Goal: Communication & Community: Answer question/provide support

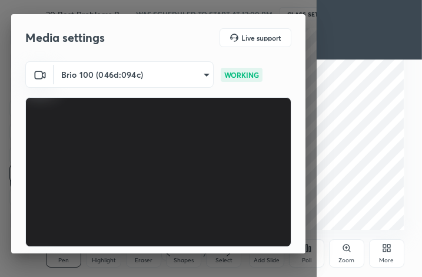
scroll to position [109, 0]
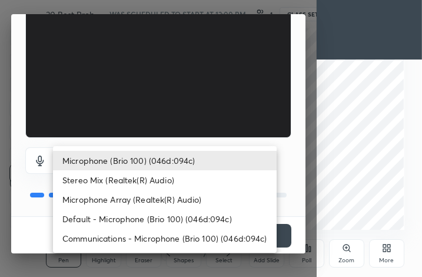
click at [185, 157] on body "1 2 3 4 5 6 7 C X Z C X Z E E Erase all H H 30 Best Problems Based on Bayes The…" at bounding box center [211, 138] width 422 height 277
click at [312, 183] on div at bounding box center [211, 138] width 422 height 277
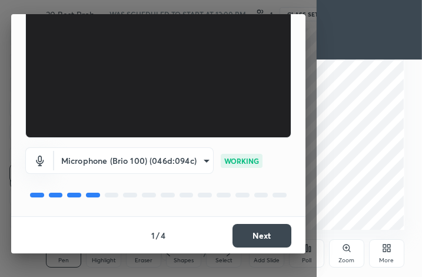
click at [265, 234] on button "Next" at bounding box center [261, 236] width 59 height 24
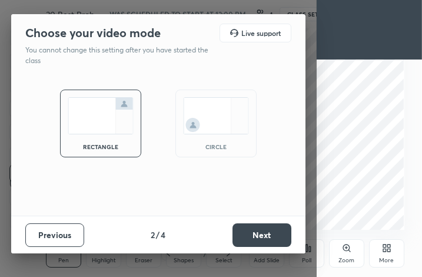
scroll to position [0, 0]
click at [265, 234] on button "Next" at bounding box center [261, 235] width 59 height 24
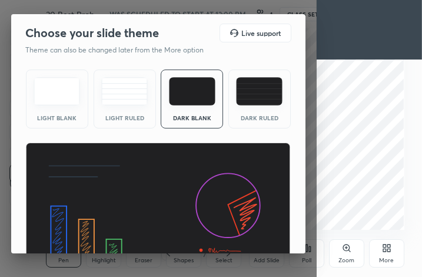
scroll to position [77, 0]
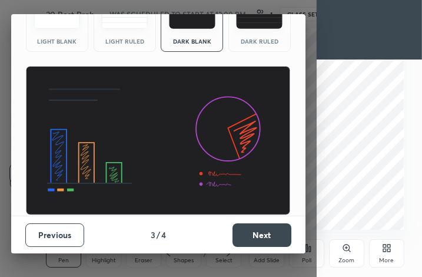
click at [256, 229] on button "Next" at bounding box center [261, 235] width 59 height 24
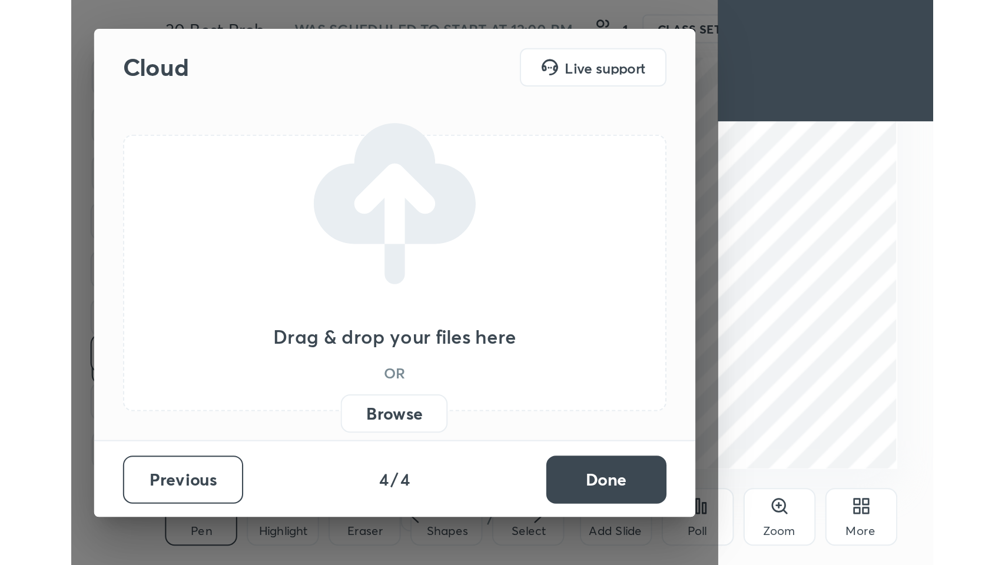
scroll to position [0, 0]
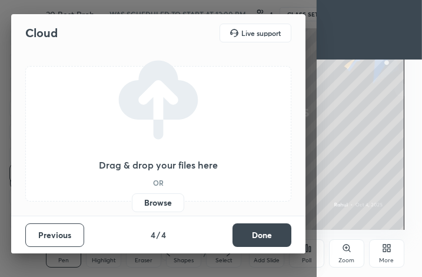
click at [159, 214] on div "Drag & drop your files here OR Browse" at bounding box center [158, 134] width 294 height 164
click at [157, 205] on label "Browse" at bounding box center [158, 202] width 52 height 19
click at [132, 205] on input "Browse" at bounding box center [132, 202] width 0 height 19
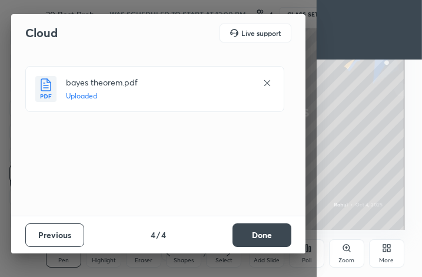
click at [277, 234] on button "Done" at bounding box center [261, 235] width 59 height 24
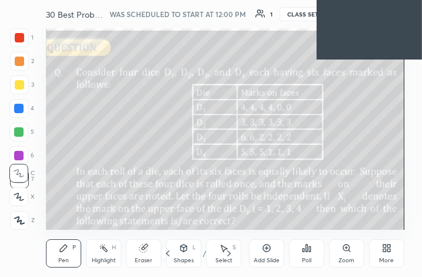
click at [388, 255] on div "More" at bounding box center [386, 253] width 35 height 28
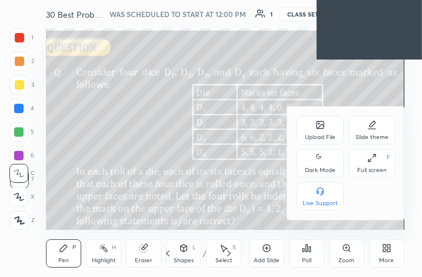
click at [371, 158] on icon at bounding box center [371, 157] width 9 height 9
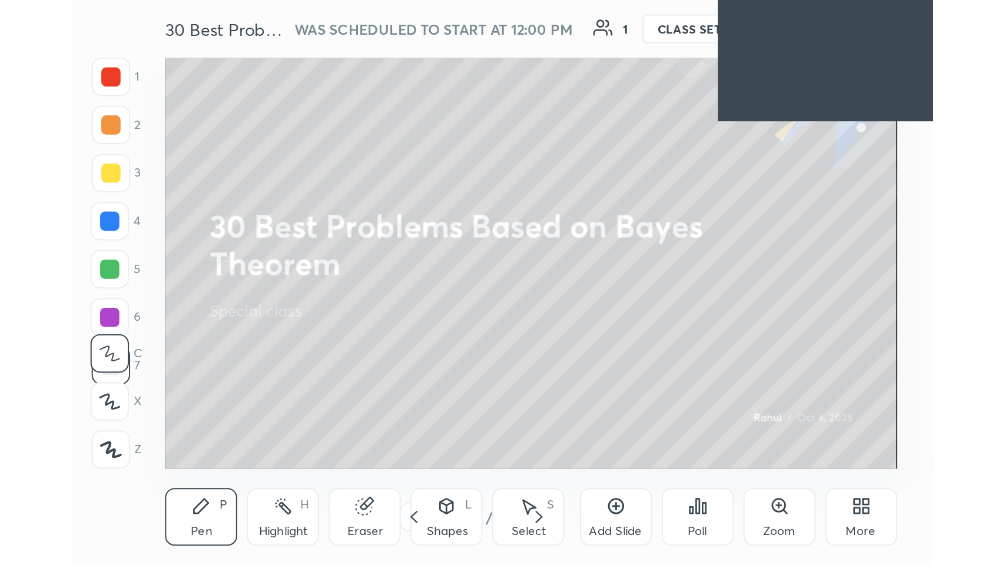
scroll to position [201, 375]
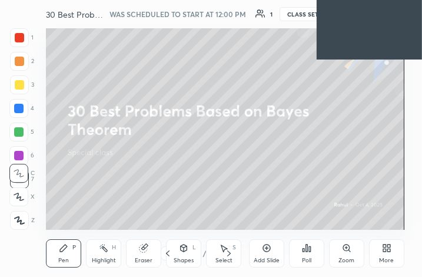
click at [385, 260] on div "More" at bounding box center [386, 260] width 15 height 6
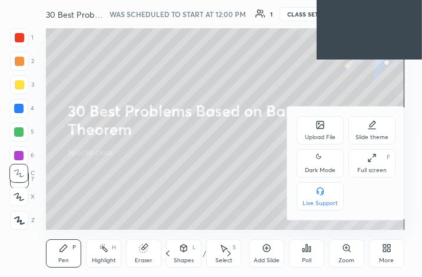
click at [373, 172] on div "Full screen" at bounding box center [371, 170] width 29 height 6
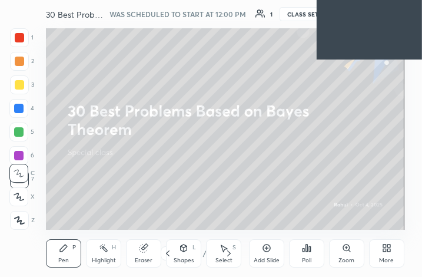
click at [386, 244] on icon at bounding box center [386, 247] width 9 height 9
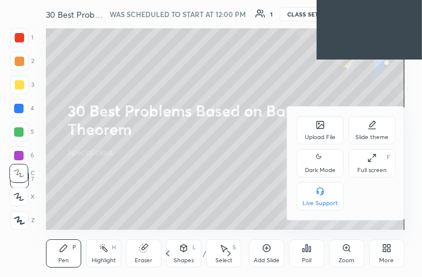
click at [375, 167] on div "Full screen" at bounding box center [371, 170] width 29 height 6
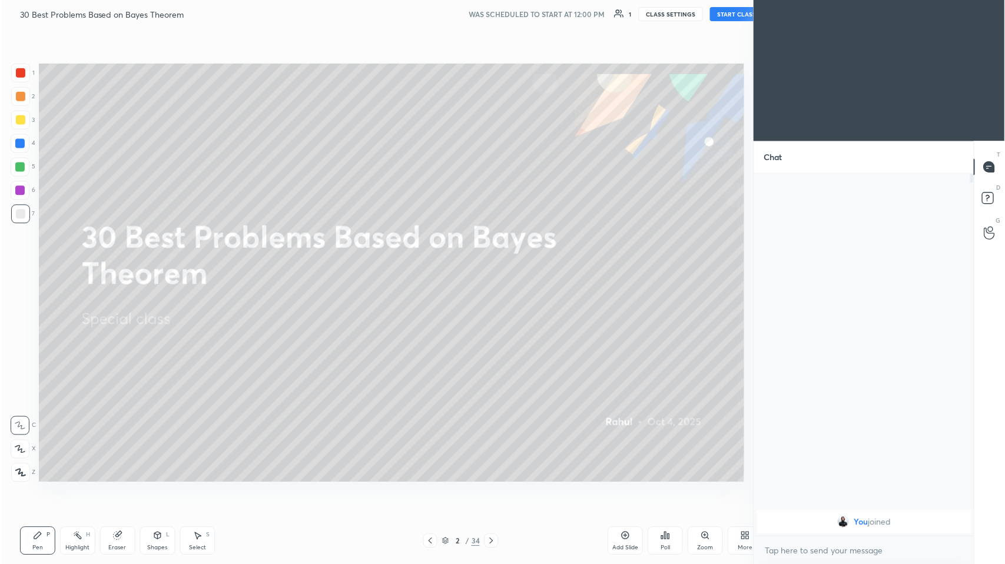
scroll to position [58360, 58143]
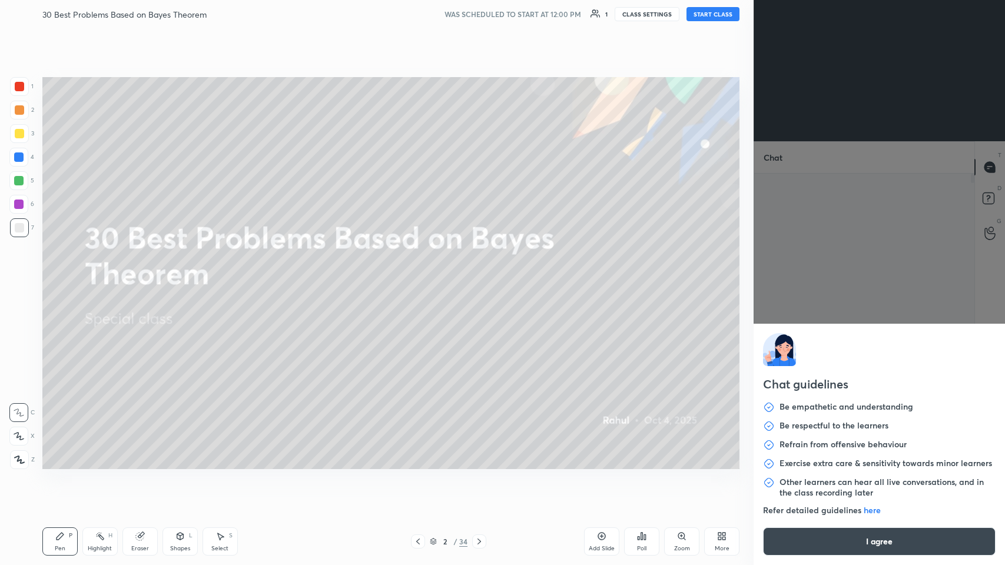
click at [421, 276] on body "1 2 3 4 5 6 7 C X Z C X Z E E Erase all H H 30 Best Problems Based on Bayes The…" at bounding box center [502, 282] width 1005 height 565
click at [421, 276] on button "I agree" at bounding box center [879, 541] width 232 height 28
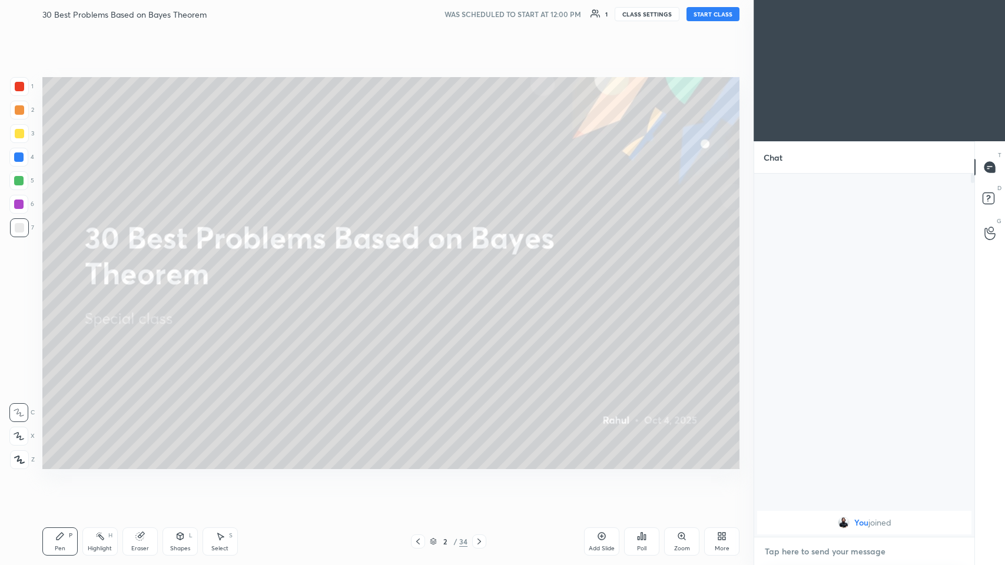
click at [421, 276] on textarea at bounding box center [863, 551] width 201 height 19
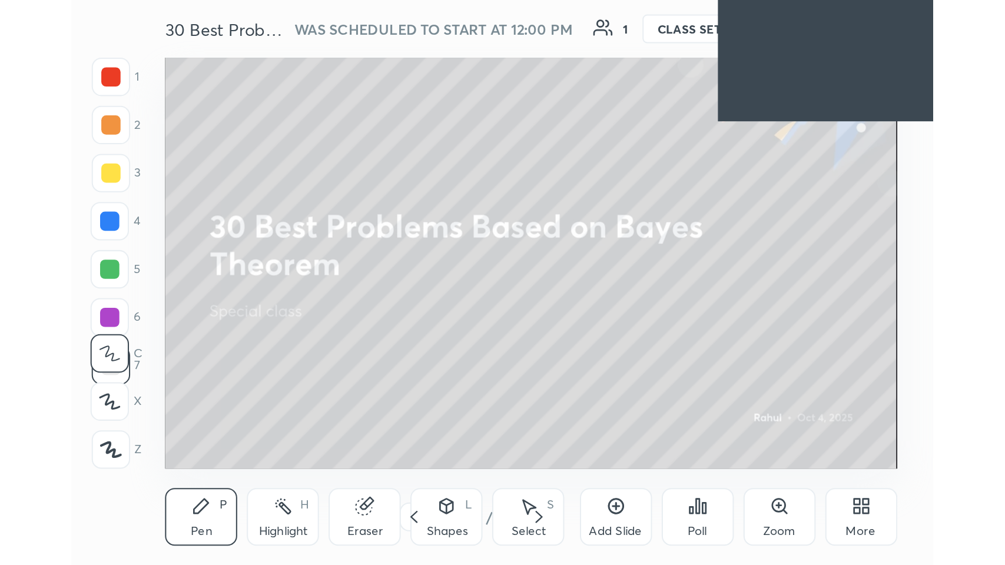
scroll to position [58648, 58475]
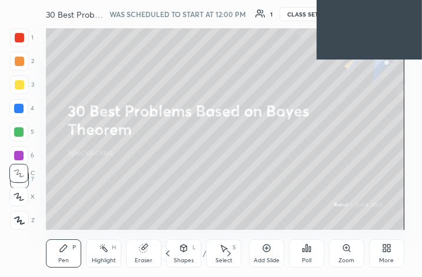
click at [385, 247] on icon at bounding box center [384, 245] width 3 height 3
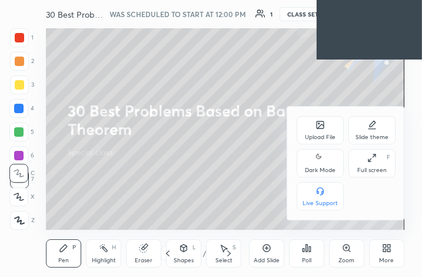
click at [370, 159] on icon at bounding box center [369, 159] width 3 height 3
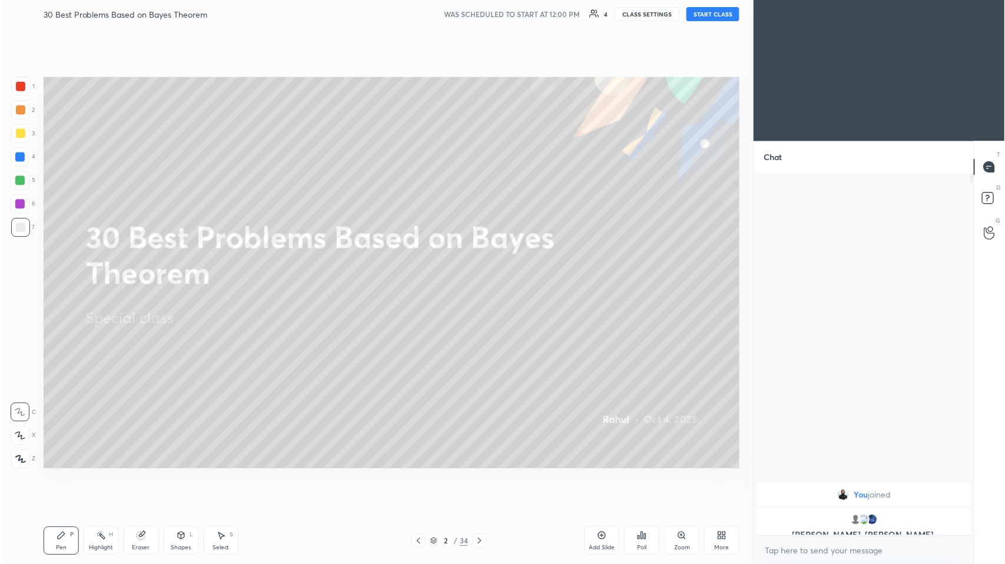
scroll to position [4, 4]
click at [21, 132] on div at bounding box center [19, 133] width 9 height 9
click at [128, 276] on div "Eraser" at bounding box center [139, 541] width 35 height 28
click at [15, 276] on div "Erase all" at bounding box center [18, 459] width 19 height 19
click at [21, 276] on icon at bounding box center [19, 436] width 11 height 8
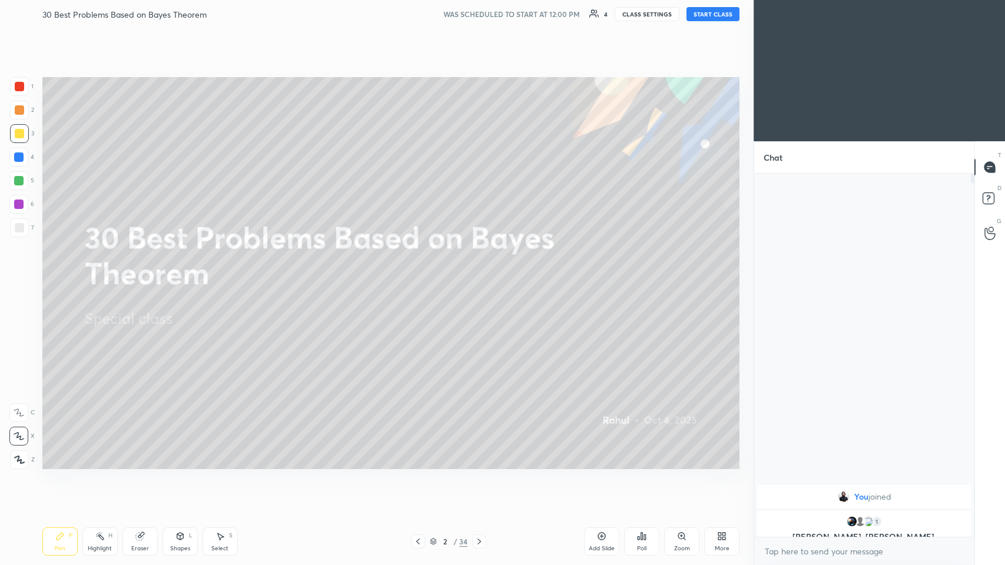
click at [421, 276] on icon at bounding box center [478, 541] width 9 height 9
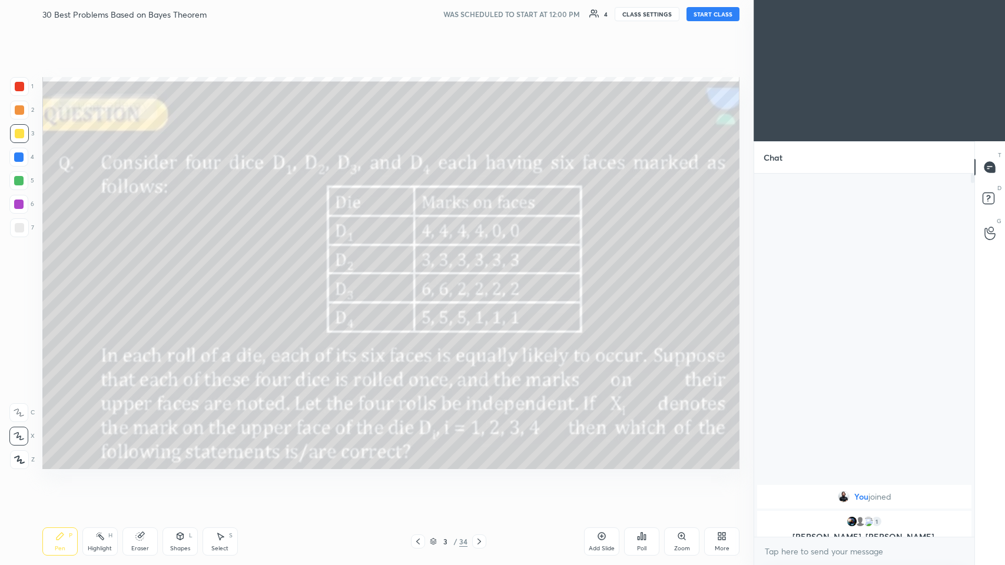
click at [421, 276] on icon at bounding box center [602, 537] width 8 height 8
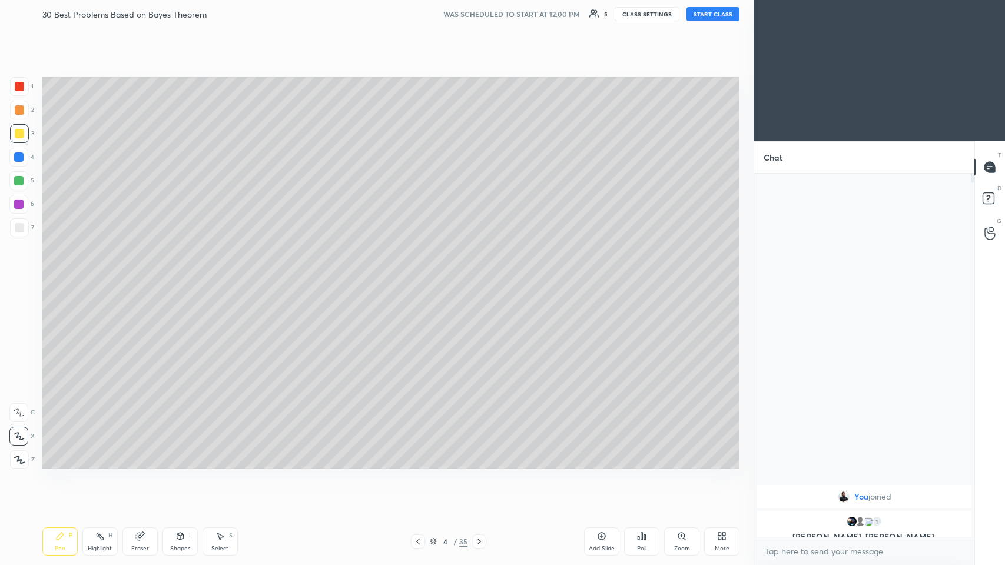
click at [18, 134] on div at bounding box center [19, 133] width 9 height 9
click at [418, 276] on icon at bounding box center [417, 541] width 9 height 9
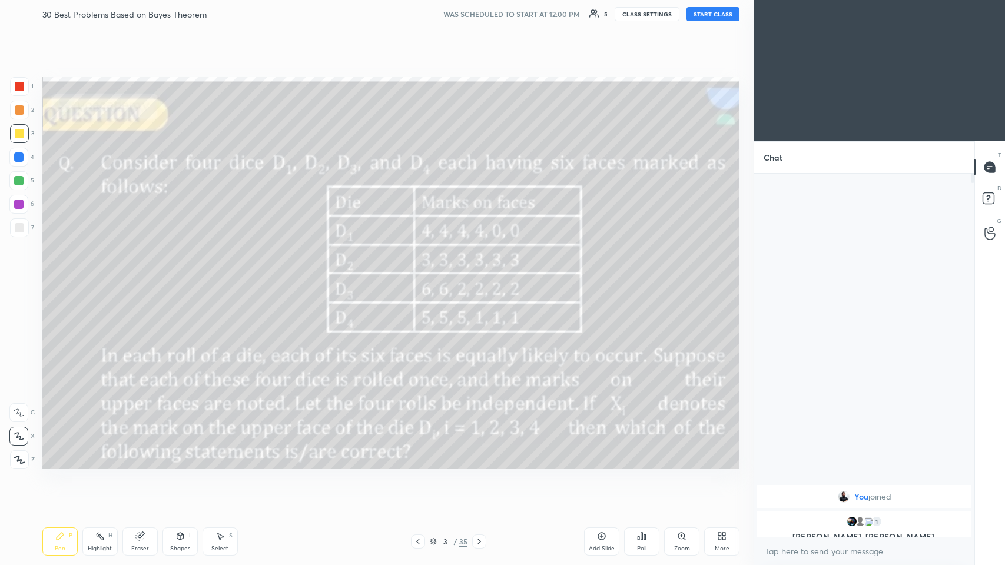
click at [421, 276] on icon at bounding box center [417, 541] width 9 height 9
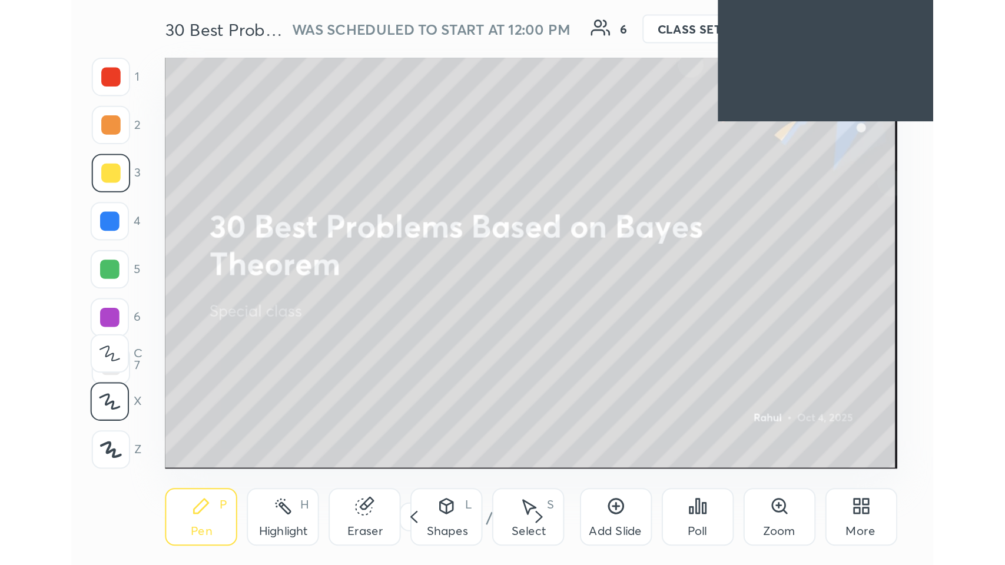
scroll to position [201, 374]
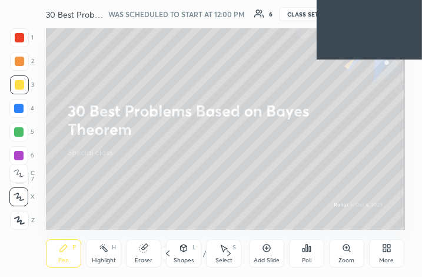
click at [374, 242] on div "More" at bounding box center [386, 253] width 35 height 28
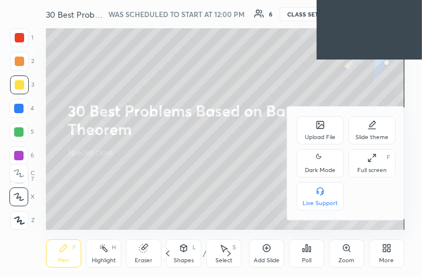
click at [374, 161] on icon at bounding box center [371, 157] width 9 height 9
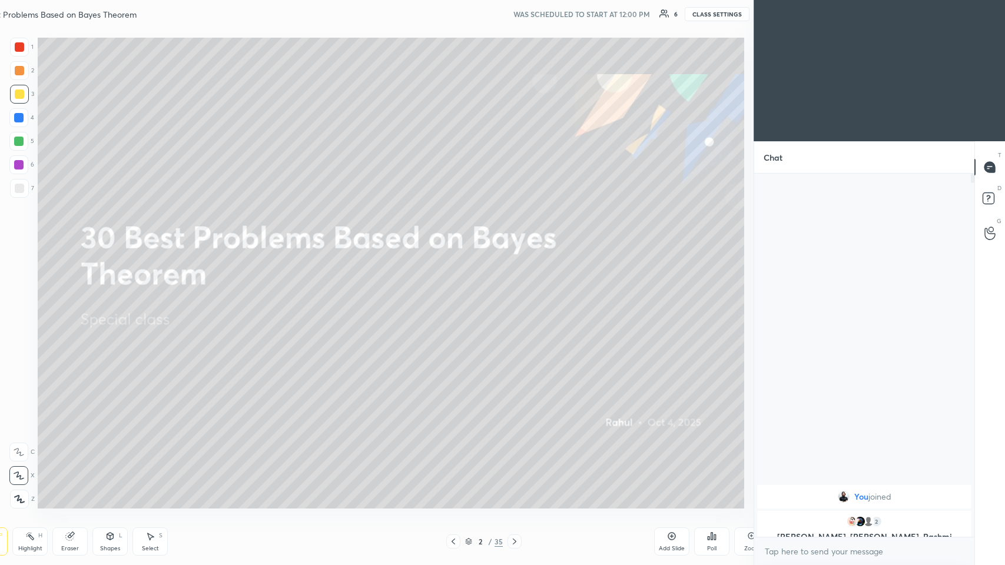
scroll to position [489, 764]
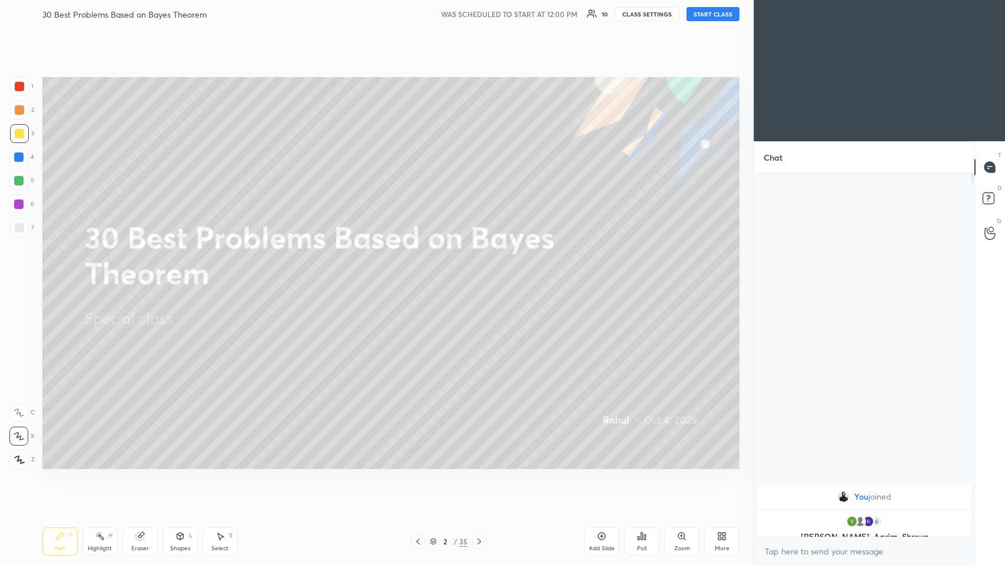
click at [421, 15] on button "START CLASS" at bounding box center [712, 14] width 53 height 14
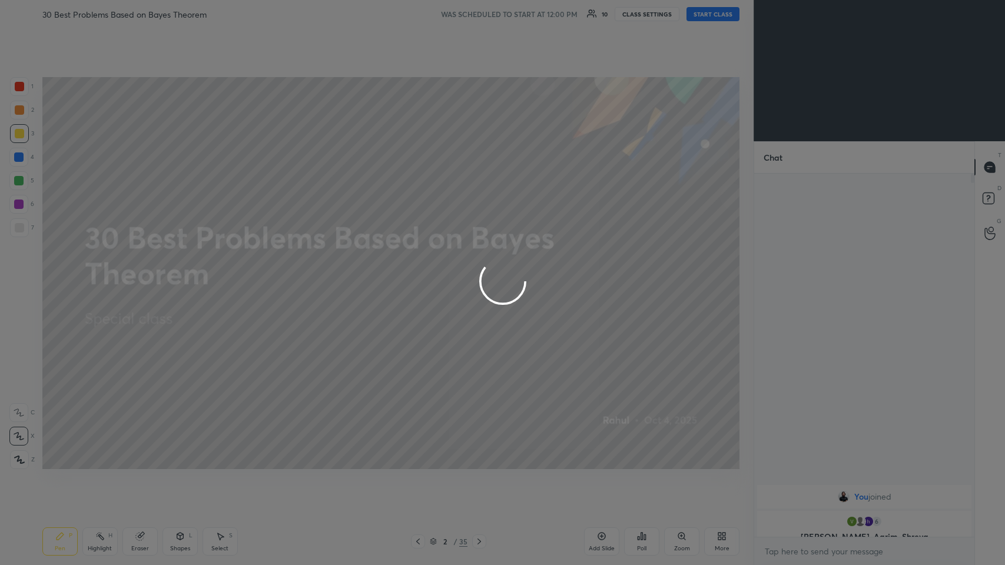
type textarea "x"
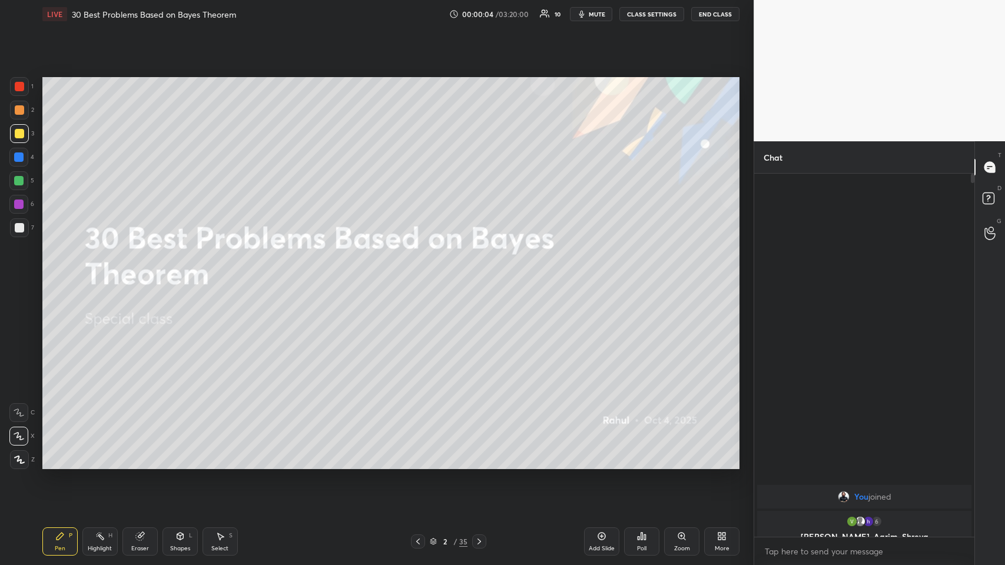
click at [421, 18] on button "CLASS SETTINGS" at bounding box center [651, 14] width 65 height 14
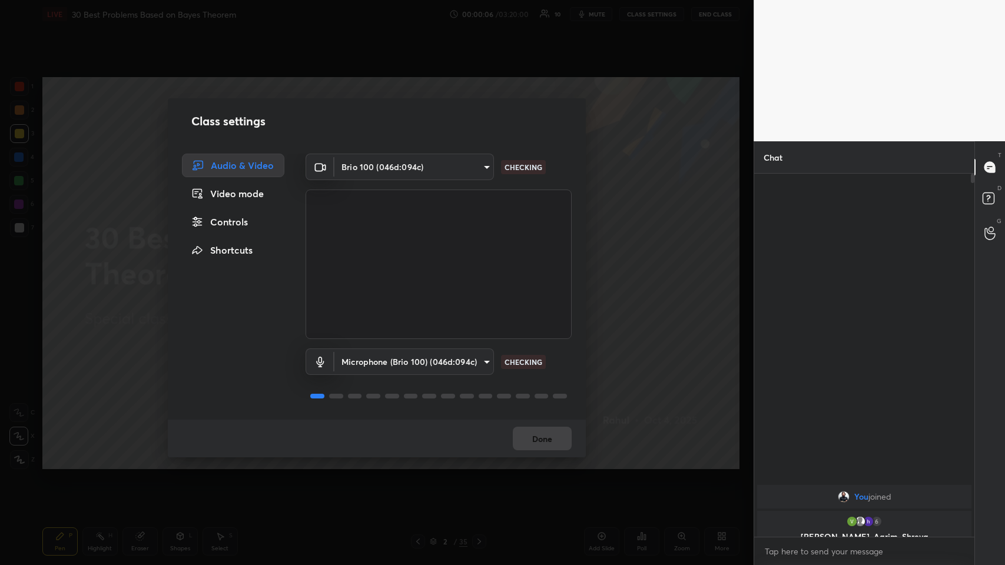
click at [421, 276] on body "1 2 3 4 5 6 7 C X Z C X Z E E Erase all H H LIVE 30 Best Problems Based on Baye…" at bounding box center [502, 282] width 1005 height 565
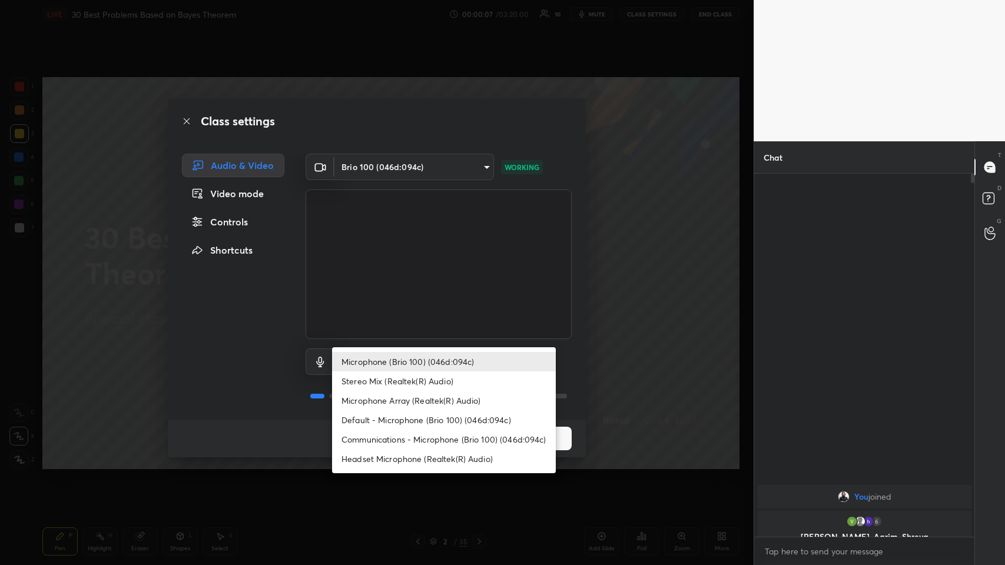
click at [420, 276] on li "Headset Microphone (Realtek(R) Audio)" at bounding box center [444, 458] width 224 height 19
type input "c5357366373ea2228791facba39c50250624b571dc46e3de83a2300c7d444454"
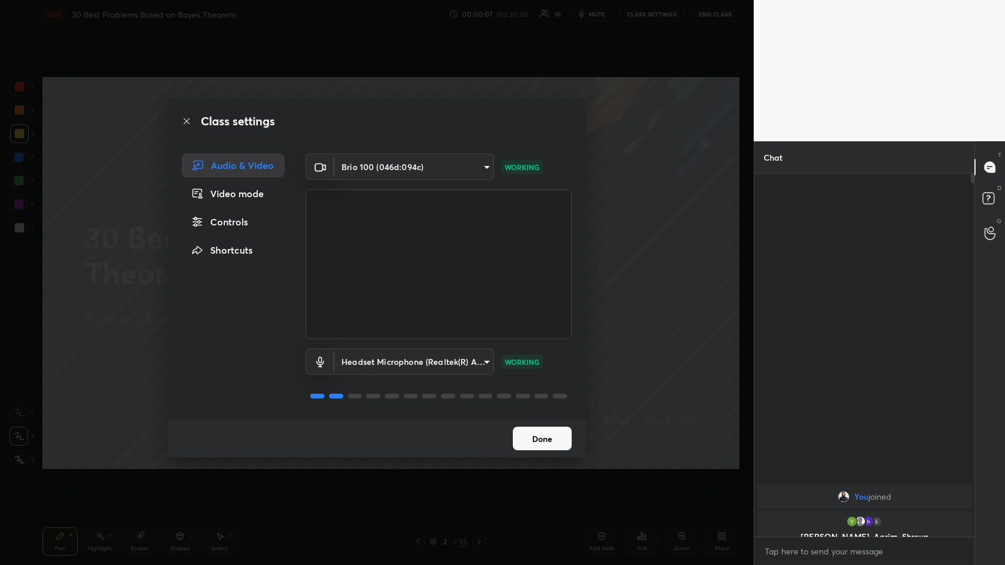
click at [421, 276] on button "Done" at bounding box center [542, 439] width 59 height 24
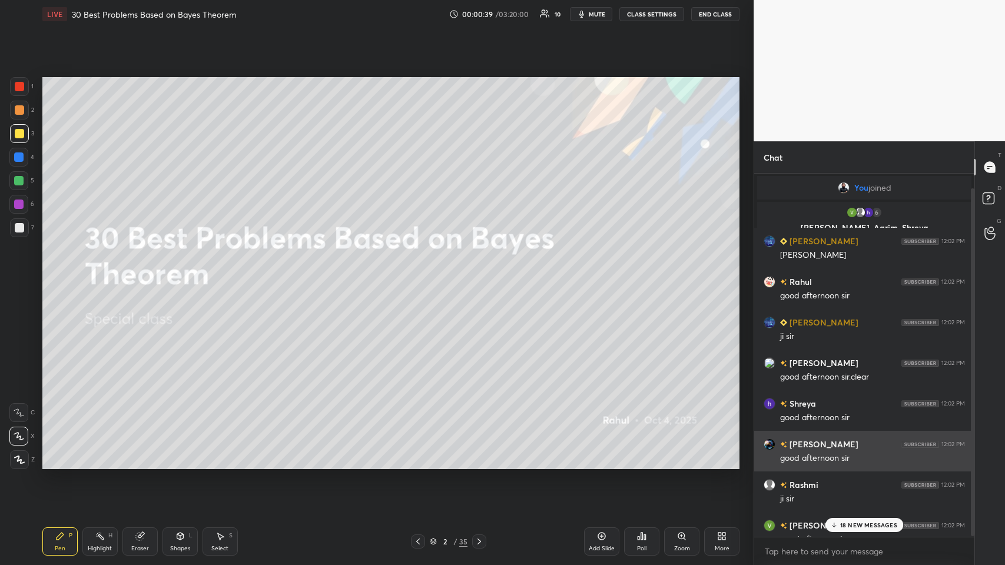
scroll to position [15, 0]
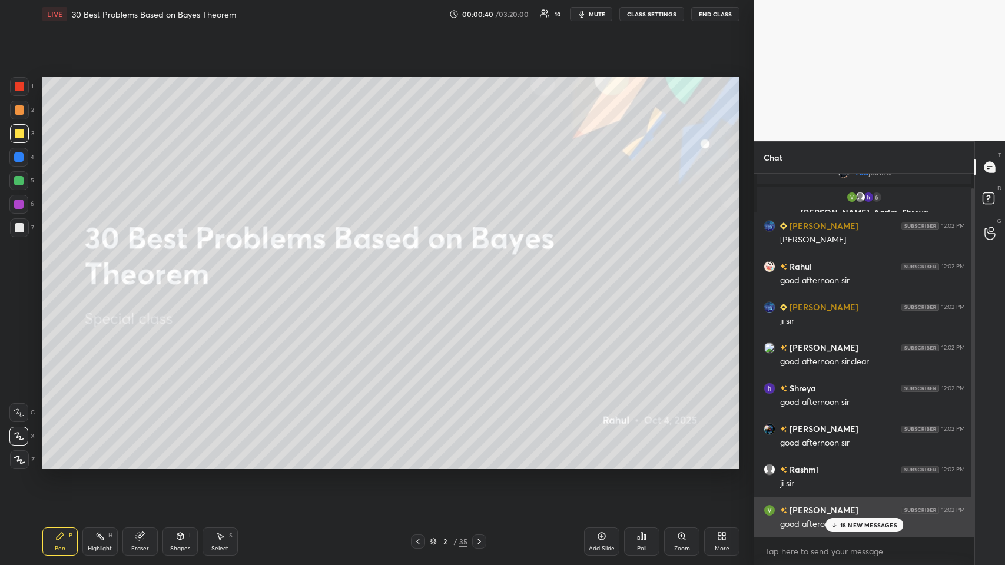
click at [421, 276] on p "18 NEW MESSAGES" at bounding box center [868, 524] width 57 height 7
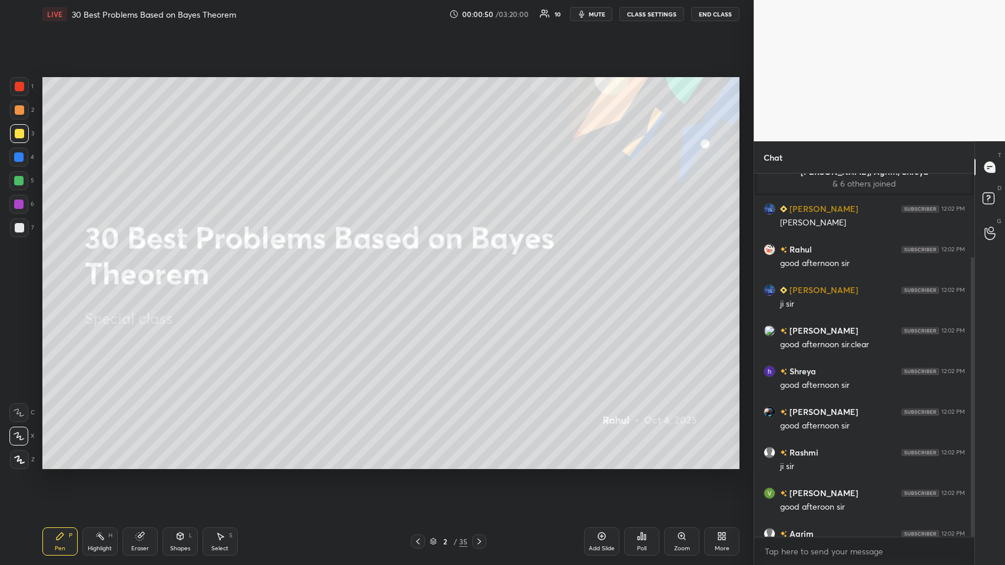
scroll to position [108, 0]
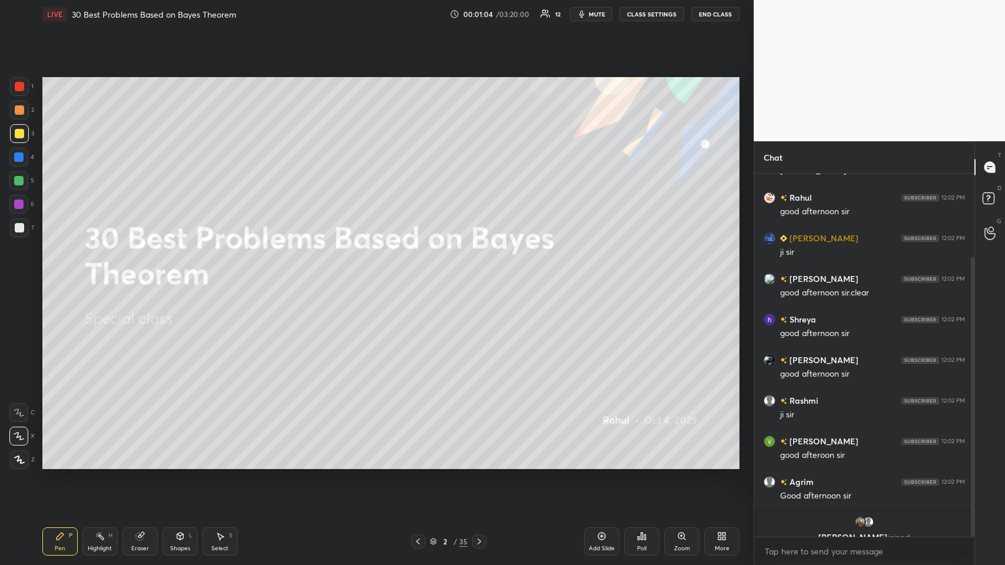
click at [421, 276] on icon at bounding box center [478, 541] width 9 height 9
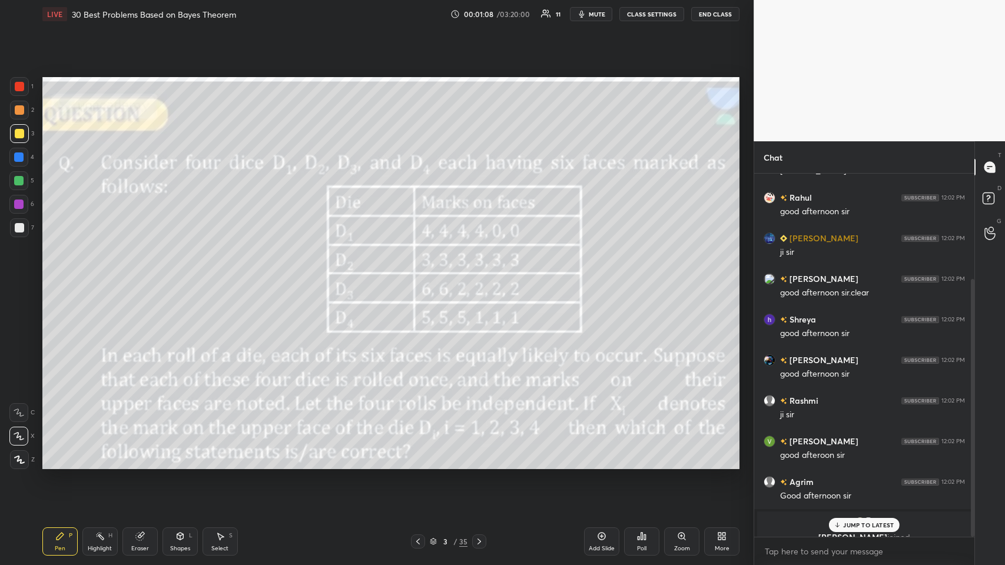
scroll to position [148, 0]
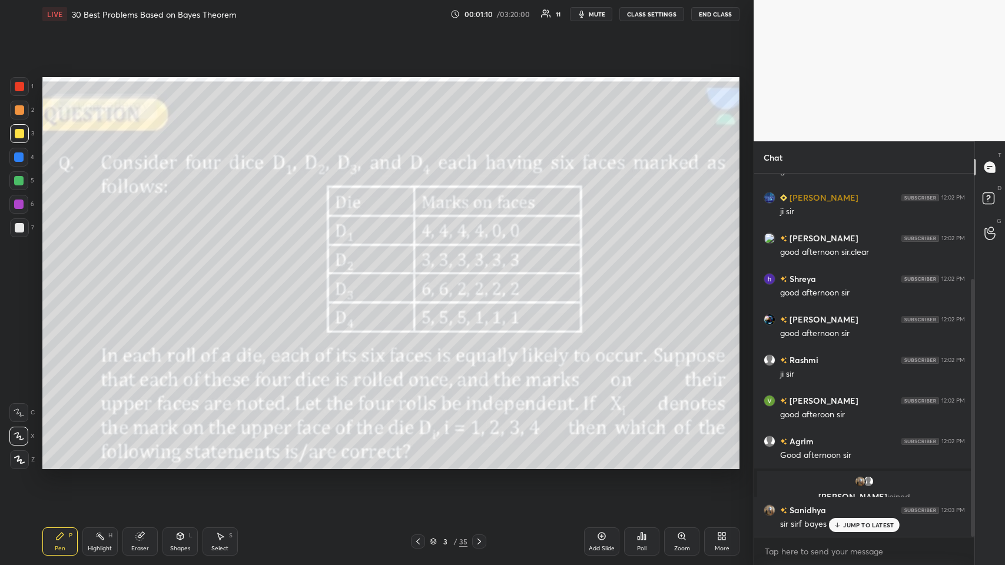
click at [421, 276] on p "JUMP TO LATEST" at bounding box center [868, 524] width 51 height 7
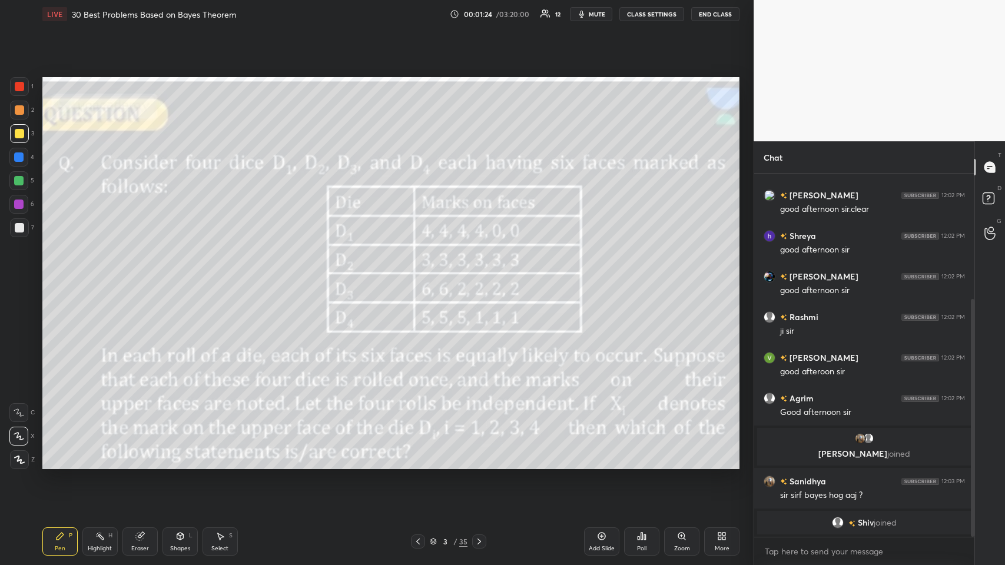
click at [142, 276] on div "Eraser" at bounding box center [139, 541] width 35 height 28
click at [21, 276] on span "Erase all" at bounding box center [19, 460] width 18 height 8
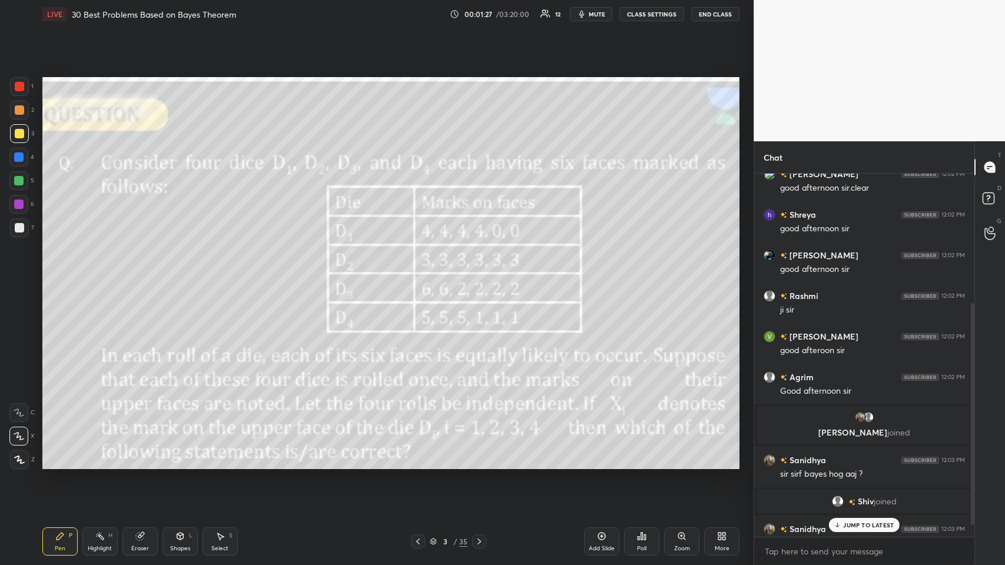
click at [421, 276] on div "JUMP TO LATEST" at bounding box center [864, 525] width 71 height 14
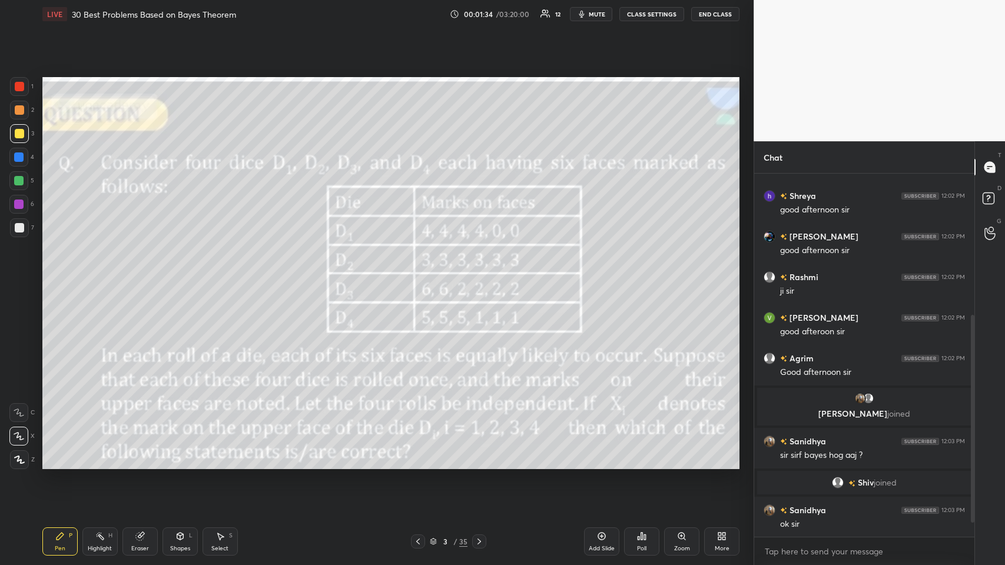
scroll to position [272, 0]
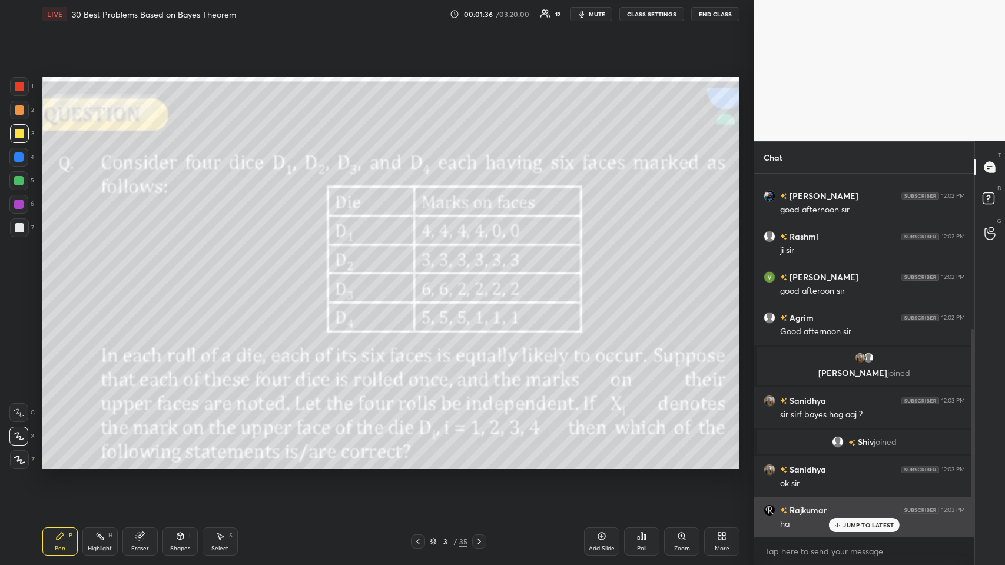
click at [421, 276] on p "JUMP TO LATEST" at bounding box center [868, 524] width 51 height 7
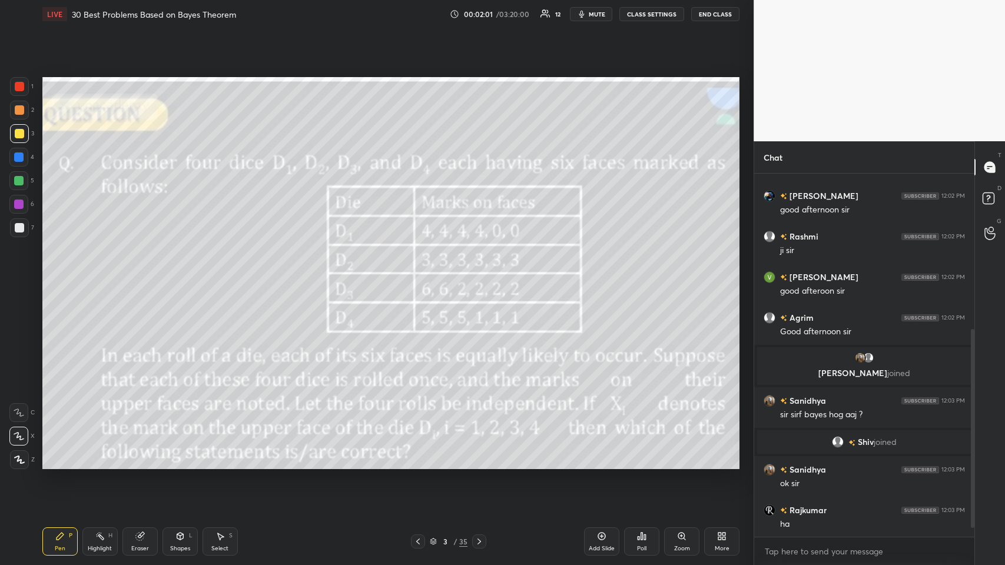
scroll to position [300, 0]
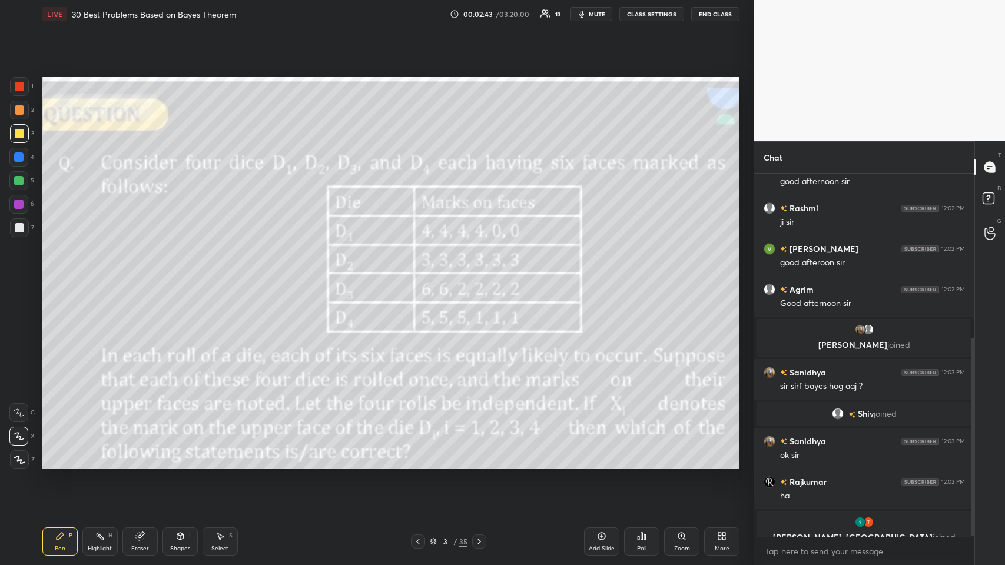
click at [421, 276] on icon at bounding box center [641, 535] width 9 height 9
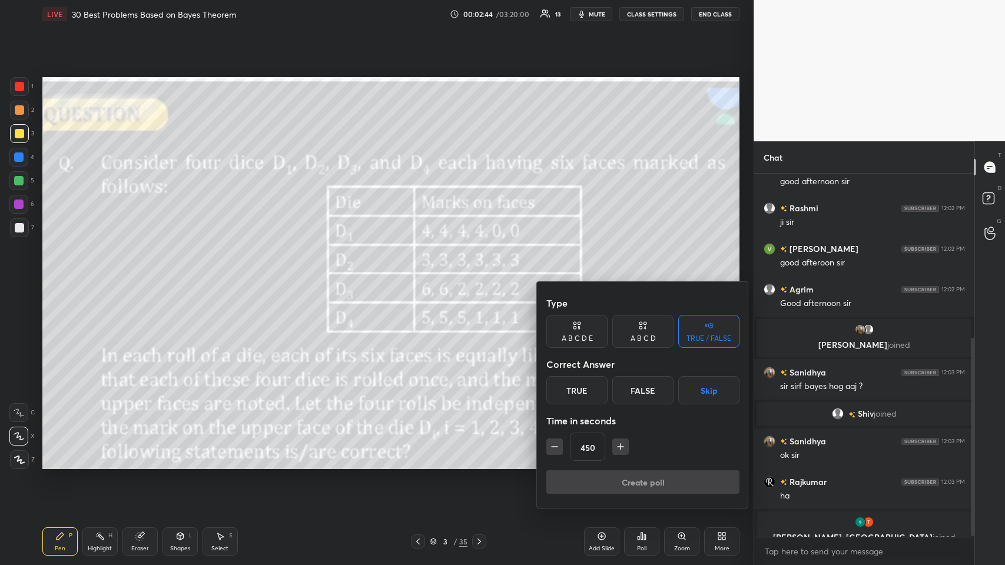
click at [421, 276] on icon "button" at bounding box center [554, 447] width 12 height 12
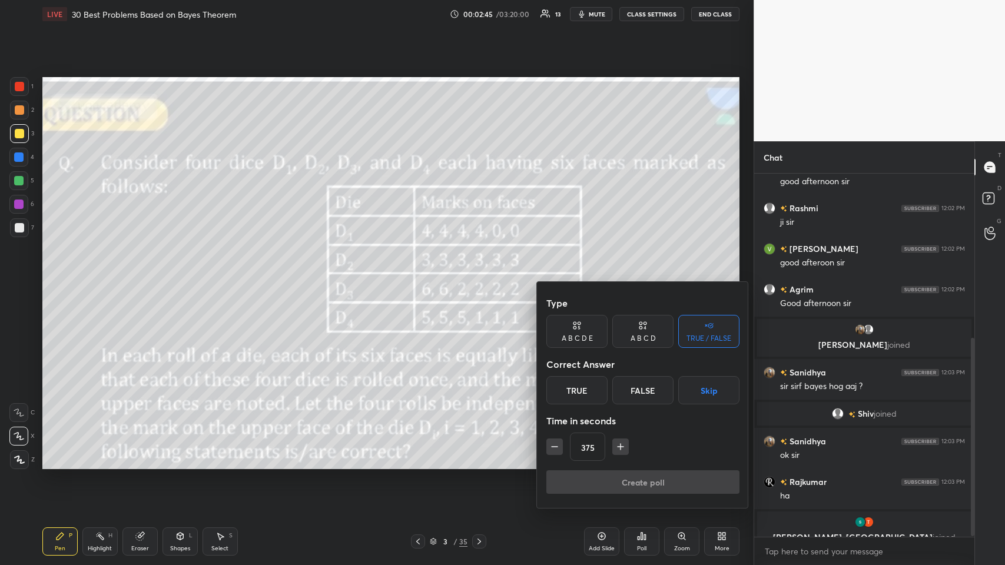
click at [421, 276] on icon "button" at bounding box center [554, 447] width 12 height 12
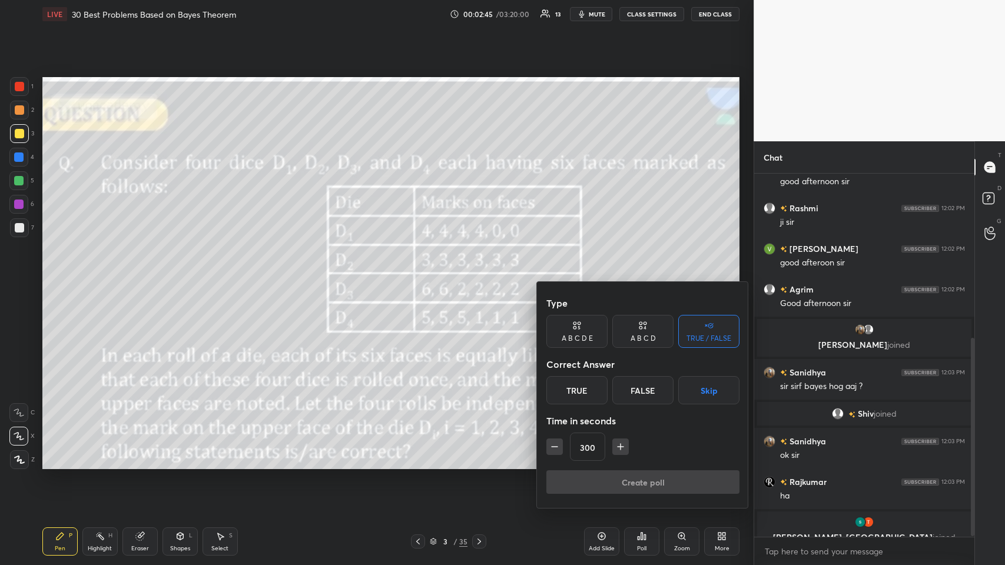
click at [421, 276] on icon "button" at bounding box center [554, 447] width 12 height 12
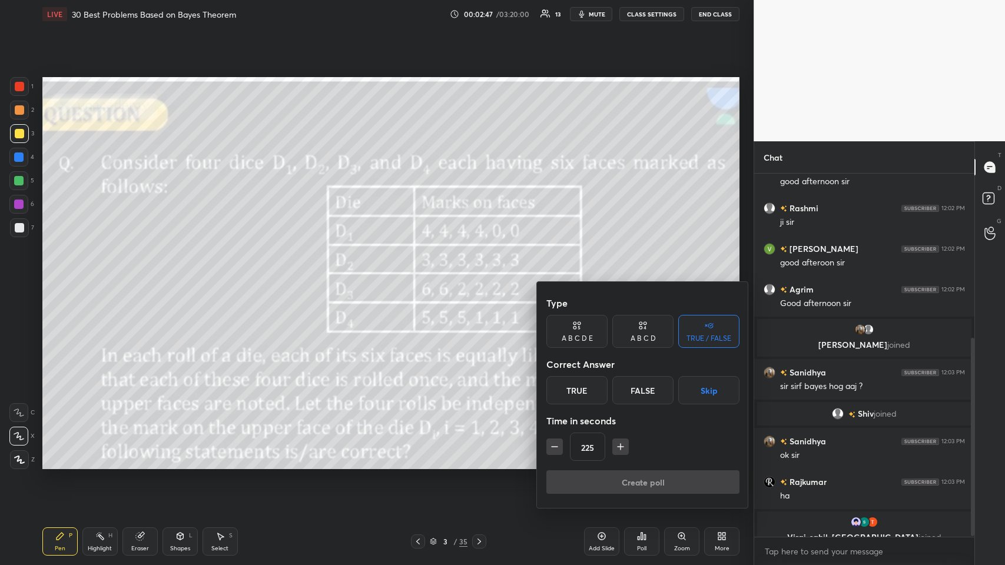
click at [421, 276] on icon "button" at bounding box center [554, 447] width 12 height 12
click at [421, 276] on icon "button" at bounding box center [554, 447] width 6 height 0
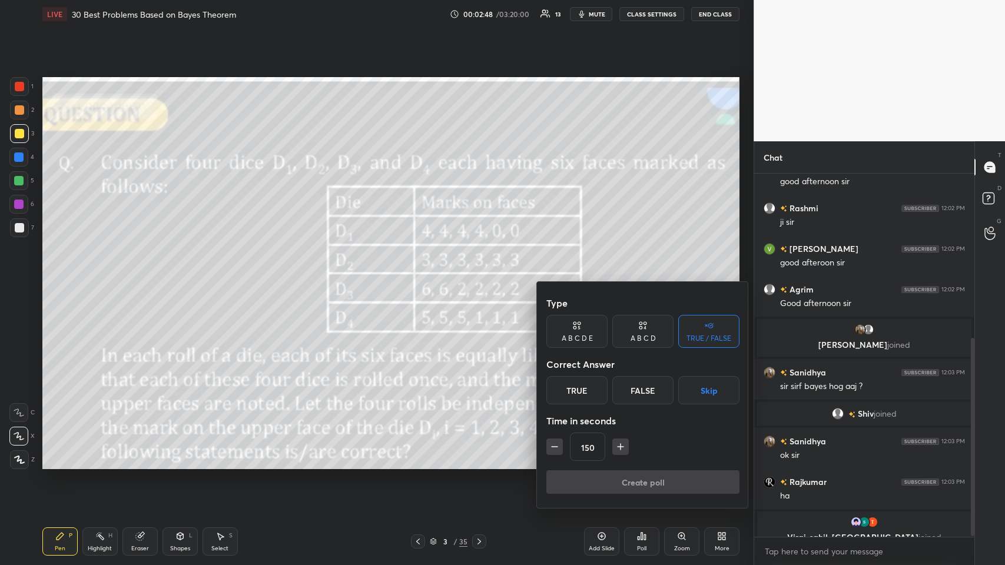
click at [421, 276] on icon "button" at bounding box center [554, 447] width 6 height 0
click at [421, 276] on icon "button" at bounding box center [554, 447] width 12 height 12
click at [421, 276] on icon "button" at bounding box center [620, 447] width 12 height 12
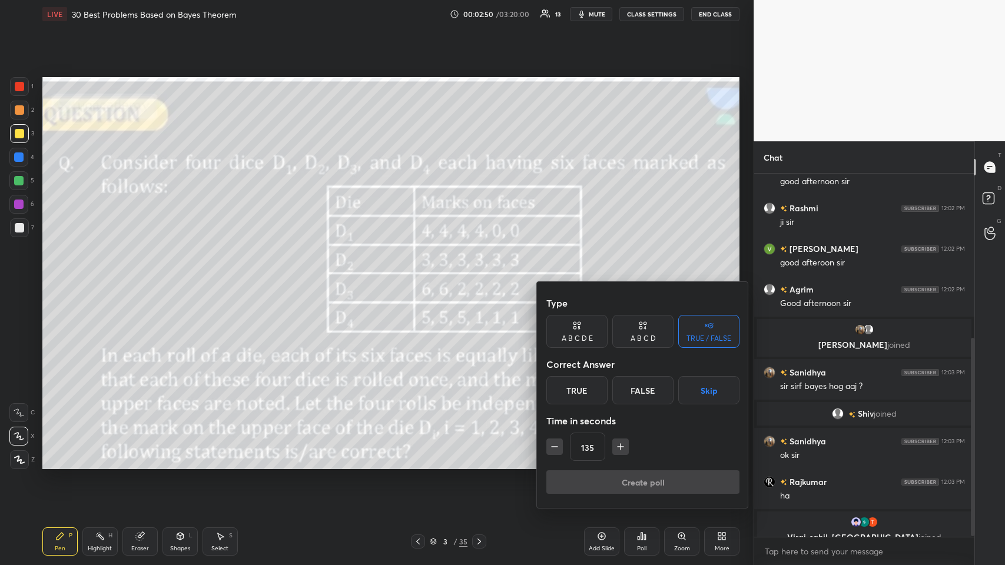
click at [421, 276] on icon "button" at bounding box center [554, 447] width 12 height 12
type input "120"
click at [421, 276] on div "True" at bounding box center [576, 390] width 61 height 28
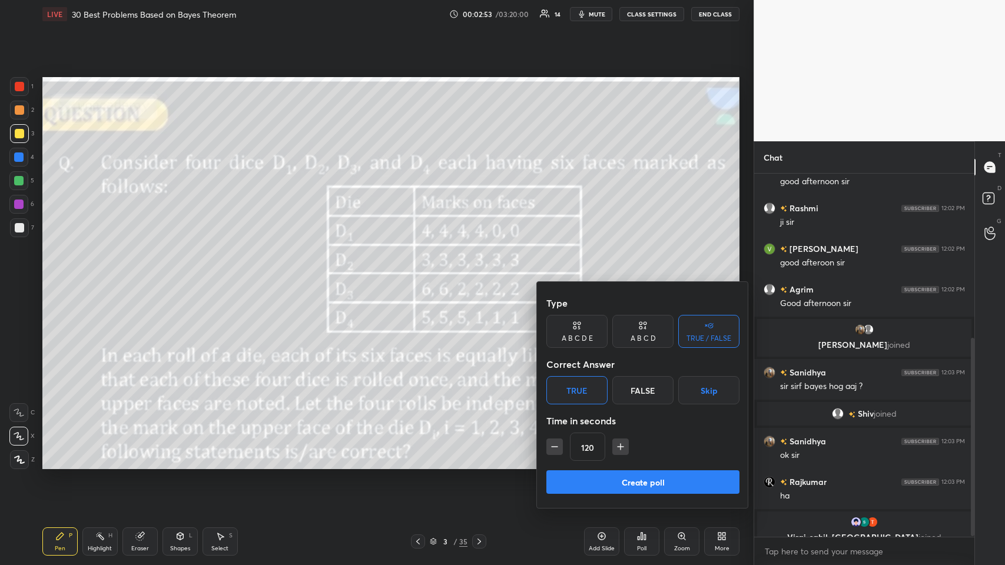
scroll to position [324, 0]
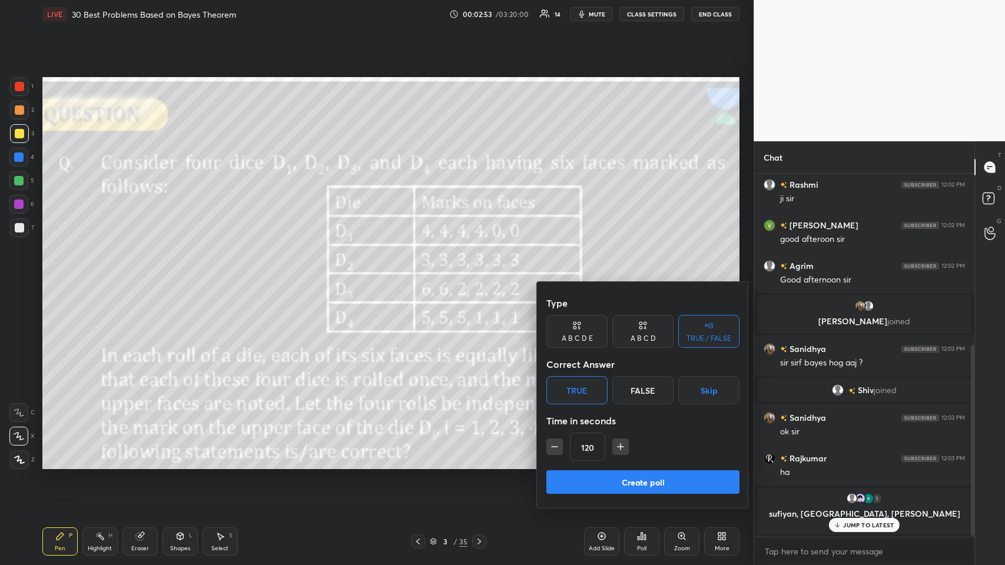
click at [421, 276] on button "Create poll" at bounding box center [642, 482] width 193 height 24
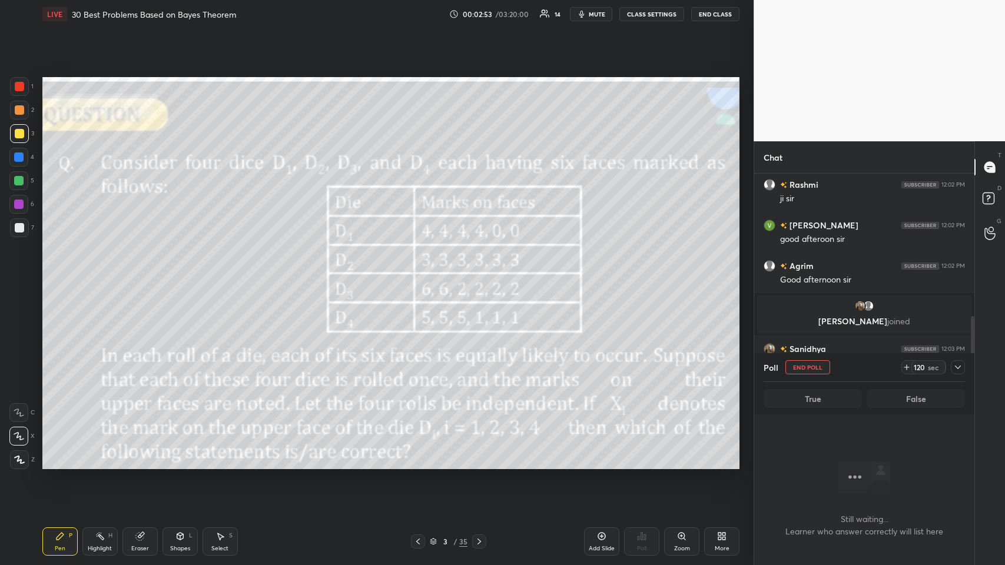
scroll to position [4, 4]
click at [421, 276] on div at bounding box center [957, 367] width 14 height 14
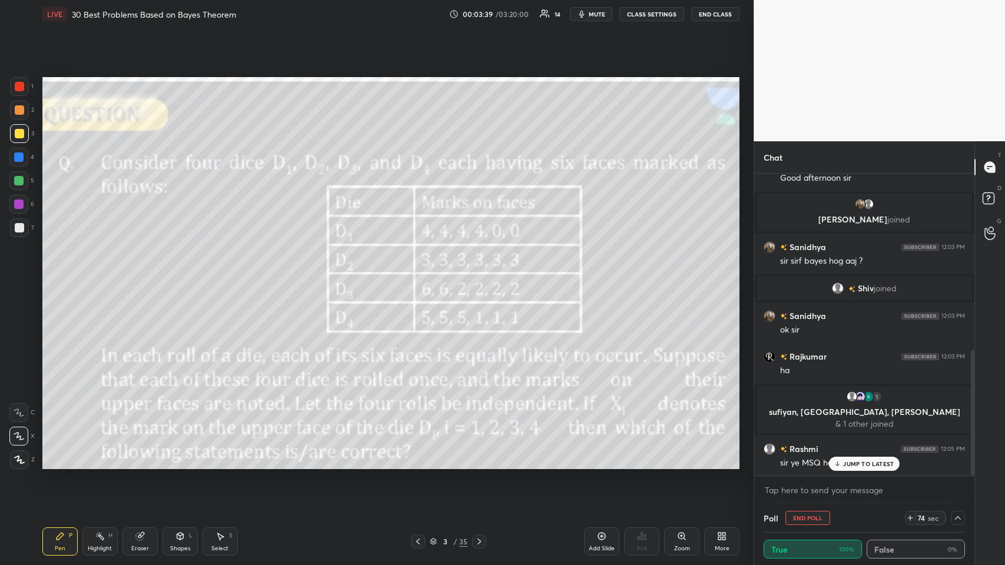
scroll to position [1, 4]
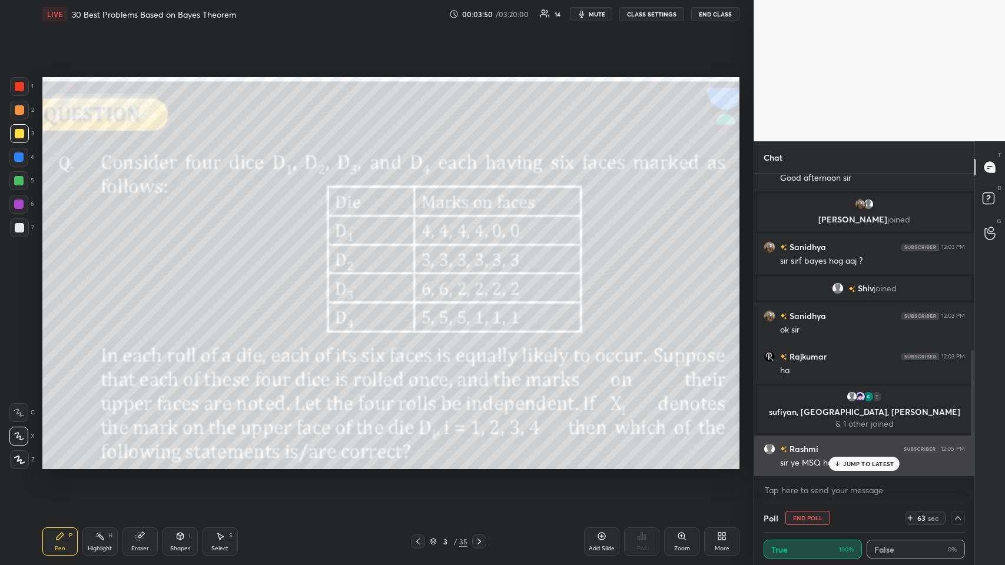
click at [421, 276] on p "JUMP TO LATEST" at bounding box center [868, 463] width 51 height 7
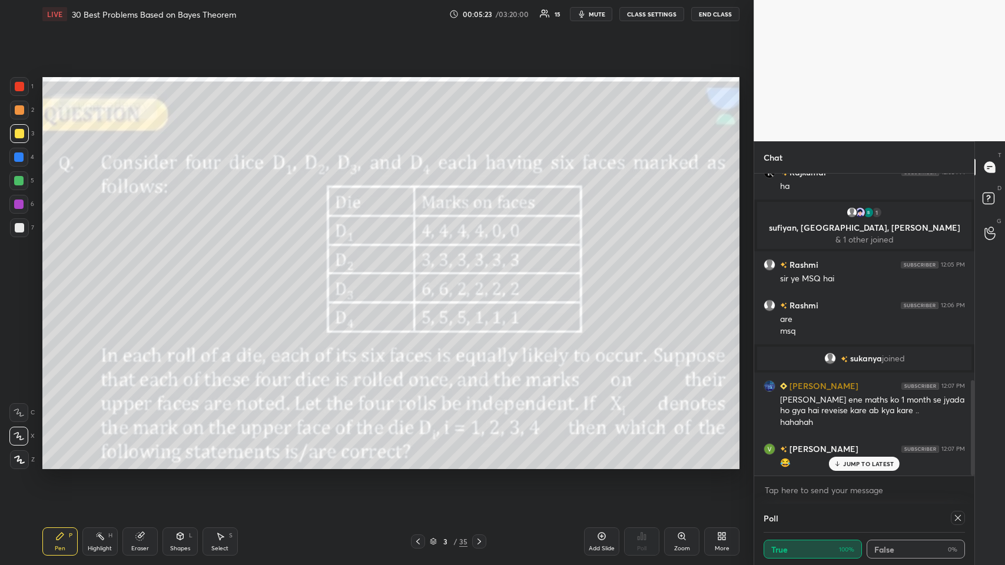
scroll to position [651, 0]
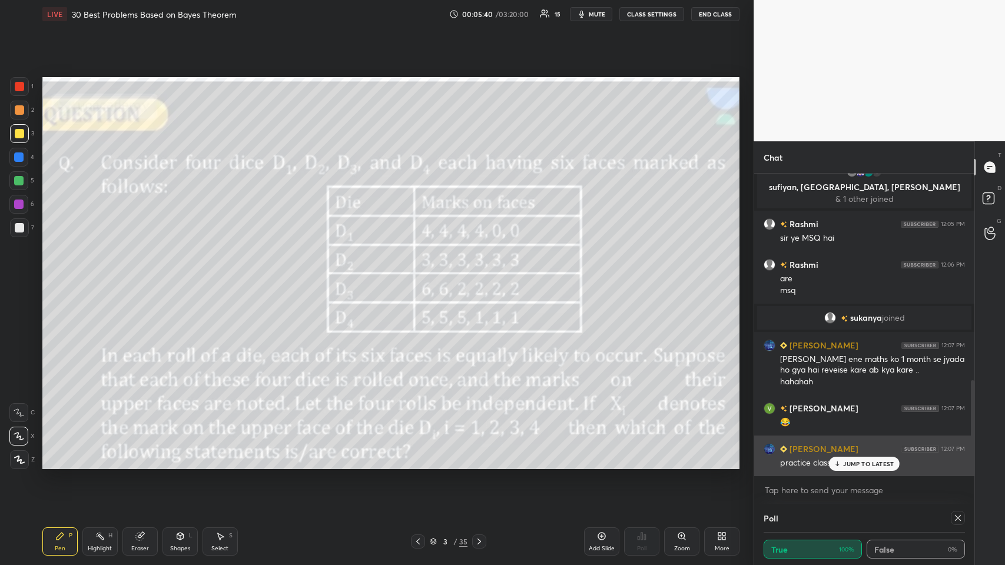
click at [421, 276] on p "JUMP TO LATEST" at bounding box center [868, 463] width 51 height 7
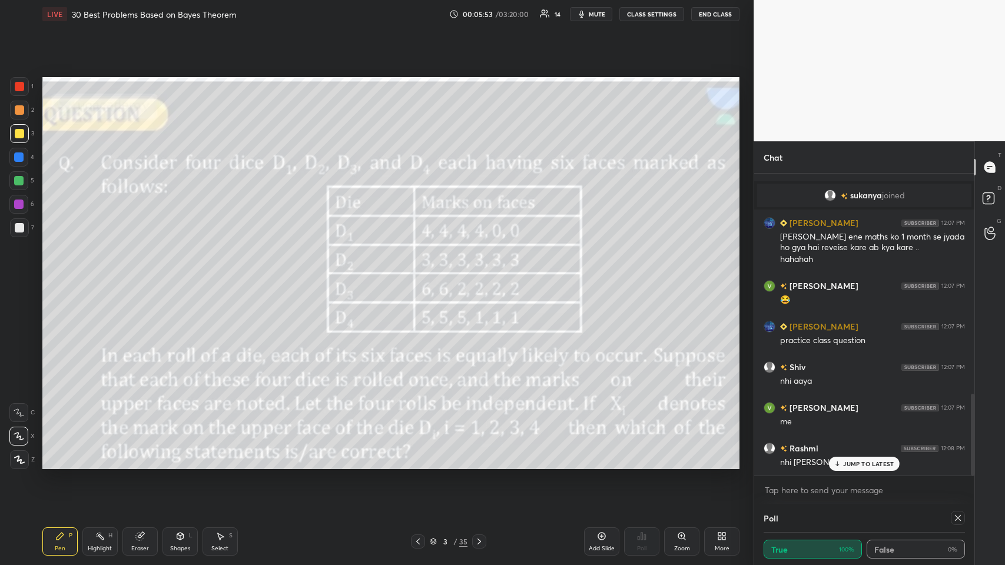
scroll to position [814, 0]
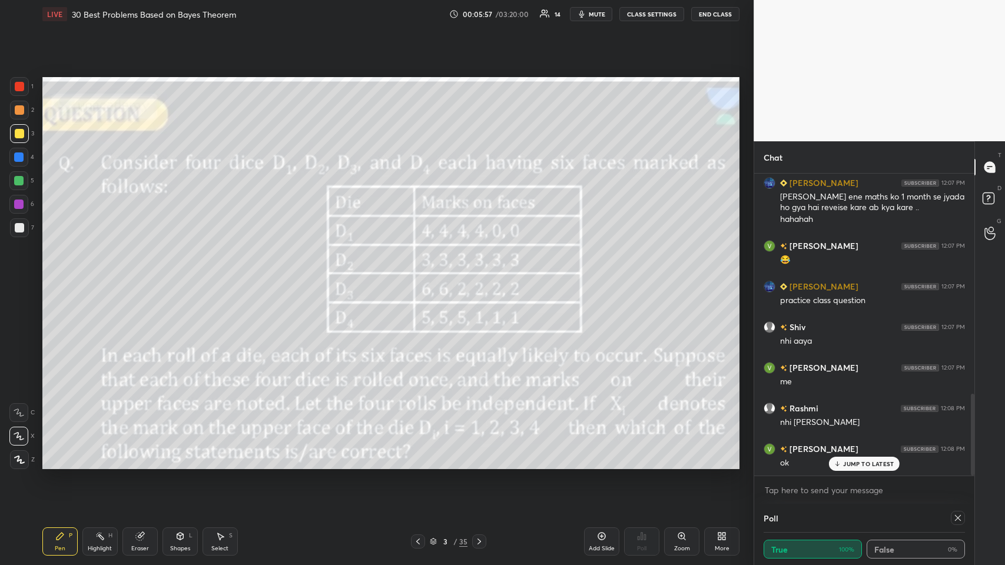
click at [421, 276] on icon at bounding box center [601, 535] width 9 height 9
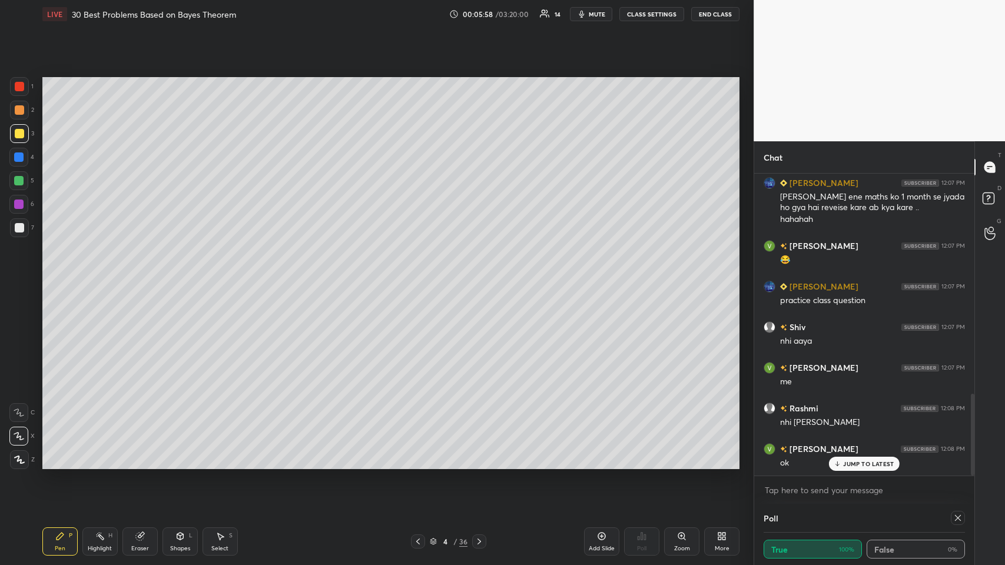
click at [181, 276] on div "Shapes L" at bounding box center [179, 541] width 35 height 28
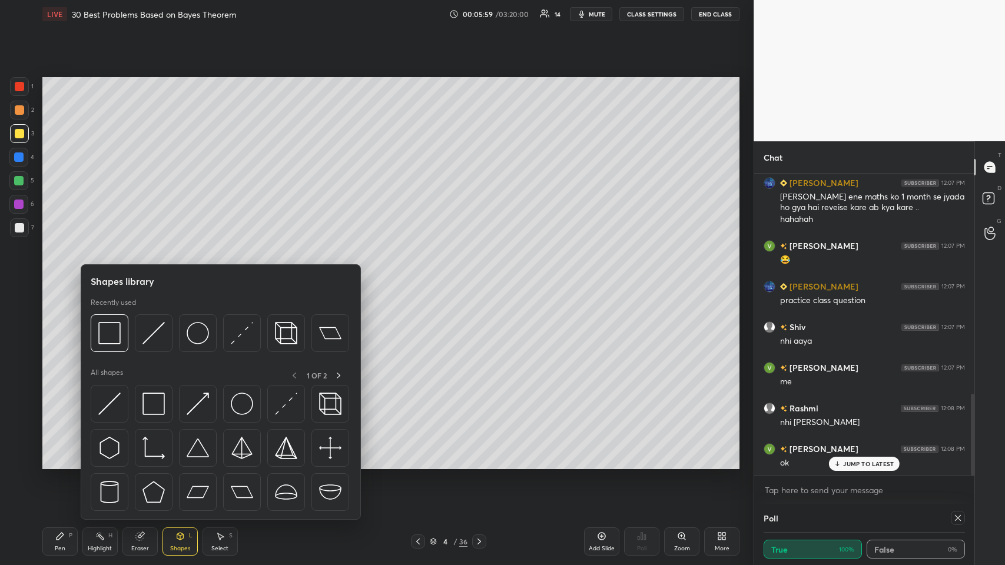
click at [284, 276] on img at bounding box center [286, 333] width 22 height 22
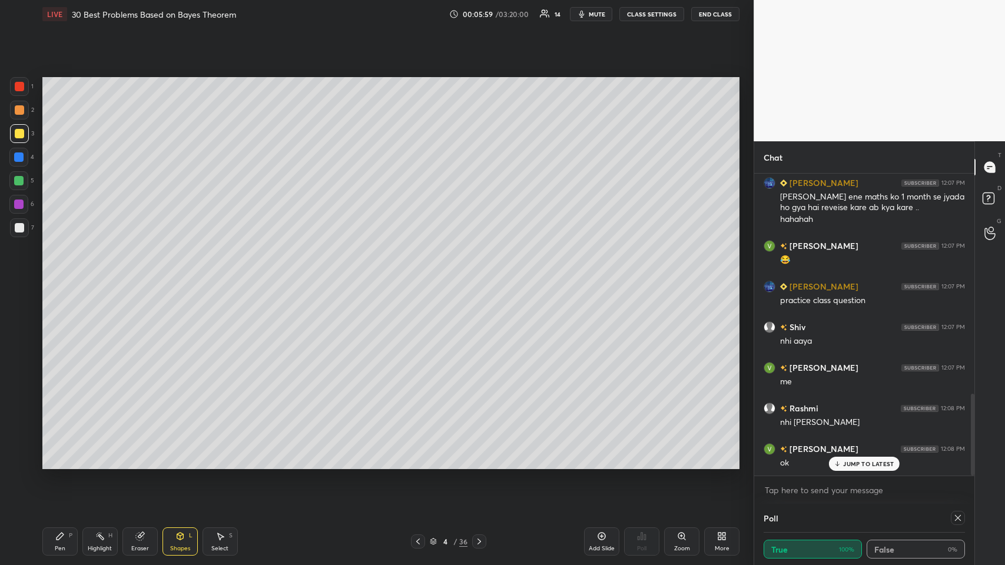
scroll to position [866, 0]
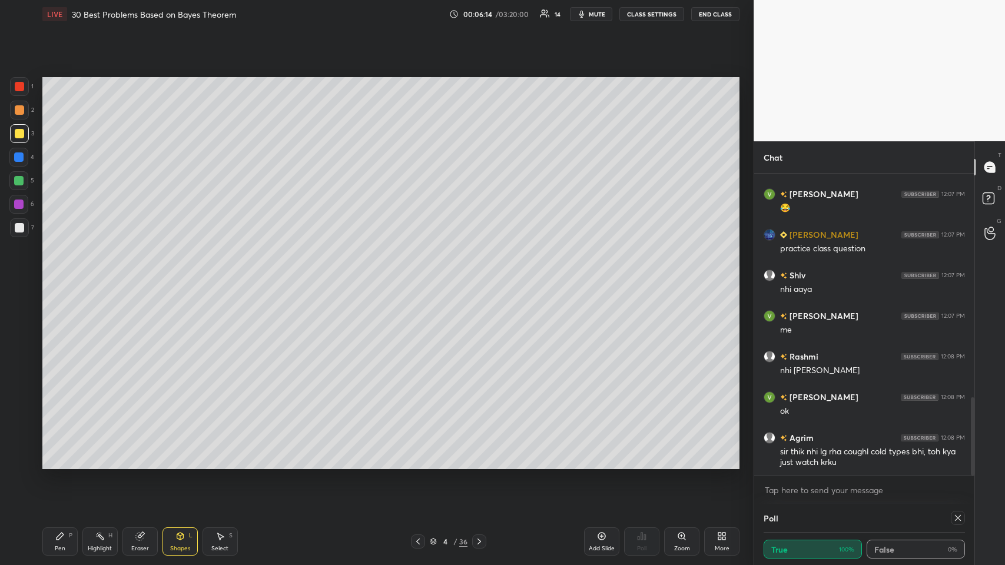
click at [64, 276] on div "Pen P" at bounding box center [59, 541] width 35 height 28
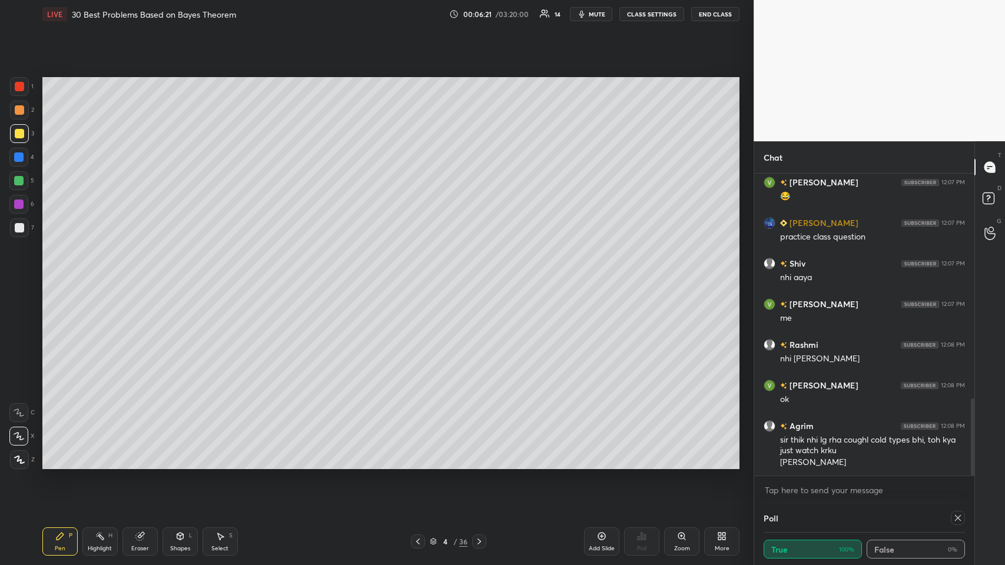
click at [413, 276] on div at bounding box center [418, 541] width 14 height 14
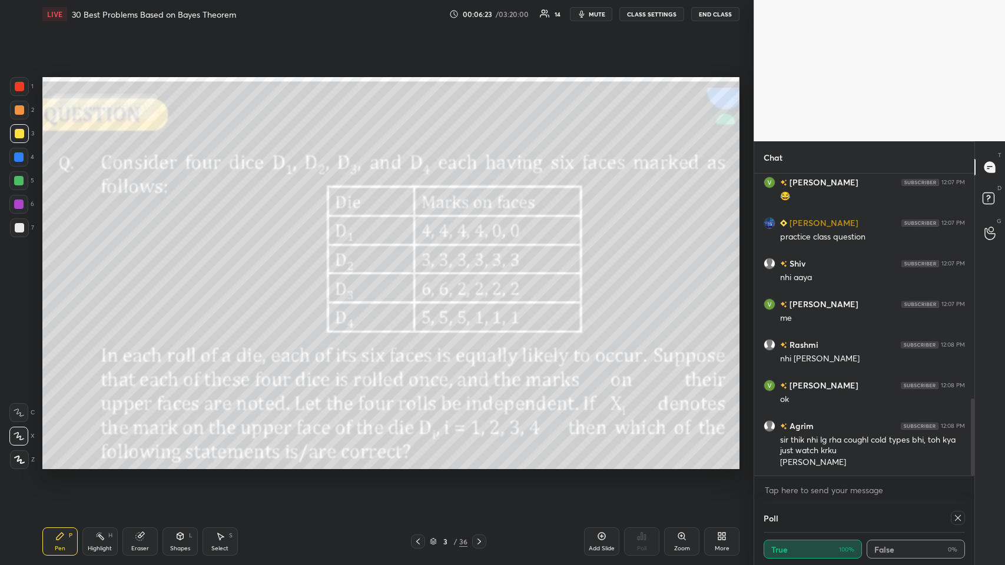
click at [421, 276] on icon at bounding box center [478, 541] width 9 height 9
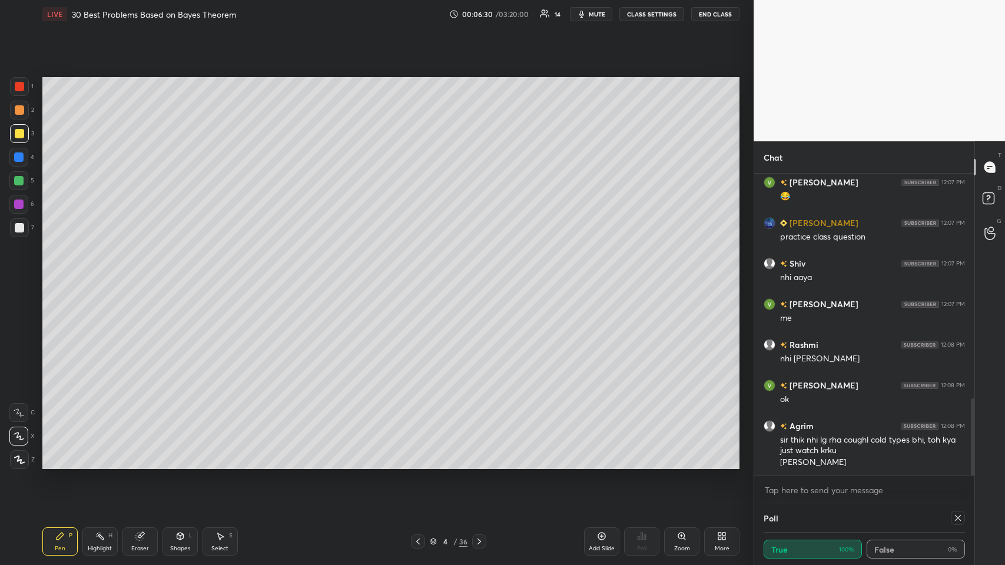
click at [415, 276] on icon at bounding box center [417, 541] width 9 height 9
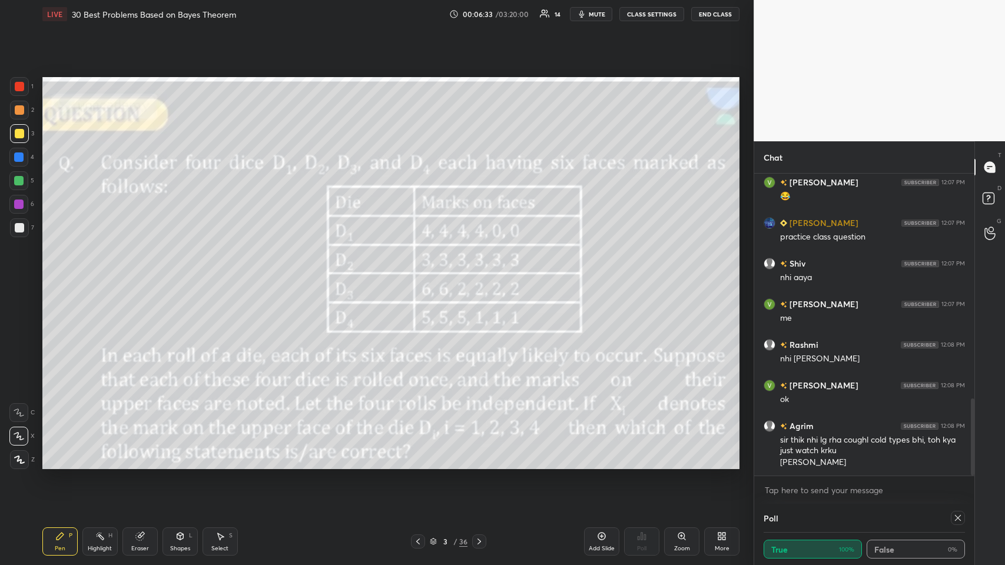
click at [421, 276] on icon at bounding box center [478, 541] width 9 height 9
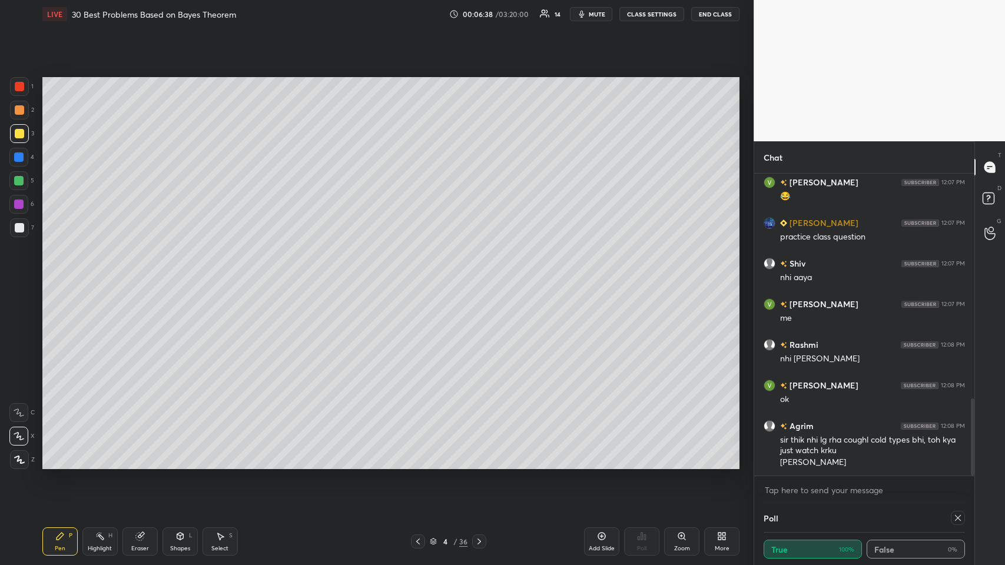
click at [416, 276] on icon at bounding box center [417, 541] width 9 height 9
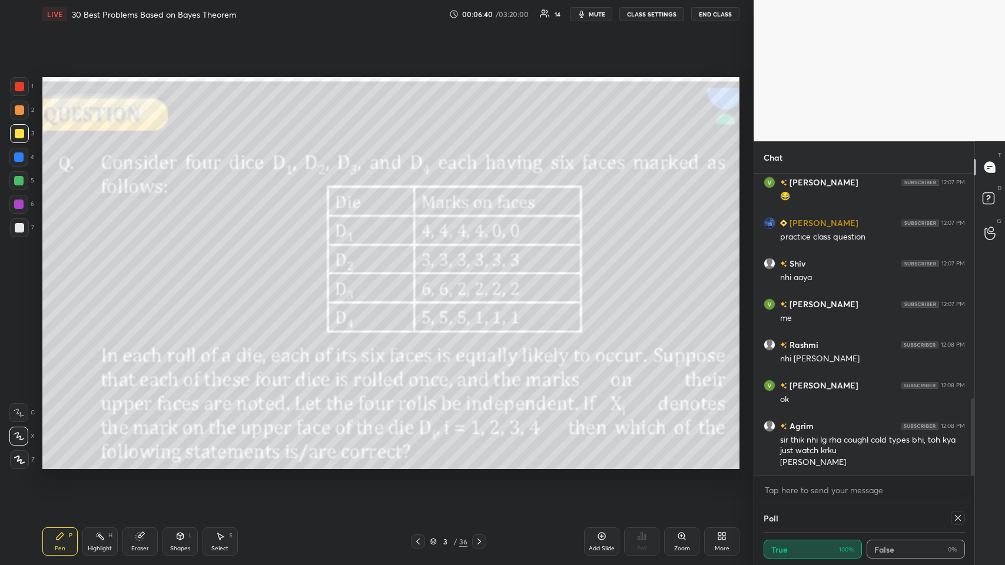
click at [421, 276] on icon at bounding box center [478, 541] width 9 height 9
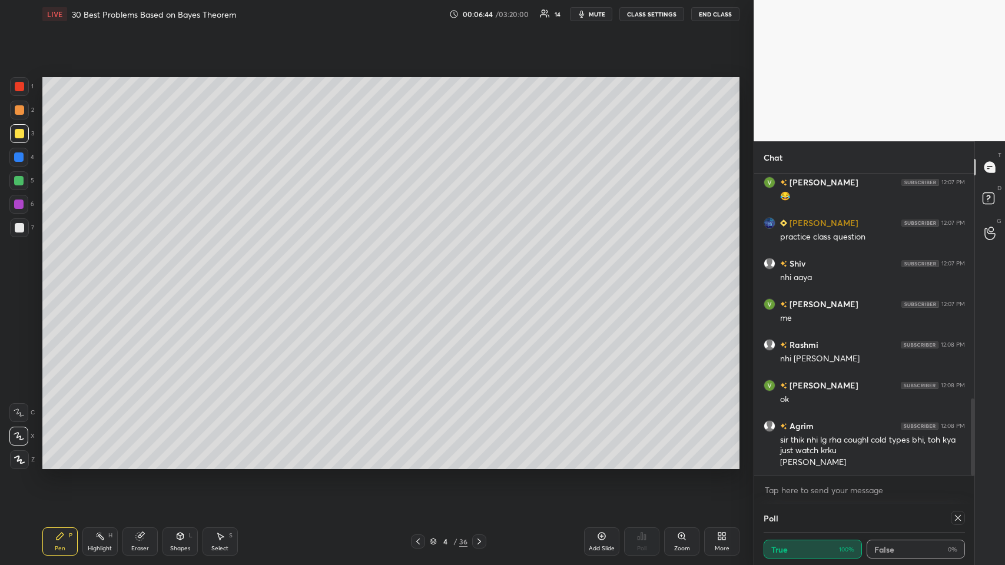
click at [421, 276] on icon at bounding box center [417, 541] width 9 height 9
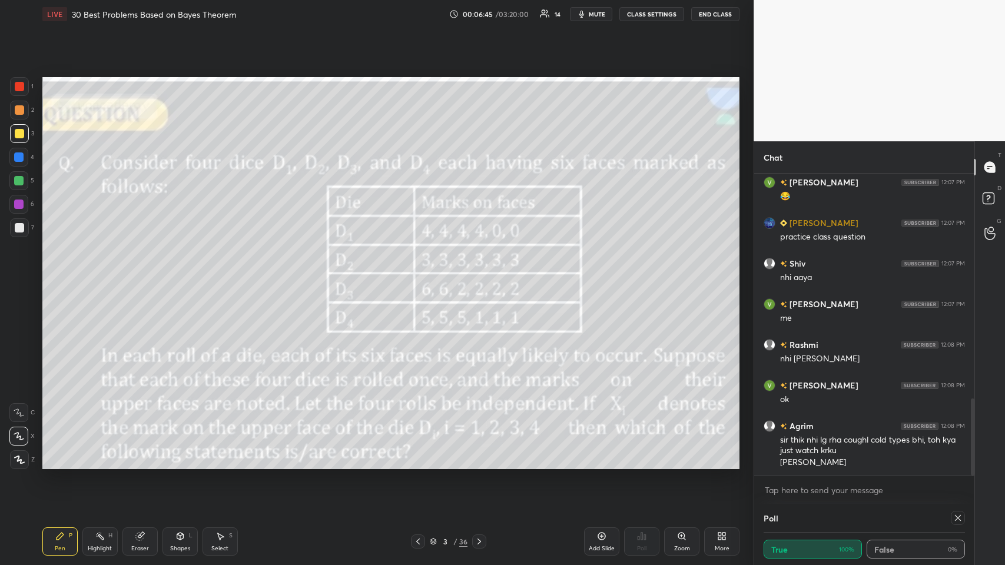
click at [421, 276] on icon at bounding box center [478, 541] width 9 height 9
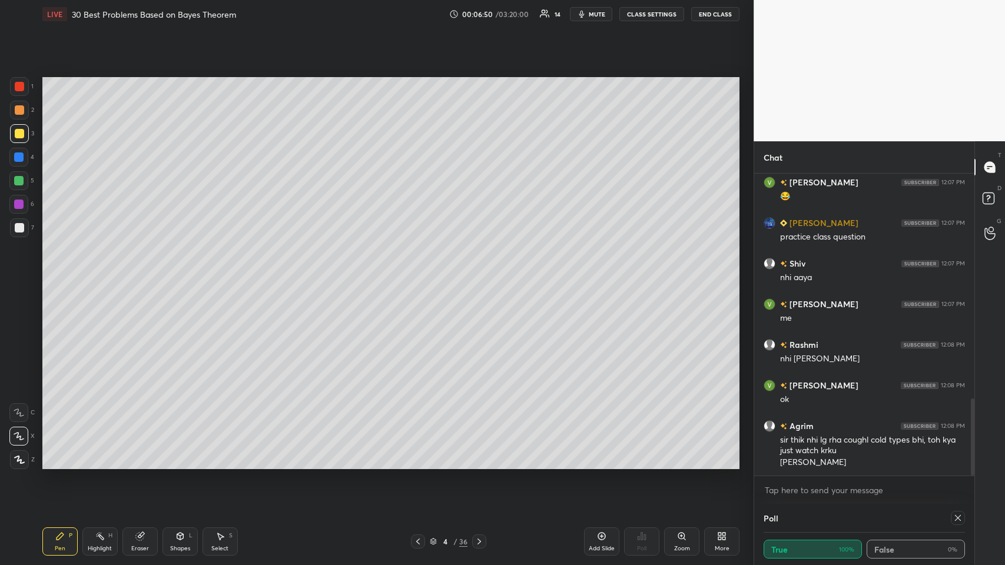
click at [415, 276] on icon at bounding box center [417, 541] width 9 height 9
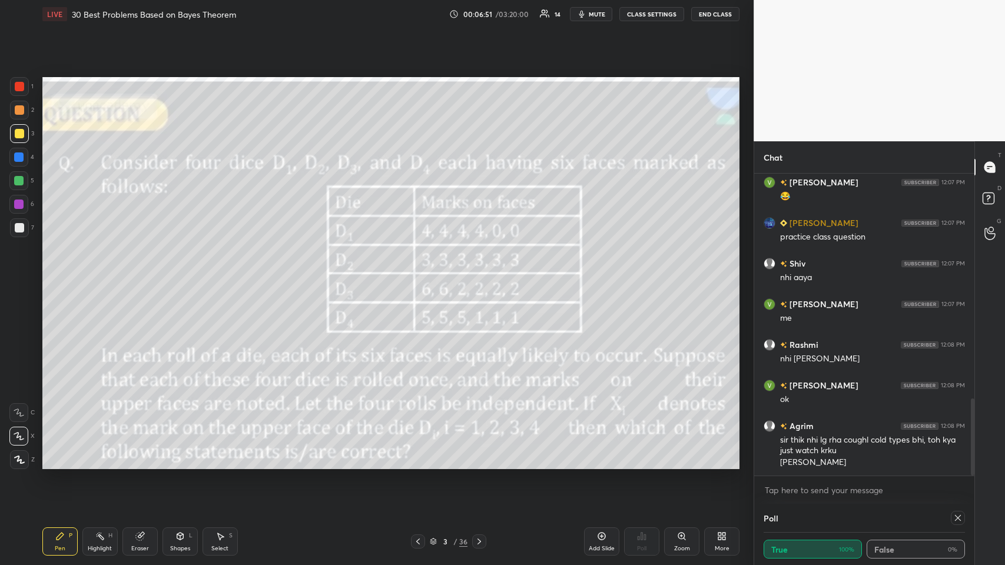
click at [421, 276] on icon at bounding box center [478, 541] width 9 height 9
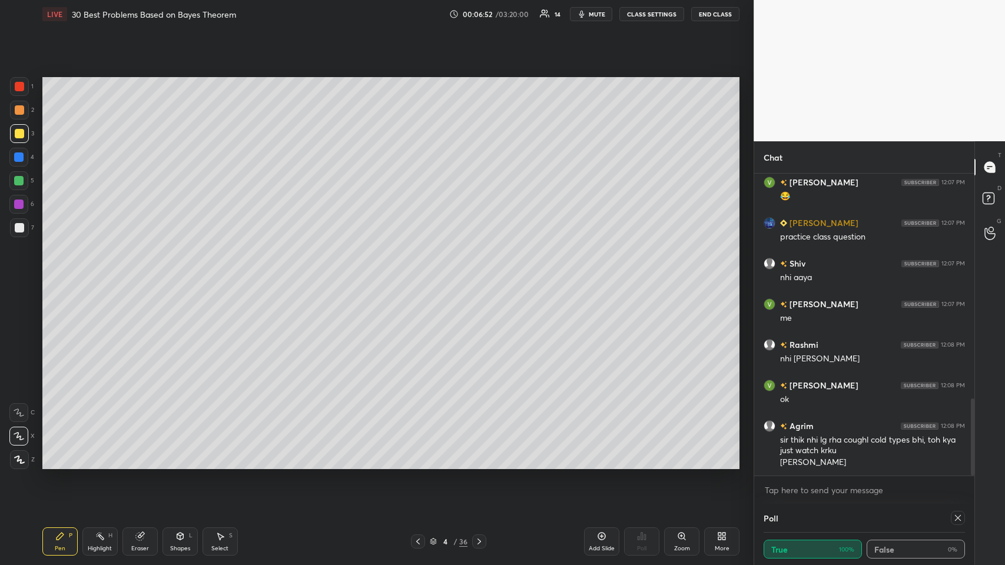
click at [141, 276] on icon at bounding box center [141, 535] width 6 height 6
click at [69, 276] on div "P" at bounding box center [71, 536] width 4 height 6
click at [421, 276] on icon at bounding box center [958, 518] width 6 height 6
type textarea "x"
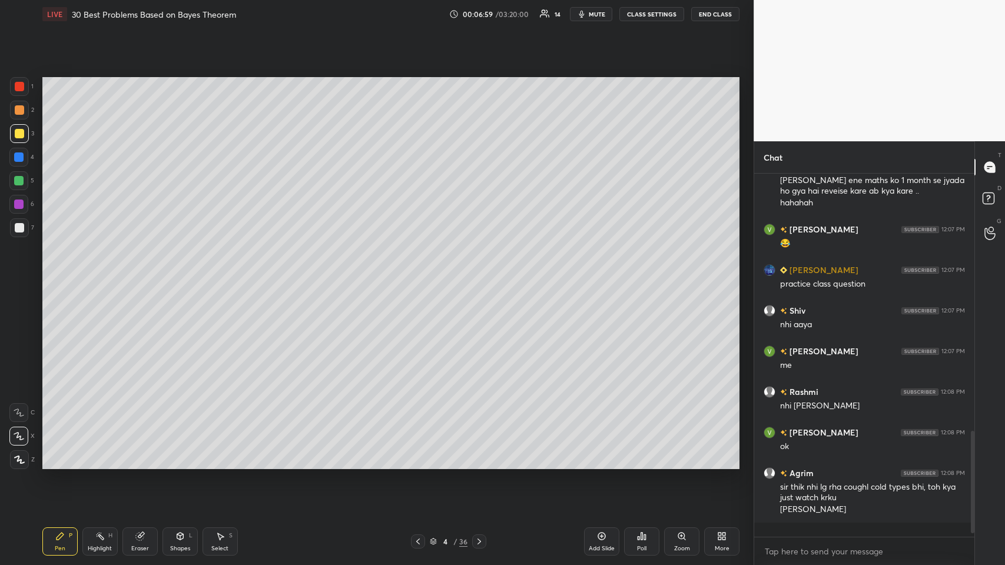
scroll to position [4, 4]
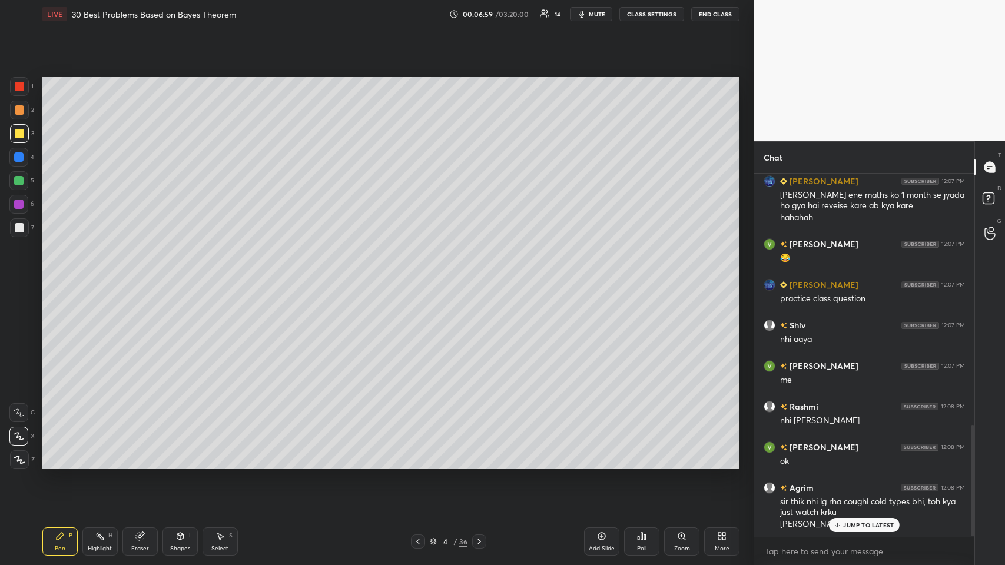
click at [421, 276] on icon at bounding box center [417, 541] width 9 height 9
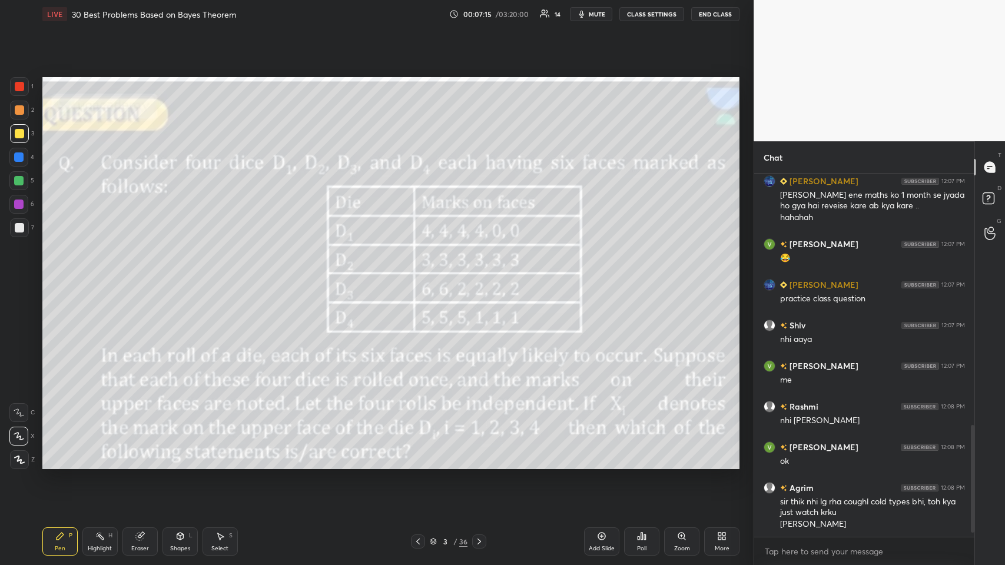
scroll to position [856, 0]
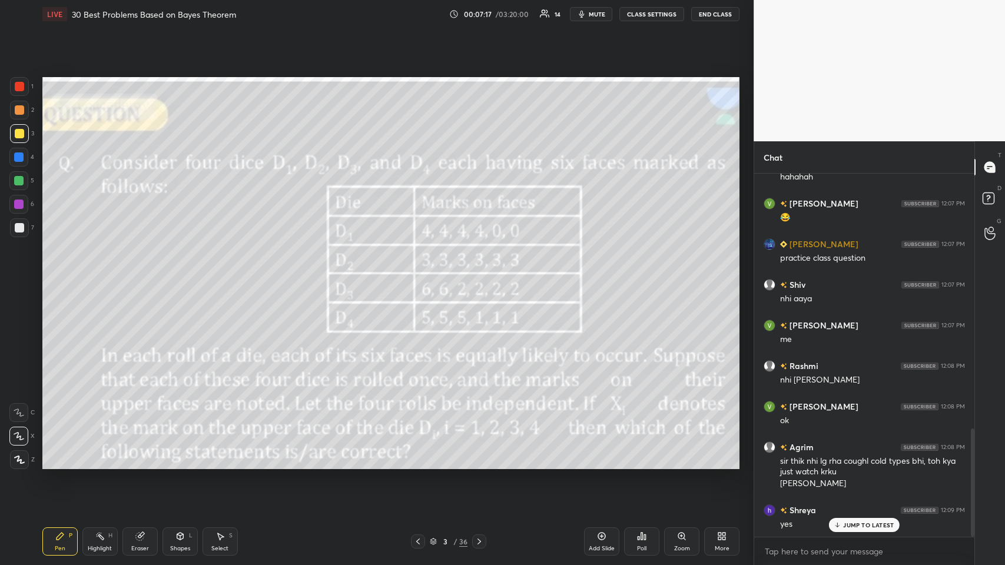
click at [421, 276] on icon at bounding box center [478, 541] width 9 height 9
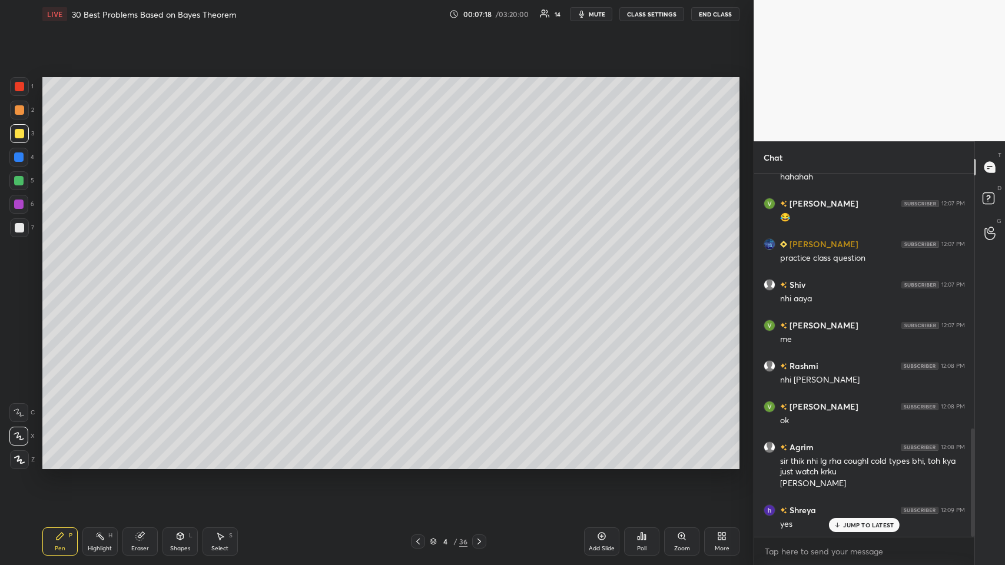
click at [184, 276] on icon at bounding box center [179, 535] width 9 height 9
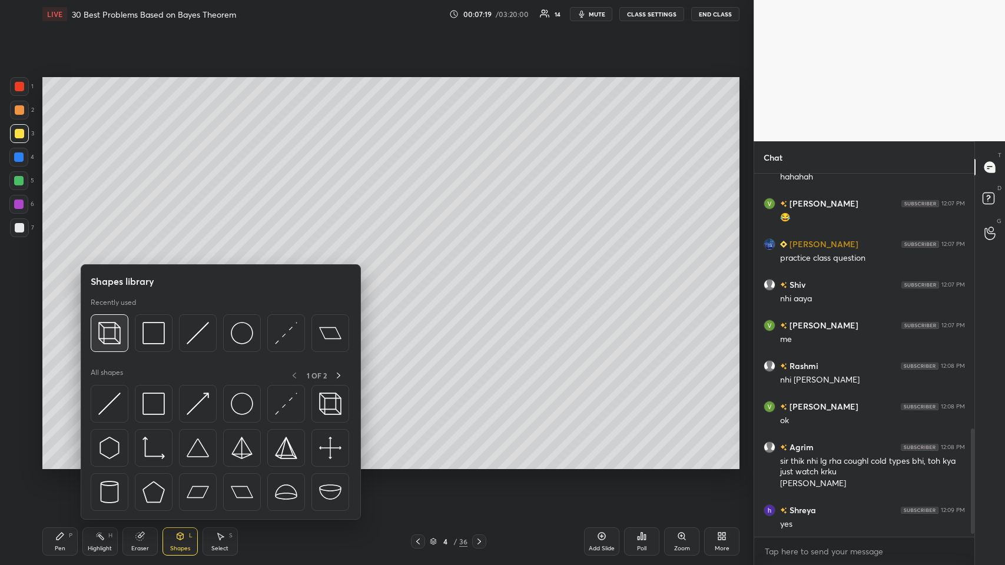
scroll to position [885, 0]
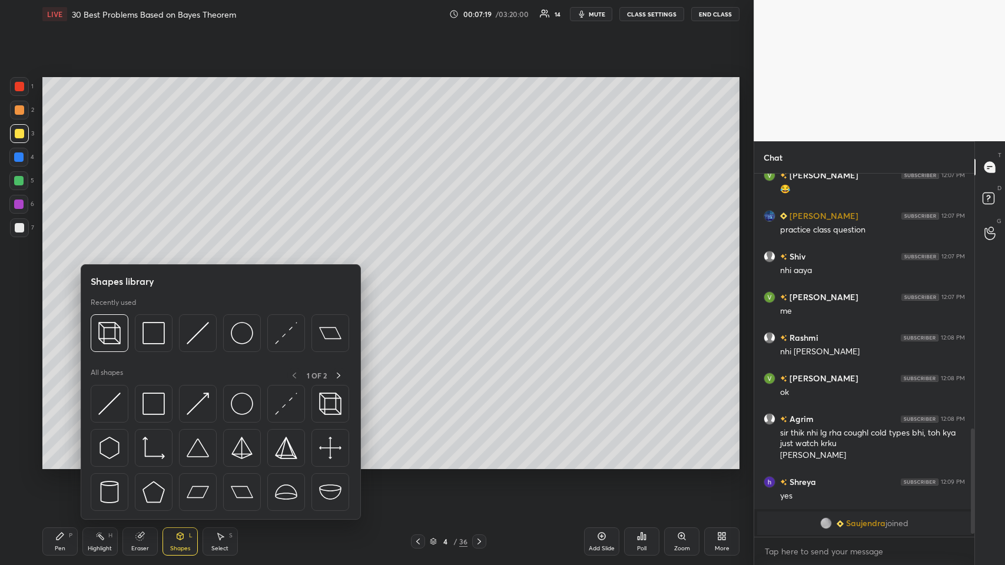
click at [107, 276] on img at bounding box center [109, 333] width 22 height 22
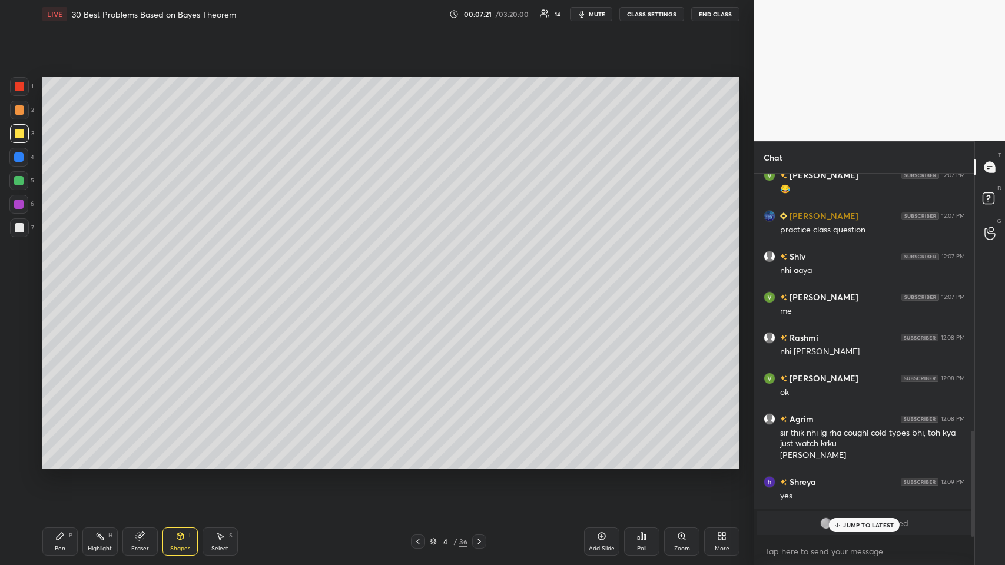
click at [48, 276] on div "Pen P" at bounding box center [59, 541] width 35 height 28
click at [421, 276] on span "Saujendra" at bounding box center [865, 522] width 39 height 9
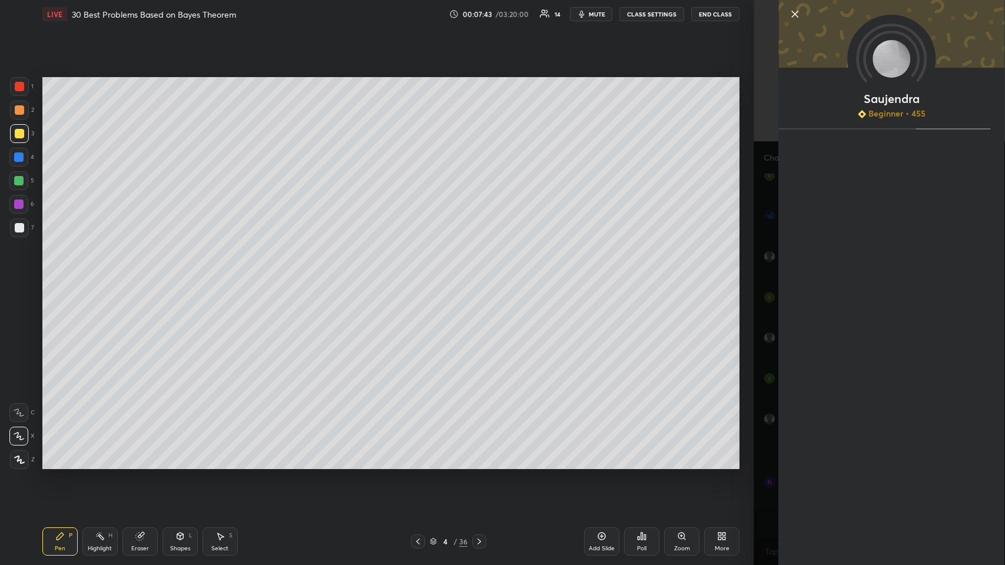
click at [421, 276] on div "Setting up your live class Poll for secs No correct answer Start poll" at bounding box center [391, 273] width 706 height 490
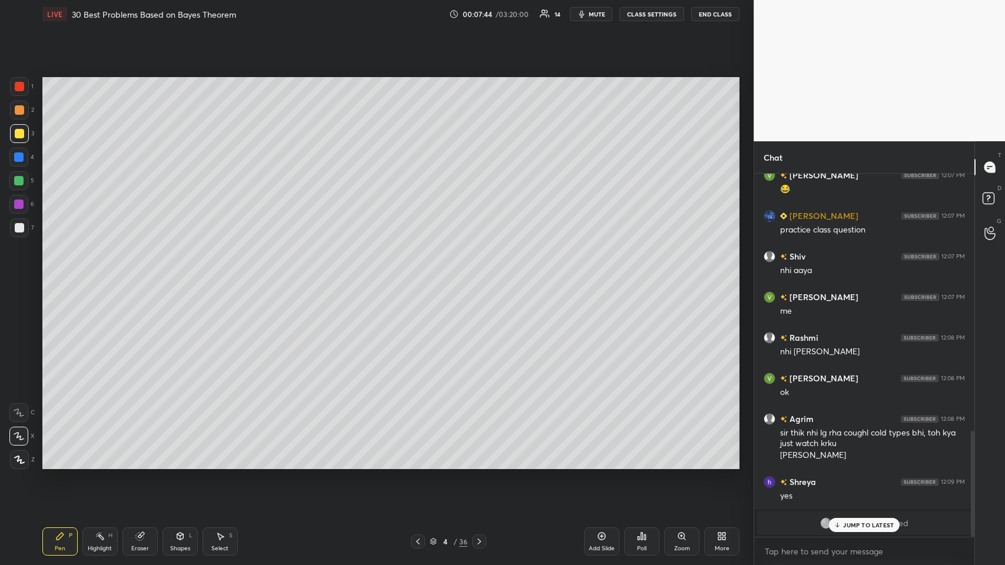
click at [421, 276] on p "JUMP TO LATEST" at bounding box center [868, 524] width 51 height 7
click at [418, 276] on icon at bounding box center [417, 541] width 9 height 9
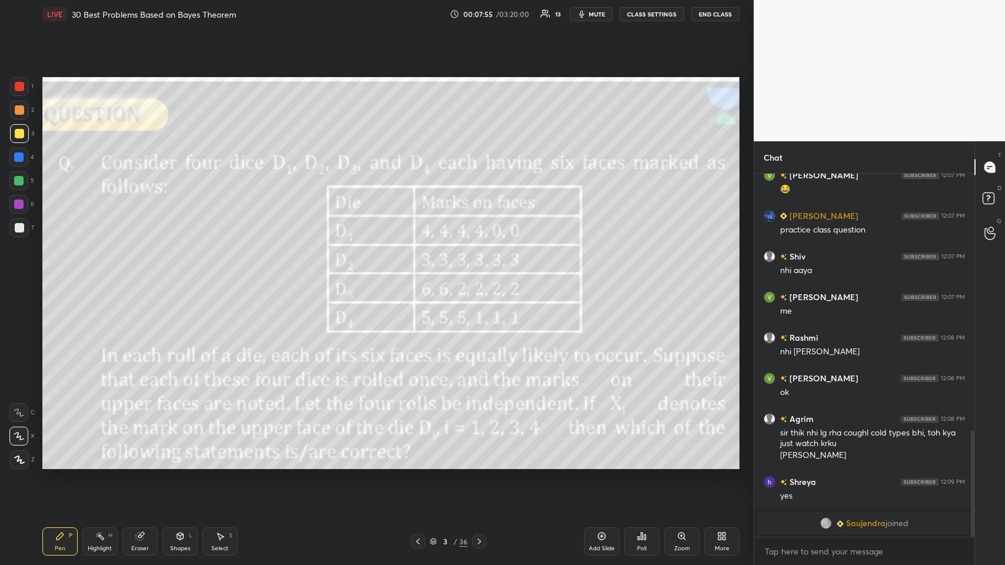
click at [421, 276] on icon at bounding box center [478, 541] width 9 height 9
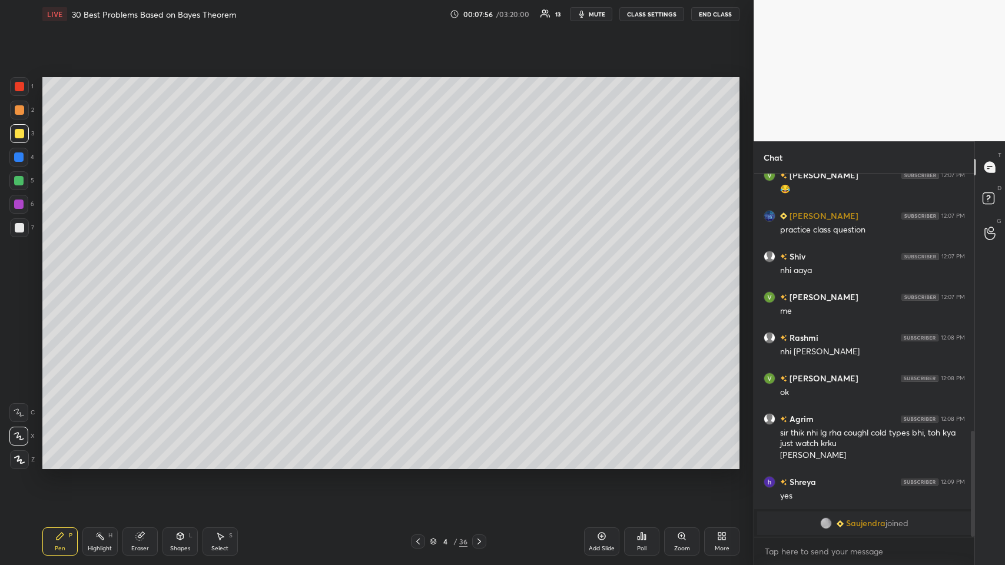
click at [16, 230] on div at bounding box center [19, 227] width 9 height 9
click at [418, 276] on icon at bounding box center [417, 541] width 9 height 9
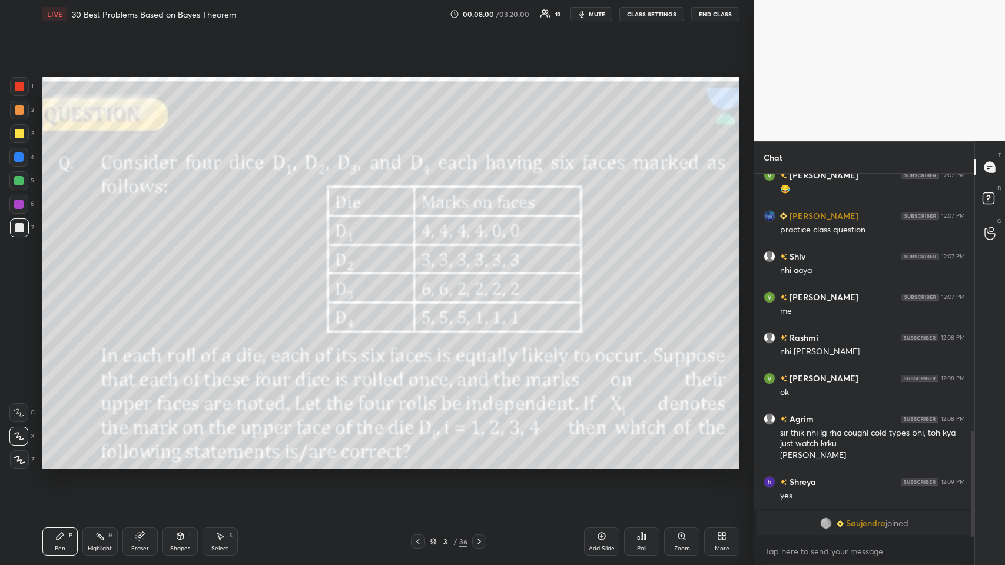
click at [421, 276] on icon at bounding box center [478, 541] width 9 height 9
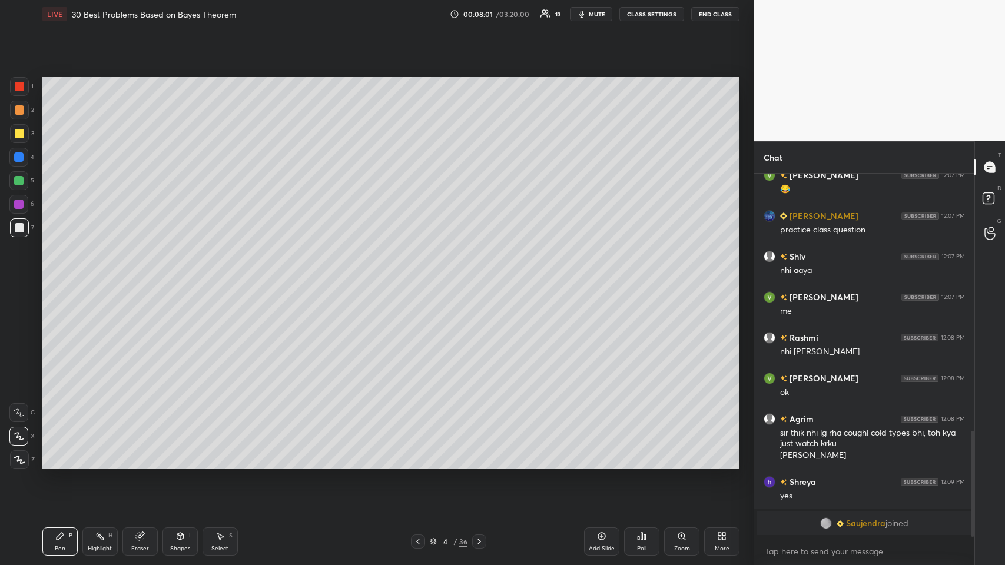
click at [418, 276] on icon at bounding box center [417, 541] width 9 height 9
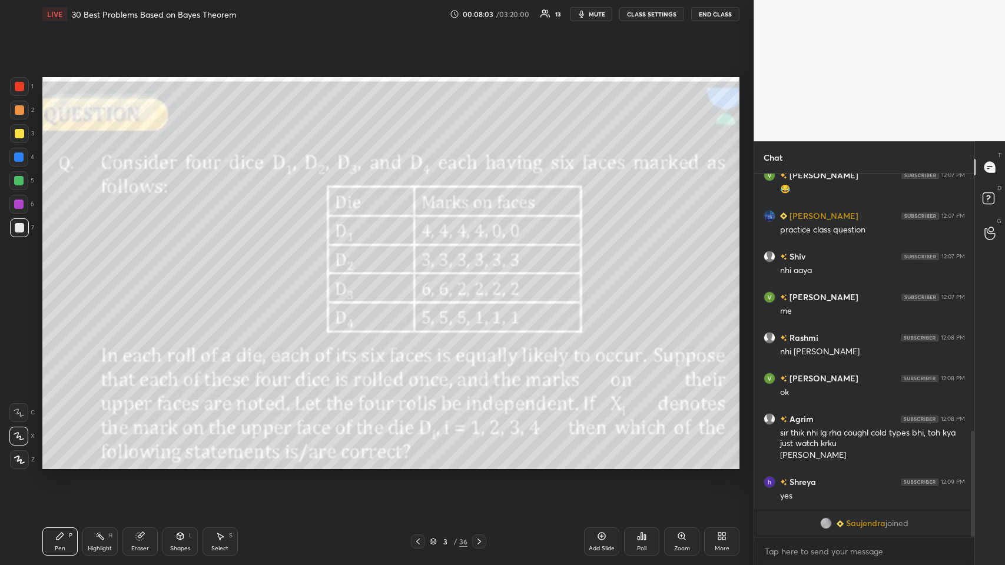
click at [421, 276] on icon at bounding box center [478, 541] width 9 height 9
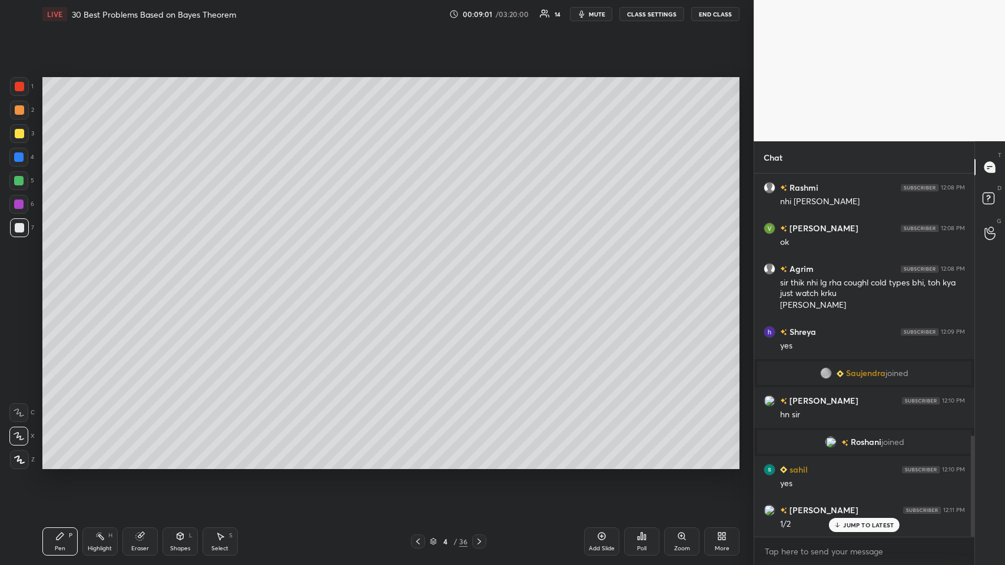
scroll to position [942, 0]
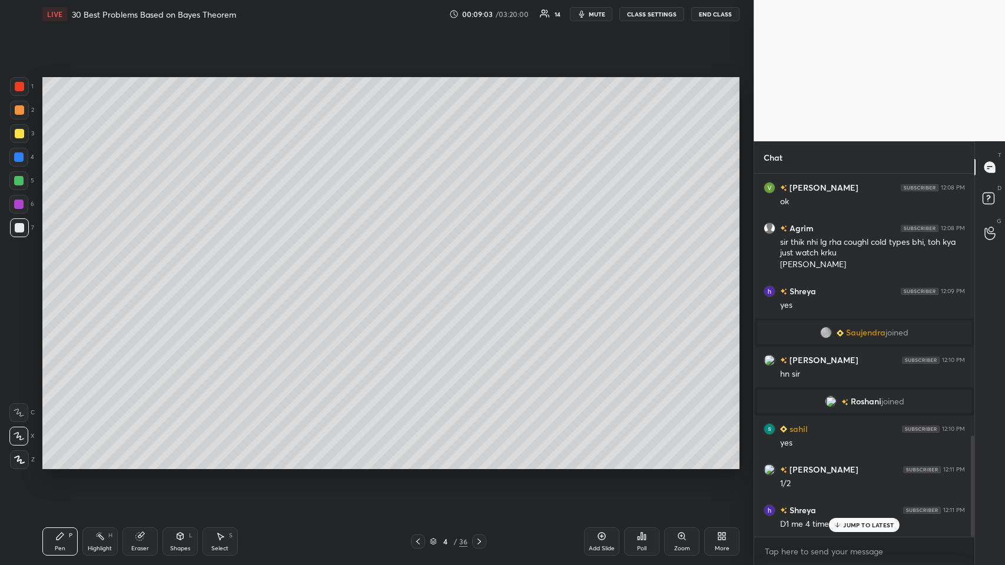
click at [421, 276] on p "JUMP TO LATEST" at bounding box center [868, 524] width 51 height 7
click at [414, 276] on icon at bounding box center [417, 541] width 9 height 9
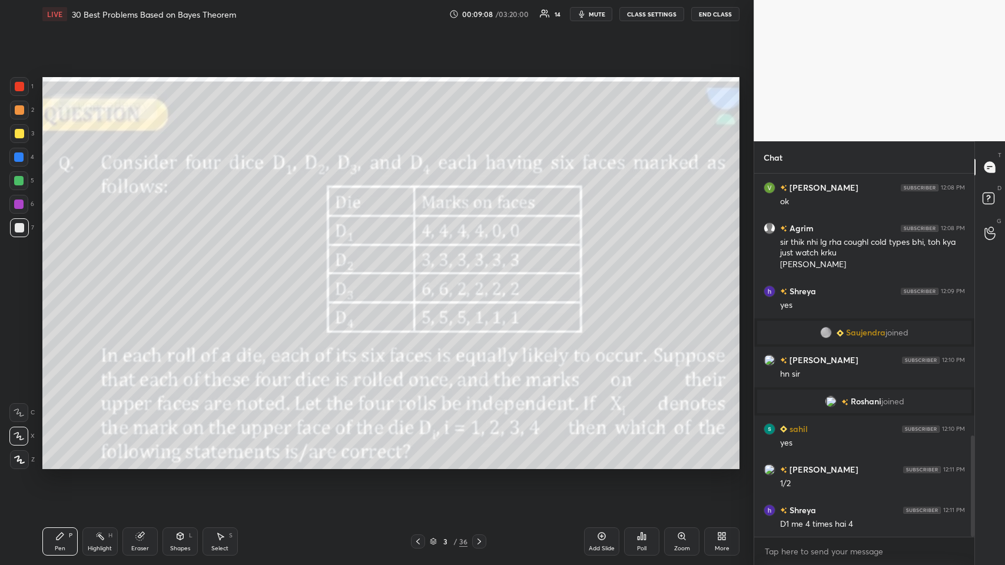
click at [421, 276] on icon at bounding box center [478, 541] width 9 height 9
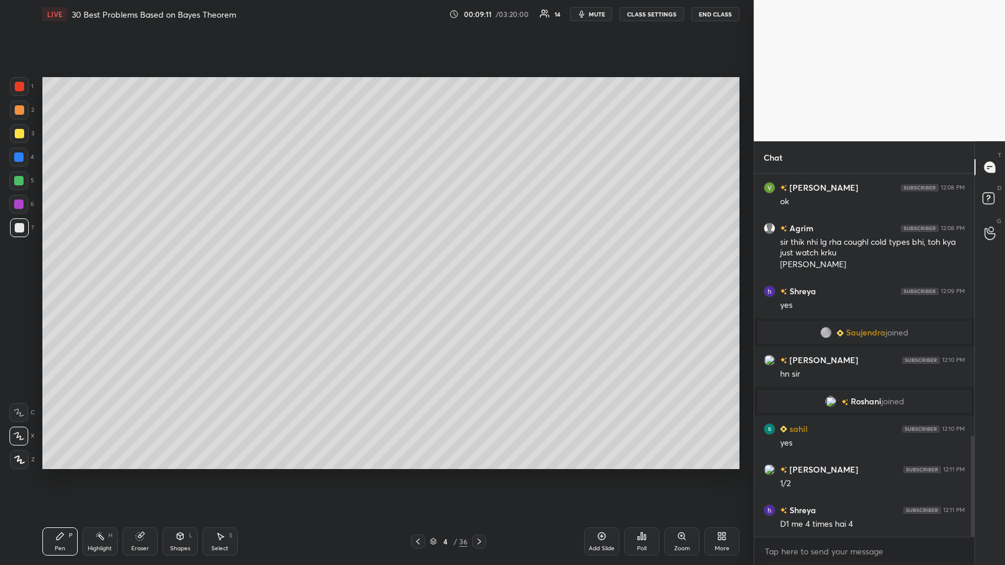
click at [138, 276] on icon at bounding box center [139, 537] width 8 height 8
click at [54, 276] on div "Pen P" at bounding box center [59, 541] width 35 height 28
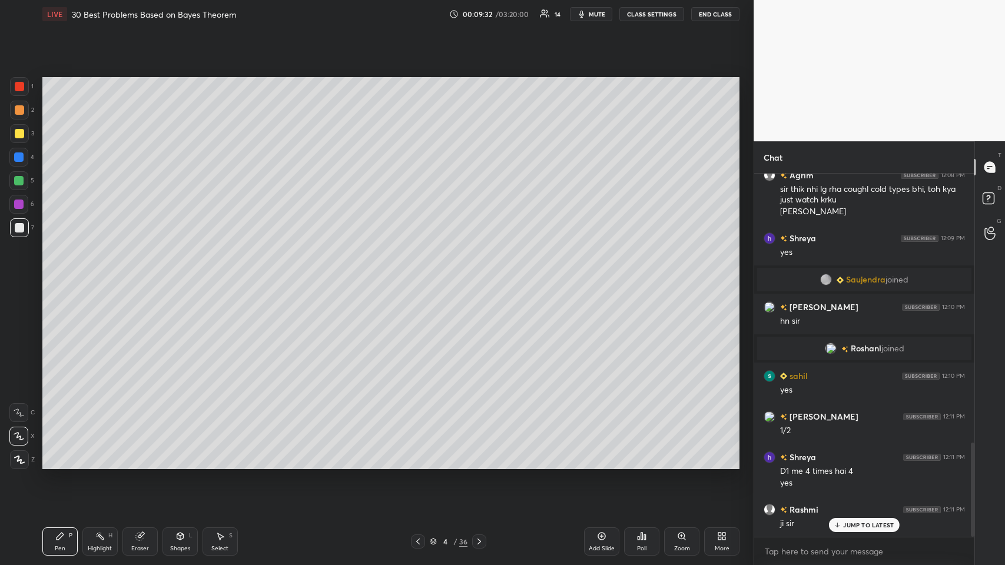
scroll to position [1035, 0]
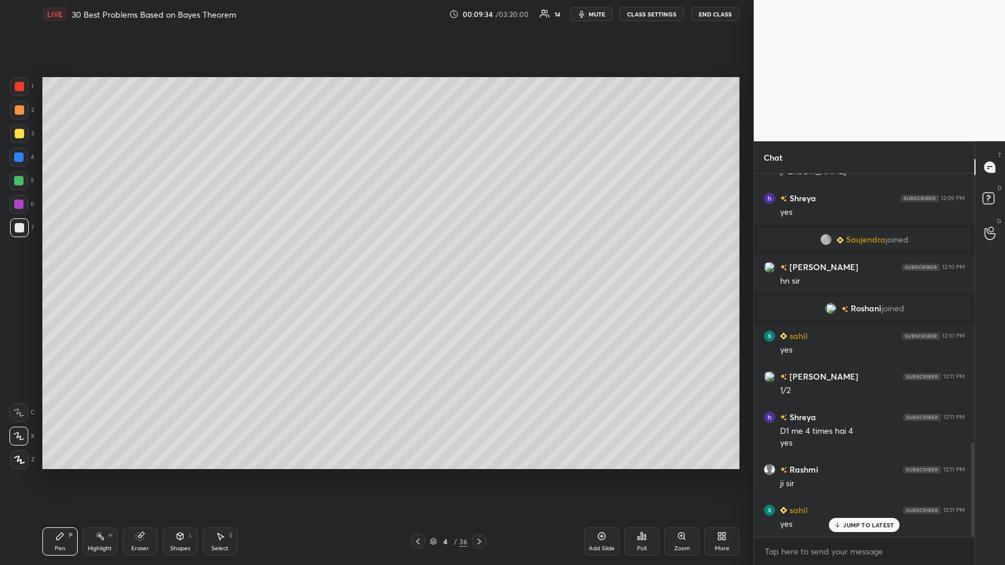
click at [421, 276] on div "4 / 36" at bounding box center [448, 541] width 75 height 14
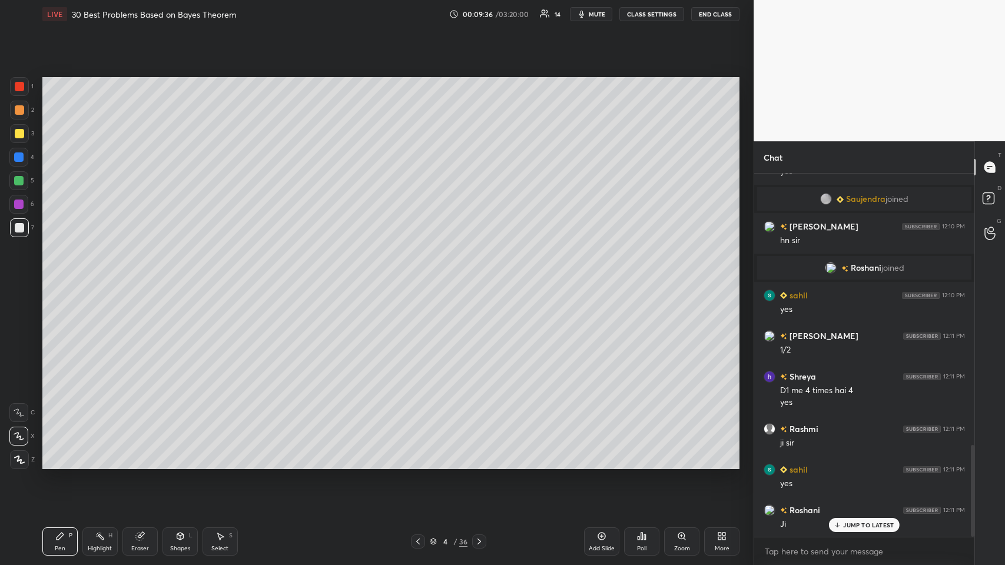
click at [420, 276] on div at bounding box center [418, 541] width 14 height 14
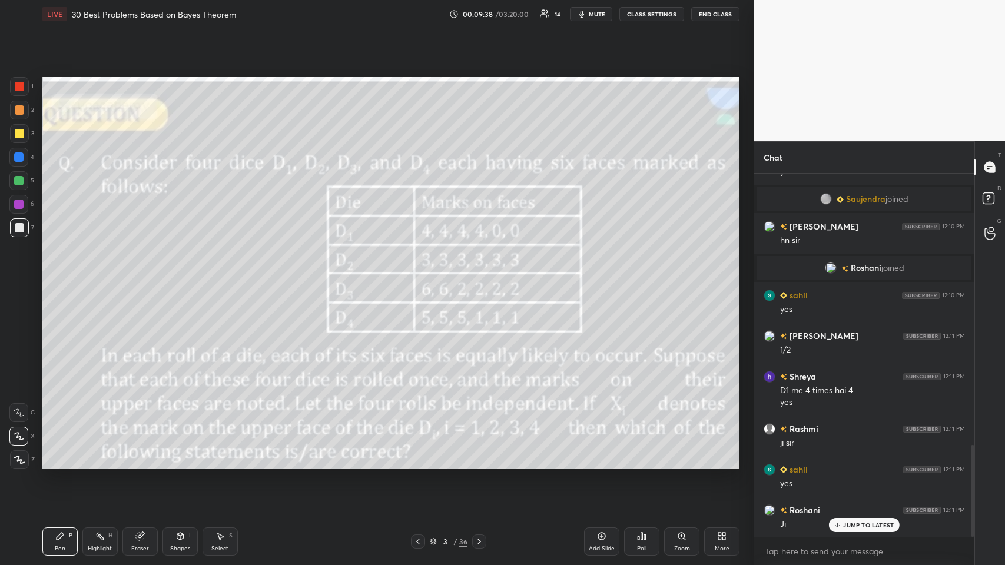
click at [421, 276] on icon at bounding box center [478, 541] width 9 height 9
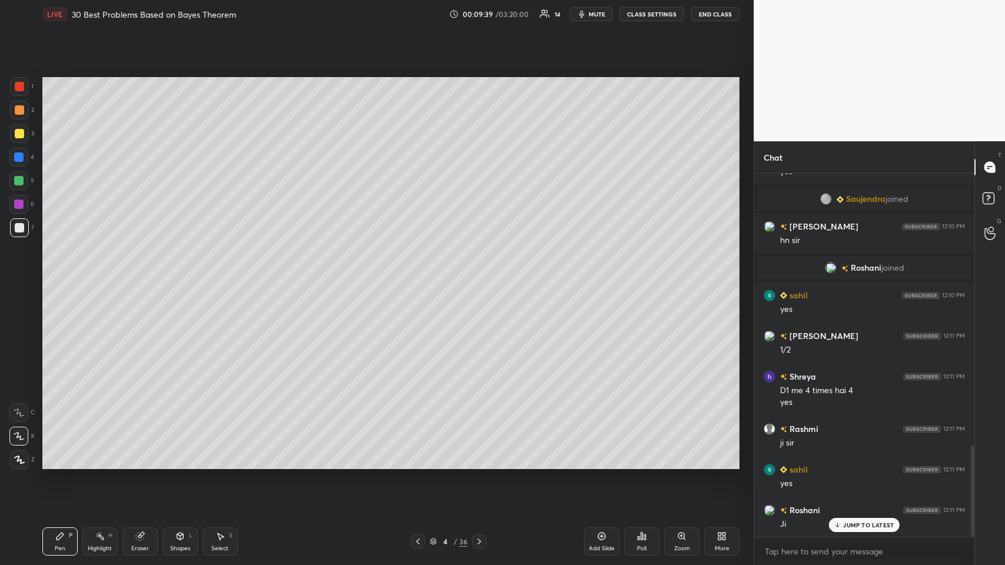
click at [421, 276] on icon at bounding box center [601, 535] width 9 height 9
click at [418, 276] on icon at bounding box center [419, 541] width 4 height 6
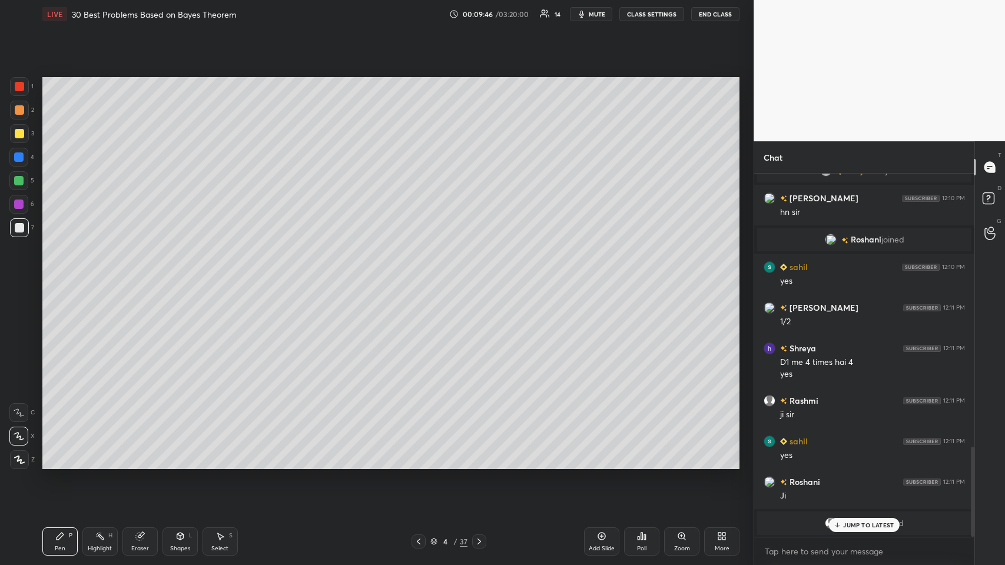
click at [417, 276] on icon at bounding box center [418, 541] width 9 height 9
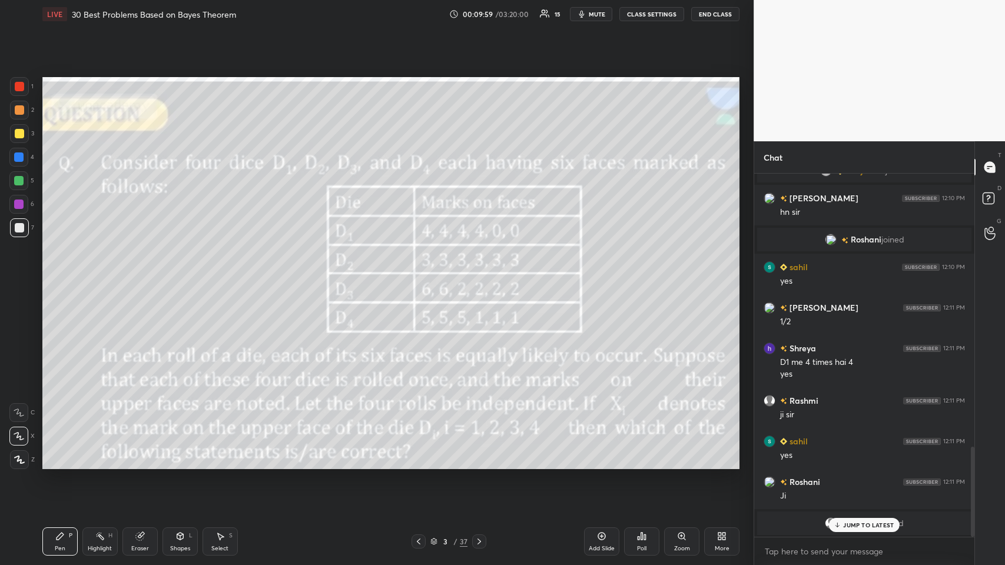
click at [421, 276] on icon at bounding box center [478, 541] width 9 height 9
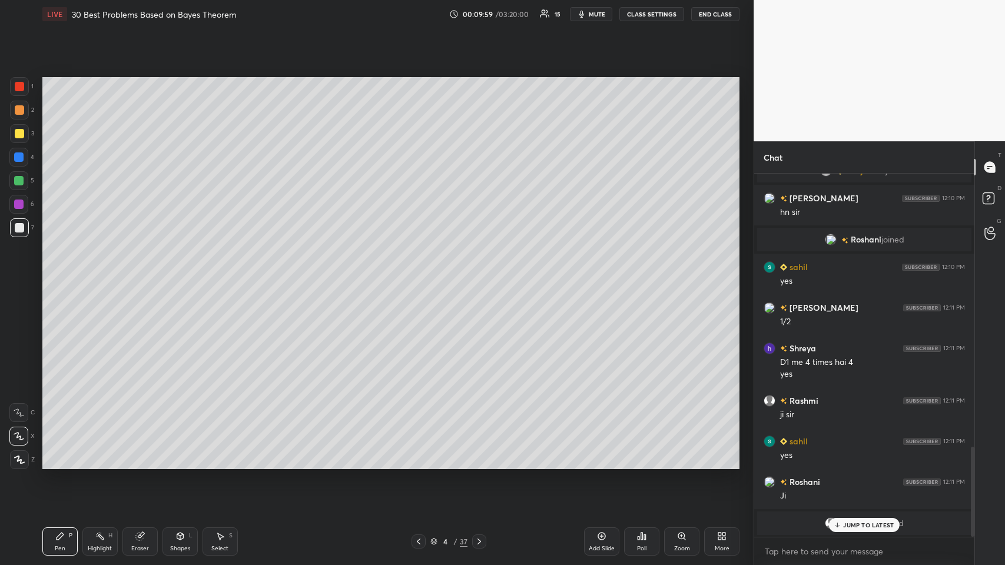
click at [421, 276] on icon at bounding box center [478, 541] width 9 height 9
click at [415, 276] on icon at bounding box center [418, 541] width 9 height 9
click at [421, 276] on icon at bounding box center [478, 541] width 9 height 9
click at [421, 276] on icon at bounding box center [418, 541] width 9 height 9
click at [421, 276] on icon at bounding box center [478, 541] width 9 height 9
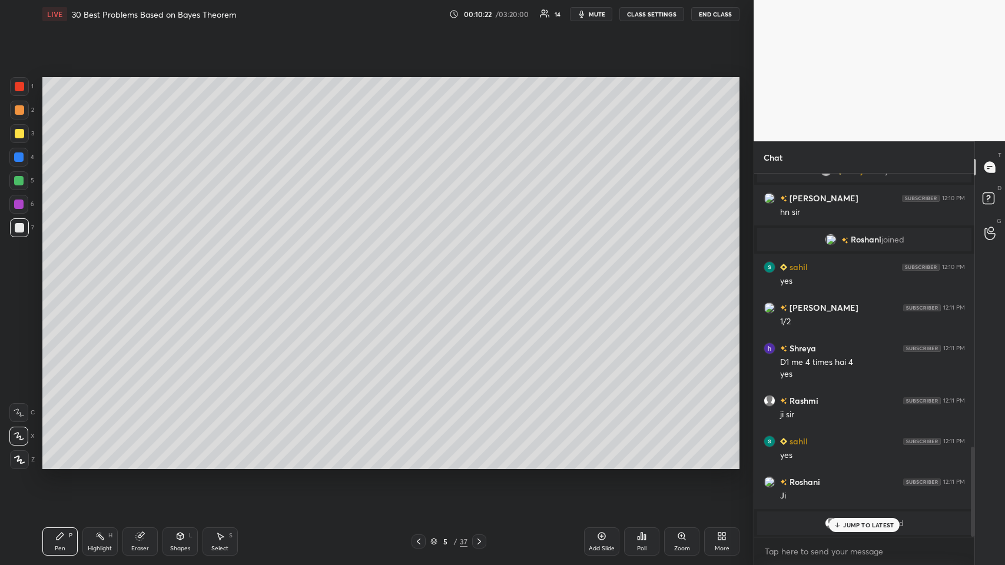
click at [420, 276] on icon at bounding box center [418, 541] width 9 height 9
click at [421, 276] on icon at bounding box center [478, 541] width 9 height 9
click at [421, 276] on p "JUMP TO LATEST" at bounding box center [868, 524] width 51 height 7
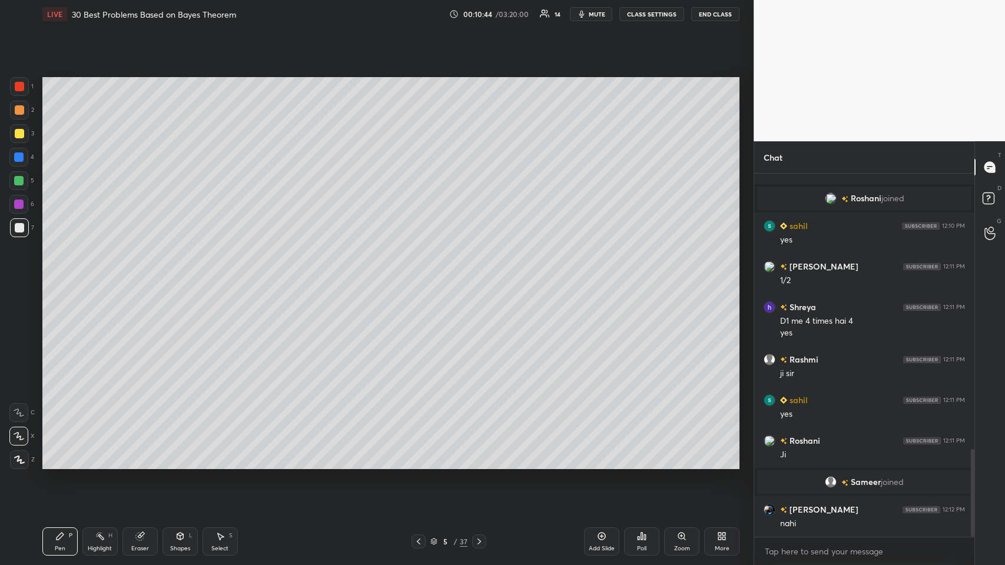
click at [13, 134] on div at bounding box center [19, 133] width 19 height 19
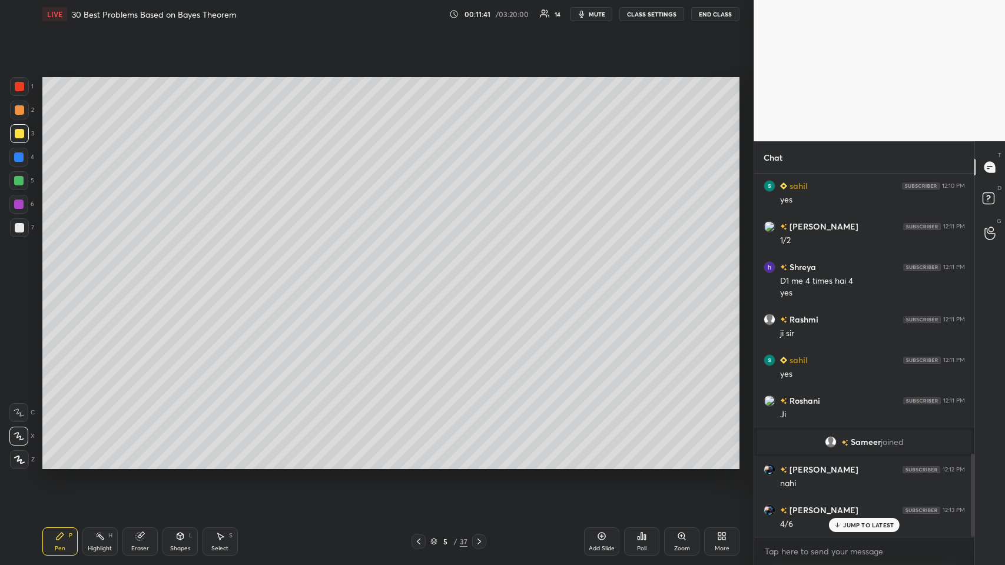
scroll to position [1225, 0]
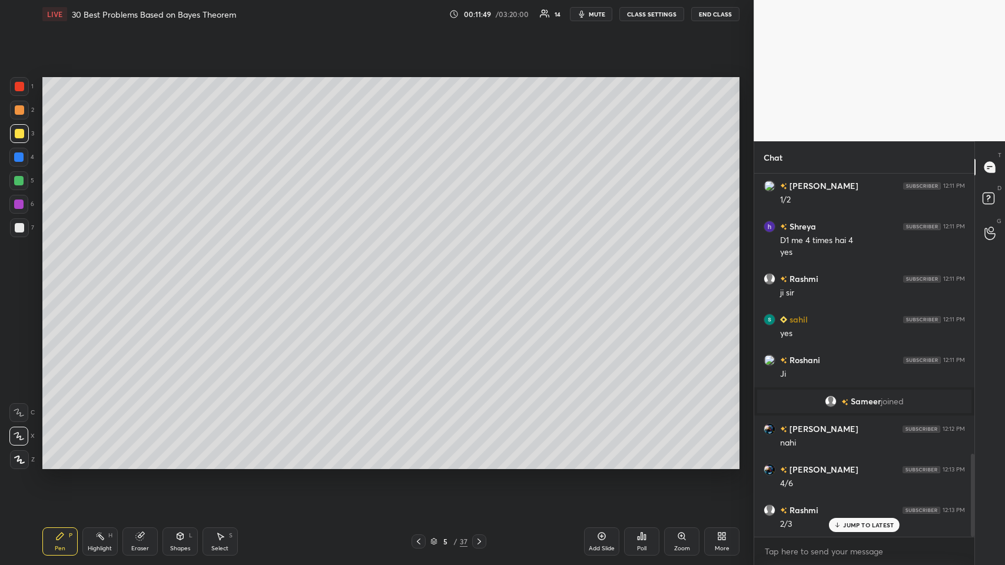
click at [421, 276] on icon at bounding box center [602, 537] width 8 height 8
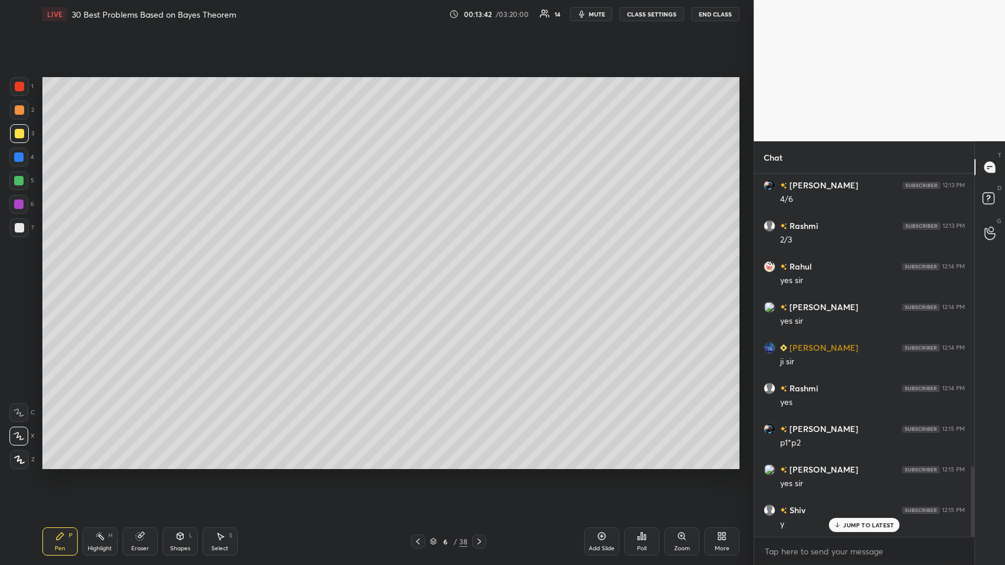
scroll to position [1551, 0]
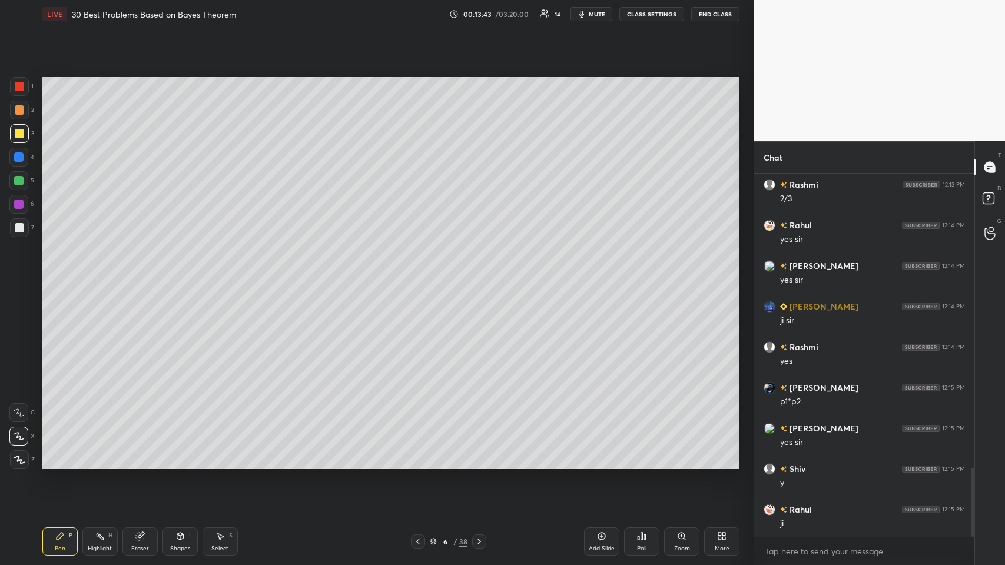
click at [421, 276] on div "Add Slide" at bounding box center [601, 541] width 35 height 28
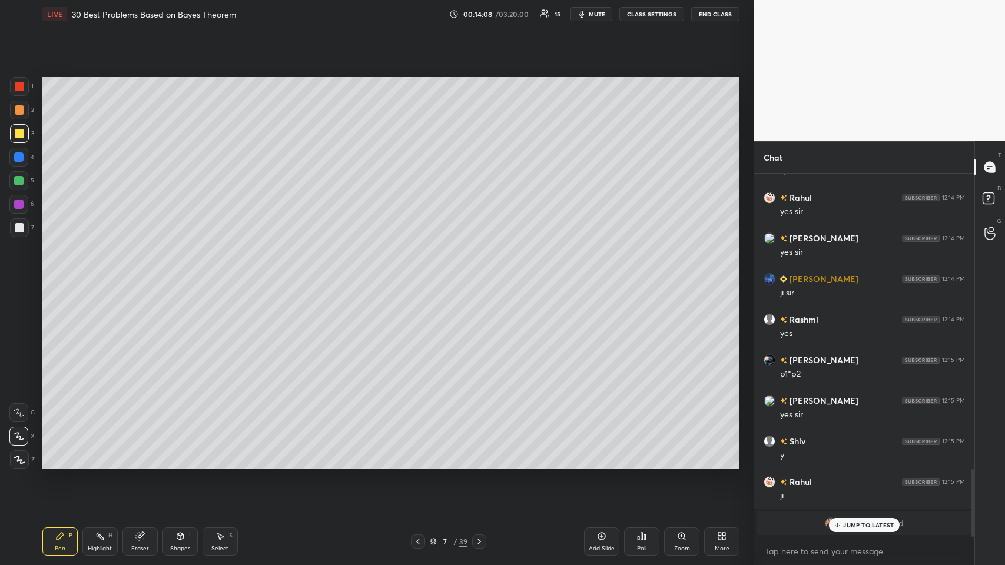
click at [421, 276] on p "JUMP TO LATEST" at bounding box center [868, 524] width 51 height 7
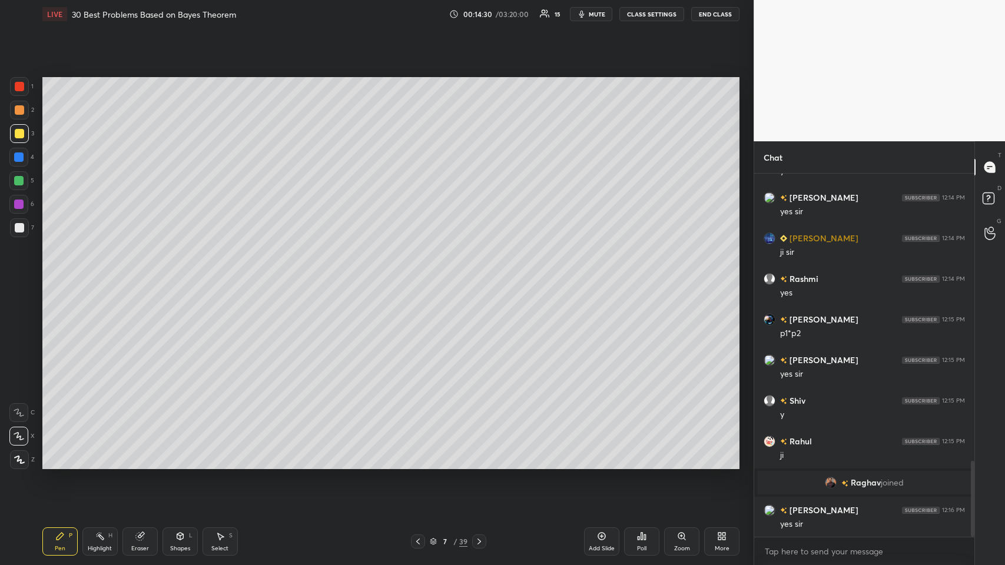
click at [15, 183] on div at bounding box center [18, 180] width 9 height 9
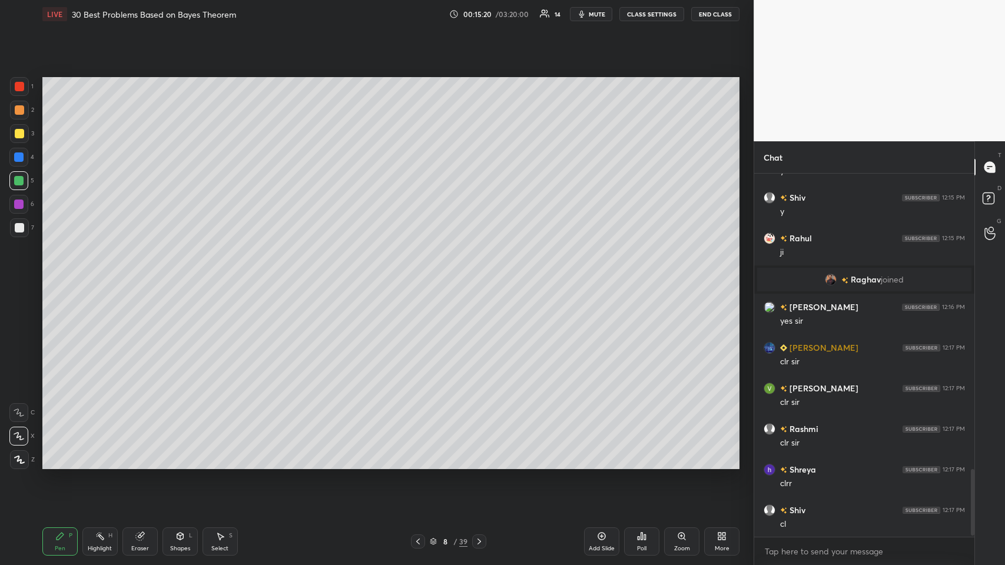
scroll to position [1607, 0]
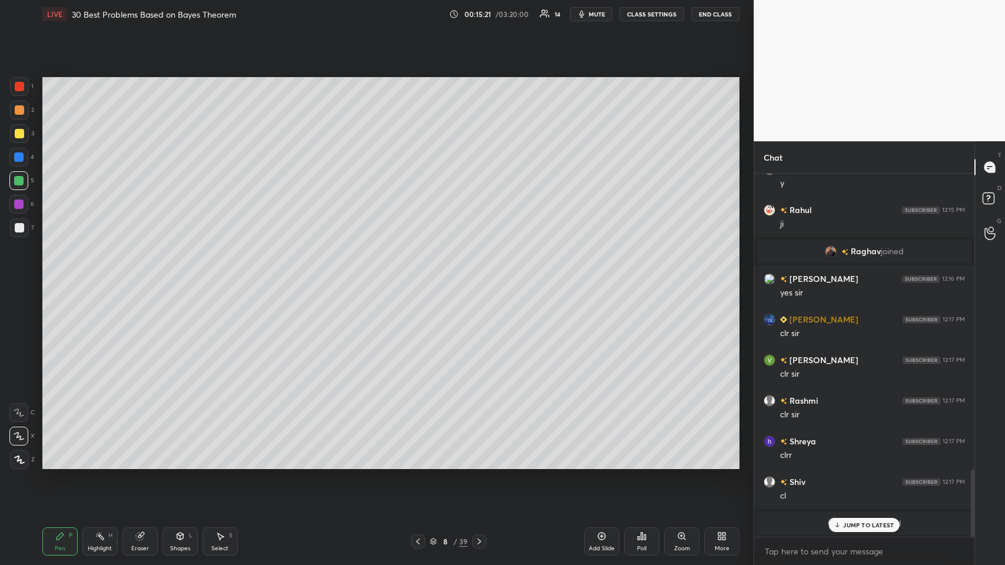
click at [421, 276] on p "JUMP TO LATEST" at bounding box center [868, 524] width 51 height 7
click at [421, 276] on icon at bounding box center [478, 541] width 9 height 9
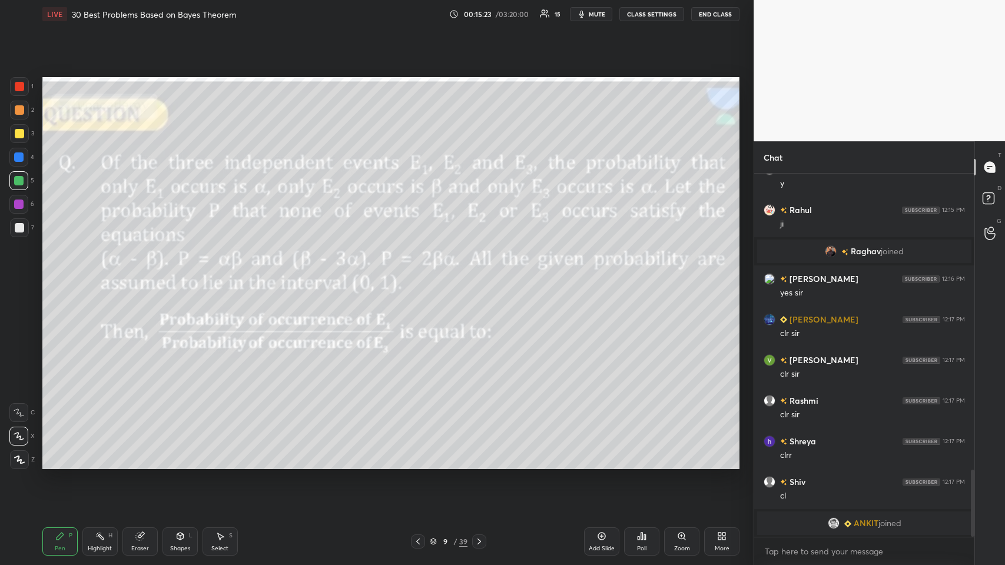
click at [421, 276] on icon at bounding box center [478, 541] width 9 height 9
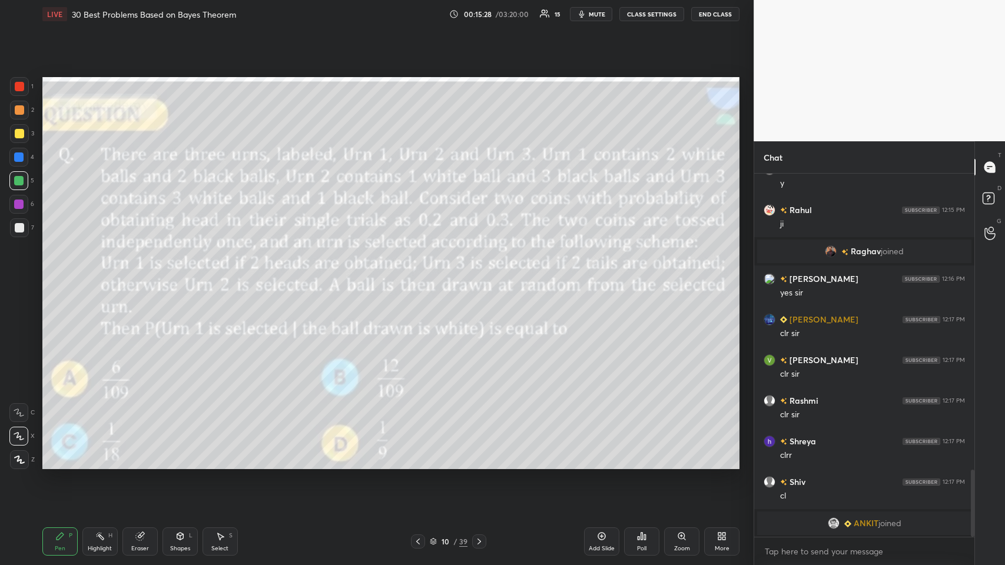
click at [421, 276] on icon at bounding box center [641, 535] width 9 height 9
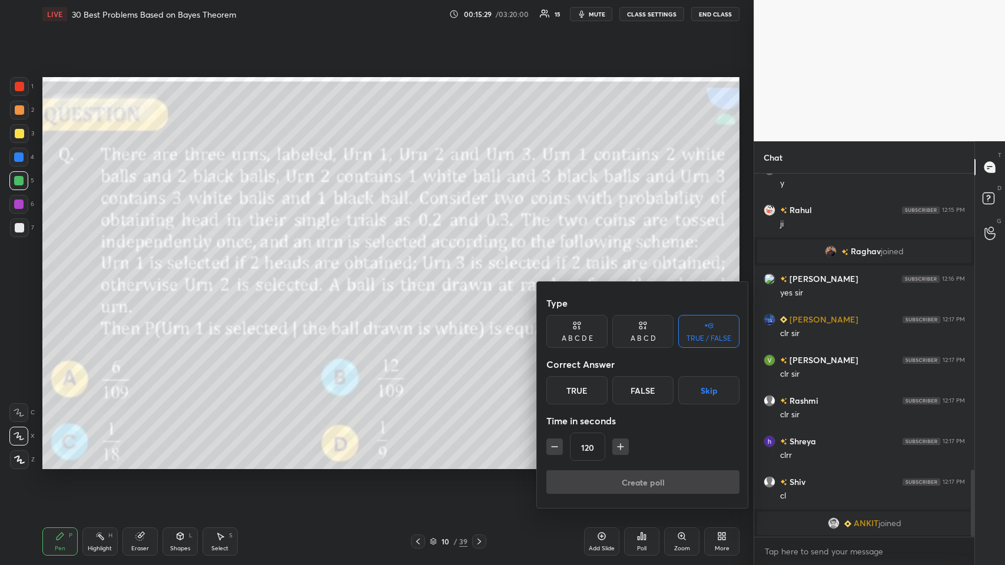
click at [421, 276] on div "True" at bounding box center [576, 390] width 61 height 28
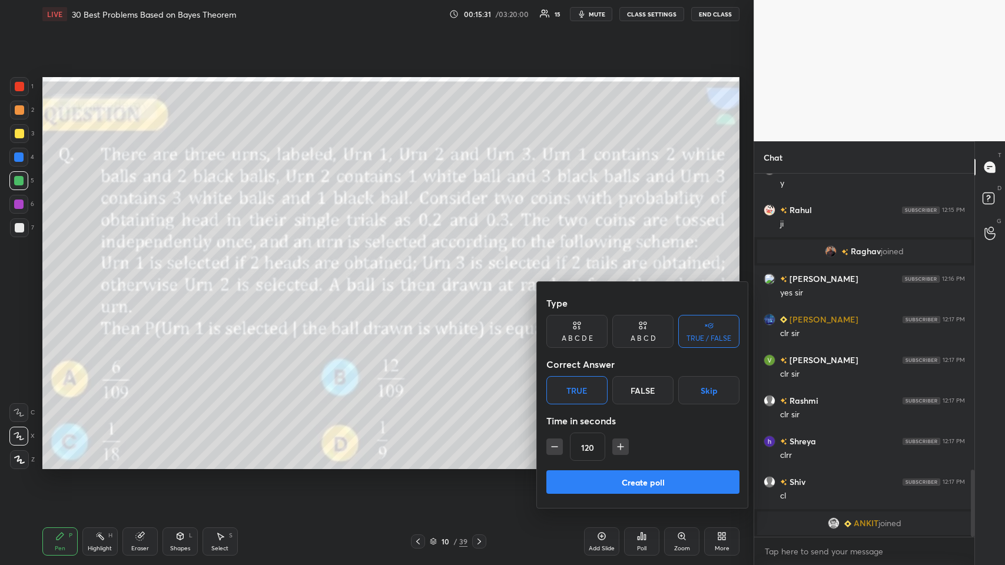
click at [421, 276] on icon "button" at bounding box center [620, 447] width 12 height 12
type input "150"
click at [421, 276] on button "Create poll" at bounding box center [642, 482] width 193 height 24
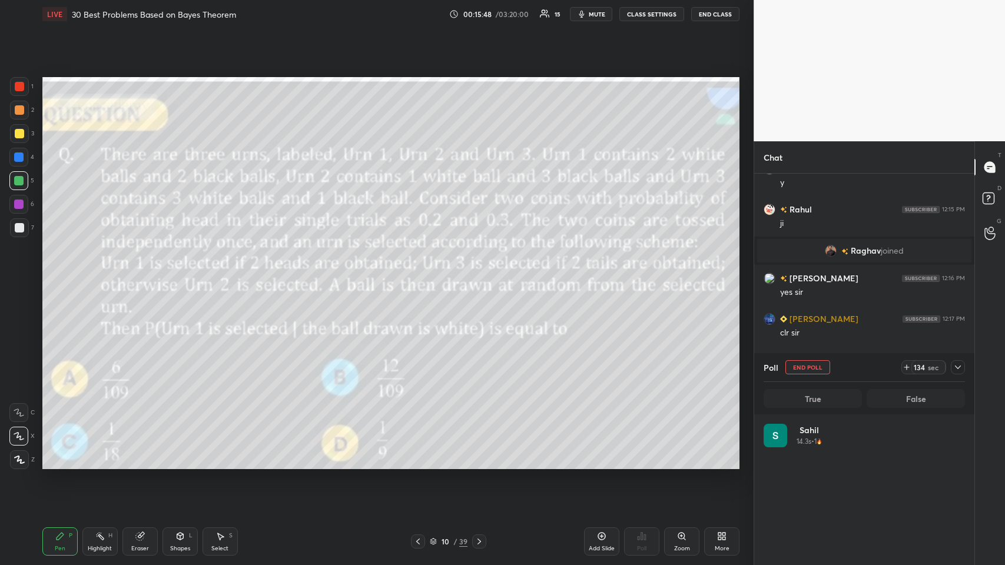
scroll to position [138, 198]
click at [421, 276] on icon at bounding box center [957, 367] width 9 height 9
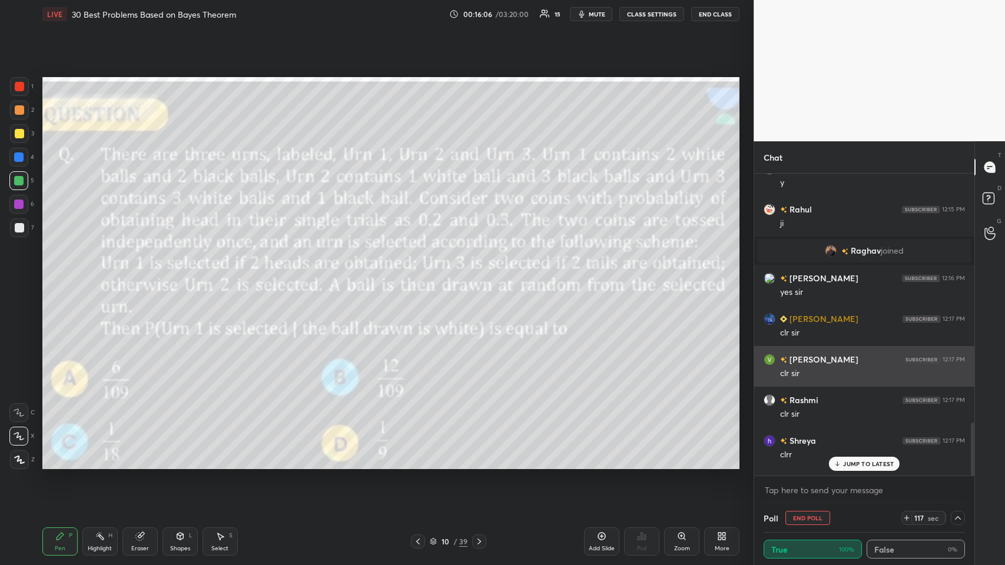
scroll to position [1669, 0]
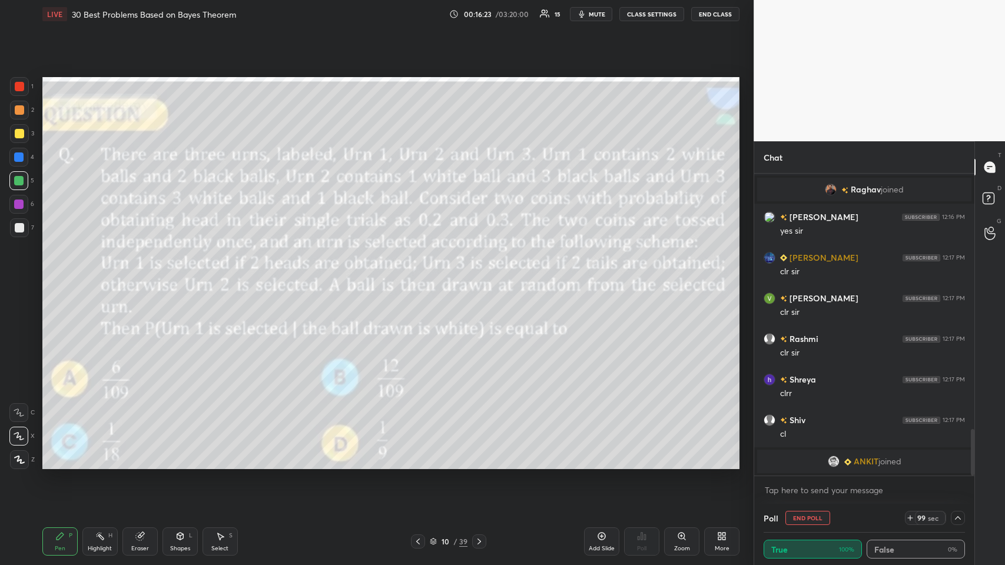
click at [421, 276] on icon at bounding box center [957, 517] width 9 height 9
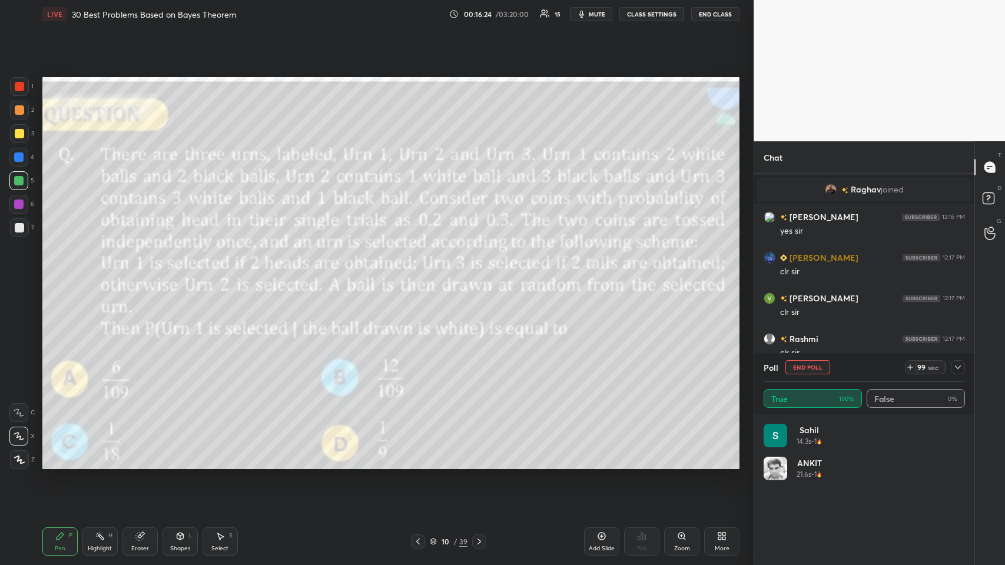
scroll to position [138, 198]
click at [421, 276] on icon at bounding box center [957, 367] width 9 height 9
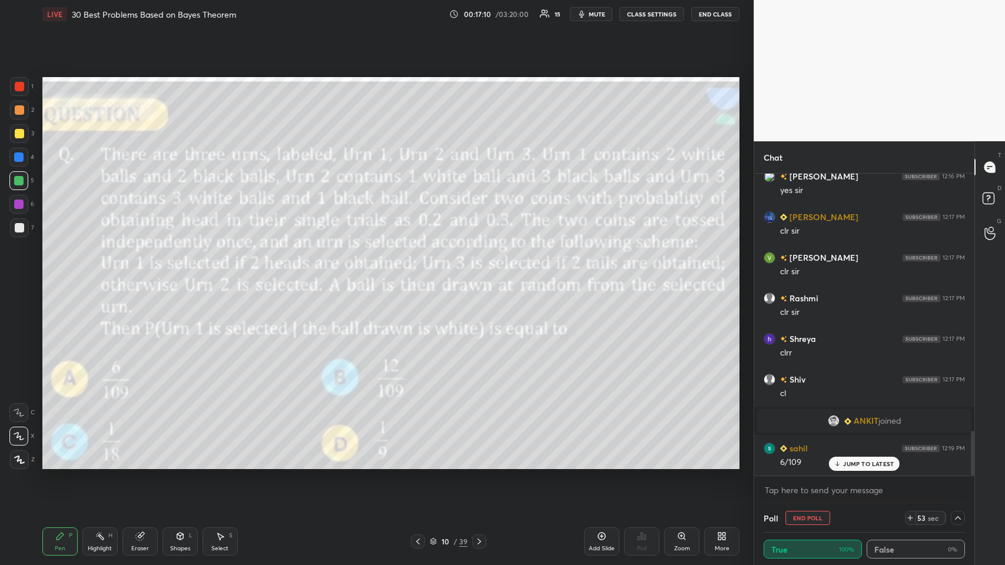
scroll to position [1750, 0]
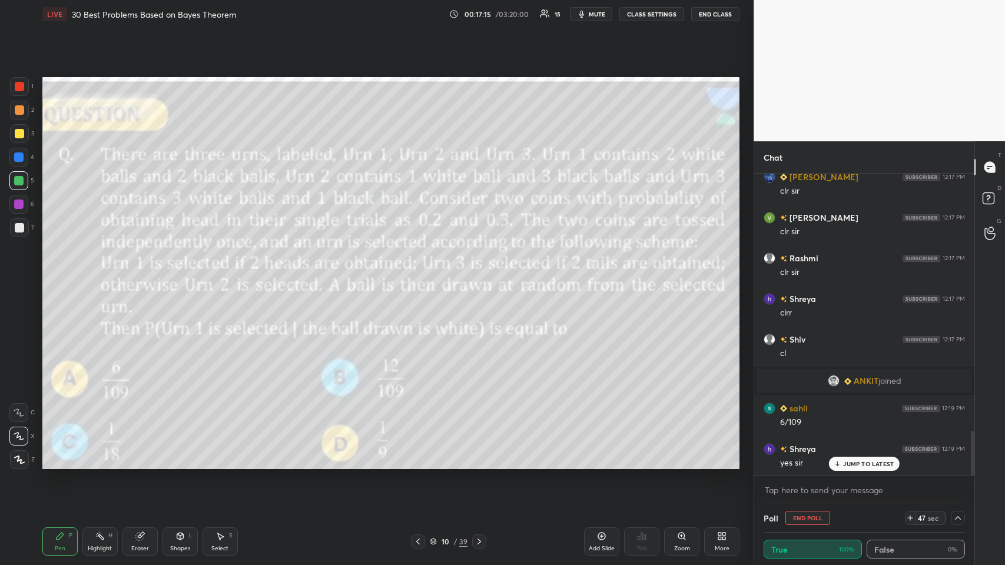
click at [421, 276] on p "JUMP TO LATEST" at bounding box center [868, 463] width 51 height 7
click at [183, 276] on icon at bounding box center [180, 536] width 6 height 7
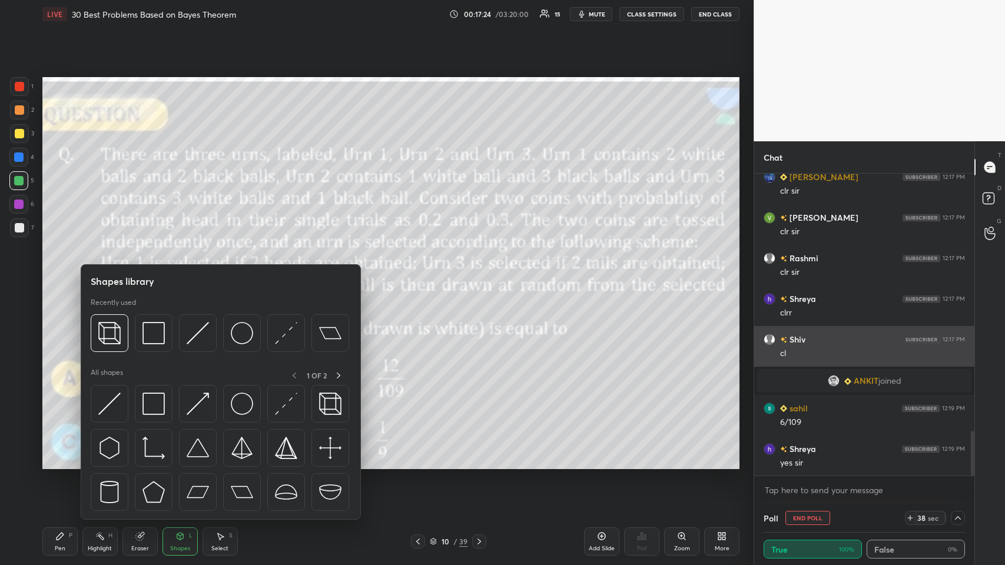
click at [187, 276] on img at bounding box center [198, 333] width 22 height 22
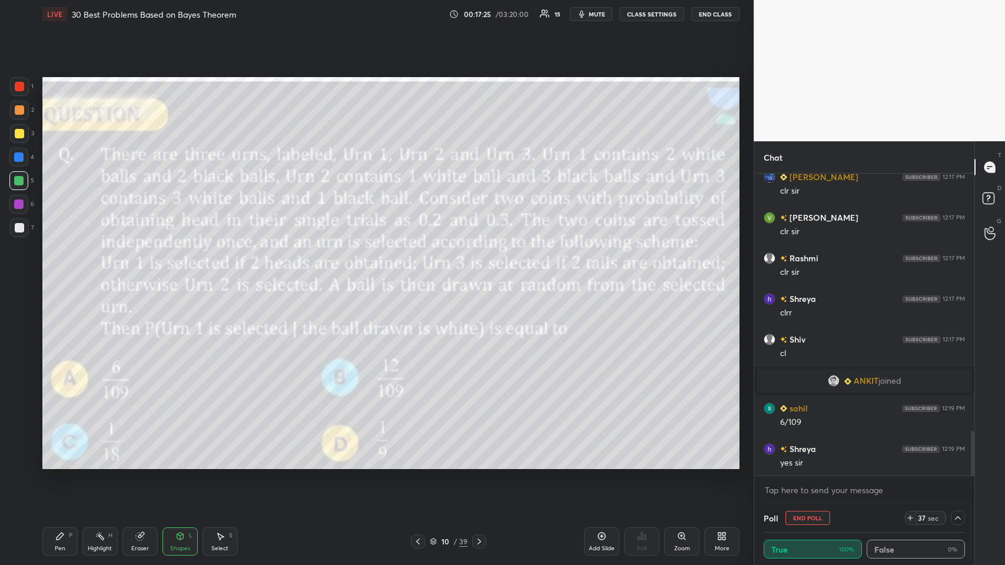
click at [15, 131] on div at bounding box center [19, 133] width 9 height 9
click at [184, 276] on icon at bounding box center [179, 535] width 9 height 9
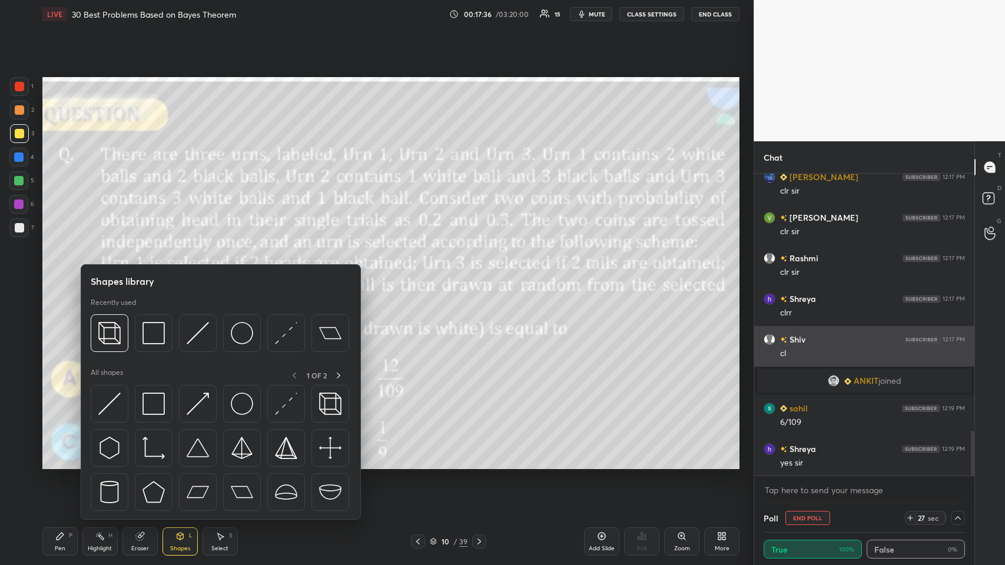
click at [152, 276] on img at bounding box center [153, 333] width 22 height 22
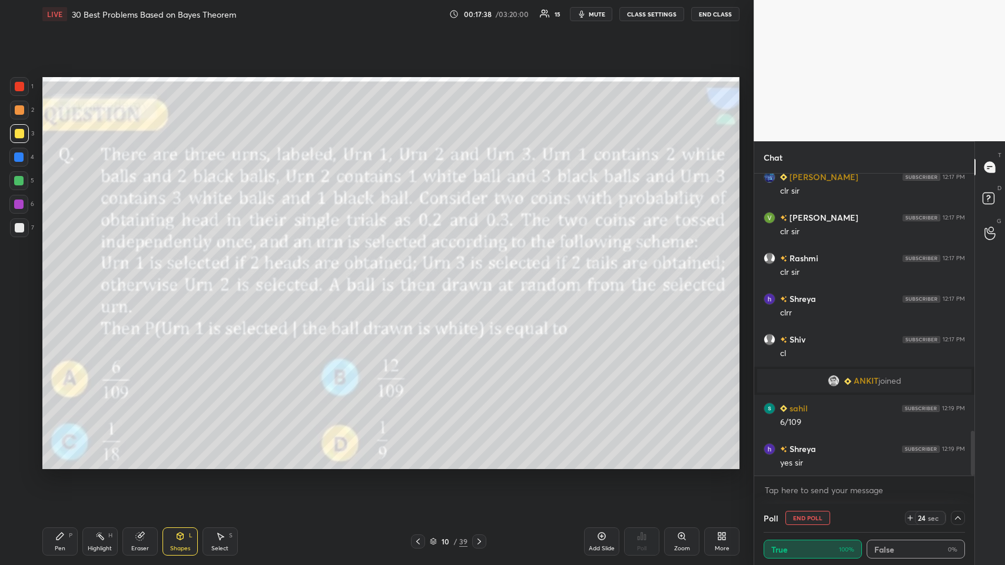
click at [61, 276] on icon at bounding box center [59, 535] width 9 height 9
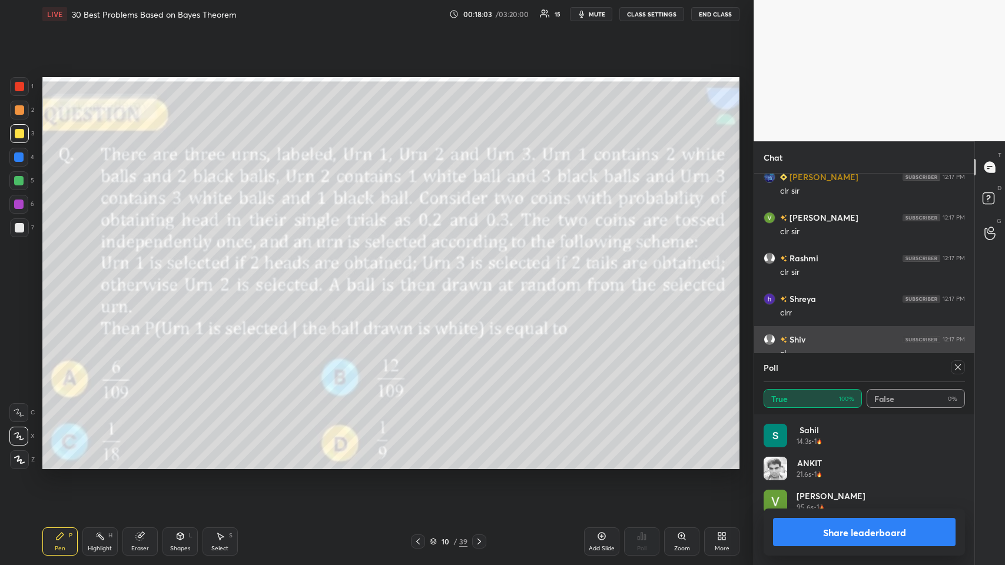
scroll to position [4, 4]
click at [421, 276] on icon at bounding box center [957, 367] width 9 height 9
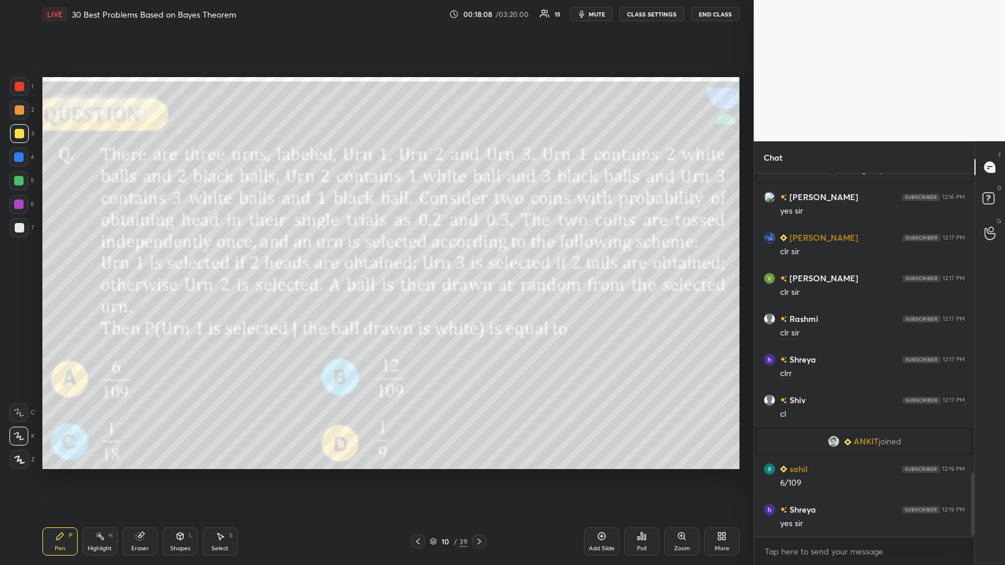
scroll to position [1729, 0]
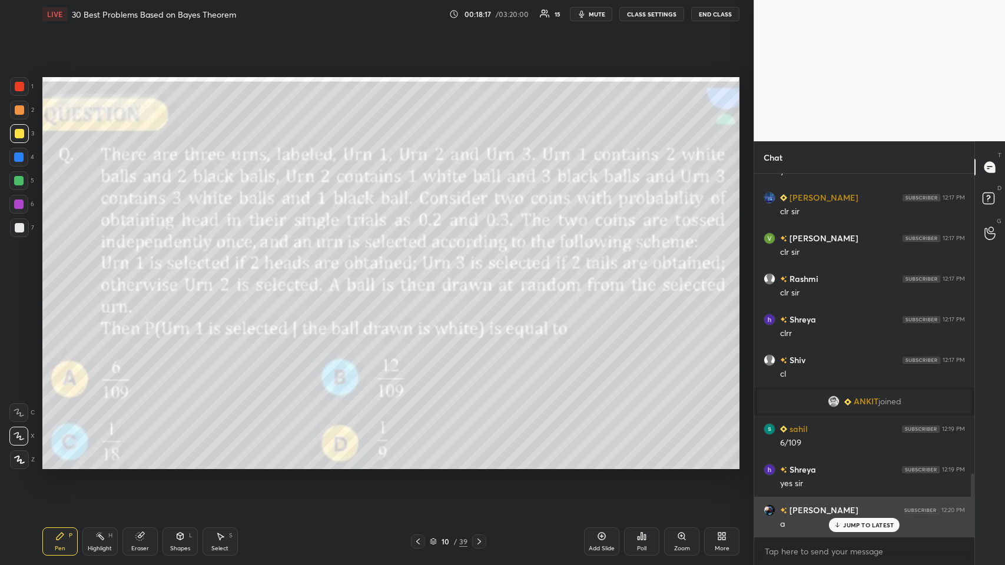
click at [421, 276] on p "JUMP TO LATEST" at bounding box center [868, 524] width 51 height 7
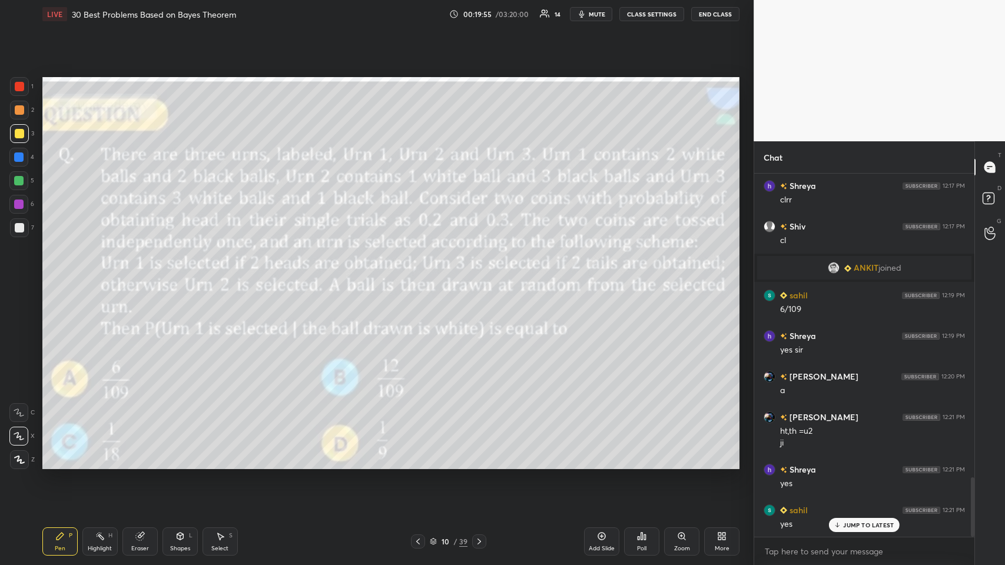
scroll to position [1904, 0]
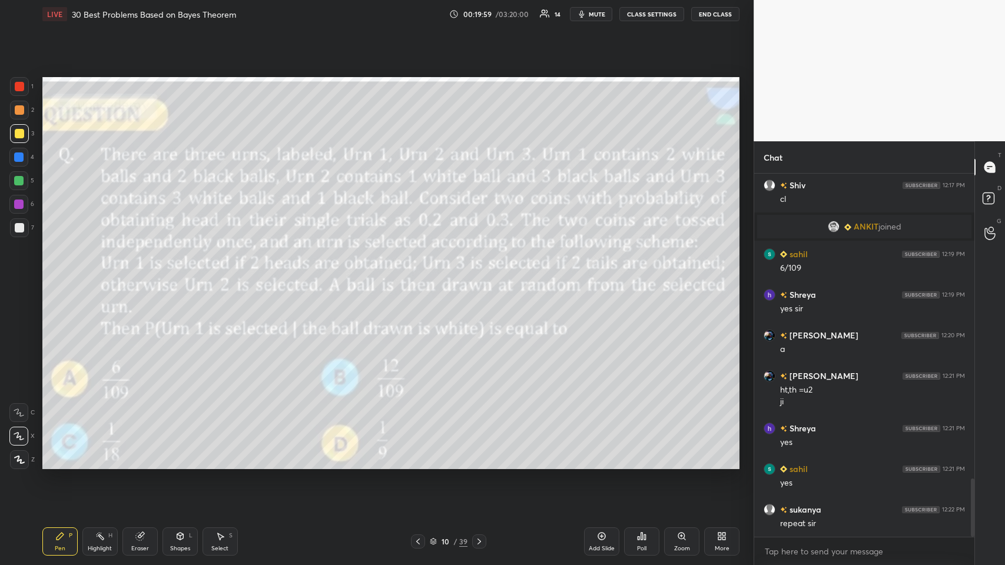
click at [421, 276] on icon at bounding box center [601, 535] width 9 height 9
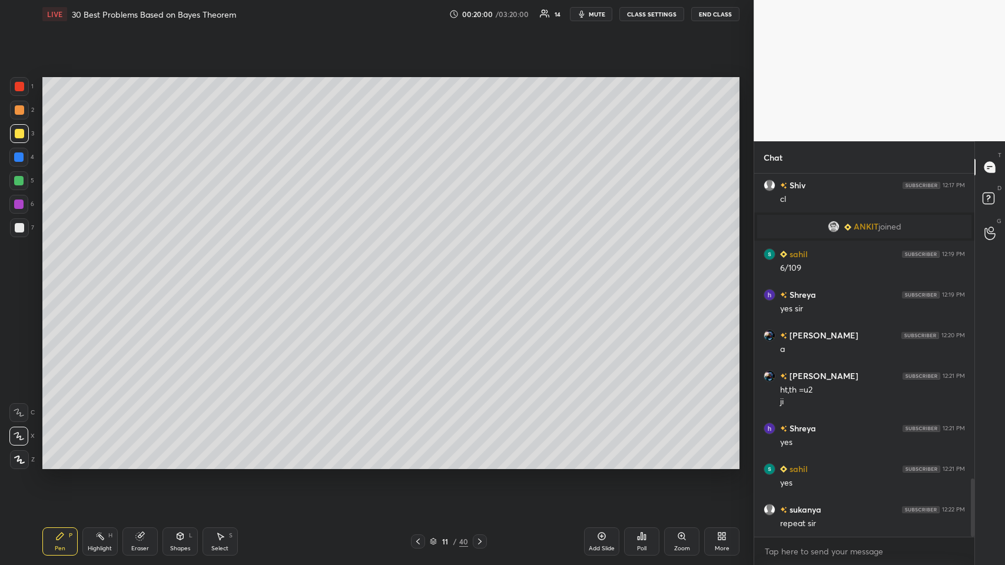
click at [21, 109] on div at bounding box center [19, 109] width 9 height 9
click at [15, 136] on div at bounding box center [19, 133] width 9 height 9
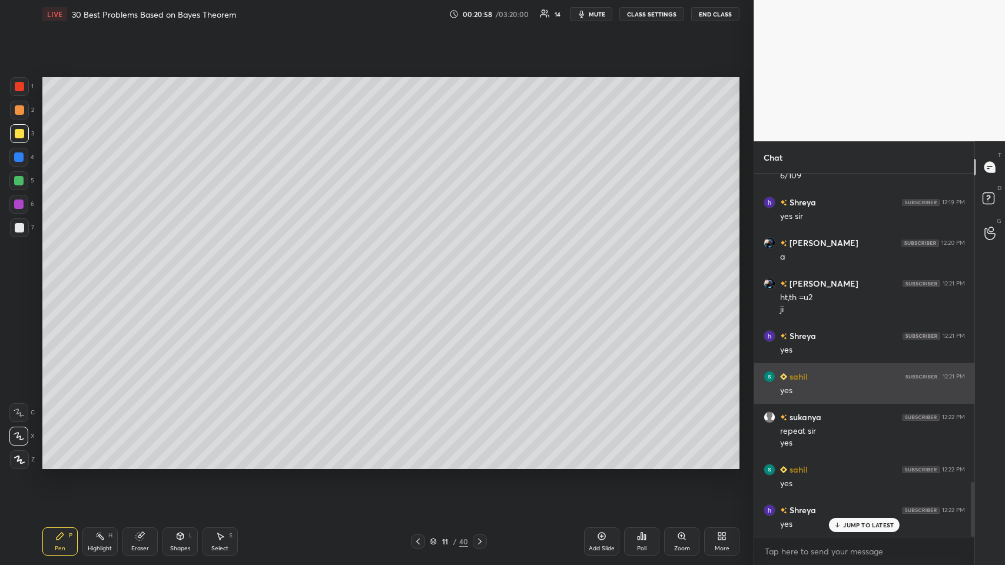
scroll to position [2037, 0]
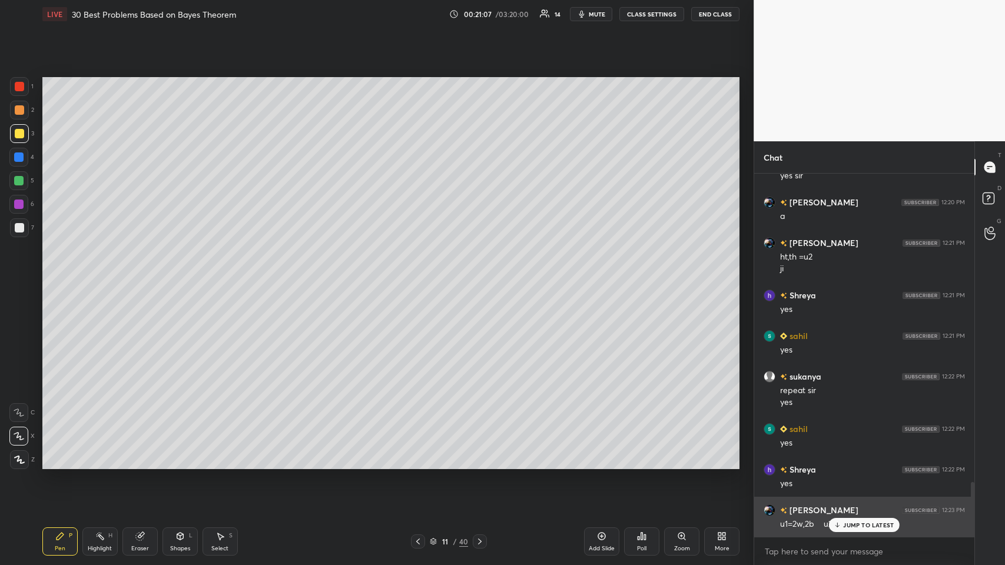
click at [421, 276] on p "JUMP TO LATEST" at bounding box center [868, 524] width 51 height 7
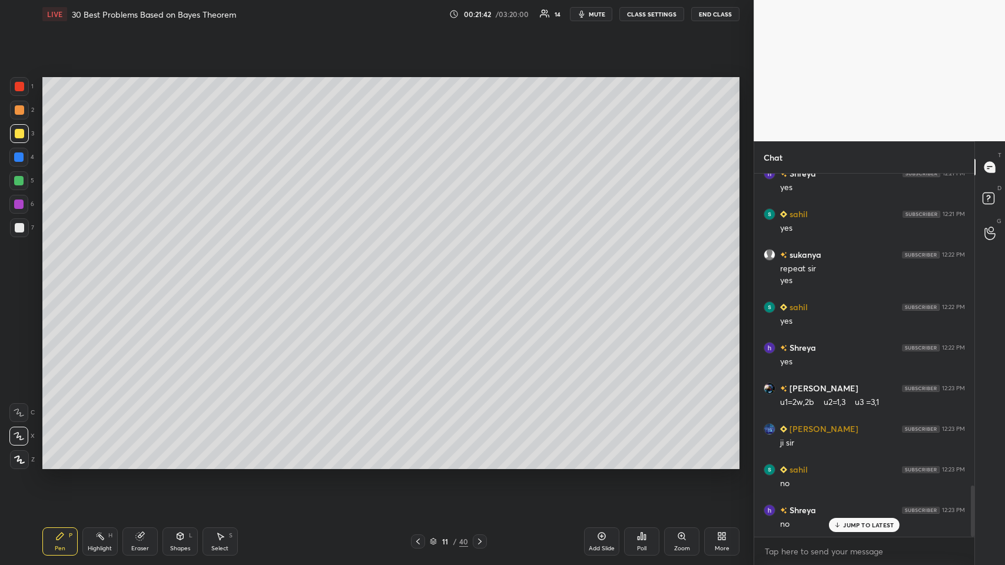
scroll to position [2199, 0]
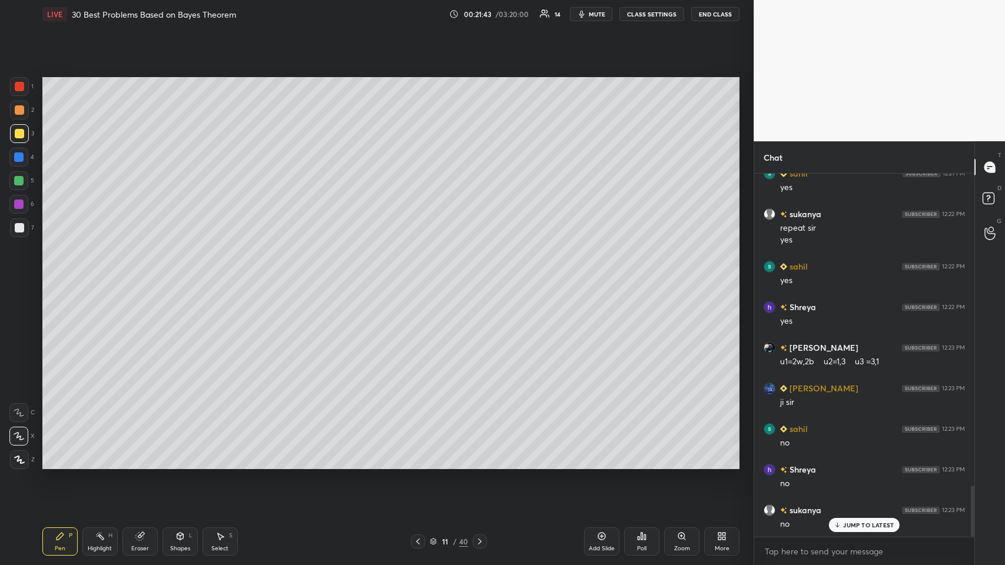
click at [177, 276] on icon at bounding box center [179, 535] width 9 height 9
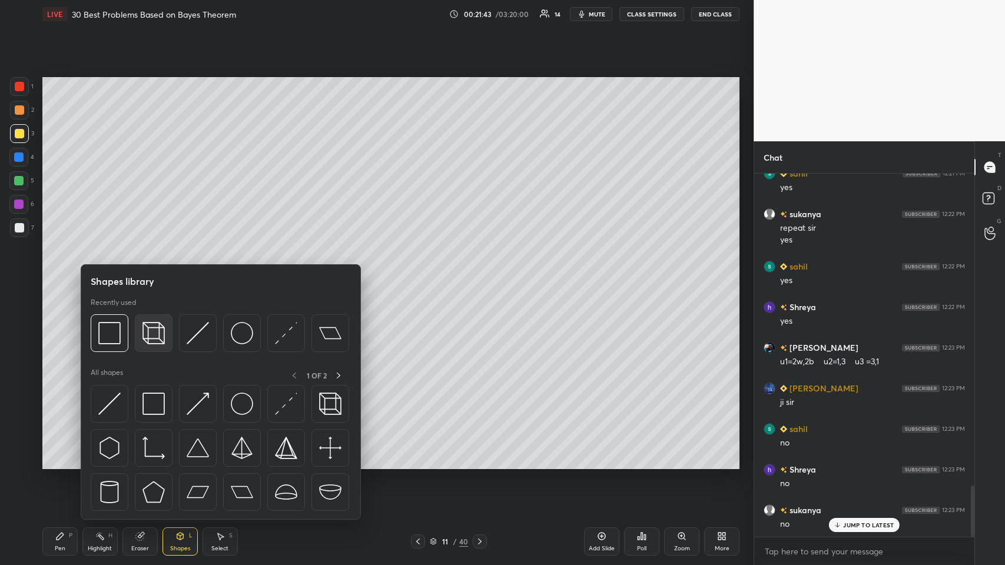
scroll to position [2240, 0]
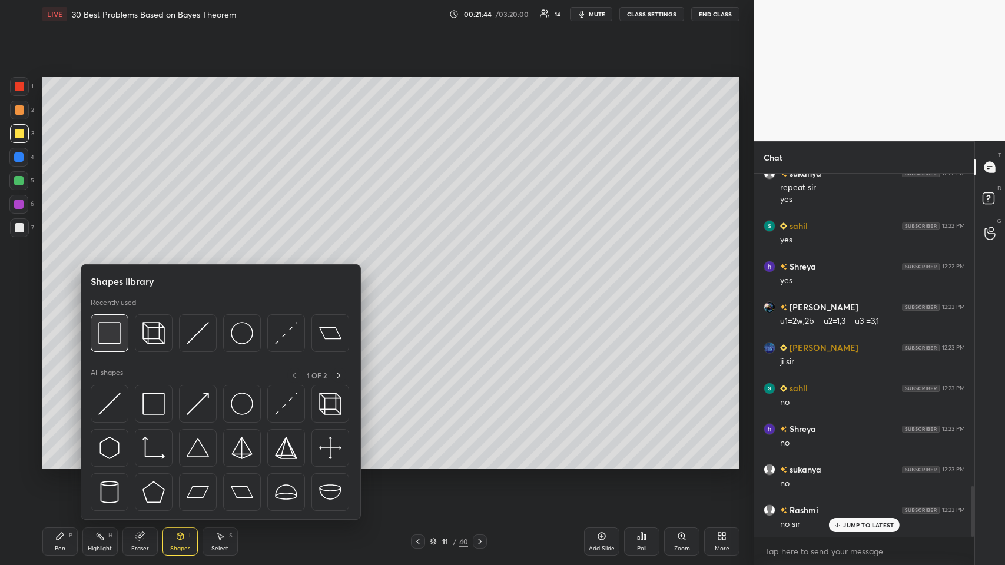
click at [109, 276] on img at bounding box center [109, 333] width 22 height 22
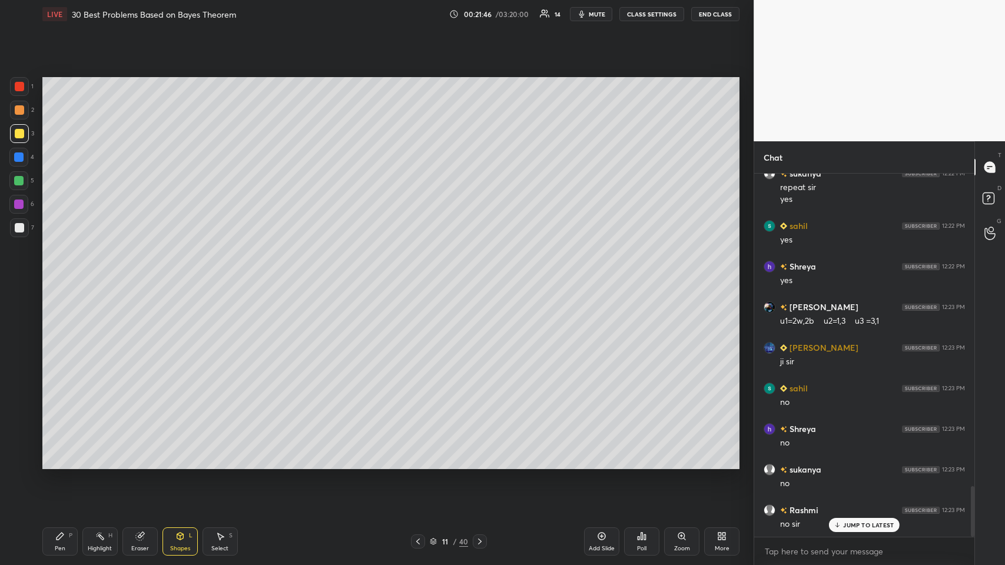
click at [65, 276] on div "Pen P" at bounding box center [59, 541] width 35 height 28
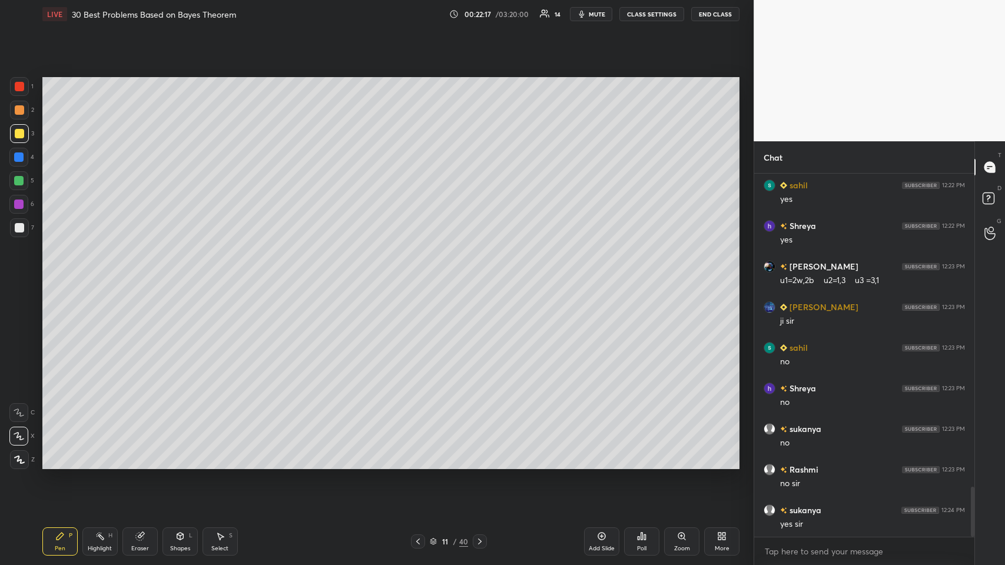
scroll to position [2322, 0]
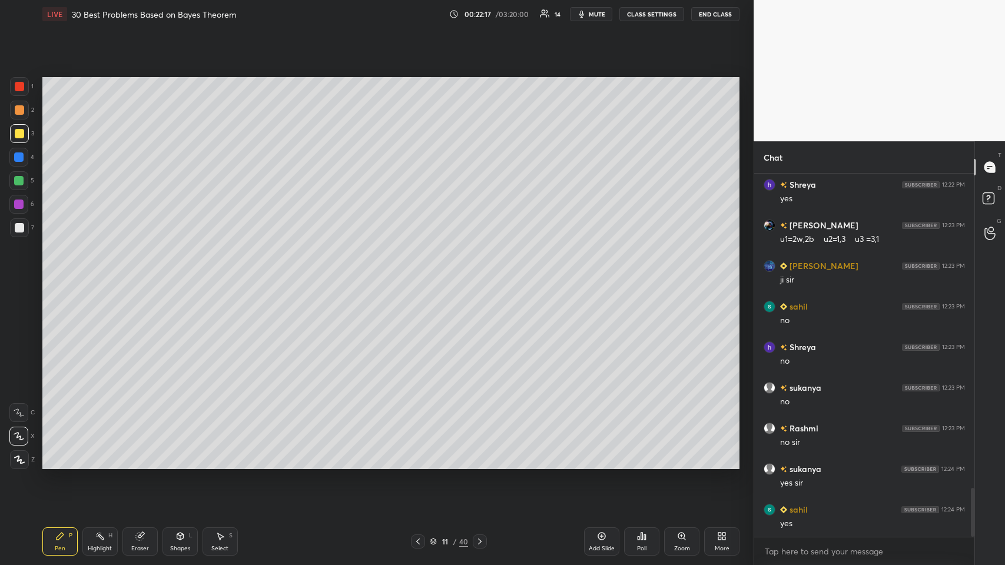
click at [13, 113] on div at bounding box center [19, 110] width 19 height 19
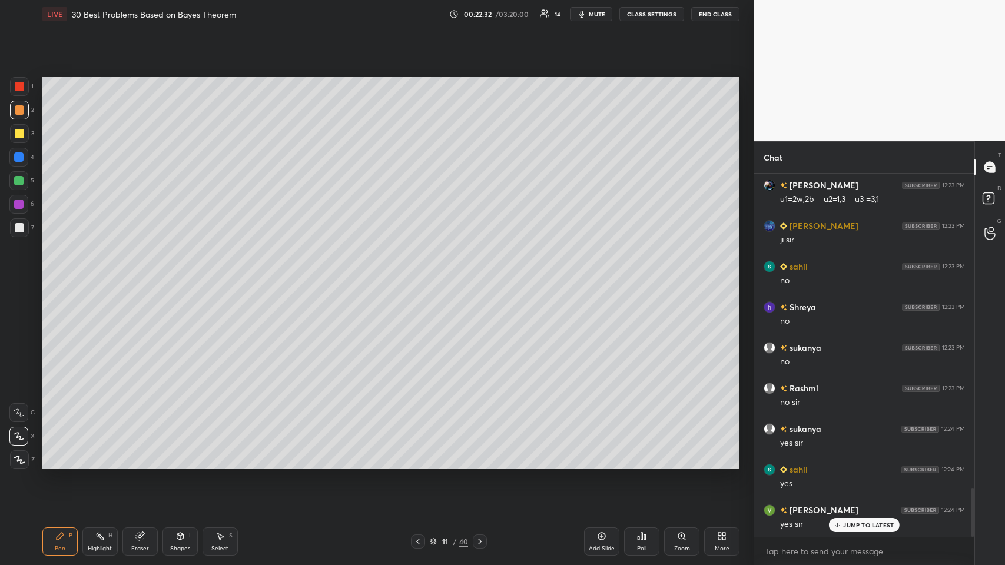
click at [415, 276] on icon at bounding box center [417, 541] width 9 height 9
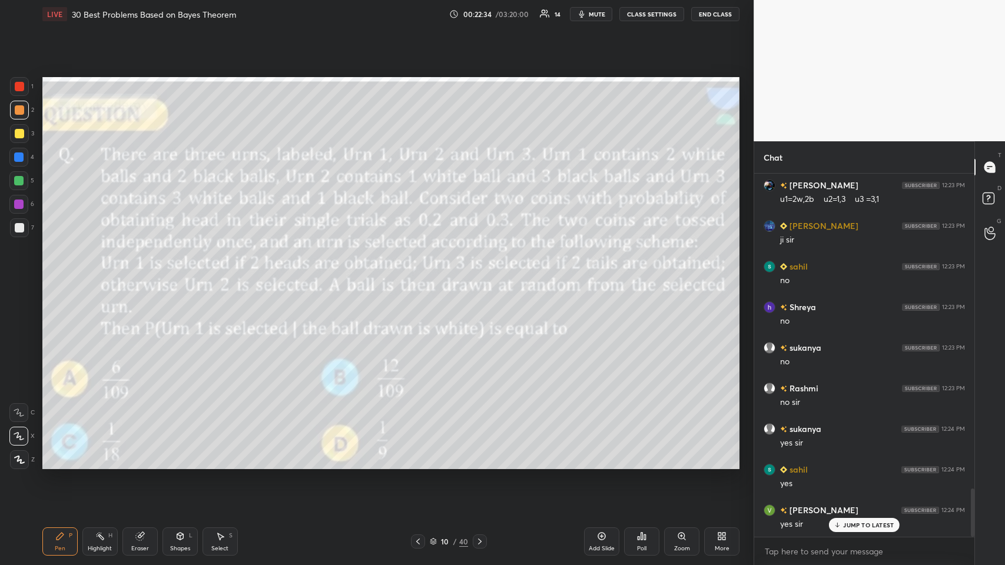
click at [421, 276] on icon at bounding box center [480, 541] width 4 height 6
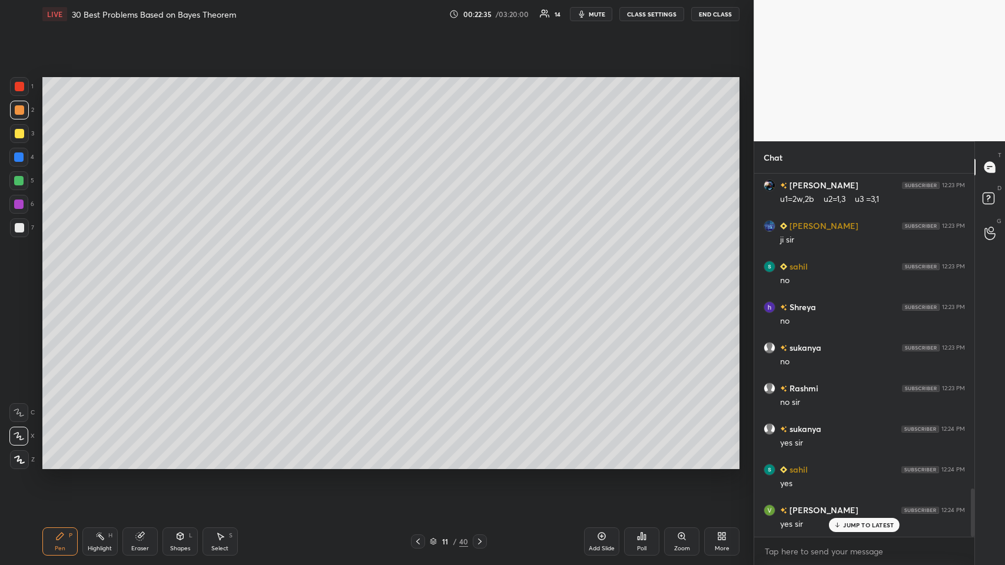
click at [22, 92] on div at bounding box center [19, 86] width 19 height 19
click at [97, 276] on div "Highlight H" at bounding box center [99, 541] width 35 height 28
click at [21, 276] on icon at bounding box center [18, 459] width 9 height 9
click at [59, 276] on div "Pen P" at bounding box center [59, 541] width 35 height 28
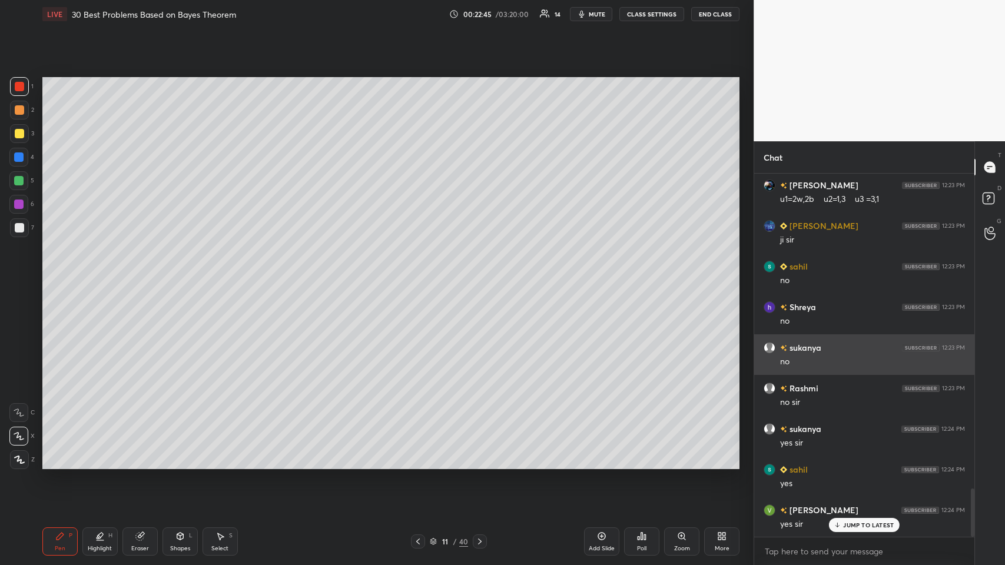
scroll to position [2373, 0]
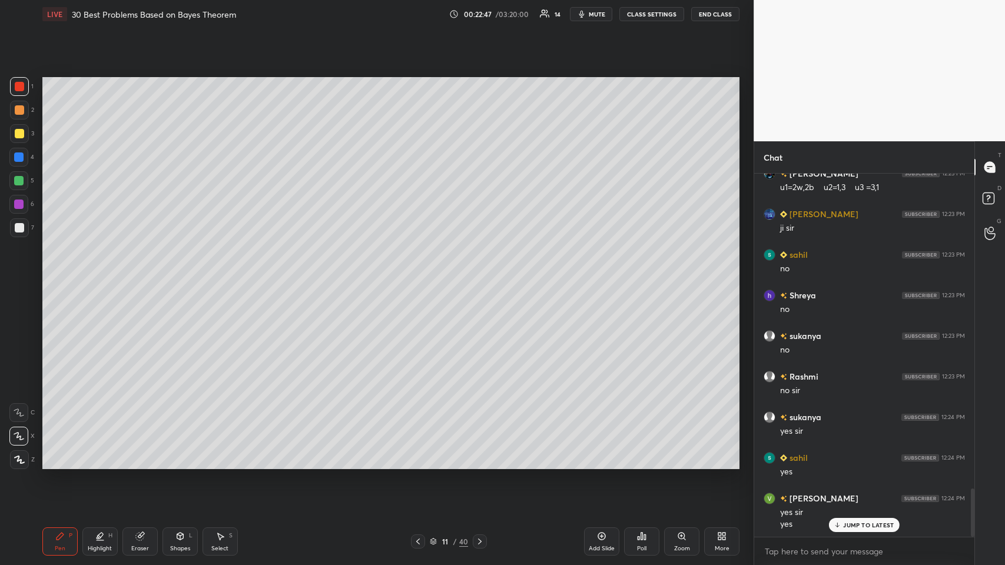
click at [15, 108] on div at bounding box center [19, 109] width 9 height 9
click at [136, 276] on div "Eraser" at bounding box center [139, 541] width 35 height 28
click at [62, 276] on icon at bounding box center [59, 535] width 9 height 9
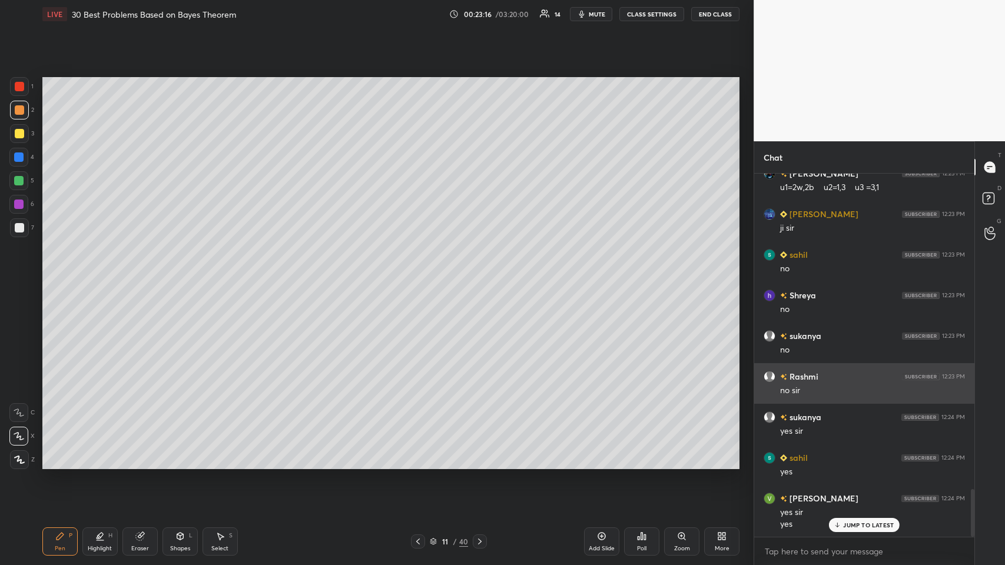
scroll to position [2414, 0]
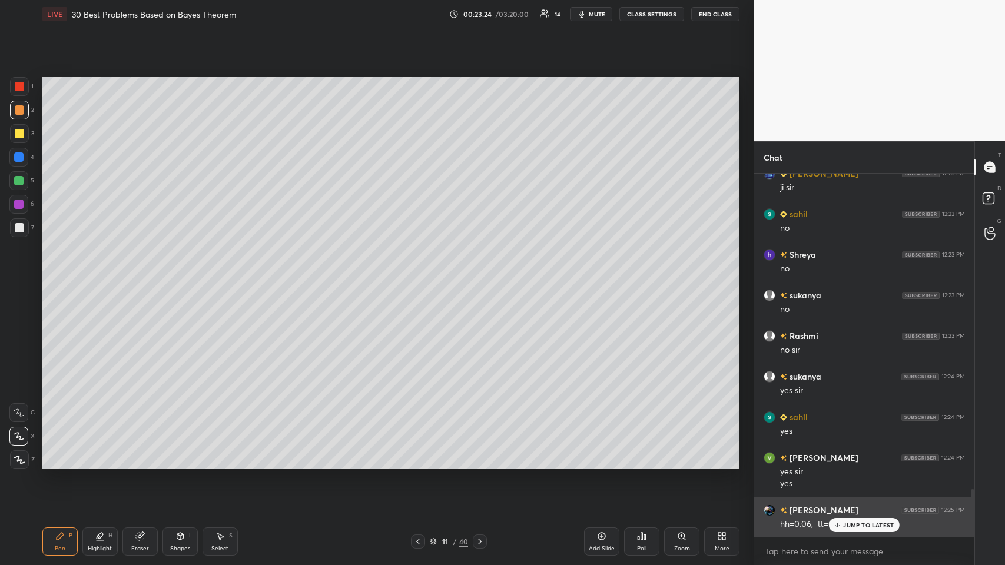
click at [421, 276] on div "JUMP TO LATEST" at bounding box center [864, 525] width 71 height 14
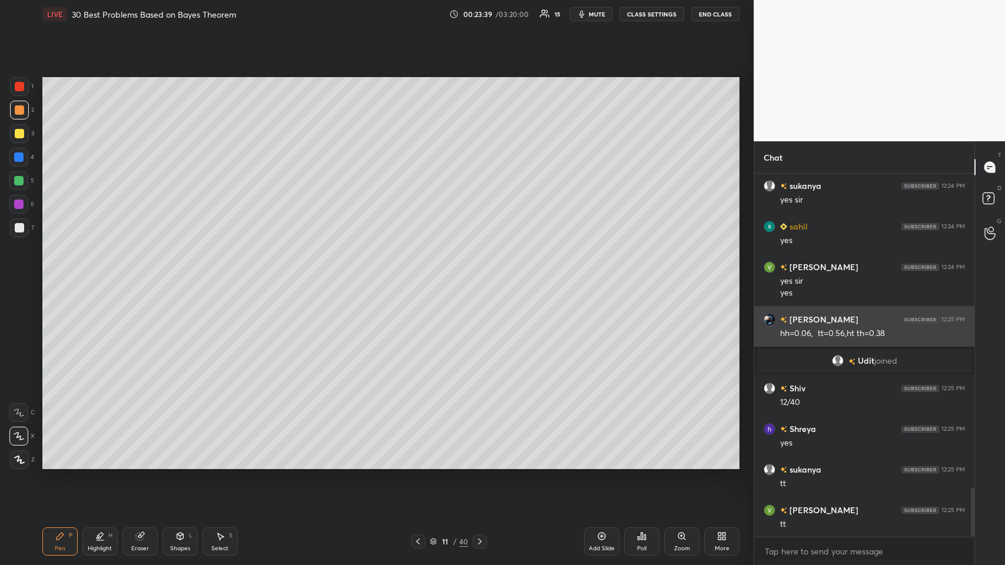
scroll to position [2370, 0]
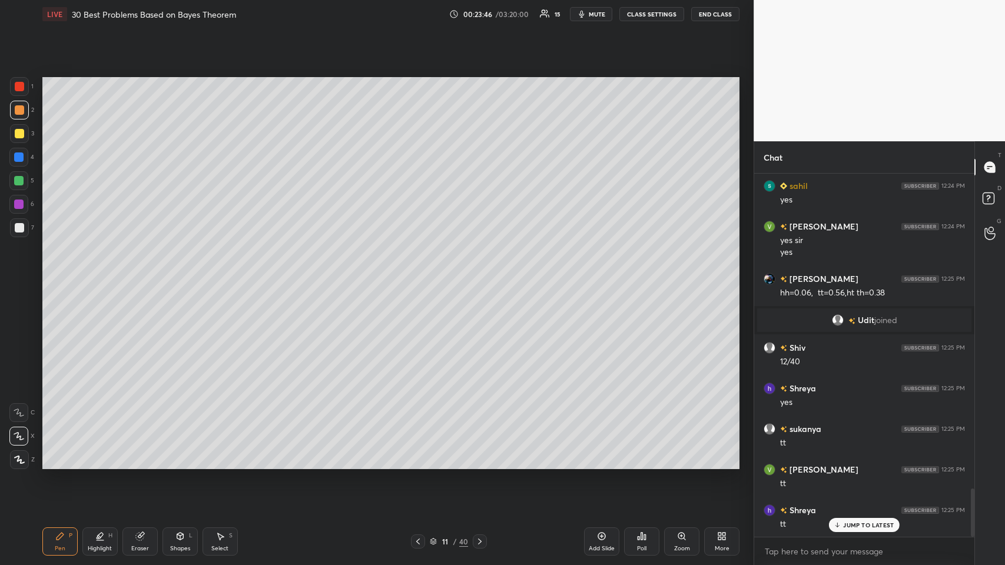
click at [415, 276] on icon at bounding box center [417, 541] width 9 height 9
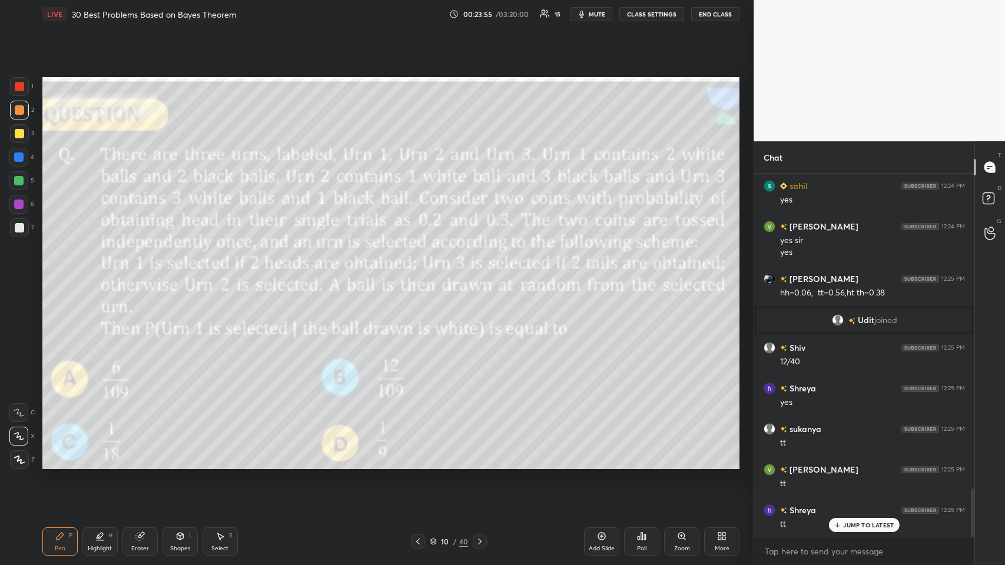
click at [421, 276] on icon at bounding box center [479, 541] width 9 height 9
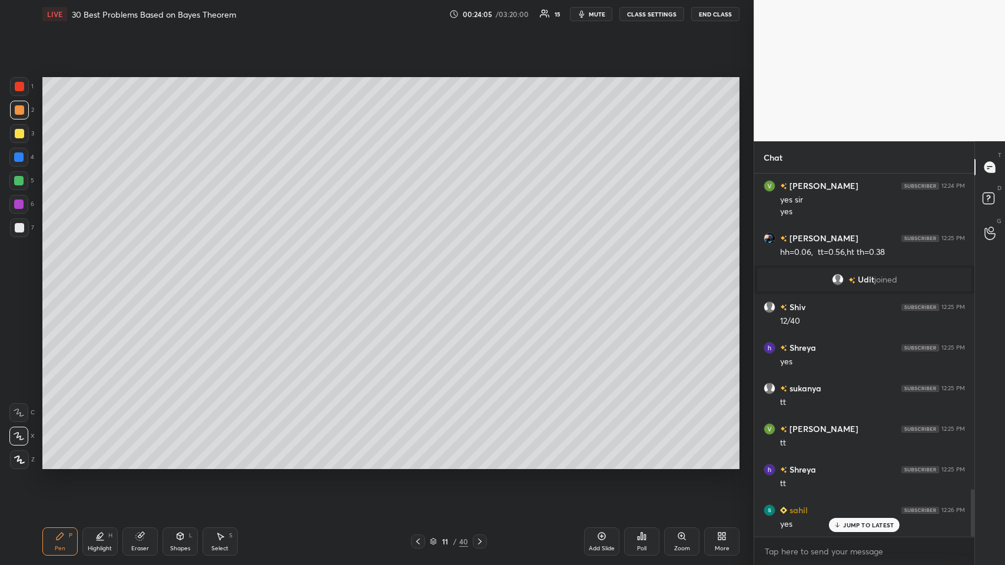
scroll to position [2451, 0]
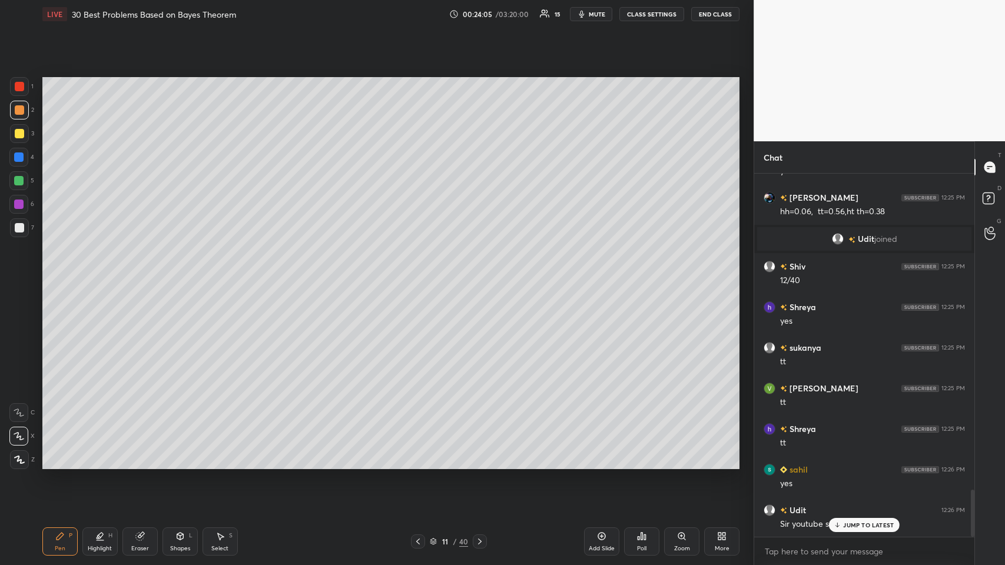
click at [418, 276] on icon at bounding box center [417, 541] width 9 height 9
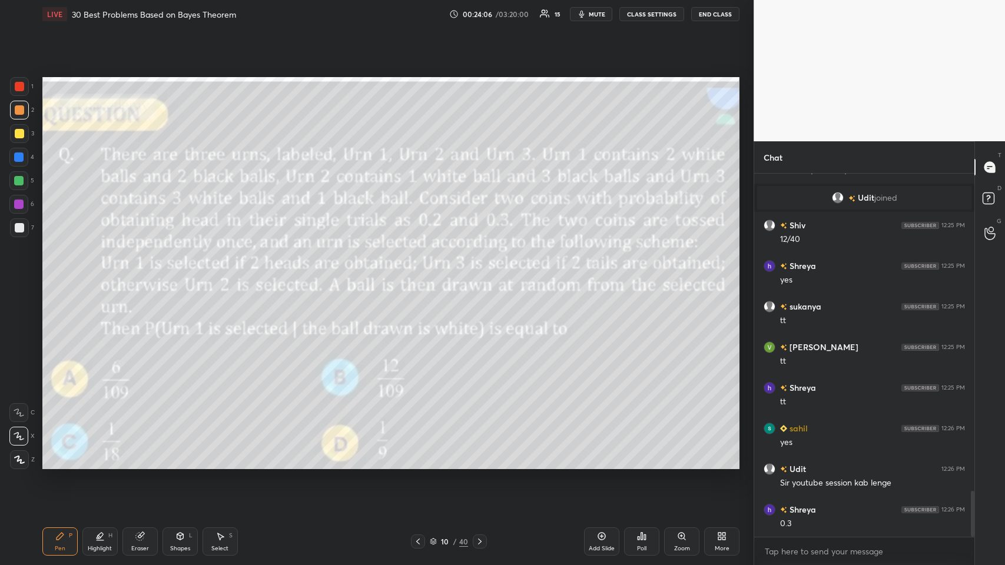
click at [421, 276] on icon at bounding box center [480, 541] width 4 height 6
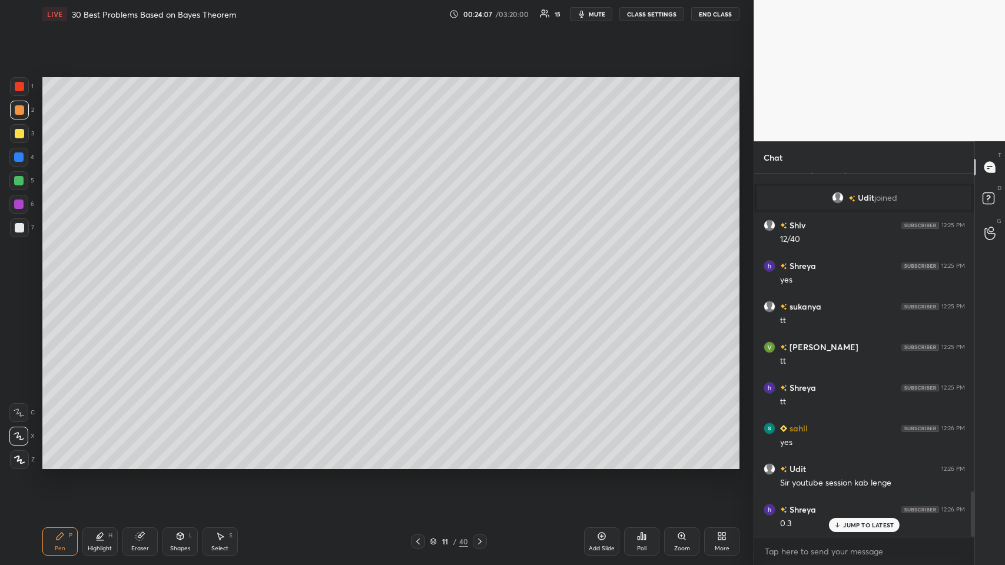
scroll to position [2532, 0]
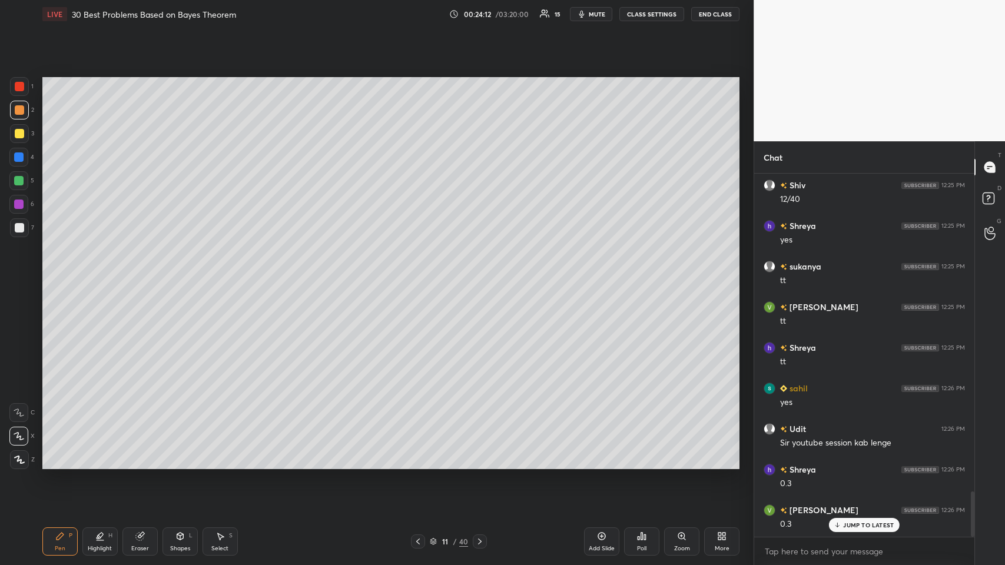
click at [419, 276] on icon at bounding box center [417, 541] width 9 height 9
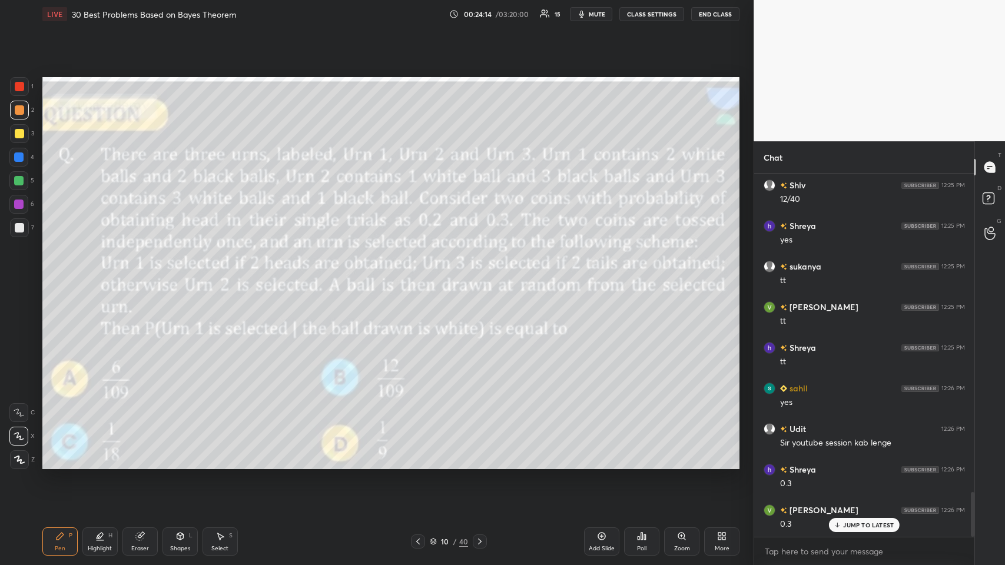
scroll to position [2573, 0]
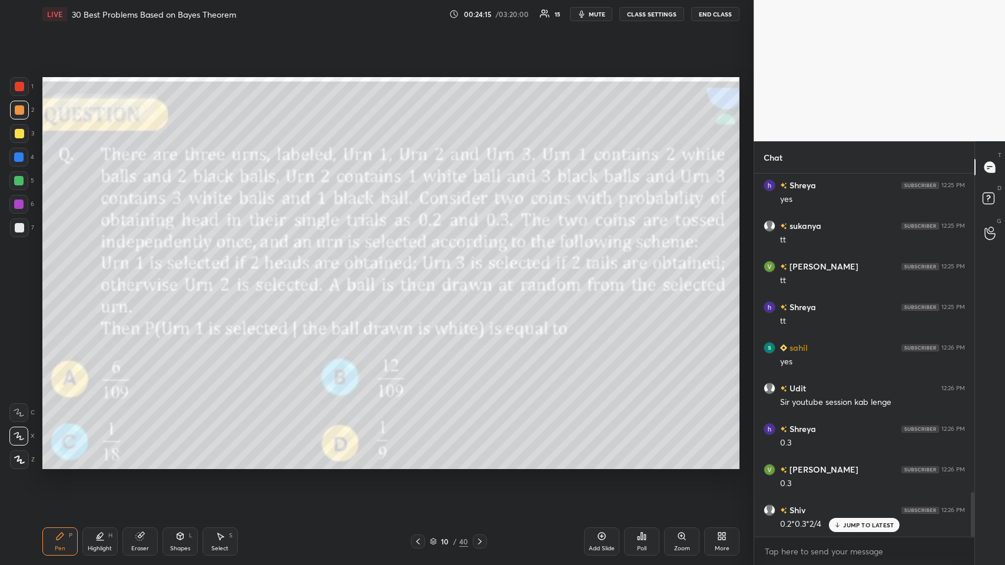
click at [421, 276] on icon at bounding box center [479, 541] width 9 height 9
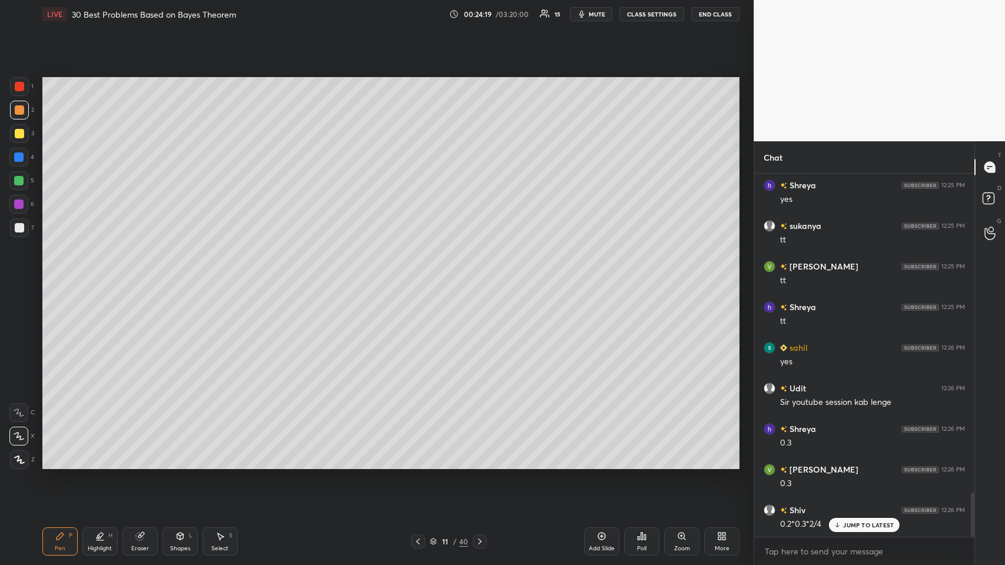
scroll to position [2614, 0]
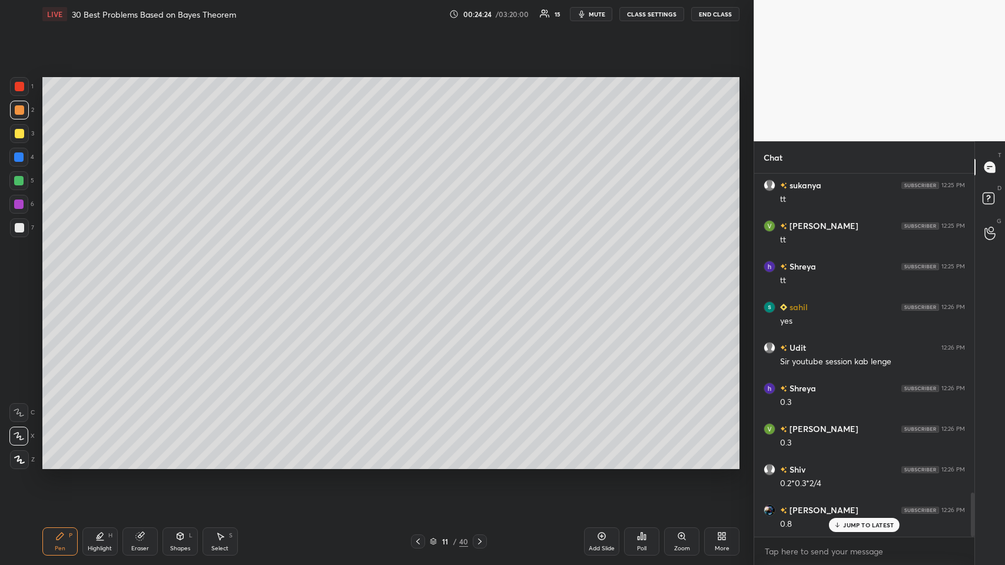
click at [421, 118] on div "1 2 3 4 5 6 7 C X Z C X Z E E Erase all H H LIVE 30 Best Problems Based on Baye…" at bounding box center [376, 282] width 753 height 565
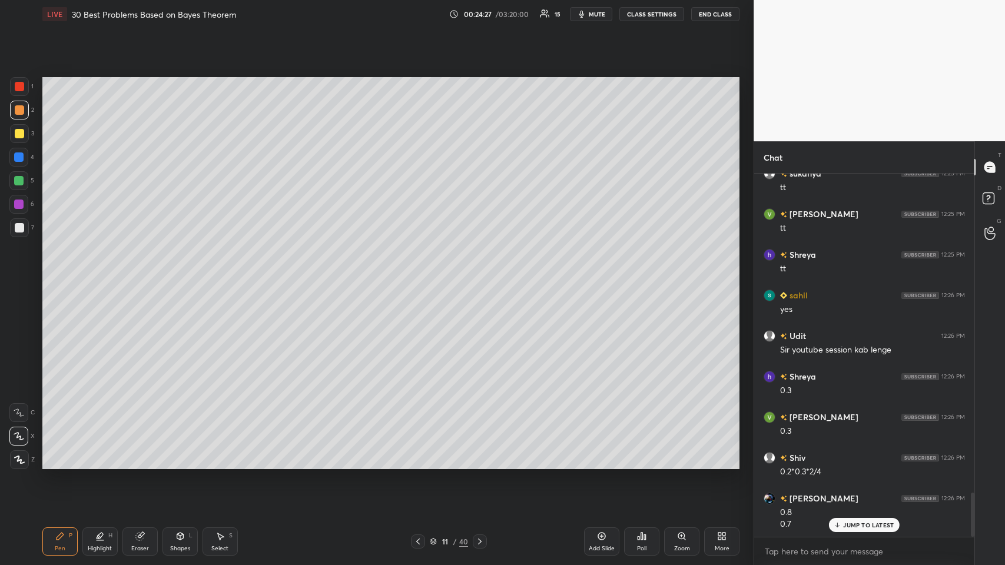
click at [421, 276] on p "JUMP TO LATEST" at bounding box center [868, 524] width 51 height 7
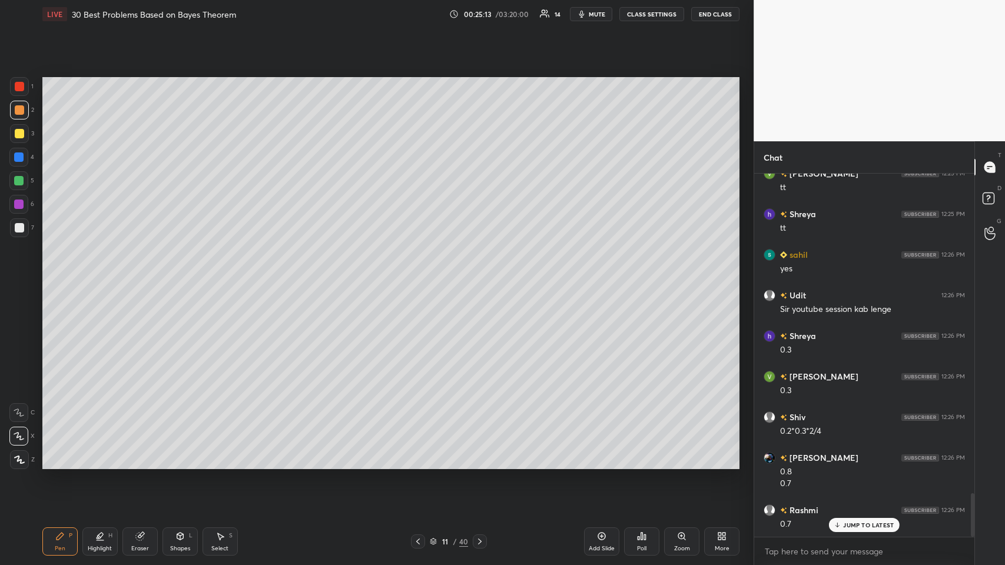
click at [19, 133] on div at bounding box center [19, 133] width 9 height 9
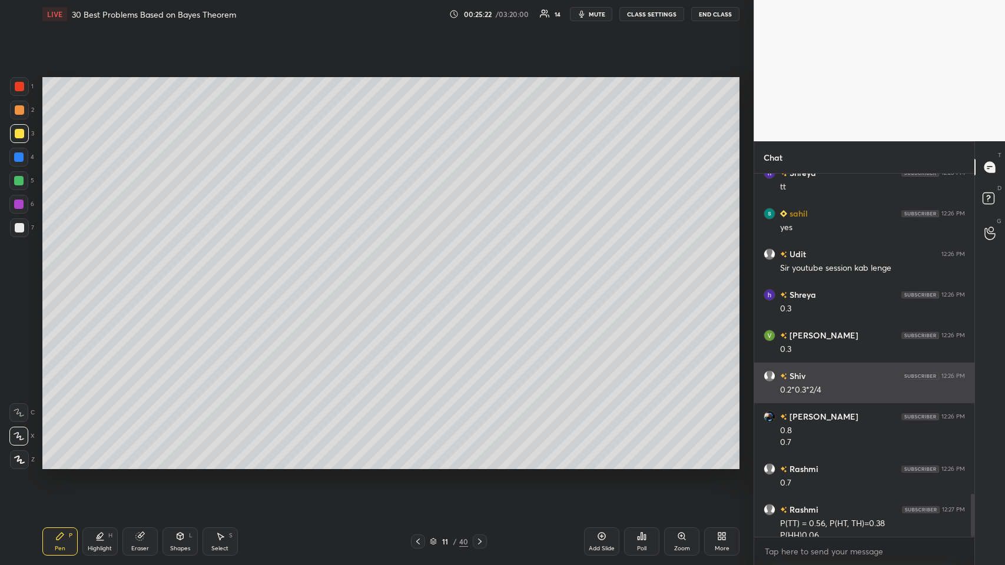
scroll to position [2719, 0]
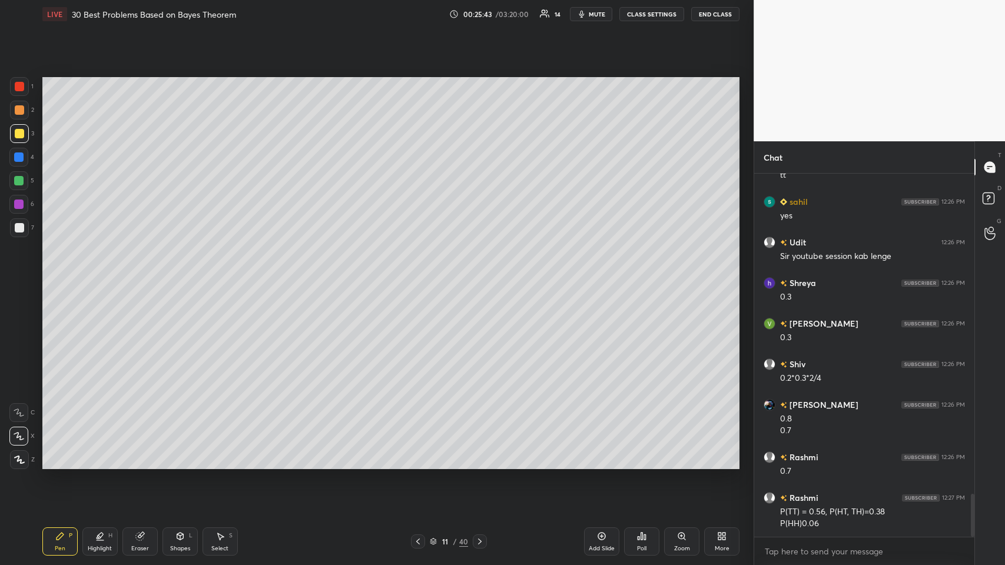
click at [15, 276] on icon at bounding box center [19, 460] width 11 height 8
click at [22, 232] on div at bounding box center [19, 227] width 19 height 19
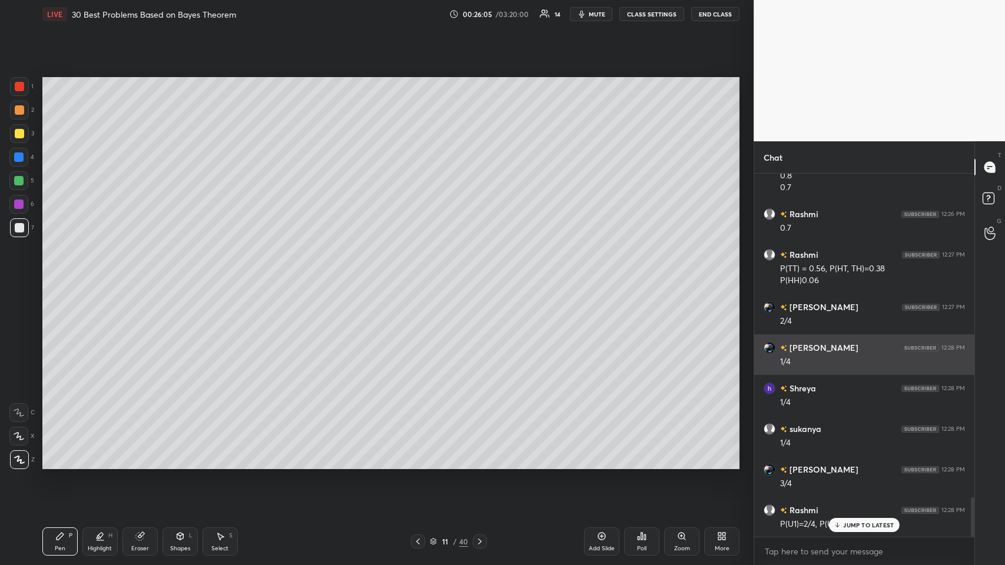
scroll to position [3003, 0]
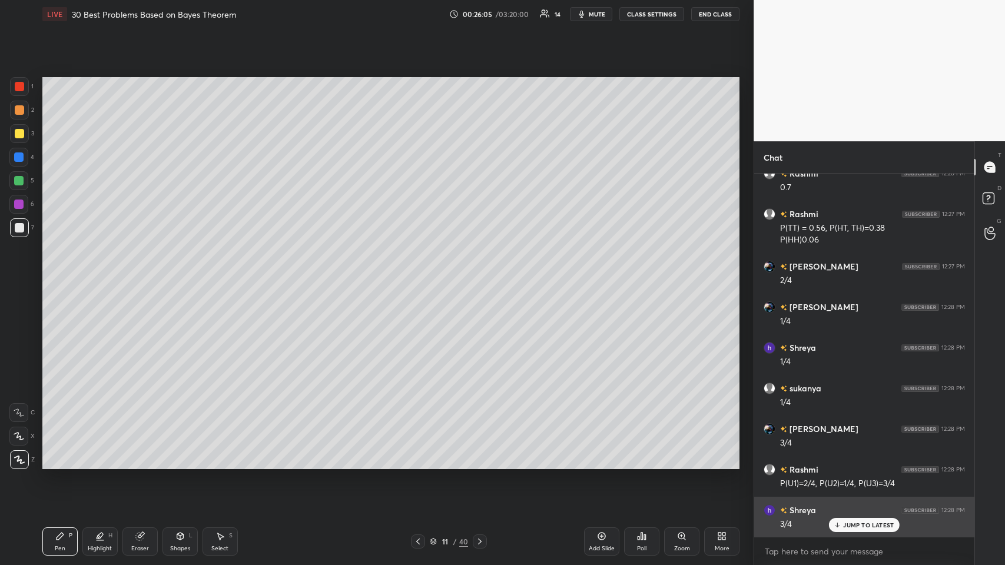
click at [421, 276] on div "JUMP TO LATEST" at bounding box center [864, 525] width 71 height 14
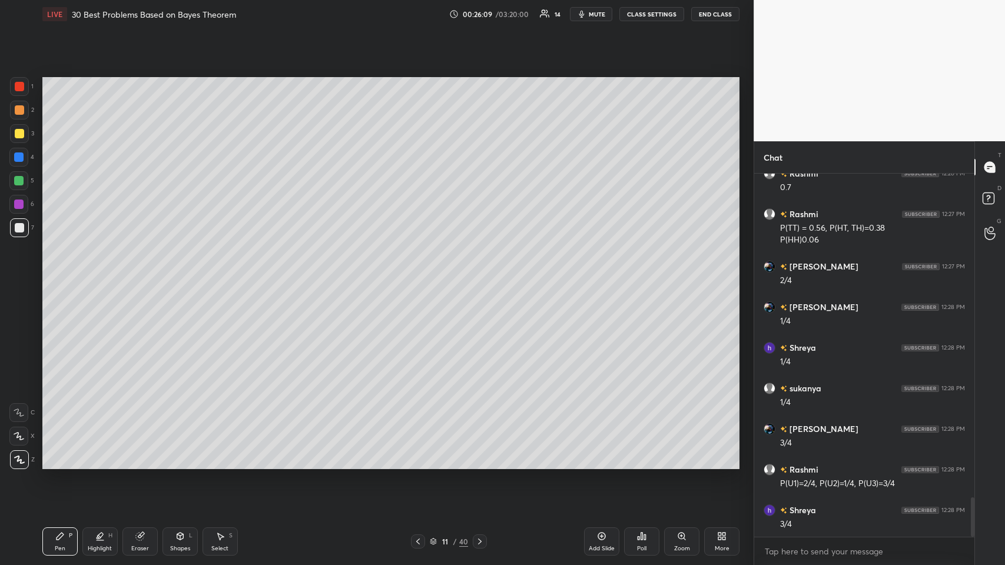
click at [421, 276] on div "Add Slide" at bounding box center [601, 541] width 35 height 28
click at [417, 276] on icon at bounding box center [418, 541] width 9 height 9
click at [421, 276] on icon at bounding box center [478, 541] width 9 height 9
click at [142, 276] on icon at bounding box center [139, 535] width 9 height 9
click at [419, 276] on icon at bounding box center [418, 541] width 9 height 9
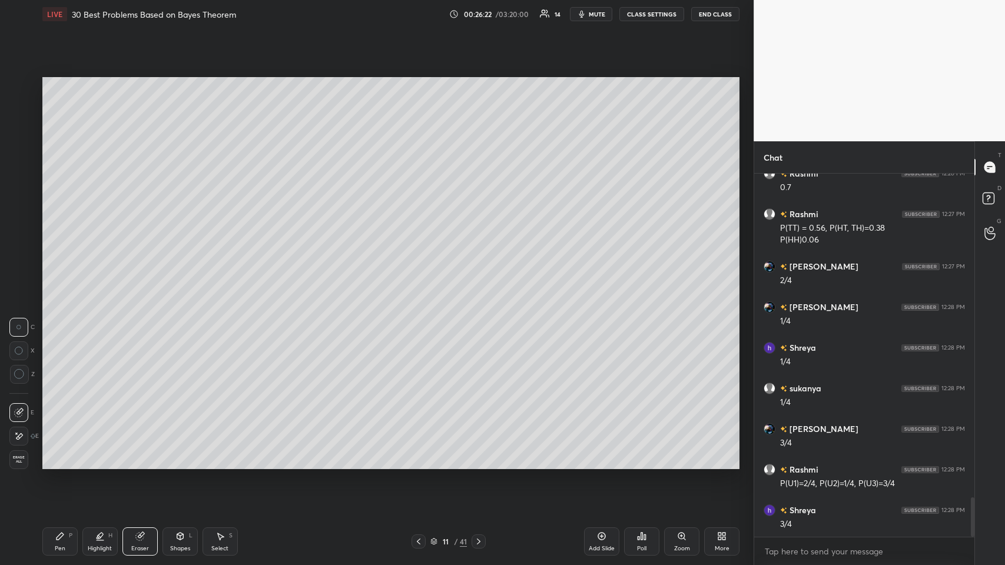
click at [221, 276] on icon at bounding box center [219, 535] width 9 height 9
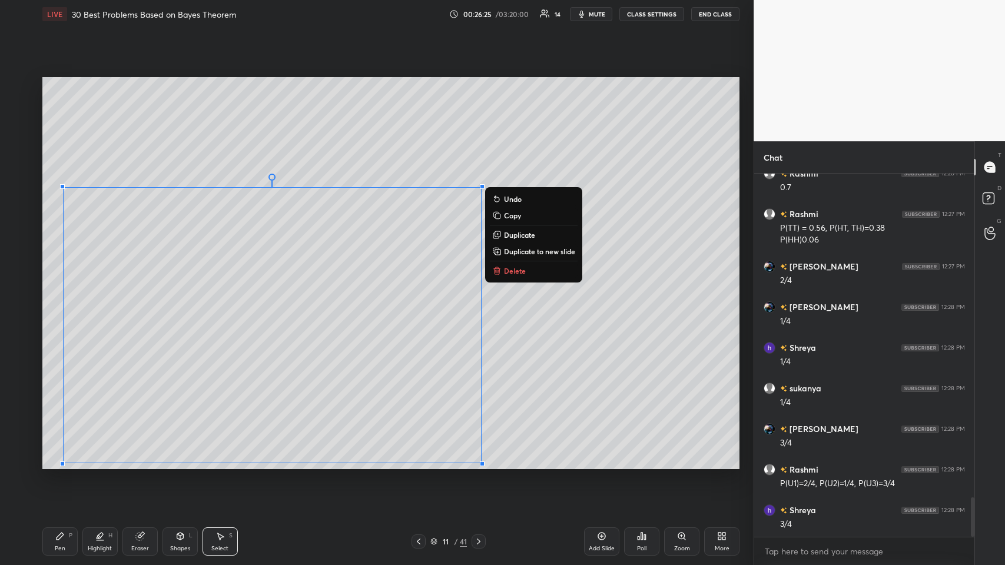
click at [421, 213] on p "Copy" at bounding box center [512, 215] width 17 height 9
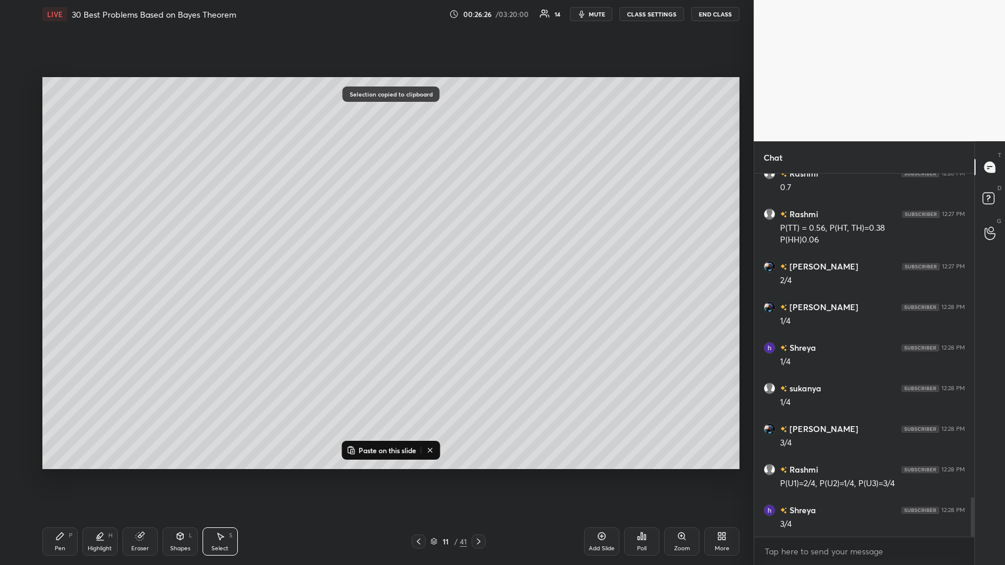
click at [421, 276] on icon at bounding box center [478, 541] width 9 height 9
click at [384, 276] on p "Paste on this slide" at bounding box center [387, 449] width 58 height 9
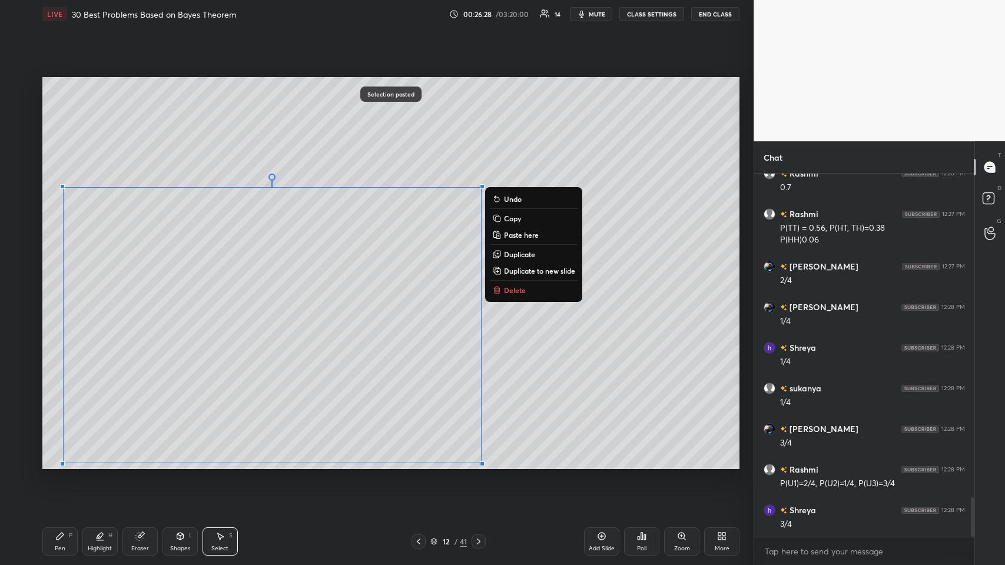
click at [421, 276] on div "0 ° Undo Copy Paste here Duplicate Duplicate to new slide Delete" at bounding box center [390, 273] width 697 height 392
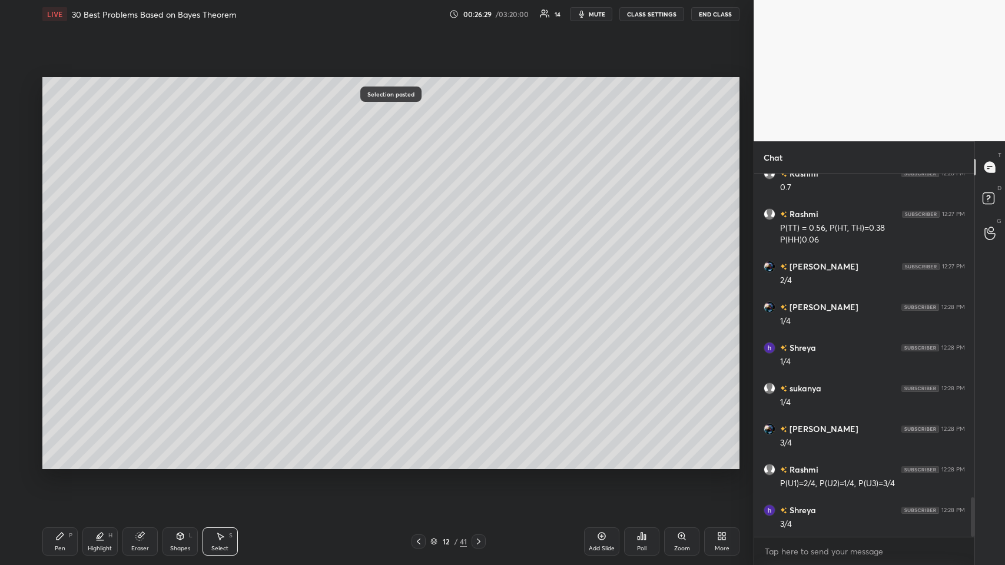
click at [69, 276] on div "P" at bounding box center [71, 536] width 4 height 6
click at [142, 276] on icon at bounding box center [139, 535] width 9 height 9
click at [64, 276] on icon at bounding box center [59, 535] width 9 height 9
click at [21, 276] on icon at bounding box center [18, 436] width 9 height 7
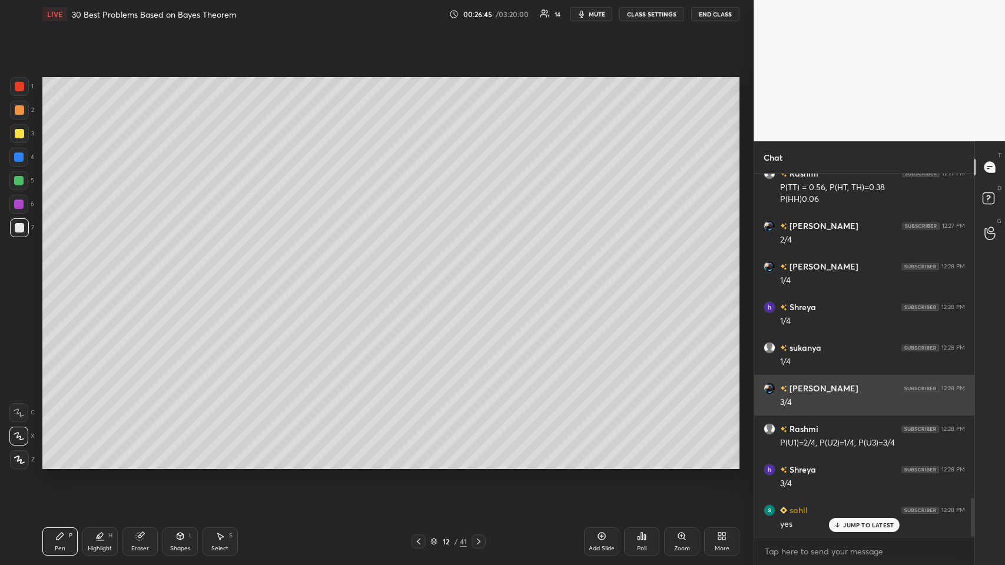
scroll to position [3084, 0]
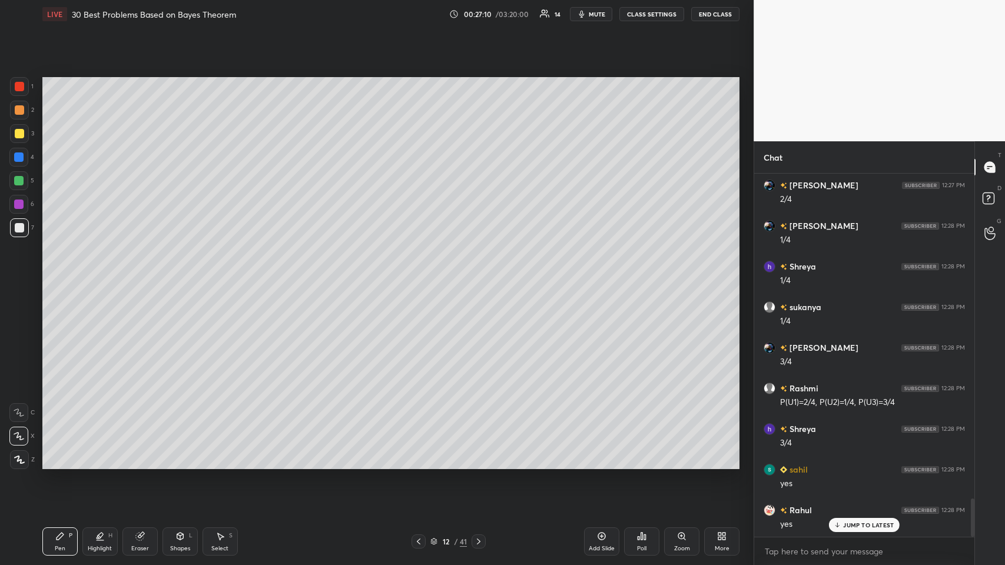
click at [16, 157] on div at bounding box center [18, 156] width 9 height 9
click at [18, 228] on div at bounding box center [19, 227] width 9 height 9
click at [18, 138] on div at bounding box center [19, 133] width 19 height 19
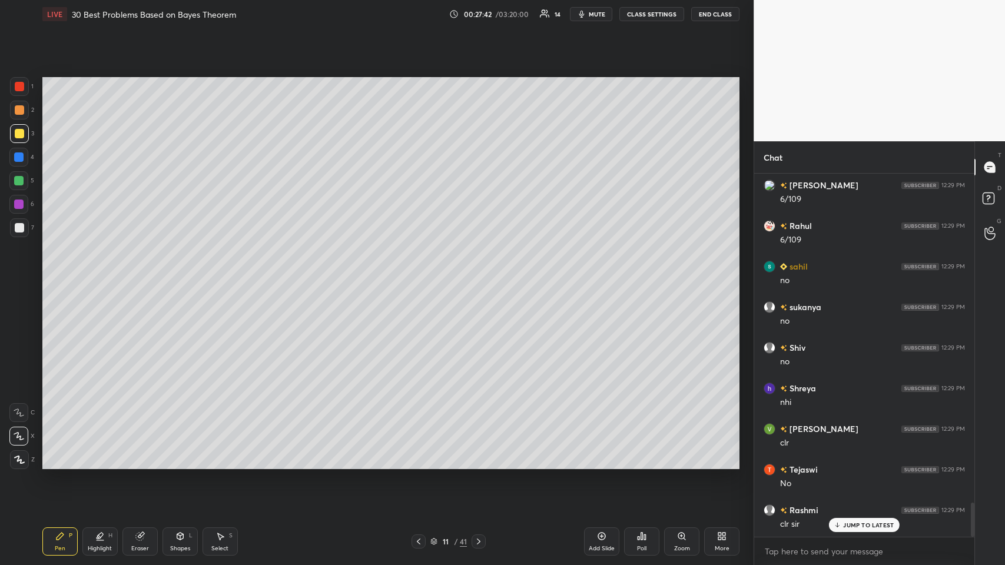
scroll to position [4, 4]
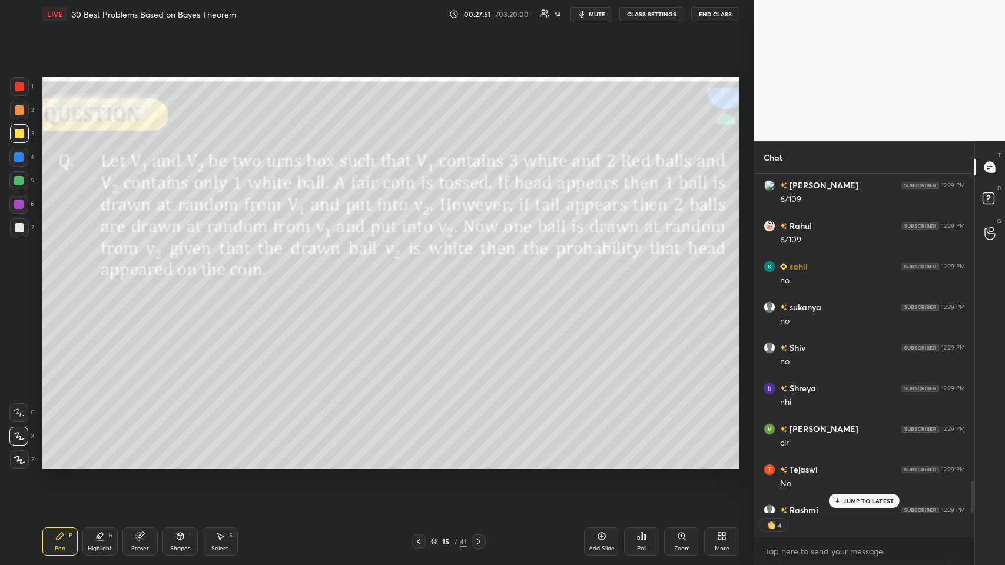
click at [48, 276] on div "Pen P Highlight H Eraser Shapes L Select S 15 / 41 Add Slide Poll Zoom More" at bounding box center [390, 541] width 697 height 47
click at [16, 276] on icon at bounding box center [19, 412] width 11 height 8
click at [24, 276] on icon at bounding box center [19, 436] width 11 height 8
click at [421, 276] on div "Poll" at bounding box center [641, 541] width 35 height 28
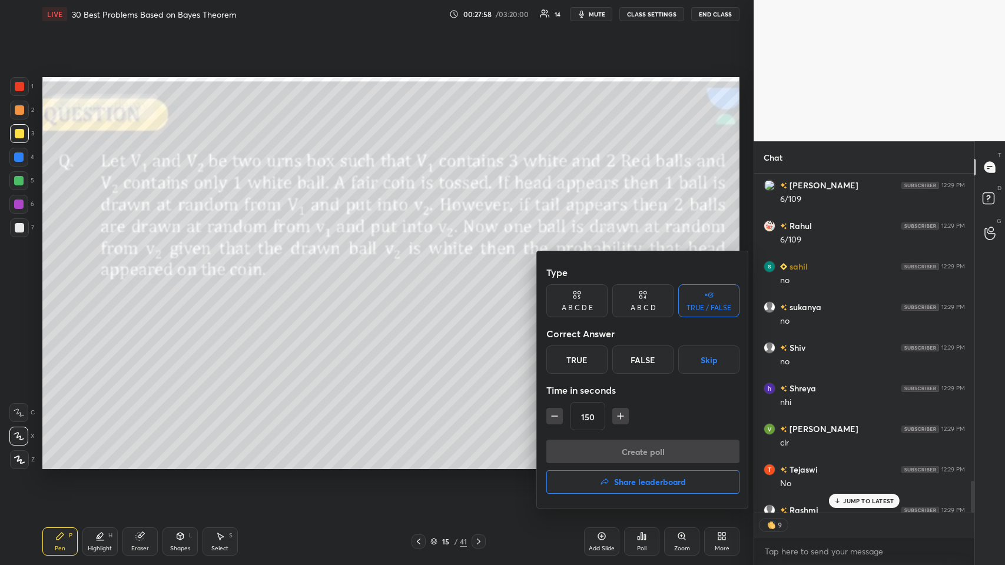
click at [421, 276] on div at bounding box center [502, 282] width 1005 height 565
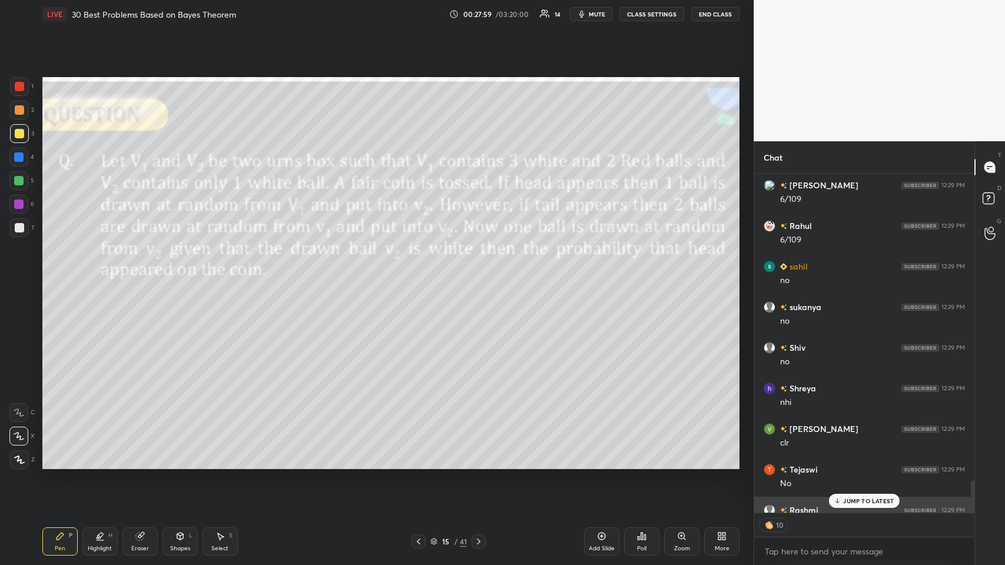
click at [421, 276] on p "JUMP TO LATEST" at bounding box center [868, 500] width 51 height 7
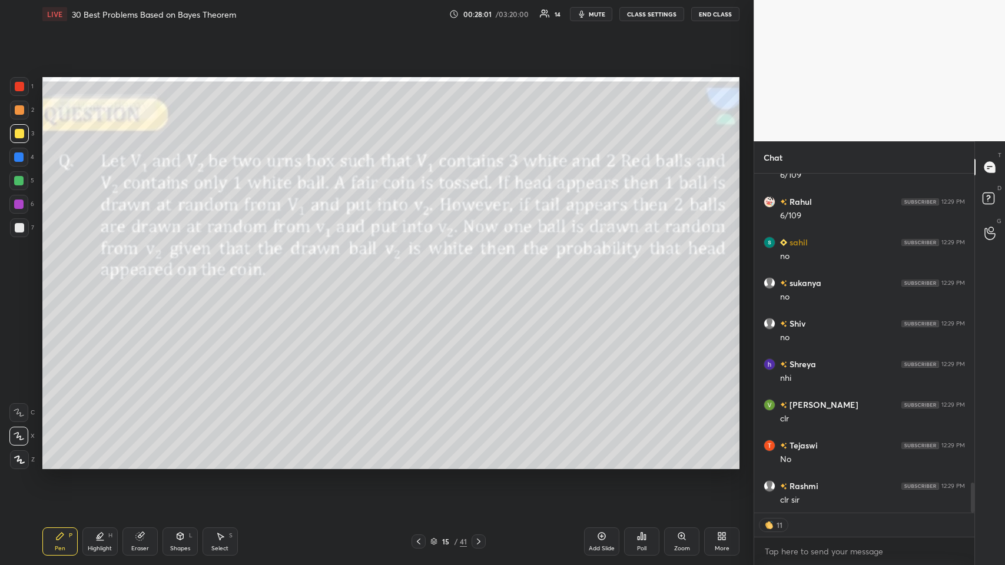
click at [421, 276] on div "Poll" at bounding box center [641, 541] width 35 height 28
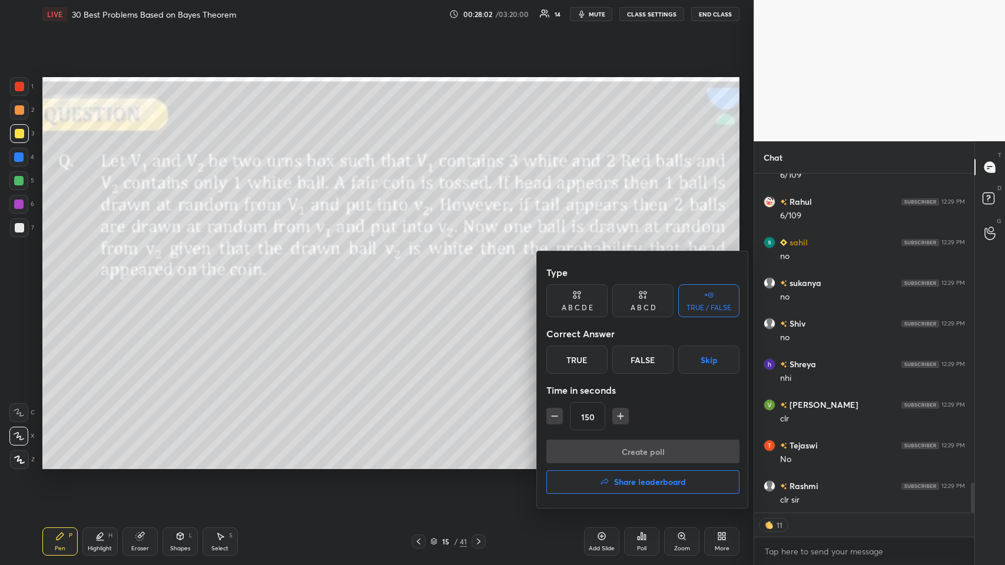
click at [421, 276] on div "True" at bounding box center [576, 359] width 61 height 28
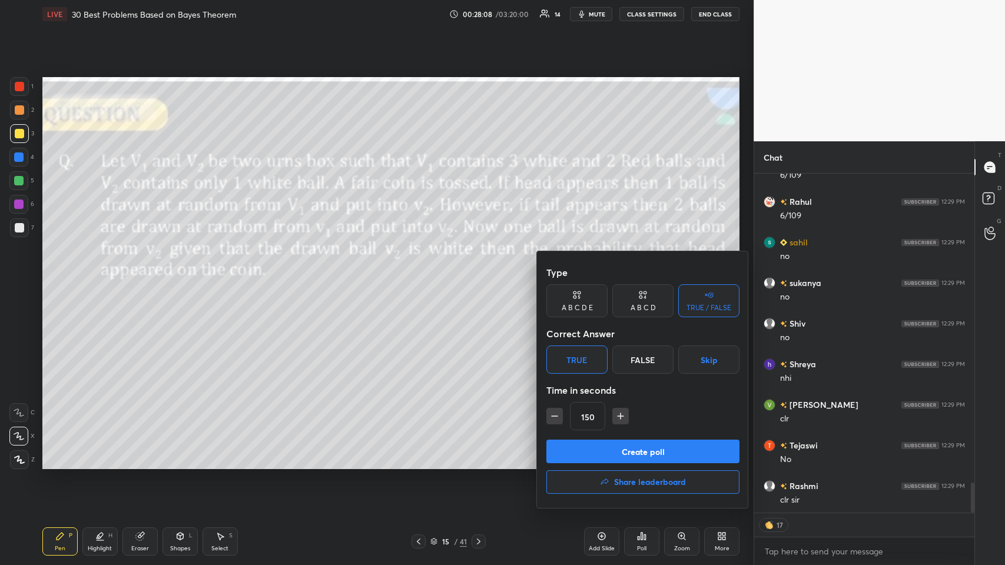
type textarea "x"
click at [421, 276] on icon "button" at bounding box center [620, 416] width 12 height 12
click at [421, 276] on icon "button" at bounding box center [620, 416] width 6 height 0
click at [421, 276] on icon "button" at bounding box center [620, 416] width 12 height 12
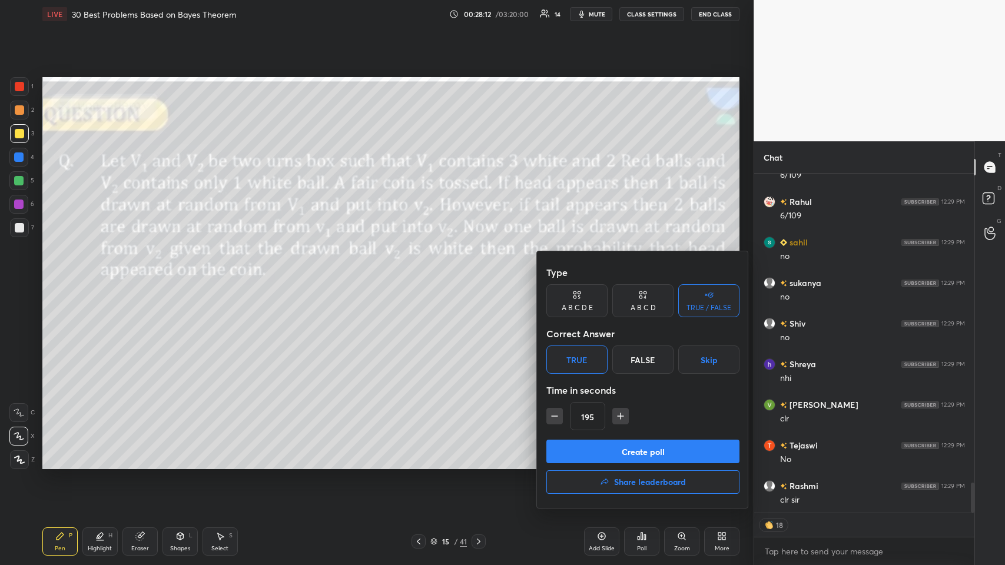
type input "210"
click at [421, 276] on button "Create poll" at bounding box center [642, 452] width 193 height 24
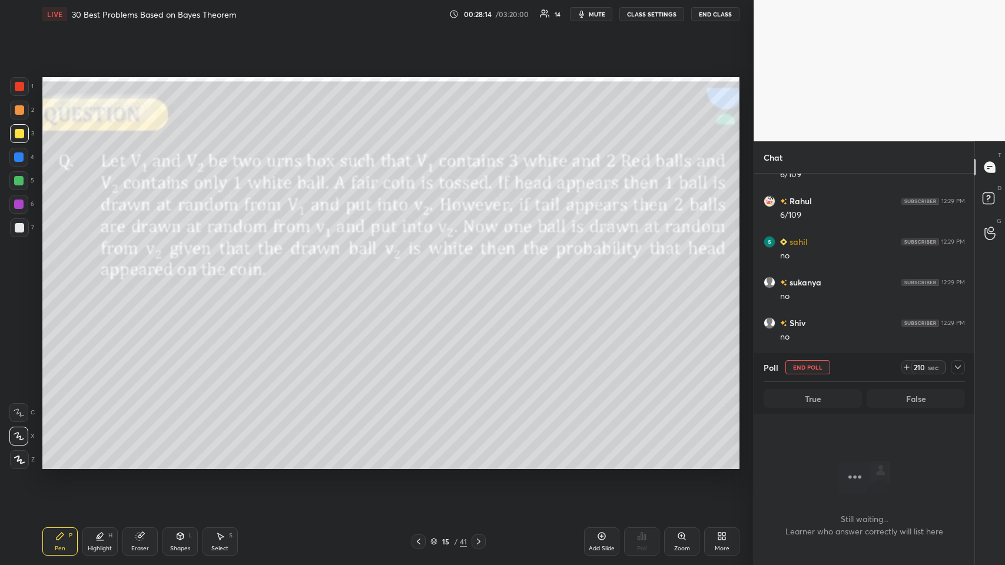
scroll to position [200, 217]
click at [421, 276] on icon at bounding box center [957, 367] width 9 height 9
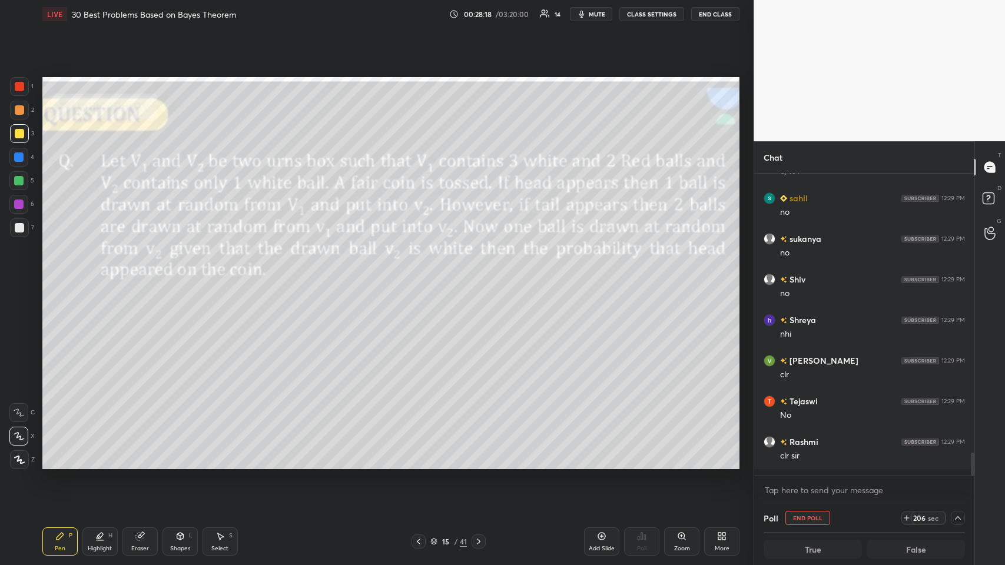
scroll to position [3552, 0]
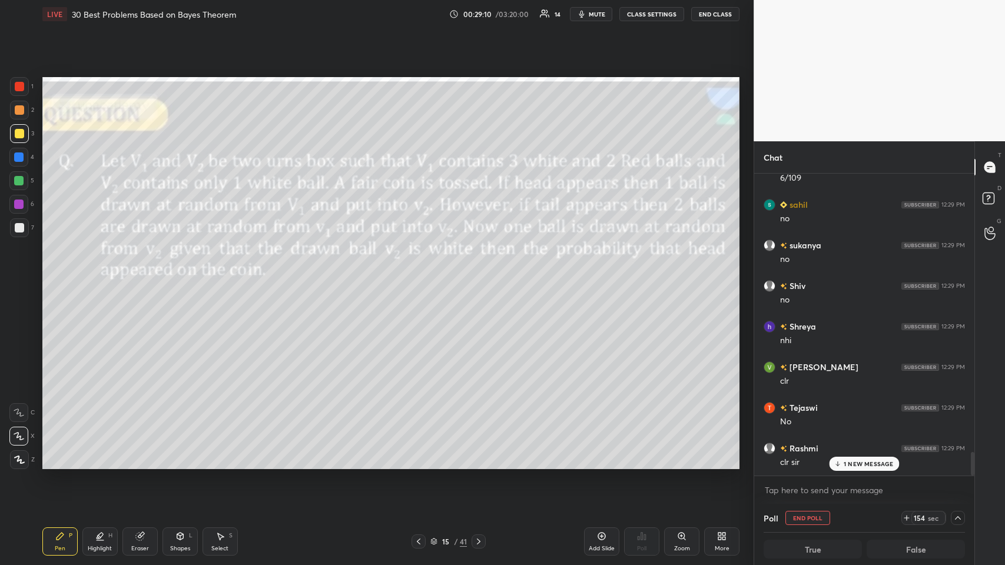
click at [421, 6] on div "LIVE 30 Best Problems Based on Bayes Theorem 00:29:10 / 03:20:00 14 mute CLASS …" at bounding box center [390, 14] width 697 height 28
click at [421, 7] on button "mute" at bounding box center [591, 14] width 42 height 14
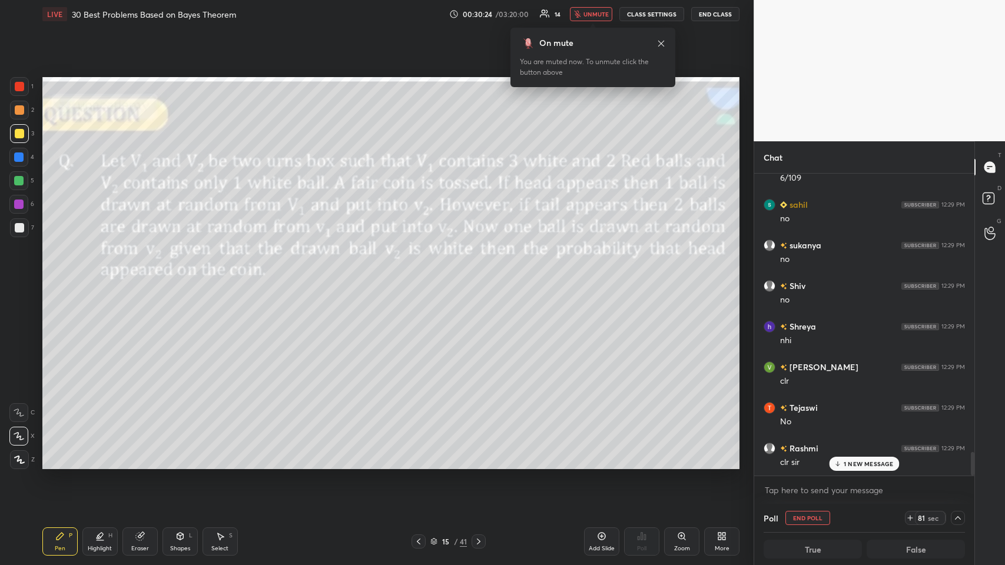
click at [421, 276] on p "1 NEW MESSAGE" at bounding box center [868, 463] width 50 height 7
click at [421, 8] on button "unmute" at bounding box center [591, 14] width 42 height 14
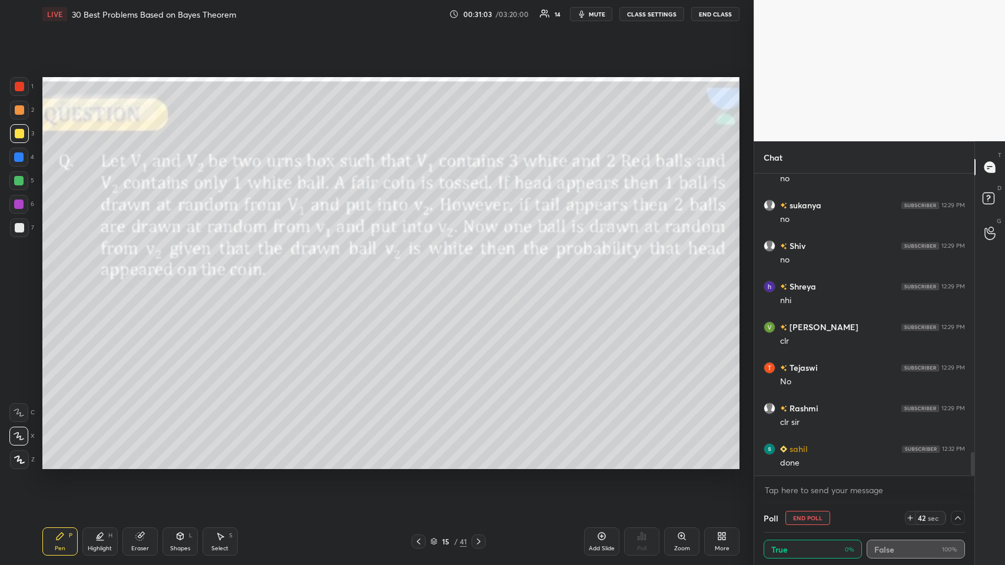
scroll to position [3632, 0]
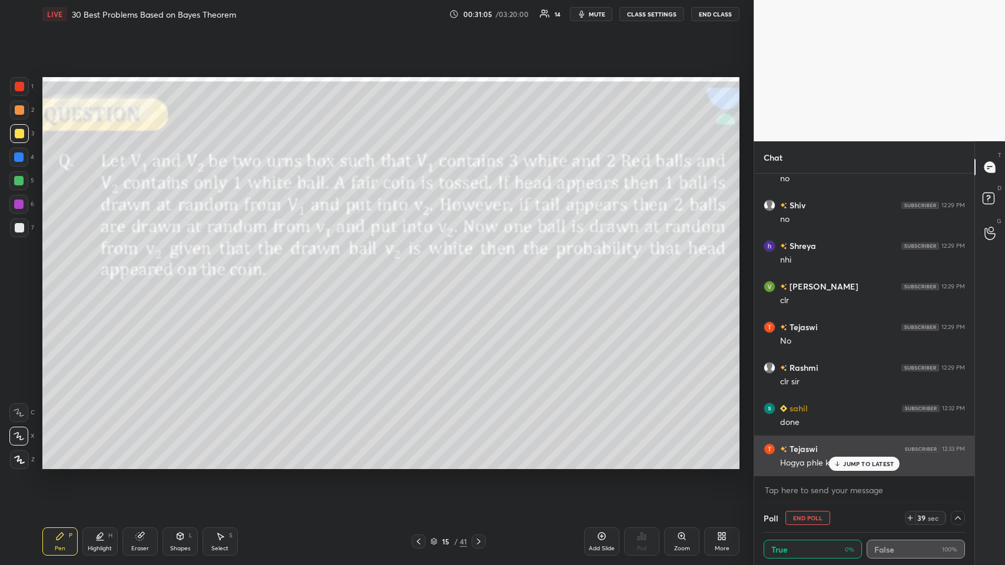
click at [421, 276] on div "JUMP TO LATEST" at bounding box center [864, 464] width 71 height 14
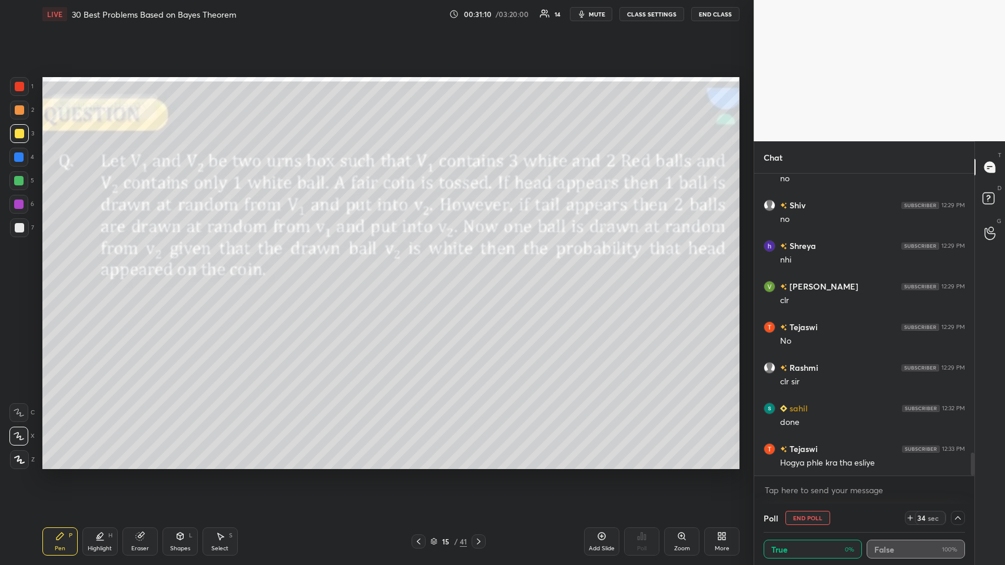
scroll to position [1, 4]
click at [421, 276] on icon at bounding box center [957, 517] width 9 height 9
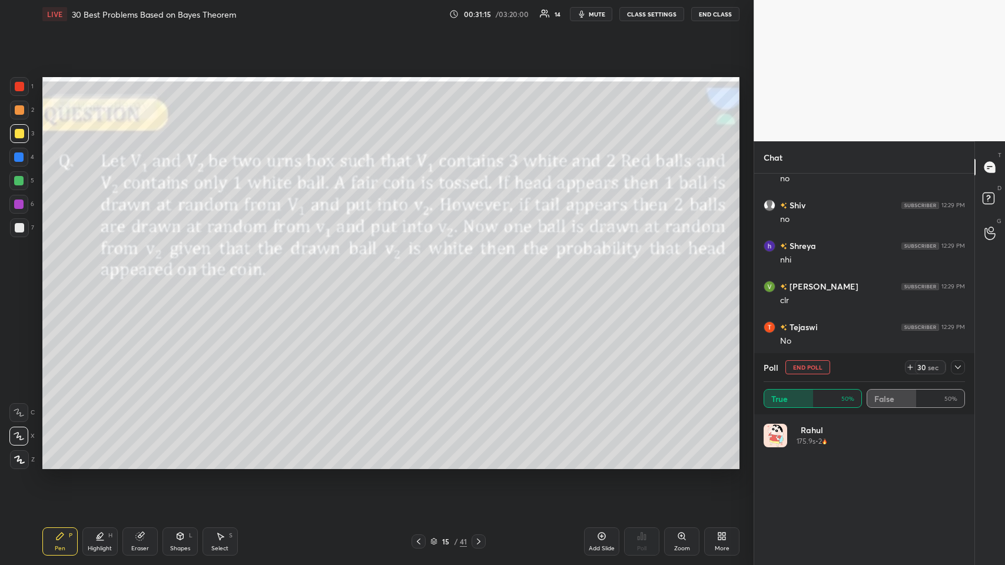
scroll to position [138, 198]
click at [421, 276] on icon at bounding box center [957, 367] width 9 height 9
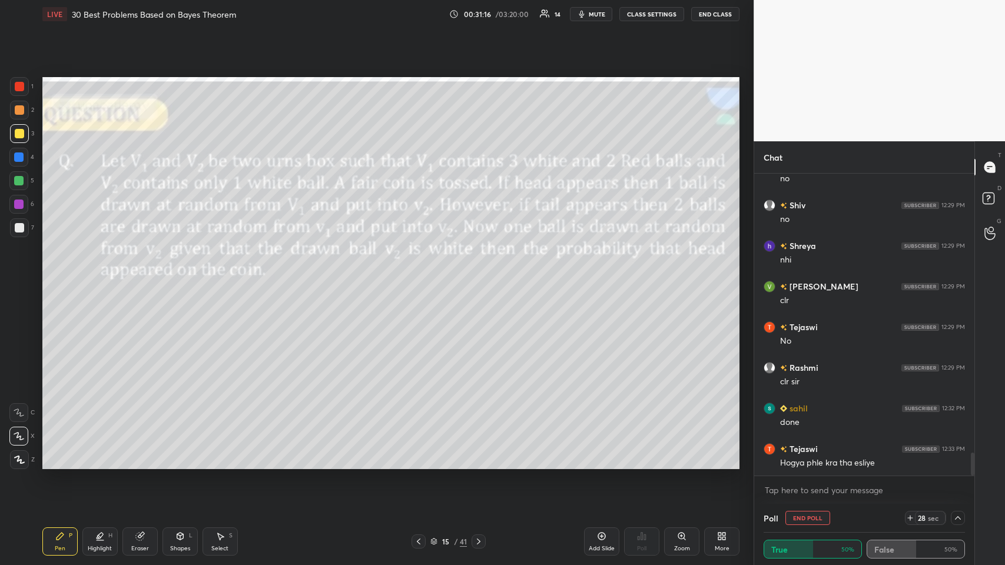
scroll to position [1, 4]
click at [421, 276] on button "End Poll" at bounding box center [807, 518] width 45 height 14
type textarea "x"
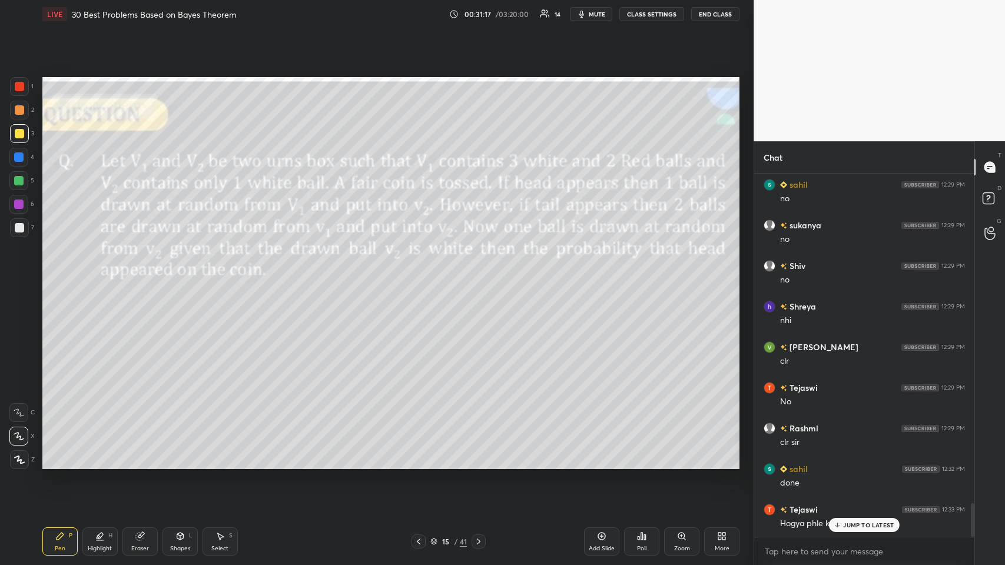
scroll to position [4, 4]
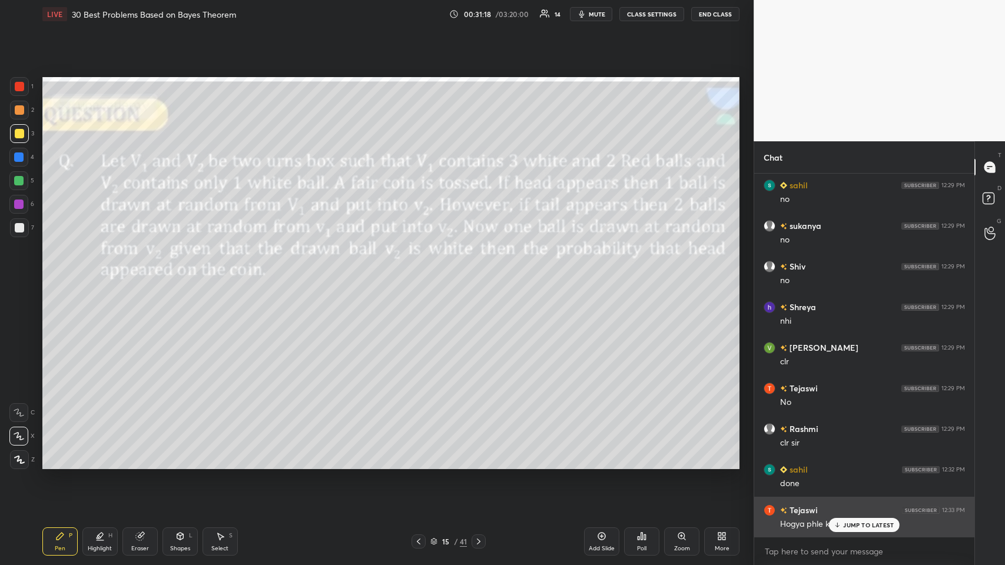
click at [421, 276] on p "JUMP TO LATEST" at bounding box center [868, 524] width 51 height 7
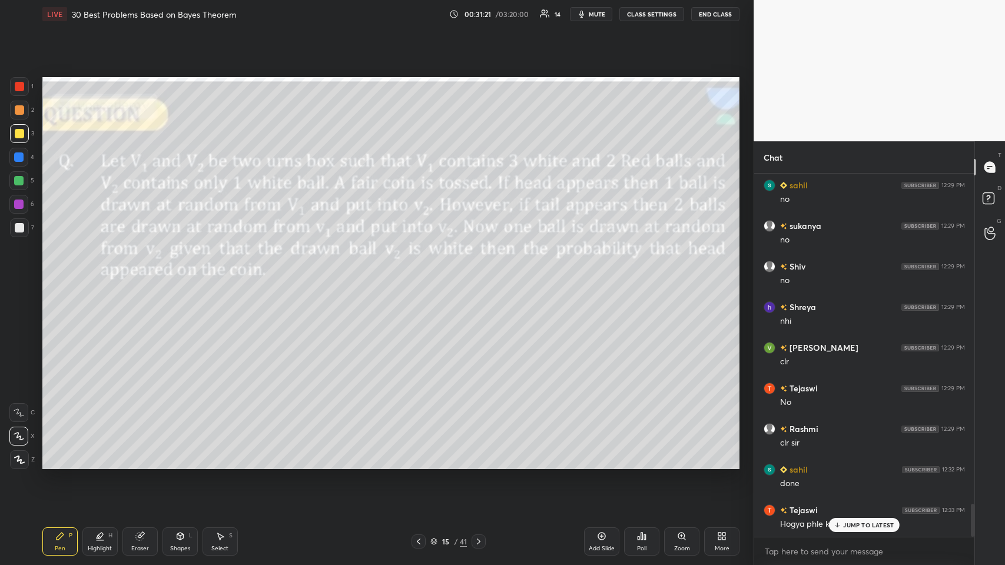
scroll to position [3612, 0]
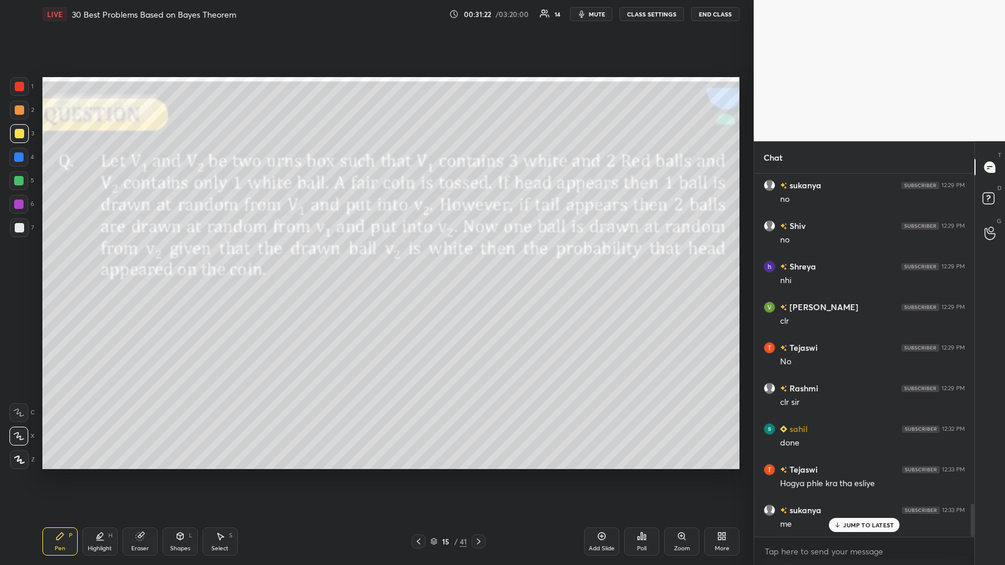
click at [421, 276] on p "JUMP TO LATEST" at bounding box center [868, 524] width 51 height 7
click at [177, 276] on icon at bounding box center [180, 536] width 6 height 7
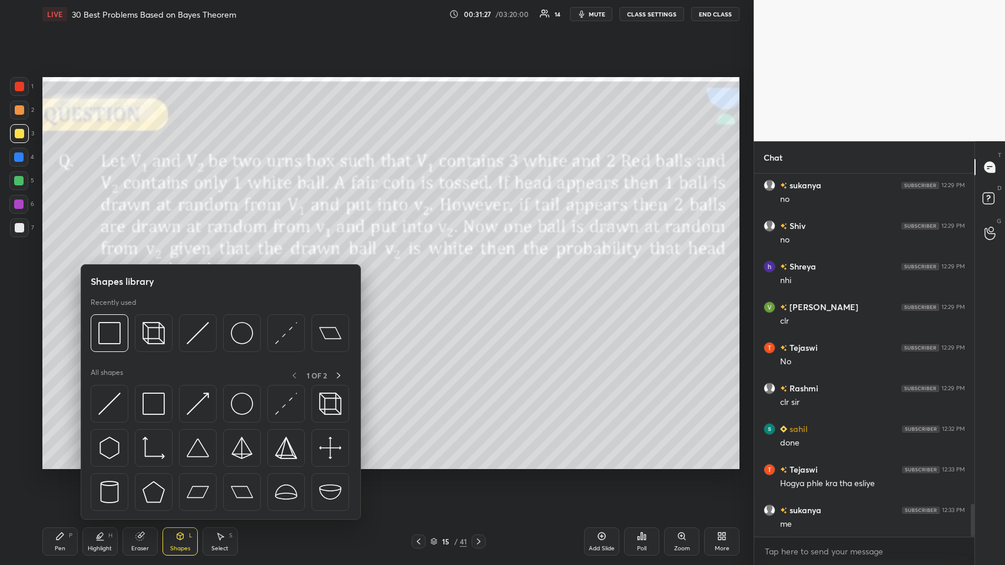
click at [108, 276] on img at bounding box center [109, 333] width 22 height 22
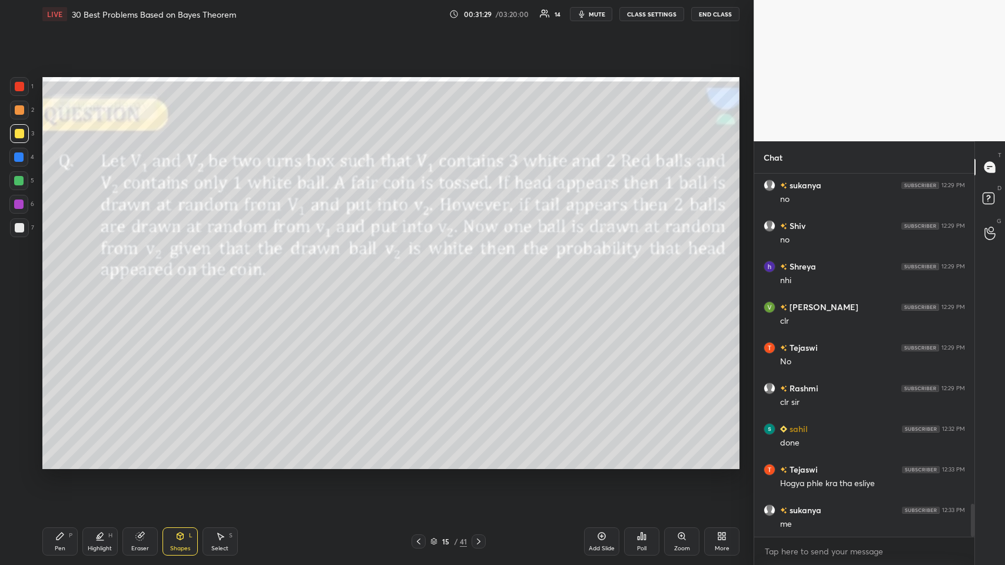
click at [61, 276] on icon at bounding box center [59, 536] width 7 height 7
click at [15, 154] on div at bounding box center [18, 156] width 9 height 9
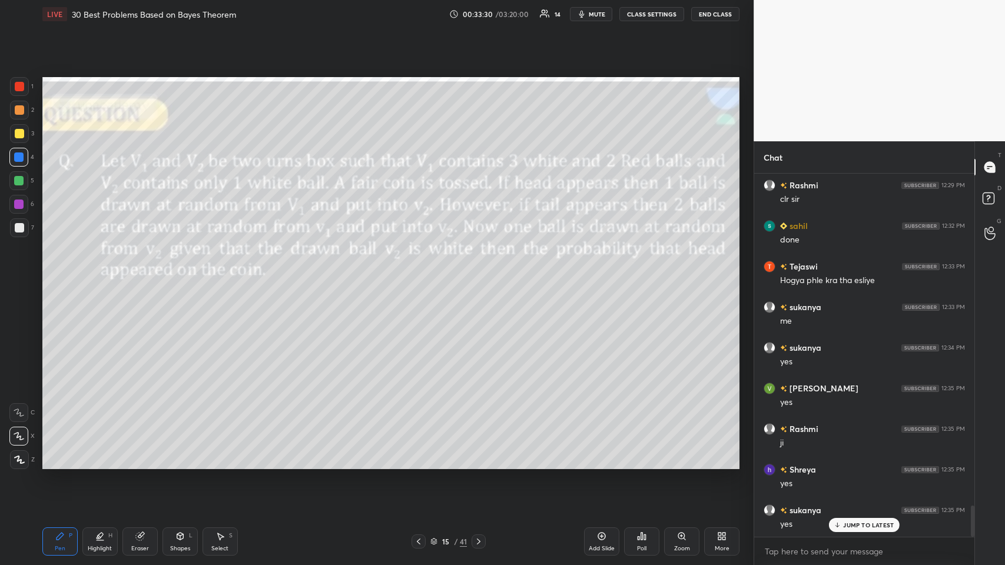
scroll to position [3843, 0]
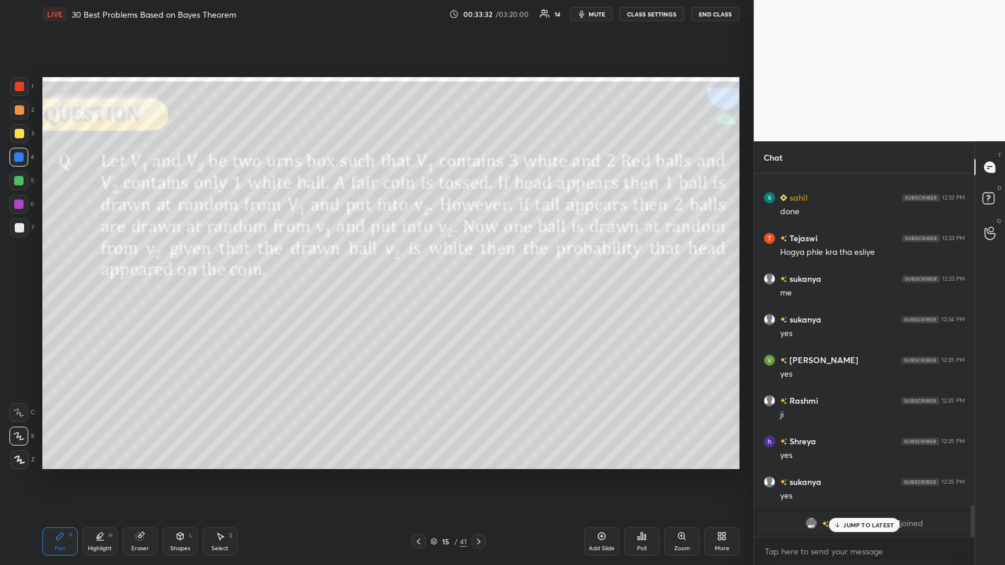
click at [421, 276] on p "JUMP TO LATEST" at bounding box center [868, 524] width 51 height 7
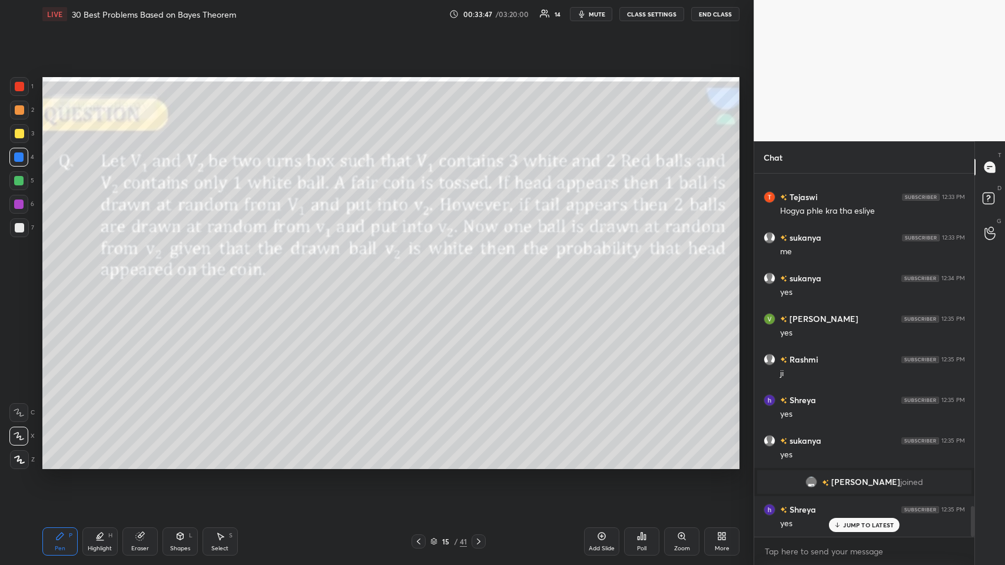
scroll to position [3924, 0]
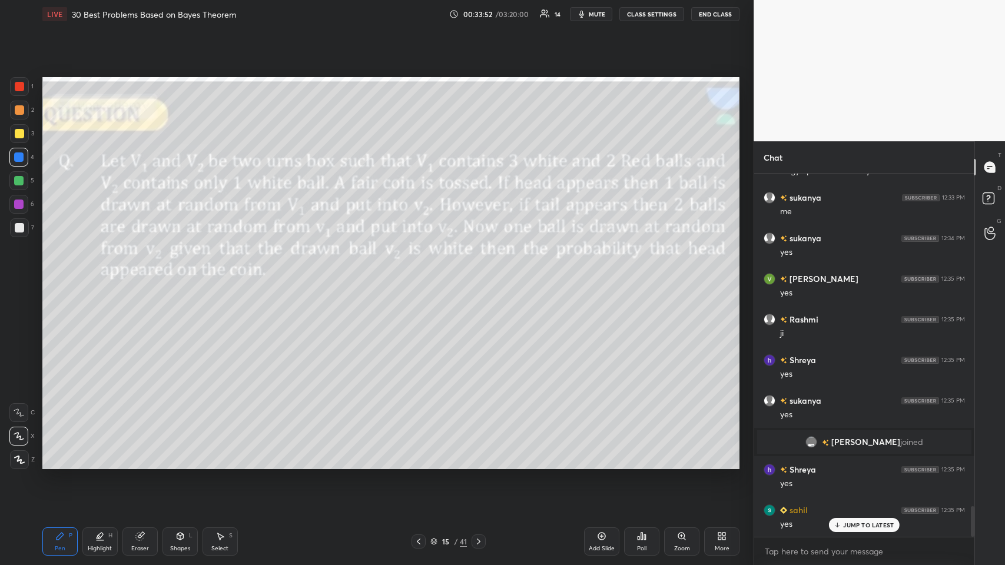
click at [215, 276] on icon at bounding box center [219, 535] width 9 height 9
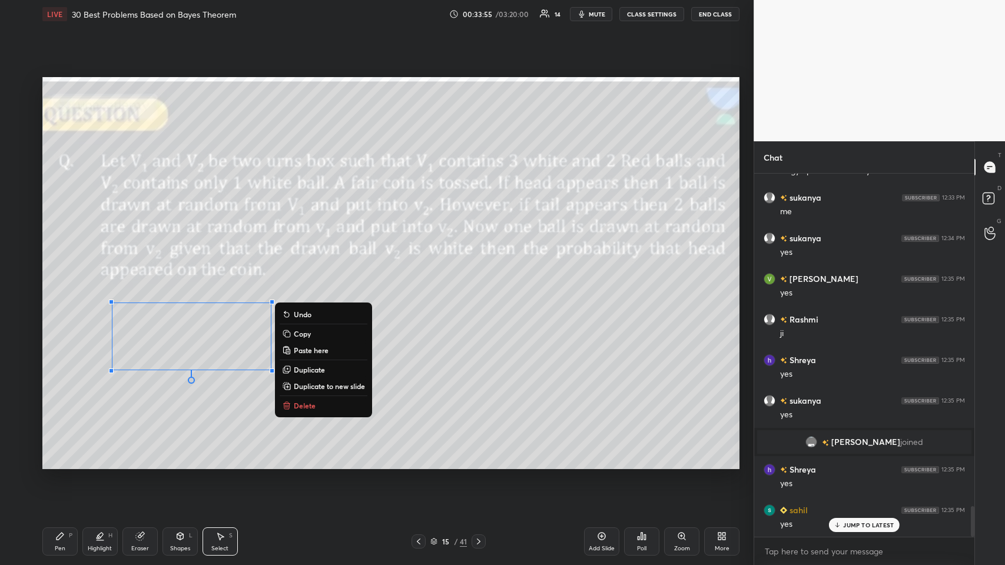
click at [302, 276] on p "Copy" at bounding box center [302, 333] width 17 height 9
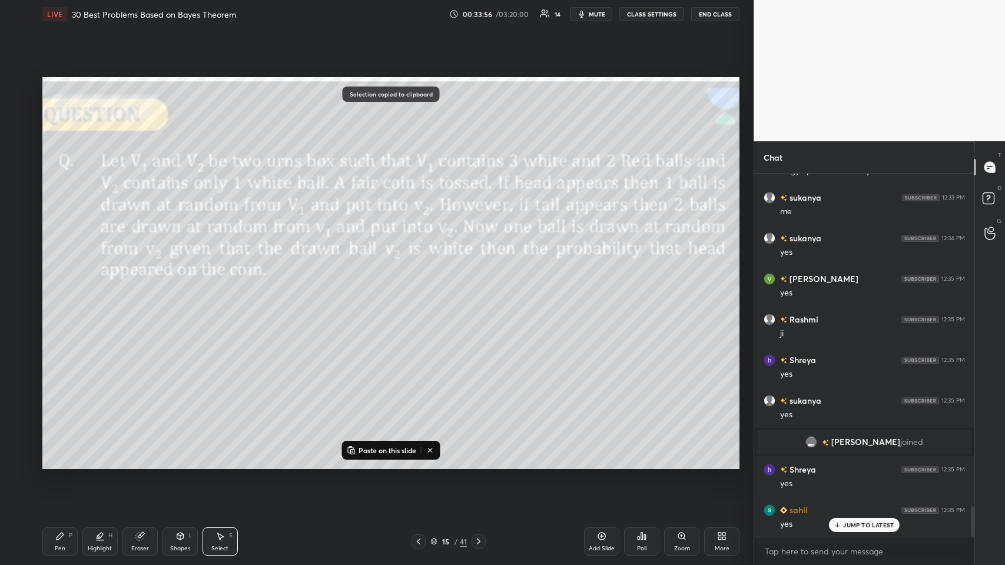
click at [421, 276] on icon at bounding box center [602, 537] width 8 height 8
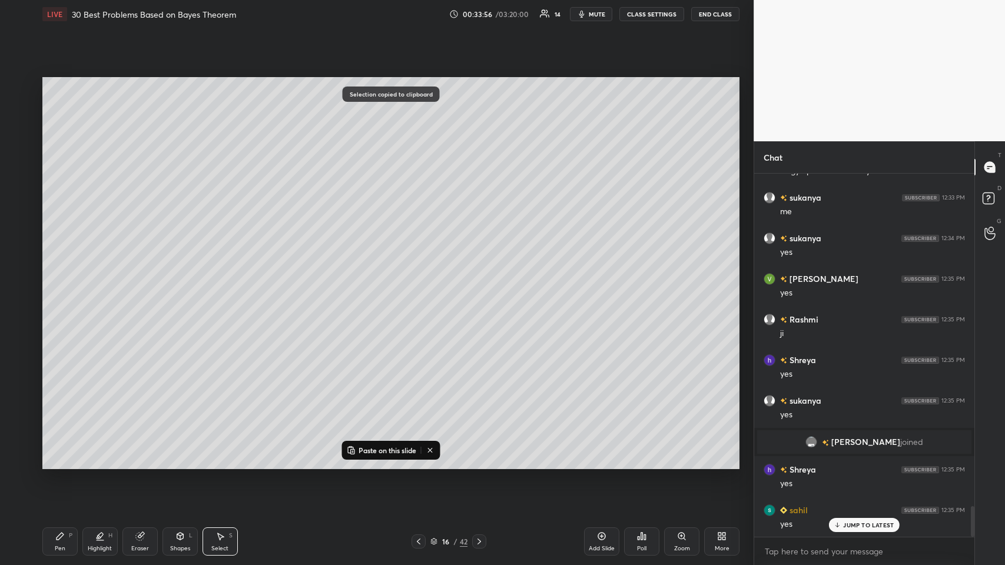
click at [396, 276] on p "Paste on this slide" at bounding box center [387, 449] width 58 height 9
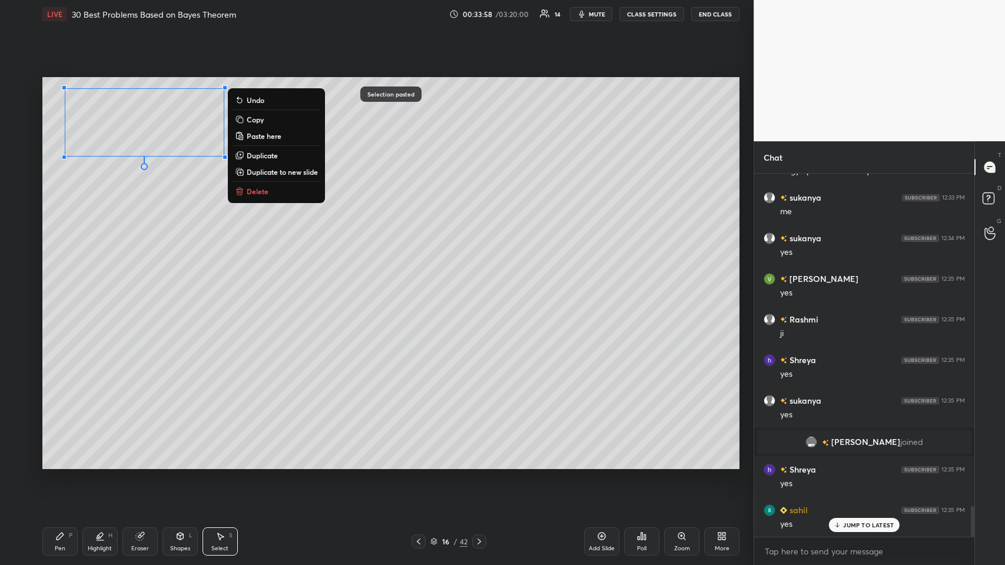
click at [151, 225] on div "0 ° Undo Copy Paste here Duplicate Duplicate to new slide Delete" at bounding box center [390, 273] width 697 height 392
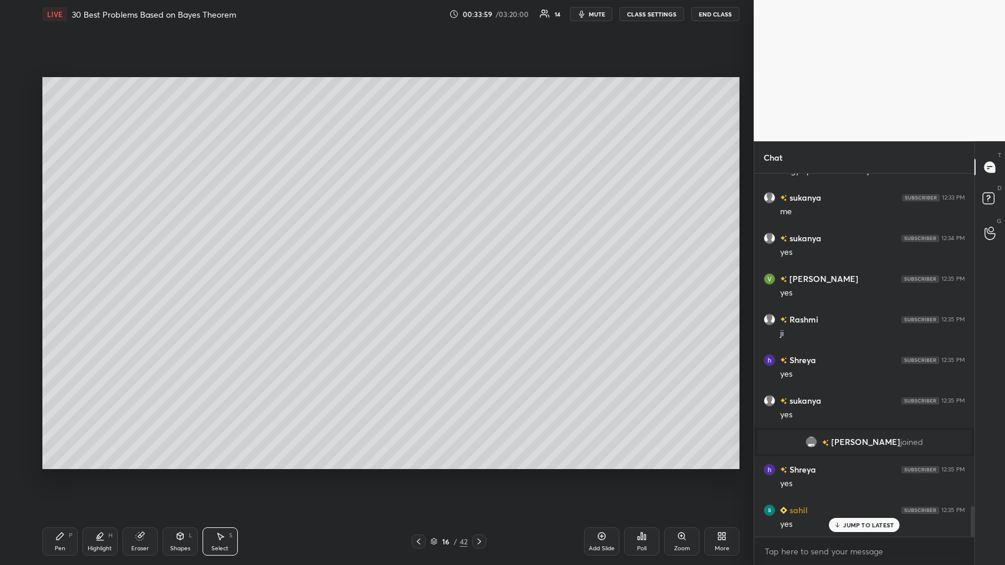
click at [59, 276] on div "Pen P" at bounding box center [59, 541] width 35 height 28
click at [421, 276] on p "JUMP TO LATEST" at bounding box center [868, 524] width 51 height 7
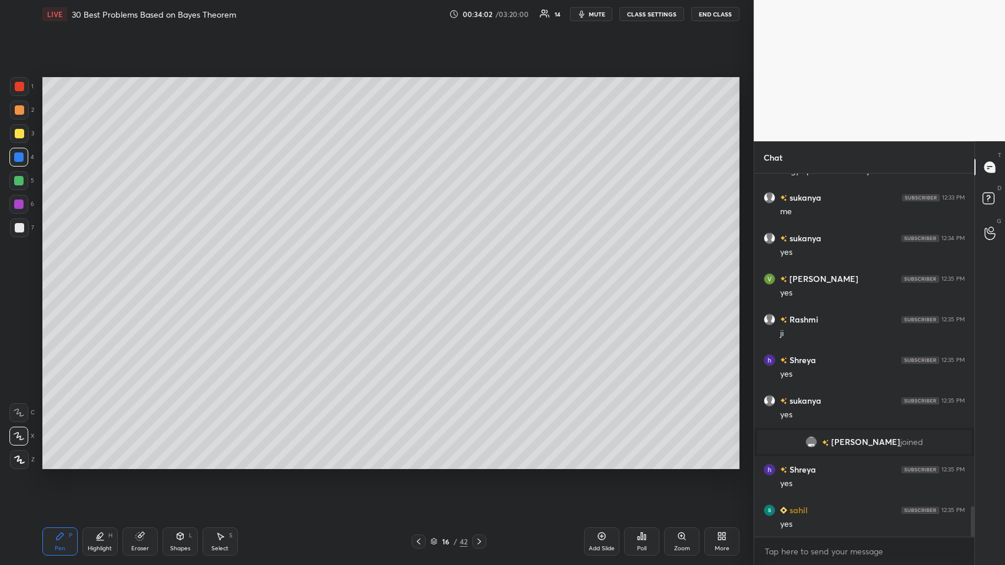
click at [174, 276] on div "Shapes L" at bounding box center [179, 541] width 35 height 28
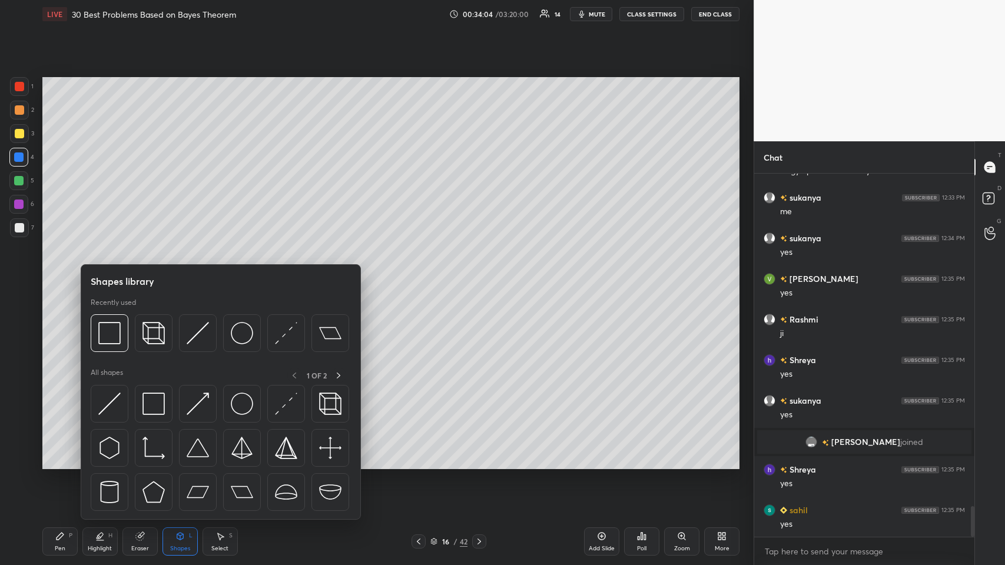
click at [48, 276] on div "Pen P" at bounding box center [59, 541] width 35 height 28
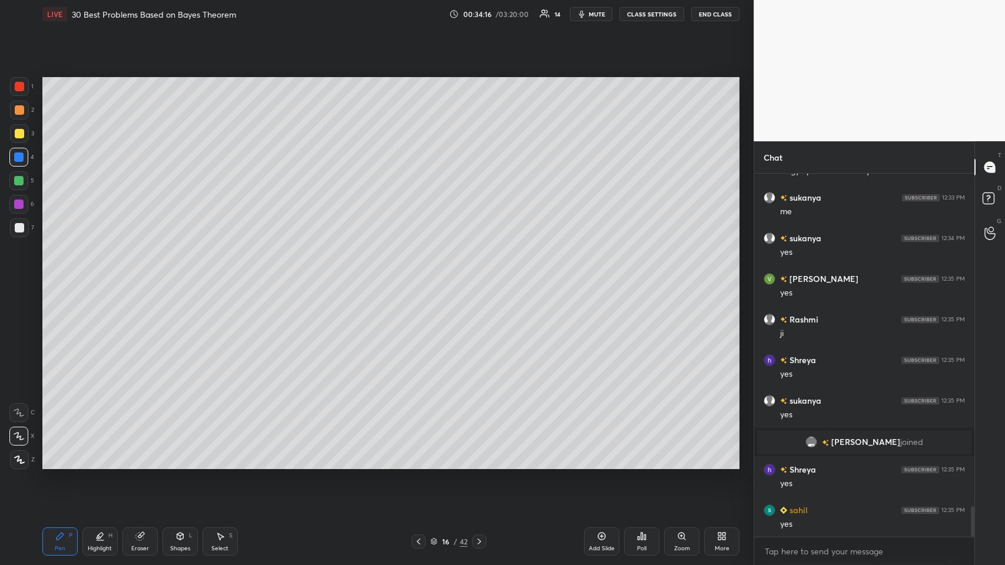
click at [15, 227] on div at bounding box center [19, 227] width 9 height 9
click at [18, 84] on div at bounding box center [19, 86] width 9 height 9
click at [22, 227] on div at bounding box center [19, 227] width 9 height 9
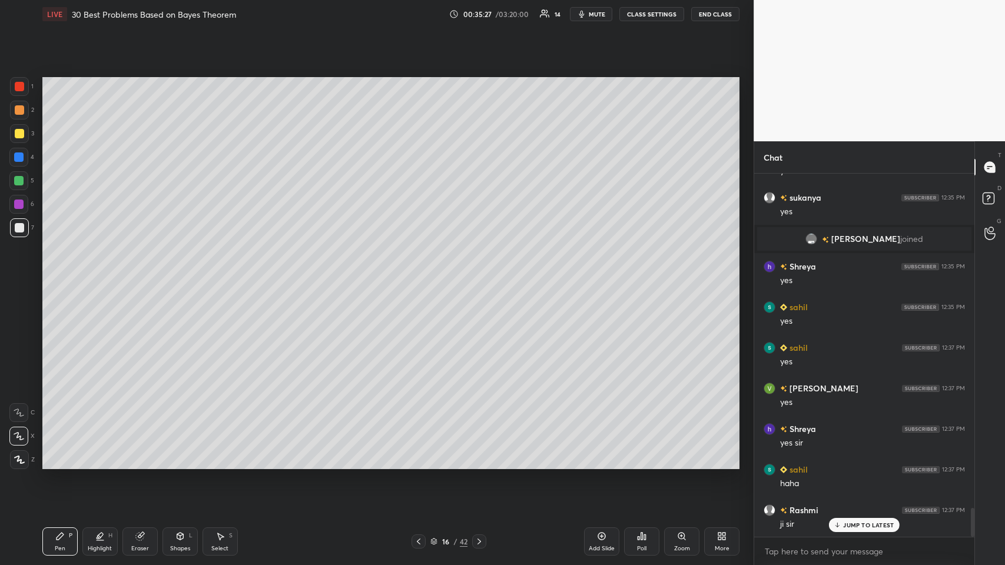
scroll to position [4168, 0]
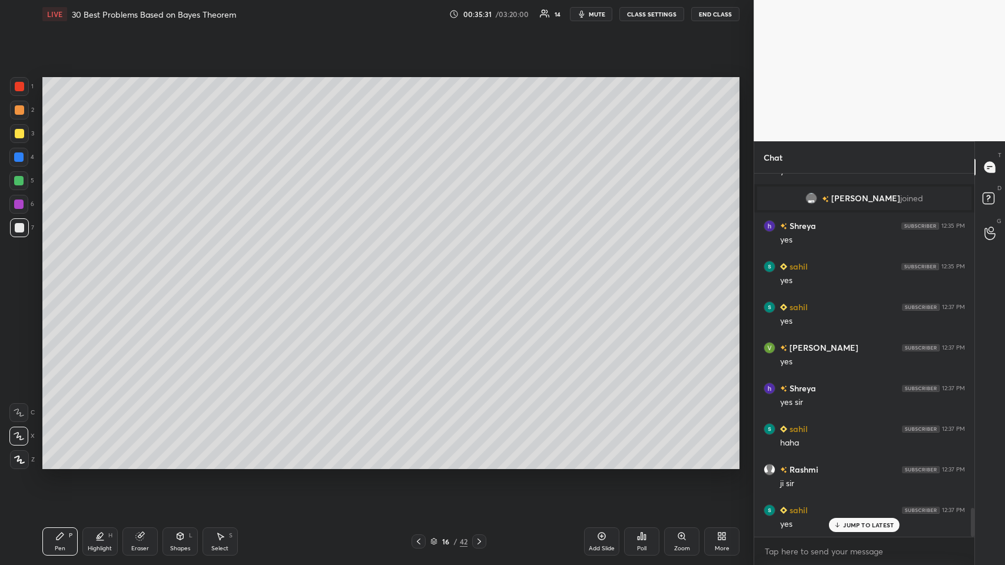
click at [421, 276] on icon at bounding box center [601, 535] width 9 height 9
click at [180, 276] on div "Shapes L" at bounding box center [179, 541] width 35 height 28
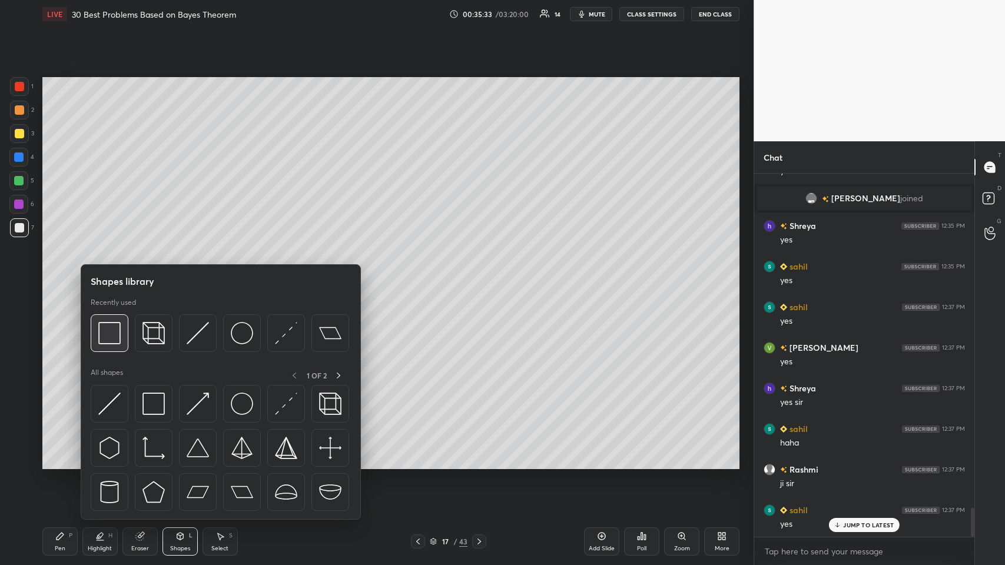
click at [116, 276] on img at bounding box center [109, 333] width 22 height 22
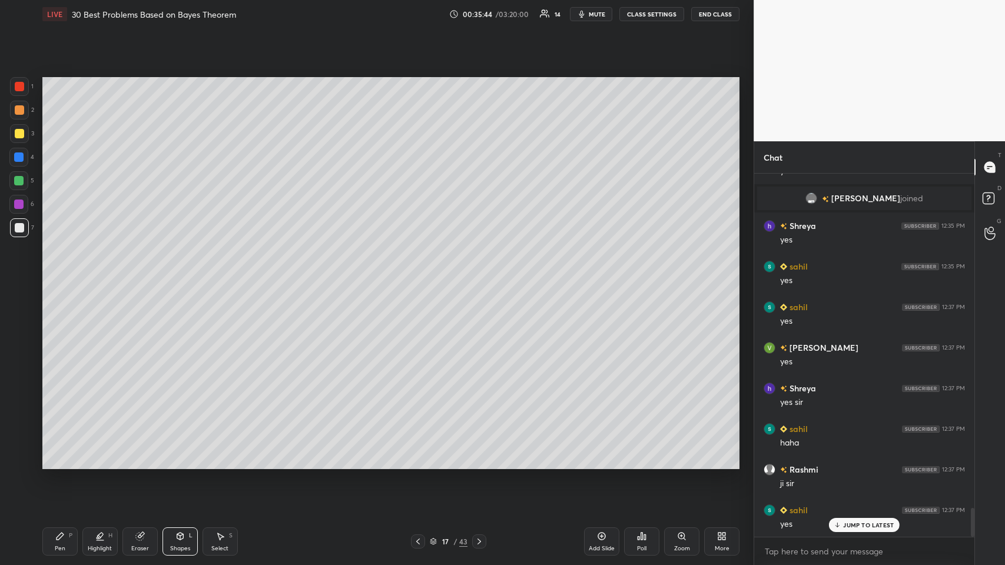
click at [67, 276] on div "Pen P" at bounding box center [59, 541] width 35 height 28
click at [15, 138] on div at bounding box center [19, 133] width 19 height 19
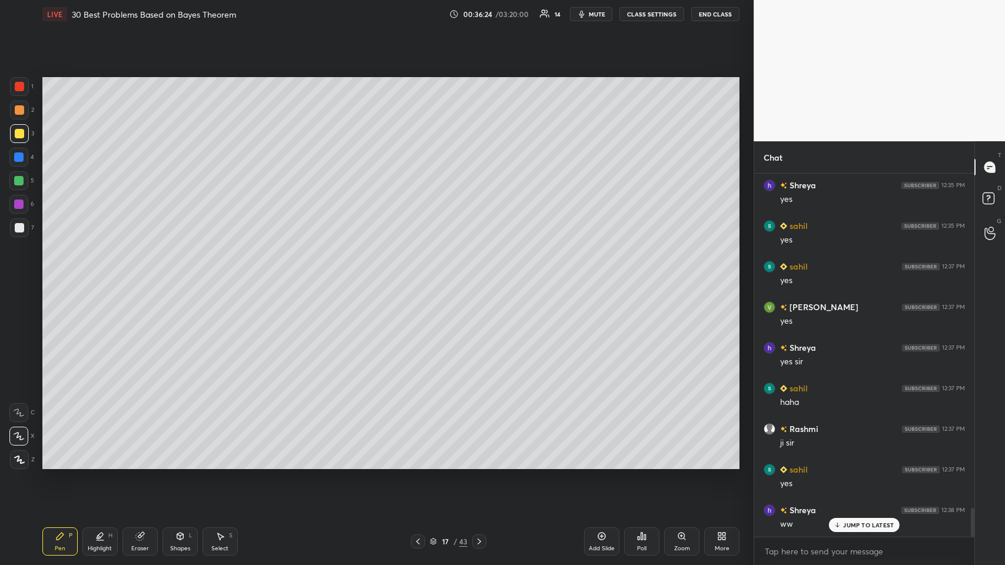
click at [18, 160] on div at bounding box center [18, 156] width 9 height 9
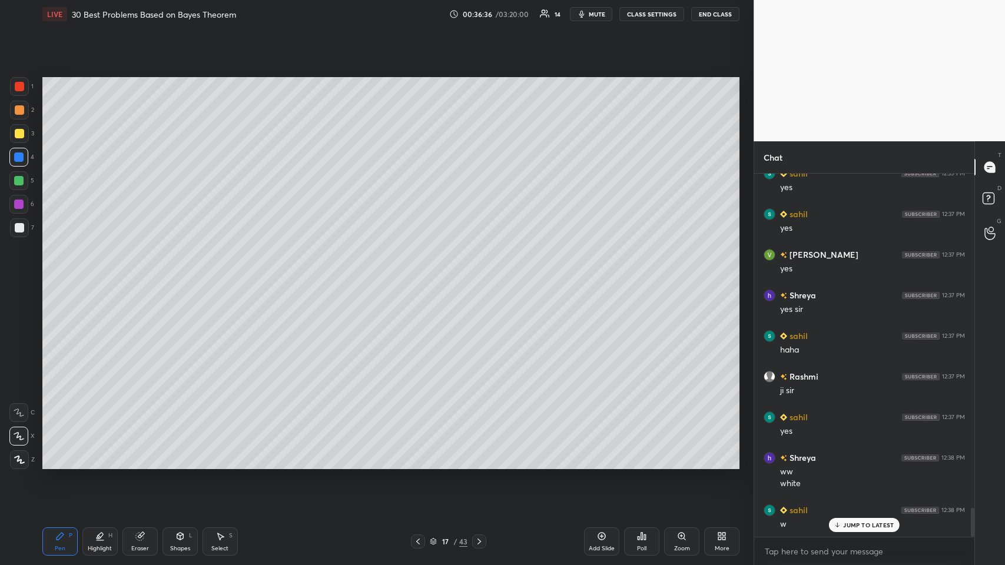
scroll to position [4302, 0]
click at [98, 276] on icon at bounding box center [99, 535] width 9 height 9
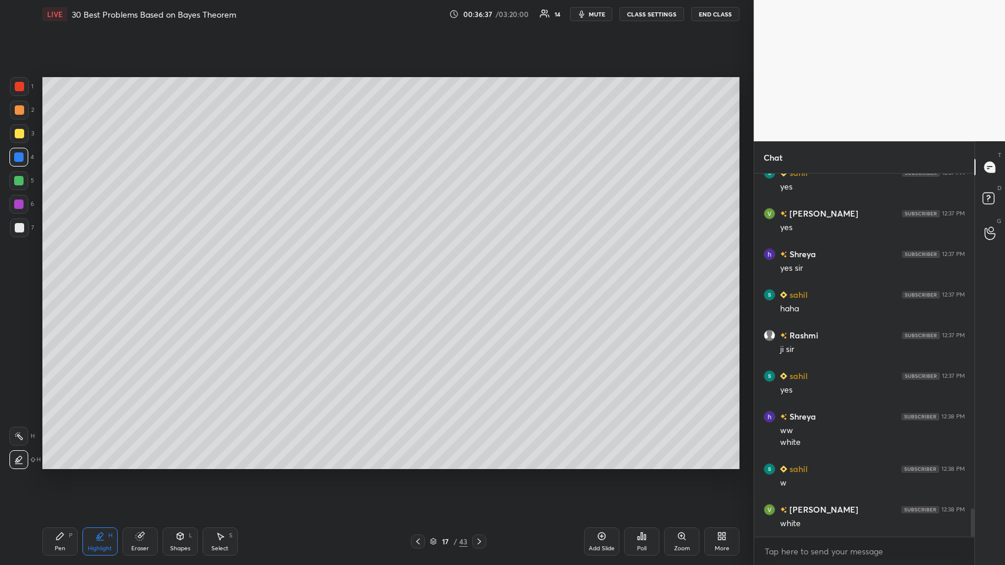
click at [19, 276] on icon at bounding box center [19, 459] width 6 height 6
click at [19, 82] on div at bounding box center [19, 86] width 9 height 9
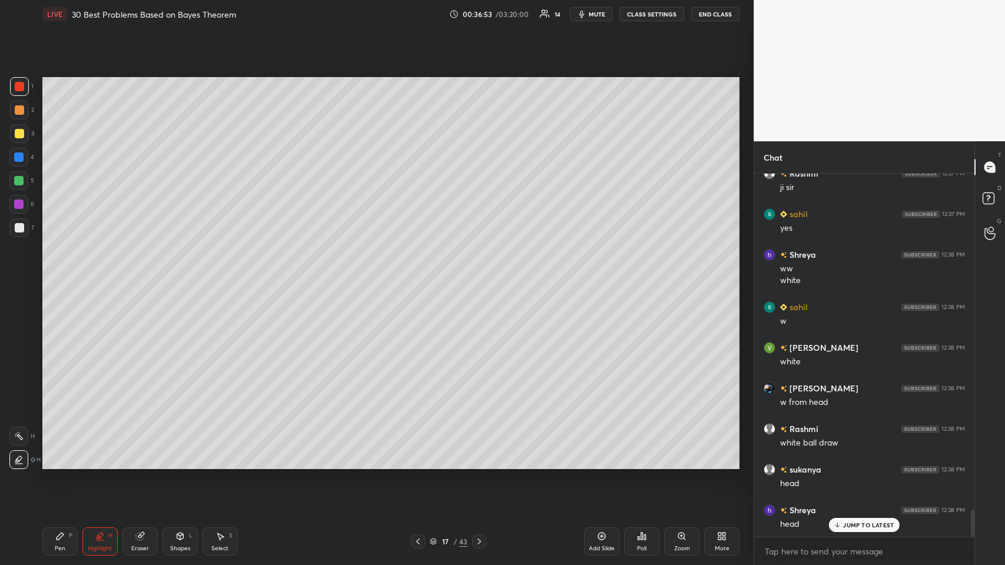
scroll to position [4492, 0]
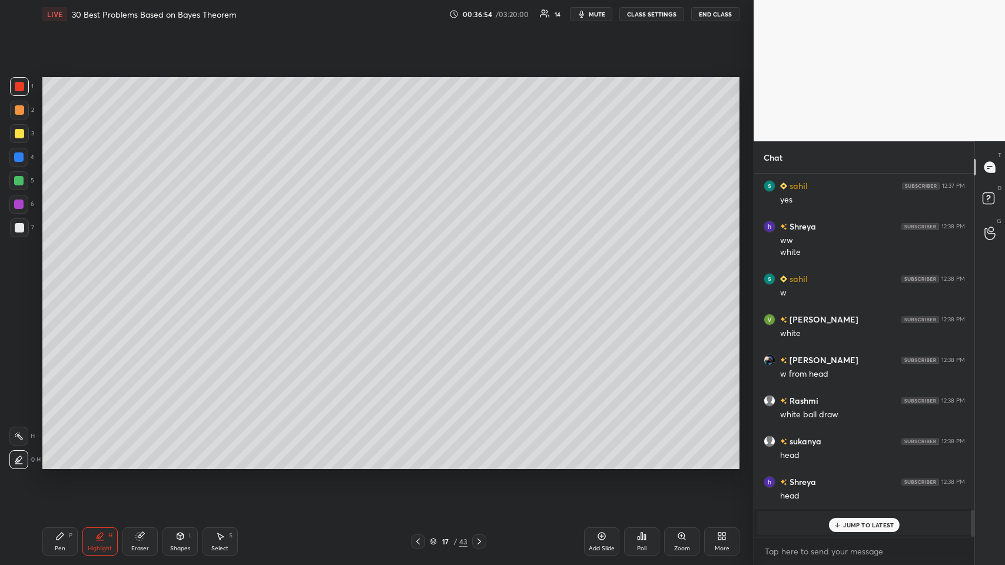
click at [421, 276] on p "JUMP TO LATEST" at bounding box center [868, 524] width 51 height 7
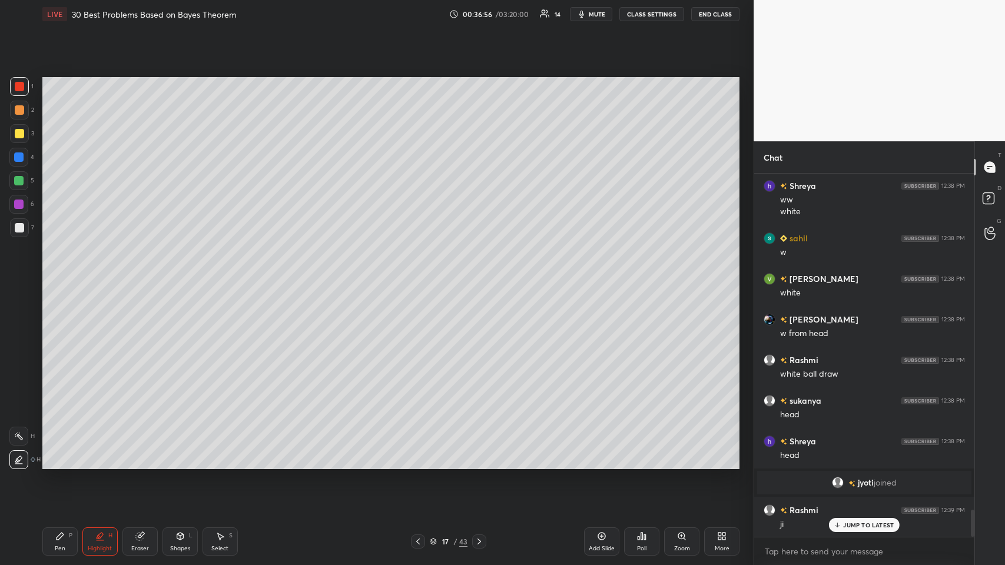
scroll to position [4573, 0]
click at [135, 276] on icon at bounding box center [139, 535] width 9 height 9
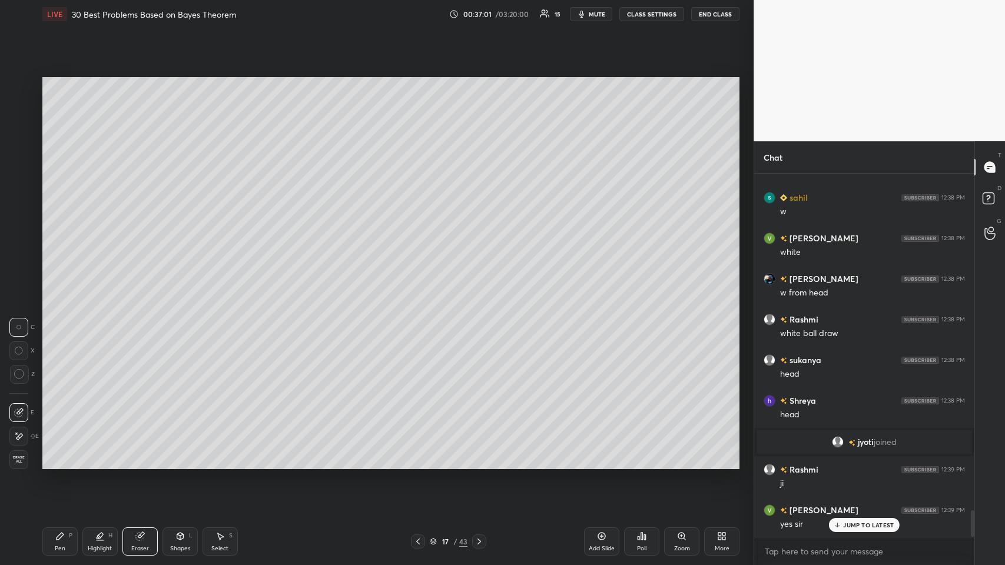
click at [419, 276] on icon at bounding box center [418, 541] width 4 height 6
click at [58, 276] on div "Pen P" at bounding box center [59, 541] width 35 height 28
click at [421, 276] on icon at bounding box center [478, 541] width 9 height 9
click at [21, 132] on div at bounding box center [19, 133] width 9 height 9
click at [415, 276] on div at bounding box center [418, 541] width 14 height 14
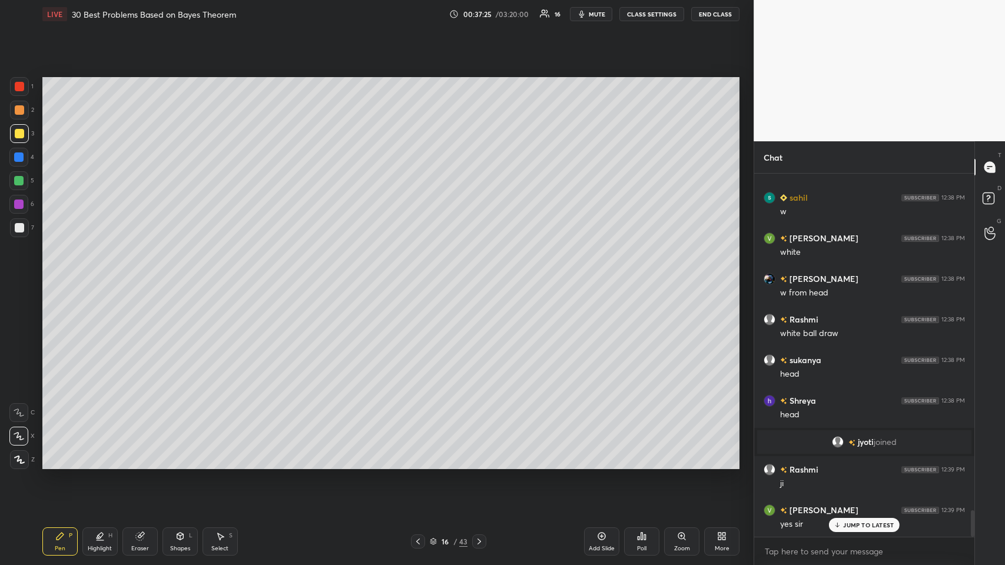
click at [210, 276] on div "Select S" at bounding box center [219, 541] width 35 height 28
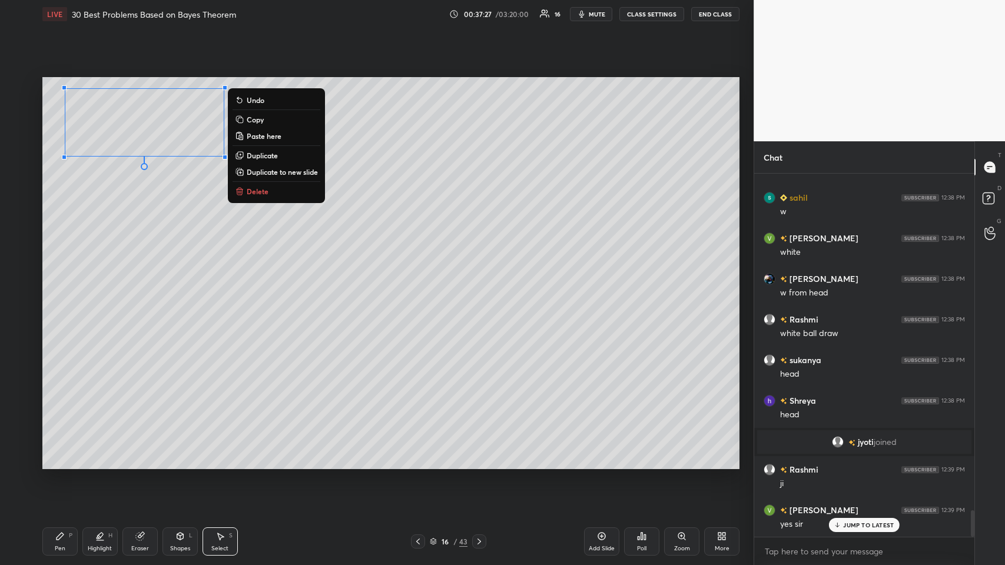
click at [254, 119] on p "Copy" at bounding box center [255, 119] width 17 height 9
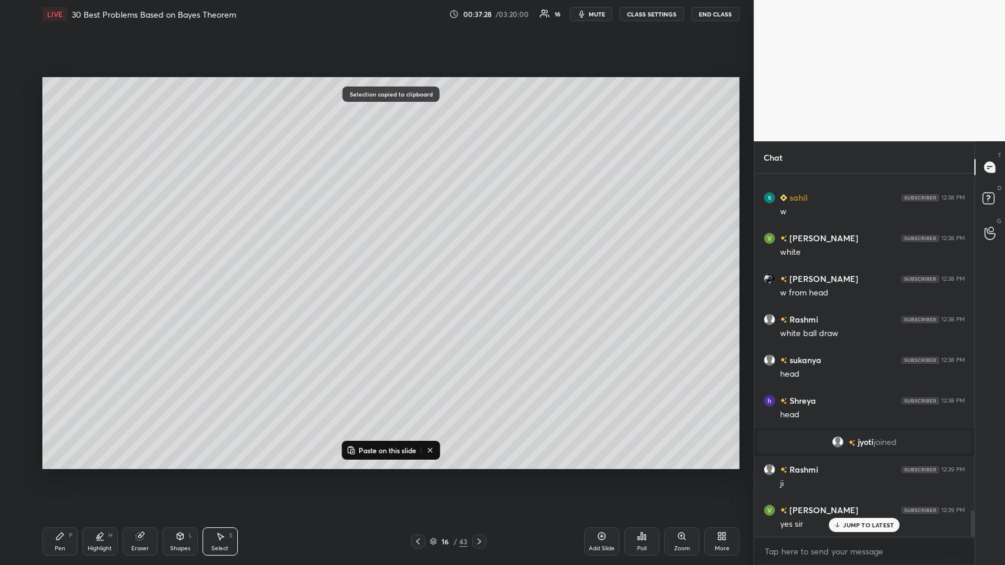
scroll to position [4614, 0]
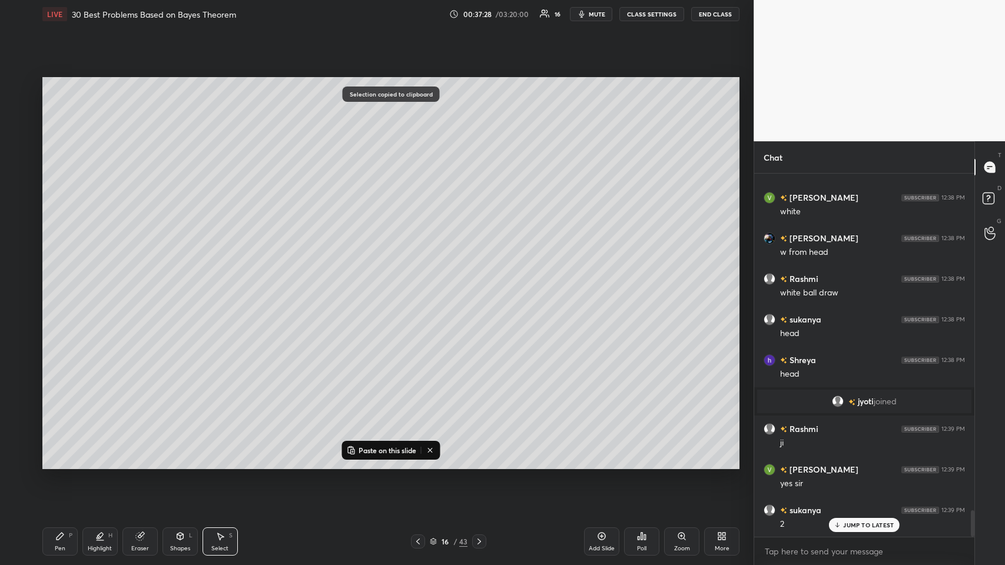
click at [421, 276] on div at bounding box center [479, 541] width 14 height 14
click at [392, 276] on p "Paste on this slide" at bounding box center [387, 449] width 58 height 9
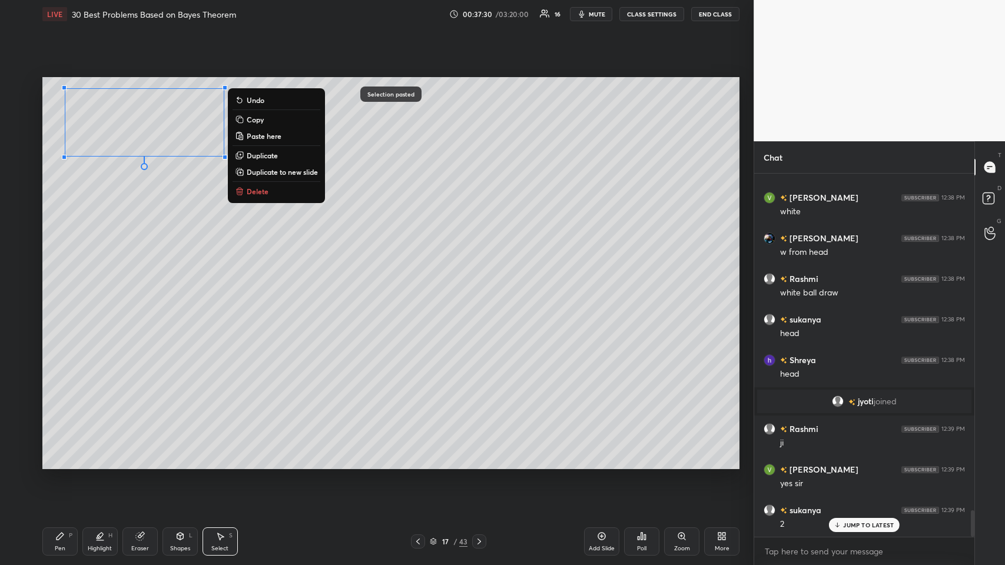
click at [90, 205] on div "0 ° Undo Copy Paste here Duplicate Duplicate to new slide Delete" at bounding box center [390, 273] width 697 height 392
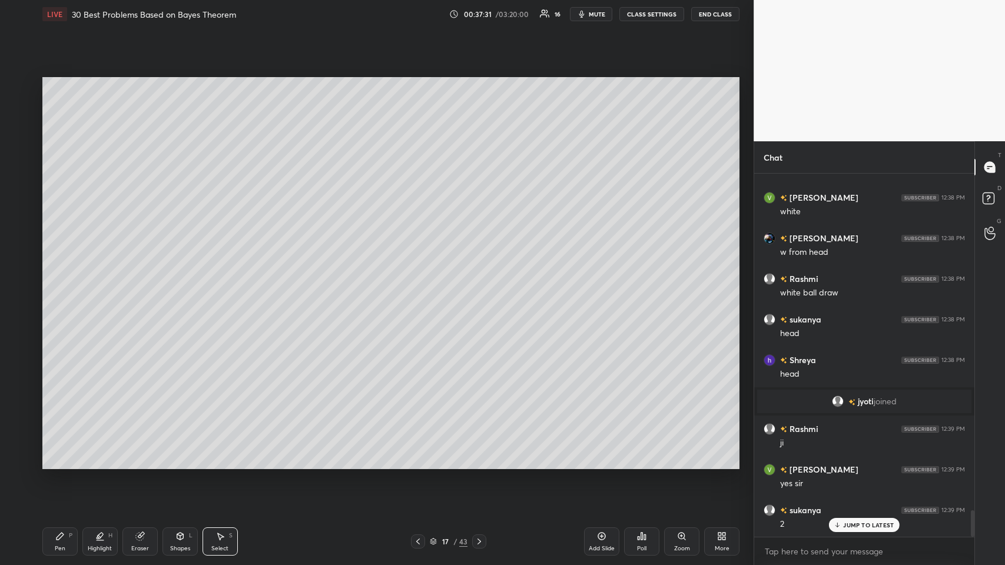
click at [56, 276] on icon at bounding box center [59, 536] width 7 height 7
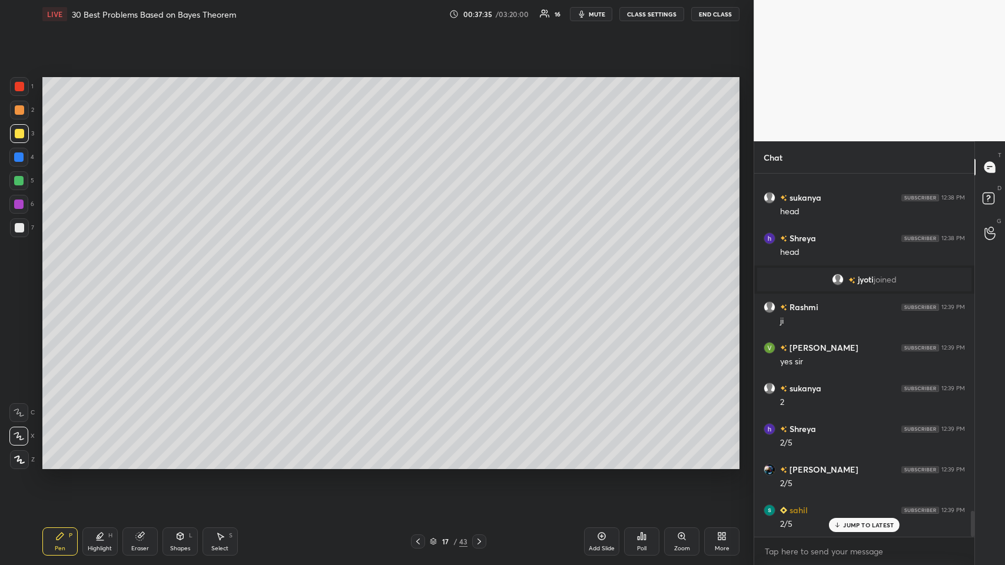
scroll to position [4776, 0]
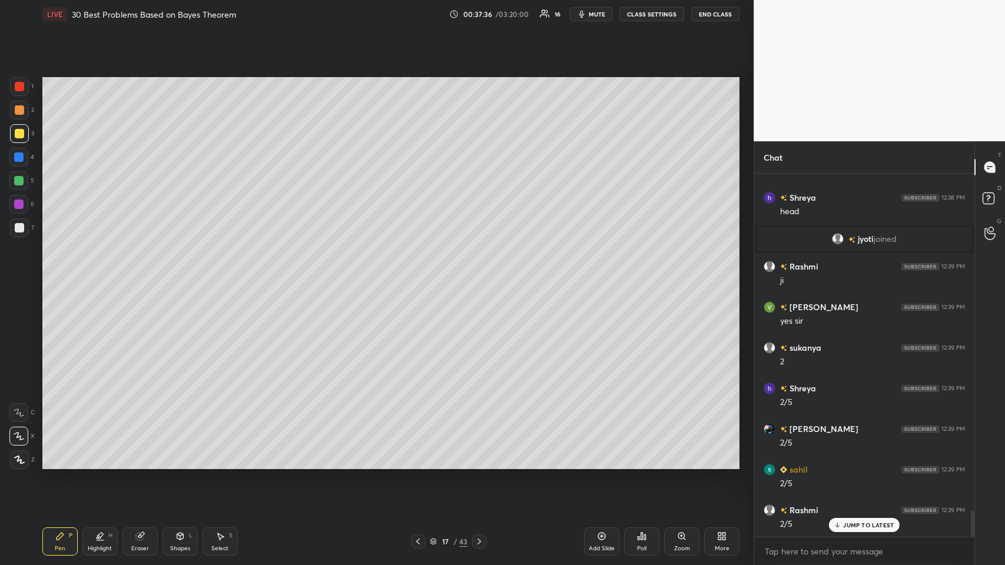
click at [16, 276] on icon at bounding box center [19, 460] width 11 height 8
click at [22, 228] on div at bounding box center [19, 227] width 9 height 9
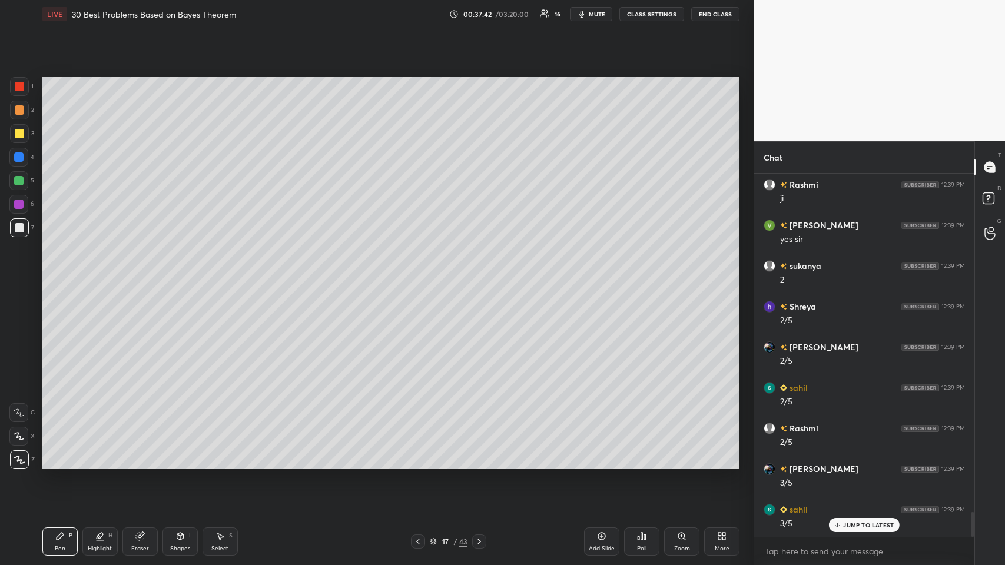
scroll to position [4939, 0]
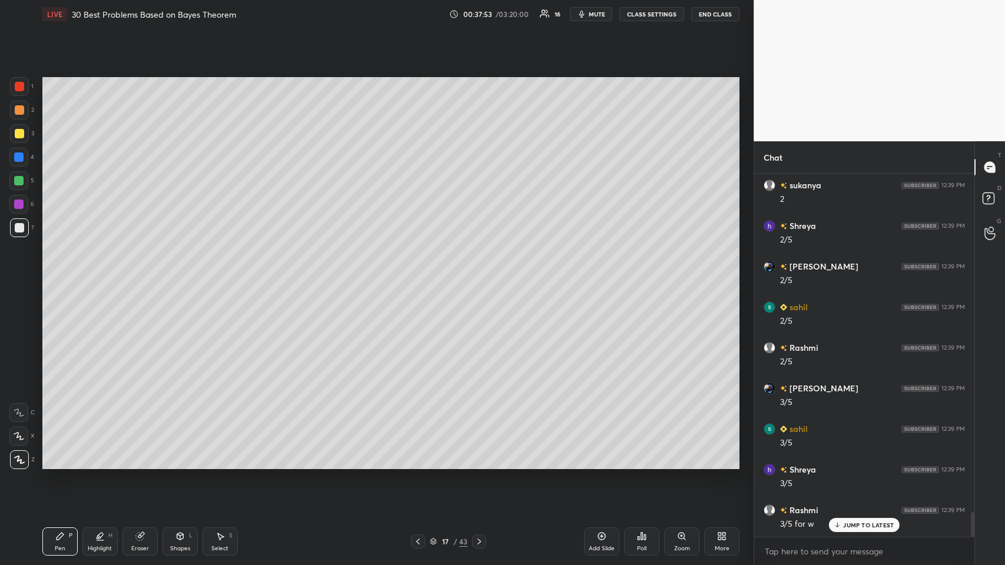
click at [14, 276] on icon at bounding box center [19, 436] width 11 height 8
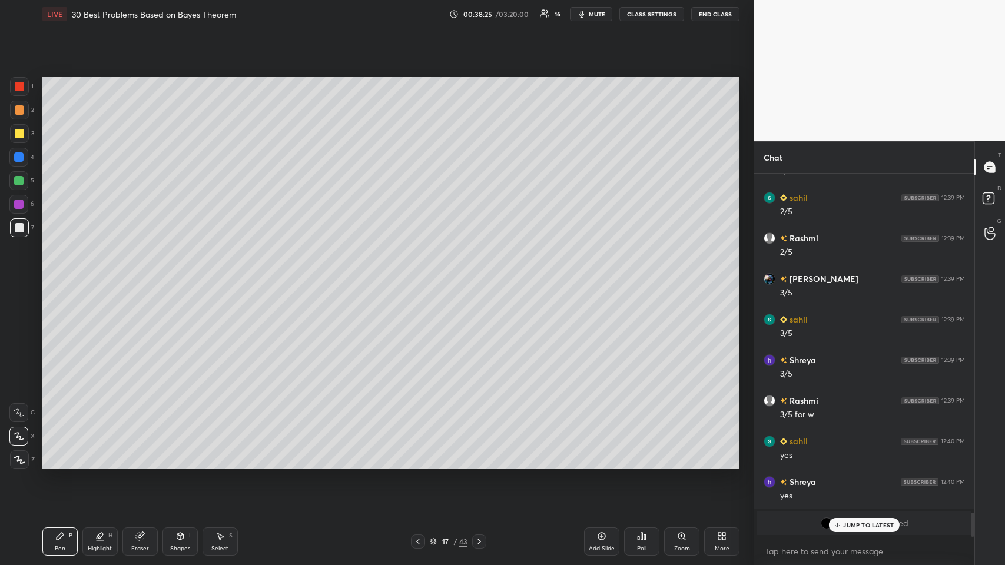
scroll to position [5089, 0]
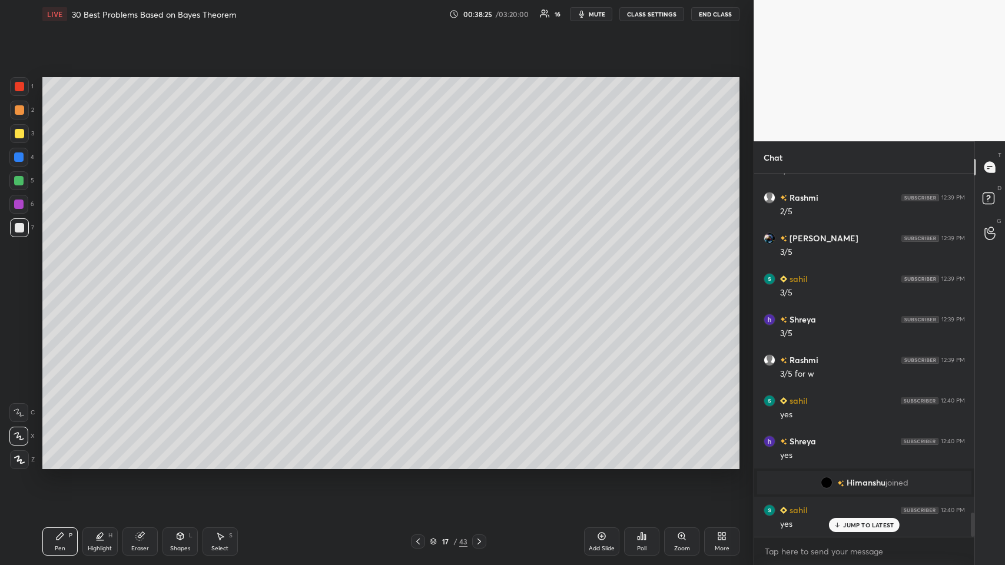
click at [421, 276] on p "JUMP TO LATEST" at bounding box center [868, 524] width 51 height 7
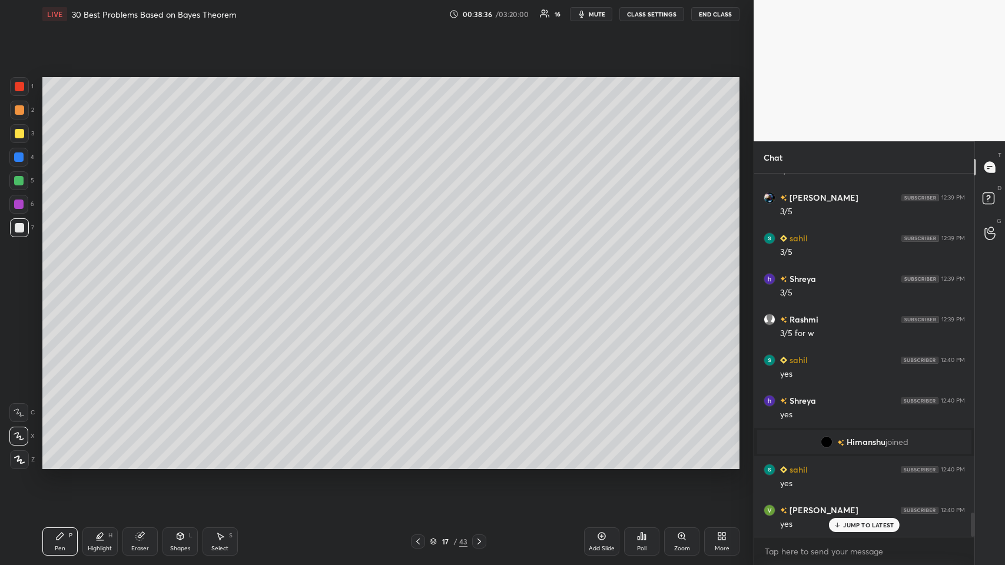
click at [421, 276] on icon at bounding box center [601, 535] width 9 height 9
click at [179, 276] on icon at bounding box center [179, 535] width 9 height 9
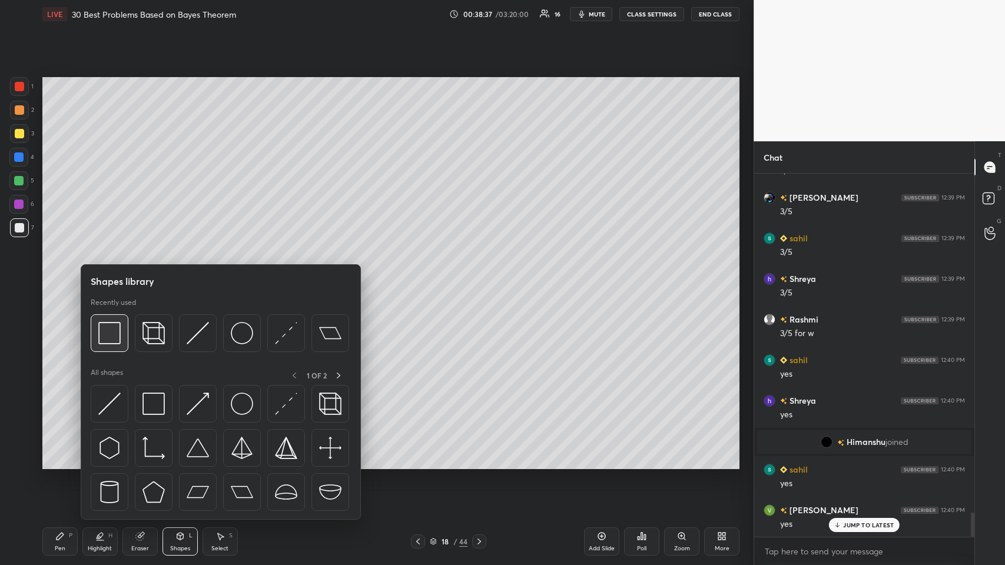
click at [102, 276] on img at bounding box center [109, 333] width 22 height 22
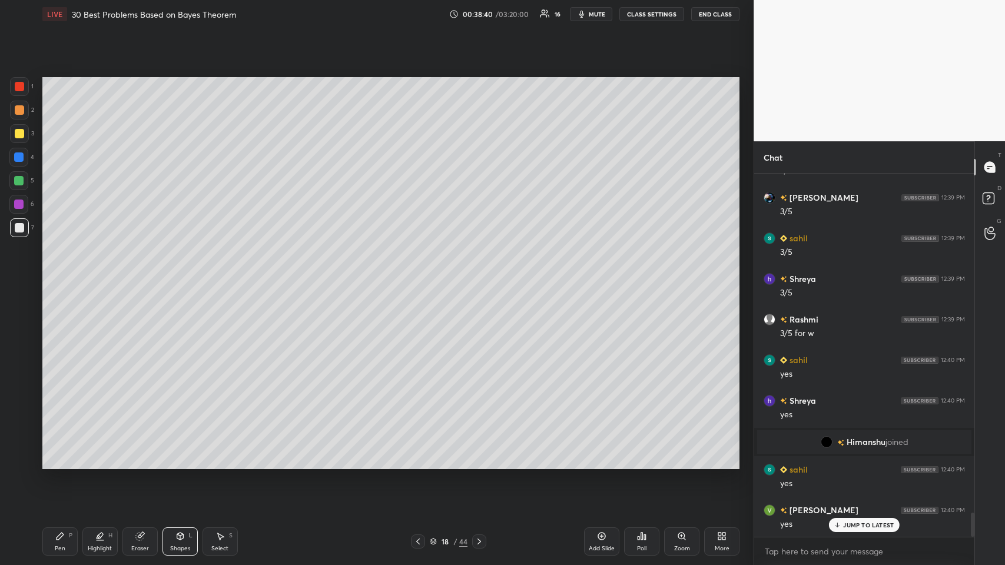
click at [174, 276] on div "Shapes L" at bounding box center [179, 541] width 35 height 28
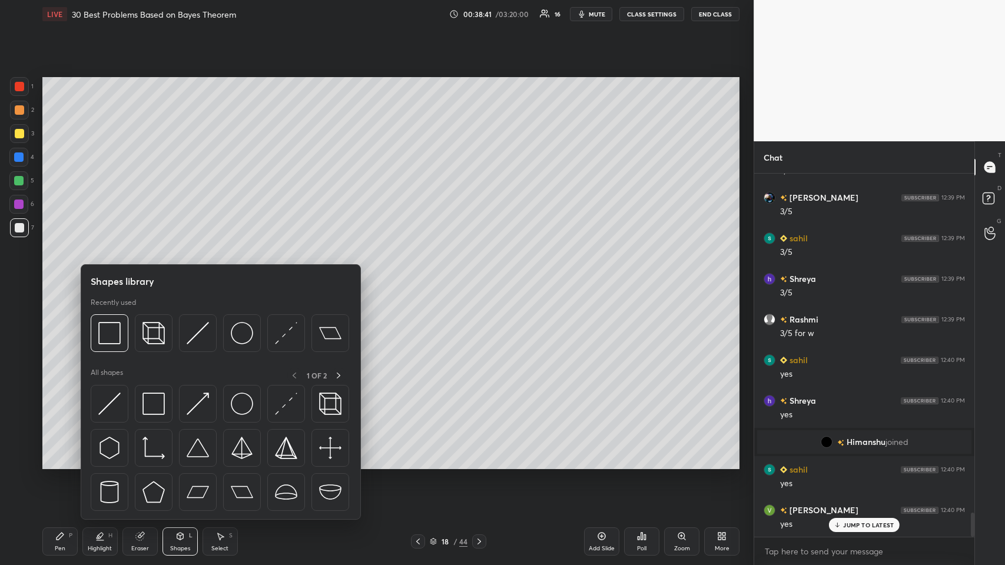
click at [191, 276] on img at bounding box center [198, 333] width 22 height 22
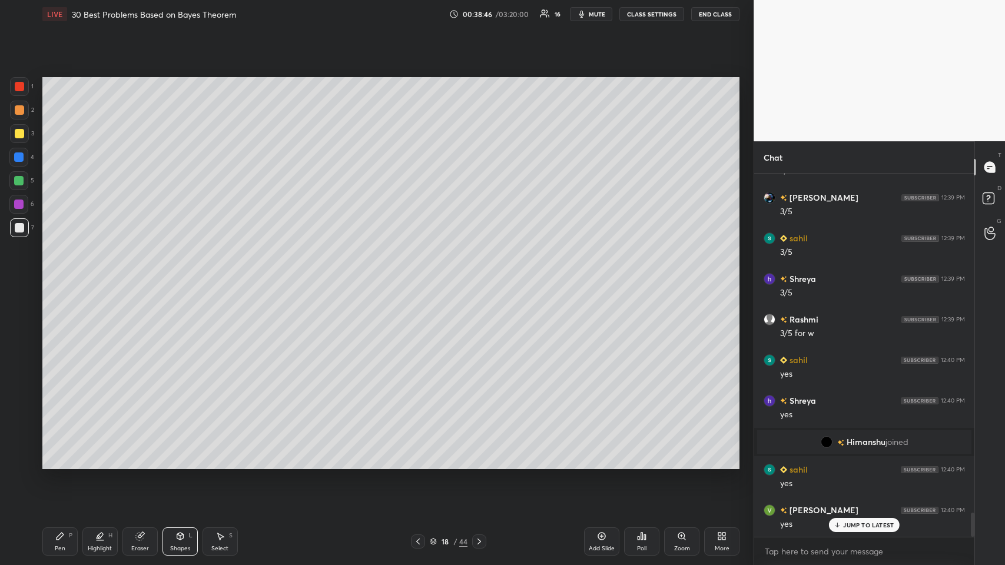
click at [416, 276] on icon at bounding box center [417, 541] width 9 height 9
click at [421, 276] on div at bounding box center [479, 541] width 14 height 14
click at [19, 130] on div at bounding box center [19, 133] width 9 height 9
click at [57, 276] on div "Pen P" at bounding box center [59, 541] width 35 height 28
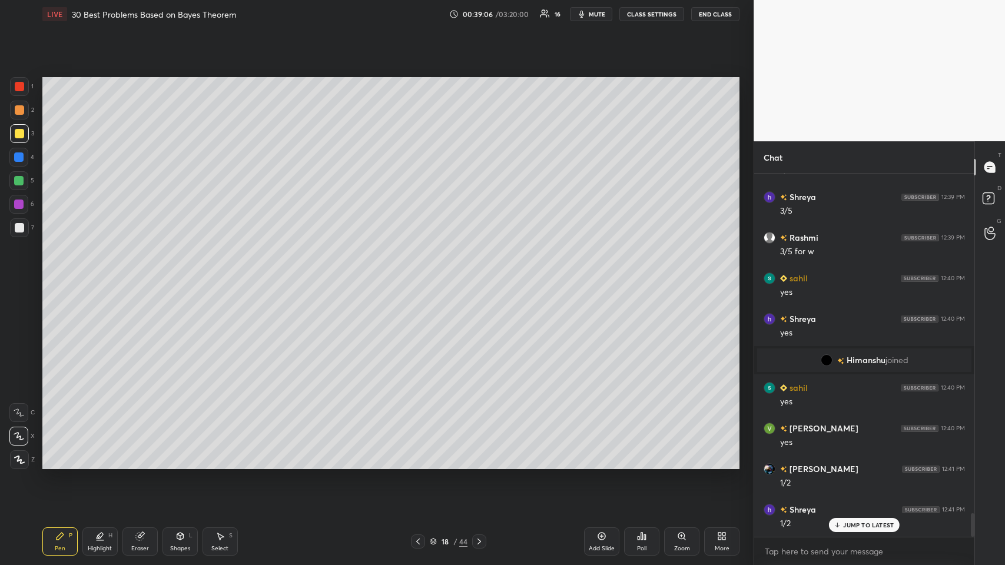
scroll to position [5251, 0]
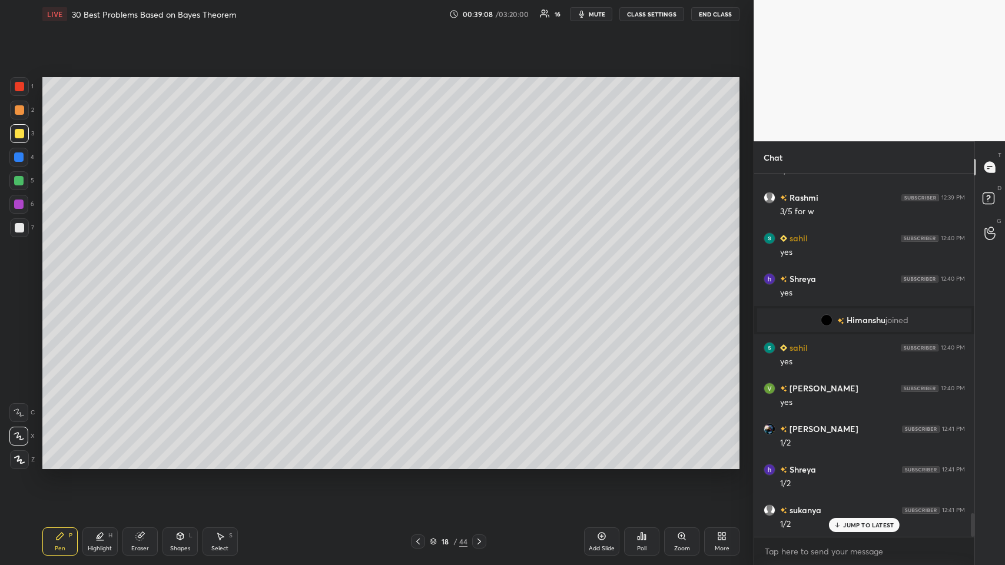
click at [421, 276] on icon at bounding box center [417, 541] width 9 height 9
click at [421, 276] on icon at bounding box center [479, 541] width 4 height 6
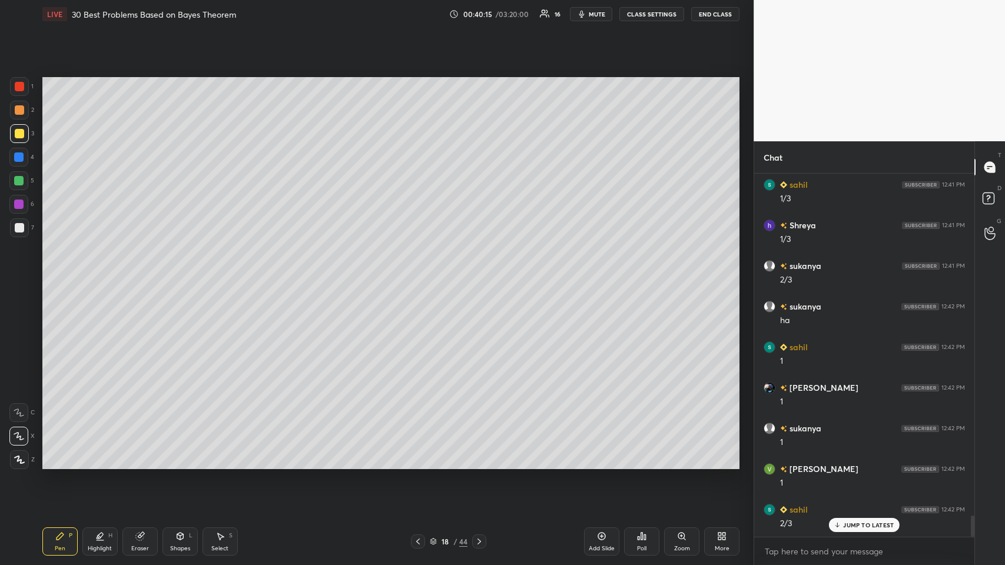
scroll to position [5860, 0]
click at [421, 276] on icon at bounding box center [478, 541] width 9 height 9
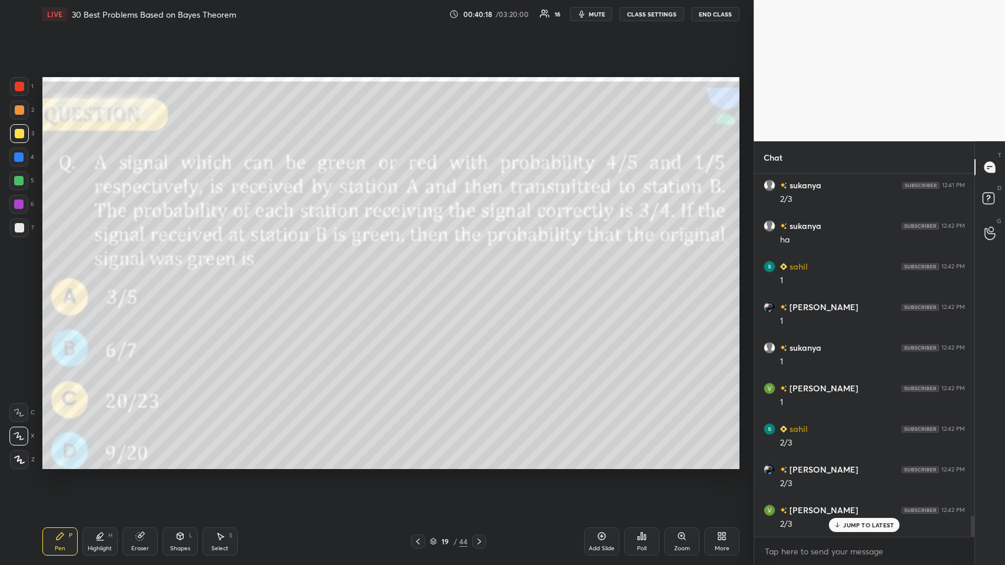
scroll to position [5942, 0]
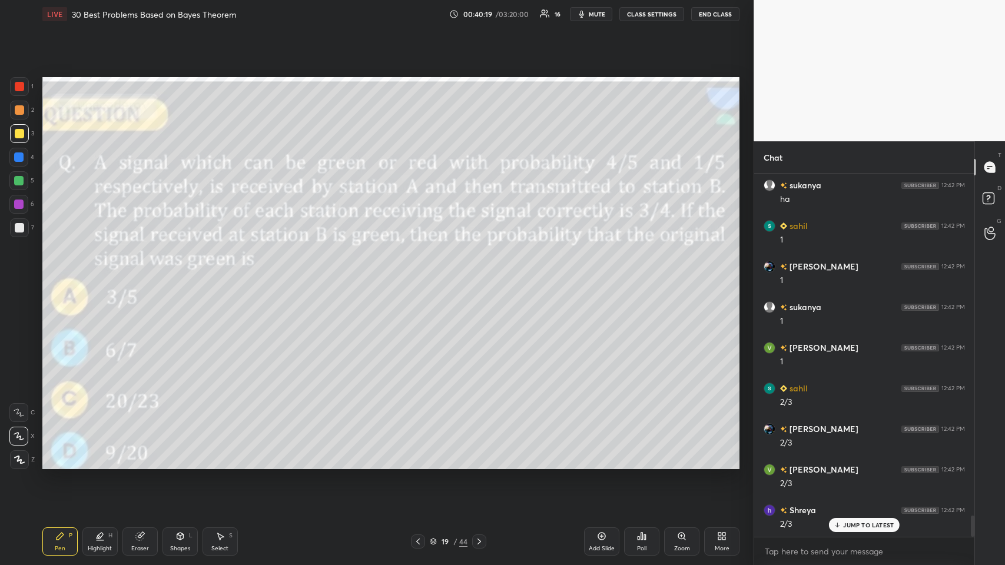
click at [414, 276] on icon at bounding box center [417, 541] width 9 height 9
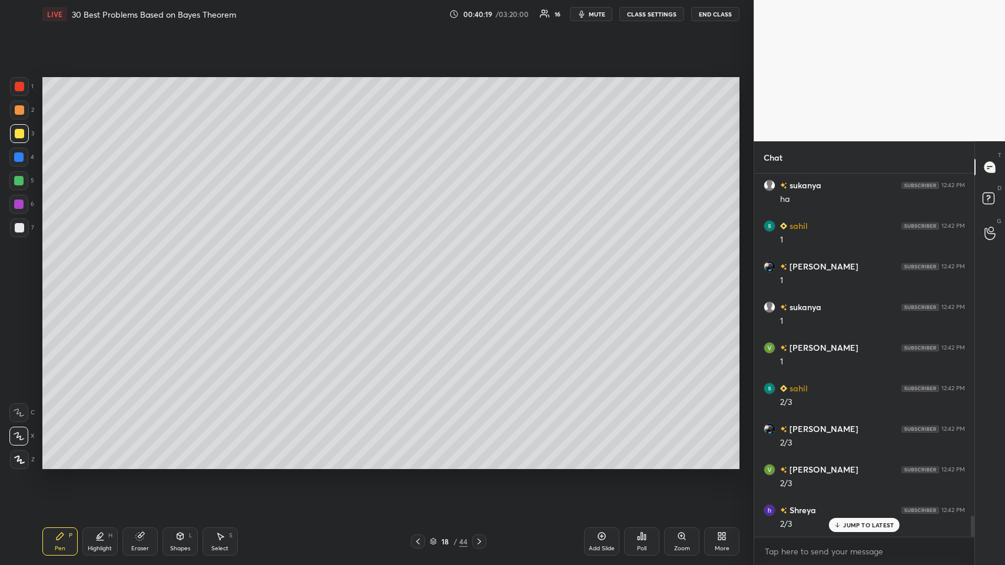
click at [417, 276] on icon at bounding box center [417, 541] width 9 height 9
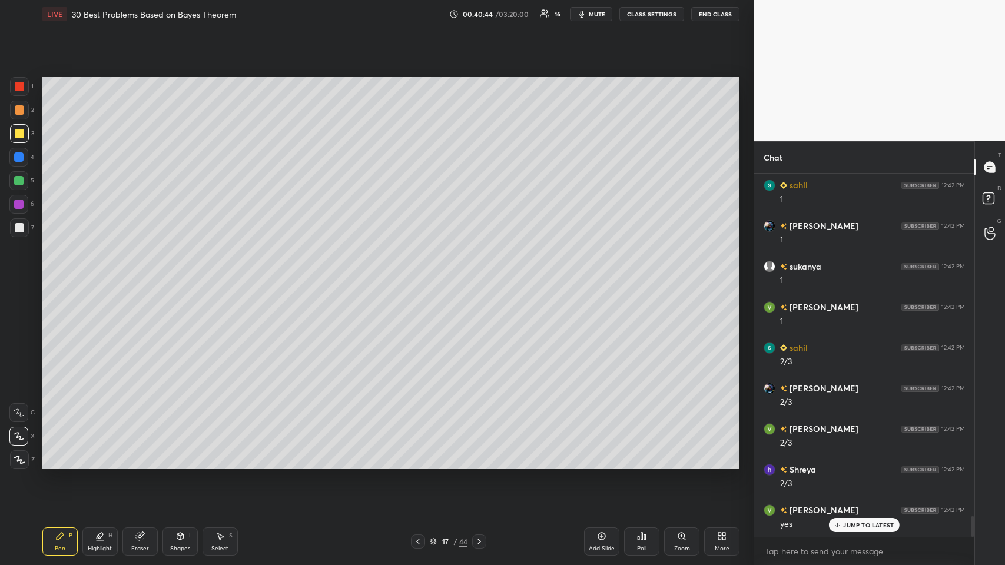
click at [22, 219] on div at bounding box center [19, 227] width 19 height 19
click at [16, 129] on div at bounding box center [19, 133] width 9 height 9
click at [21, 276] on icon at bounding box center [18, 436] width 9 height 7
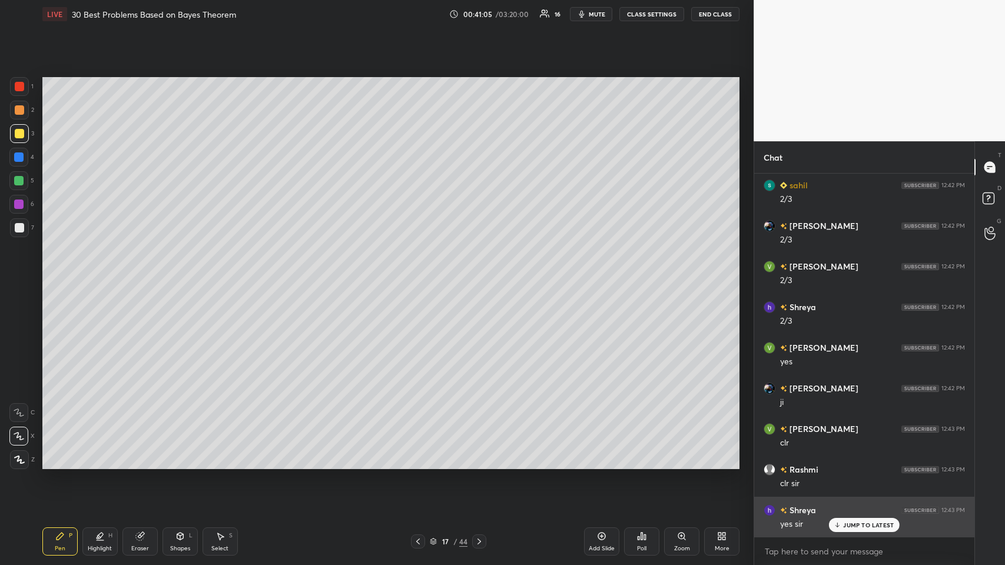
click at [421, 276] on div "Shreya 12:43 PM" at bounding box center [863, 510] width 201 height 12
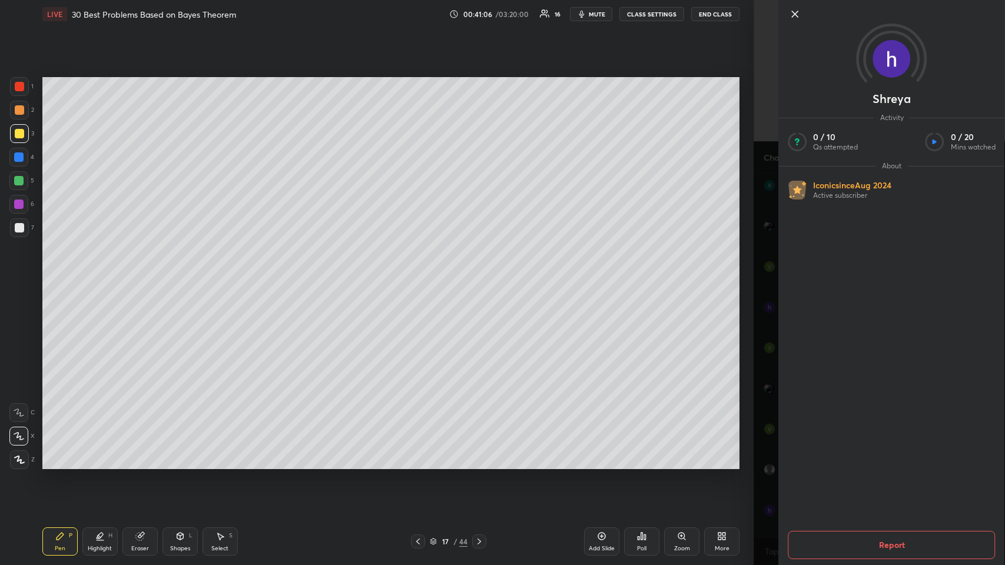
click at [421, 276] on div "Add Slide" at bounding box center [601, 541] width 35 height 28
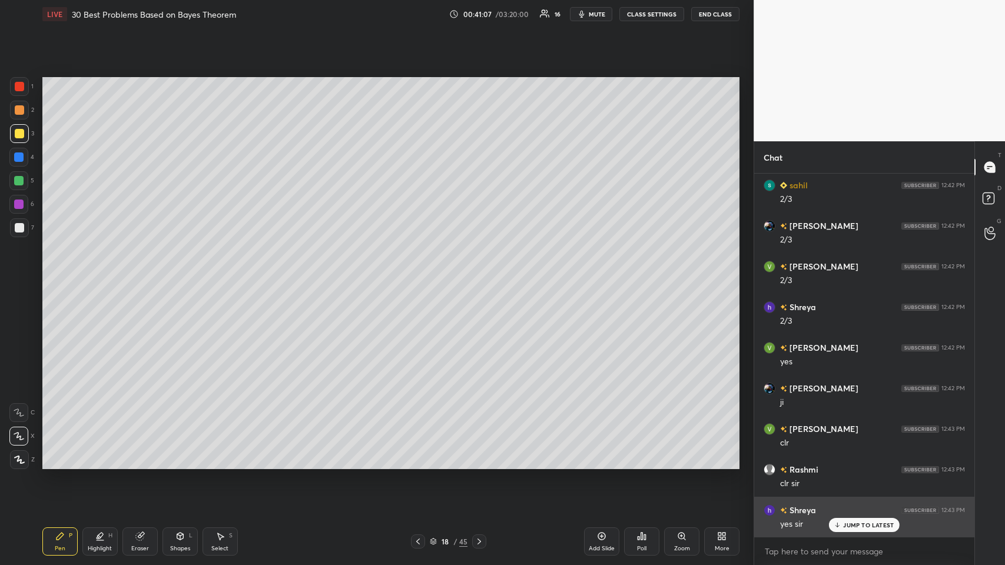
click at [421, 276] on p "JUMP TO LATEST" at bounding box center [868, 524] width 51 height 7
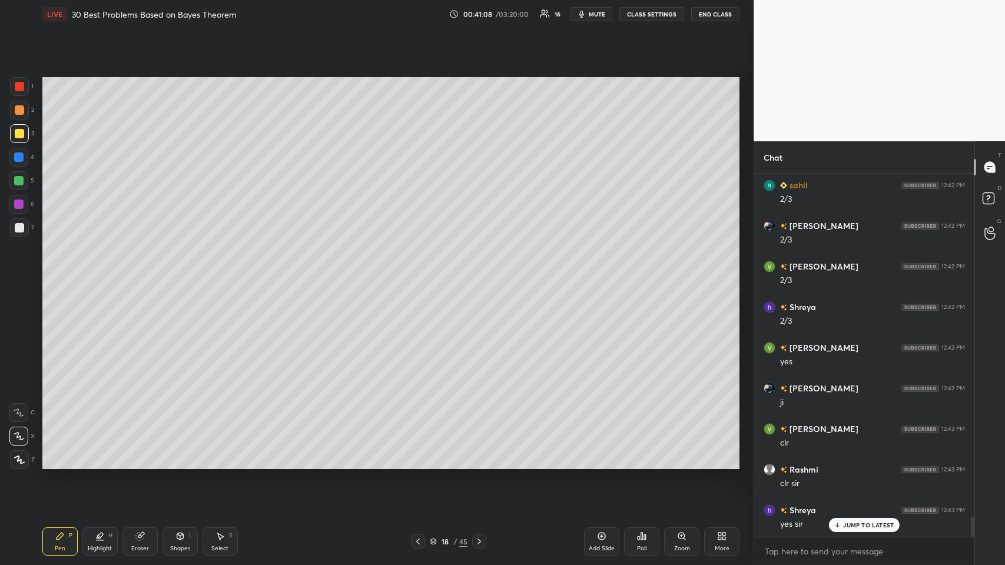
scroll to position [6185, 0]
click at [418, 276] on icon at bounding box center [417, 541] width 9 height 9
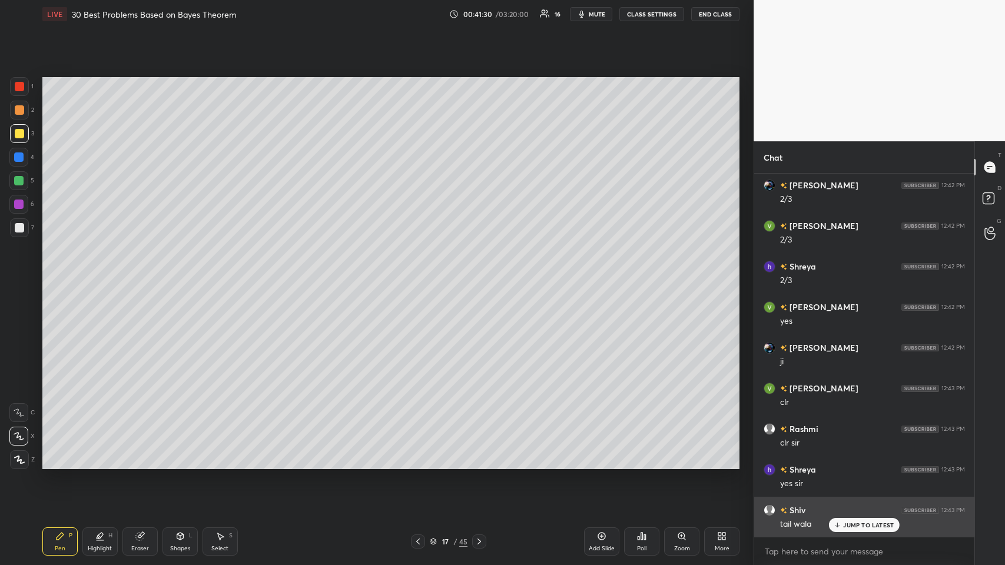
click at [421, 276] on p "JUMP TO LATEST" at bounding box center [868, 524] width 51 height 7
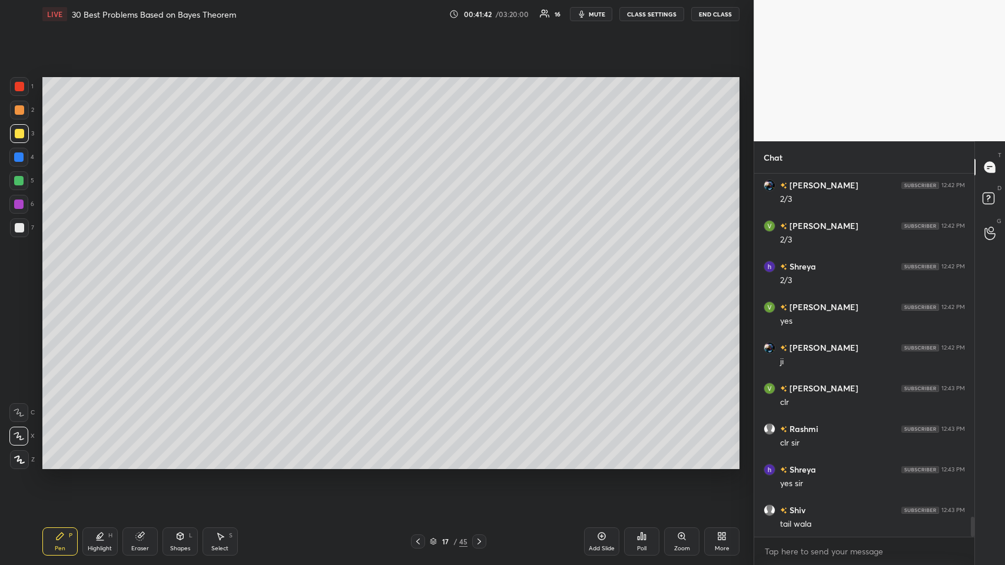
click at [421, 276] on icon at bounding box center [417, 541] width 9 height 9
click at [417, 276] on icon at bounding box center [418, 541] width 4 height 6
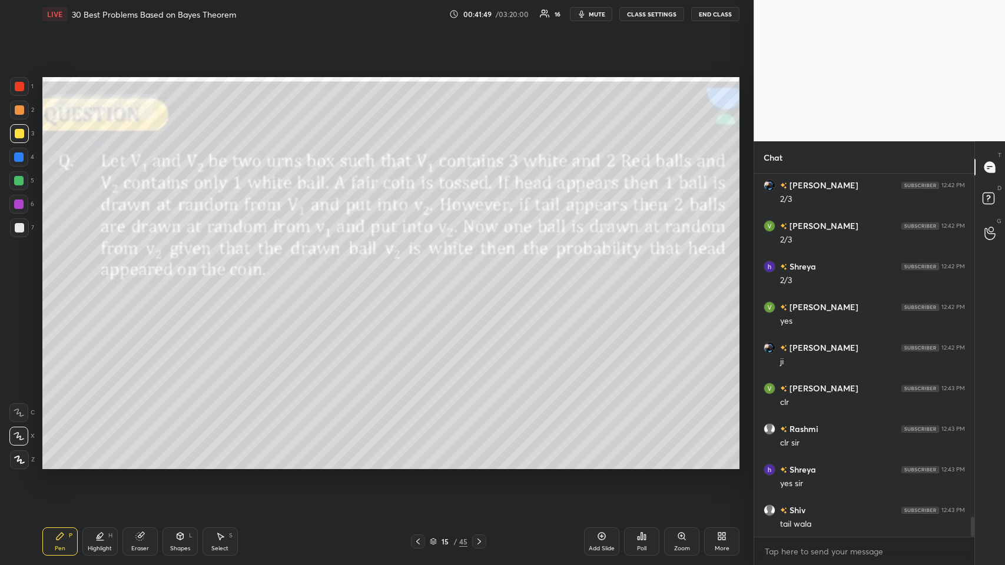
scroll to position [6197, 0]
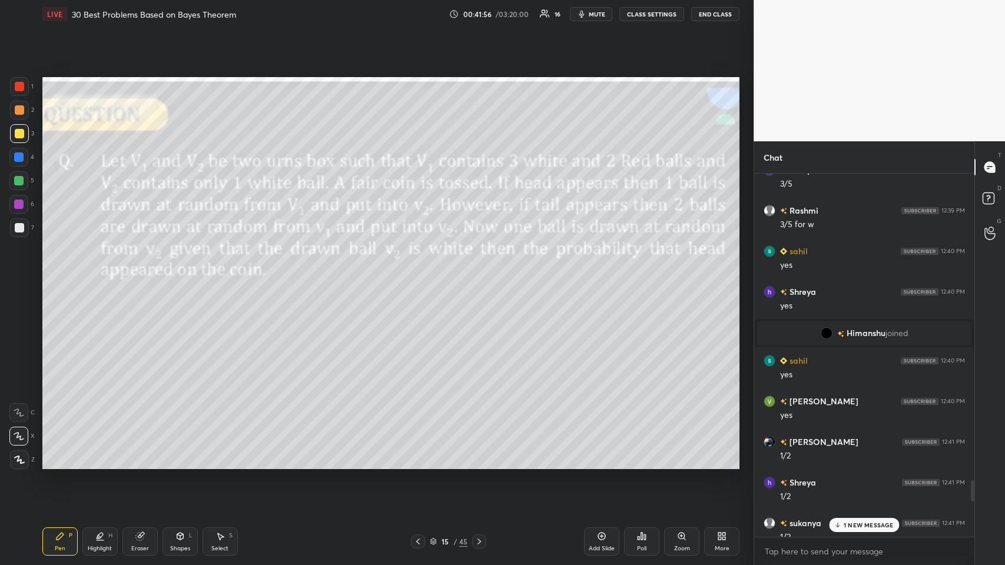
click at [421, 276] on p "1 NEW MESSAGE" at bounding box center [868, 524] width 50 height 7
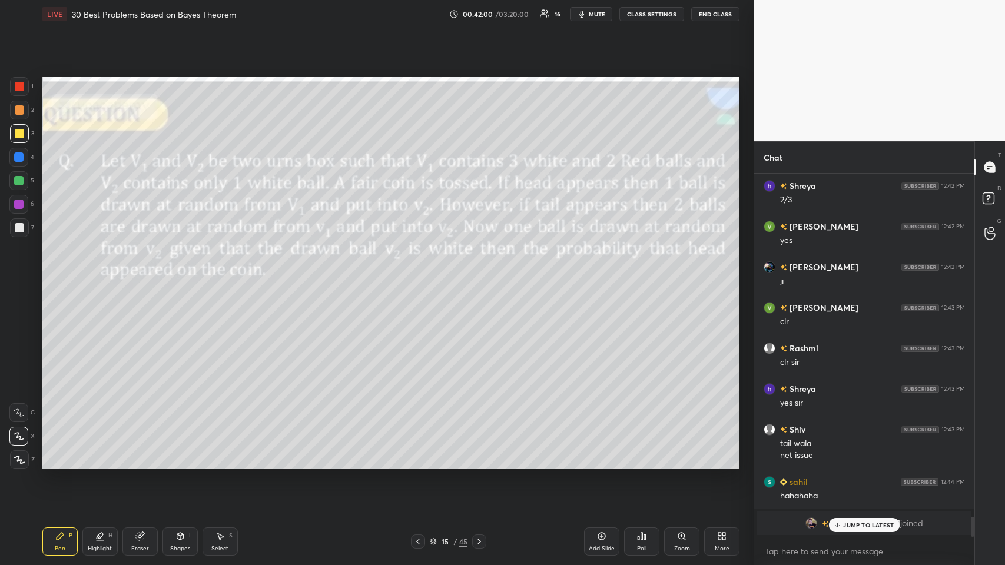
scroll to position [5156, 0]
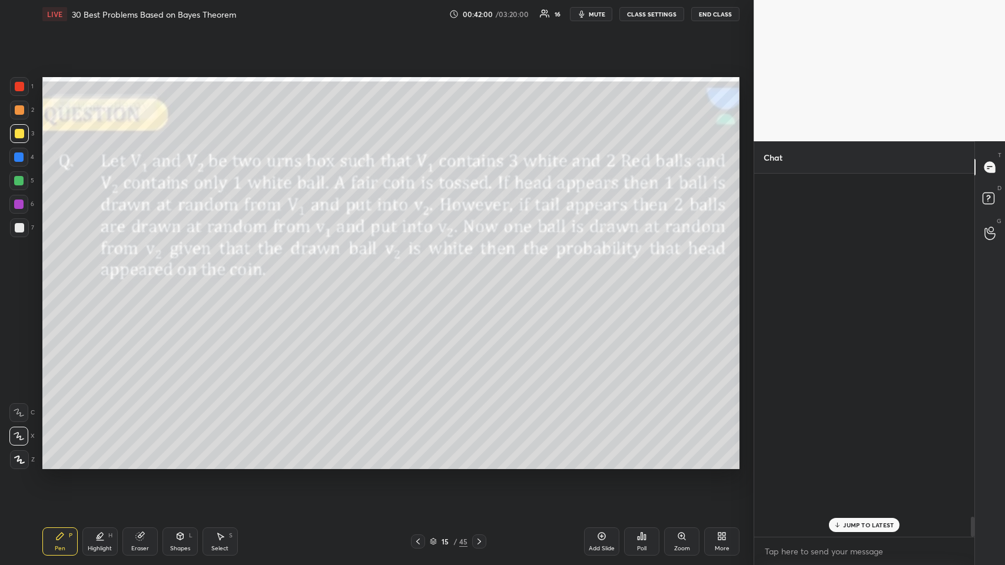
click at [421, 276] on p "JUMP TO LATEST" at bounding box center [868, 524] width 51 height 7
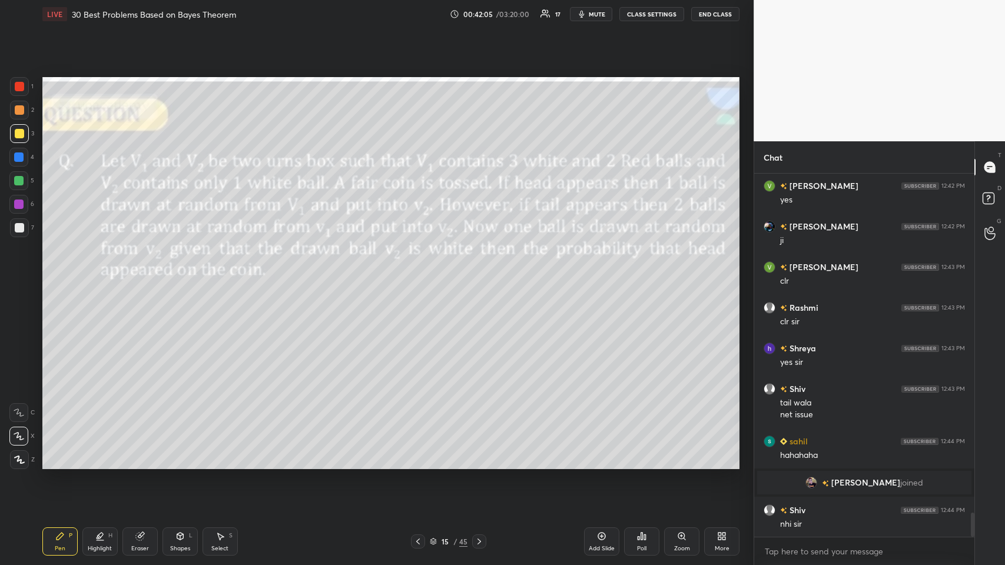
click at [421, 276] on icon at bounding box center [478, 541] width 9 height 9
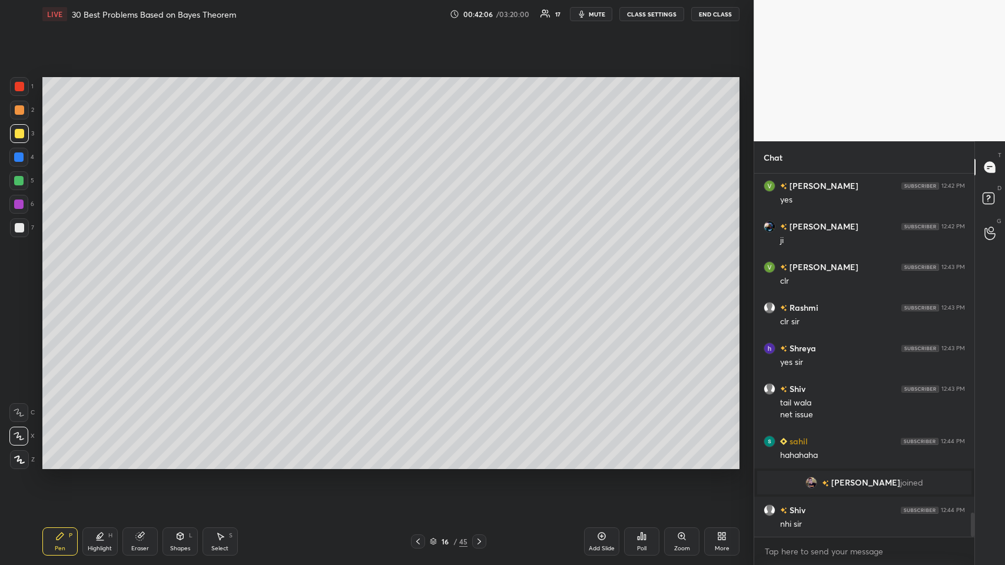
click at [410, 276] on div "16 / 45" at bounding box center [448, 541] width 271 height 14
click at [421, 276] on icon at bounding box center [417, 541] width 9 height 9
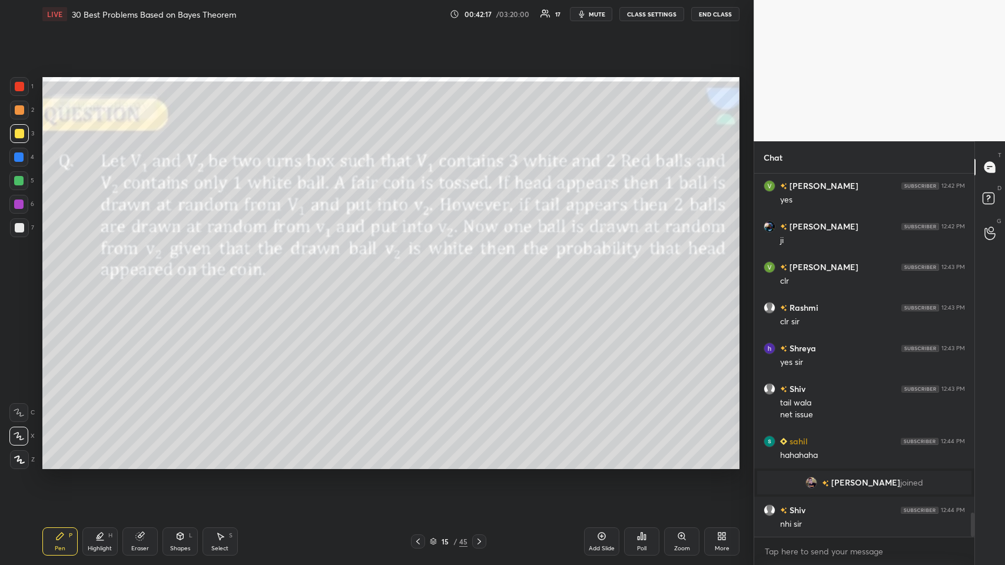
click at [421, 276] on icon at bounding box center [478, 541] width 9 height 9
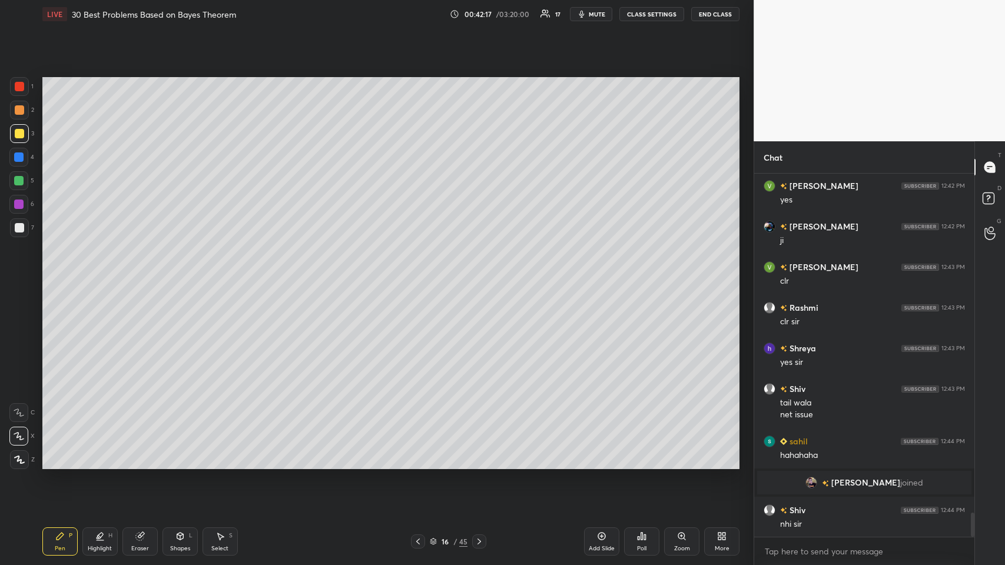
click at [421, 276] on icon at bounding box center [478, 541] width 9 height 9
click at [222, 276] on div "Select S" at bounding box center [219, 541] width 35 height 28
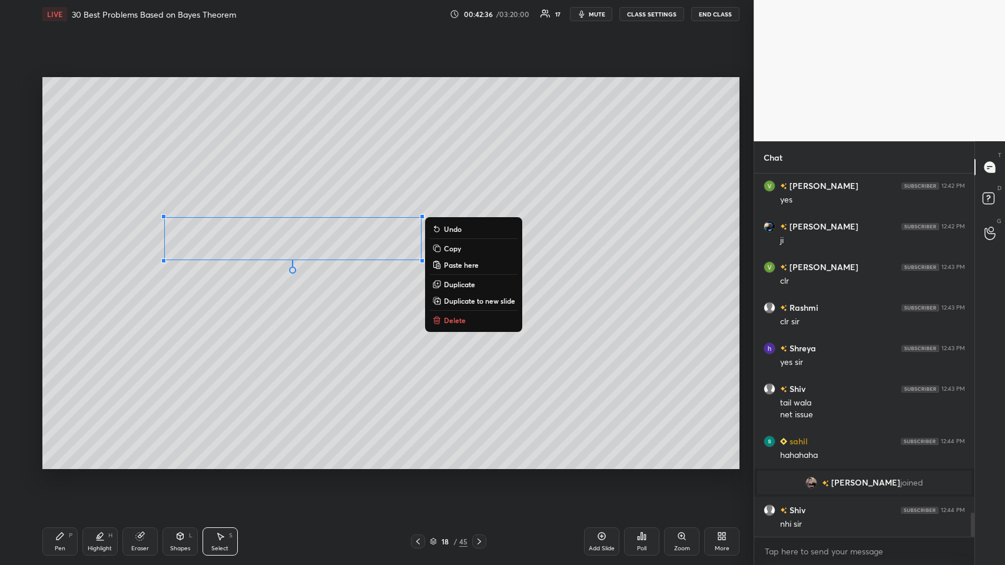
click at [256, 276] on div "0 ° Undo Copy Paste here Duplicate Duplicate to new slide Delete" at bounding box center [390, 273] width 697 height 392
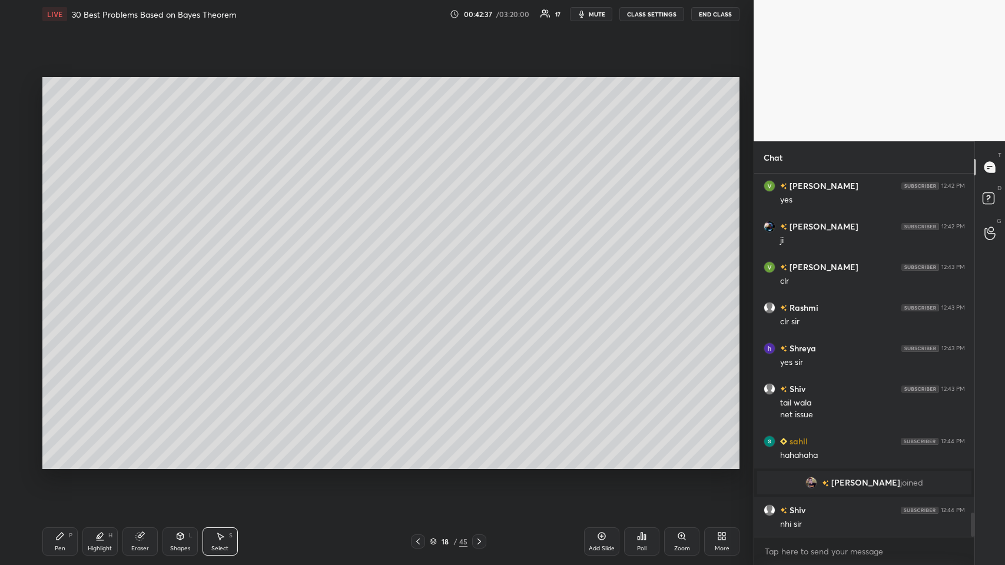
click at [184, 276] on div "Shapes L" at bounding box center [179, 541] width 35 height 28
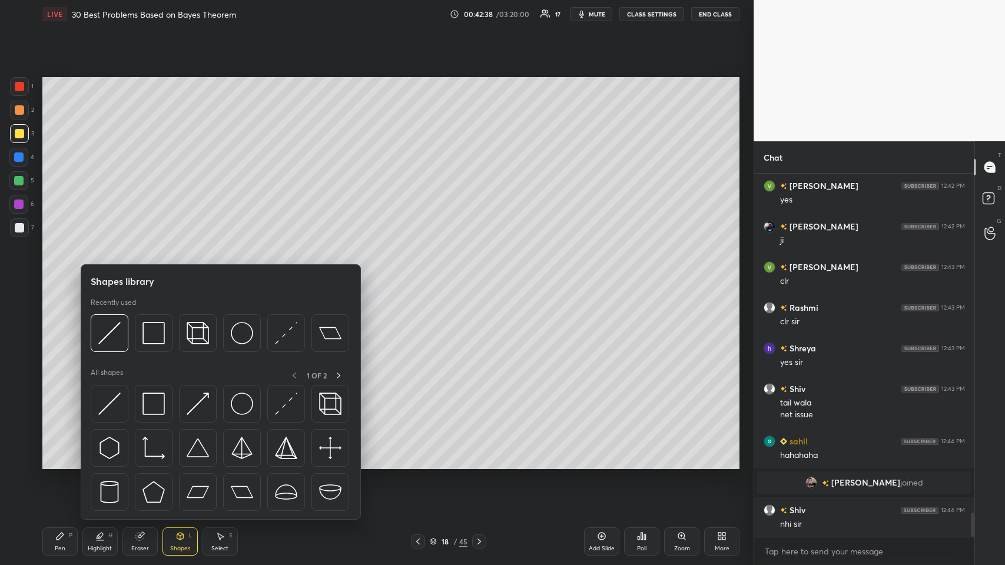
click at [109, 276] on img at bounding box center [109, 333] width 22 height 22
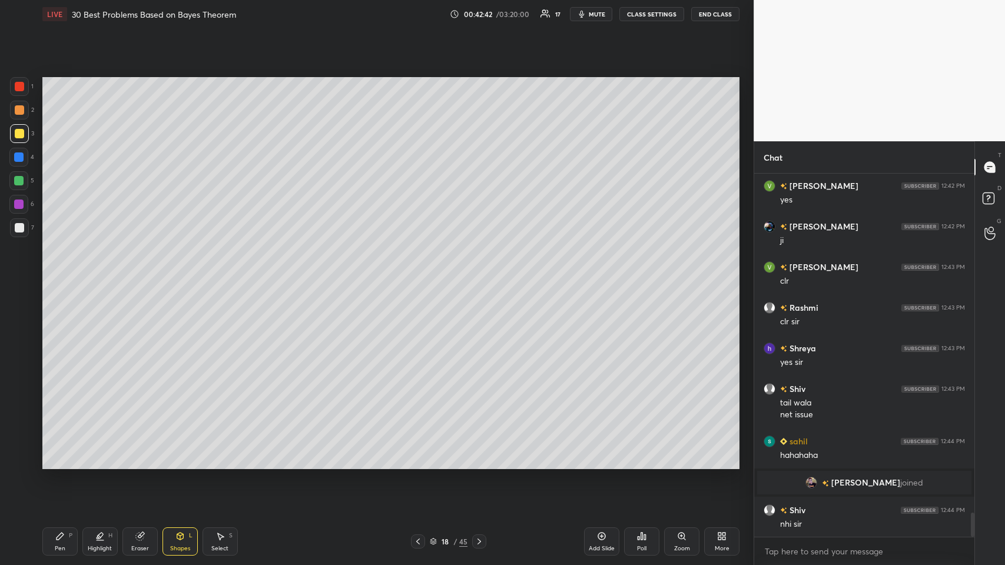
click at [69, 276] on div "P" at bounding box center [71, 536] width 4 height 6
click at [21, 230] on div at bounding box center [19, 227] width 9 height 9
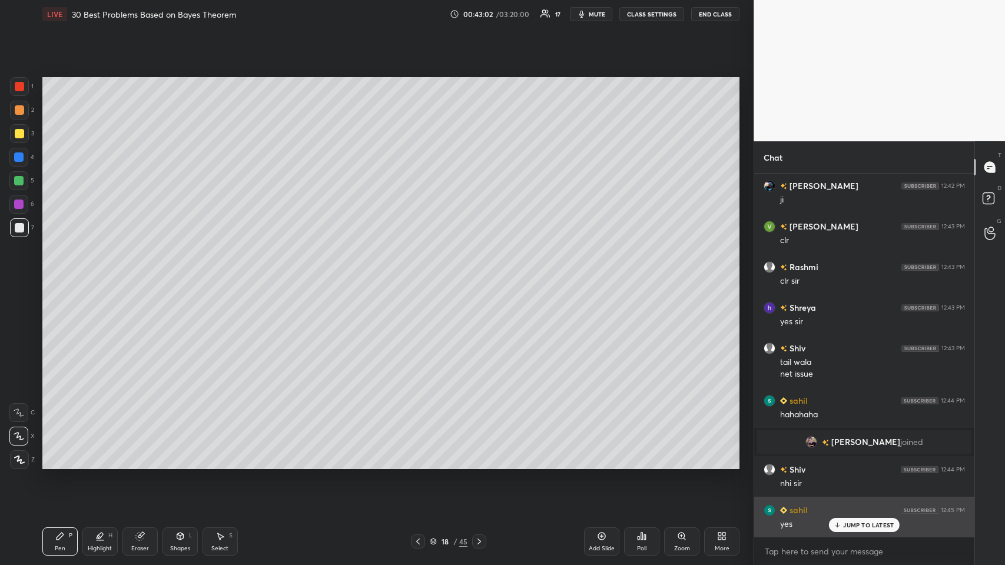
click at [421, 276] on p "JUMP TO LATEST" at bounding box center [868, 524] width 51 height 7
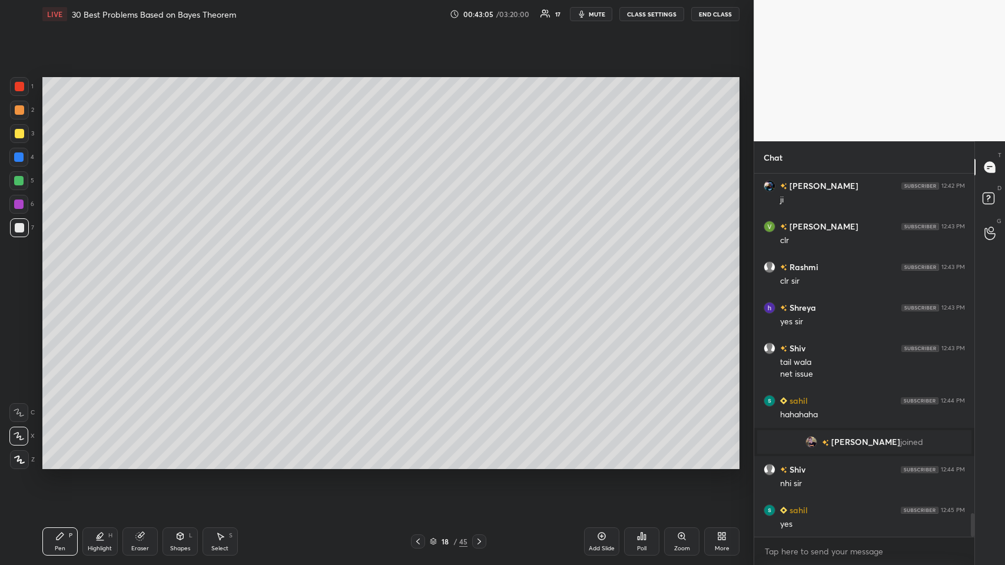
click at [19, 110] on div at bounding box center [19, 109] width 9 height 9
click at [419, 276] on icon at bounding box center [417, 541] width 9 height 9
click at [139, 276] on icon at bounding box center [139, 537] width 8 height 8
click at [62, 276] on icon at bounding box center [59, 535] width 9 height 9
click at [421, 276] on icon at bounding box center [478, 541] width 9 height 9
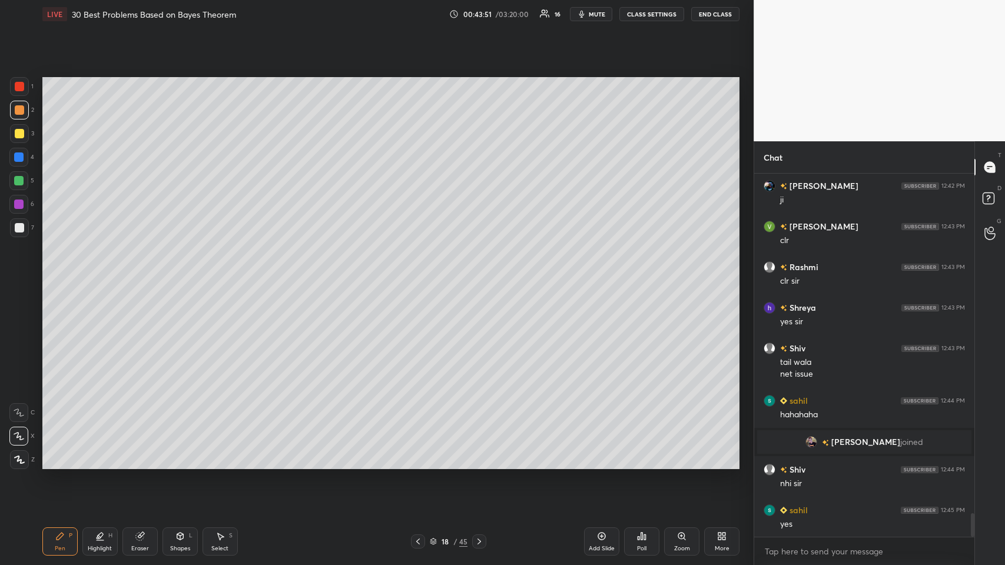
click at [218, 276] on div "Select" at bounding box center [219, 549] width 17 height 6
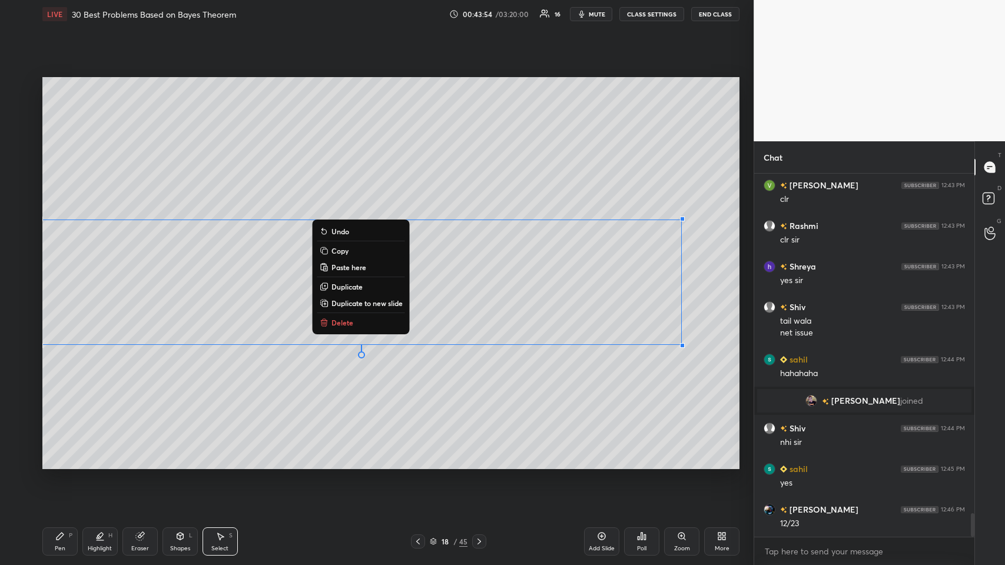
click at [262, 276] on div "0 ° Undo Copy Paste here Duplicate Duplicate to new slide Delete" at bounding box center [390, 273] width 697 height 392
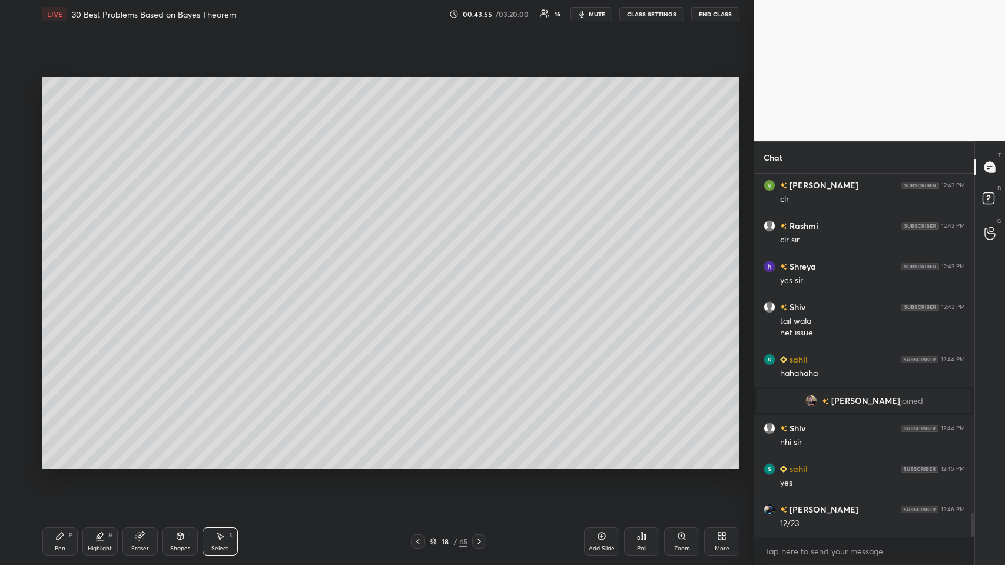
click at [56, 276] on icon at bounding box center [59, 535] width 9 height 9
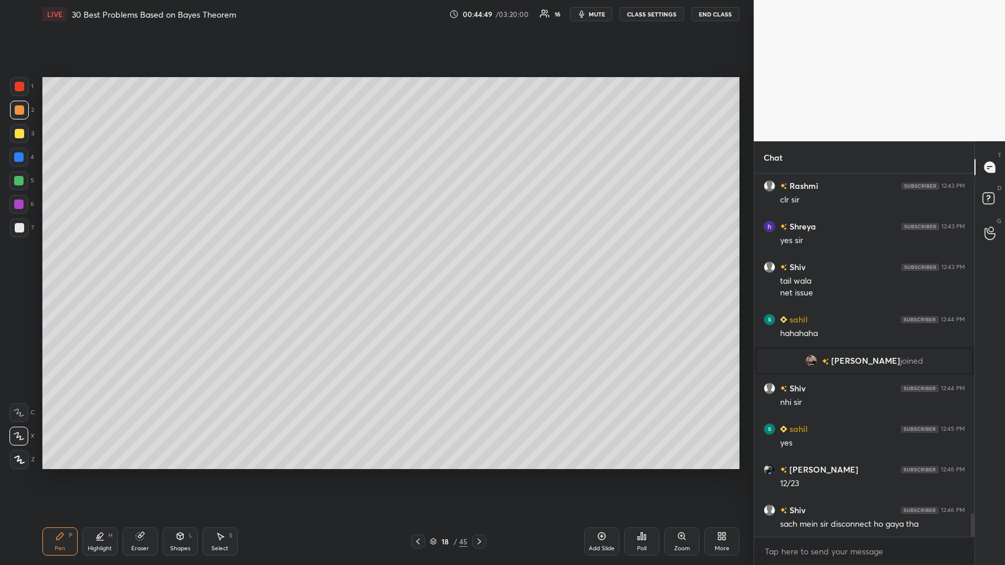
click at [22, 154] on div at bounding box center [18, 156] width 9 height 9
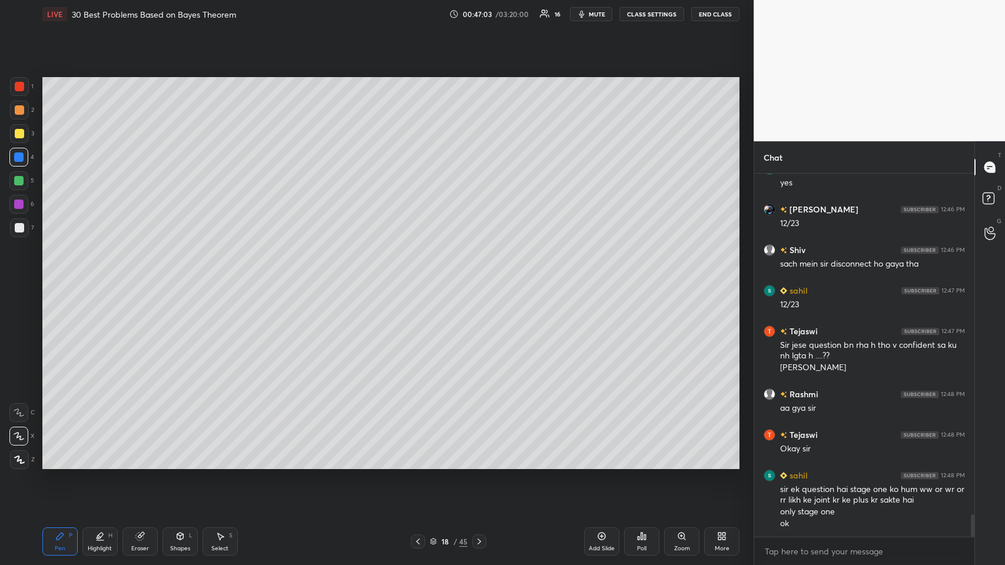
scroll to position [5578, 0]
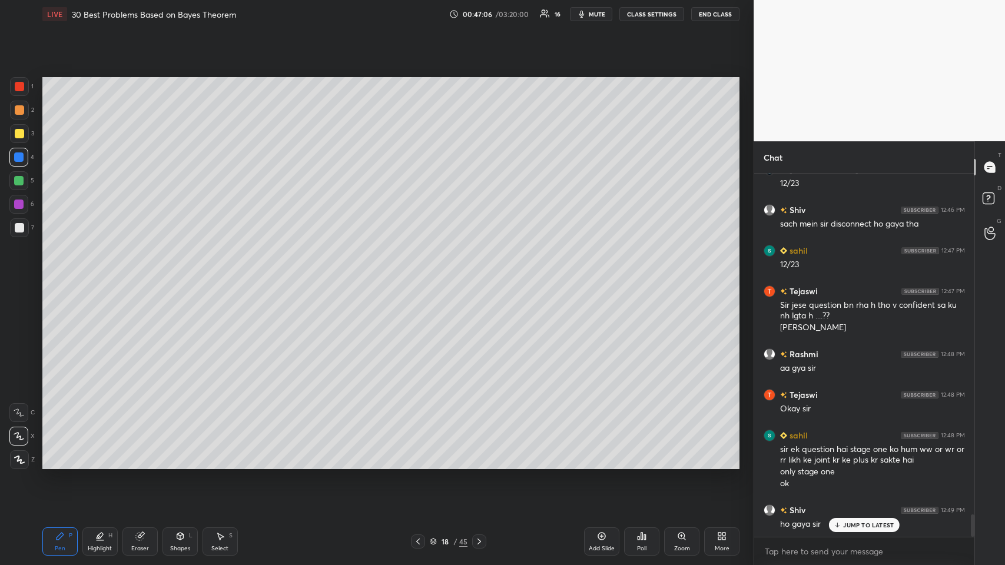
click at [418, 276] on icon at bounding box center [417, 541] width 9 height 9
click at [417, 276] on icon at bounding box center [417, 541] width 9 height 9
click at [418, 276] on icon at bounding box center [417, 541] width 9 height 9
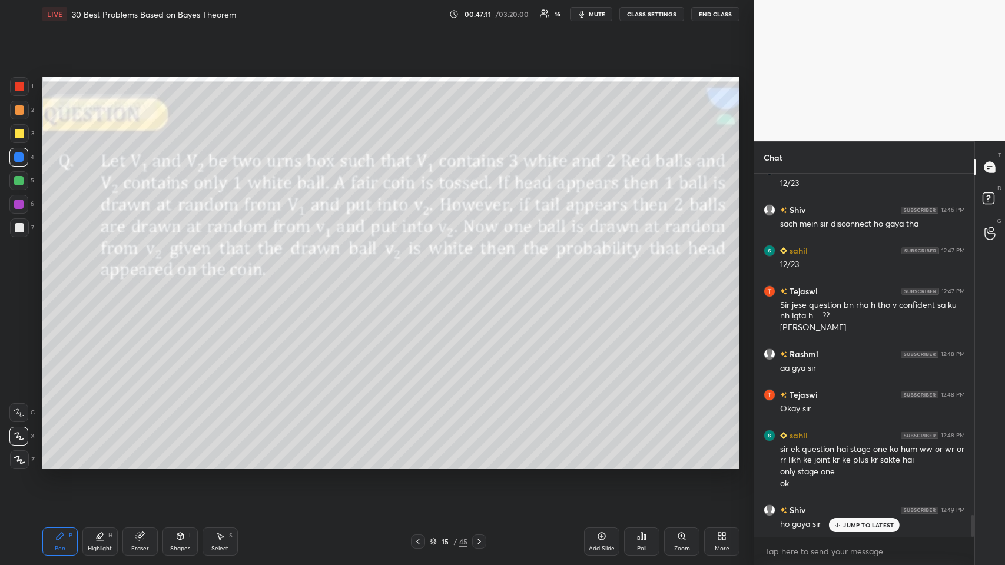
scroll to position [5618, 0]
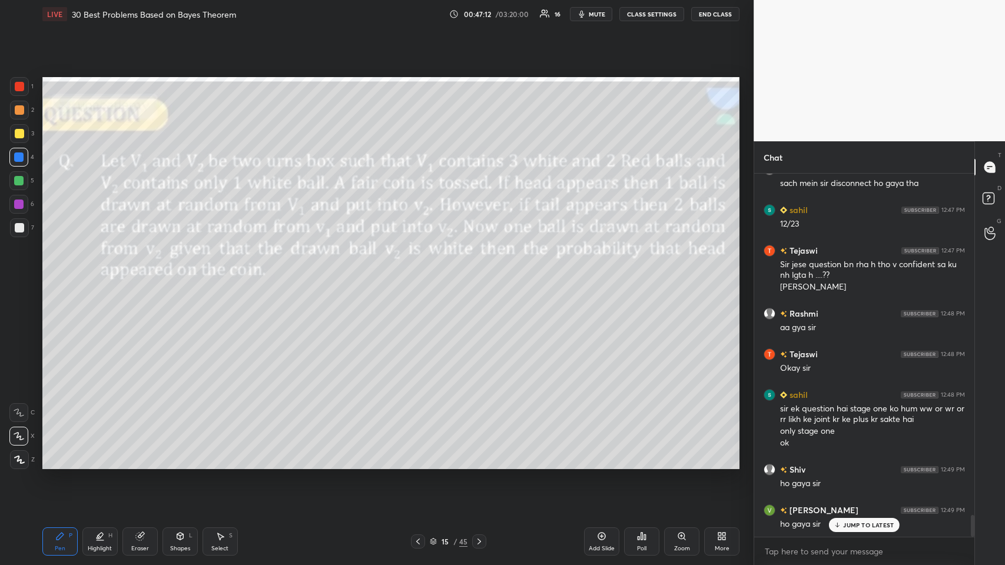
click at [421, 276] on icon at bounding box center [478, 541] width 9 height 9
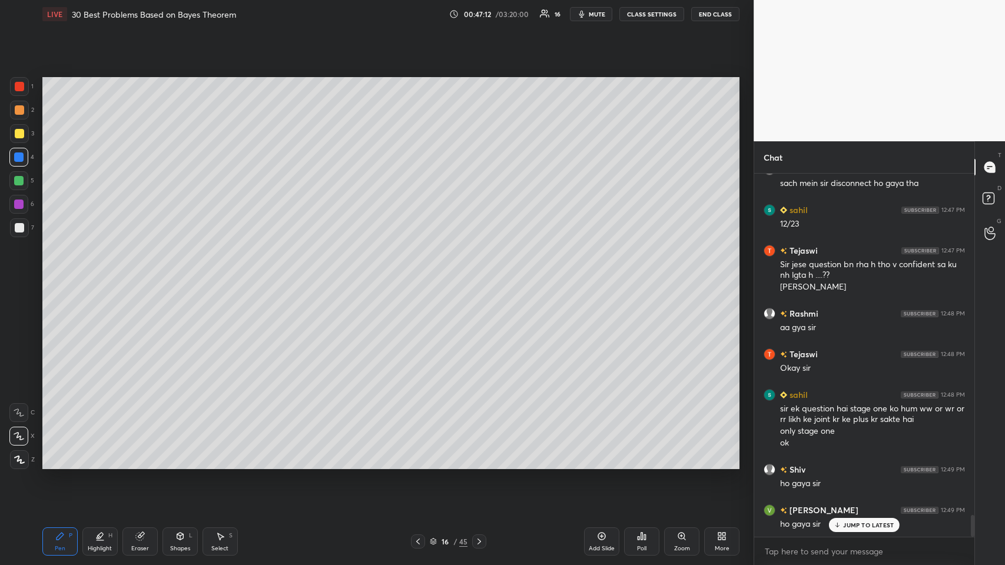
click at [421, 276] on icon at bounding box center [478, 541] width 9 height 9
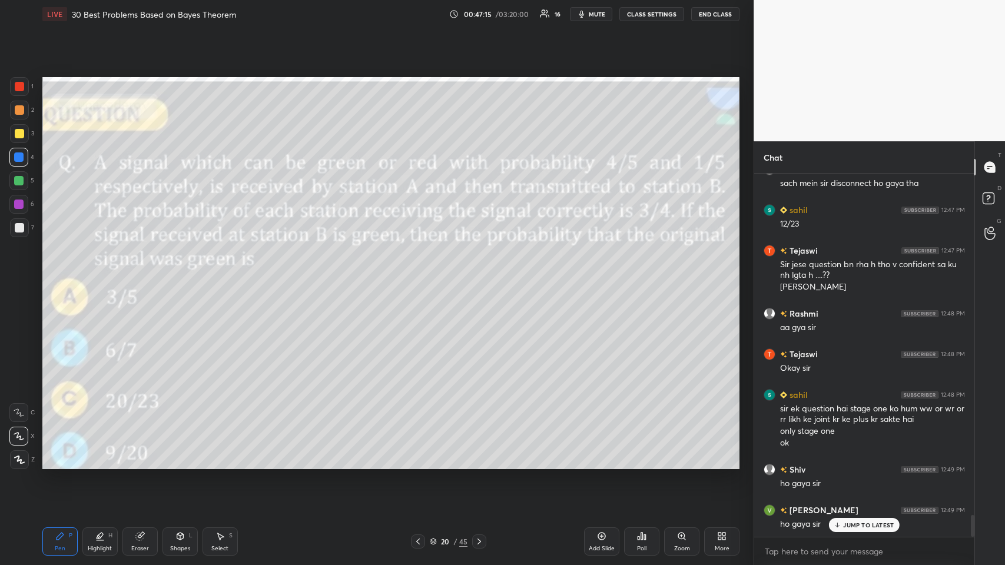
click at [421, 276] on icon at bounding box center [478, 541] width 9 height 9
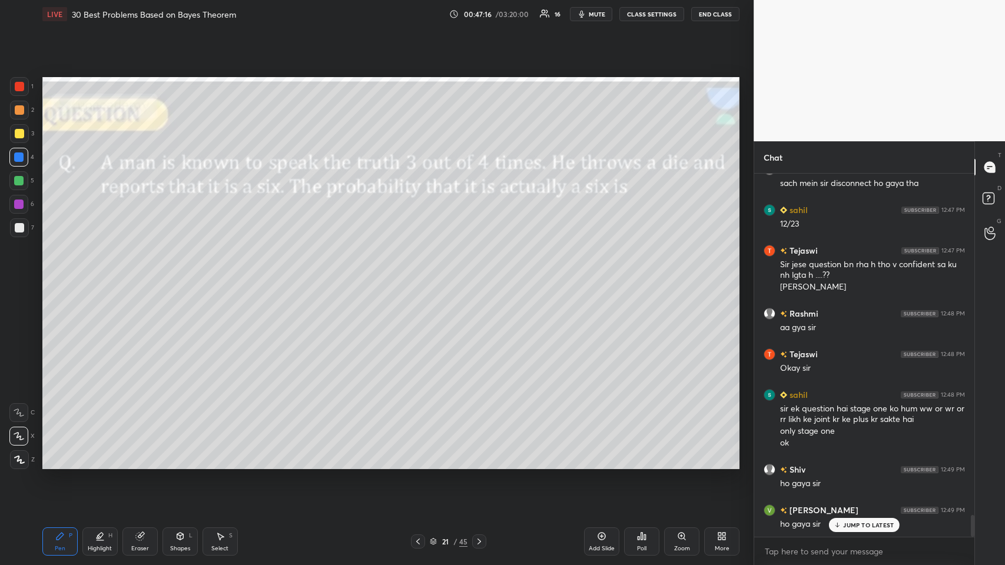
click at [421, 276] on icon at bounding box center [478, 541] width 9 height 9
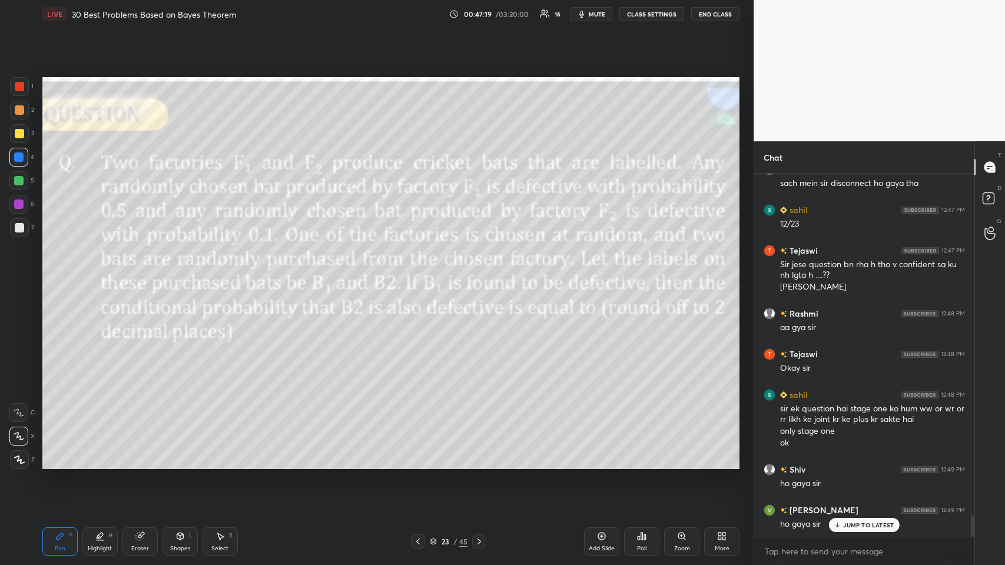
click at [421, 276] on icon at bounding box center [478, 541] width 9 height 9
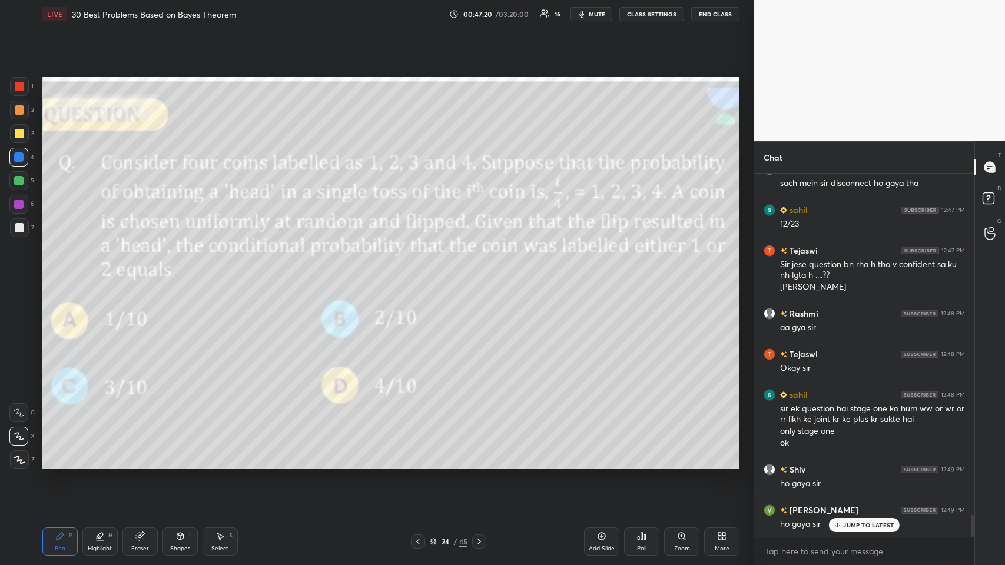
click at [421, 276] on icon at bounding box center [478, 541] width 9 height 9
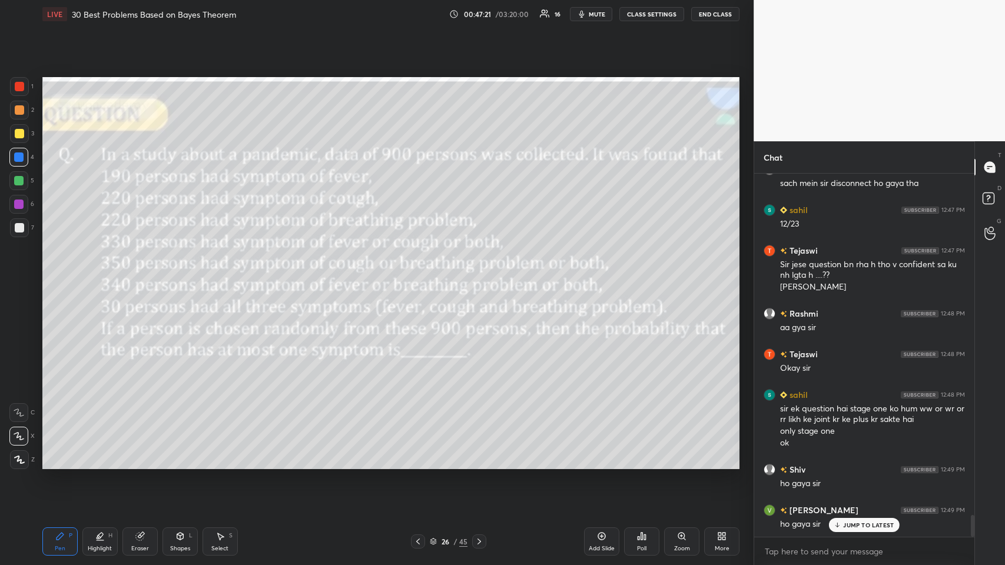
click at [421, 276] on icon at bounding box center [478, 541] width 9 height 9
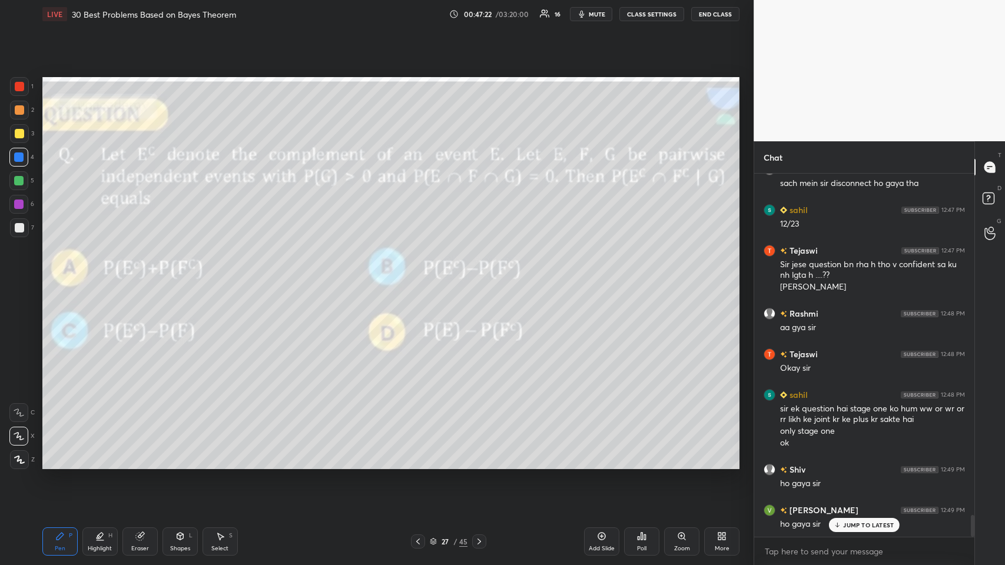
click at [421, 276] on div at bounding box center [479, 541] width 14 height 14
click at [421, 276] on icon at bounding box center [478, 541] width 9 height 9
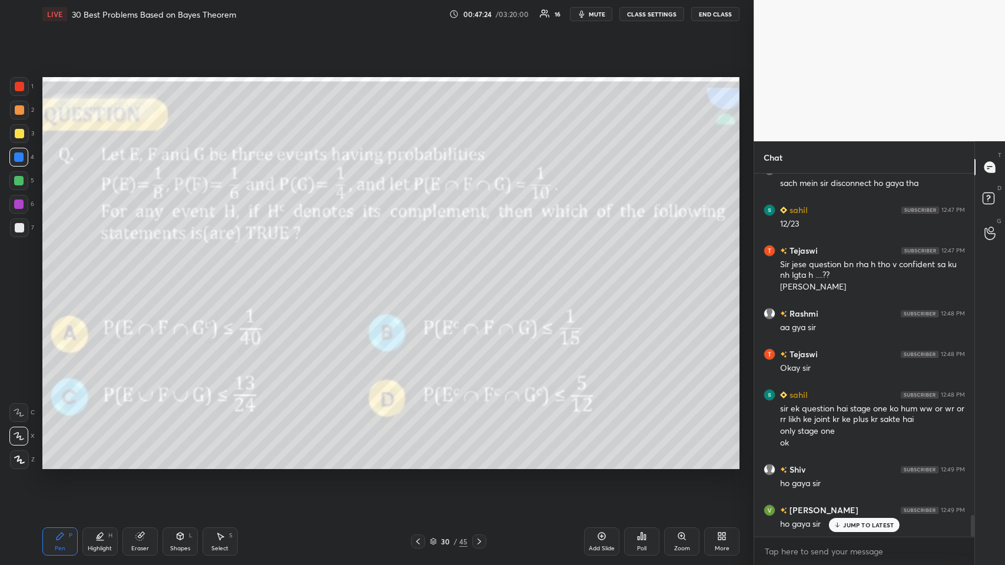
click at [421, 276] on icon at bounding box center [478, 541] width 9 height 9
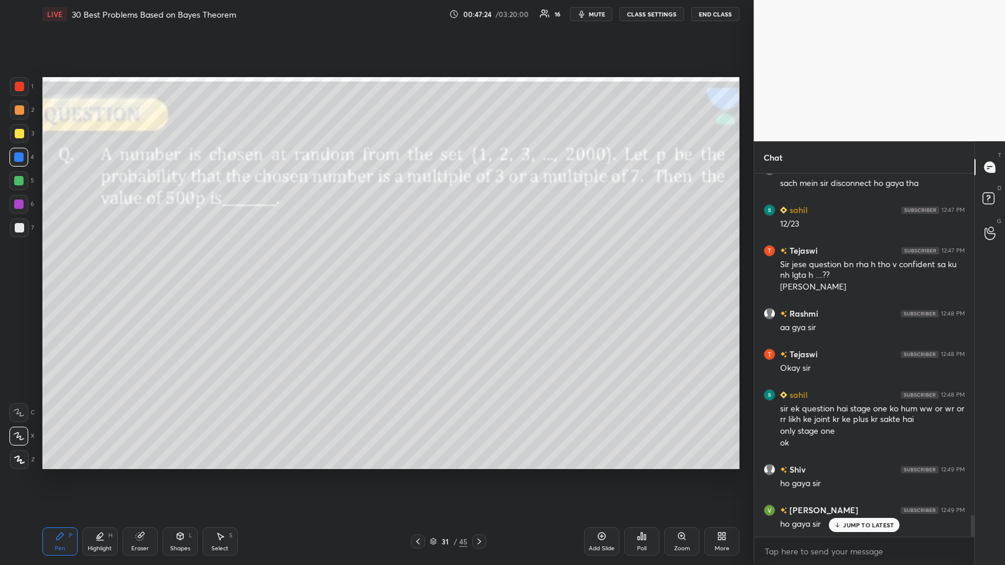
click at [421, 276] on icon at bounding box center [478, 541] width 9 height 9
click at [421, 276] on icon at bounding box center [479, 541] width 4 height 6
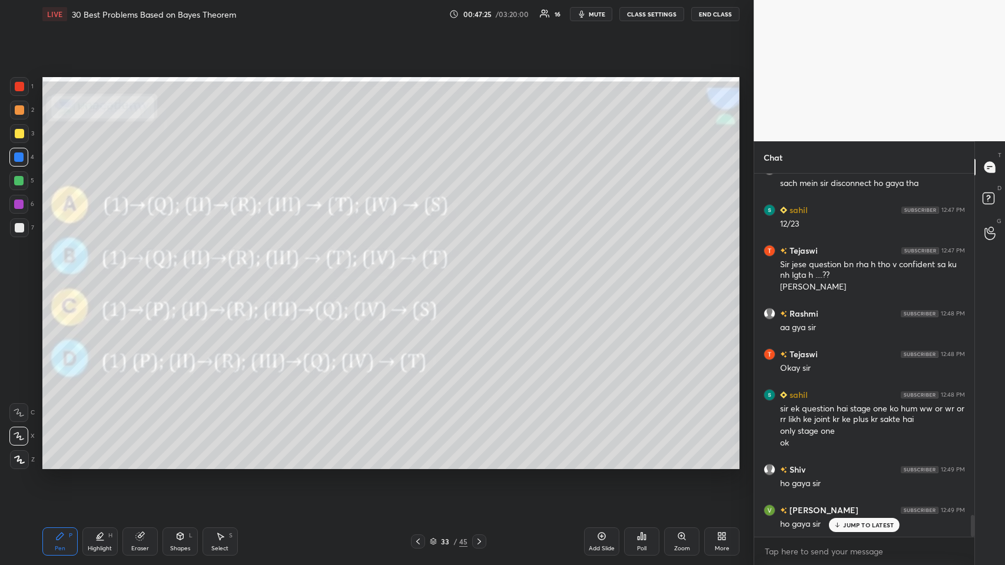
click at [421, 276] on icon at bounding box center [478, 541] width 9 height 9
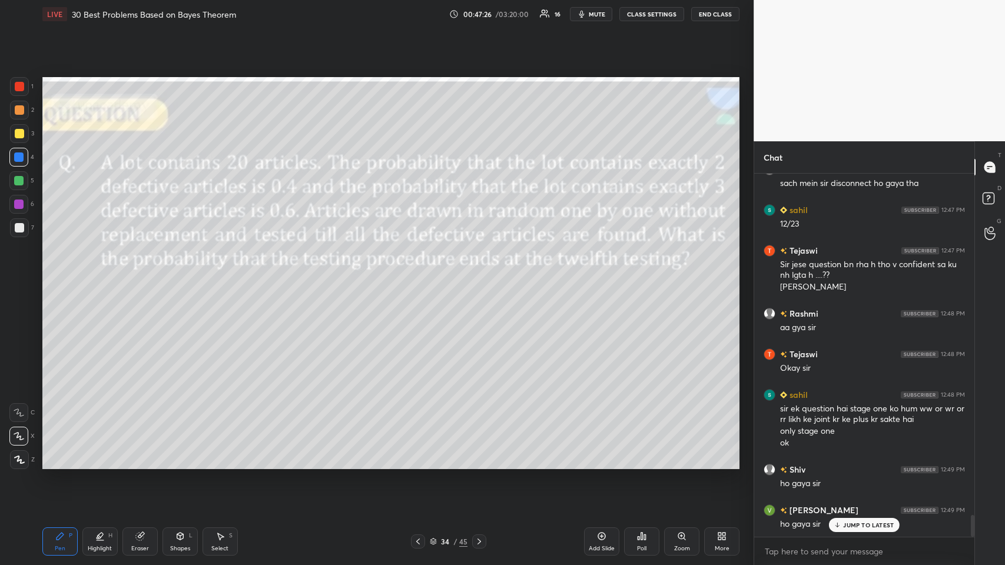
click at [421, 276] on icon at bounding box center [478, 541] width 9 height 9
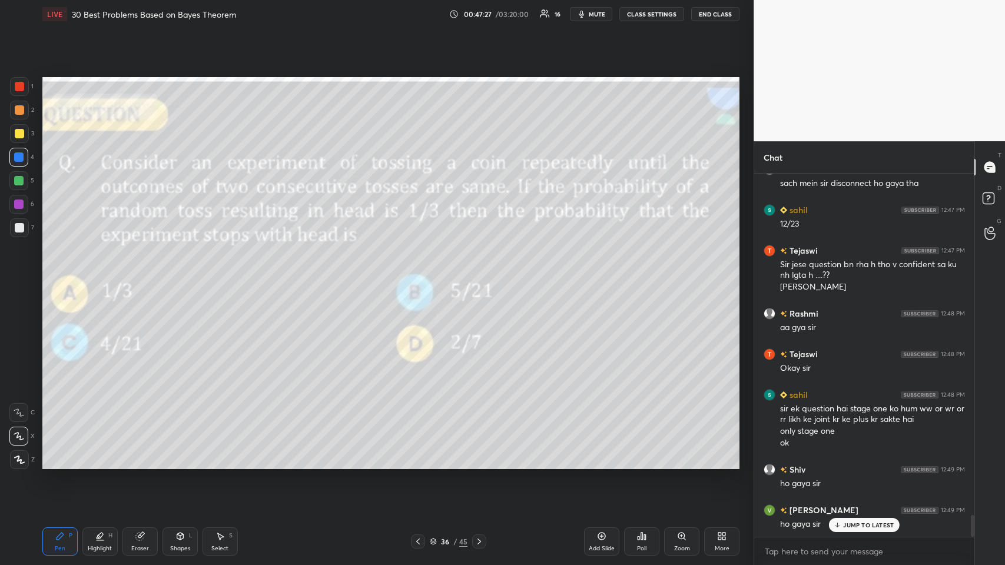
click at [421, 276] on icon at bounding box center [478, 541] width 9 height 9
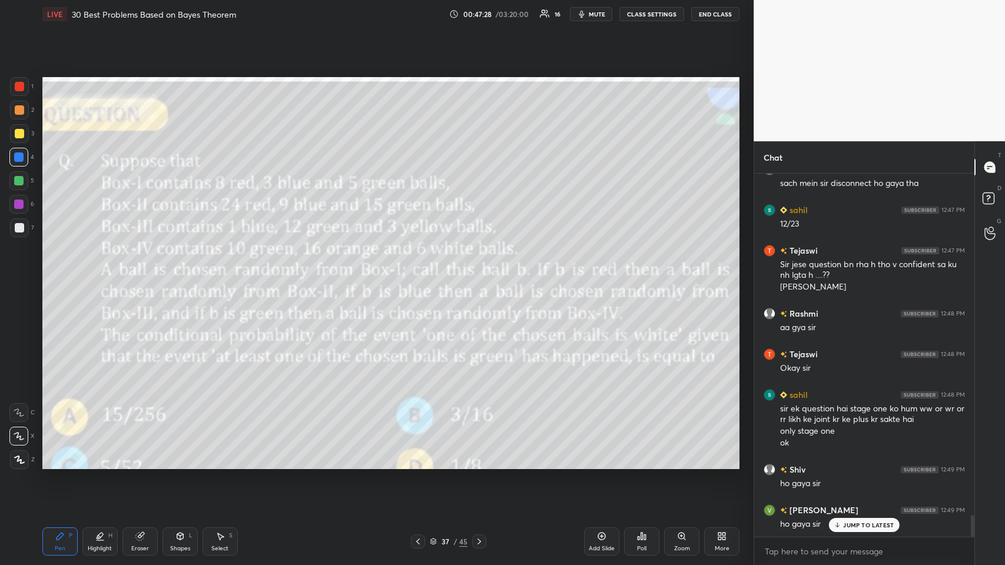
click at [421, 276] on icon at bounding box center [478, 541] width 9 height 9
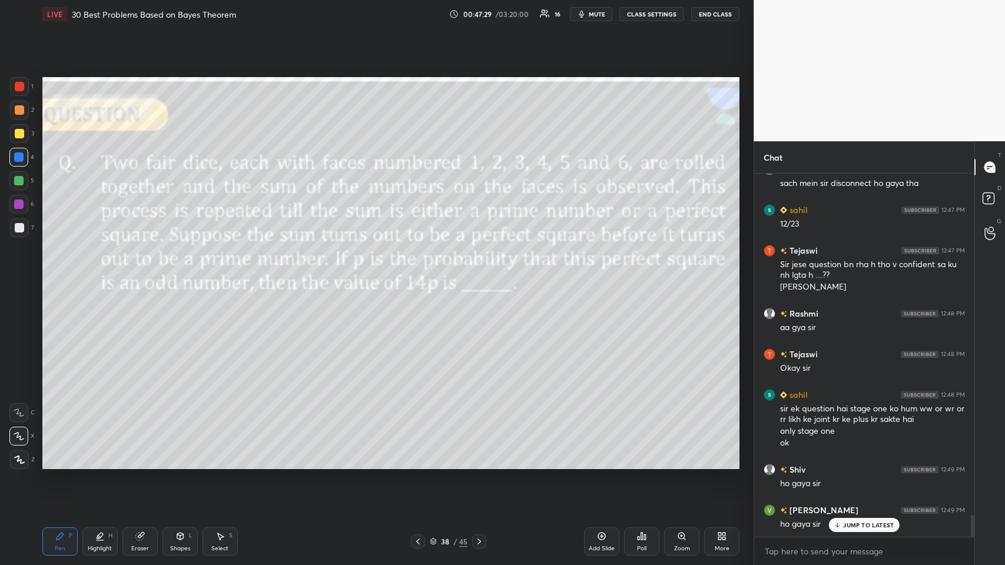
click at [421, 276] on icon at bounding box center [478, 541] width 9 height 9
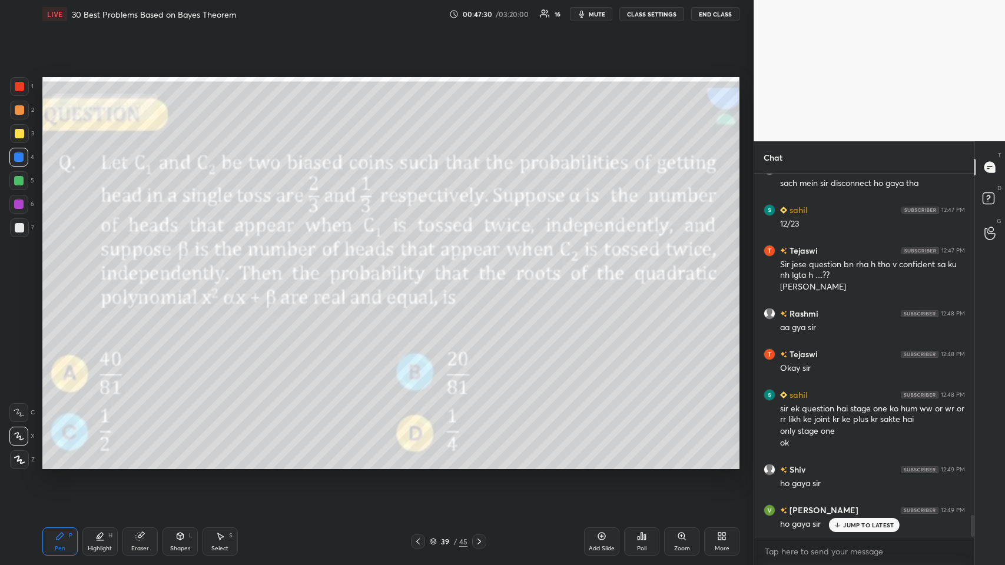
click at [421, 276] on icon at bounding box center [478, 541] width 9 height 9
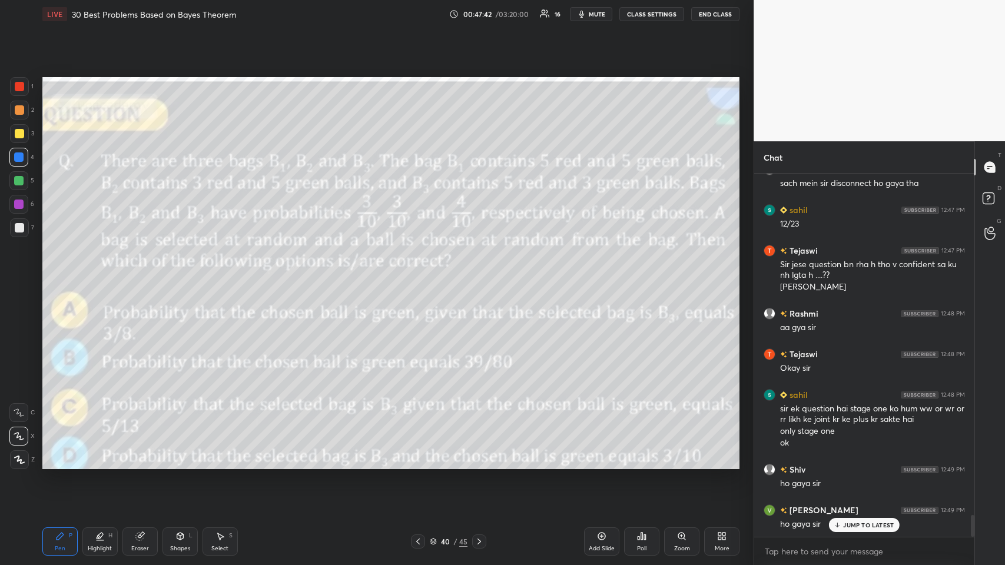
click at [421, 276] on div "Poll" at bounding box center [641, 549] width 9 height 6
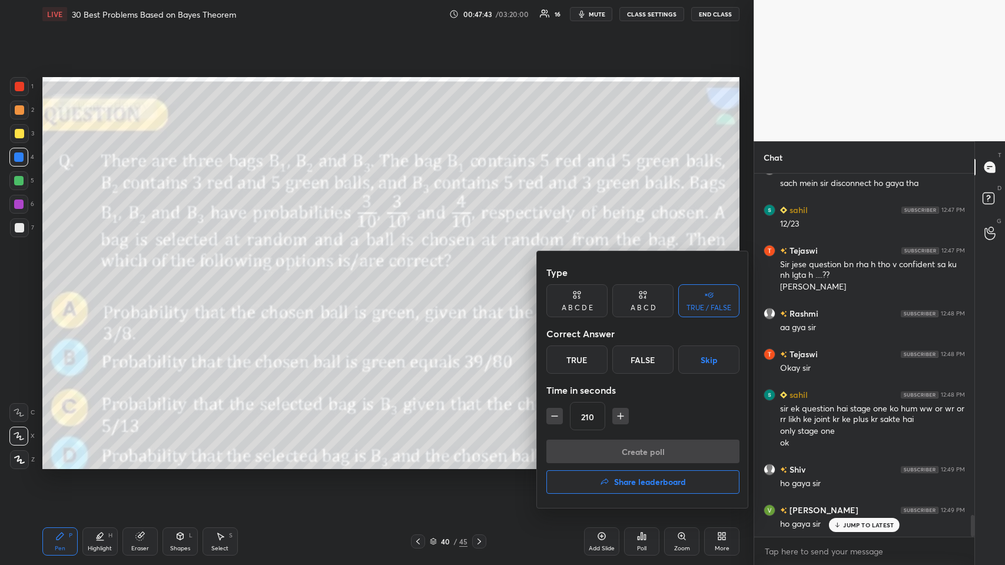
scroll to position [5647, 0]
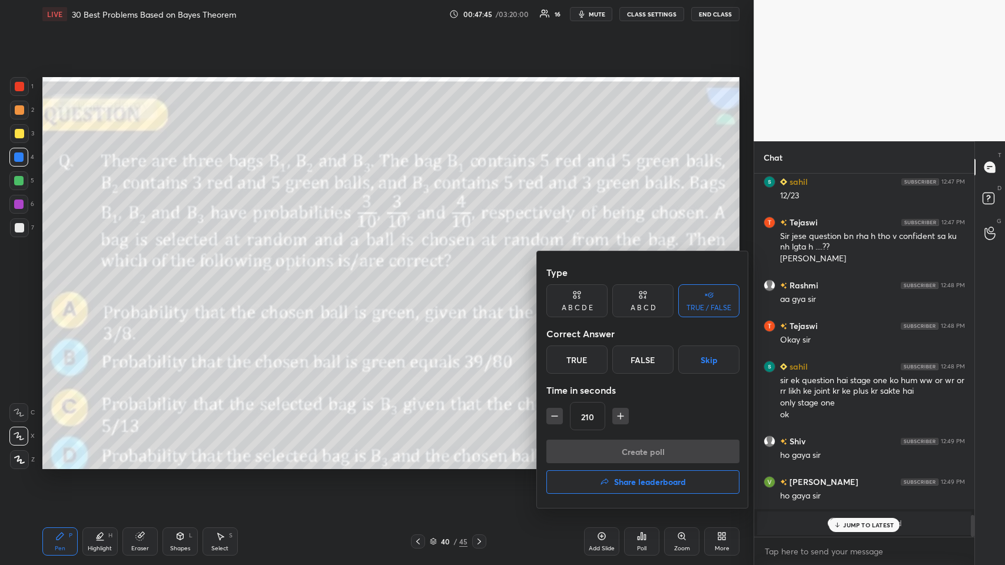
click at [421, 276] on div "True" at bounding box center [576, 359] width 61 height 28
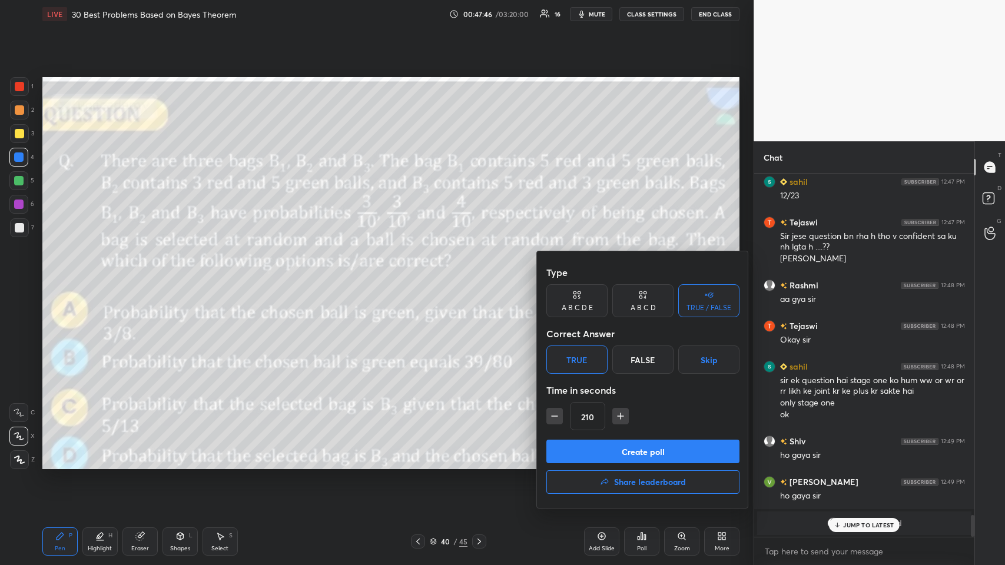
click at [421, 276] on button "button" at bounding box center [620, 416] width 16 height 16
click at [421, 276] on icon "button" at bounding box center [620, 416] width 12 height 12
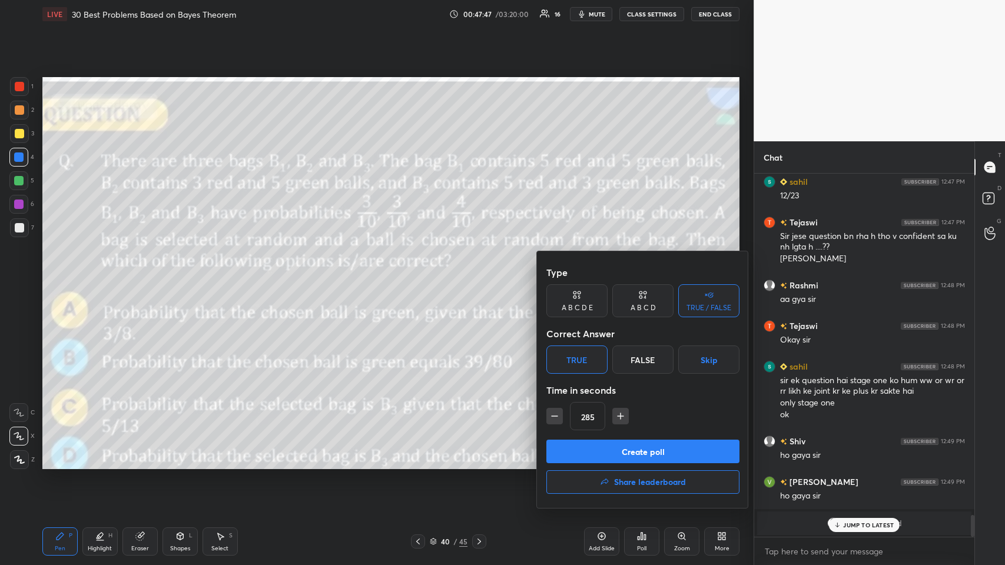
click at [421, 276] on icon "button" at bounding box center [620, 416] width 12 height 12
type input "330"
click at [421, 276] on button "Create poll" at bounding box center [642, 452] width 193 height 24
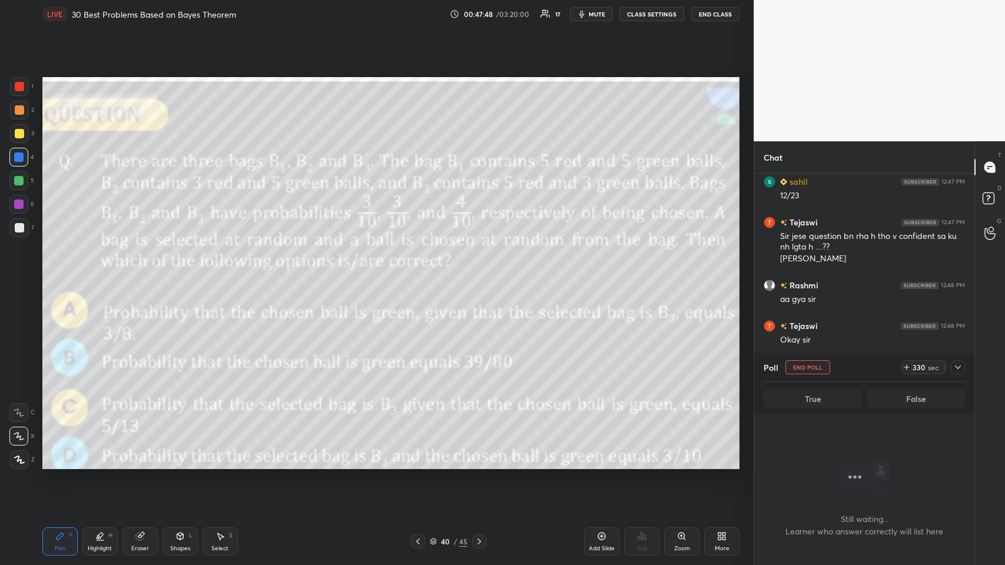
scroll to position [4, 4]
click at [421, 276] on icon at bounding box center [957, 367] width 9 height 9
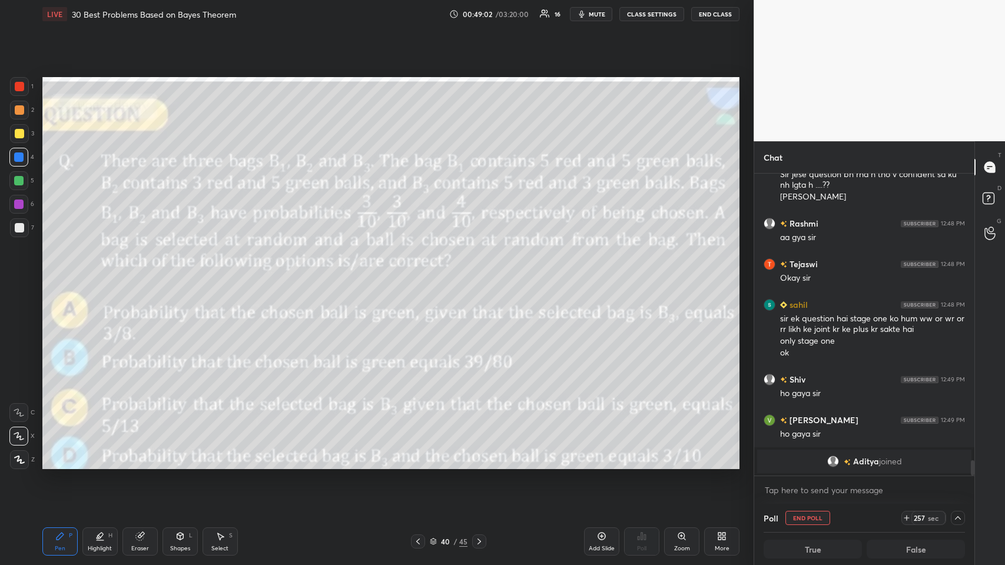
scroll to position [5748, 0]
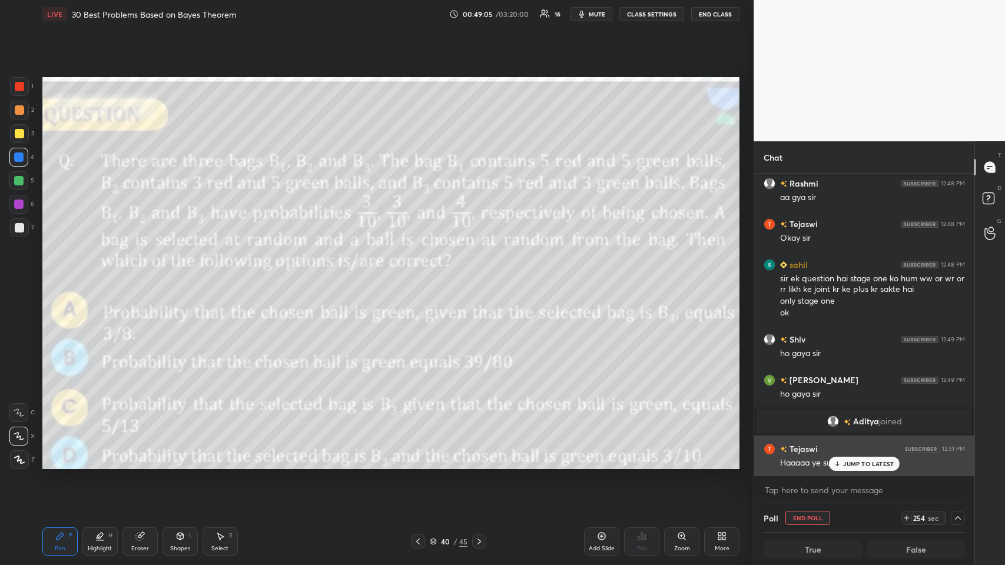
click at [421, 276] on p "JUMP TO LATEST" at bounding box center [868, 463] width 51 height 7
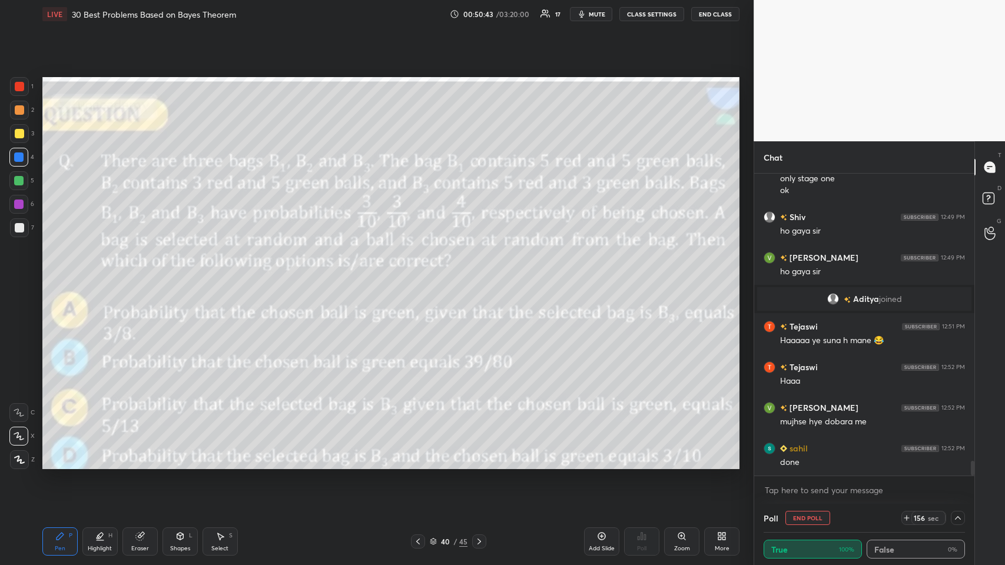
scroll to position [5912, 0]
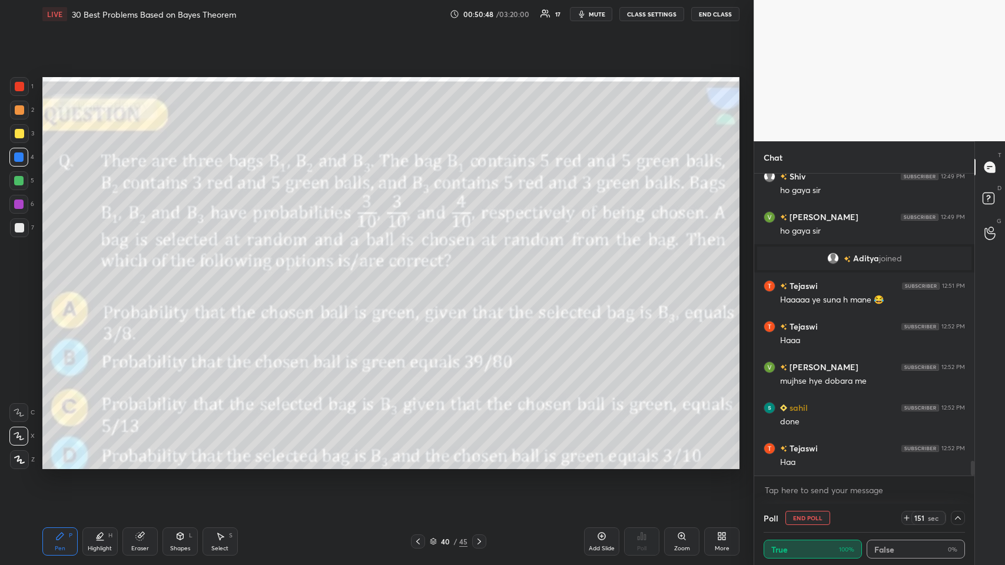
click at [421, 13] on span "mute" at bounding box center [597, 14] width 16 height 8
click at [421, 12] on span "unmute" at bounding box center [595, 14] width 25 height 8
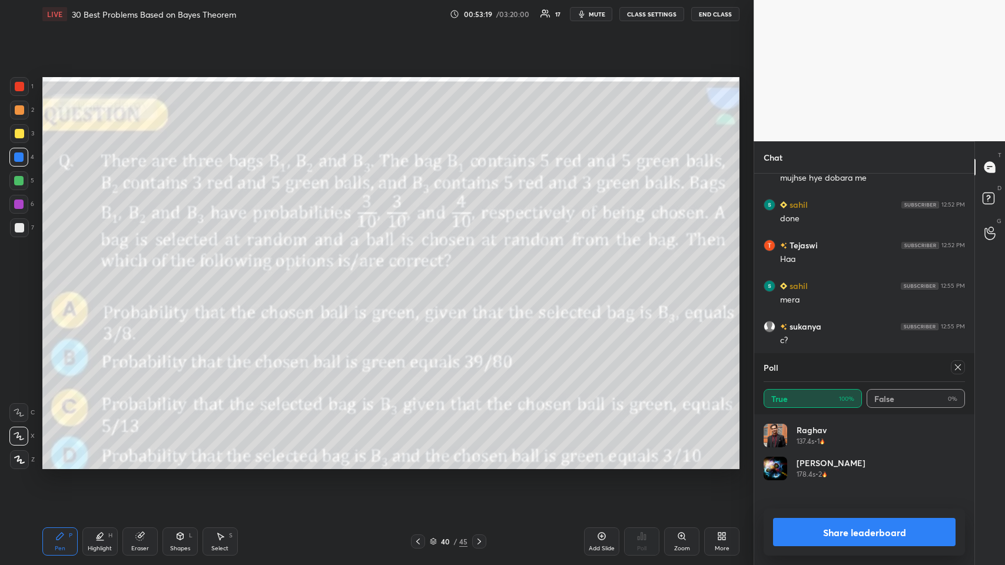
scroll to position [138, 198]
click at [421, 276] on icon at bounding box center [957, 367] width 9 height 9
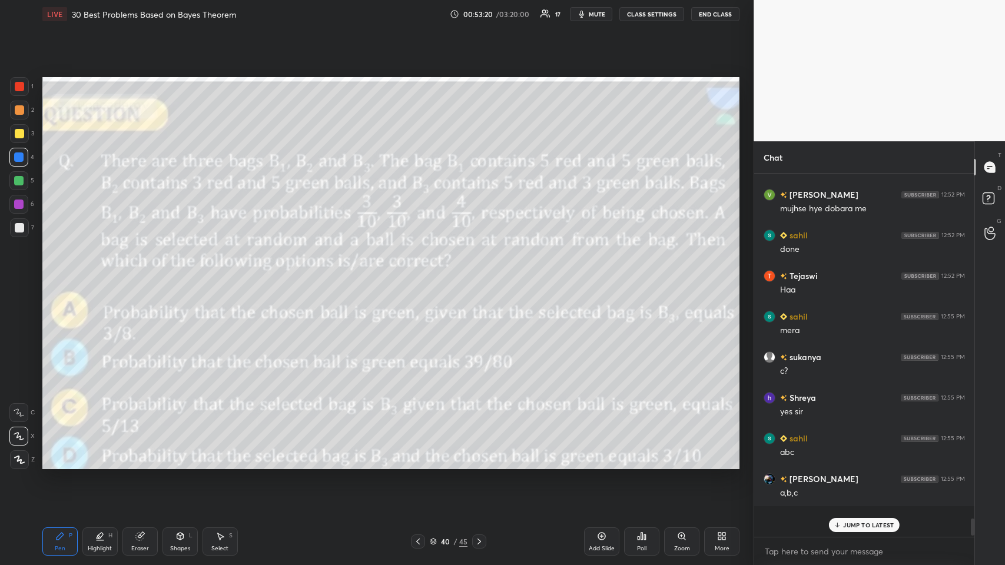
scroll to position [356, 217]
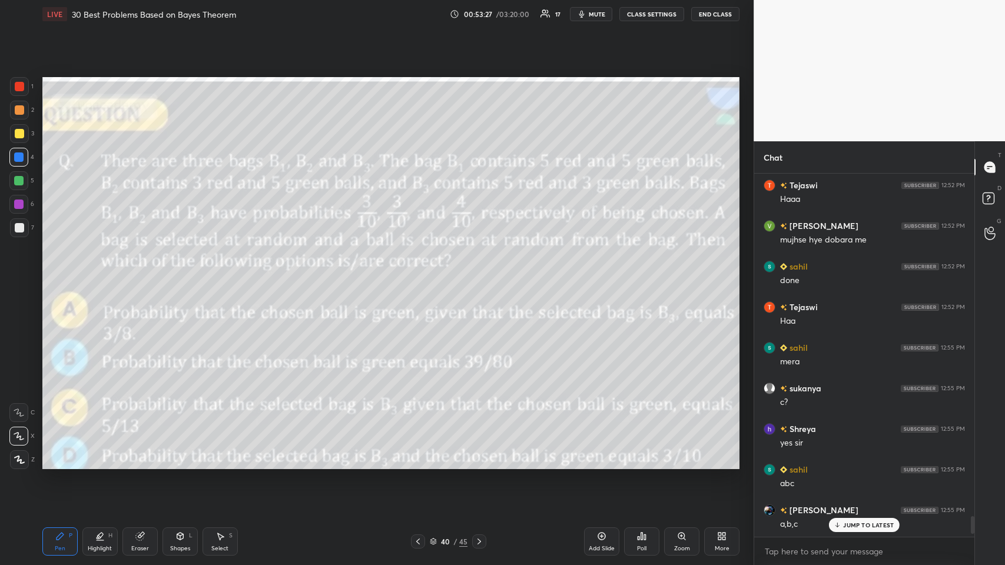
click at [421, 276] on div "Add Slide" at bounding box center [601, 541] width 35 height 28
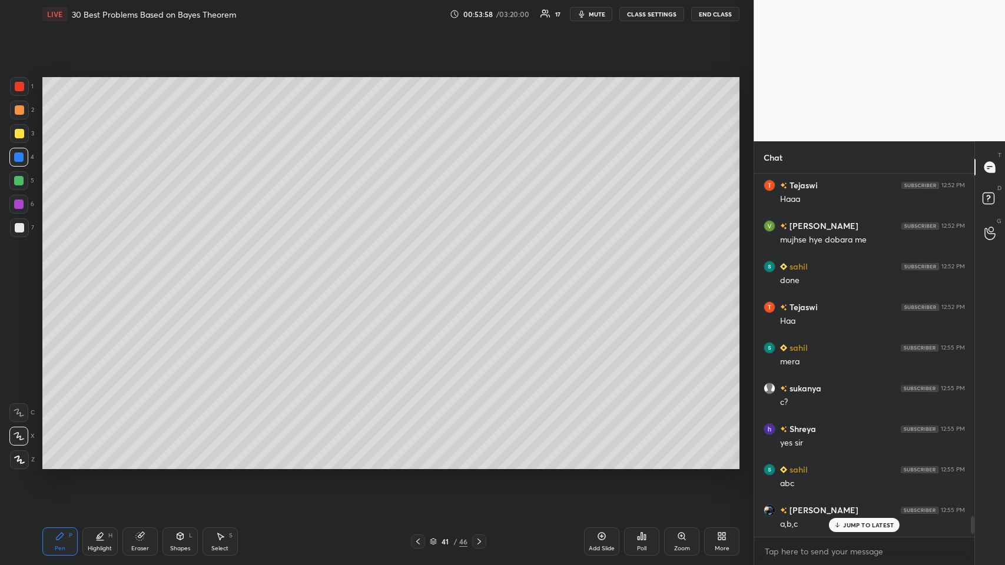
click at [419, 276] on icon at bounding box center [417, 541] width 9 height 9
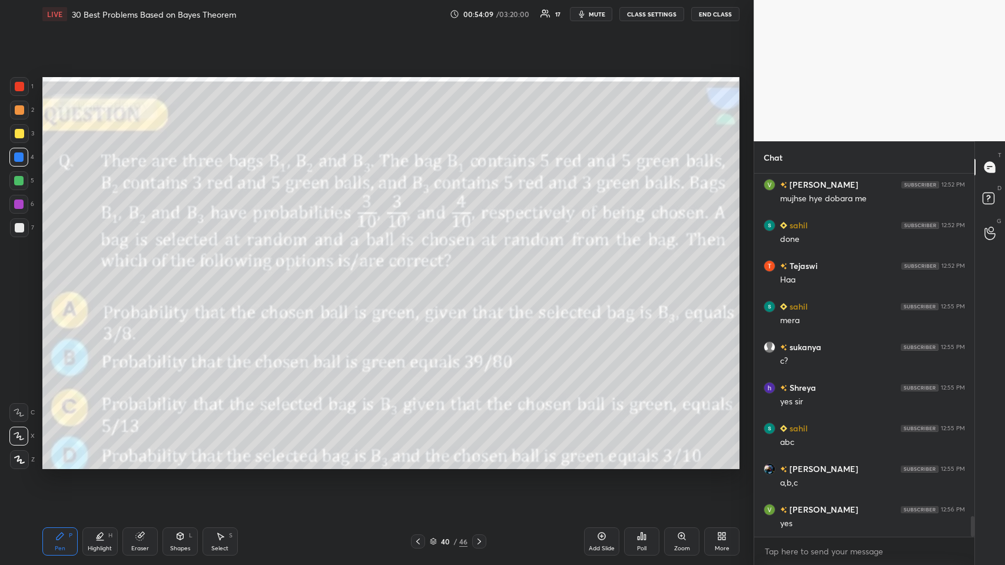
scroll to position [6134, 0]
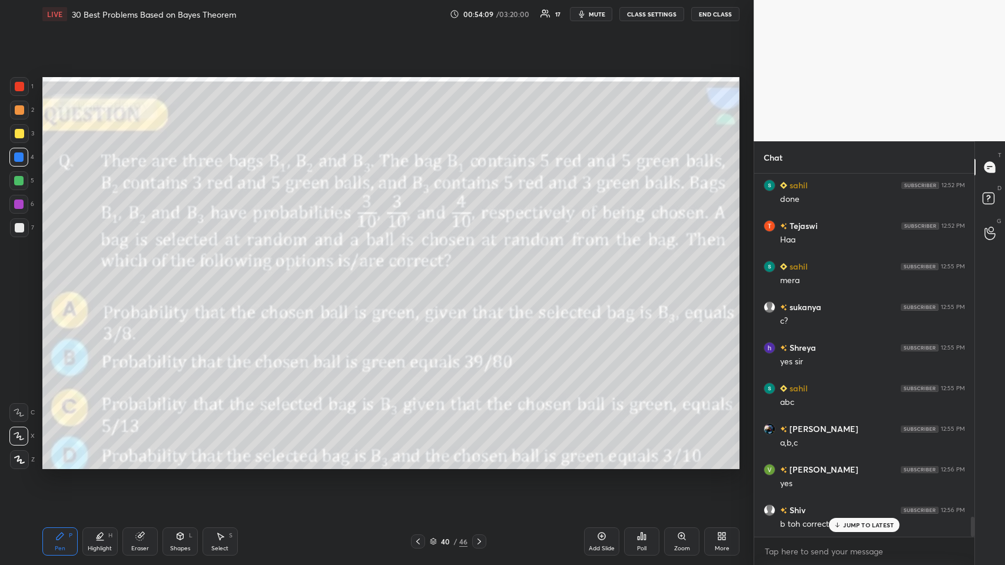
click at [421, 276] on icon at bounding box center [478, 541] width 9 height 9
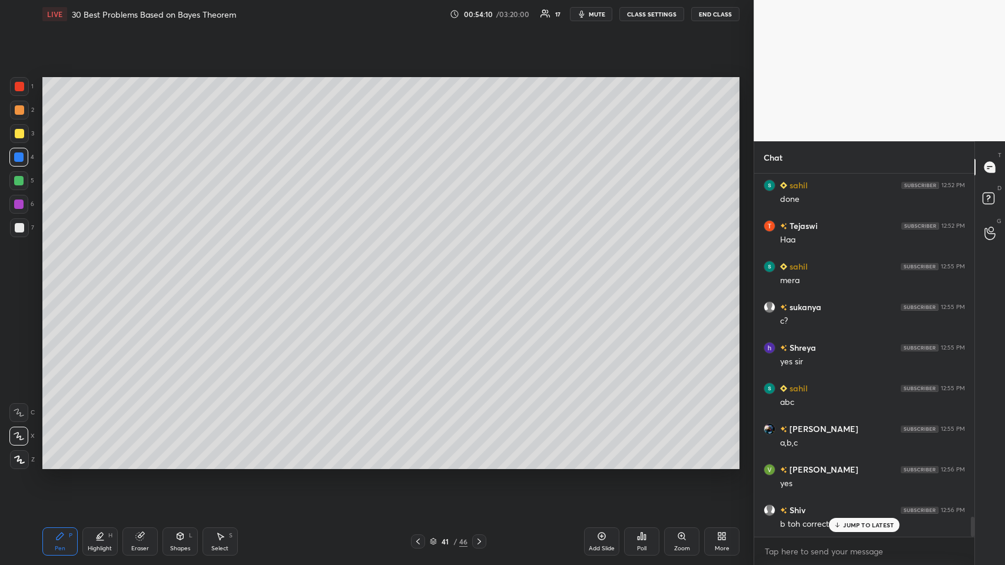
click at [178, 276] on div "Shapes L" at bounding box center [179, 541] width 35 height 28
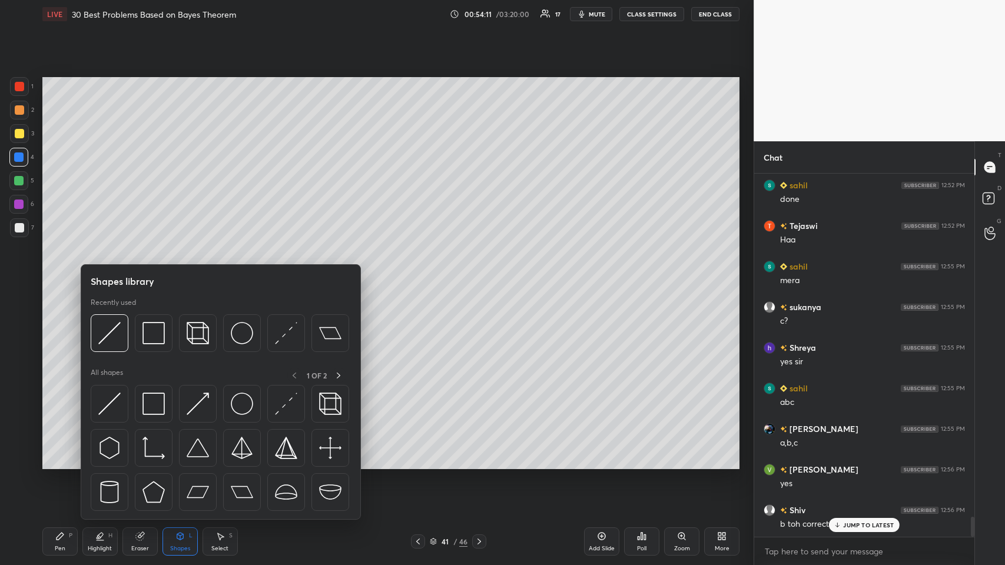
click at [151, 276] on img at bounding box center [153, 333] width 22 height 22
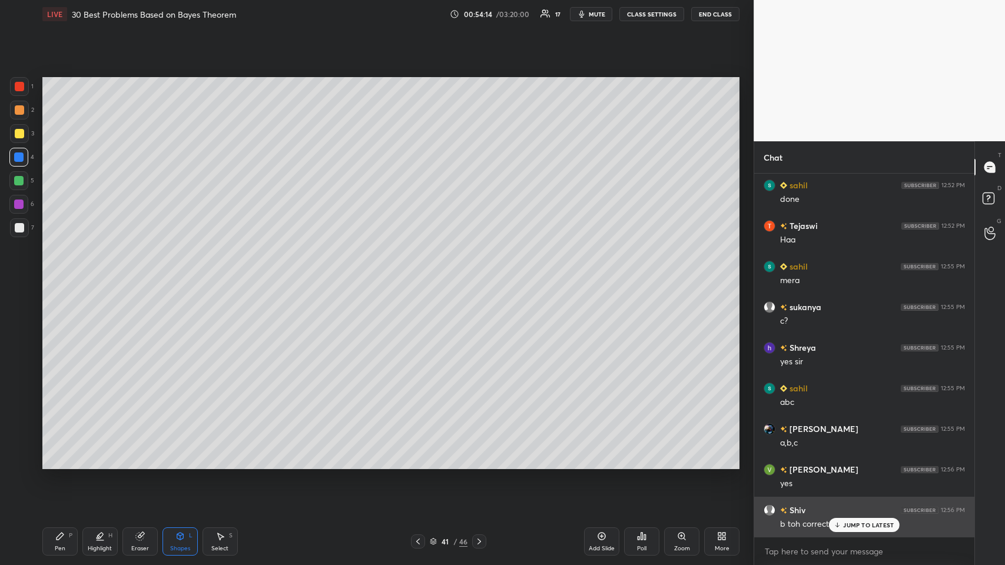
click at [421, 276] on p "JUMP TO LATEST" at bounding box center [868, 524] width 51 height 7
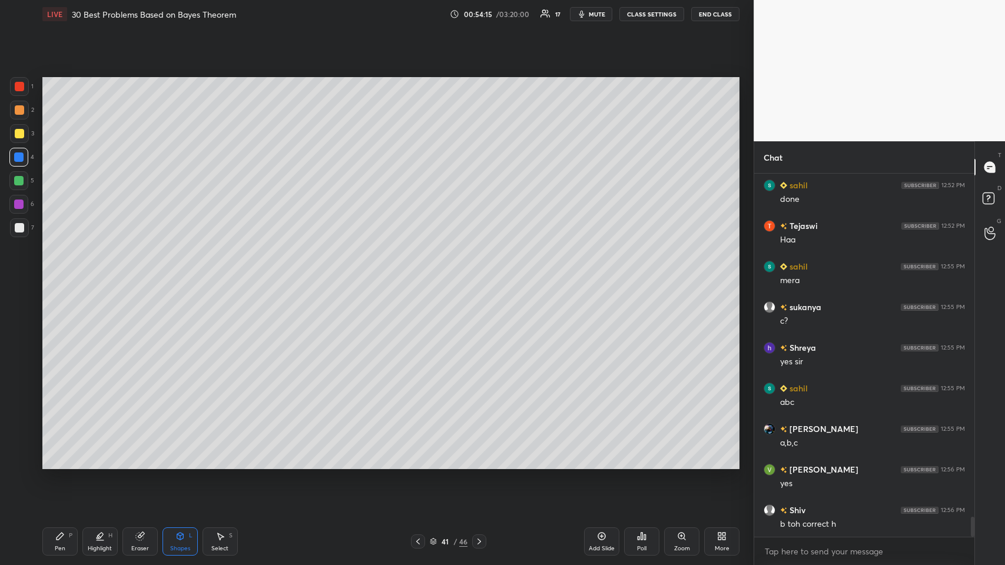
click at [175, 276] on icon at bounding box center [179, 535] width 9 height 9
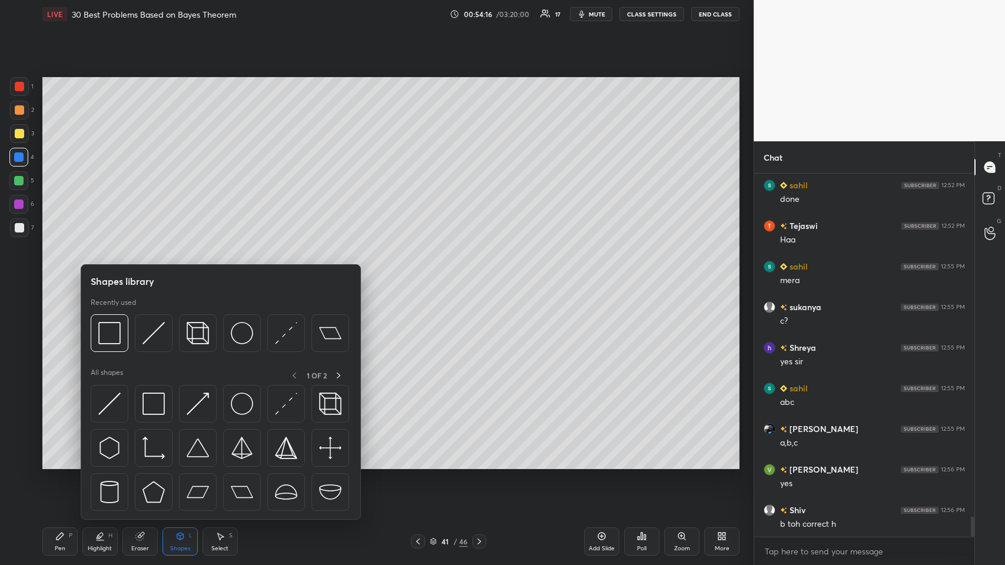
click at [124, 276] on div at bounding box center [110, 404] width 38 height 38
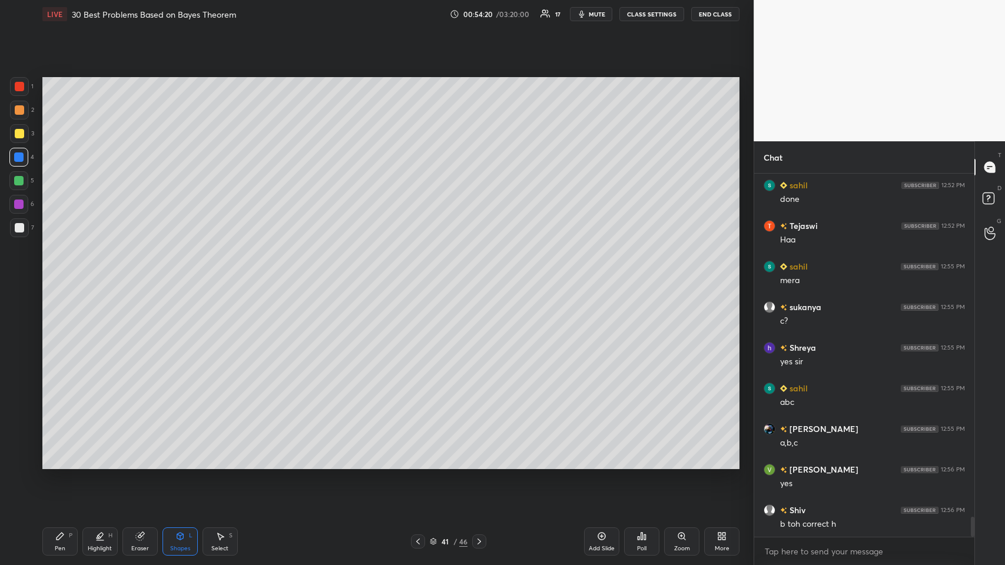
click at [54, 276] on div "Pen P" at bounding box center [59, 541] width 35 height 28
click at [19, 228] on div at bounding box center [19, 227] width 9 height 9
click at [413, 276] on icon at bounding box center [417, 541] width 9 height 9
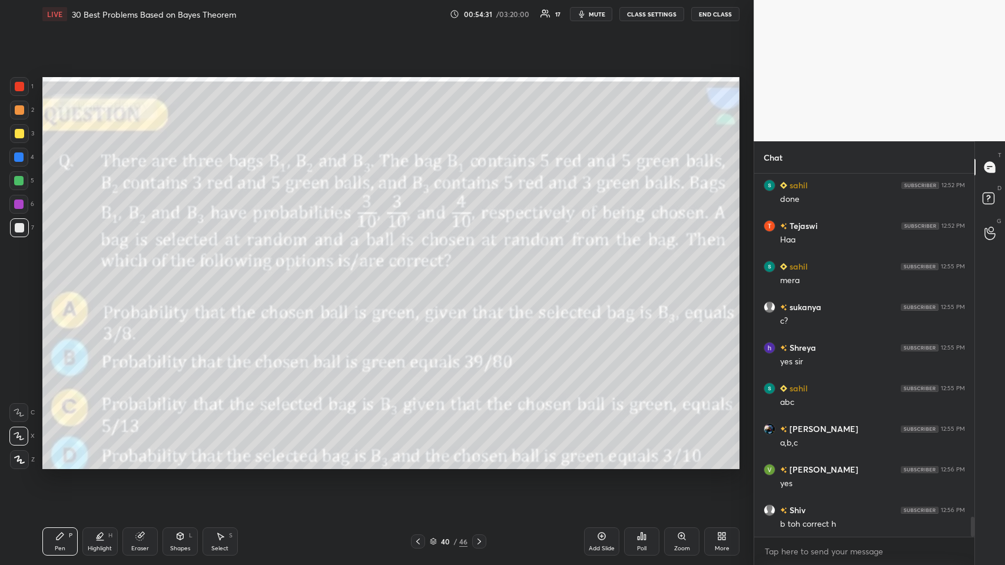
click at [421, 276] on icon at bounding box center [478, 541] width 9 height 9
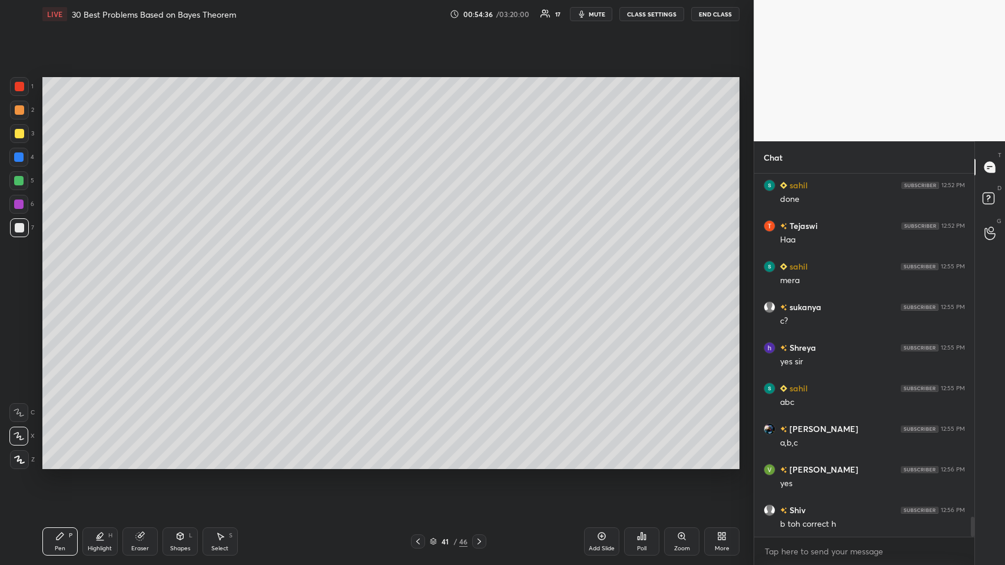
click at [415, 276] on icon at bounding box center [417, 541] width 9 height 9
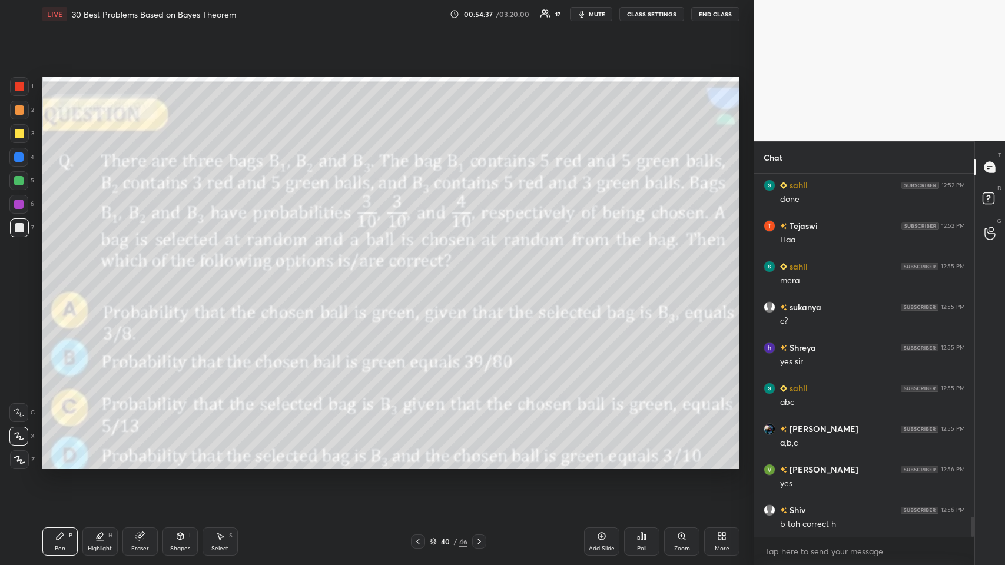
click at [421, 276] on icon at bounding box center [478, 541] width 9 height 9
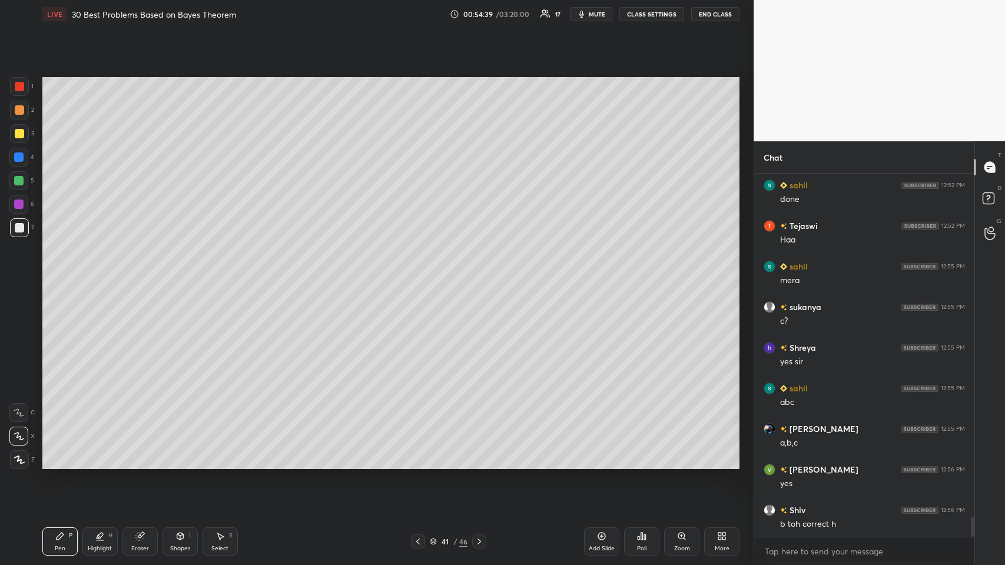
click at [420, 276] on icon at bounding box center [417, 541] width 9 height 9
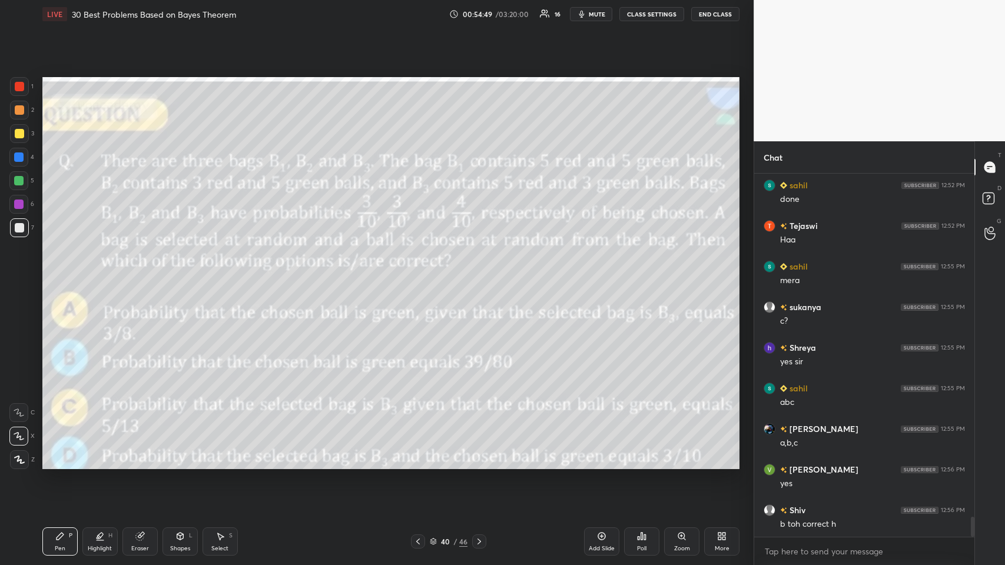
scroll to position [6175, 0]
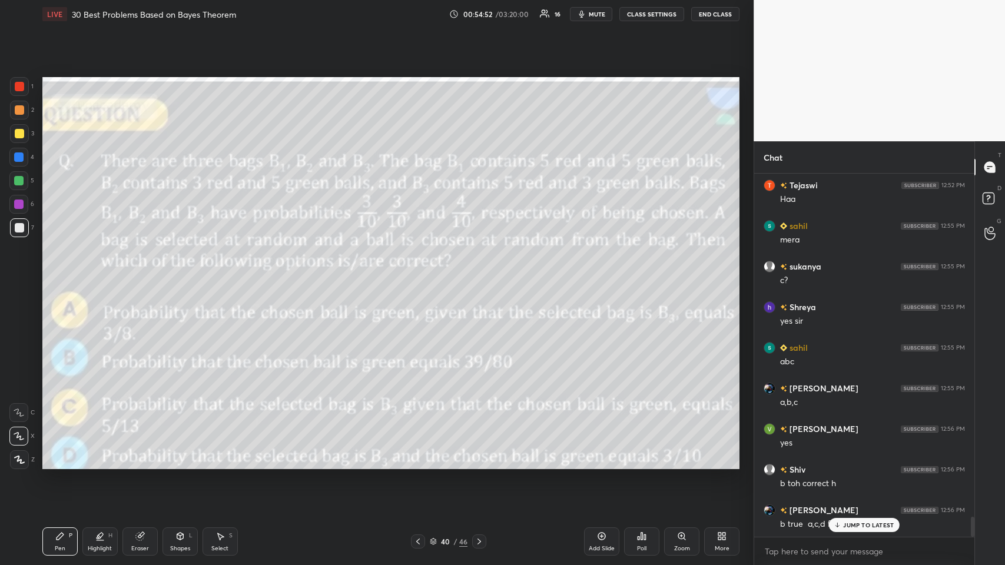
click at [421, 276] on icon at bounding box center [837, 524] width 8 height 7
click at [133, 276] on div "Eraser" at bounding box center [139, 541] width 35 height 28
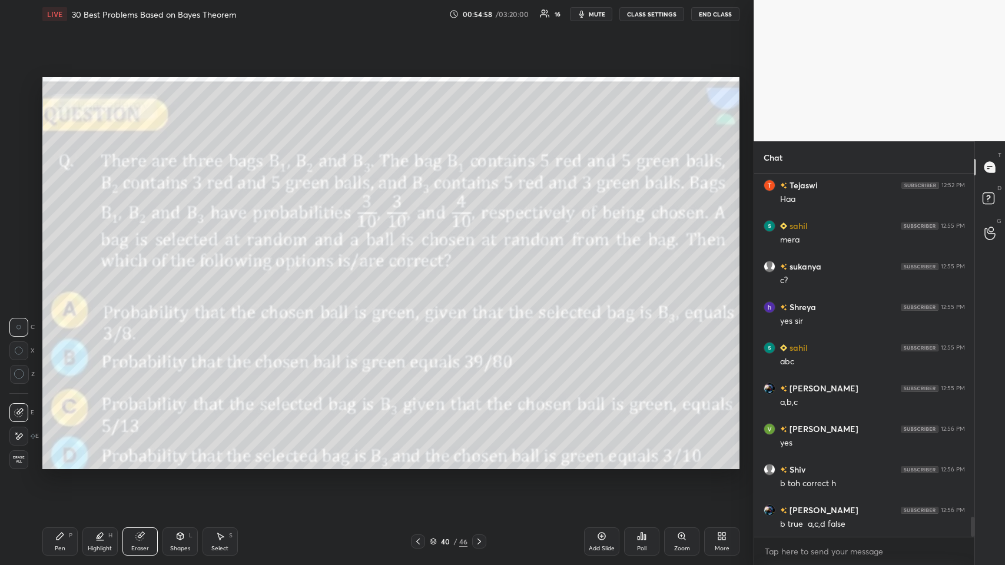
click at [22, 276] on span "Erase all" at bounding box center [19, 460] width 18 height 8
click at [61, 276] on div "Pen P" at bounding box center [59, 541] width 35 height 28
click at [19, 129] on div at bounding box center [19, 133] width 9 height 9
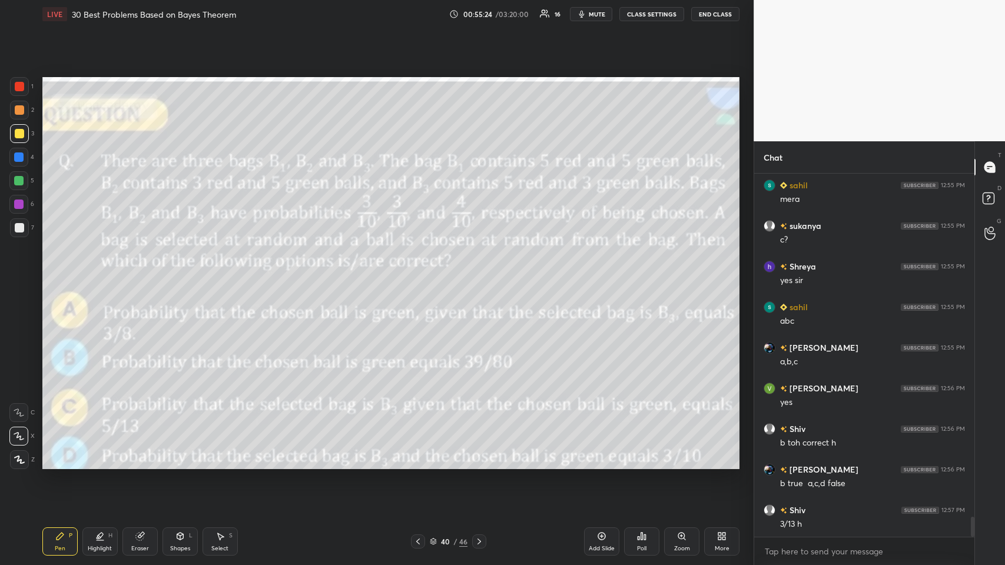
click at [421, 276] on icon at bounding box center [479, 541] width 4 height 6
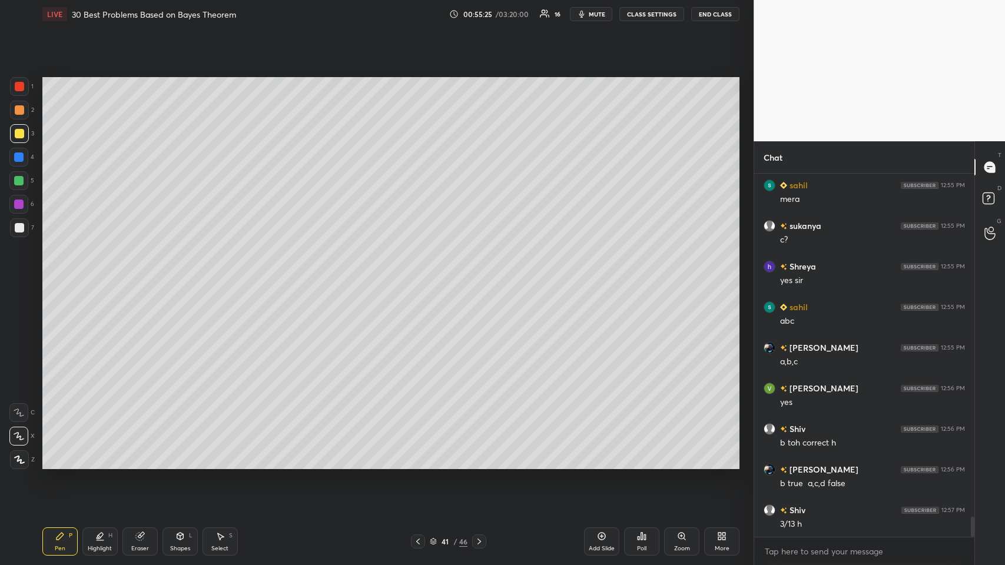
scroll to position [6256, 0]
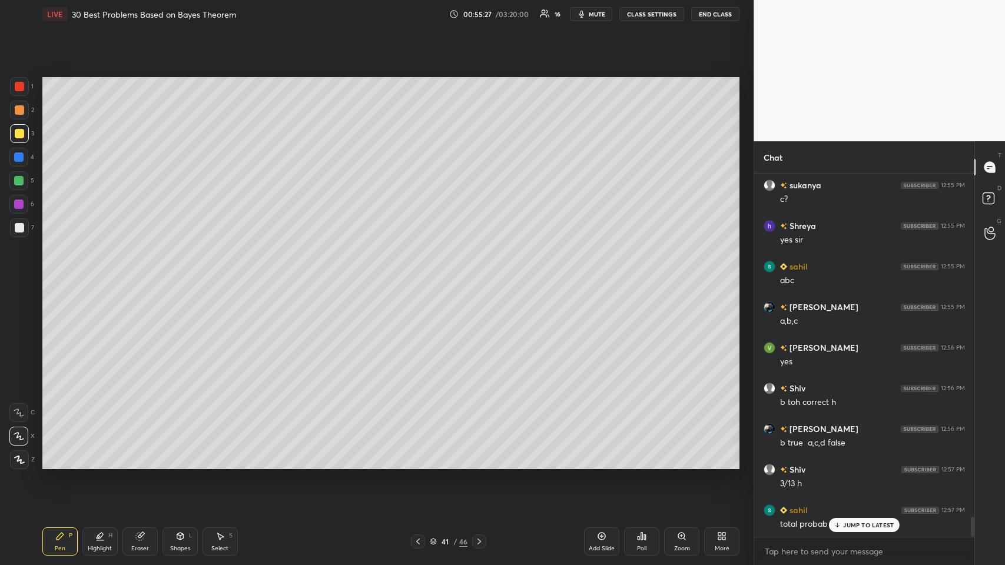
click at [421, 276] on div "JUMP TO LATEST" at bounding box center [864, 525] width 71 height 14
click at [21, 159] on div at bounding box center [18, 156] width 9 height 9
click at [25, 228] on div at bounding box center [19, 227] width 19 height 19
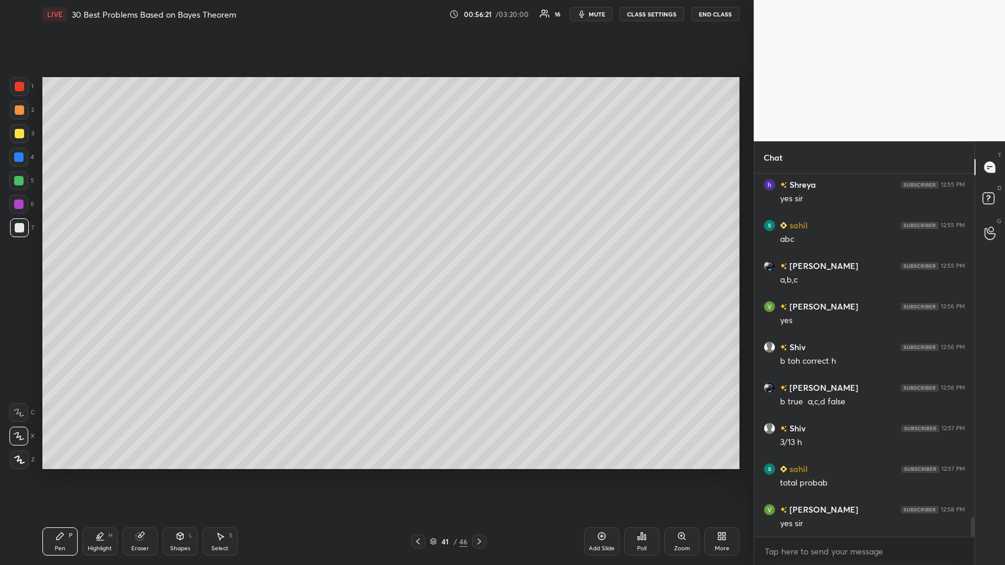
scroll to position [6337, 0]
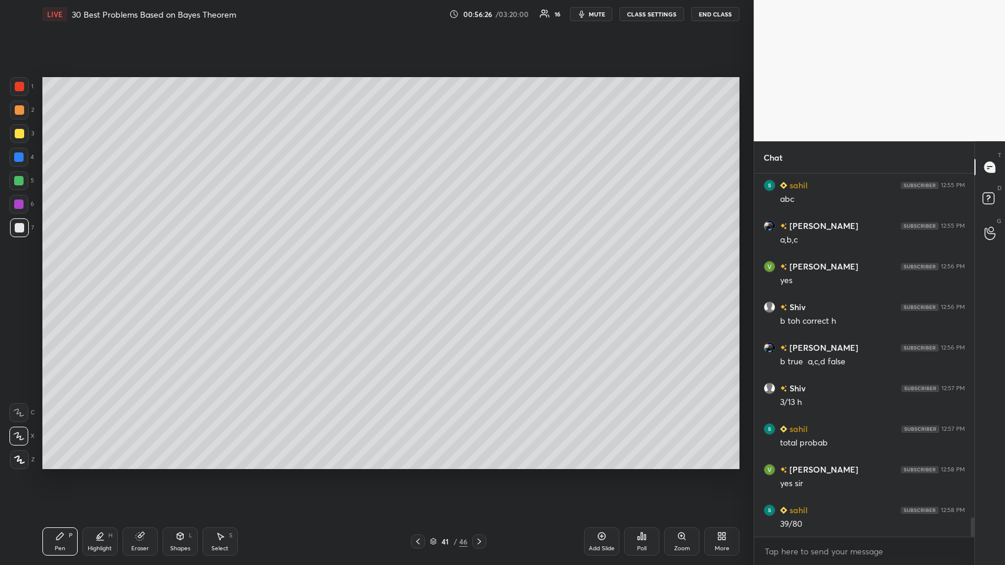
click at [18, 129] on div at bounding box center [19, 133] width 9 height 9
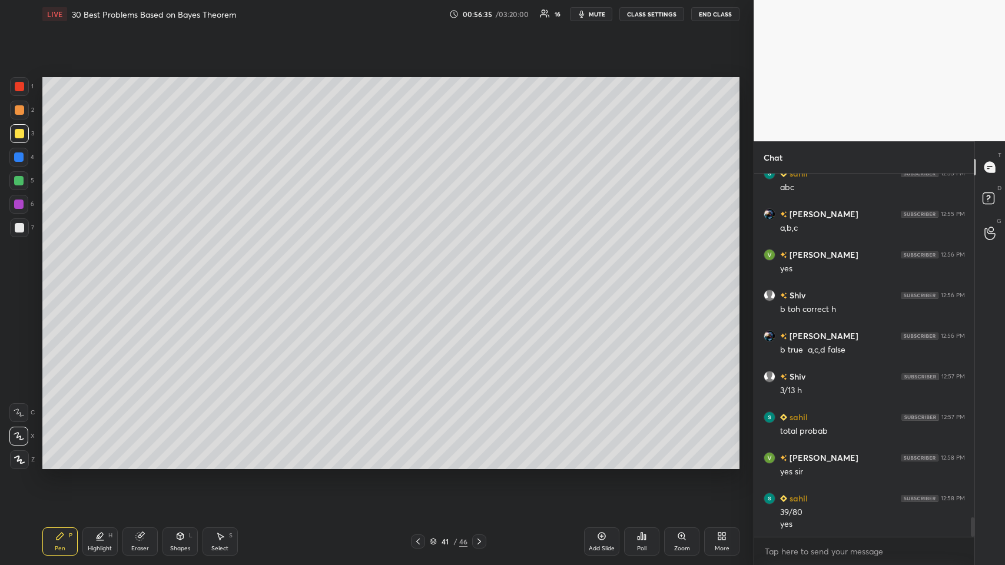
scroll to position [6389, 0]
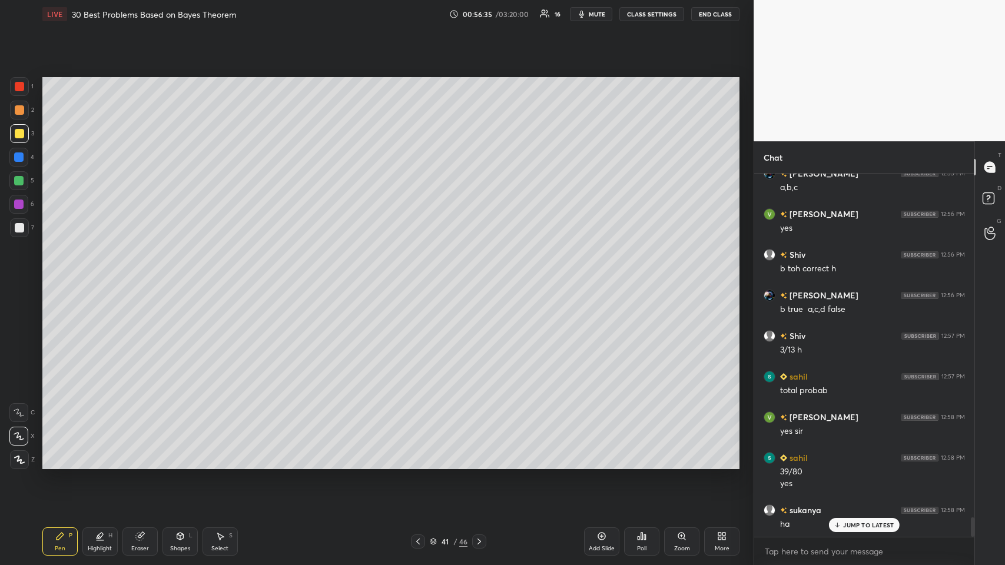
click at [420, 276] on icon at bounding box center [417, 541] width 9 height 9
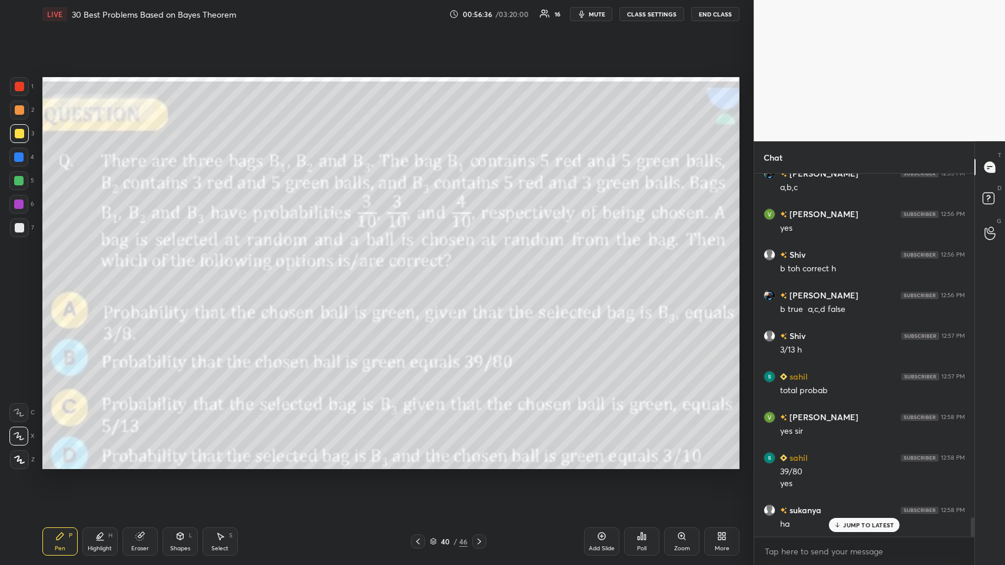
click at [421, 276] on icon at bounding box center [837, 524] width 8 height 7
click at [421, 276] on icon at bounding box center [478, 541] width 9 height 9
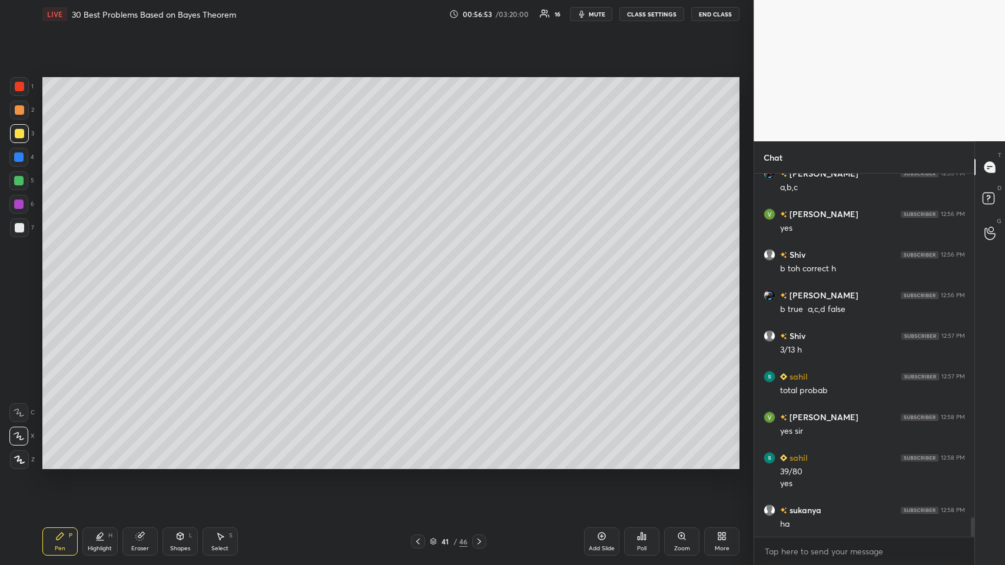
click at [413, 276] on div at bounding box center [418, 541] width 14 height 14
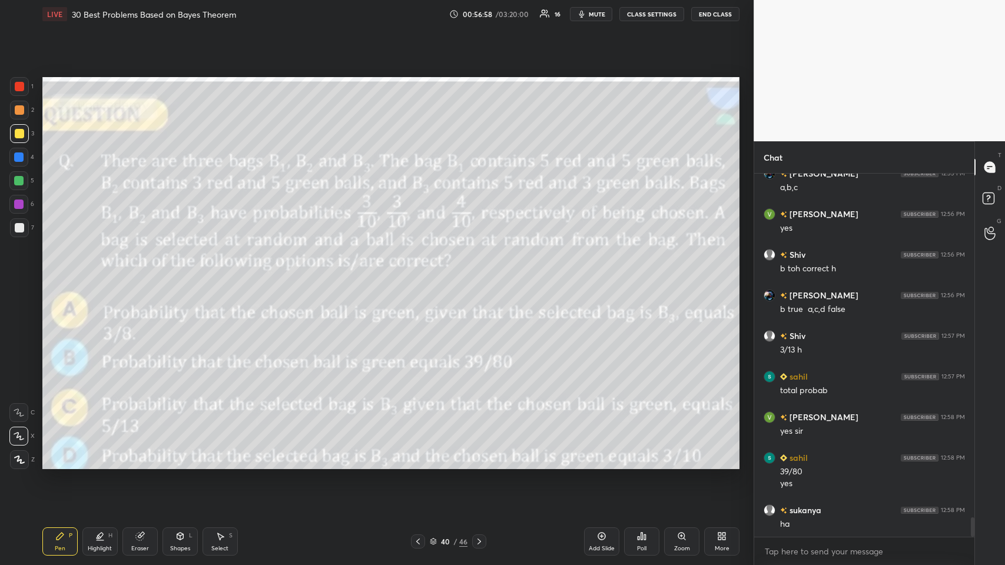
click at [421, 276] on icon at bounding box center [478, 541] width 9 height 9
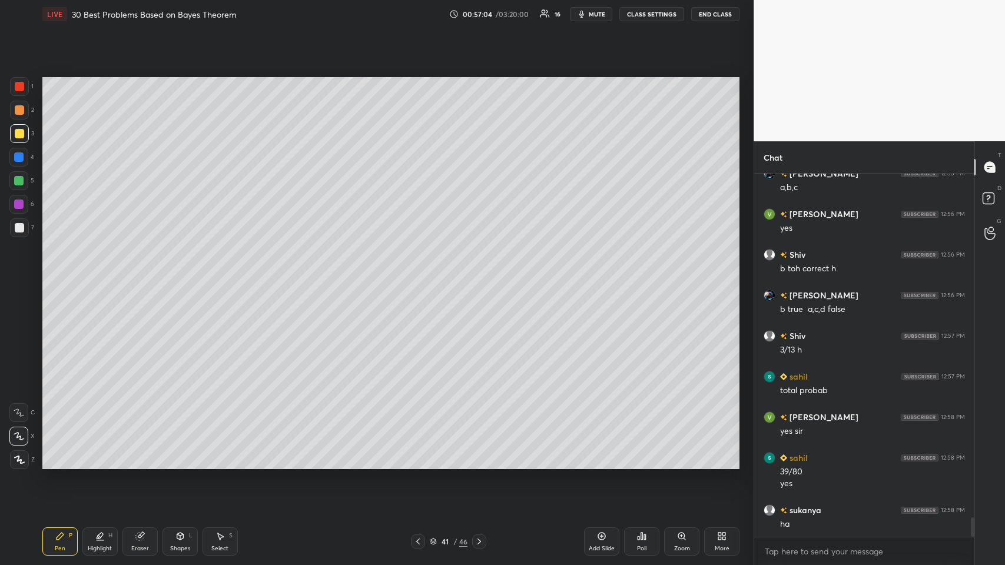
click at [421, 276] on icon at bounding box center [417, 541] width 9 height 9
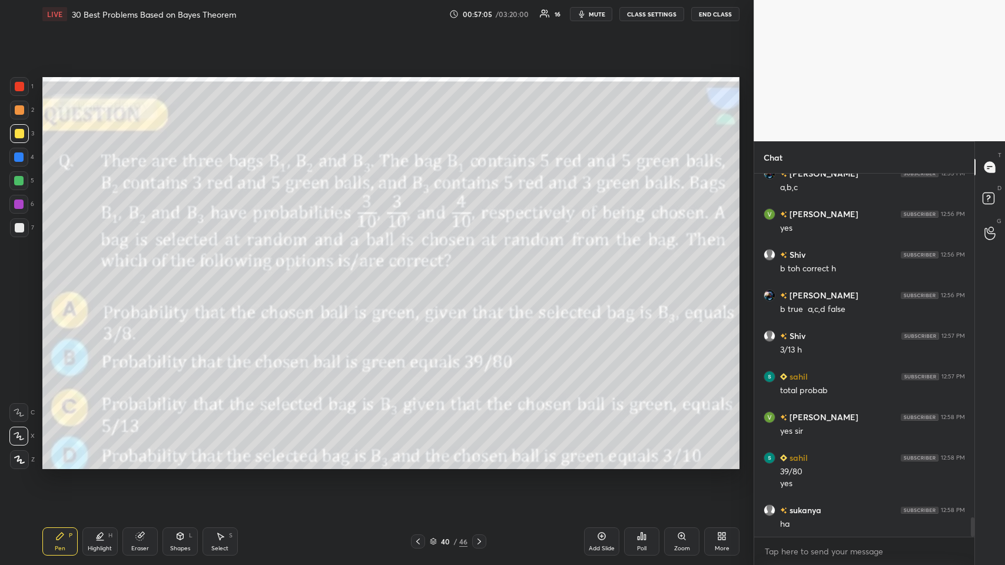
click at [421, 276] on icon at bounding box center [478, 541] width 9 height 9
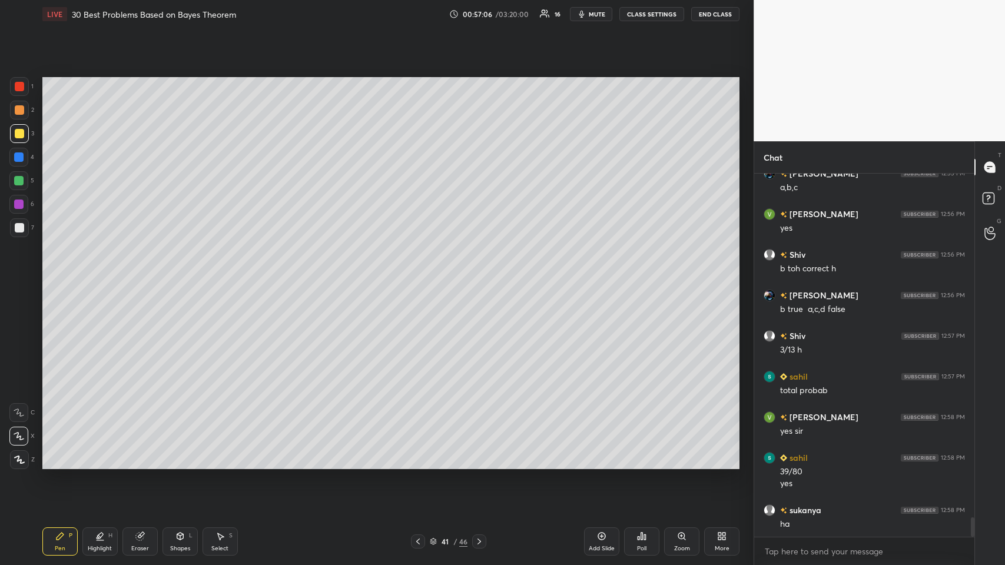
click at [421, 276] on icon at bounding box center [601, 535] width 9 height 9
click at [183, 276] on icon at bounding box center [180, 536] width 6 height 7
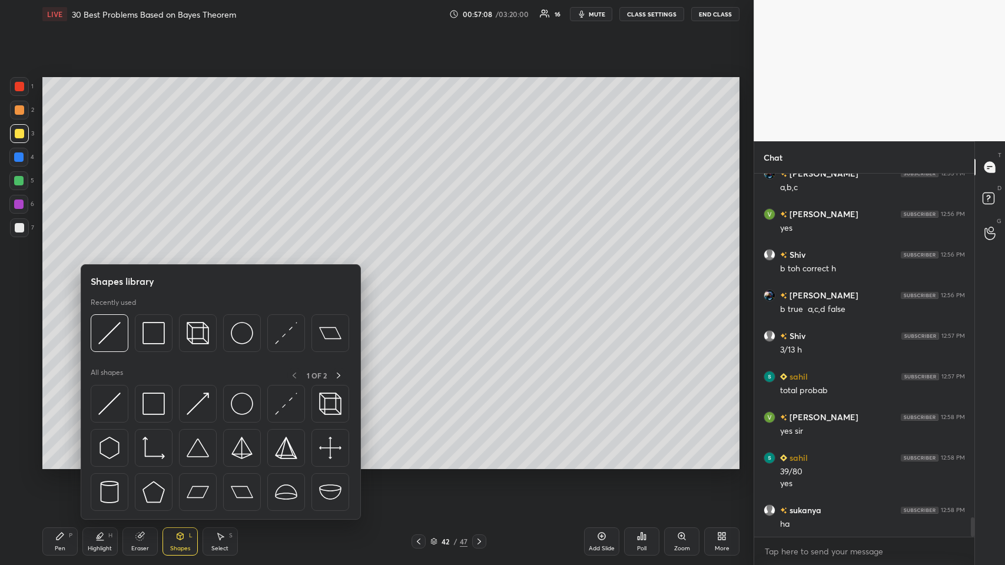
click at [148, 276] on img at bounding box center [153, 333] width 22 height 22
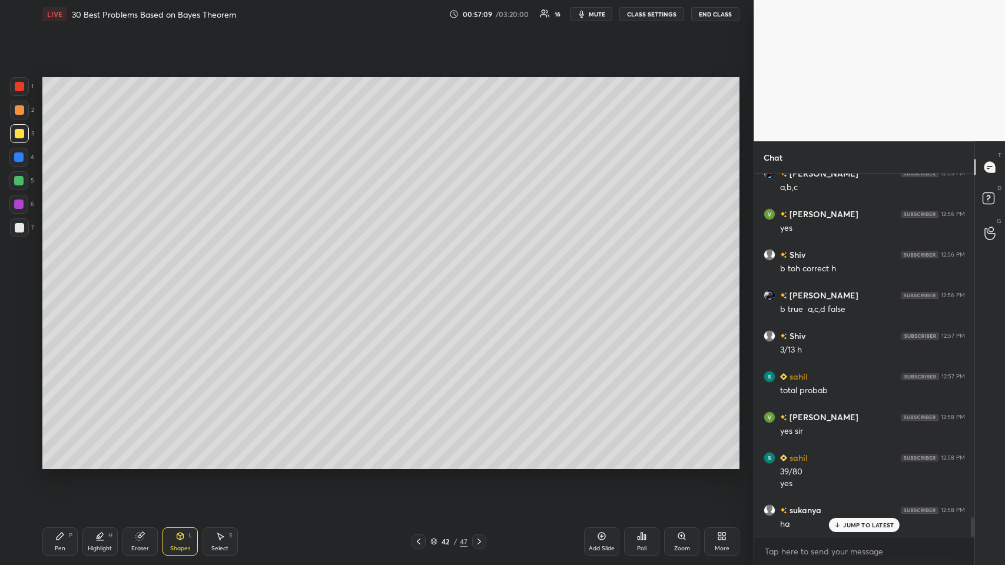
scroll to position [6418, 0]
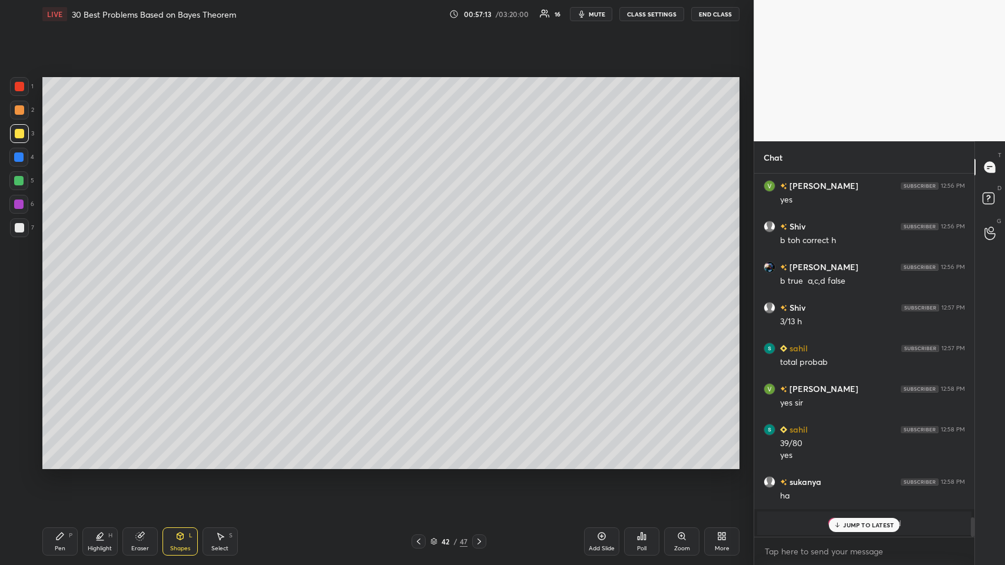
click at [65, 276] on div "Pen P" at bounding box center [59, 541] width 35 height 28
click at [21, 112] on div at bounding box center [19, 109] width 9 height 9
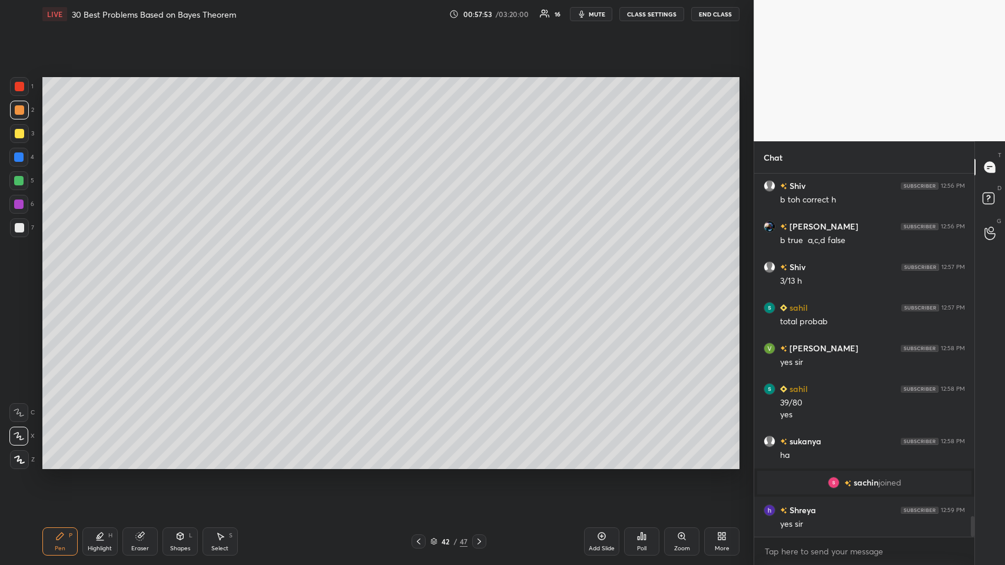
scroll to position [6109, 0]
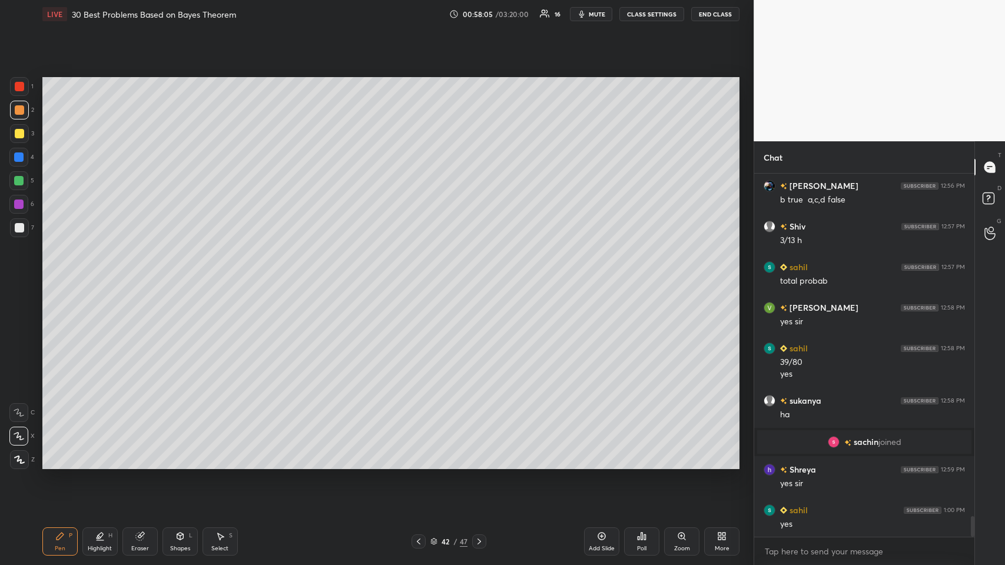
click at [415, 276] on icon at bounding box center [418, 541] width 9 height 9
click at [421, 276] on icon at bounding box center [478, 541] width 9 height 9
click at [415, 276] on icon at bounding box center [418, 541] width 9 height 9
click at [421, 276] on icon at bounding box center [478, 541] width 9 height 9
click at [418, 276] on icon at bounding box center [419, 541] width 4 height 6
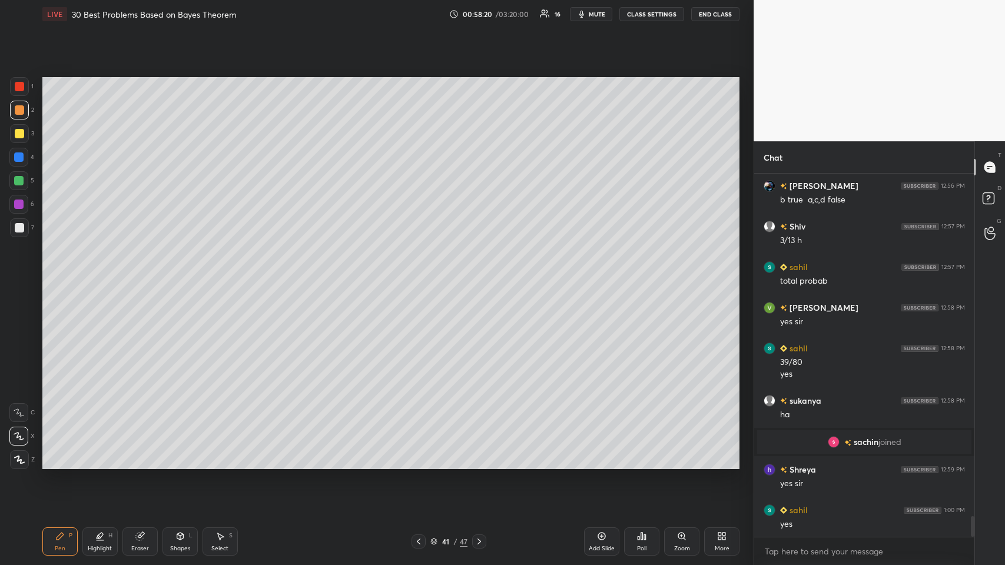
click at [421, 276] on div at bounding box center [418, 541] width 14 height 14
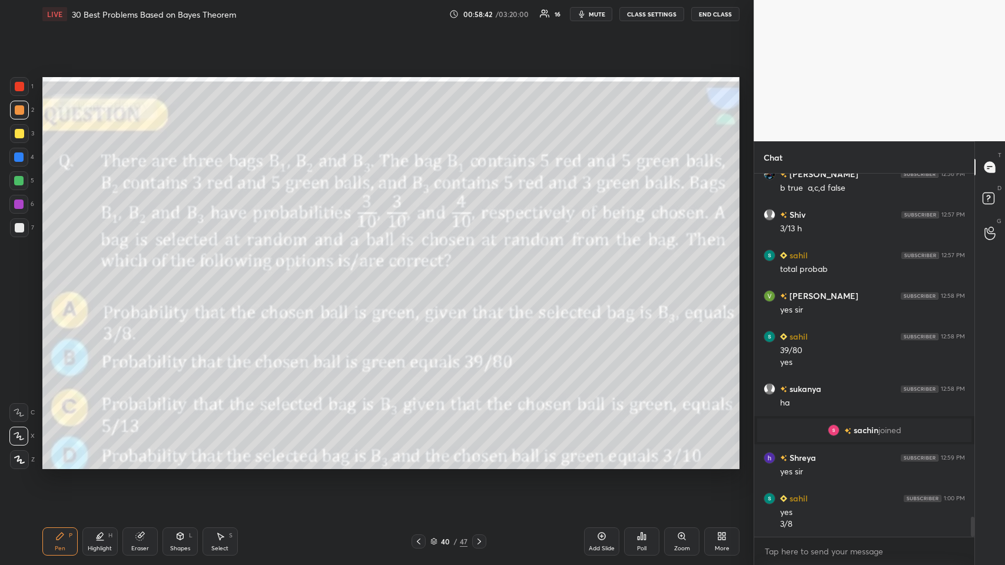
scroll to position [6162, 0]
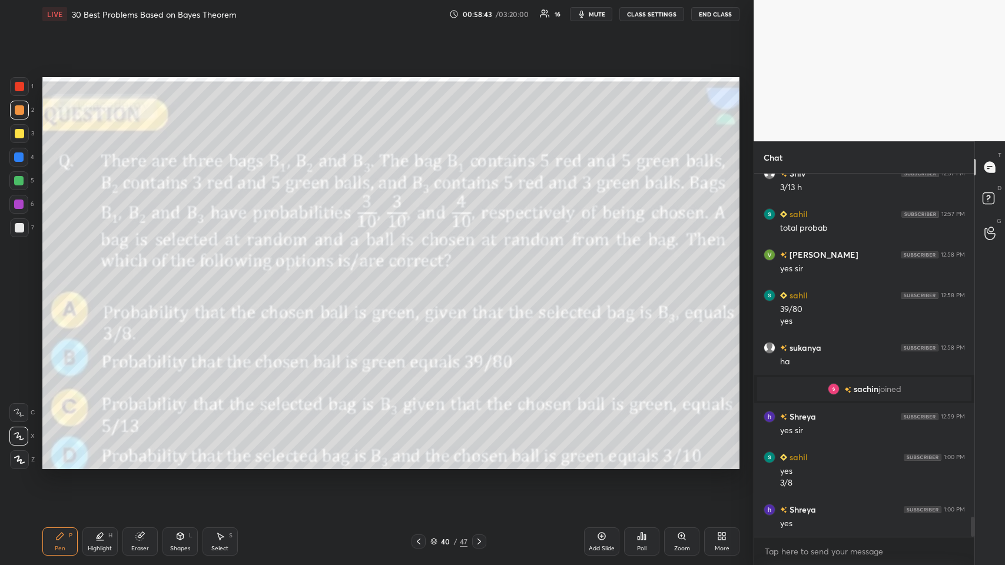
click at [421, 276] on icon at bounding box center [478, 541] width 9 height 9
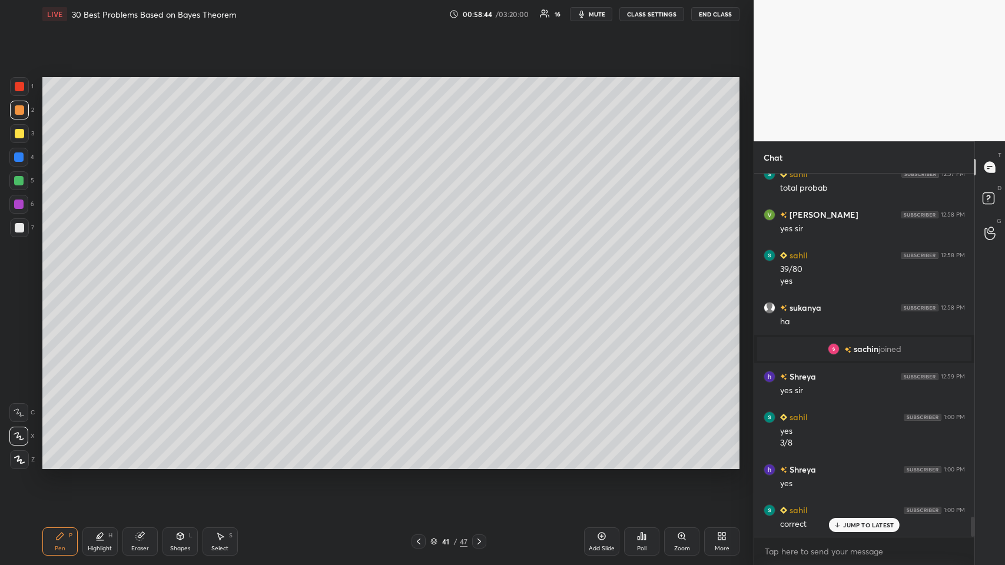
scroll to position [6242, 0]
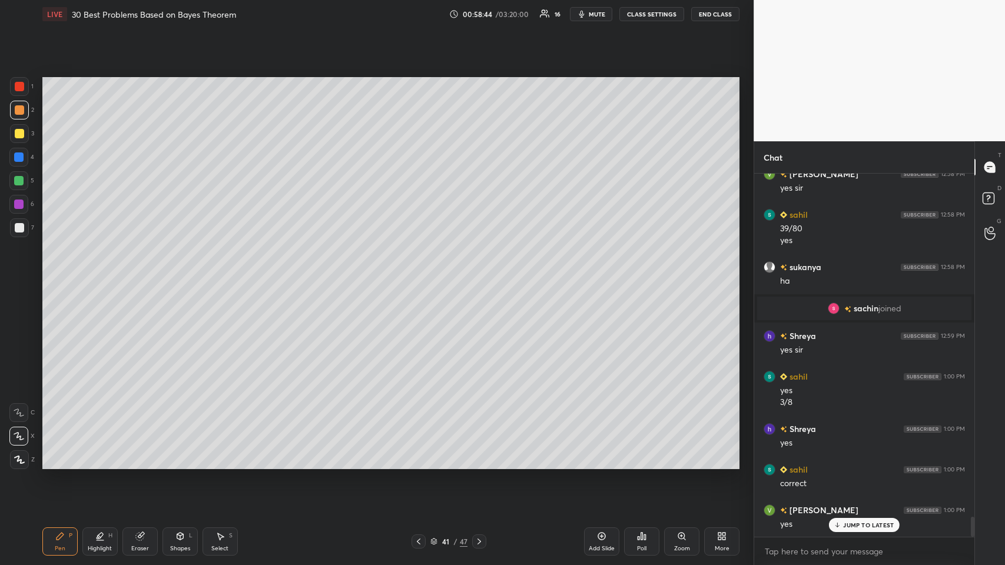
click at [421, 276] on icon at bounding box center [478, 541] width 9 height 9
click at [19, 159] on div at bounding box center [18, 156] width 9 height 9
click at [19, 227] on div at bounding box center [19, 227] width 9 height 9
click at [231, 276] on div "S" at bounding box center [231, 536] width 4 height 6
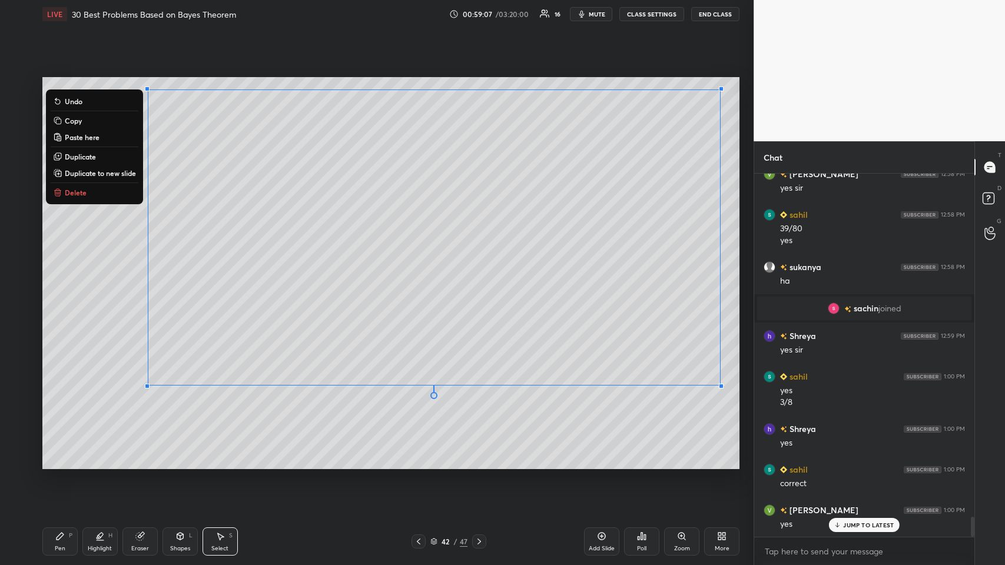
click at [87, 115] on button "Copy" at bounding box center [95, 121] width 88 height 14
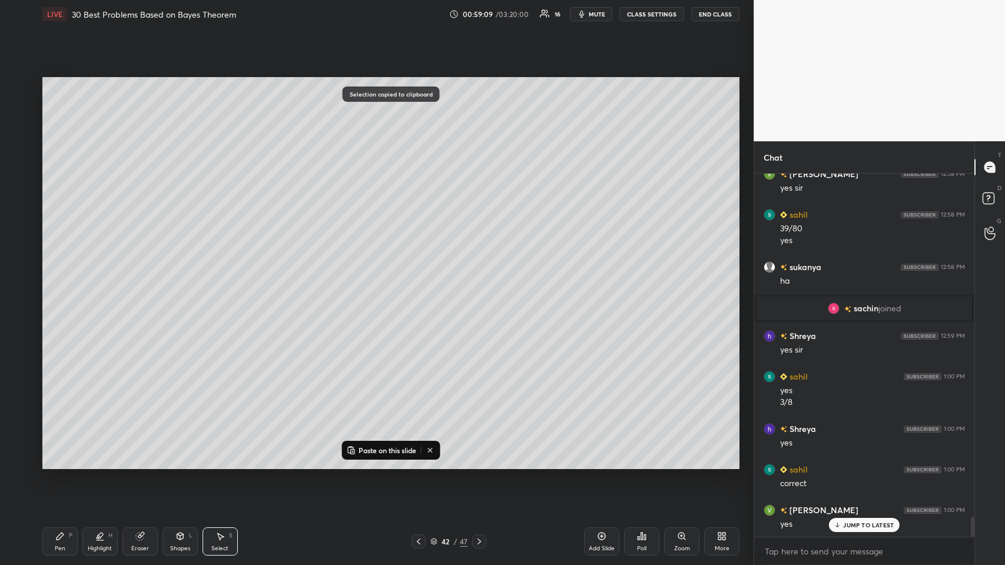
click at [421, 276] on icon at bounding box center [602, 537] width 8 height 8
click at [385, 276] on p "Paste on this slide" at bounding box center [387, 449] width 58 height 9
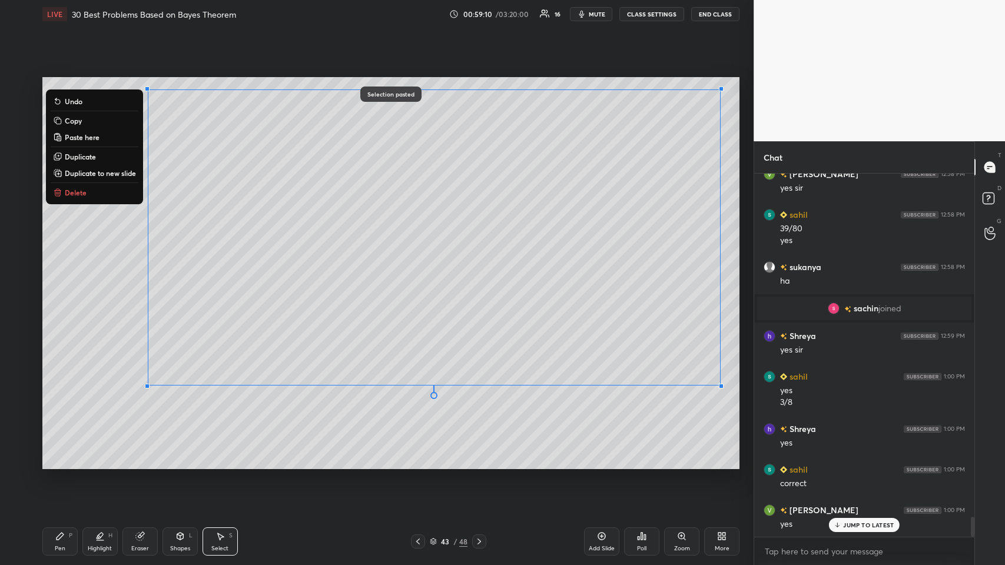
click at [418, 276] on icon at bounding box center [417, 541] width 9 height 9
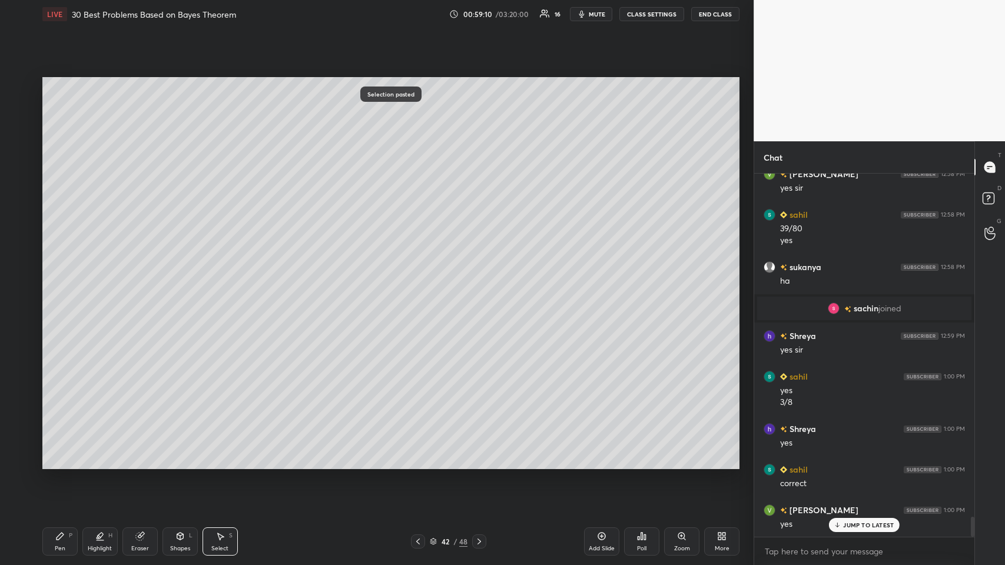
scroll to position [6283, 0]
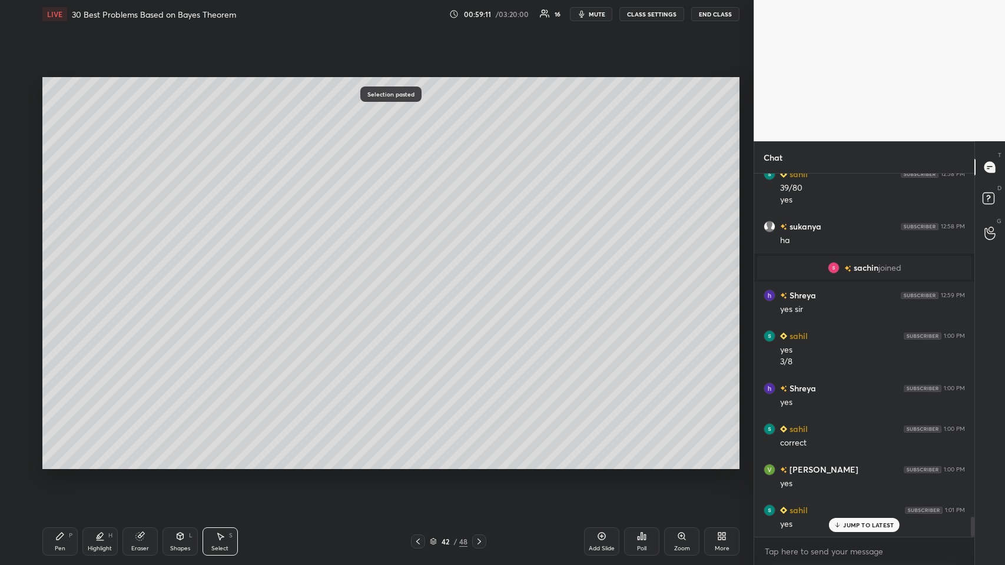
click at [418, 276] on icon at bounding box center [417, 541] width 9 height 9
click at [420, 276] on icon at bounding box center [417, 541] width 9 height 9
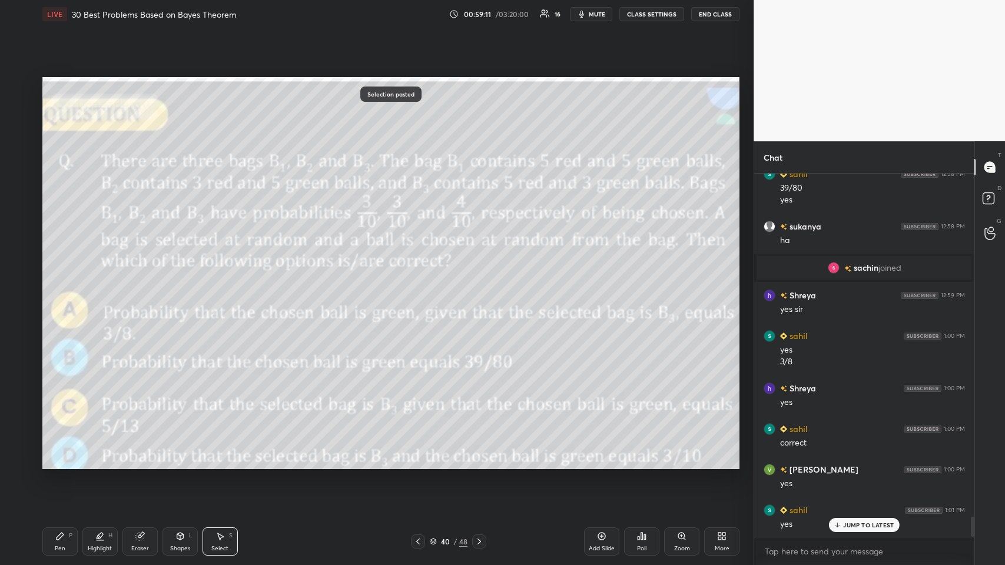
scroll to position [6405, 0]
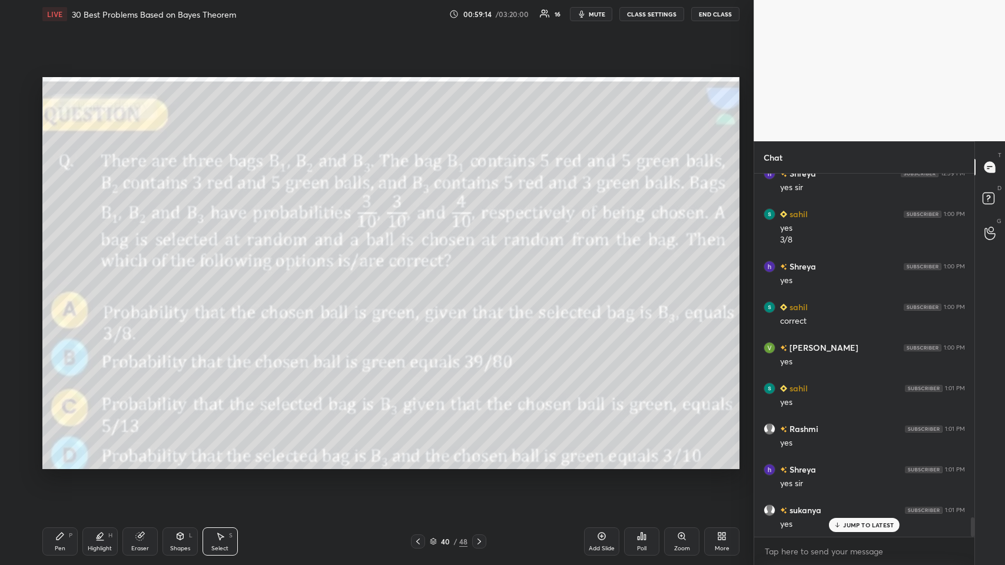
click at [69, 276] on div "P" at bounding box center [71, 536] width 4 height 6
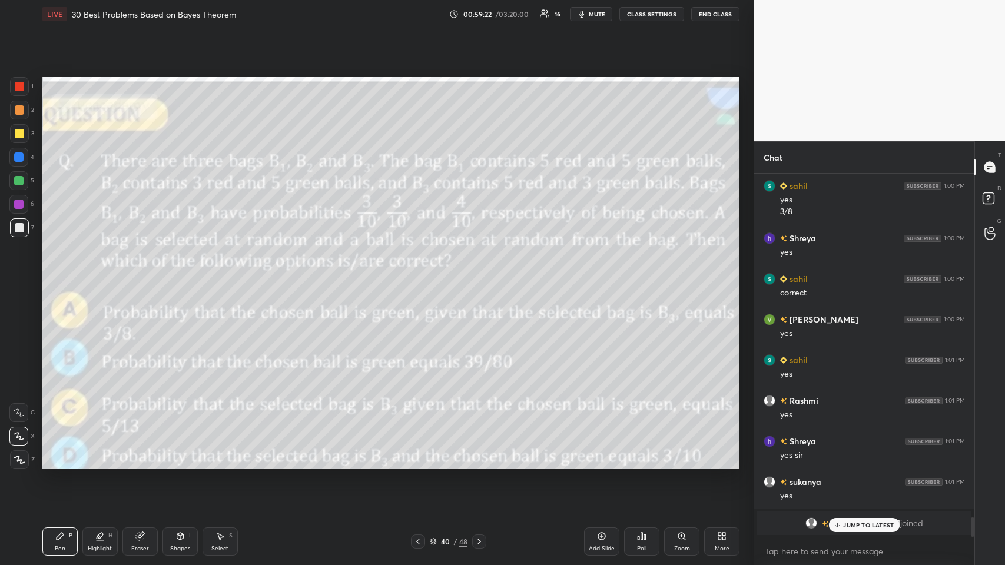
click at [421, 276] on icon at bounding box center [837, 524] width 8 height 7
click at [421, 276] on icon at bounding box center [478, 541] width 9 height 9
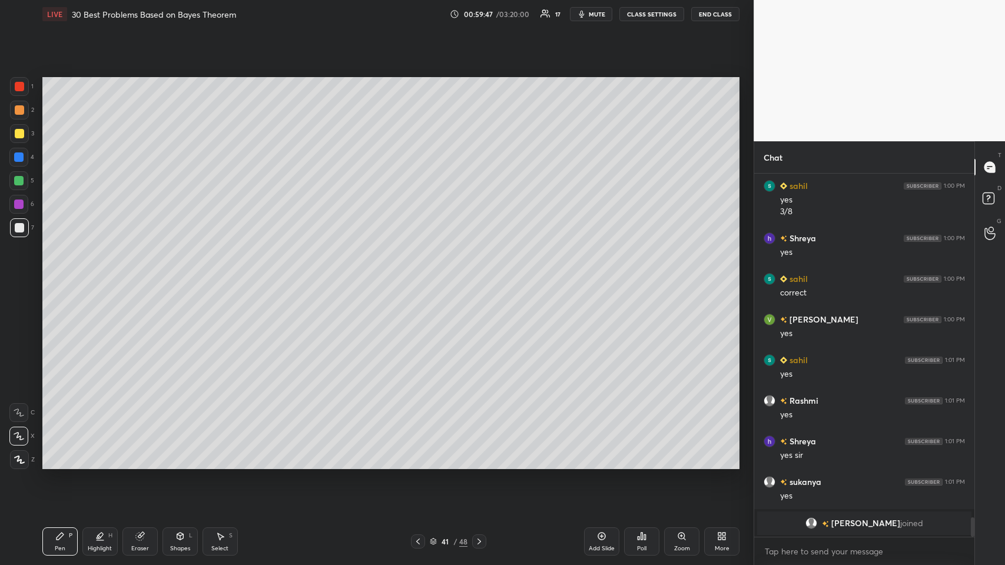
click at [421, 276] on icon at bounding box center [478, 541] width 9 height 9
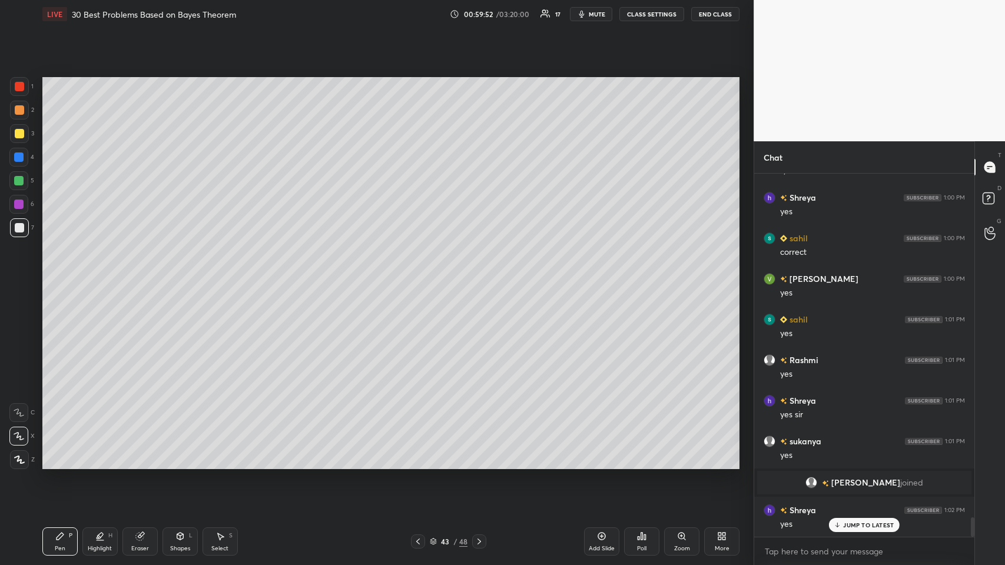
click at [417, 276] on icon at bounding box center [417, 541] width 9 height 9
click at [418, 276] on icon at bounding box center [418, 541] width 4 height 6
click at [419, 276] on icon at bounding box center [417, 541] width 9 height 9
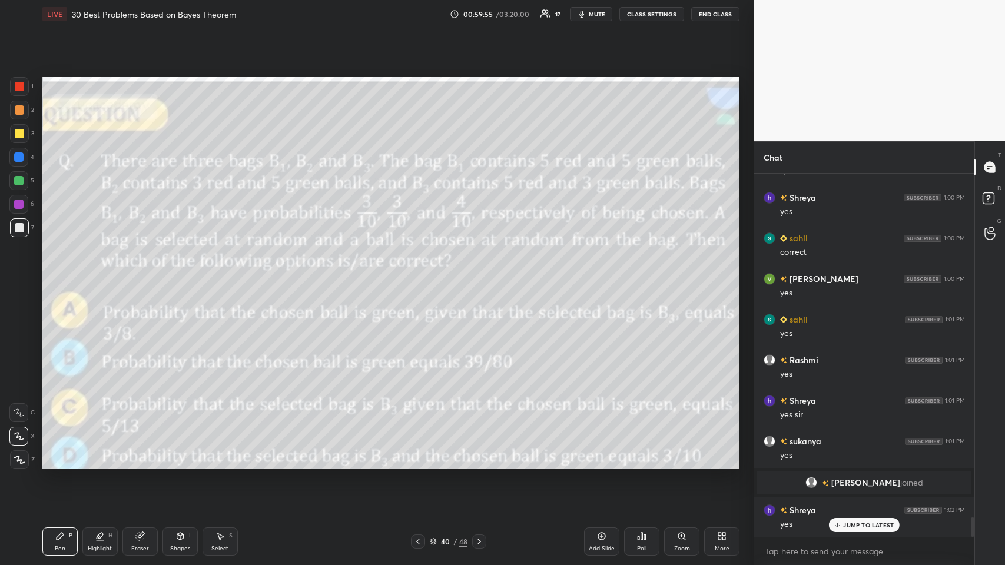
click at [421, 276] on icon at bounding box center [478, 541] width 9 height 9
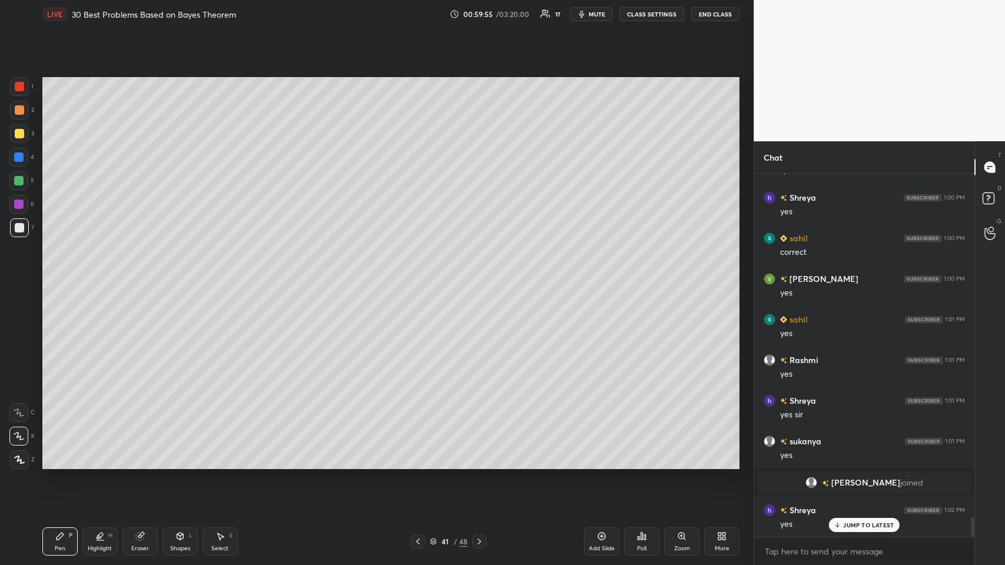
click at [421, 276] on icon at bounding box center [478, 541] width 9 height 9
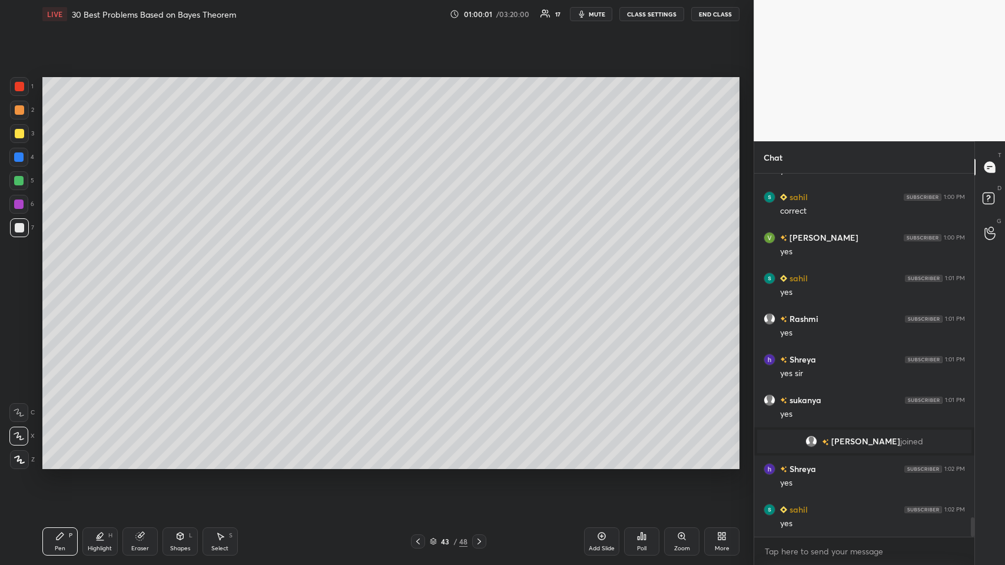
click at [15, 137] on div at bounding box center [19, 133] width 9 height 9
click at [19, 84] on div at bounding box center [19, 86] width 9 height 9
click at [97, 276] on icon at bounding box center [100, 540] width 7 height 0
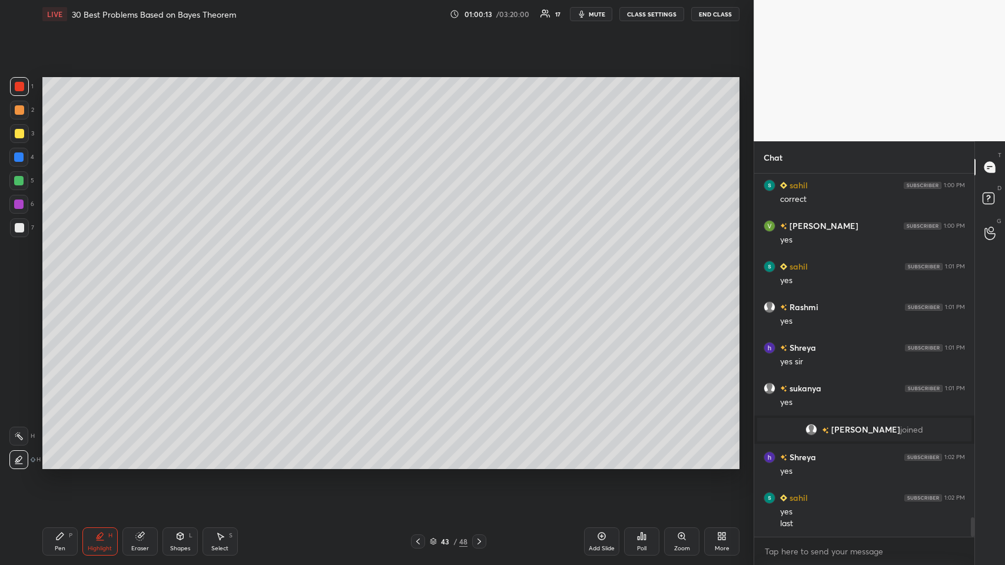
click at [52, 276] on div "Pen P" at bounding box center [59, 541] width 35 height 28
click at [19, 224] on div at bounding box center [19, 227] width 9 height 9
click at [16, 133] on div at bounding box center [19, 133] width 9 height 9
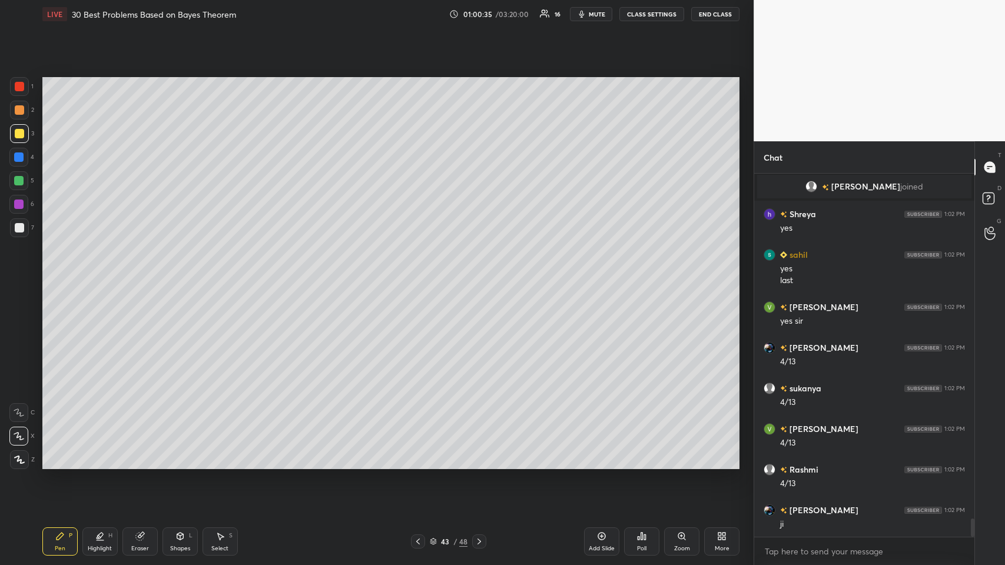
scroll to position [6810, 0]
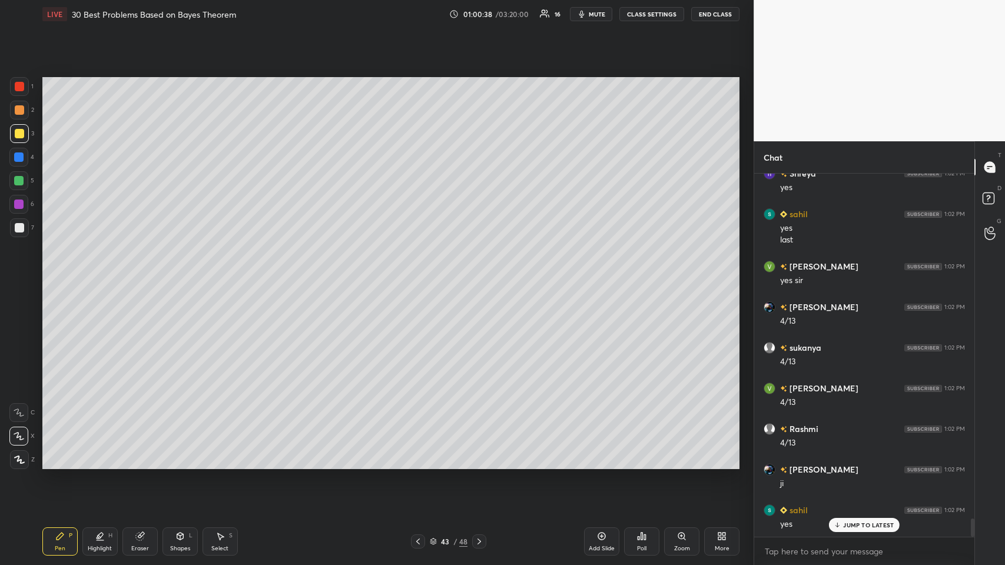
click at [418, 276] on icon at bounding box center [417, 541] width 9 height 9
click at [418, 276] on icon at bounding box center [418, 541] width 4 height 6
click at [418, 276] on icon at bounding box center [417, 541] width 9 height 9
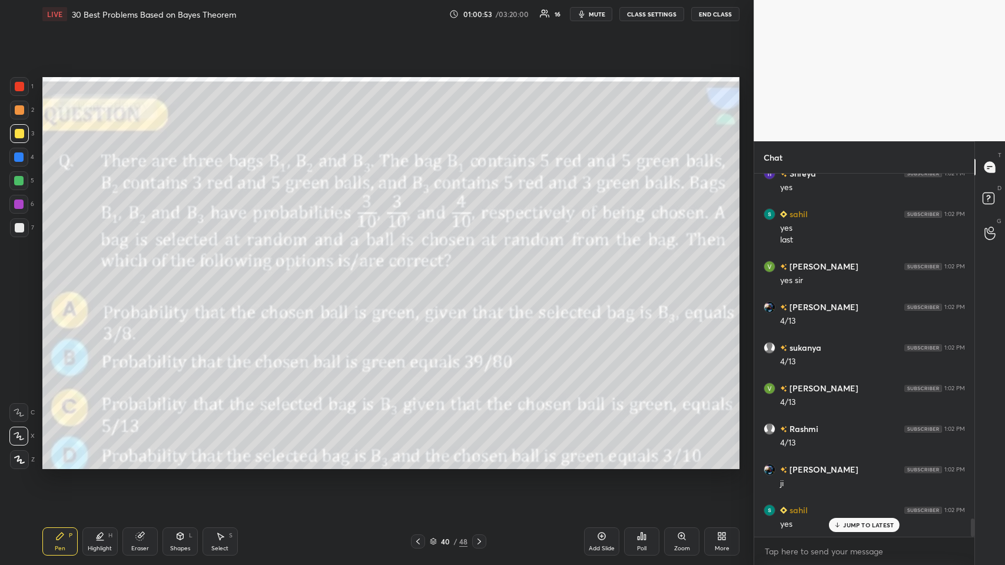
click at [421, 276] on div "Setting up your live class Poll for secs No correct answer Start poll" at bounding box center [391, 273] width 706 height 490
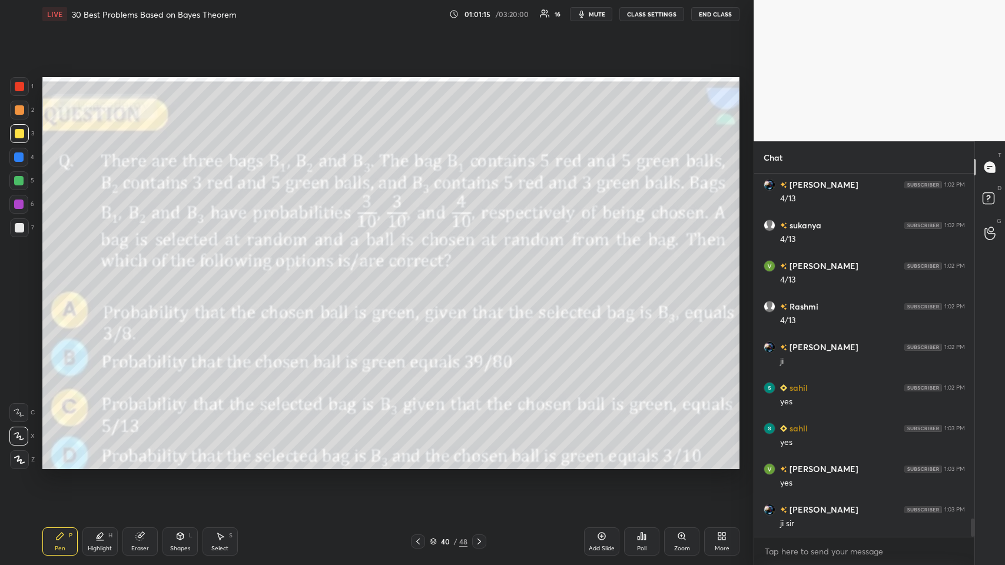
scroll to position [6983, 0]
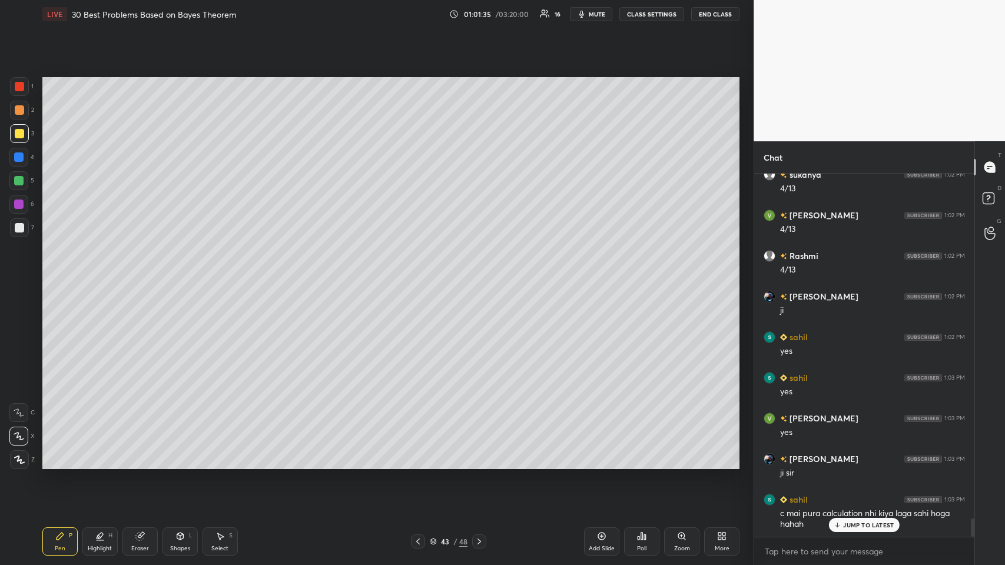
click at [409, 276] on div "43 / 48" at bounding box center [448, 541] width 271 height 14
click at [413, 276] on icon at bounding box center [417, 541] width 9 height 9
click at [415, 276] on icon at bounding box center [417, 541] width 9 height 9
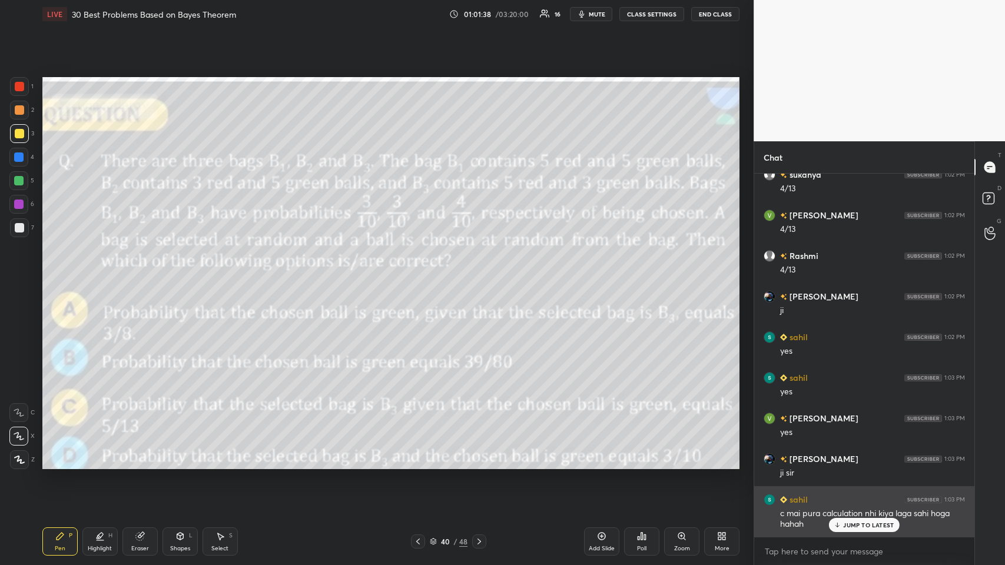
click at [421, 276] on p "JUMP TO LATEST" at bounding box center [868, 524] width 51 height 7
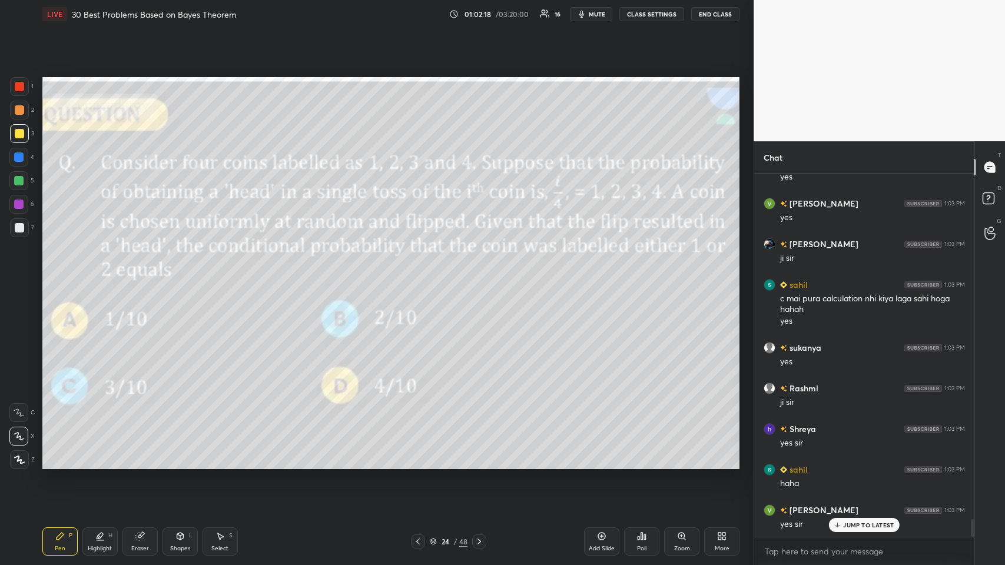
scroll to position [7239, 0]
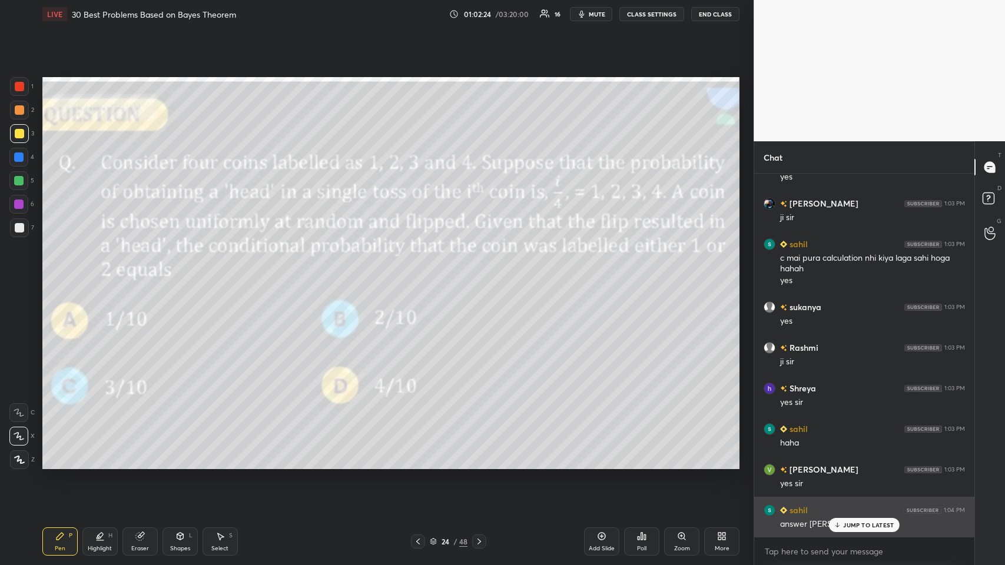
click at [421, 276] on p "JUMP TO LATEST" at bounding box center [868, 524] width 51 height 7
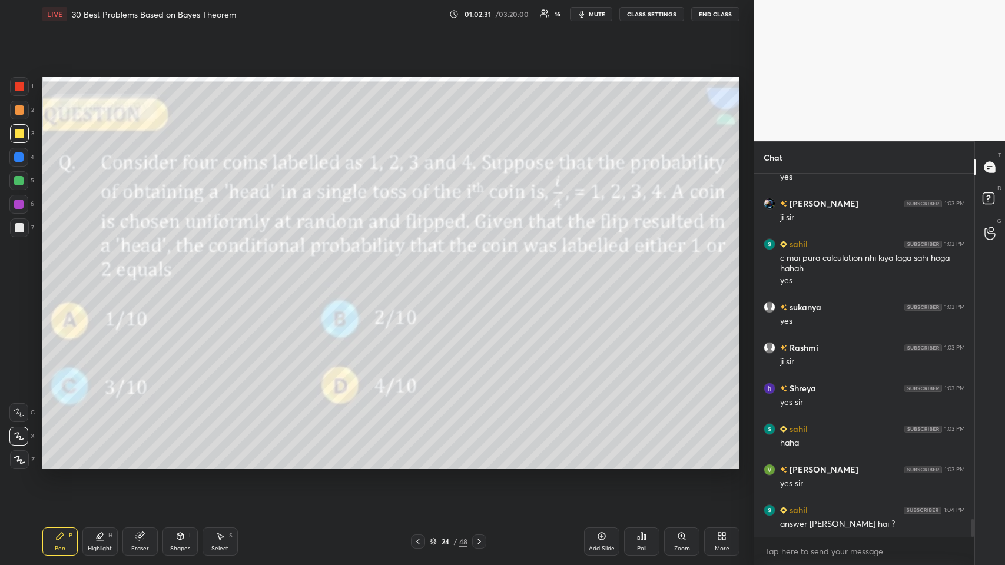
click at [421, 276] on icon at bounding box center [641, 535] width 9 height 9
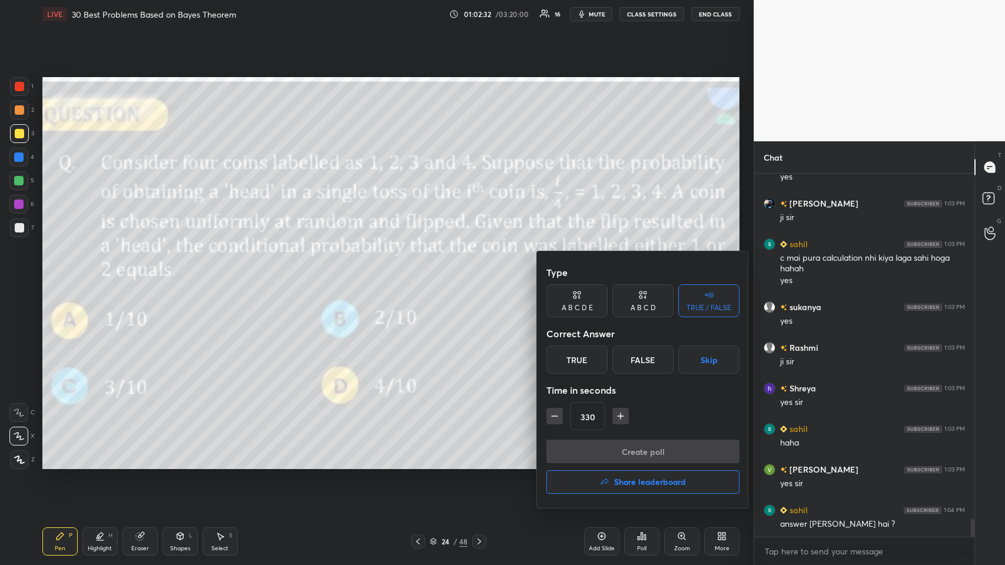
click at [421, 276] on div "TRUE / FALSE" at bounding box center [708, 307] width 45 height 7
click at [421, 276] on div "True" at bounding box center [576, 359] width 61 height 28
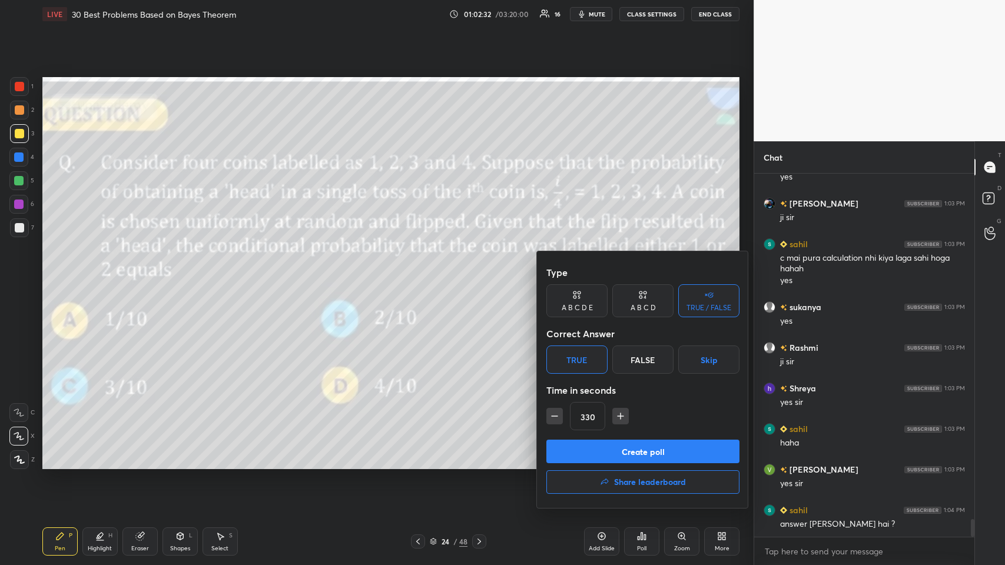
click at [421, 276] on button "Create poll" at bounding box center [642, 452] width 193 height 24
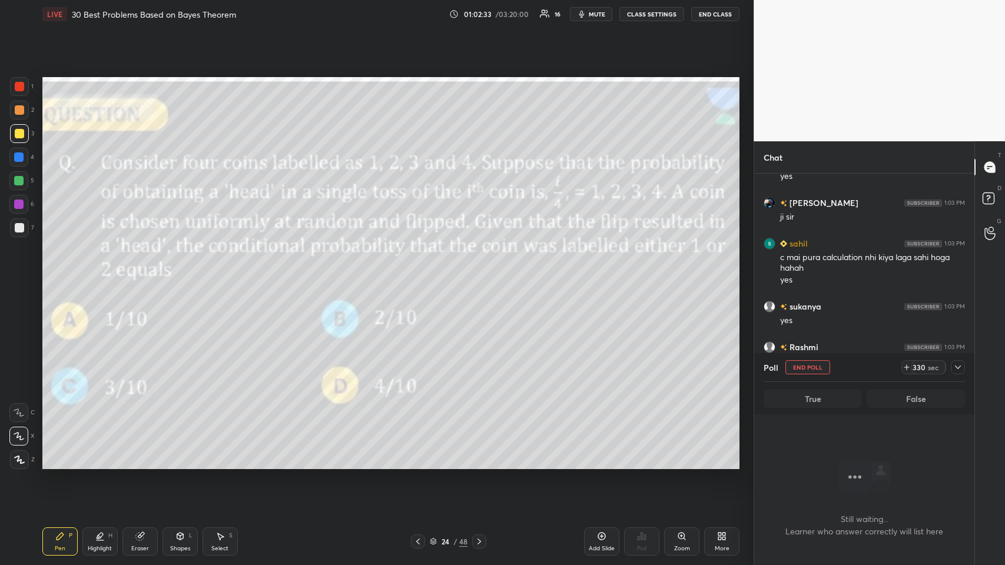
scroll to position [4, 4]
click at [421, 276] on icon at bounding box center [957, 367] width 9 height 9
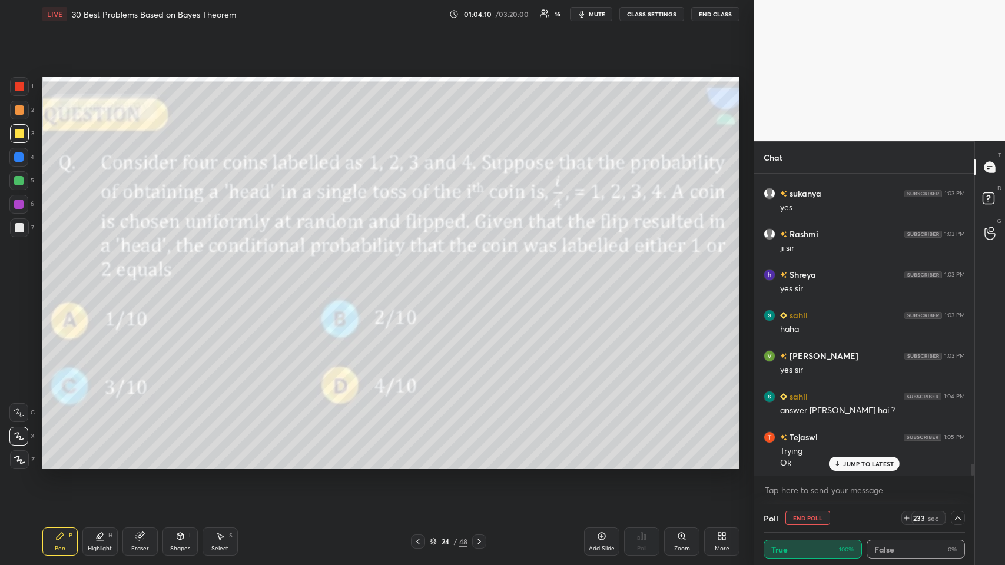
scroll to position [7393, 0]
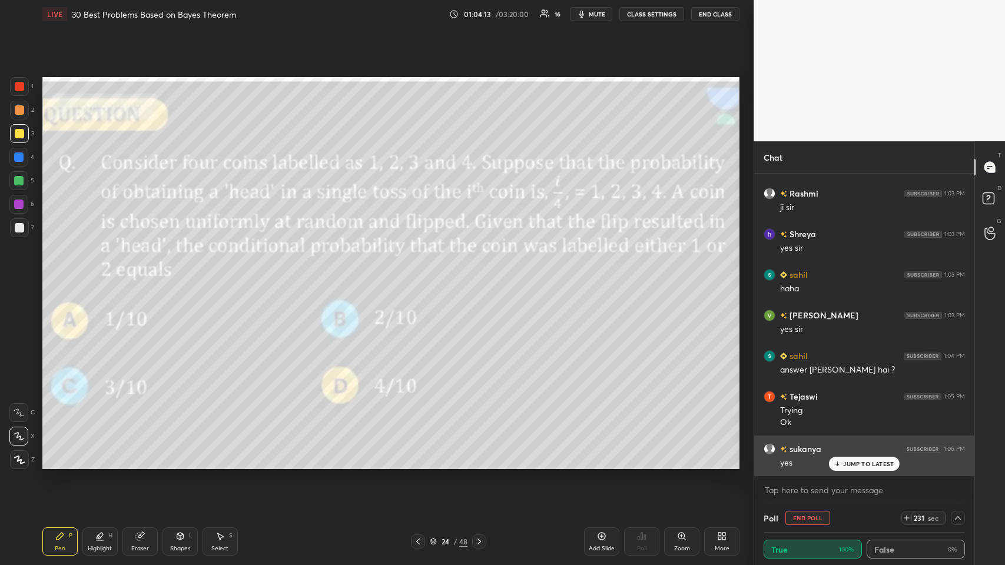
click at [421, 276] on div "JUMP TO LATEST" at bounding box center [864, 464] width 71 height 14
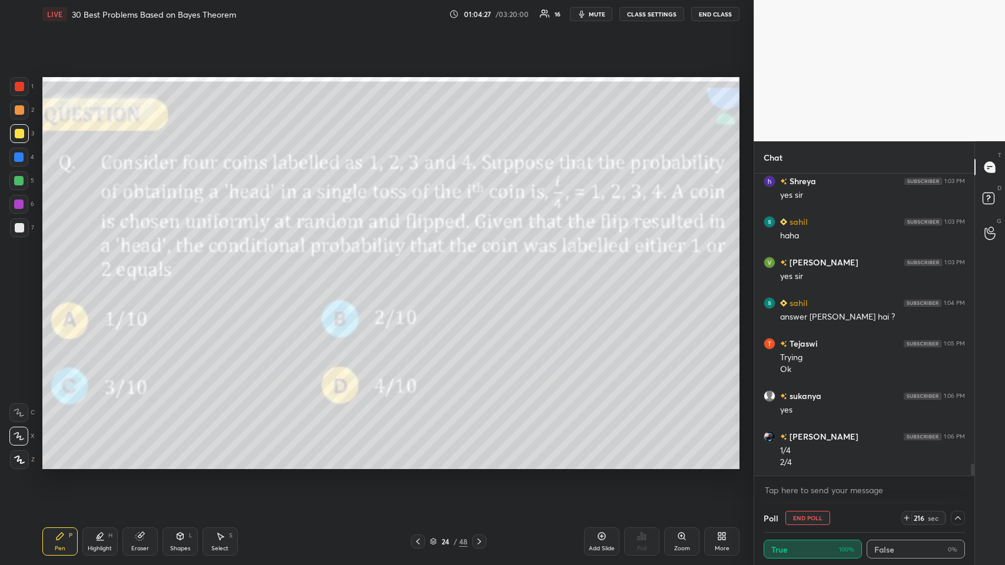
scroll to position [7486, 0]
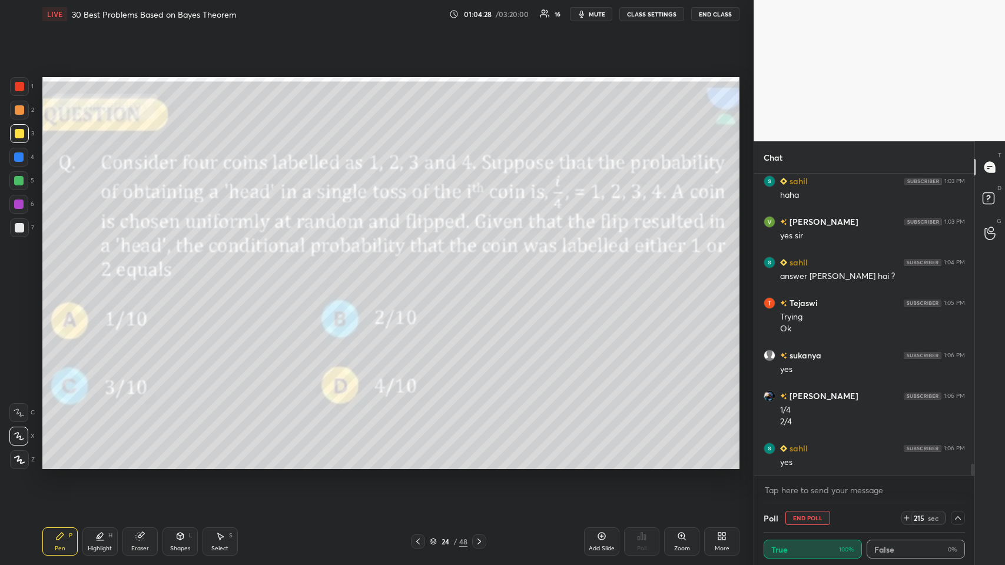
click at [19, 108] on div at bounding box center [19, 109] width 9 height 9
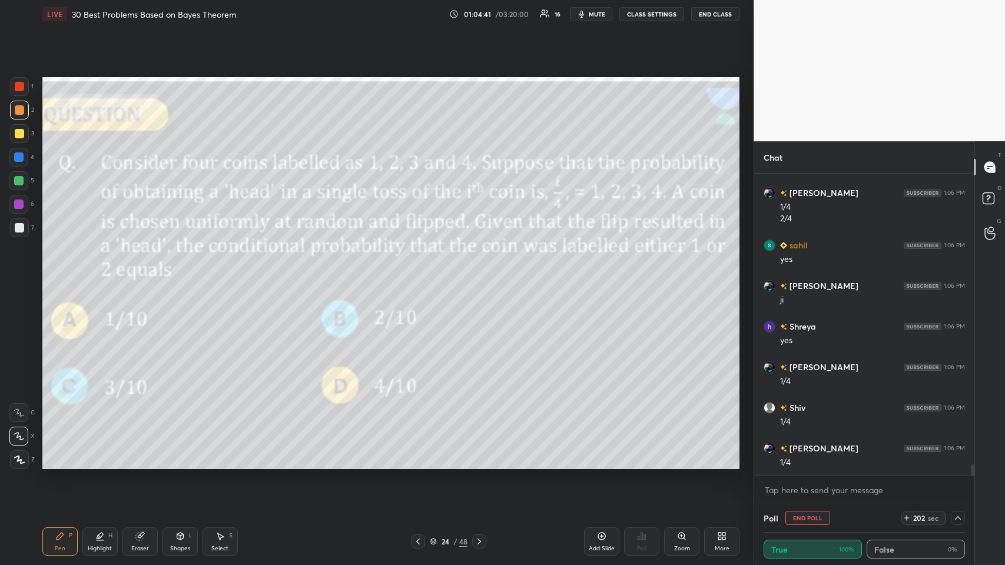
scroll to position [7730, 0]
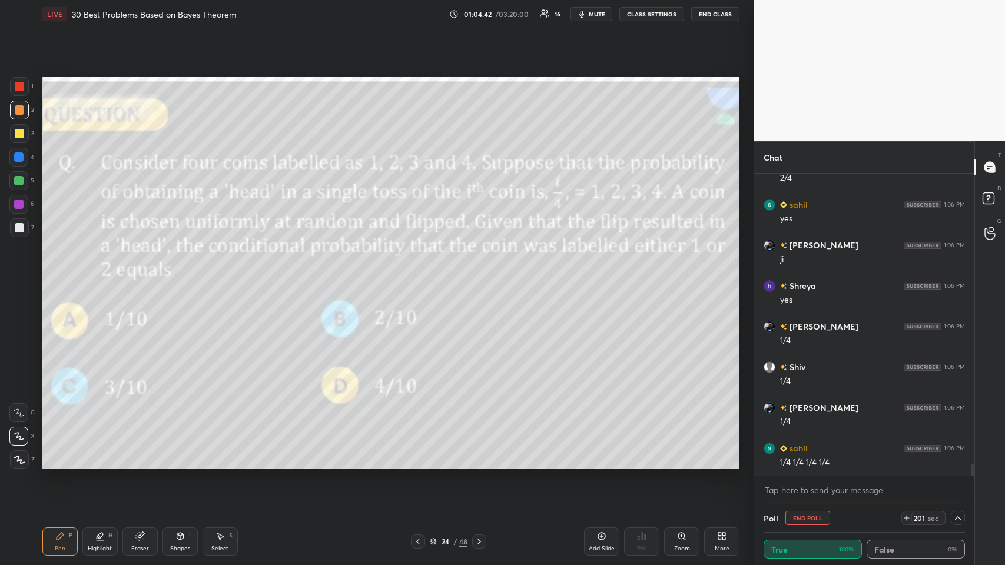
click at [21, 85] on div at bounding box center [19, 86] width 9 height 9
click at [21, 276] on icon at bounding box center [19, 459] width 9 height 7
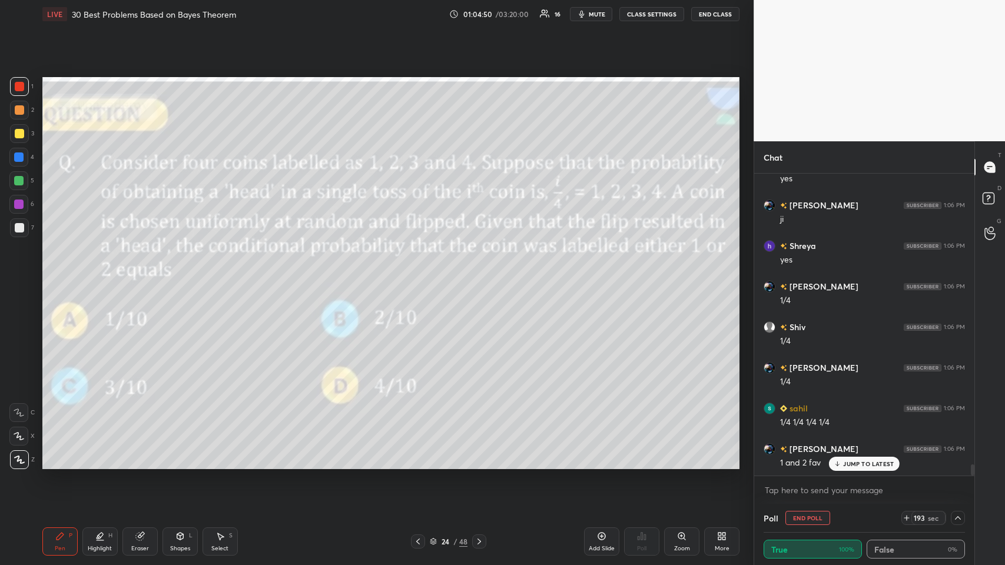
scroll to position [7811, 0]
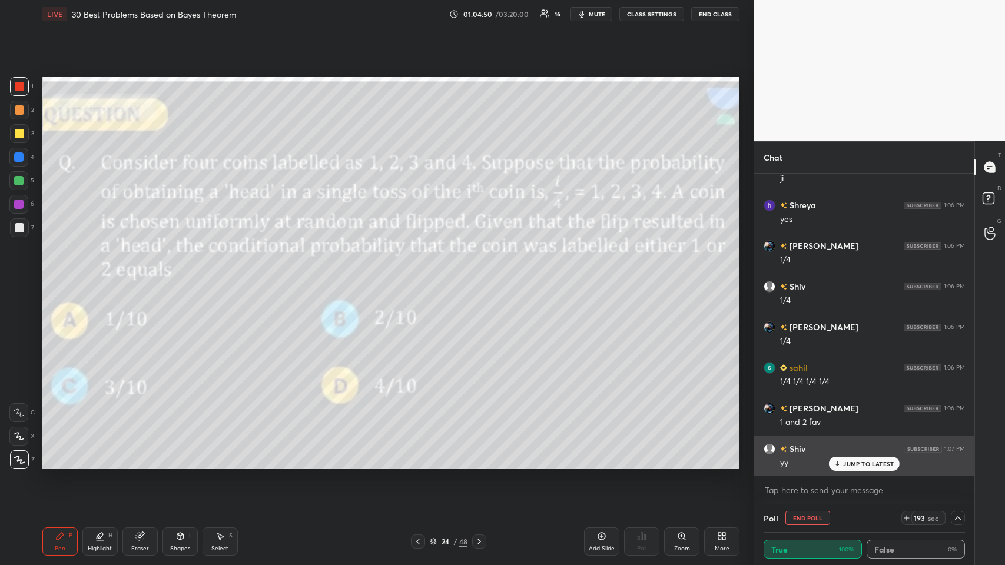
click at [421, 276] on p "JUMP TO LATEST" at bounding box center [868, 463] width 51 height 7
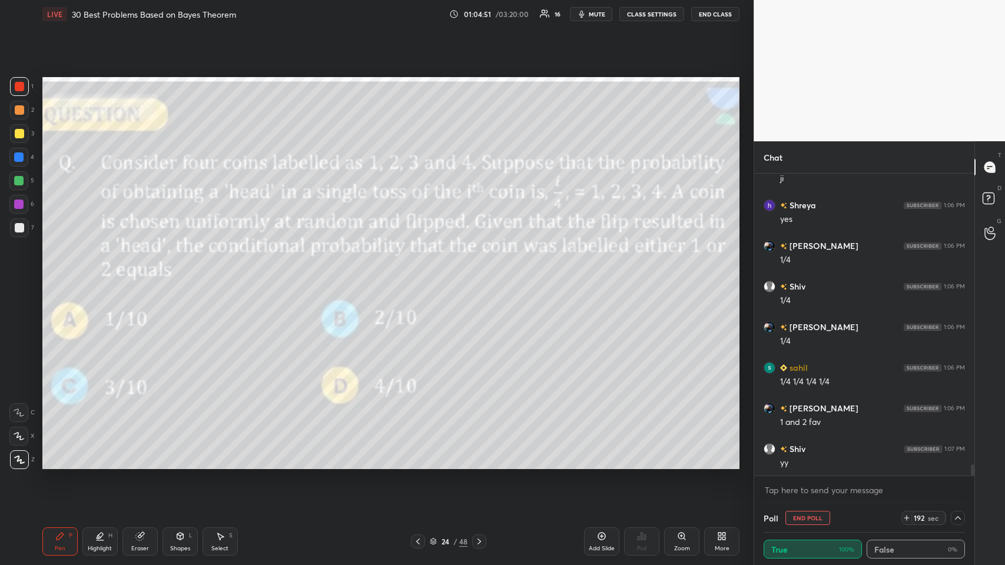
click at [55, 276] on icon at bounding box center [59, 535] width 9 height 9
click at [19, 276] on icon at bounding box center [19, 412] width 11 height 8
click at [22, 231] on div at bounding box center [19, 227] width 9 height 9
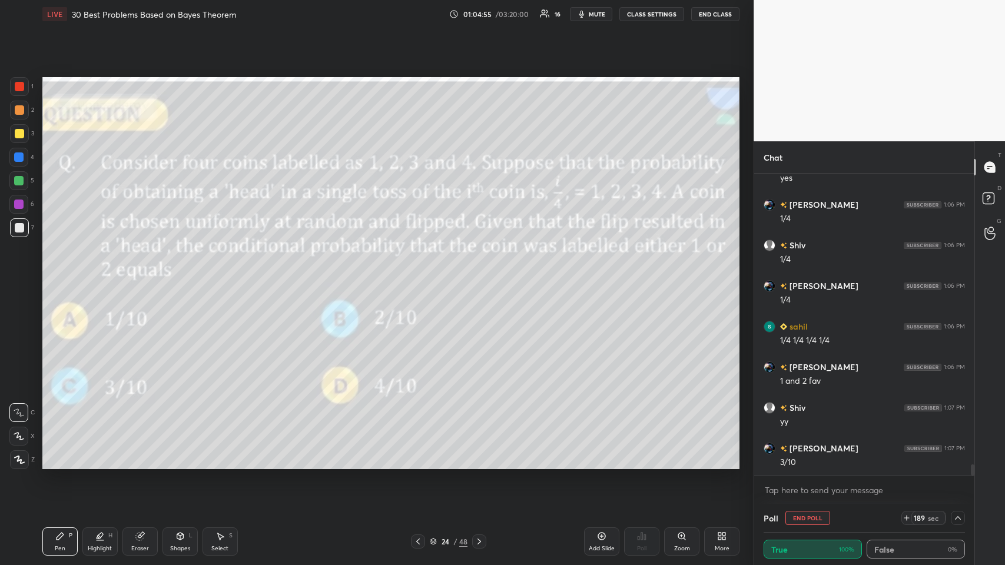
click at [24, 276] on icon at bounding box center [19, 436] width 11 height 8
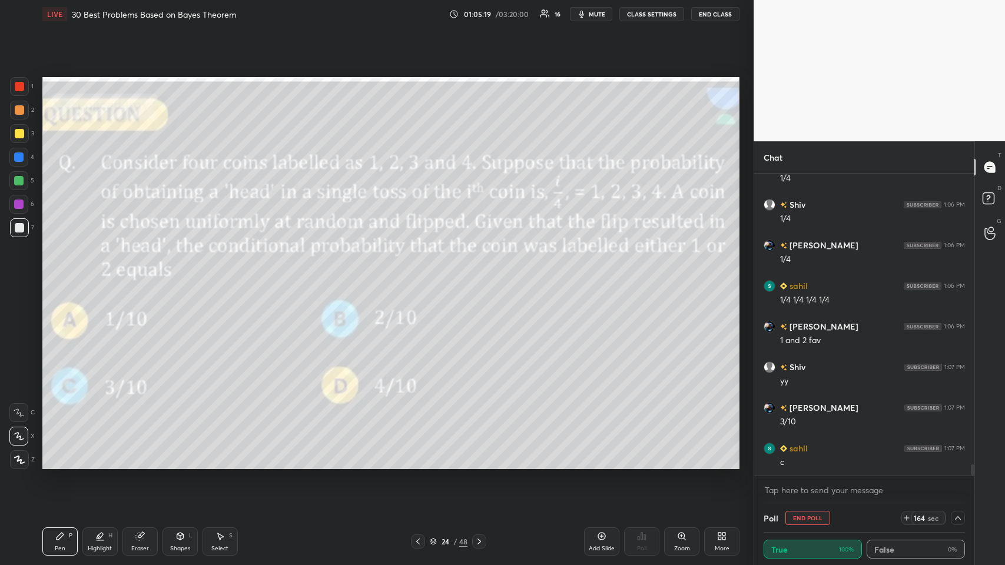
scroll to position [7904, 0]
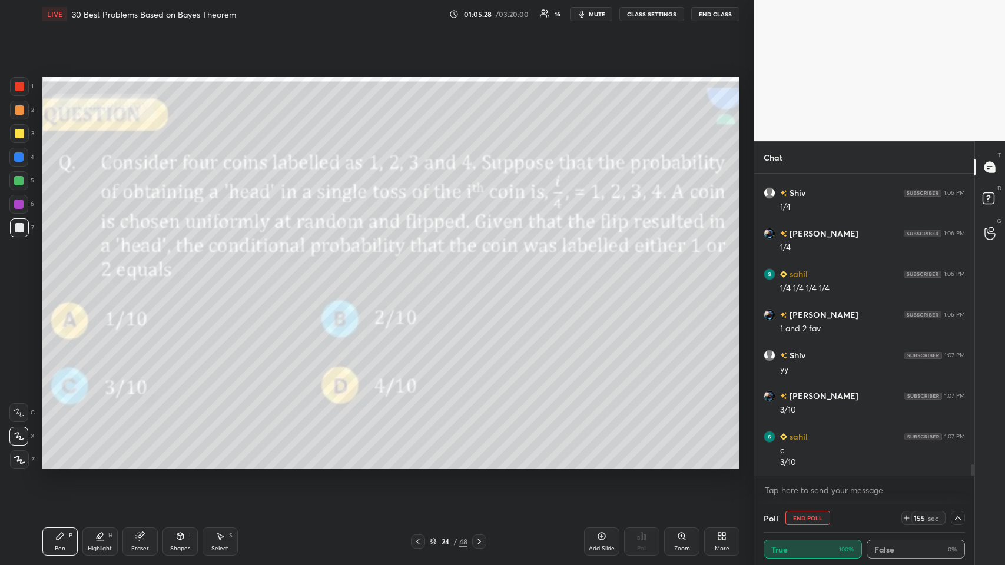
click at [15, 121] on div "2" at bounding box center [22, 113] width 24 height 24
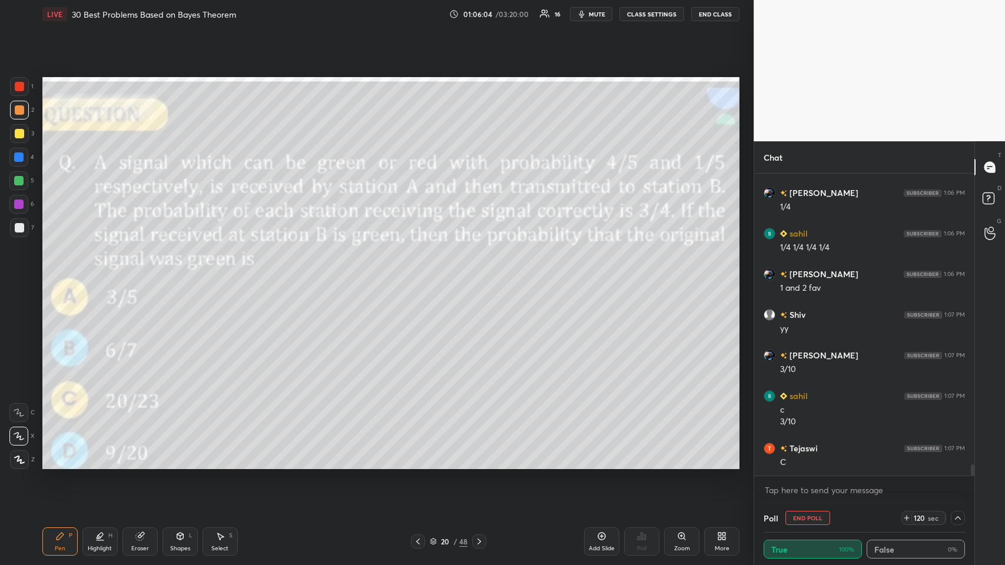
click at [21, 112] on div at bounding box center [19, 109] width 9 height 9
click at [421, 276] on icon at bounding box center [957, 517] width 9 height 9
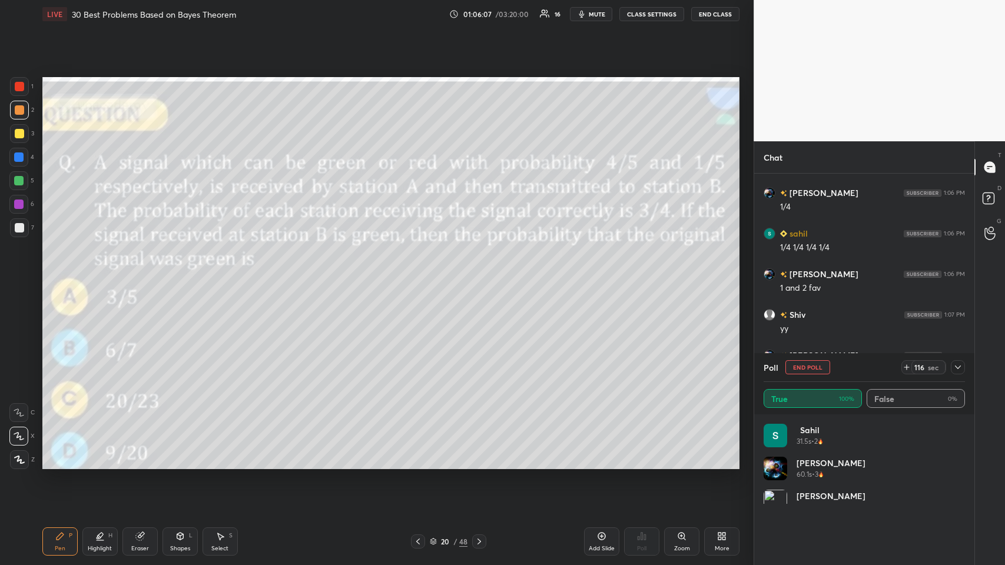
scroll to position [4, 4]
click at [421, 276] on button "End Poll" at bounding box center [807, 367] width 45 height 14
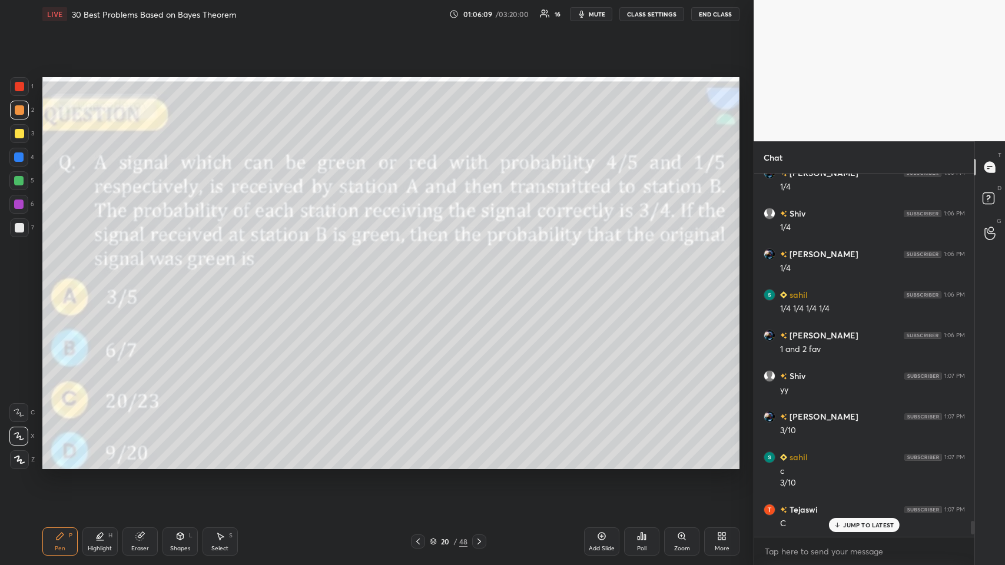
scroll to position [261, 217]
click at [421, 276] on icon at bounding box center [641, 535] width 9 height 9
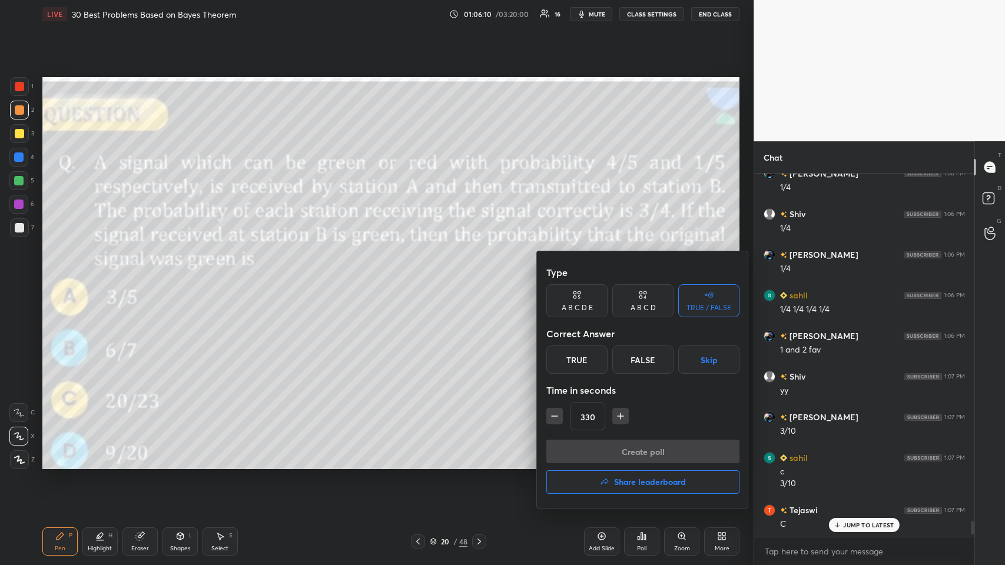
click at [421, 276] on div "True" at bounding box center [576, 359] width 61 height 28
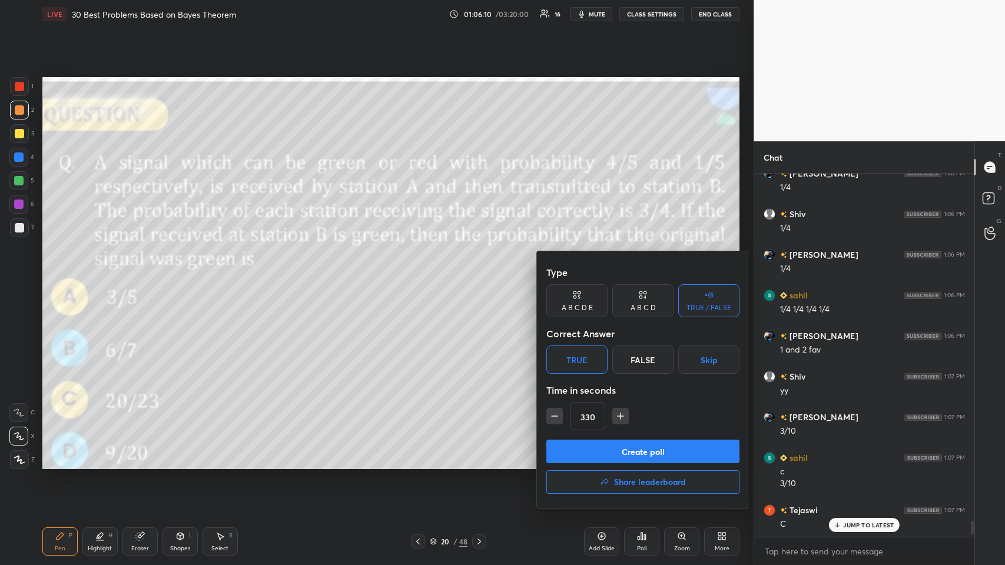
click at [421, 276] on button "Create poll" at bounding box center [642, 452] width 193 height 24
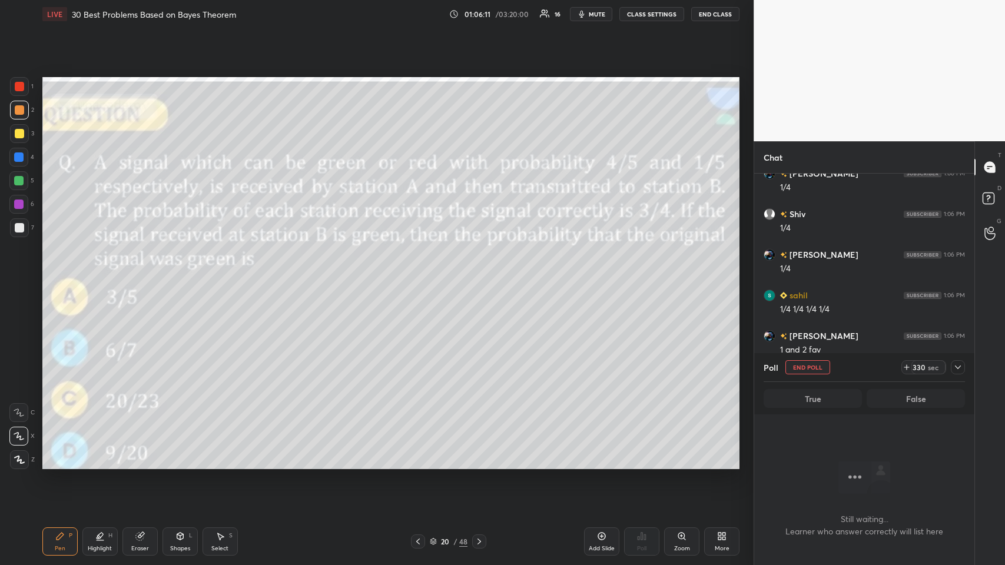
scroll to position [4, 4]
click at [421, 276] on icon at bounding box center [957, 367] width 9 height 9
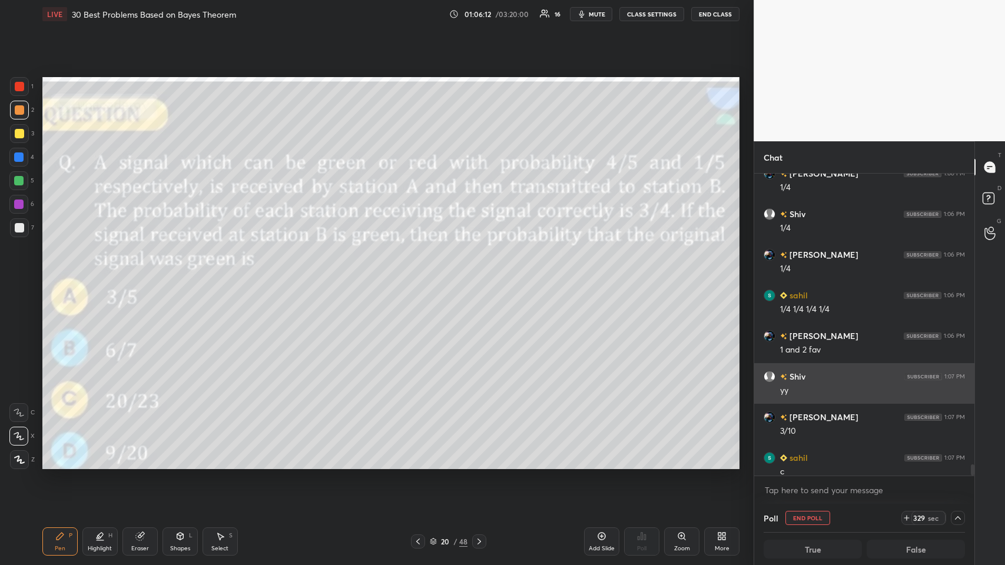
scroll to position [7945, 0]
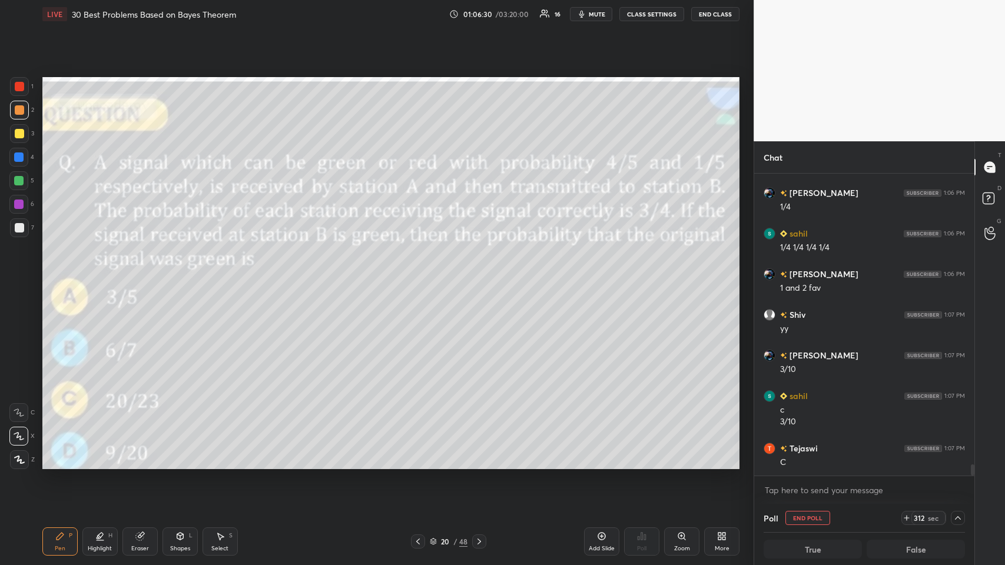
click at [421, 18] on span "mute" at bounding box center [597, 14] width 16 height 8
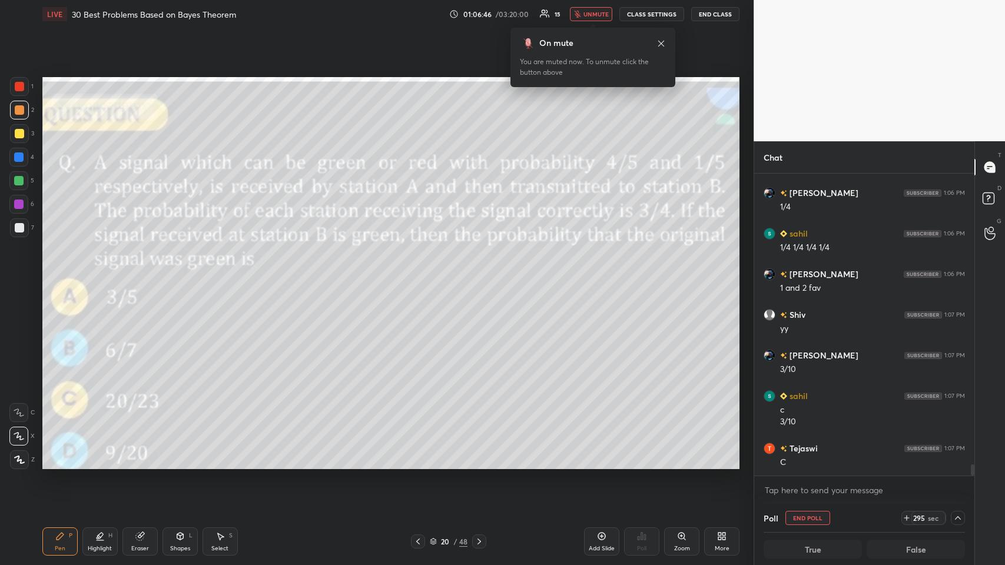
scroll to position [7972, 0]
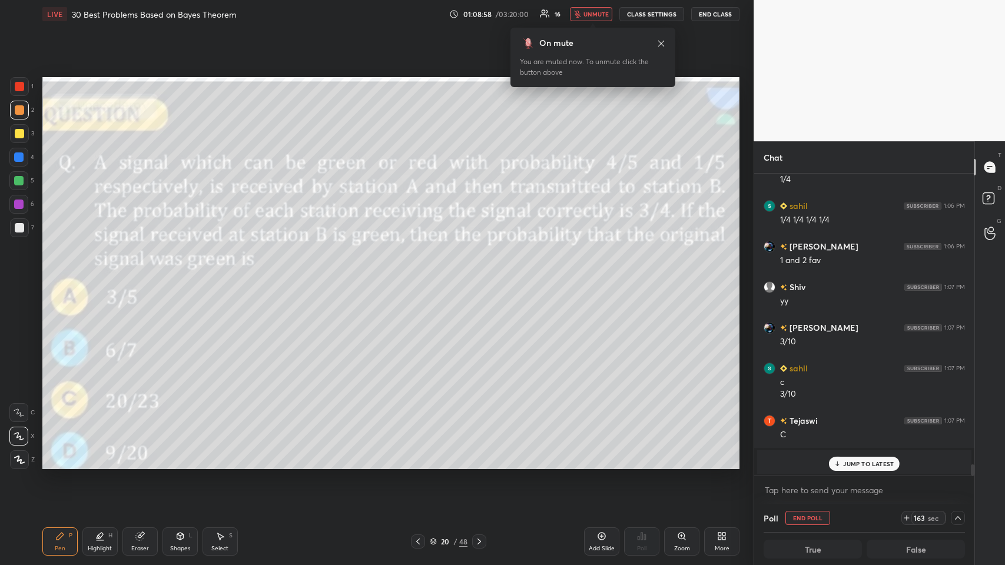
click at [421, 16] on span "unmute" at bounding box center [595, 14] width 25 height 8
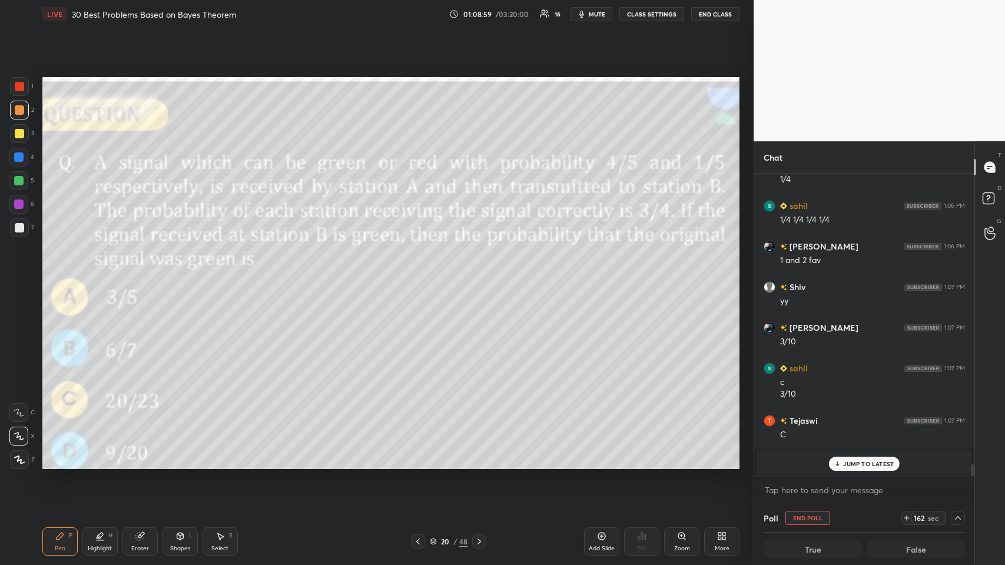
scroll to position [1, 4]
click at [421, 276] on p "JUMP TO LATEST" at bounding box center [868, 463] width 51 height 7
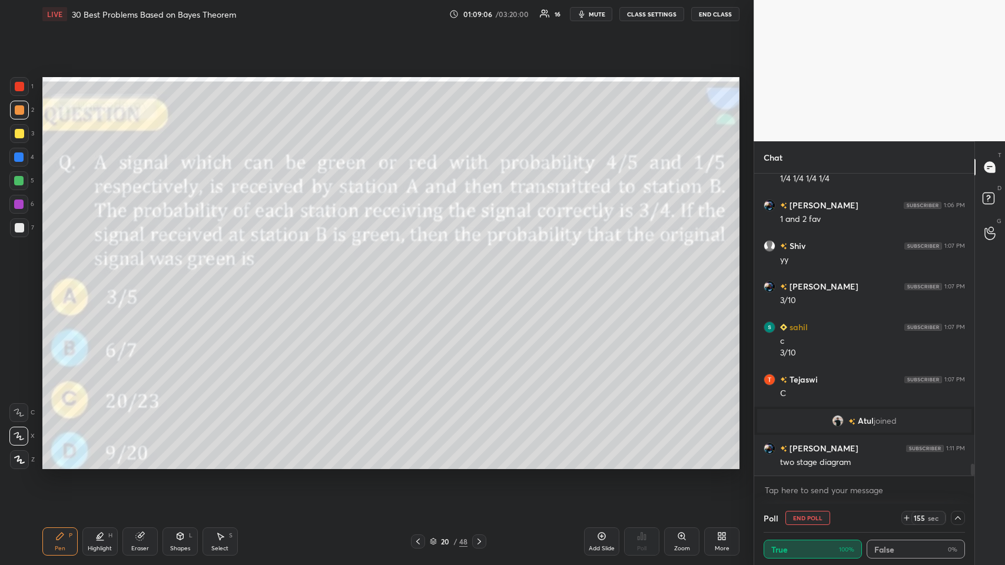
scroll to position [7507, 0]
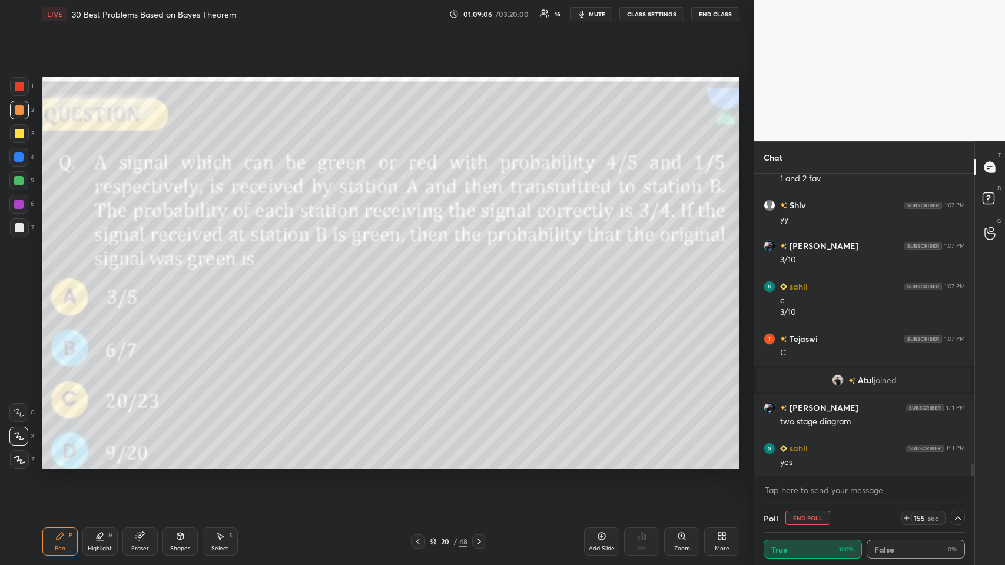
click at [421, 276] on button "End Poll" at bounding box center [807, 518] width 45 height 14
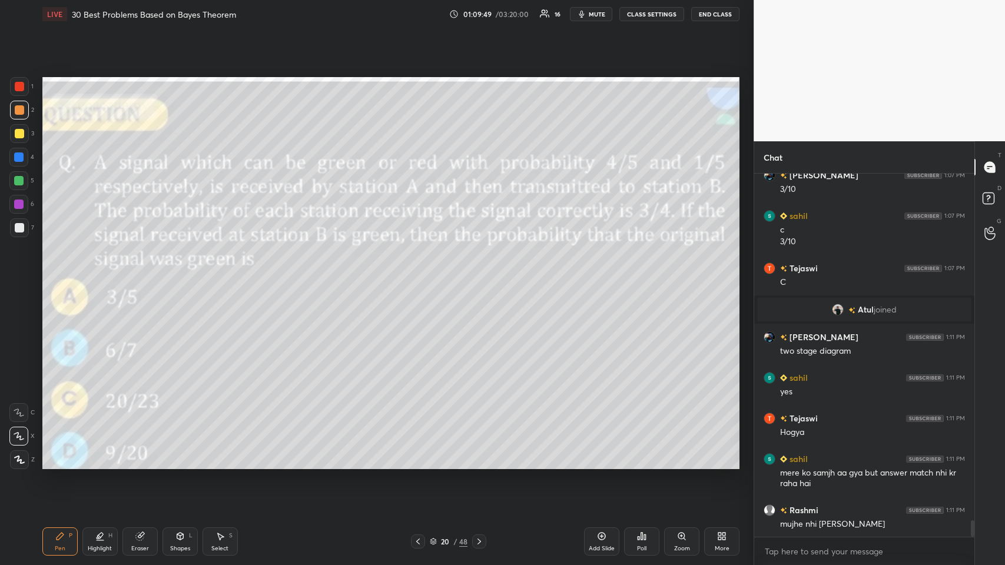
scroll to position [7618, 0]
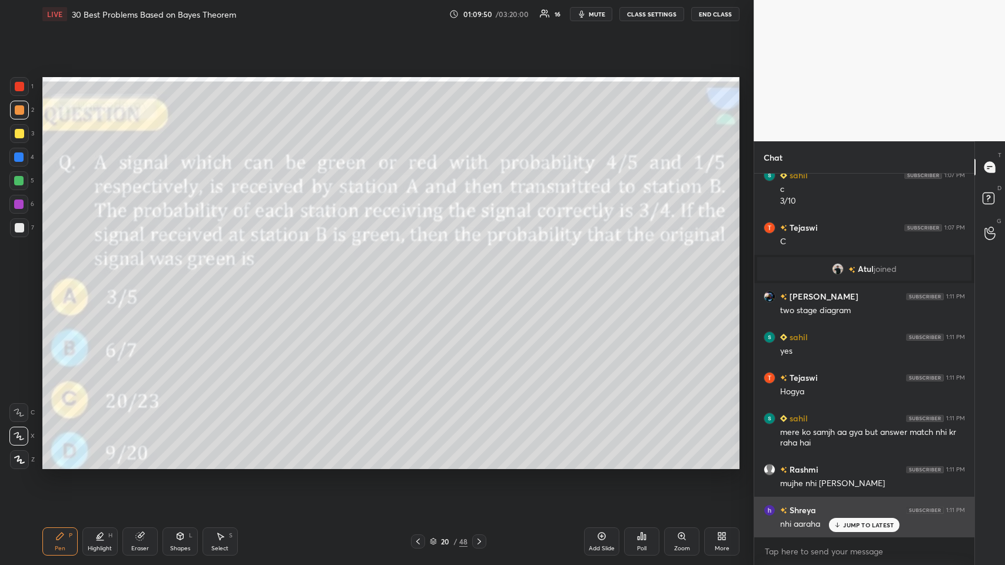
click at [421, 276] on p "JUMP TO LATEST" at bounding box center [868, 524] width 51 height 7
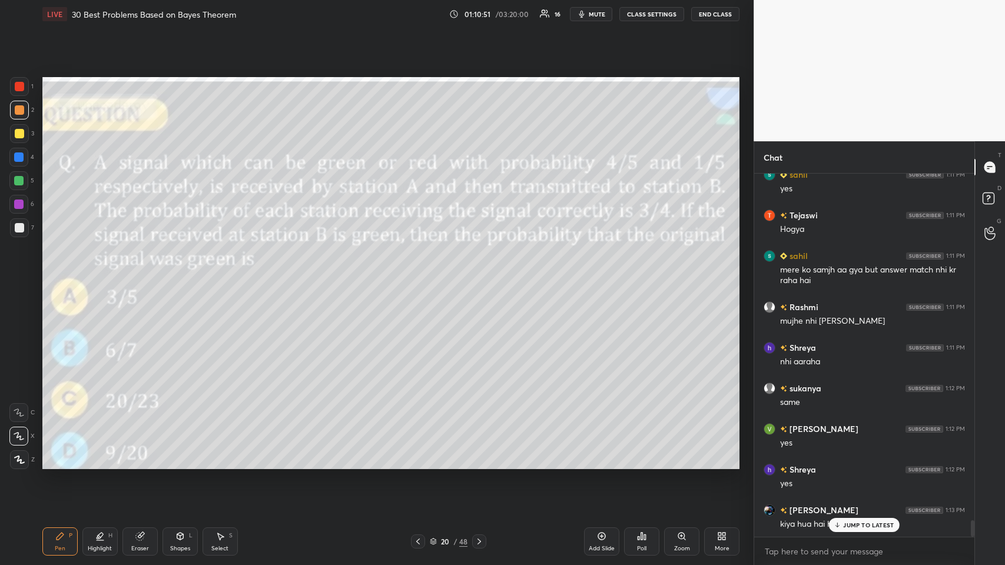
scroll to position [7821, 0]
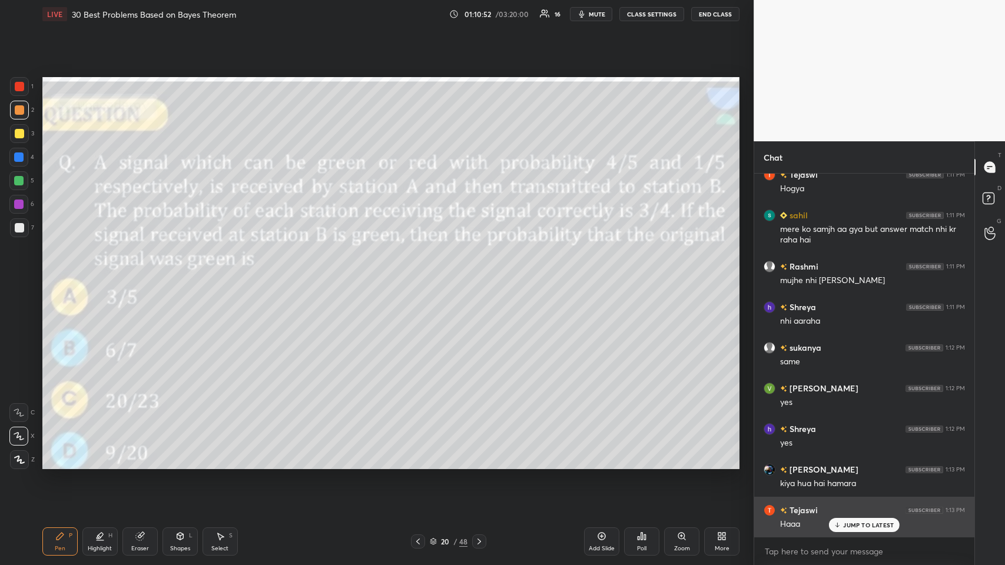
click at [421, 276] on p "JUMP TO LATEST" at bounding box center [868, 524] width 51 height 7
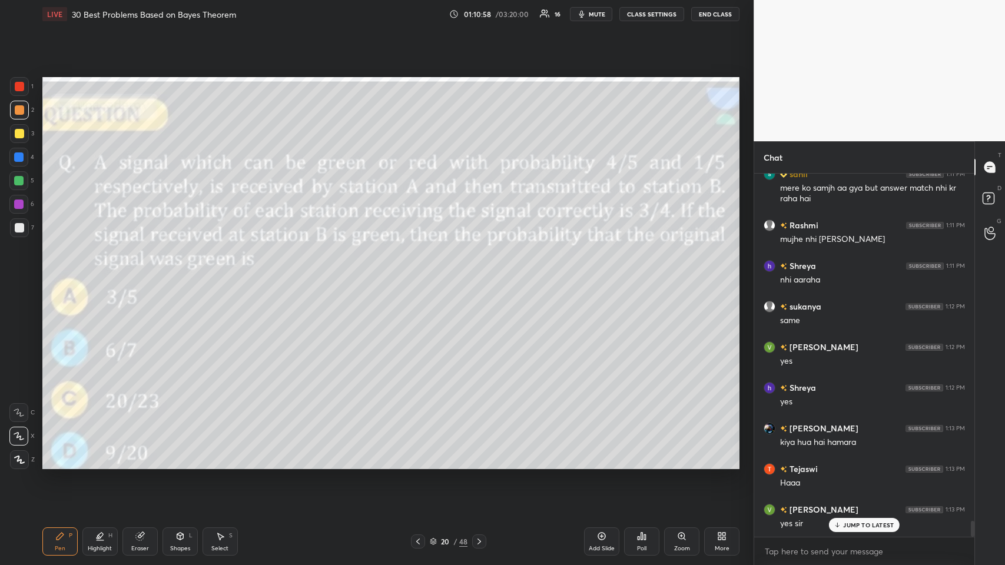
scroll to position [7902, 0]
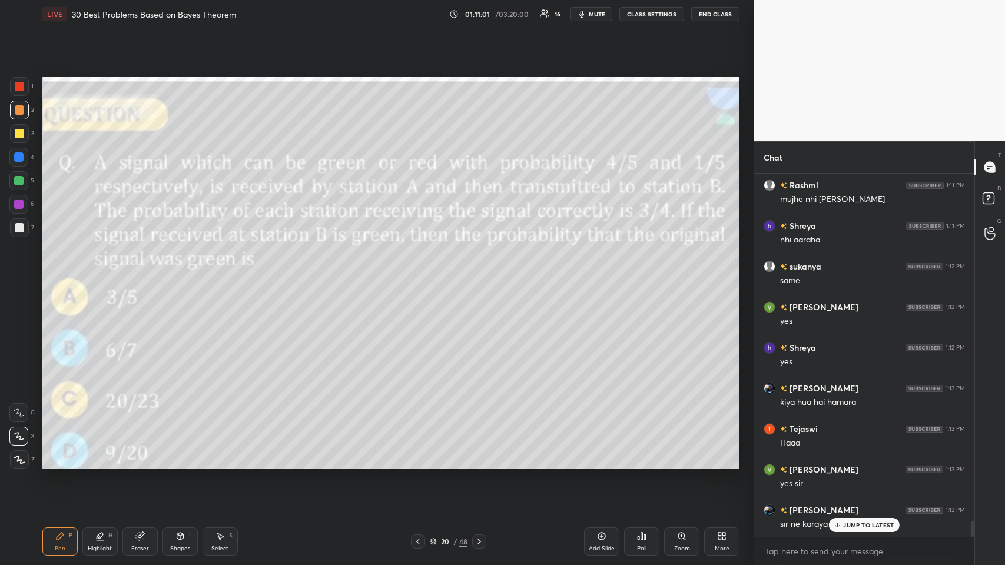
click at [421, 276] on icon at bounding box center [837, 524] width 8 height 7
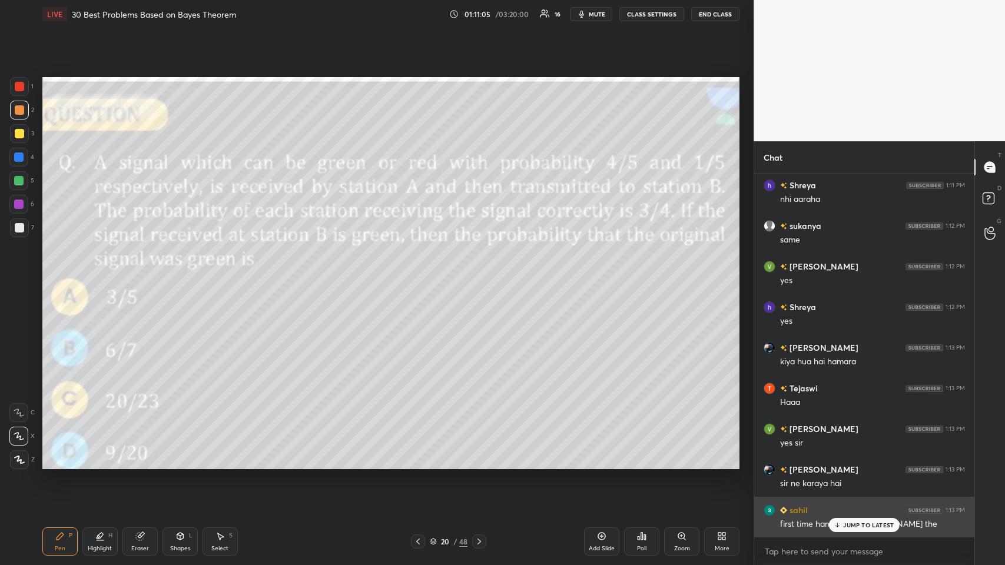
click at [421, 276] on icon at bounding box center [837, 524] width 8 height 7
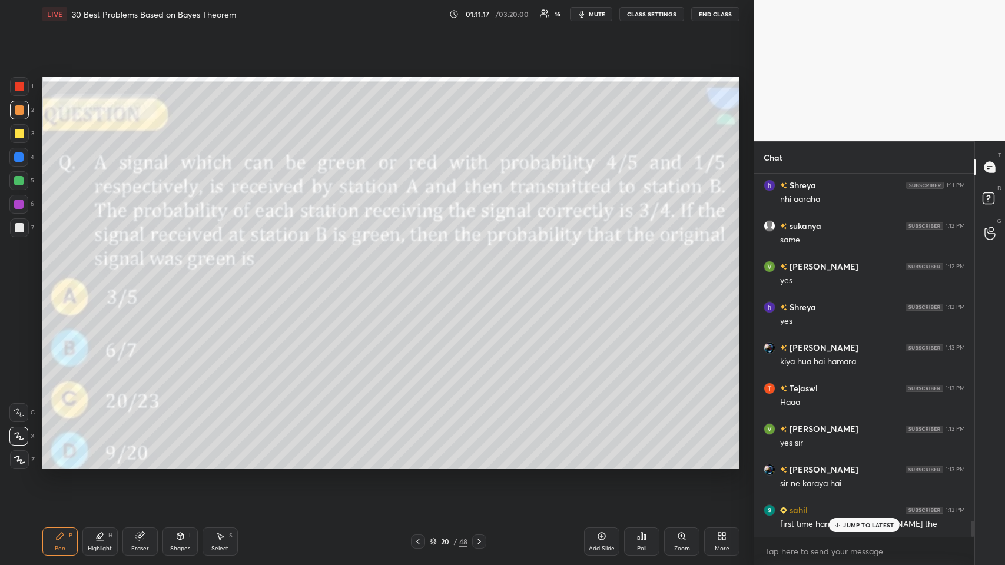
scroll to position [7971, 0]
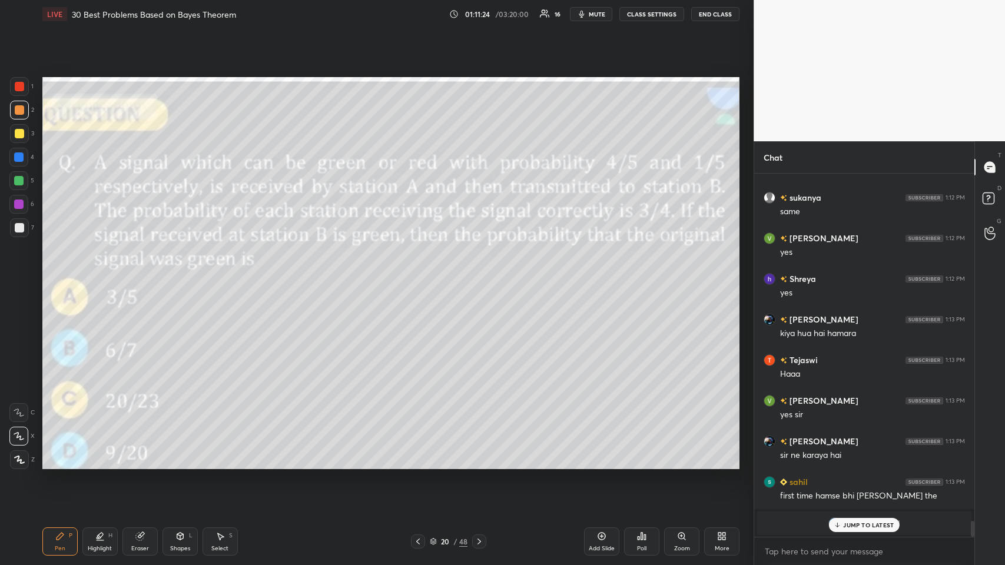
click at [421, 276] on div "JUMP TO LATEST" at bounding box center [864, 525] width 71 height 14
click at [421, 276] on icon at bounding box center [601, 535] width 9 height 9
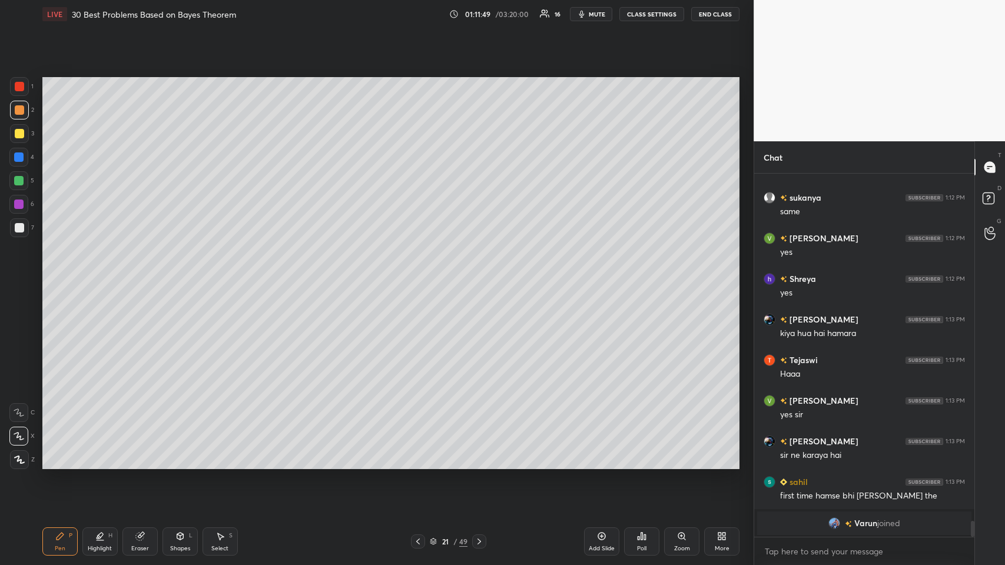
click at [169, 276] on div "Shapes L" at bounding box center [179, 541] width 35 height 28
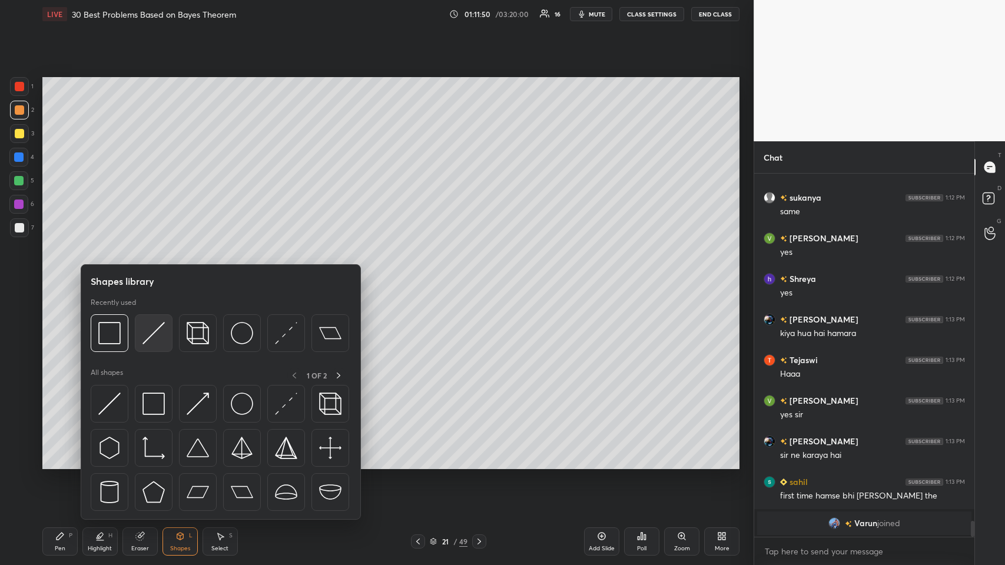
click at [155, 276] on img at bounding box center [153, 333] width 22 height 22
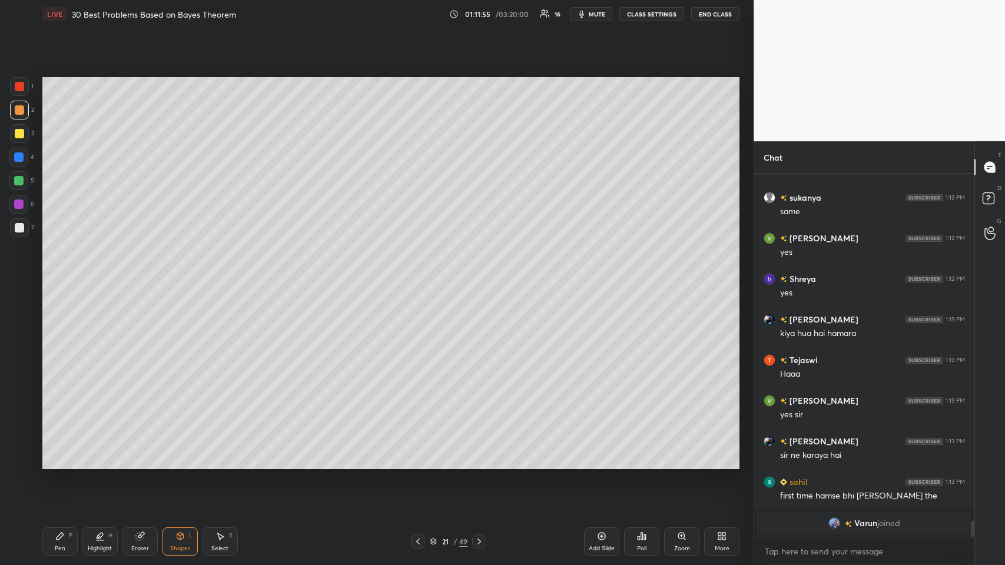
click at [222, 276] on icon at bounding box center [219, 535] width 9 height 9
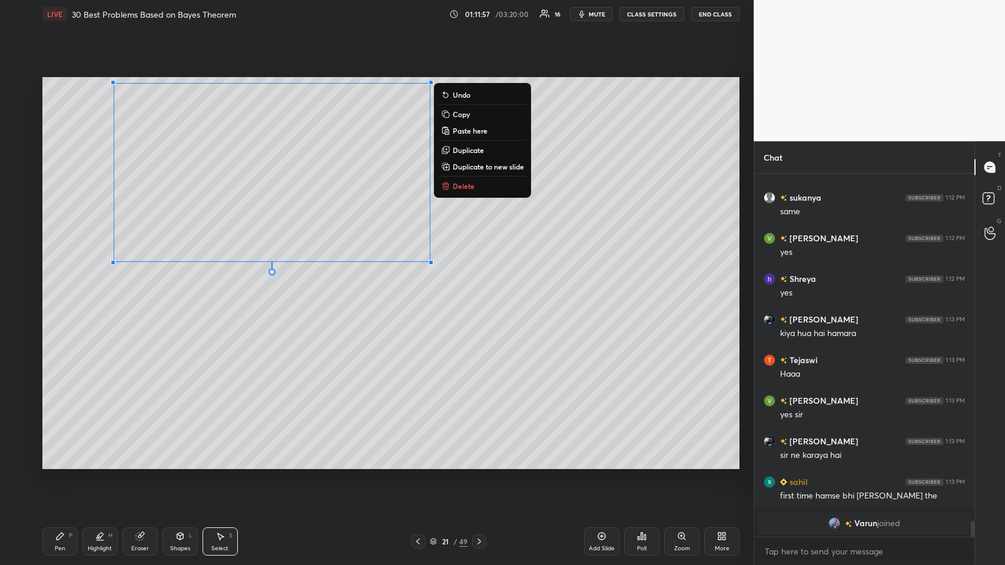
click at [421, 181] on p "Delete" at bounding box center [464, 185] width 22 height 9
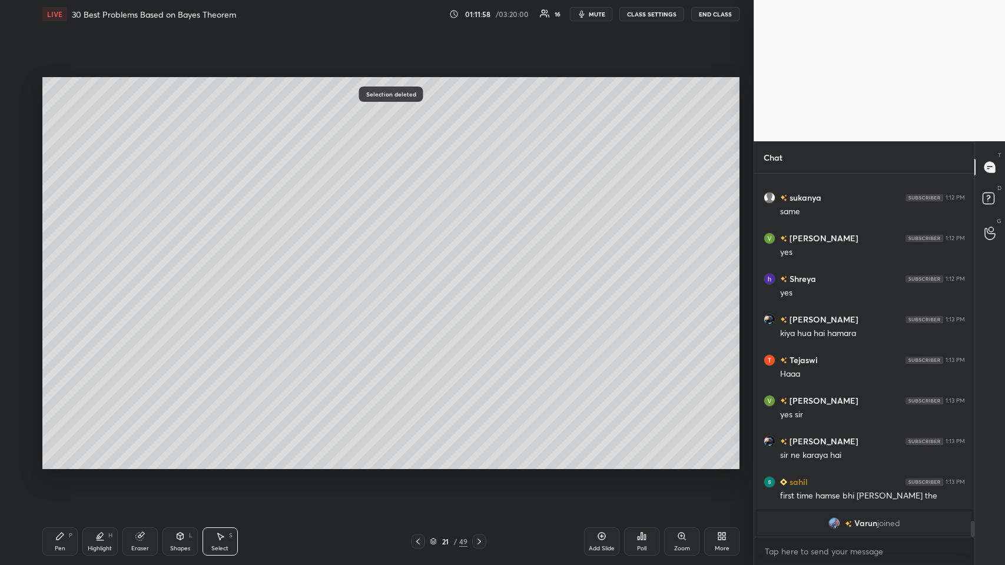
click at [180, 276] on div "Shapes L" at bounding box center [179, 541] width 35 height 28
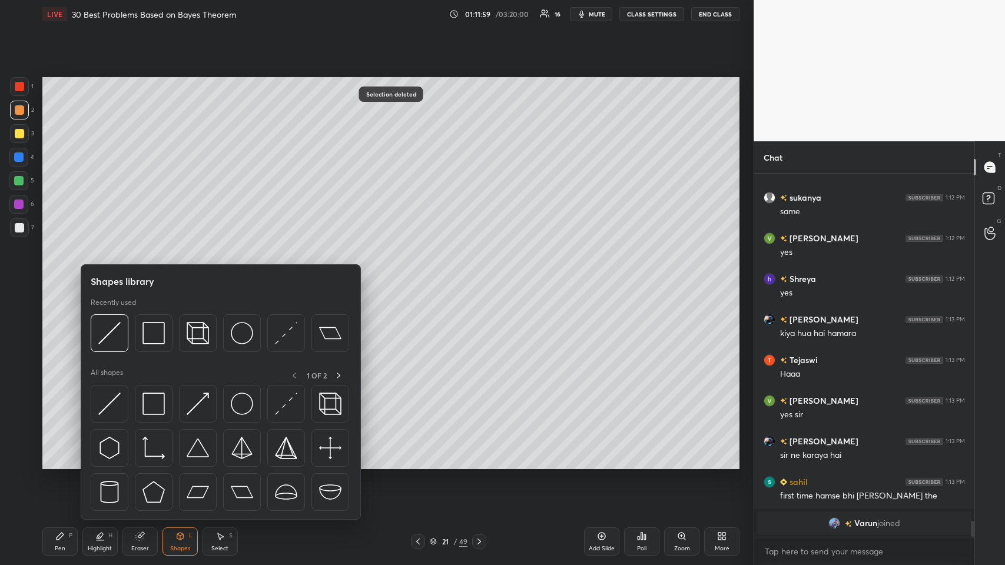
click at [145, 276] on img at bounding box center [153, 333] width 22 height 22
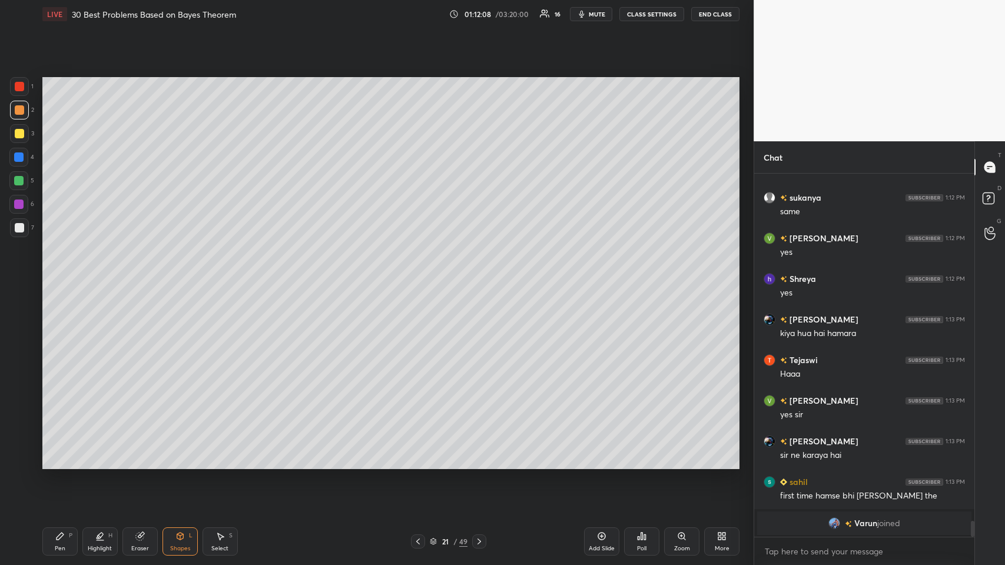
click at [64, 276] on div "Pen" at bounding box center [60, 549] width 11 height 6
click at [16, 112] on div at bounding box center [19, 109] width 9 height 9
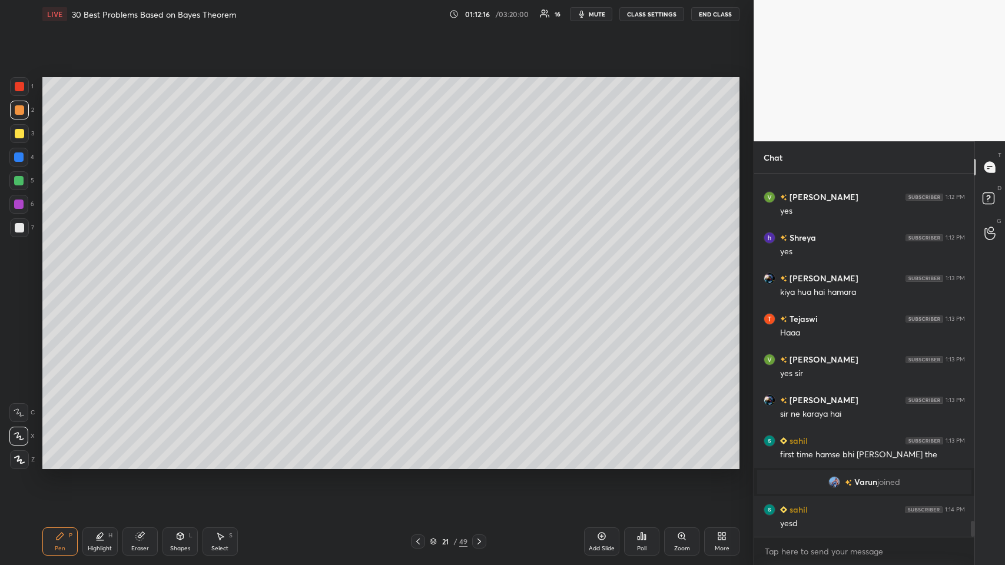
scroll to position [7843, 0]
click at [182, 276] on div "Shapes L" at bounding box center [179, 541] width 35 height 28
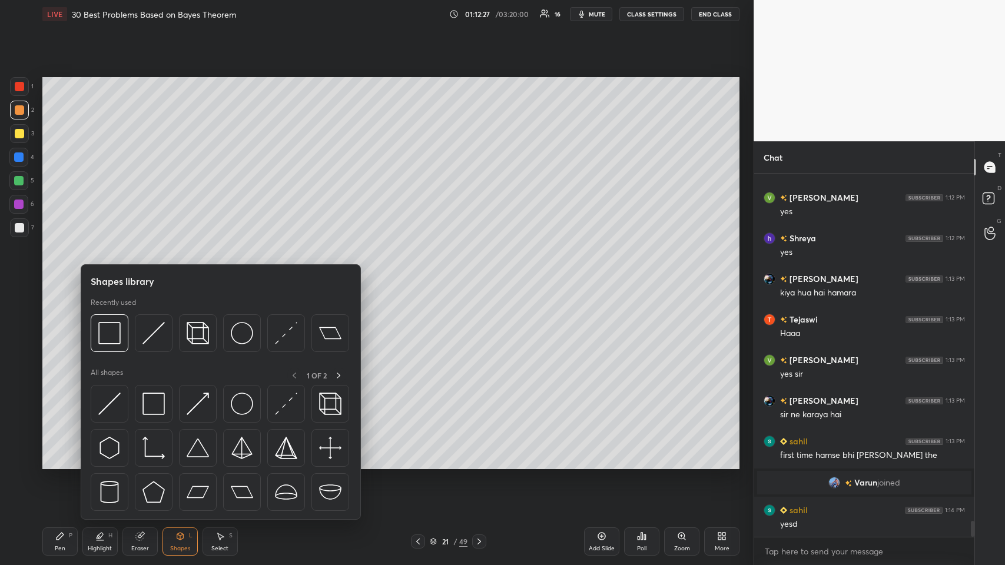
click at [147, 276] on img at bounding box center [153, 333] width 22 height 22
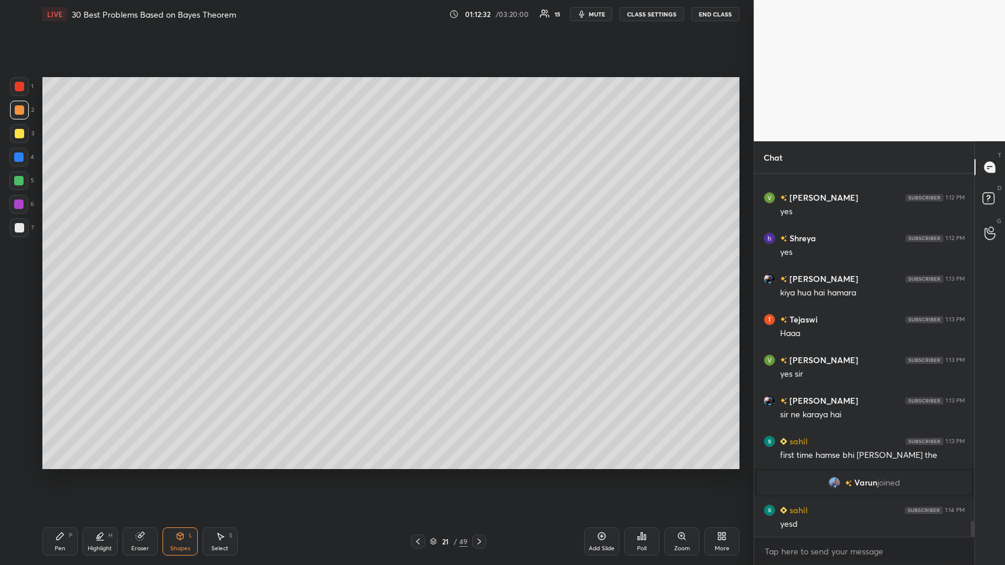
click at [62, 276] on icon at bounding box center [59, 535] width 9 height 9
click at [18, 88] on div at bounding box center [19, 86] width 9 height 9
click at [16, 183] on div at bounding box center [18, 180] width 9 height 9
click at [18, 88] on div at bounding box center [19, 86] width 9 height 9
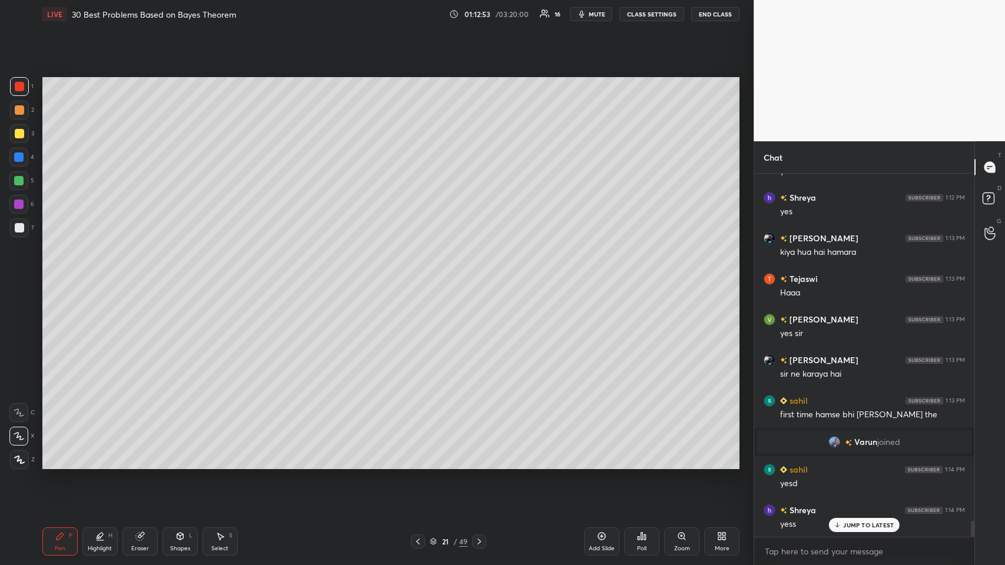
scroll to position [7924, 0]
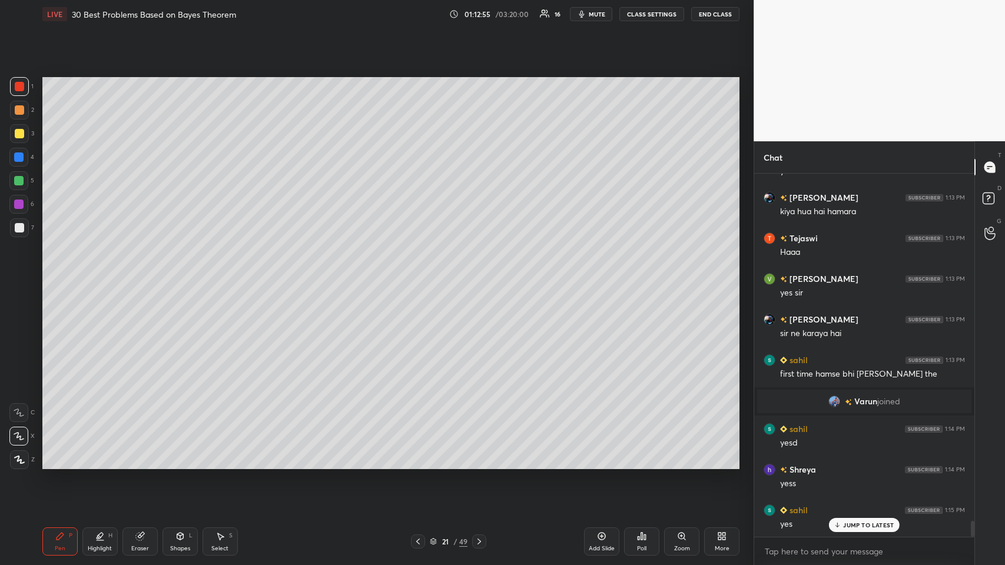
click at [18, 109] on div at bounding box center [19, 109] width 9 height 9
click at [18, 135] on div at bounding box center [19, 133] width 9 height 9
click at [16, 179] on div at bounding box center [18, 180] width 9 height 9
click at [19, 178] on div at bounding box center [18, 180] width 9 height 9
click at [24, 91] on div at bounding box center [19, 86] width 19 height 19
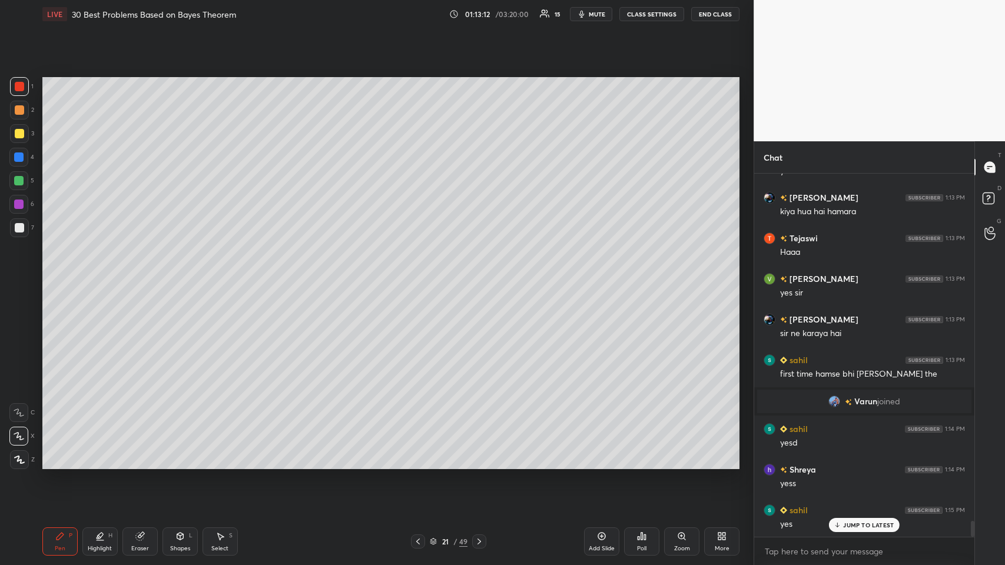
click at [18, 181] on div at bounding box center [18, 180] width 9 height 9
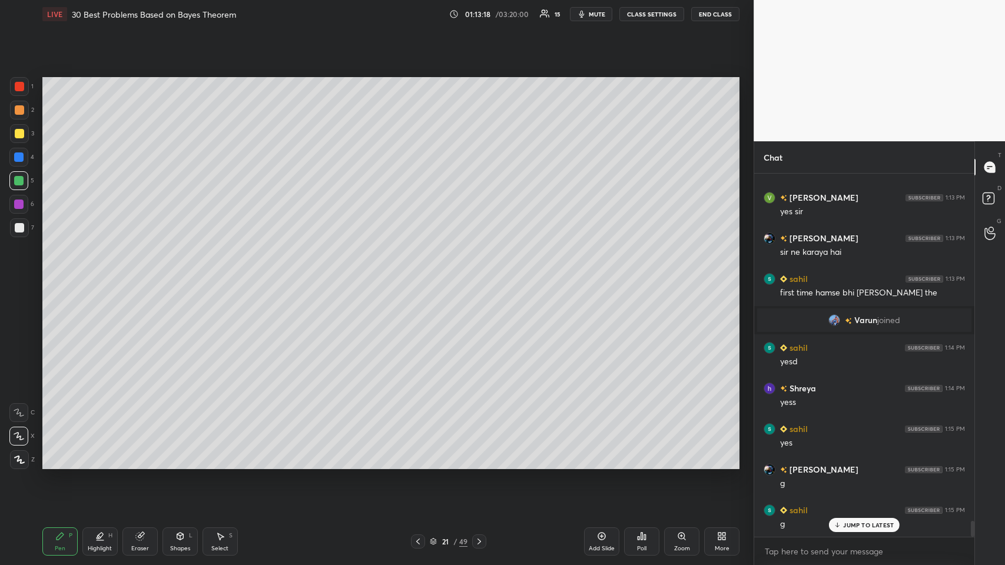
click at [182, 276] on icon at bounding box center [179, 535] width 9 height 9
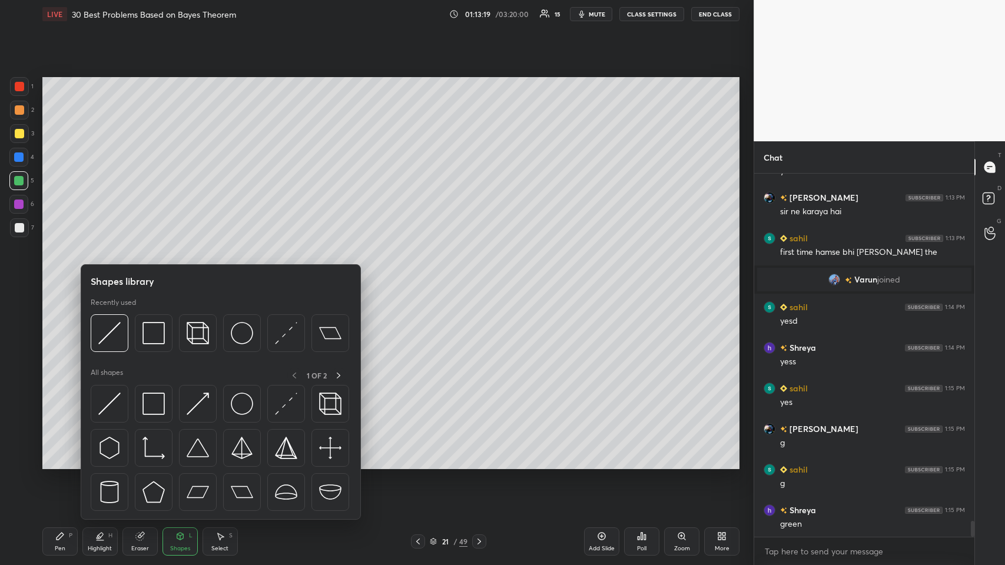
click at [147, 276] on img at bounding box center [153, 333] width 22 height 22
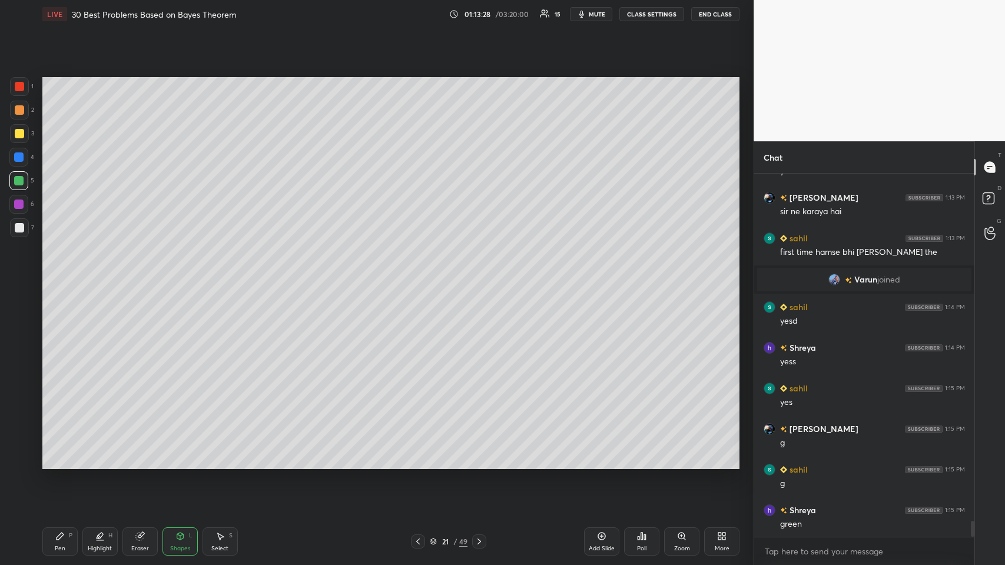
click at [55, 276] on icon at bounding box center [59, 535] width 9 height 9
click at [16, 276] on icon at bounding box center [19, 459] width 9 height 7
click at [22, 228] on div at bounding box center [19, 227] width 9 height 9
click at [21, 276] on icon at bounding box center [19, 412] width 11 height 8
click at [15, 276] on icon at bounding box center [19, 436] width 11 height 8
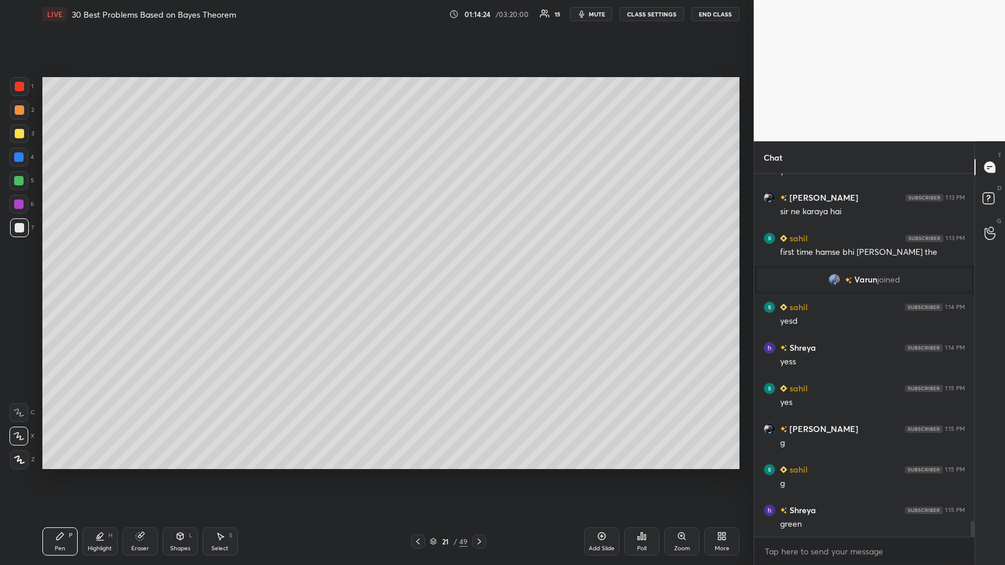
click at [175, 276] on icon at bounding box center [179, 535] width 9 height 9
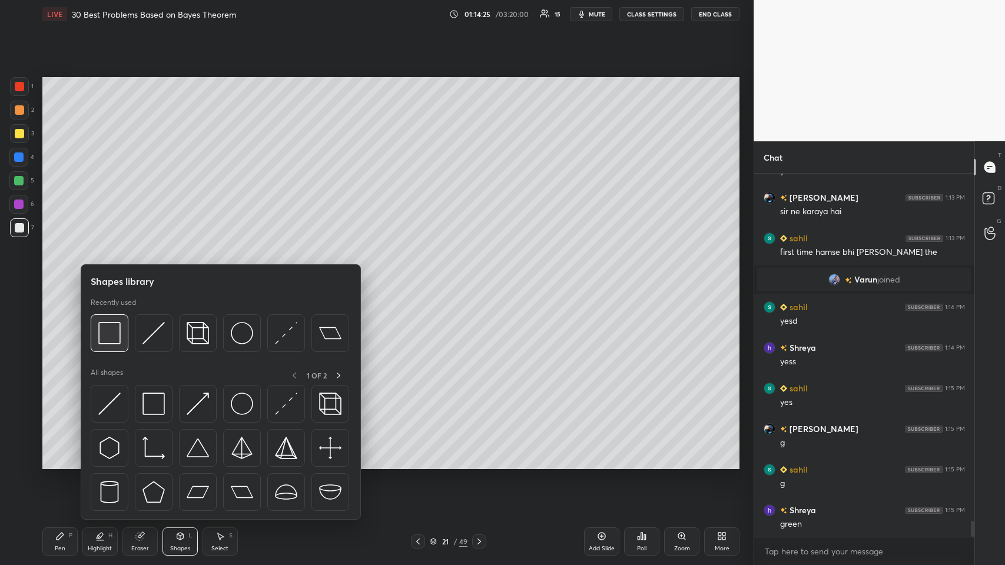
click at [109, 276] on img at bounding box center [109, 333] width 22 height 22
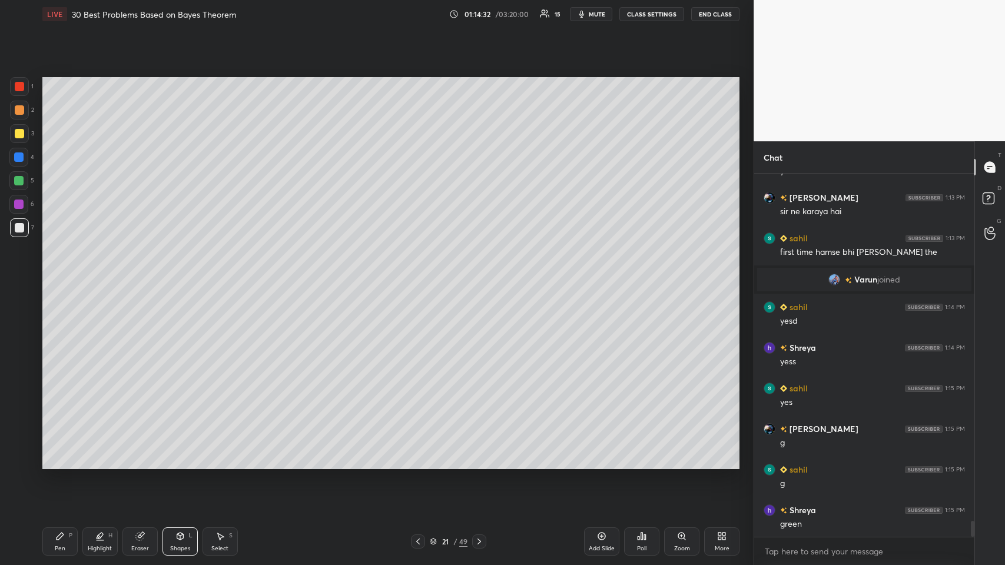
click at [57, 276] on icon at bounding box center [59, 535] width 9 height 9
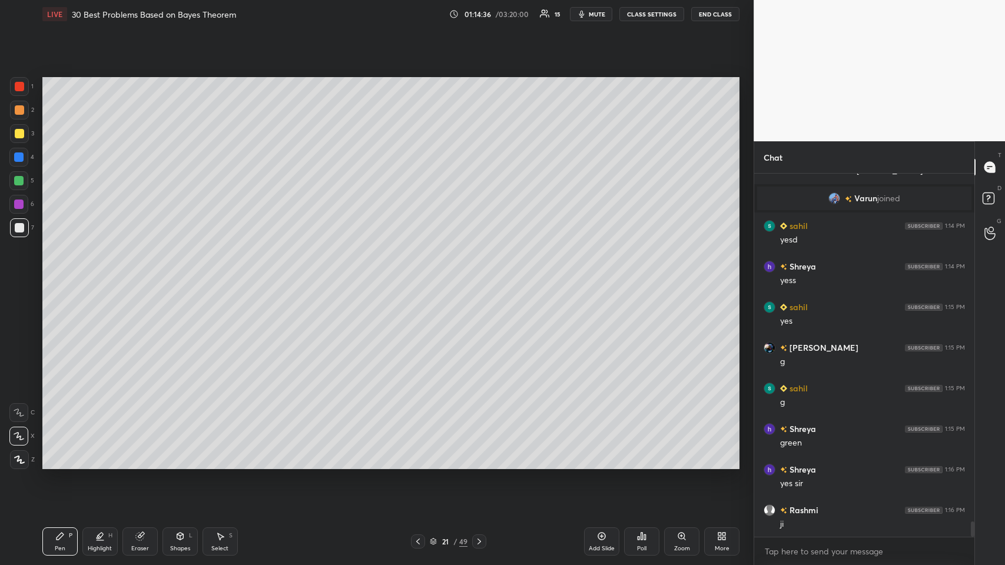
scroll to position [8168, 0]
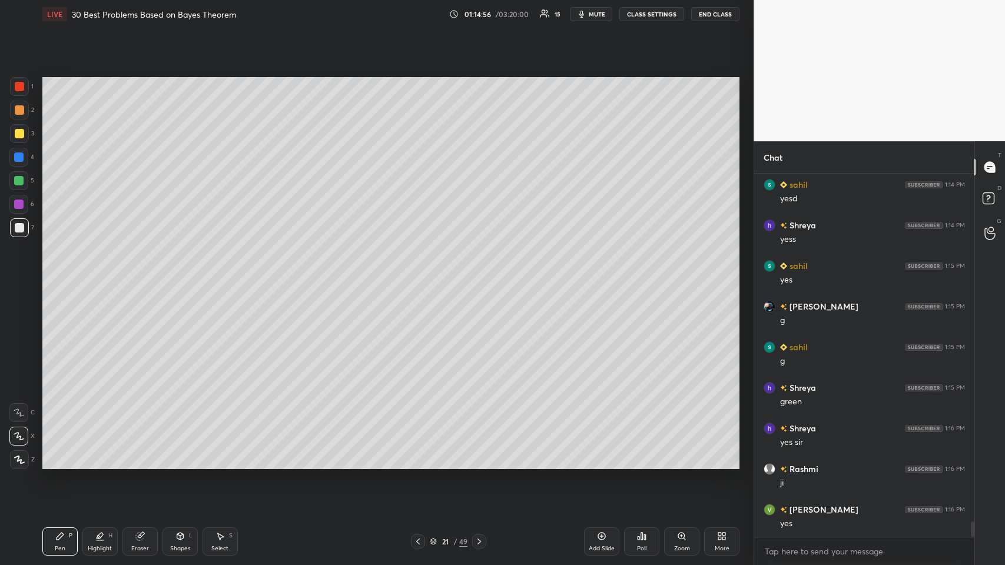
click at [419, 276] on icon at bounding box center [417, 541] width 9 height 9
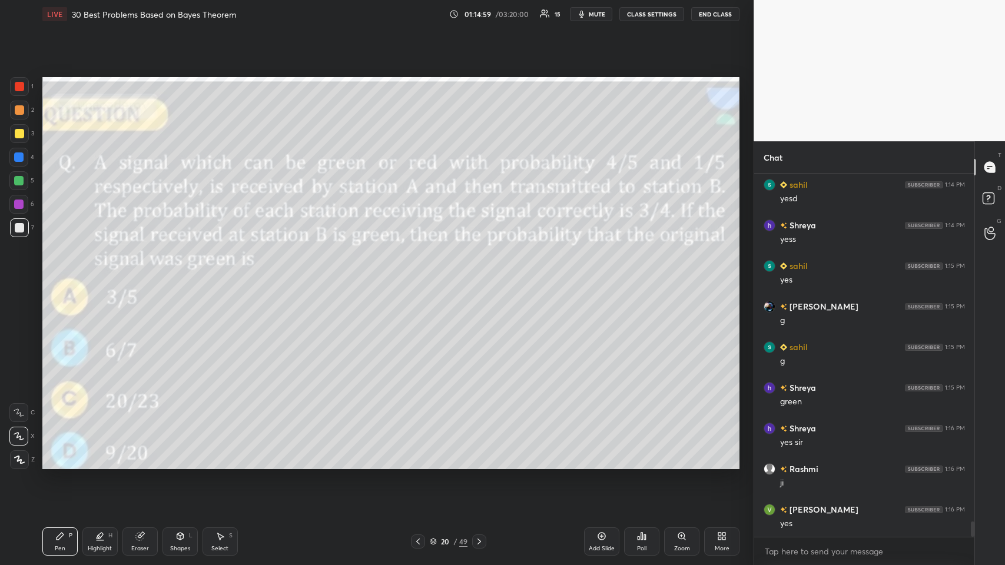
click at [421, 276] on div at bounding box center [479, 541] width 14 height 14
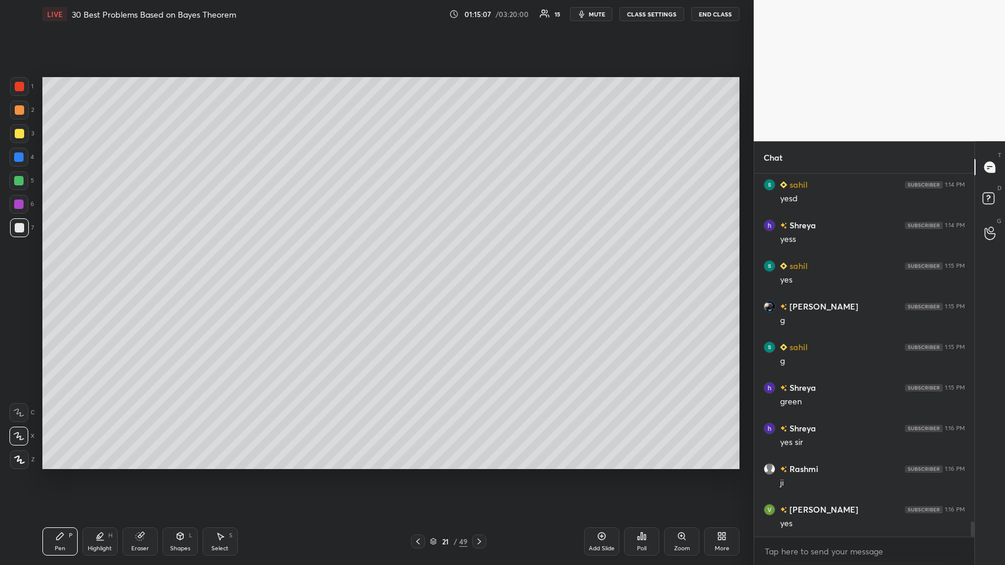
click at [417, 276] on icon at bounding box center [417, 541] width 9 height 9
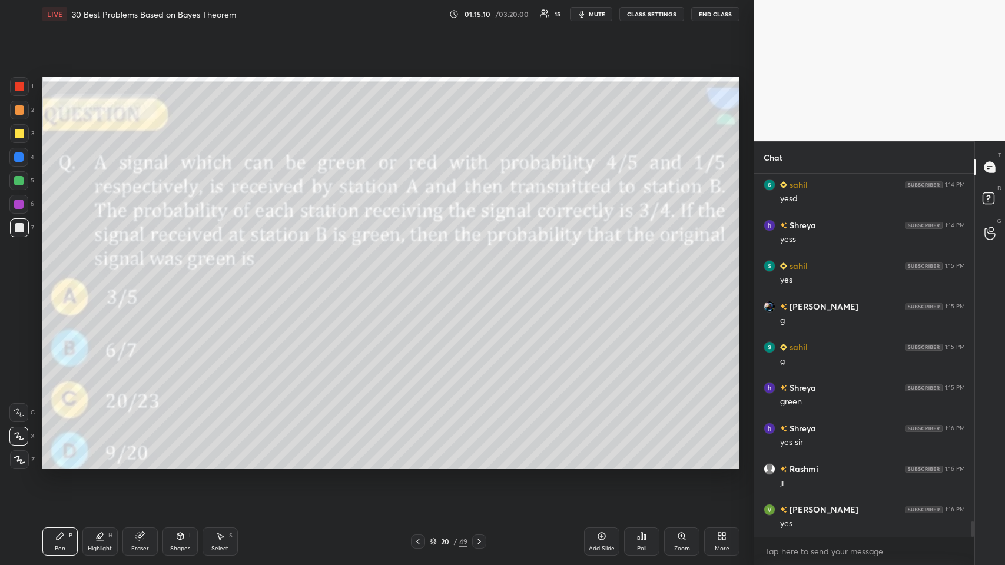
click at [421, 276] on icon at bounding box center [478, 541] width 9 height 9
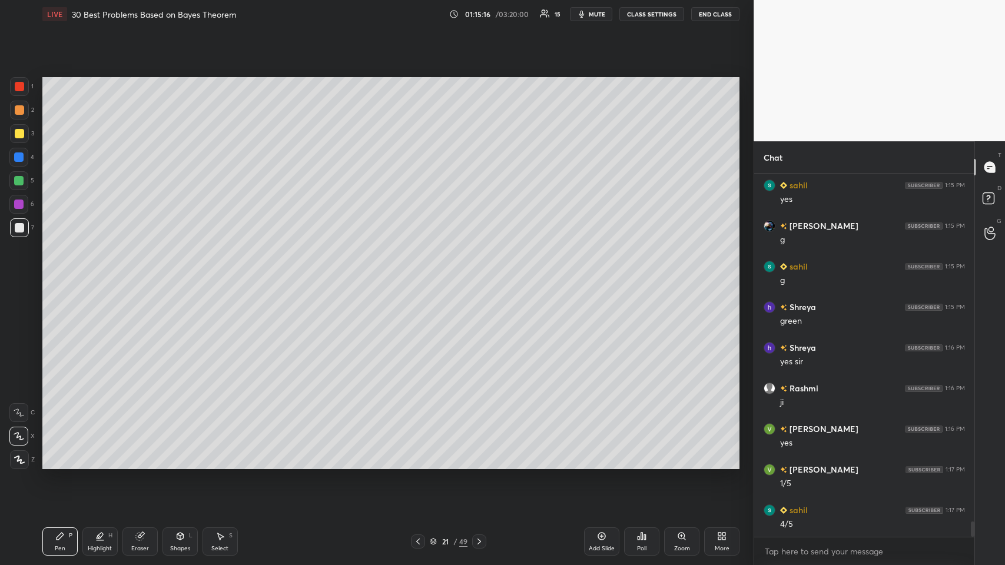
scroll to position [8290, 0]
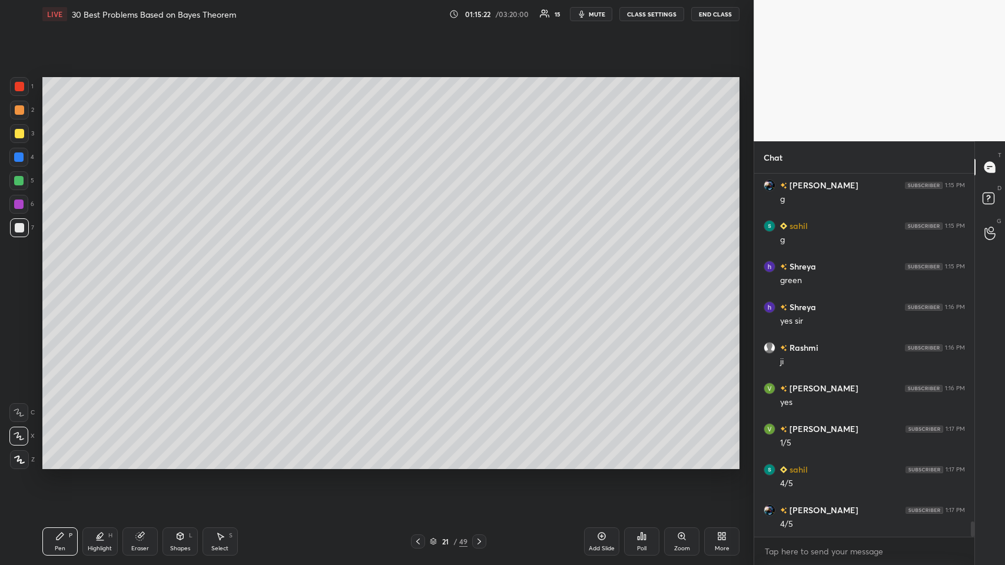
click at [15, 134] on div at bounding box center [19, 133] width 9 height 9
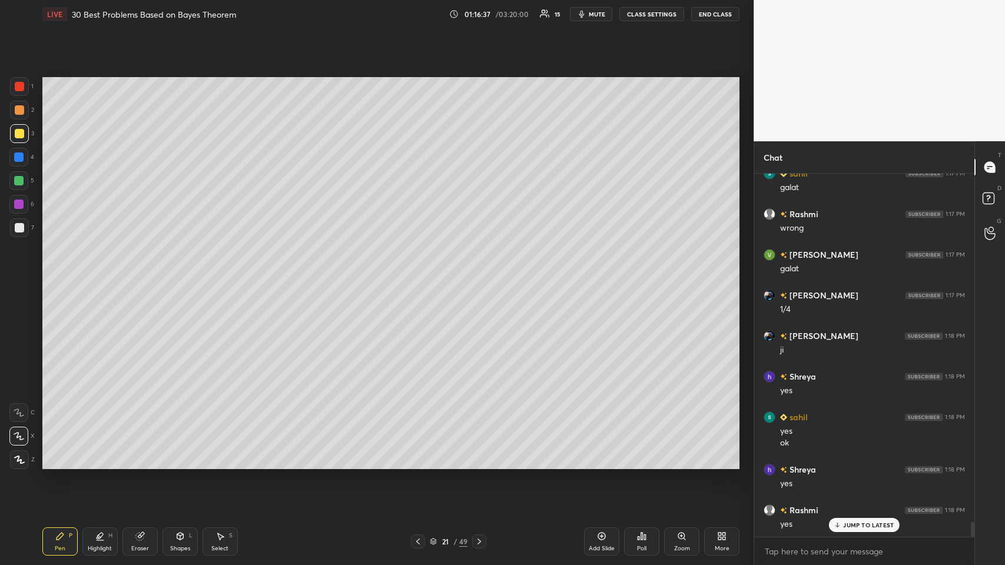
scroll to position [8801, 0]
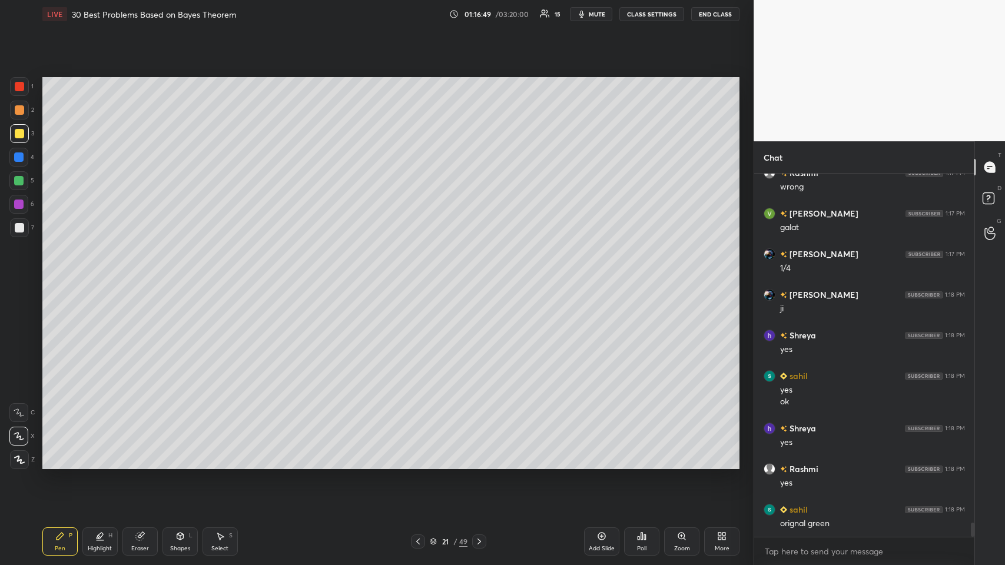
click at [222, 276] on icon at bounding box center [219, 535] width 9 height 9
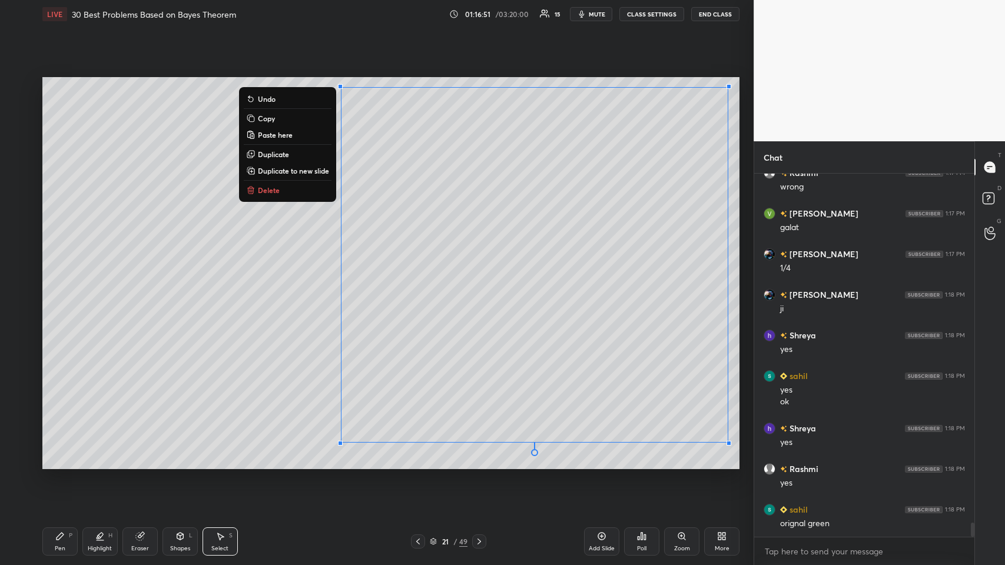
scroll to position [8841, 0]
click at [287, 112] on button "Copy" at bounding box center [288, 118] width 88 height 14
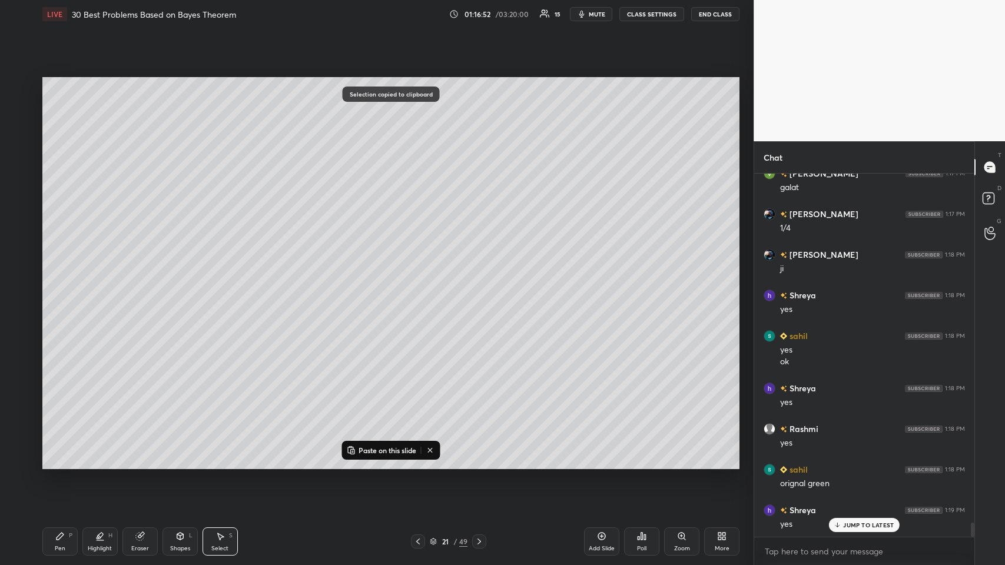
scroll to position [8882, 0]
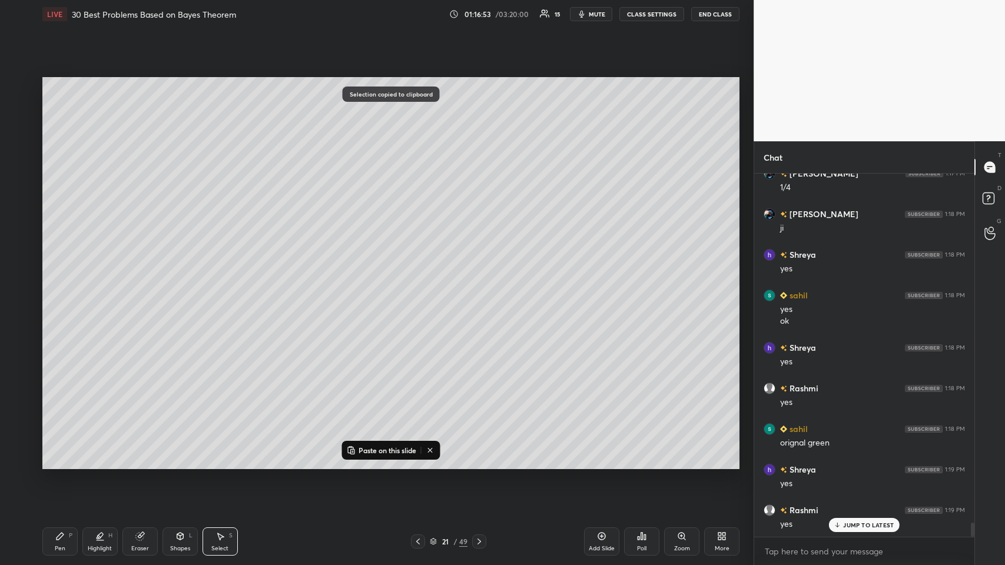
click at [421, 276] on icon at bounding box center [601, 535] width 9 height 9
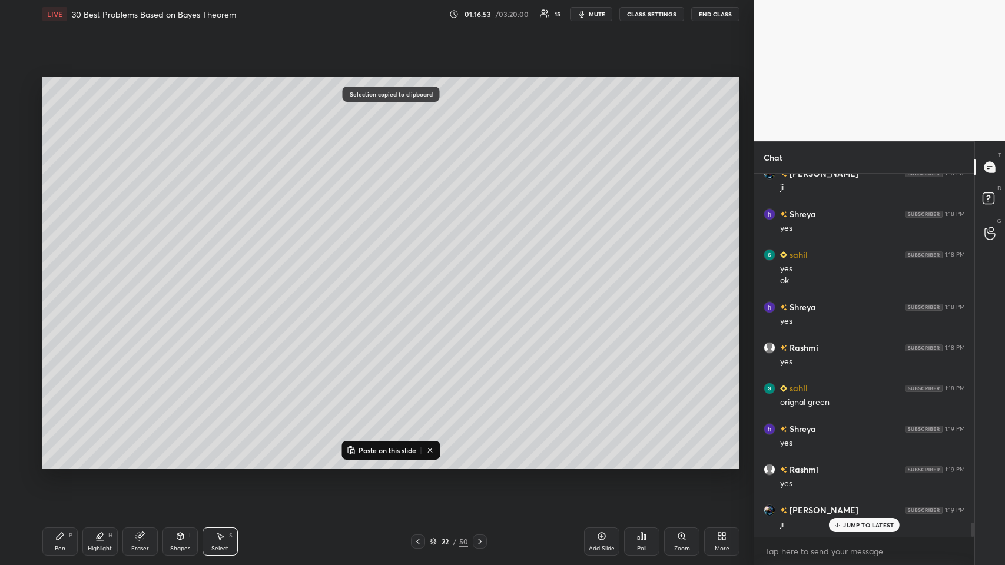
click at [393, 276] on p "Paste on this slide" at bounding box center [387, 449] width 58 height 9
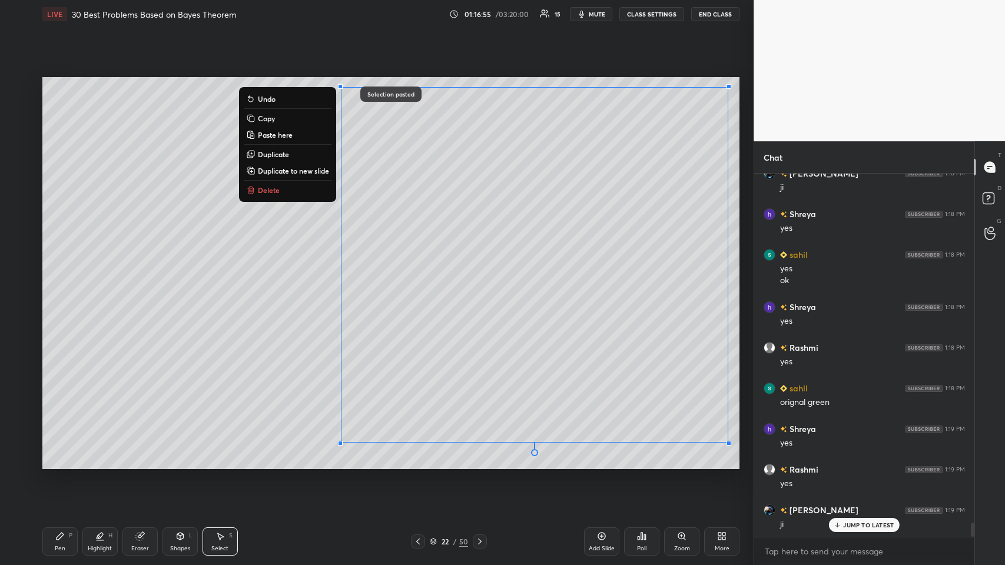
click at [231, 276] on div "0 ° Undo Copy Paste here Duplicate Duplicate to new slide Delete" at bounding box center [390, 273] width 697 height 392
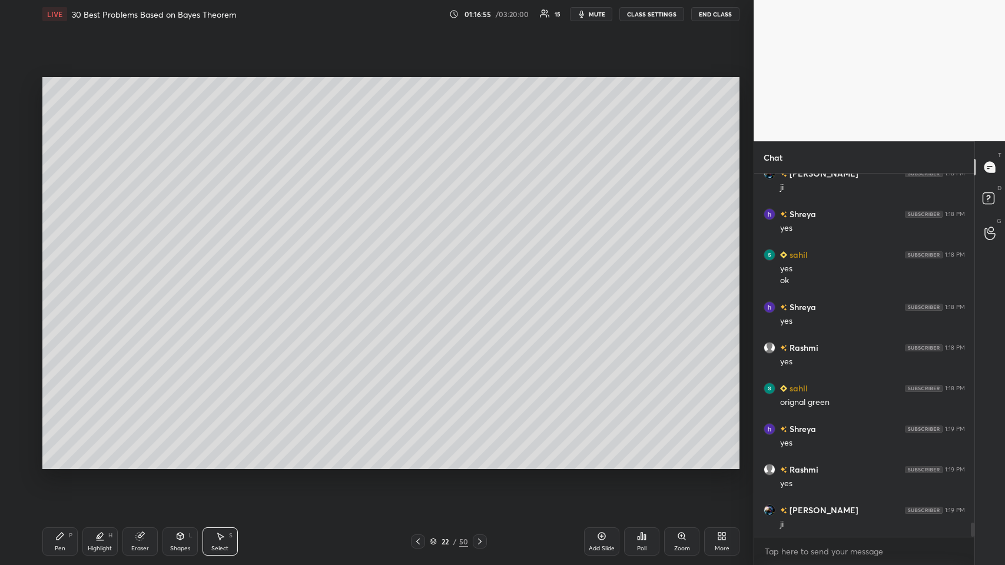
scroll to position [8963, 0]
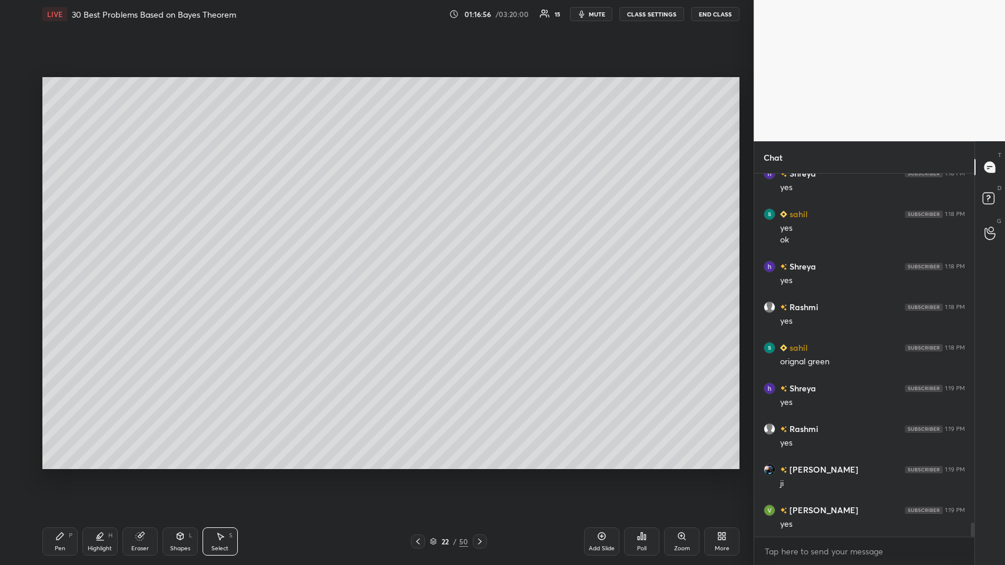
click at [139, 276] on icon at bounding box center [139, 537] width 8 height 8
click at [61, 276] on icon at bounding box center [59, 535] width 9 height 9
click at [21, 112] on div at bounding box center [19, 109] width 9 height 9
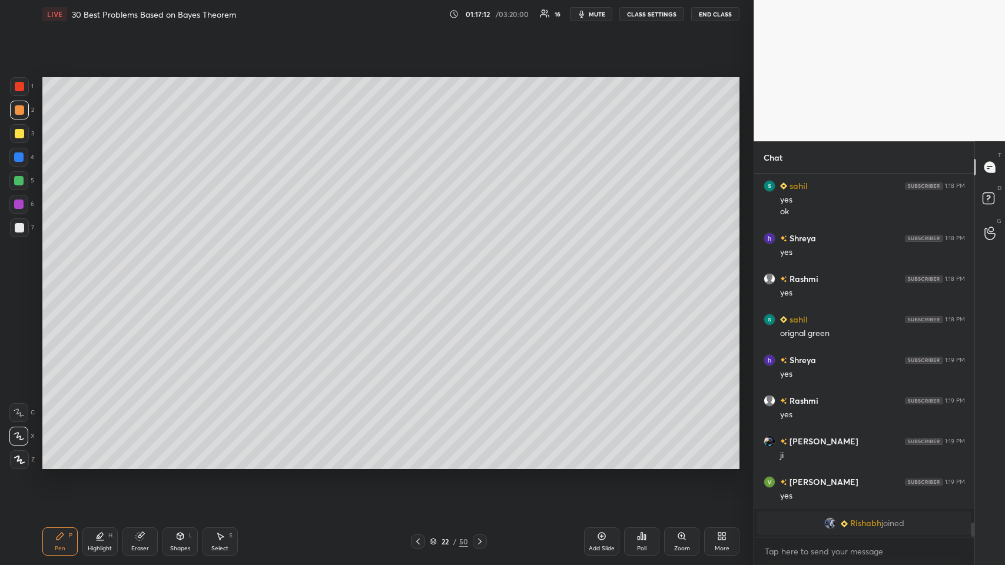
click at [95, 276] on div "Highlight" at bounding box center [100, 549] width 24 height 6
click at [26, 276] on div at bounding box center [18, 459] width 19 height 19
click at [15, 129] on div at bounding box center [19, 133] width 9 height 9
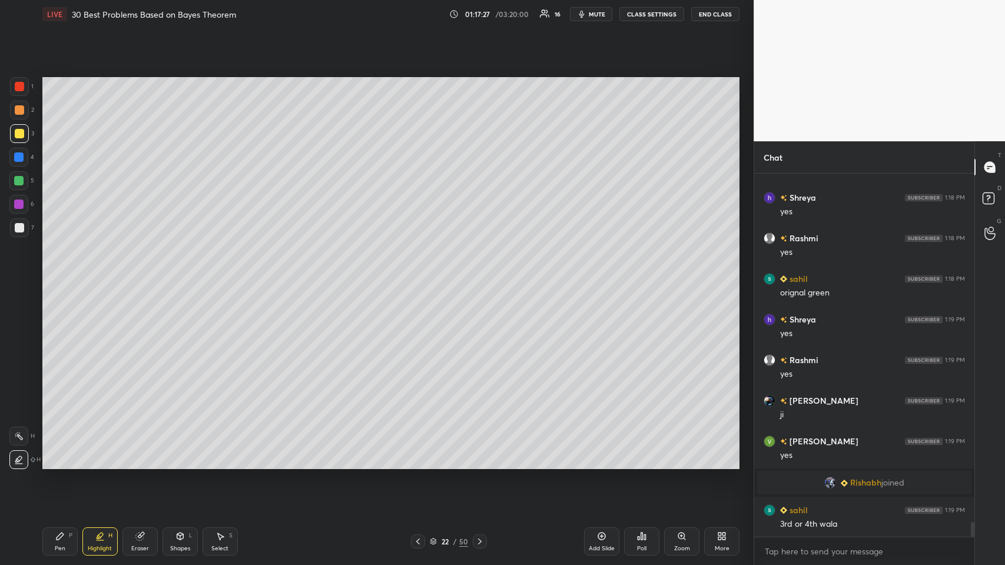
click at [59, 276] on icon at bounding box center [59, 536] width 7 height 7
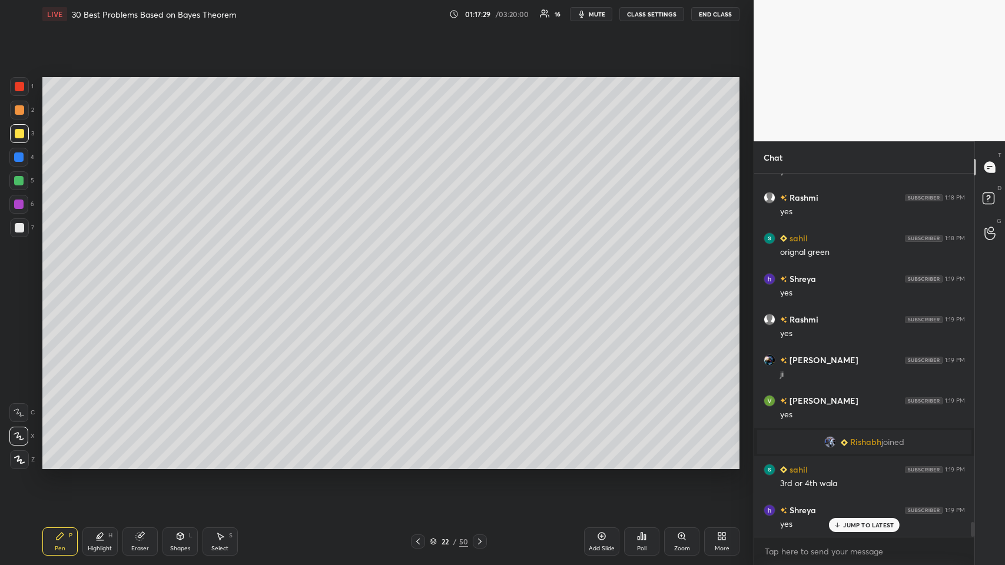
click at [21, 135] on div at bounding box center [19, 133] width 9 height 9
click at [182, 276] on div "Shapes L" at bounding box center [179, 541] width 35 height 28
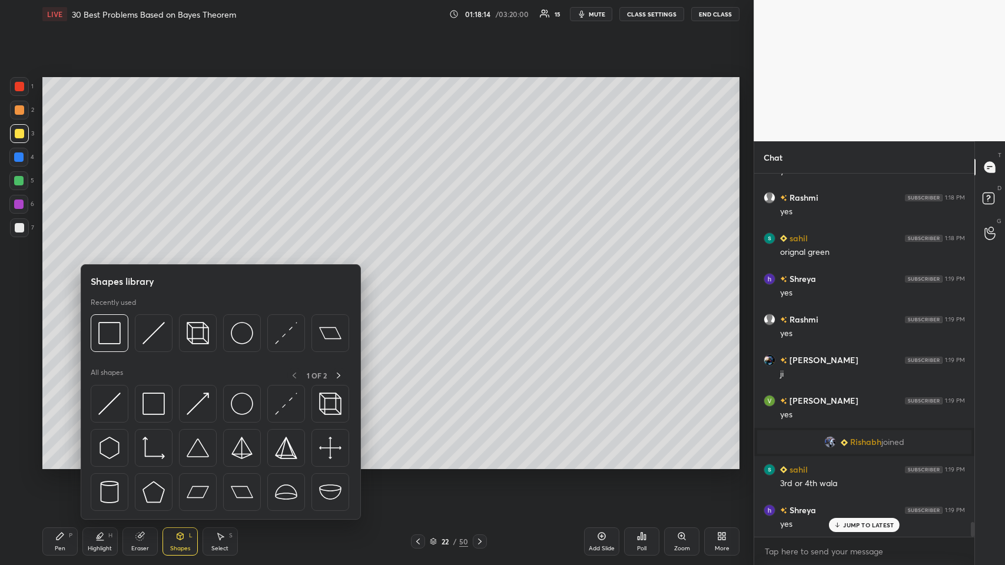
click at [152, 276] on img at bounding box center [153, 333] width 22 height 22
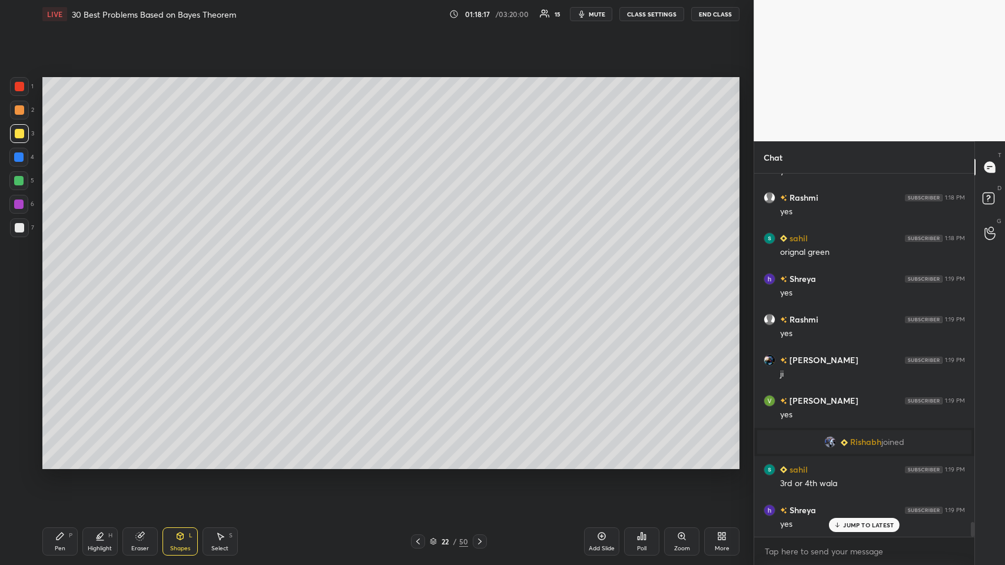
click at [60, 276] on icon at bounding box center [59, 536] width 7 height 7
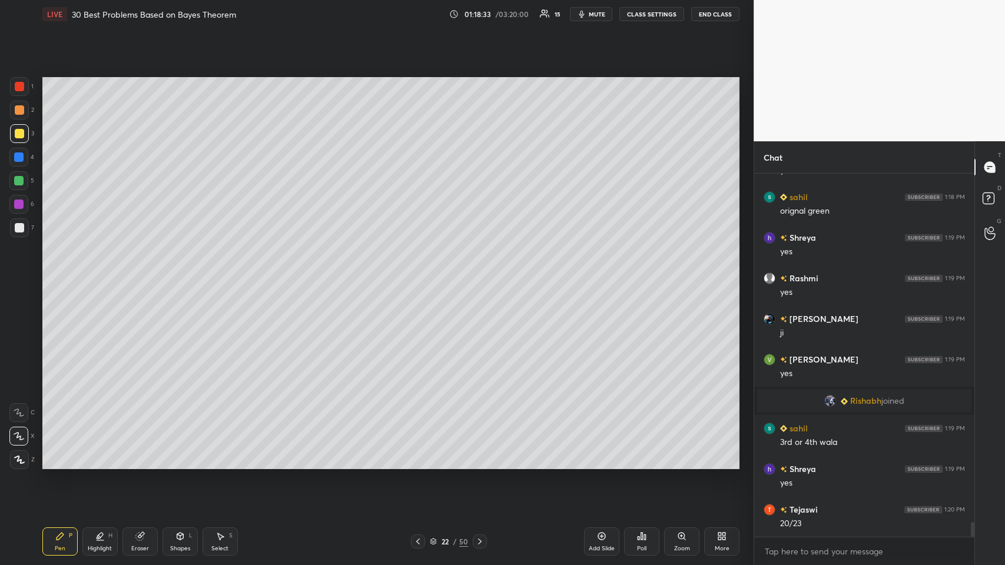
click at [15, 109] on div at bounding box center [19, 109] width 9 height 9
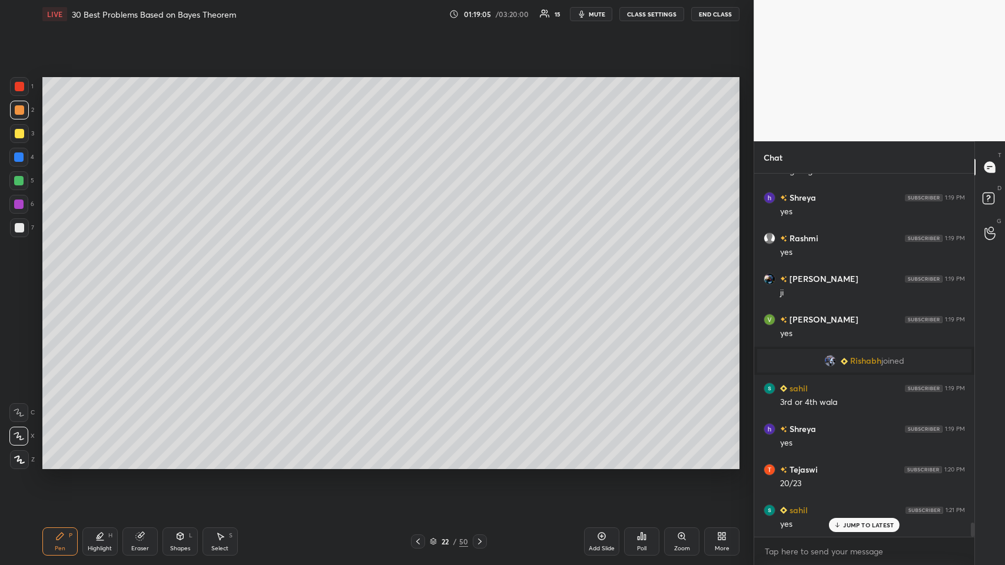
scroll to position [8861, 0]
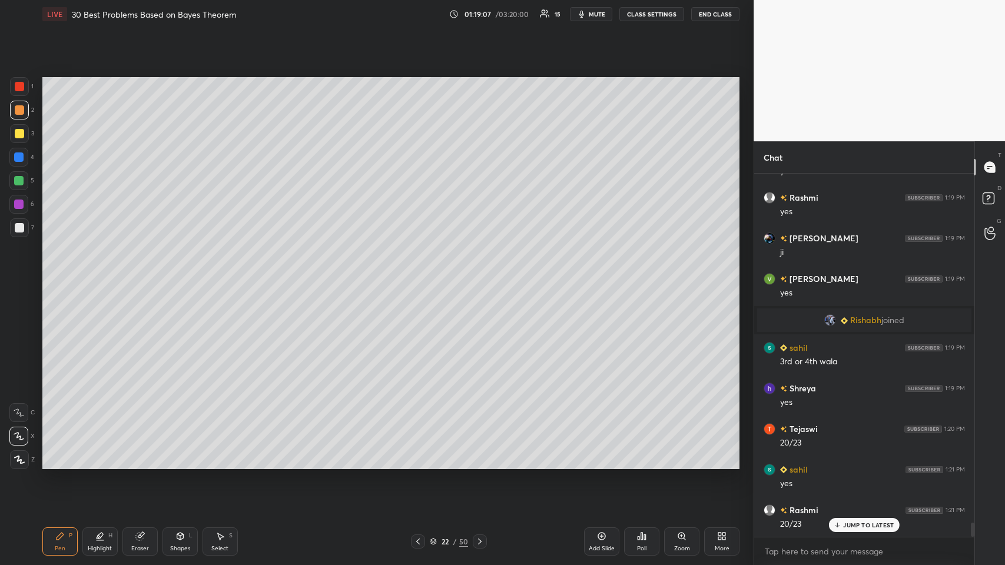
click at [421, 276] on p "JUMP TO LATEST" at bounding box center [868, 524] width 51 height 7
click at [418, 276] on icon at bounding box center [418, 541] width 4 height 6
click at [415, 276] on icon at bounding box center [417, 541] width 9 height 9
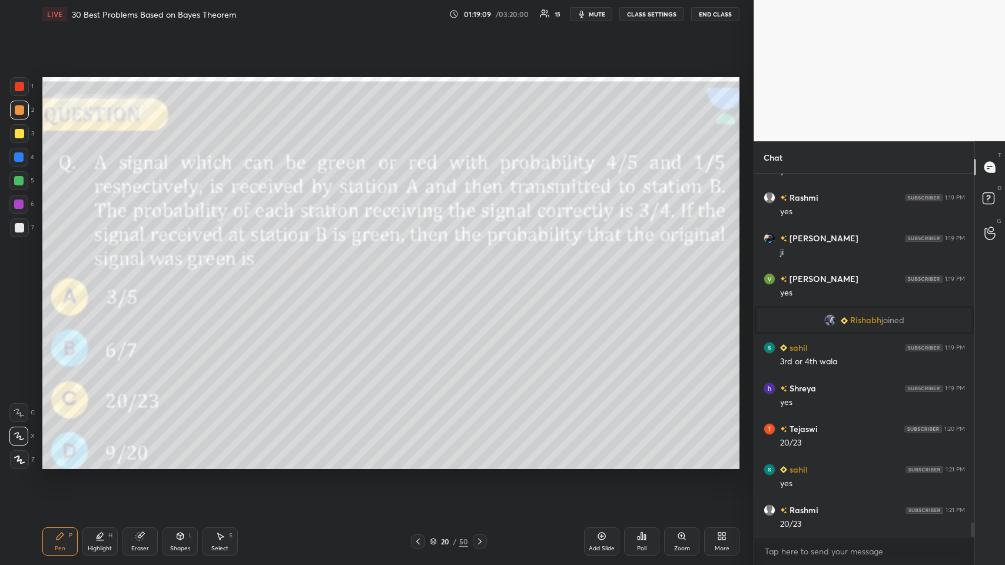
click at [413, 276] on icon at bounding box center [417, 541] width 9 height 9
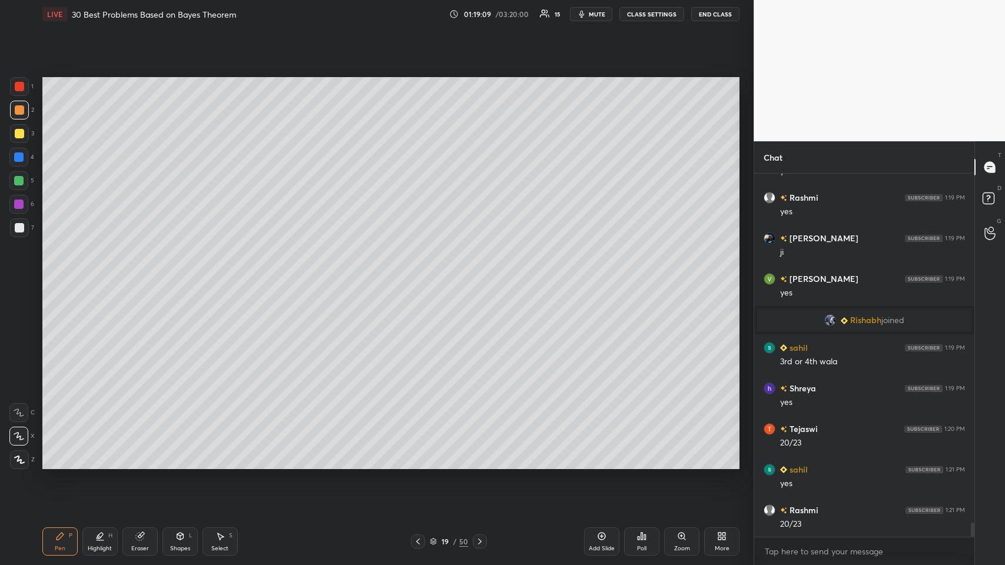
click at [413, 276] on div at bounding box center [418, 541] width 14 height 14
click at [412, 276] on div at bounding box center [418, 541] width 14 height 14
click at [411, 276] on div at bounding box center [418, 541] width 14 height 14
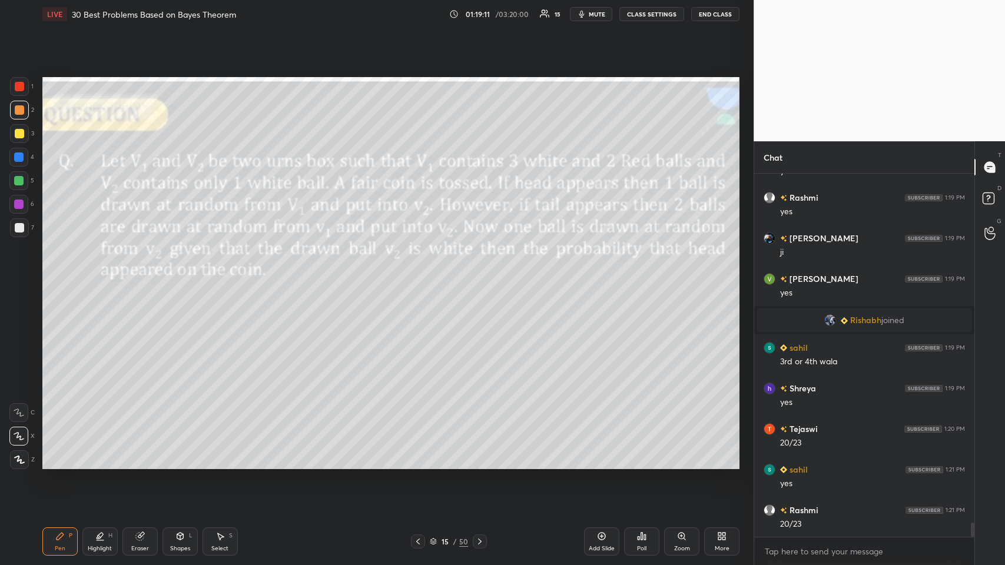
click at [411, 276] on div at bounding box center [418, 541] width 14 height 14
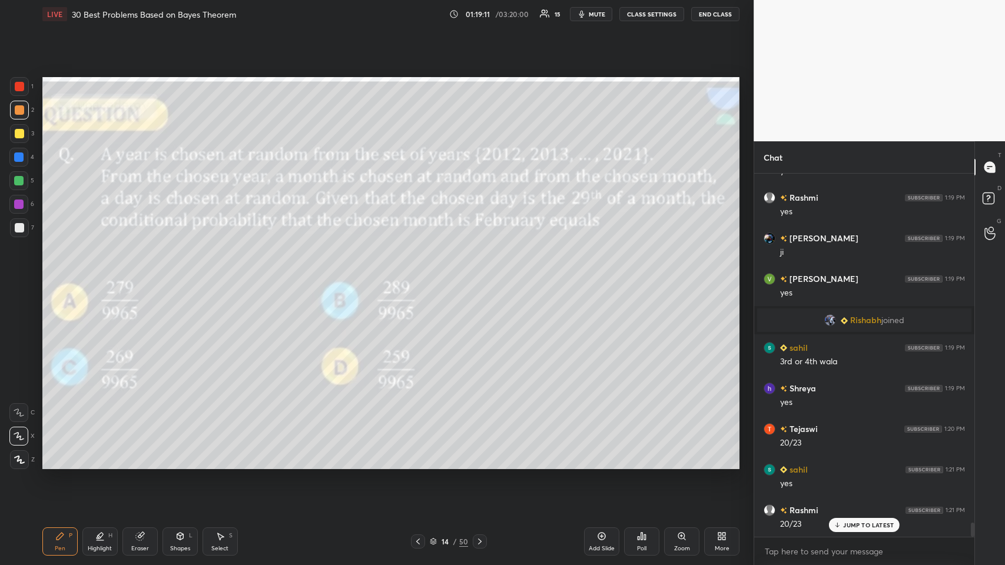
scroll to position [8902, 0]
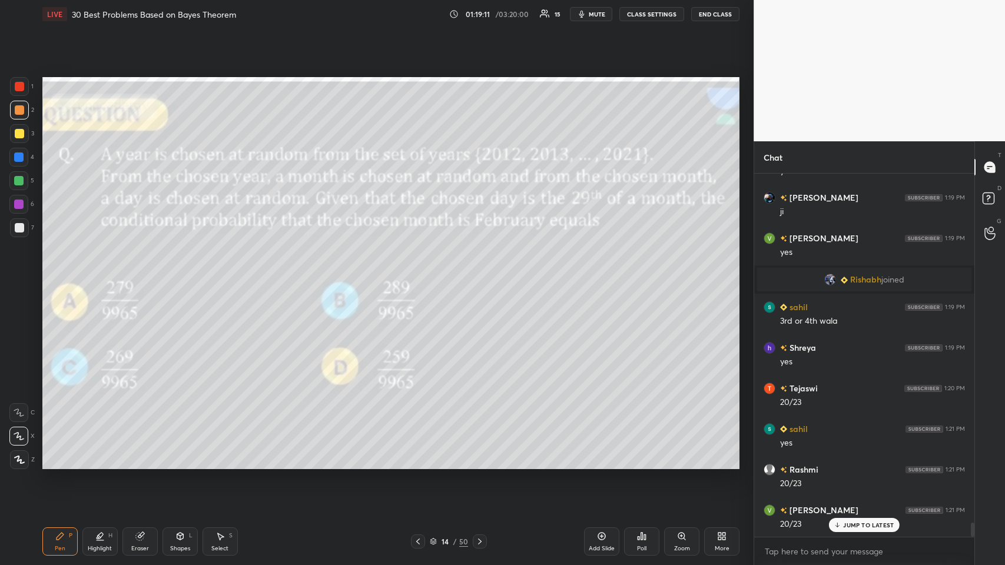
click at [411, 276] on div at bounding box center [418, 541] width 14 height 14
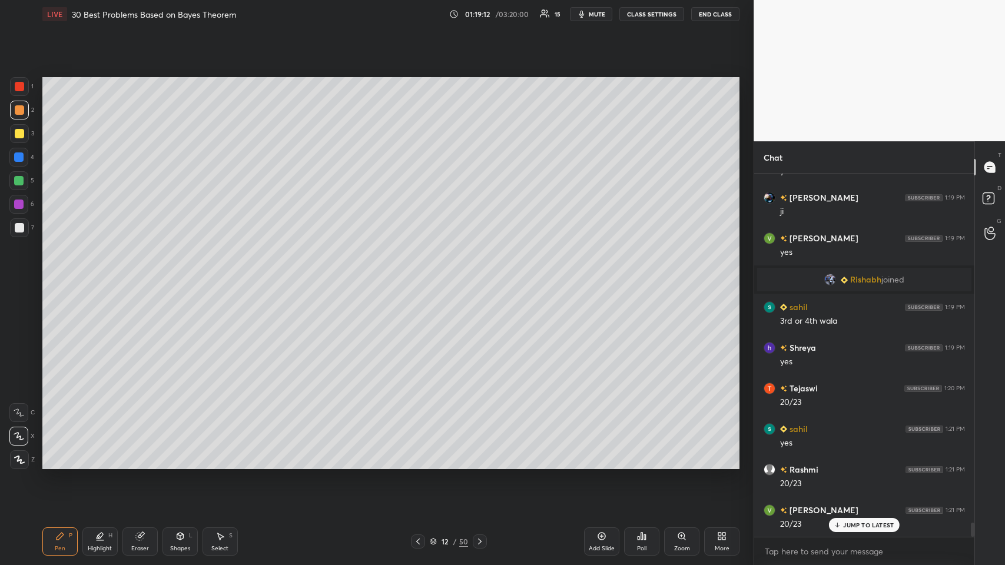
click at [412, 276] on div at bounding box center [418, 541] width 14 height 14
click at [421, 276] on div at bounding box center [418, 541] width 14 height 14
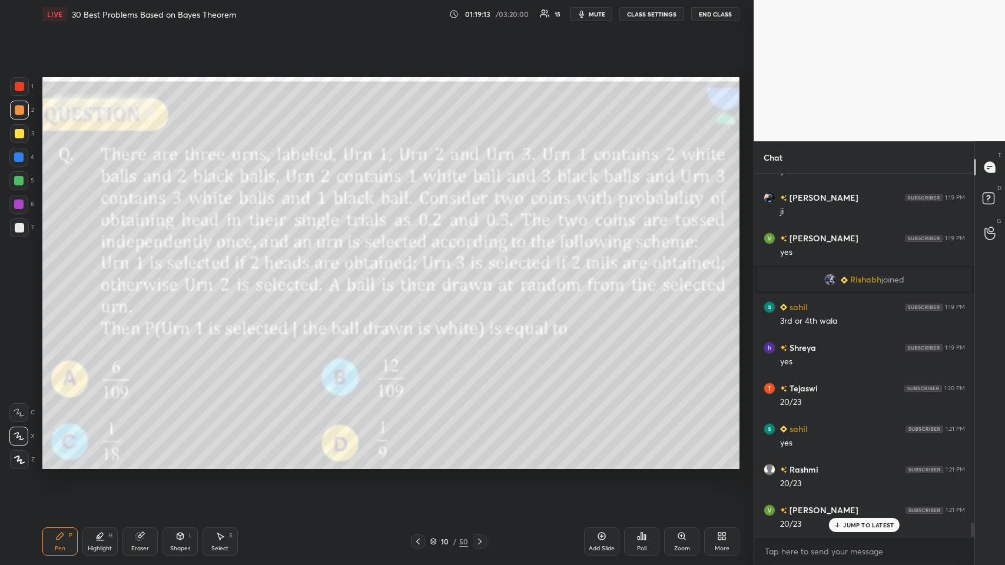
click at [420, 276] on icon at bounding box center [417, 541] width 9 height 9
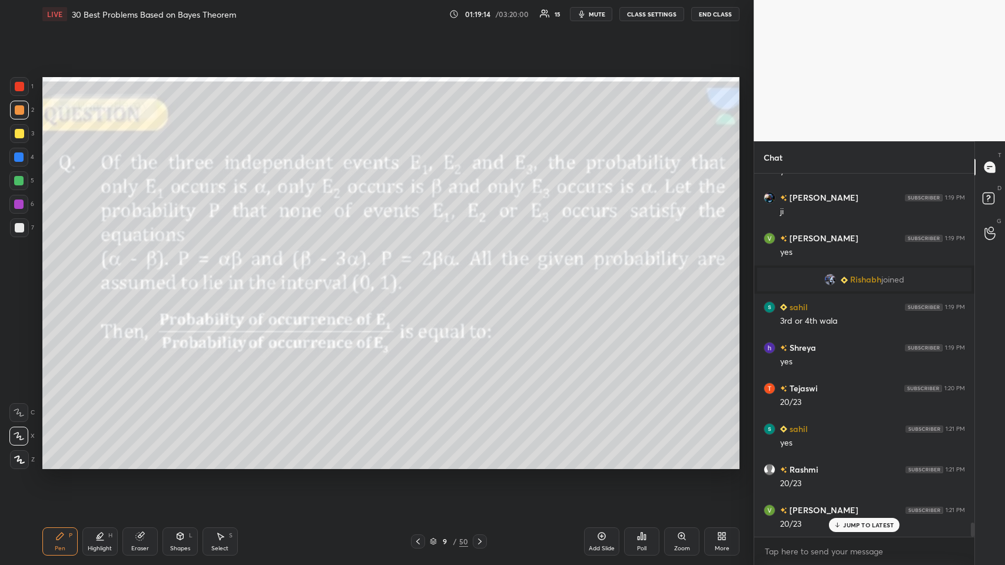
click at [421, 276] on icon at bounding box center [417, 541] width 9 height 9
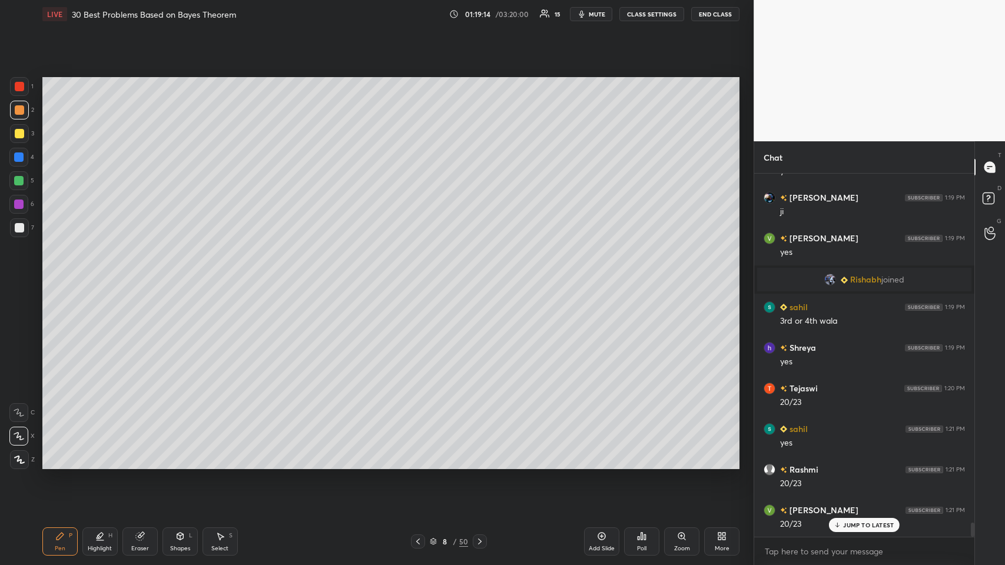
click at [421, 276] on div at bounding box center [418, 541] width 14 height 14
click at [421, 276] on icon at bounding box center [479, 541] width 9 height 9
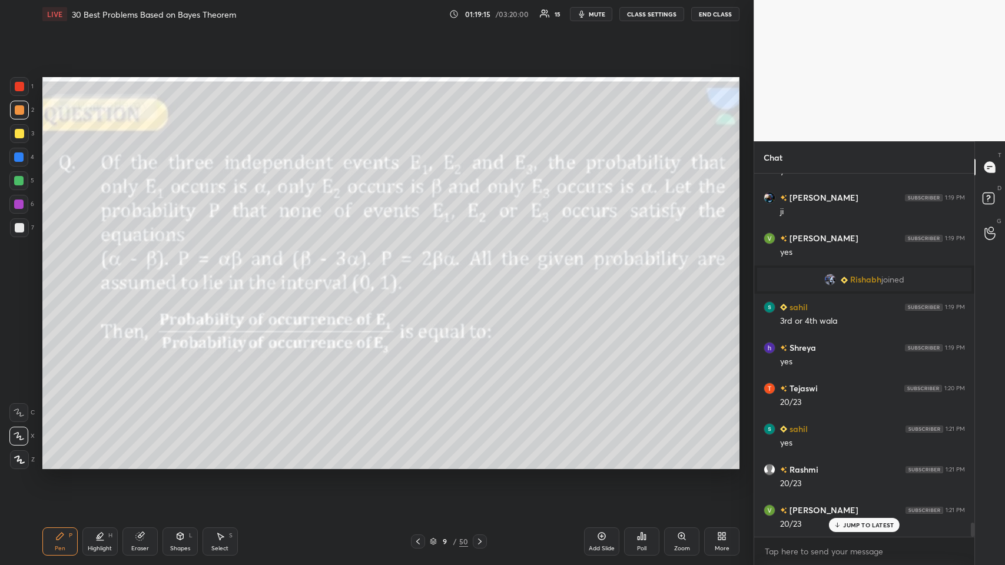
click at [421, 276] on icon at bounding box center [479, 541] width 9 height 9
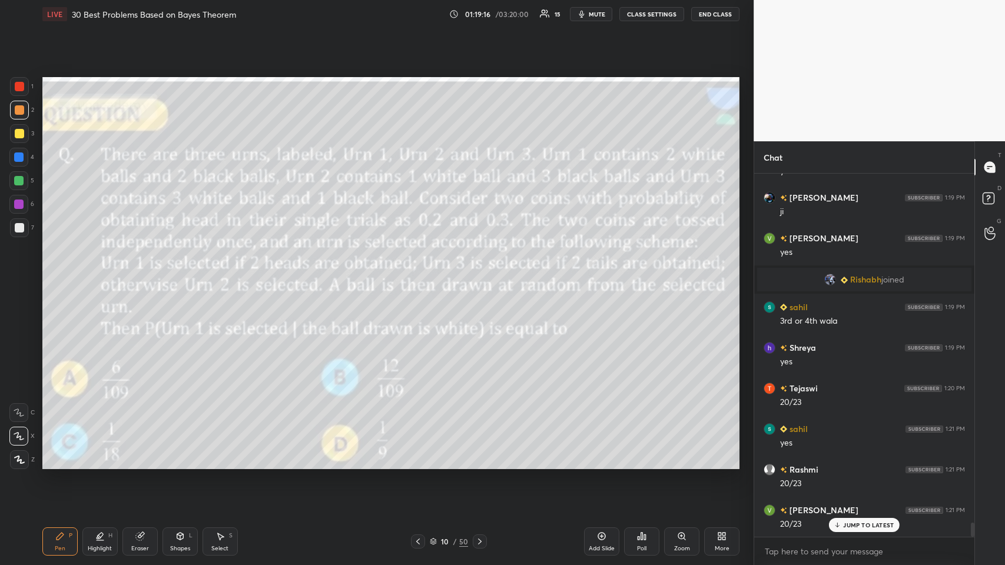
click at [421, 276] on icon at bounding box center [479, 541] width 9 height 9
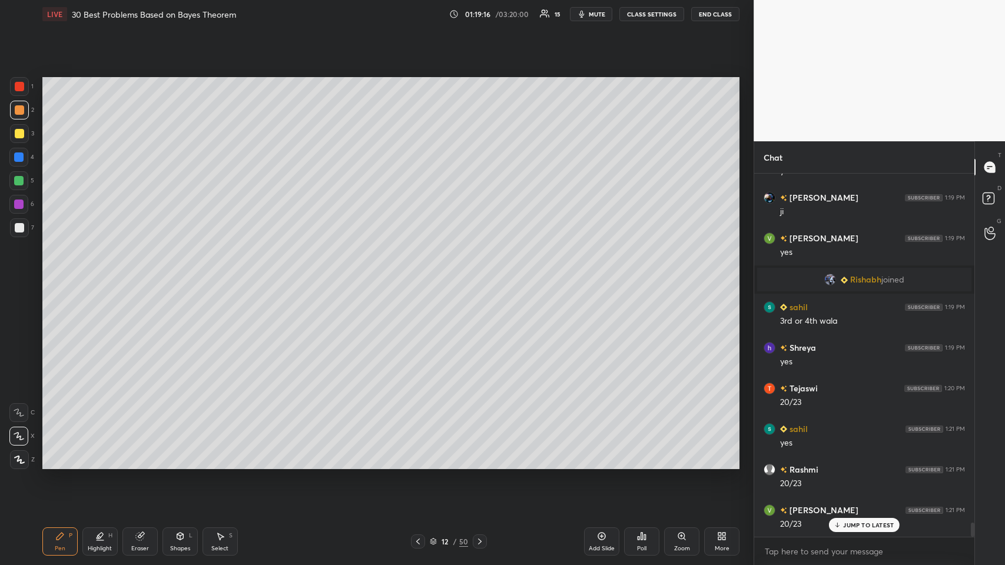
click at [421, 276] on icon at bounding box center [479, 541] width 9 height 9
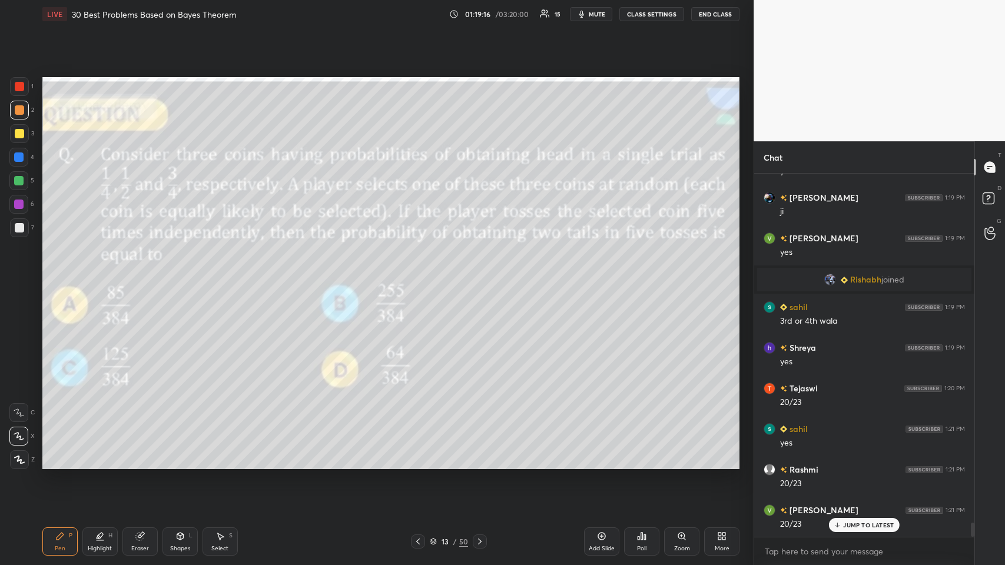
click at [421, 276] on icon at bounding box center [479, 541] width 9 height 9
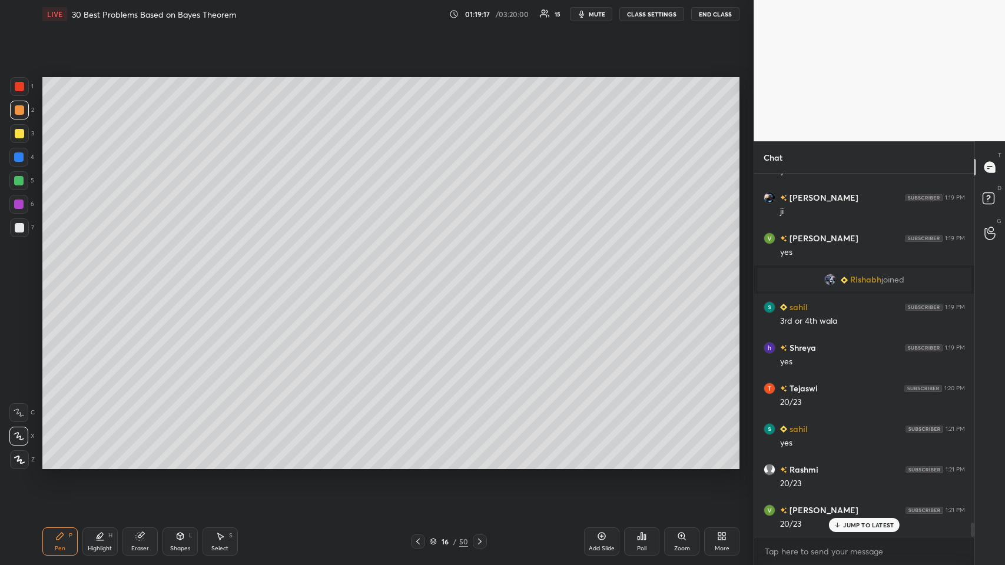
click at [421, 276] on icon at bounding box center [479, 541] width 9 height 9
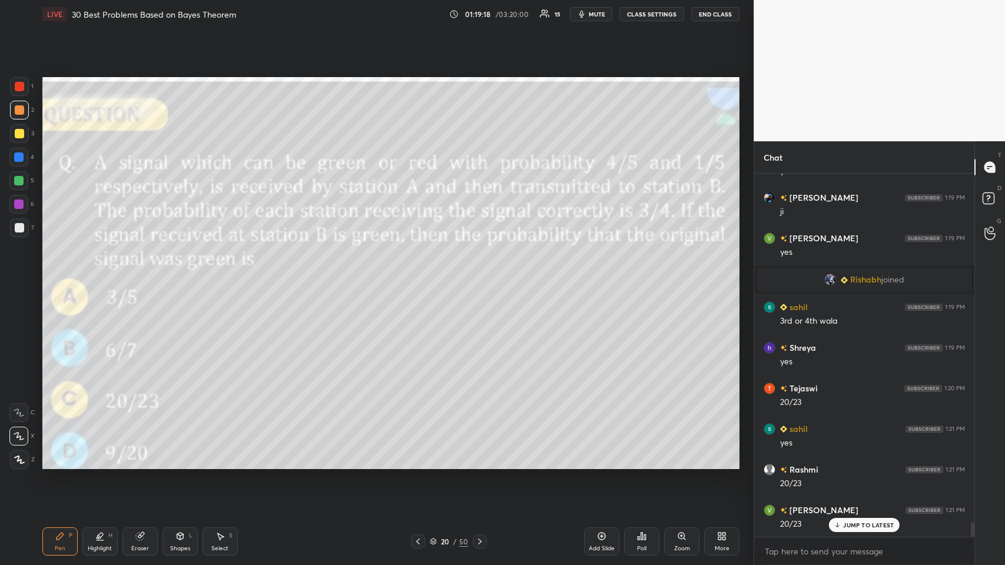
click at [421, 276] on icon at bounding box center [479, 541] width 9 height 9
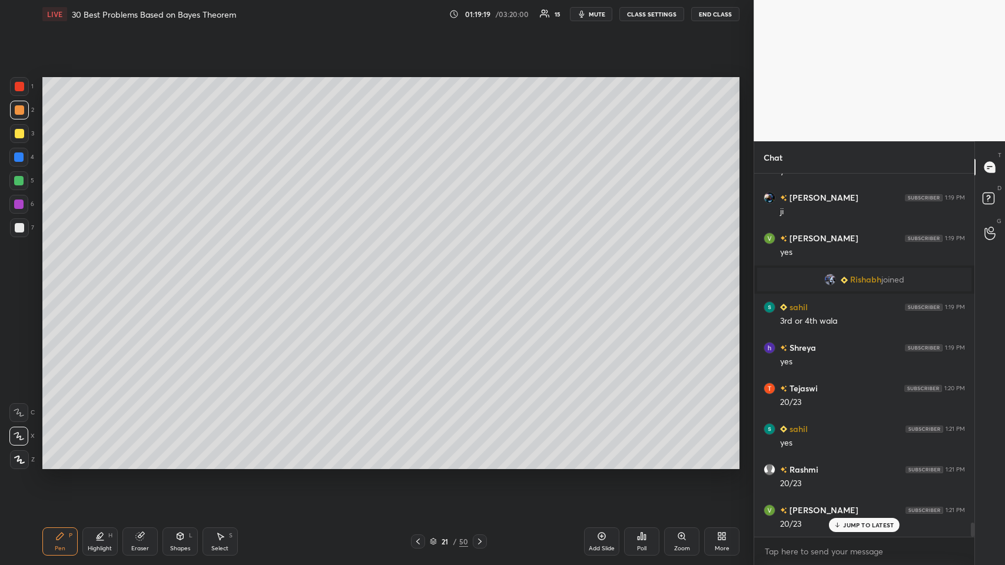
click at [421, 276] on icon at bounding box center [479, 541] width 9 height 9
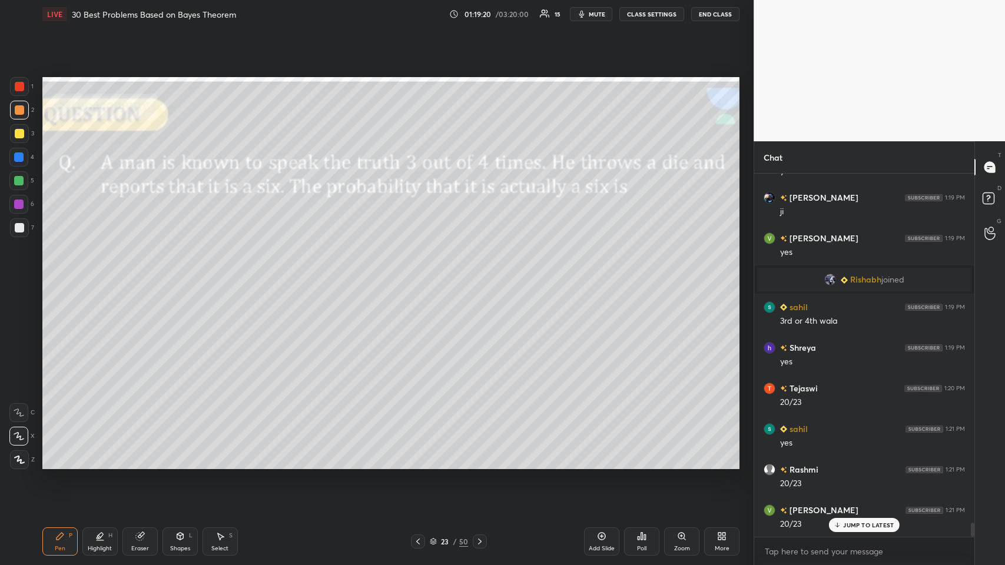
click at [421, 276] on icon at bounding box center [479, 541] width 9 height 9
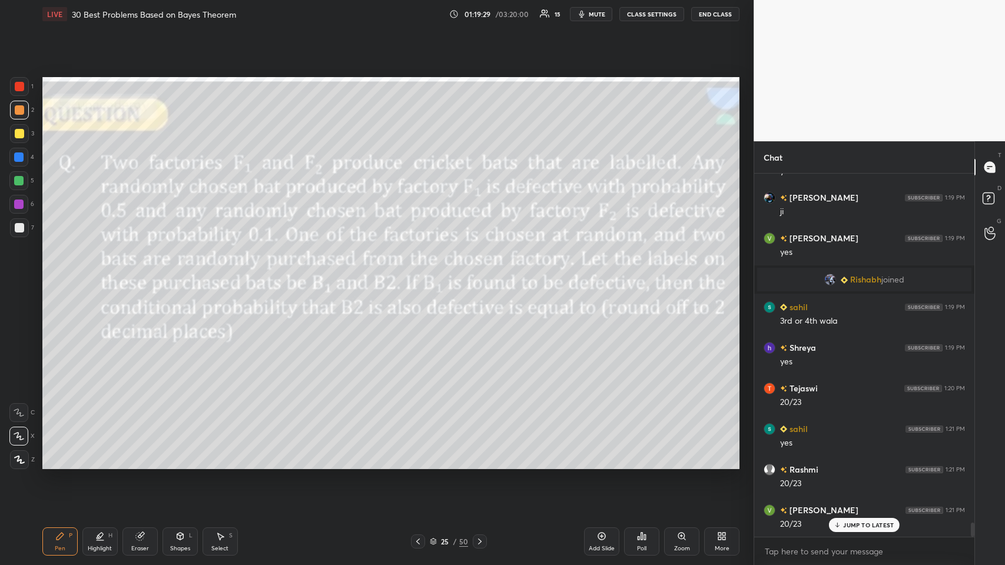
click at [421, 276] on div "Poll" at bounding box center [641, 541] width 35 height 28
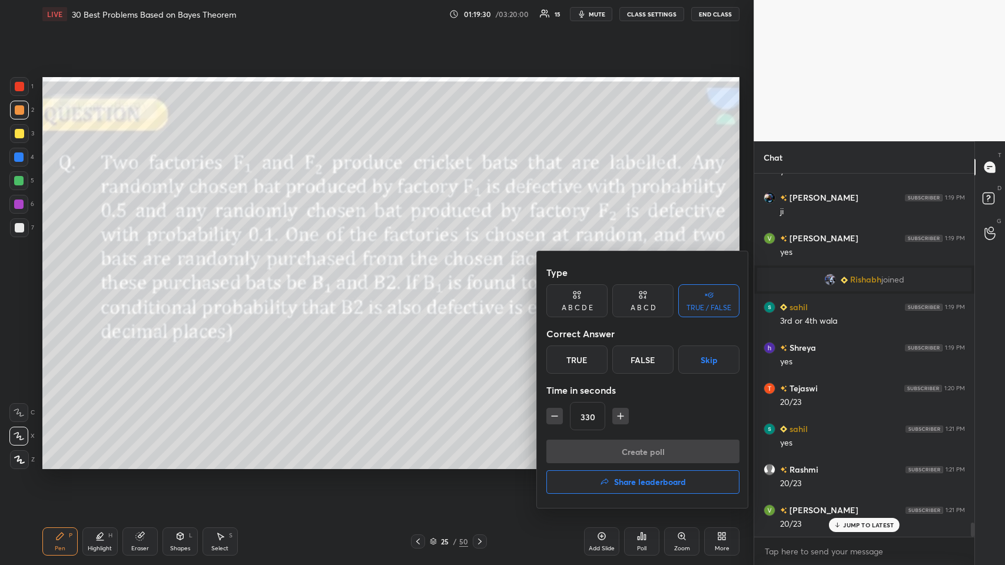
click at [421, 276] on div "True" at bounding box center [576, 359] width 61 height 28
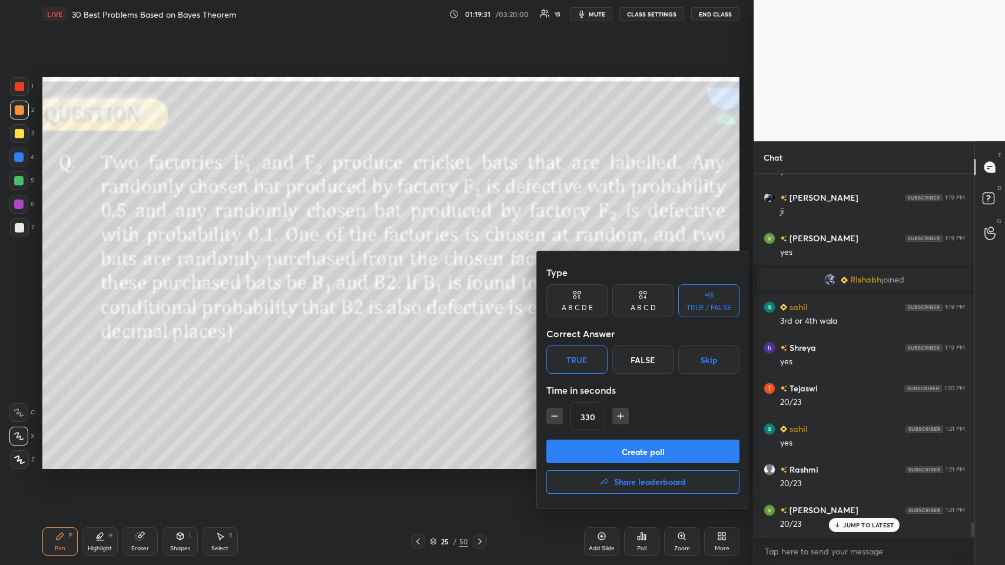
click at [421, 276] on button "Create poll" at bounding box center [642, 452] width 193 height 24
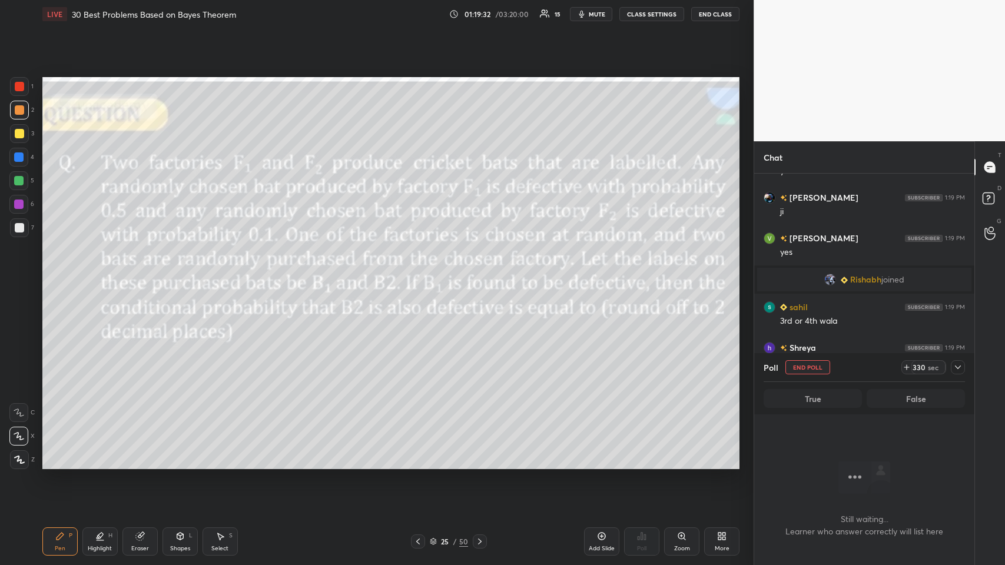
scroll to position [200, 217]
click at [421, 276] on icon at bounding box center [957, 367] width 9 height 9
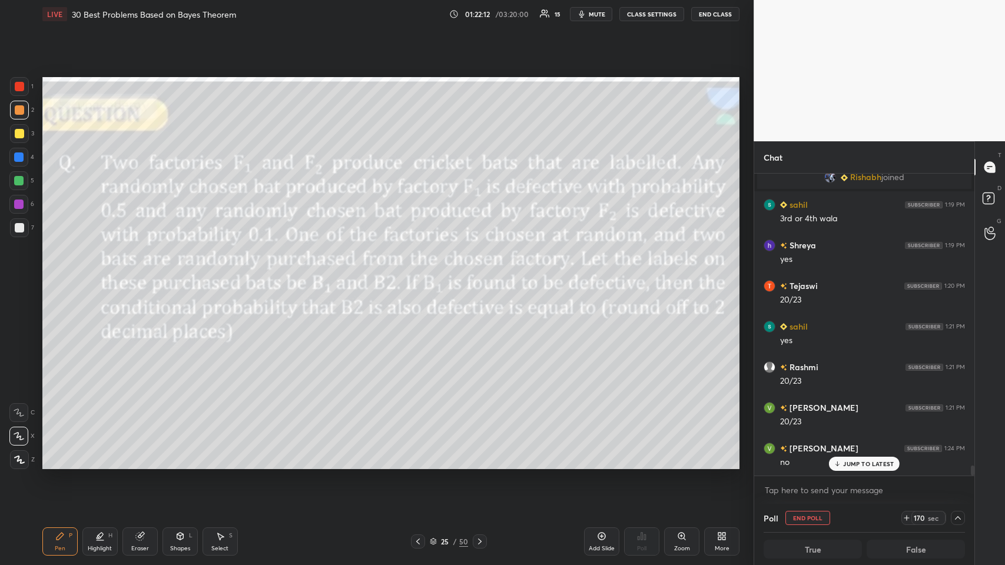
scroll to position [9044, 0]
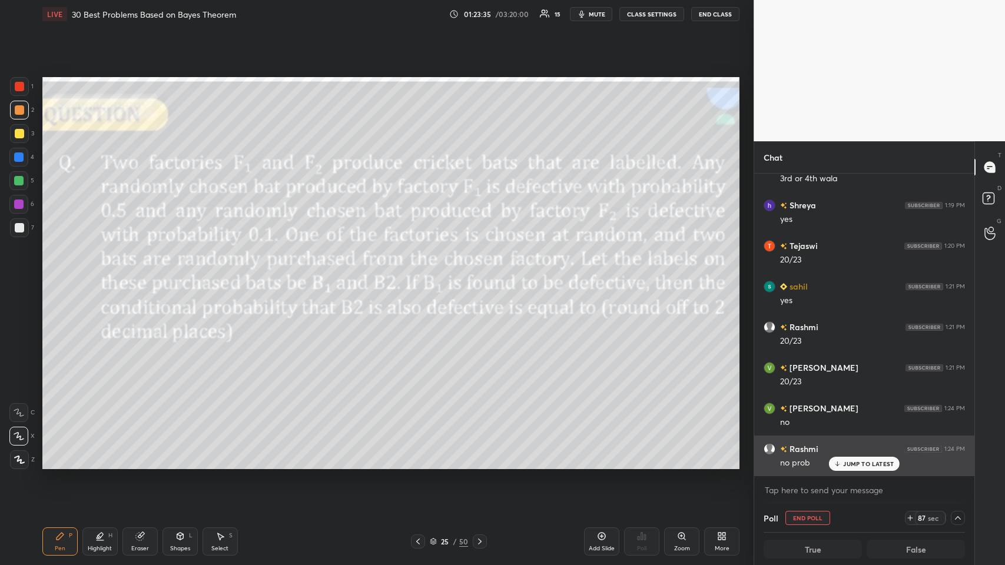
click at [421, 276] on p "JUMP TO LATEST" at bounding box center [868, 463] width 51 height 7
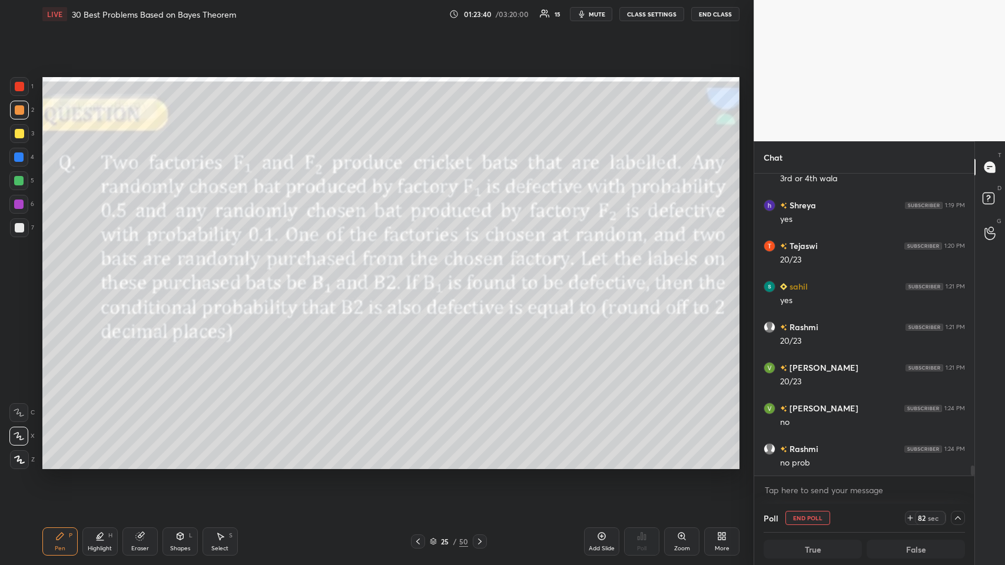
click at [185, 276] on div "Shapes L" at bounding box center [179, 541] width 35 height 28
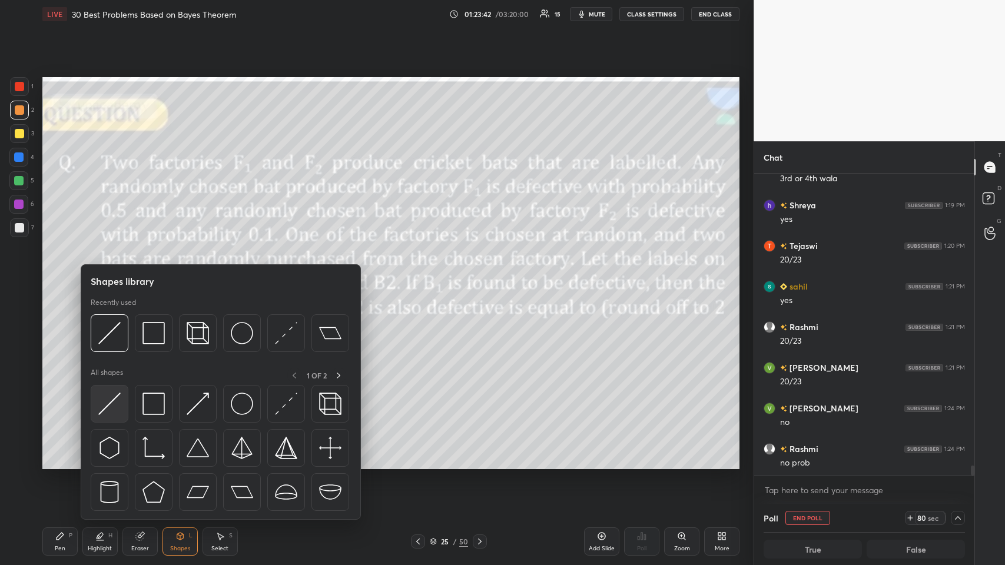
click at [116, 276] on img at bounding box center [109, 404] width 22 height 22
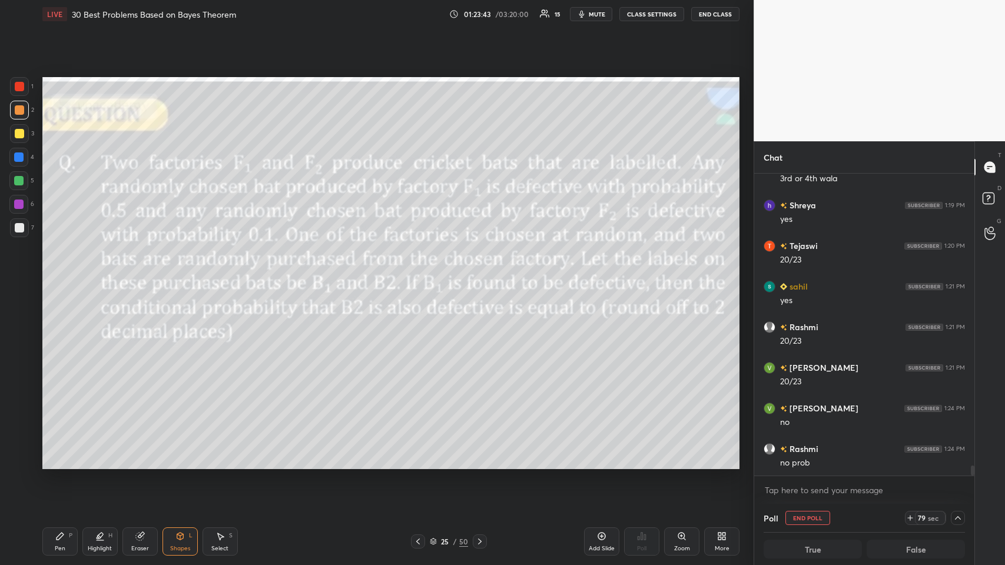
click at [66, 276] on div "Pen P" at bounding box center [59, 541] width 35 height 28
click at [25, 276] on div "X" at bounding box center [21, 434] width 25 height 24
click at [181, 276] on div "Shapes L" at bounding box center [179, 541] width 35 height 28
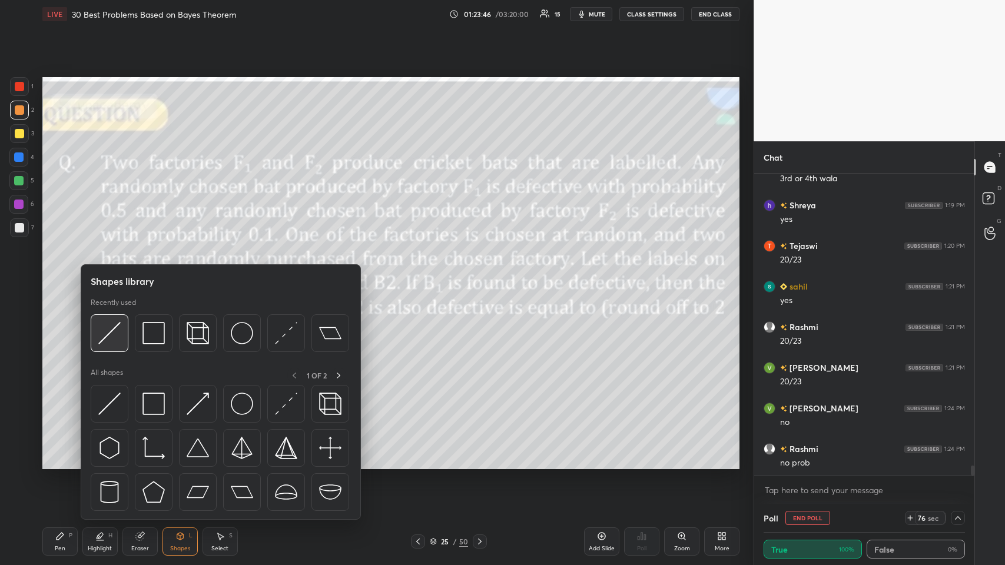
scroll to position [1, 4]
click at [114, 276] on img at bounding box center [109, 333] width 22 height 22
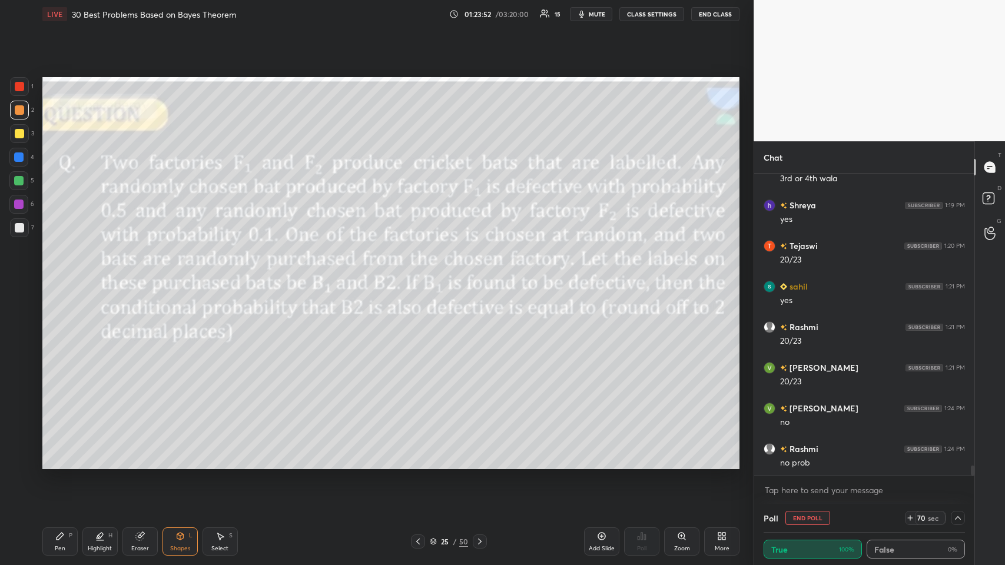
click at [167, 276] on div "Shapes L" at bounding box center [179, 541] width 35 height 28
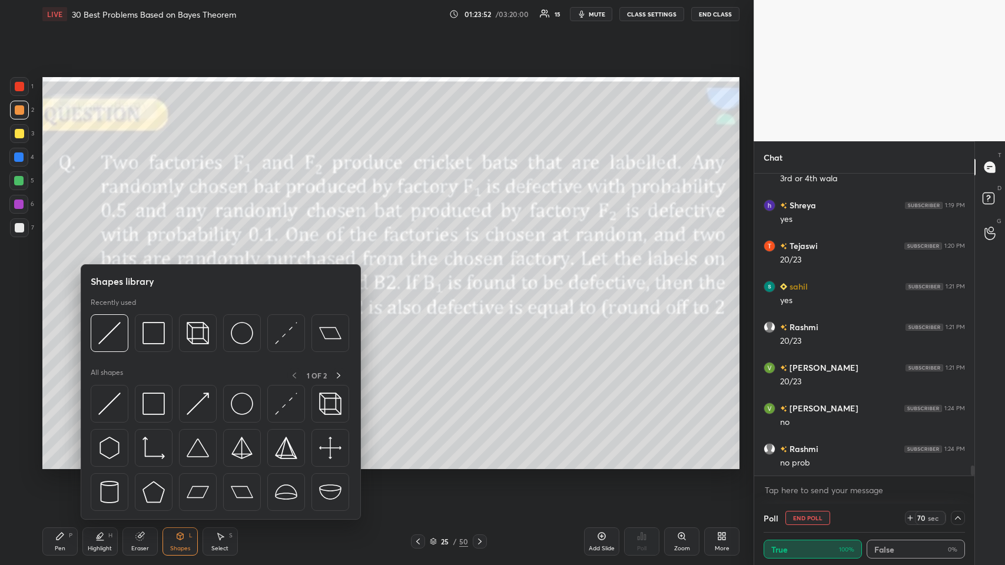
click at [152, 276] on img at bounding box center [153, 333] width 22 height 22
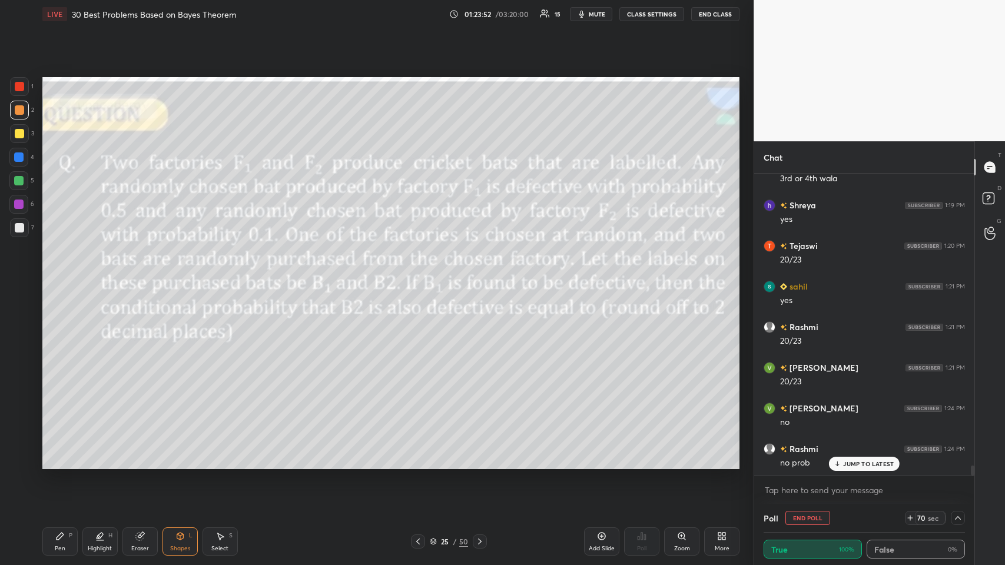
scroll to position [9085, 0]
click at [60, 276] on div "Pen P" at bounding box center [59, 541] width 35 height 28
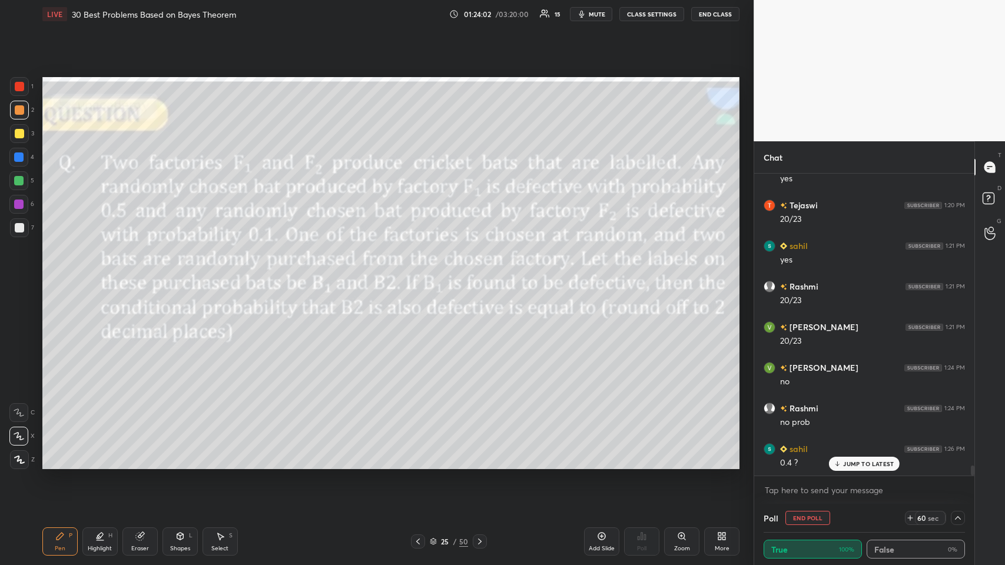
click at [131, 276] on div "Eraser" at bounding box center [139, 541] width 35 height 28
click at [60, 276] on icon at bounding box center [59, 535] width 9 height 9
click at [134, 276] on div "Eraser" at bounding box center [139, 541] width 35 height 28
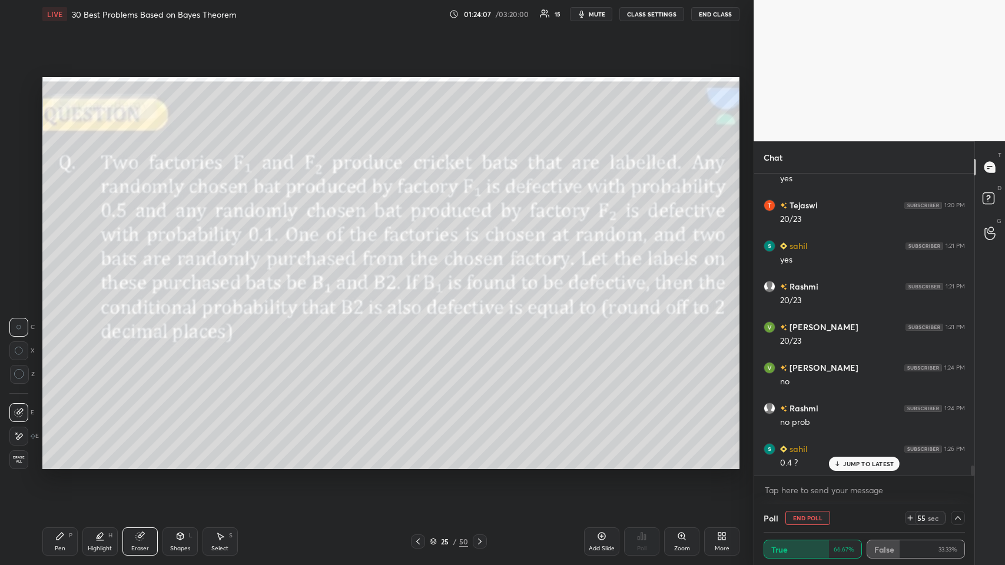
click at [68, 276] on div "Pen P" at bounding box center [59, 541] width 35 height 28
click at [421, 18] on span "mute" at bounding box center [597, 14] width 16 height 8
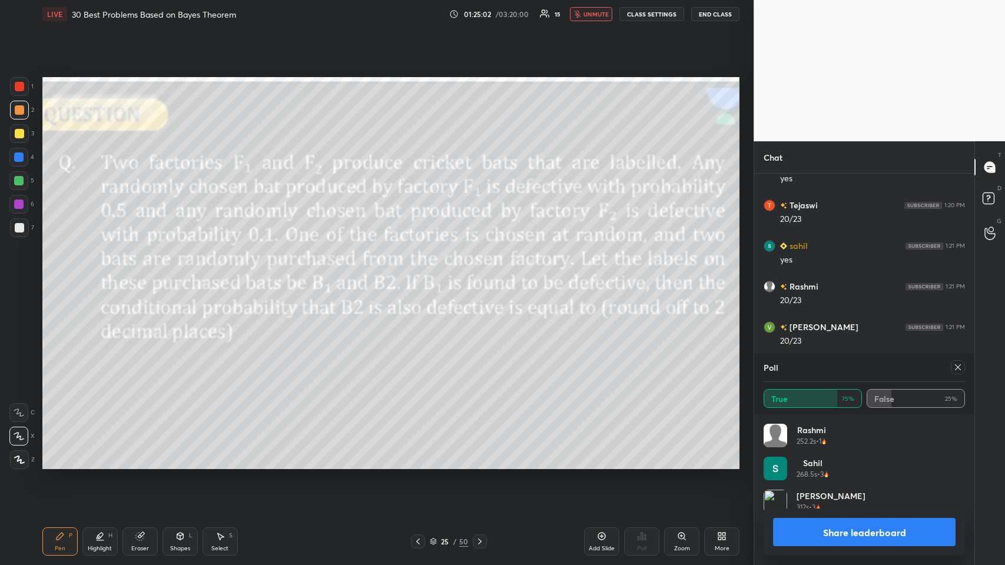
scroll to position [138, 198]
click at [421, 276] on icon at bounding box center [957, 367] width 9 height 9
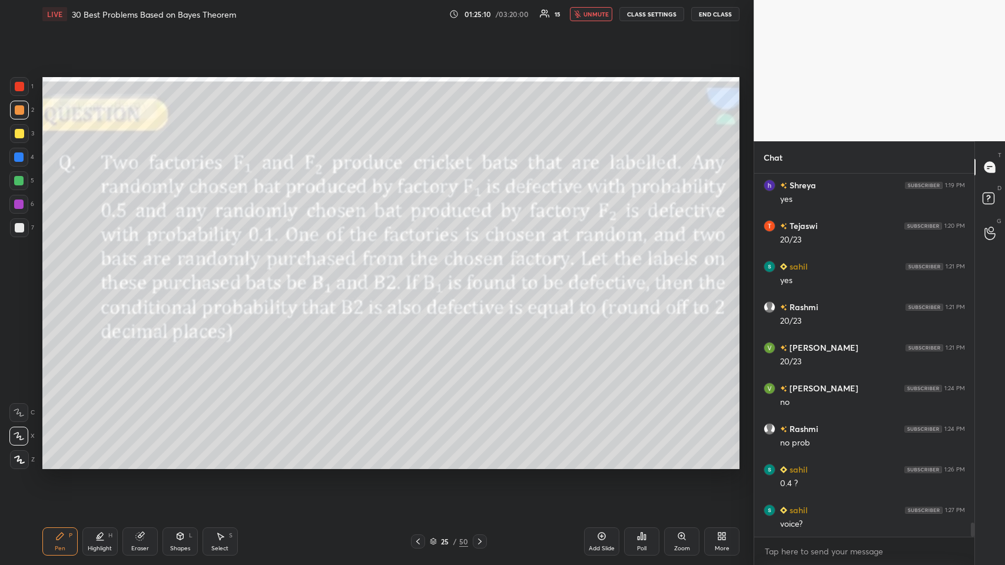
scroll to position [9092, 0]
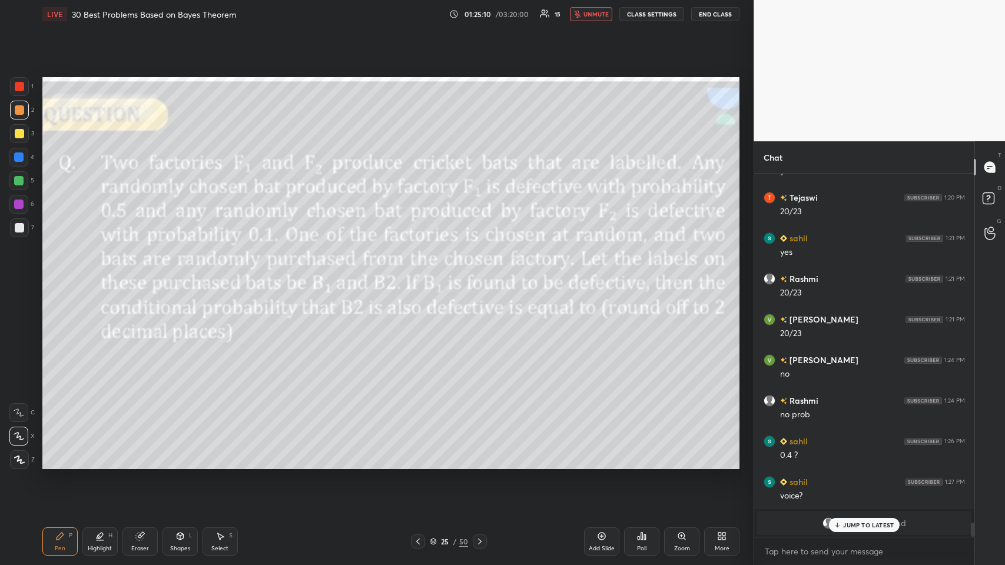
click at [421, 11] on span "unmute" at bounding box center [595, 14] width 25 height 8
click at [421, 276] on p "JUMP TO LATEST" at bounding box center [868, 524] width 51 height 7
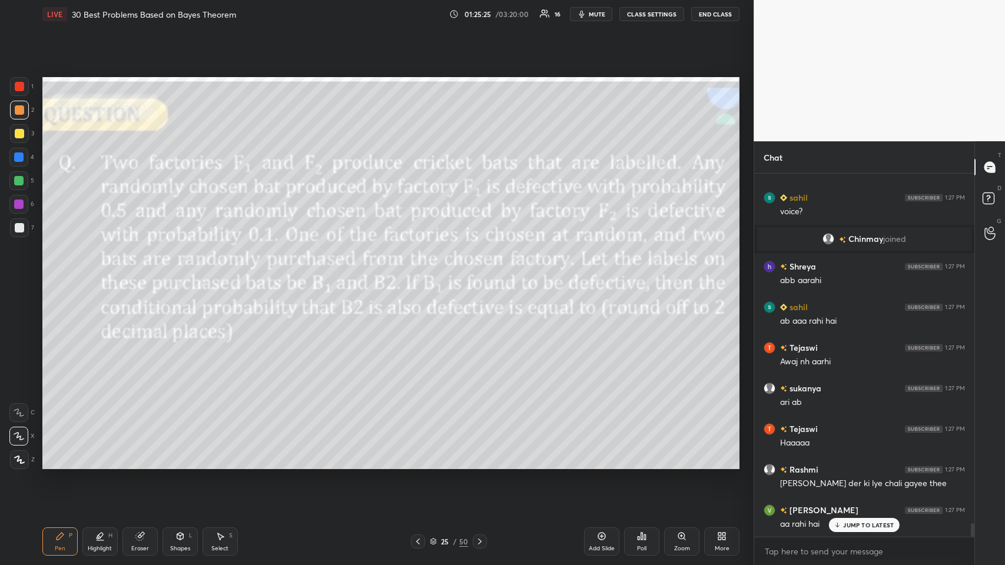
scroll to position [9417, 0]
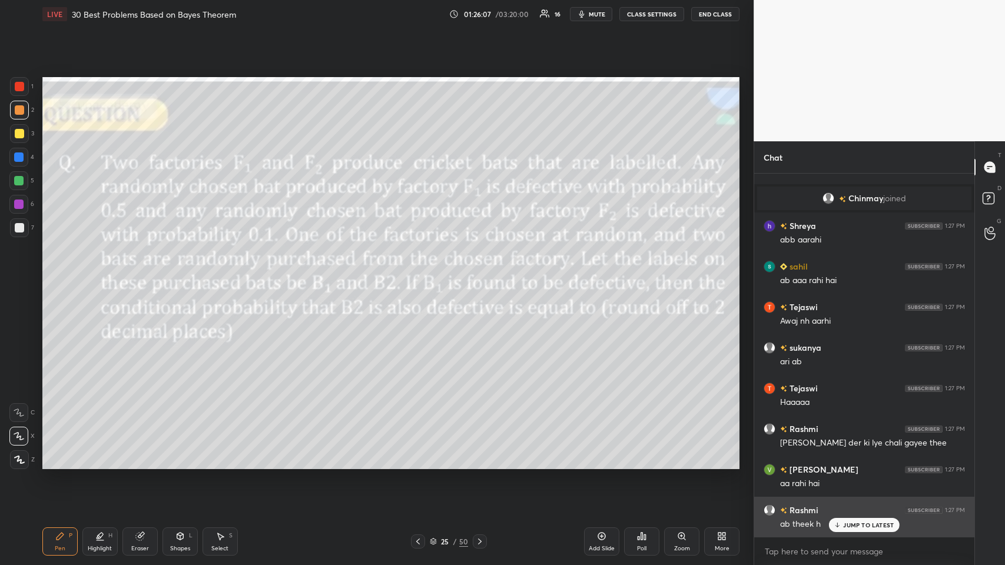
click at [421, 276] on p "JUMP TO LATEST" at bounding box center [868, 524] width 51 height 7
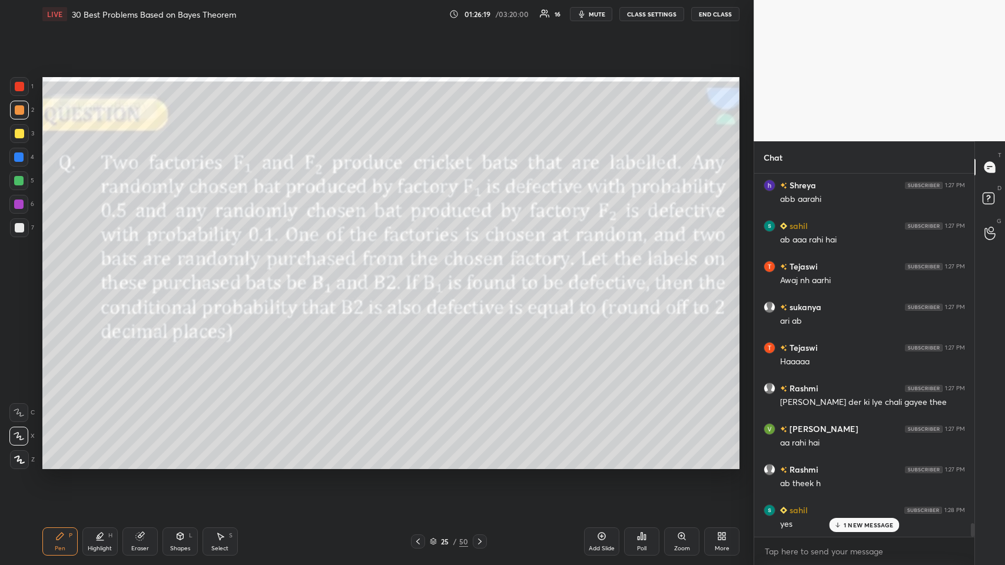
scroll to position [9498, 0]
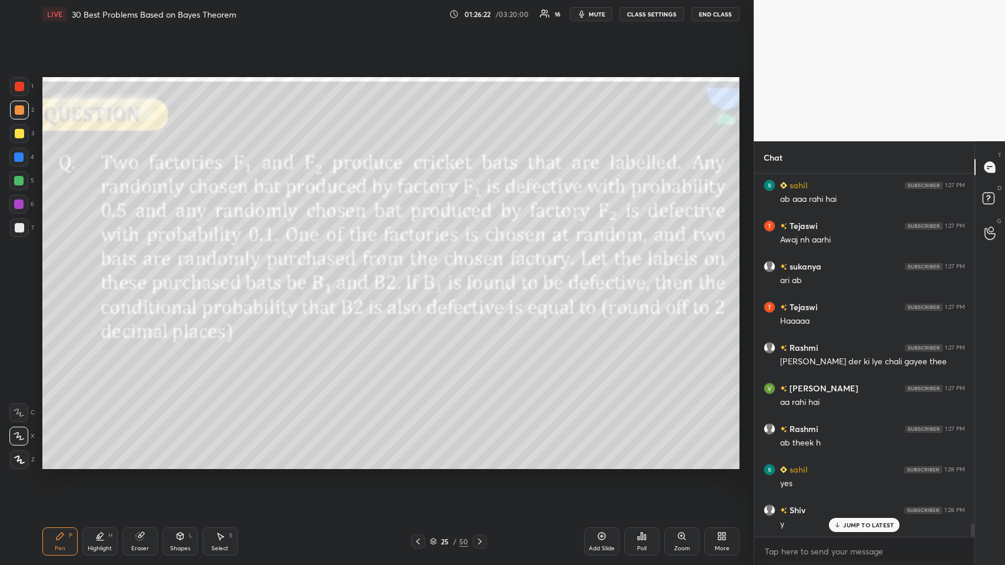
click at [421, 276] on div "Add Slide" at bounding box center [601, 541] width 35 height 28
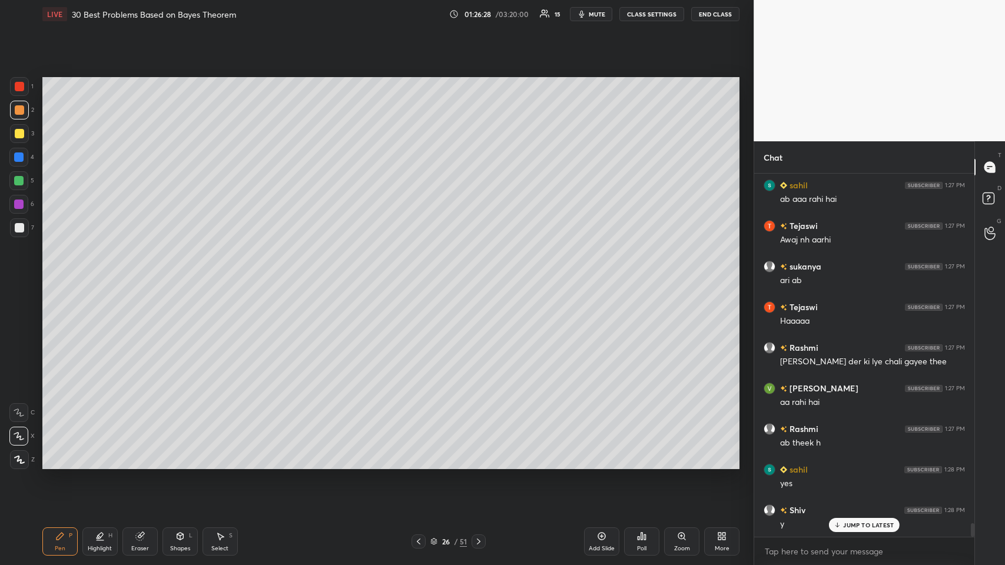
click at [15, 136] on div at bounding box center [19, 133] width 9 height 9
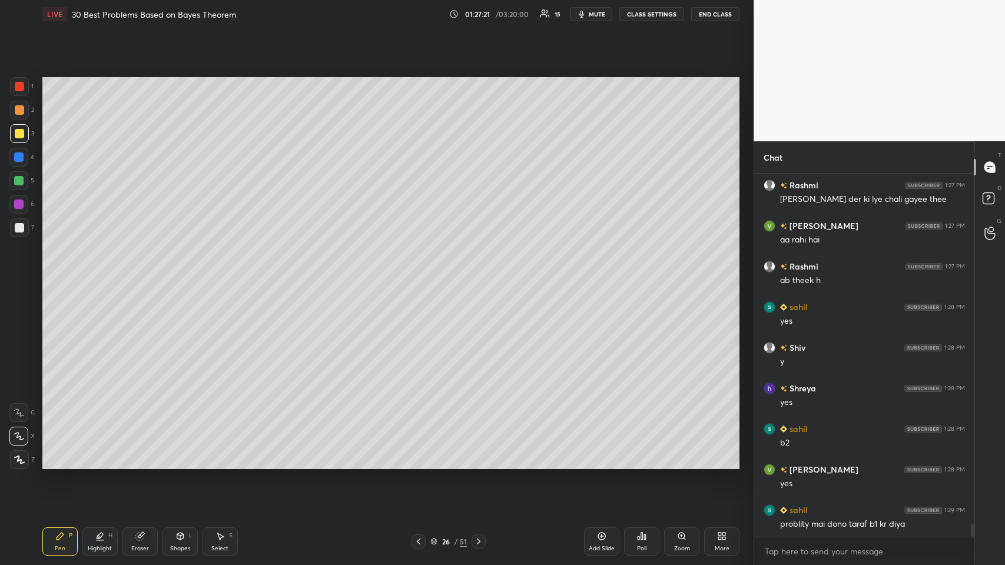
scroll to position [9673, 0]
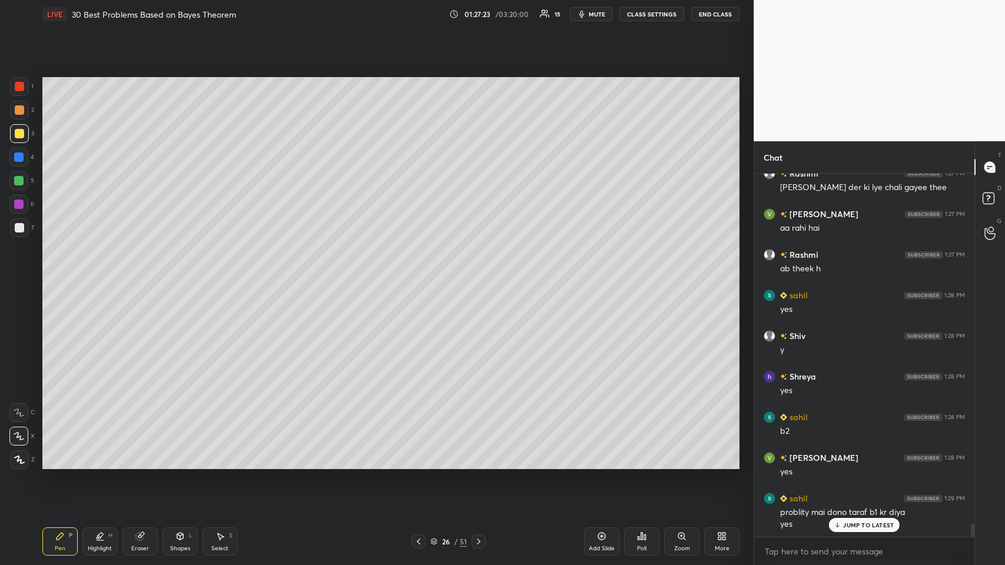
click at [421, 276] on div "JUMP TO LATEST" at bounding box center [864, 525] width 71 height 14
click at [181, 276] on div "Shapes" at bounding box center [180, 549] width 20 height 6
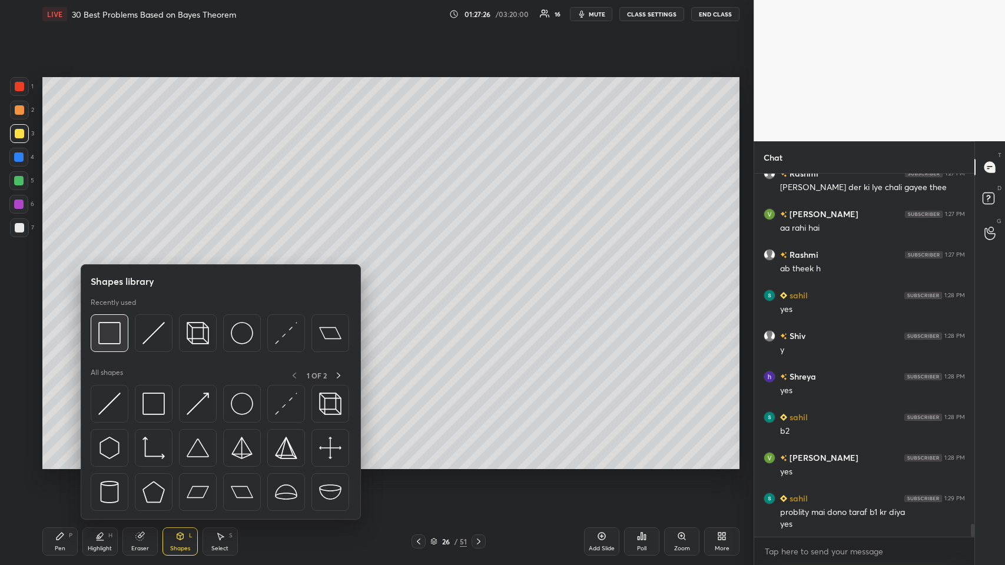
click at [104, 276] on img at bounding box center [109, 333] width 22 height 22
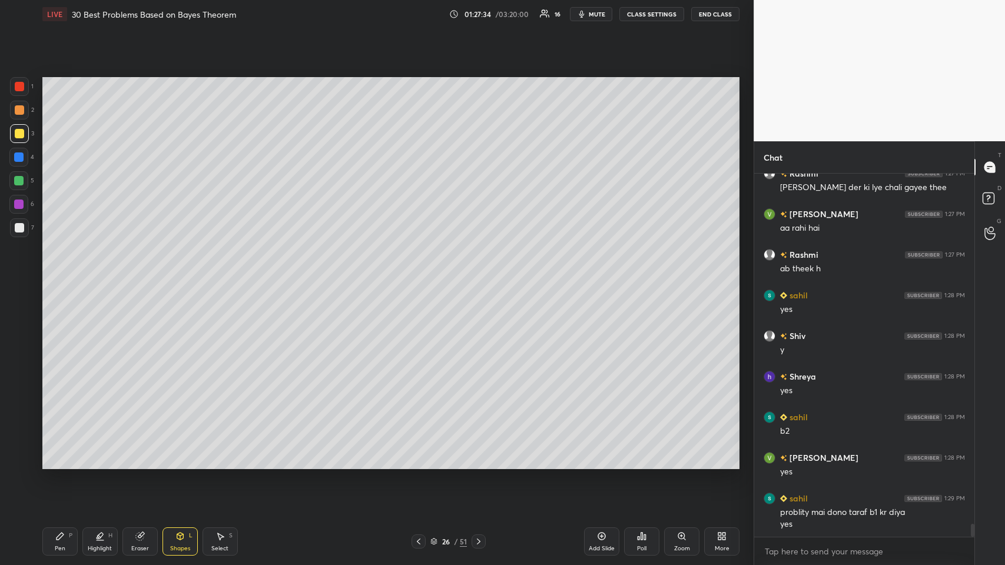
click at [56, 276] on icon at bounding box center [59, 536] width 7 height 7
click at [15, 154] on div at bounding box center [18, 156] width 9 height 9
click at [16, 107] on div at bounding box center [19, 109] width 9 height 9
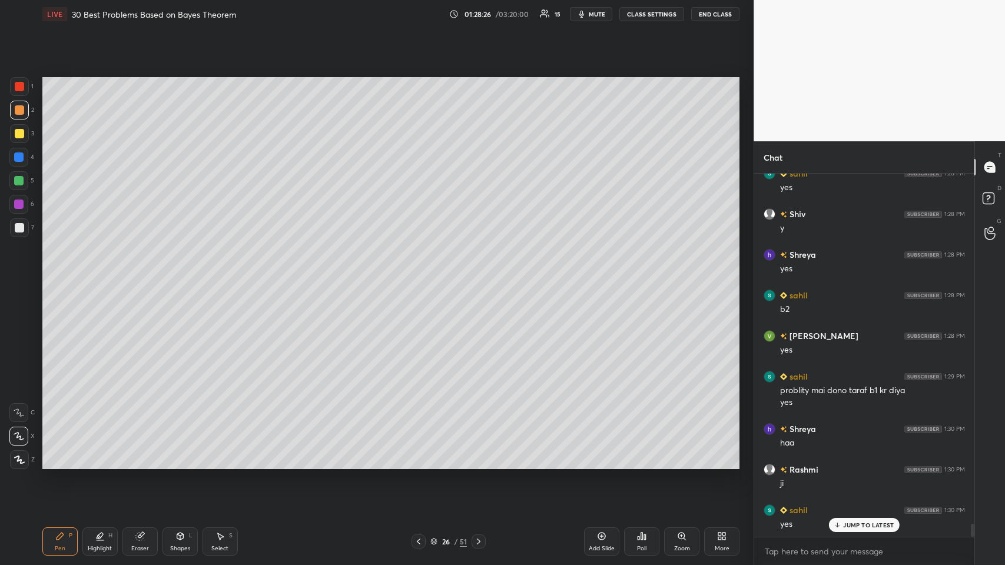
scroll to position [9835, 0]
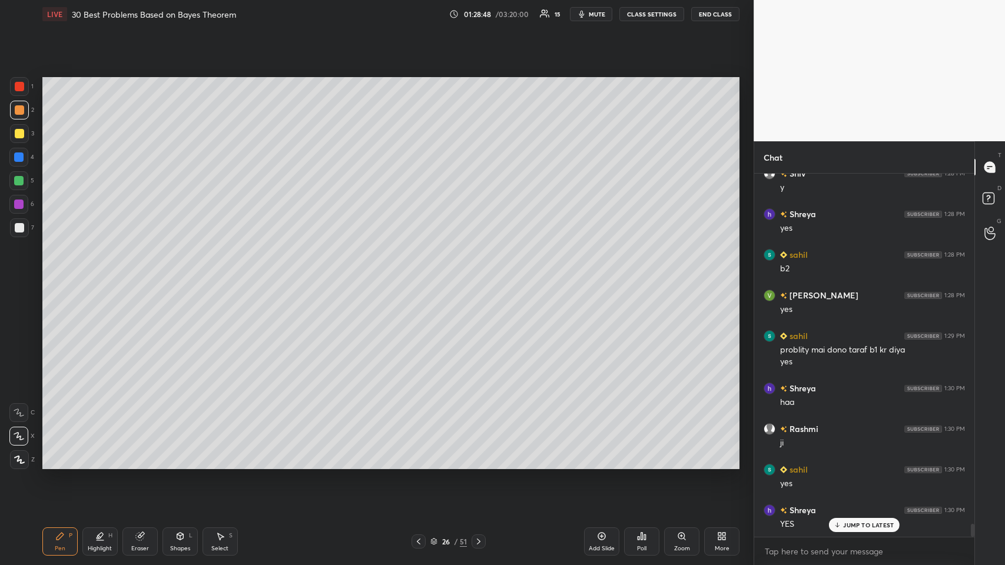
click at [220, 276] on div "Select S" at bounding box center [219, 541] width 35 height 28
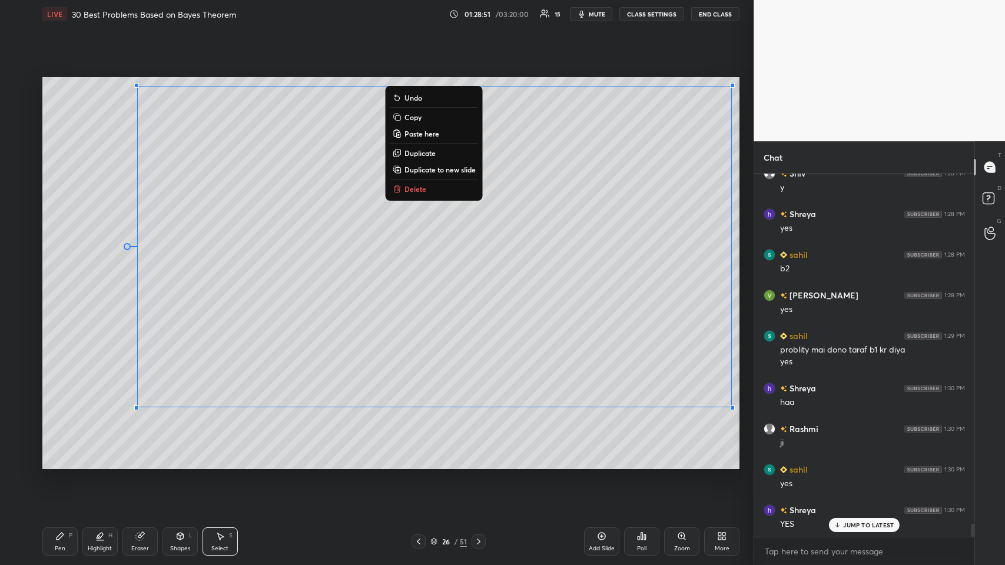
click at [101, 276] on div "0 ° Undo Copy Paste here Duplicate Duplicate to new slide Delete" at bounding box center [390, 273] width 697 height 392
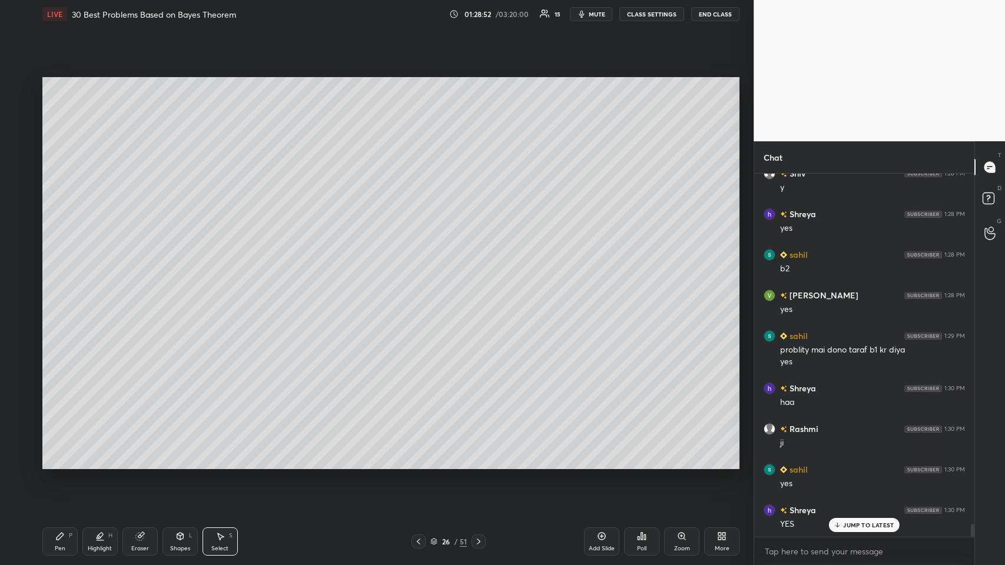
click at [59, 276] on icon at bounding box center [59, 535] width 9 height 9
click at [136, 276] on icon at bounding box center [139, 537] width 8 height 8
click at [59, 276] on div "Pen" at bounding box center [60, 549] width 11 height 6
click at [421, 276] on icon at bounding box center [601, 535] width 9 height 9
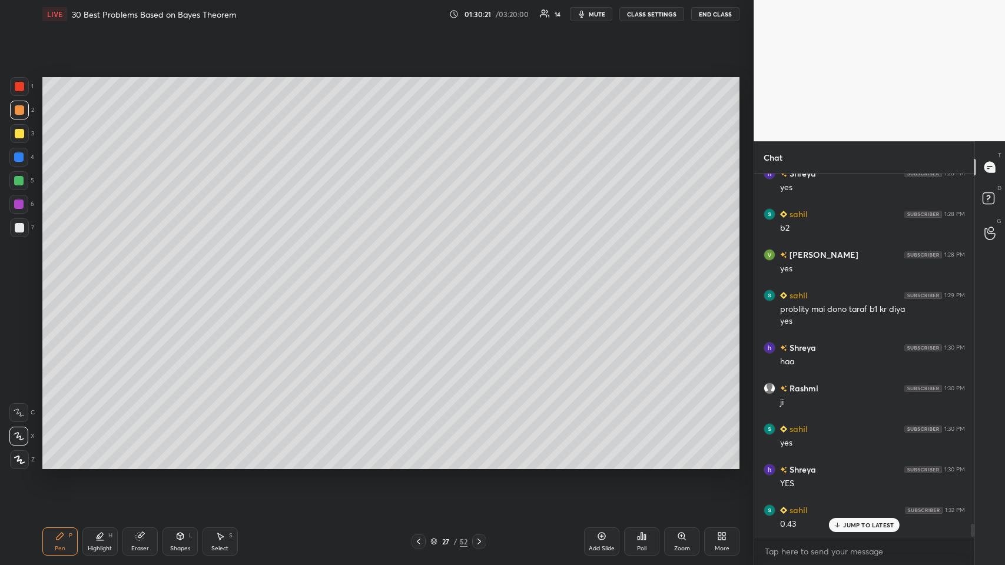
click at [136, 276] on div "Eraser" at bounding box center [140, 549] width 18 height 6
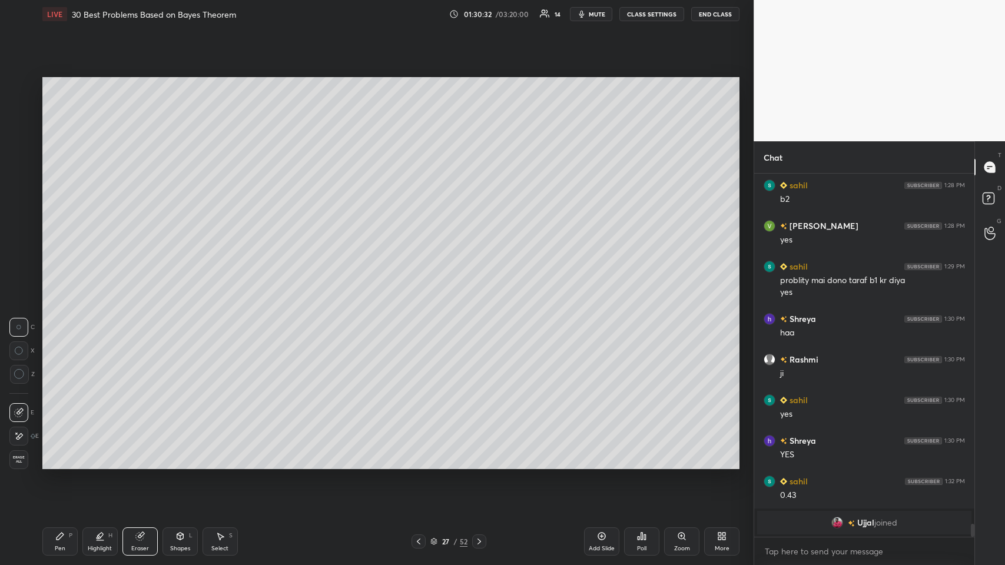
scroll to position [9945, 0]
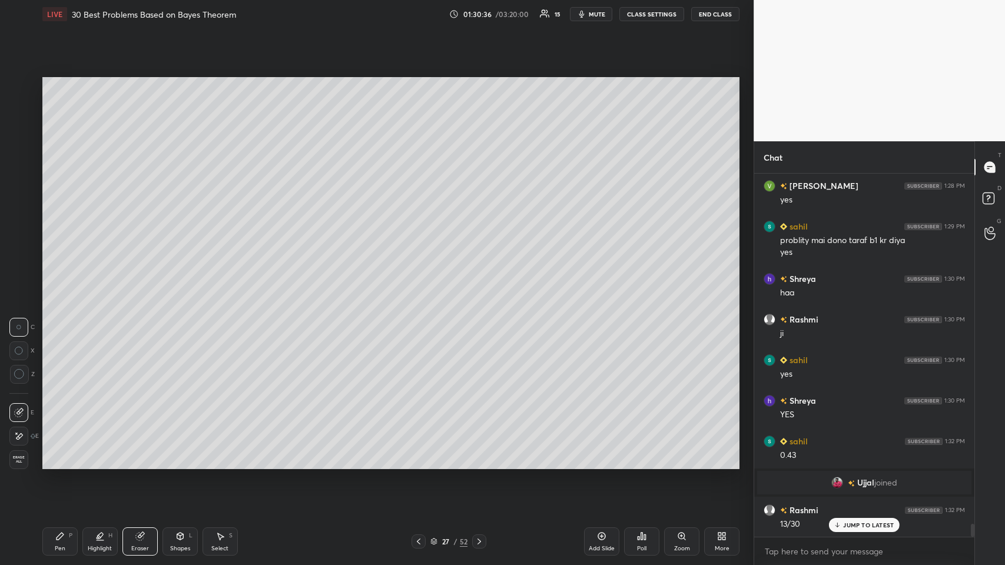
click at [63, 276] on icon at bounding box center [59, 536] width 7 height 7
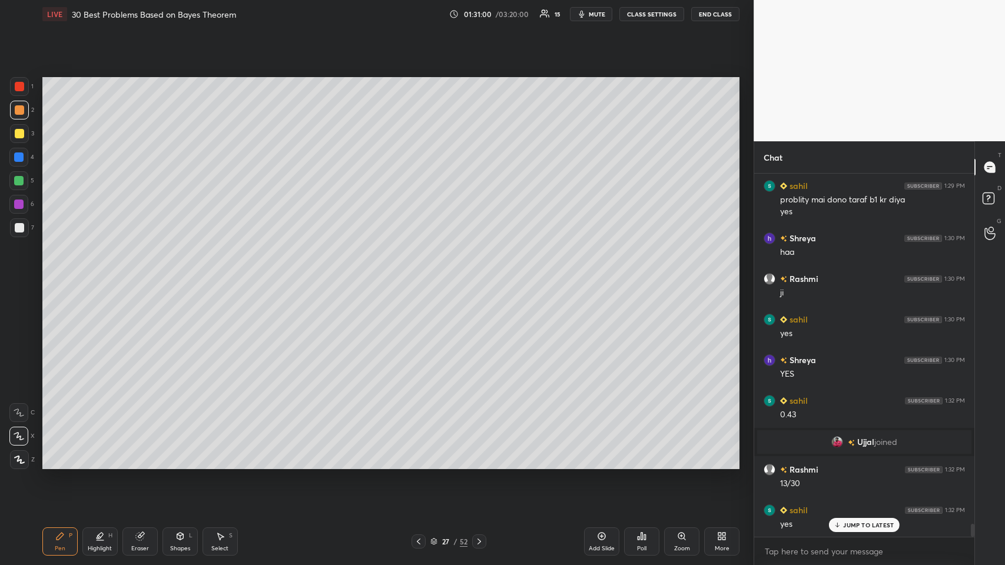
click at [15, 234] on div at bounding box center [19, 227] width 19 height 19
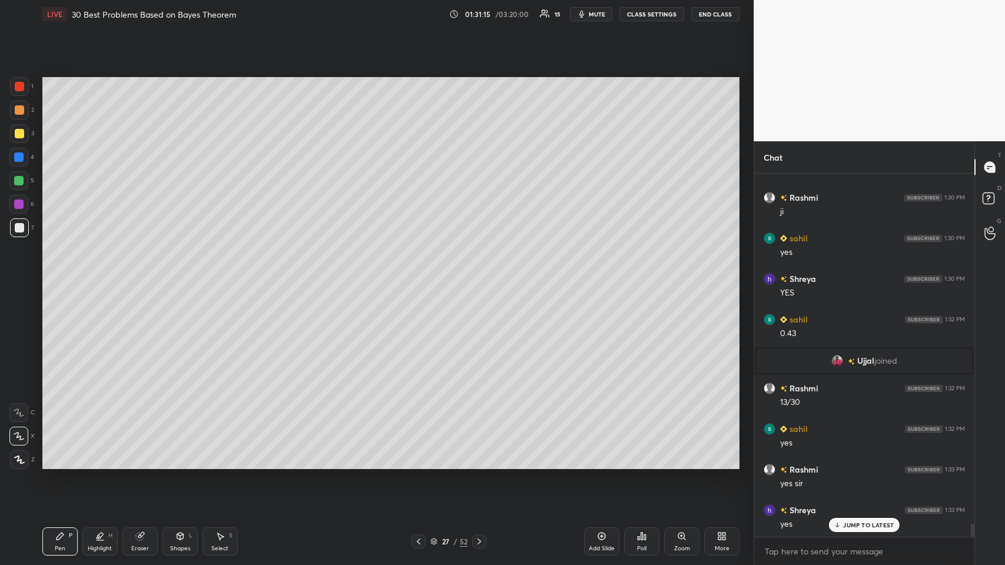
scroll to position [10108, 0]
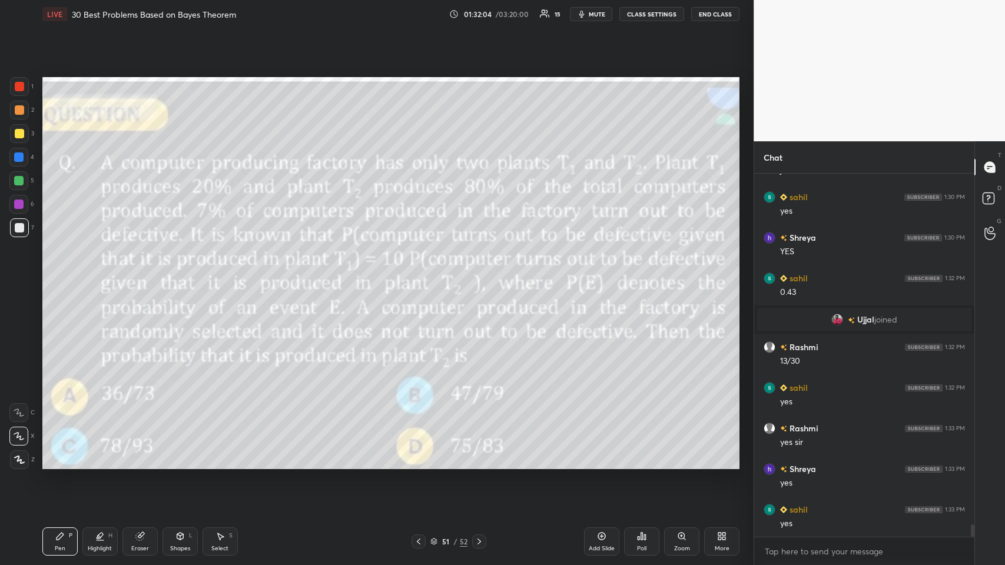
click at [421, 276] on div "Poll" at bounding box center [641, 549] width 9 height 6
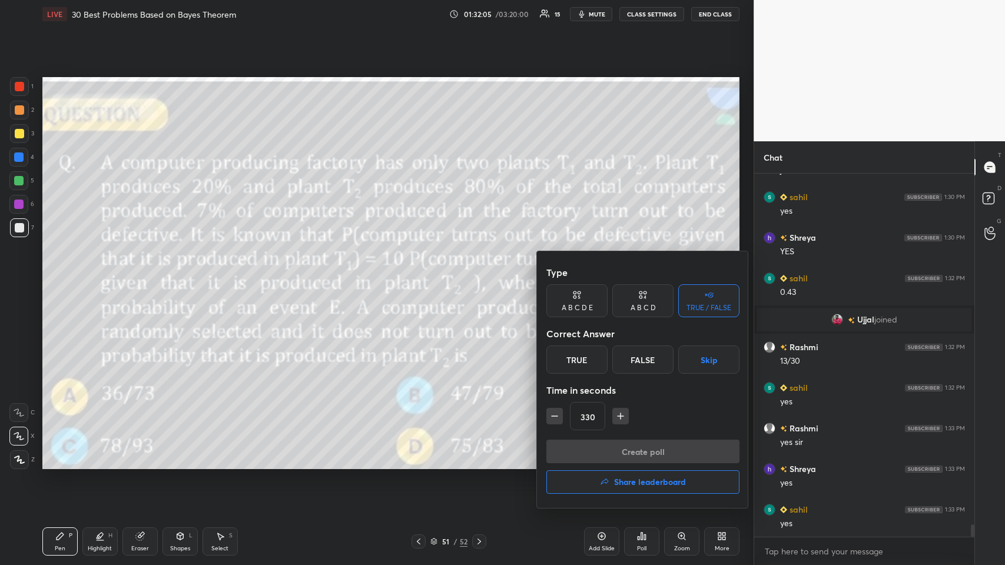
click at [421, 276] on div "True" at bounding box center [576, 359] width 61 height 28
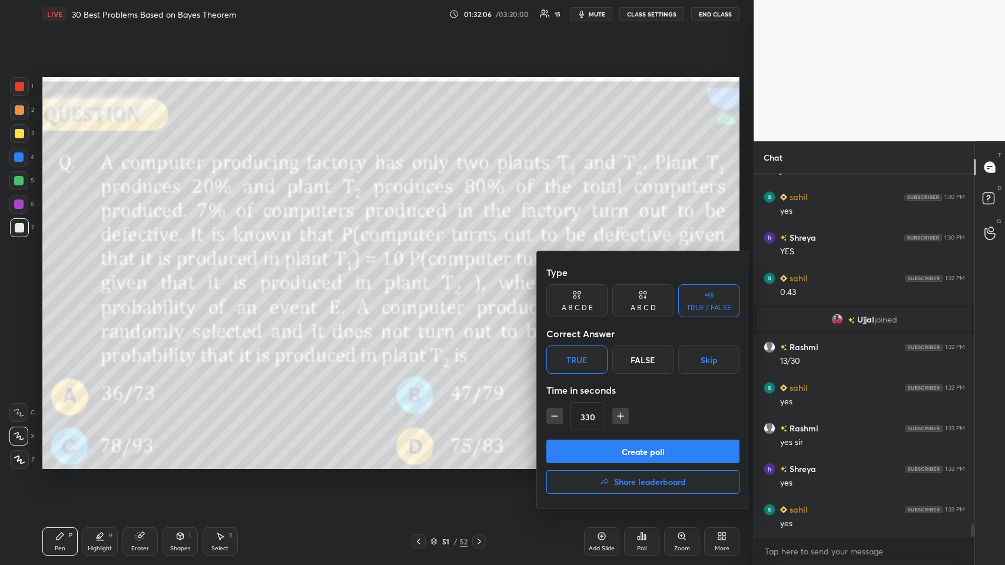
click at [421, 276] on button "Create poll" at bounding box center [642, 452] width 193 height 24
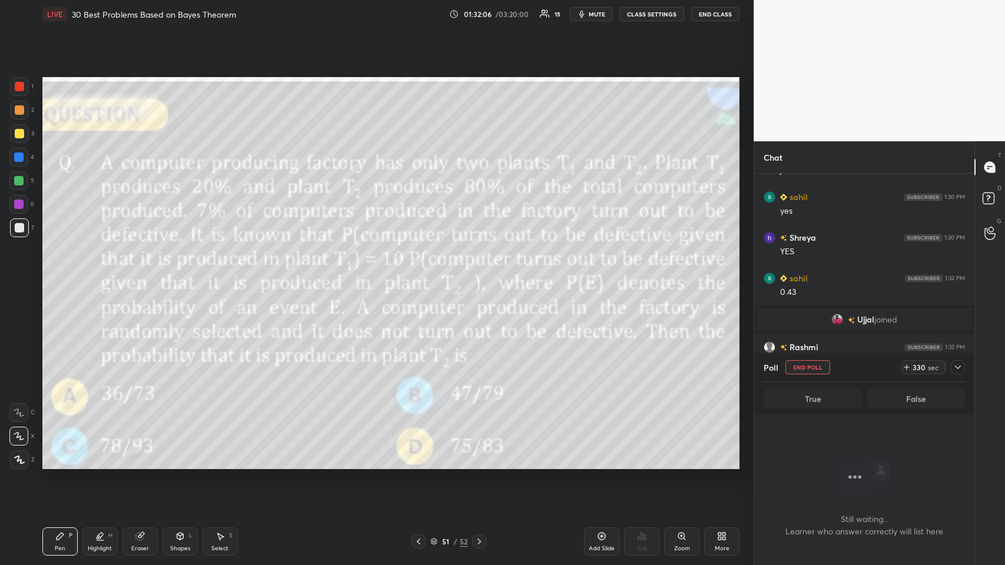
scroll to position [200, 217]
click at [421, 276] on icon at bounding box center [957, 367] width 9 height 9
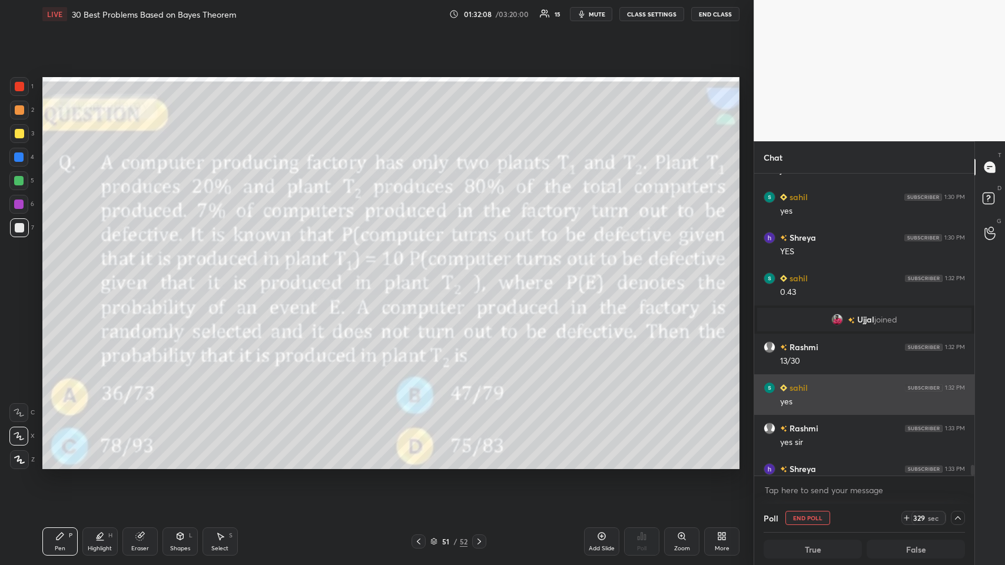
scroll to position [10169, 0]
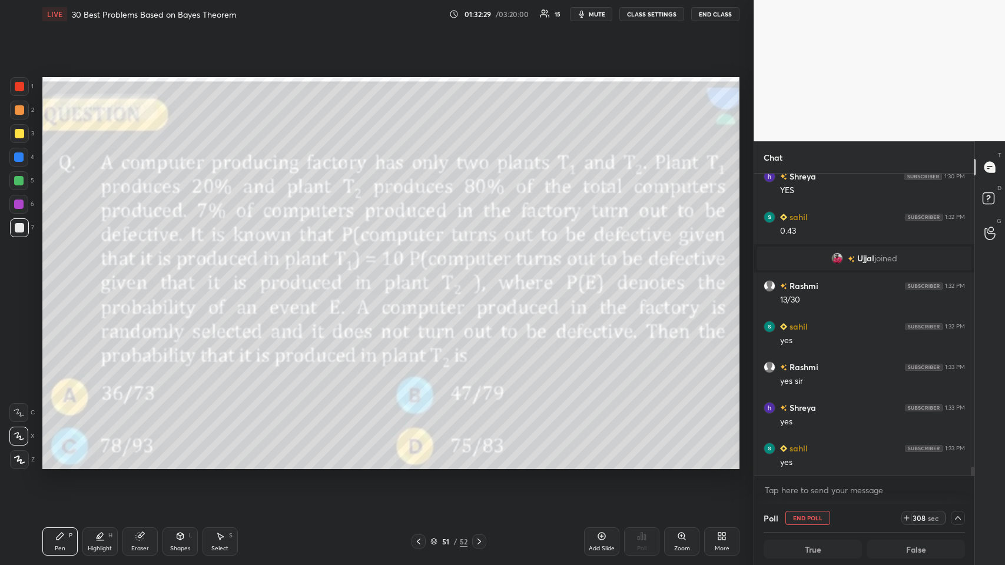
click at [421, 276] on button "End Poll" at bounding box center [807, 518] width 45 height 14
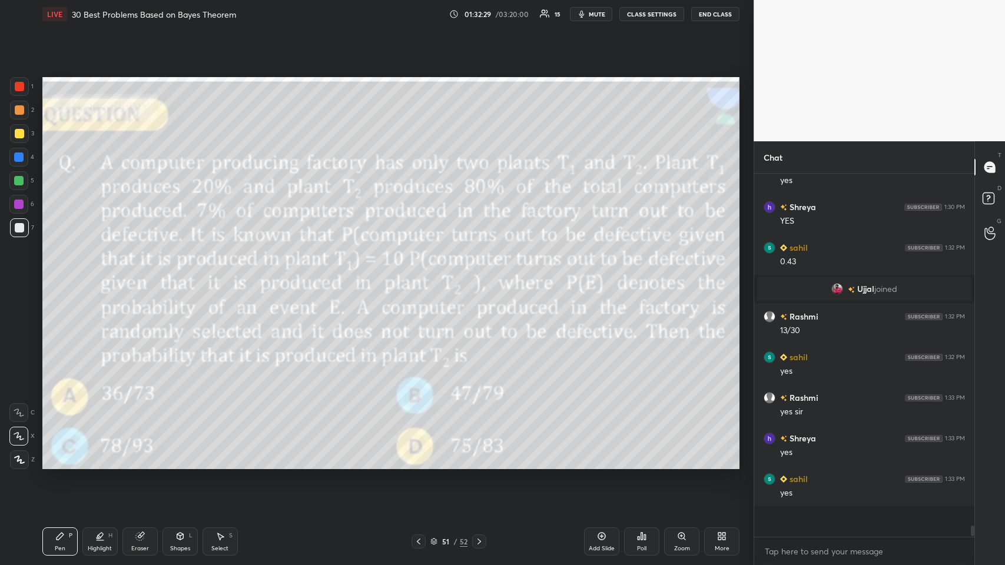
scroll to position [3, 4]
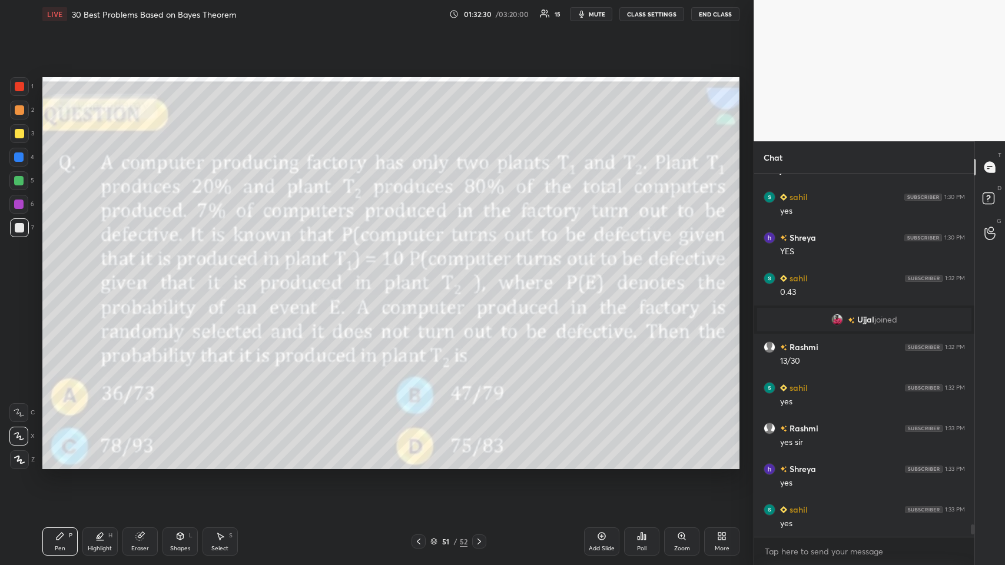
click at [421, 276] on icon at bounding box center [641, 535] width 9 height 9
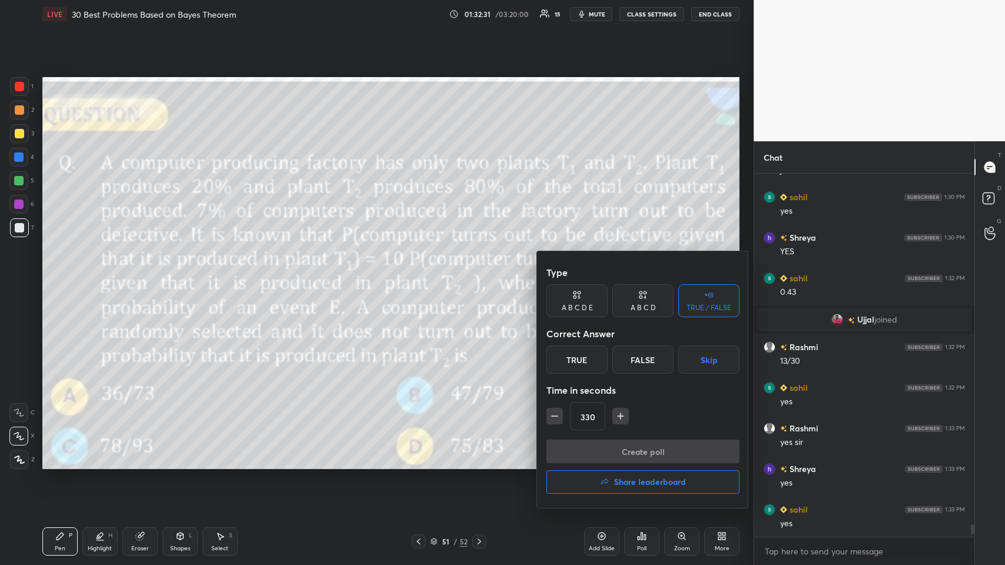
click at [421, 276] on div "True" at bounding box center [576, 359] width 61 height 28
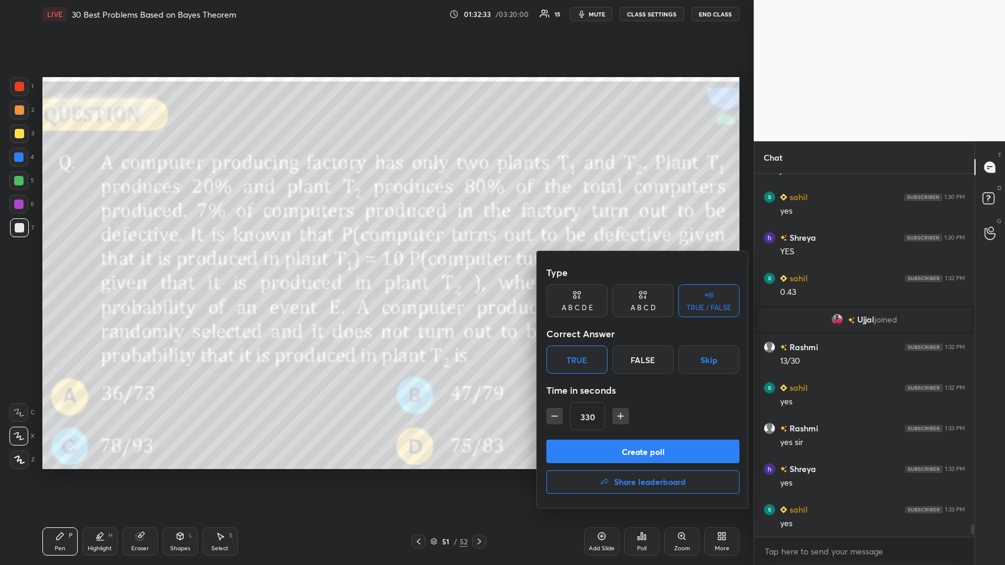
click at [421, 276] on div "A B C D E" at bounding box center [576, 307] width 31 height 7
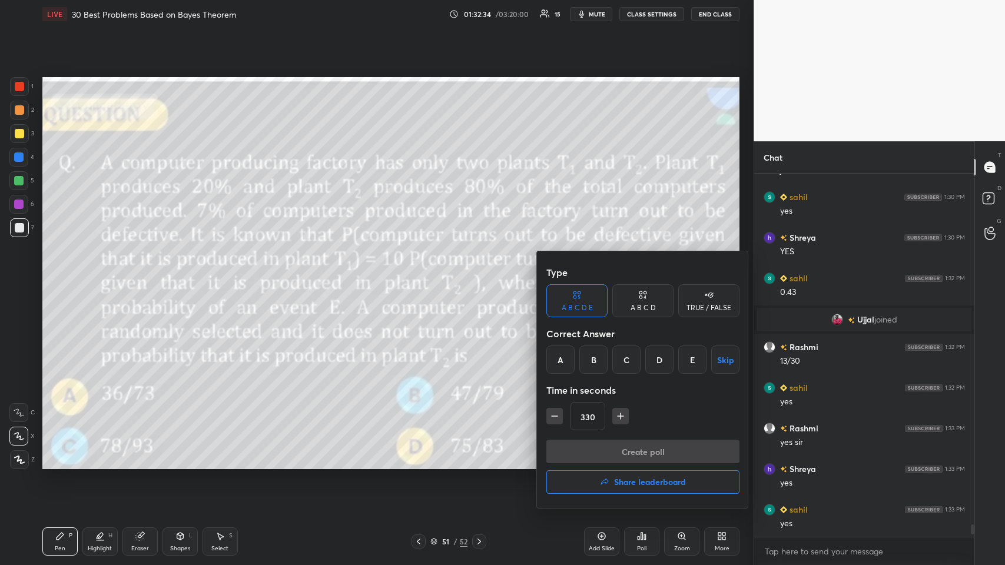
click at [421, 276] on div "C" at bounding box center [626, 359] width 28 height 28
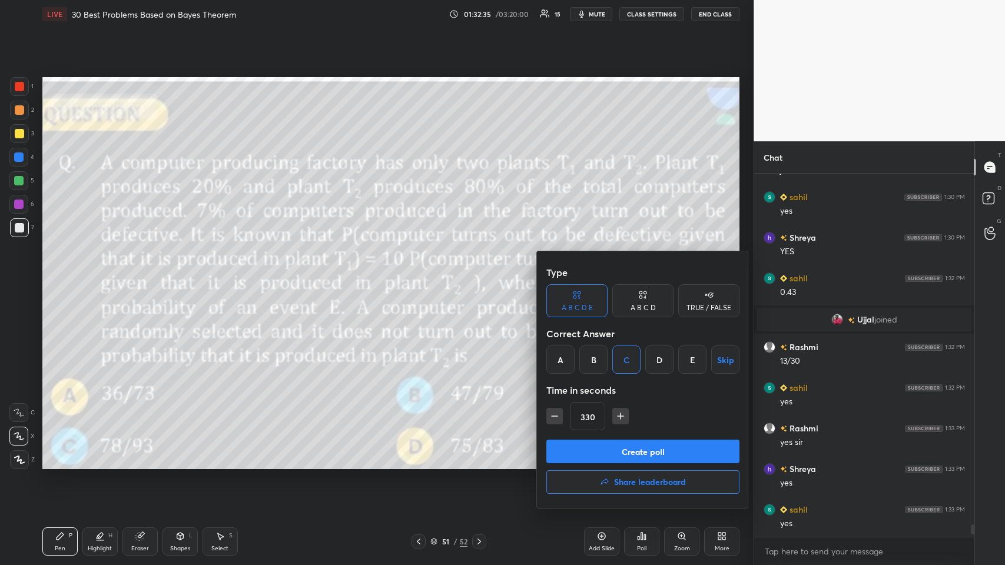
click at [421, 276] on button "Create poll" at bounding box center [642, 452] width 193 height 24
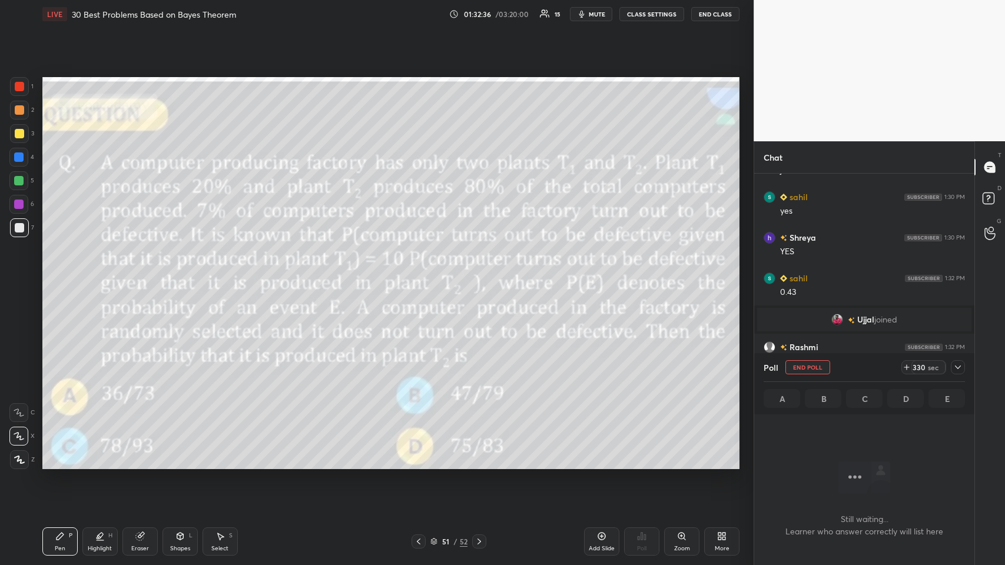
scroll to position [305, 217]
click at [421, 276] on icon at bounding box center [957, 367] width 9 height 9
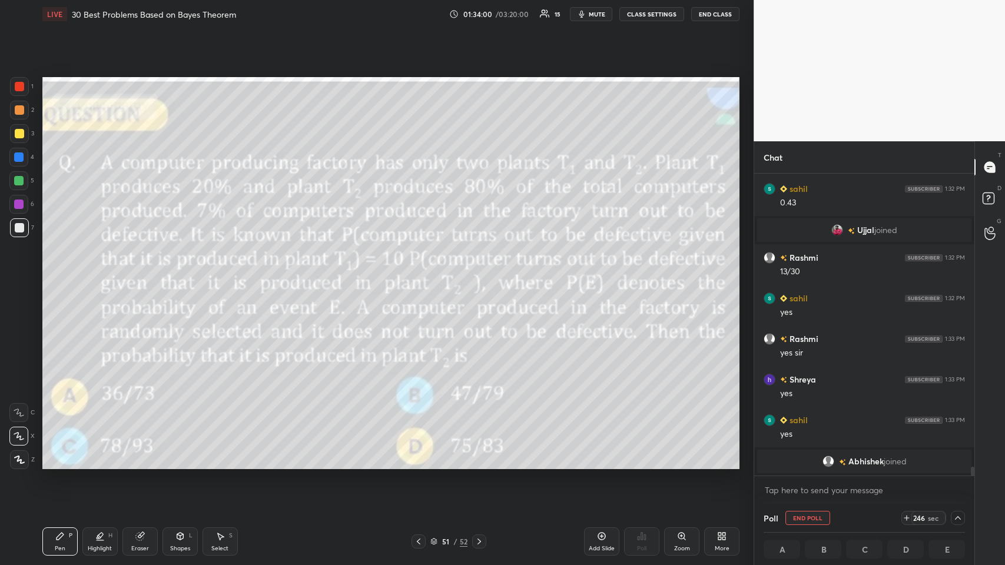
scroll to position [1, 4]
click at [421, 276] on icon at bounding box center [957, 517] width 9 height 9
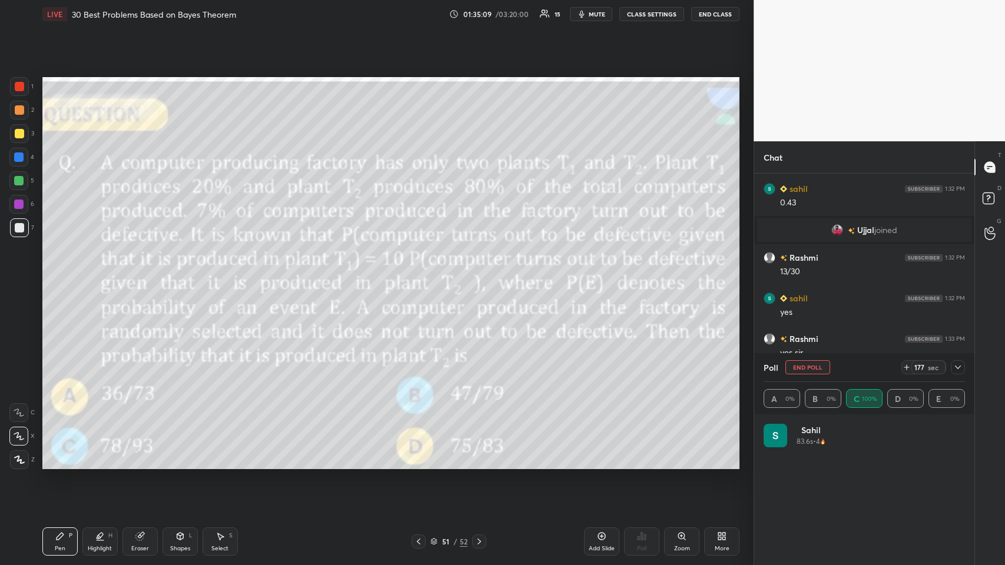
scroll to position [138, 198]
click at [421, 276] on div "Poll End Poll 175 sec A 0% B 0% C 100% D 0% E 0%" at bounding box center [864, 383] width 220 height 61
click at [421, 276] on icon at bounding box center [958, 367] width 6 height 4
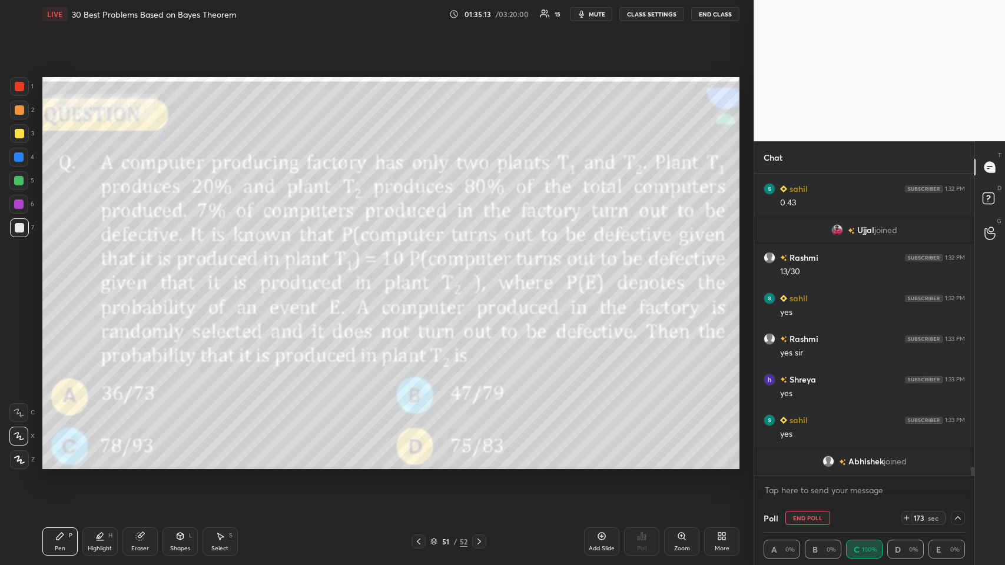
scroll to position [0, 0]
click at [421, 276] on button "End Poll" at bounding box center [807, 518] width 45 height 14
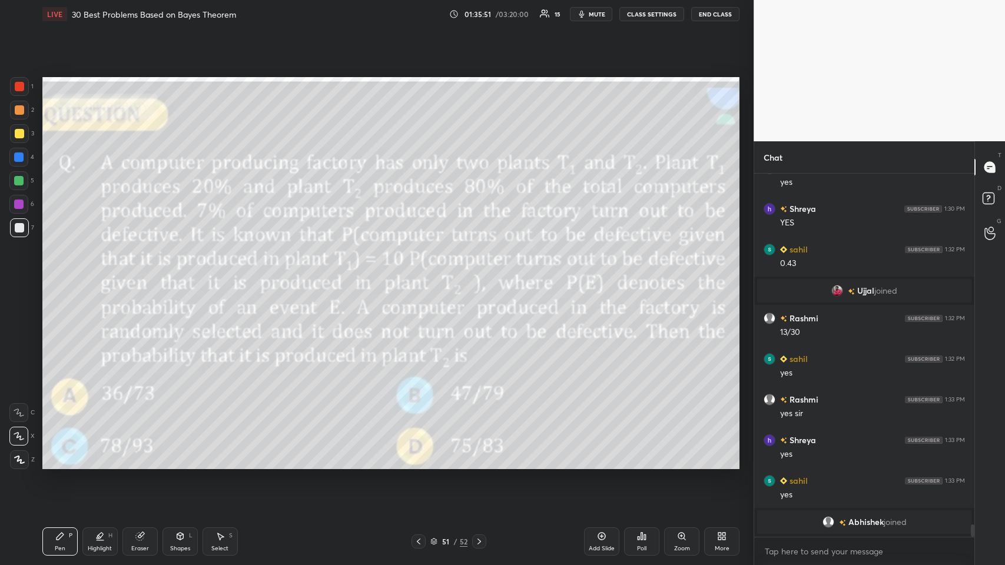
scroll to position [4, 4]
click at [421, 276] on p "JUMP TO LATEST" at bounding box center [868, 524] width 51 height 7
click at [421, 276] on icon at bounding box center [601, 535] width 9 height 9
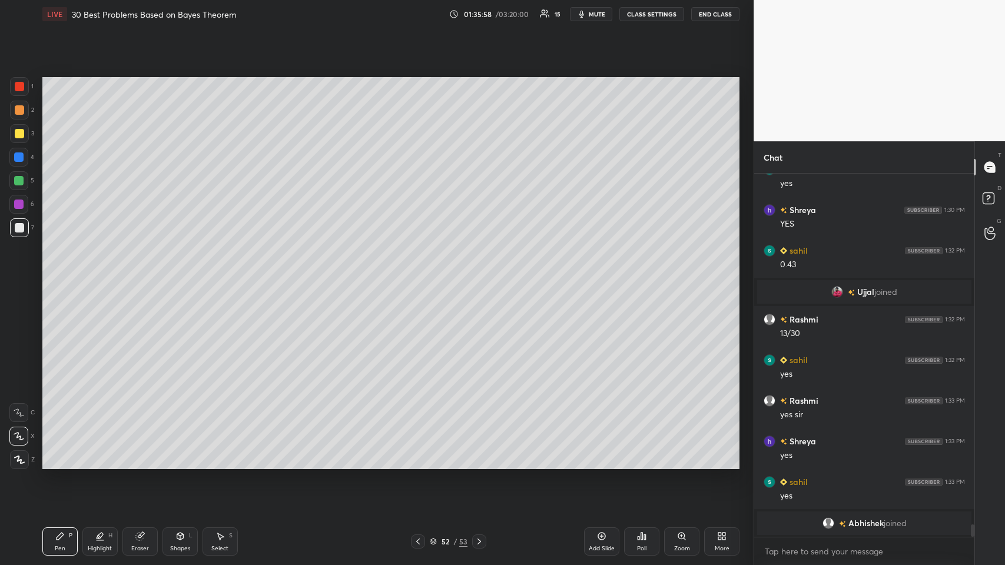
click at [178, 276] on icon at bounding box center [180, 536] width 6 height 7
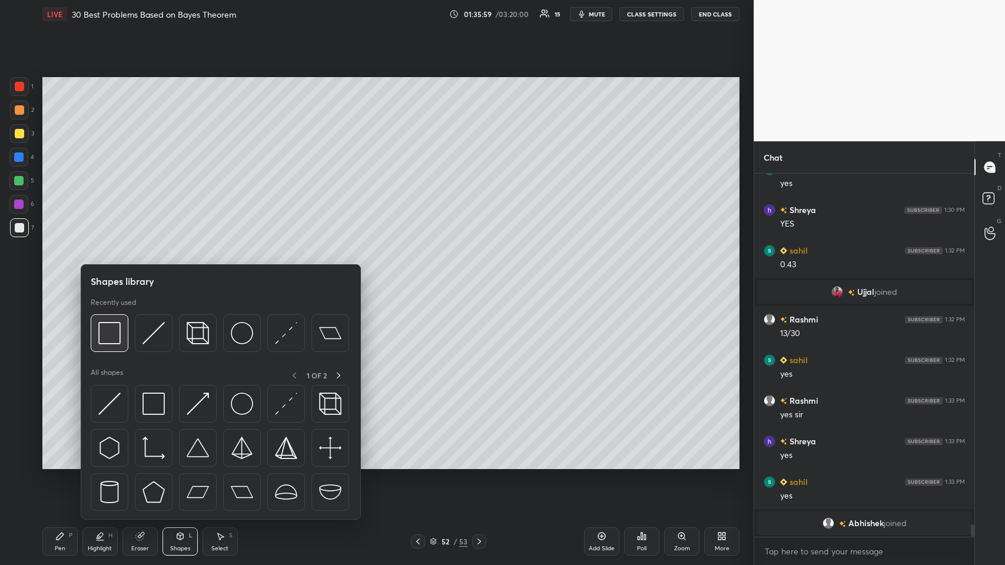
click at [104, 276] on img at bounding box center [109, 333] width 22 height 22
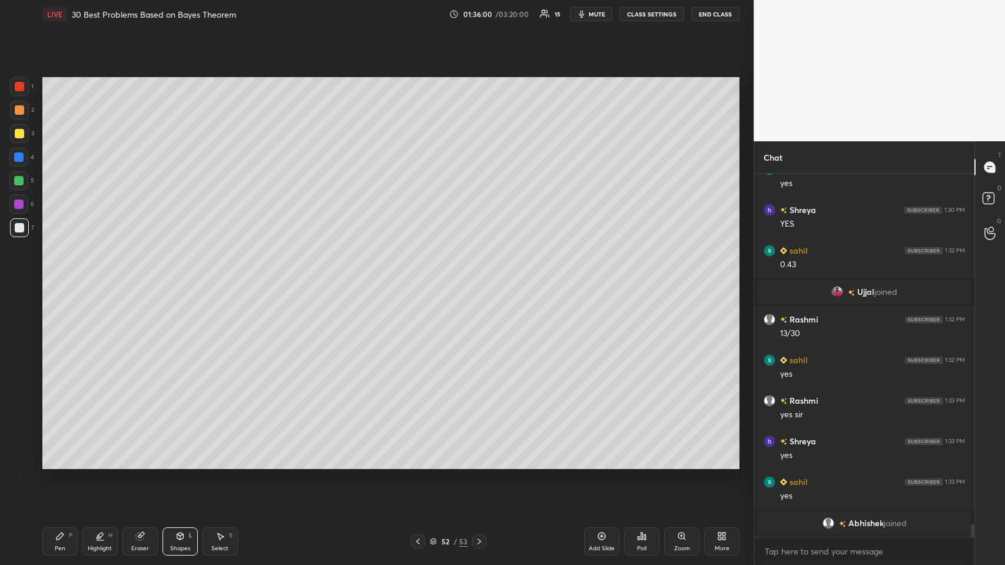
click at [58, 276] on icon at bounding box center [59, 535] width 9 height 9
click at [418, 276] on icon at bounding box center [417, 541] width 9 height 9
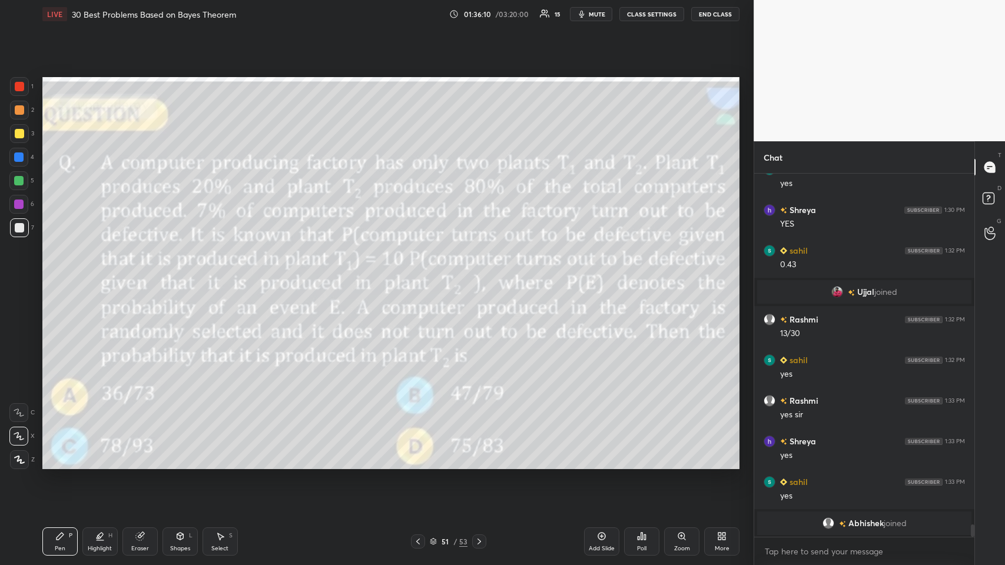
click at [421, 276] on icon at bounding box center [478, 541] width 9 height 9
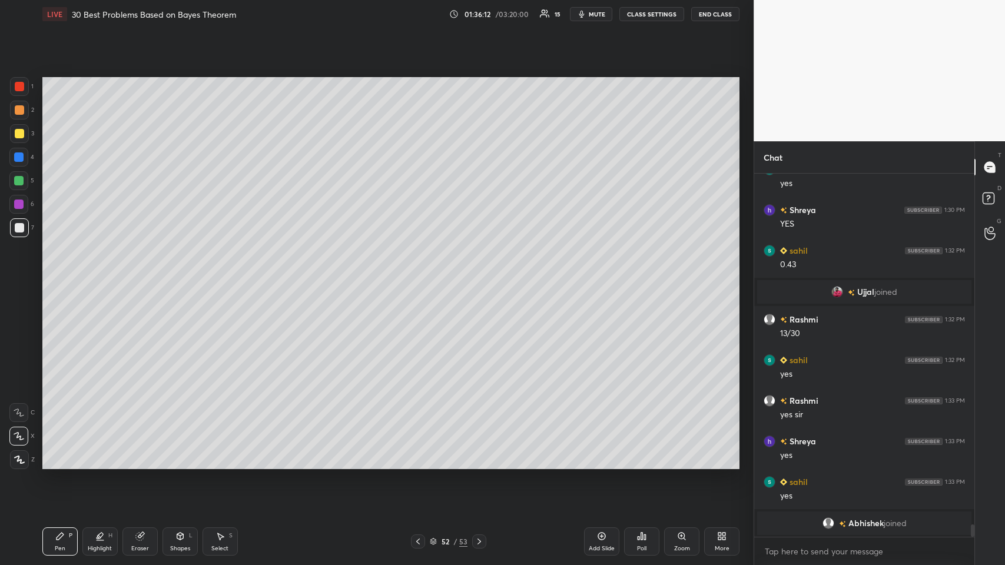
click at [13, 134] on div at bounding box center [19, 133] width 19 height 19
click at [421, 276] on icon at bounding box center [417, 541] width 9 height 9
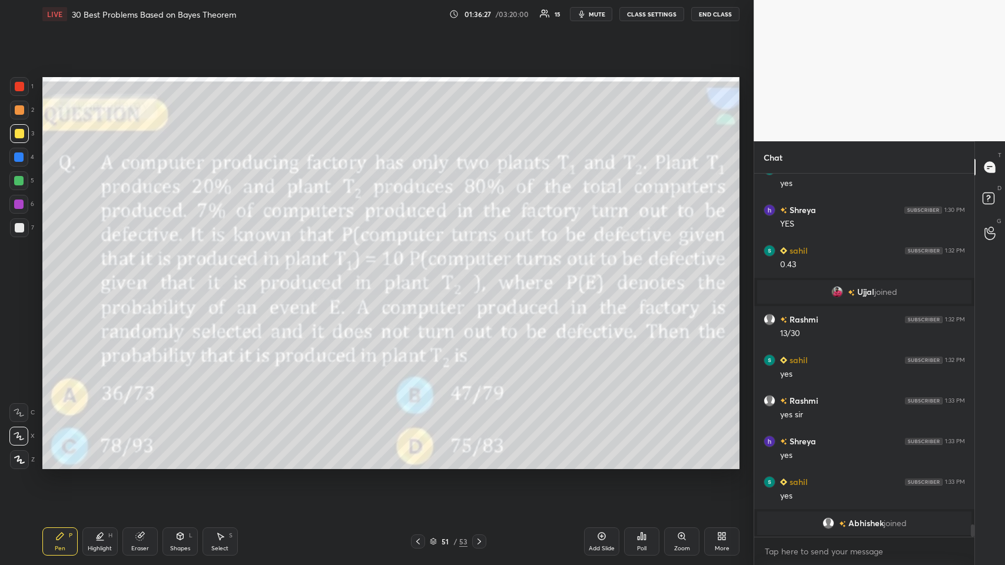
click at [421, 276] on icon at bounding box center [478, 541] width 9 height 9
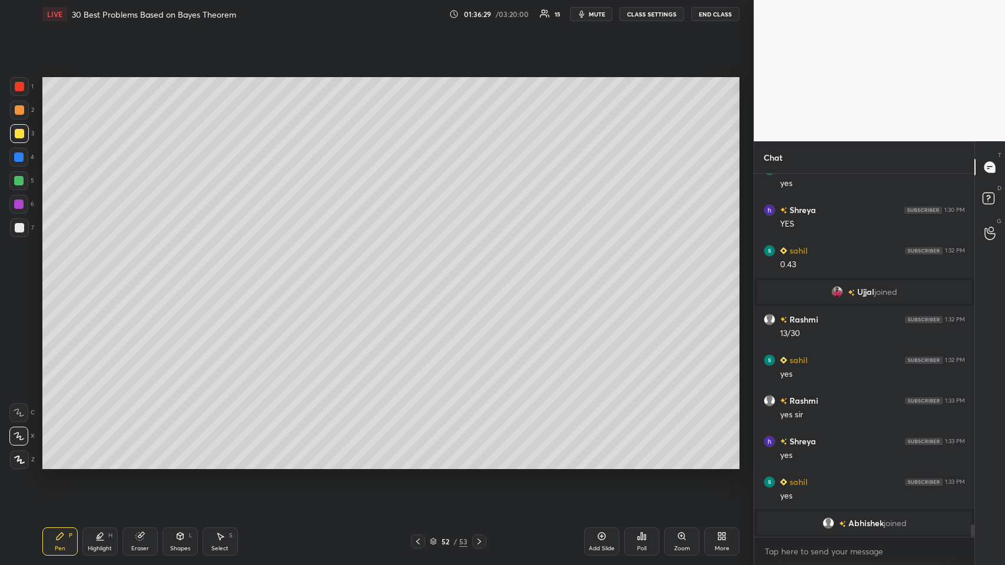
click at [24, 109] on div at bounding box center [19, 110] width 19 height 19
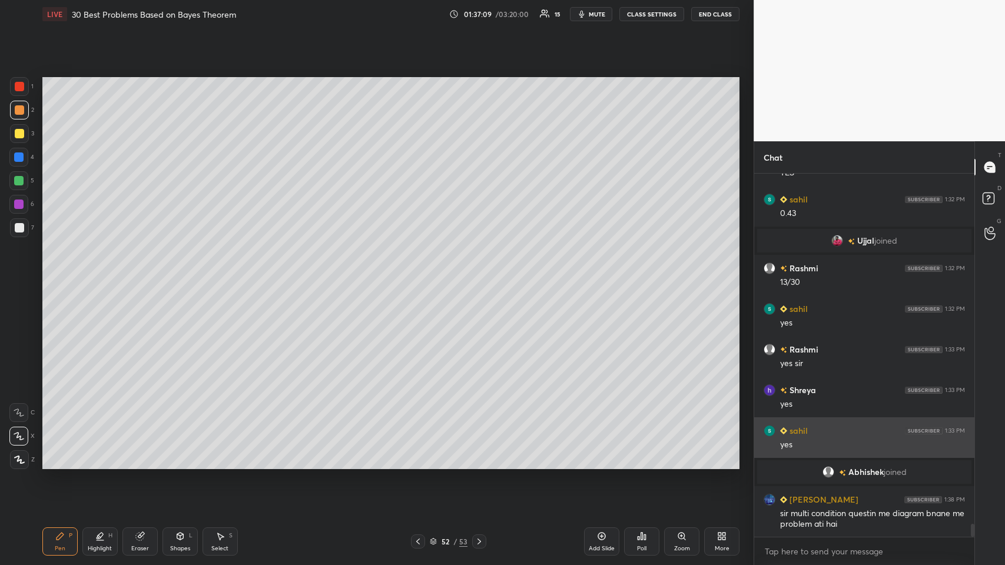
scroll to position [9826, 0]
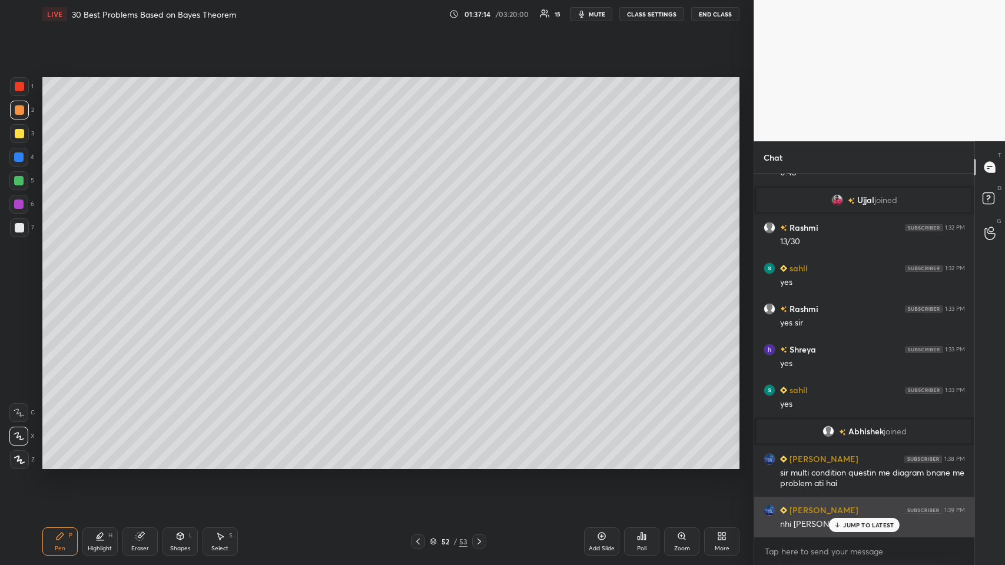
click at [421, 276] on icon at bounding box center [837, 524] width 8 height 7
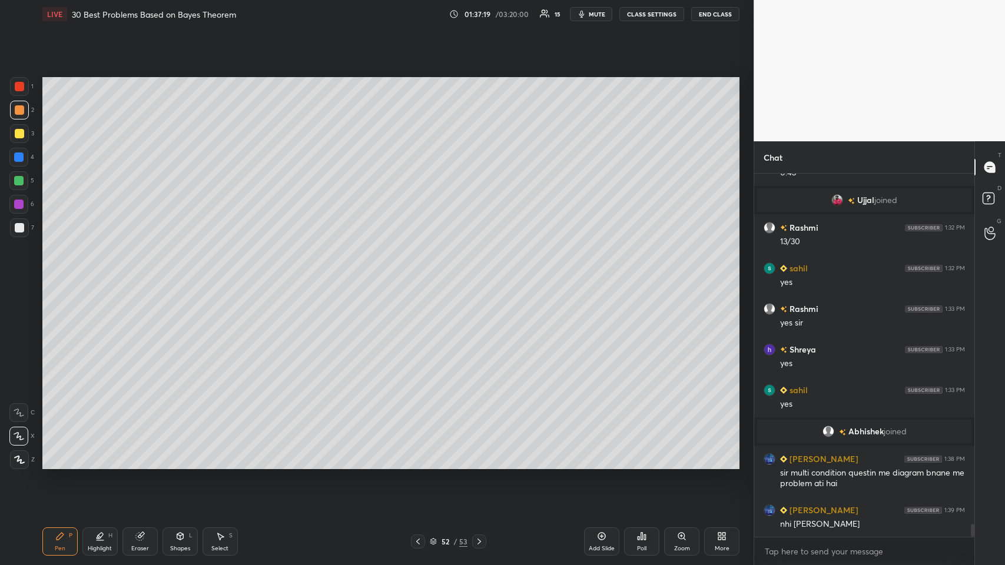
click at [421, 276] on icon at bounding box center [417, 541] width 9 height 9
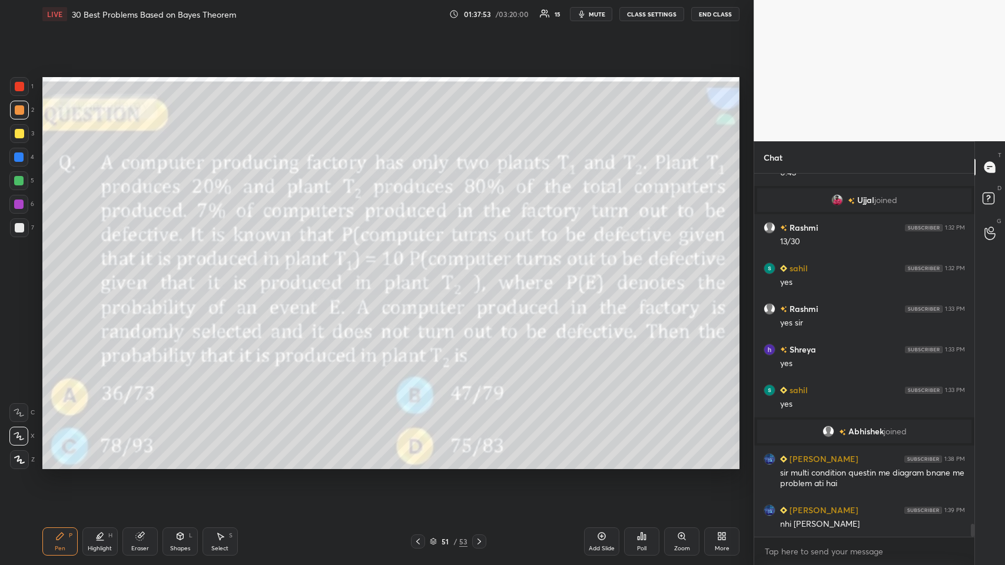
click at [18, 179] on div at bounding box center [18, 180] width 9 height 9
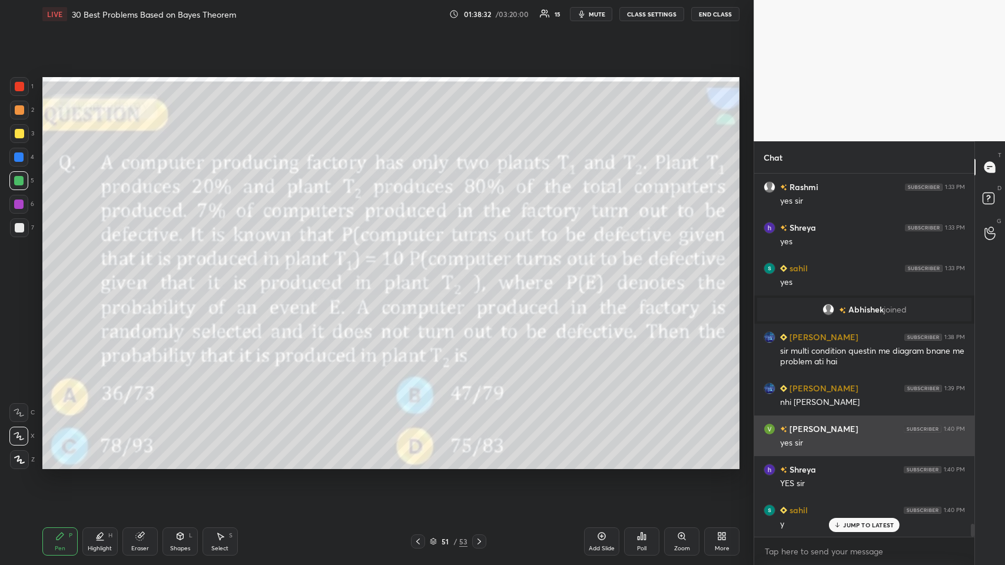
scroll to position [9988, 0]
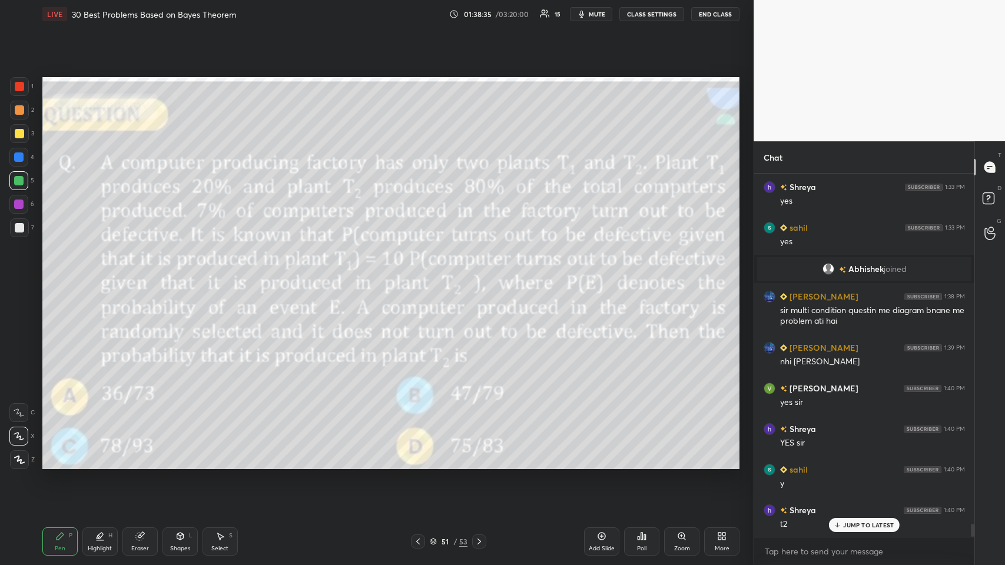
click at [421, 276] on icon at bounding box center [478, 541] width 9 height 9
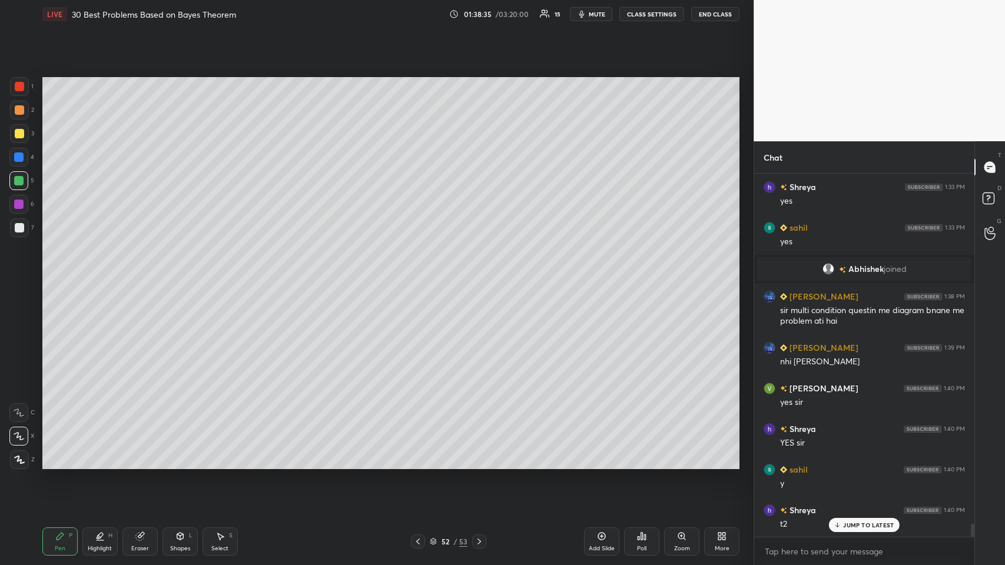
click at [188, 276] on div "Shapes L" at bounding box center [179, 541] width 35 height 28
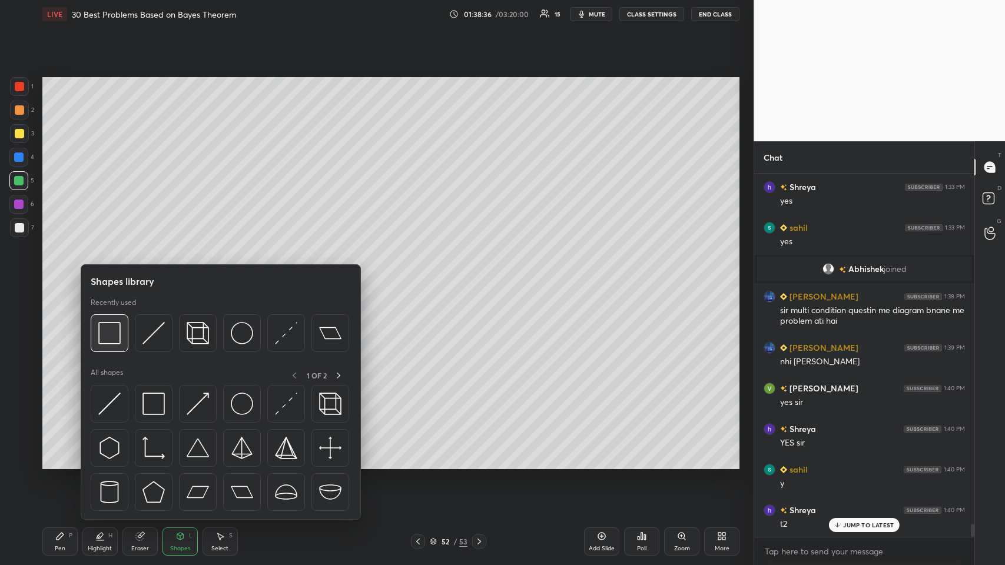
click at [113, 276] on img at bounding box center [109, 333] width 22 height 22
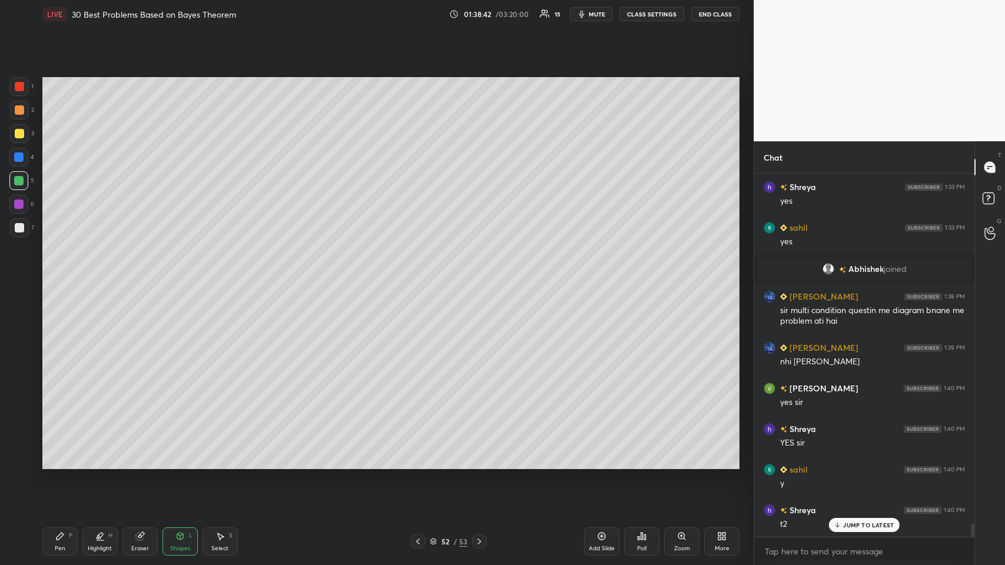
click at [64, 276] on icon at bounding box center [59, 535] width 9 height 9
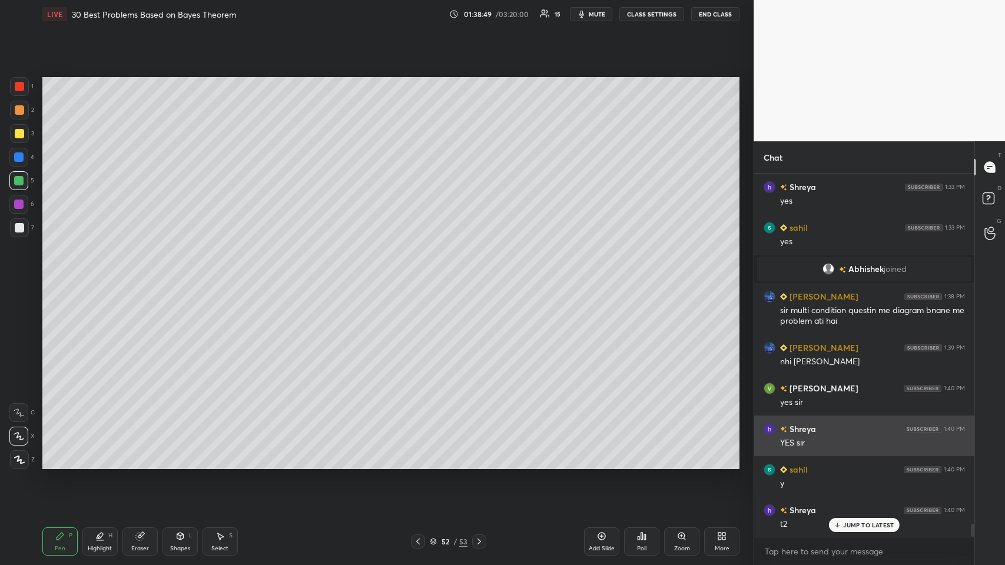
scroll to position [10029, 0]
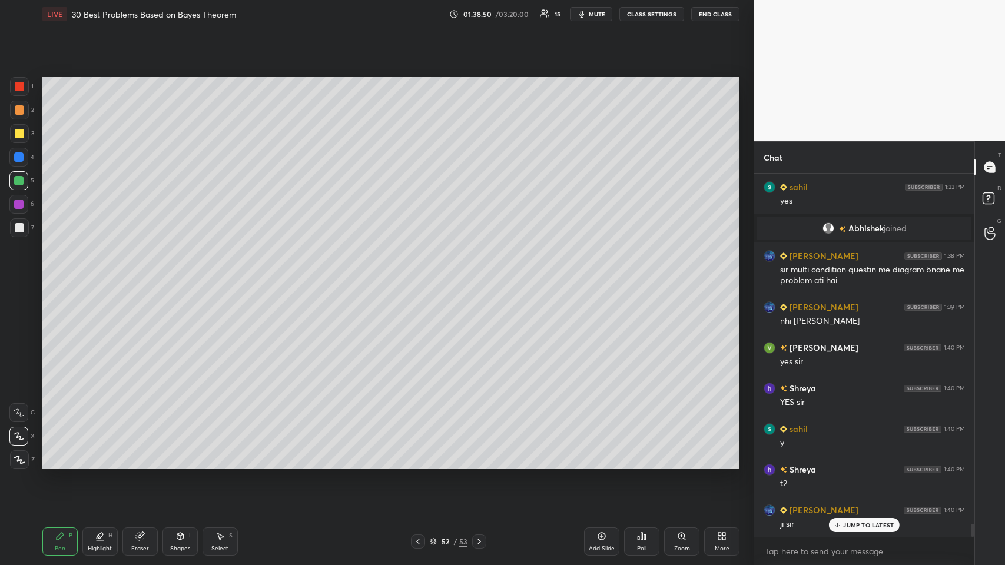
click at [21, 132] on div at bounding box center [19, 133] width 9 height 9
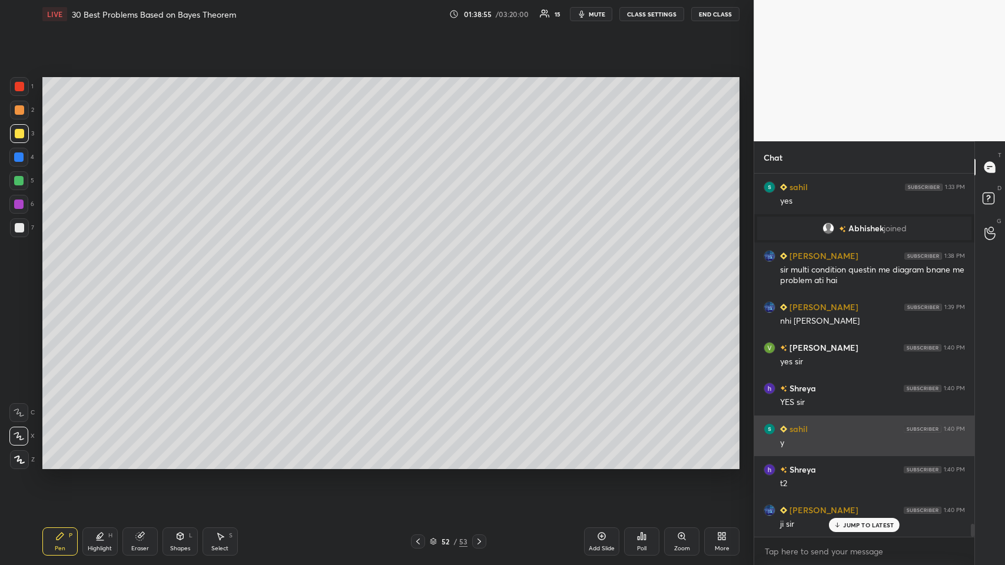
scroll to position [10058, 0]
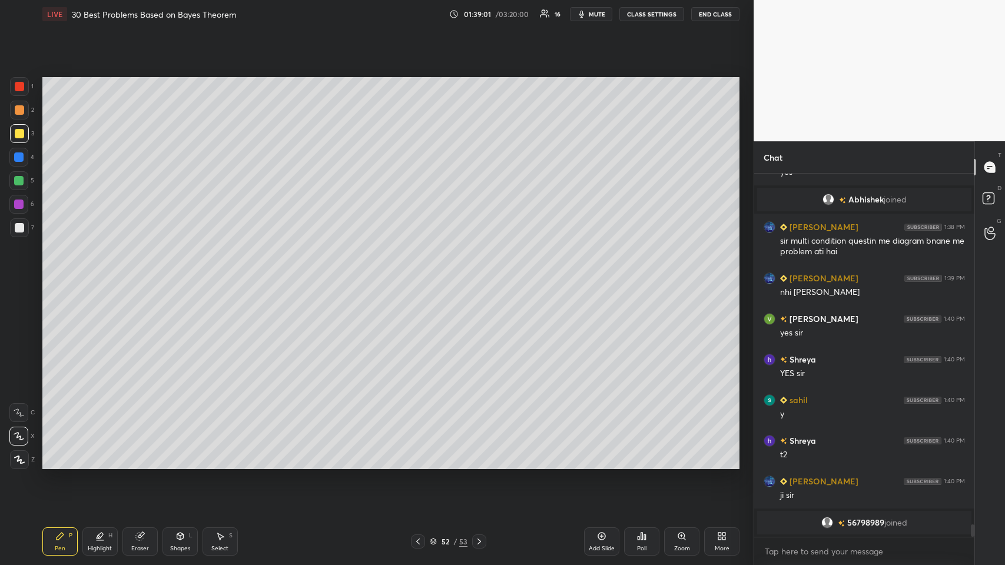
click at [421, 276] on span "56798989" at bounding box center [865, 522] width 37 height 9
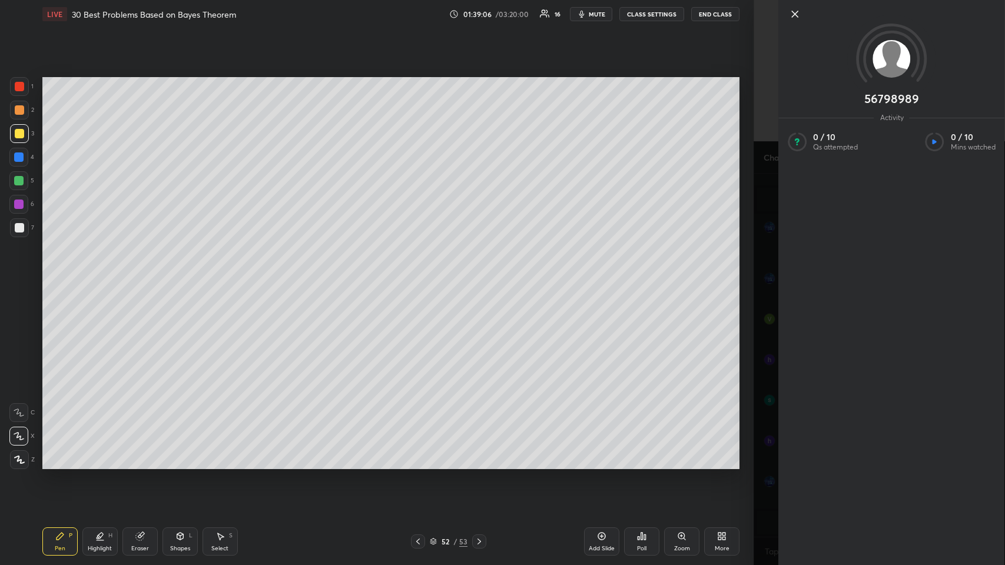
click at [421, 16] on icon at bounding box center [794, 14] width 14 height 14
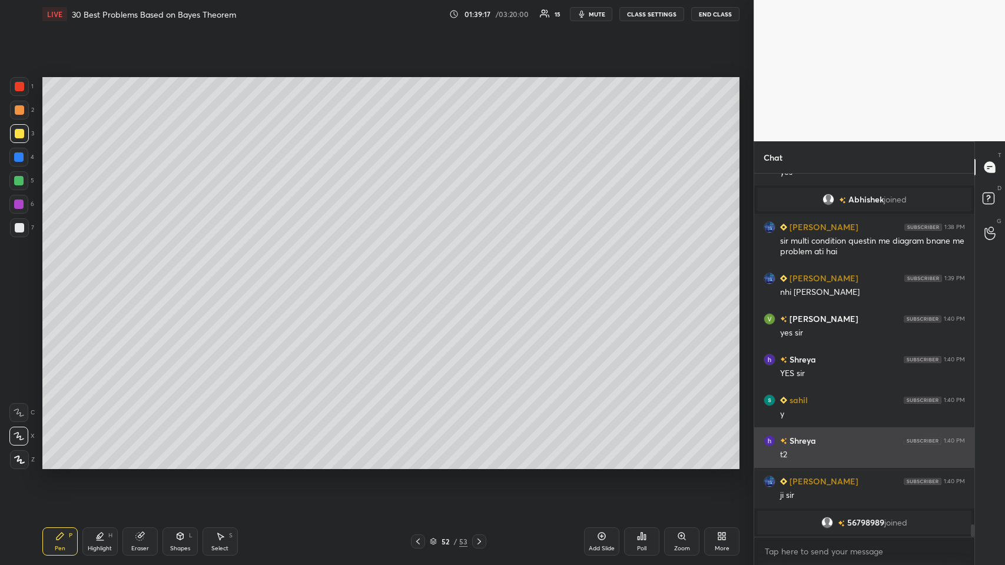
scroll to position [10098, 0]
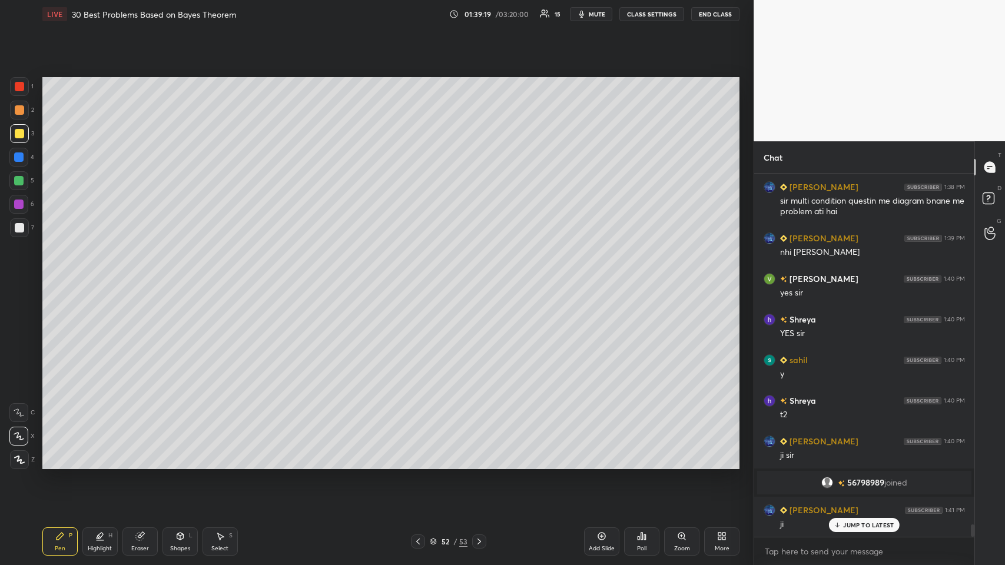
click at [21, 111] on div at bounding box center [19, 109] width 9 height 9
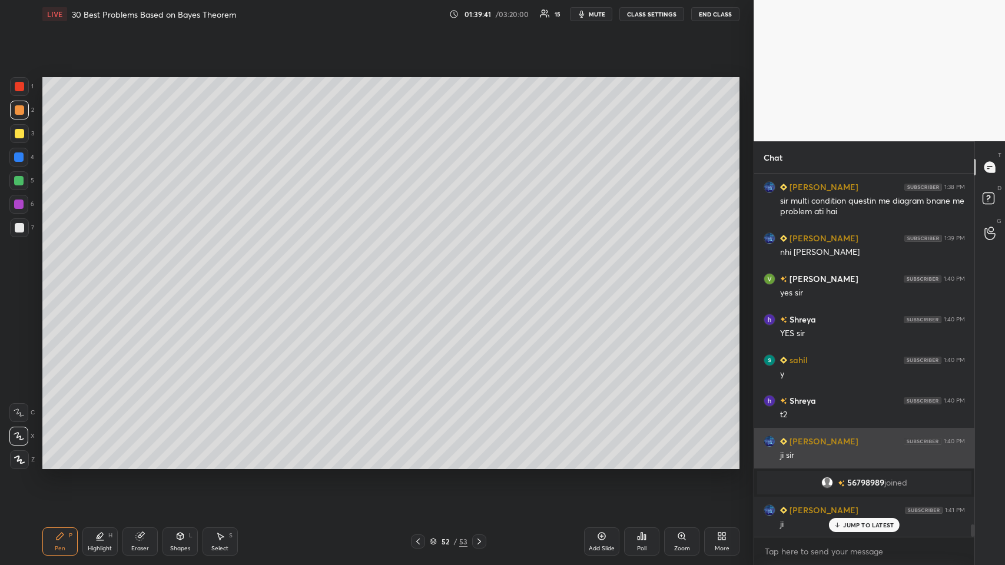
scroll to position [10138, 0]
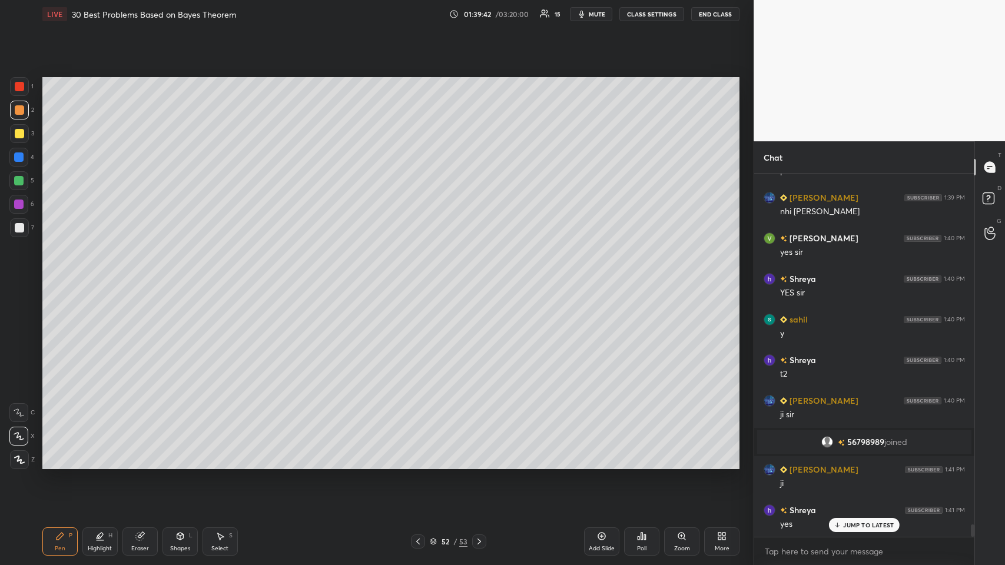
click at [228, 276] on div "Select S" at bounding box center [219, 541] width 35 height 28
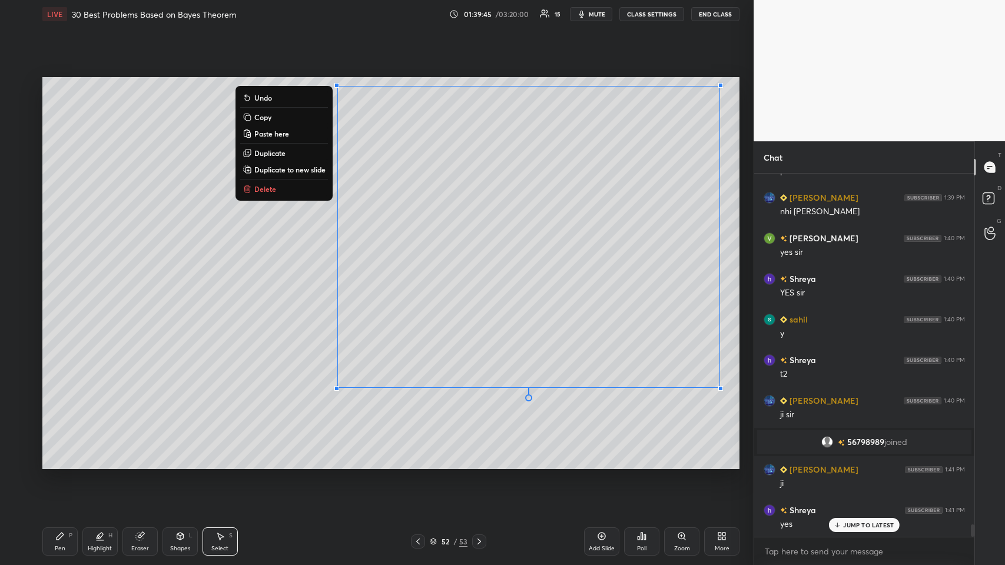
click at [268, 112] on p "Copy" at bounding box center [262, 116] width 17 height 9
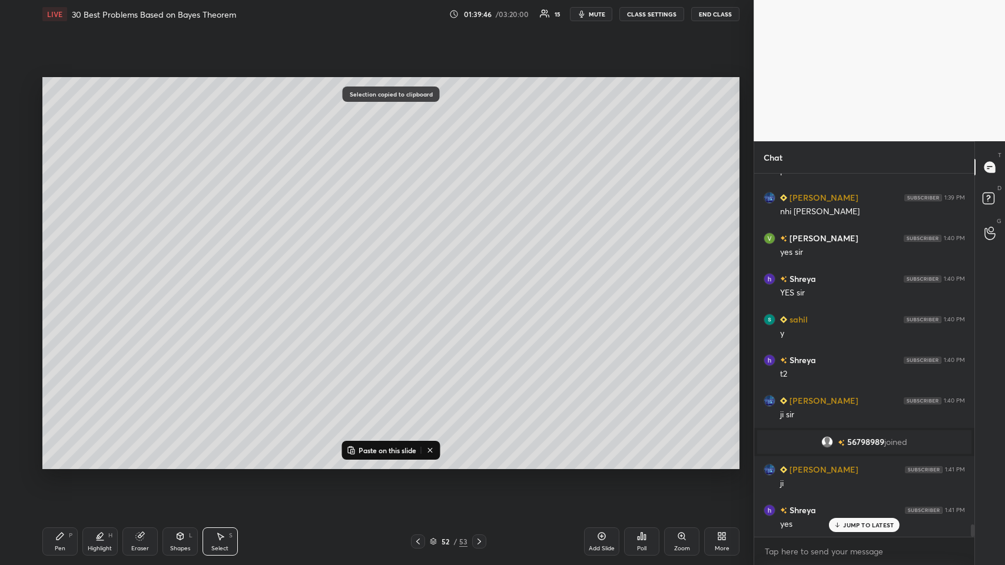
click at [421, 276] on icon at bounding box center [601, 535] width 9 height 9
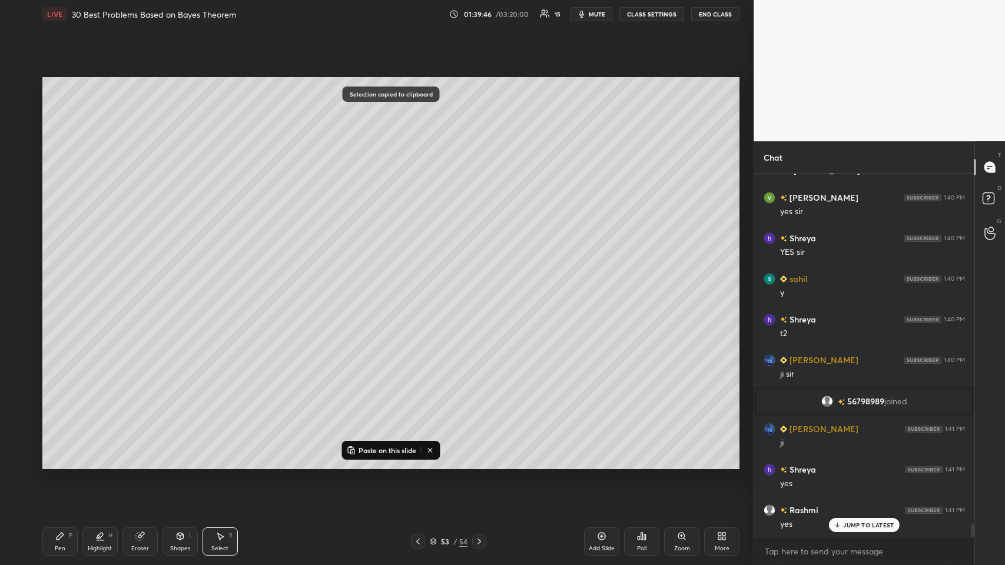
click at [383, 276] on p "Paste on this slide" at bounding box center [387, 449] width 58 height 9
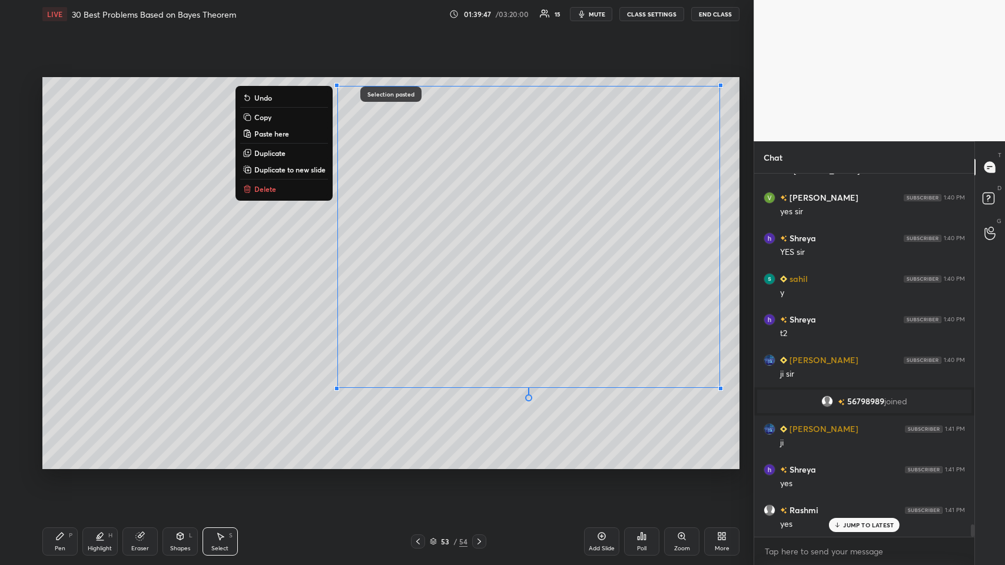
click at [301, 276] on div "0 ° Undo Copy Paste here Duplicate Duplicate to new slide Delete" at bounding box center [390, 273] width 697 height 392
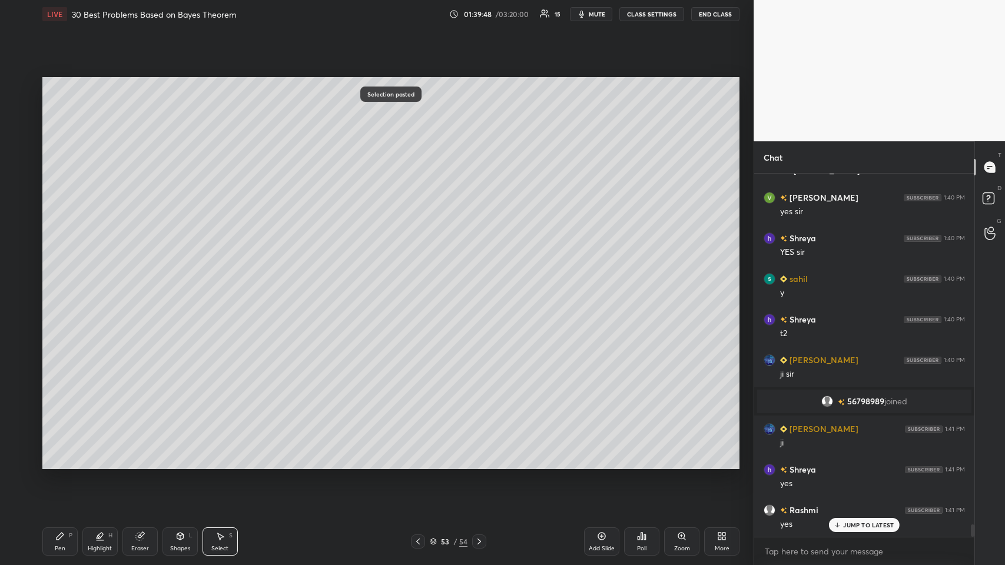
click at [55, 276] on div "Pen" at bounding box center [60, 549] width 11 height 6
click at [144, 276] on icon at bounding box center [141, 535] width 6 height 6
click at [54, 276] on div "Pen P" at bounding box center [59, 541] width 35 height 28
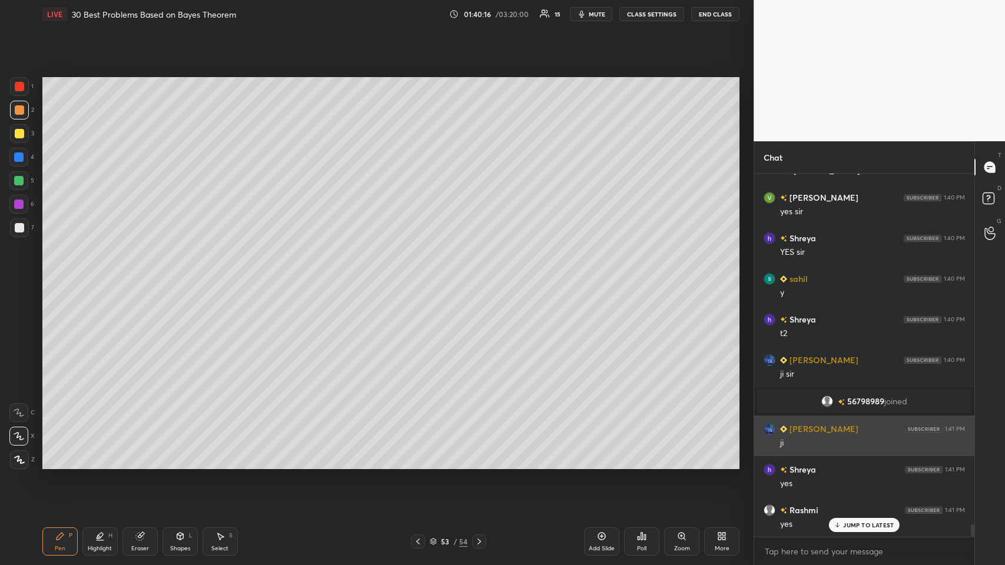
scroll to position [10219, 0]
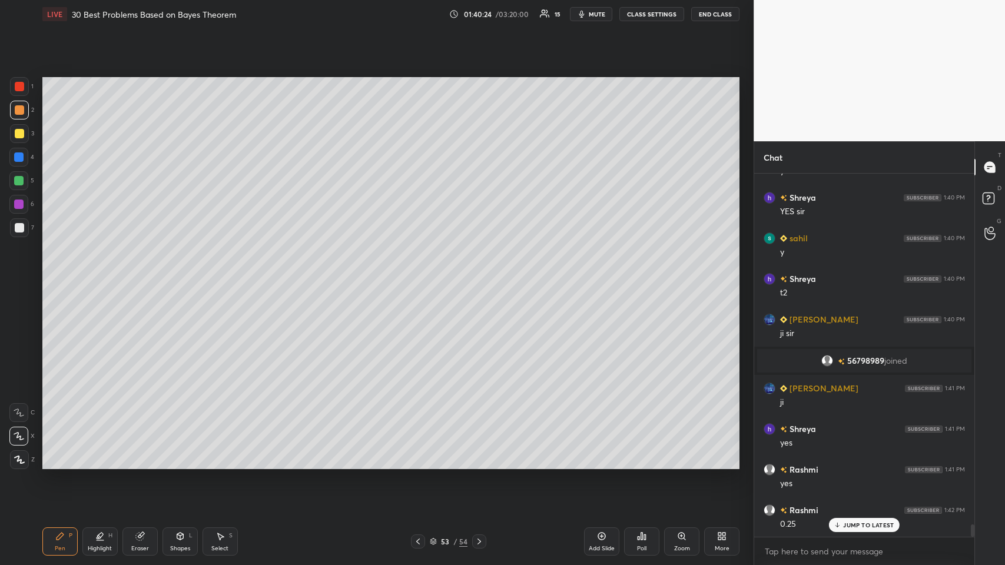
click at [175, 276] on div "Shapes" at bounding box center [180, 549] width 20 height 6
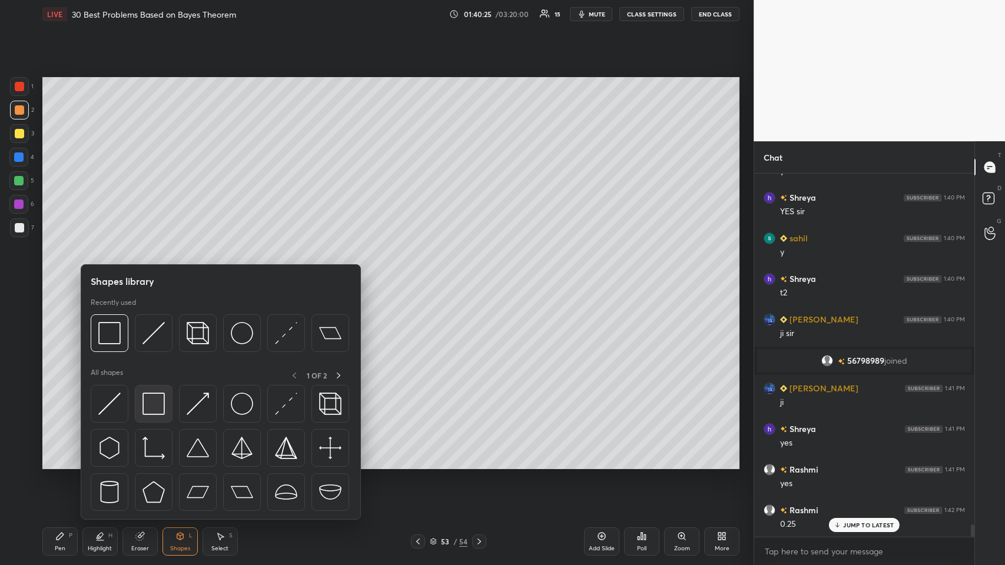
click at [158, 276] on img at bounding box center [153, 404] width 22 height 22
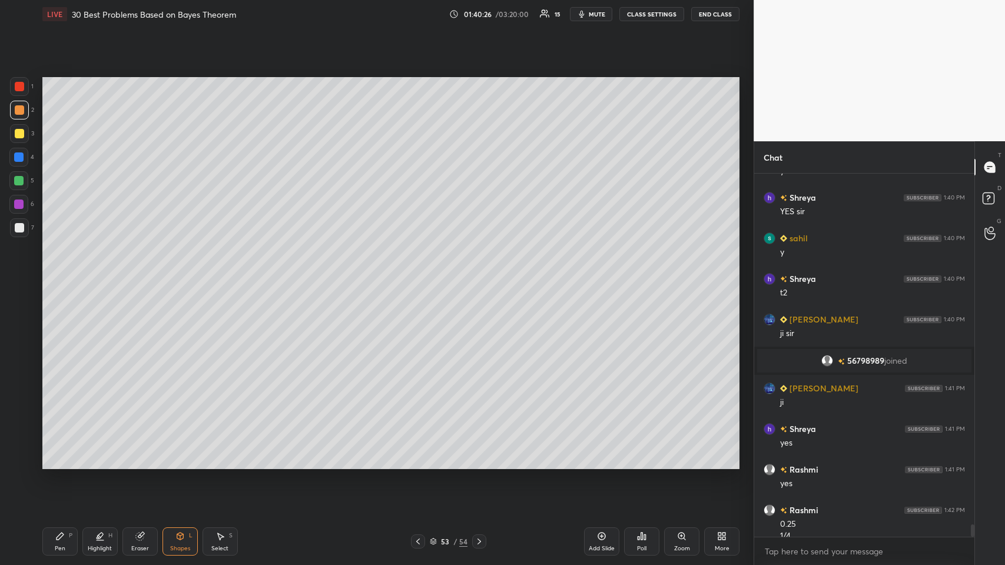
scroll to position [10231, 0]
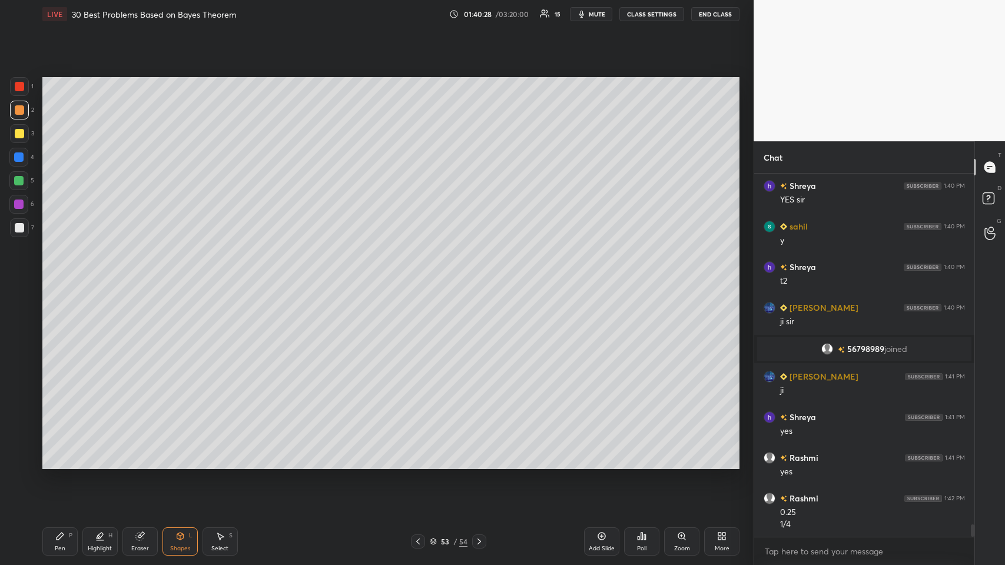
click at [52, 276] on div "Pen P" at bounding box center [59, 541] width 35 height 28
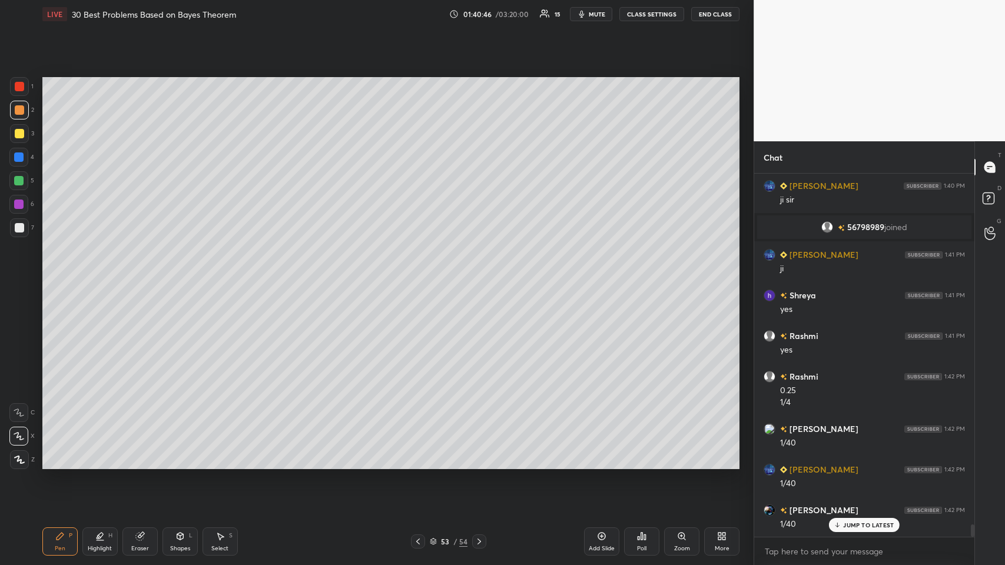
scroll to position [10394, 0]
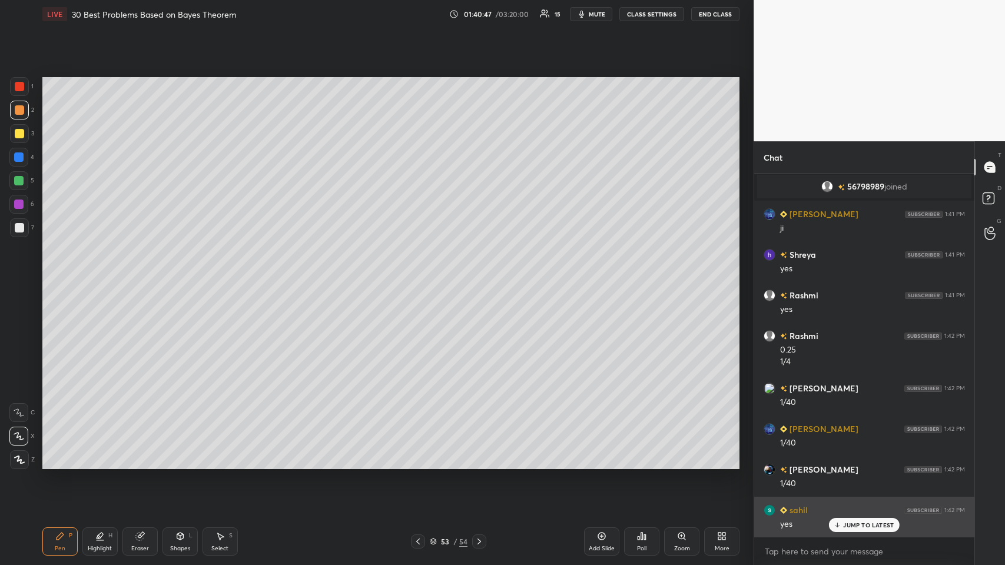
click at [421, 276] on p "JUMP TO LATEST" at bounding box center [868, 524] width 51 height 7
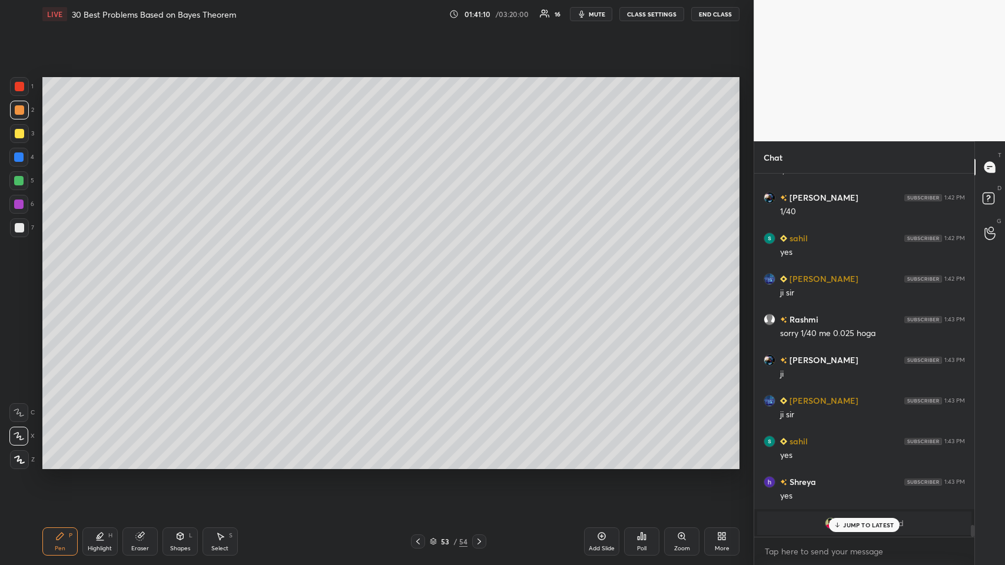
scroll to position [10706, 0]
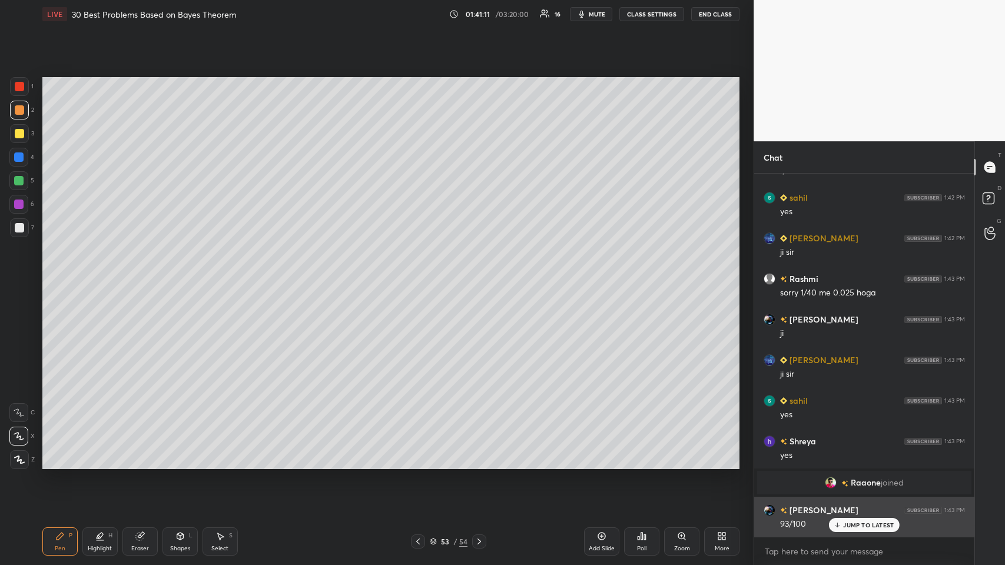
click at [421, 276] on icon at bounding box center [837, 524] width 8 height 7
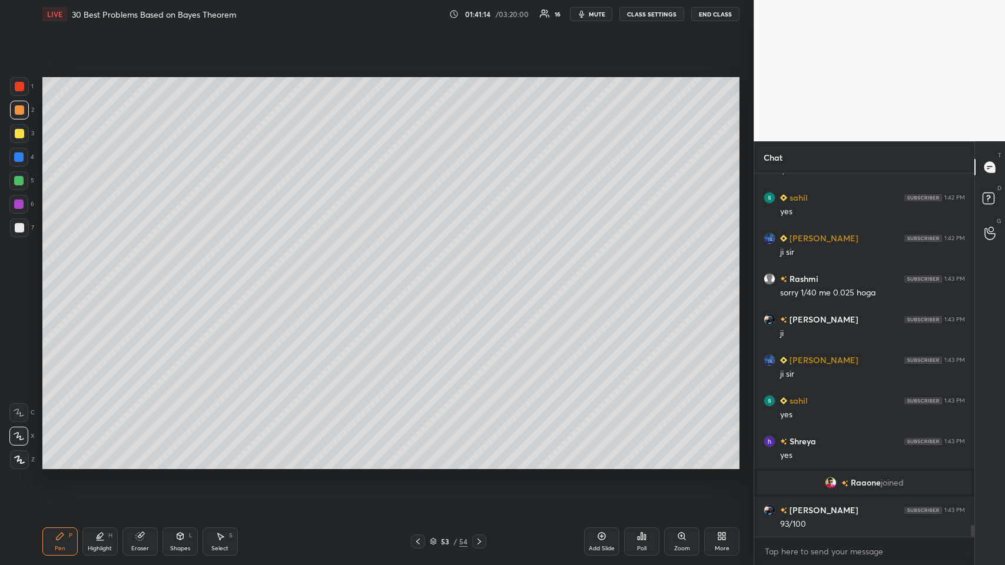
click at [224, 276] on icon at bounding box center [219, 535] width 9 height 9
click at [421, 276] on icon at bounding box center [601, 535] width 9 height 9
click at [56, 276] on icon at bounding box center [59, 535] width 9 height 9
click at [421, 276] on icon at bounding box center [417, 541] width 9 height 9
click at [419, 276] on icon at bounding box center [417, 541] width 9 height 9
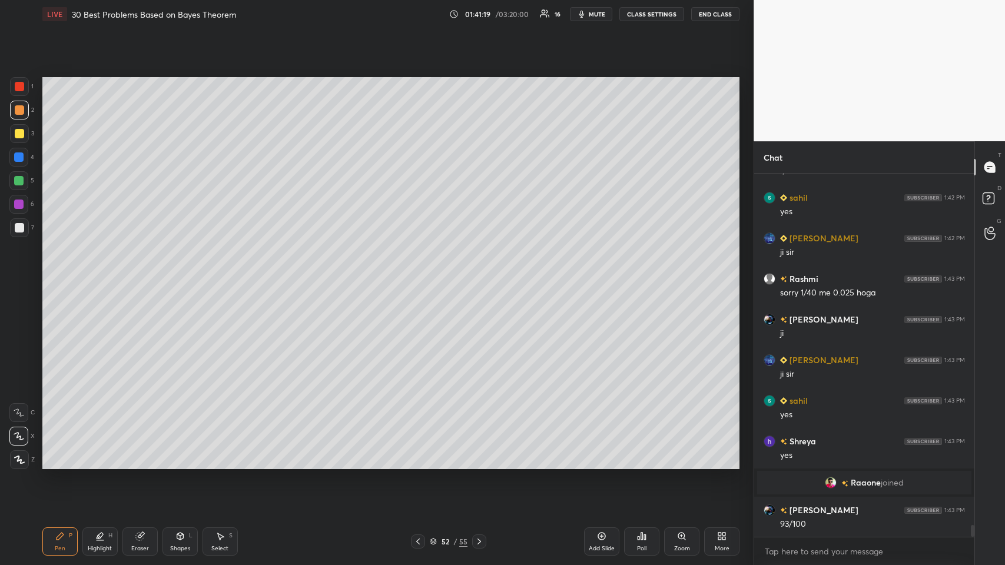
click at [221, 276] on div "Select S" at bounding box center [219, 541] width 35 height 28
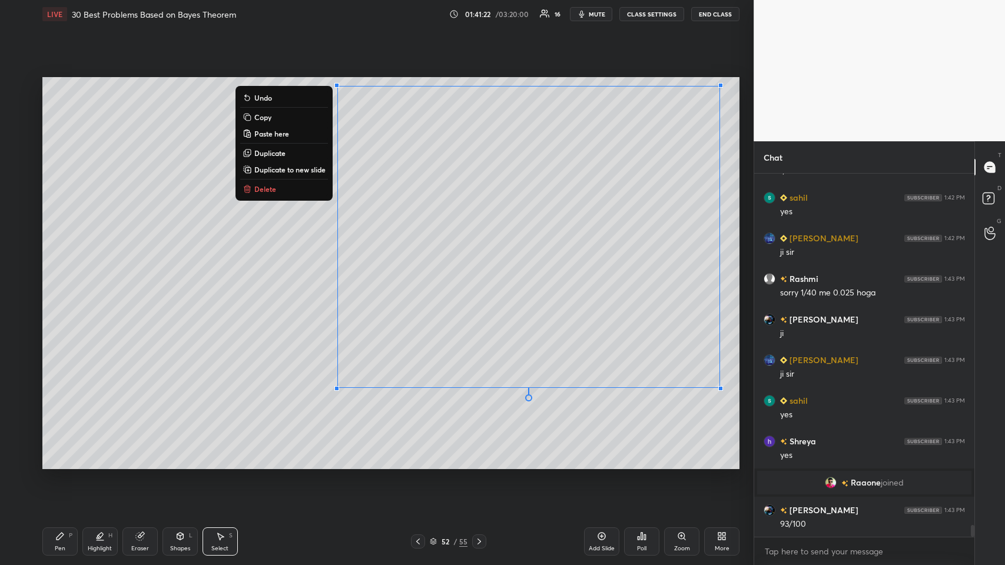
click at [284, 112] on button "Copy" at bounding box center [284, 117] width 88 height 14
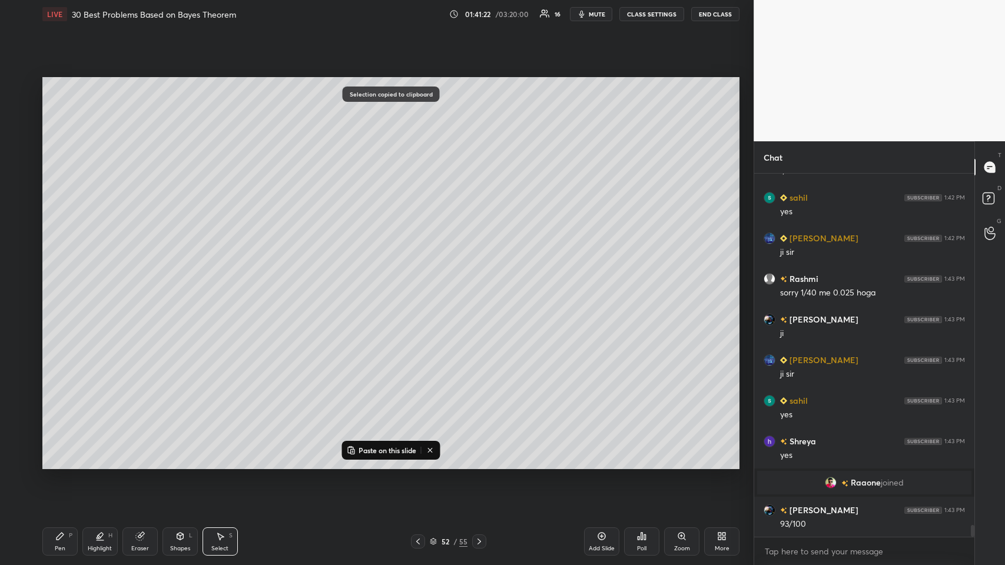
click at [421, 276] on icon at bounding box center [478, 541] width 9 height 9
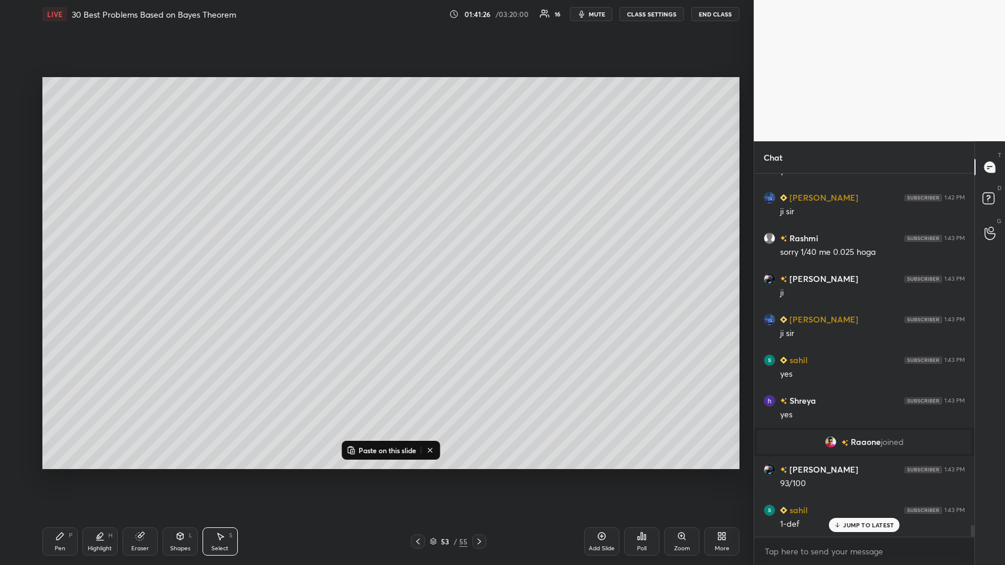
click at [421, 276] on div at bounding box center [479, 541] width 14 height 14
click at [388, 276] on p "Paste on this slide" at bounding box center [387, 449] width 58 height 9
click at [217, 276] on div "0 ° Undo Copy Paste here Duplicate Duplicate to new slide Delete" at bounding box center [390, 273] width 697 height 392
click at [56, 276] on div "Pen P" at bounding box center [59, 541] width 35 height 28
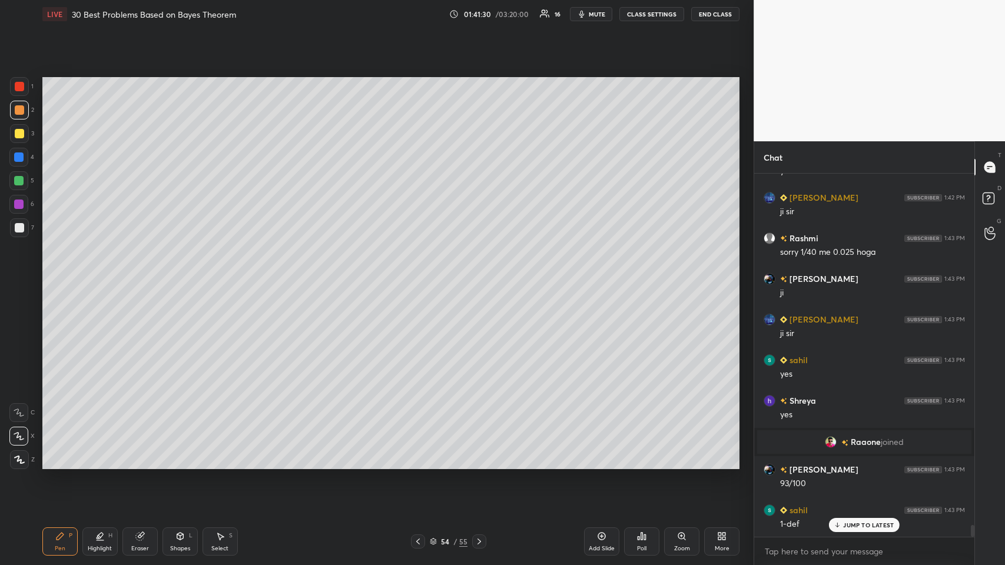
click at [215, 276] on icon at bounding box center [219, 535] width 9 height 9
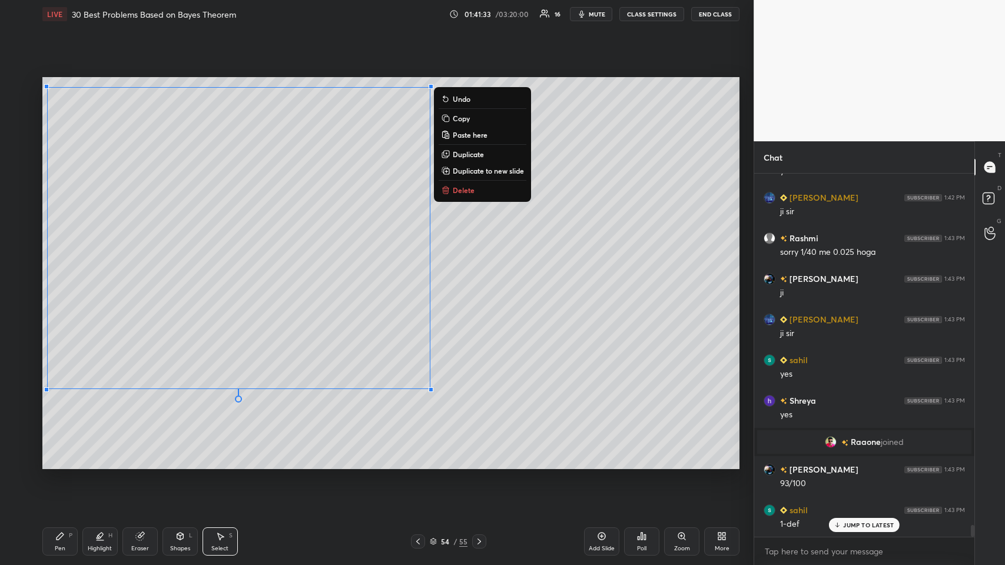
click at [146, 276] on div "0 ° Undo Copy Paste here Duplicate Duplicate to new slide Delete" at bounding box center [390, 273] width 697 height 392
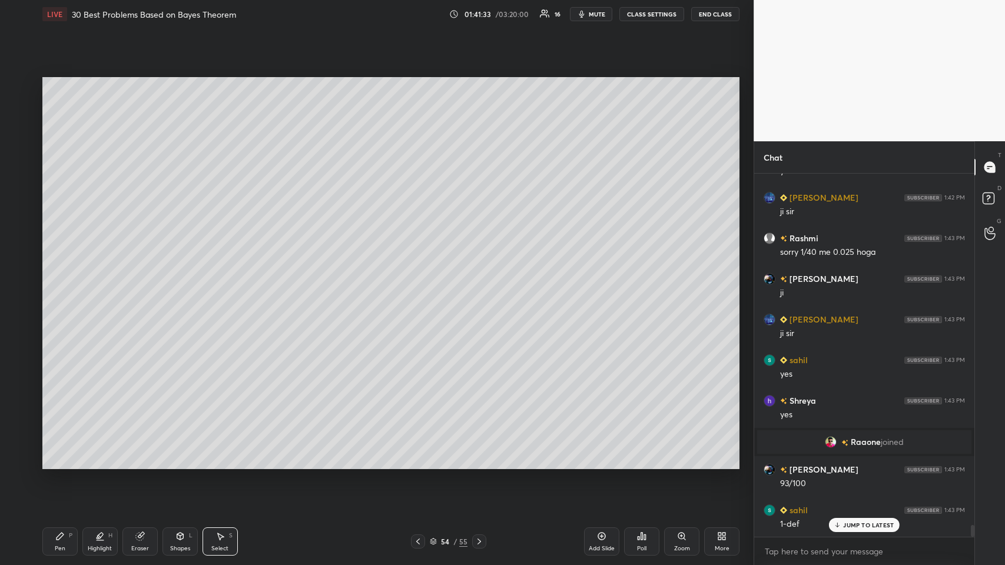
click at [54, 276] on div "Pen P" at bounding box center [59, 541] width 35 height 28
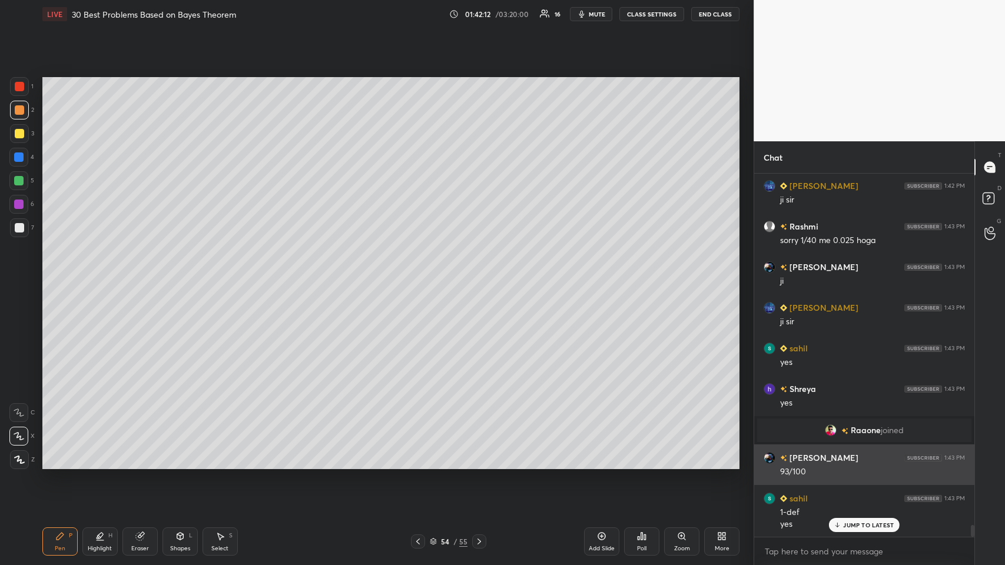
scroll to position [10799, 0]
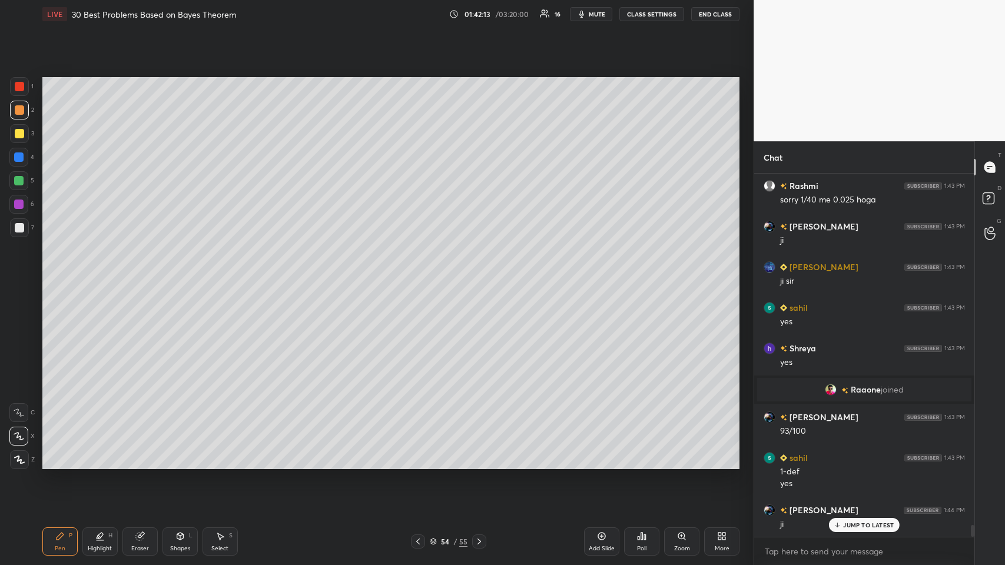
click at [19, 139] on div at bounding box center [19, 133] width 19 height 19
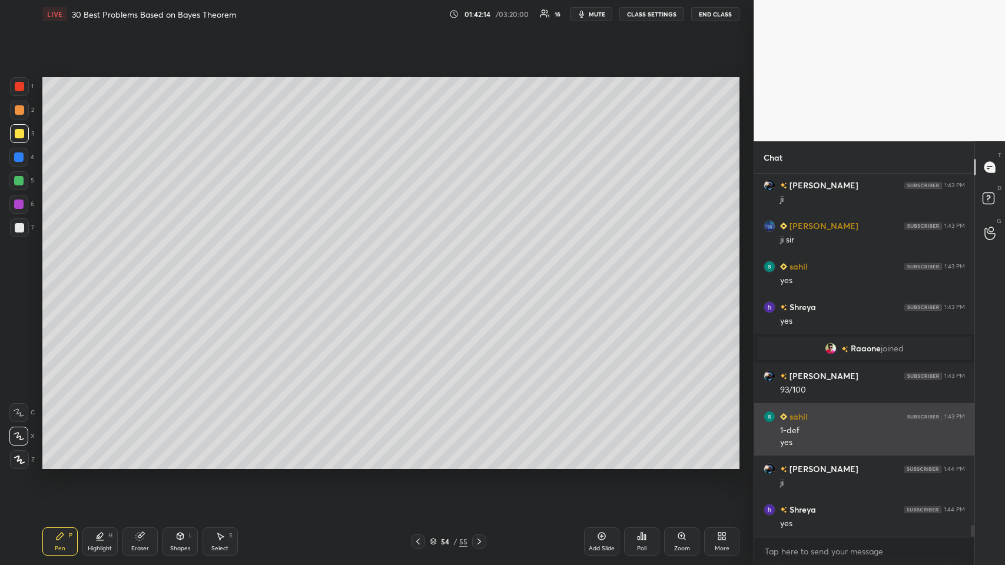
scroll to position [10921, 0]
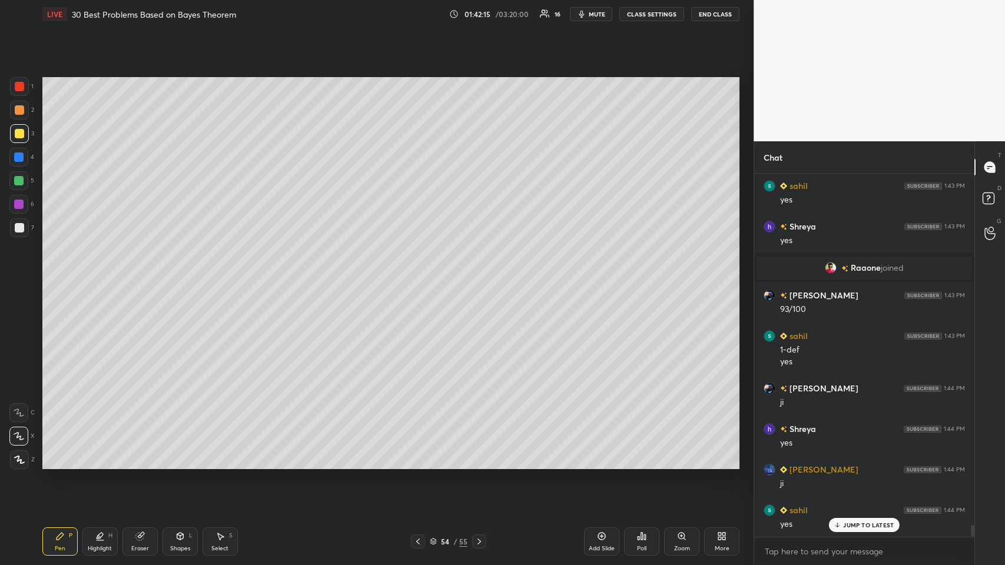
click at [25, 157] on div at bounding box center [18, 157] width 19 height 19
click at [95, 276] on icon at bounding box center [99, 535] width 9 height 9
click at [18, 276] on div at bounding box center [18, 459] width 19 height 19
click at [24, 115] on div at bounding box center [19, 110] width 19 height 19
click at [65, 276] on div "Pen P" at bounding box center [59, 541] width 35 height 28
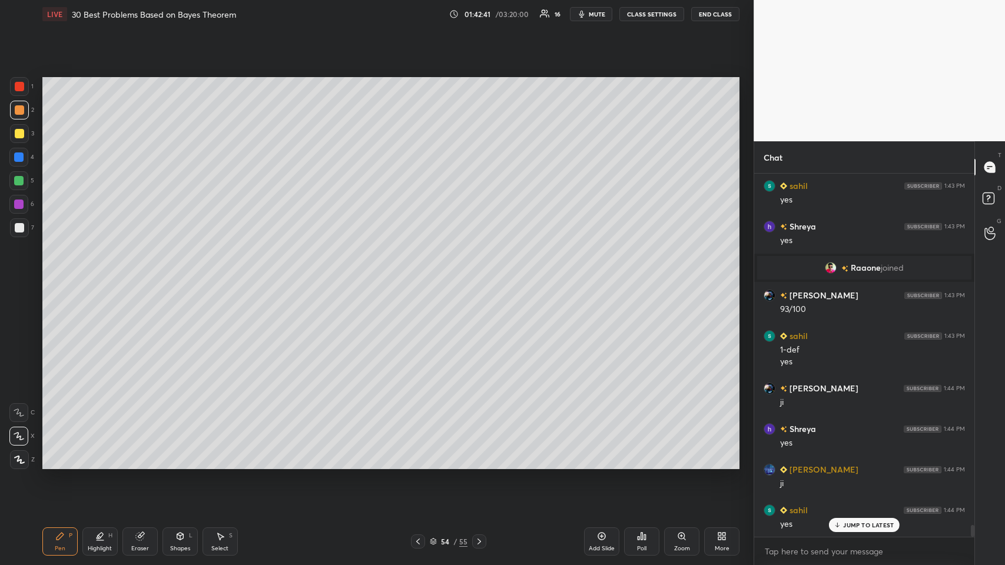
click at [16, 231] on div at bounding box center [19, 227] width 9 height 9
click at [141, 276] on icon at bounding box center [139, 535] width 9 height 9
click at [59, 276] on div "Pen P" at bounding box center [59, 541] width 35 height 28
click at [420, 276] on icon at bounding box center [417, 541] width 9 height 9
click at [418, 276] on icon at bounding box center [417, 541] width 9 height 9
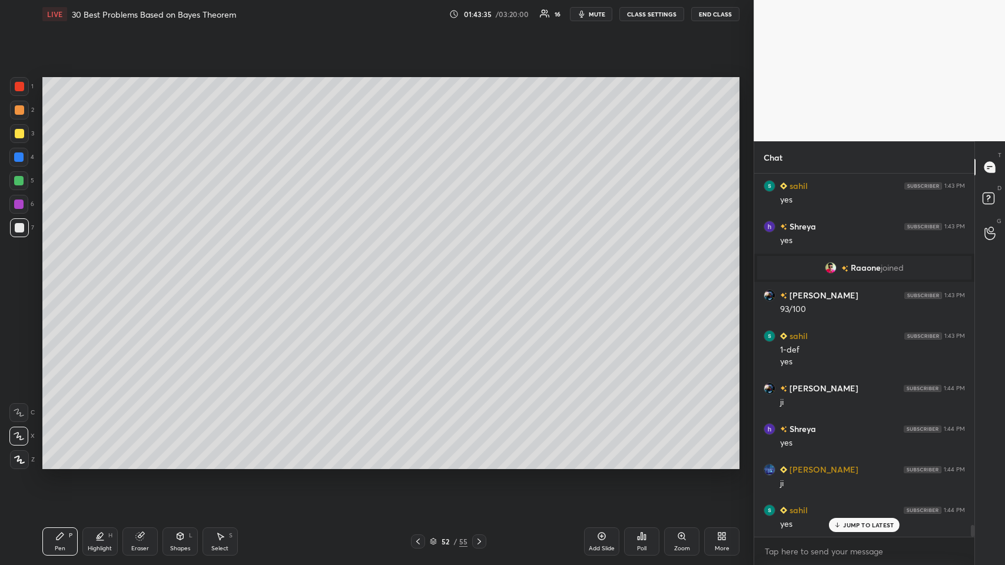
click at [421, 276] on div at bounding box center [418, 541] width 14 height 14
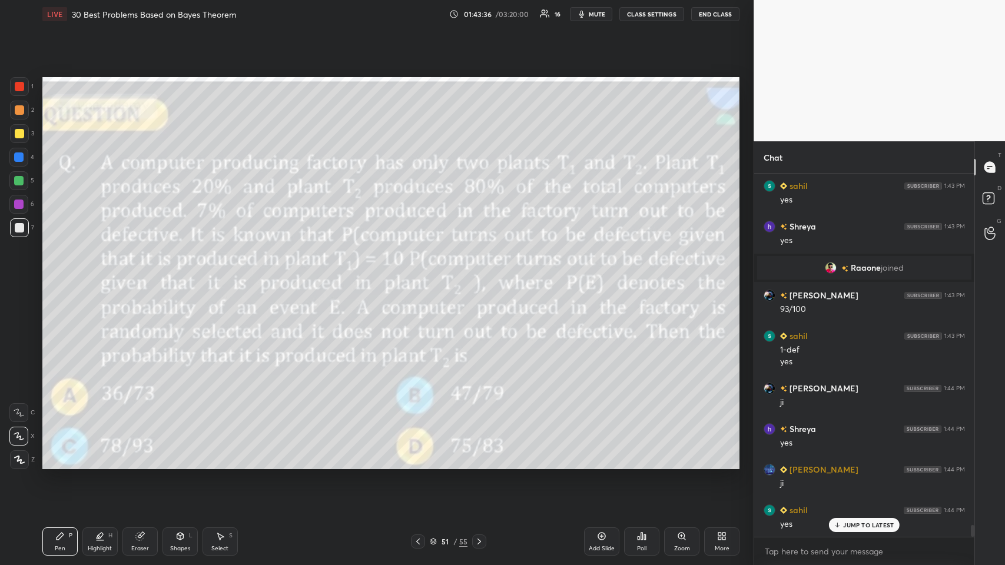
scroll to position [10961, 0]
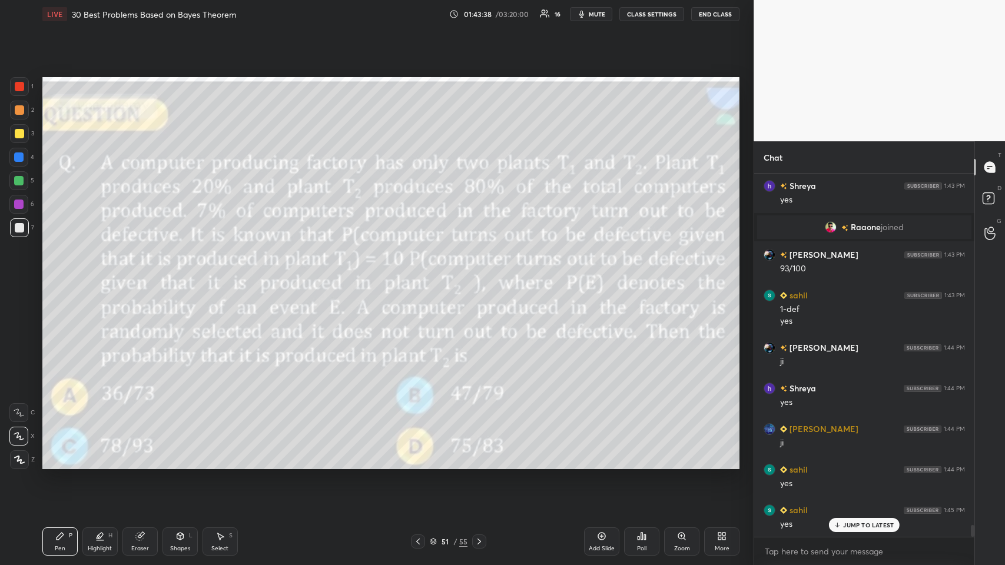
click at [421, 276] on icon at bounding box center [478, 541] width 9 height 9
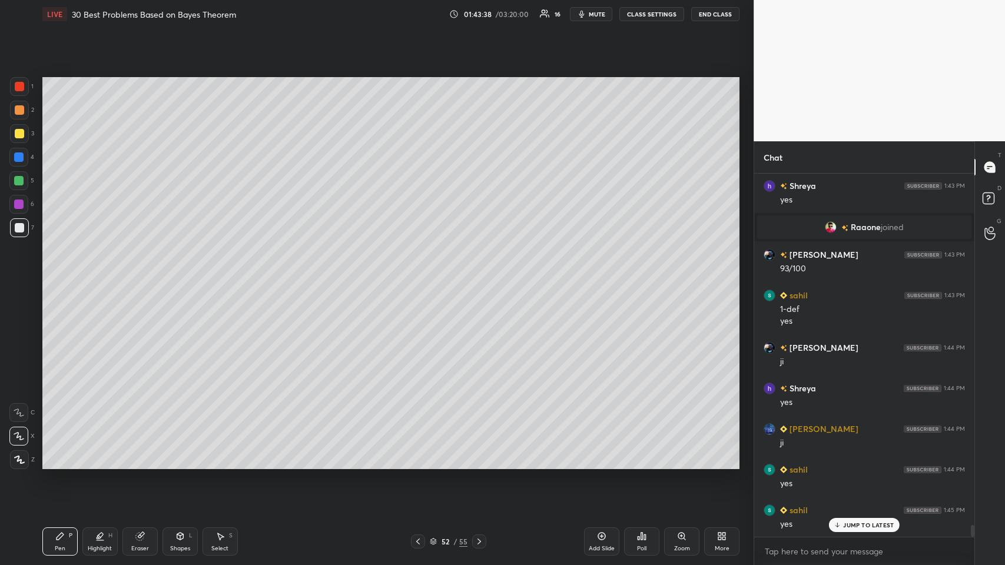
click at [421, 276] on icon at bounding box center [478, 541] width 9 height 9
click at [421, 276] on icon at bounding box center [479, 541] width 4 height 6
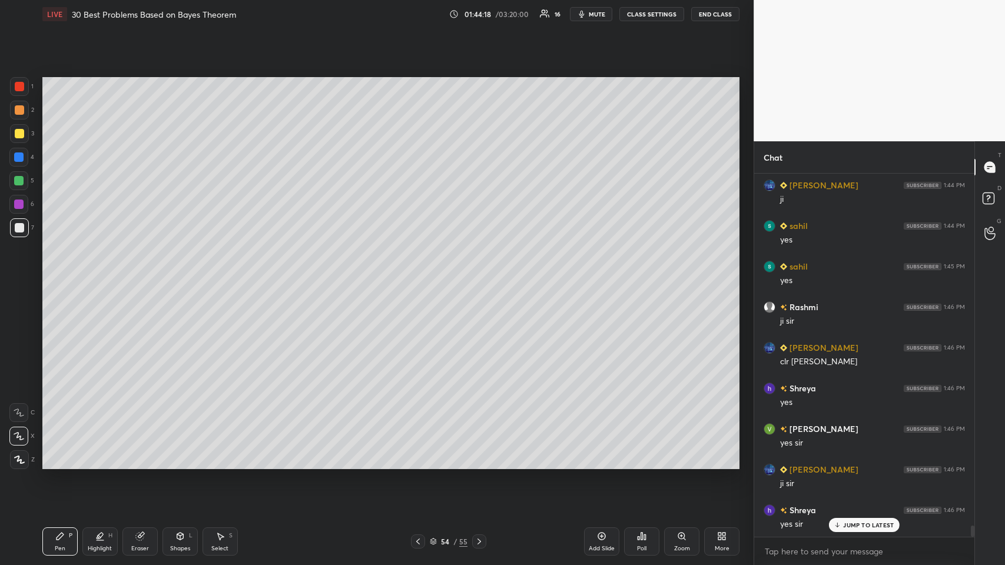
scroll to position [11246, 0]
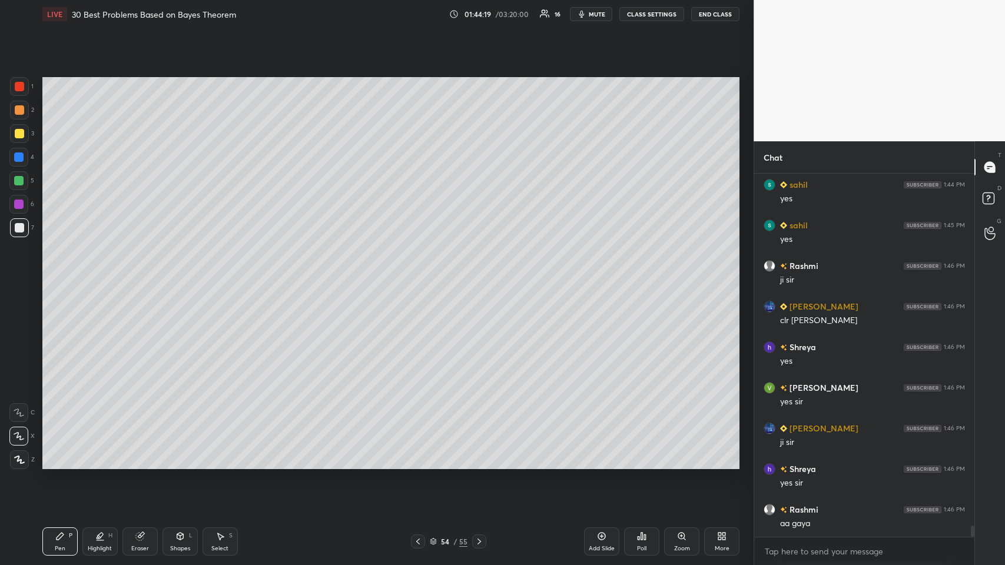
click at [421, 276] on icon at bounding box center [478, 541] width 9 height 9
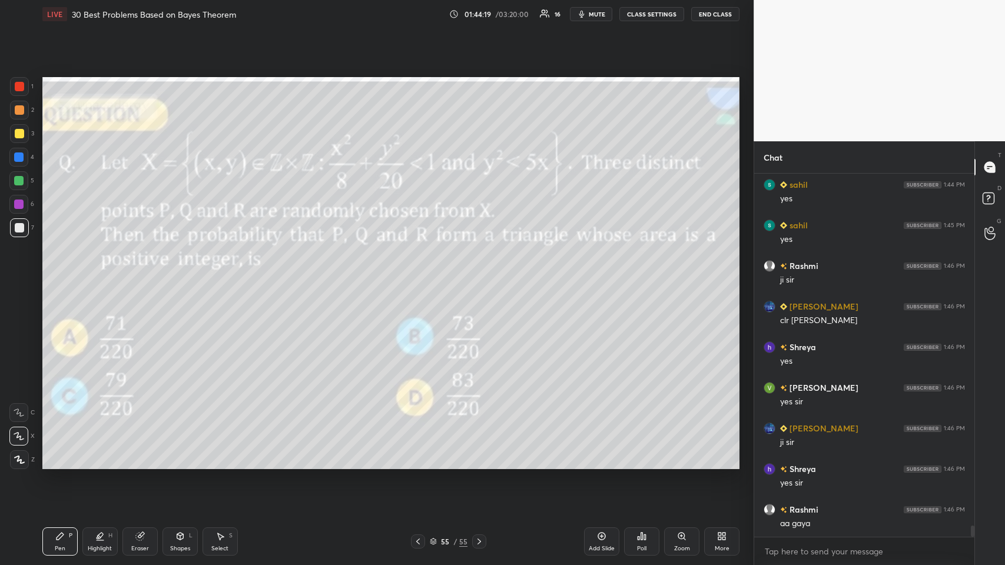
click at [421, 276] on icon at bounding box center [478, 541] width 9 height 9
click at [421, 276] on icon at bounding box center [417, 541] width 9 height 9
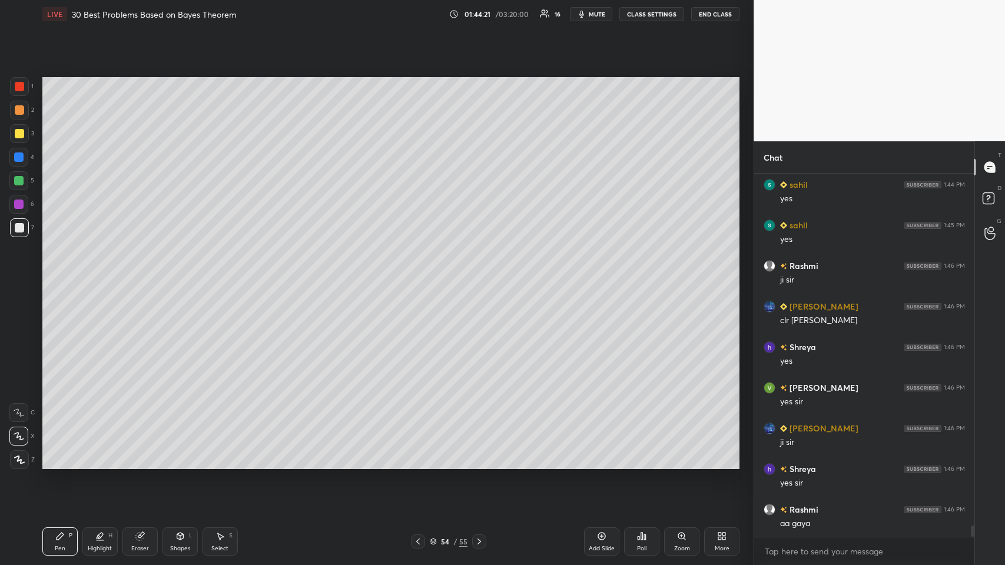
click at [419, 276] on icon at bounding box center [417, 541] width 9 height 9
click at [418, 276] on icon at bounding box center [417, 541] width 9 height 9
click at [417, 276] on icon at bounding box center [417, 541] width 9 height 9
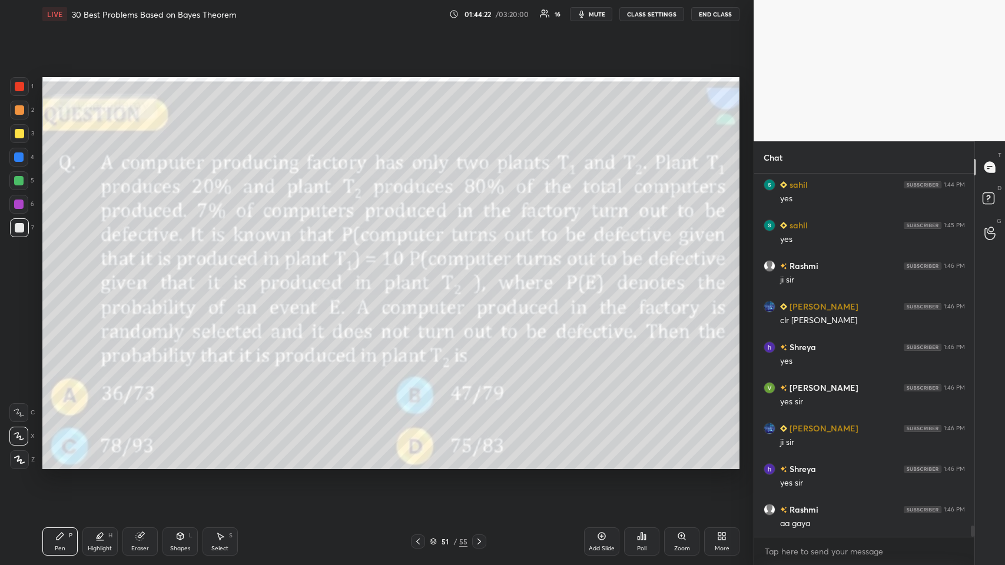
click at [417, 276] on icon at bounding box center [417, 541] width 9 height 9
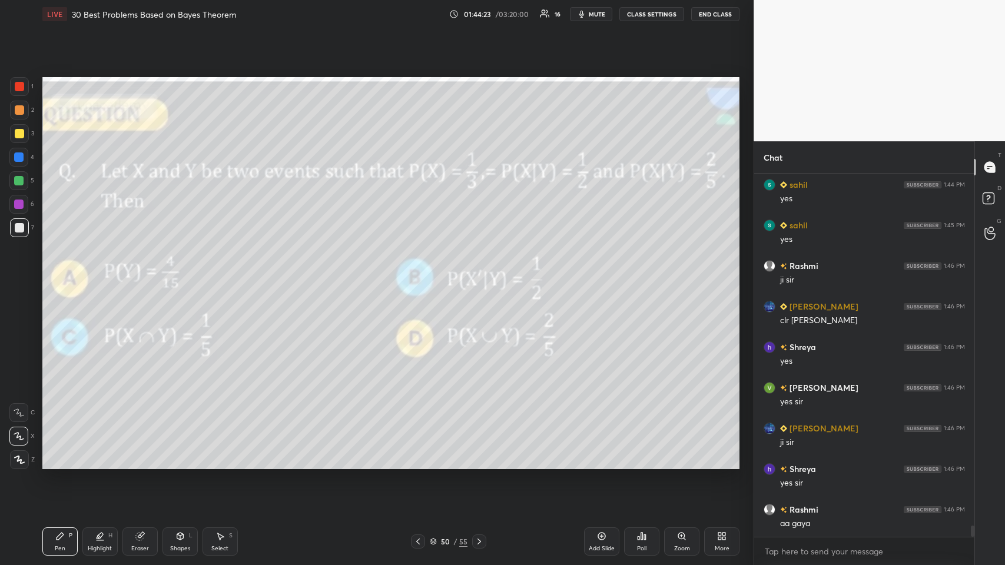
click at [416, 276] on icon at bounding box center [417, 541] width 9 height 9
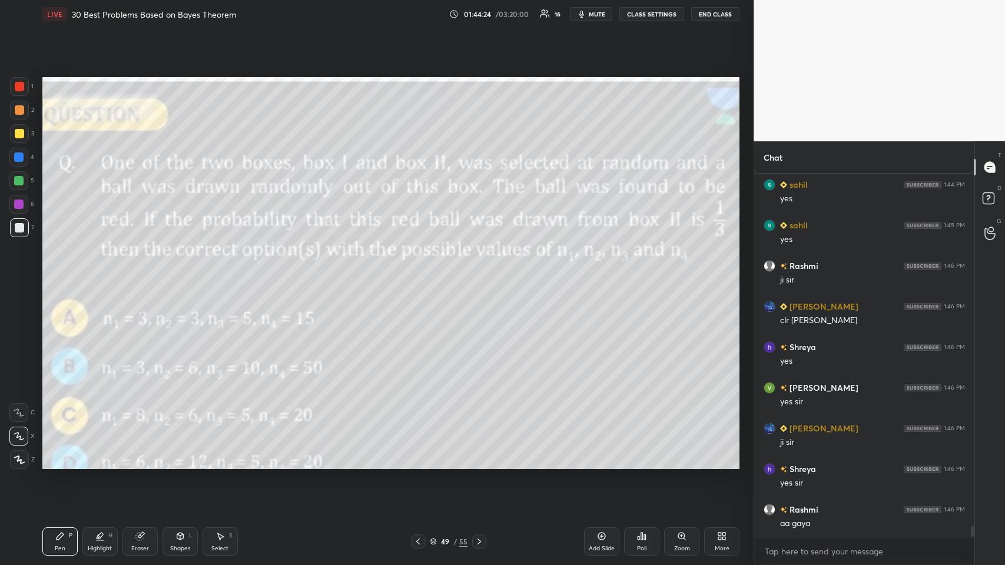
click at [421, 276] on icon at bounding box center [479, 541] width 4 height 6
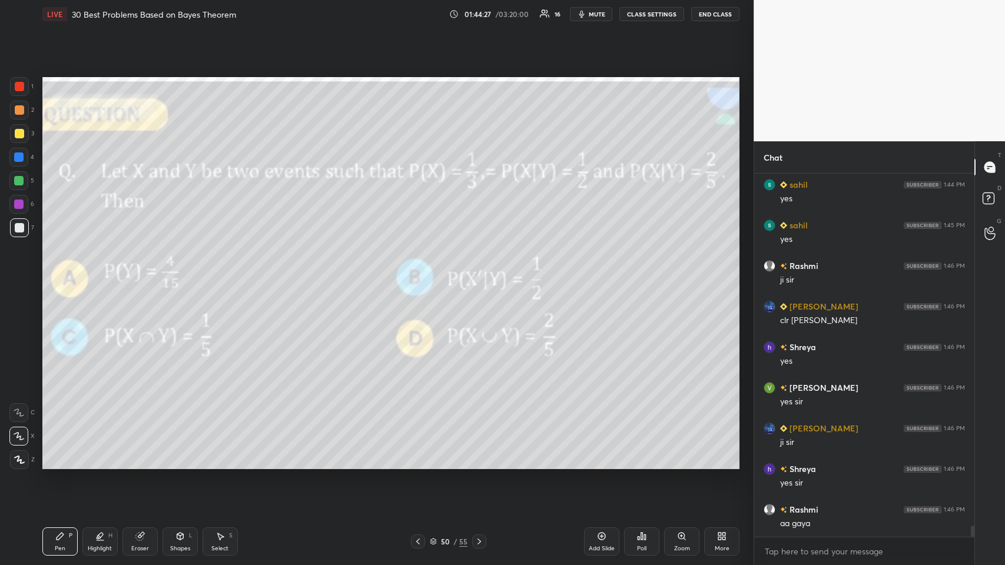
click at [24, 135] on div at bounding box center [19, 133] width 19 height 19
click at [143, 276] on div "Eraser" at bounding box center [140, 549] width 18 height 6
click at [18, 276] on span "Erase all" at bounding box center [19, 460] width 18 height 8
click at [22, 108] on div at bounding box center [19, 109] width 9 height 9
click at [418, 276] on icon at bounding box center [417, 541] width 9 height 9
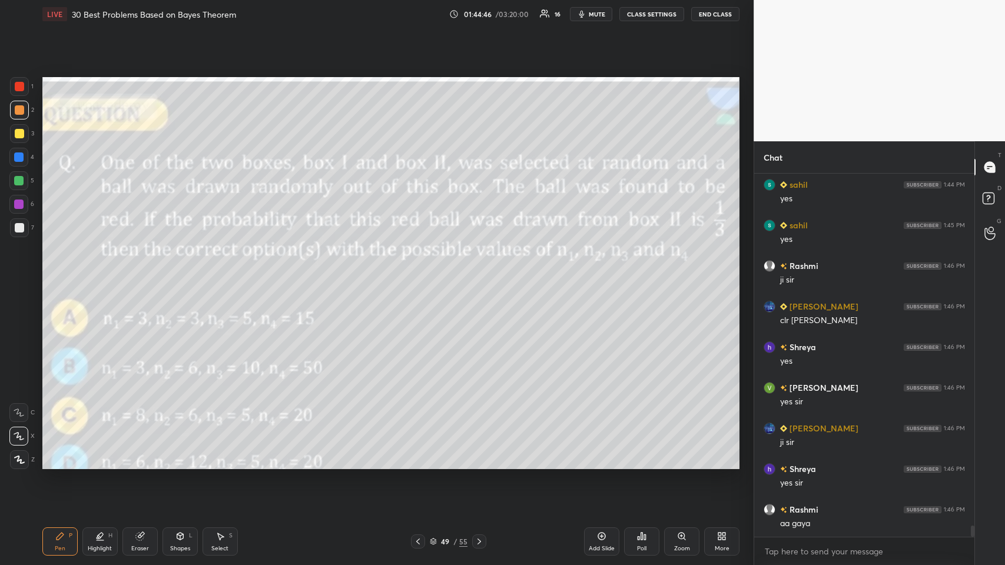
click at [421, 276] on div at bounding box center [418, 541] width 14 height 14
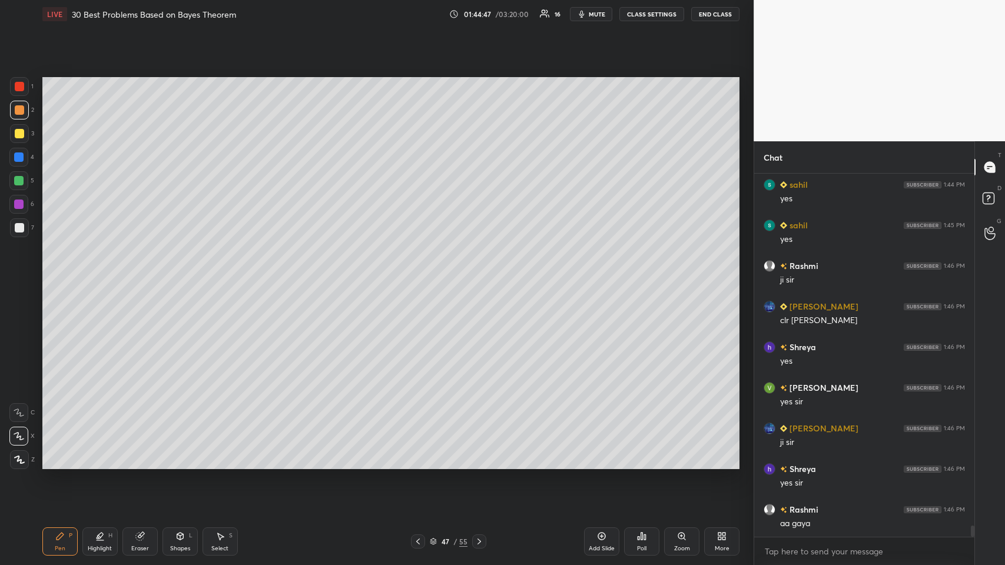
click at [421, 276] on div at bounding box center [418, 541] width 14 height 14
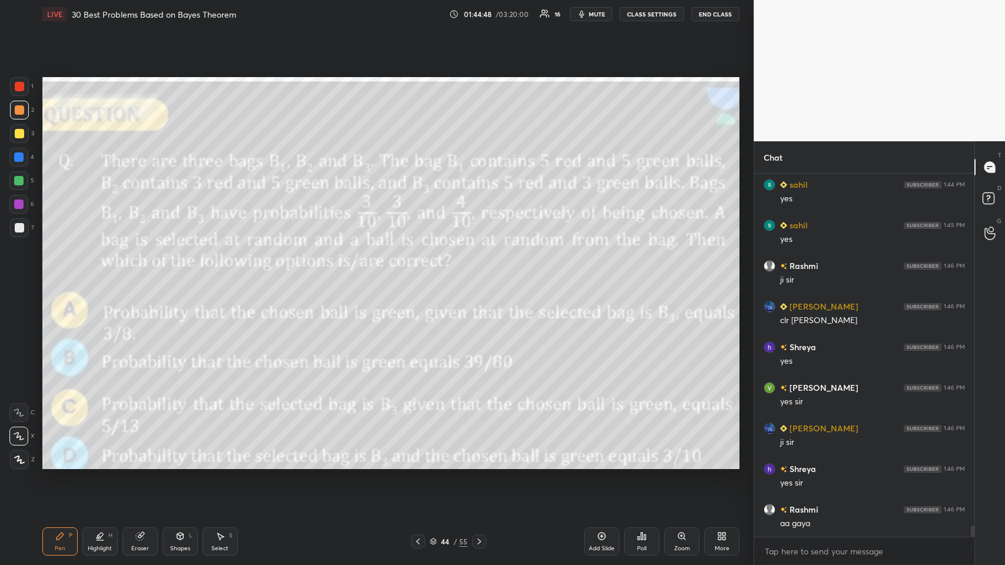
click at [420, 276] on div at bounding box center [418, 541] width 14 height 14
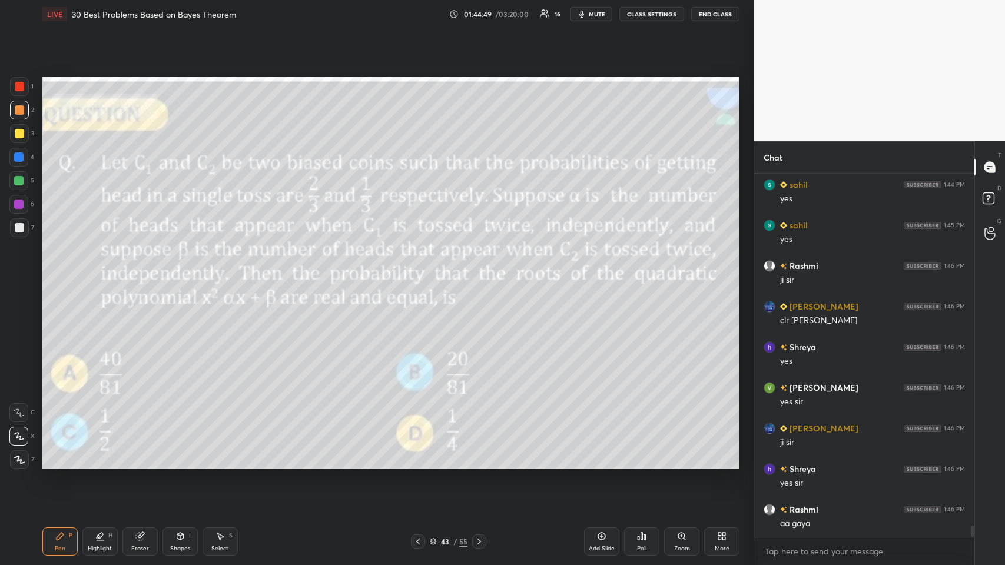
click at [420, 276] on div at bounding box center [418, 541] width 14 height 14
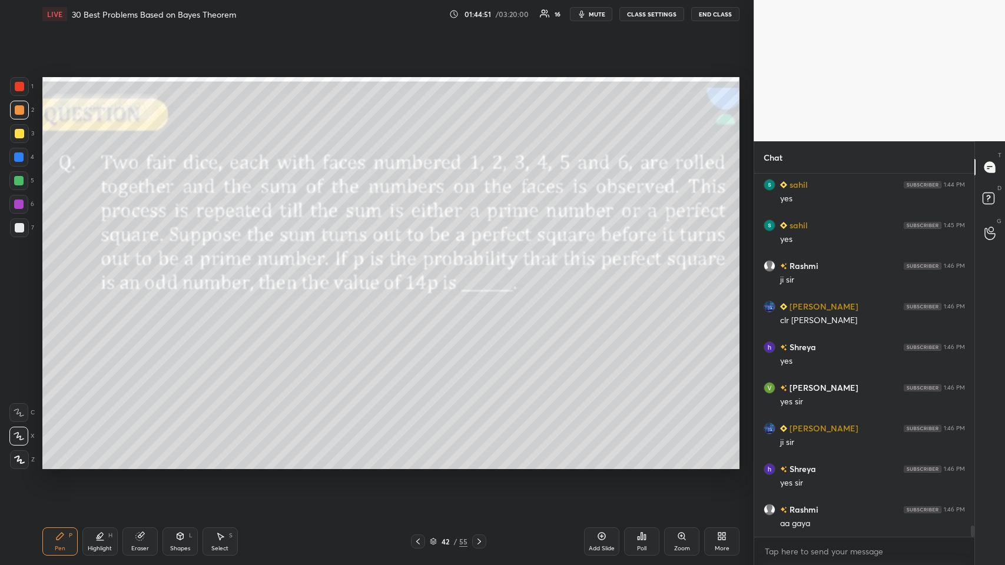
click at [414, 276] on icon at bounding box center [417, 541] width 9 height 9
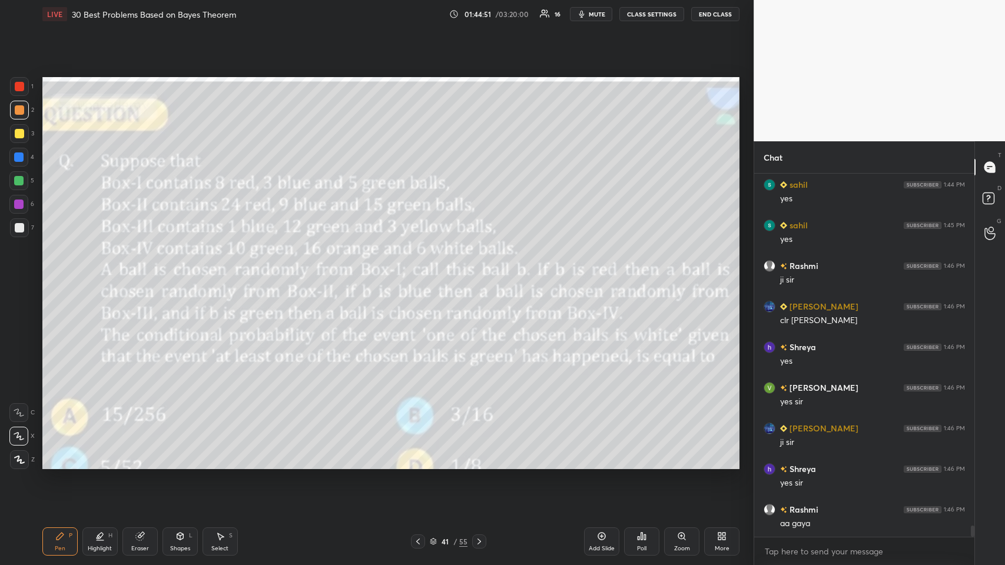
click at [417, 276] on icon at bounding box center [417, 541] width 9 height 9
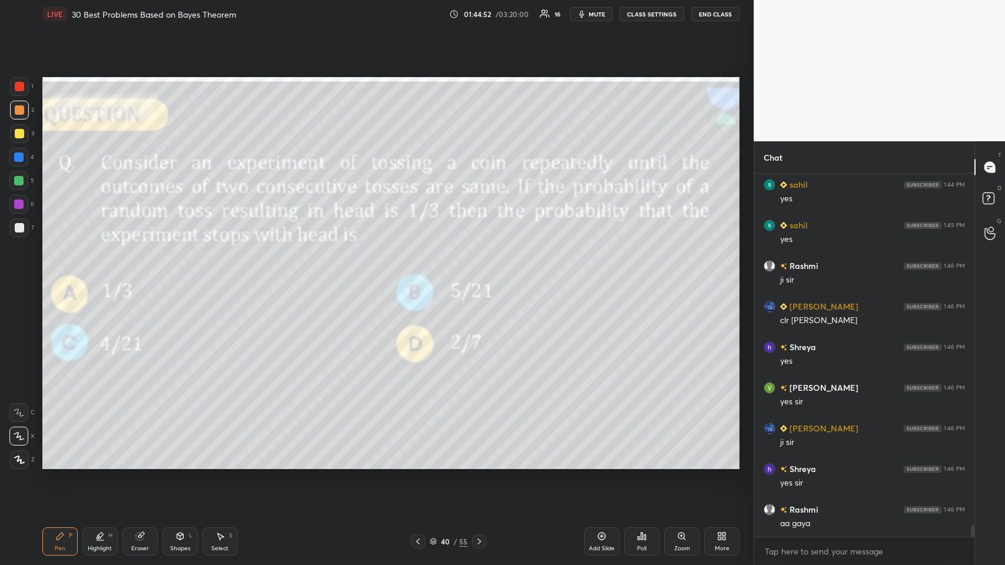
click at [415, 276] on icon at bounding box center [417, 541] width 9 height 9
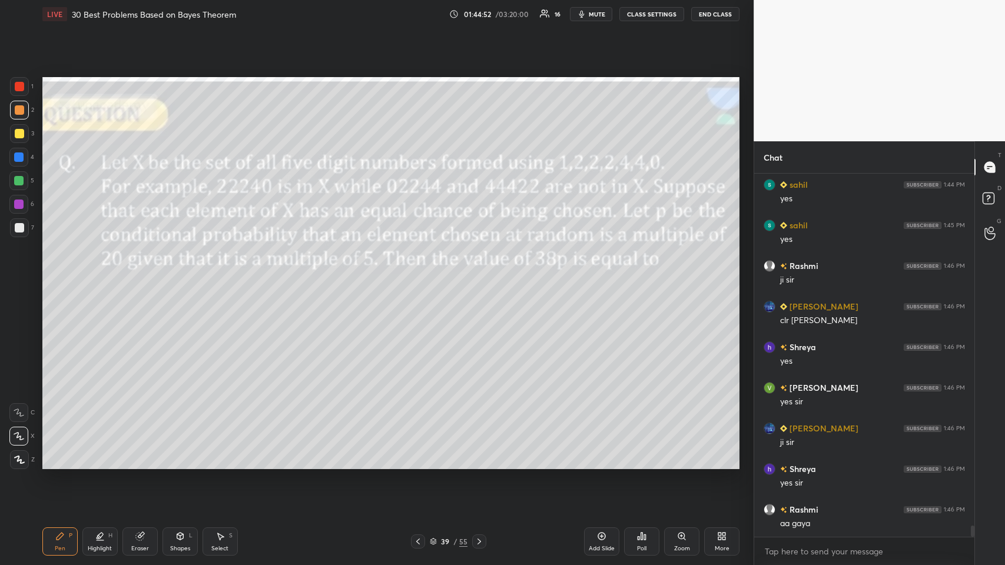
click at [416, 276] on div at bounding box center [418, 541] width 14 height 14
click at [417, 276] on div at bounding box center [418, 541] width 14 height 14
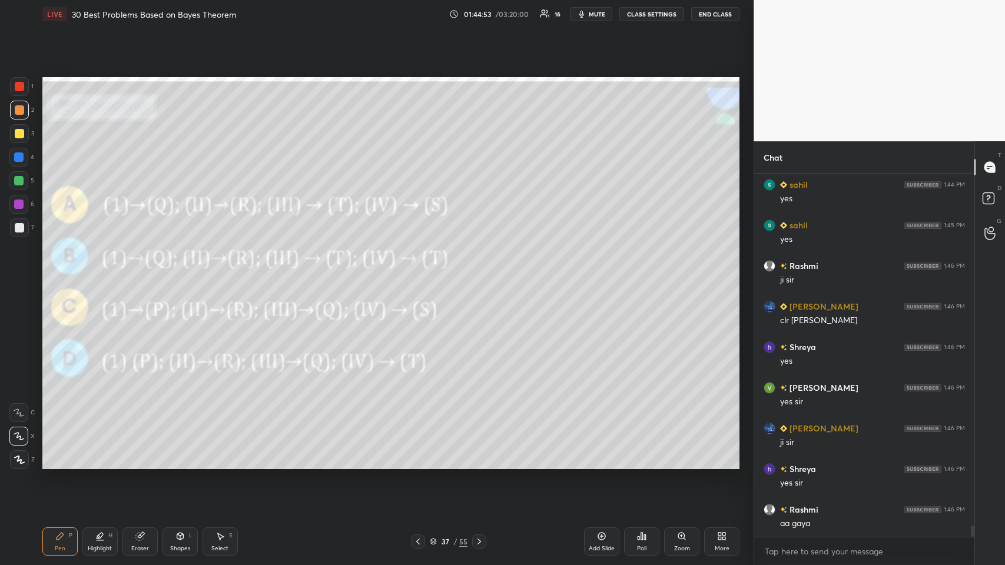
click at [418, 276] on div at bounding box center [418, 541] width 14 height 14
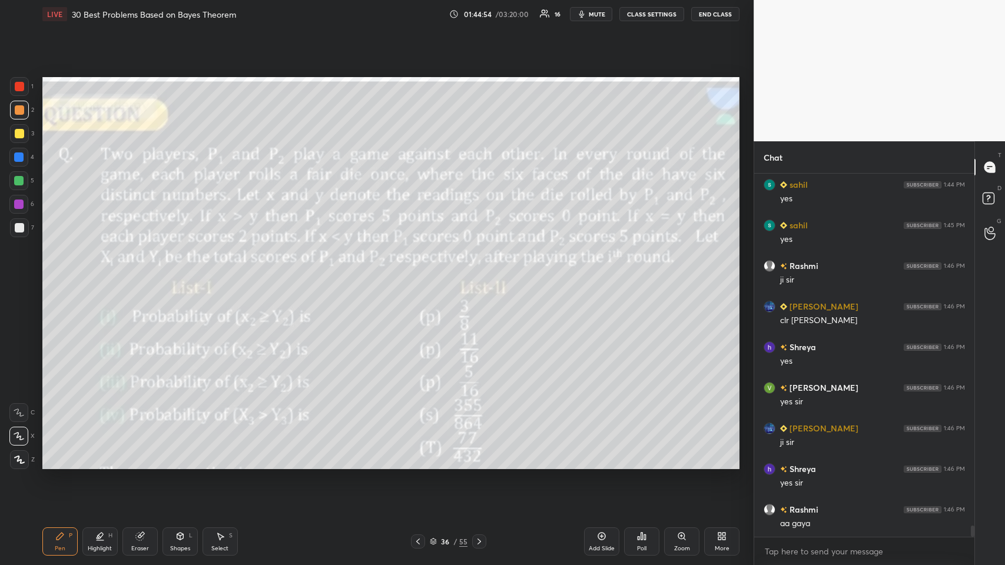
click at [418, 276] on div at bounding box center [418, 541] width 14 height 14
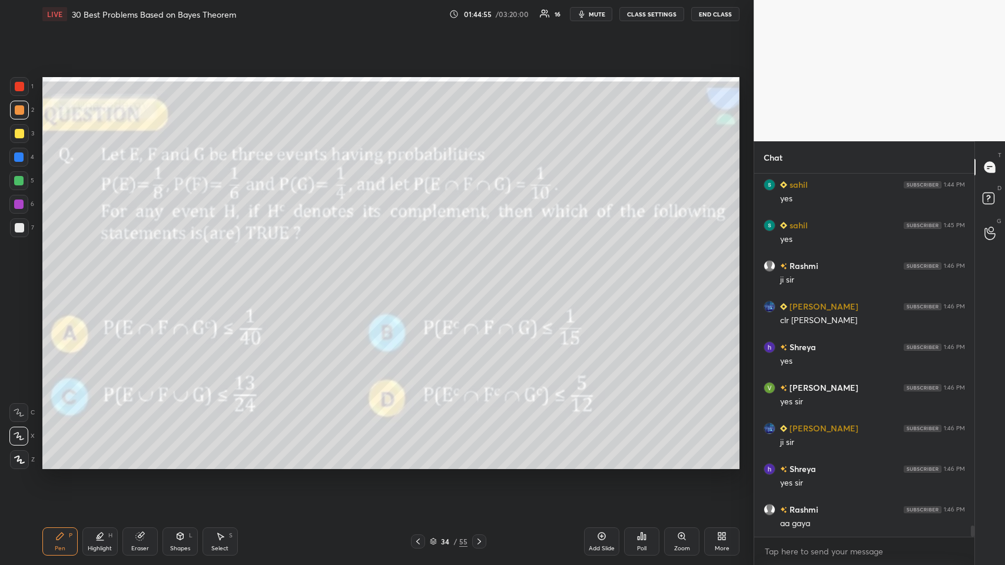
click at [418, 276] on div at bounding box center [418, 541] width 14 height 14
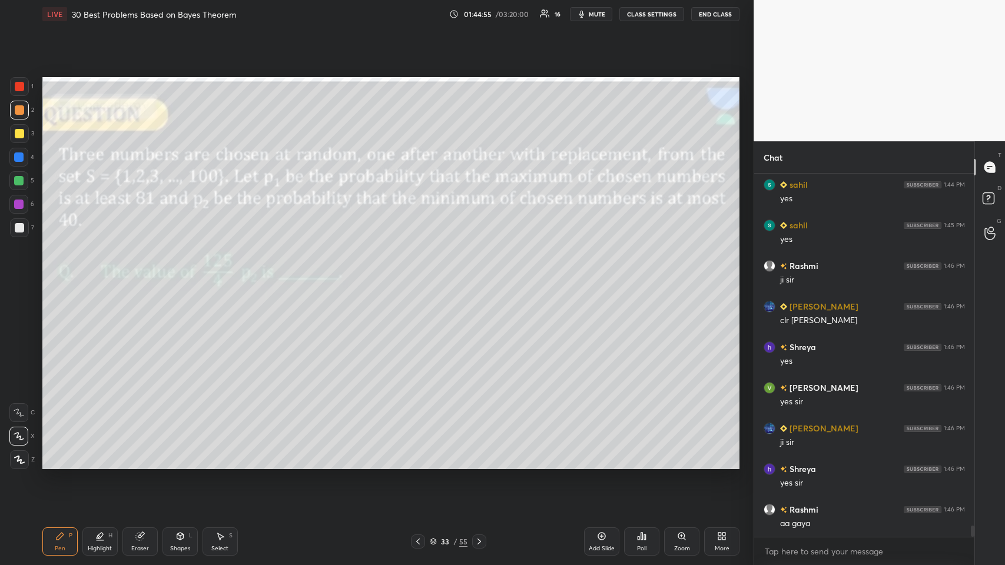
click at [419, 276] on div at bounding box center [418, 541] width 14 height 14
click at [418, 276] on icon at bounding box center [417, 541] width 9 height 9
click at [417, 276] on icon at bounding box center [417, 541] width 9 height 9
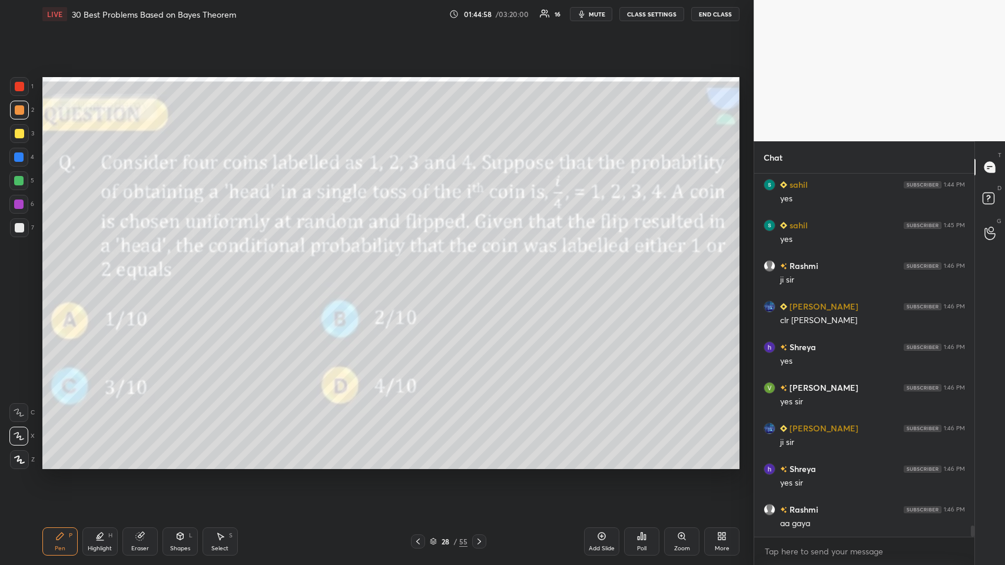
click at [418, 276] on icon at bounding box center [417, 541] width 9 height 9
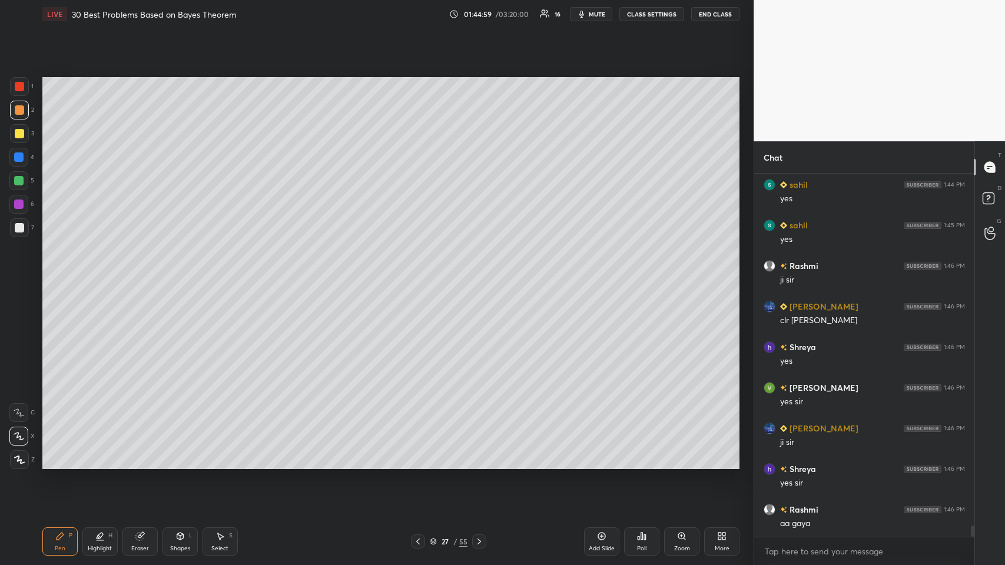
click at [418, 276] on icon at bounding box center [417, 541] width 9 height 9
click at [419, 276] on icon at bounding box center [417, 541] width 9 height 9
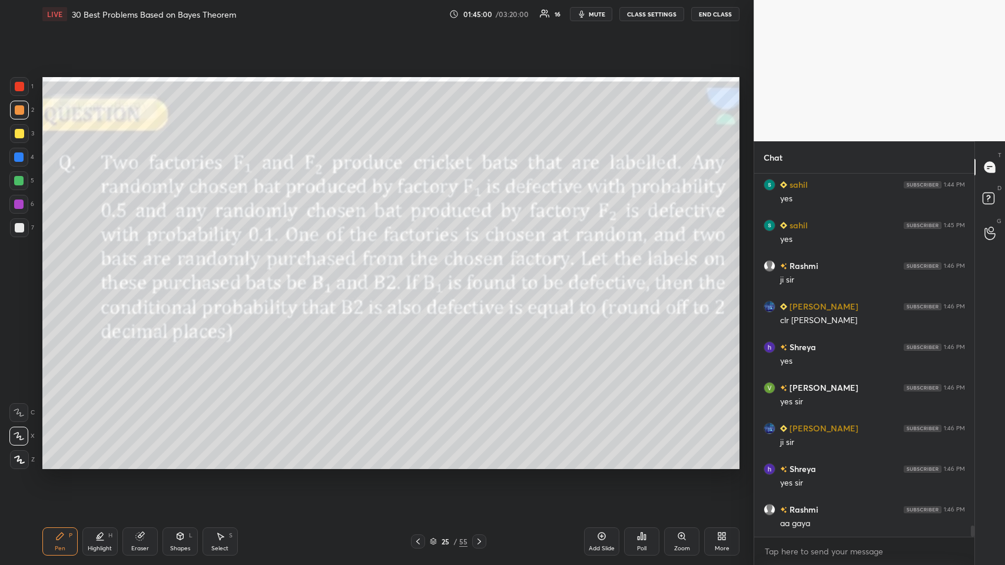
click at [421, 276] on div at bounding box center [418, 541] width 14 height 14
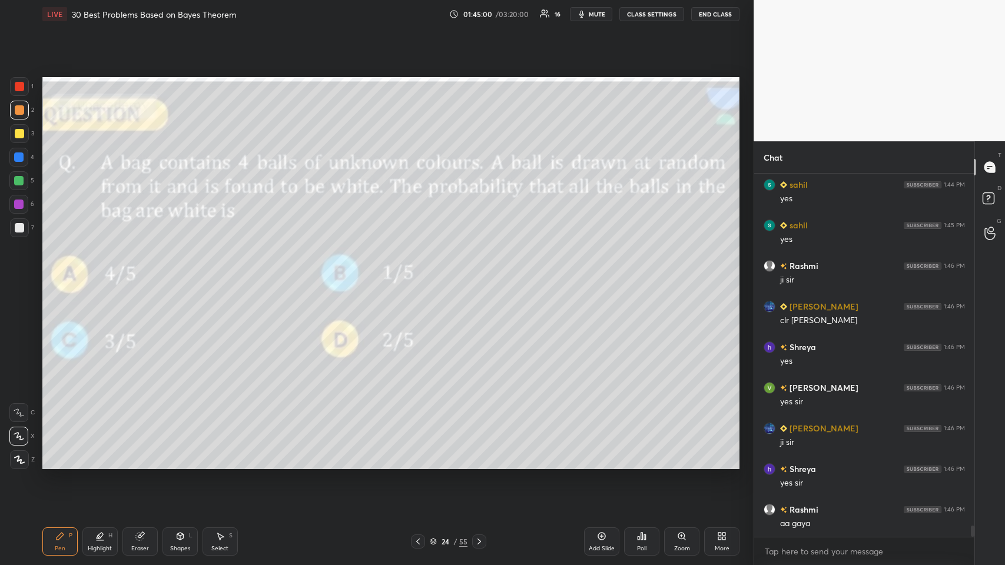
click at [421, 276] on div at bounding box center [418, 541] width 14 height 14
click at [420, 276] on icon at bounding box center [417, 541] width 9 height 9
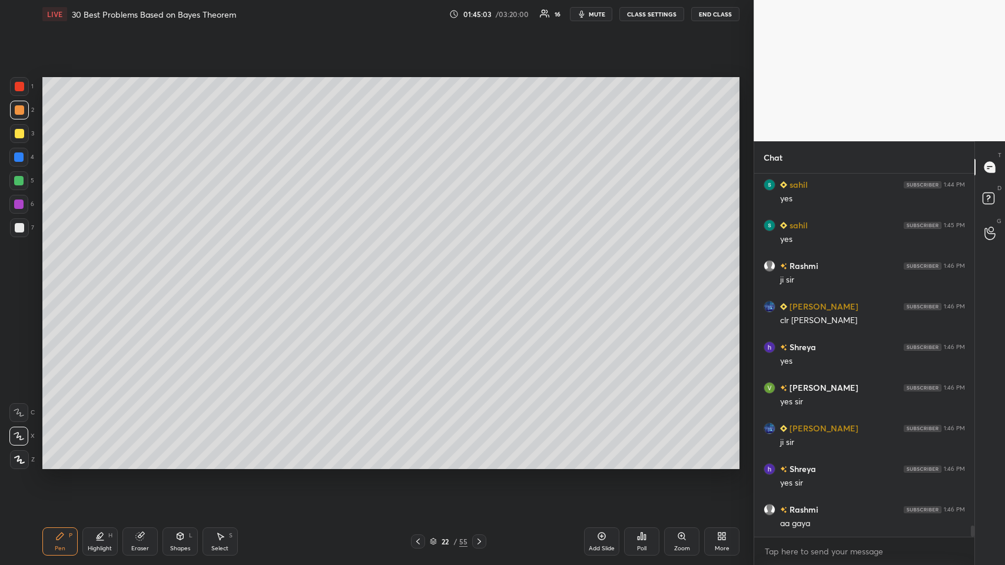
click at [421, 276] on icon at bounding box center [478, 541] width 9 height 9
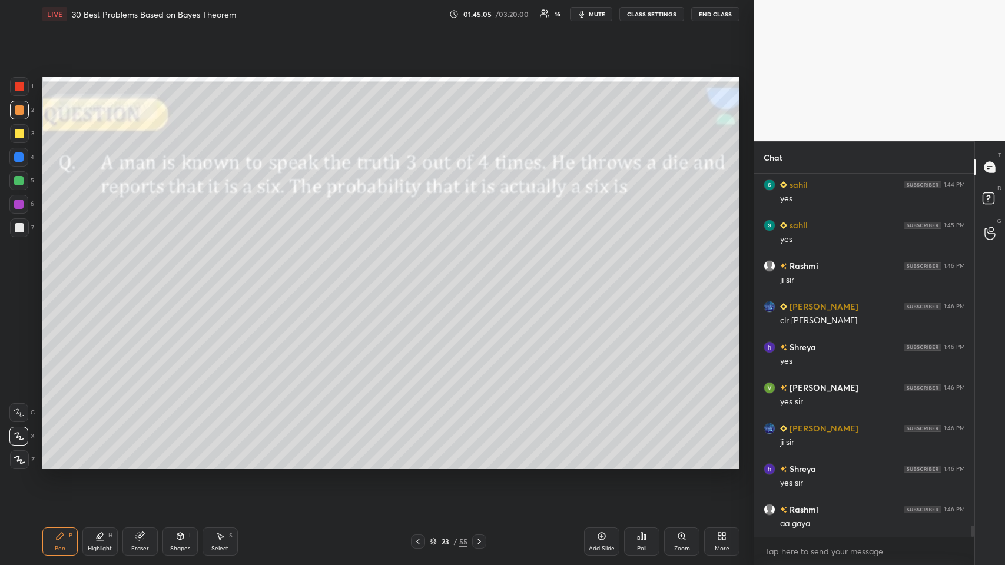
click at [24, 112] on div at bounding box center [19, 110] width 19 height 19
click at [421, 276] on icon at bounding box center [639, 538] width 2 height 3
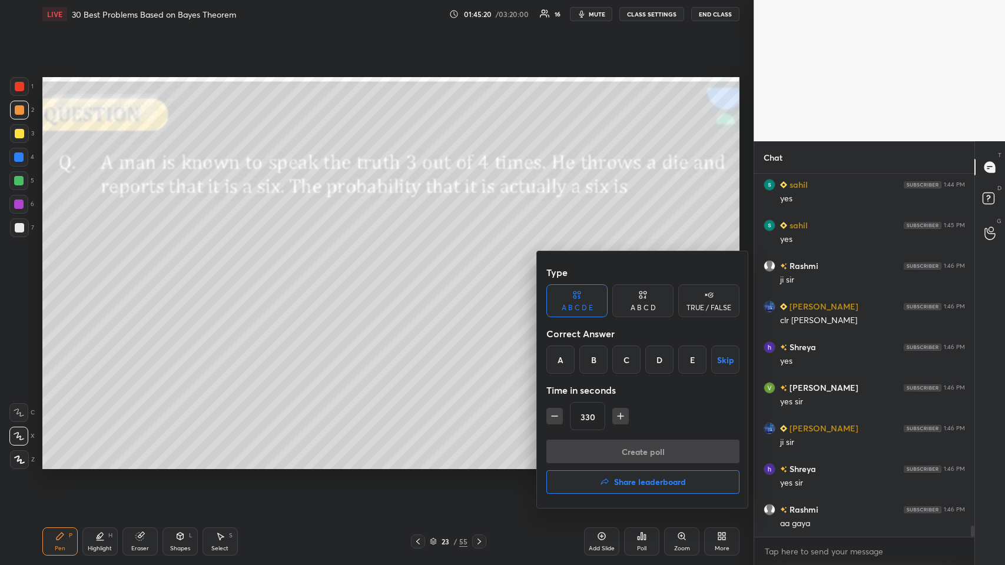
click at [421, 276] on div "A" at bounding box center [560, 359] width 28 height 28
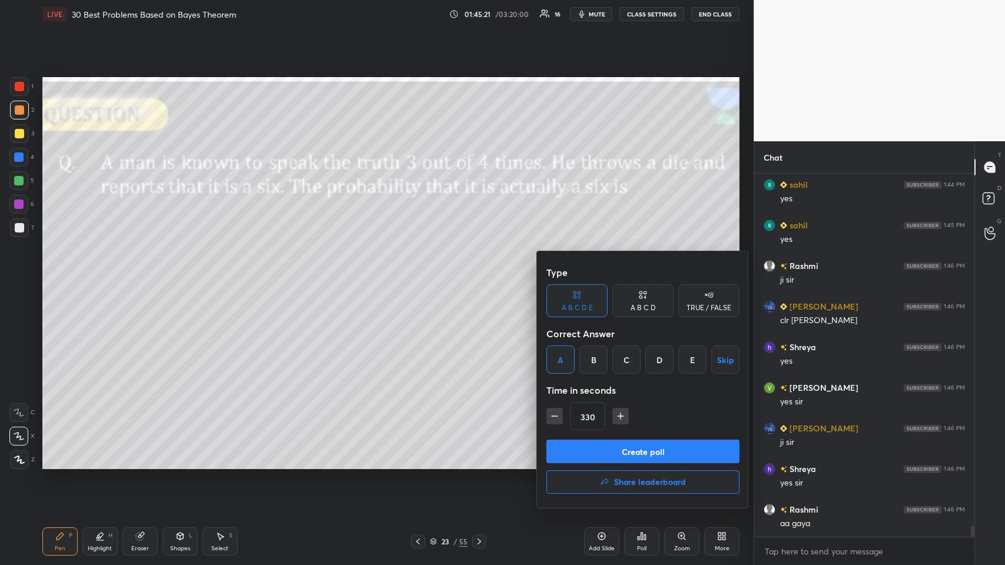
click at [421, 276] on div "TRUE / FALSE" at bounding box center [708, 307] width 45 height 7
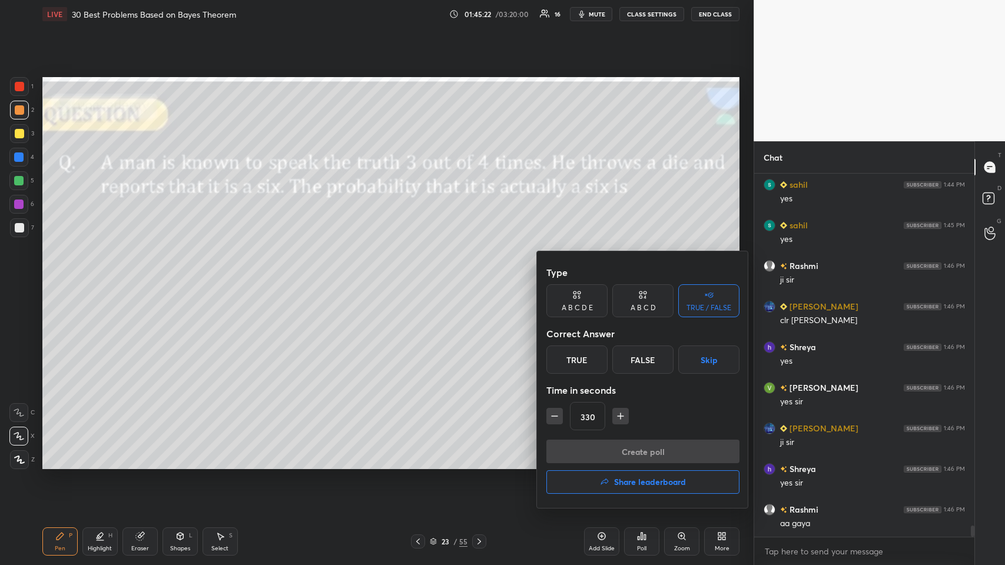
click at [421, 276] on div "True" at bounding box center [576, 359] width 61 height 28
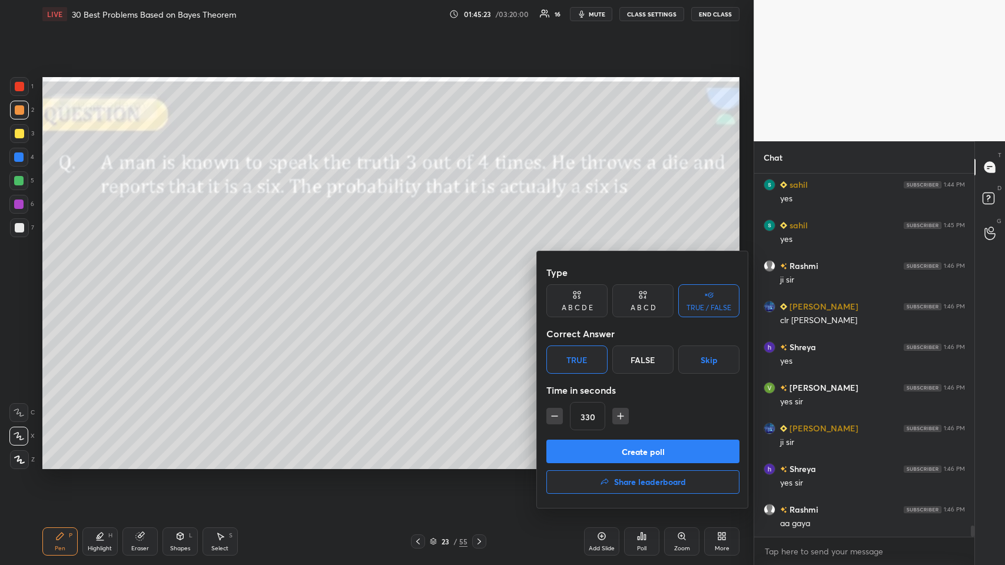
click at [421, 276] on button "Create poll" at bounding box center [642, 452] width 193 height 24
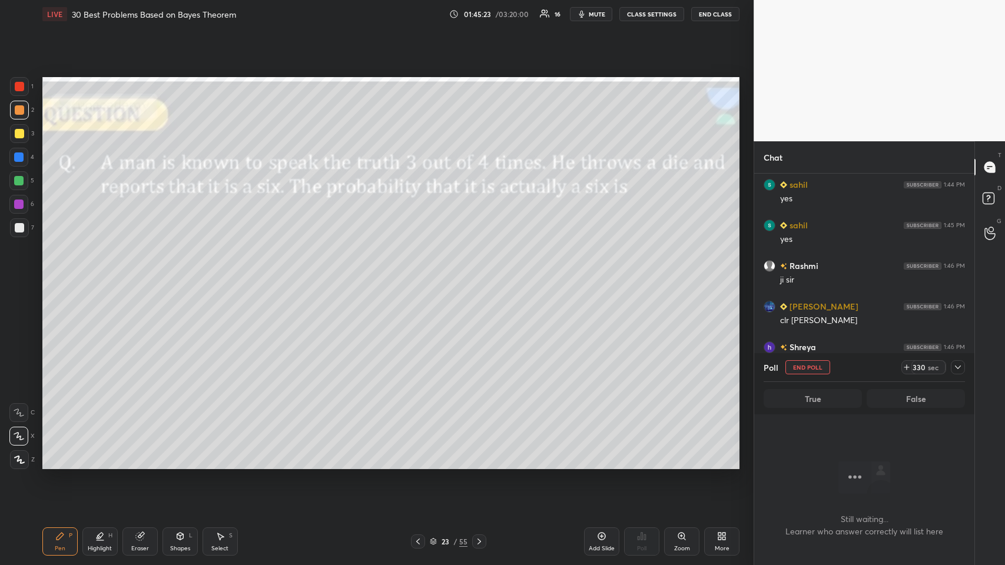
scroll to position [4, 4]
click at [421, 276] on icon at bounding box center [957, 367] width 9 height 9
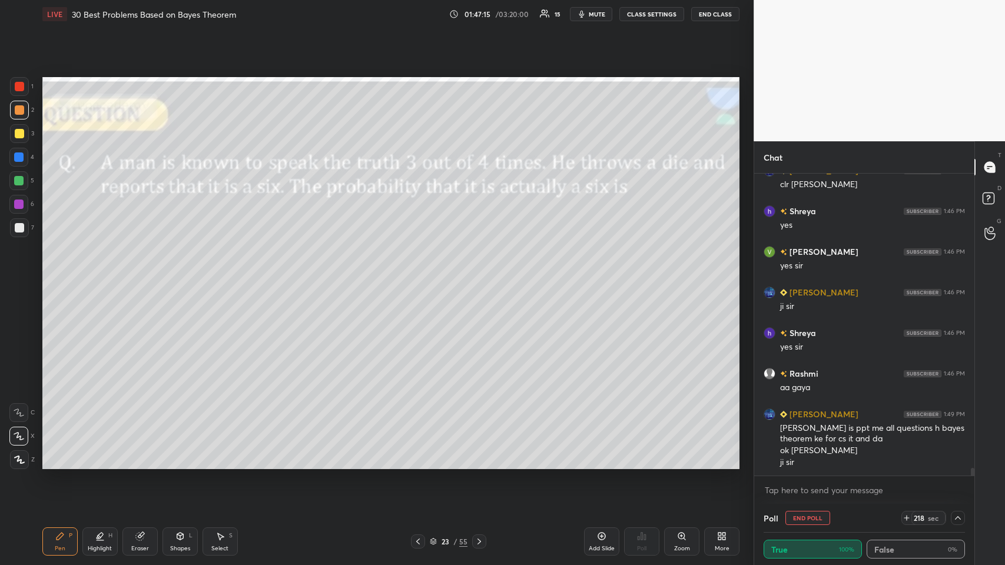
scroll to position [11423, 0]
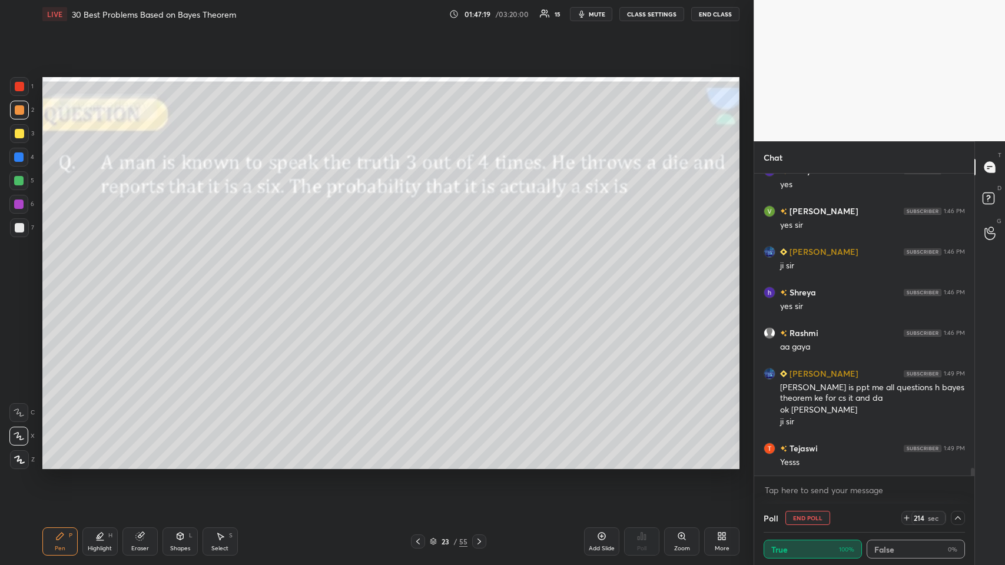
click at [137, 276] on div "Eraser" at bounding box center [139, 541] width 35 height 28
click at [21, 276] on span "Erase all" at bounding box center [19, 460] width 18 height 8
click at [21, 117] on div at bounding box center [19, 110] width 19 height 19
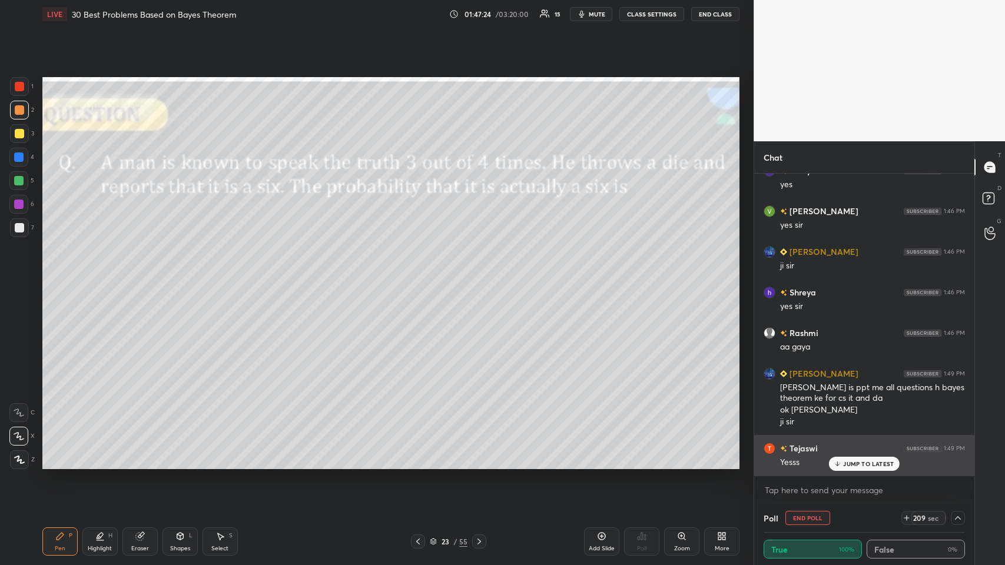
scroll to position [11463, 0]
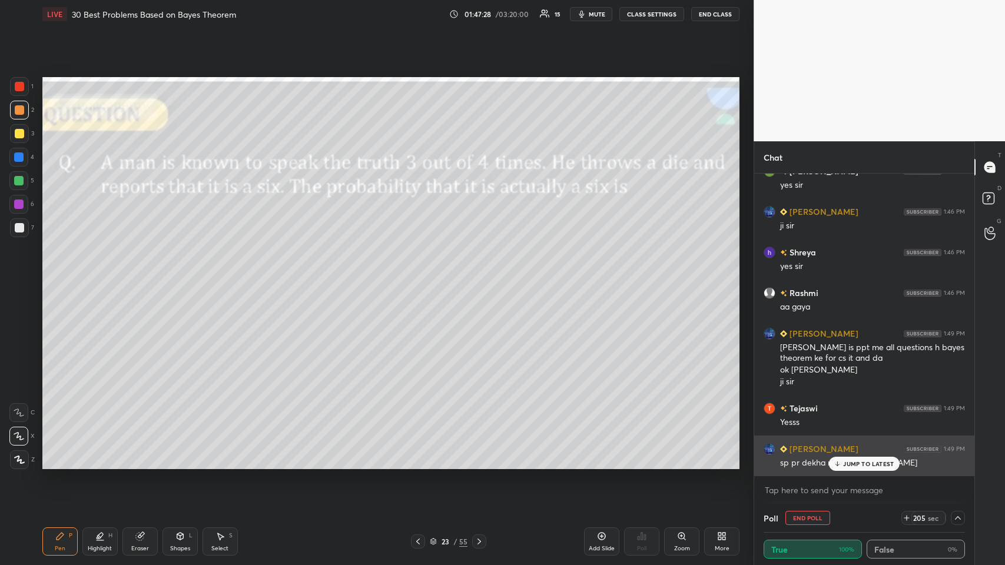
click at [421, 276] on div "[PERSON_NAME] 1:49 PM sp pr dekha mane [PERSON_NAME]" at bounding box center [864, 455] width 220 height 41
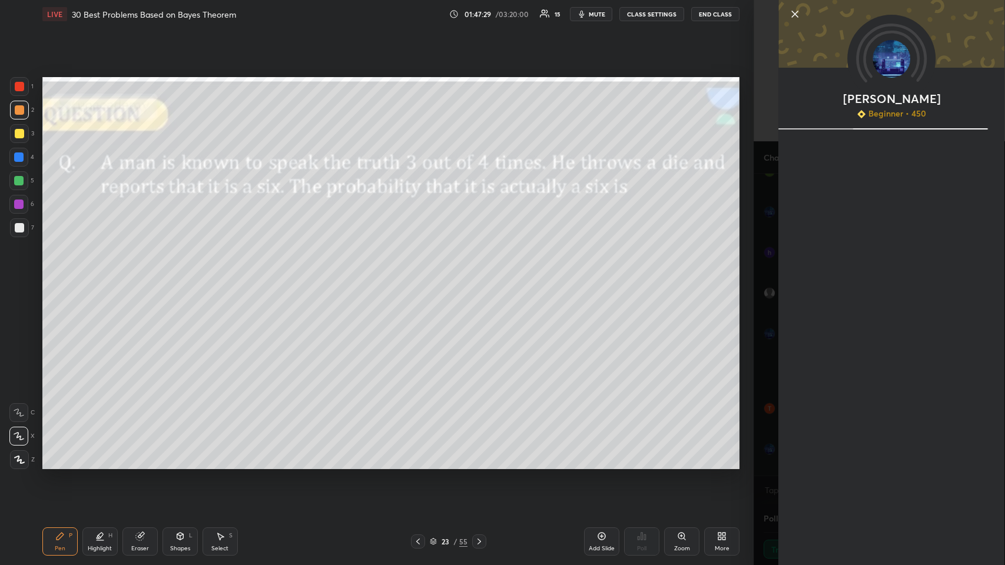
scroll to position [11492, 0]
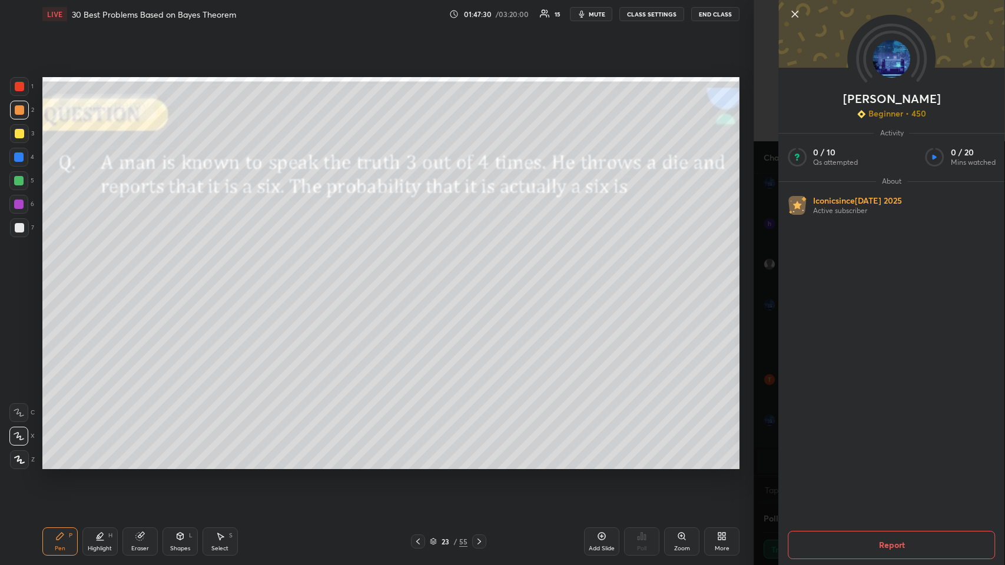
click at [421, 276] on div "1 2 3 4 5 6 7 C X Z C X Z E E Erase all H H LIVE 30 Best Problems Based on Baye…" at bounding box center [376, 282] width 753 height 565
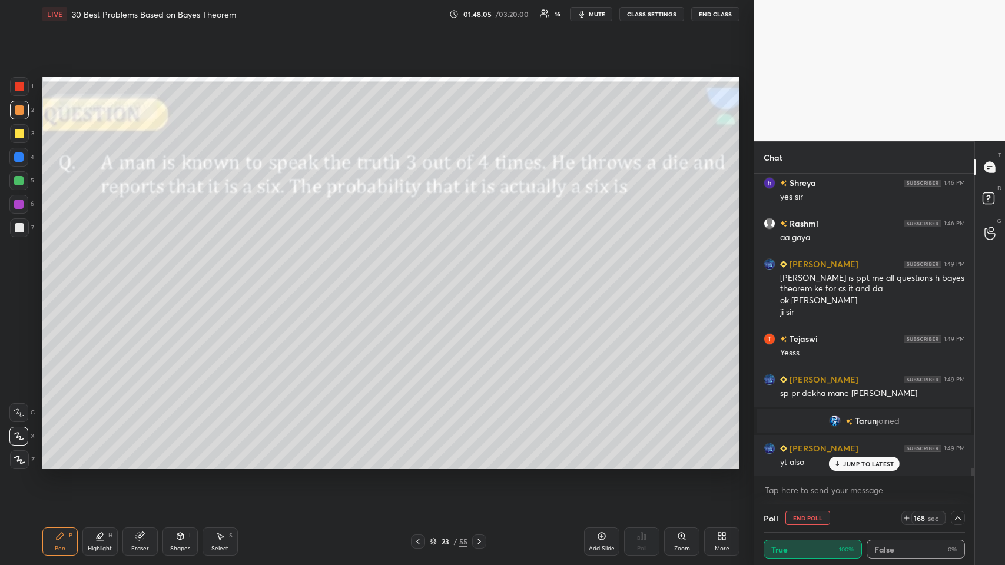
scroll to position [11560, 0]
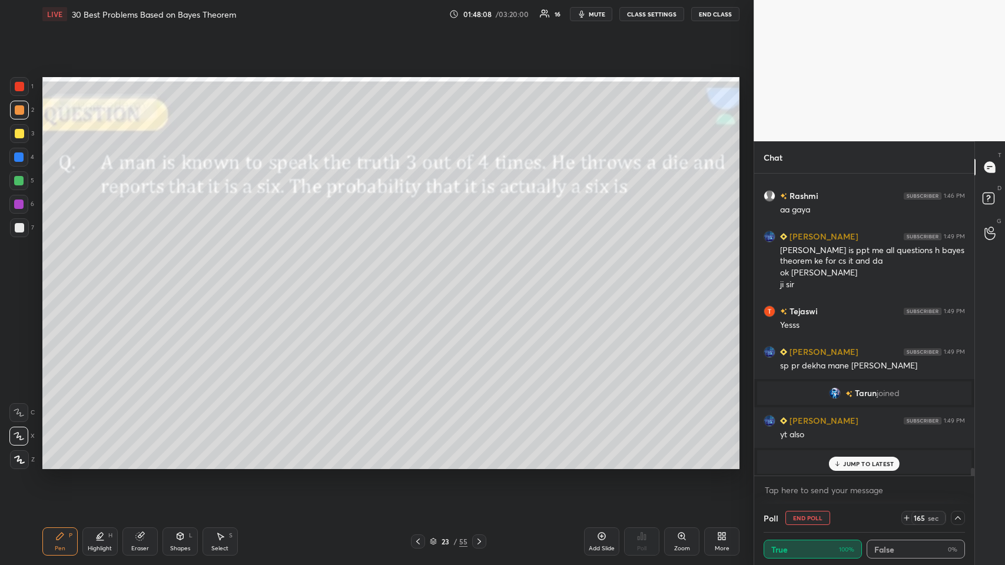
click at [421, 276] on div "JUMP TO LATEST" at bounding box center [864, 464] width 71 height 14
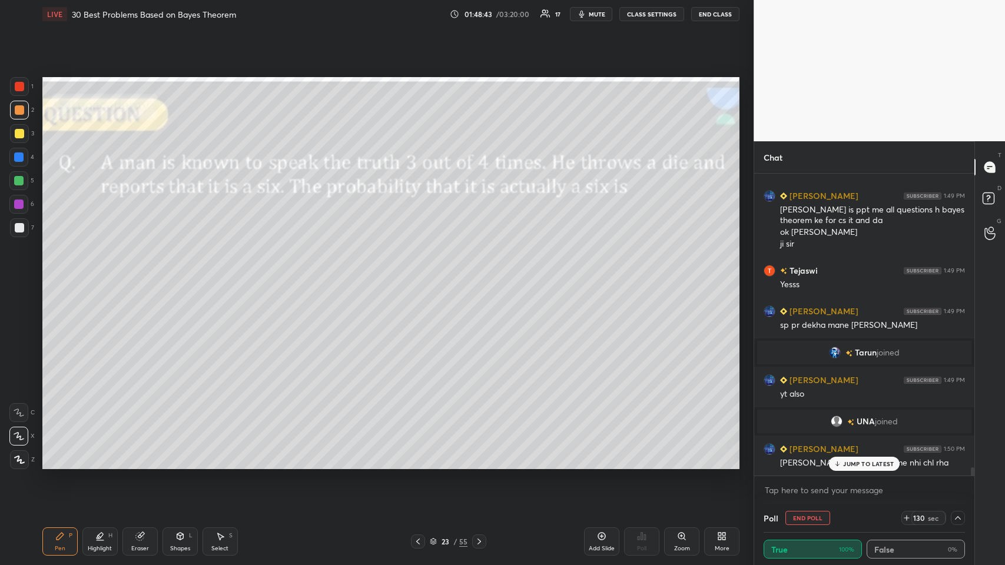
click at [421, 276] on p "JUMP TO LATEST" at bounding box center [868, 463] width 51 height 7
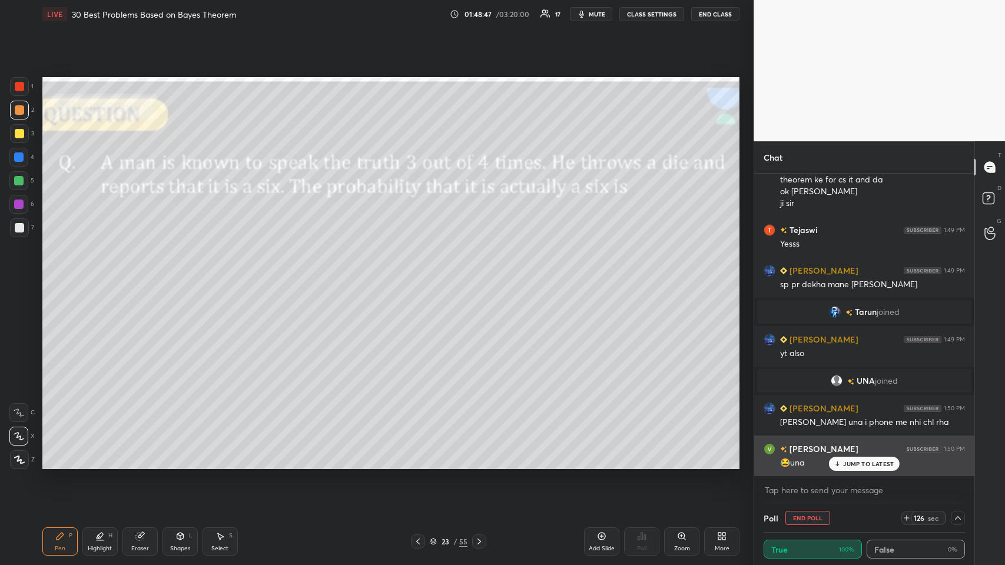
click at [421, 276] on p "JUMP TO LATEST" at bounding box center [868, 463] width 51 height 7
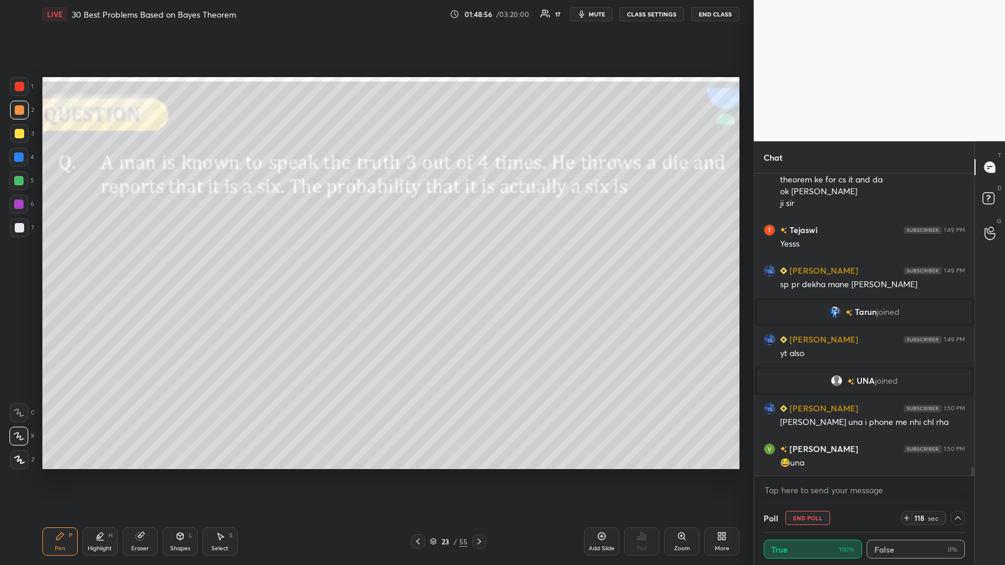
scroll to position [11183, 0]
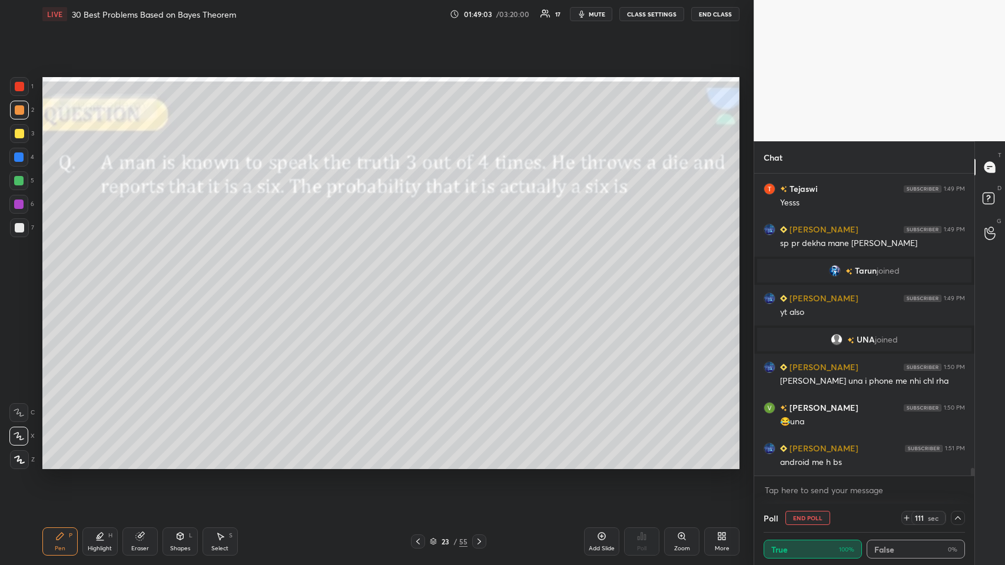
click at [180, 276] on icon at bounding box center [180, 538] width 0 height 4
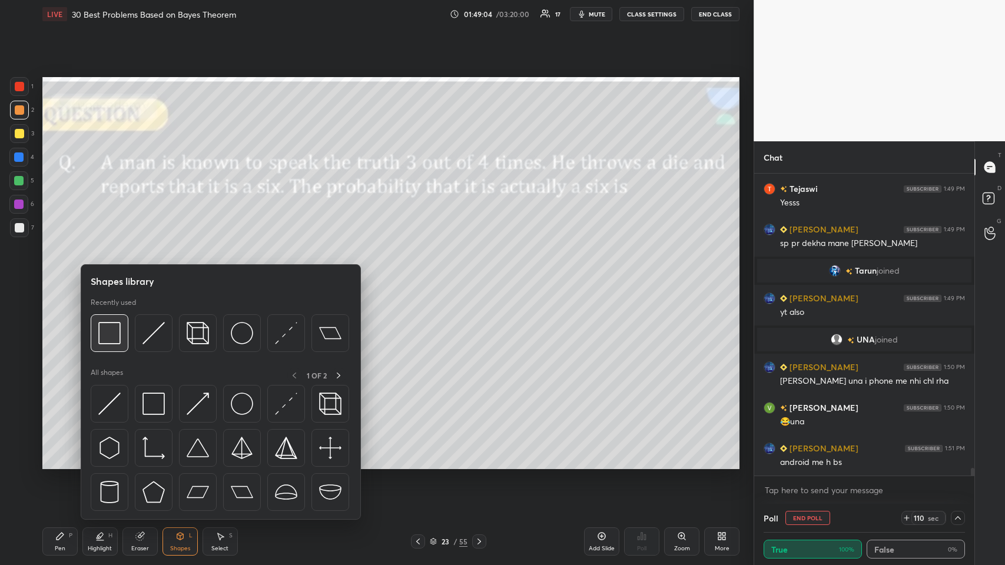
click at [107, 276] on img at bounding box center [109, 333] width 22 height 22
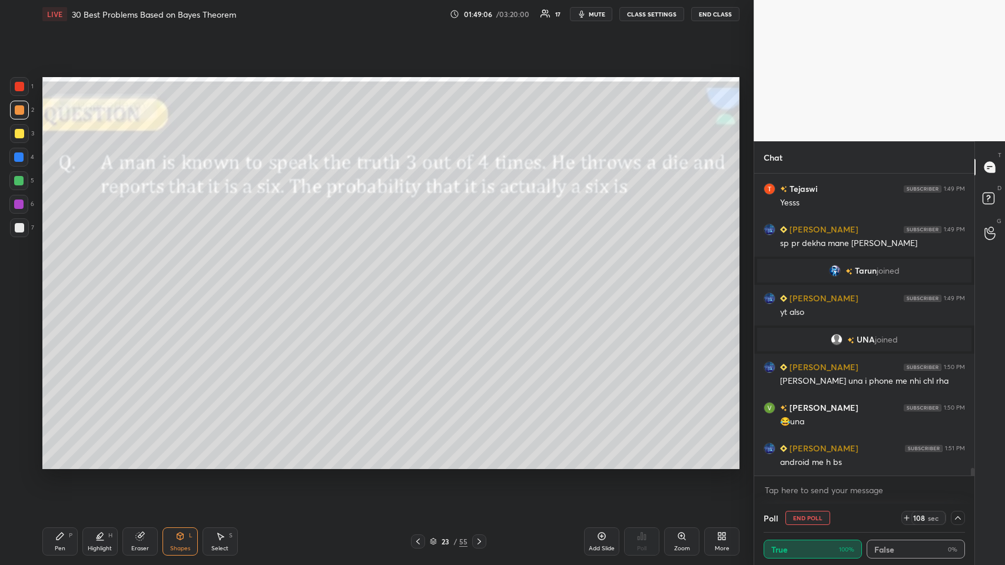
click at [55, 276] on icon at bounding box center [59, 535] width 9 height 9
click at [178, 276] on icon at bounding box center [180, 536] width 6 height 7
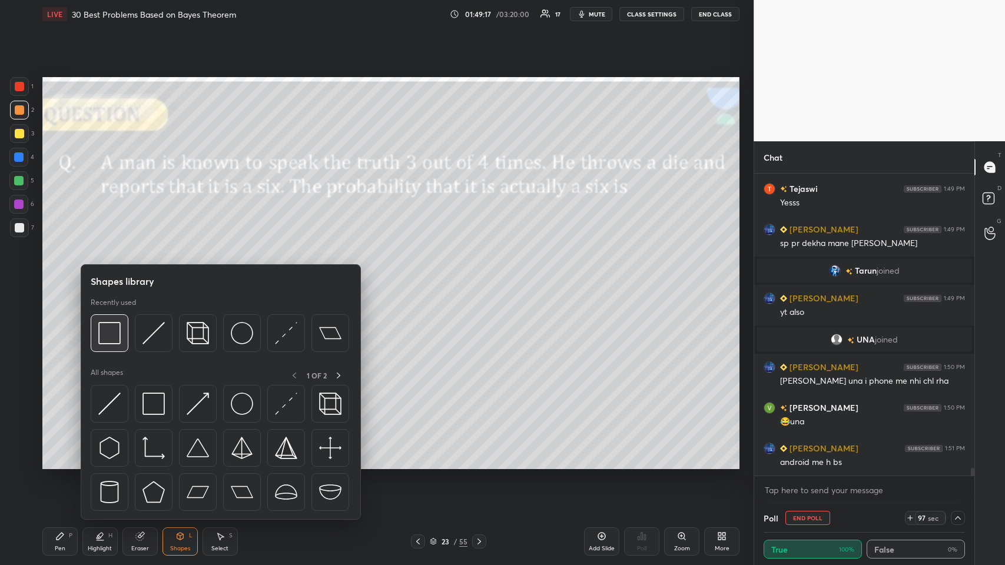
click at [102, 276] on img at bounding box center [109, 333] width 22 height 22
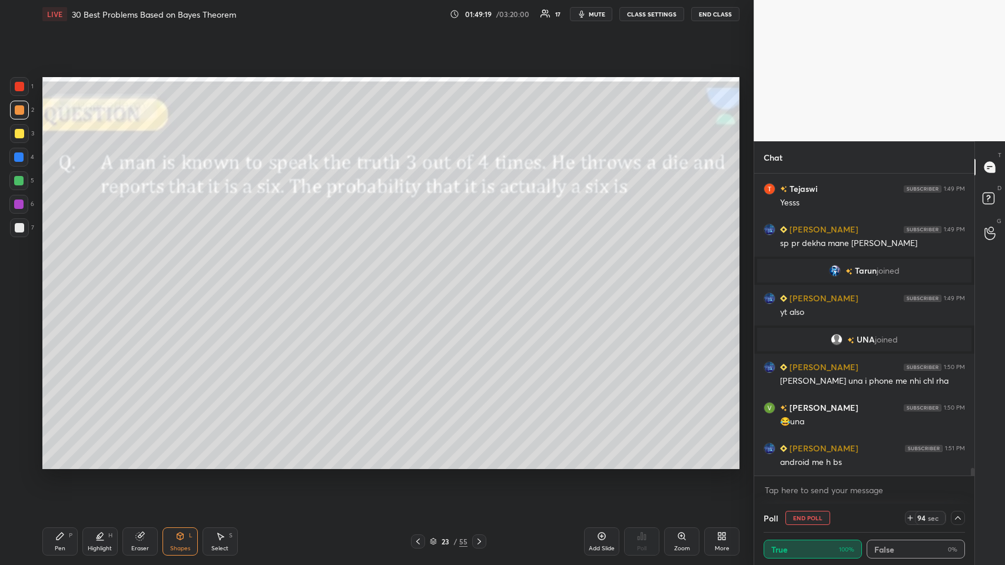
click at [64, 276] on icon at bounding box center [59, 535] width 9 height 9
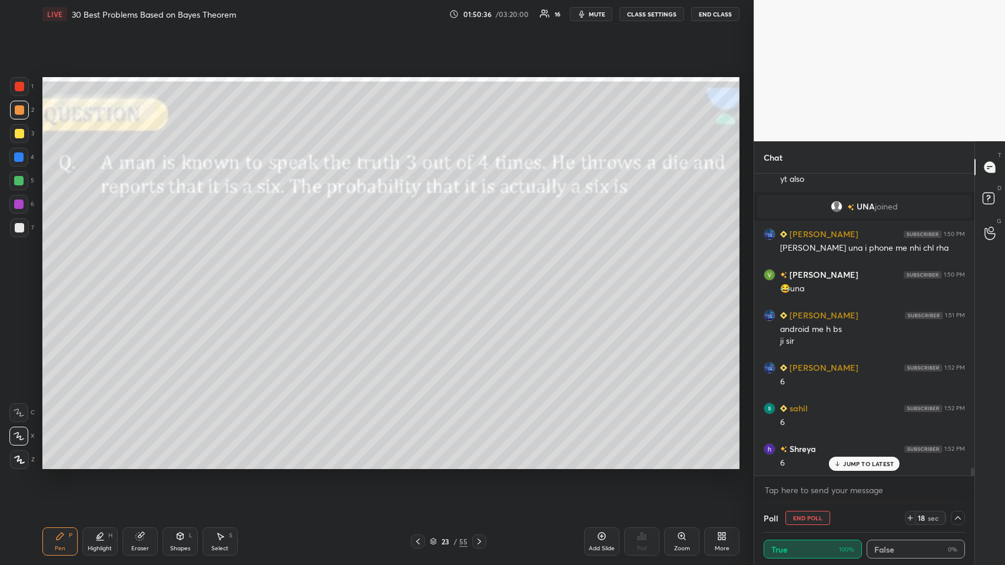
scroll to position [11356, 0]
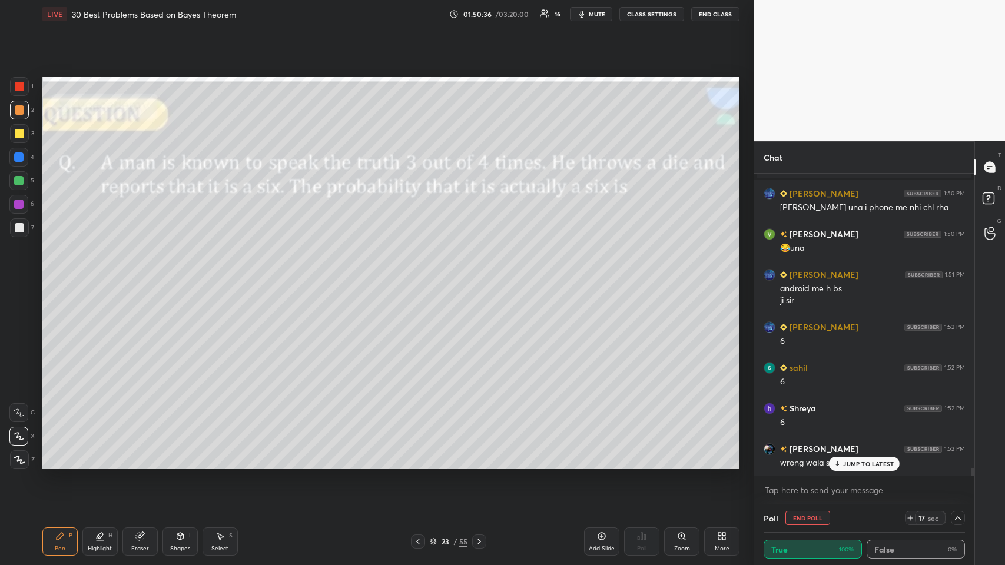
click at [421, 276] on icon at bounding box center [601, 535] width 9 height 9
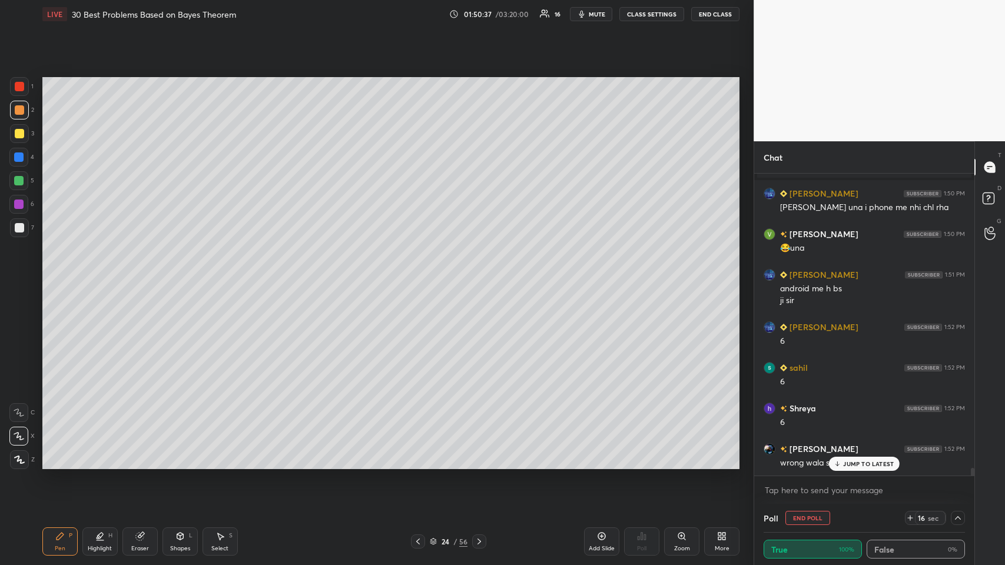
click at [421, 276] on div "JUMP TO LATEST" at bounding box center [864, 464] width 71 height 14
click at [177, 276] on icon at bounding box center [179, 535] width 9 height 9
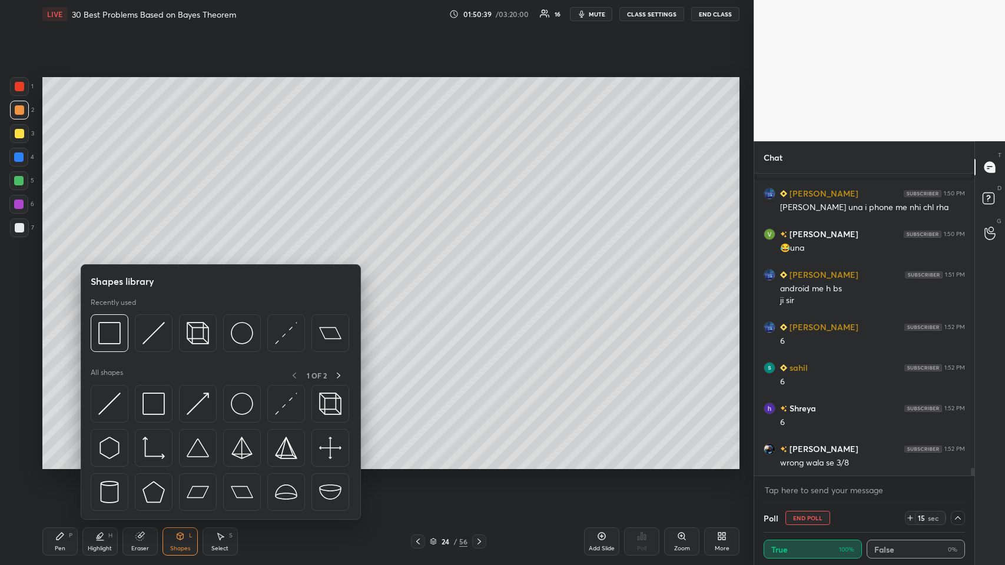
click at [110, 276] on img at bounding box center [109, 333] width 22 height 22
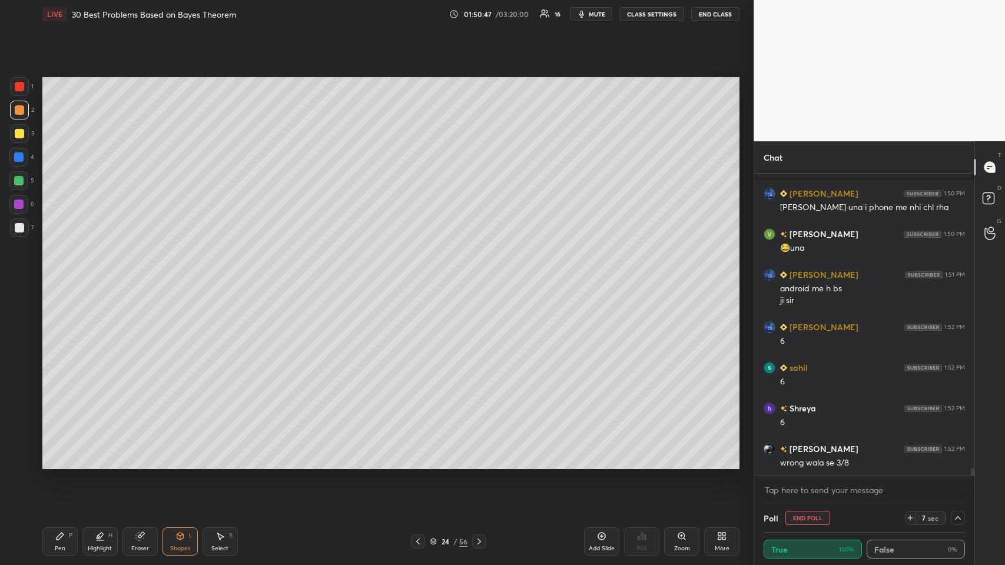
click at [66, 276] on div "Pen P" at bounding box center [59, 541] width 35 height 28
click at [28, 228] on div at bounding box center [19, 227] width 19 height 19
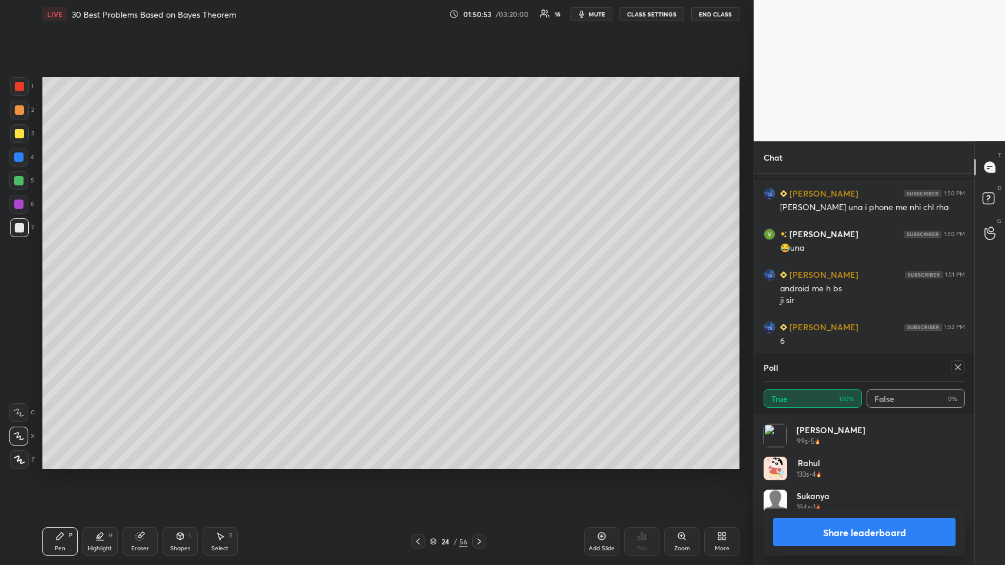
scroll to position [138, 198]
click at [421, 276] on icon at bounding box center [957, 367] width 9 height 9
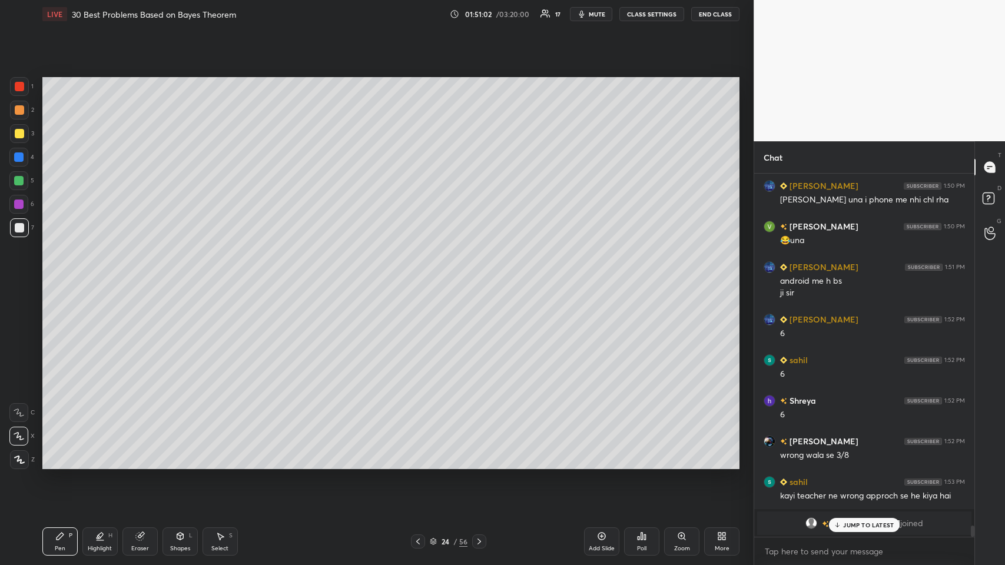
scroll to position [11405, 0]
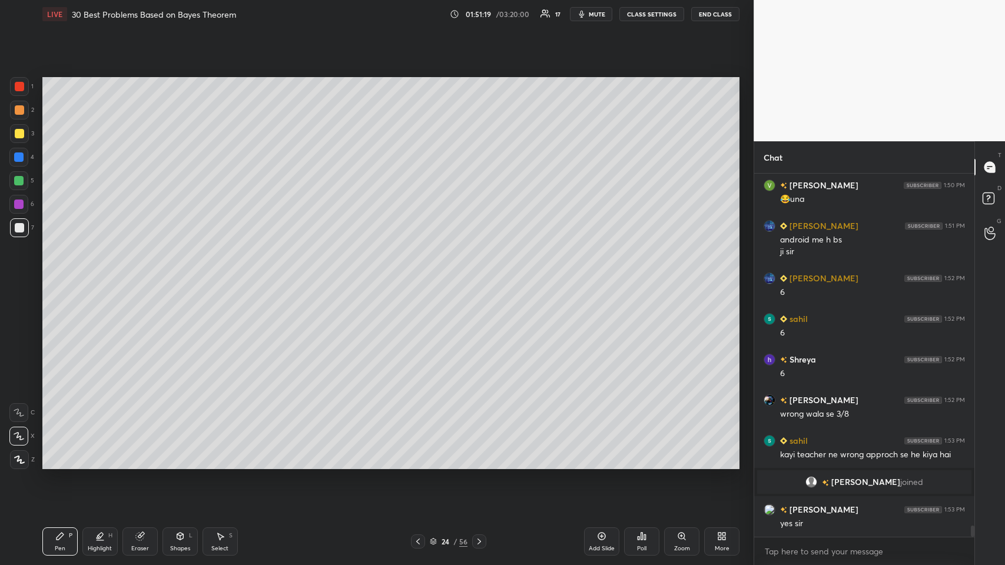
click at [169, 276] on div "Shapes L" at bounding box center [179, 541] width 35 height 28
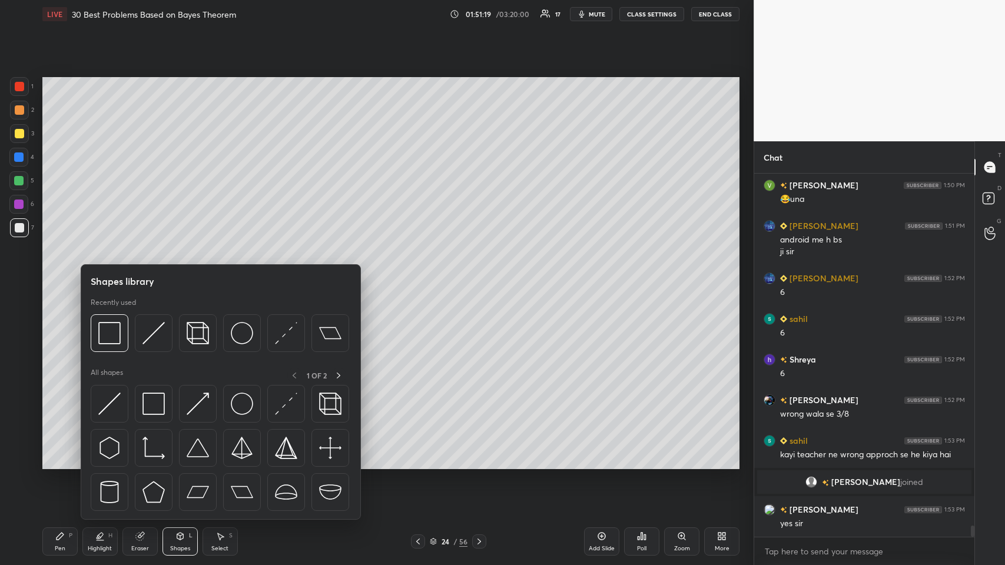
click at [142, 276] on icon at bounding box center [139, 535] width 9 height 9
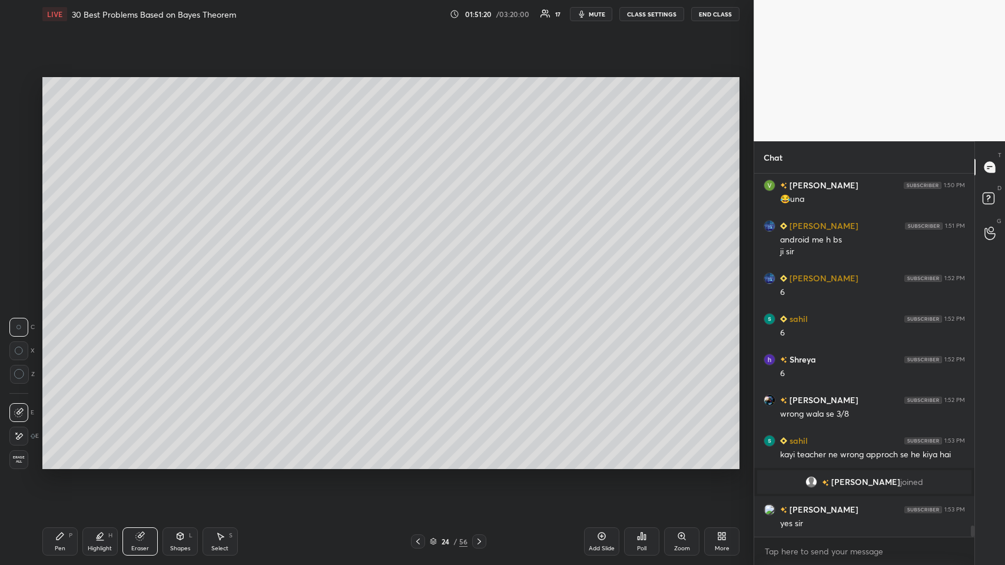
click at [25, 276] on span "Erase all" at bounding box center [19, 460] width 18 height 8
click at [169, 276] on div "Shapes L" at bounding box center [179, 541] width 35 height 28
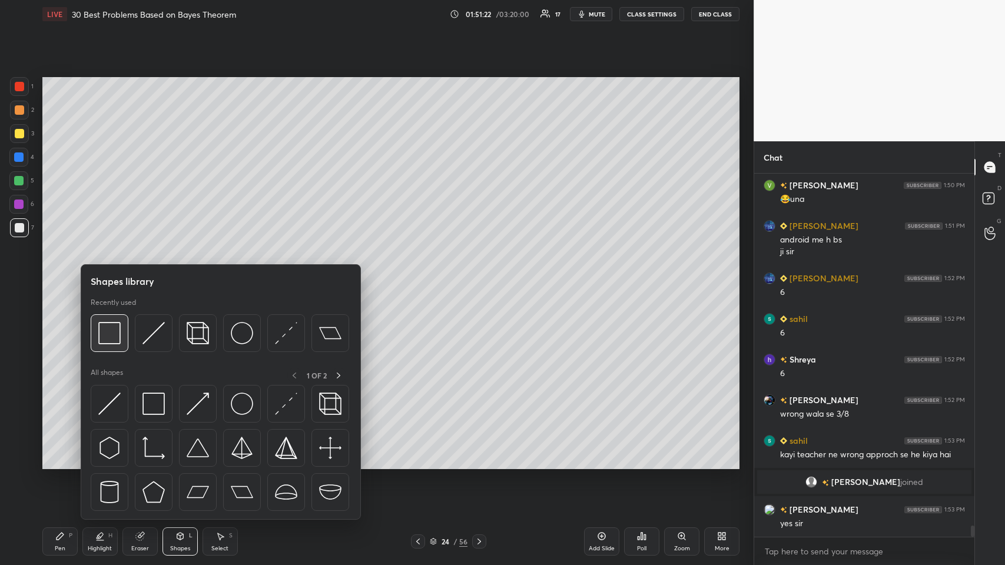
click at [119, 276] on img at bounding box center [109, 333] width 22 height 22
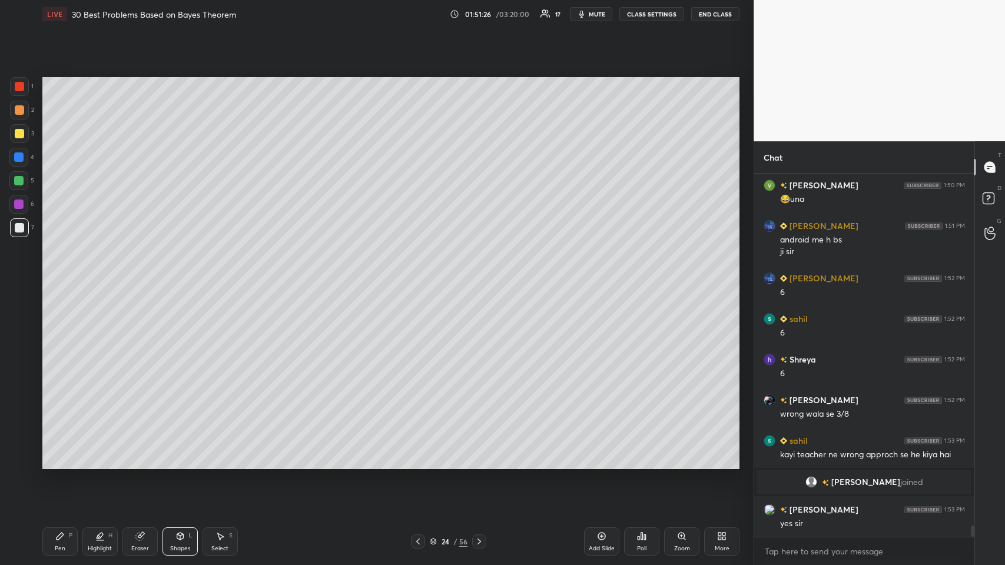
click at [65, 276] on div "Pen P" at bounding box center [59, 541] width 35 height 28
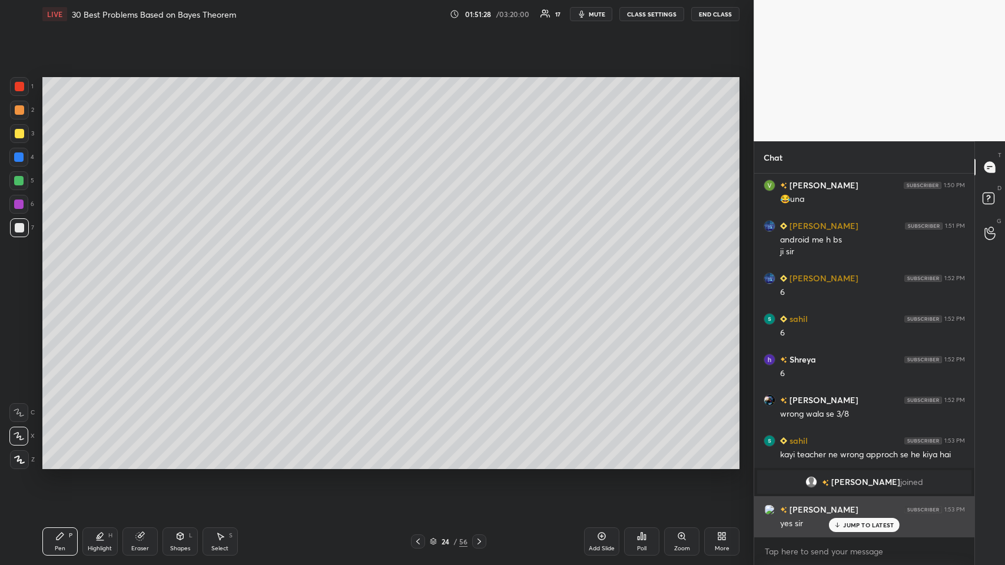
scroll to position [11433, 0]
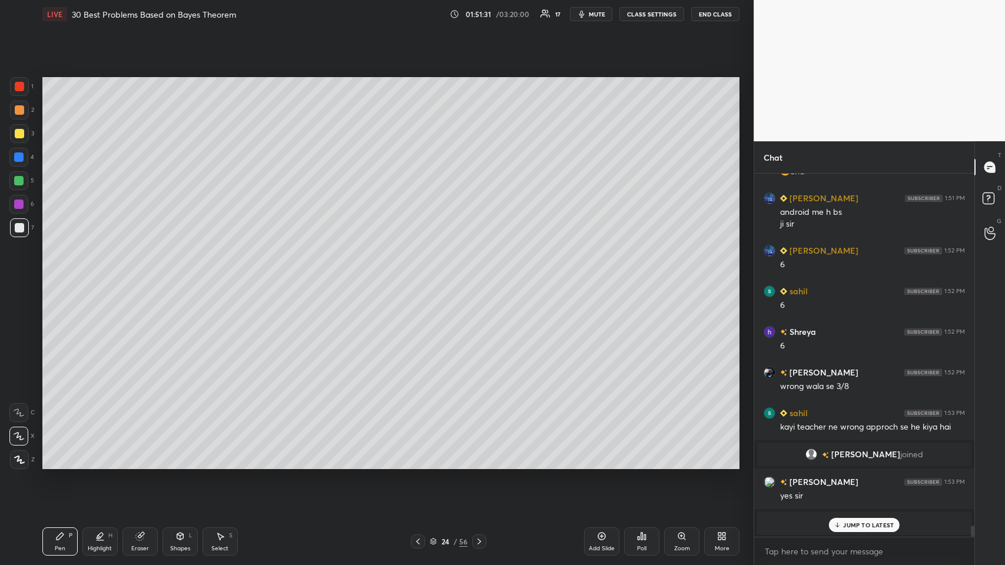
click at [421, 276] on p "JUMP TO LATEST" at bounding box center [868, 524] width 51 height 7
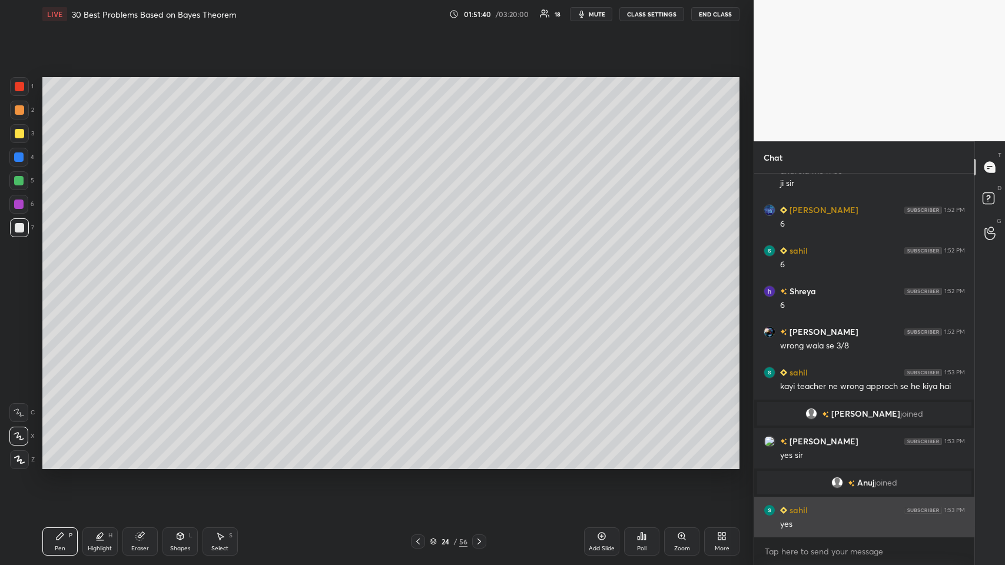
scroll to position [11401, 0]
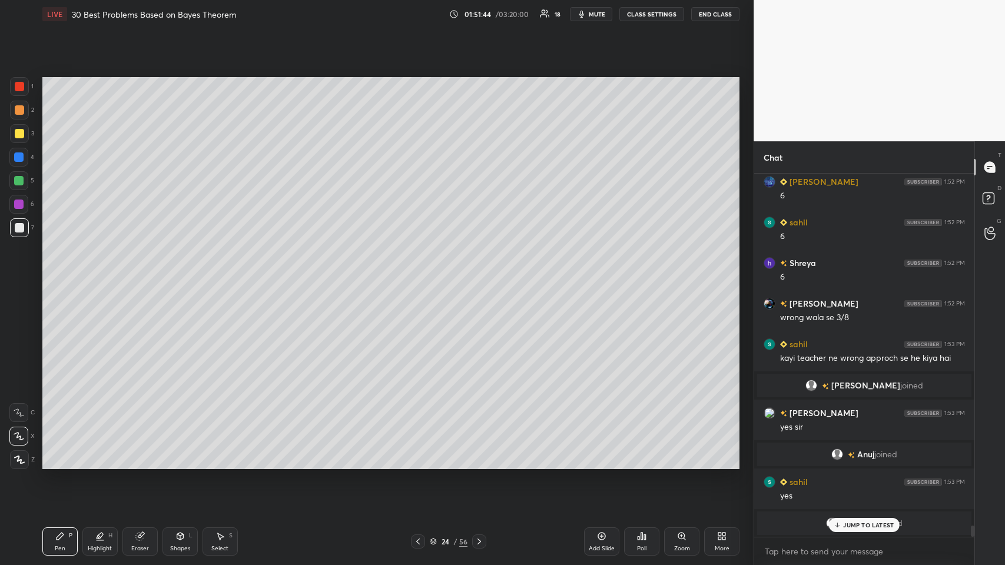
click at [16, 111] on div at bounding box center [19, 109] width 9 height 9
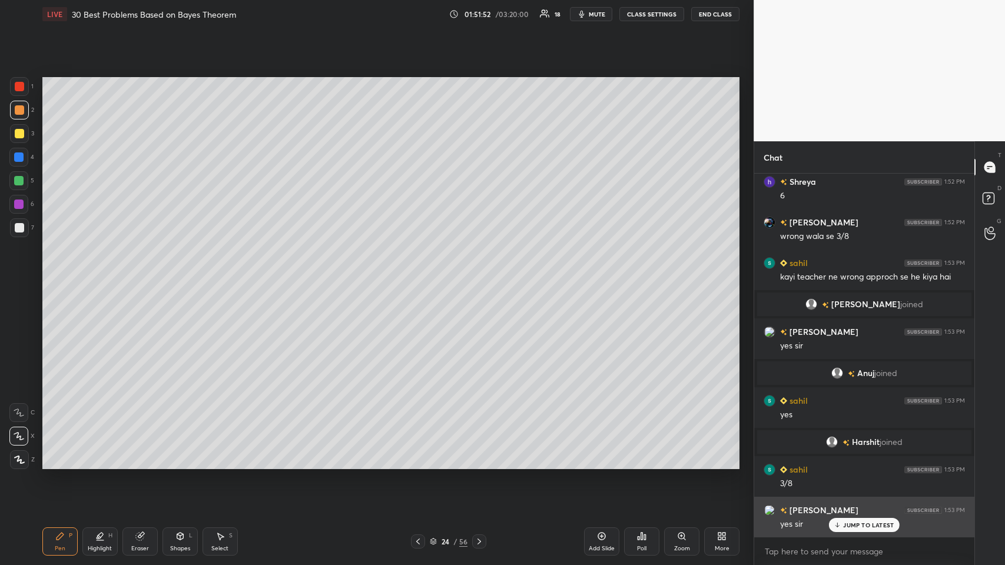
scroll to position [11501, 0]
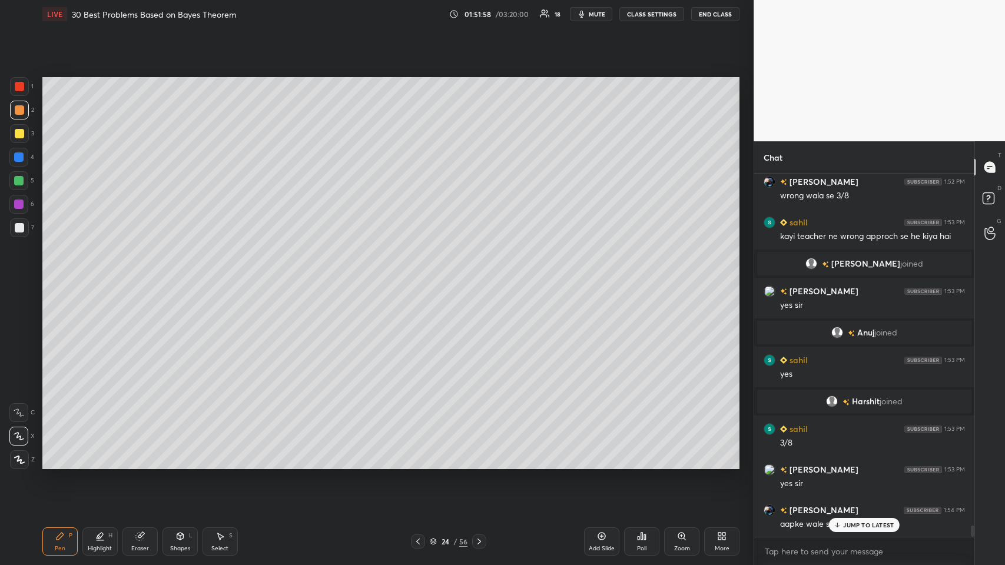
click at [421, 276] on icon at bounding box center [837, 524] width 8 height 7
click at [15, 129] on div at bounding box center [19, 133] width 9 height 9
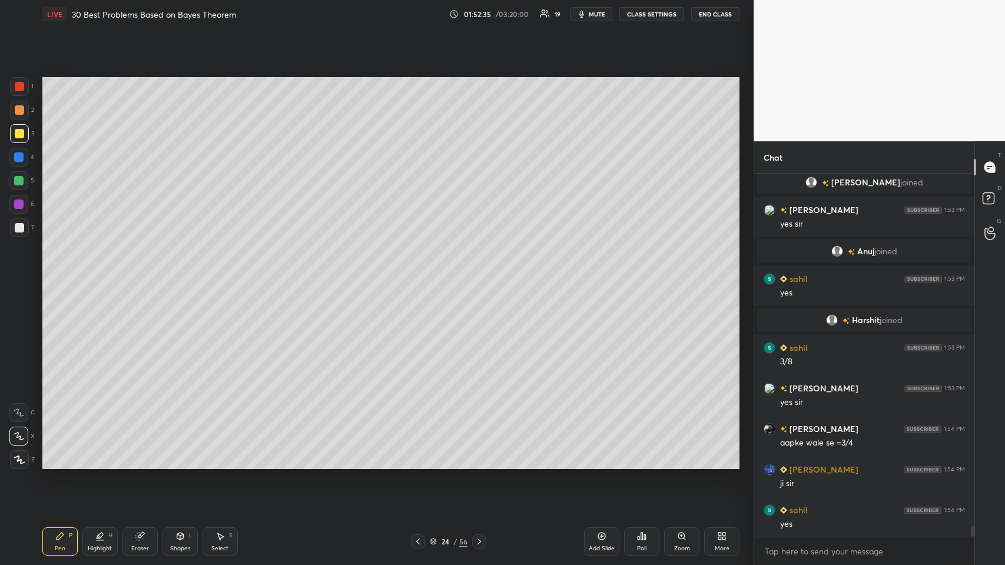
scroll to position [11623, 0]
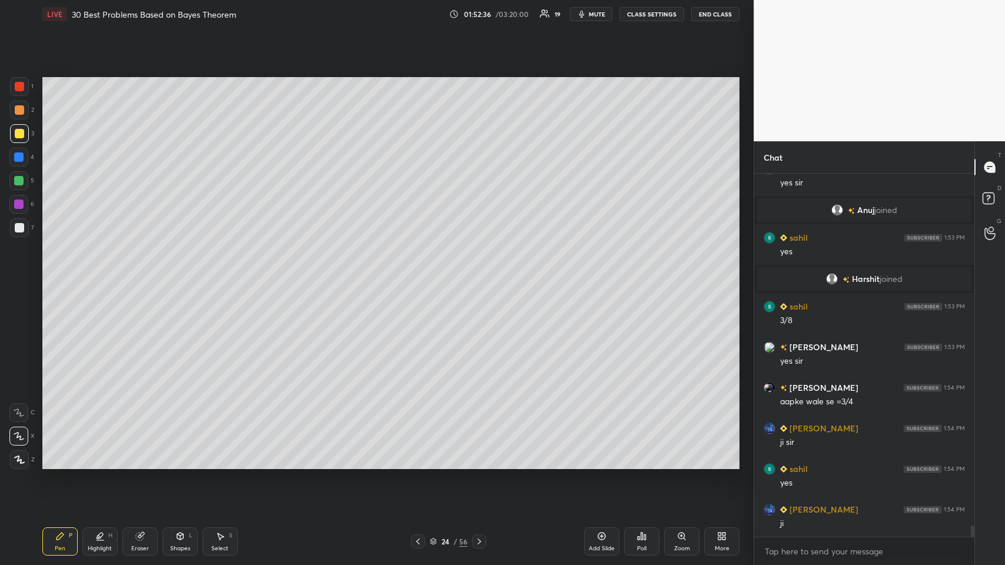
click at [421, 276] on icon at bounding box center [601, 535] width 9 height 9
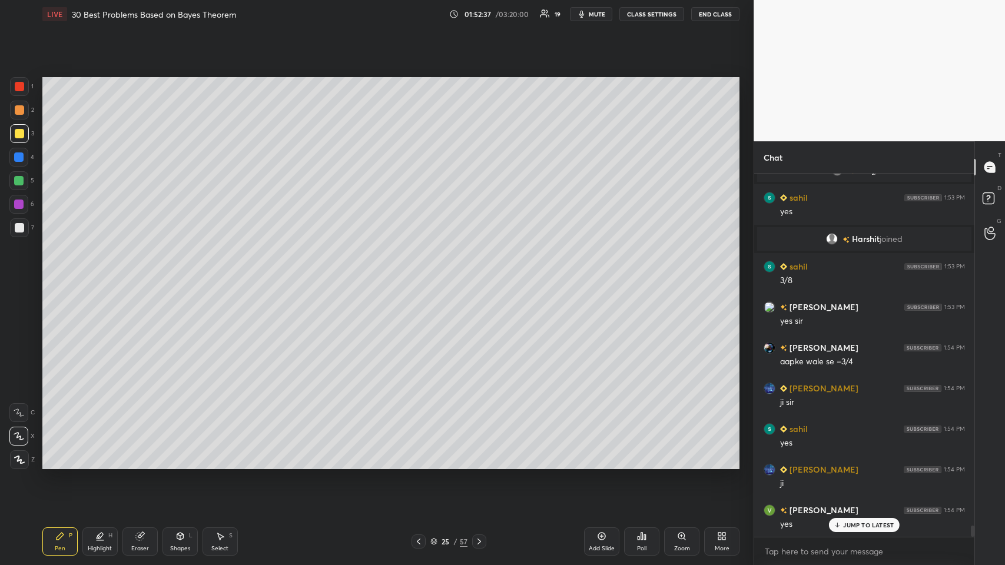
click at [16, 134] on div at bounding box center [19, 133] width 9 height 9
click at [171, 276] on div "Shapes L" at bounding box center [179, 541] width 35 height 28
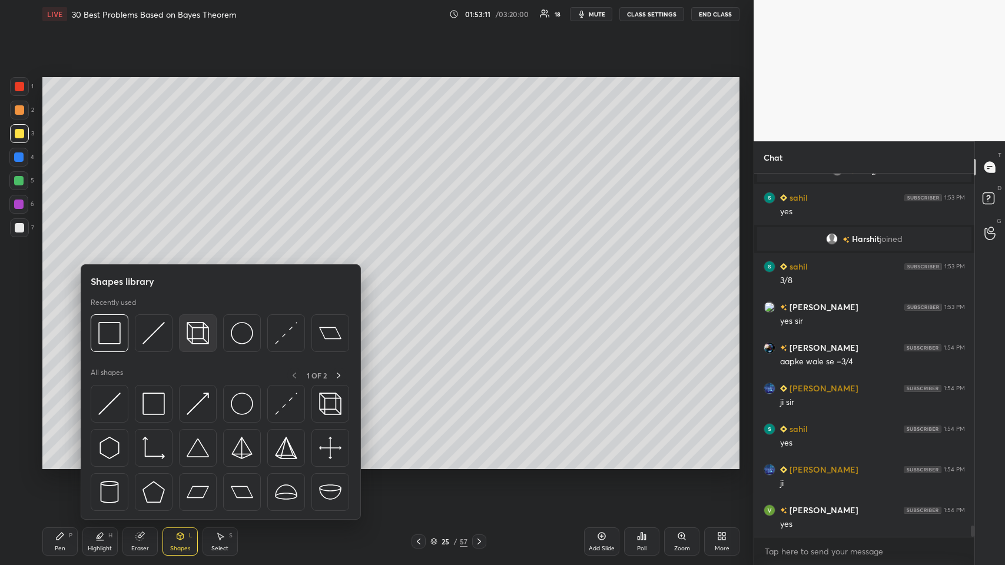
scroll to position [11704, 0]
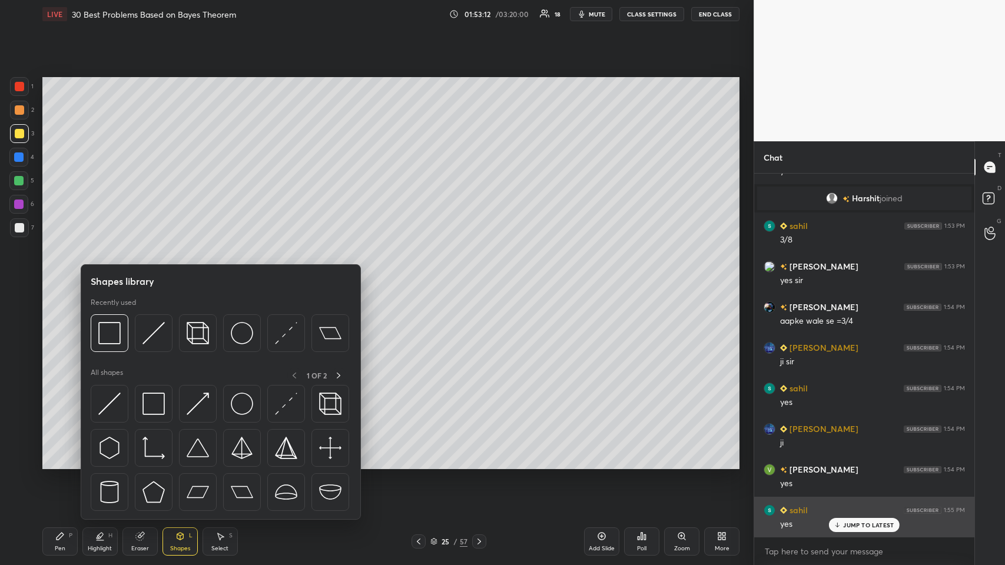
click at [197, 276] on img at bounding box center [198, 333] width 22 height 22
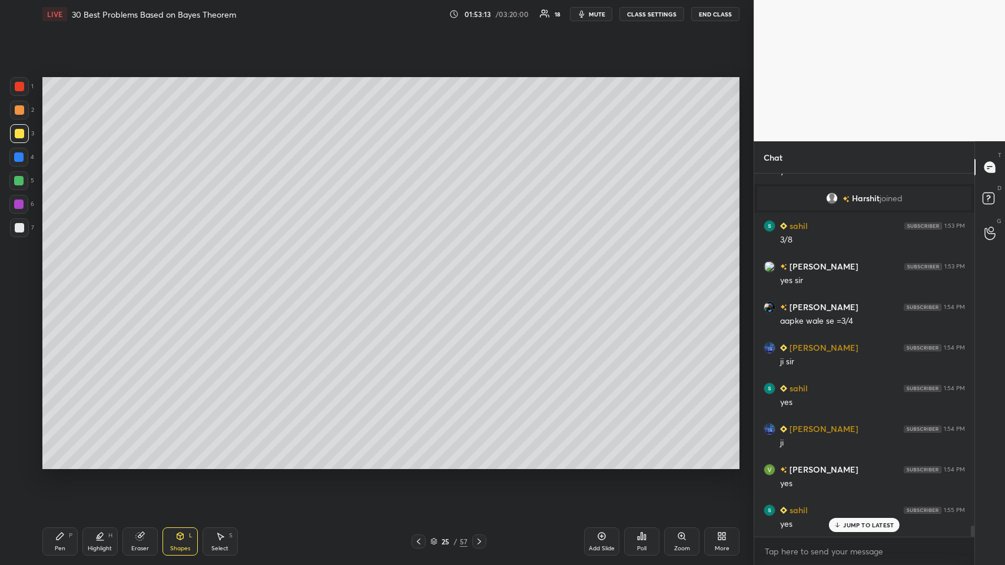
click at [62, 276] on icon at bounding box center [59, 536] width 7 height 7
click at [18, 231] on div at bounding box center [19, 227] width 9 height 9
click at [184, 276] on icon at bounding box center [179, 535] width 9 height 9
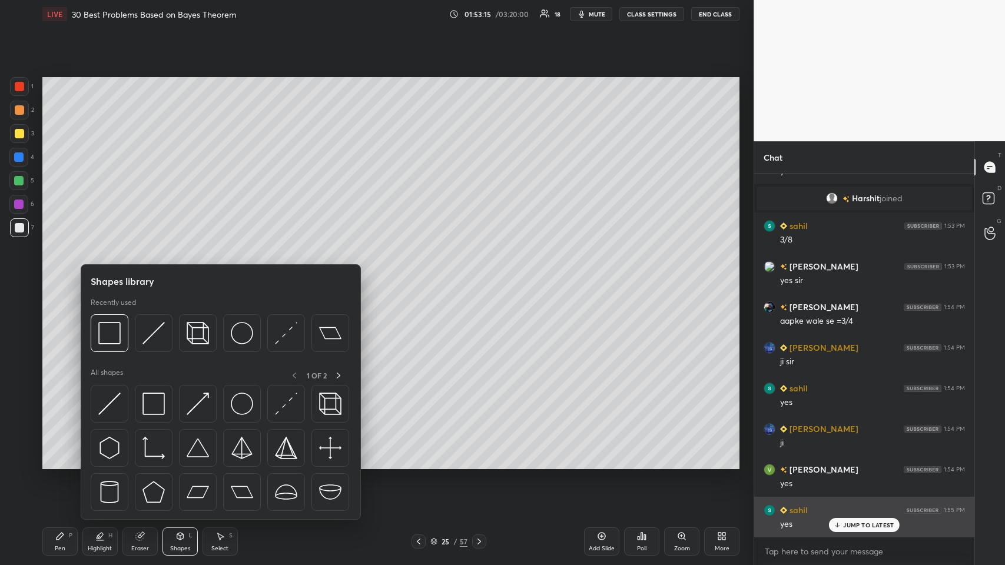
click at [154, 276] on img at bounding box center [153, 333] width 22 height 22
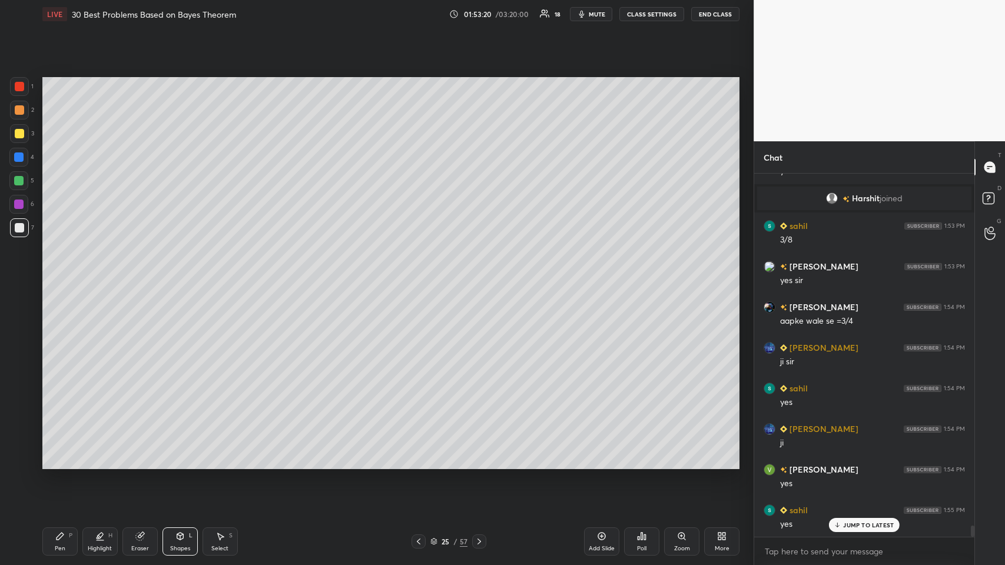
click at [52, 276] on div "Pen P" at bounding box center [59, 541] width 35 height 28
click at [175, 276] on div "Shapes" at bounding box center [180, 549] width 20 height 6
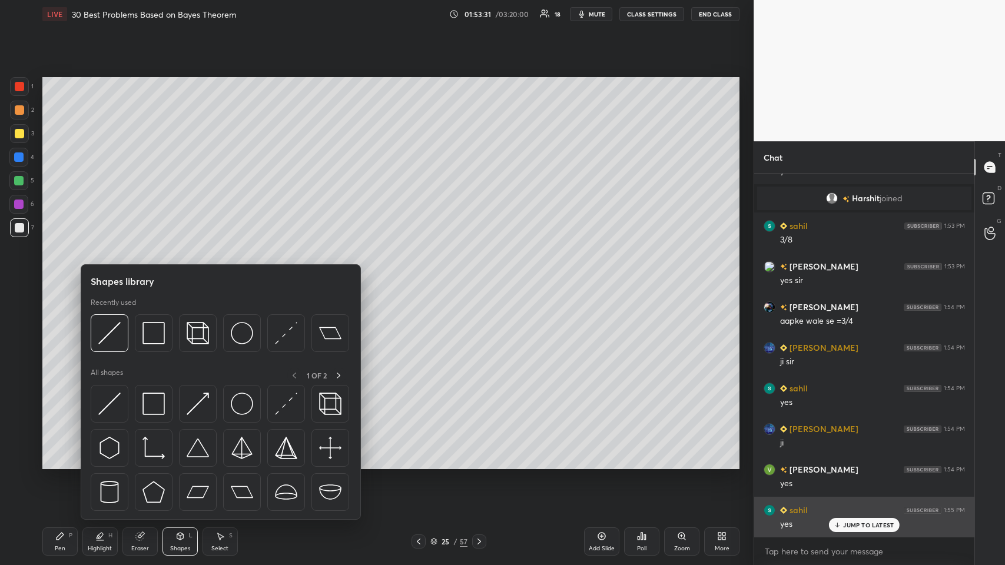
click at [117, 276] on img at bounding box center [109, 333] width 22 height 22
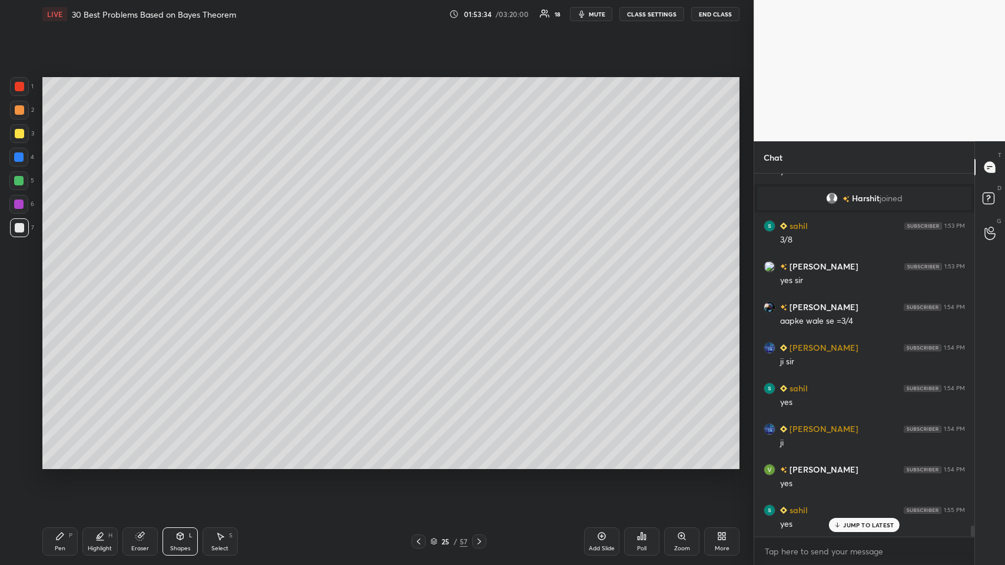
click at [63, 276] on icon at bounding box center [59, 535] width 9 height 9
click at [421, 276] on div "JUMP TO LATEST" at bounding box center [864, 525] width 71 height 14
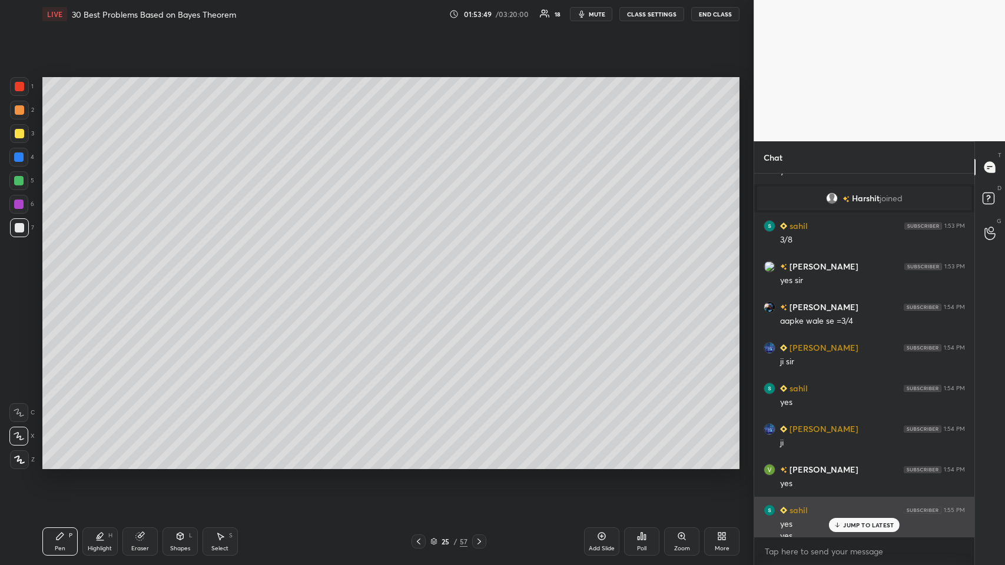
scroll to position [11715, 0]
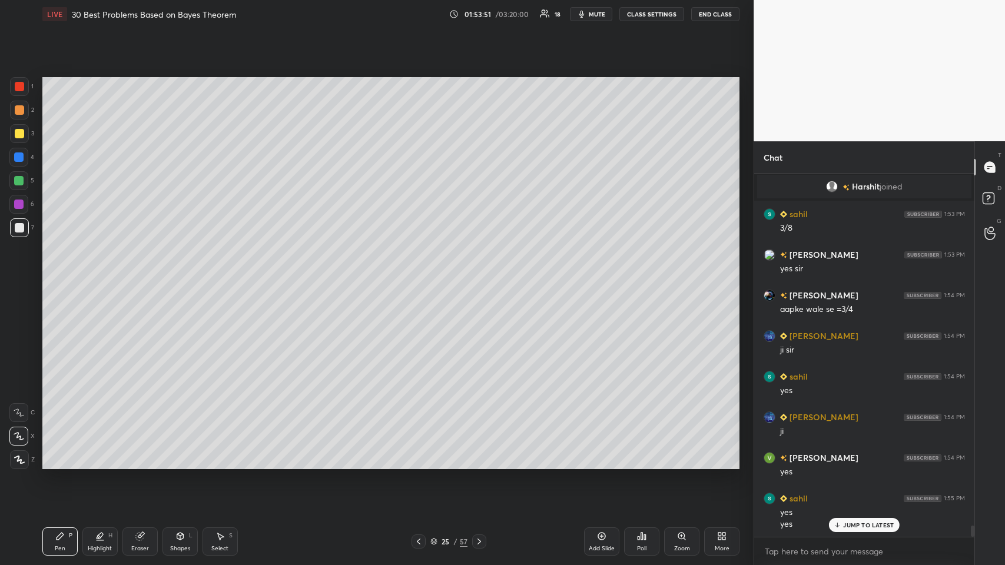
click at [19, 137] on div at bounding box center [19, 133] width 9 height 9
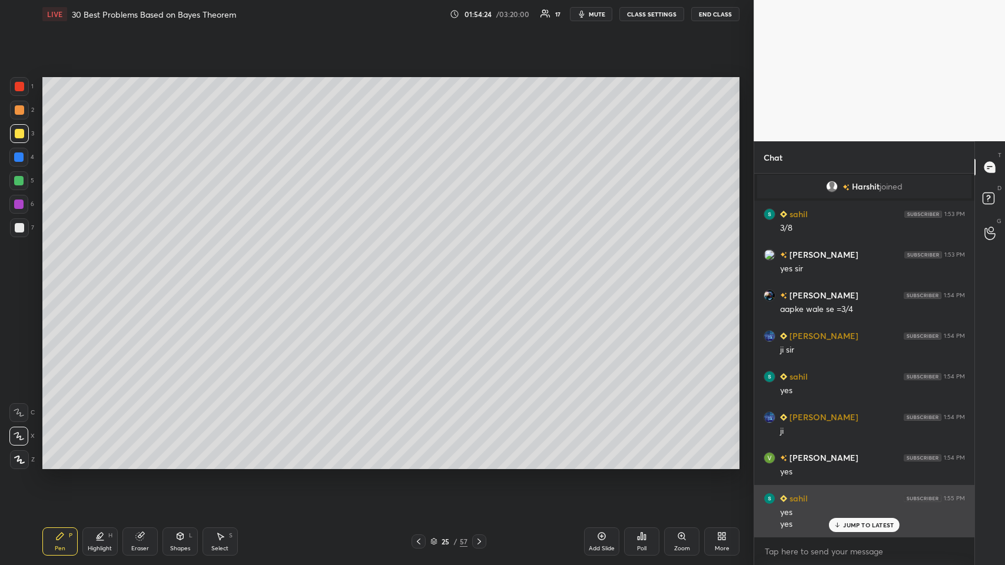
scroll to position [11756, 0]
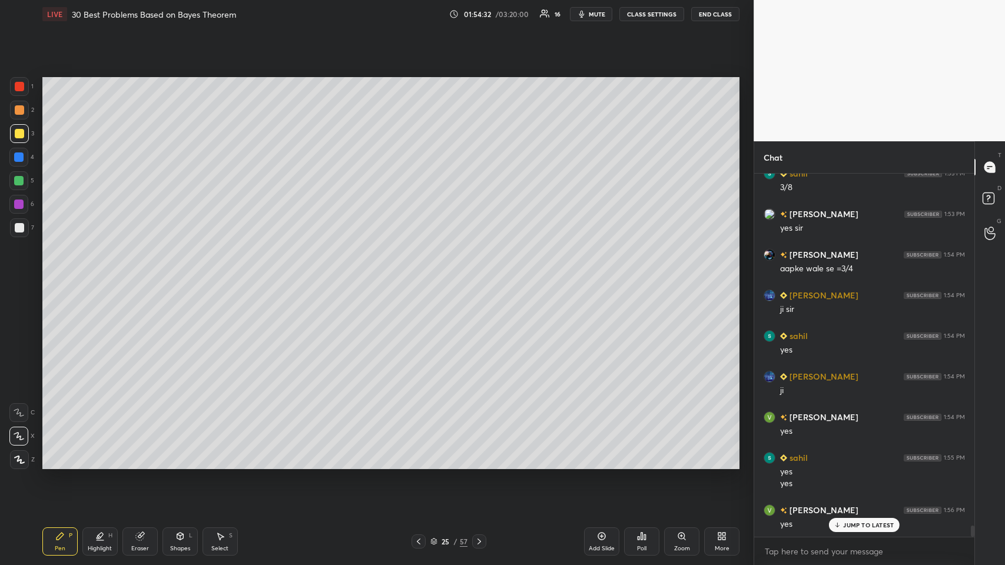
click at [421, 276] on div "Add Slide" at bounding box center [601, 541] width 35 height 28
click at [18, 155] on div at bounding box center [18, 156] width 9 height 9
click at [178, 276] on icon at bounding box center [179, 535] width 9 height 9
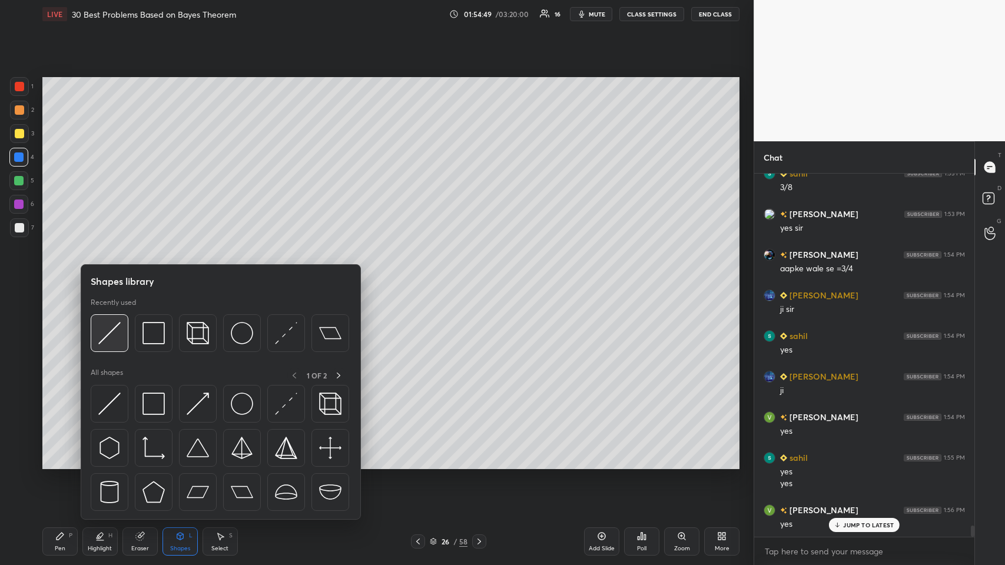
scroll to position [11797, 0]
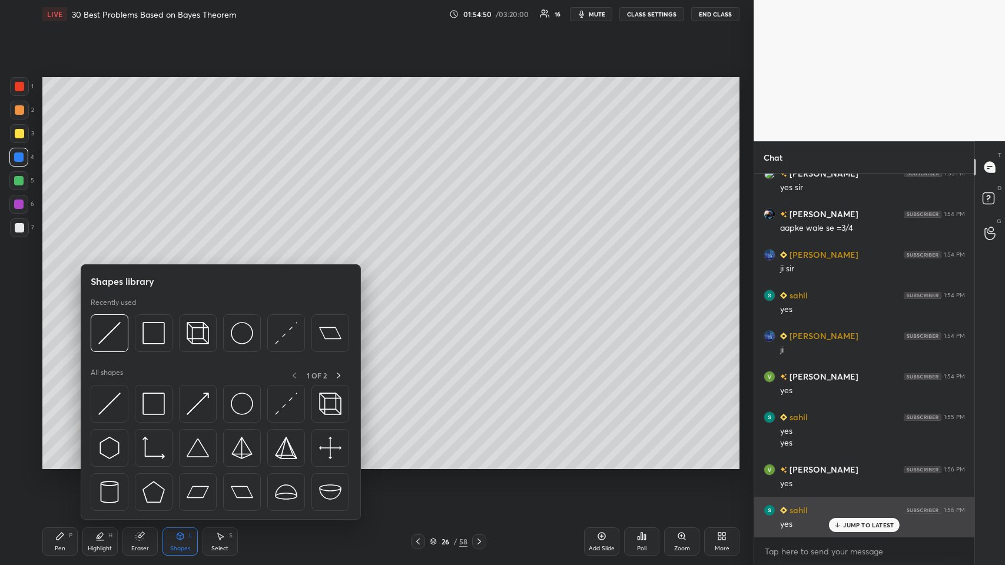
click at [142, 276] on img at bounding box center [153, 333] width 22 height 22
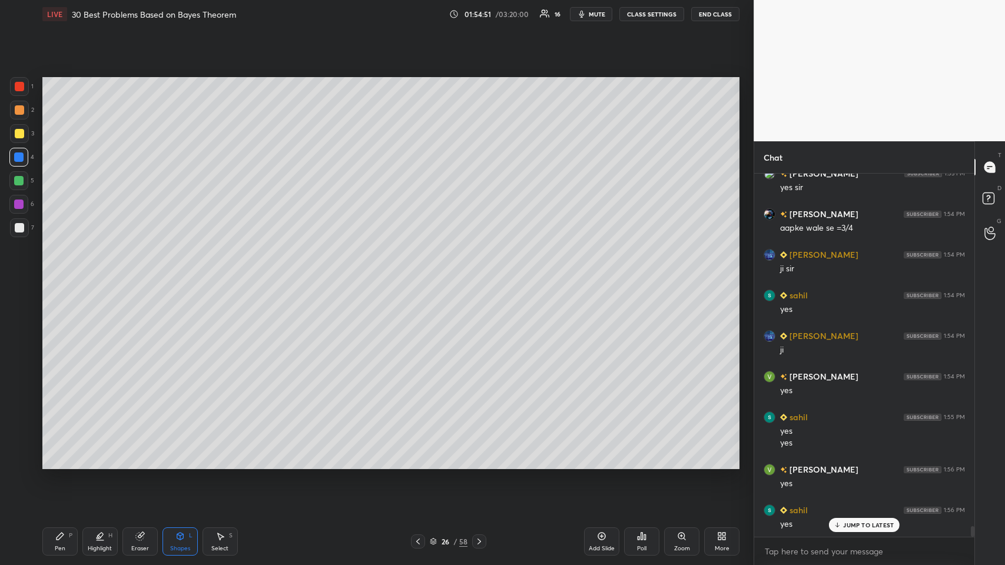
click at [54, 276] on div "Pen P" at bounding box center [59, 541] width 35 height 28
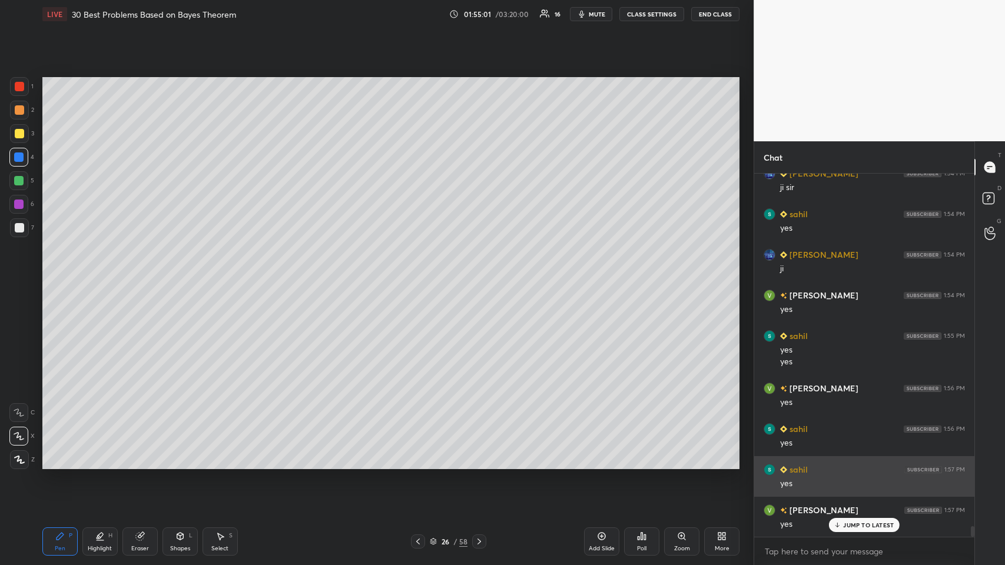
scroll to position [11918, 0]
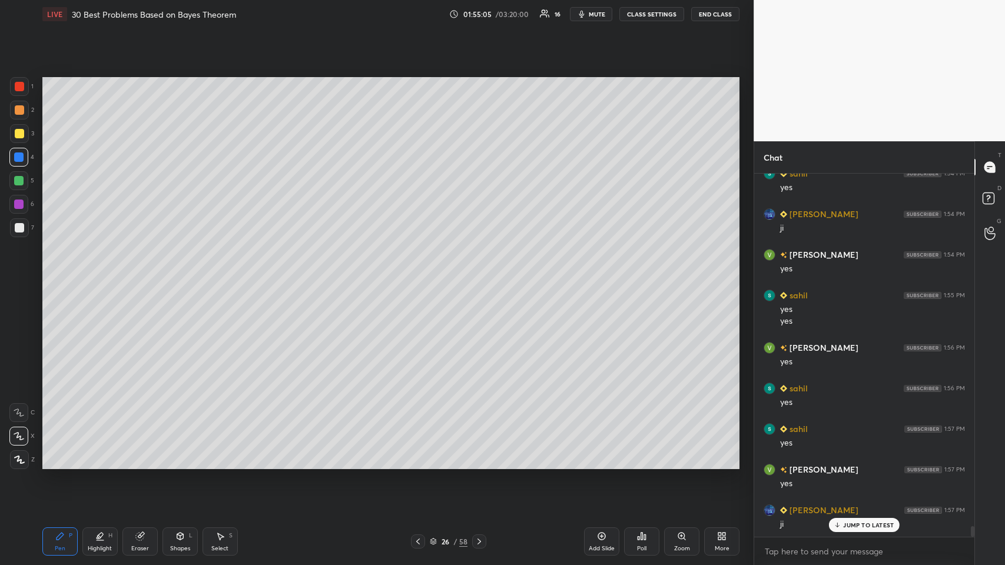
click at [7, 137] on div "1 2 3 4 5 6 7 C X Z C X Z E E Erase all H H" at bounding box center [19, 273] width 38 height 392
click at [19, 113] on div at bounding box center [19, 109] width 9 height 9
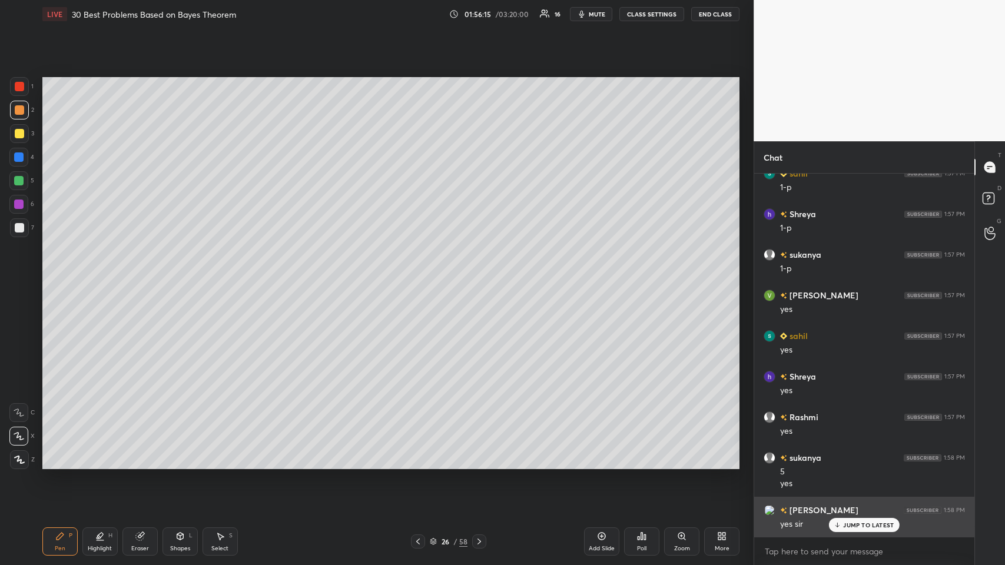
scroll to position [12377, 0]
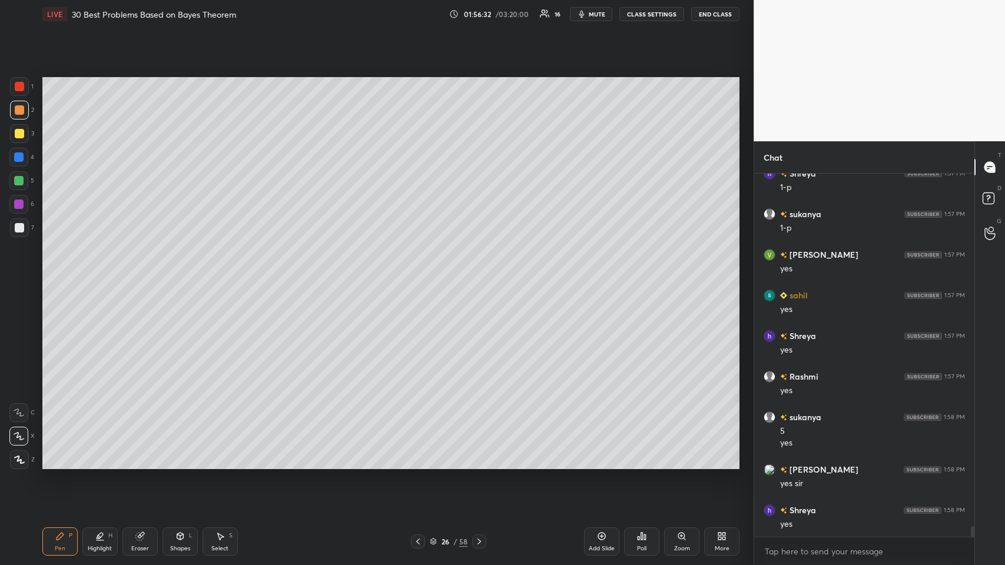
click at [421, 276] on icon at bounding box center [602, 536] width 4 height 4
click at [19, 139] on div at bounding box center [19, 133] width 19 height 19
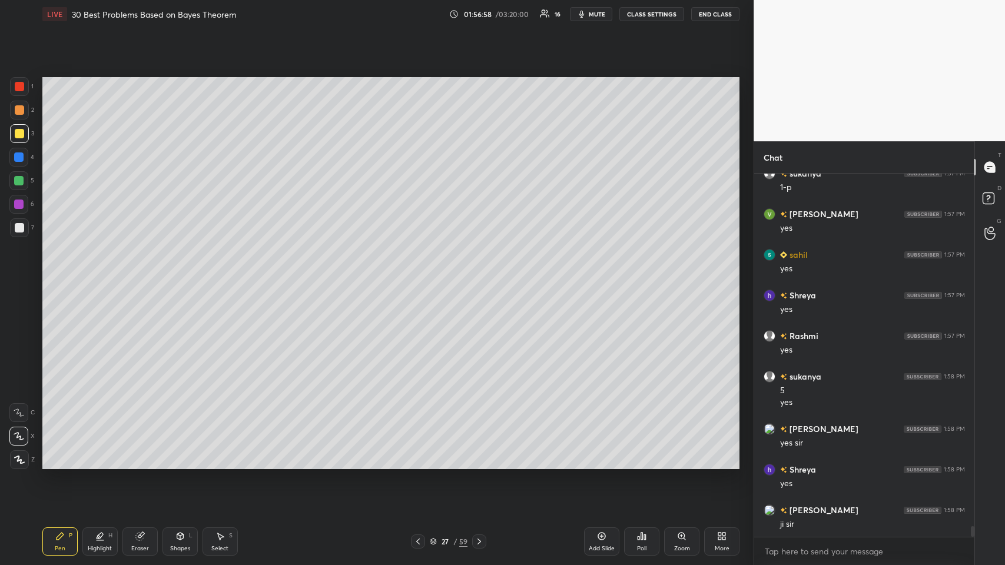
scroll to position [12459, 0]
click at [13, 108] on div at bounding box center [19, 110] width 19 height 19
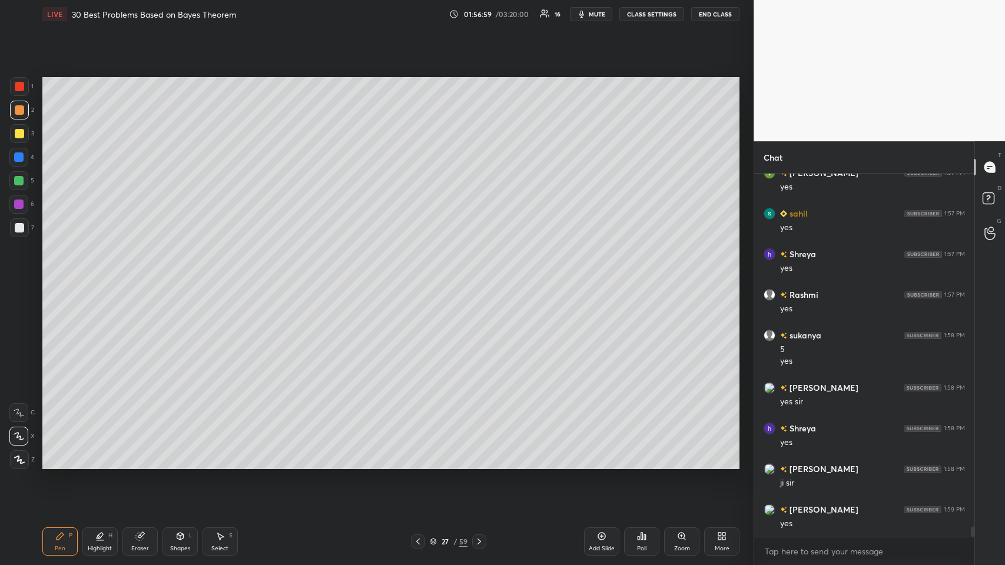
click at [15, 154] on div at bounding box center [18, 156] width 9 height 9
click at [19, 110] on div at bounding box center [19, 109] width 9 height 9
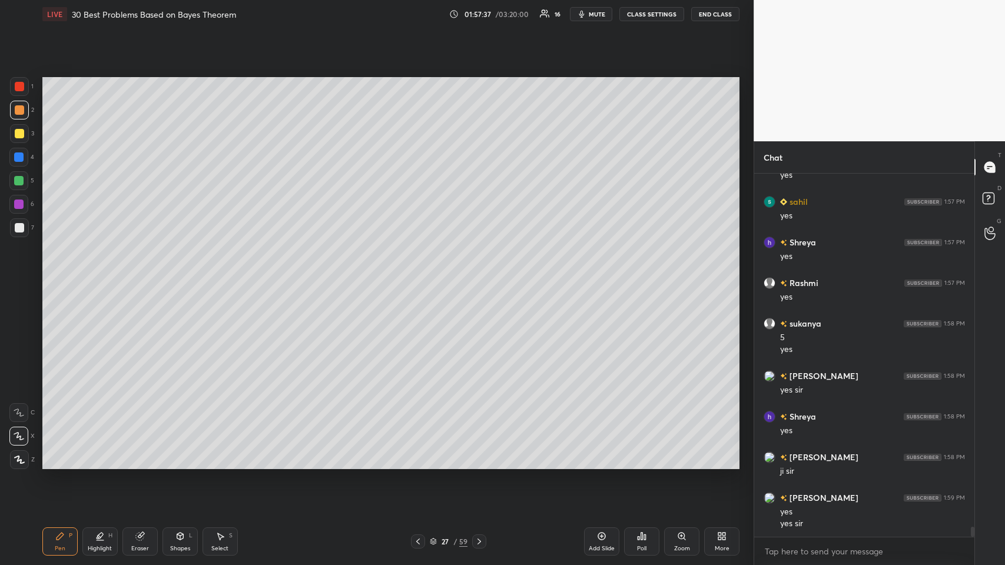
scroll to position [12510, 0]
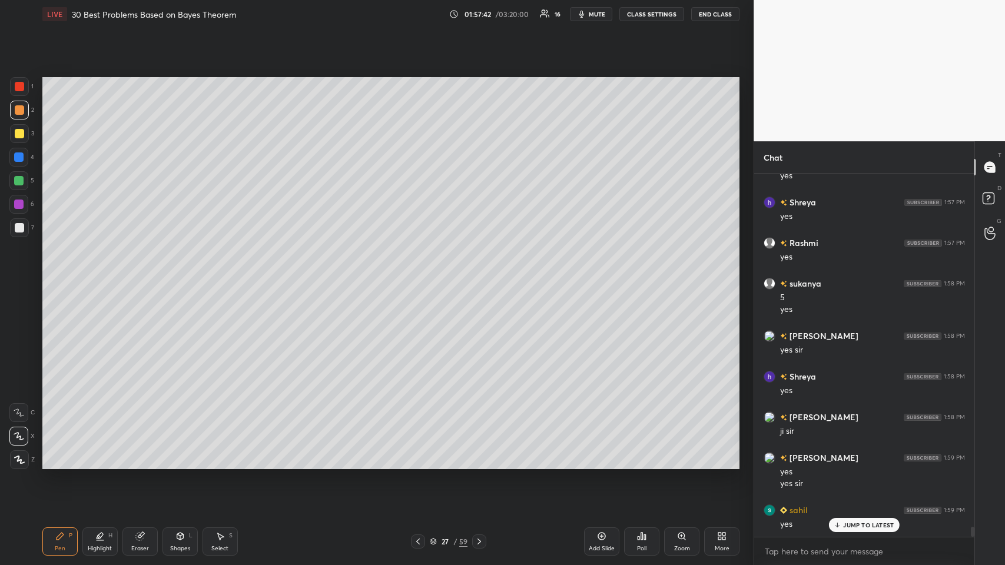
click at [15, 137] on div at bounding box center [19, 133] width 9 height 9
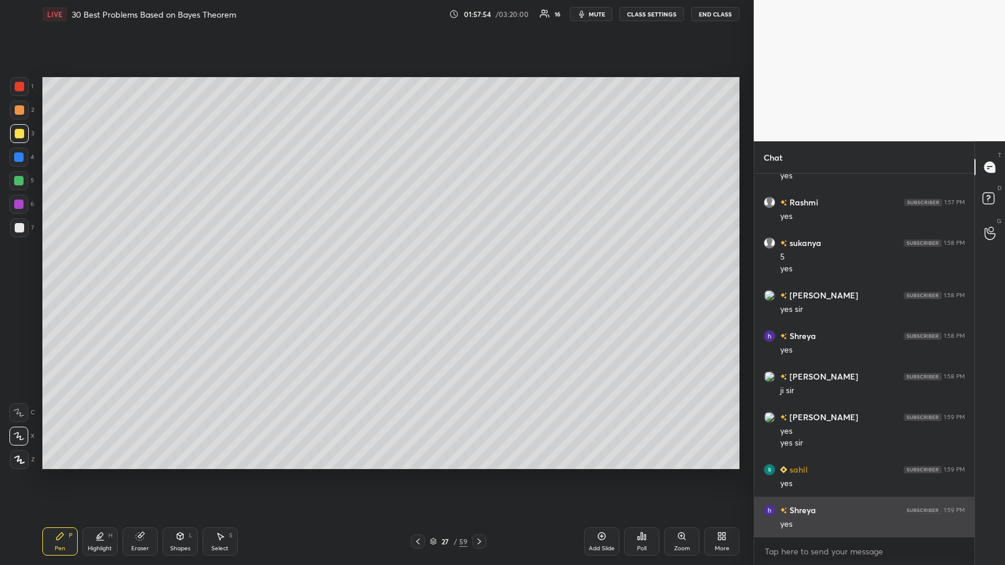
scroll to position [12592, 0]
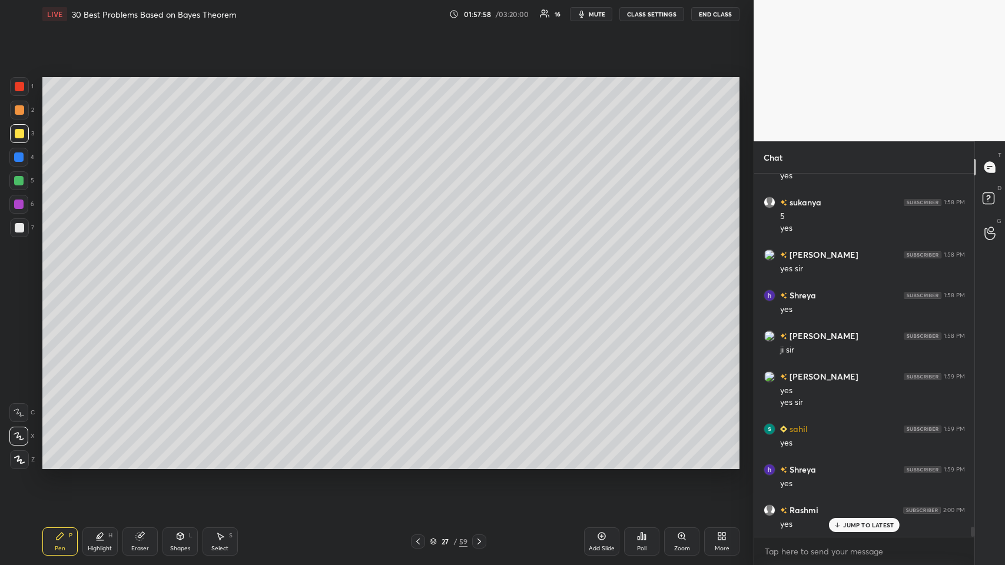
click at [21, 112] on div at bounding box center [19, 109] width 9 height 9
click at [421, 276] on icon at bounding box center [602, 536] width 4 height 4
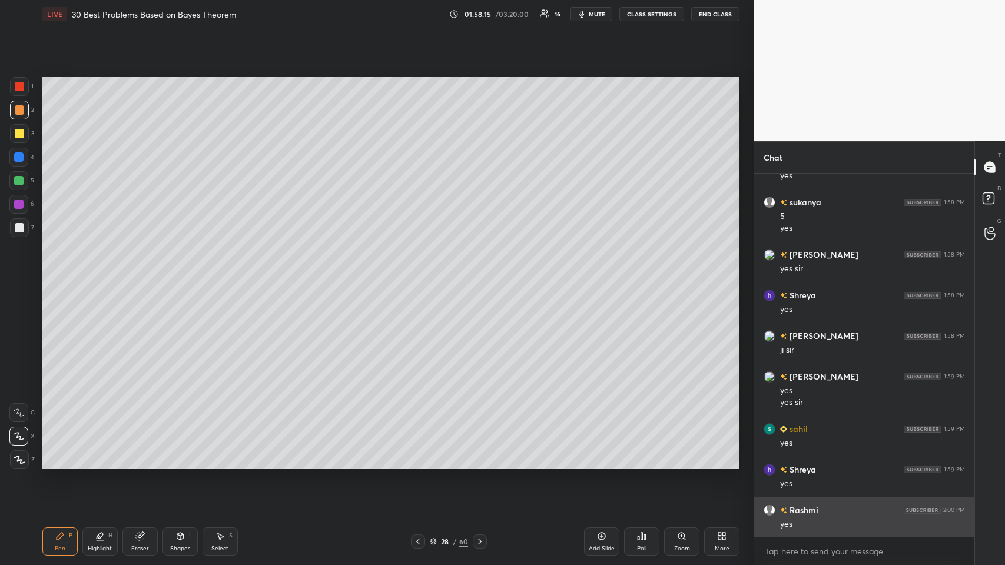
scroll to position [12632, 0]
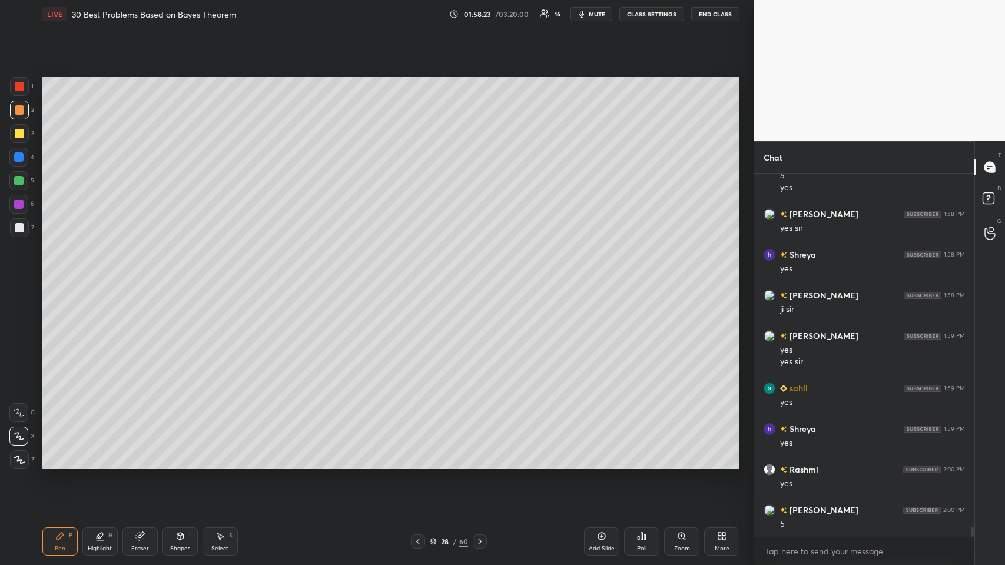
click at [19, 228] on div at bounding box center [19, 227] width 9 height 9
click at [421, 276] on icon at bounding box center [601, 535] width 9 height 9
click at [175, 276] on icon at bounding box center [179, 535] width 9 height 9
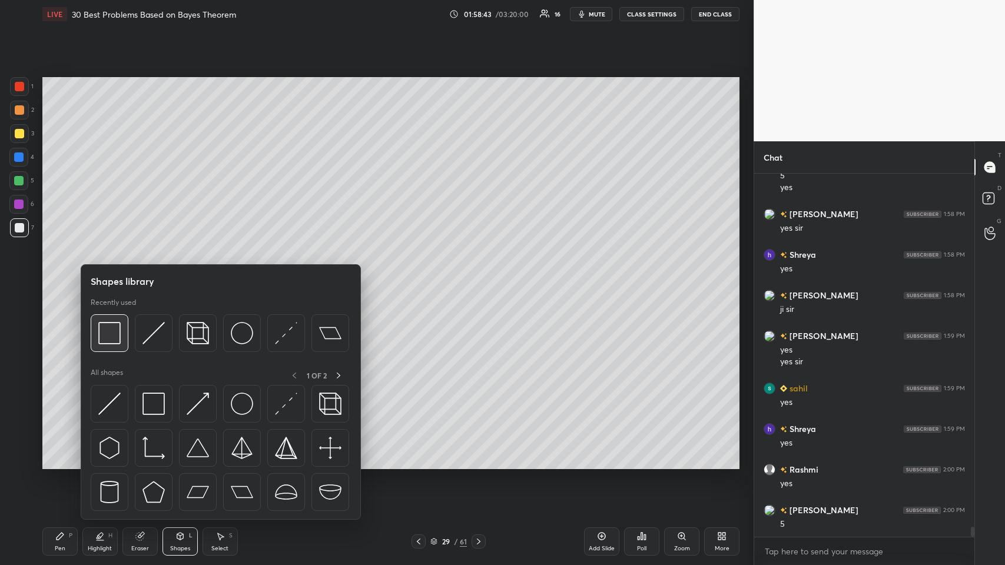
click at [125, 276] on div at bounding box center [110, 333] width 38 height 38
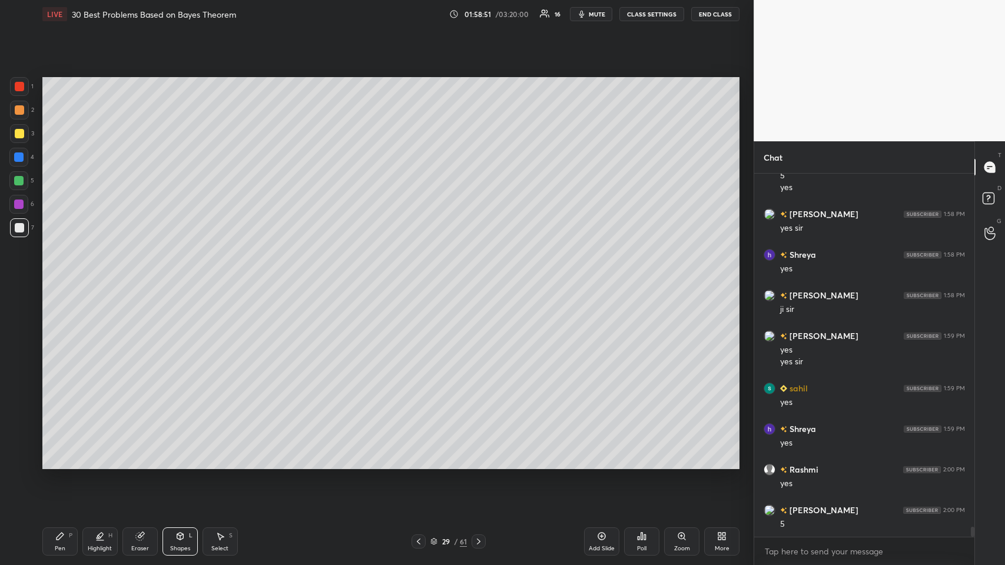
click at [184, 276] on icon at bounding box center [179, 535] width 9 height 9
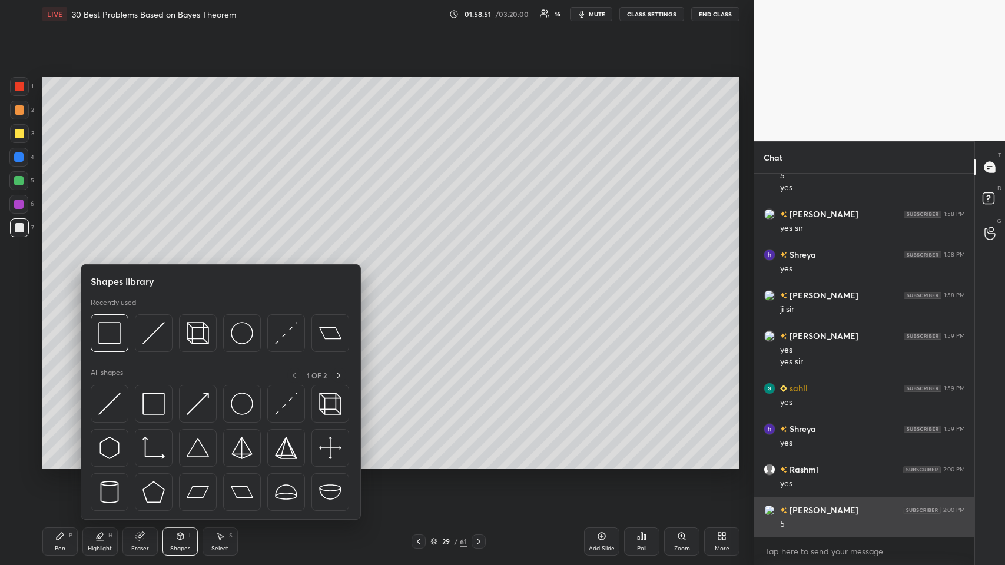
click at [156, 276] on img at bounding box center [153, 333] width 22 height 22
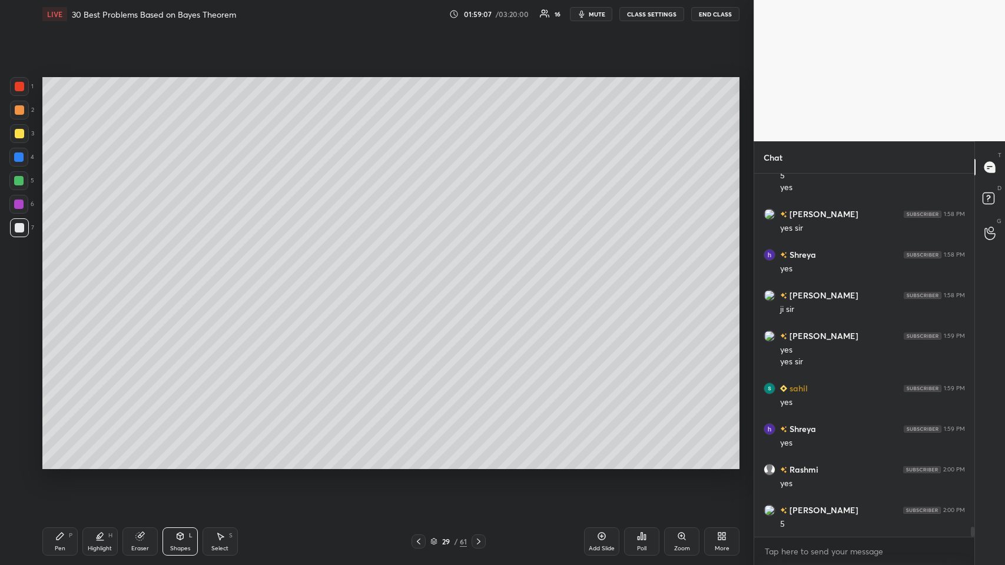
click at [49, 276] on div "Pen P" at bounding box center [59, 541] width 35 height 28
click at [24, 85] on div at bounding box center [19, 86] width 9 height 9
click at [19, 276] on icon at bounding box center [19, 460] width 11 height 8
click at [19, 111] on div at bounding box center [19, 109] width 9 height 9
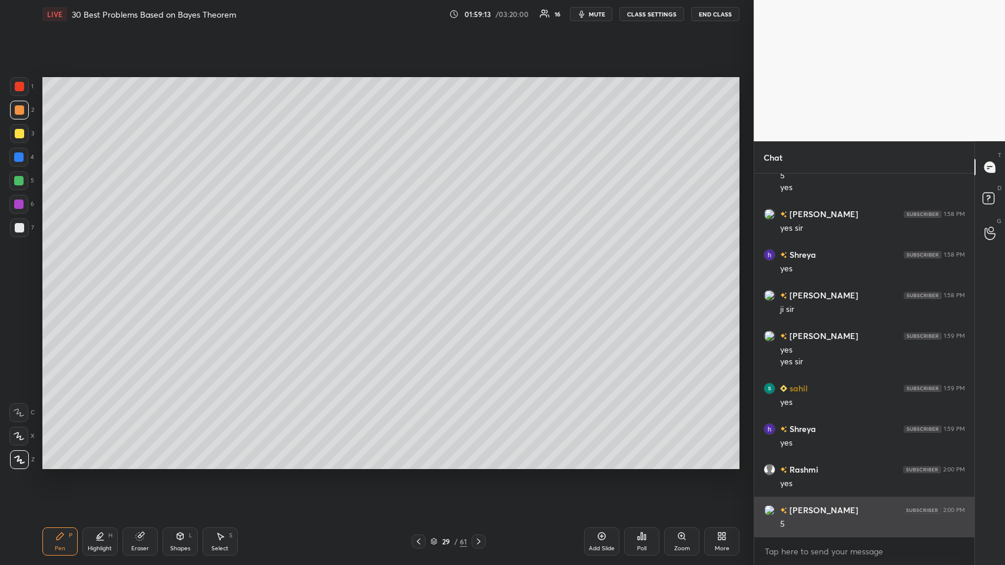
scroll to position [12673, 0]
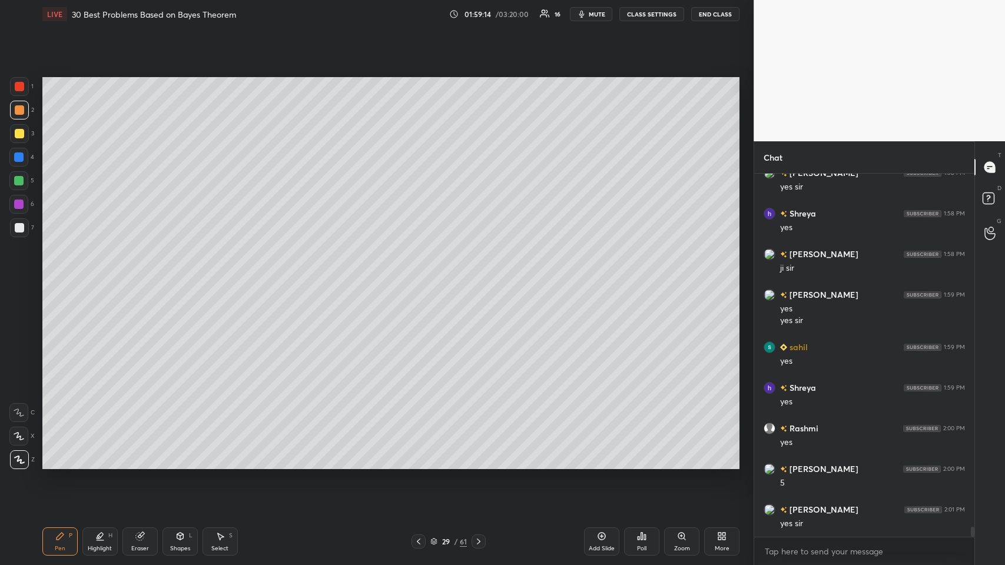
click at [15, 134] on div at bounding box center [19, 133] width 9 height 9
click at [16, 159] on div at bounding box center [18, 156] width 9 height 9
click at [144, 276] on icon at bounding box center [139, 535] width 9 height 9
click at [68, 276] on div "Pen P" at bounding box center [59, 541] width 35 height 28
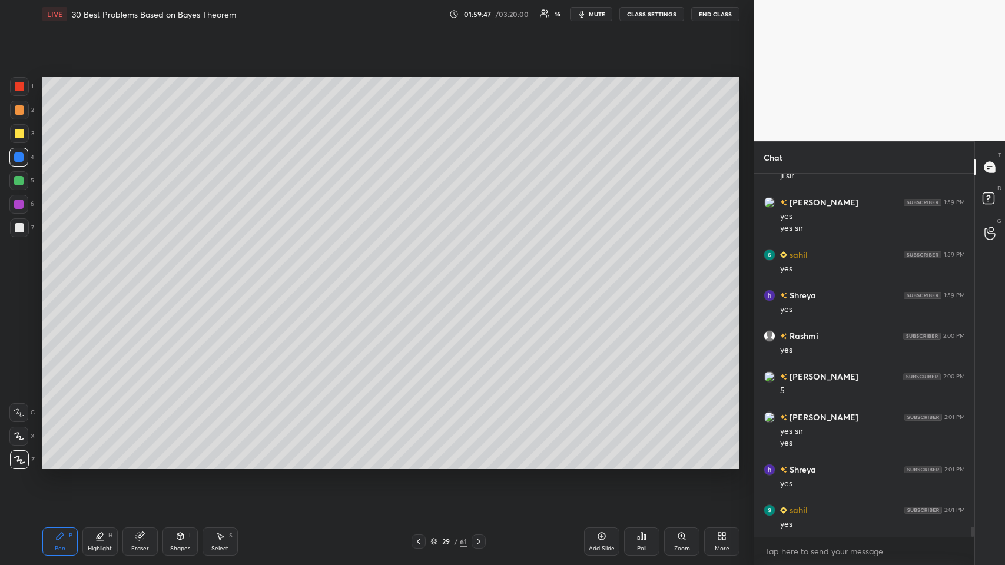
scroll to position [12778, 0]
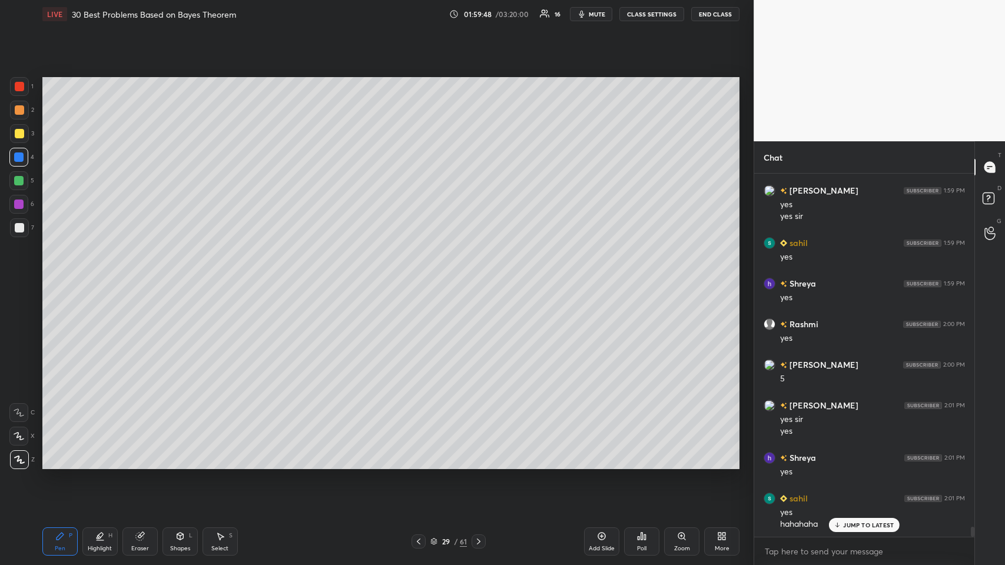
click at [19, 134] on div at bounding box center [19, 133] width 9 height 9
click at [50, 276] on div "Pen P" at bounding box center [59, 541] width 35 height 28
click at [21, 276] on icon at bounding box center [19, 436] width 11 height 8
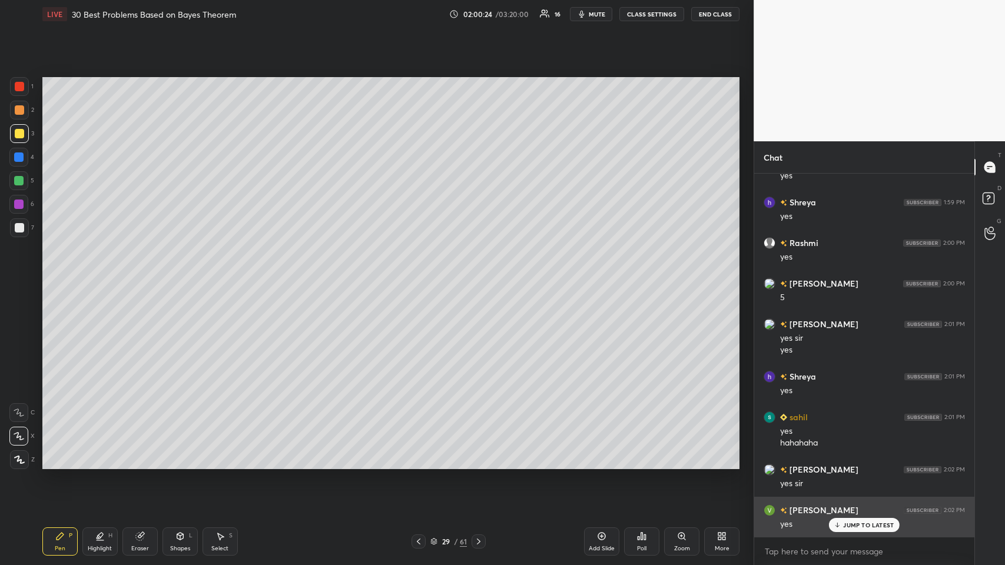
scroll to position [12900, 0]
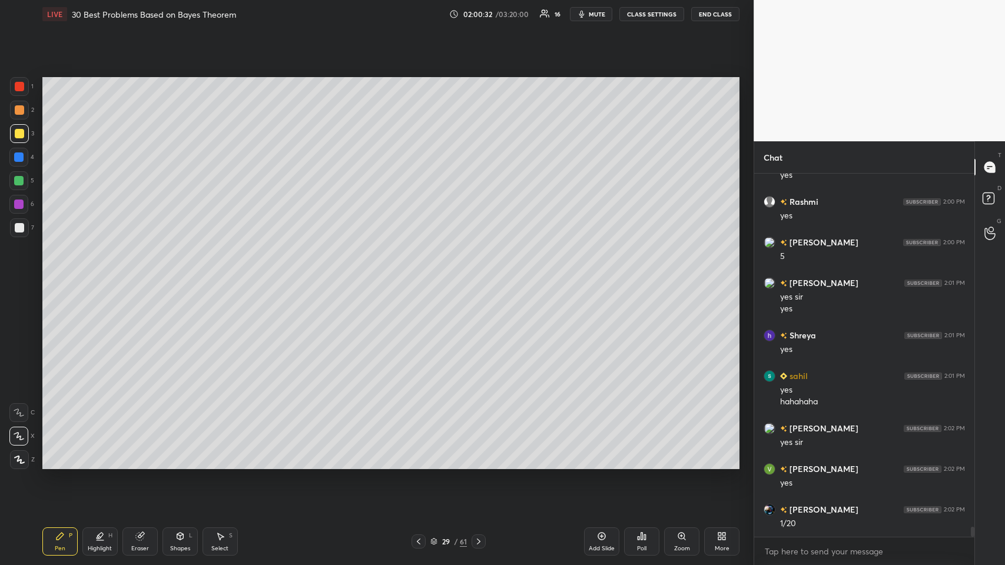
click at [218, 276] on div "Select S" at bounding box center [219, 541] width 35 height 28
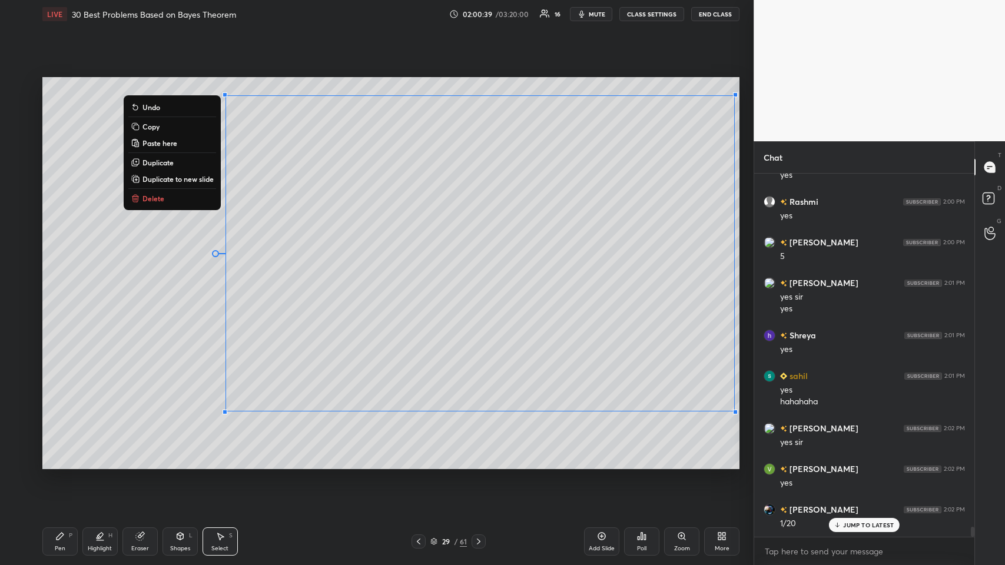
scroll to position [12940, 0]
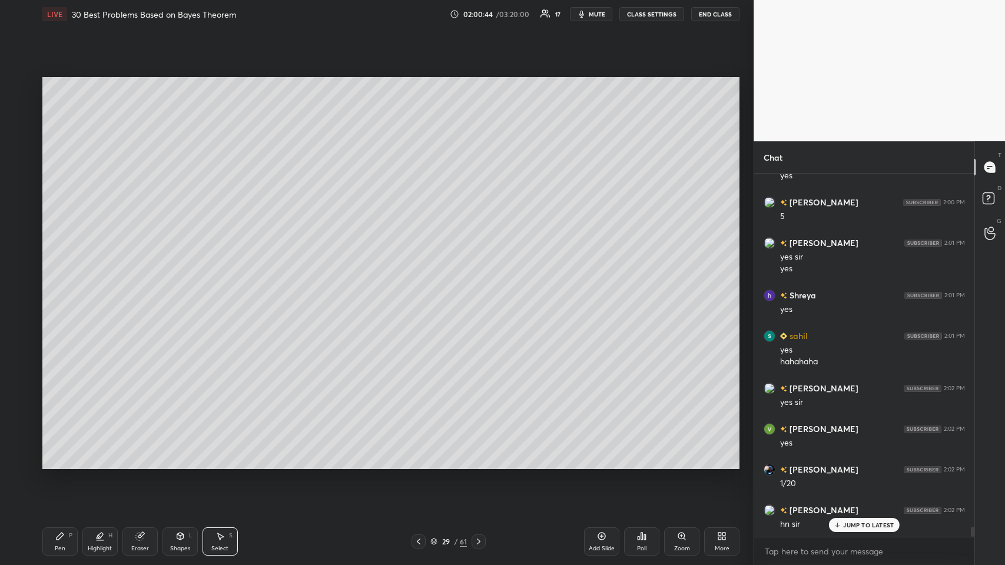
click at [181, 276] on icon at bounding box center [180, 536] width 6 height 7
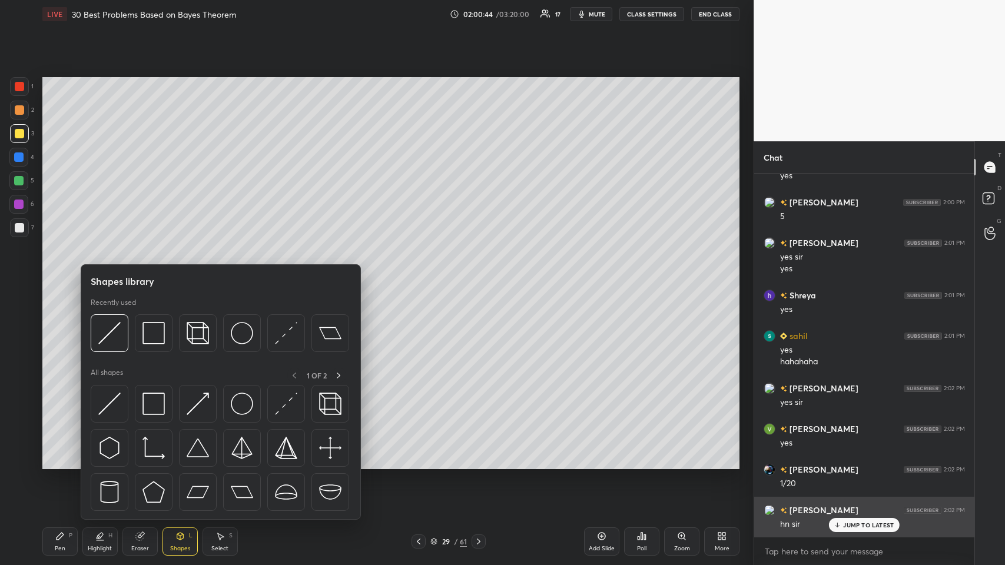
click at [151, 276] on img at bounding box center [153, 333] width 22 height 22
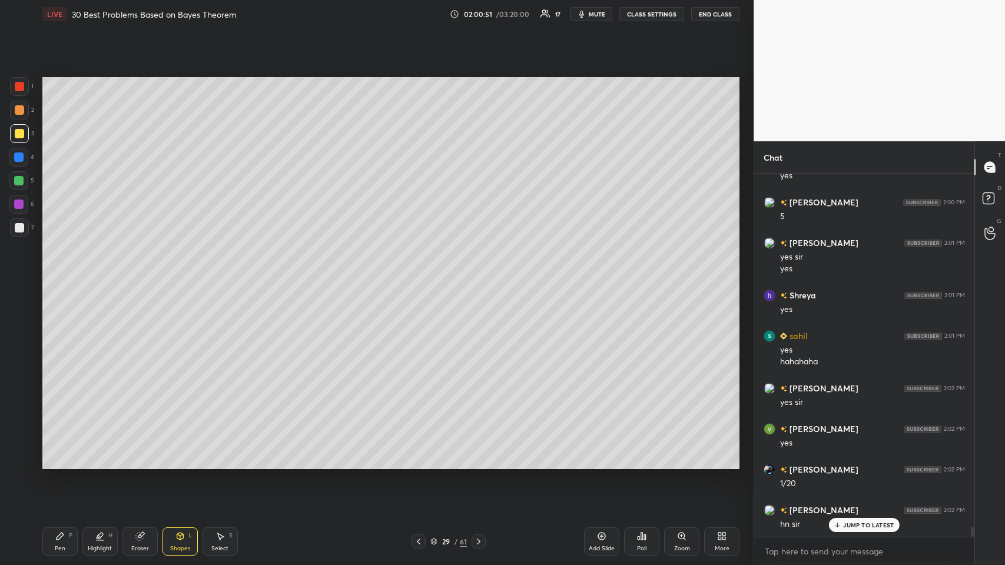
click at [55, 276] on icon at bounding box center [59, 535] width 9 height 9
click at [179, 276] on icon at bounding box center [180, 536] width 6 height 7
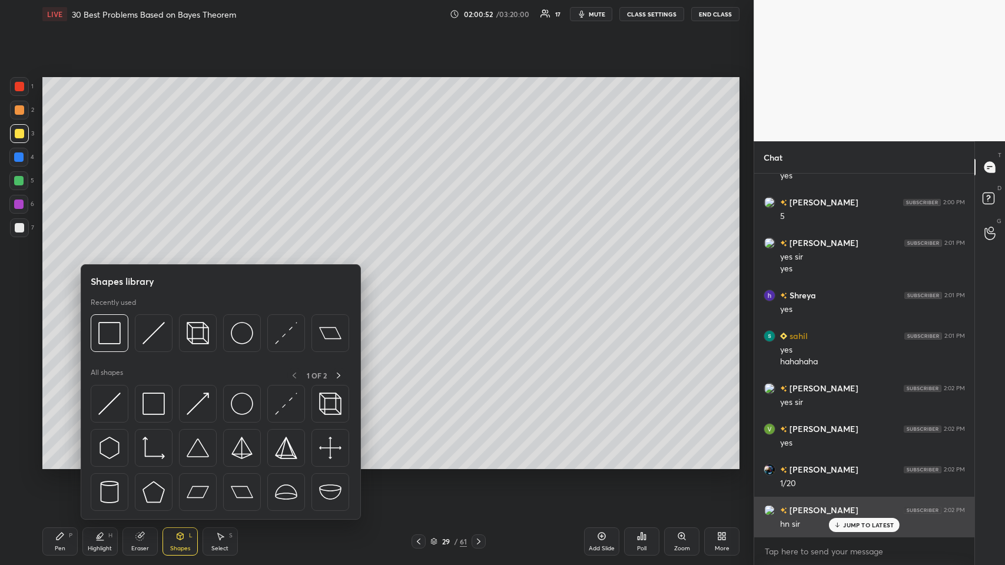
click at [157, 276] on img at bounding box center [153, 333] width 22 height 22
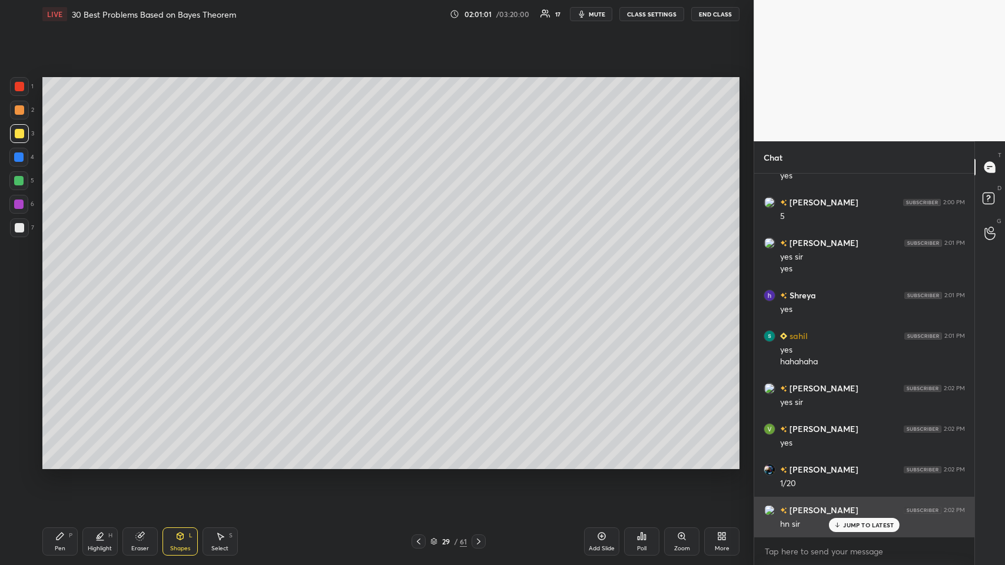
scroll to position [12968, 0]
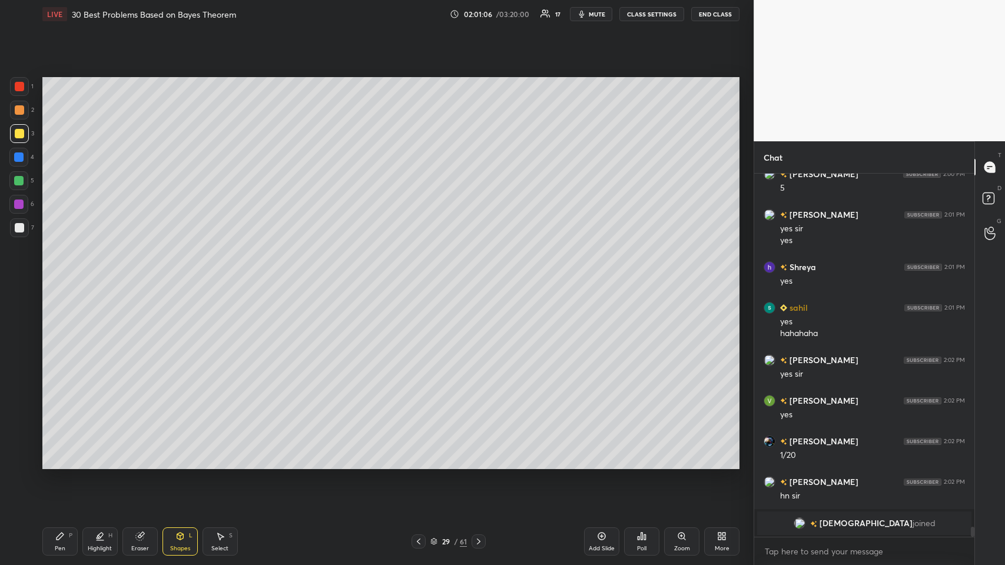
click at [51, 276] on div "Pen P" at bounding box center [59, 541] width 35 height 28
click at [22, 91] on div at bounding box center [19, 86] width 19 height 19
click at [16, 114] on div at bounding box center [19, 109] width 9 height 9
click at [15, 224] on div at bounding box center [19, 227] width 9 height 9
click at [15, 276] on icon at bounding box center [19, 460] width 11 height 8
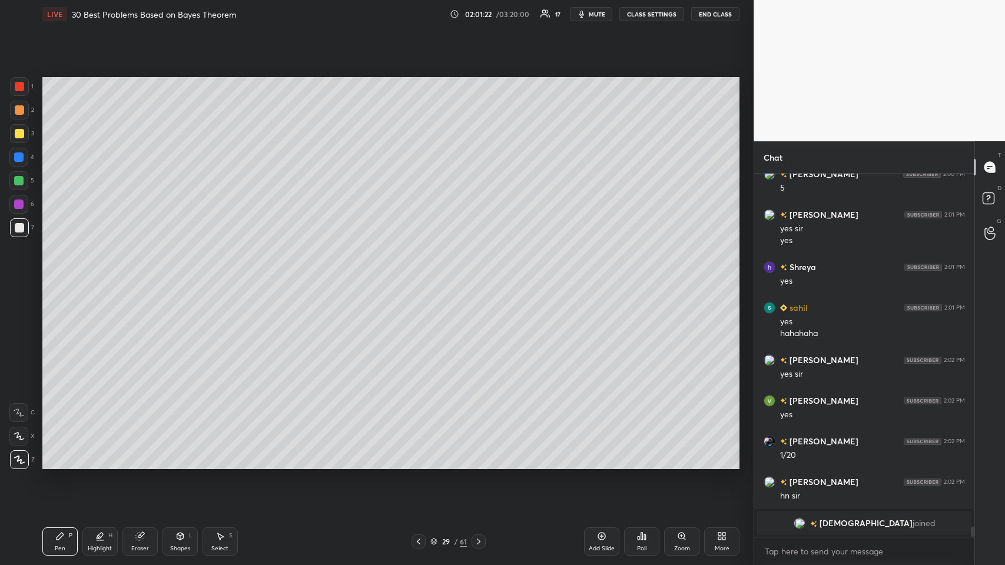
click at [16, 111] on div at bounding box center [19, 109] width 9 height 9
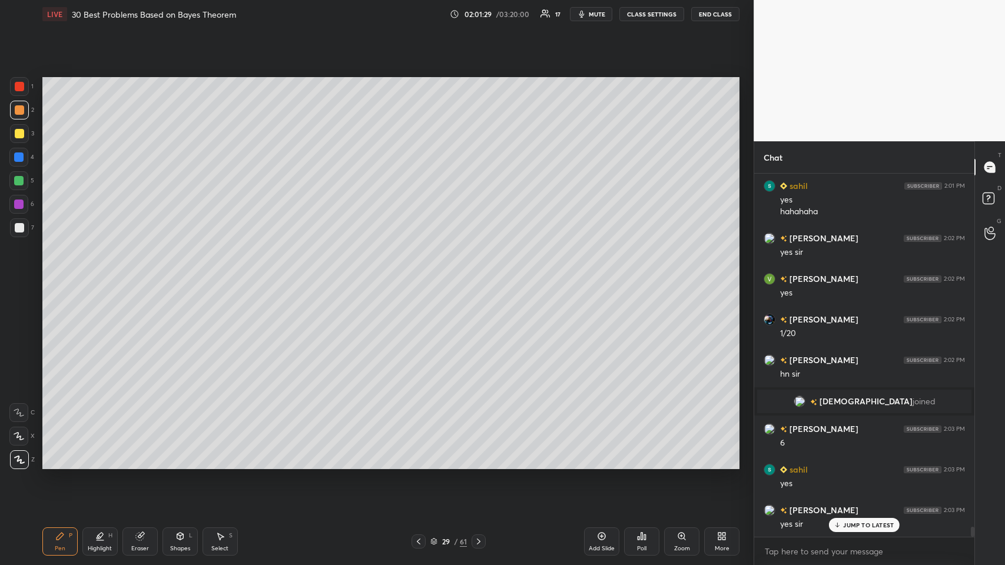
scroll to position [13131, 0]
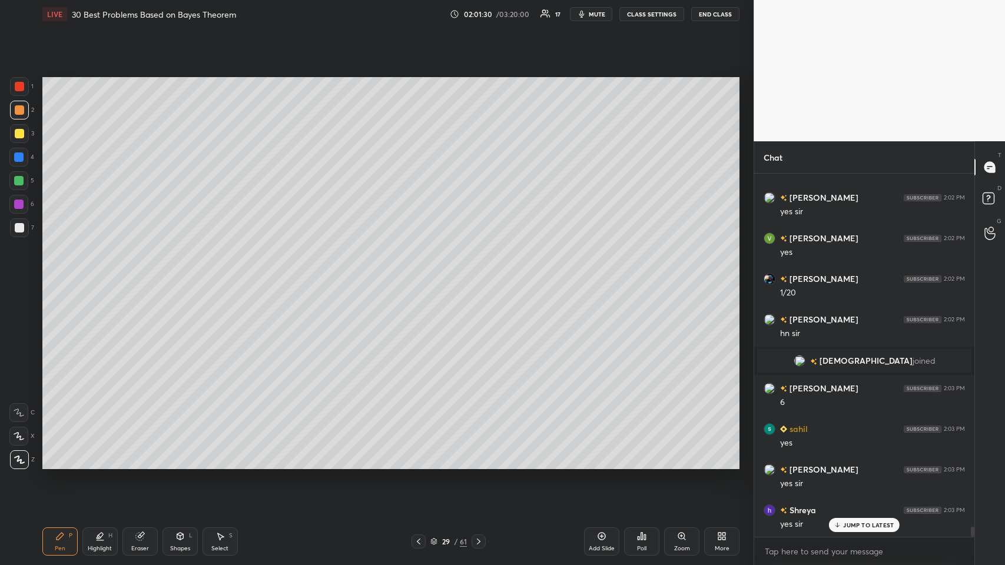
click at [18, 227] on div at bounding box center [19, 227] width 9 height 9
click at [95, 276] on div "Highlight H" at bounding box center [99, 541] width 35 height 28
click at [25, 92] on div at bounding box center [19, 86] width 19 height 19
click at [16, 131] on div at bounding box center [19, 133] width 9 height 9
click at [58, 276] on div "Pen P" at bounding box center [59, 541] width 35 height 28
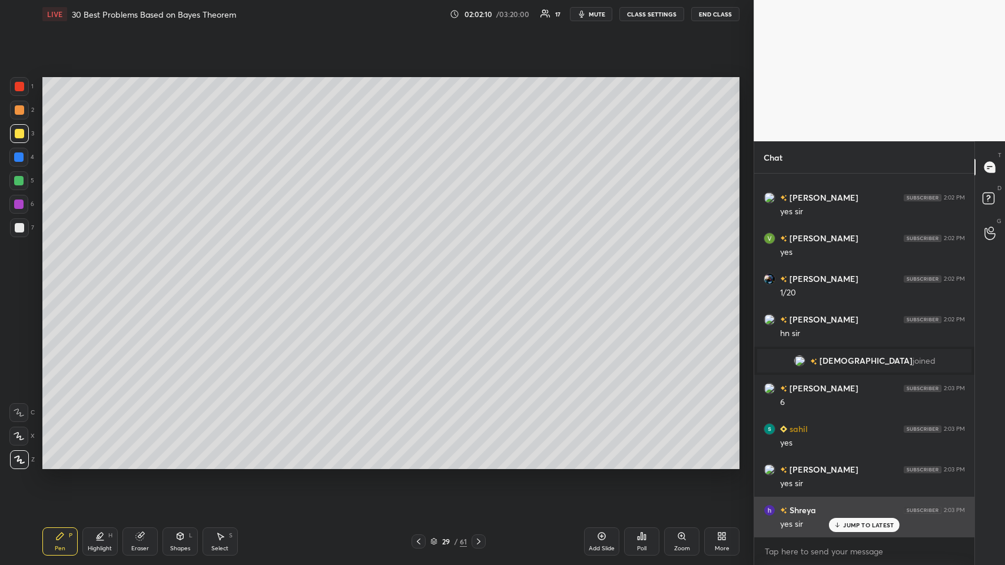
scroll to position [13159, 0]
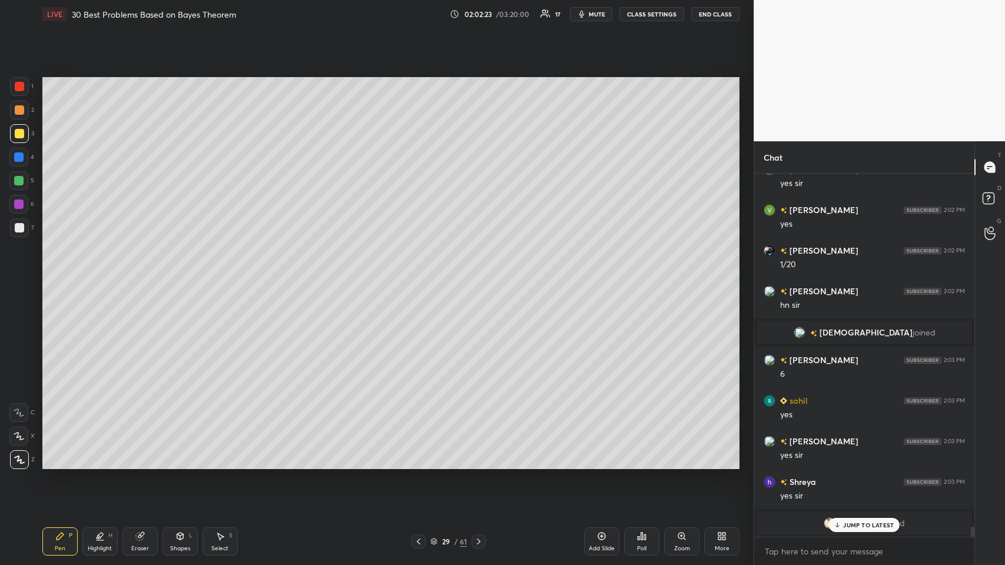
click at [421, 276] on p "JUMP TO LATEST" at bounding box center [868, 524] width 51 height 7
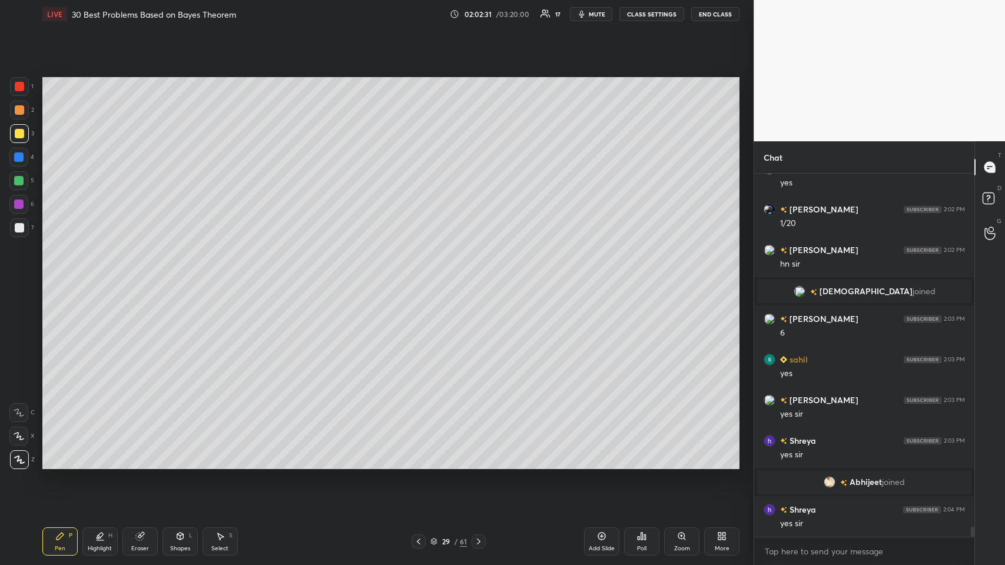
click at [421, 276] on icon at bounding box center [602, 537] width 8 height 8
click at [175, 276] on div "Shapes L" at bounding box center [179, 541] width 35 height 28
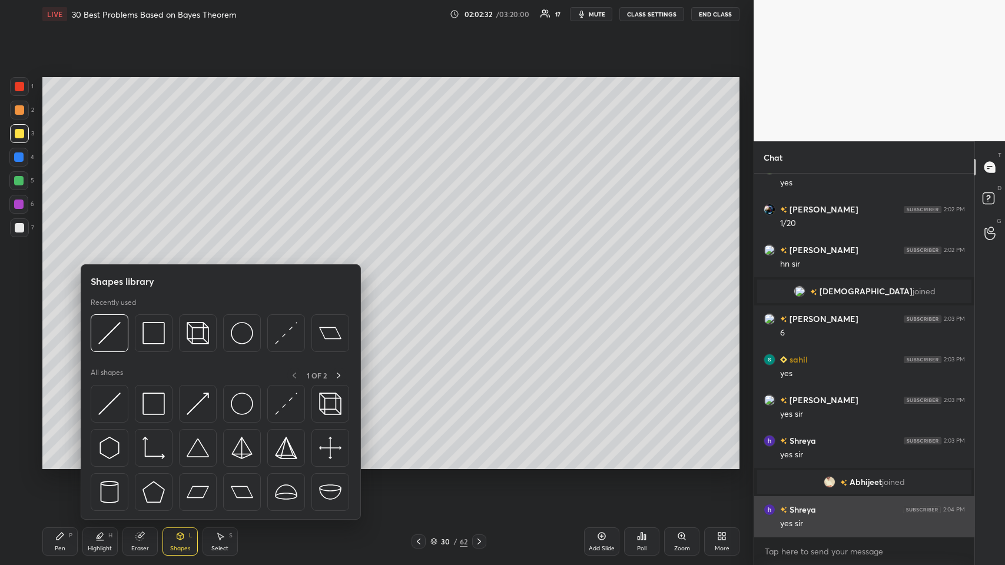
click at [145, 276] on img at bounding box center [153, 333] width 22 height 22
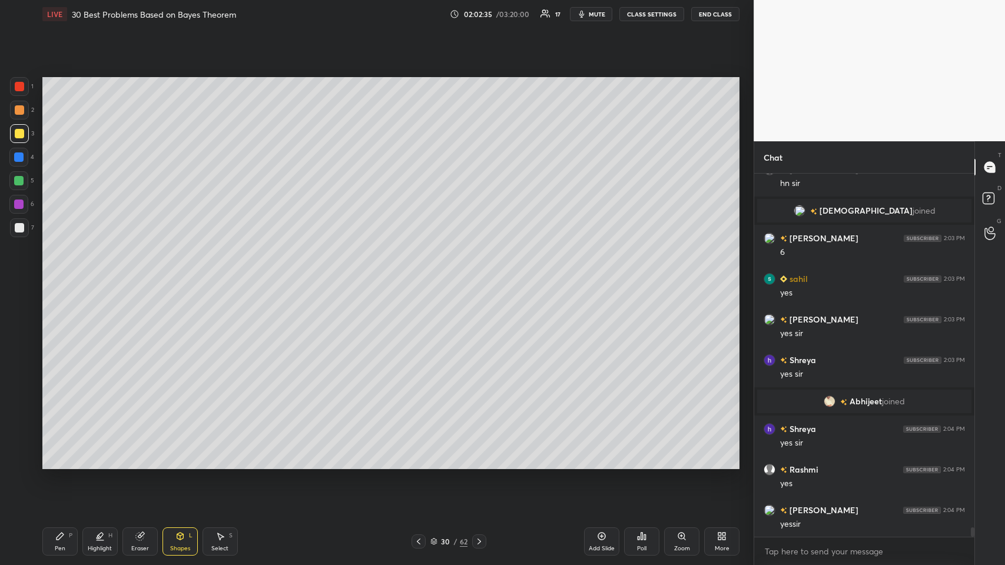
scroll to position [13321, 0]
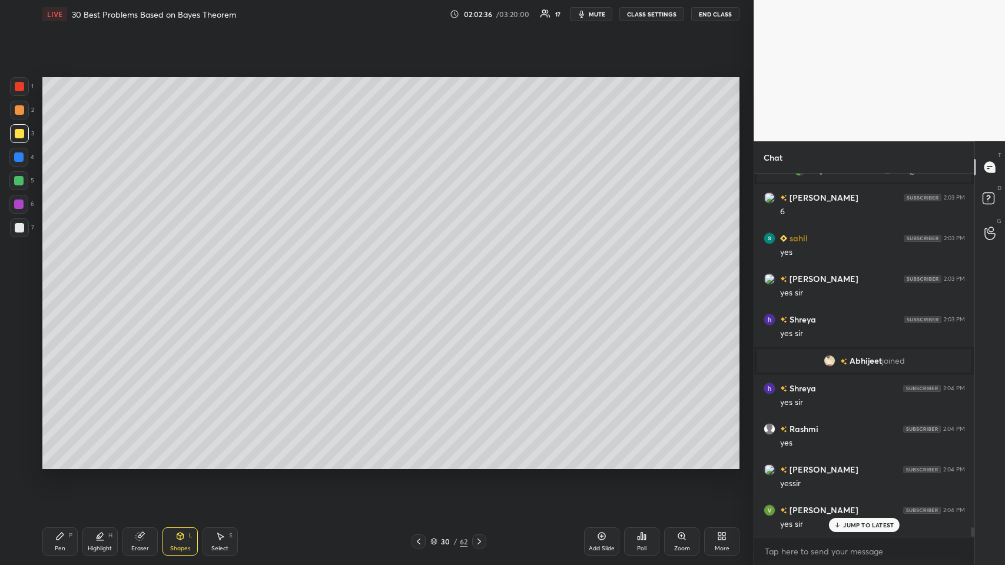
click at [139, 276] on icon at bounding box center [139, 537] width 8 height 8
click at [181, 276] on icon at bounding box center [180, 536] width 6 height 7
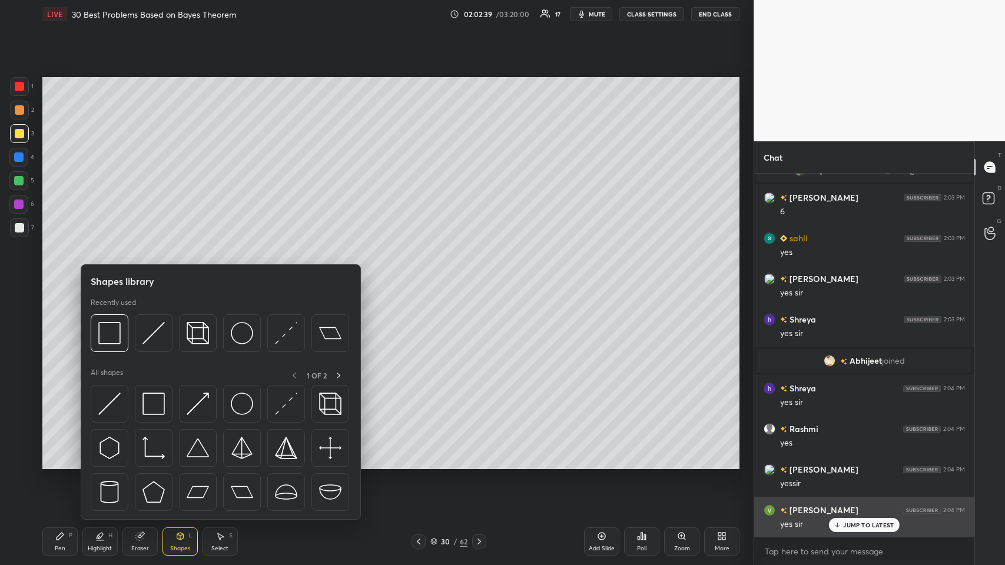
click at [159, 276] on img at bounding box center [153, 404] width 22 height 22
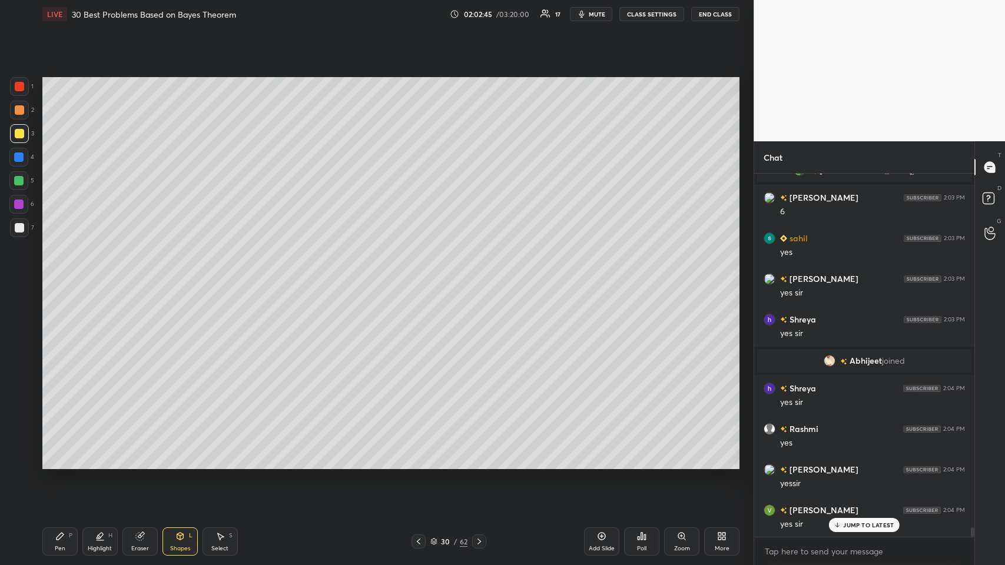
click at [60, 276] on icon at bounding box center [59, 535] width 9 height 9
click at [51, 276] on div "Pen P" at bounding box center [59, 541] width 35 height 28
click at [21, 228] on div at bounding box center [19, 227] width 9 height 9
click at [18, 184] on div at bounding box center [18, 180] width 9 height 9
click at [18, 276] on icon at bounding box center [19, 436] width 11 height 8
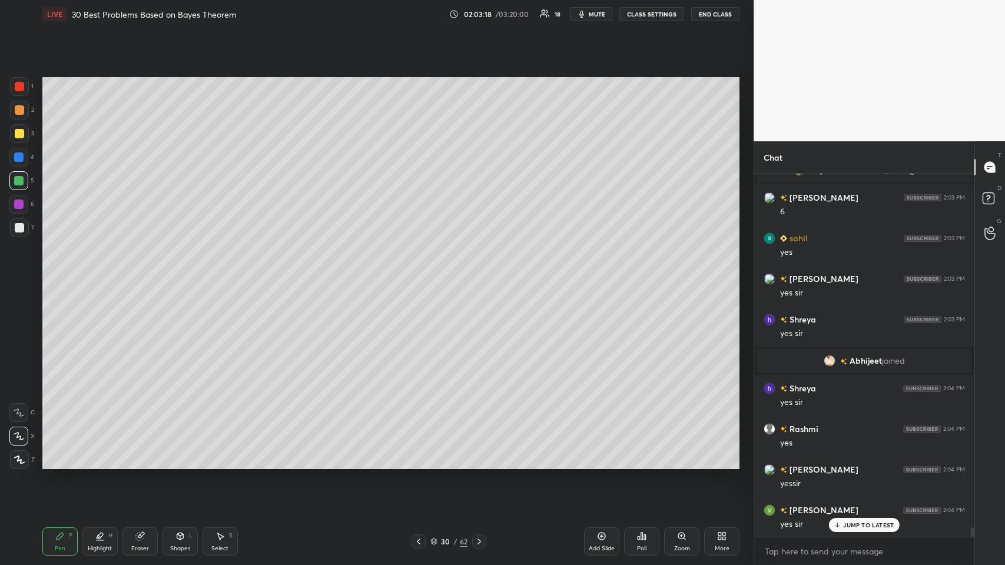
click at [19, 111] on div at bounding box center [19, 109] width 9 height 9
click at [19, 133] on div at bounding box center [19, 133] width 9 height 9
click at [15, 158] on div at bounding box center [18, 156] width 9 height 9
click at [19, 184] on div at bounding box center [18, 180] width 9 height 9
click at [11, 227] on div at bounding box center [19, 227] width 19 height 19
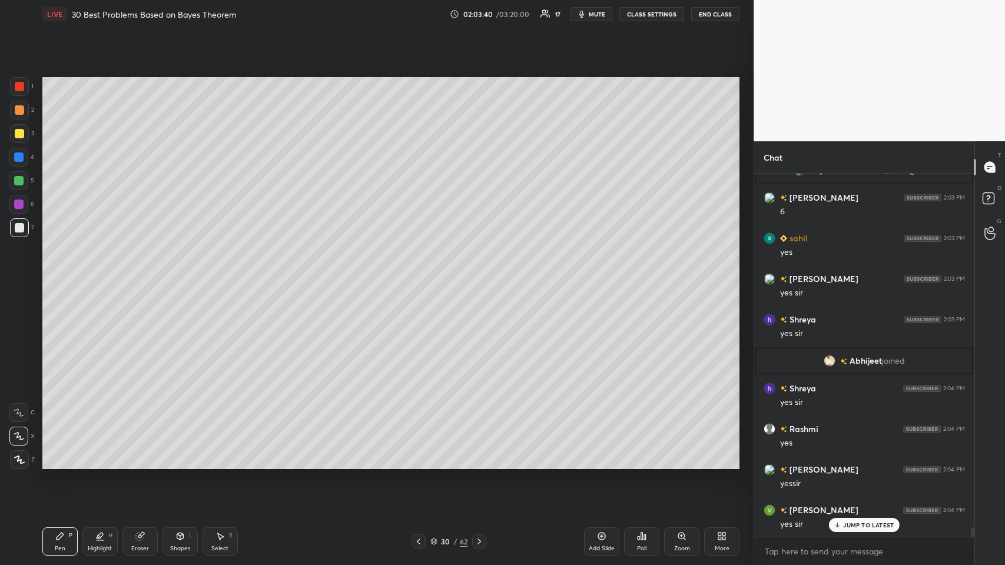
click at [21, 84] on div at bounding box center [19, 86] width 9 height 9
click at [222, 276] on icon at bounding box center [219, 535] width 9 height 9
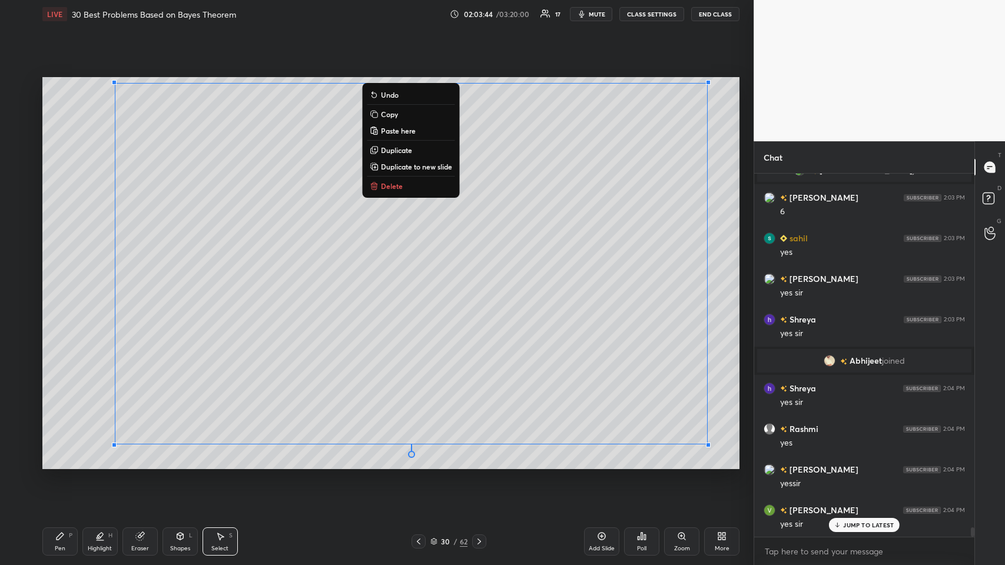
scroll to position [13362, 0]
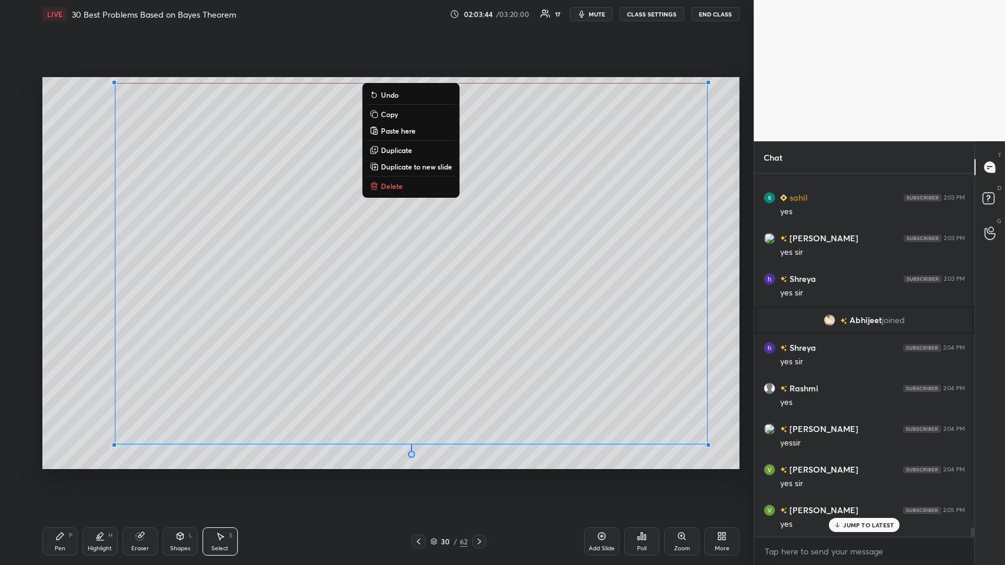
click at [59, 276] on div "Pen" at bounding box center [60, 549] width 11 height 6
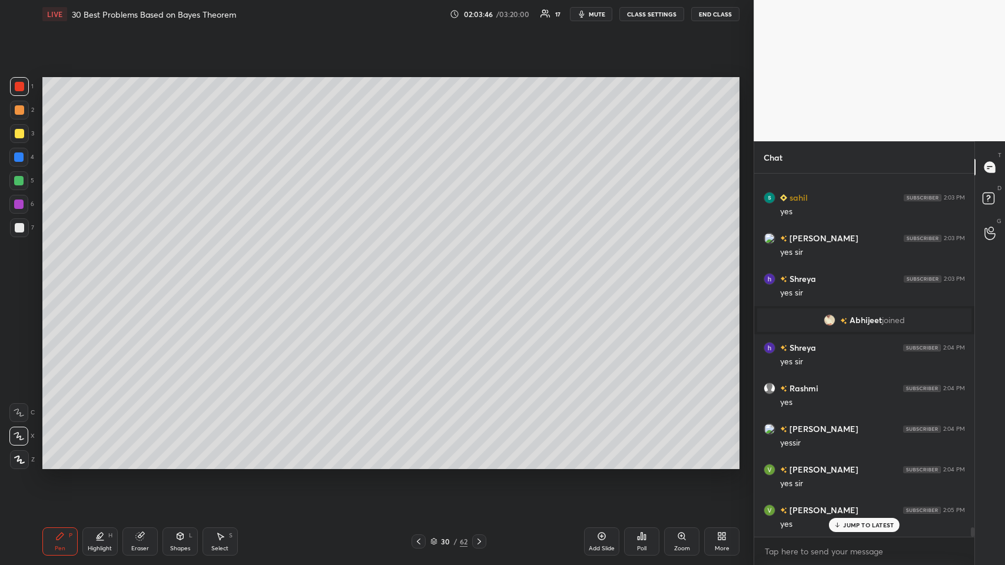
click at [98, 276] on div "Highlight H" at bounding box center [99, 541] width 35 height 28
click at [25, 276] on div at bounding box center [18, 459] width 19 height 19
click at [236, 276] on div "Select S" at bounding box center [219, 541] width 35 height 28
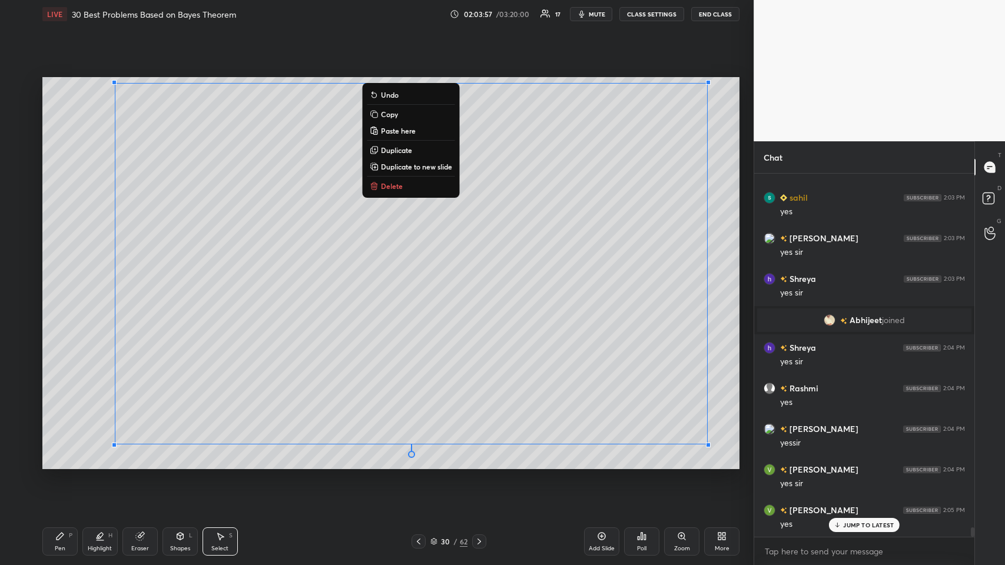
click at [375, 112] on icon at bounding box center [372, 113] width 5 height 5
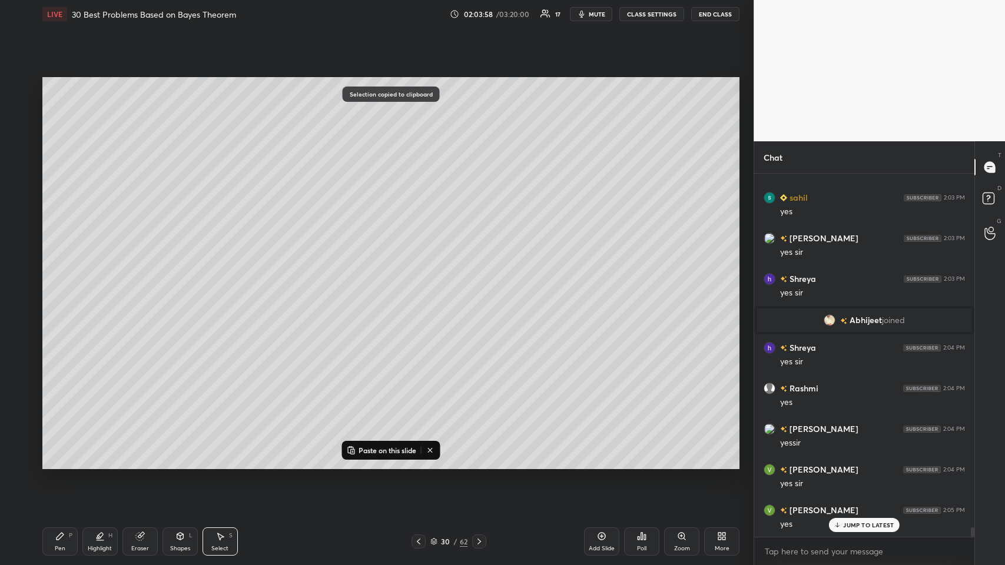
click at [421, 276] on icon at bounding box center [601, 535] width 9 height 9
click at [383, 276] on p "Paste on this slide" at bounding box center [387, 449] width 58 height 9
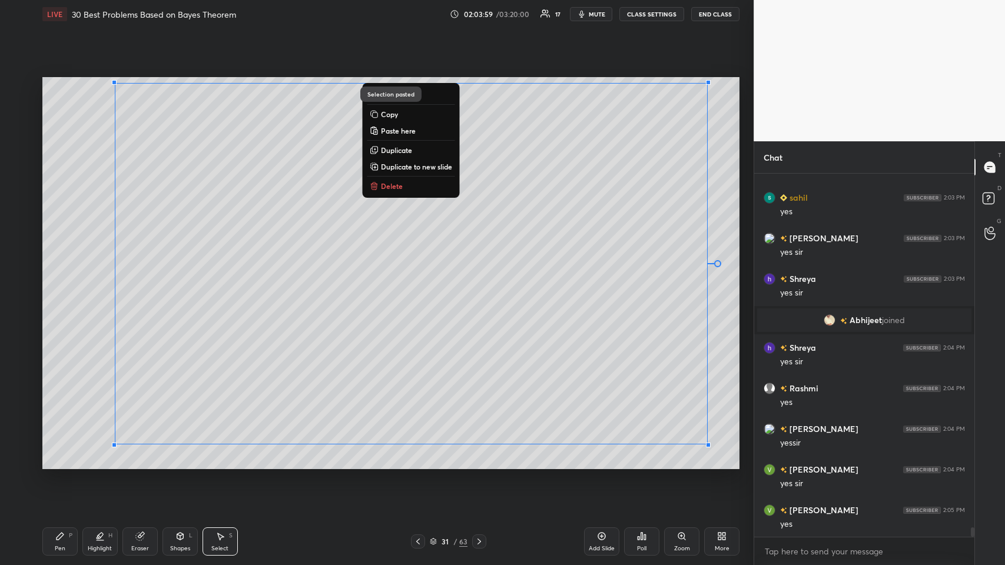
scroll to position [13403, 0]
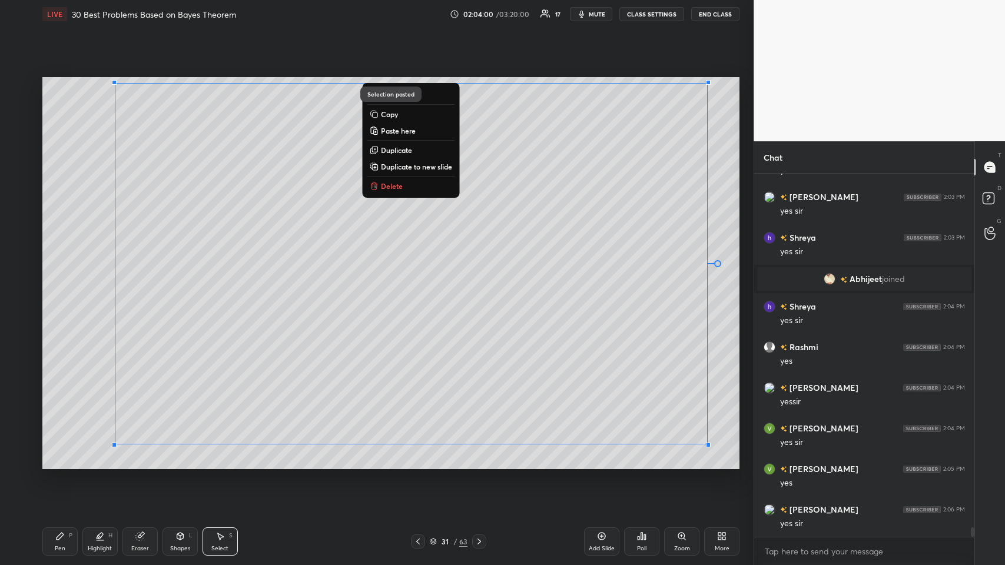
click at [98, 276] on div "Highlight" at bounding box center [100, 549] width 24 height 6
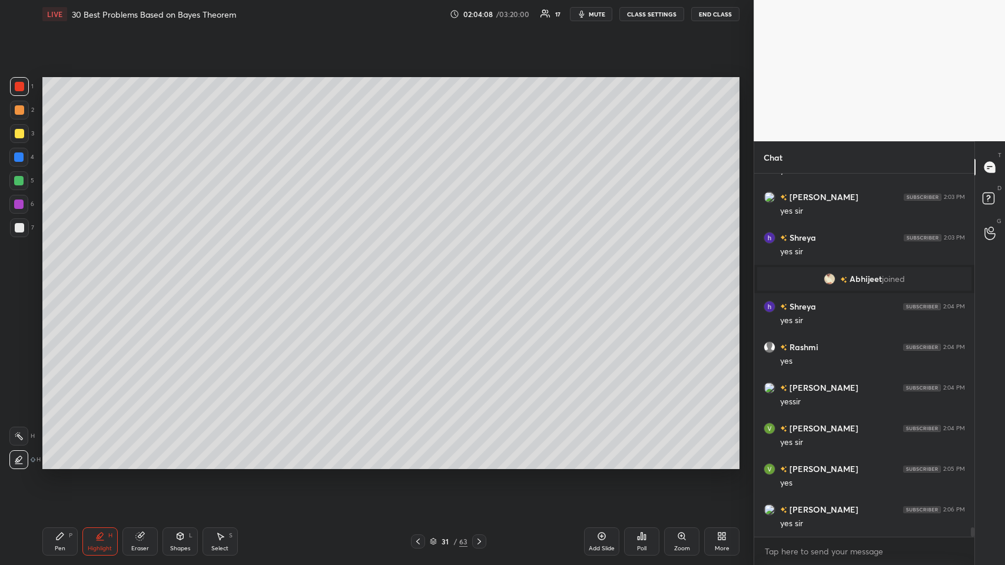
click at [21, 111] on div at bounding box center [19, 109] width 9 height 9
click at [24, 133] on div at bounding box center [19, 133] width 9 height 9
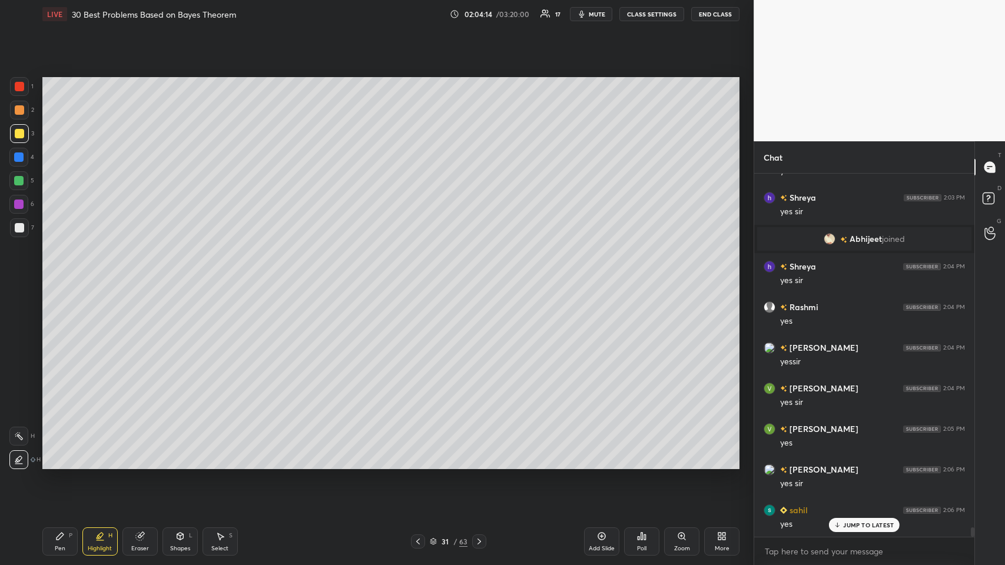
click at [16, 150] on div at bounding box center [18, 157] width 19 height 19
click at [16, 178] on div at bounding box center [18, 180] width 9 height 9
click at [59, 276] on icon at bounding box center [59, 536] width 7 height 7
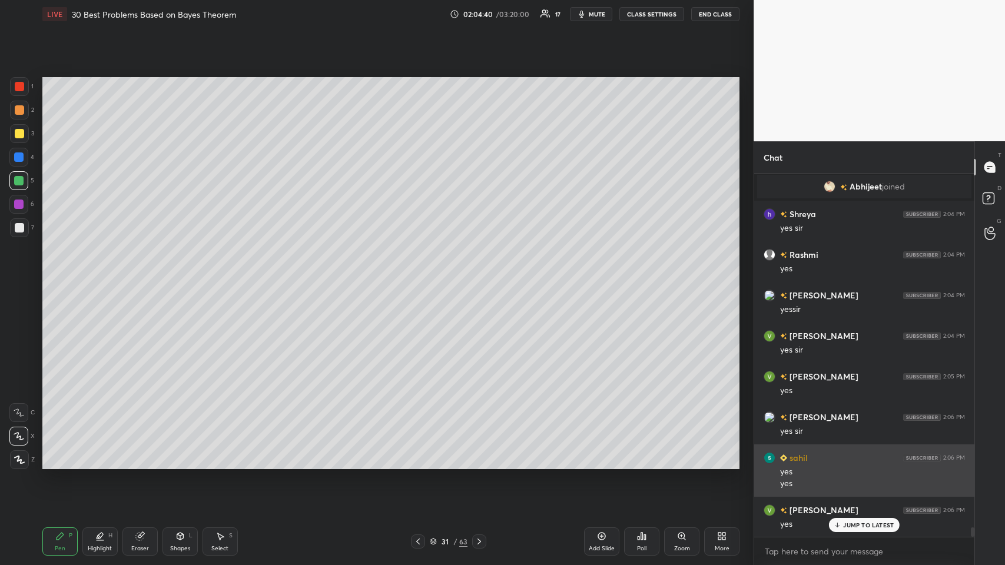
scroll to position [13536, 0]
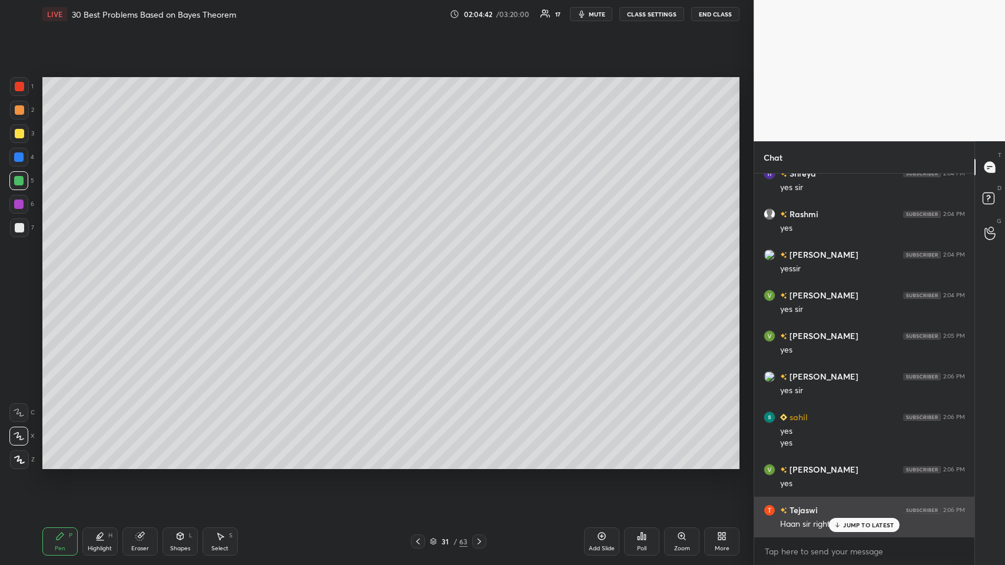
click at [421, 276] on icon at bounding box center [837, 524] width 8 height 7
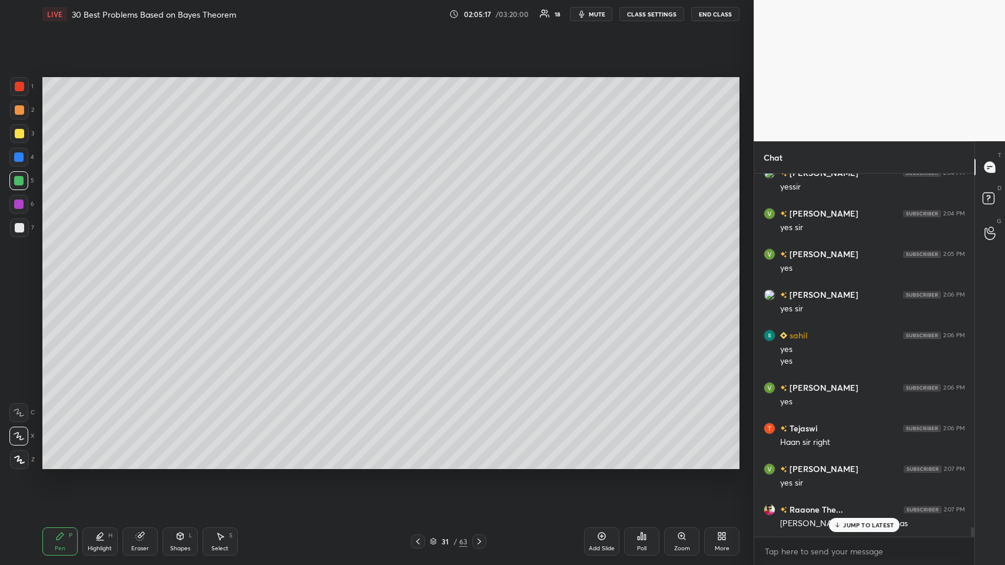
scroll to position [13658, 0]
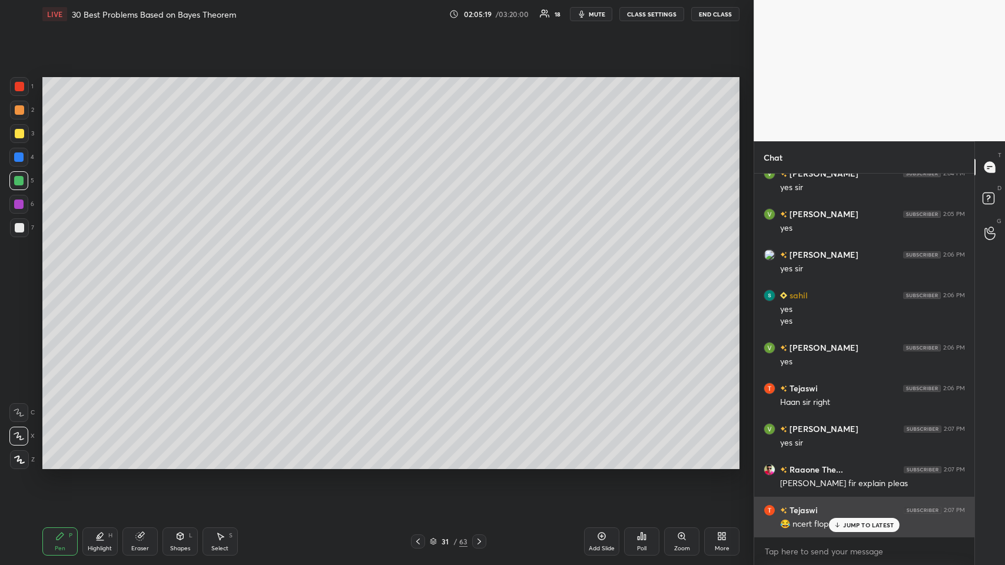
click at [421, 276] on p "JUMP TO LATEST" at bounding box center [868, 524] width 51 height 7
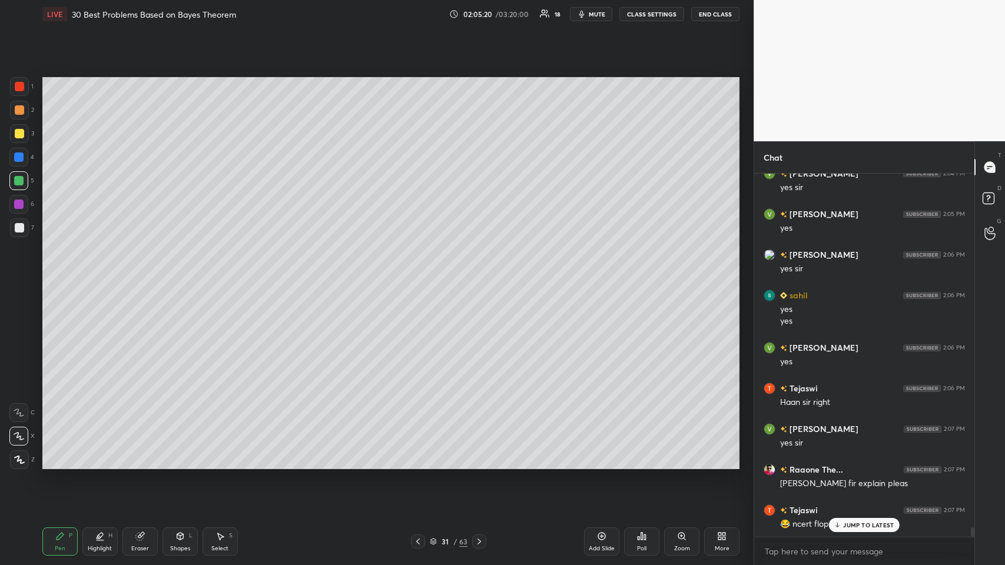
scroll to position [13699, 0]
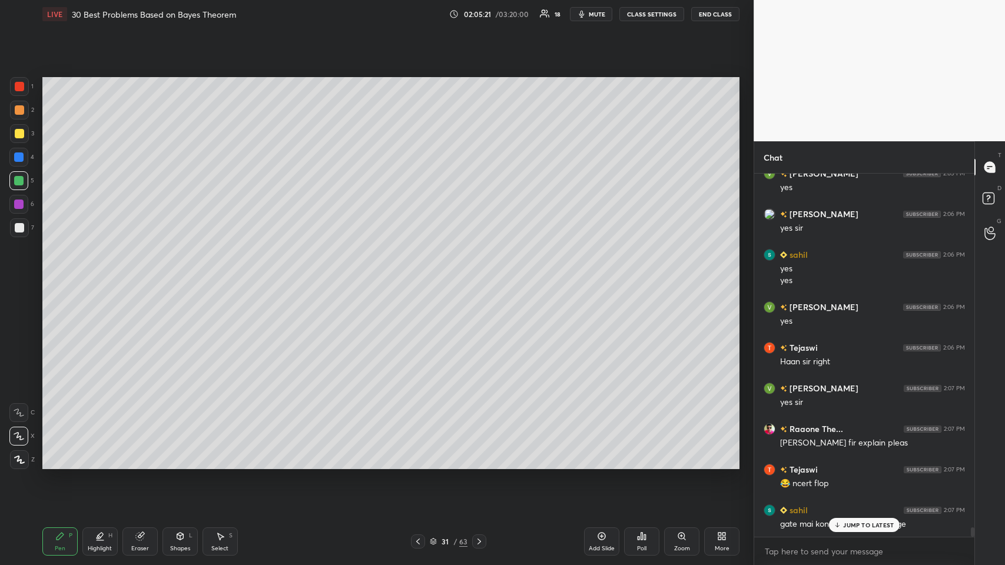
click at [421, 276] on p "JUMP TO LATEST" at bounding box center [868, 524] width 51 height 7
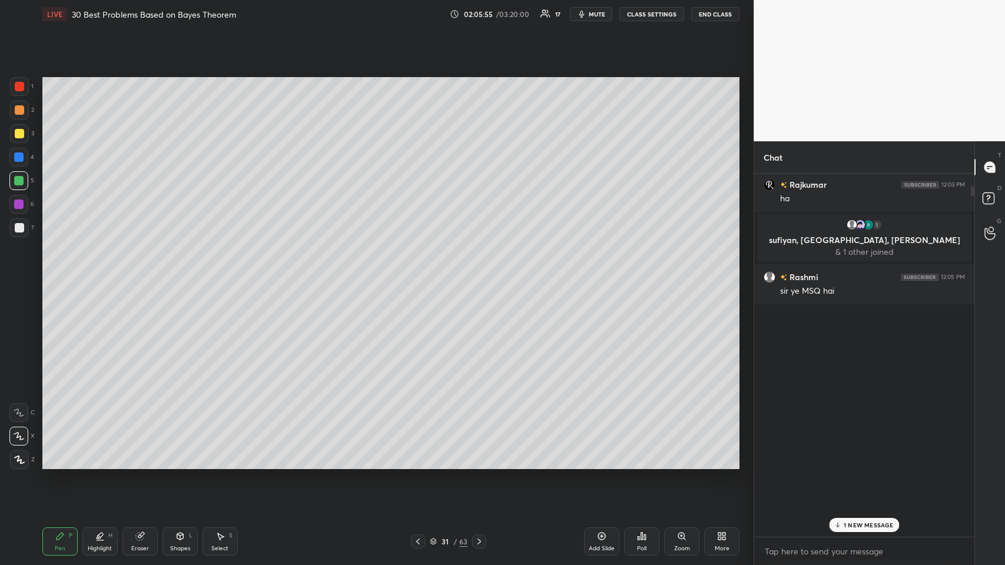
scroll to position [0, 0]
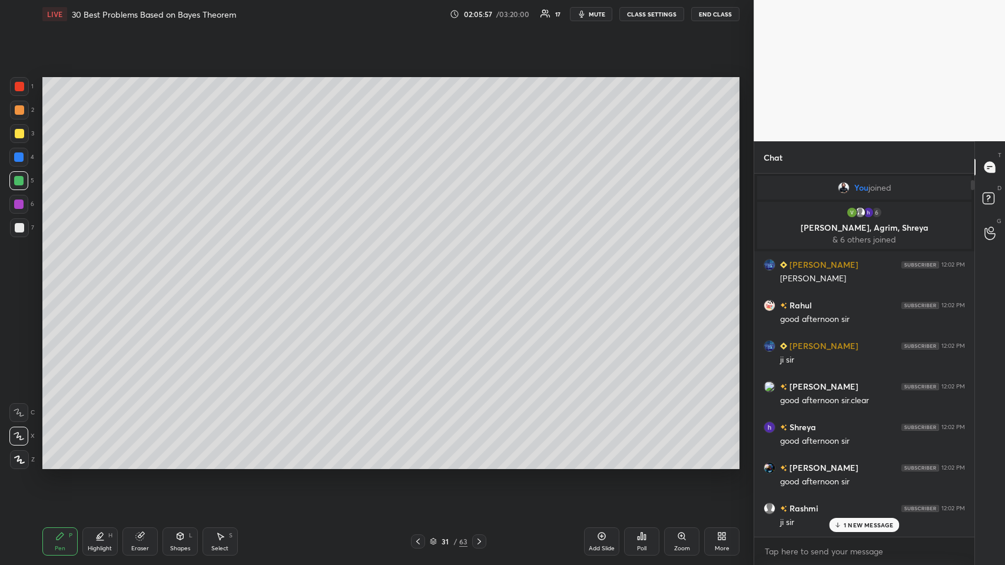
click at [421, 237] on p "& 6 others joined" at bounding box center [864, 239] width 200 height 9
click at [421, 276] on p "1 NEW MESSAGE" at bounding box center [868, 524] width 50 height 7
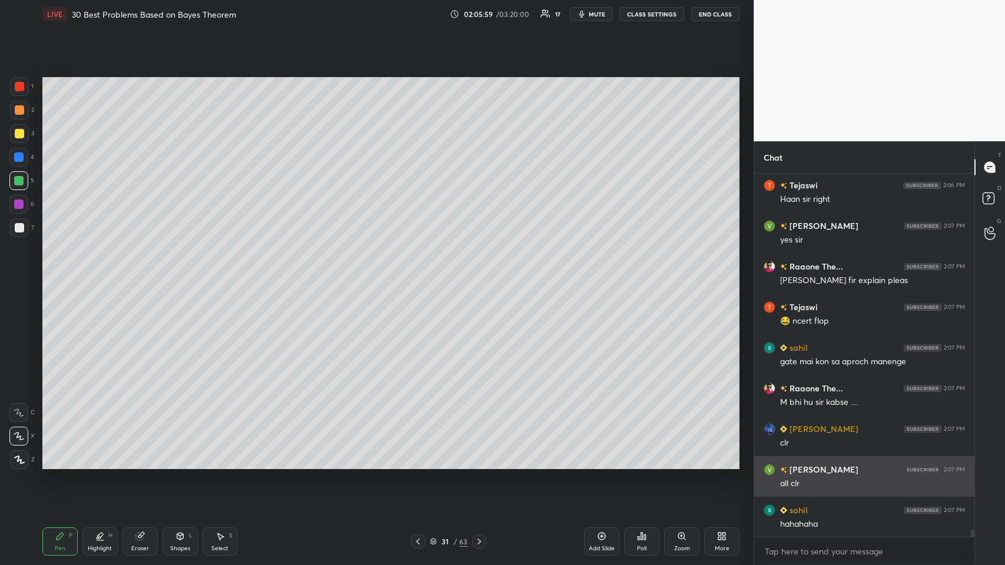
scroll to position [18167, 0]
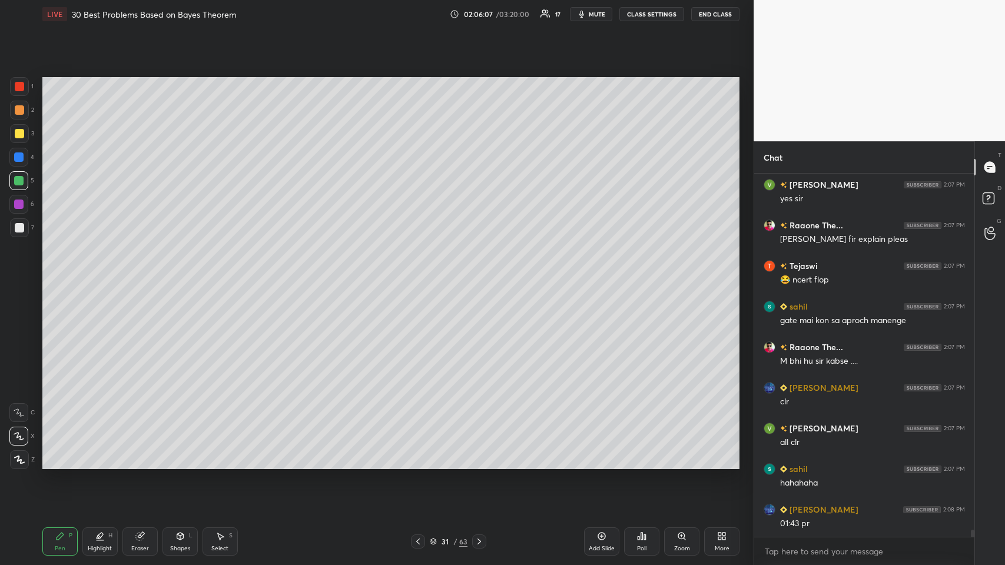
click at [413, 276] on div at bounding box center [418, 541] width 14 height 14
click at [419, 276] on icon at bounding box center [417, 541] width 9 height 9
click at [421, 276] on icon at bounding box center [479, 541] width 4 height 6
click at [421, 276] on icon at bounding box center [478, 541] width 9 height 9
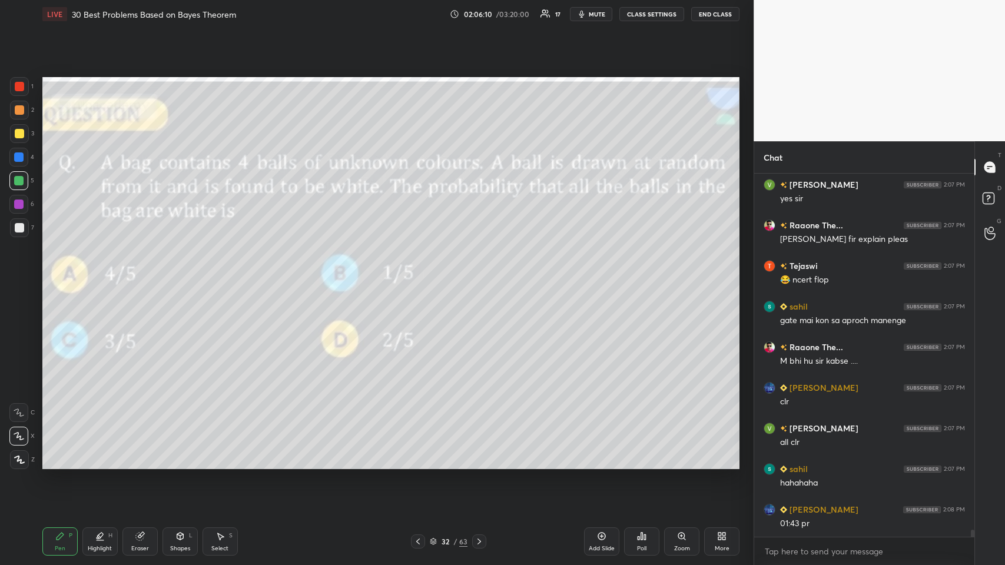
click at [417, 276] on icon at bounding box center [418, 541] width 4 height 6
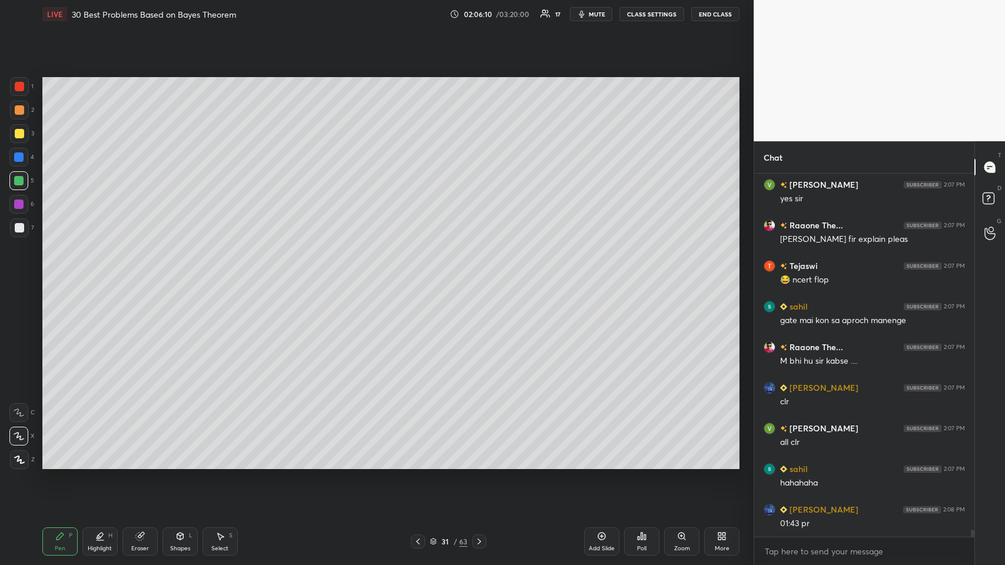
click at [418, 276] on icon at bounding box center [418, 541] width 4 height 6
click at [416, 276] on icon at bounding box center [417, 541] width 9 height 9
click at [415, 276] on icon at bounding box center [417, 541] width 9 height 9
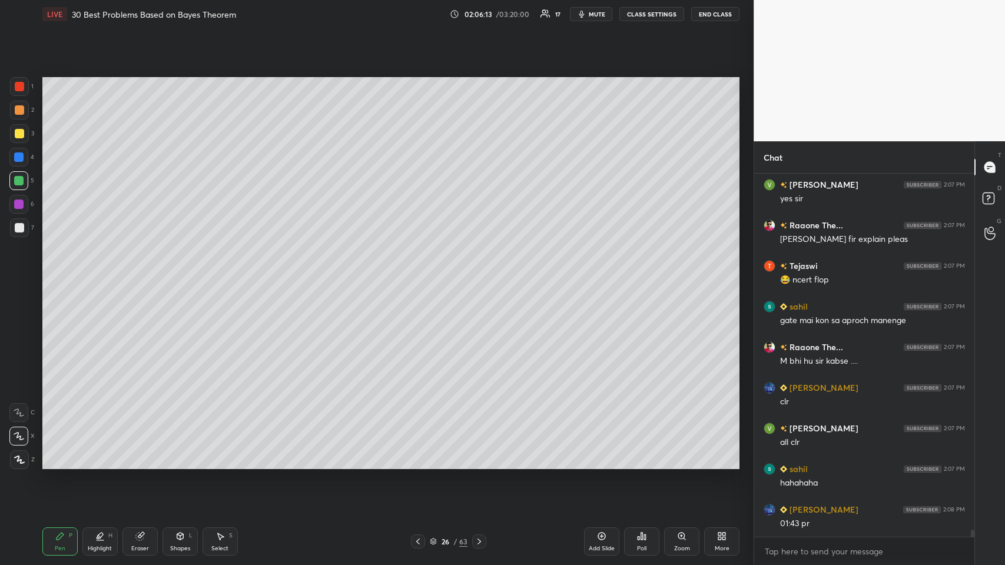
click at [417, 276] on icon at bounding box center [418, 541] width 4 height 6
click at [413, 276] on icon at bounding box center [417, 541] width 9 height 9
click at [418, 276] on icon at bounding box center [418, 541] width 4 height 6
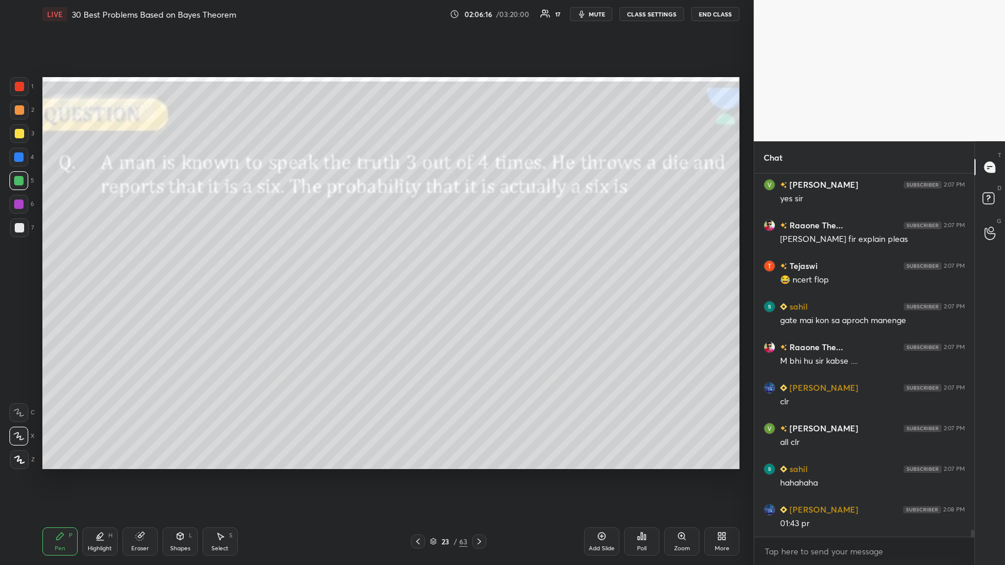
click at [421, 276] on icon at bounding box center [478, 541] width 9 height 9
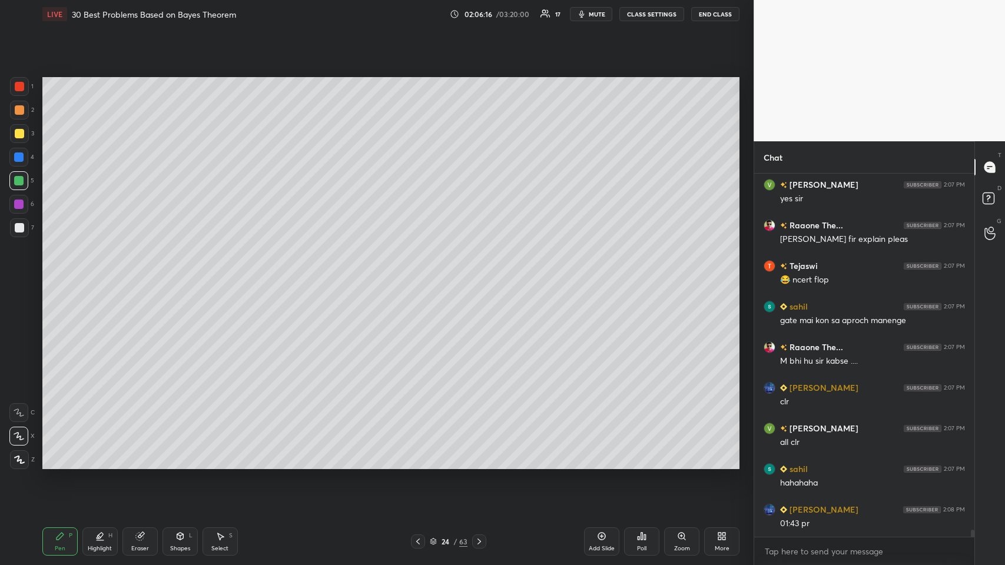
click at [421, 276] on icon at bounding box center [478, 541] width 9 height 9
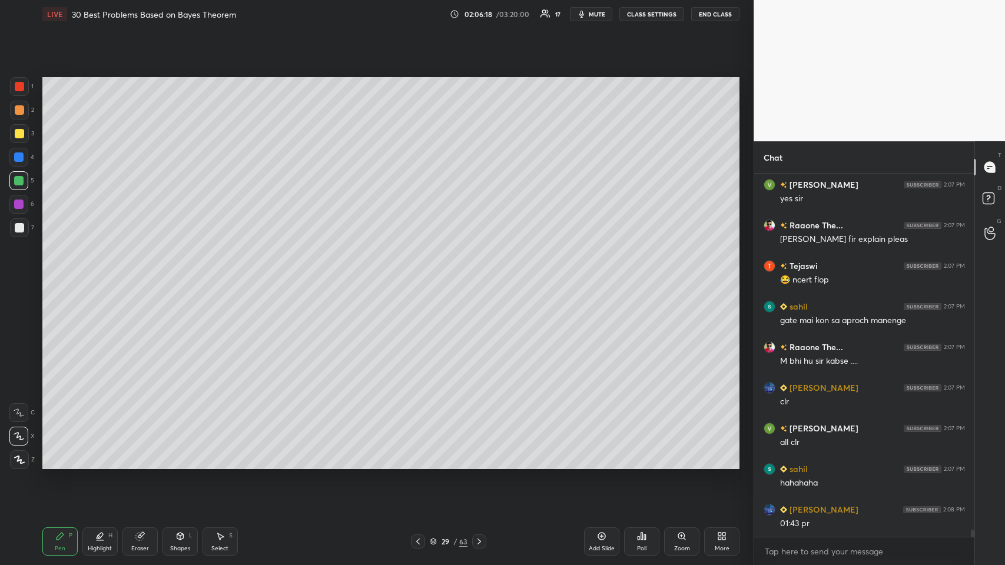
click at [421, 276] on icon at bounding box center [478, 541] width 9 height 9
click at [421, 276] on div at bounding box center [479, 541] width 14 height 14
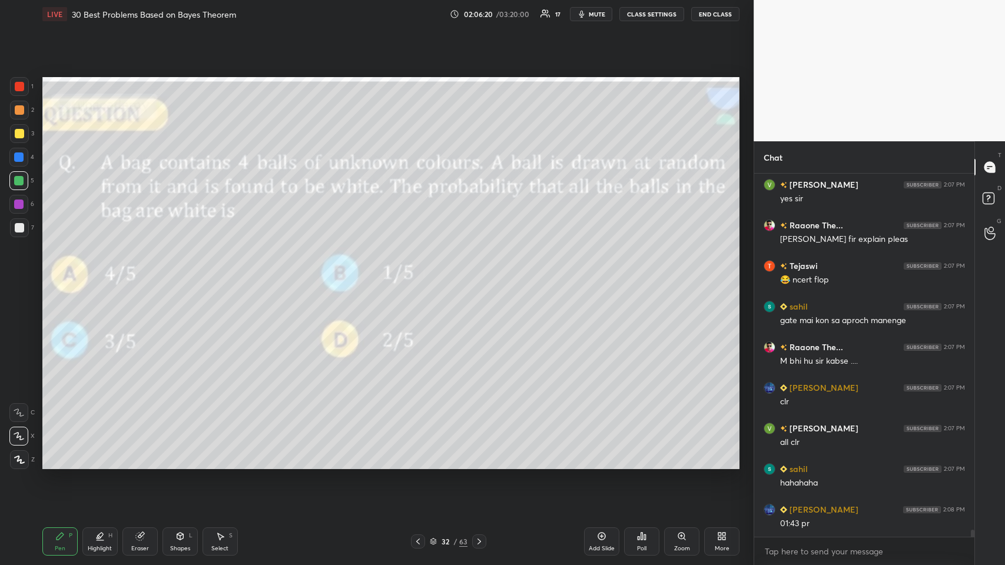
click at [418, 276] on icon at bounding box center [417, 541] width 9 height 9
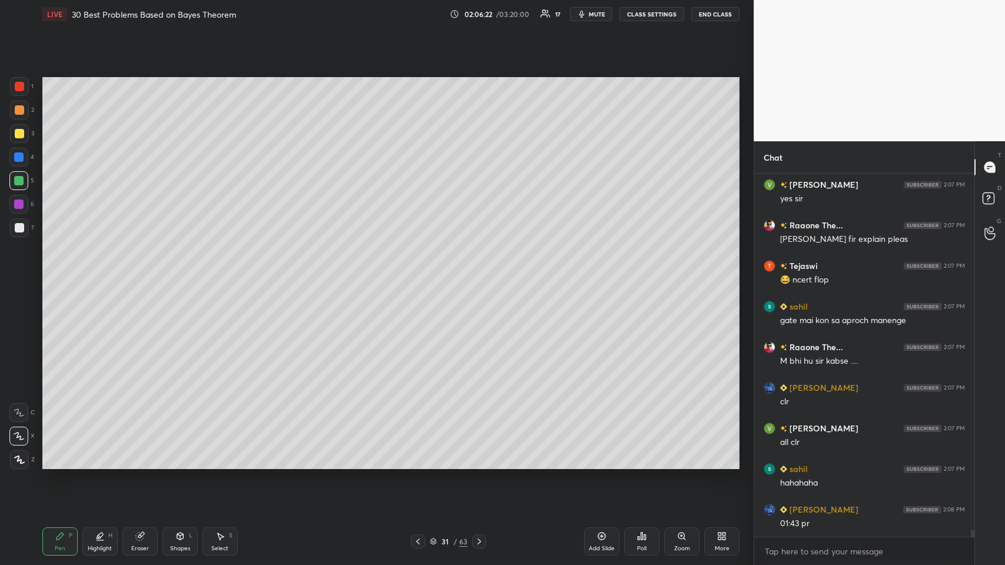
scroll to position [18207, 0]
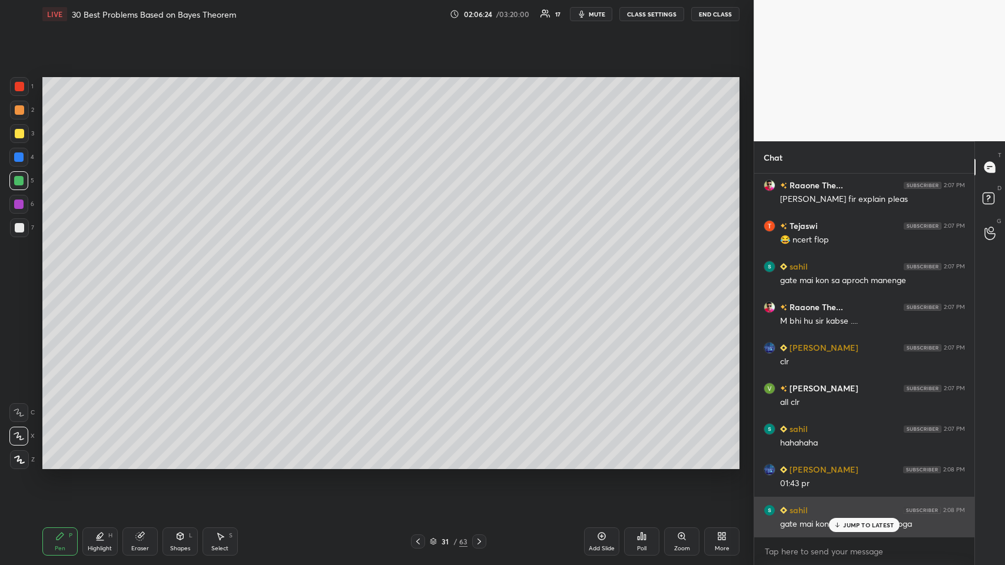
click at [421, 276] on p "JUMP TO LATEST" at bounding box center [868, 524] width 51 height 7
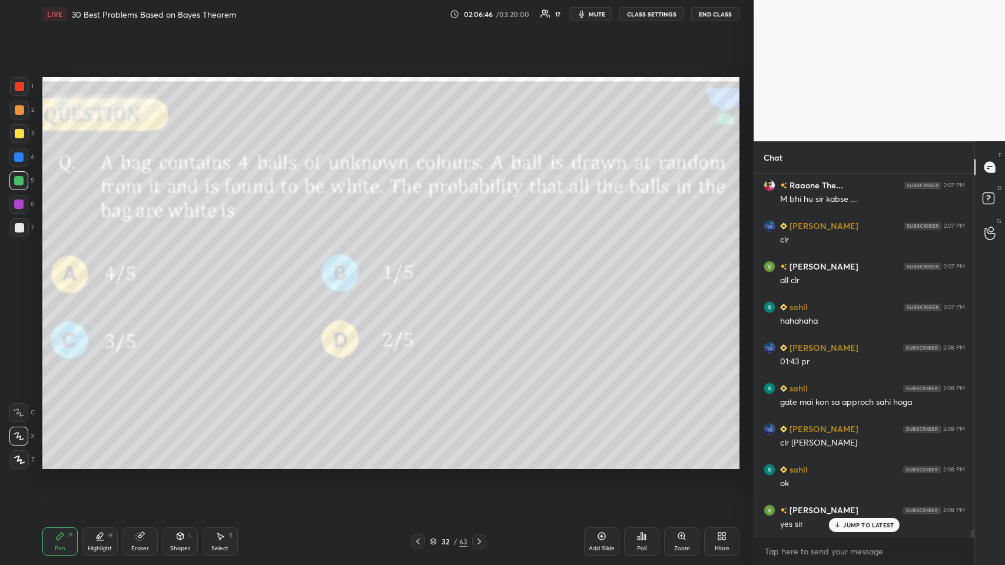
scroll to position [18357, 0]
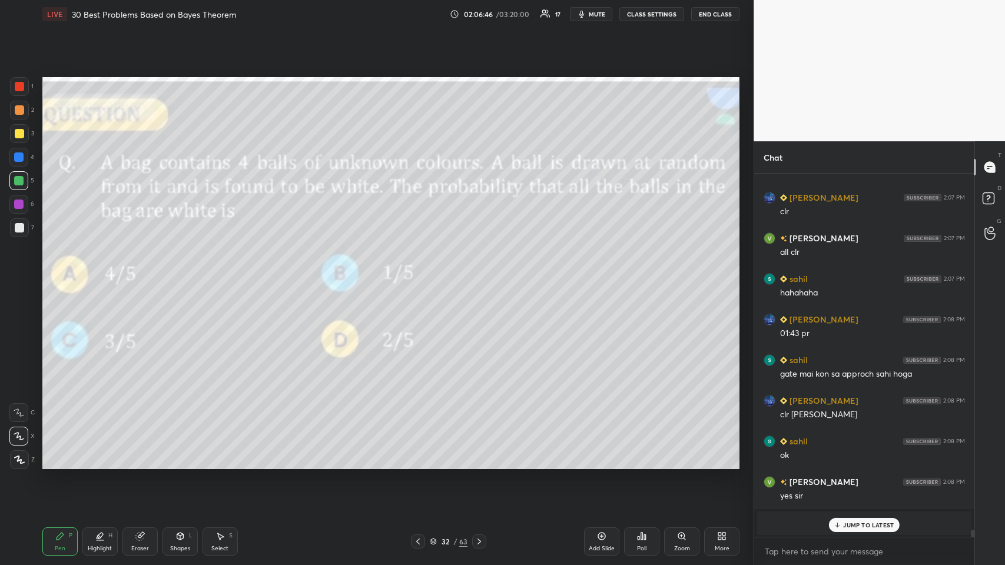
click at [16, 224] on div at bounding box center [19, 227] width 9 height 9
click at [421, 276] on p "JUMP TO LATEST" at bounding box center [868, 524] width 51 height 7
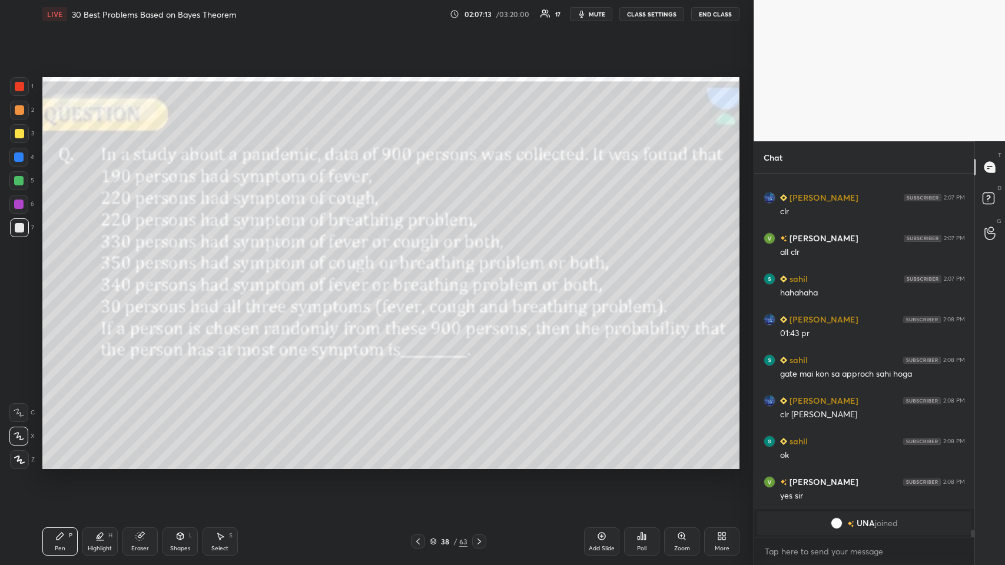
click at [18, 134] on div at bounding box center [19, 133] width 9 height 9
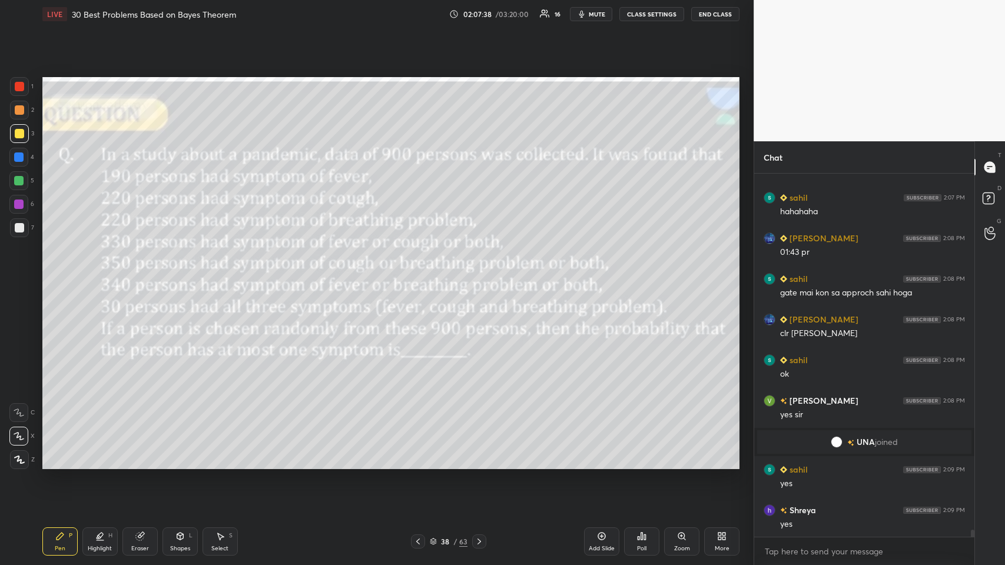
scroll to position [18479, 0]
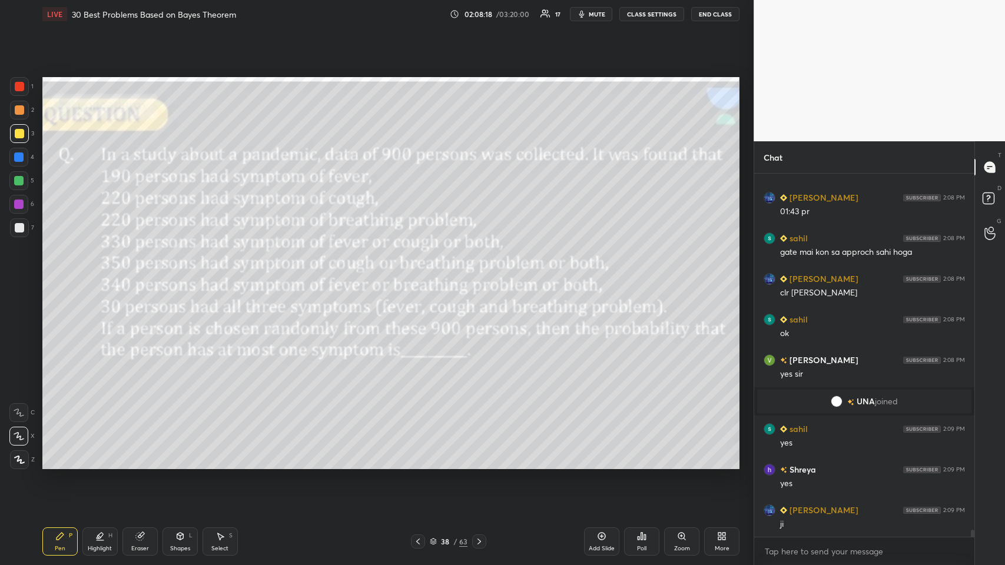
click at [421, 276] on div "Poll" at bounding box center [641, 541] width 35 height 28
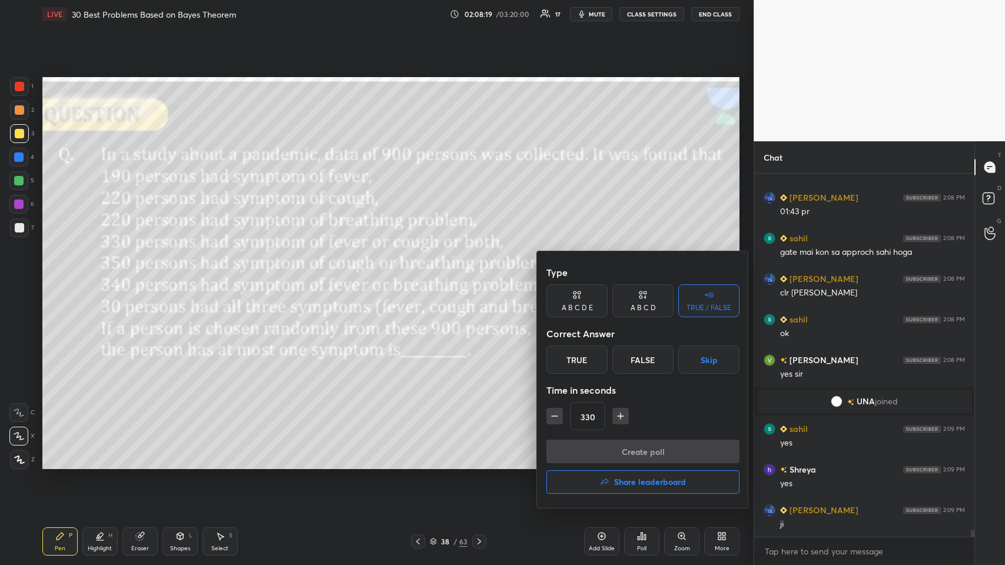
click at [421, 276] on div "True" at bounding box center [576, 359] width 61 height 28
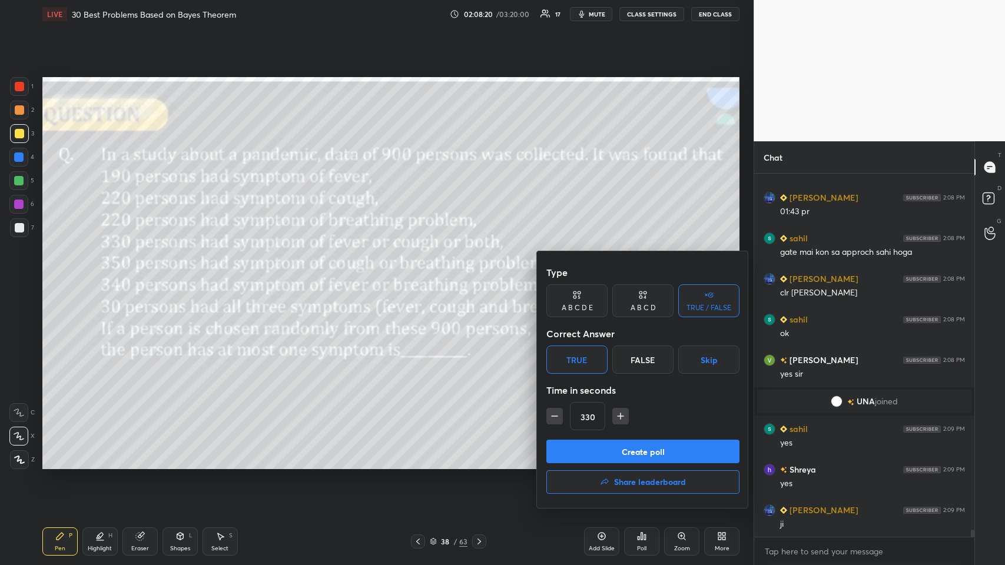
click at [421, 276] on button "Create poll" at bounding box center [642, 452] width 193 height 24
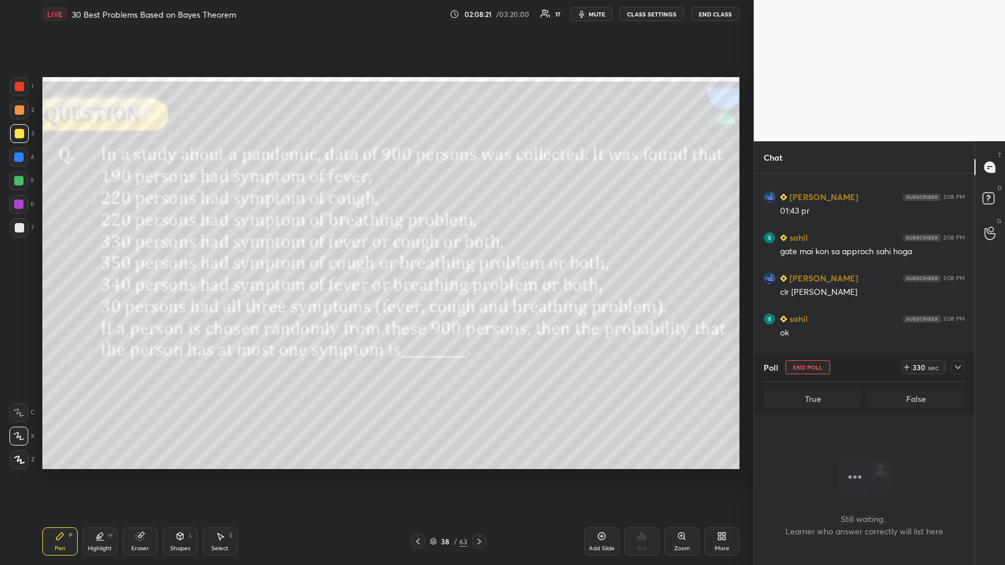
scroll to position [200, 217]
click at [421, 276] on icon at bounding box center [958, 367] width 6 height 4
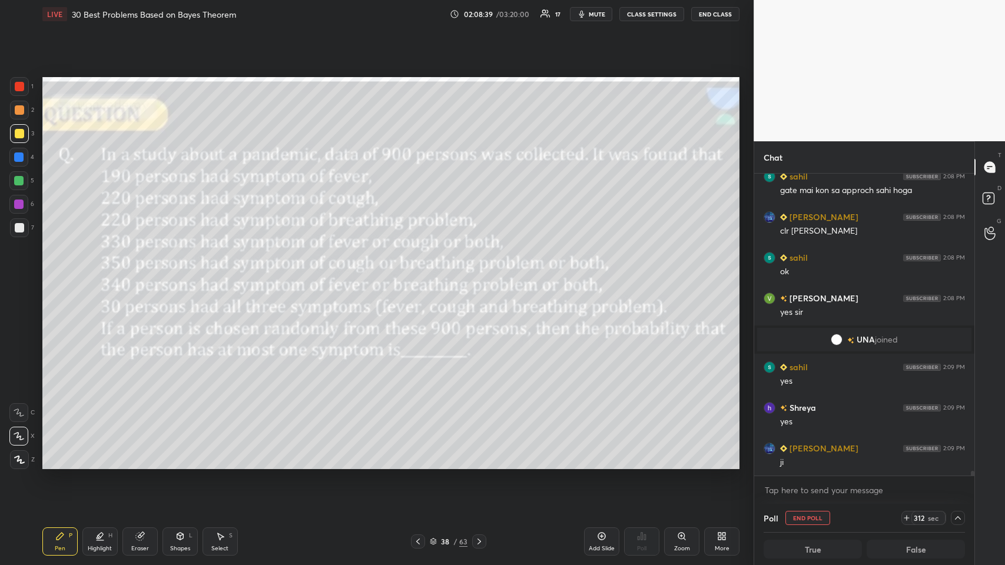
scroll to position [18581, 0]
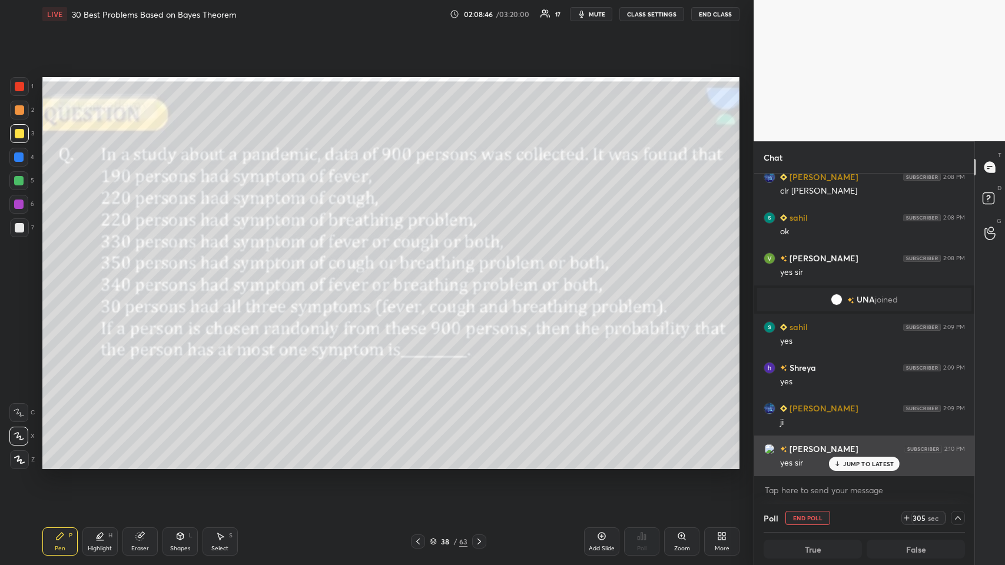
click at [421, 276] on p "JUMP TO LATEST" at bounding box center [868, 463] width 51 height 7
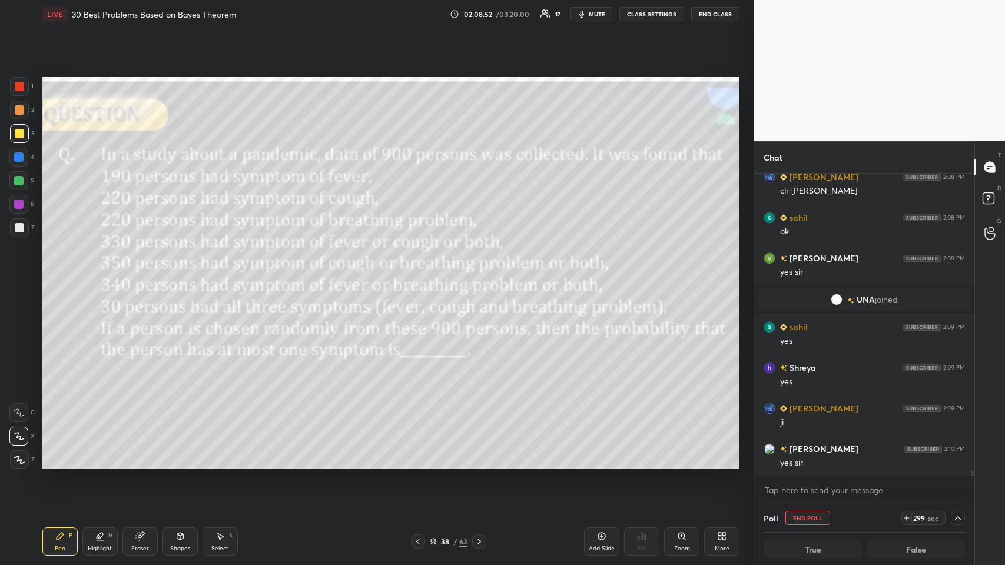
click at [421, 15] on span "mute" at bounding box center [597, 14] width 16 height 8
click at [141, 276] on icon at bounding box center [139, 537] width 8 height 8
click at [22, 276] on span "Erase all" at bounding box center [19, 460] width 18 height 8
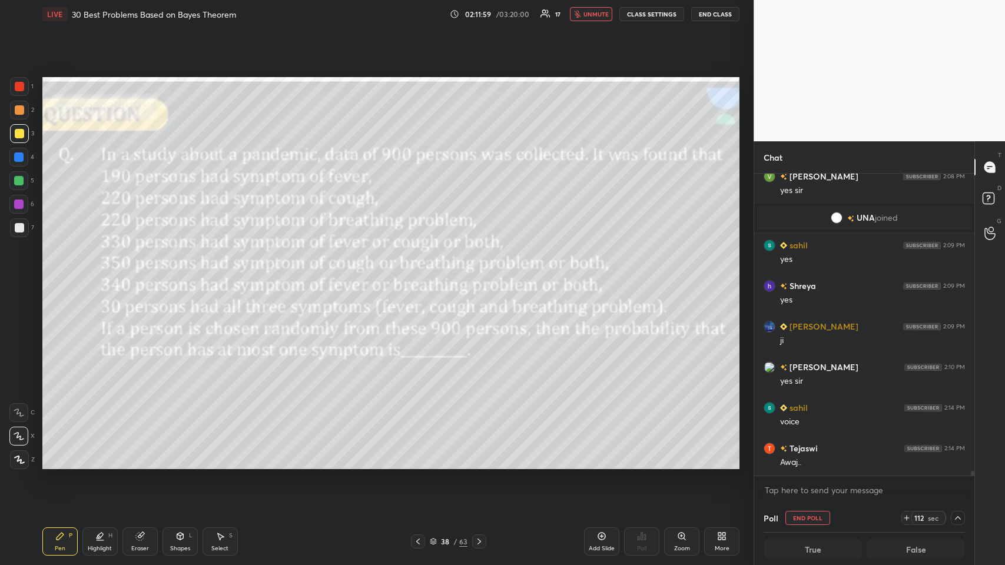
click at [421, 14] on span "unmute" at bounding box center [595, 14] width 25 height 8
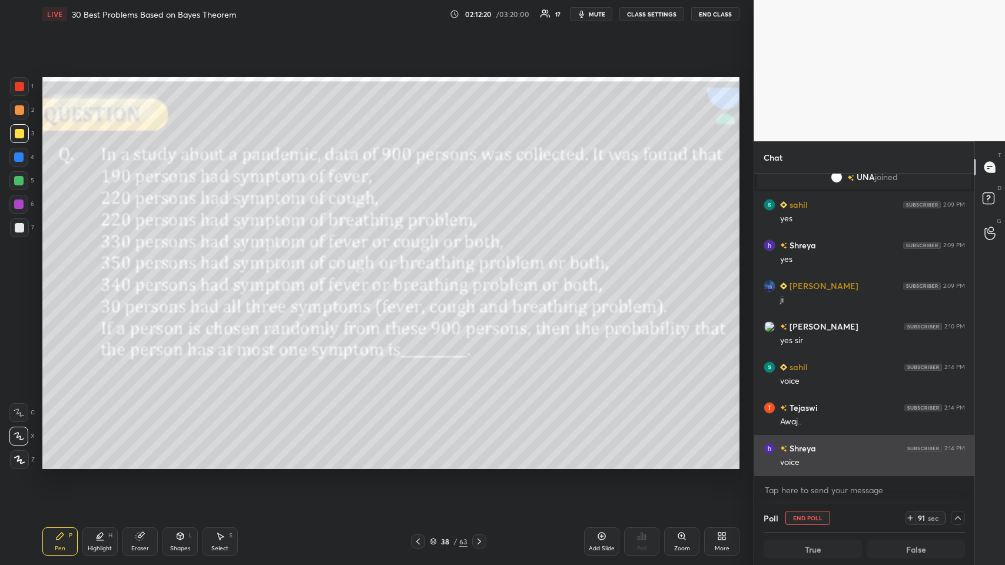
scroll to position [18744, 0]
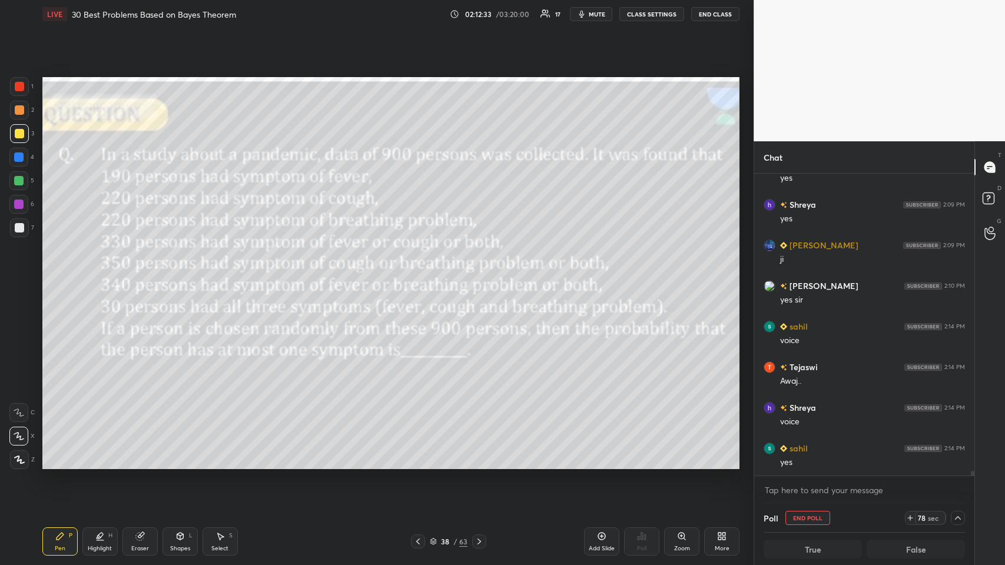
click at [421, 276] on div "Add Slide" at bounding box center [601, 541] width 35 height 28
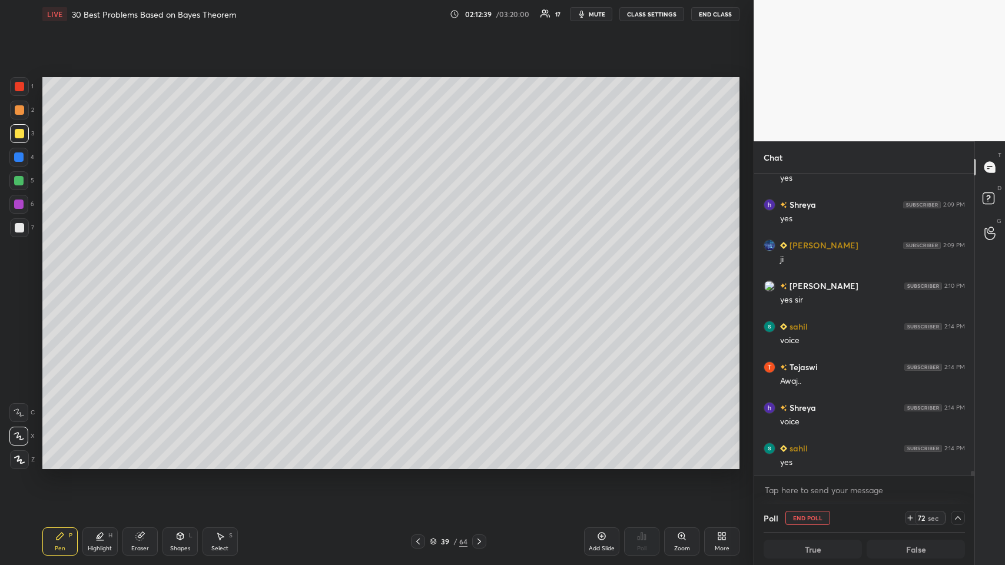
click at [415, 276] on icon at bounding box center [417, 541] width 9 height 9
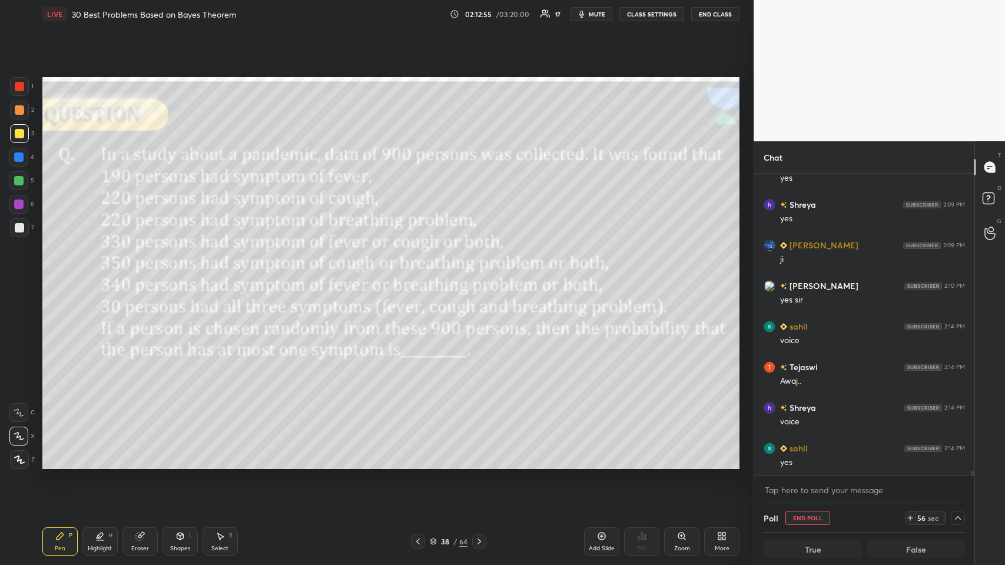
click at [219, 276] on icon at bounding box center [219, 535] width 9 height 9
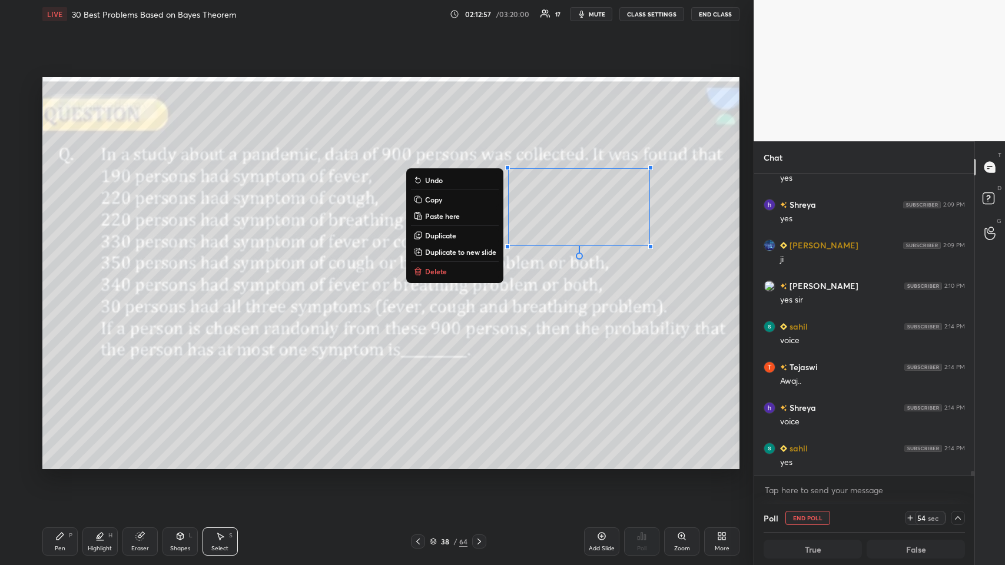
scroll to position [1, 4]
click at [421, 196] on p "Copy" at bounding box center [433, 199] width 17 height 9
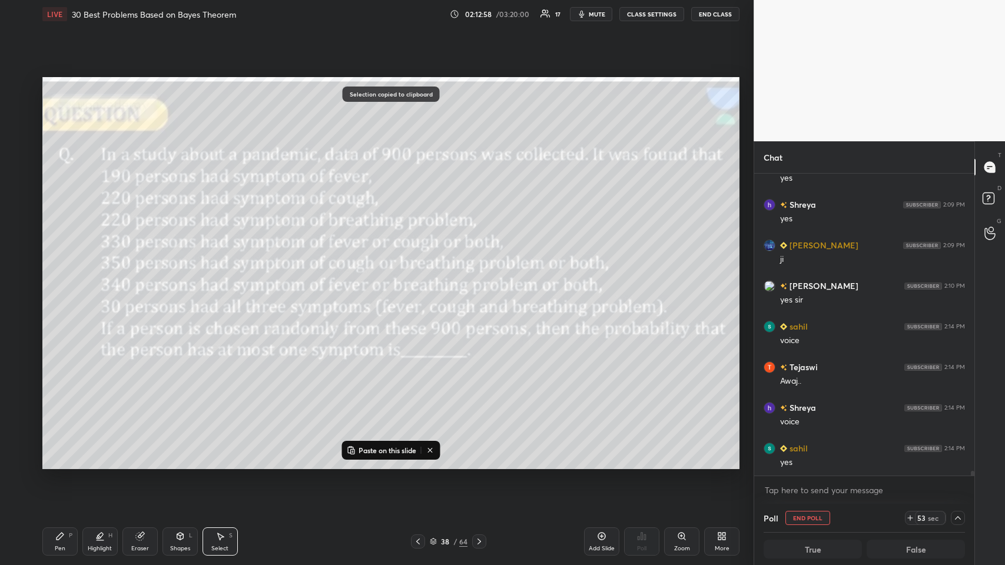
click at [421, 276] on icon at bounding box center [478, 541] width 9 height 9
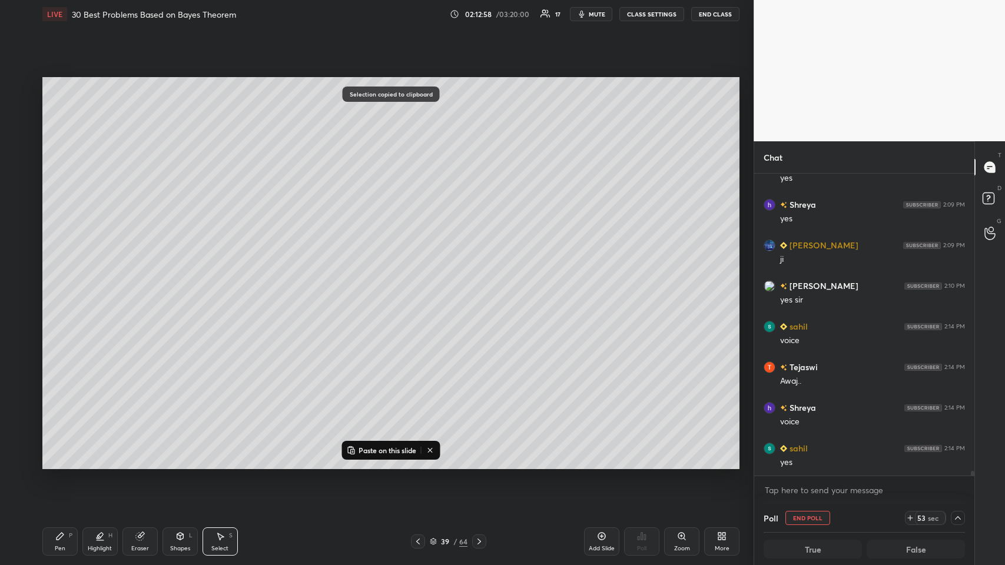
click at [400, 276] on p "Paste on this slide" at bounding box center [387, 449] width 58 height 9
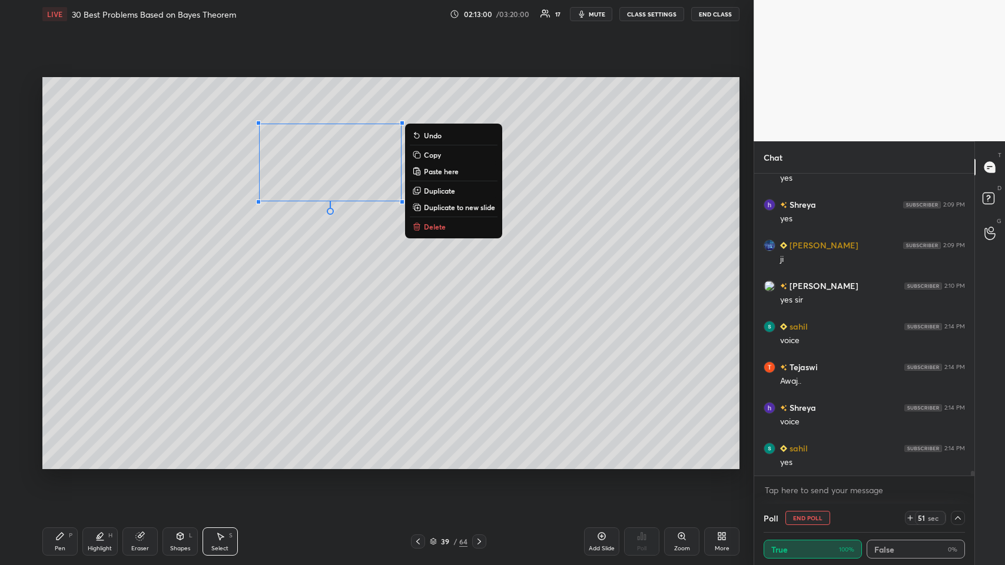
click at [269, 276] on div "0 ° Undo Copy Paste here Duplicate Duplicate to new slide Delete" at bounding box center [390, 273] width 697 height 392
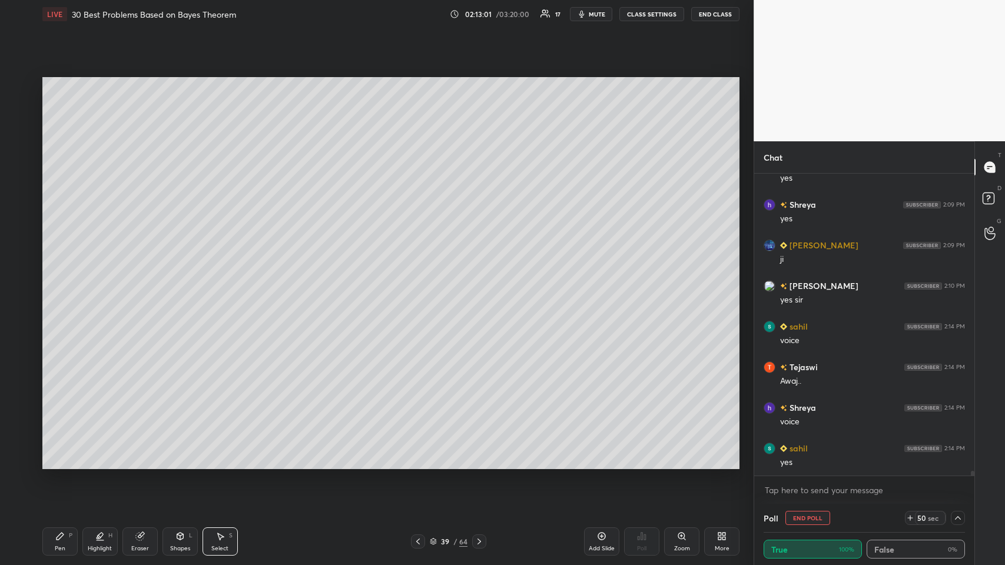
click at [417, 276] on icon at bounding box center [417, 541] width 9 height 9
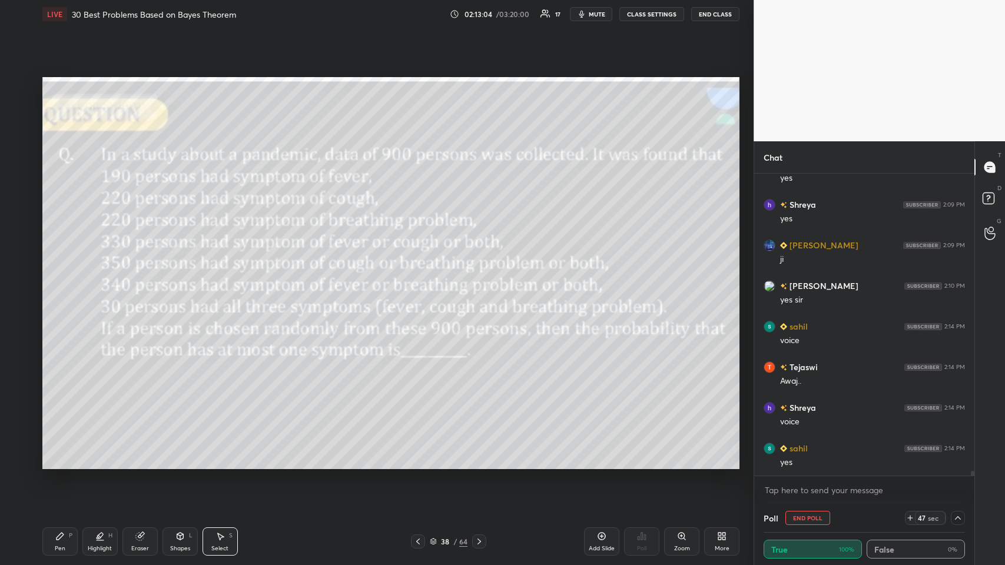
click at [131, 276] on div "Eraser" at bounding box center [139, 541] width 35 height 28
click at [71, 276] on div "P" at bounding box center [71, 536] width 4 height 6
click at [421, 276] on icon at bounding box center [478, 541] width 9 height 9
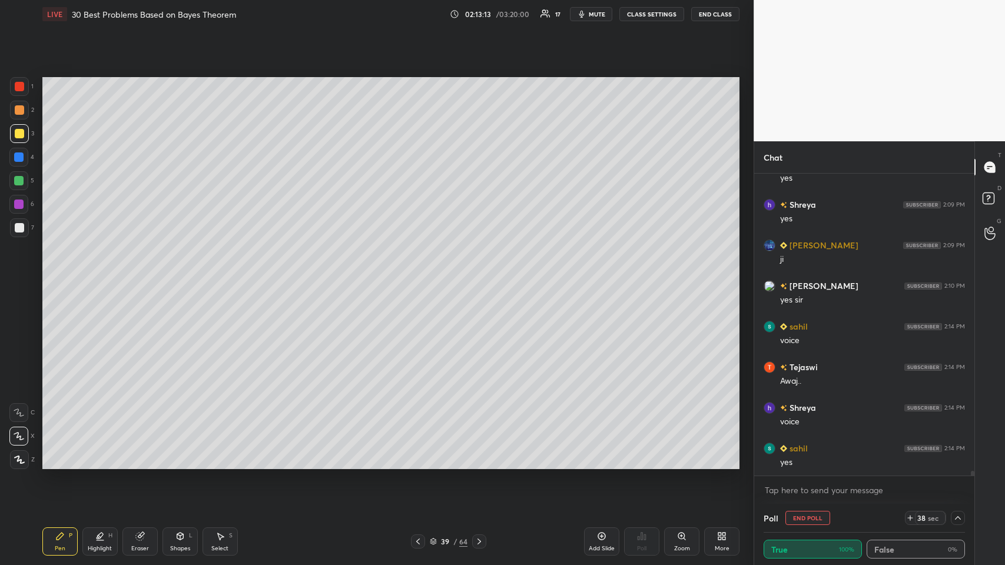
click at [418, 276] on icon at bounding box center [417, 541] width 9 height 9
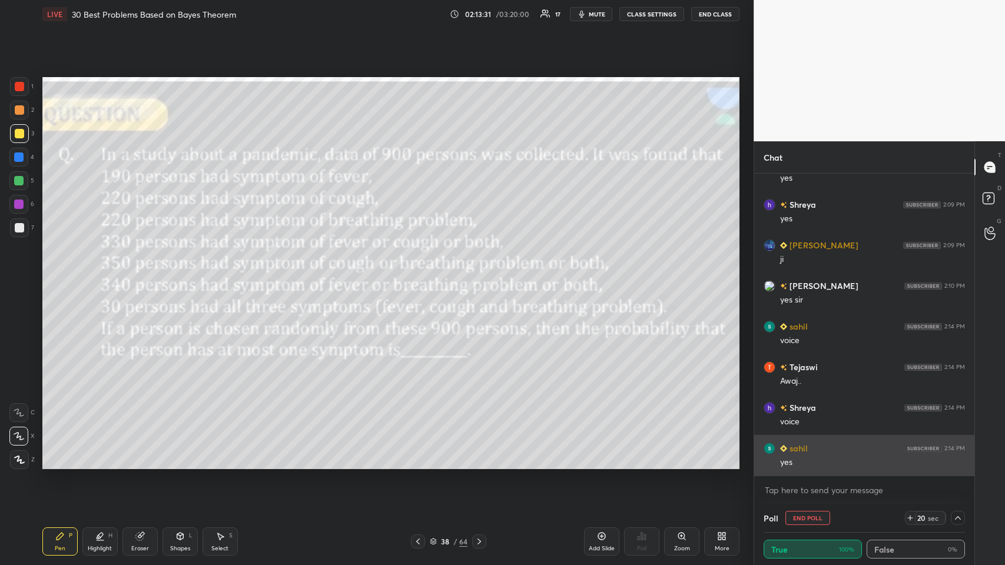
scroll to position [18784, 0]
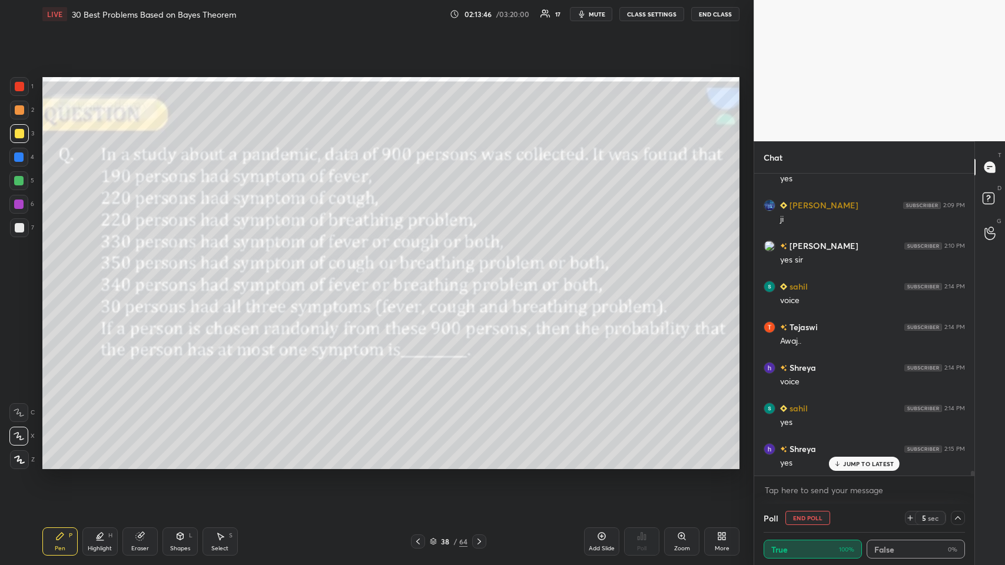
click at [217, 276] on div "Select S" at bounding box center [219, 541] width 35 height 28
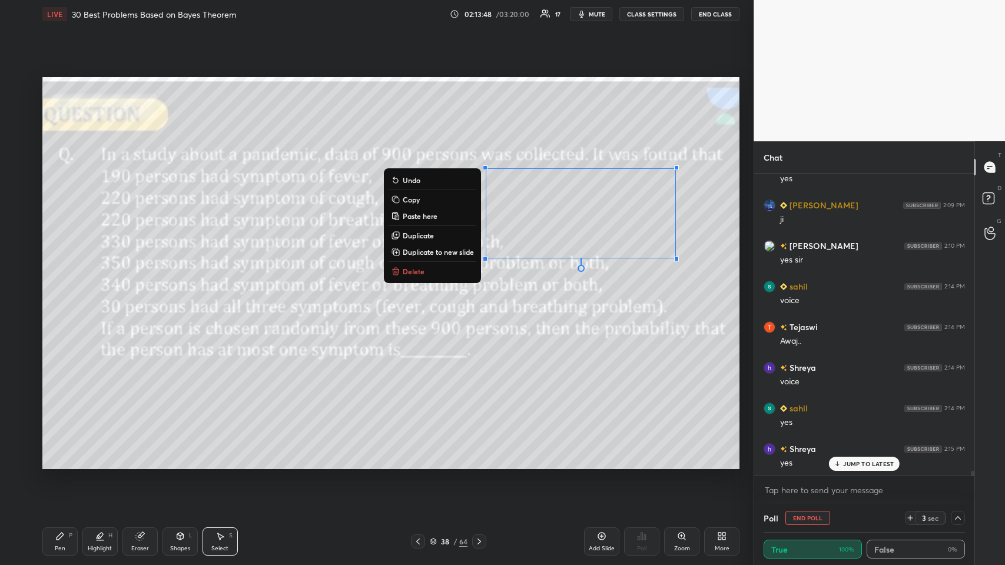
click at [421, 195] on button "Copy" at bounding box center [432, 199] width 88 height 14
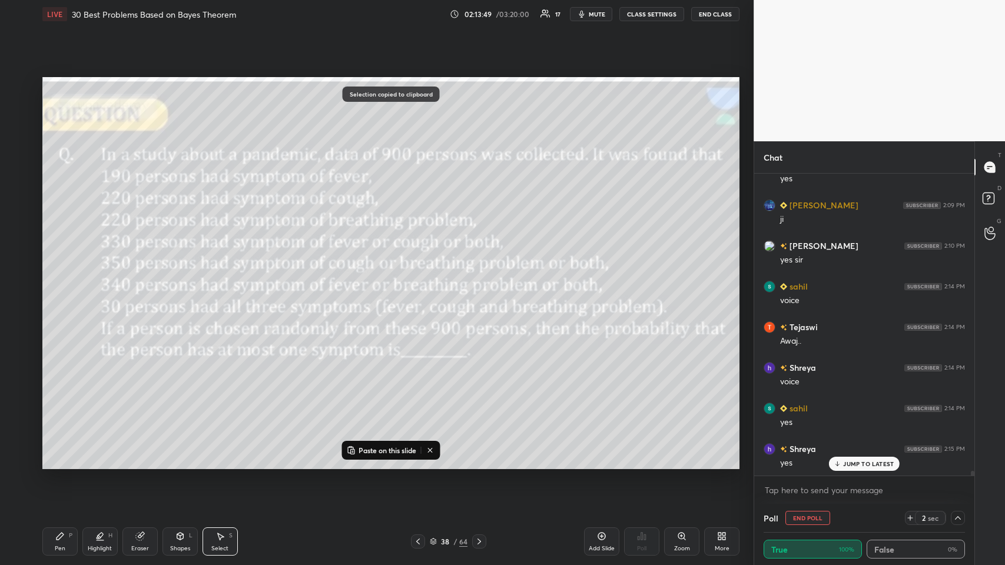
click at [421, 276] on div at bounding box center [479, 541] width 14 height 14
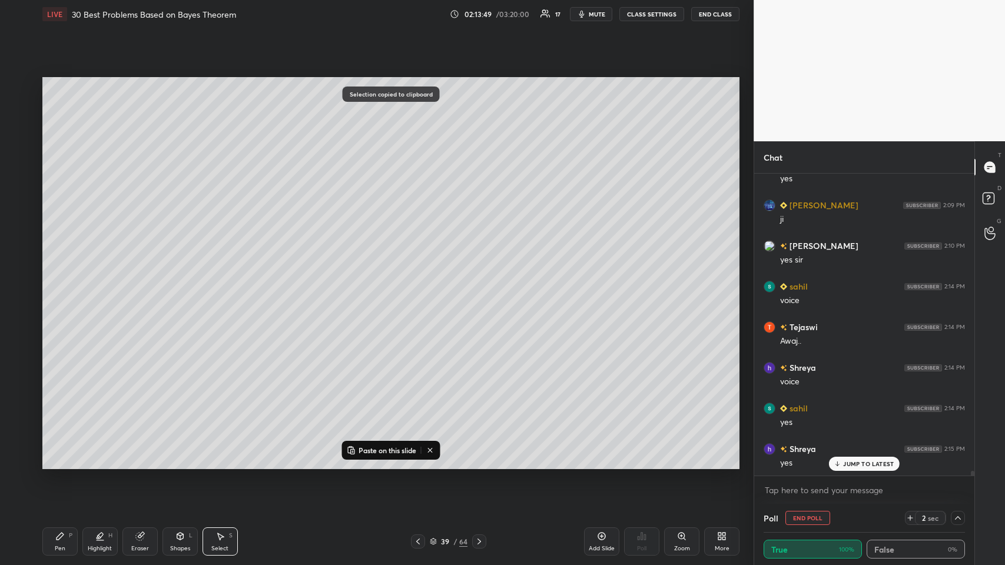
click at [395, 276] on p "Paste on this slide" at bounding box center [387, 449] width 58 height 9
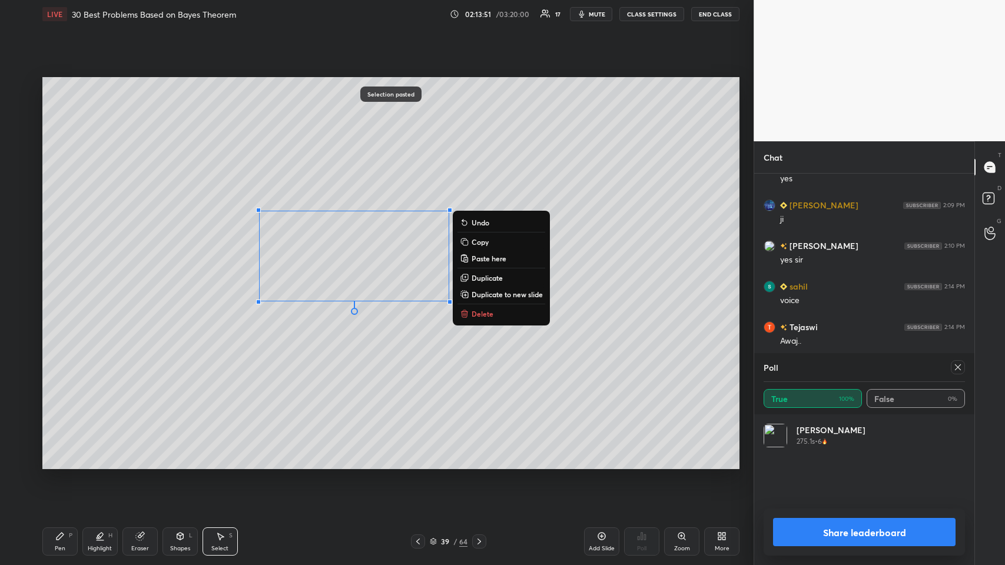
scroll to position [138, 198]
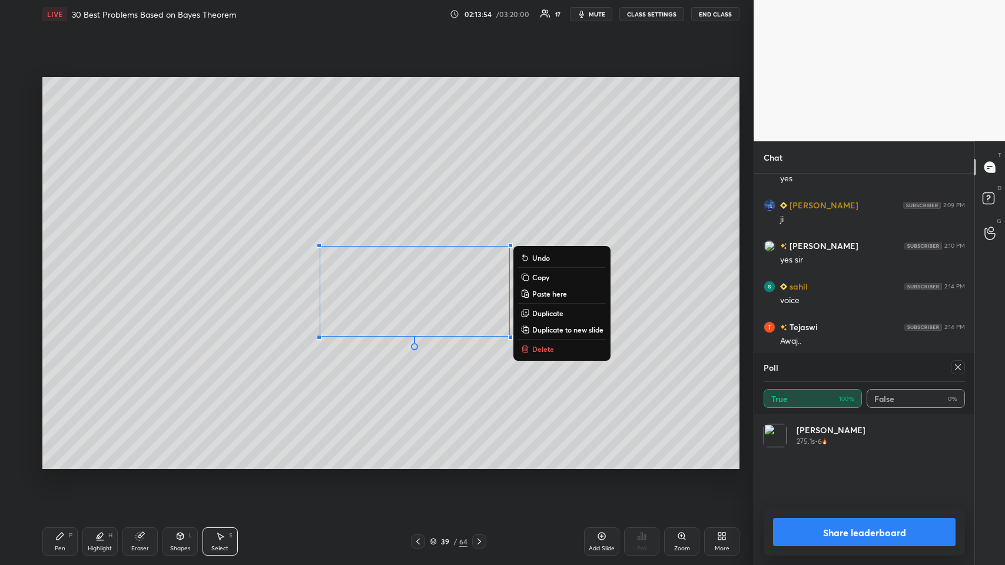
click at [272, 276] on div "0 ° Undo Copy Paste here Duplicate Duplicate to new slide Delete" at bounding box center [390, 273] width 697 height 392
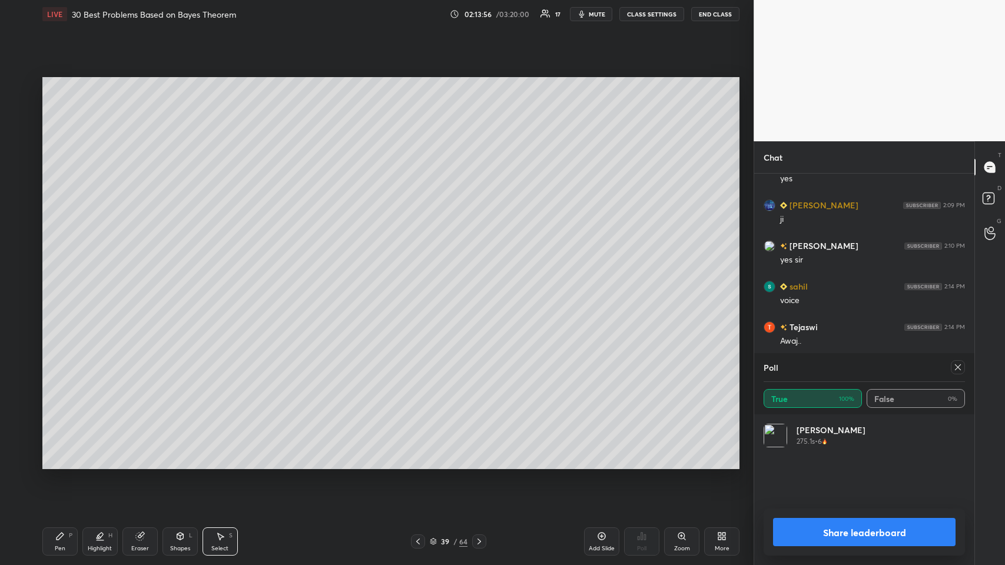
click at [211, 276] on div "Select S" at bounding box center [219, 541] width 35 height 28
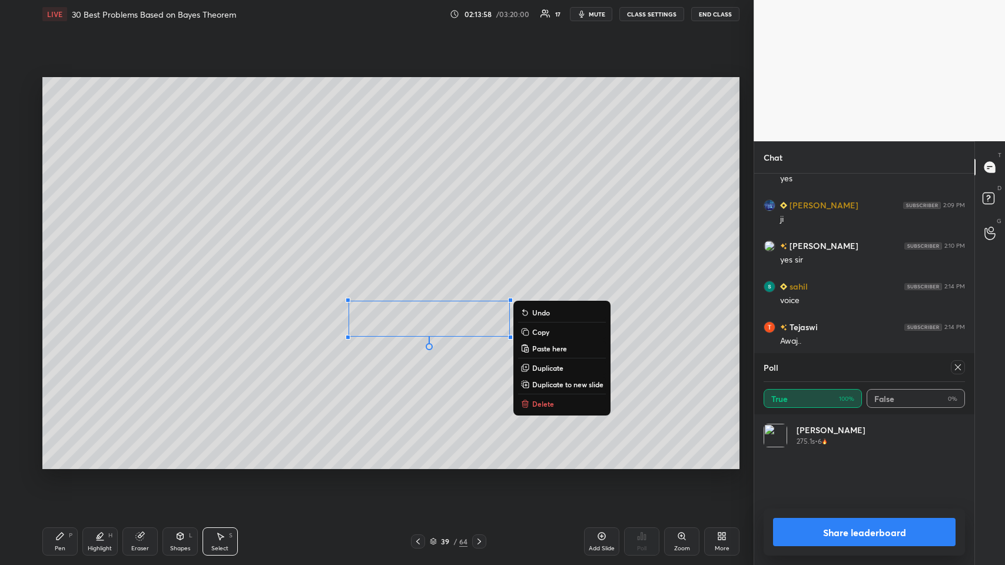
click at [390, 276] on div "0 ° Undo Copy Paste here Duplicate Duplicate to new slide Delete" at bounding box center [390, 273] width 697 height 392
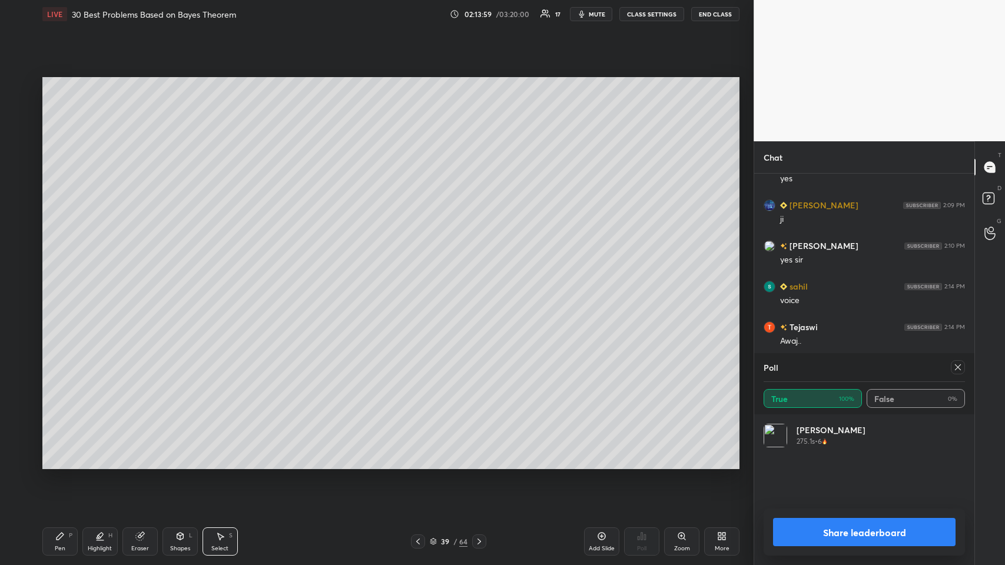
click at [144, 276] on icon at bounding box center [139, 535] width 9 height 9
click at [139, 276] on icon at bounding box center [139, 537] width 8 height 8
click at [139, 276] on div "Eraser" at bounding box center [139, 541] width 35 height 28
click at [18, 276] on div "Erase all" at bounding box center [18, 459] width 19 height 19
click at [421, 276] on div at bounding box center [418, 541] width 14 height 14
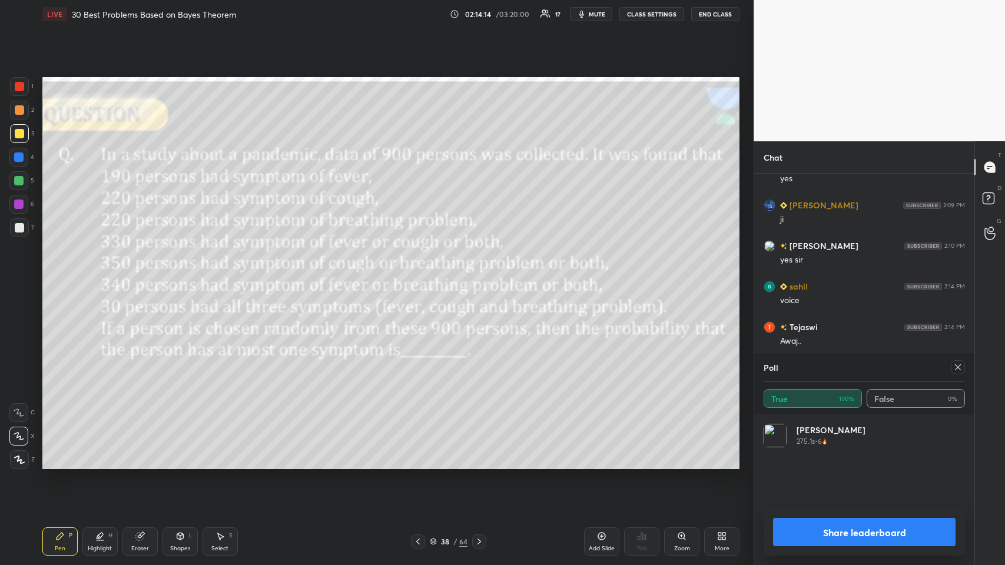
click at [421, 276] on icon at bounding box center [957, 367] width 9 height 9
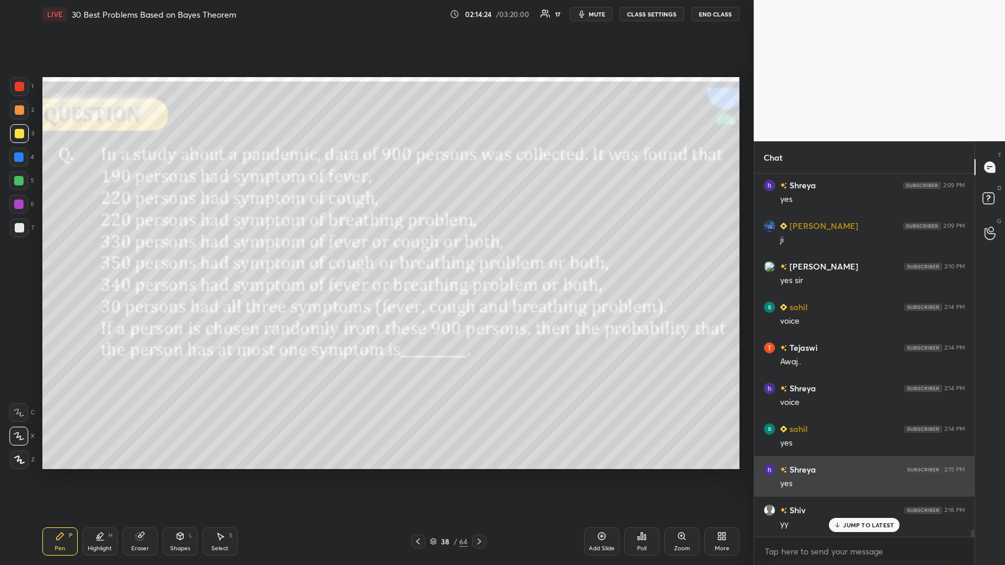
scroll to position [18804, 0]
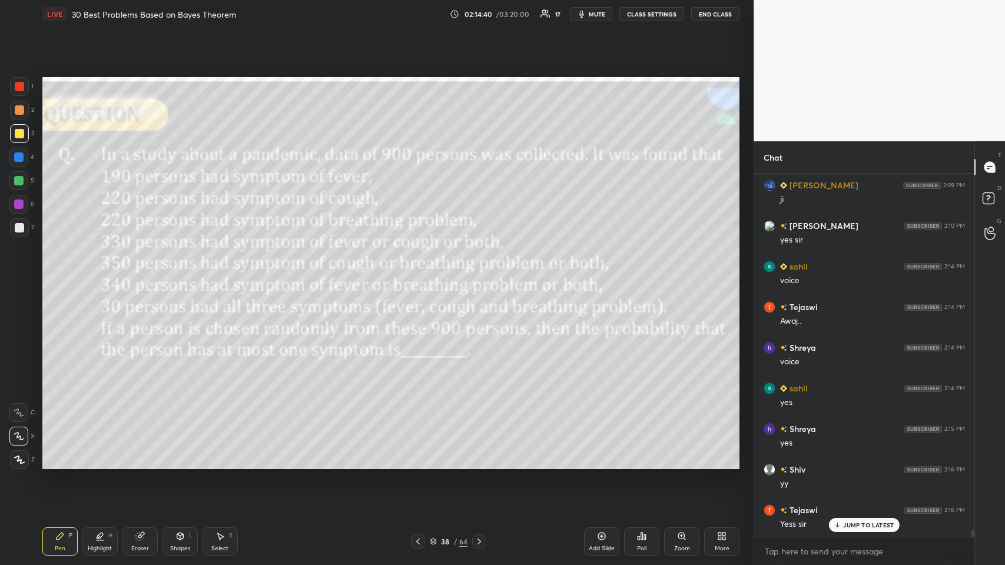
click at [421, 276] on icon at bounding box center [478, 541] width 9 height 9
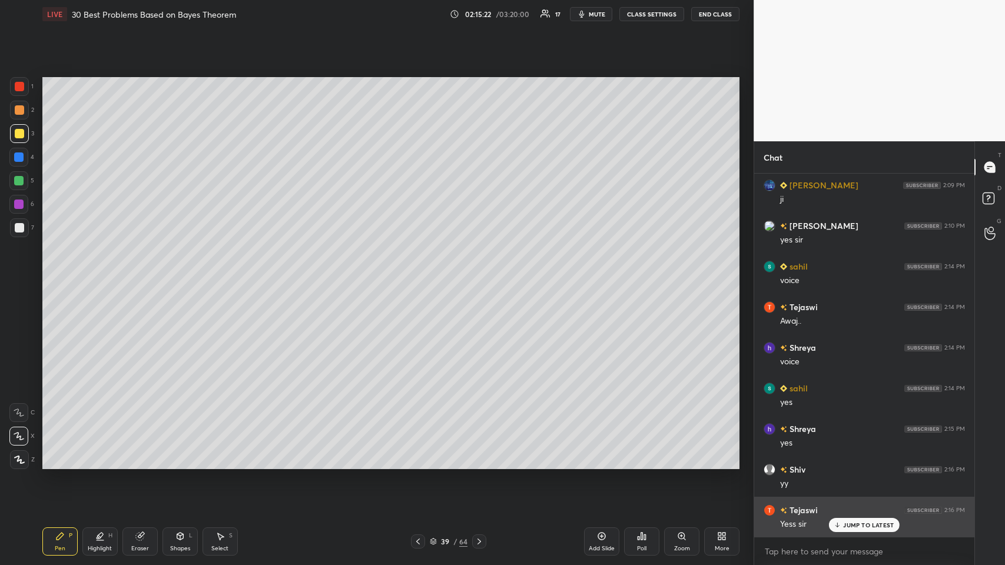
click at [421, 276] on div "JUMP TO LATEST" at bounding box center [864, 525] width 71 height 14
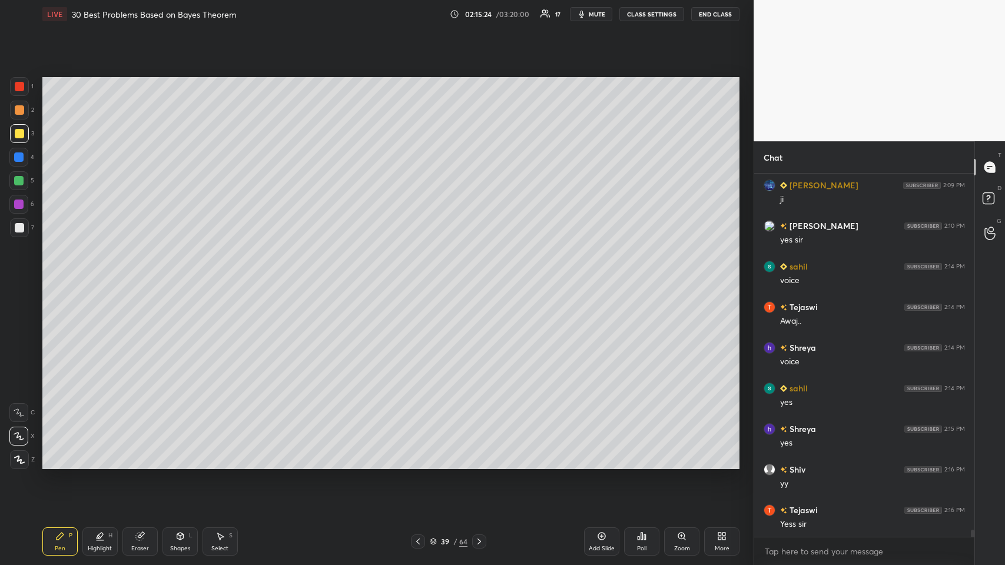
click at [421, 276] on div "39 / 64" at bounding box center [448, 541] width 75 height 14
click at [420, 276] on icon at bounding box center [417, 541] width 9 height 9
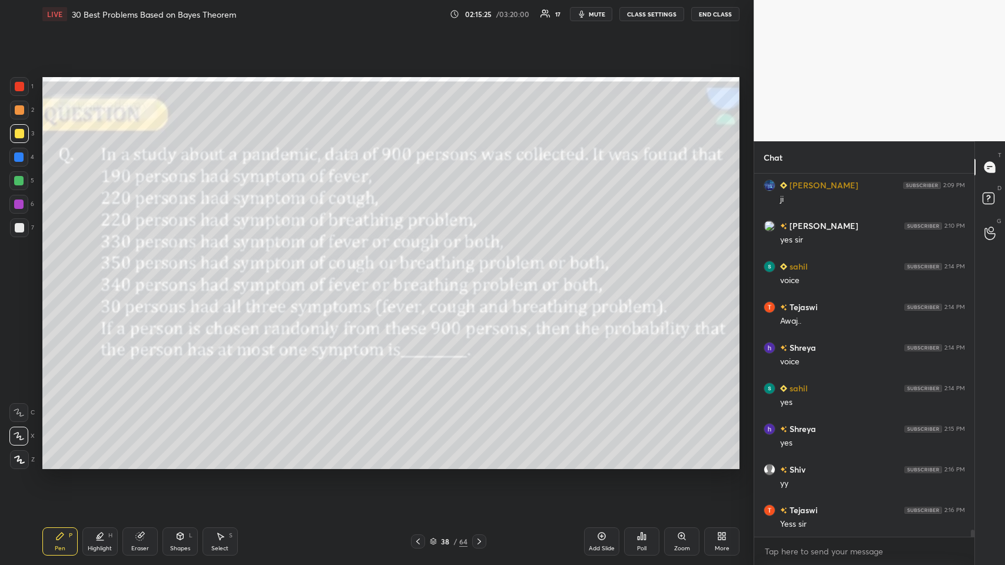
scroll to position [18844, 0]
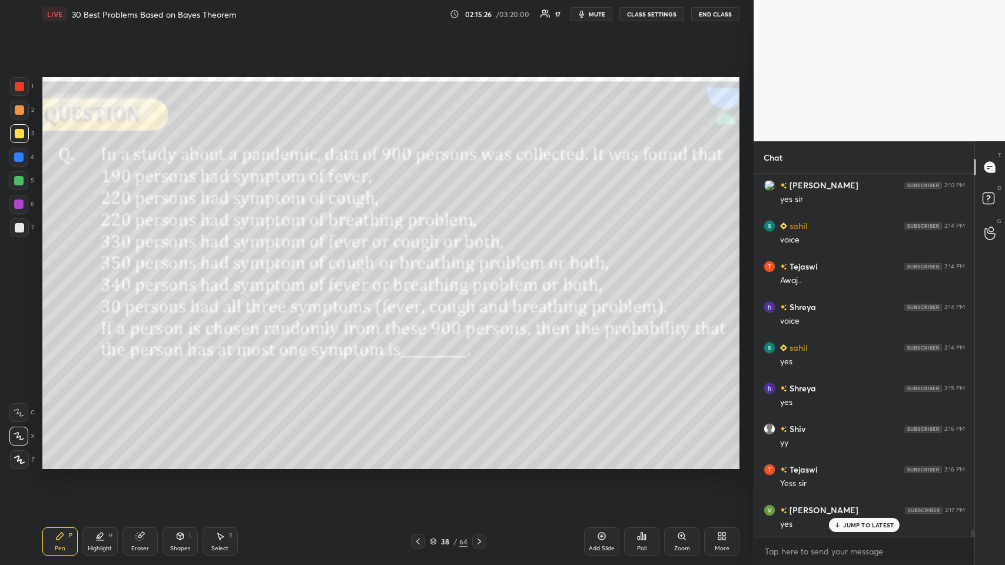
click at [421, 276] on icon at bounding box center [478, 541] width 9 height 9
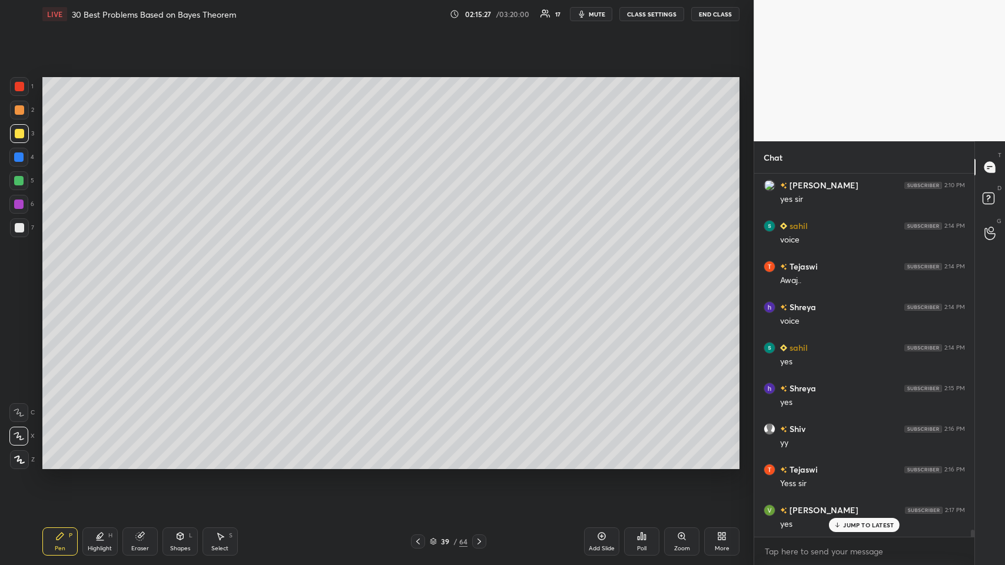
scroll to position [18885, 0]
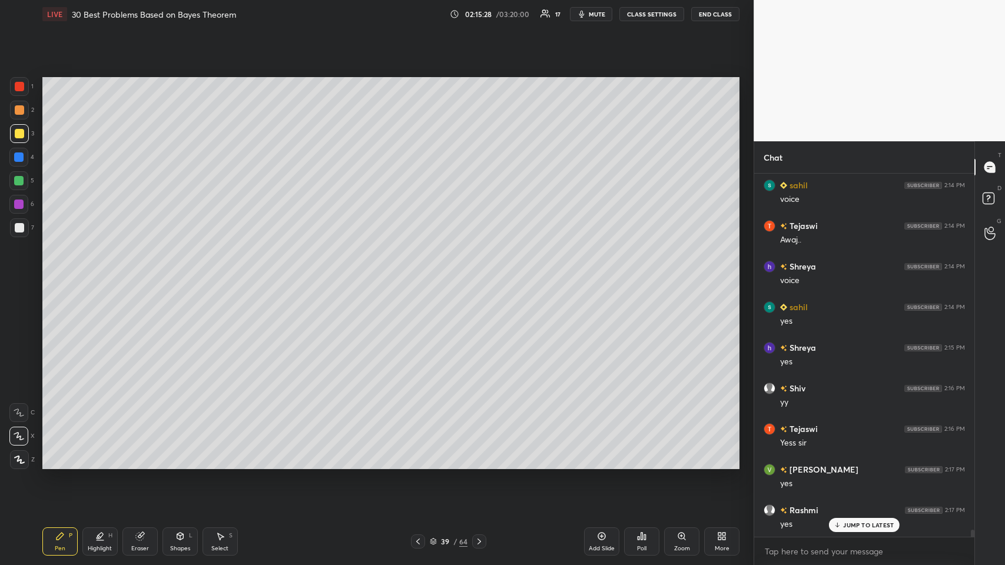
click at [19, 136] on div at bounding box center [19, 133] width 9 height 9
click at [421, 276] on icon at bounding box center [602, 537] width 8 height 8
click at [15, 231] on div at bounding box center [19, 227] width 9 height 9
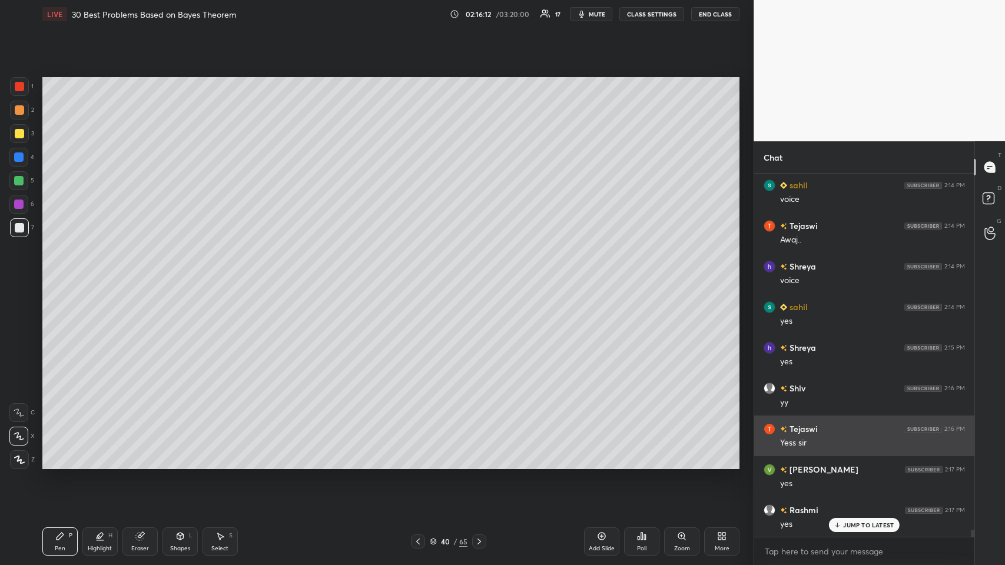
scroll to position [18926, 0]
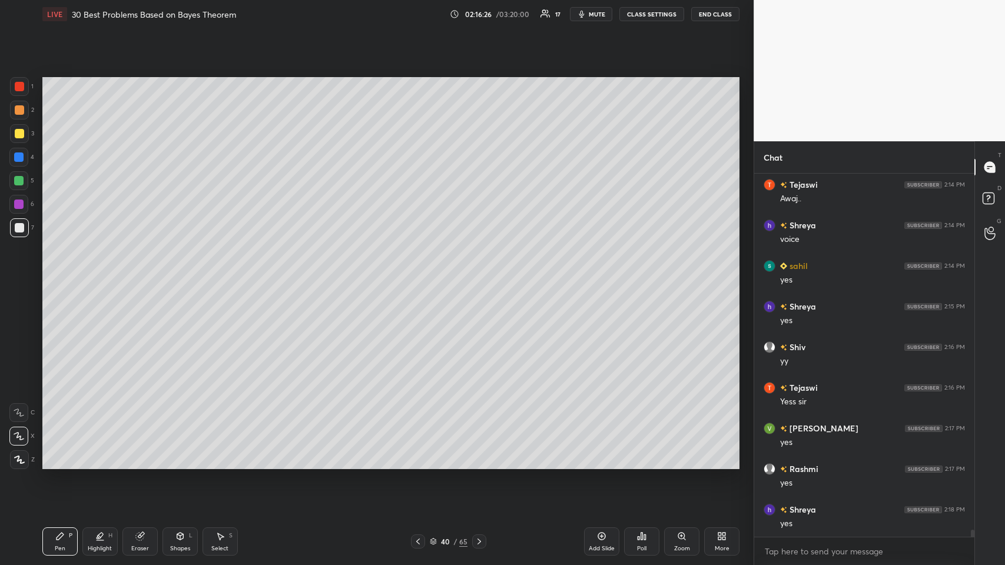
click at [139, 276] on icon at bounding box center [139, 537] width 8 height 8
click at [51, 276] on div "Pen P" at bounding box center [59, 541] width 35 height 28
click at [68, 276] on div "Pen P" at bounding box center [59, 541] width 35 height 28
click at [419, 276] on icon at bounding box center [417, 541] width 9 height 9
click at [421, 276] on icon at bounding box center [478, 541] width 9 height 9
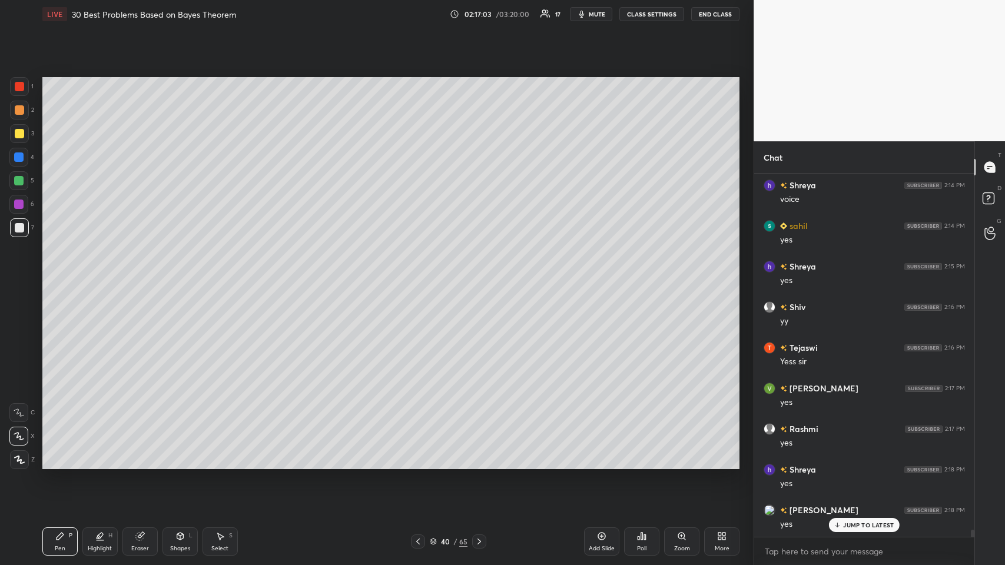
scroll to position [19007, 0]
click at [421, 276] on div "Add Slide" at bounding box center [601, 541] width 35 height 28
click at [417, 276] on icon at bounding box center [417, 541] width 9 height 9
click at [418, 276] on icon at bounding box center [417, 541] width 9 height 9
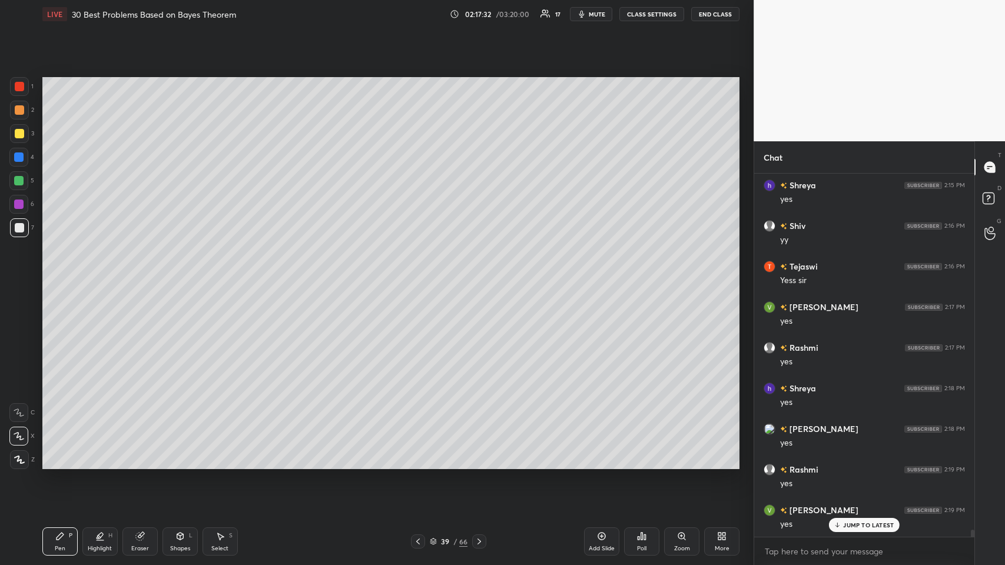
scroll to position [19088, 0]
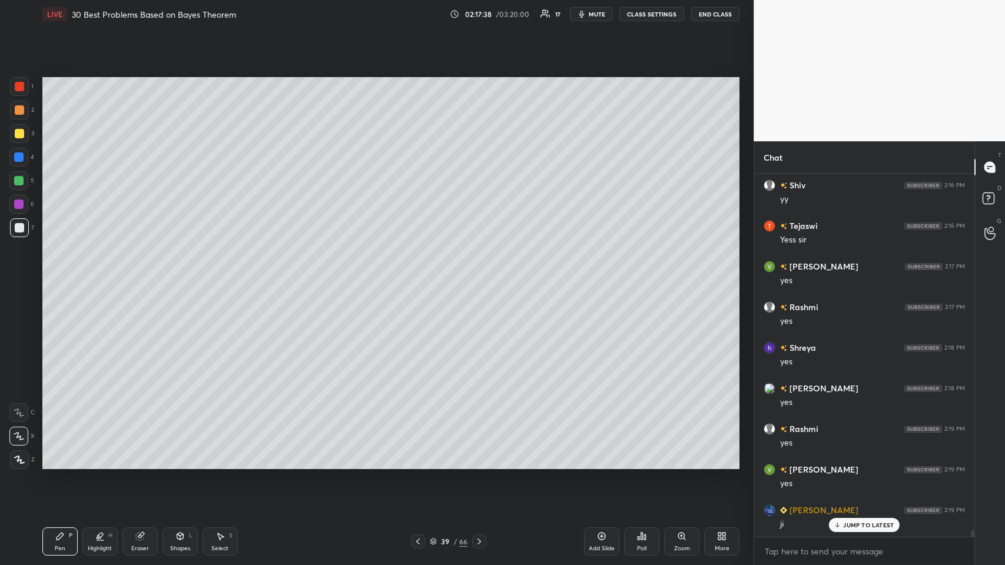
click at [421, 276] on icon at bounding box center [478, 541] width 9 height 9
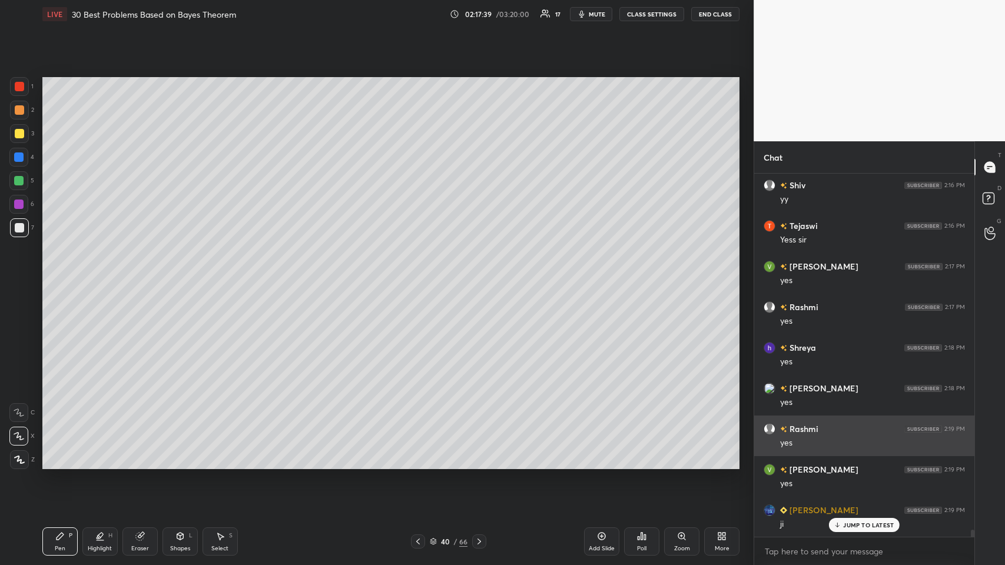
scroll to position [19129, 0]
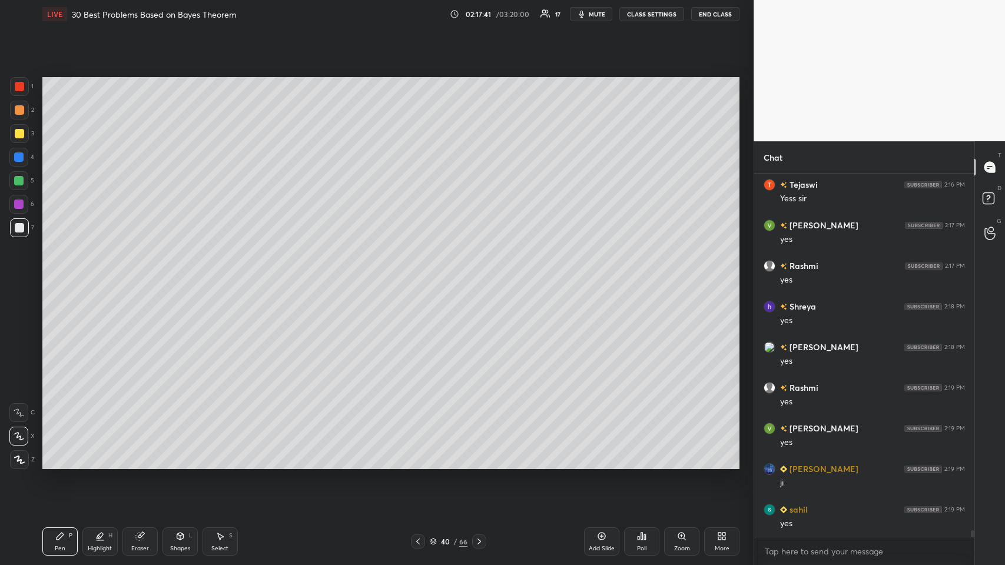
click at [416, 276] on icon at bounding box center [417, 541] width 9 height 9
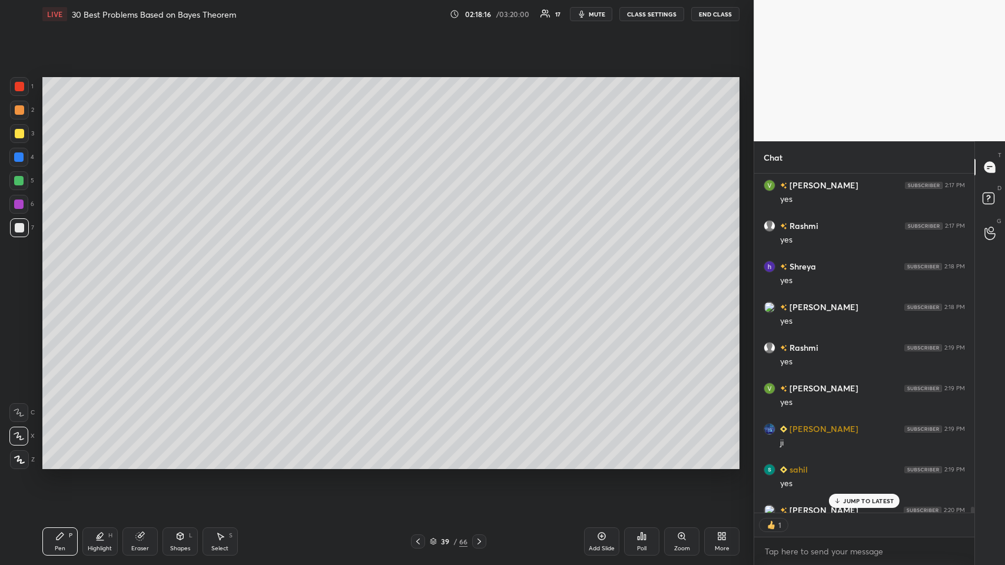
scroll to position [19234, 0]
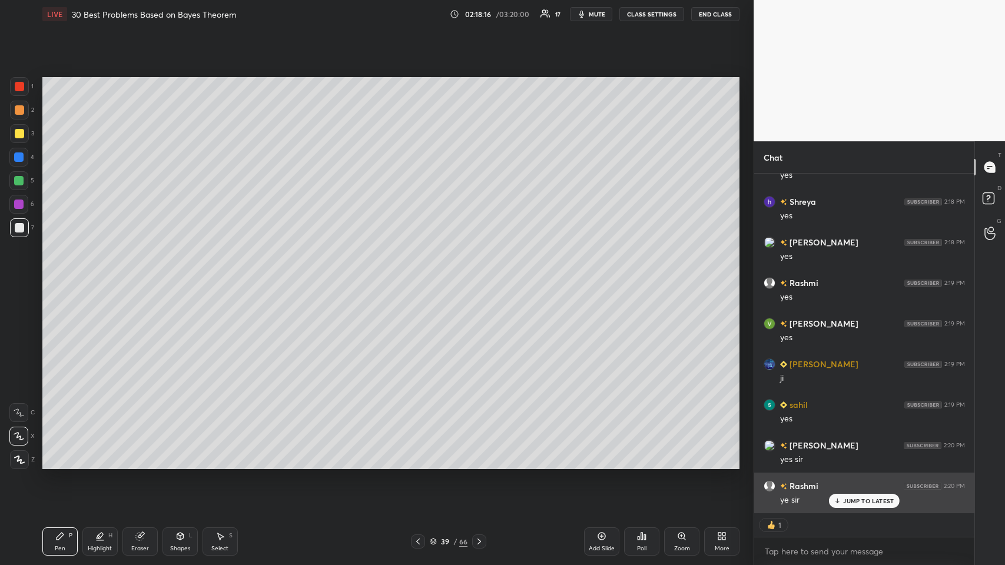
click at [421, 276] on p "JUMP TO LATEST" at bounding box center [868, 500] width 51 height 7
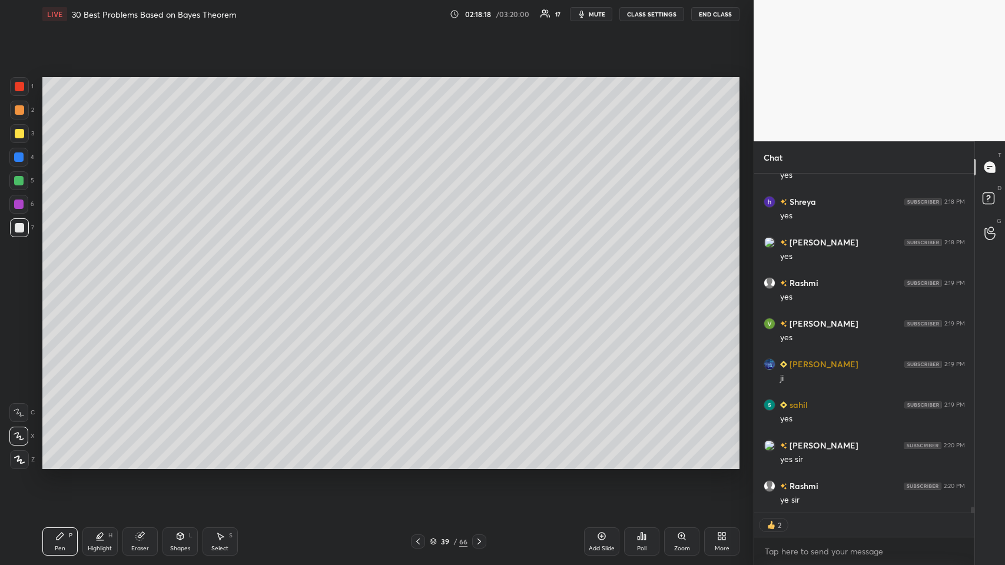
click at [421, 276] on icon at bounding box center [478, 541] width 9 height 9
click at [418, 276] on icon at bounding box center [417, 541] width 9 height 9
click at [421, 276] on icon at bounding box center [478, 541] width 9 height 9
click at [417, 276] on icon at bounding box center [417, 541] width 9 height 9
click at [421, 276] on icon at bounding box center [478, 541] width 9 height 9
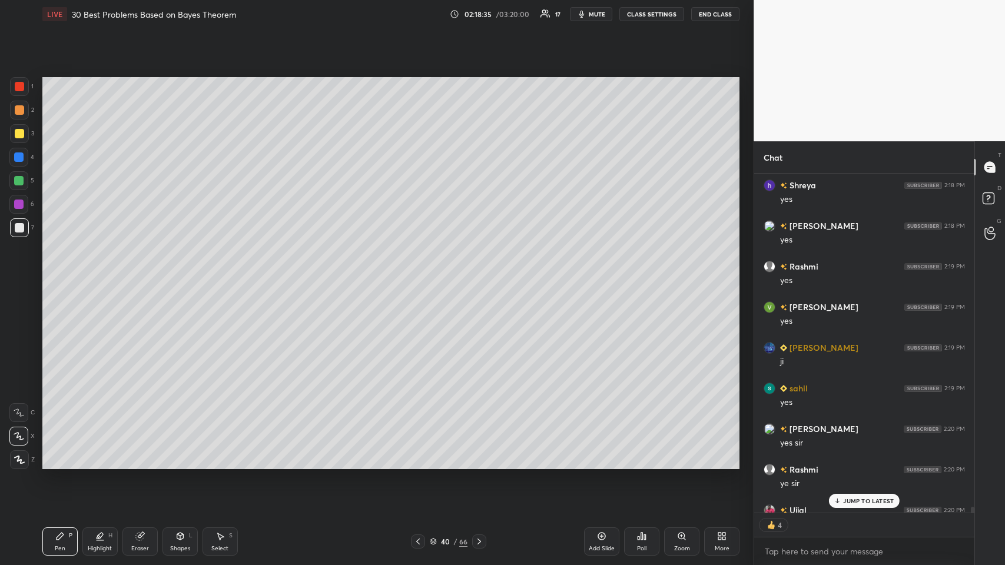
scroll to position [360, 217]
click at [413, 276] on div at bounding box center [418, 541] width 14 height 14
click at [421, 276] on icon at bounding box center [479, 541] width 4 height 6
click at [416, 276] on icon at bounding box center [417, 541] width 9 height 9
click at [421, 276] on icon at bounding box center [478, 541] width 9 height 9
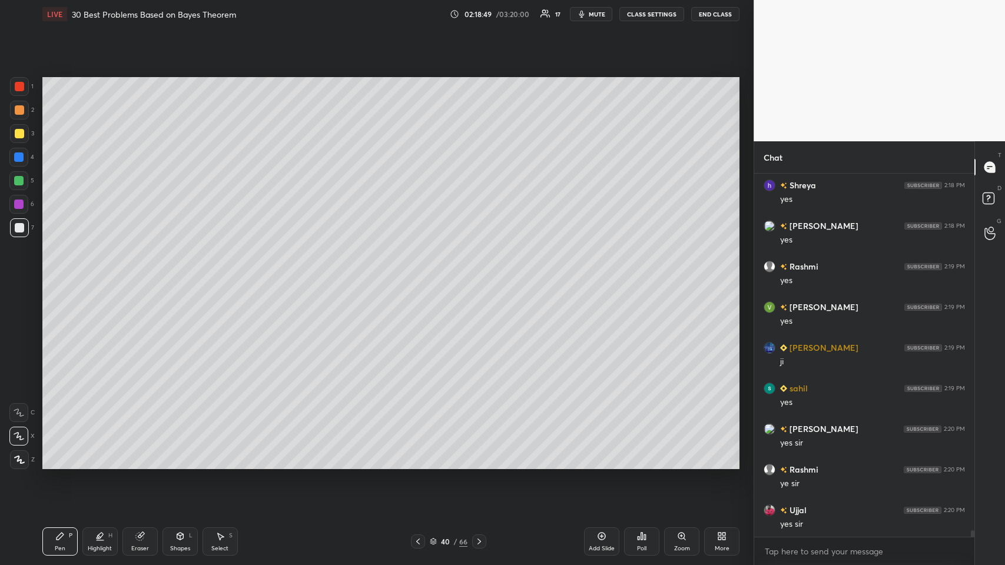
click at [418, 276] on icon at bounding box center [418, 541] width 4 height 6
click at [421, 276] on icon at bounding box center [478, 541] width 9 height 9
click at [418, 276] on icon at bounding box center [417, 541] width 9 height 9
click at [421, 276] on div at bounding box center [479, 541] width 14 height 14
click at [415, 276] on icon at bounding box center [417, 541] width 9 height 9
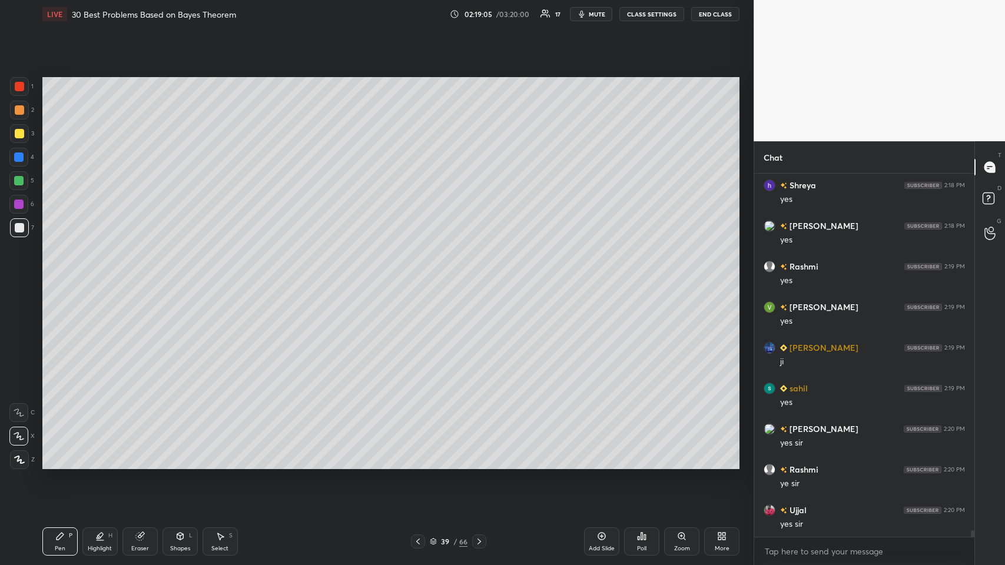
click at [421, 276] on icon at bounding box center [478, 541] width 9 height 9
click at [414, 276] on icon at bounding box center [417, 541] width 9 height 9
click at [421, 276] on icon at bounding box center [478, 541] width 9 height 9
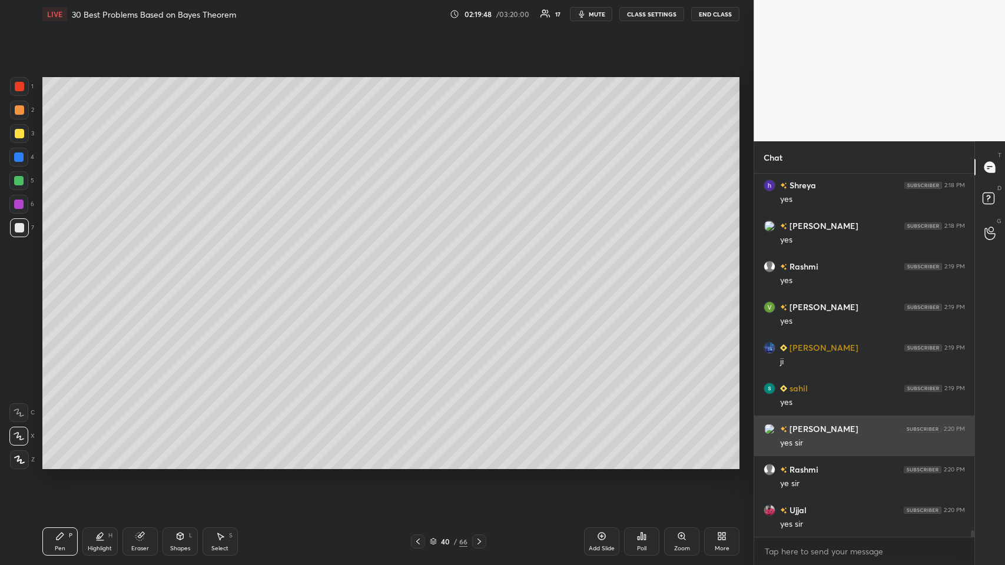
scroll to position [19291, 0]
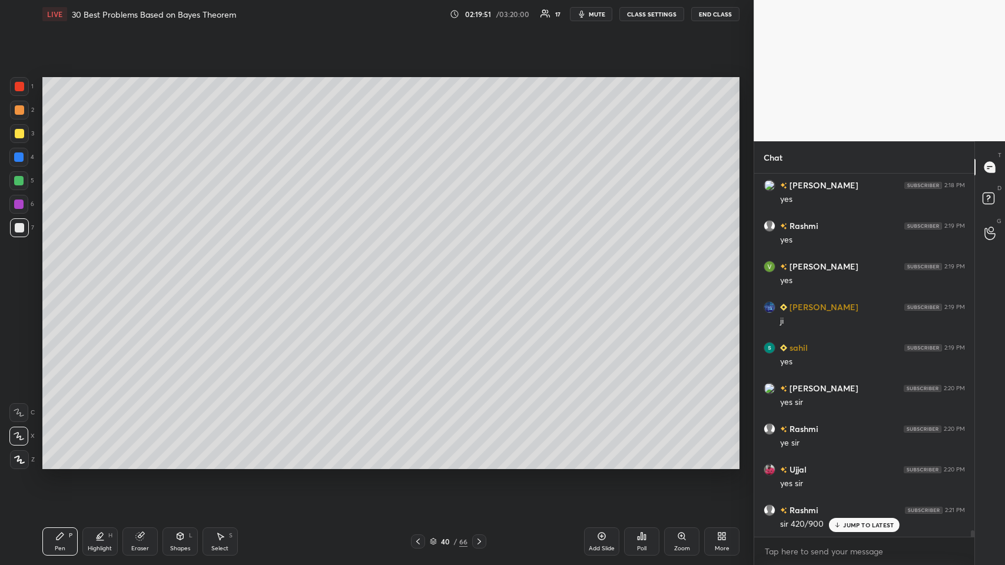
click at [145, 276] on div "Eraser" at bounding box center [139, 541] width 35 height 28
click at [58, 276] on icon at bounding box center [59, 536] width 7 height 7
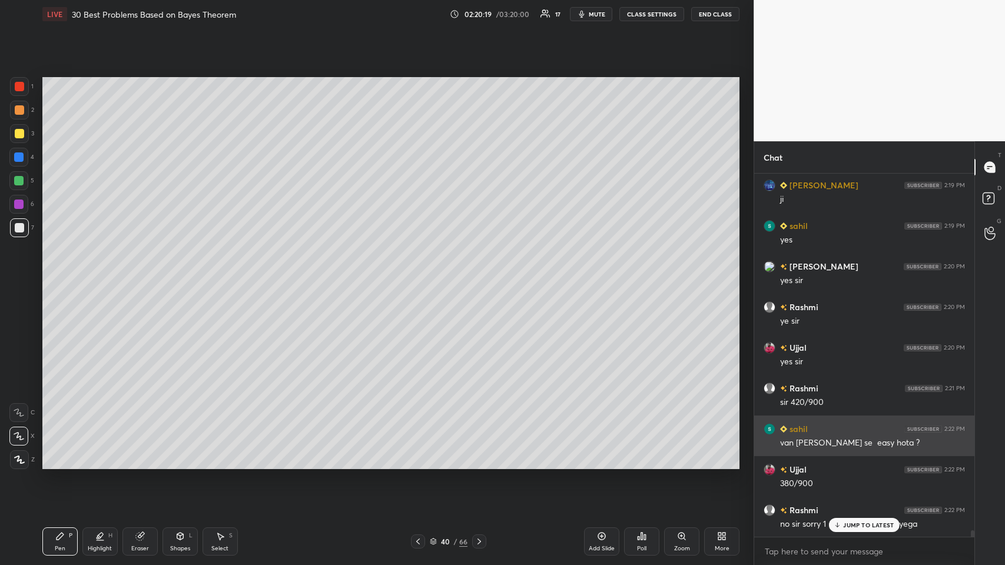
scroll to position [19454, 0]
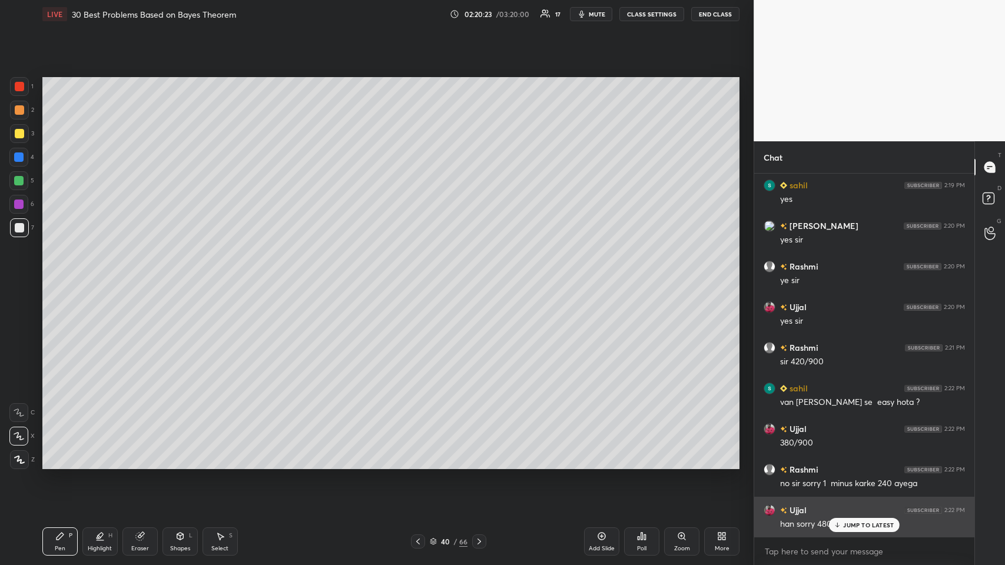
click at [421, 276] on div "JUMP TO LATEST" at bounding box center [864, 525] width 71 height 14
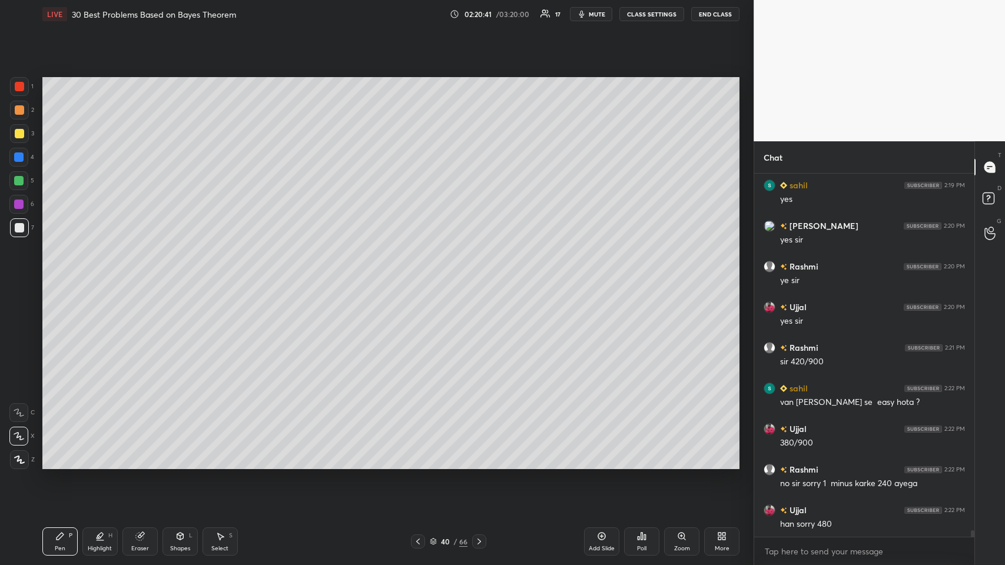
scroll to position [19494, 0]
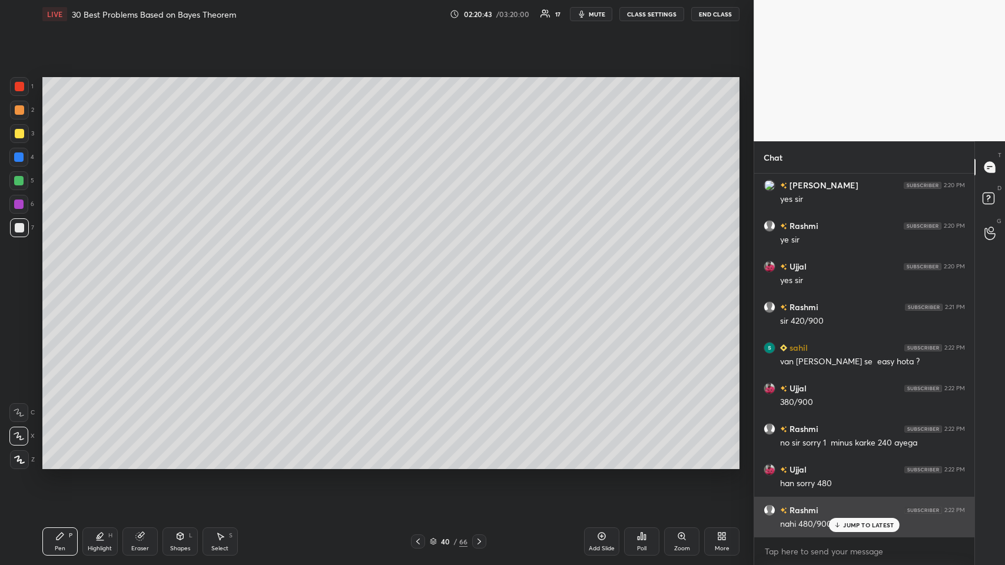
click at [421, 276] on icon at bounding box center [837, 524] width 8 height 7
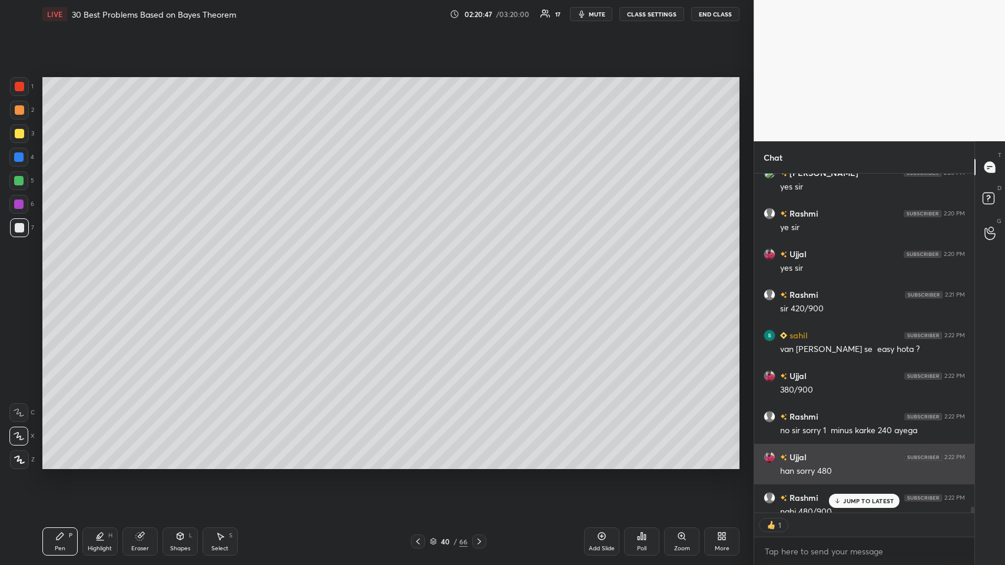
scroll to position [19530, 0]
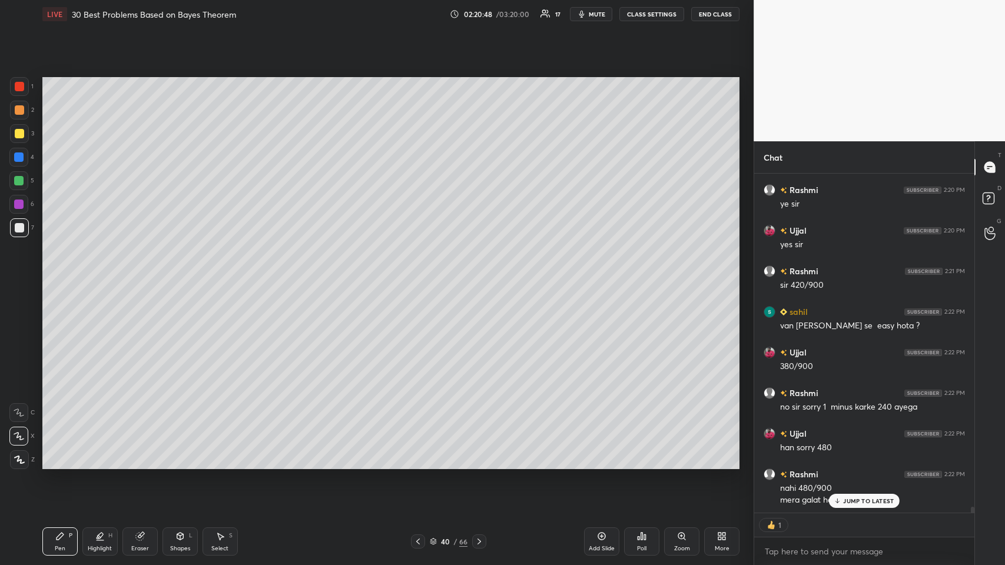
click at [421, 276] on div "Add Slide" at bounding box center [601, 541] width 35 height 28
click at [419, 276] on icon at bounding box center [418, 541] width 9 height 9
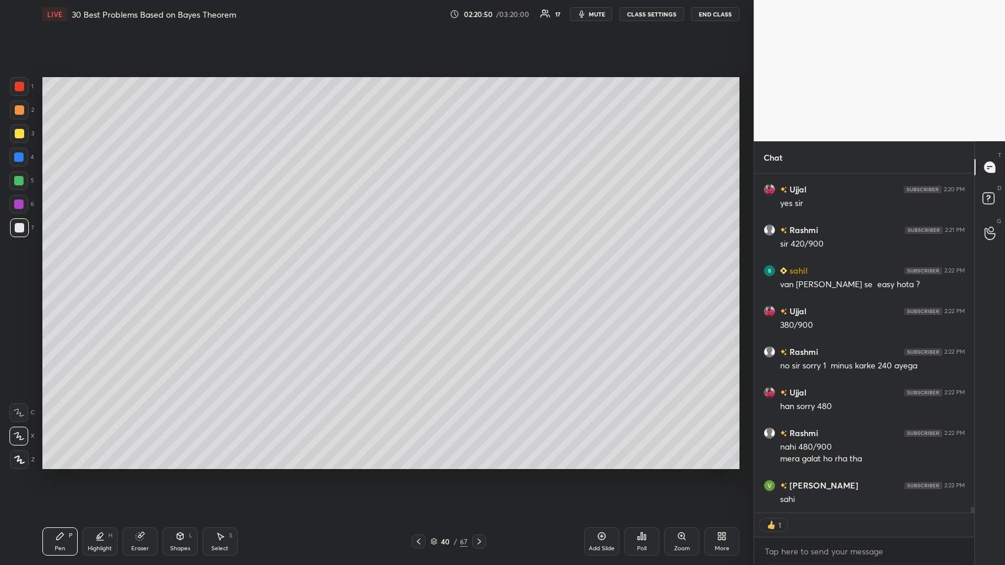
click at [419, 276] on icon at bounding box center [418, 541] width 9 height 9
click at [418, 276] on icon at bounding box center [418, 541] width 9 height 9
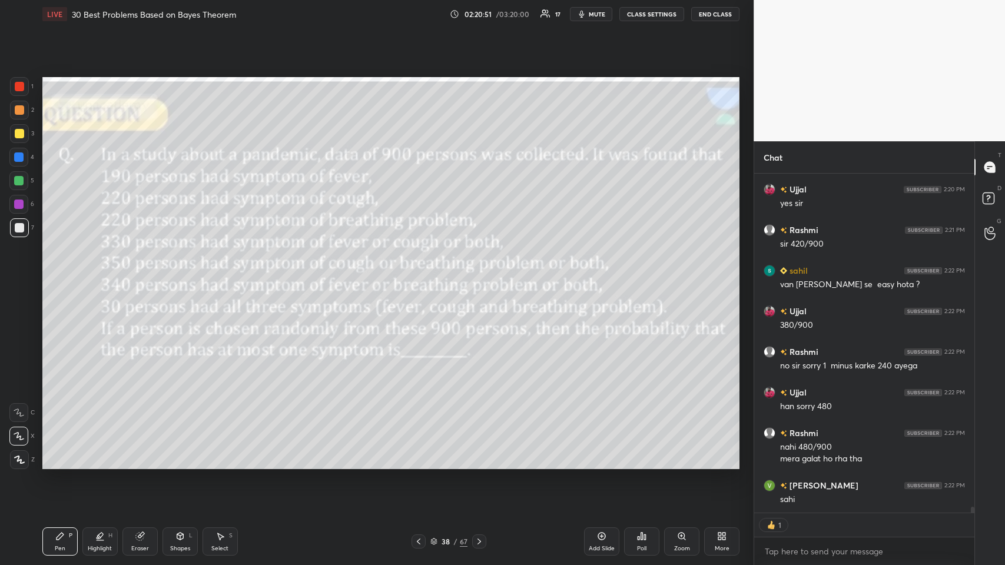
click at [421, 276] on icon at bounding box center [478, 541] width 9 height 9
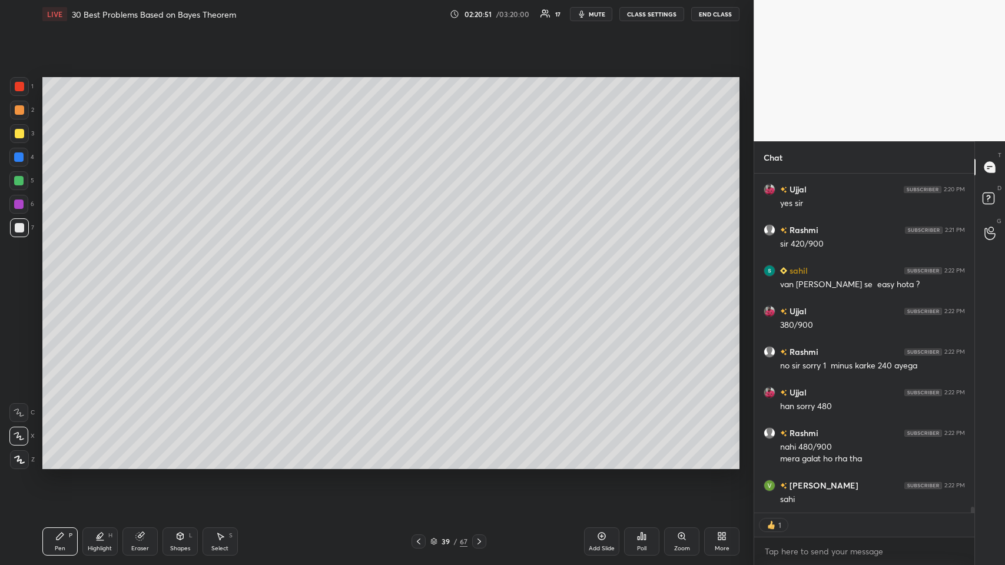
click at [421, 276] on icon at bounding box center [478, 541] width 9 height 9
click at [224, 276] on icon at bounding box center [219, 535] width 9 height 9
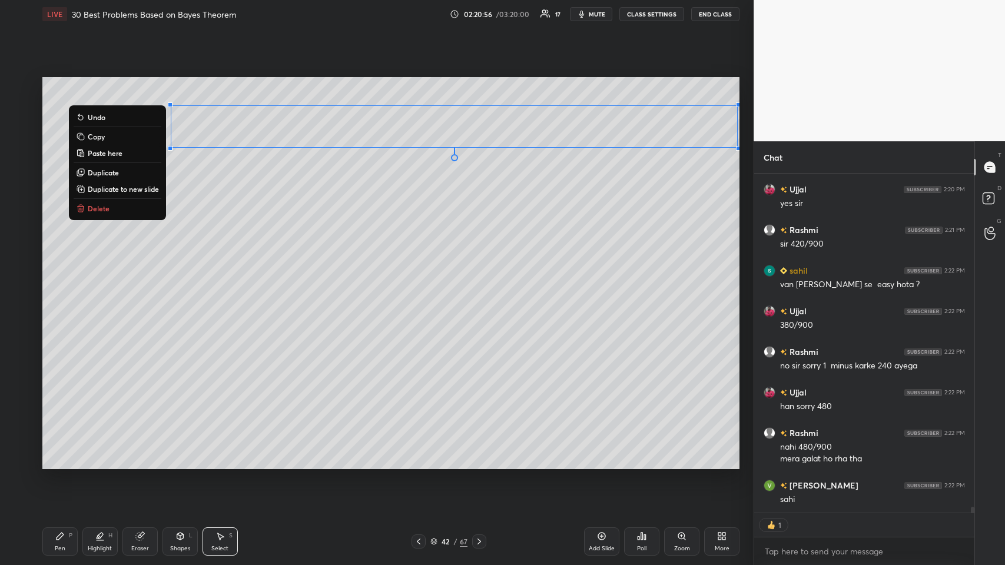
scroll to position [4, 4]
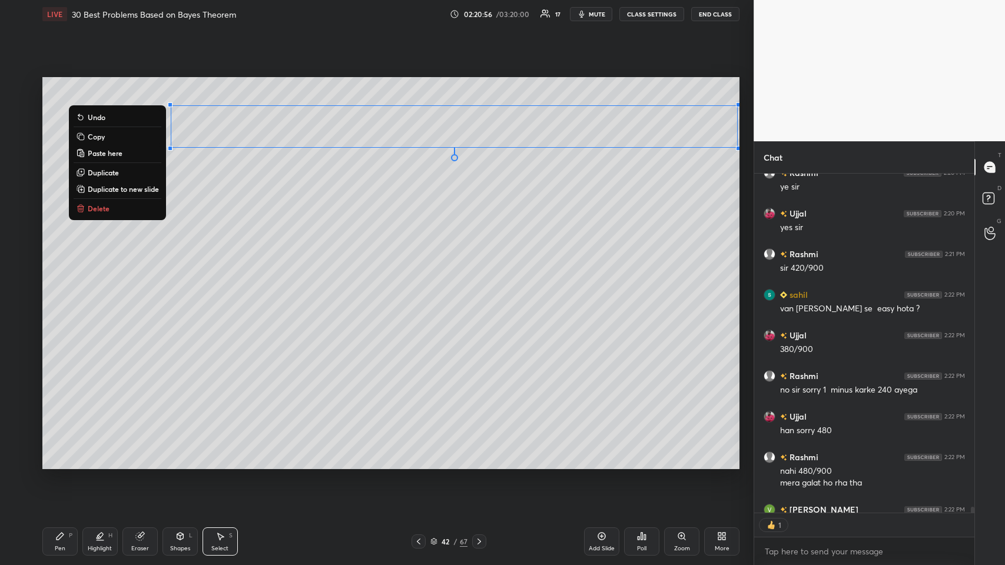
click at [107, 135] on button "Copy" at bounding box center [118, 136] width 88 height 14
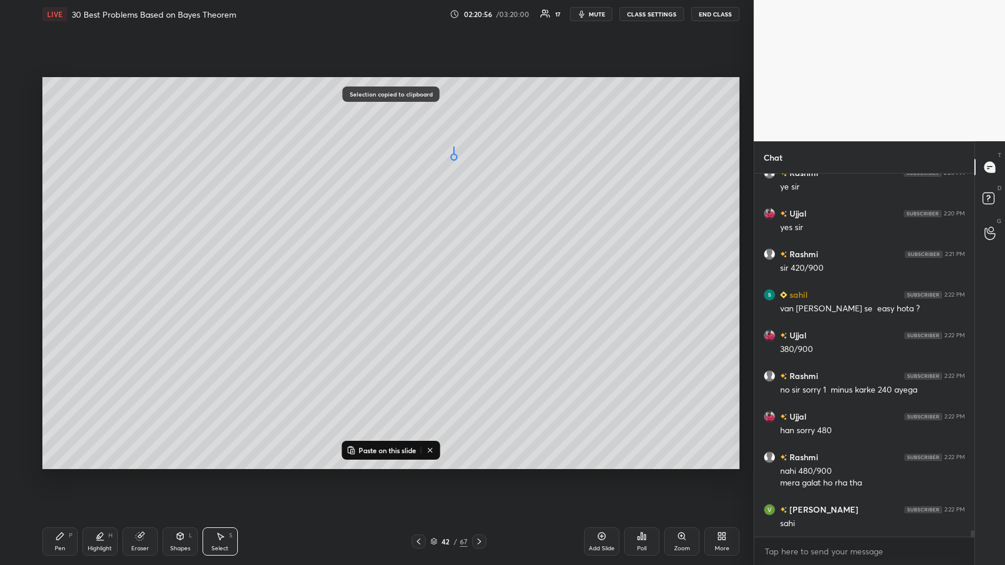
scroll to position [19547, 0]
click at [416, 276] on icon at bounding box center [418, 541] width 9 height 9
click at [421, 276] on div at bounding box center [479, 541] width 14 height 14
click at [378, 276] on p "Paste on this slide" at bounding box center [387, 449] width 58 height 9
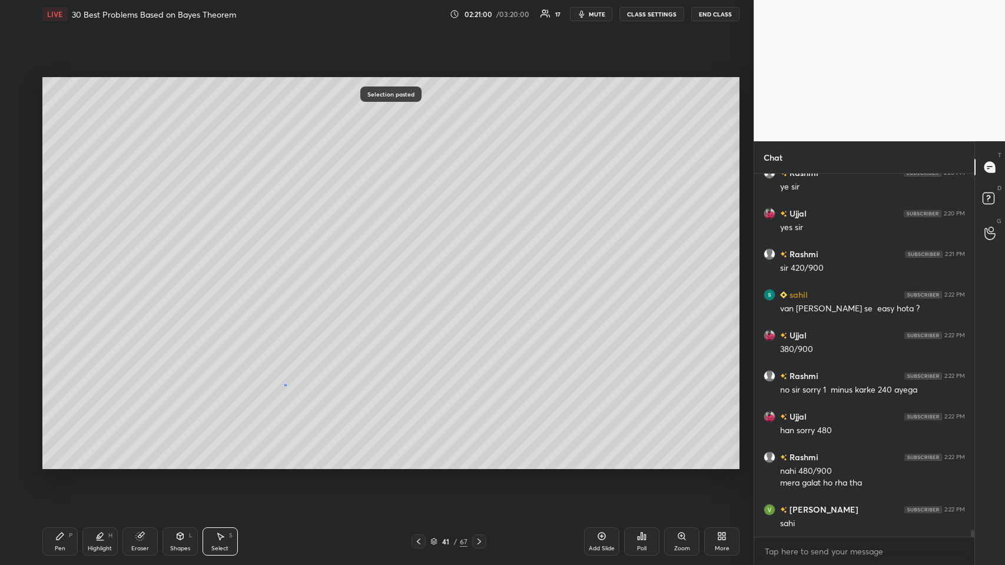
click at [284, 276] on div "0 ° Undo Copy Paste here Duplicate Duplicate to new slide Delete" at bounding box center [390, 273] width 697 height 392
click at [63, 276] on icon at bounding box center [59, 535] width 9 height 9
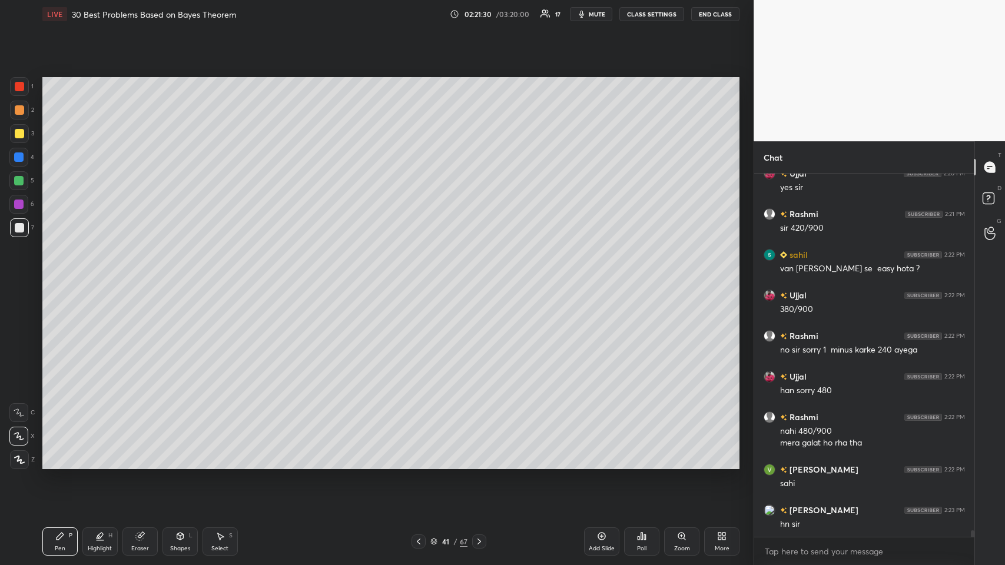
click at [137, 276] on icon at bounding box center [139, 535] width 9 height 9
click at [71, 276] on div "Pen P" at bounding box center [59, 541] width 35 height 28
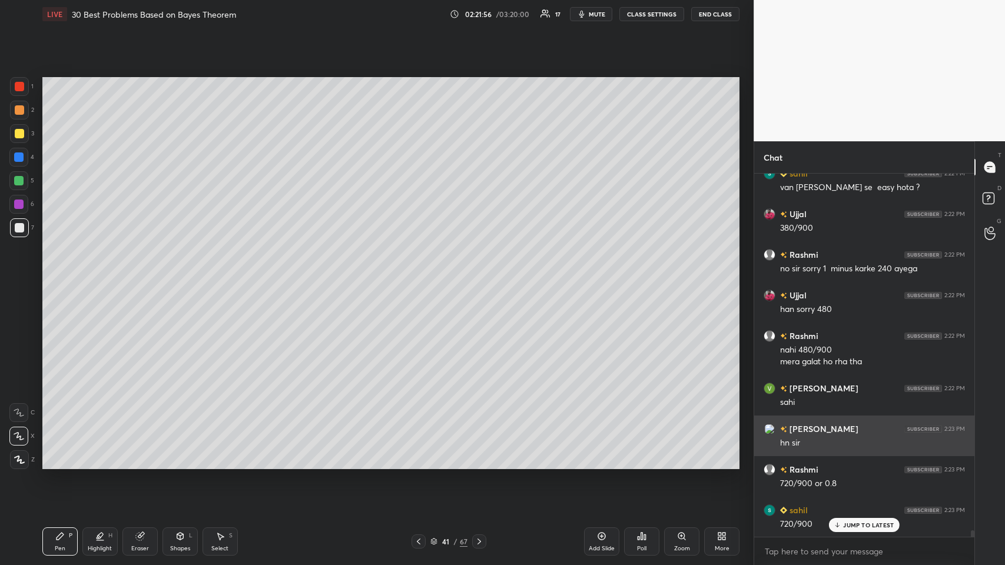
scroll to position [19709, 0]
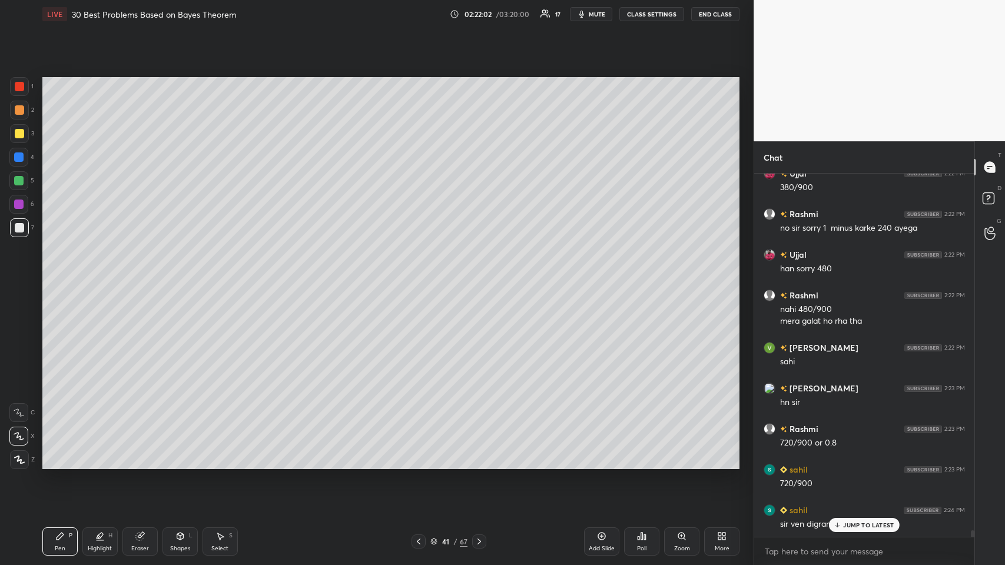
click at [186, 276] on div "Shapes L" at bounding box center [179, 541] width 35 height 28
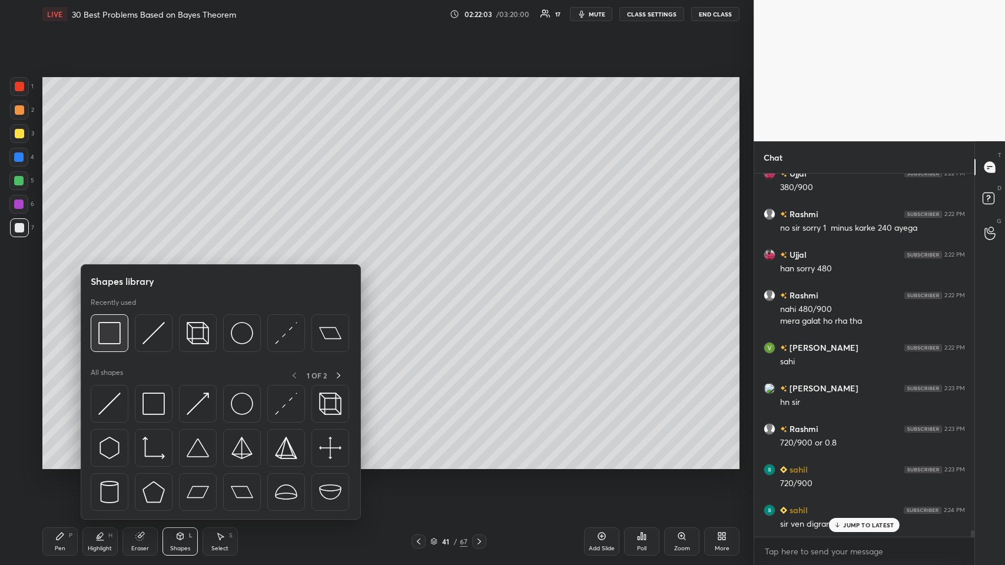
click at [107, 276] on img at bounding box center [109, 333] width 22 height 22
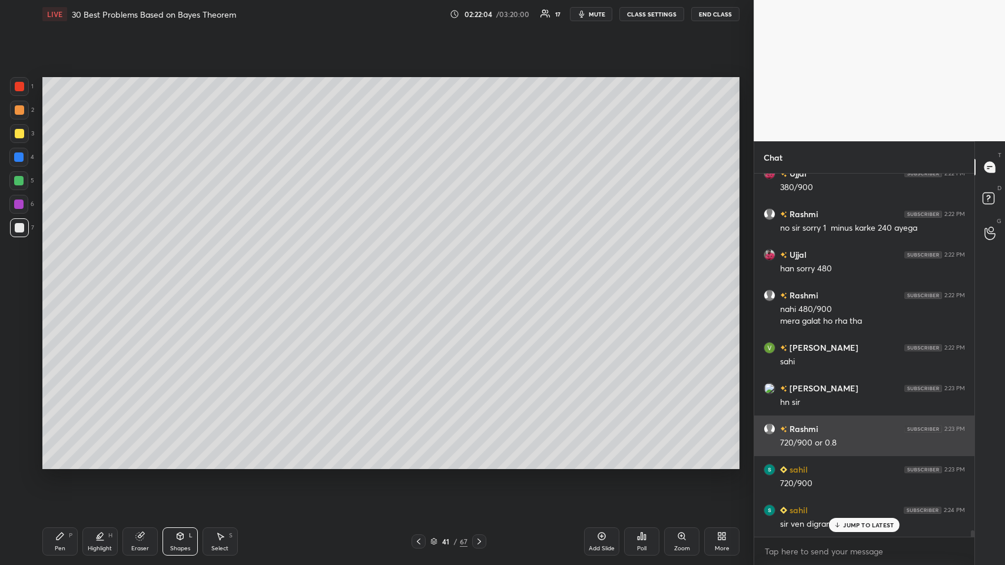
click at [169, 276] on div "Shapes L" at bounding box center [179, 541] width 35 height 28
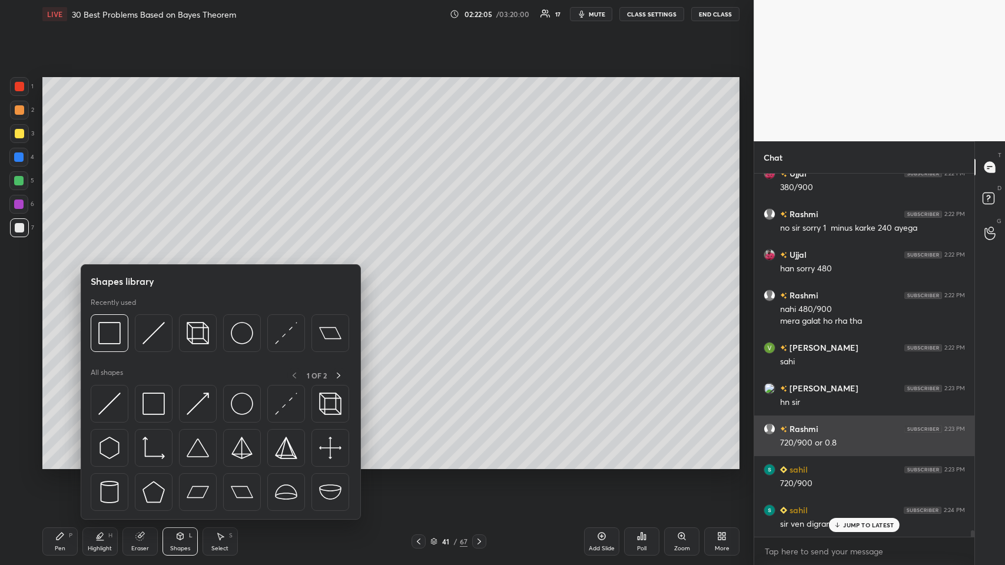
click at [240, 276] on img at bounding box center [242, 333] width 22 height 22
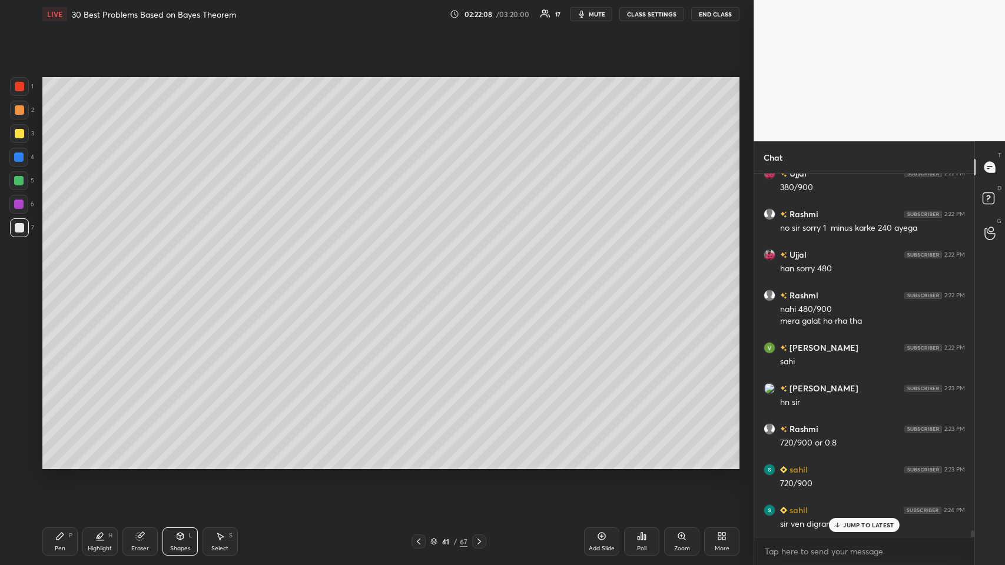
click at [56, 276] on icon at bounding box center [59, 535] width 9 height 9
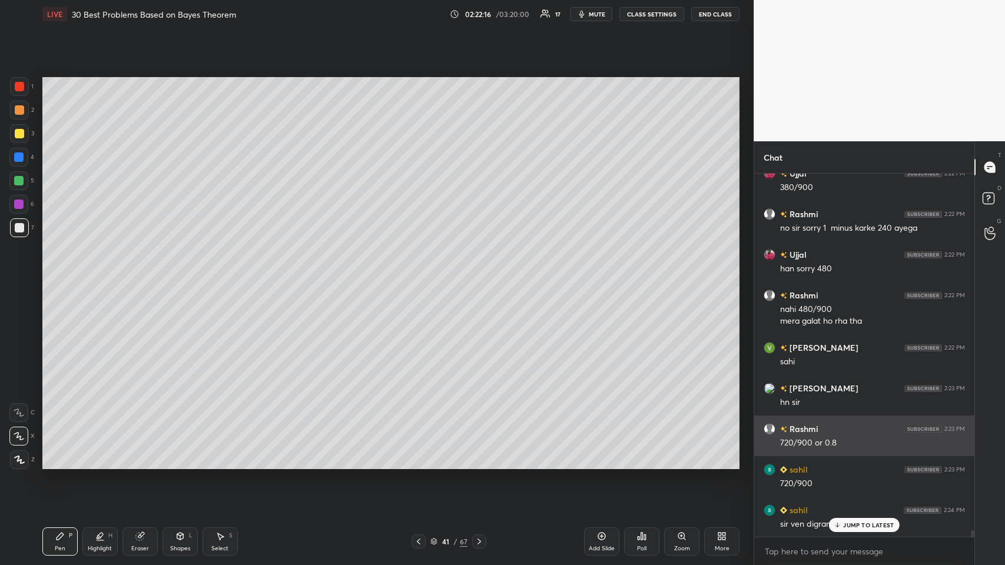
scroll to position [19721, 0]
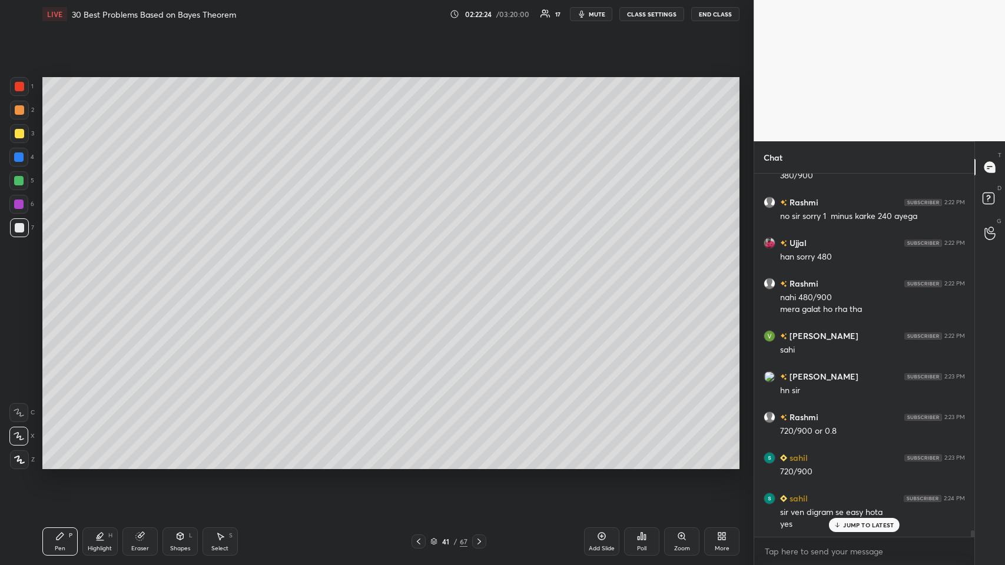
click at [18, 200] on div at bounding box center [18, 204] width 9 height 9
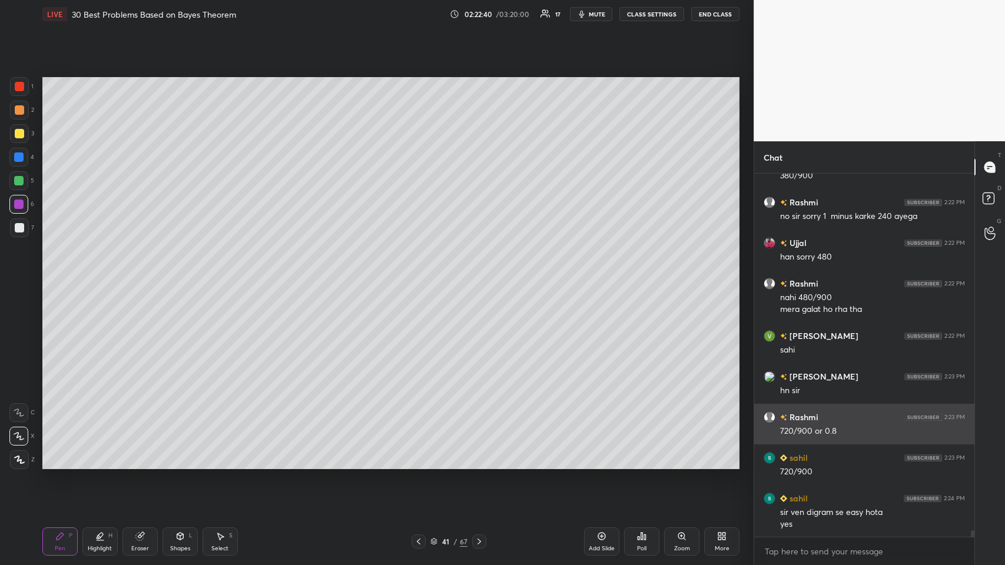
scroll to position [19762, 0]
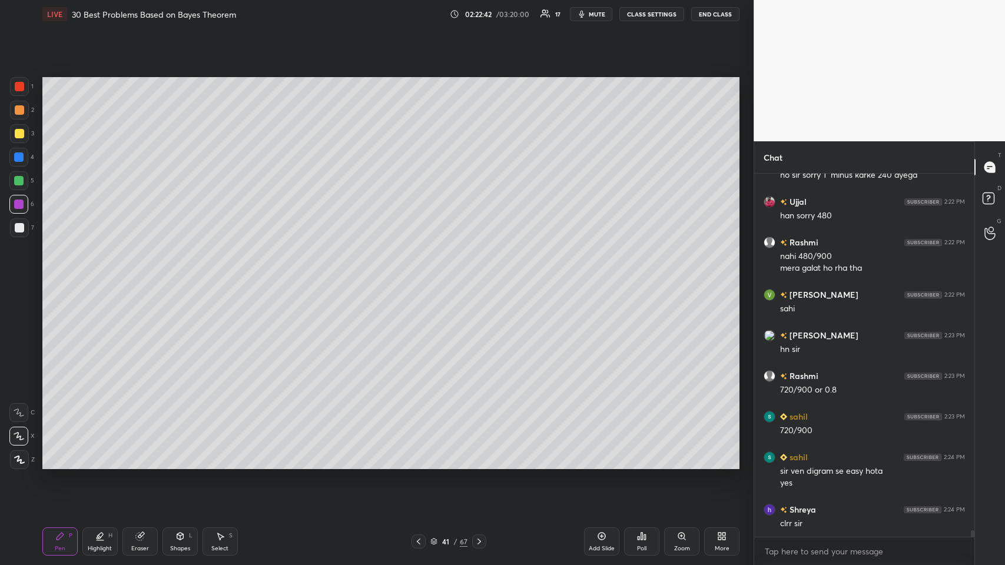
click at [421, 276] on icon at bounding box center [478, 541] width 9 height 9
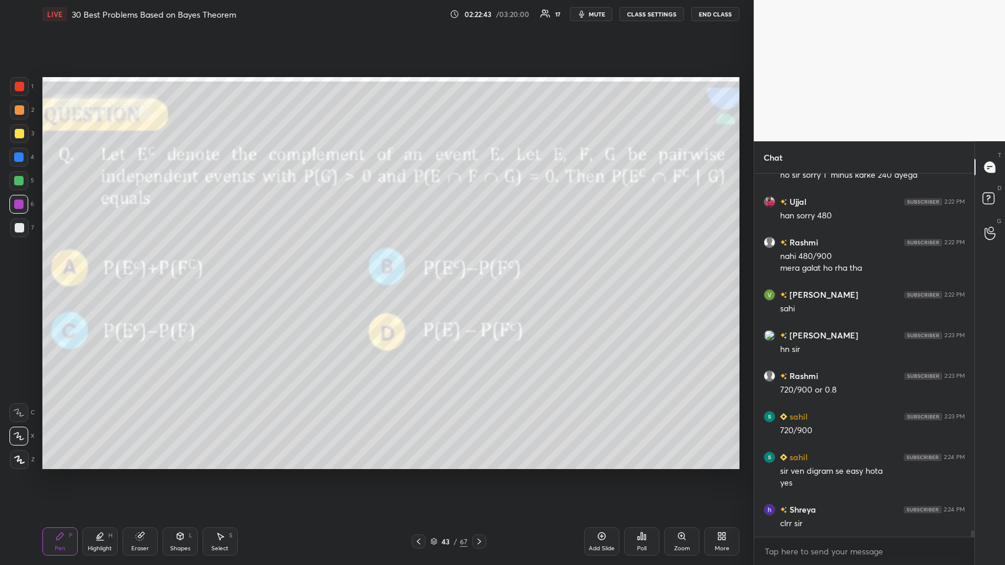
click at [421, 276] on icon at bounding box center [478, 541] width 9 height 9
click at [418, 276] on icon at bounding box center [418, 541] width 9 height 9
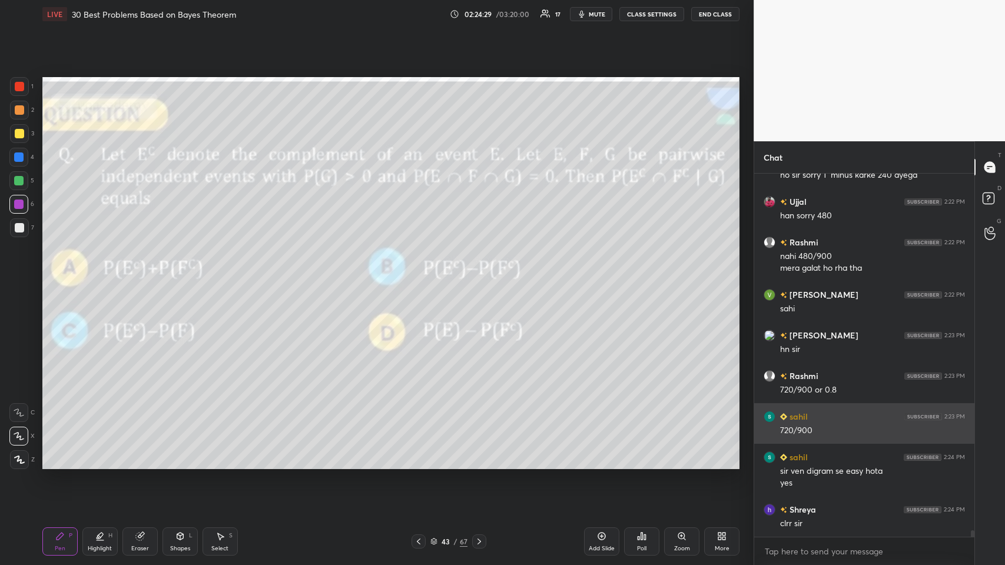
scroll to position [19802, 0]
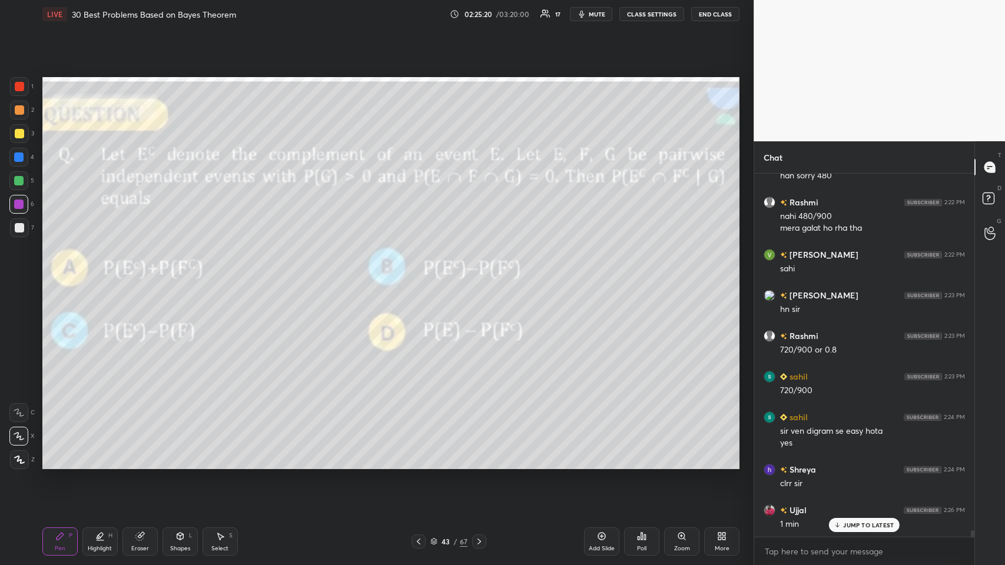
click at [421, 276] on icon at bounding box center [601, 535] width 9 height 9
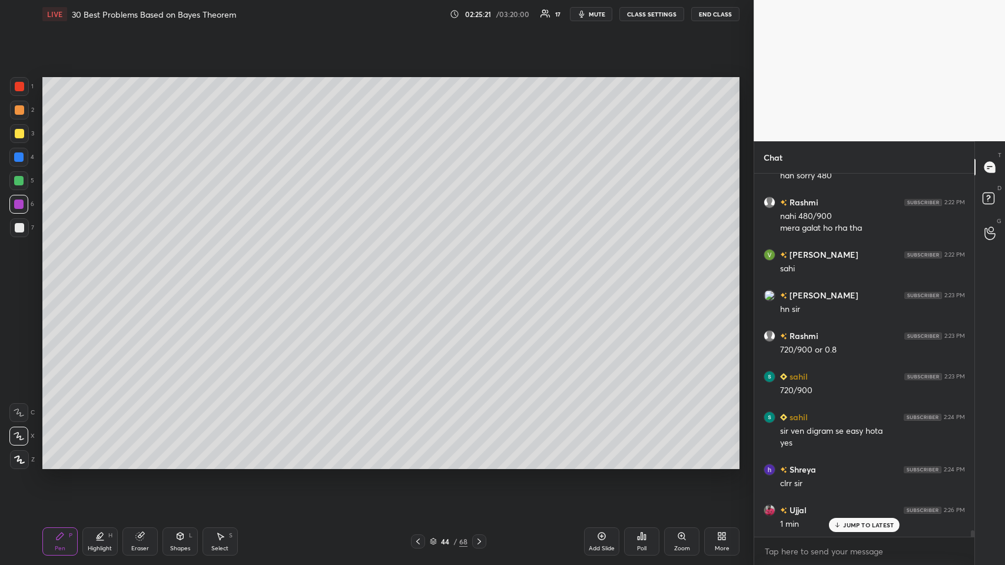
click at [21, 112] on div at bounding box center [19, 109] width 9 height 9
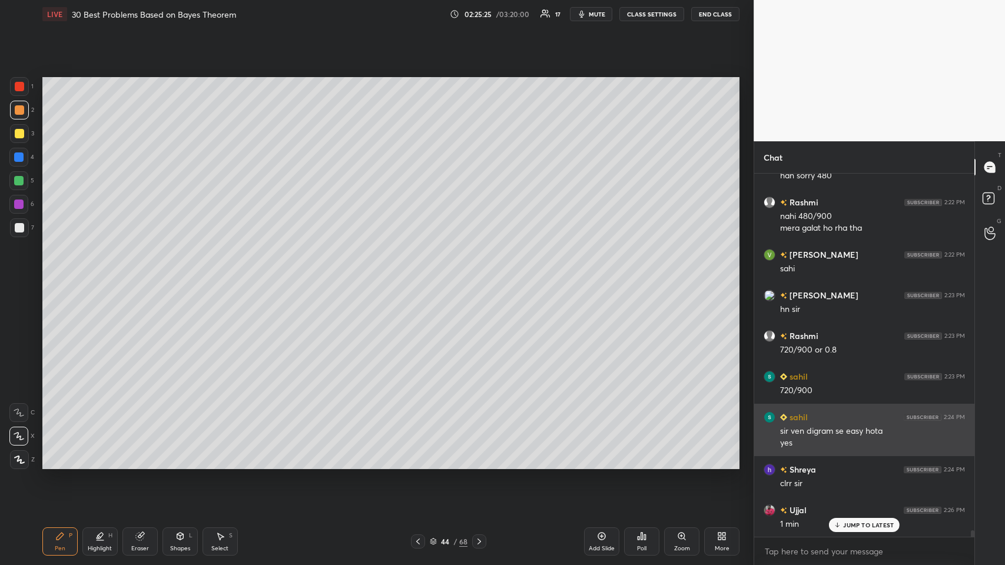
scroll to position [19843, 0]
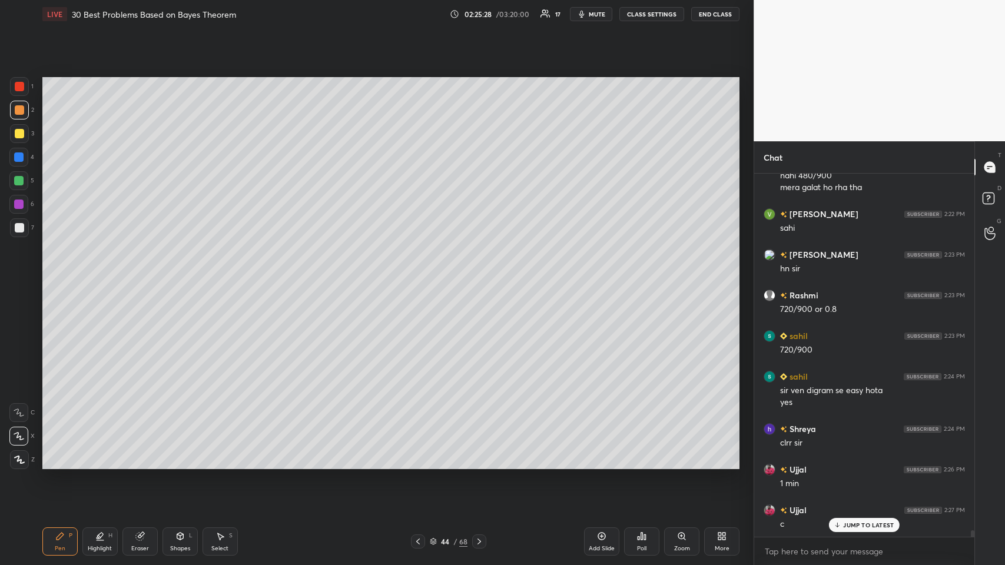
click at [414, 276] on icon at bounding box center [417, 541] width 9 height 9
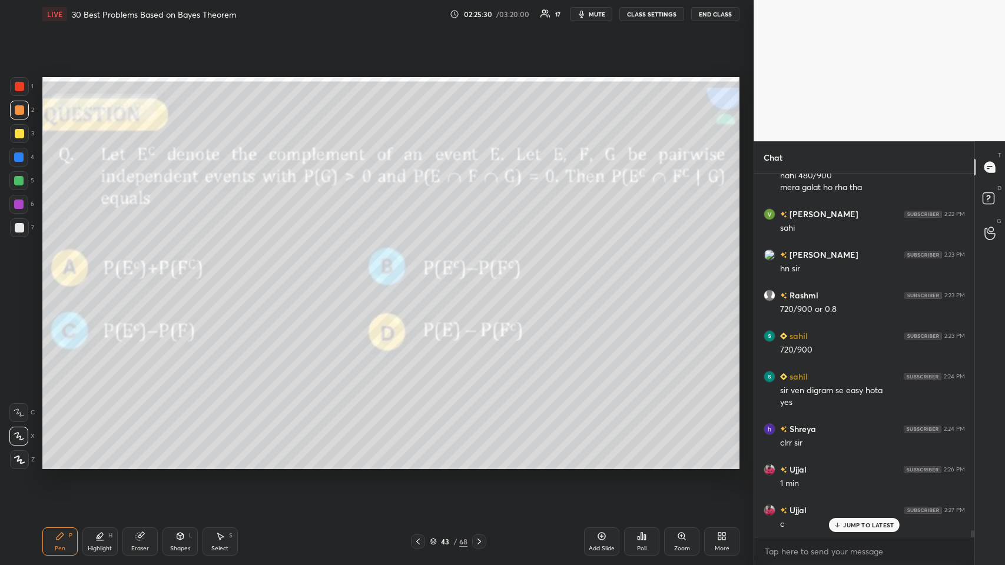
click at [421, 276] on icon at bounding box center [478, 541] width 9 height 9
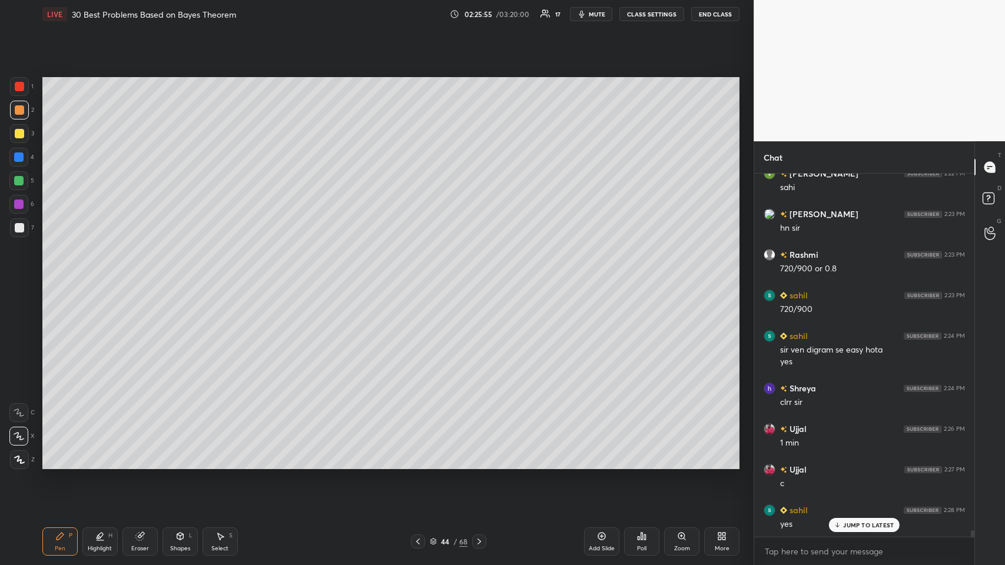
scroll to position [19924, 0]
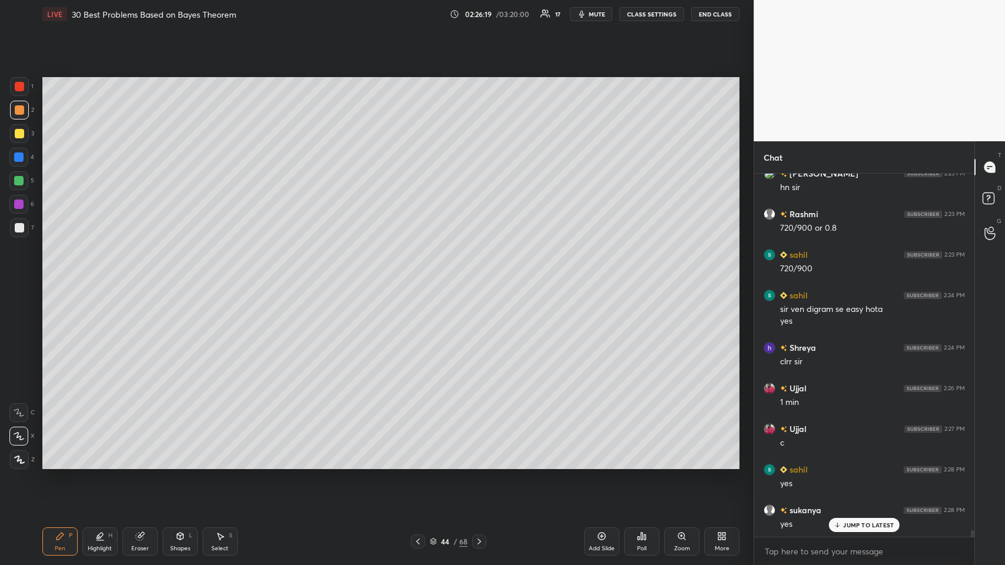
click at [180, 276] on icon at bounding box center [180, 538] width 0 height 4
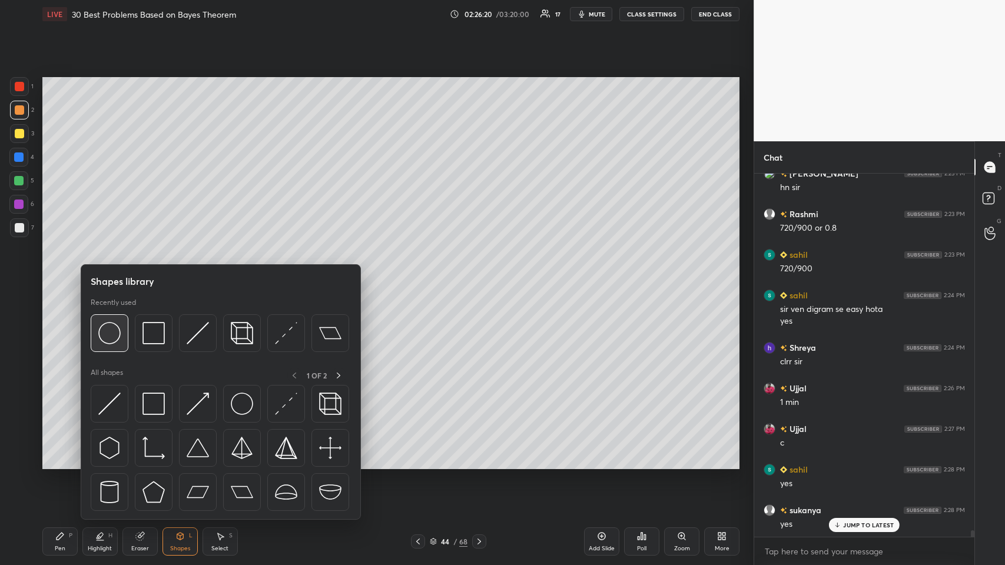
click at [115, 276] on img at bounding box center [109, 333] width 22 height 22
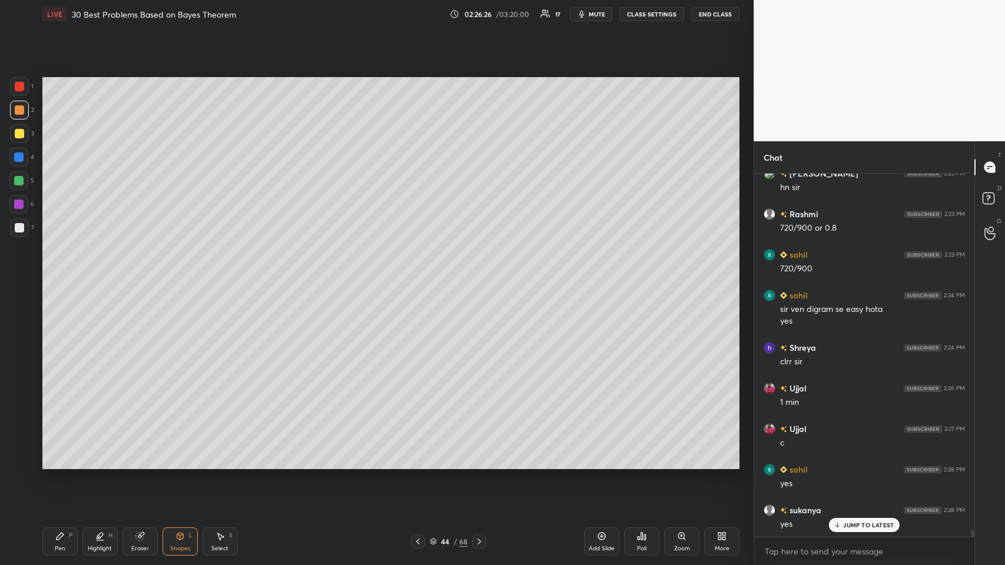
click at [55, 276] on icon at bounding box center [59, 535] width 9 height 9
click at [138, 276] on icon at bounding box center [139, 537] width 8 height 8
click at [71, 276] on div "P" at bounding box center [71, 536] width 4 height 6
click at [107, 276] on div "Highlight H" at bounding box center [99, 541] width 35 height 28
click at [143, 276] on icon at bounding box center [141, 535] width 6 height 6
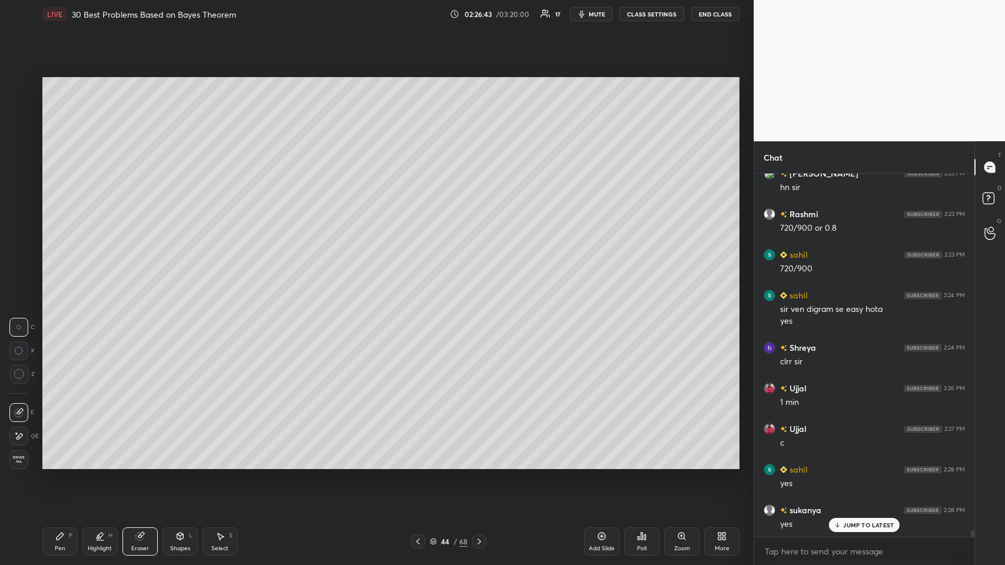
click at [174, 276] on div "Shapes L" at bounding box center [179, 541] width 35 height 28
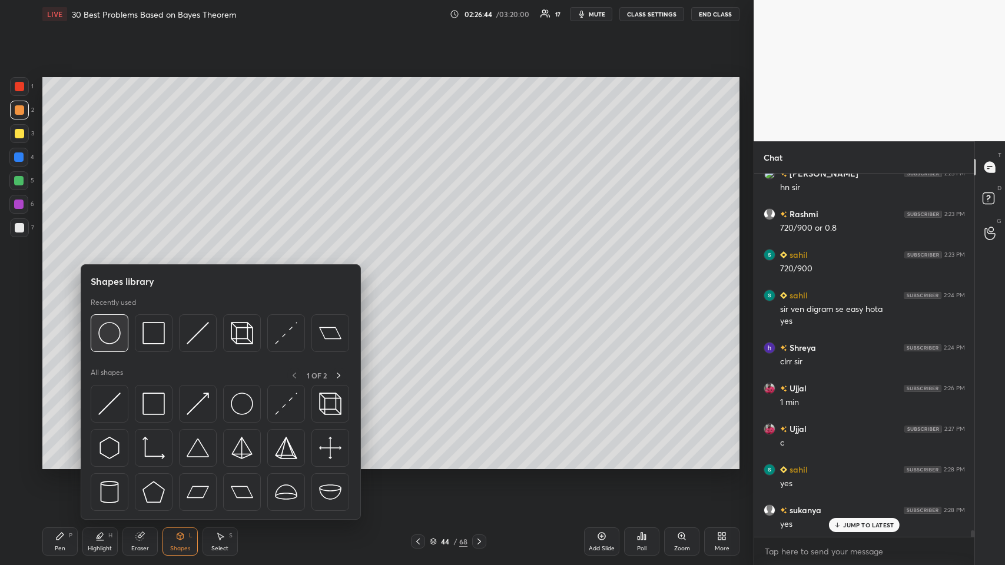
click at [119, 276] on img at bounding box center [109, 333] width 22 height 22
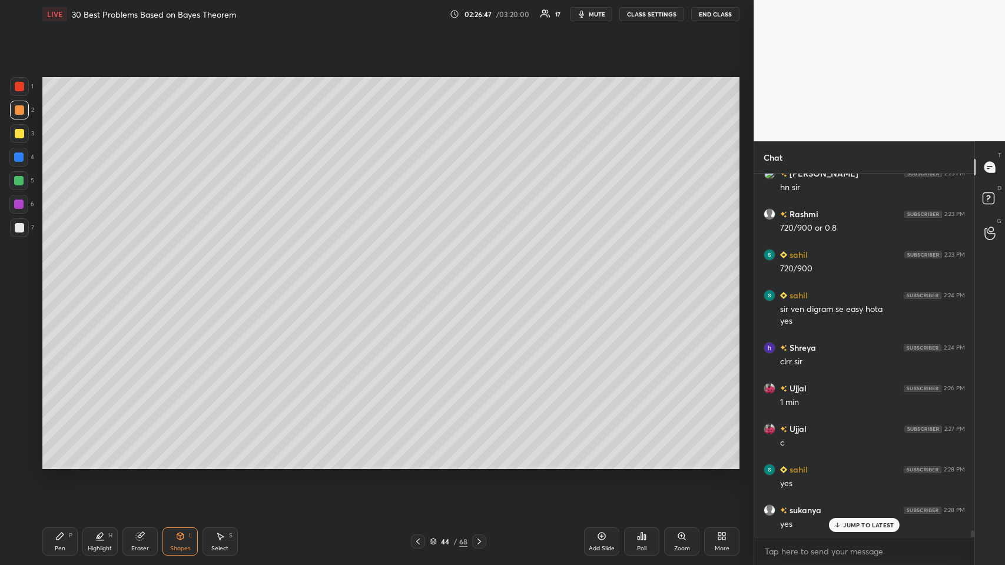
click at [72, 276] on div "P" at bounding box center [71, 536] width 4 height 6
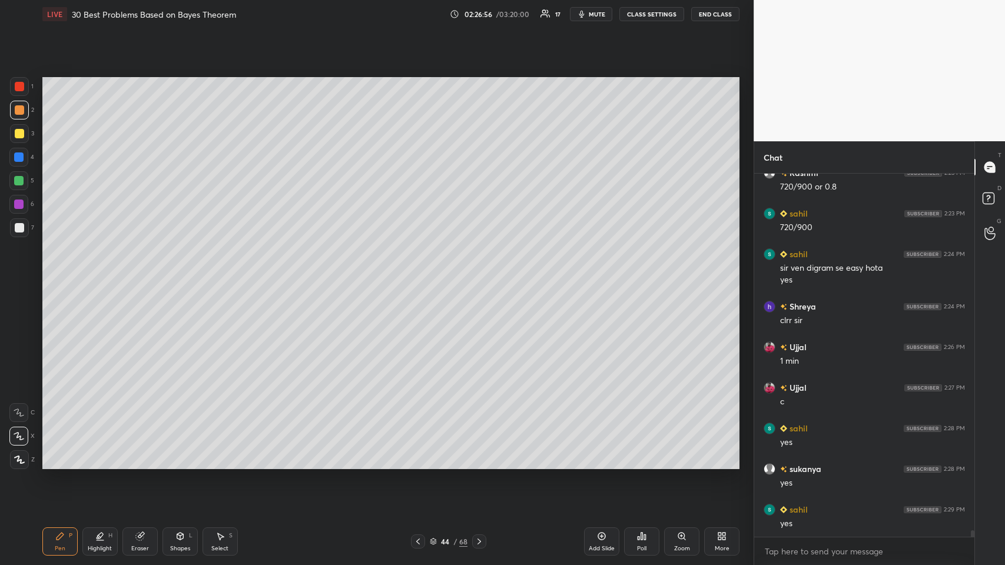
click at [53, 276] on div "Pen P" at bounding box center [59, 541] width 35 height 28
click at [22, 127] on div at bounding box center [19, 133] width 19 height 19
click at [12, 156] on div at bounding box center [18, 157] width 19 height 19
click at [417, 276] on icon at bounding box center [417, 541] width 9 height 9
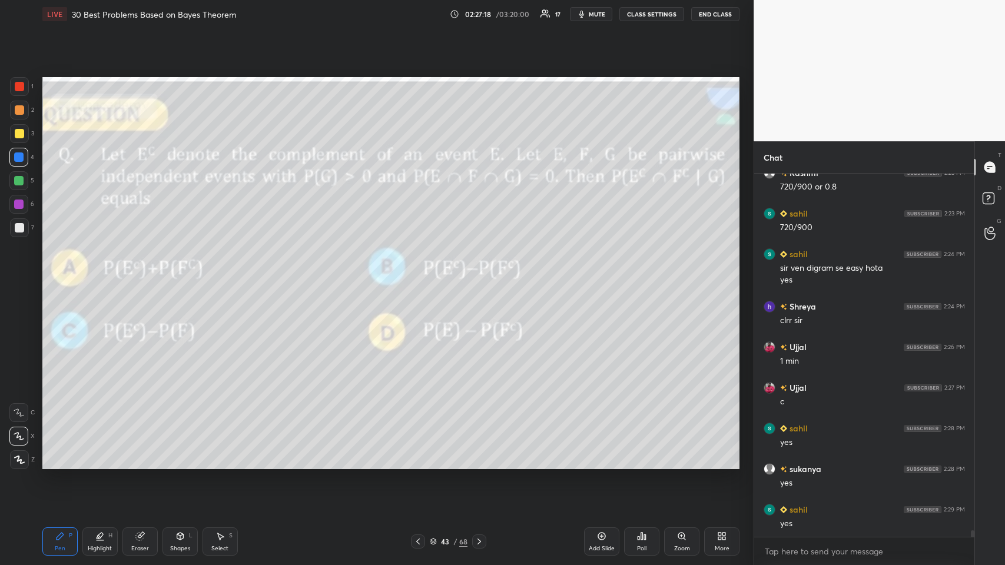
click at [421, 276] on icon at bounding box center [478, 541] width 9 height 9
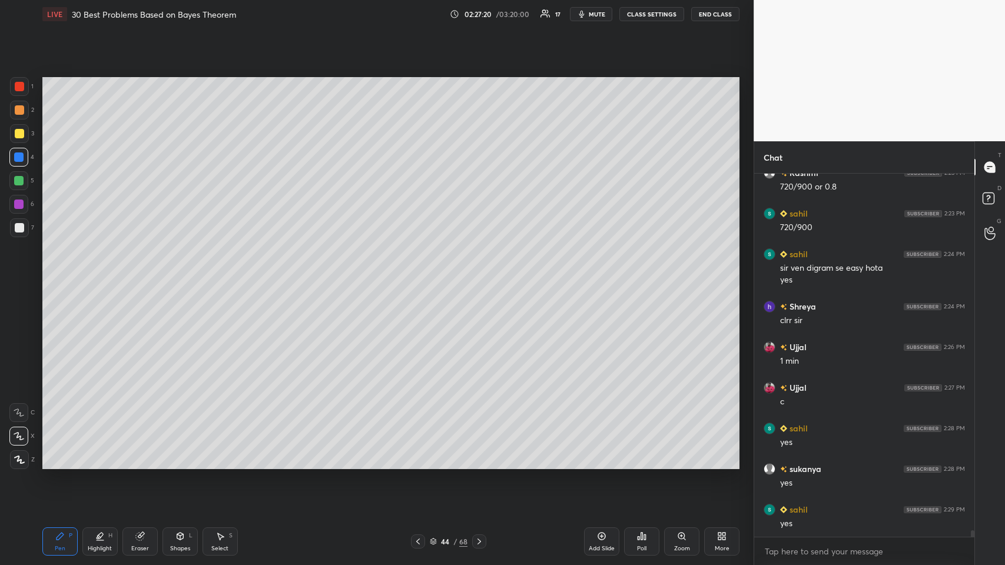
click at [16, 225] on div at bounding box center [19, 227] width 9 height 9
click at [421, 276] on div at bounding box center [418, 541] width 14 height 14
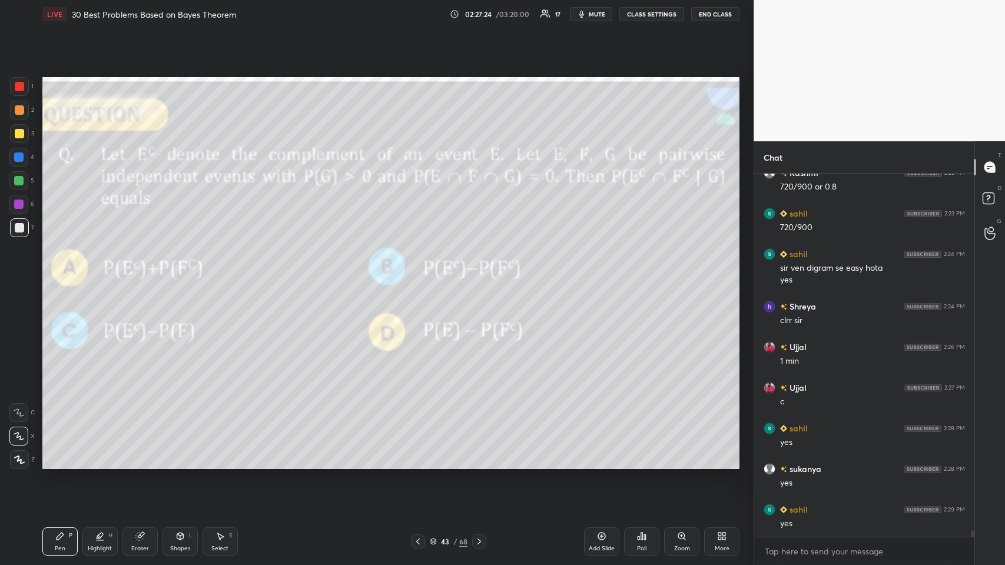
click at [421, 276] on icon at bounding box center [478, 541] width 9 height 9
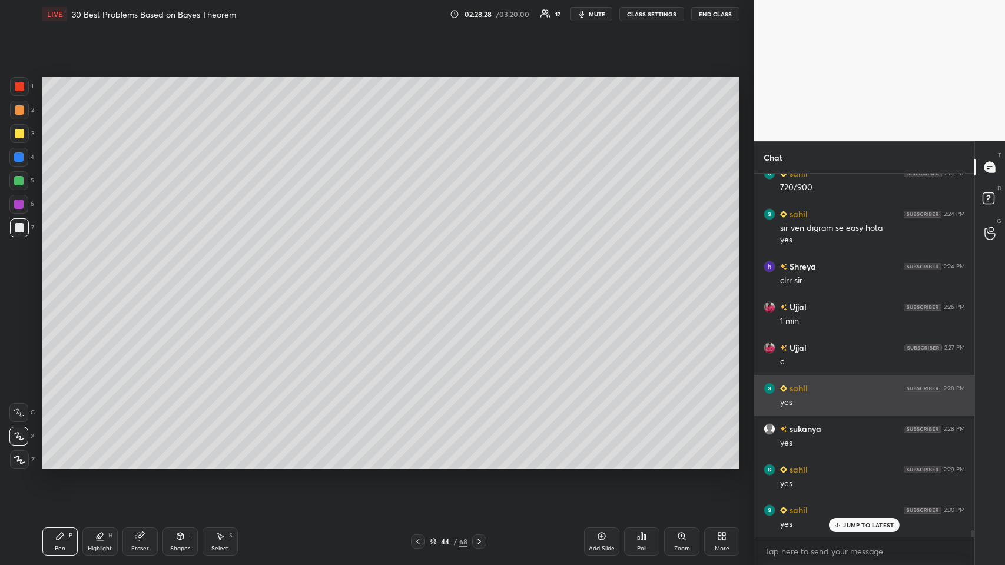
scroll to position [20046, 0]
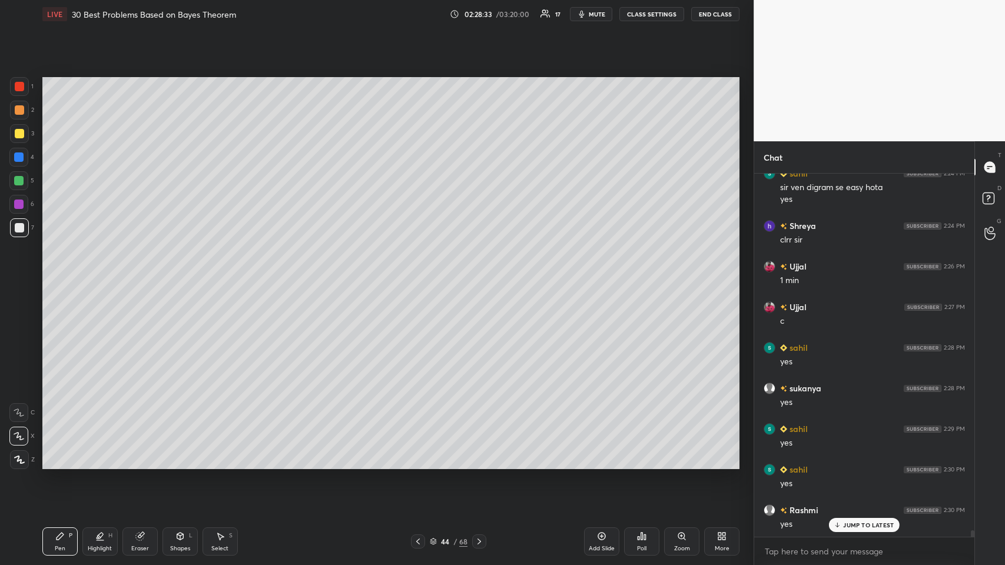
click at [222, 276] on icon at bounding box center [219, 535] width 9 height 9
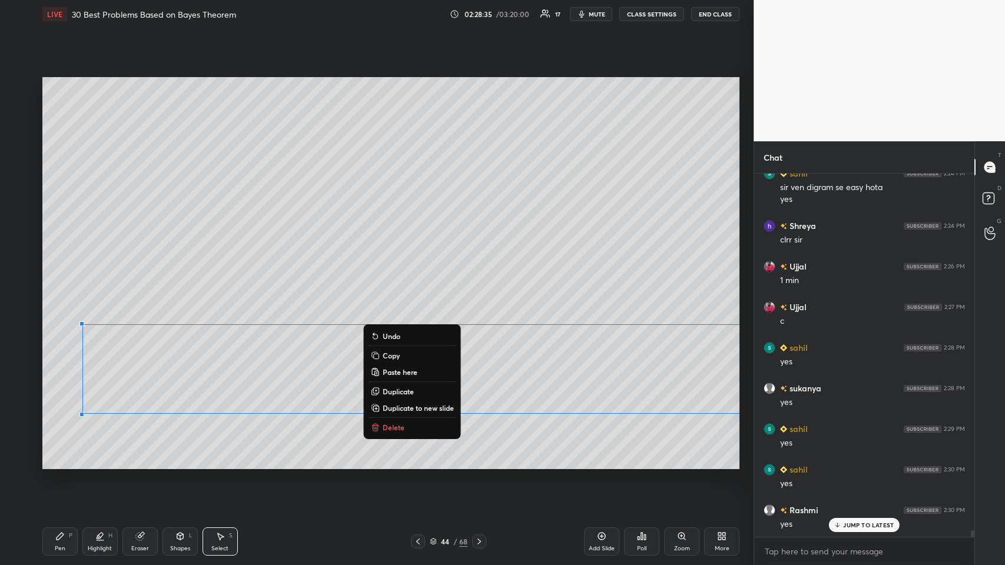
click at [387, 276] on p "Copy" at bounding box center [391, 355] width 17 height 9
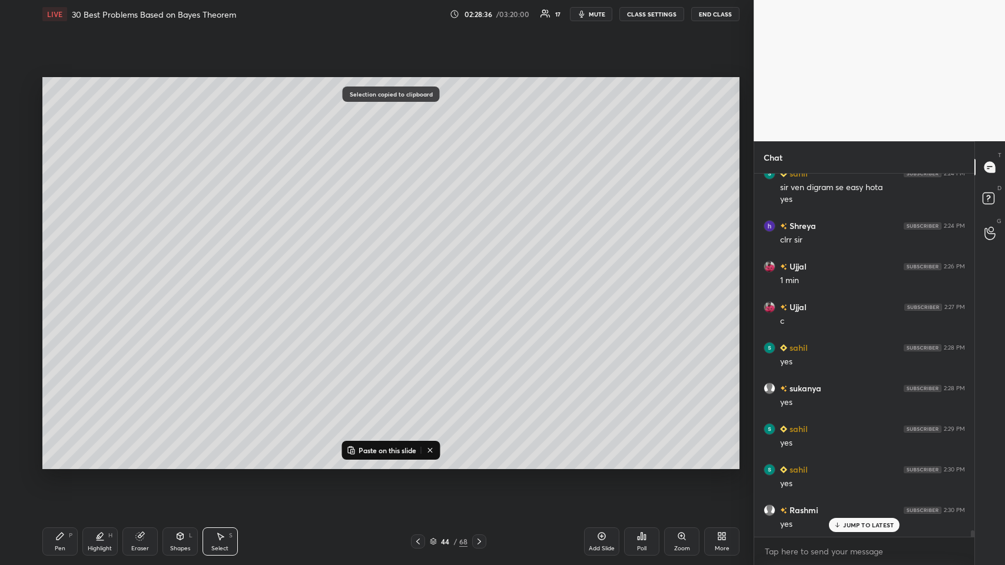
click at [421, 276] on div "Add Slide" at bounding box center [601, 541] width 35 height 28
click at [381, 276] on p "Paste on this slide" at bounding box center [387, 449] width 58 height 9
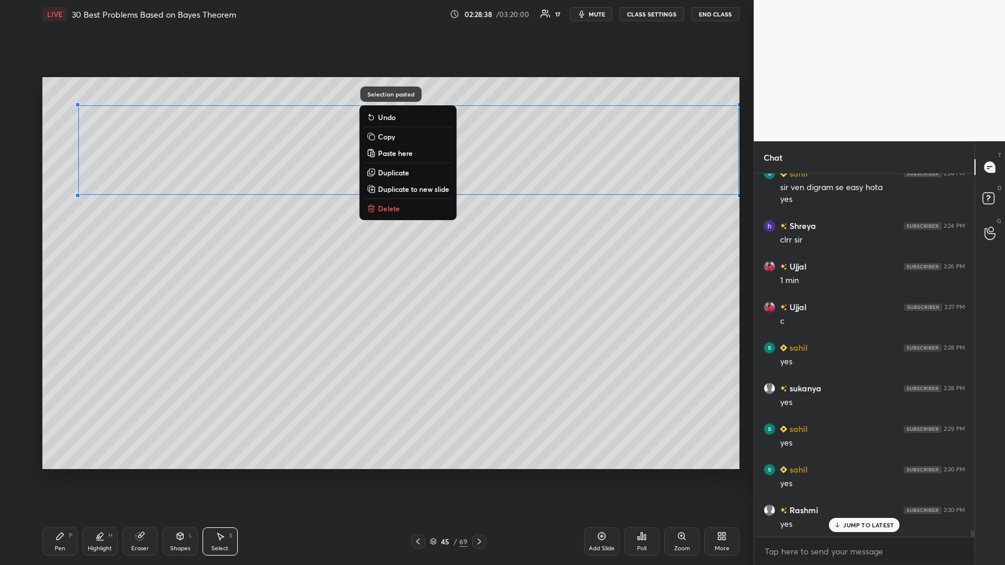
click at [421, 269] on div "0 ° Undo Copy Paste here Duplicate Duplicate to new slide Delete" at bounding box center [390, 273] width 697 height 392
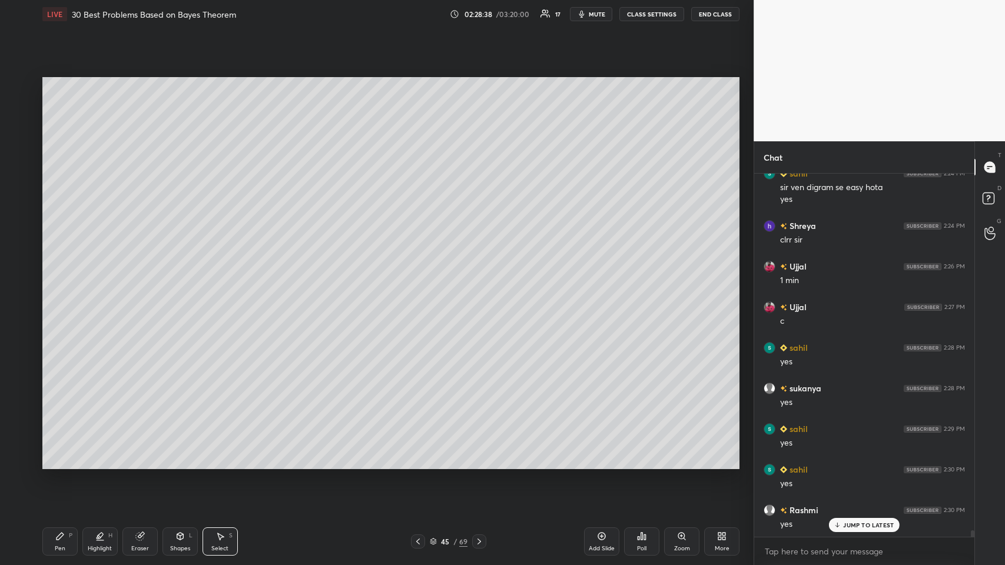
click at [56, 276] on icon at bounding box center [59, 535] width 9 height 9
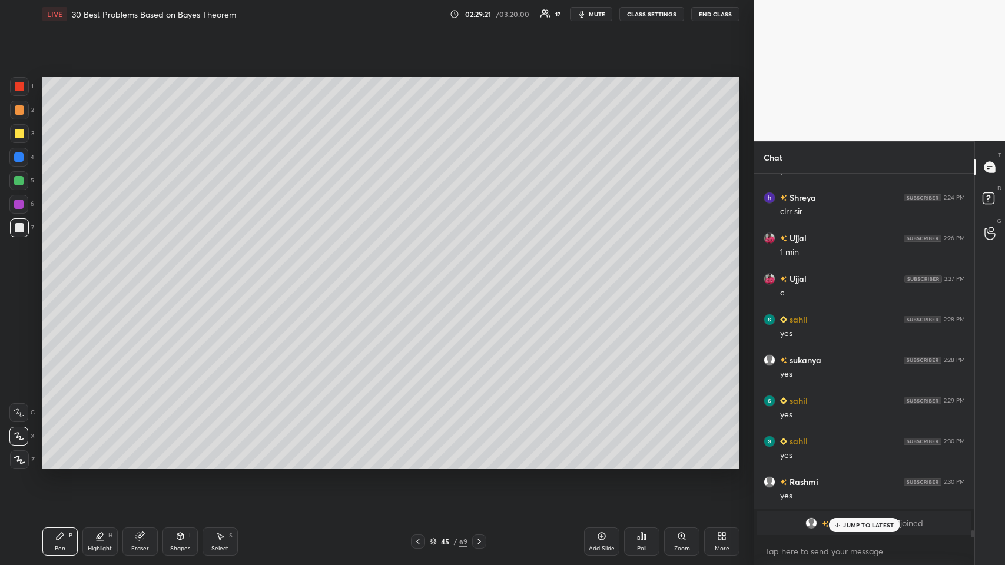
click at [421, 276] on div "JUMP TO LATEST" at bounding box center [864, 525] width 71 height 14
click at [411, 276] on div at bounding box center [418, 541] width 14 height 14
click at [418, 276] on icon at bounding box center [417, 541] width 9 height 9
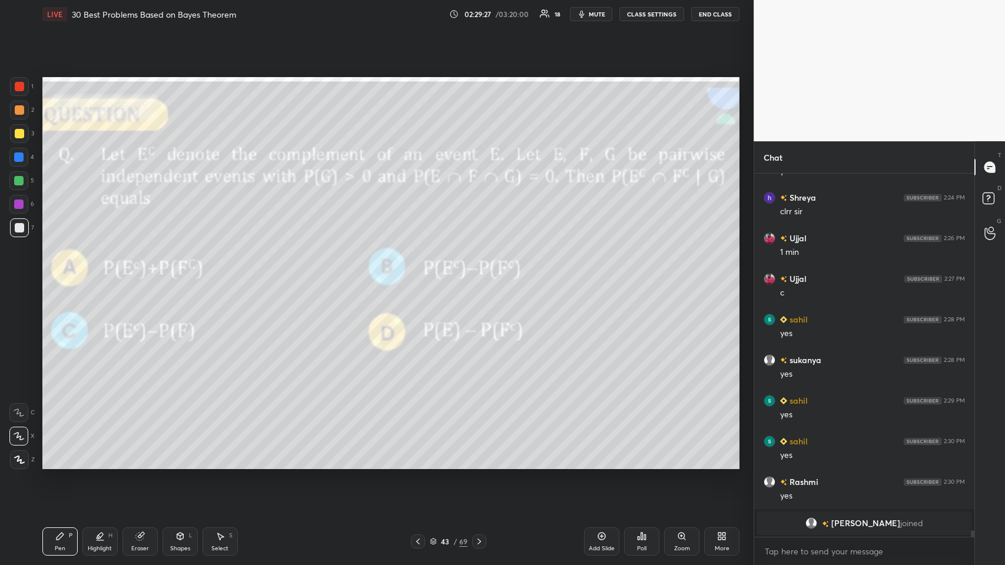
click at [421, 276] on icon at bounding box center [479, 541] width 4 height 6
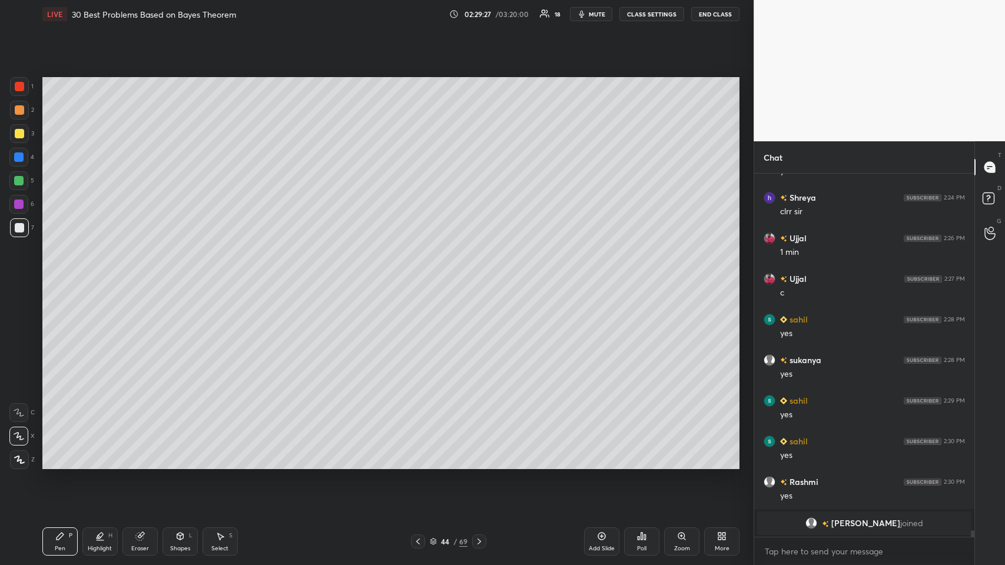
click at [421, 276] on icon at bounding box center [479, 541] width 4 height 6
click at [15, 112] on div at bounding box center [19, 109] width 9 height 9
click at [168, 276] on div "Shapes L" at bounding box center [179, 541] width 35 height 28
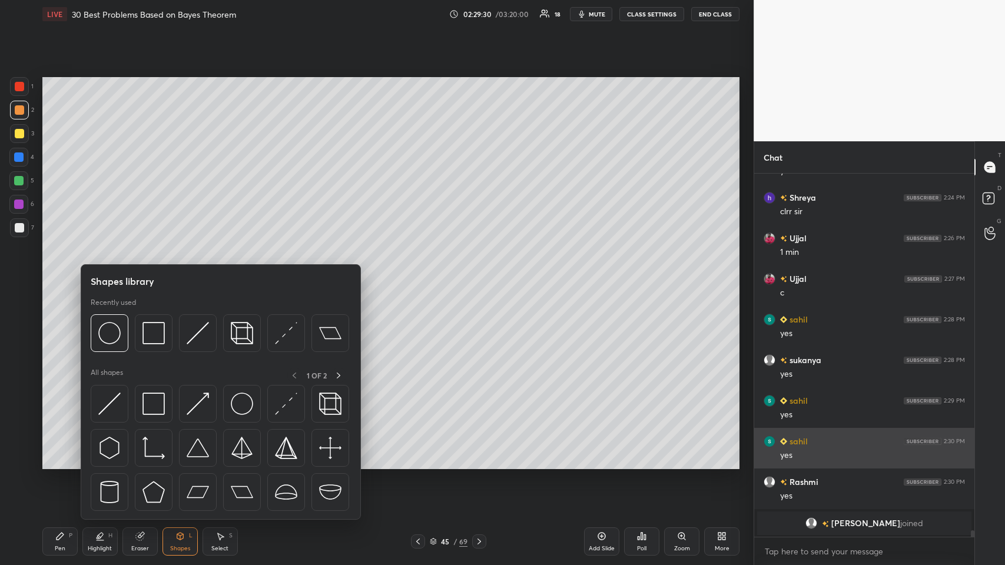
click at [159, 276] on img at bounding box center [153, 404] width 22 height 22
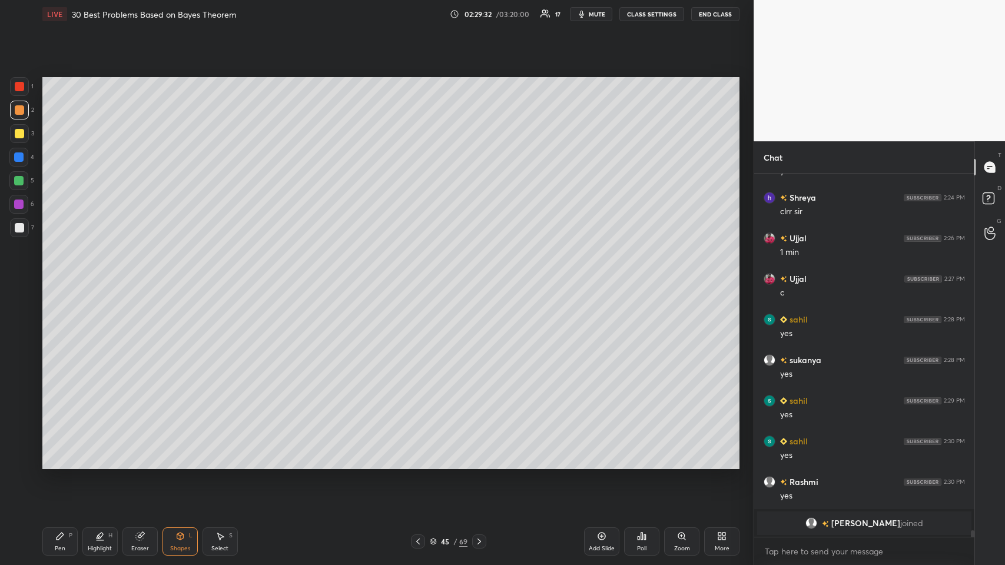
click at [62, 276] on icon at bounding box center [59, 535] width 9 height 9
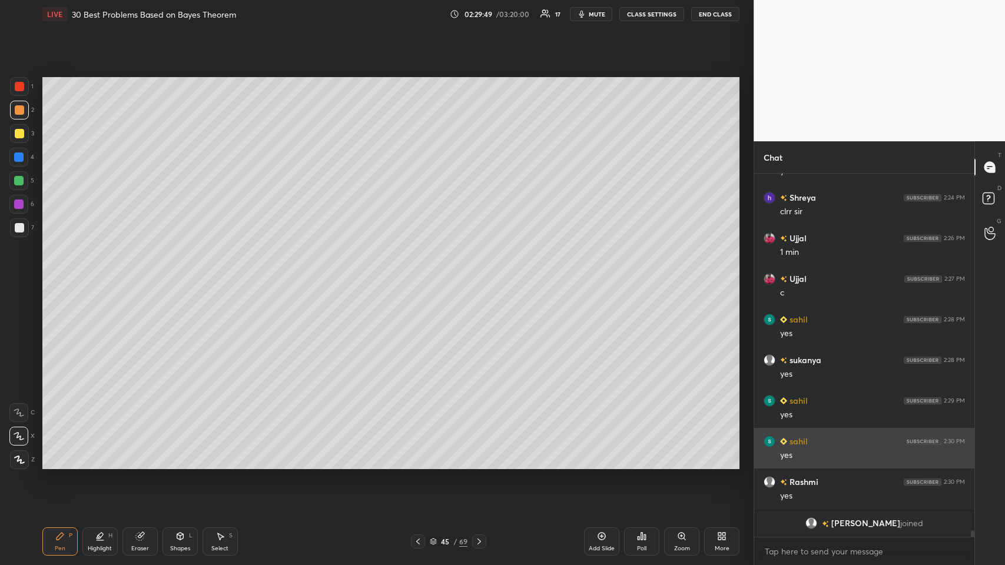
scroll to position [20115, 0]
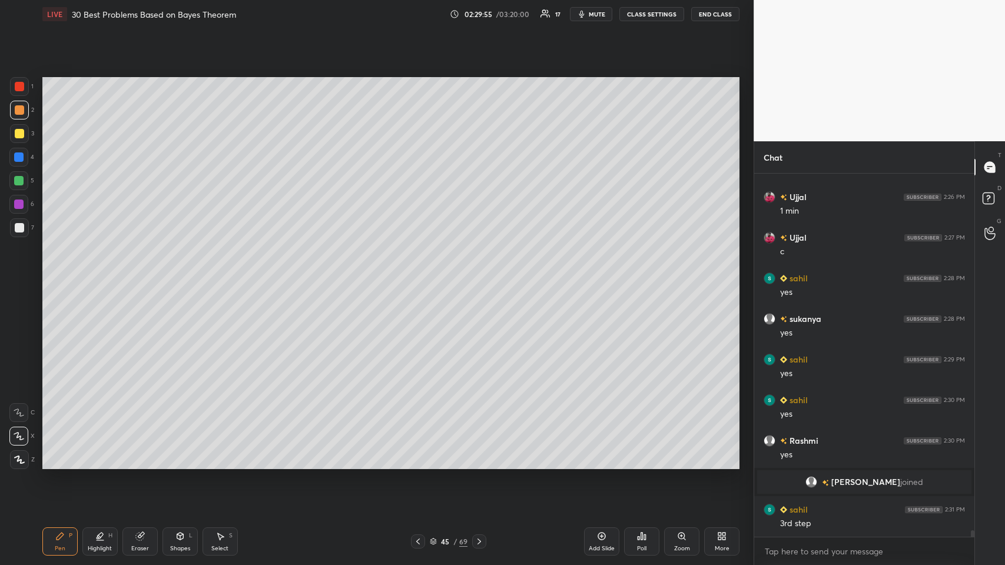
click at [55, 276] on icon at bounding box center [59, 535] width 9 height 9
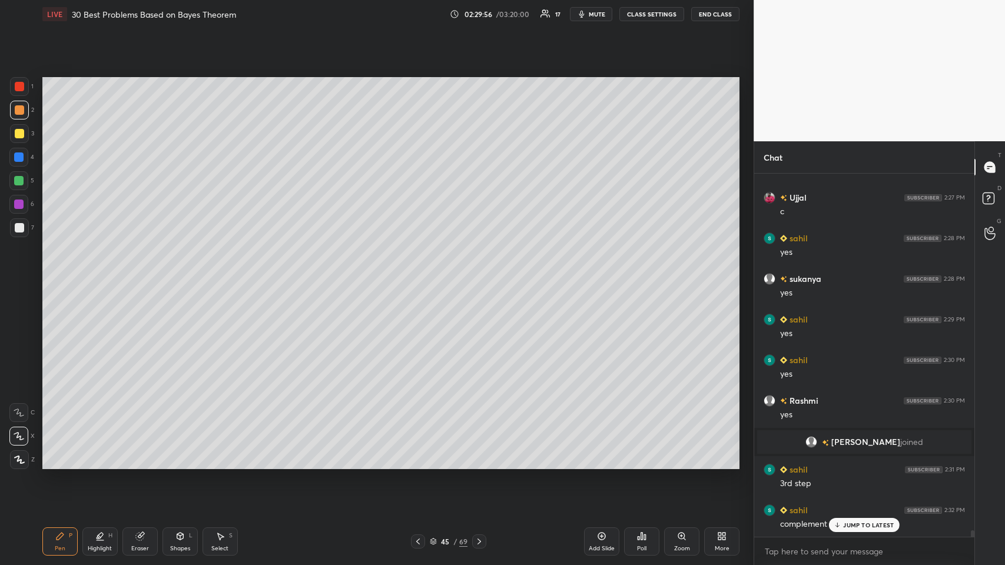
click at [19, 134] on div at bounding box center [19, 133] width 9 height 9
click at [421, 276] on p "JUMP TO LATEST" at bounding box center [868, 524] width 51 height 7
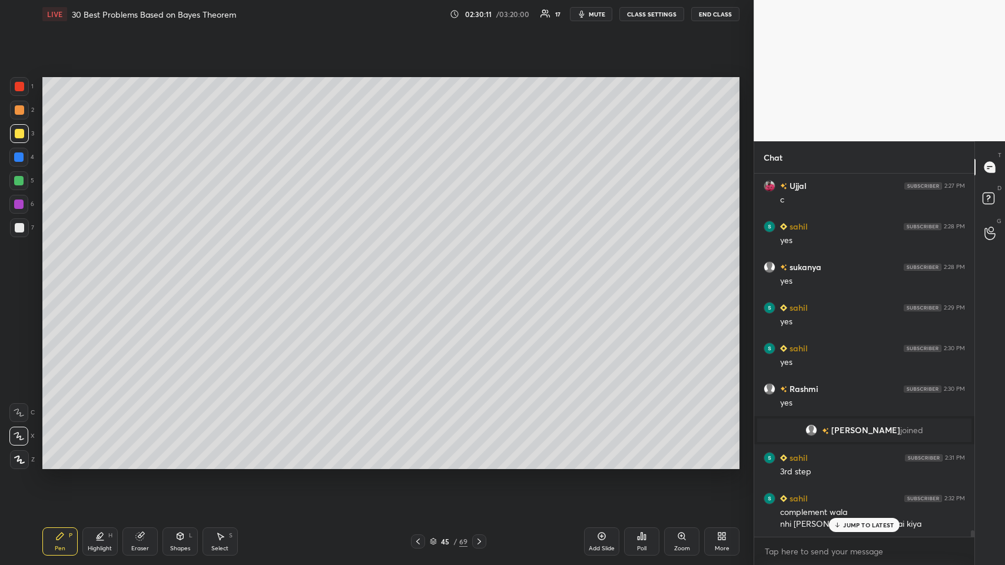
click at [421, 276] on p "JUMP TO LATEST" at bounding box center [868, 524] width 51 height 7
click at [421, 276] on div "Add Slide" at bounding box center [601, 541] width 35 height 28
click at [184, 276] on icon at bounding box center [179, 535] width 9 height 9
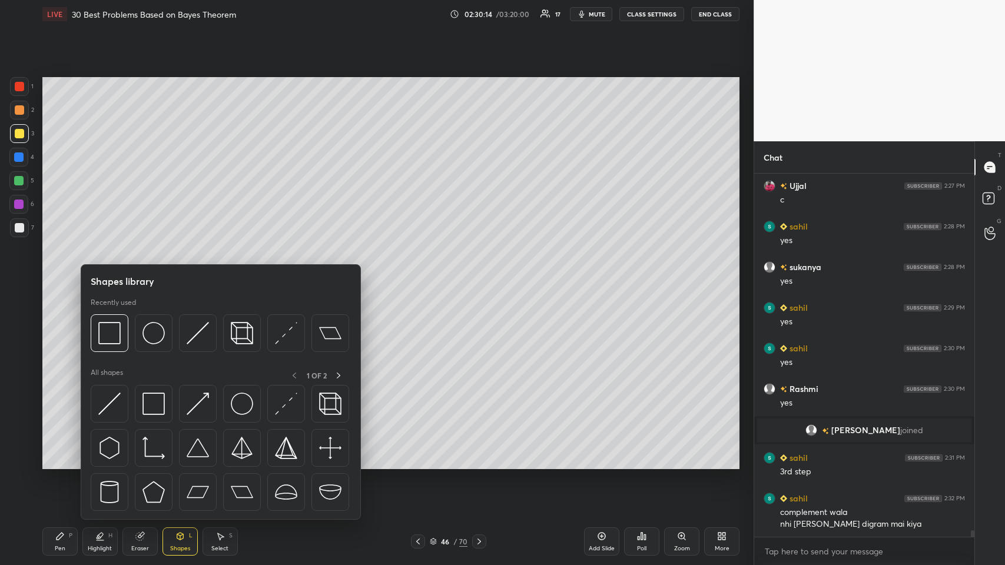
click at [150, 276] on img at bounding box center [153, 333] width 22 height 22
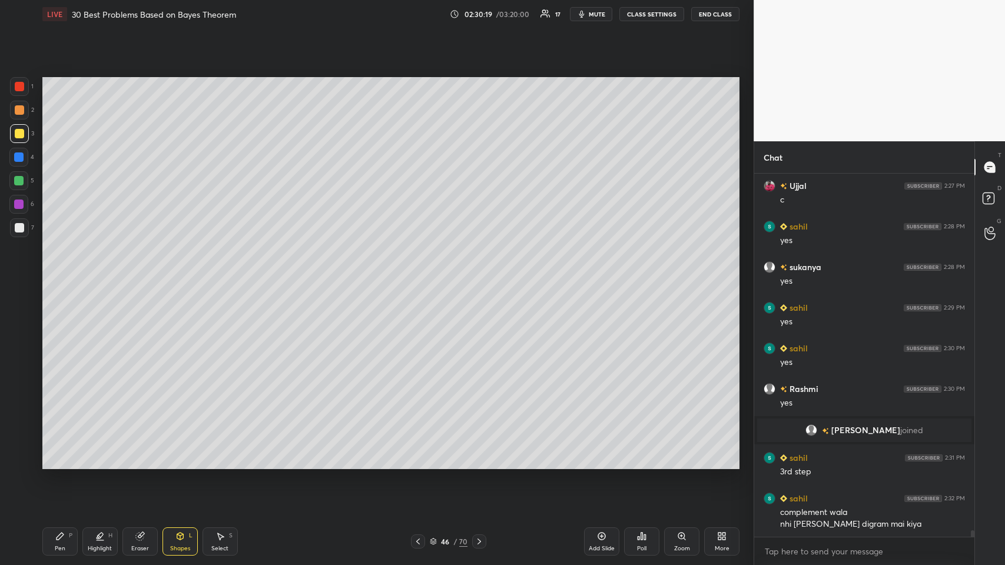
click at [22, 230] on div at bounding box center [19, 227] width 9 height 9
click at [59, 276] on div "Pen P" at bounding box center [59, 541] width 35 height 28
click at [15, 108] on div at bounding box center [19, 109] width 9 height 9
click at [19, 237] on div "7" at bounding box center [22, 230] width 24 height 24
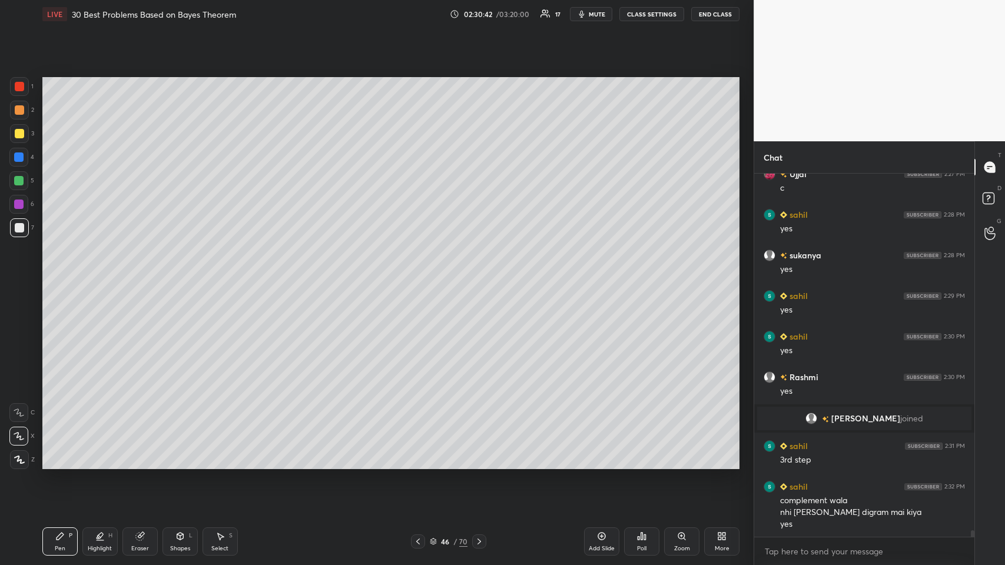
click at [21, 135] on div at bounding box center [19, 133] width 9 height 9
click at [19, 82] on div at bounding box center [19, 86] width 9 height 9
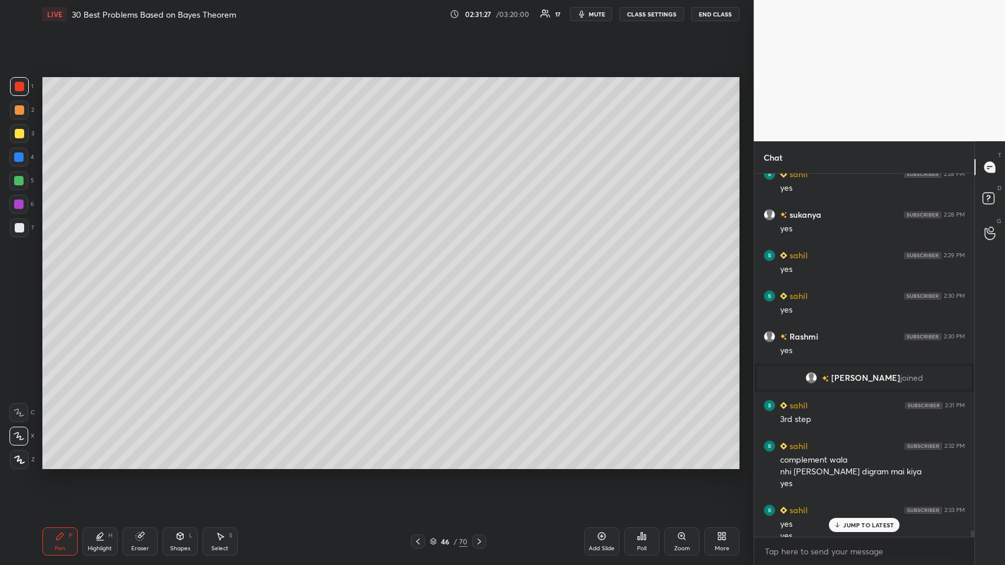
scroll to position [20231, 0]
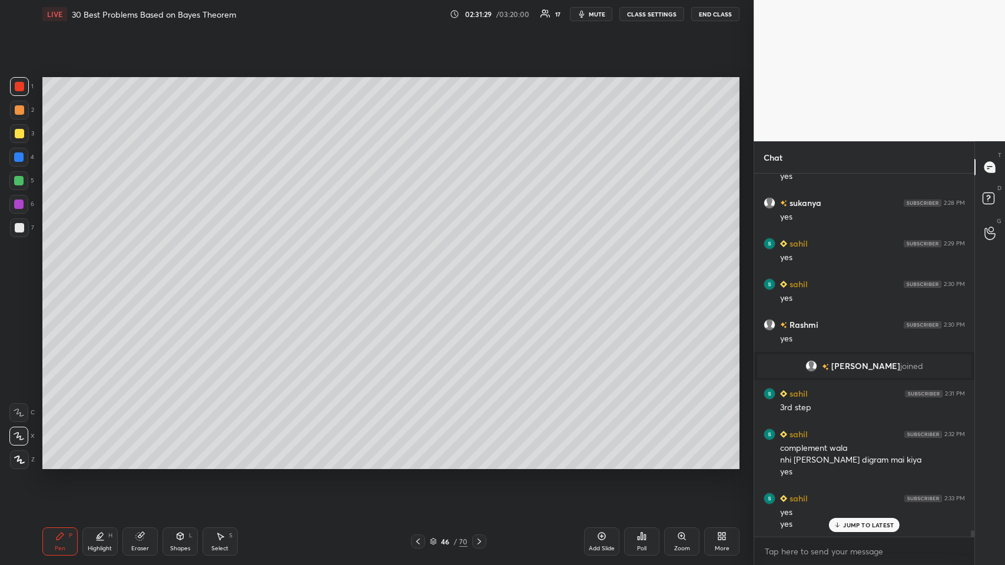
click at [15, 109] on div at bounding box center [19, 109] width 9 height 9
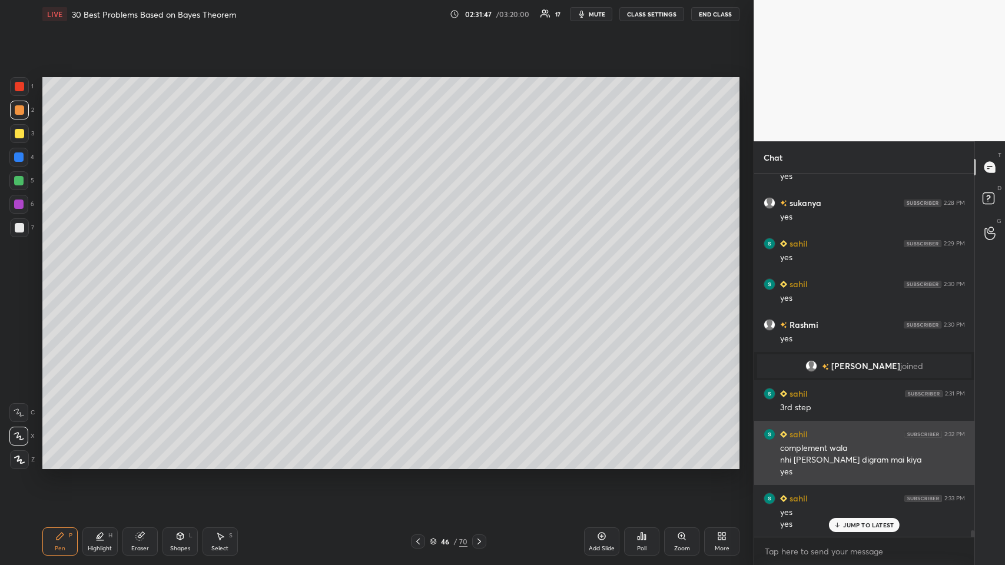
scroll to position [20243, 0]
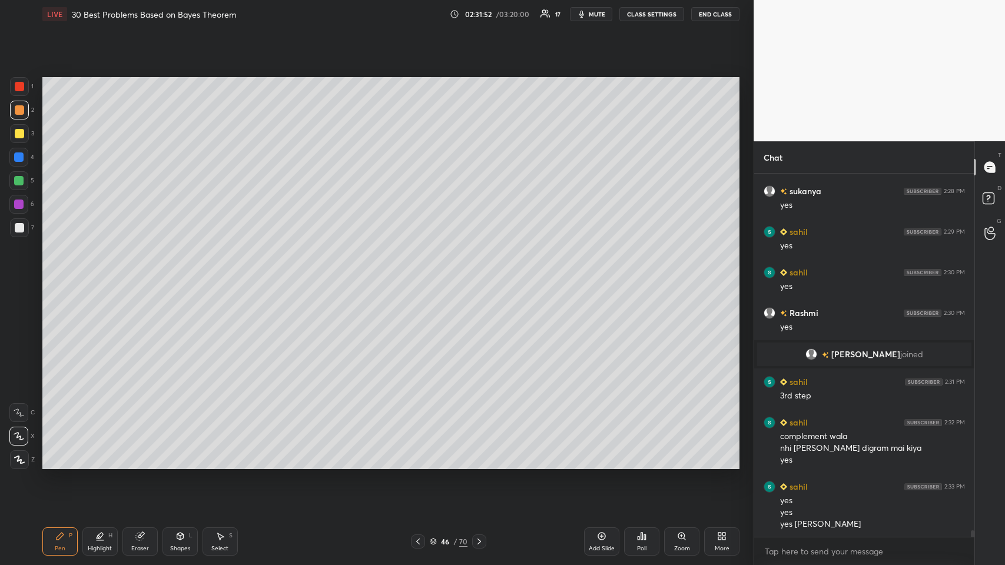
click at [18, 90] on div at bounding box center [19, 86] width 9 height 9
click at [419, 276] on icon at bounding box center [417, 541] width 9 height 9
click at [421, 276] on icon at bounding box center [417, 541] width 9 height 9
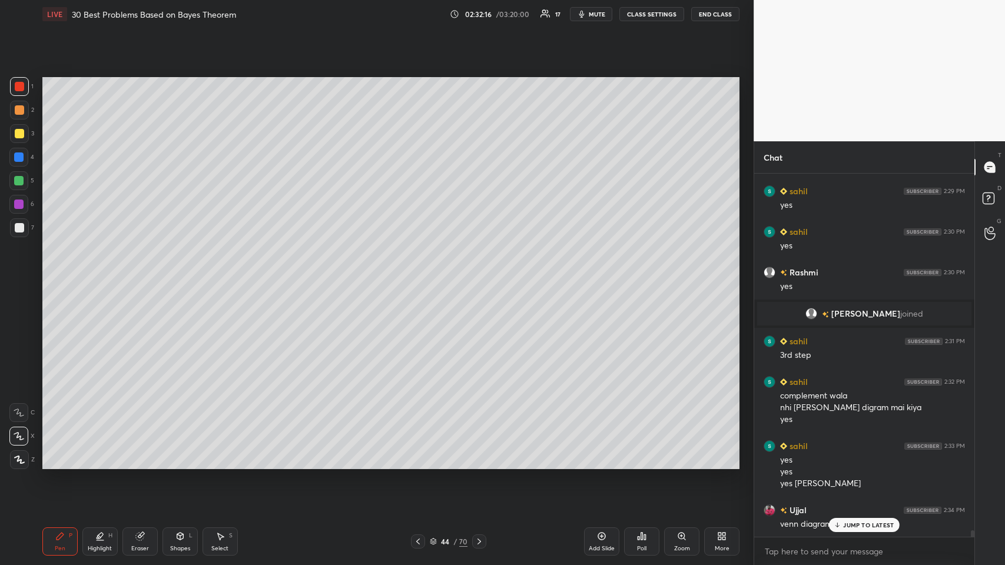
click at [420, 276] on icon at bounding box center [417, 541] width 9 height 9
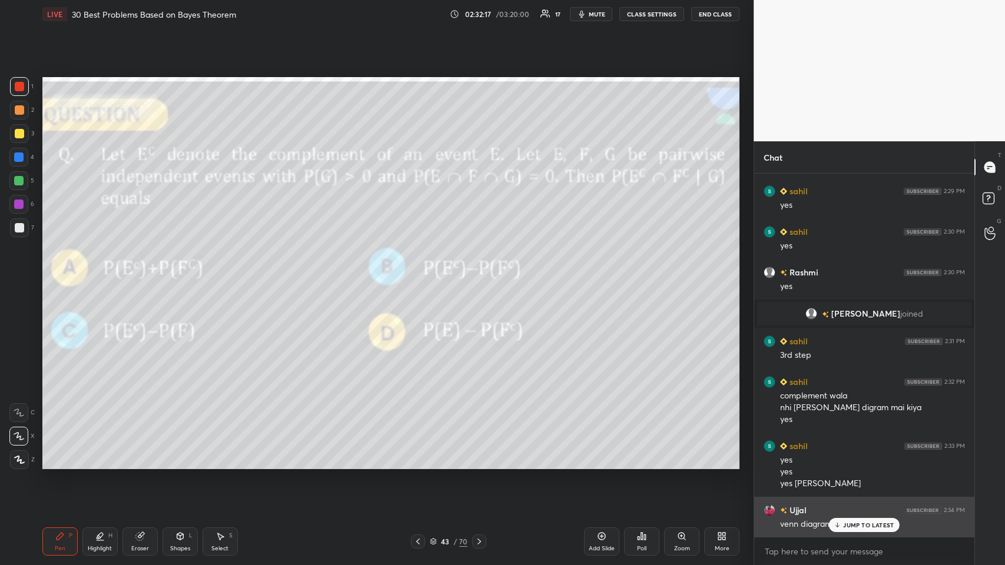
click at [421, 276] on icon at bounding box center [837, 524] width 8 height 7
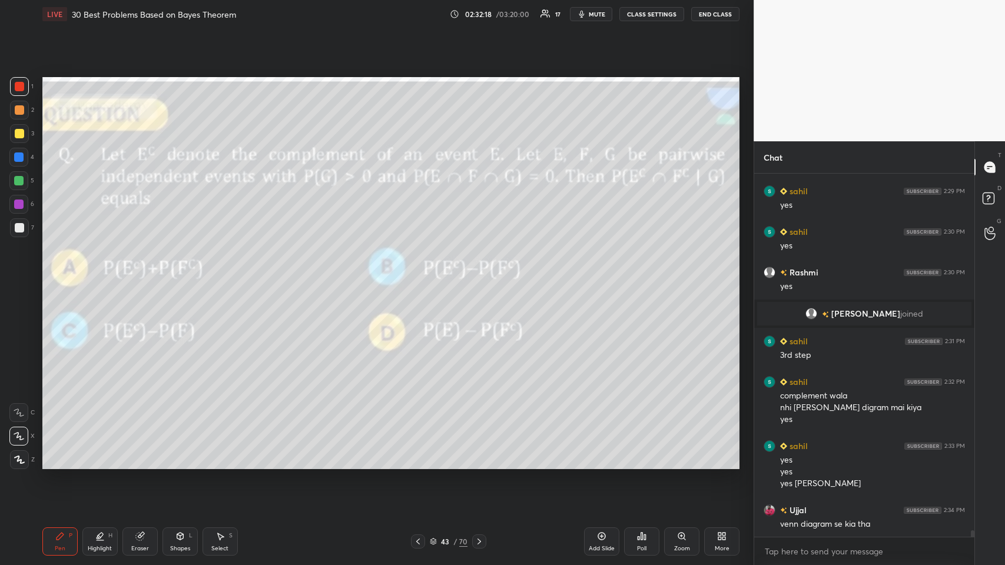
click at [421, 276] on icon at bounding box center [478, 541] width 9 height 9
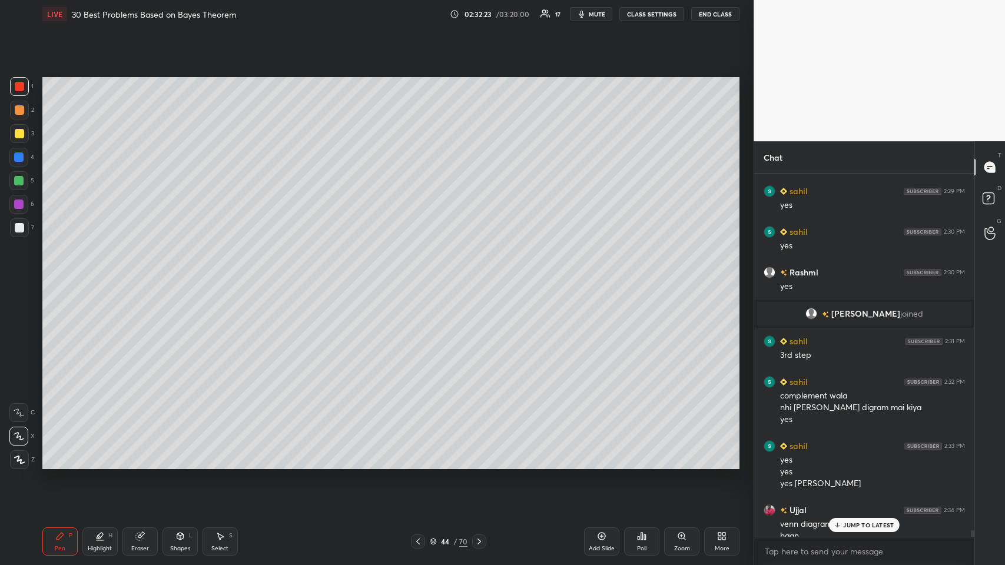
scroll to position [20295, 0]
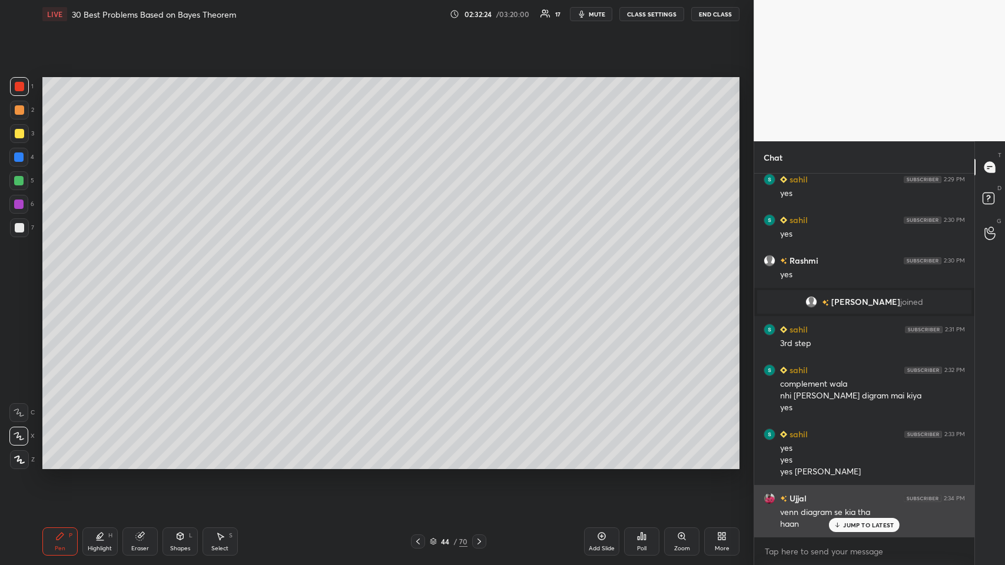
click at [421, 276] on icon at bounding box center [837, 524] width 8 height 7
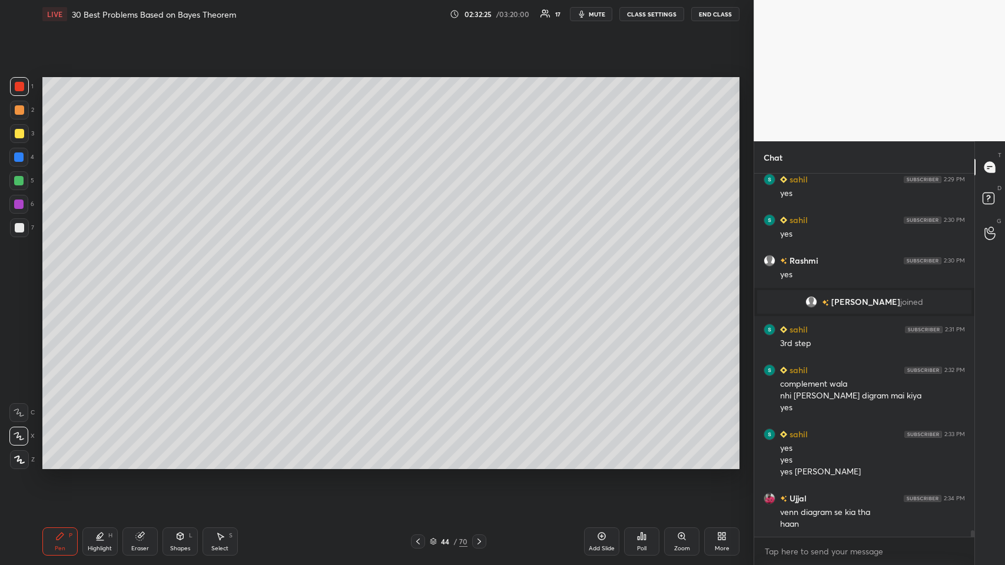
click at [421, 276] on icon at bounding box center [479, 541] width 4 height 6
click at [421, 276] on icon at bounding box center [478, 541] width 9 height 9
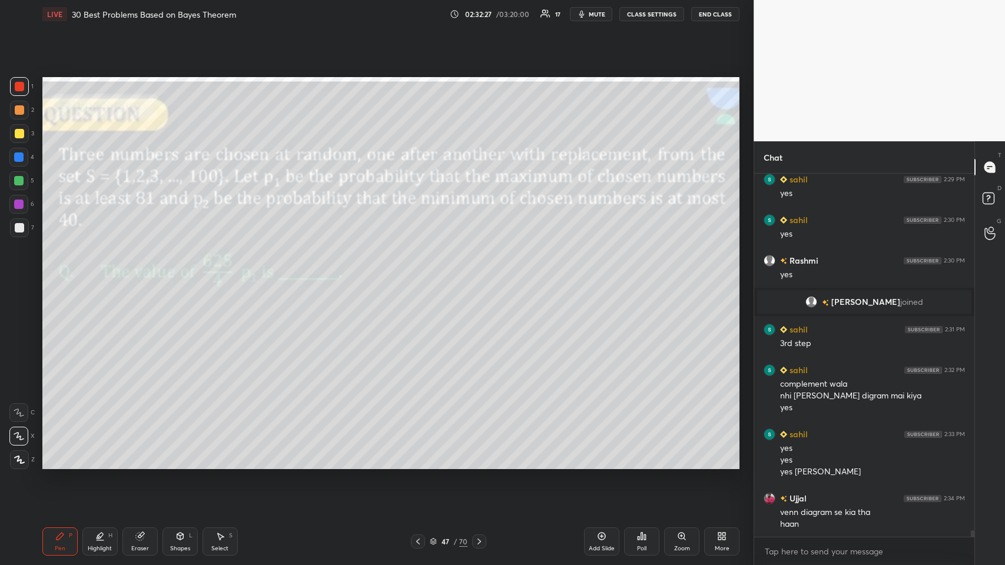
click at [421, 276] on icon at bounding box center [478, 541] width 9 height 9
click at [415, 276] on icon at bounding box center [417, 541] width 9 height 9
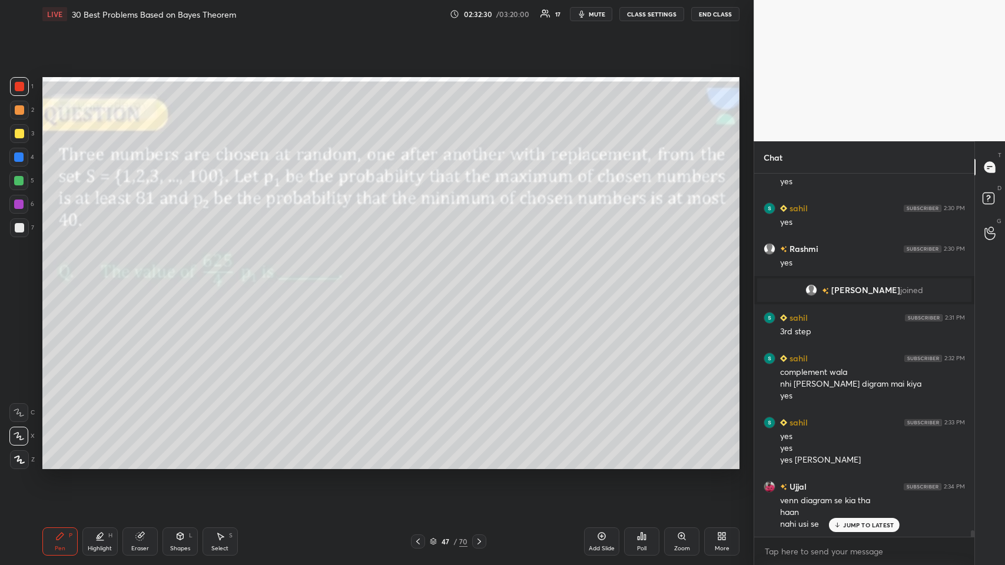
click at [415, 276] on icon at bounding box center [417, 541] width 9 height 9
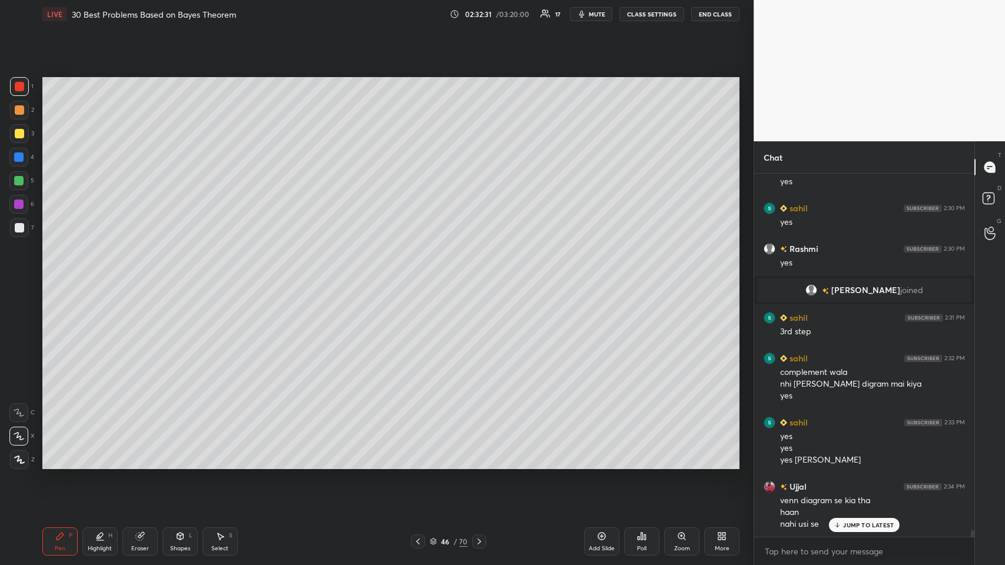
click at [421, 276] on div at bounding box center [479, 541] width 14 height 14
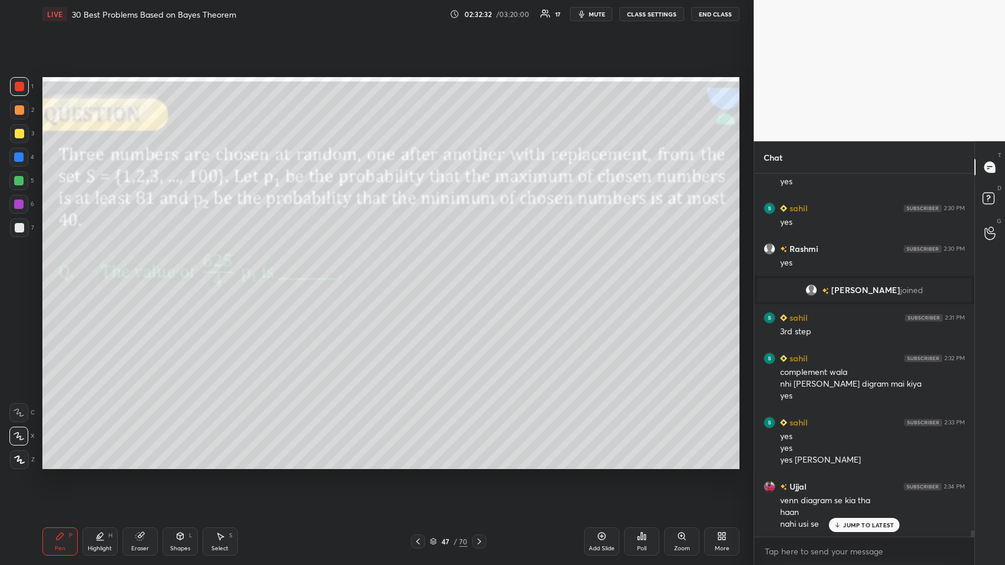
click at [421, 276] on icon at bounding box center [478, 541] width 9 height 9
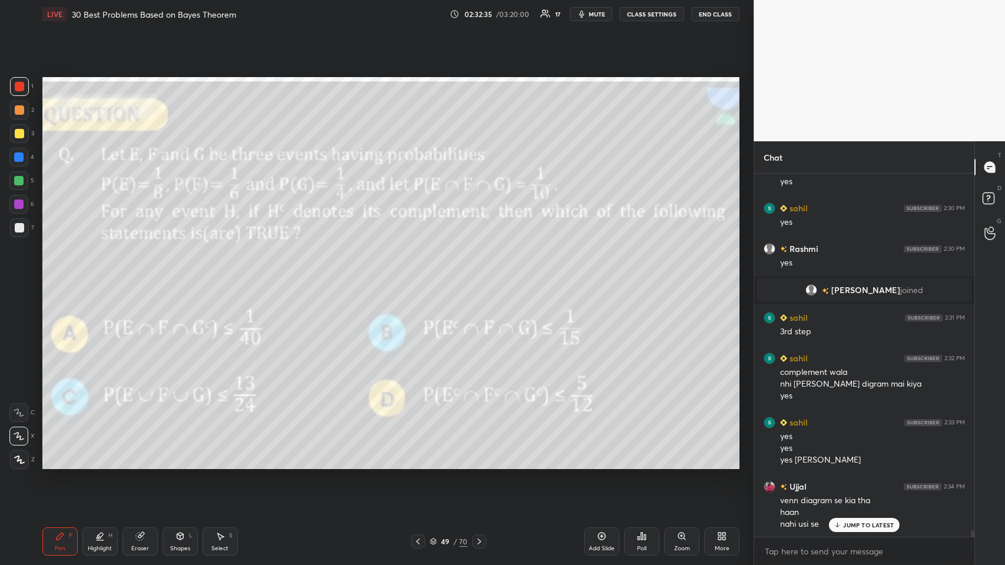
scroll to position [20319, 0]
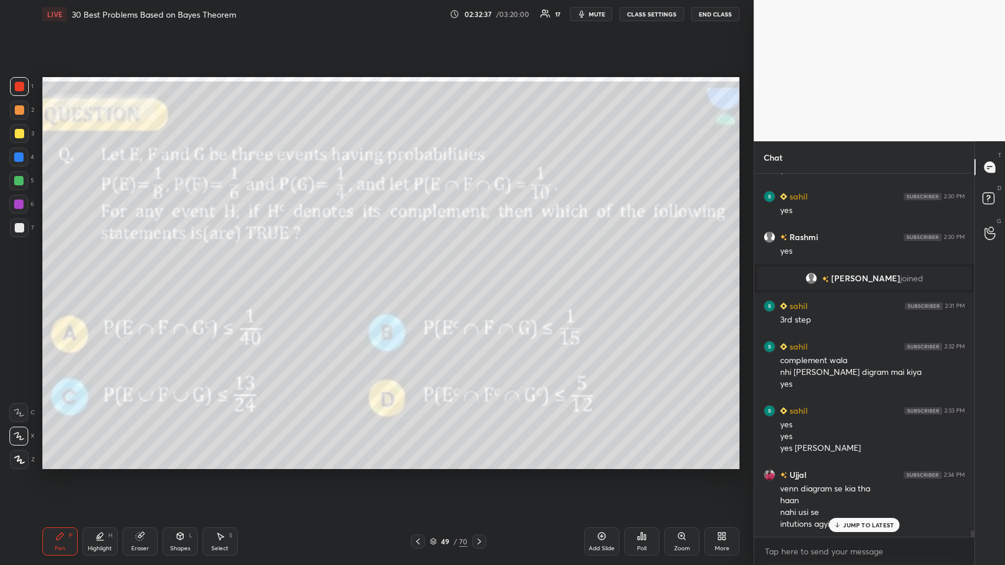
click at [421, 276] on p "JUMP TO LATEST" at bounding box center [868, 524] width 51 height 7
click at [19, 109] on div at bounding box center [19, 109] width 9 height 9
click at [421, 276] on div "Poll" at bounding box center [641, 541] width 35 height 28
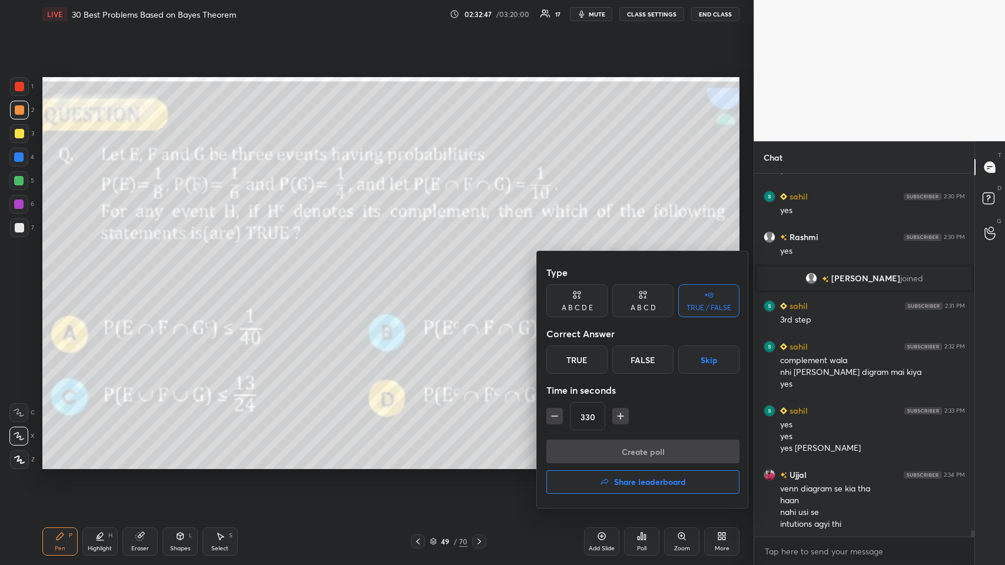
click at [421, 276] on div "True" at bounding box center [576, 359] width 61 height 28
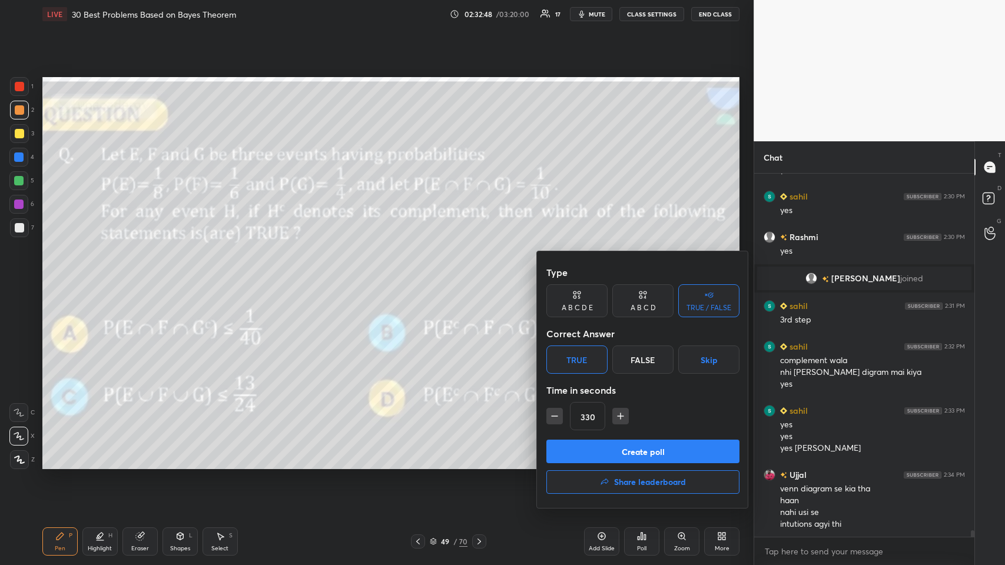
click at [421, 276] on button "Create poll" at bounding box center [642, 452] width 193 height 24
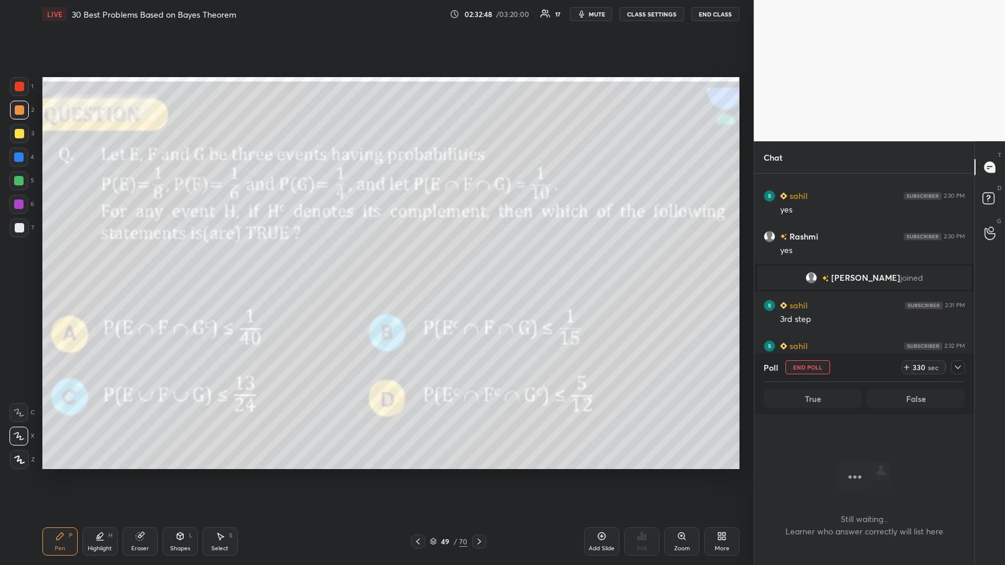
scroll to position [200, 217]
click at [421, 276] on icon at bounding box center [957, 367] width 9 height 9
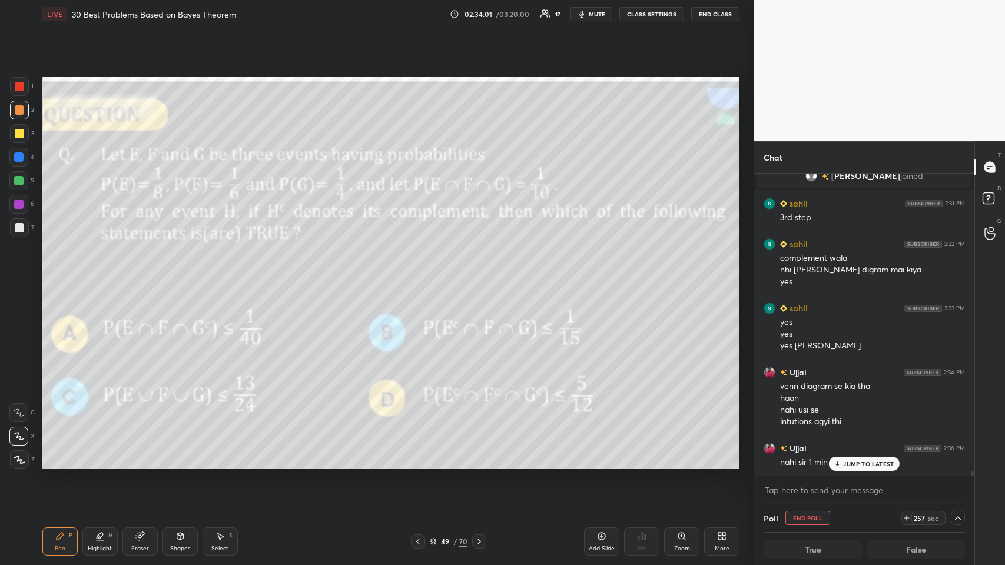
scroll to position [20461, 0]
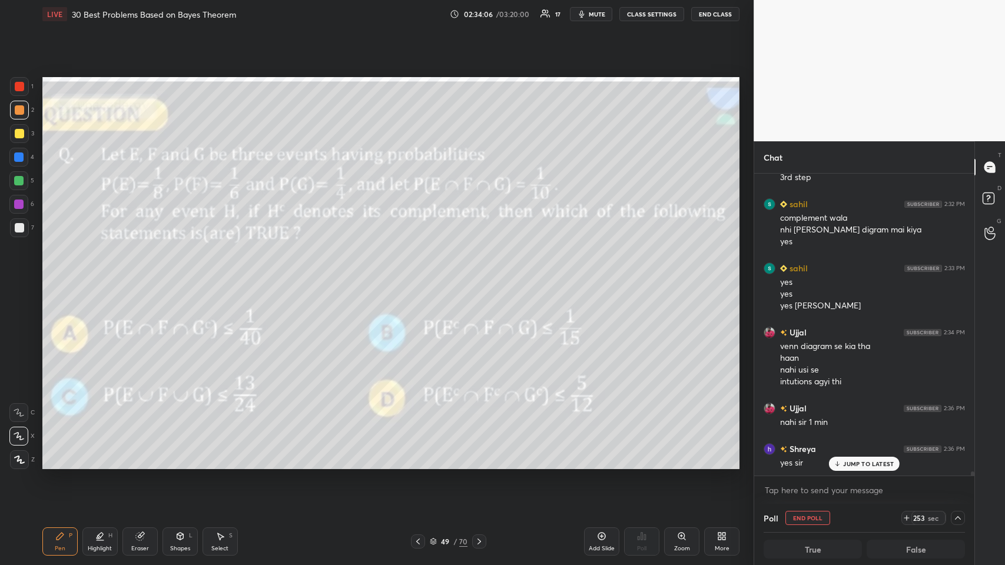
click at [421, 276] on p "JUMP TO LATEST" at bounding box center [868, 463] width 51 height 7
click at [421, 276] on icon at bounding box center [602, 536] width 4 height 4
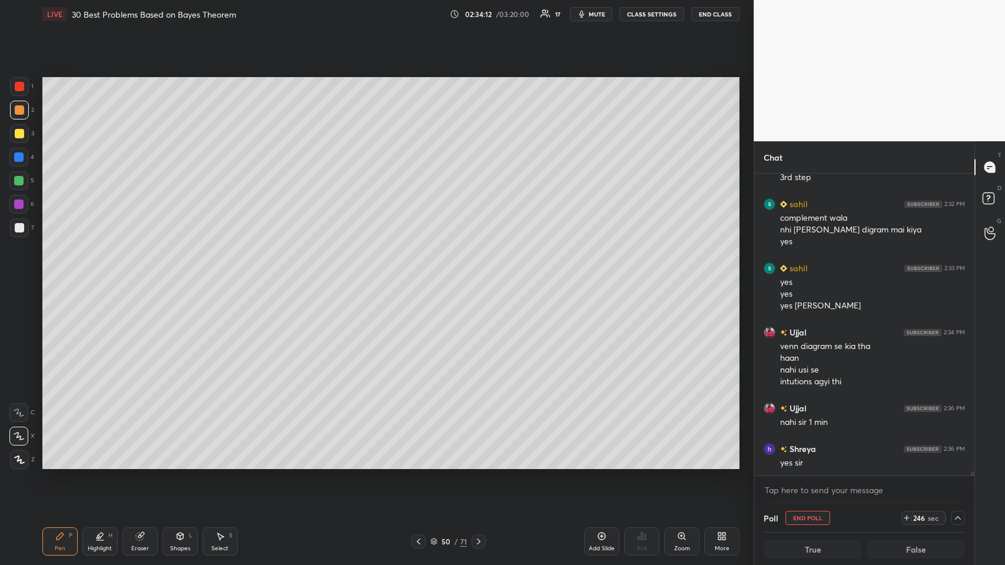
click at [22, 105] on div at bounding box center [19, 109] width 9 height 9
click at [175, 276] on div "Shapes L" at bounding box center [179, 541] width 35 height 28
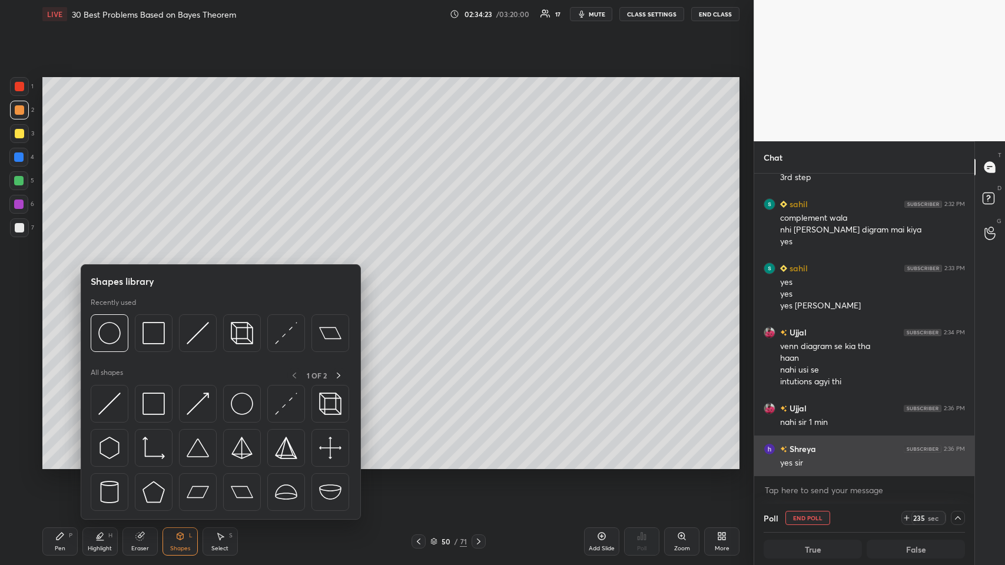
click at [153, 276] on img at bounding box center [153, 333] width 22 height 22
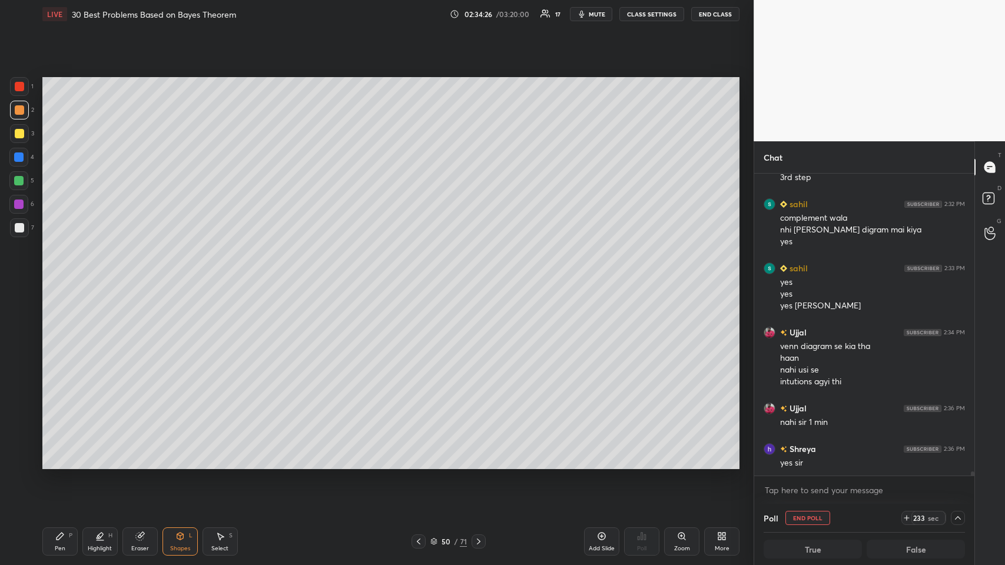
click at [189, 276] on div "L" at bounding box center [191, 536] width 4 height 6
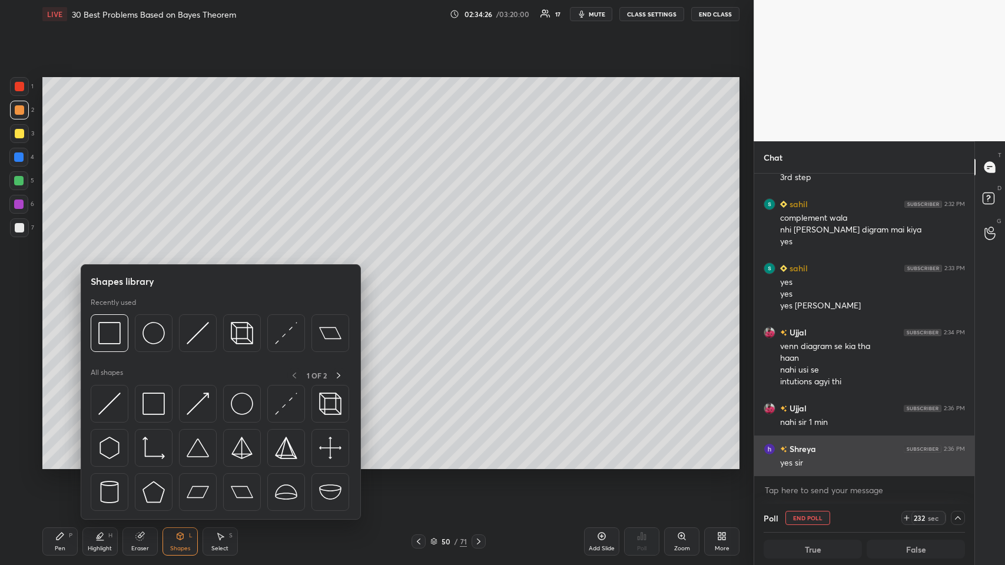
click at [154, 276] on img at bounding box center [153, 333] width 22 height 22
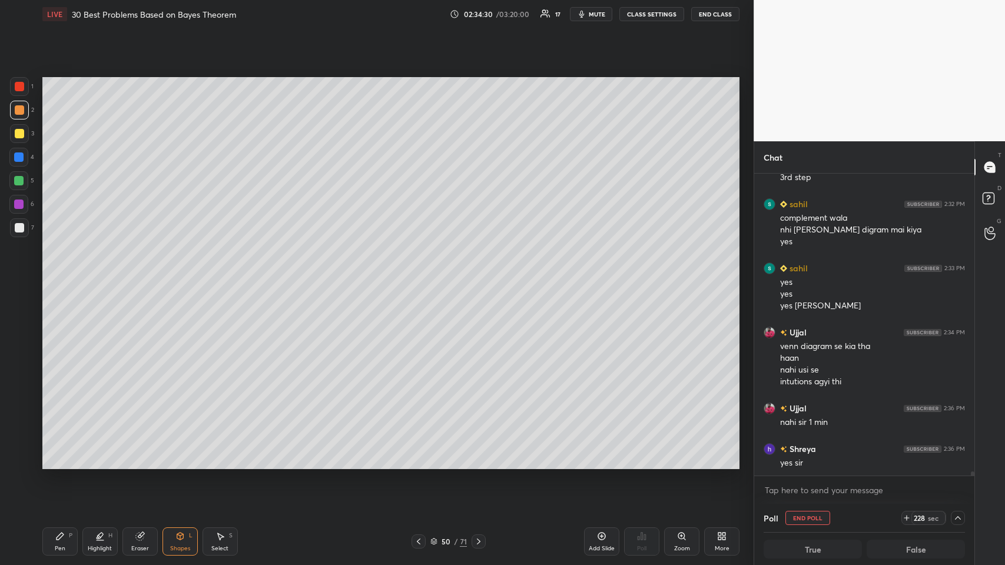
click at [58, 276] on icon at bounding box center [59, 536] width 7 height 7
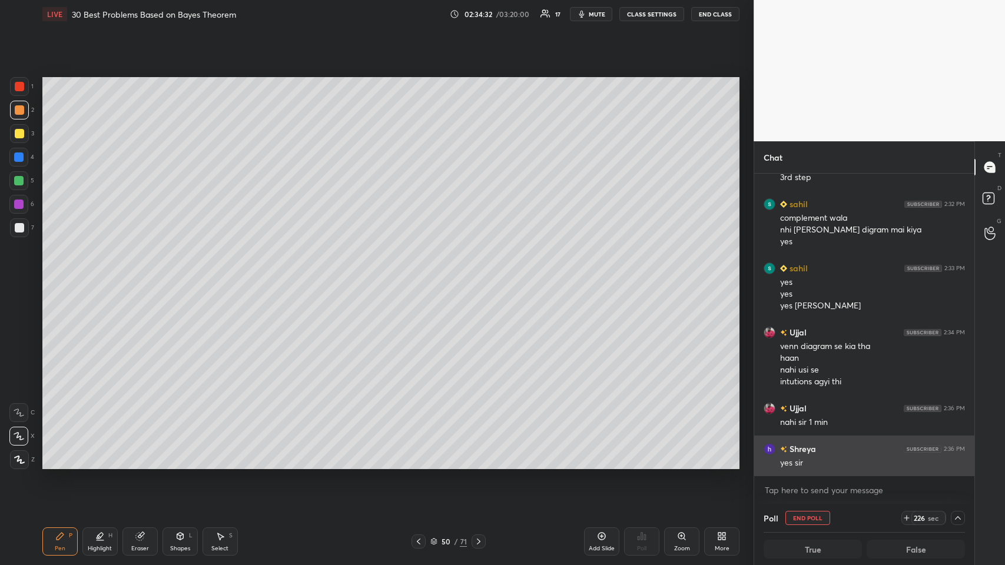
scroll to position [20502, 0]
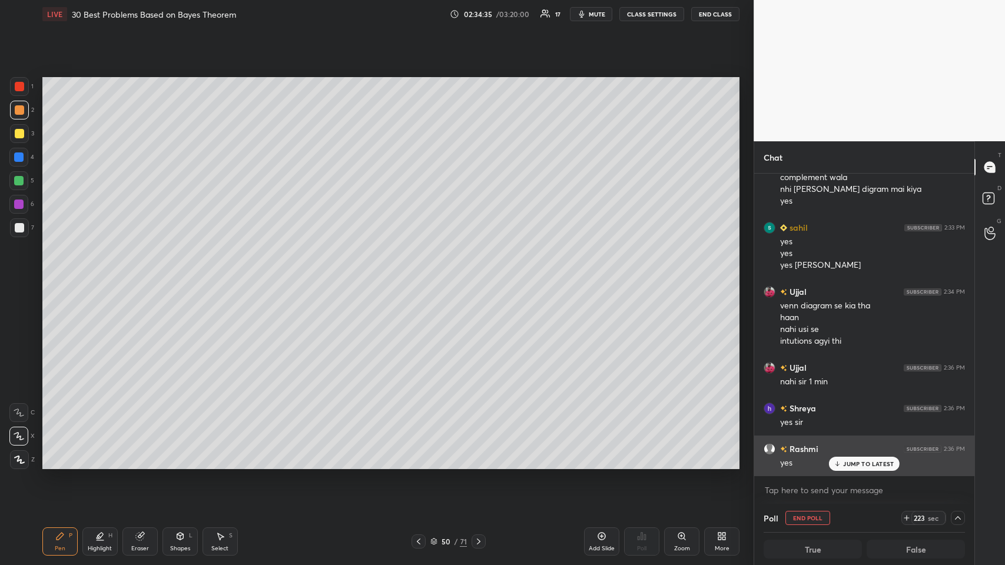
click at [421, 276] on p "JUMP TO LATEST" at bounding box center [868, 463] width 51 height 7
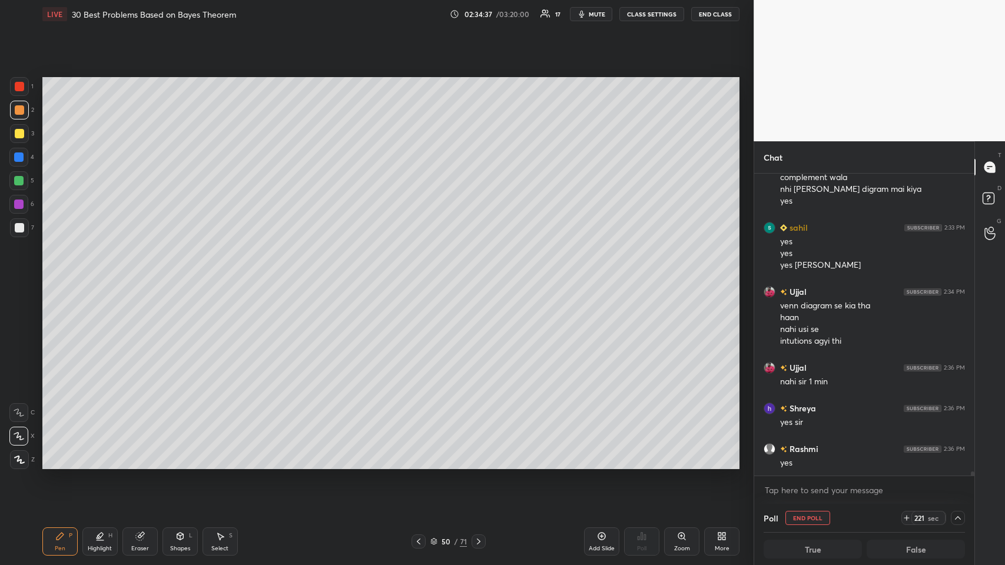
click at [19, 155] on div at bounding box center [18, 156] width 9 height 9
click at [21, 112] on div at bounding box center [19, 109] width 9 height 9
click at [21, 197] on div at bounding box center [18, 204] width 19 height 19
click at [22, 105] on div at bounding box center [19, 109] width 9 height 9
click at [19, 84] on div at bounding box center [19, 86] width 9 height 9
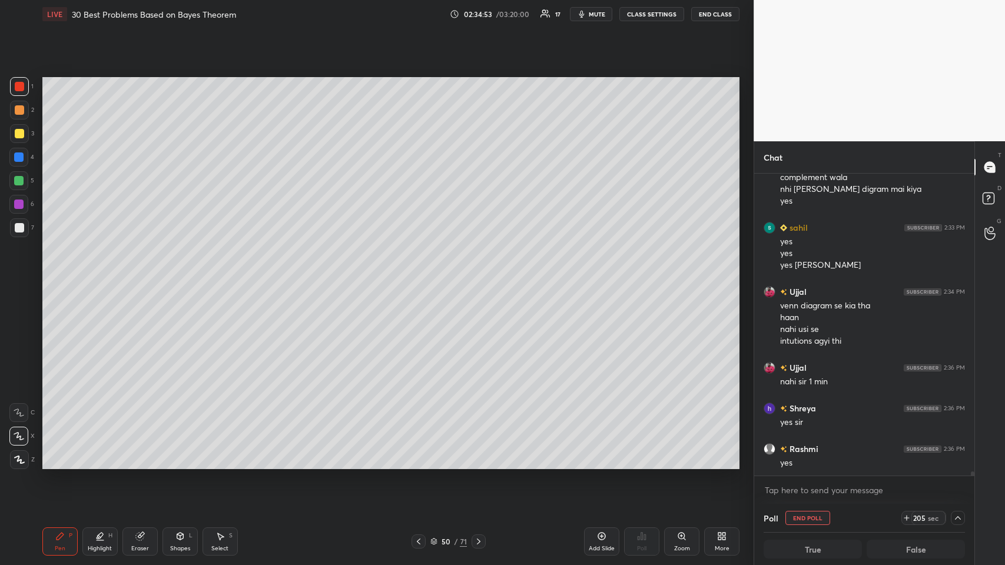
click at [18, 178] on div at bounding box center [18, 180] width 9 height 9
click at [419, 276] on icon at bounding box center [418, 541] width 9 height 9
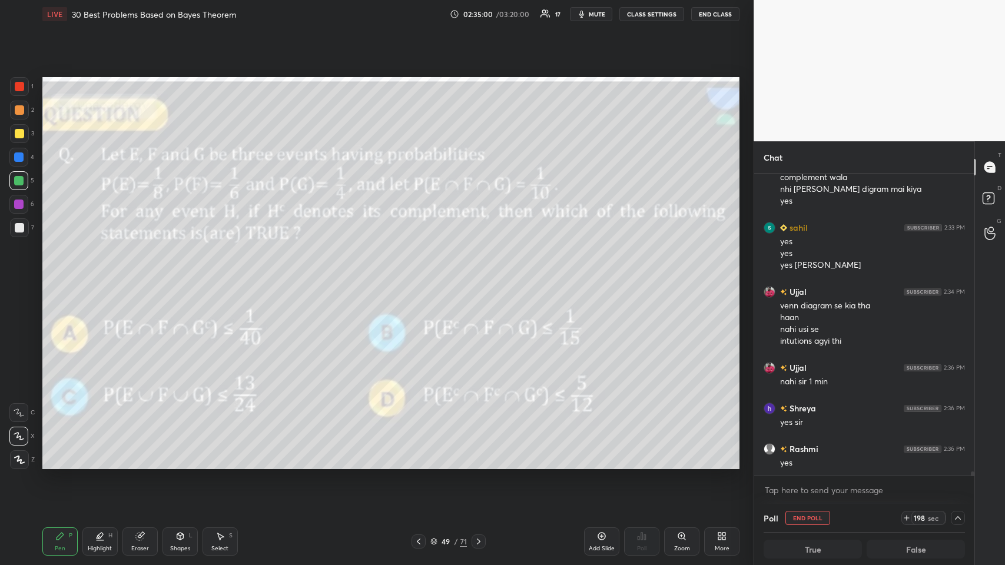
click at [421, 276] on div at bounding box center [478, 541] width 14 height 14
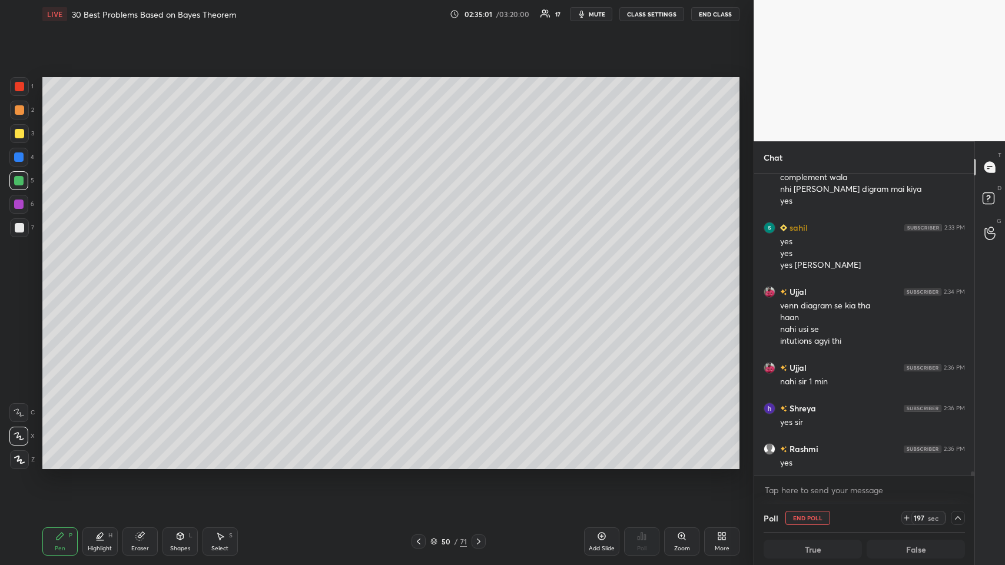
click at [19, 134] on div at bounding box center [19, 133] width 9 height 9
click at [418, 276] on icon at bounding box center [418, 541] width 9 height 9
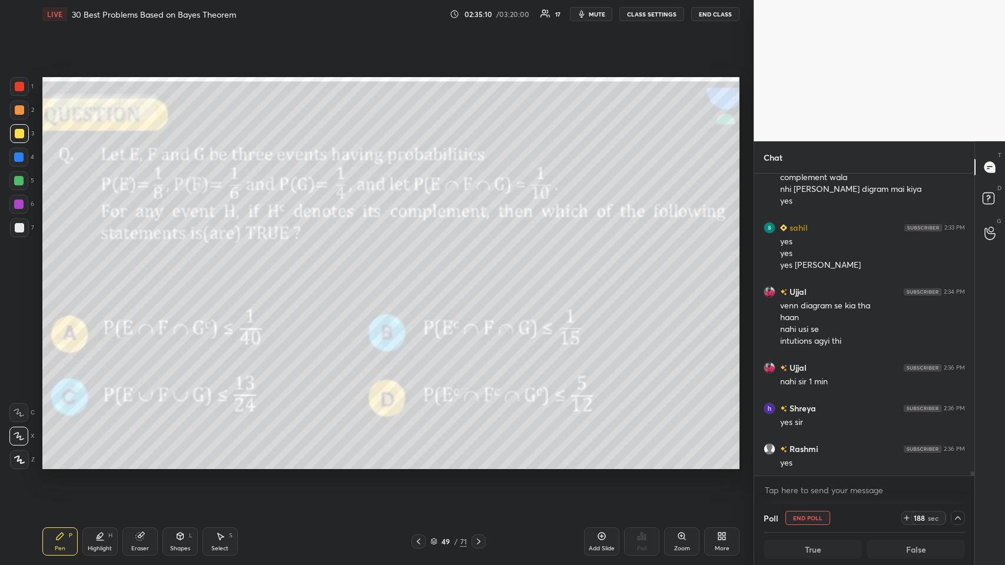
click at [421, 276] on icon at bounding box center [478, 541] width 9 height 9
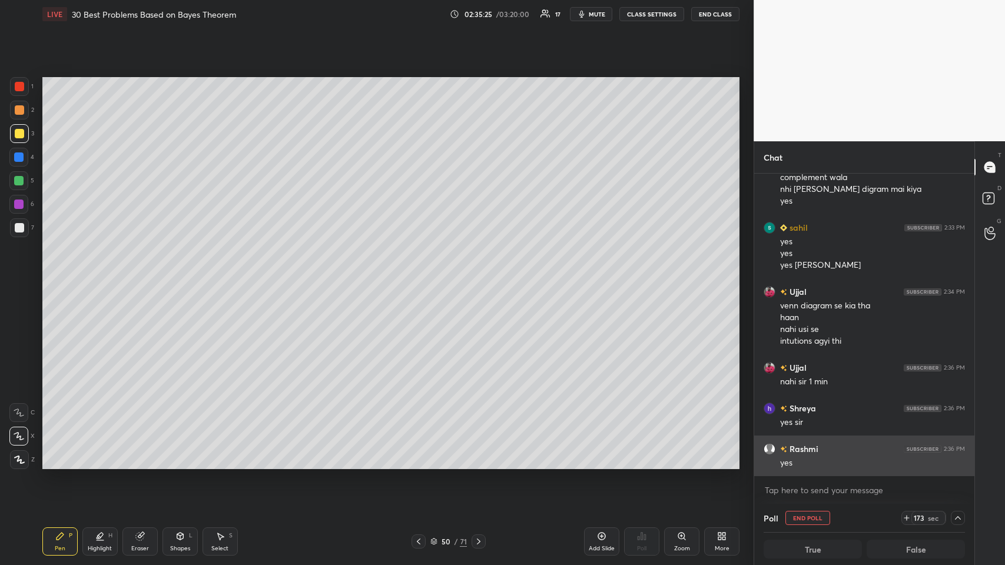
scroll to position [20530, 0]
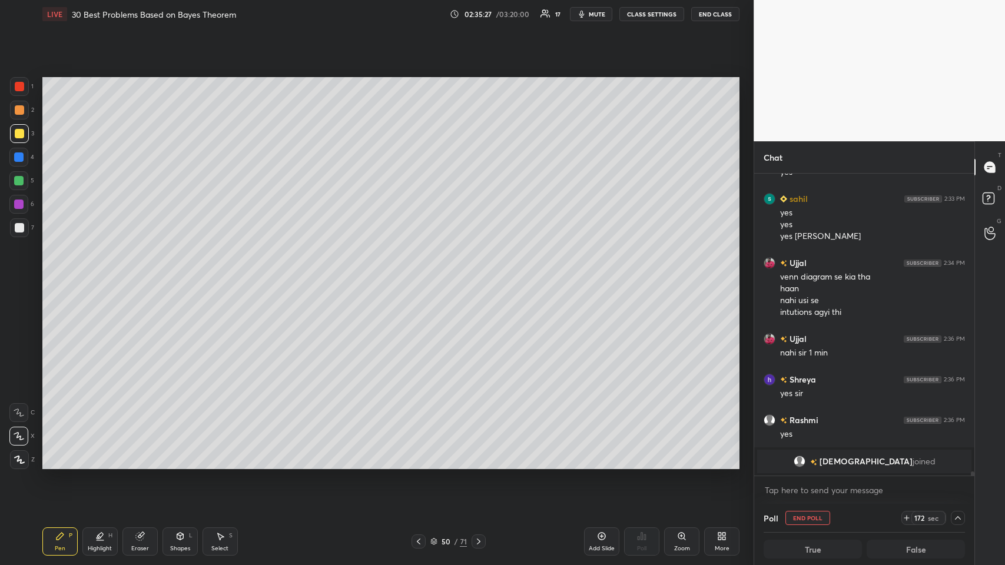
click at [189, 276] on div "L" at bounding box center [191, 536] width 4 height 6
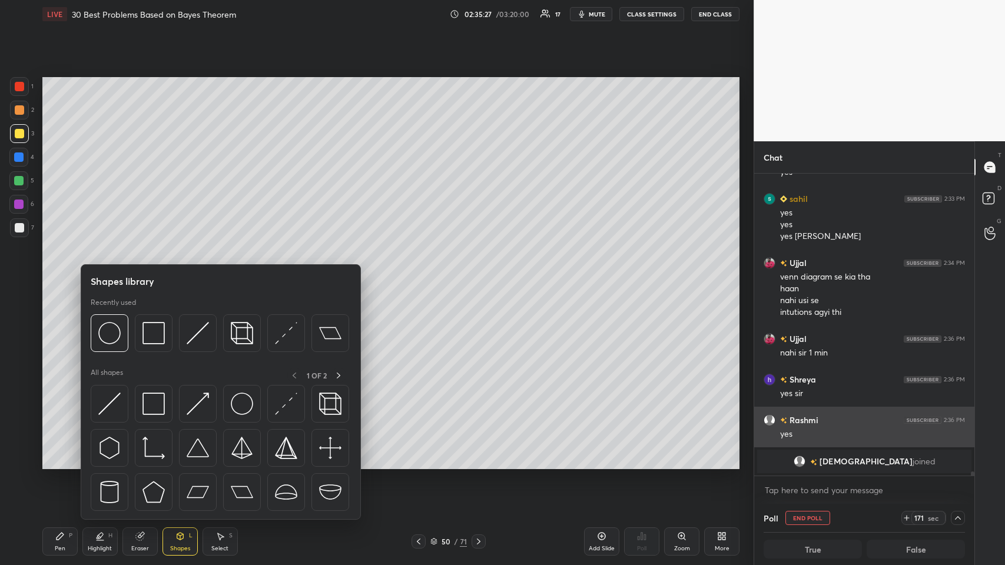
click at [155, 276] on img at bounding box center [153, 333] width 22 height 22
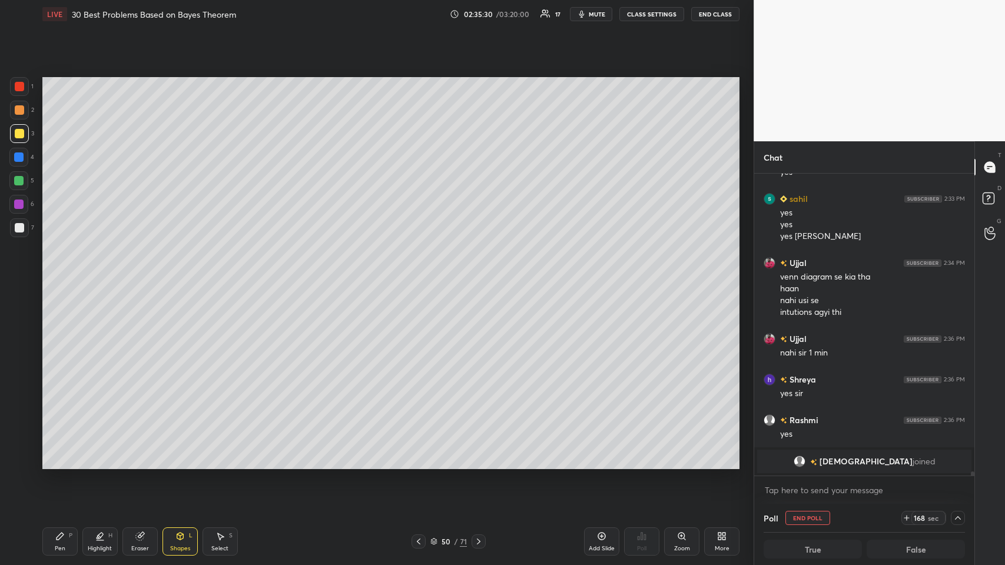
click at [181, 276] on icon at bounding box center [180, 536] width 6 height 7
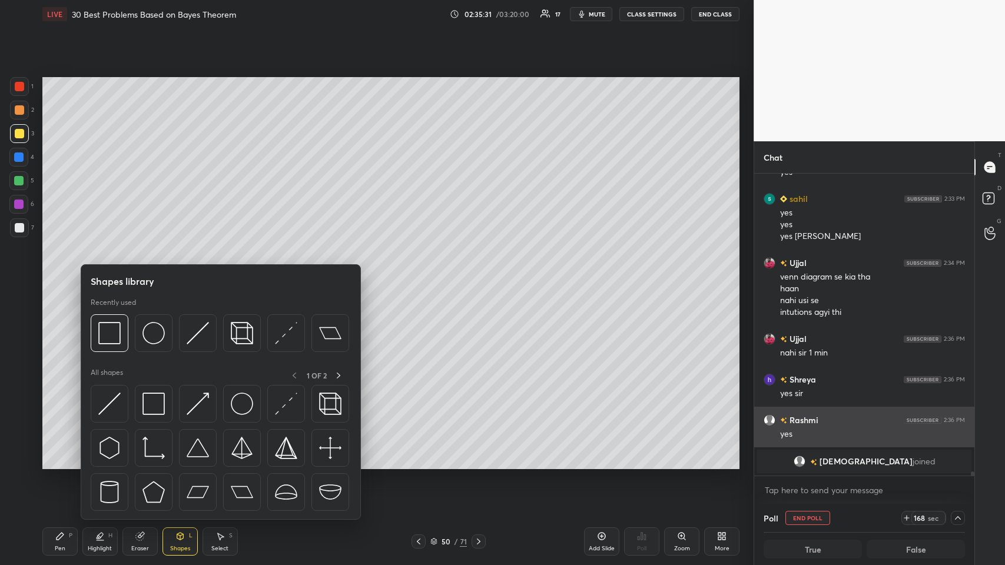
click at [165, 276] on div at bounding box center [154, 333] width 38 height 38
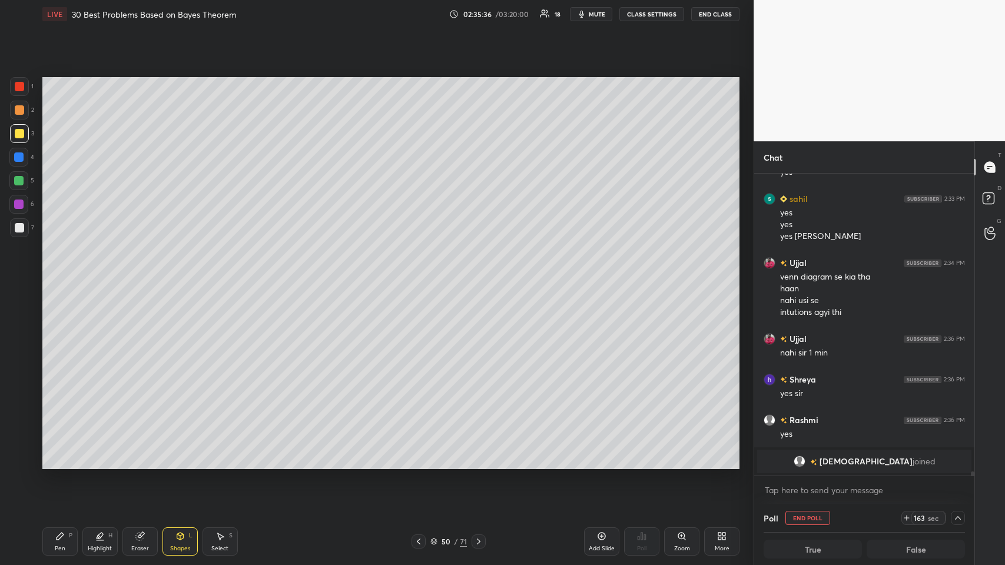
click at [44, 276] on div "Pen P" at bounding box center [59, 541] width 35 height 28
click at [421, 276] on icon at bounding box center [418, 541] width 9 height 9
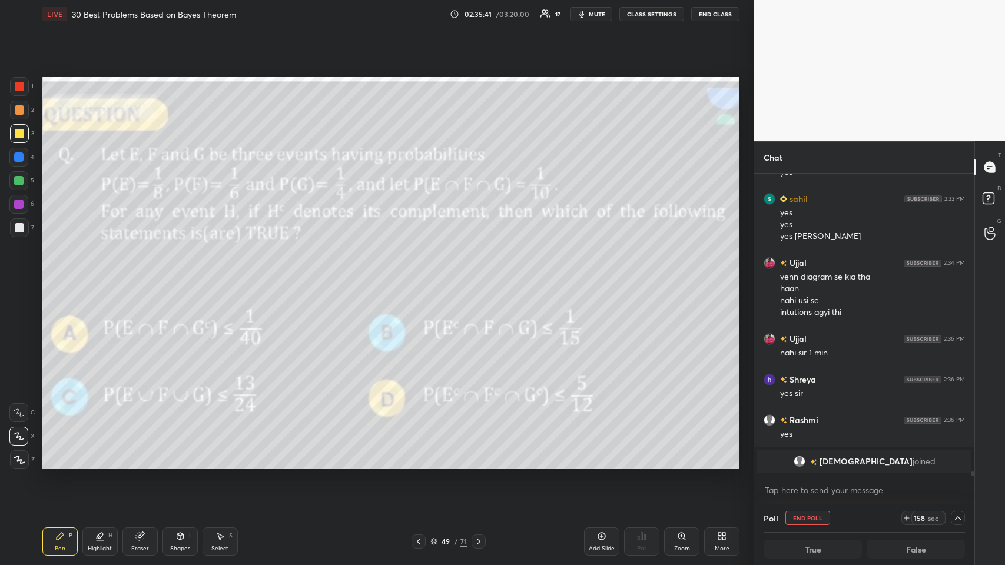
click at [421, 276] on icon at bounding box center [478, 541] width 9 height 9
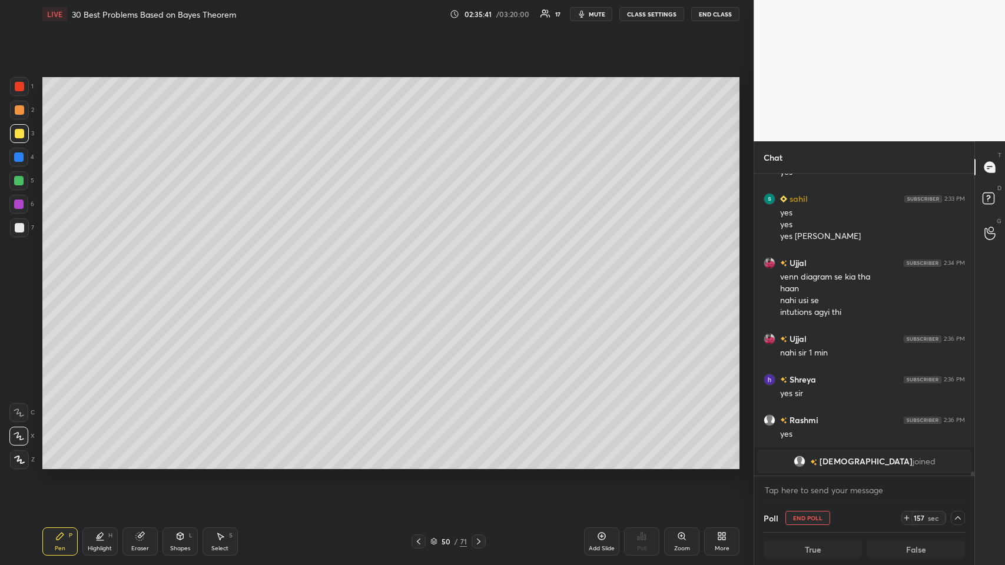
click at [421, 276] on icon at bounding box center [479, 541] width 4 height 6
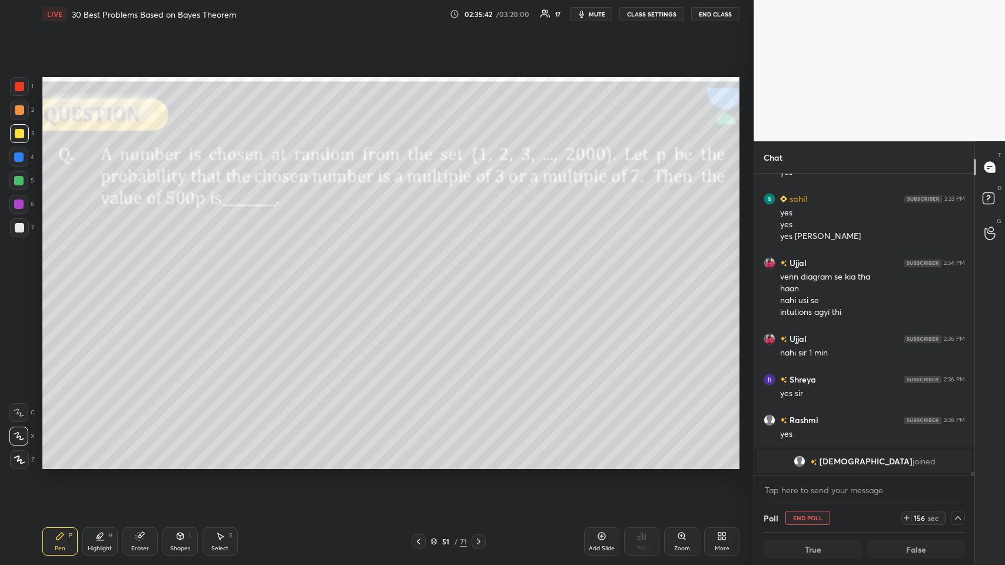
click at [421, 276] on div at bounding box center [418, 541] width 14 height 14
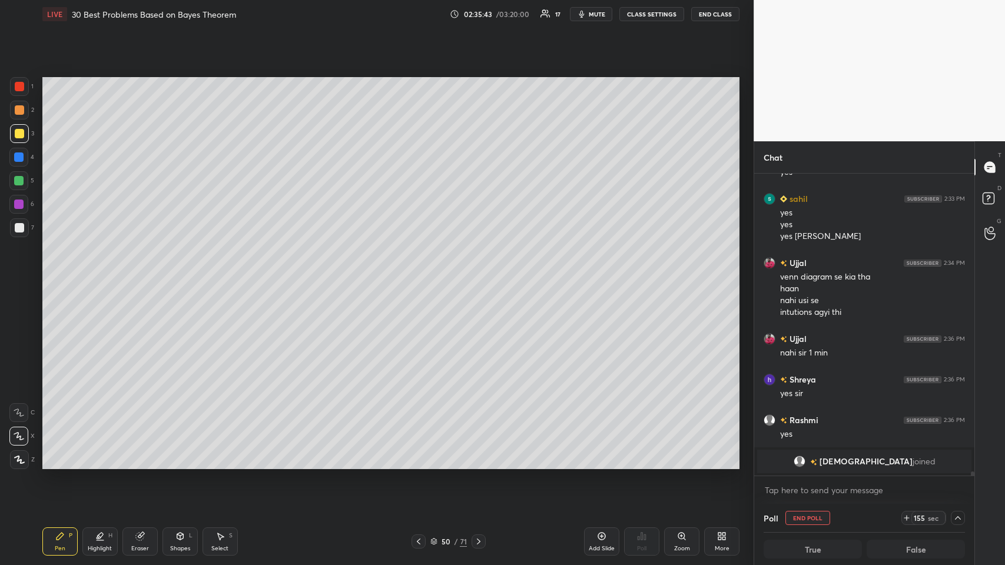
click at [19, 110] on div at bounding box center [19, 109] width 9 height 9
click at [419, 276] on icon at bounding box center [418, 541] width 9 height 9
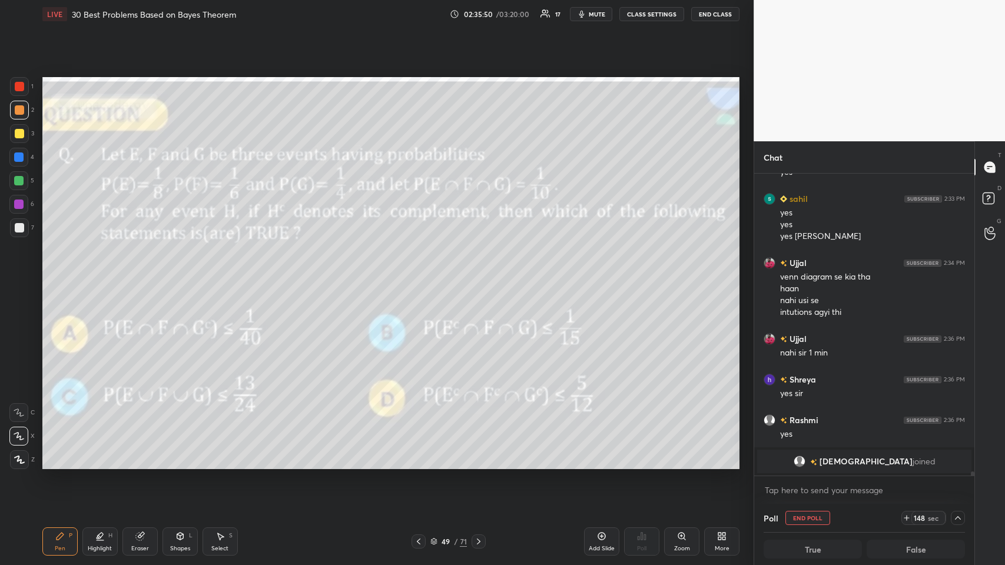
click at [421, 276] on icon at bounding box center [479, 541] width 4 height 6
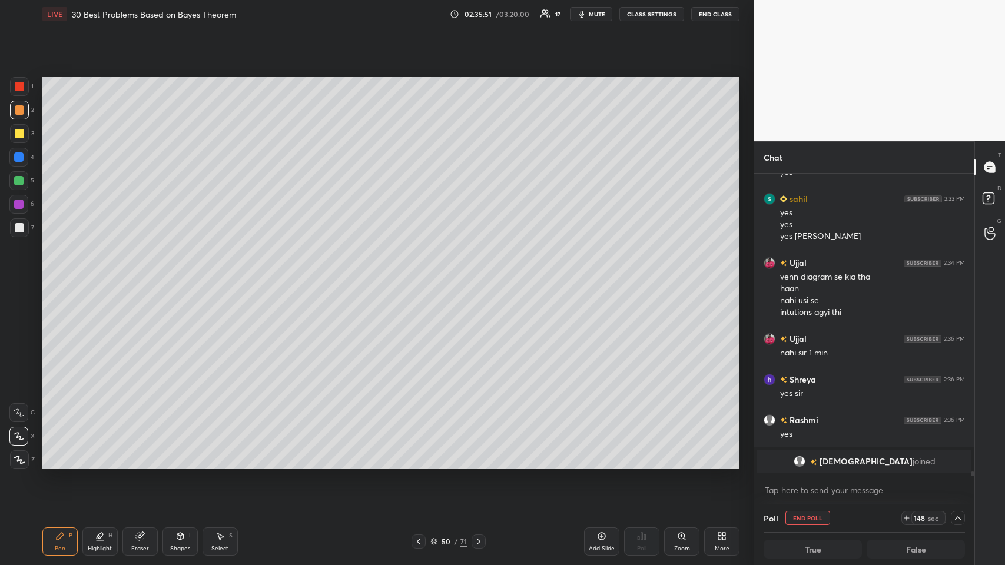
click at [421, 276] on icon at bounding box center [479, 541] width 4 height 6
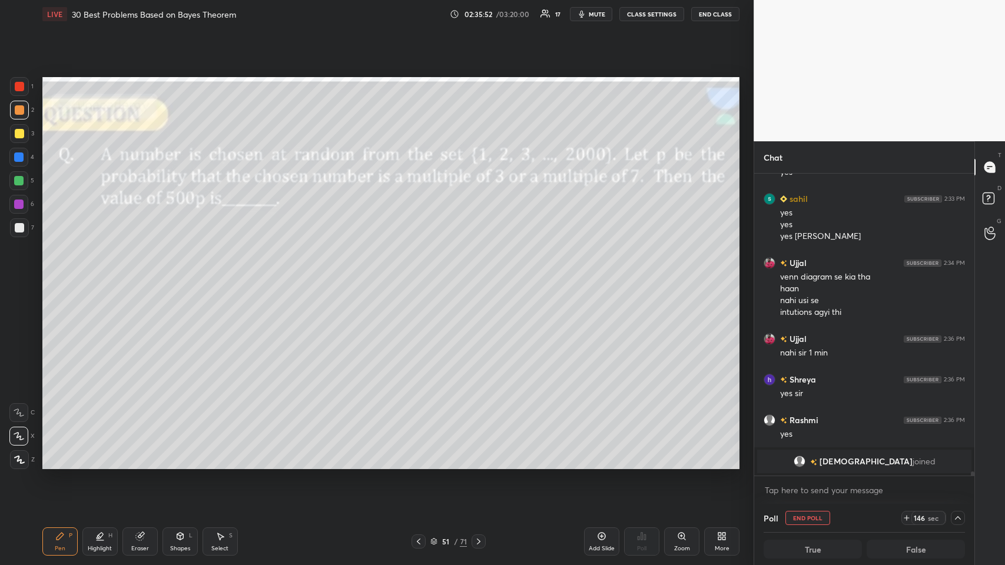
click at [417, 276] on icon at bounding box center [418, 541] width 9 height 9
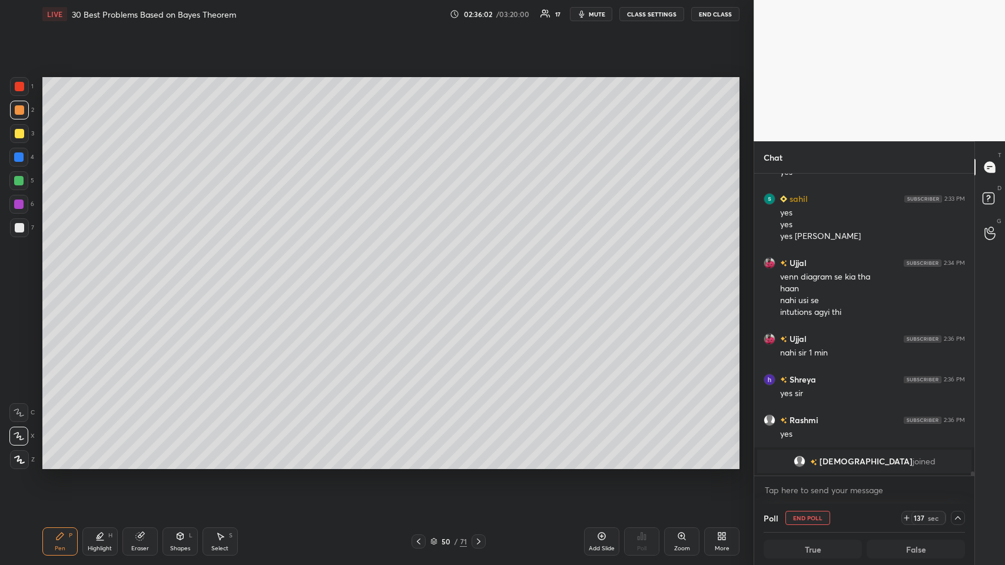
click at [16, 136] on div at bounding box center [19, 133] width 9 height 9
click at [21, 159] on div at bounding box center [18, 156] width 9 height 9
click at [22, 131] on div at bounding box center [19, 133] width 9 height 9
click at [22, 83] on div at bounding box center [19, 86] width 9 height 9
click at [19, 78] on div at bounding box center [19, 86] width 19 height 19
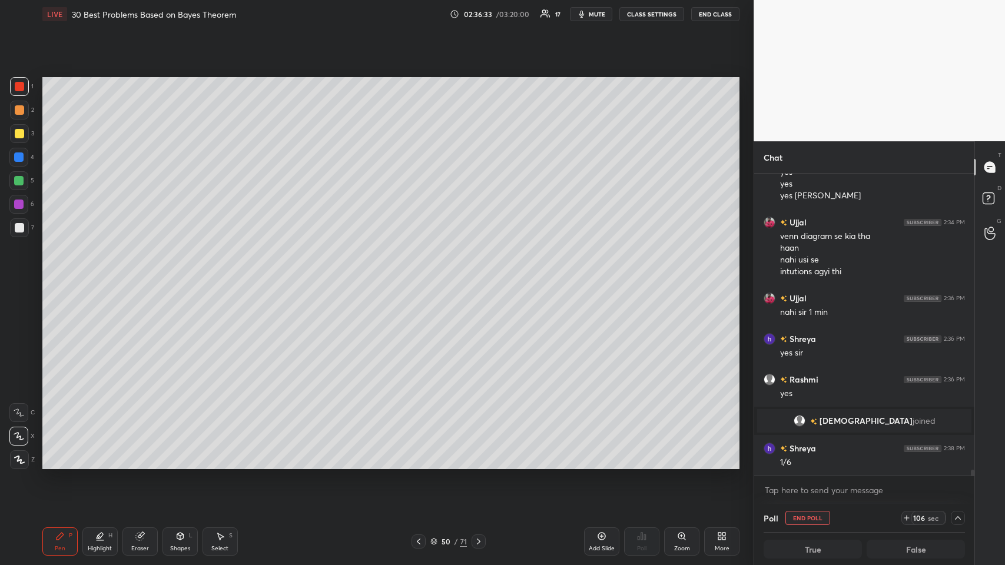
scroll to position [14969, 0]
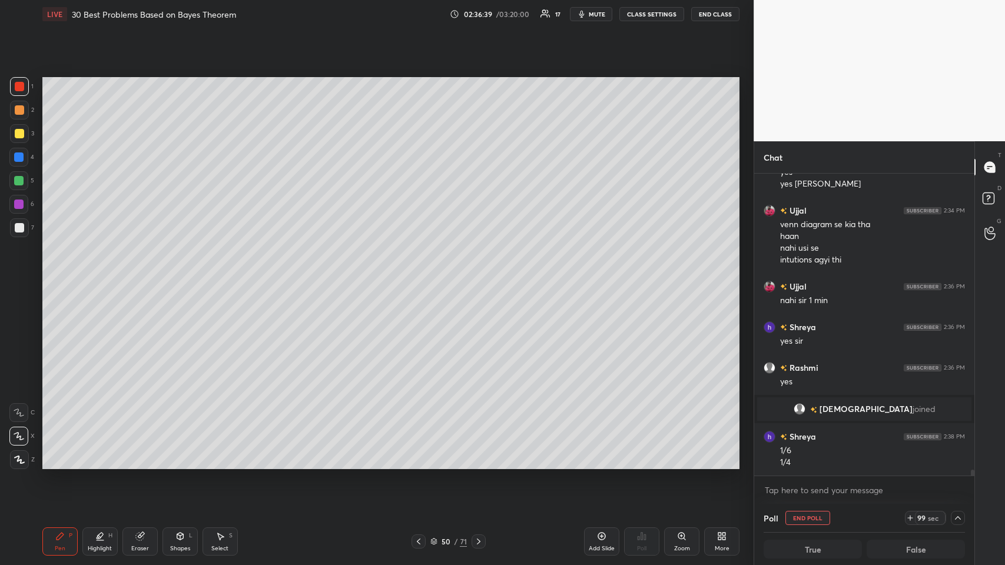
click at [19, 107] on div at bounding box center [19, 109] width 9 height 9
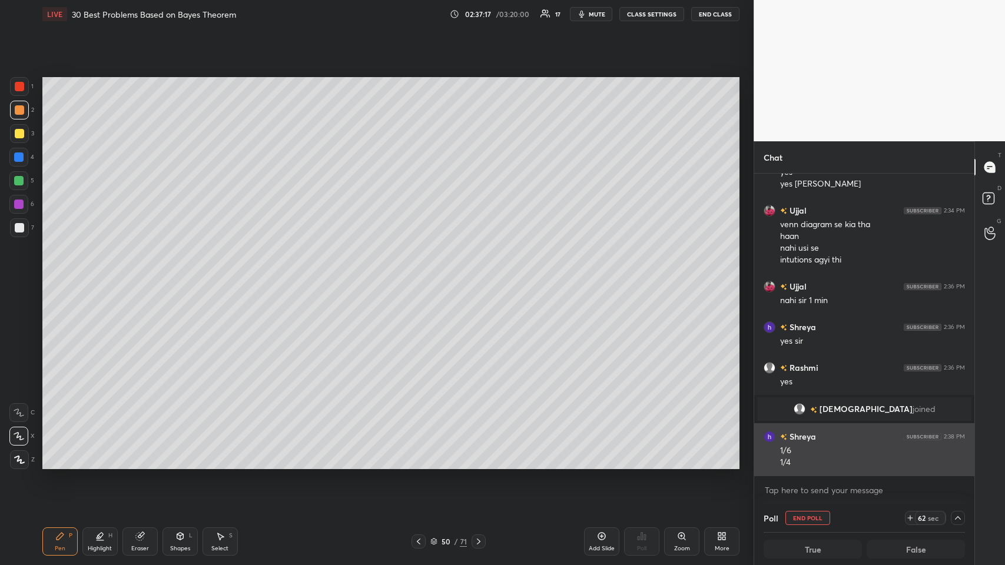
scroll to position [15010, 0]
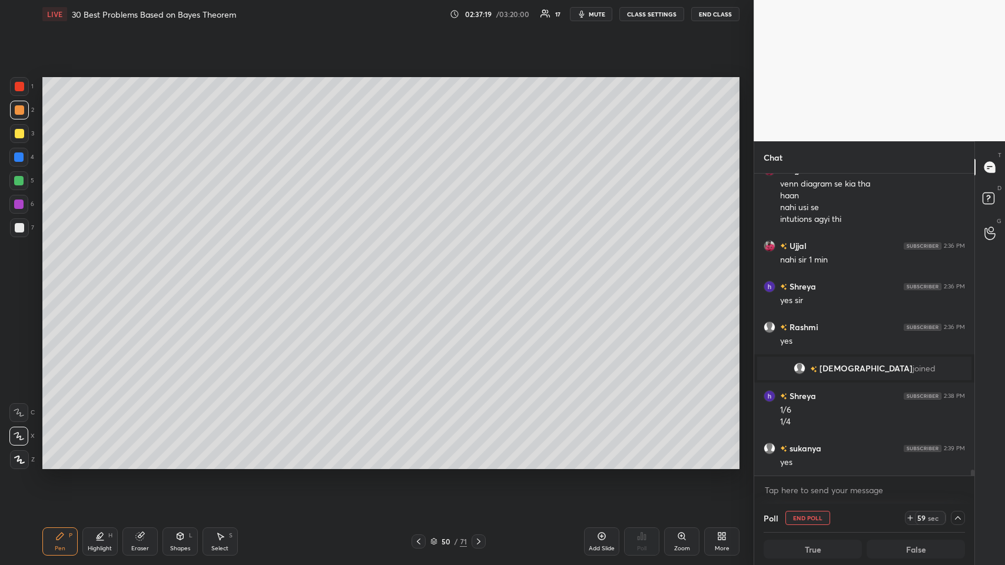
click at [56, 276] on div "Pen P" at bounding box center [59, 541] width 35 height 28
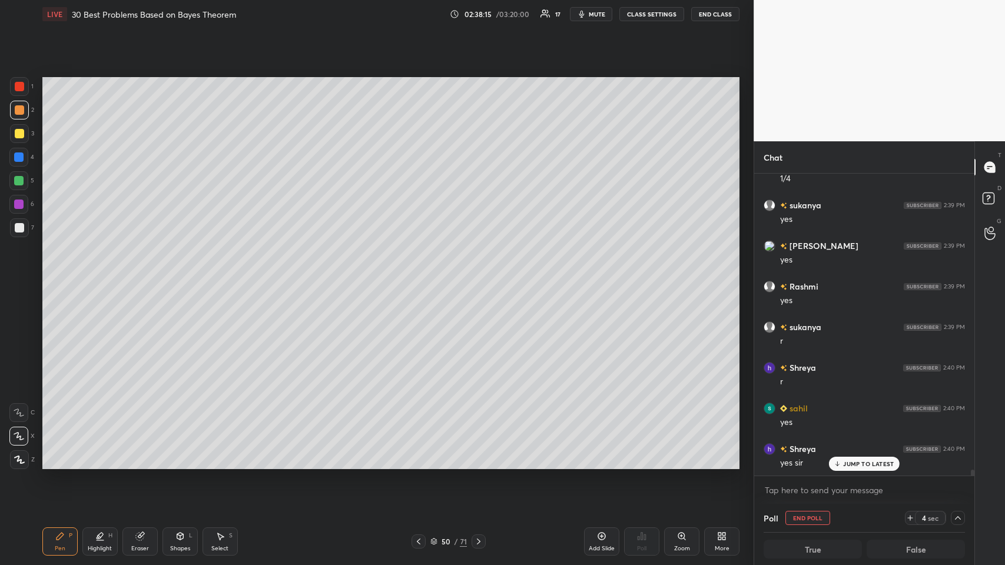
scroll to position [15293, 0]
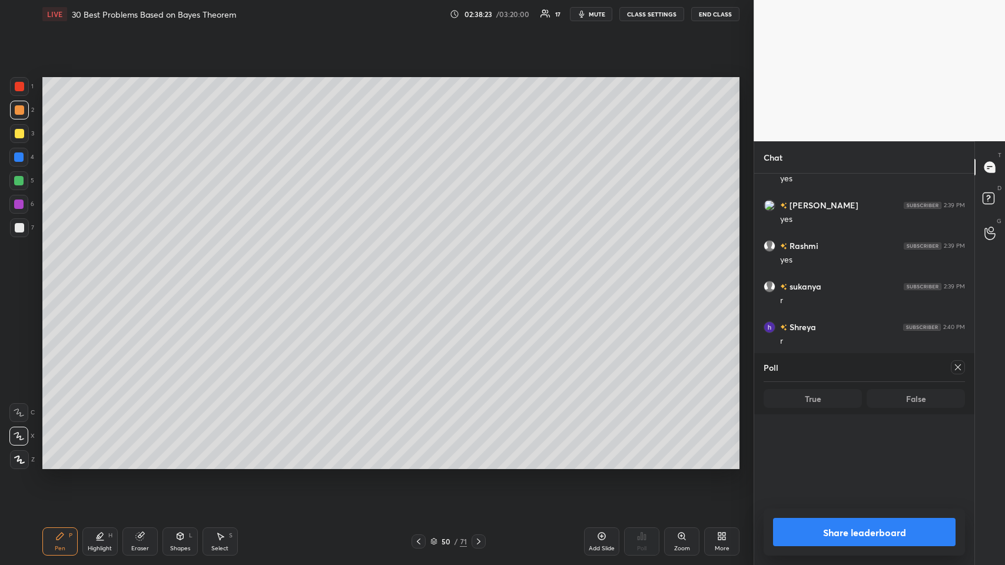
click at [421, 276] on icon at bounding box center [957, 367] width 9 height 9
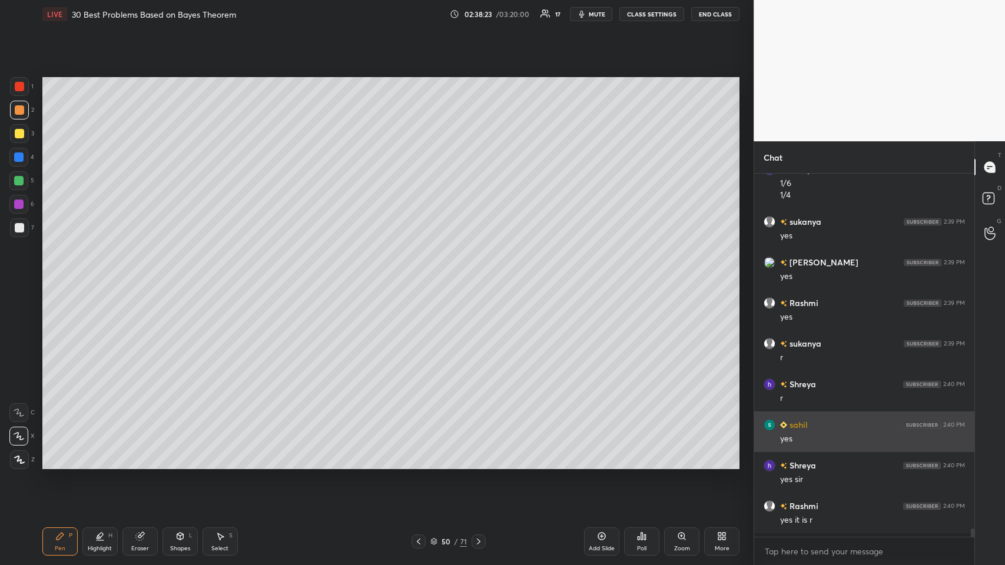
scroll to position [4, 4]
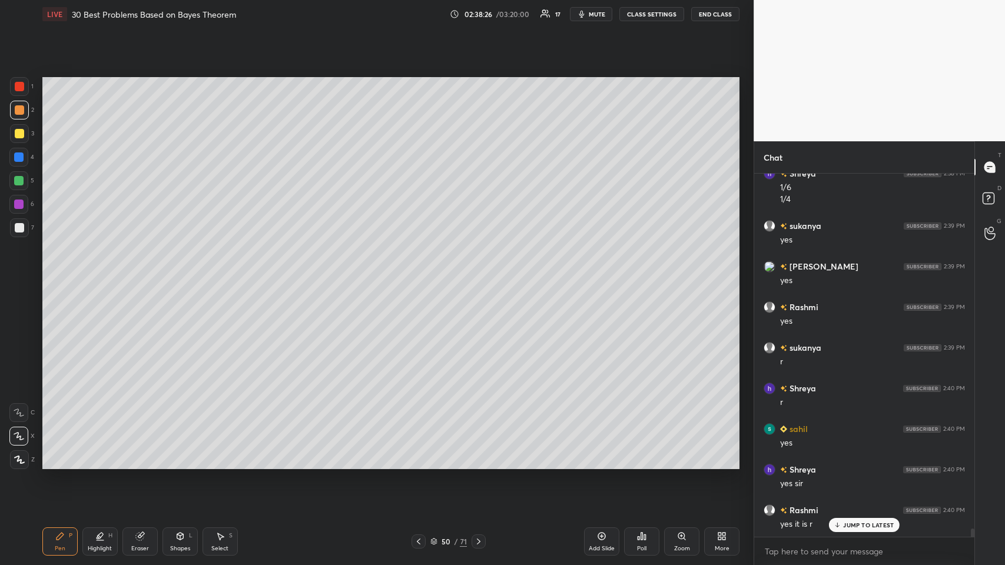
click at [421, 276] on div "Add Slide" at bounding box center [601, 541] width 35 height 28
click at [416, 276] on div at bounding box center [418, 541] width 14 height 14
click at [421, 276] on icon at bounding box center [478, 541] width 9 height 9
click at [418, 276] on icon at bounding box center [418, 541] width 9 height 9
click at [222, 276] on icon at bounding box center [219, 535] width 9 height 9
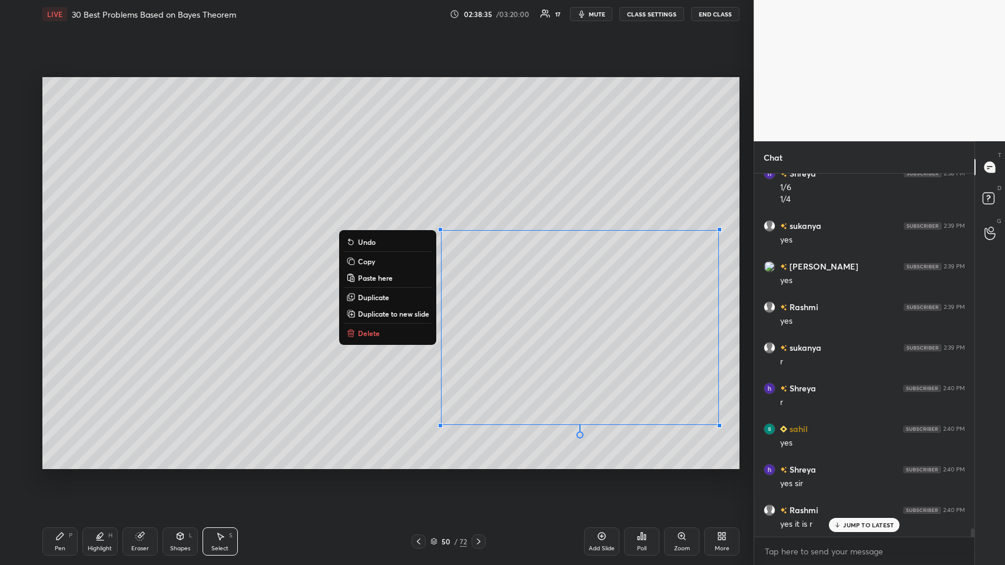
click at [378, 261] on button "Copy" at bounding box center [388, 261] width 88 height 14
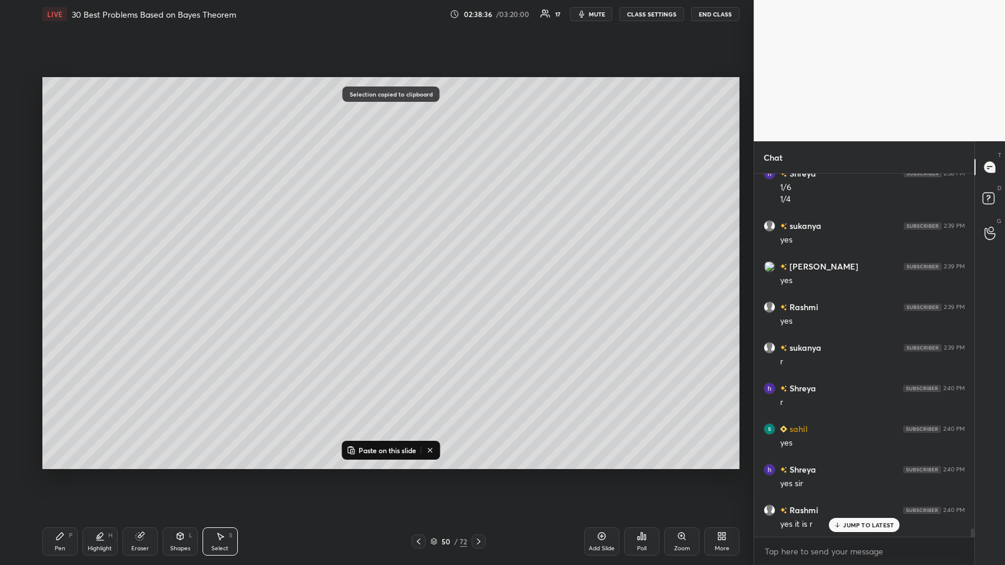
click at [421, 276] on icon at bounding box center [479, 541] width 4 height 6
click at [407, 276] on p "Paste on this slide" at bounding box center [387, 449] width 58 height 9
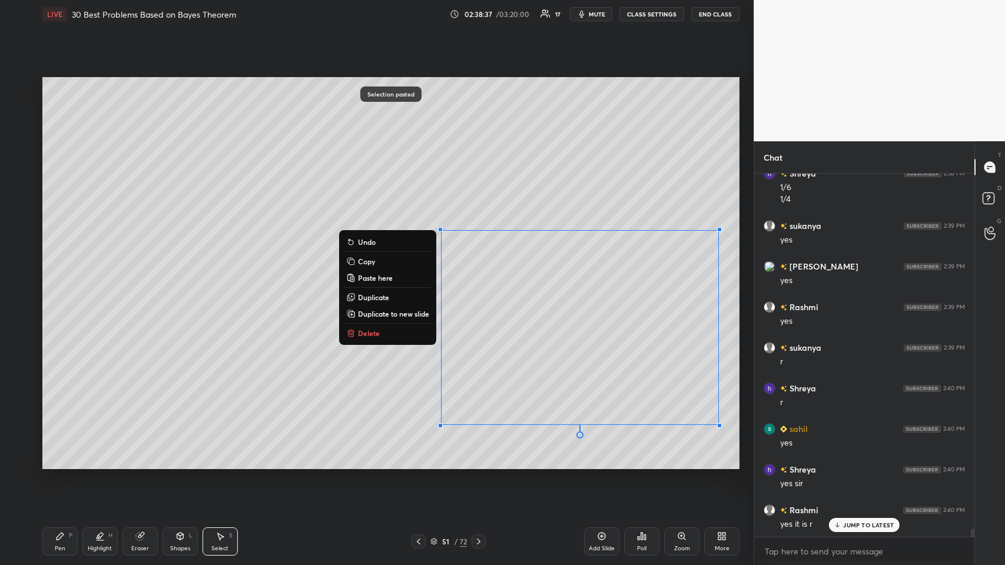
click at [295, 276] on div "0 ° Undo Copy Paste here Duplicate Duplicate to new slide Delete" at bounding box center [390, 273] width 697 height 392
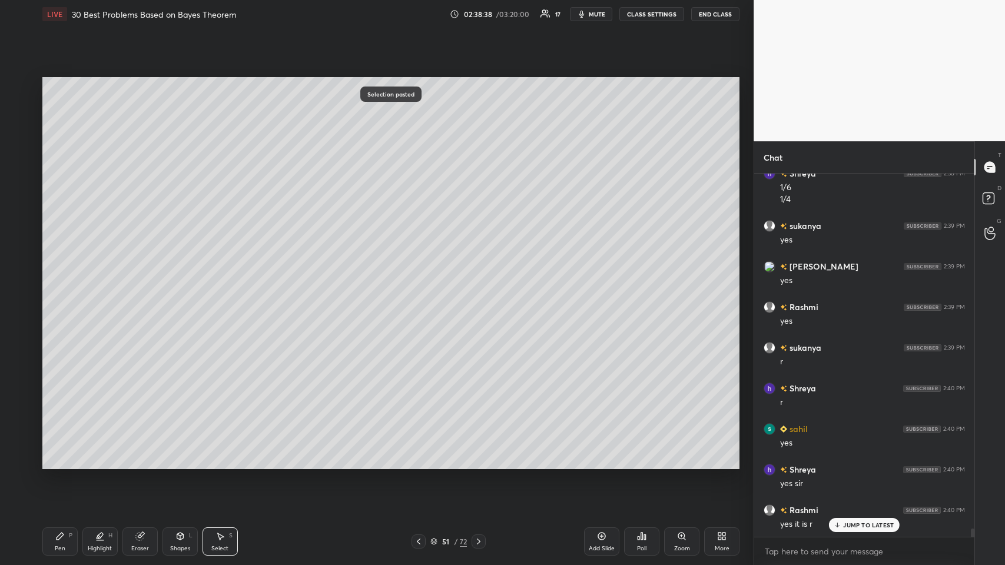
click at [62, 276] on icon at bounding box center [59, 535] width 9 height 9
click at [19, 155] on div at bounding box center [18, 156] width 9 height 9
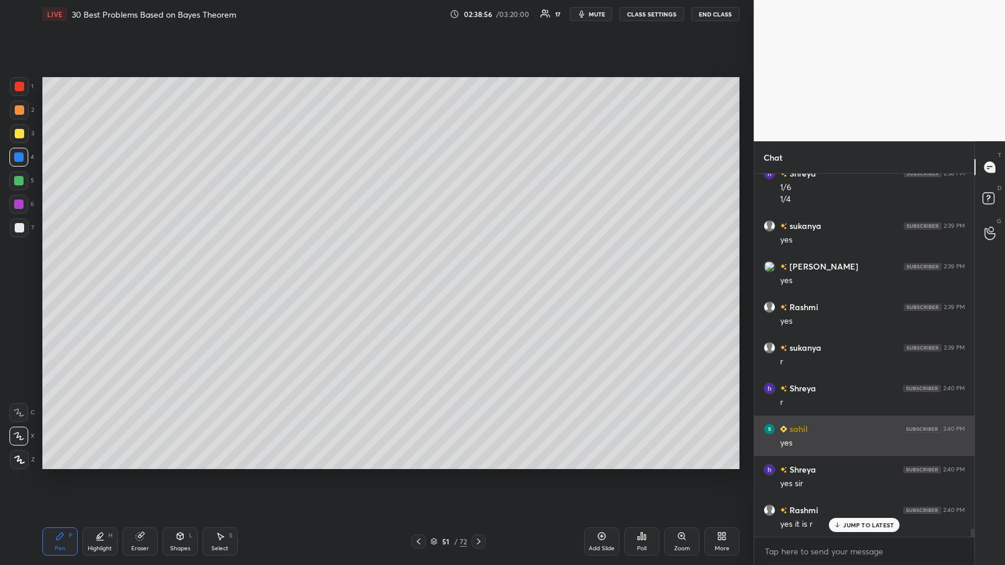
scroll to position [15273, 0]
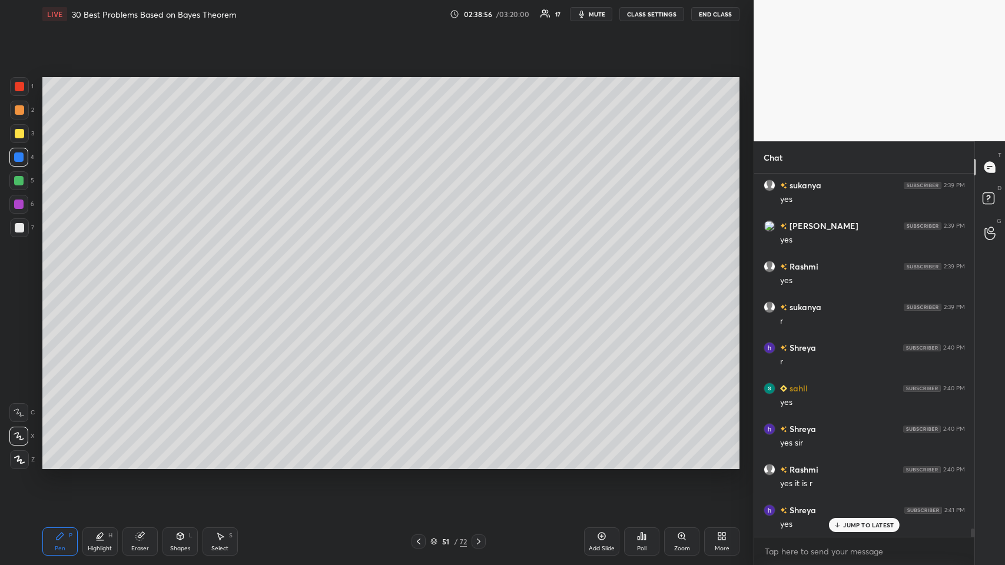
click at [18, 109] on div at bounding box center [19, 109] width 9 height 9
click at [416, 276] on icon at bounding box center [418, 541] width 9 height 9
click at [420, 276] on icon at bounding box center [418, 541] width 9 height 9
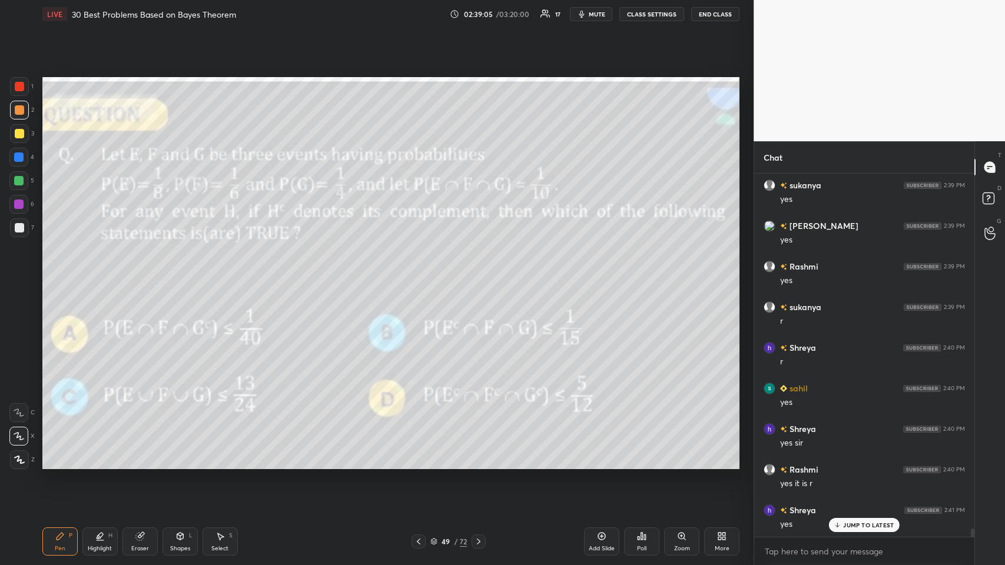
click at [421, 276] on icon at bounding box center [478, 541] width 9 height 9
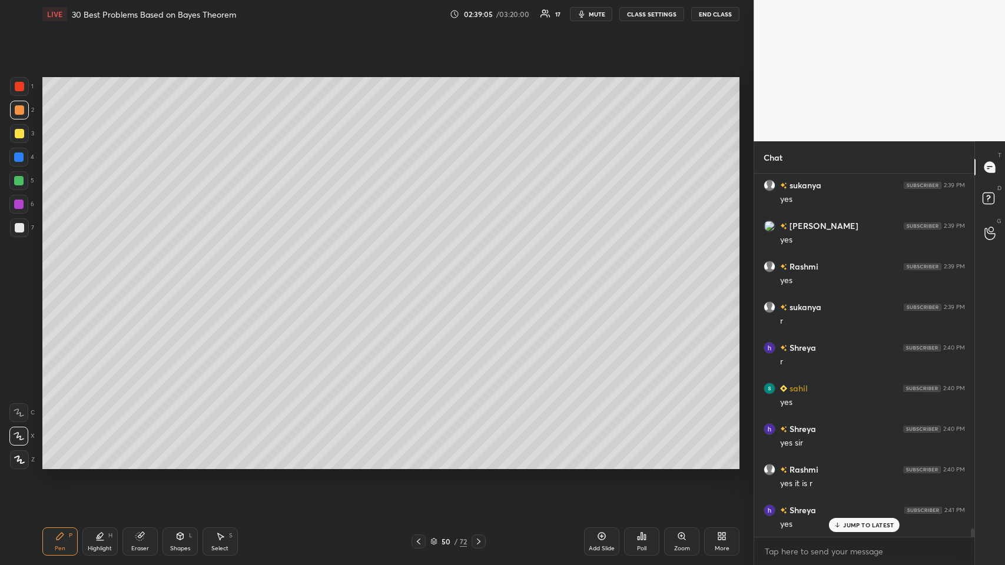
click at [421, 276] on icon at bounding box center [478, 541] width 9 height 9
click at [137, 276] on icon at bounding box center [139, 537] width 8 height 8
click at [62, 276] on icon at bounding box center [59, 535] width 9 height 9
click at [183, 276] on icon at bounding box center [179, 535] width 9 height 9
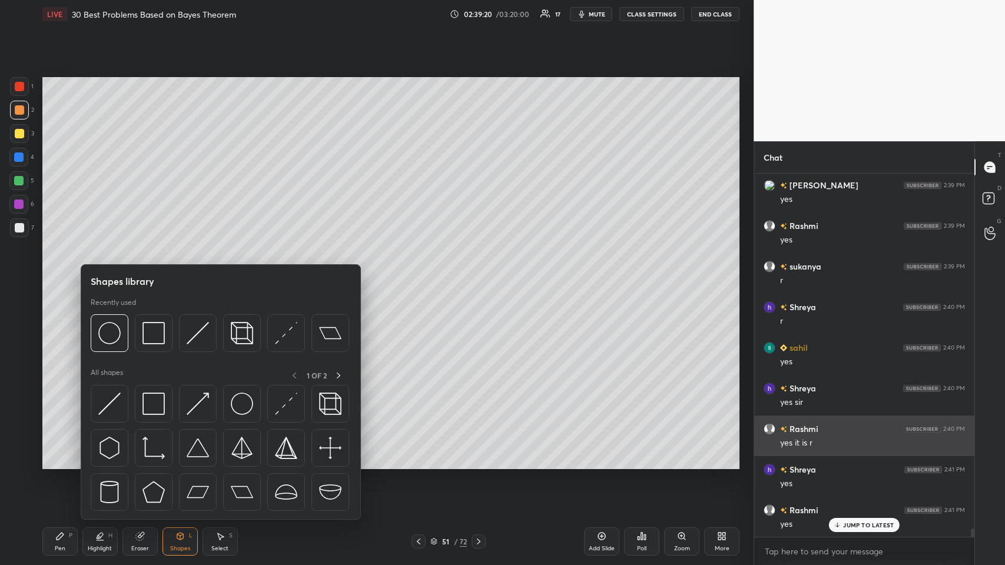
click at [148, 276] on img at bounding box center [153, 333] width 22 height 22
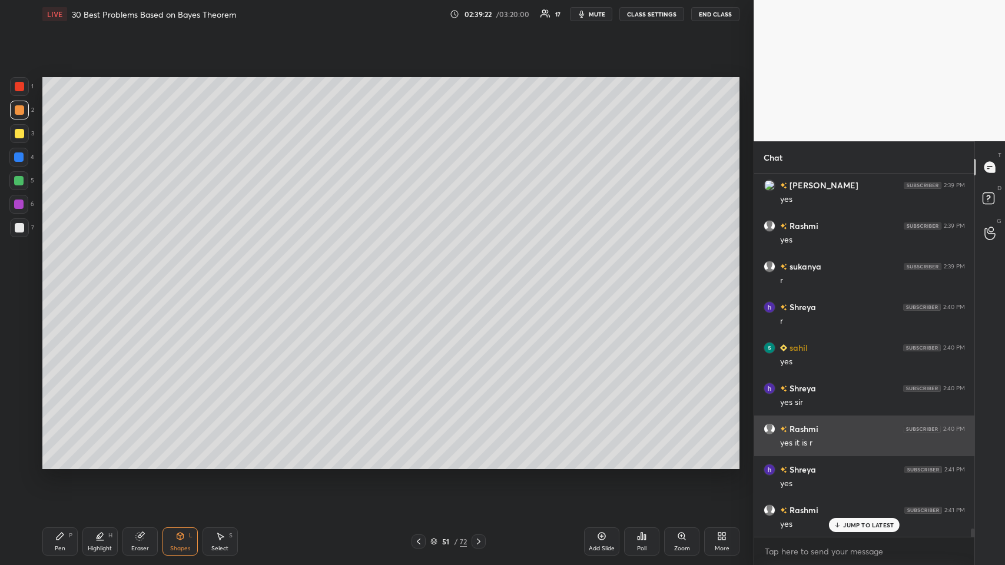
scroll to position [15354, 0]
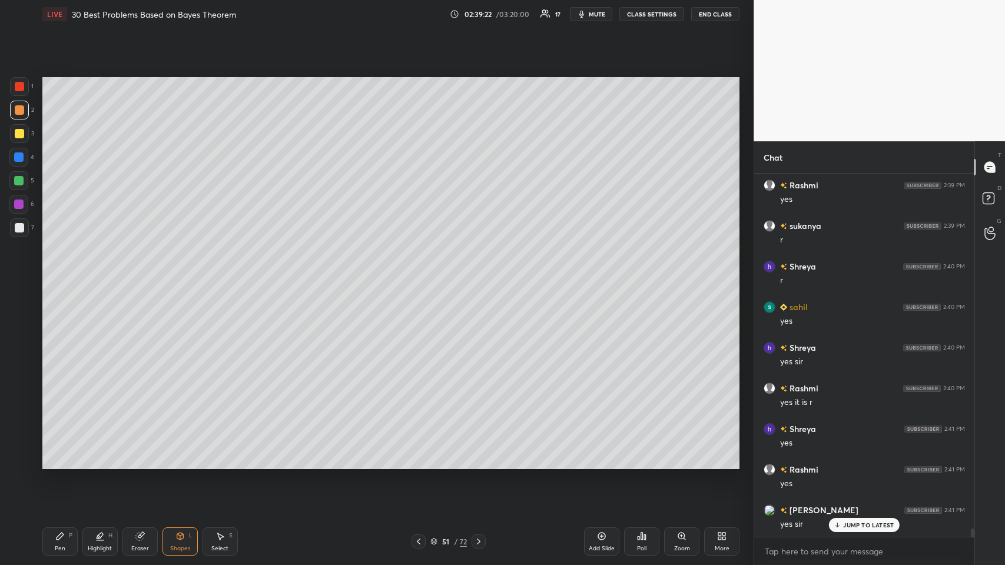
click at [61, 276] on icon at bounding box center [59, 535] width 9 height 9
click at [415, 276] on icon at bounding box center [418, 541] width 9 height 9
click at [418, 276] on icon at bounding box center [419, 541] width 4 height 6
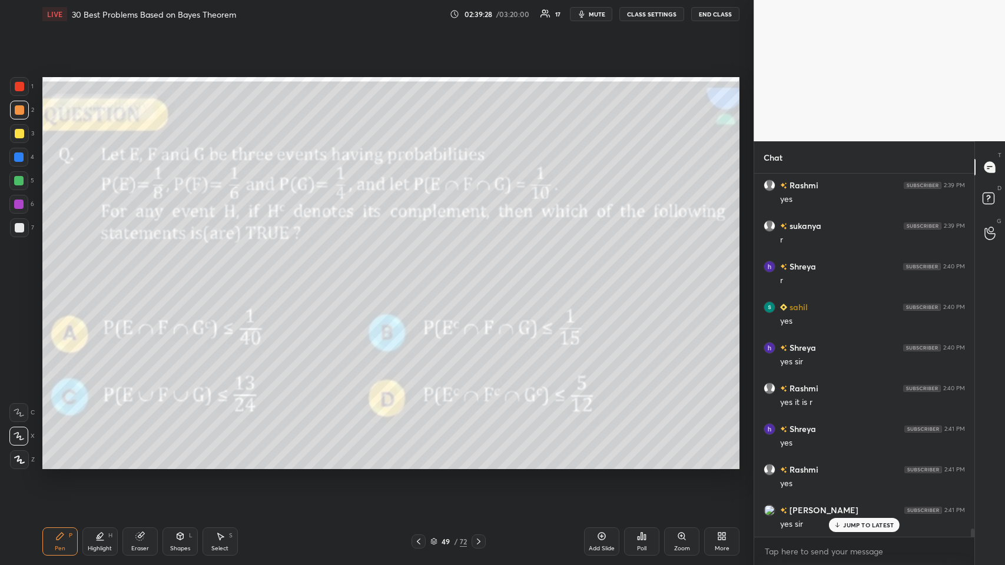
click at [421, 276] on icon at bounding box center [478, 541] width 9 height 9
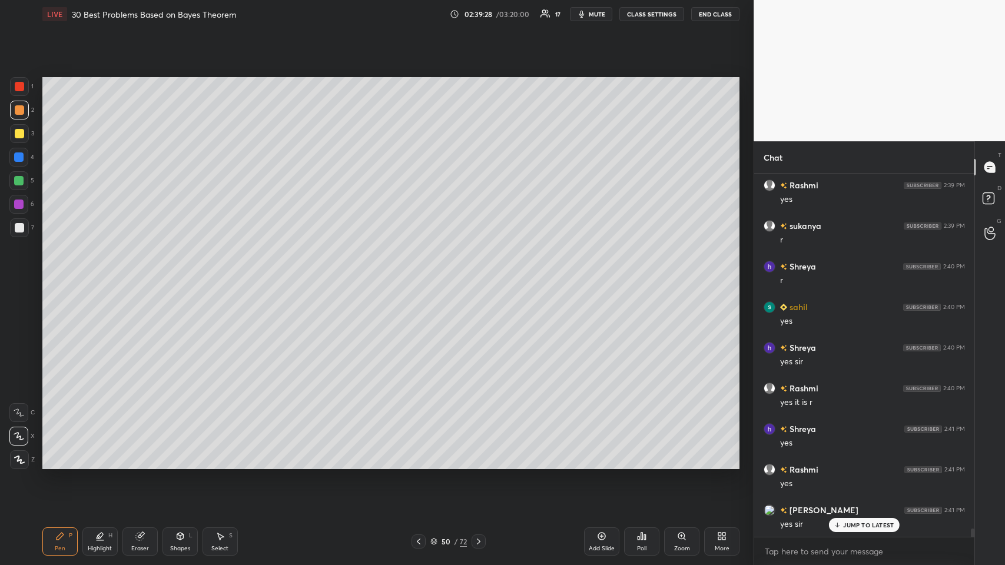
click at [421, 276] on icon at bounding box center [478, 541] width 9 height 9
click at [415, 276] on icon at bounding box center [418, 541] width 9 height 9
click at [421, 276] on icon at bounding box center [478, 541] width 9 height 9
click at [419, 276] on icon at bounding box center [418, 541] width 9 height 9
click at [420, 276] on icon at bounding box center [418, 541] width 9 height 9
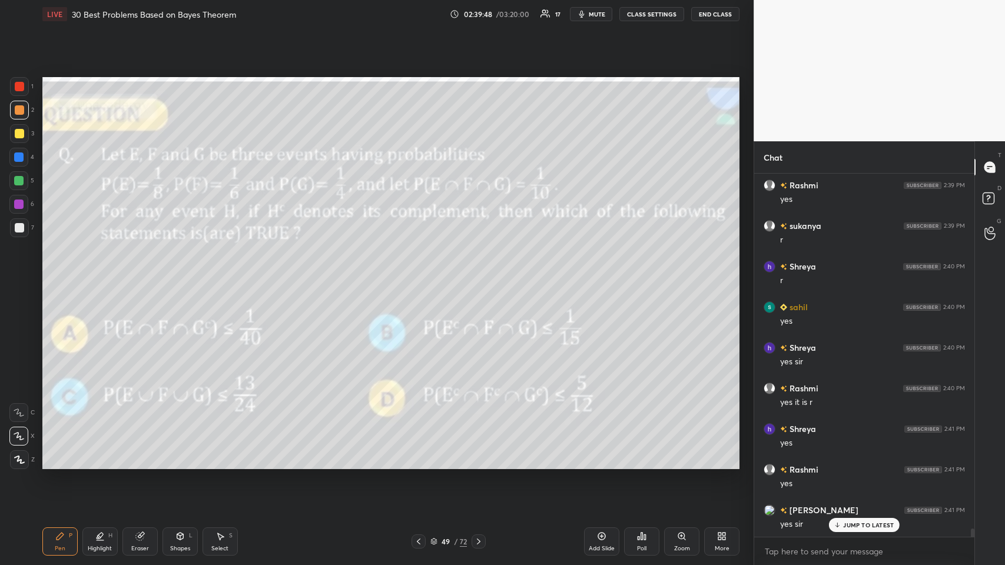
click at [421, 276] on div at bounding box center [478, 541] width 14 height 14
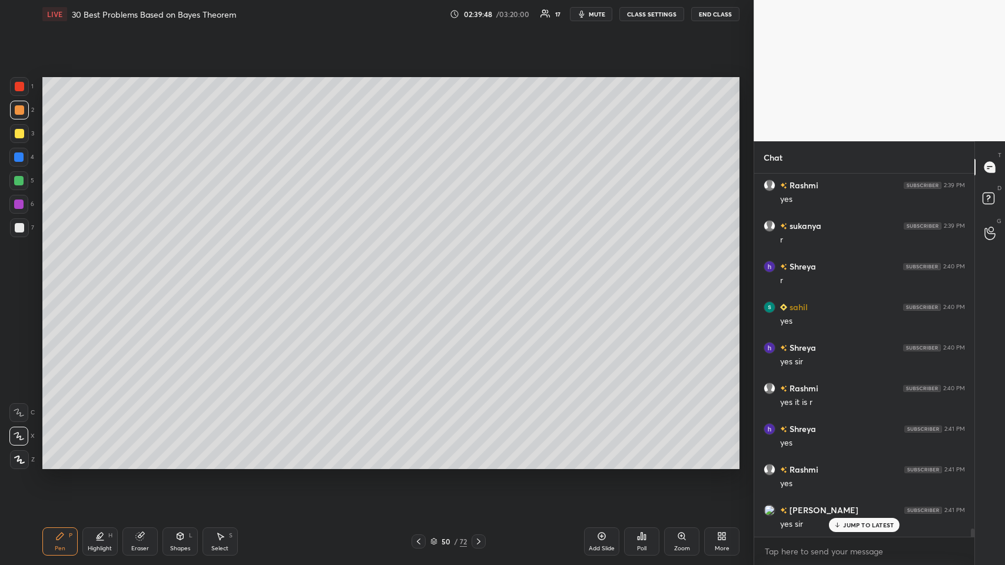
click at [421, 276] on icon at bounding box center [479, 541] width 4 height 6
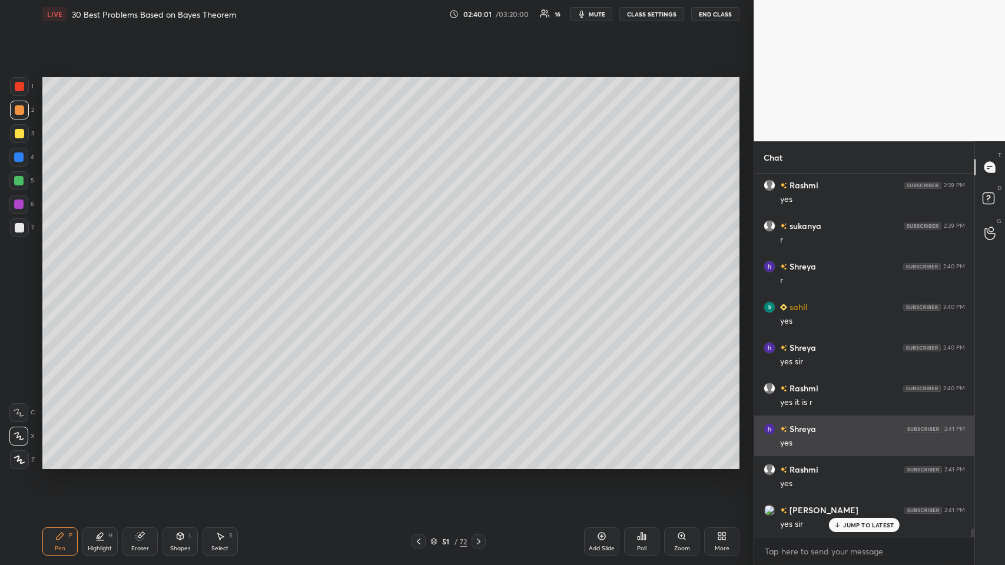
scroll to position [15395, 0]
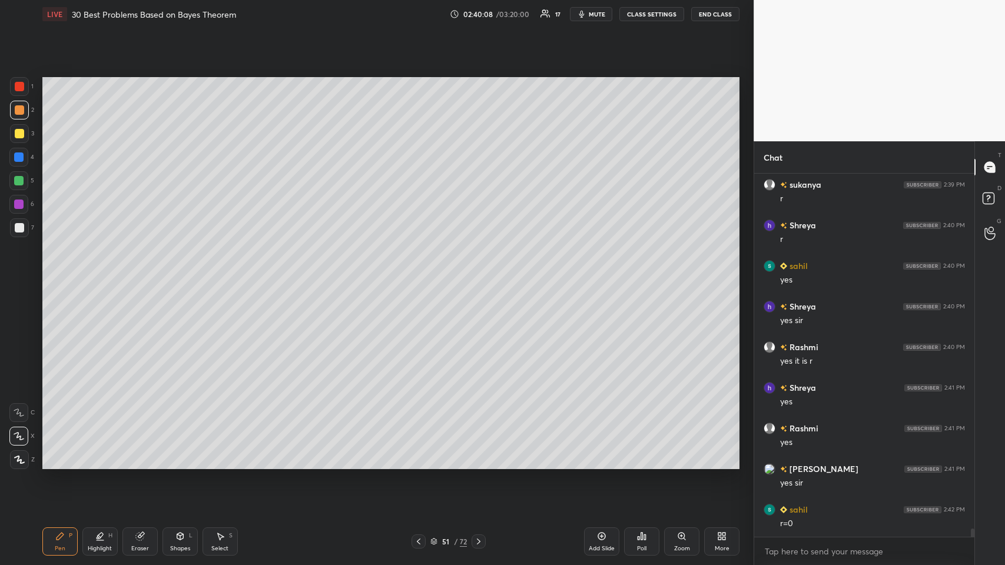
click at [418, 276] on icon at bounding box center [418, 541] width 9 height 9
click at [420, 276] on icon at bounding box center [418, 541] width 9 height 9
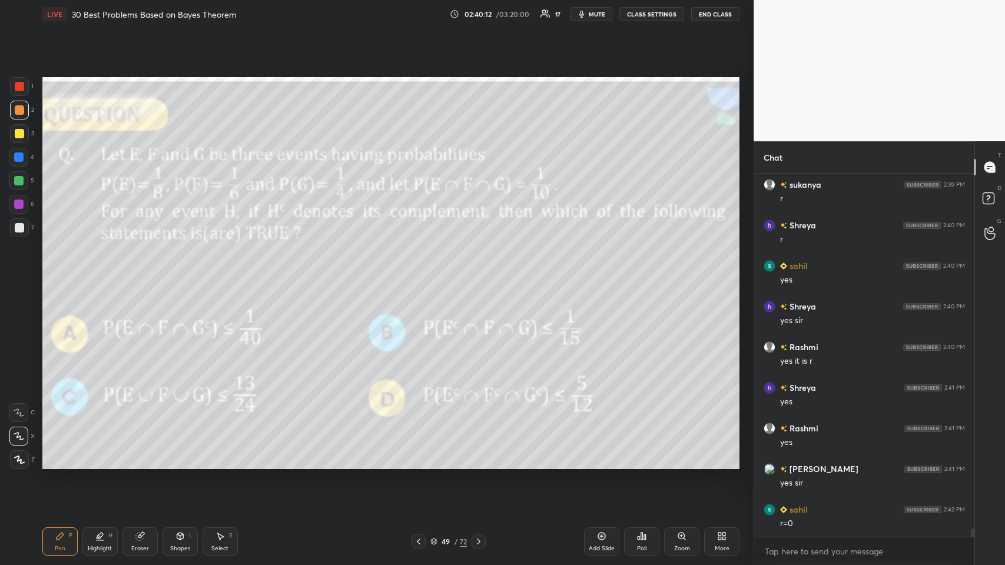
click at [421, 276] on icon at bounding box center [478, 541] width 9 height 9
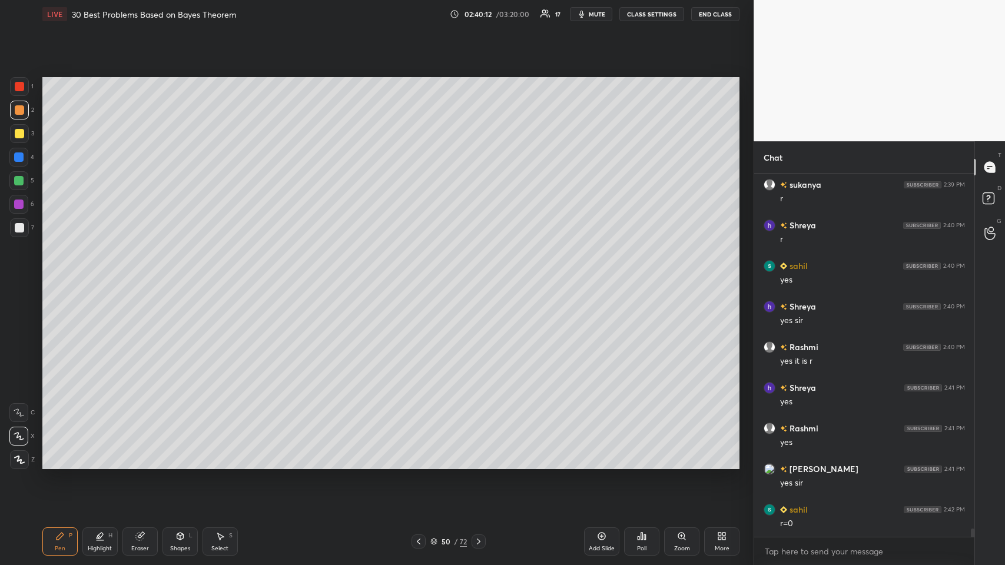
click at [421, 276] on icon at bounding box center [478, 541] width 9 height 9
click at [222, 276] on icon at bounding box center [219, 535] width 9 height 9
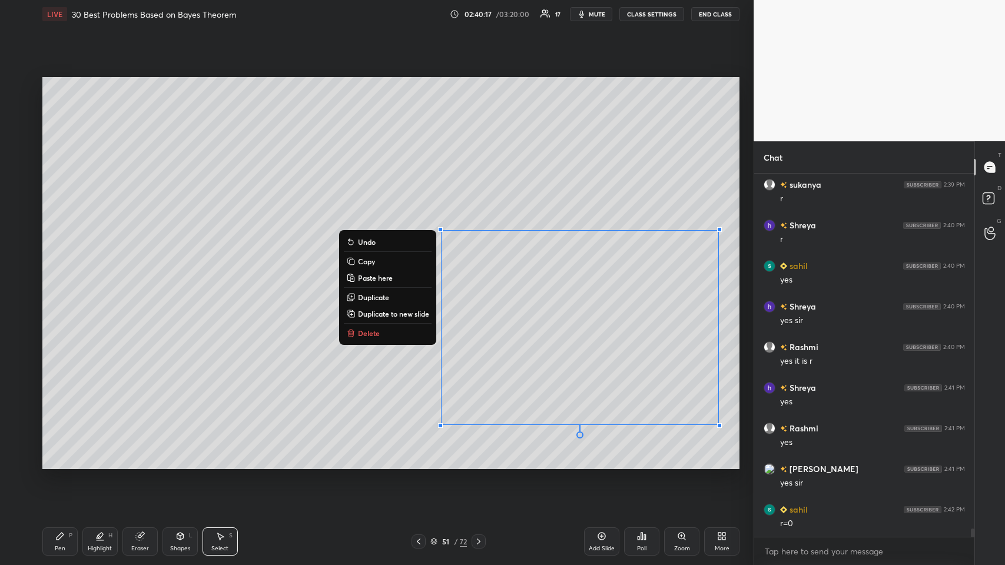
click at [421, 276] on div "0 ° Undo Copy Paste here Duplicate Duplicate to new slide Delete" at bounding box center [390, 273] width 697 height 392
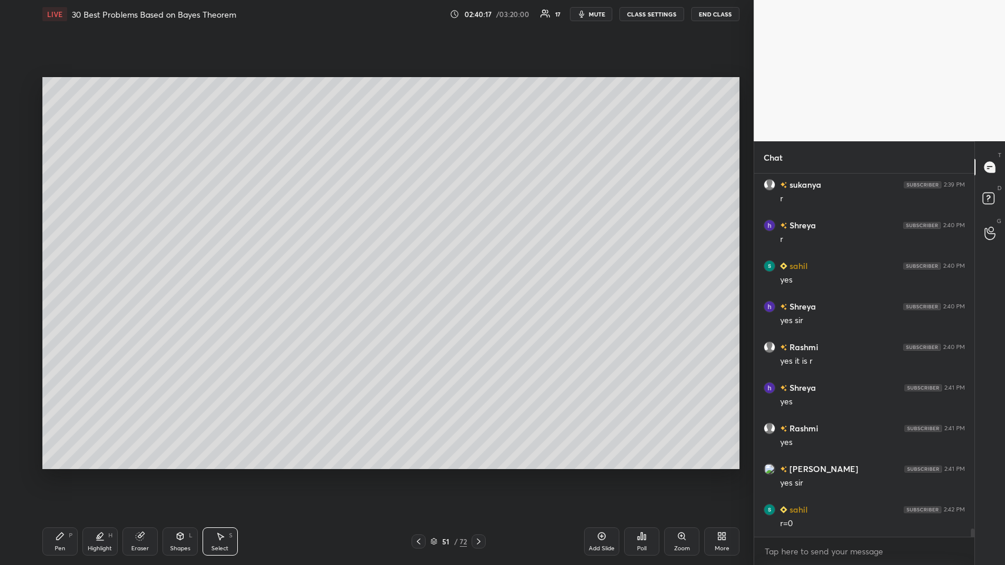
click at [421, 276] on div at bounding box center [418, 541] width 14 height 14
click at [421, 276] on icon at bounding box center [418, 541] width 9 height 9
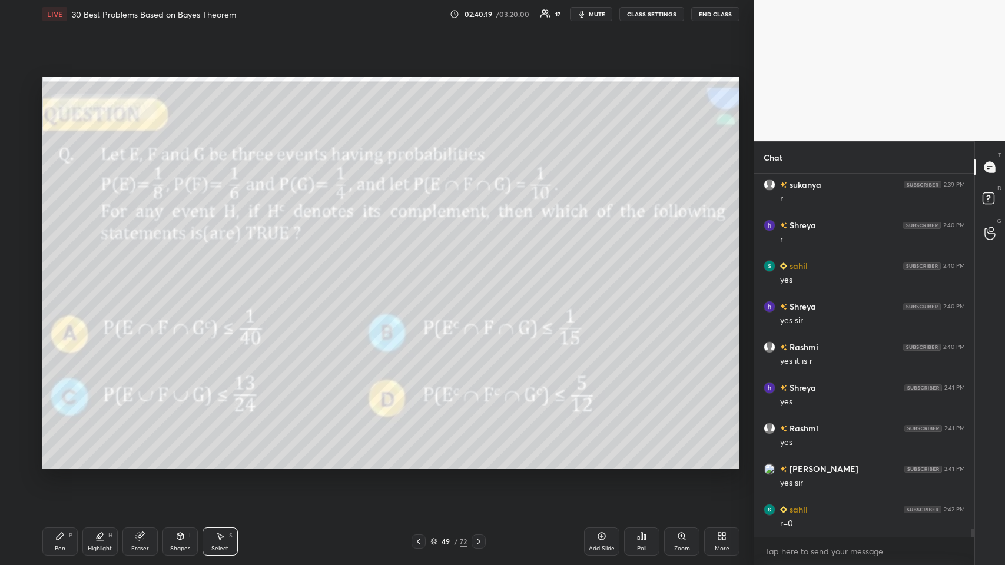
click at [421, 276] on icon at bounding box center [478, 541] width 9 height 9
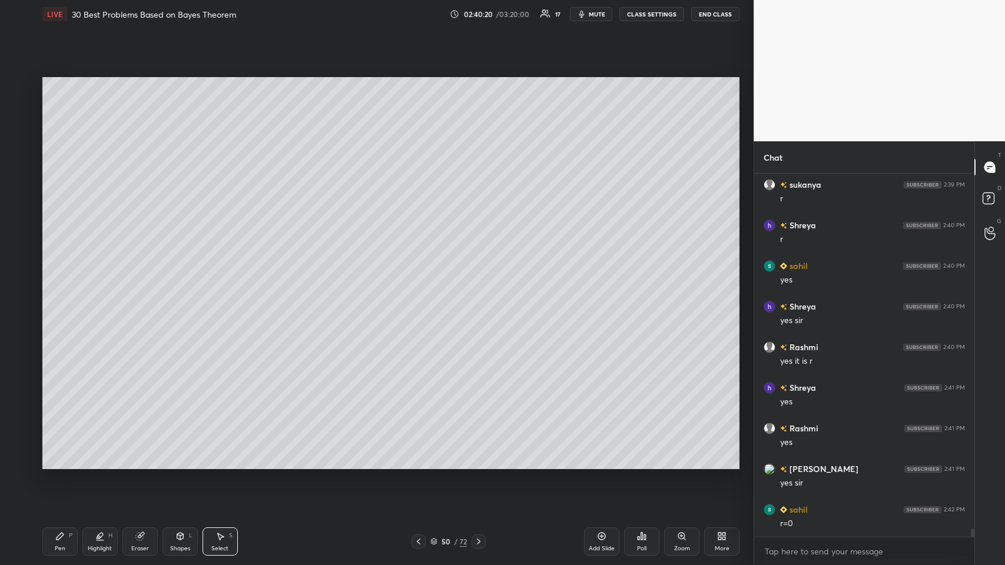
click at [212, 276] on div "Select S" at bounding box center [219, 541] width 35 height 28
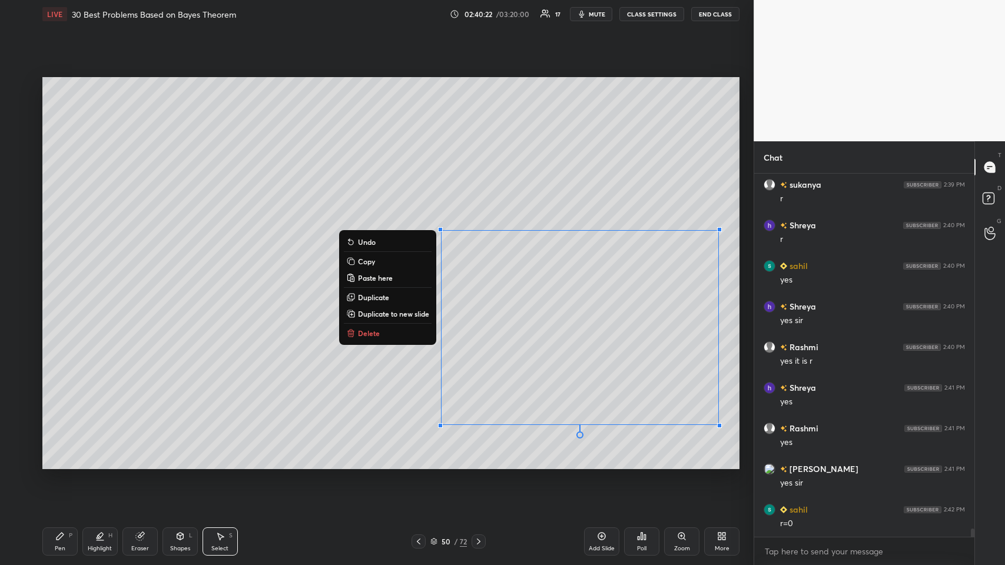
click at [375, 257] on button "Copy" at bounding box center [388, 261] width 88 height 14
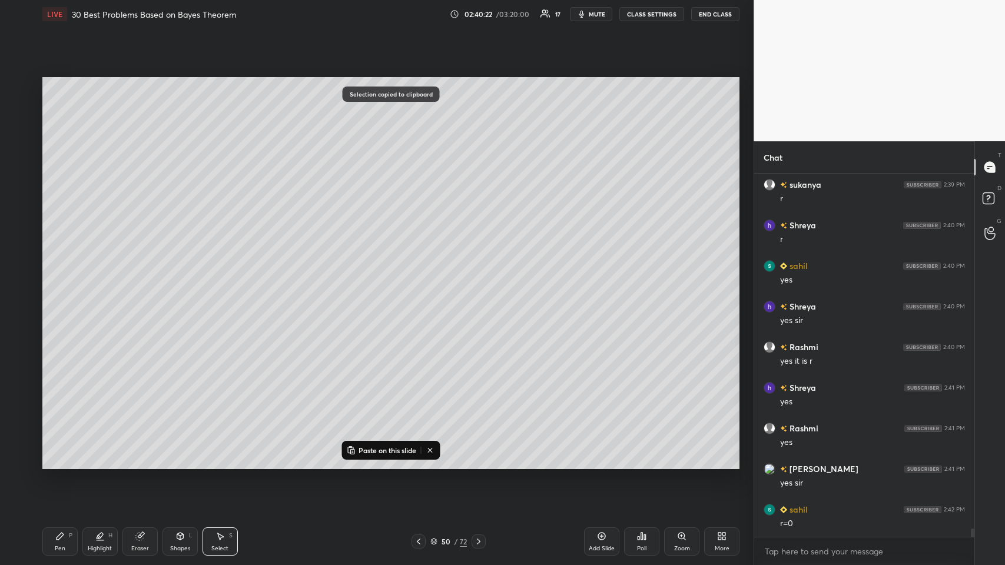
click at [421, 276] on icon at bounding box center [478, 541] width 9 height 9
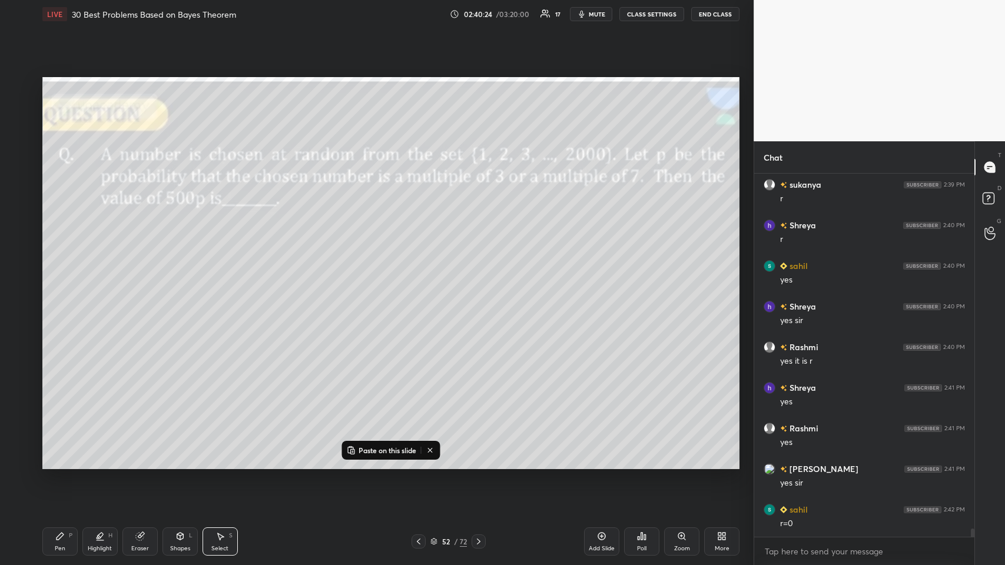
click at [415, 276] on icon at bounding box center [418, 541] width 9 height 9
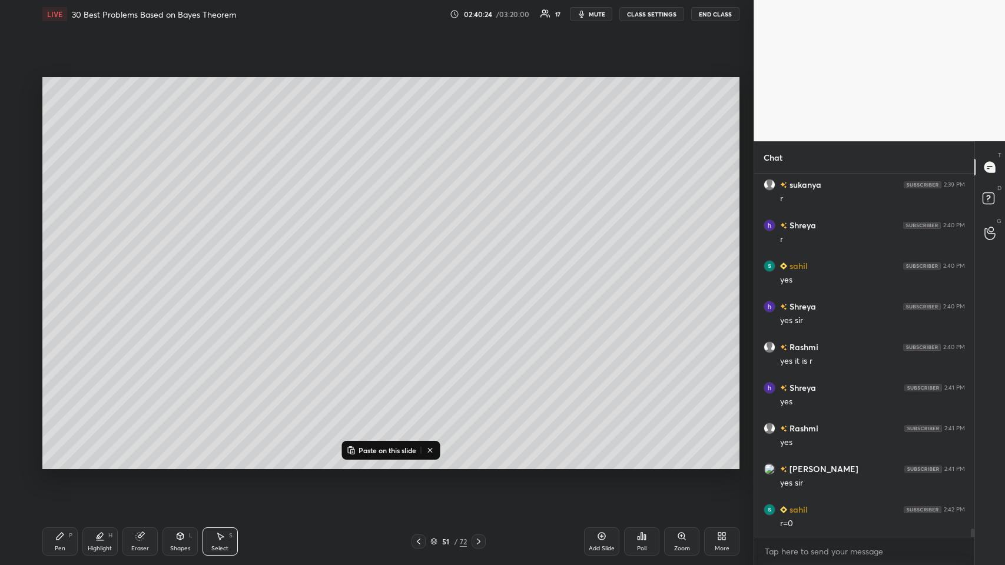
click at [421, 276] on icon at bounding box center [601, 535] width 9 height 9
click at [393, 276] on p "Paste on this slide" at bounding box center [387, 449] width 58 height 9
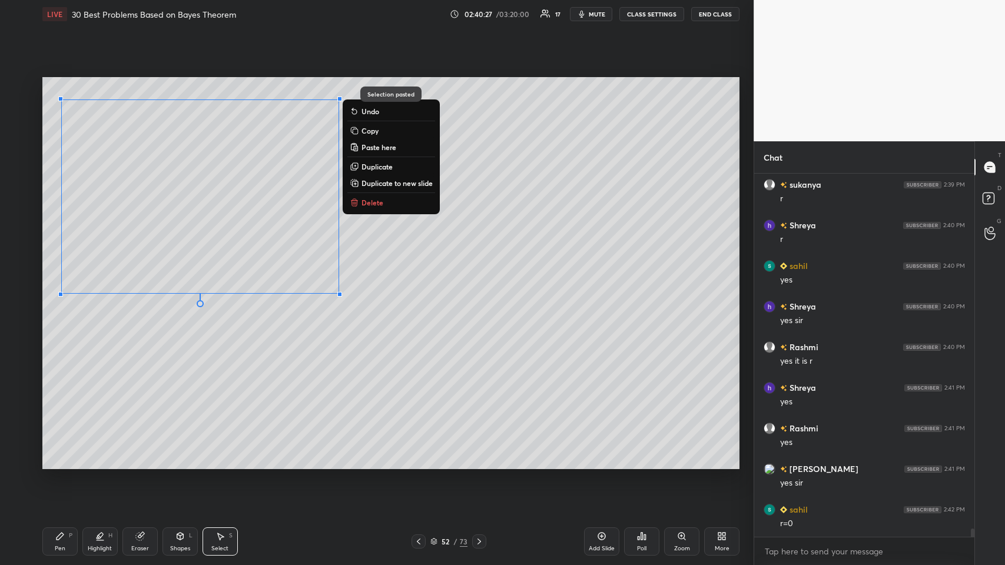
click at [219, 276] on div "0 ° Undo Copy Paste here Duplicate Duplicate to new slide Delete" at bounding box center [390, 273] width 697 height 392
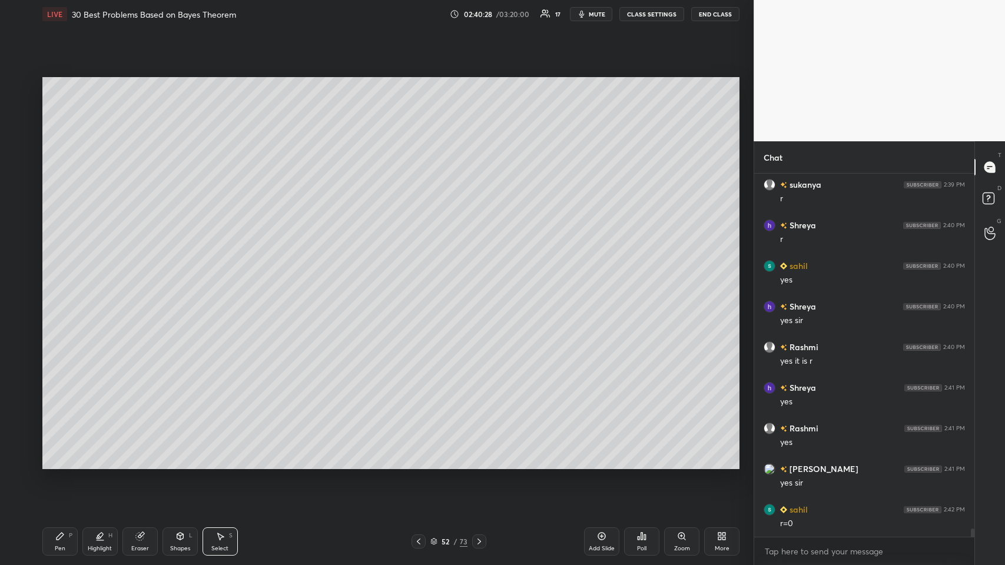
click at [62, 276] on icon at bounding box center [59, 535] width 9 height 9
click at [416, 276] on div at bounding box center [418, 541] width 14 height 14
click at [418, 276] on icon at bounding box center [418, 541] width 9 height 9
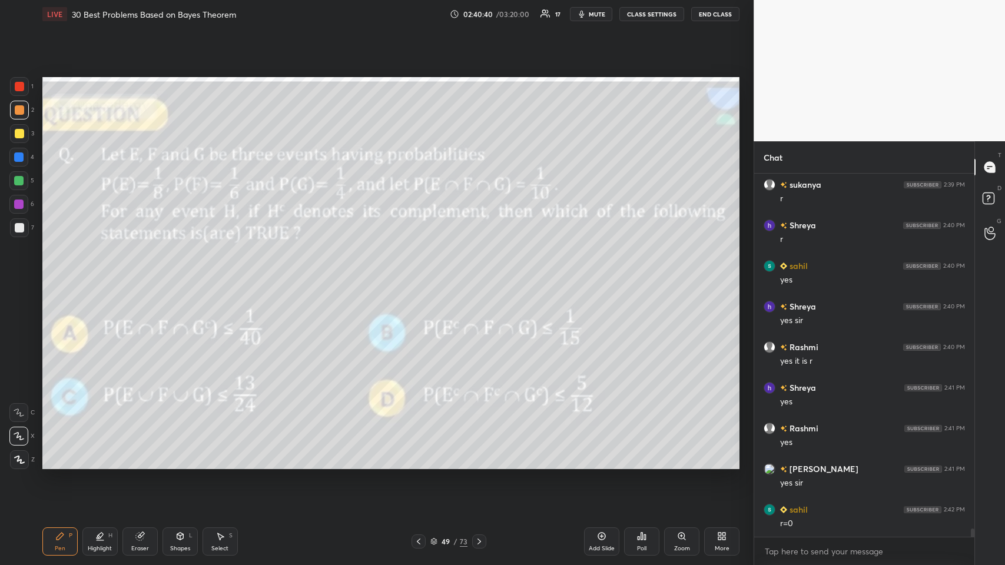
click at [421, 276] on icon at bounding box center [478, 541] width 9 height 9
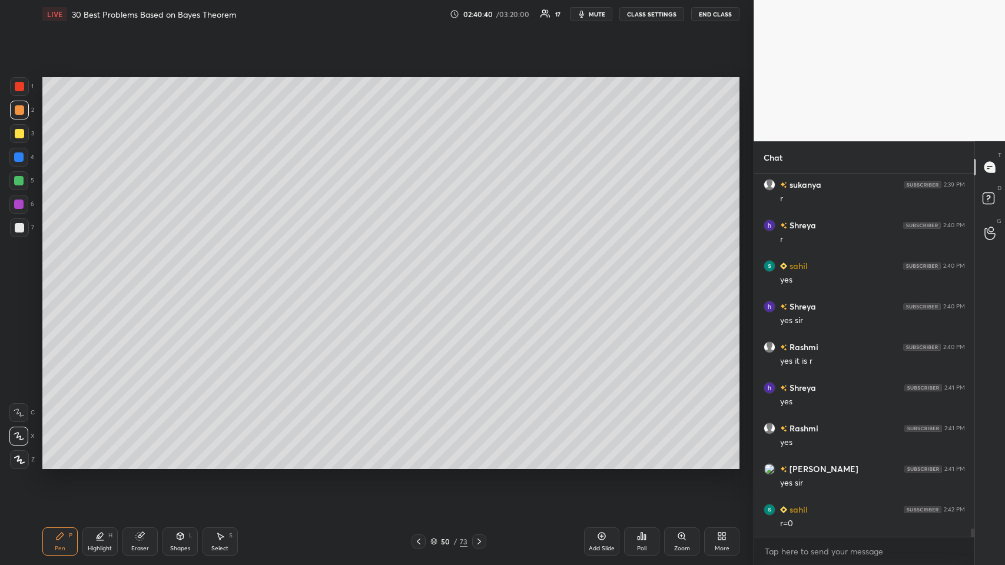
click at [421, 276] on icon at bounding box center [478, 541] width 9 height 9
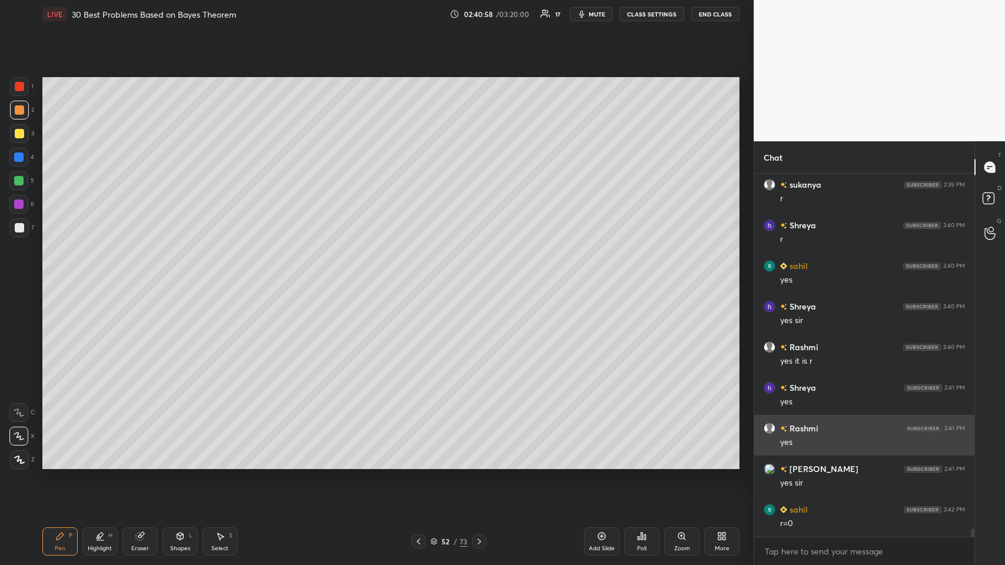
scroll to position [15435, 0]
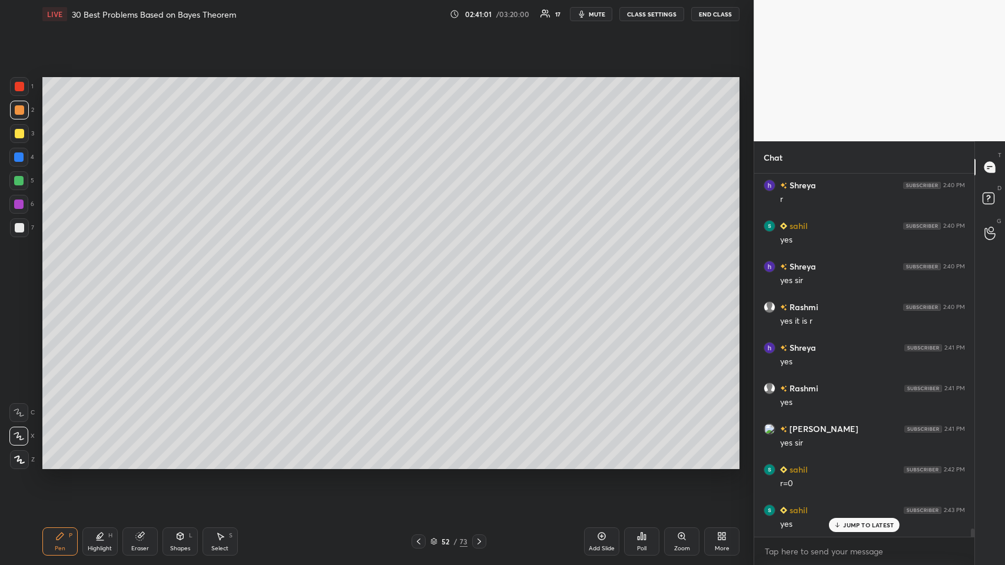
click at [15, 155] on div at bounding box center [18, 156] width 9 height 9
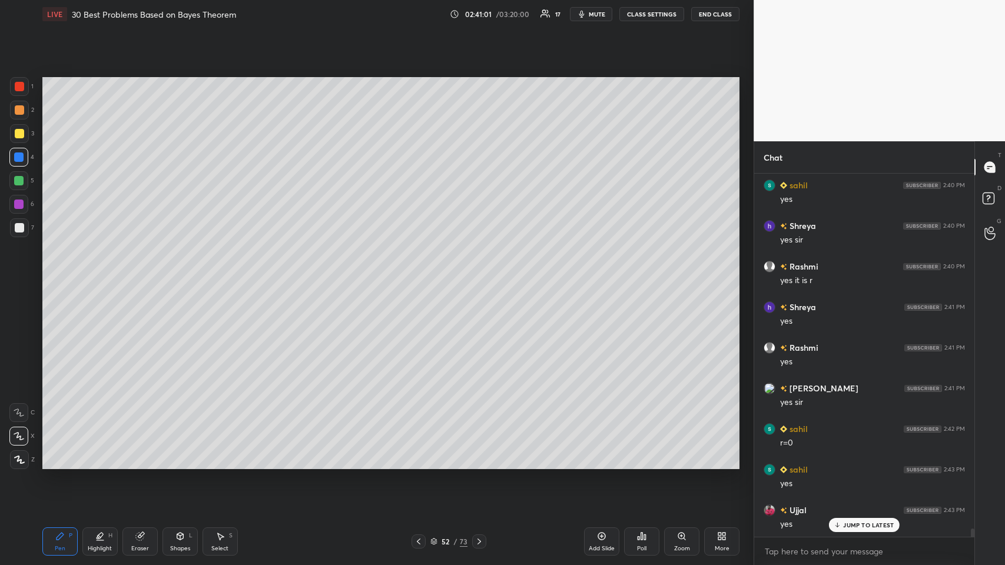
click at [15, 223] on div at bounding box center [19, 227] width 9 height 9
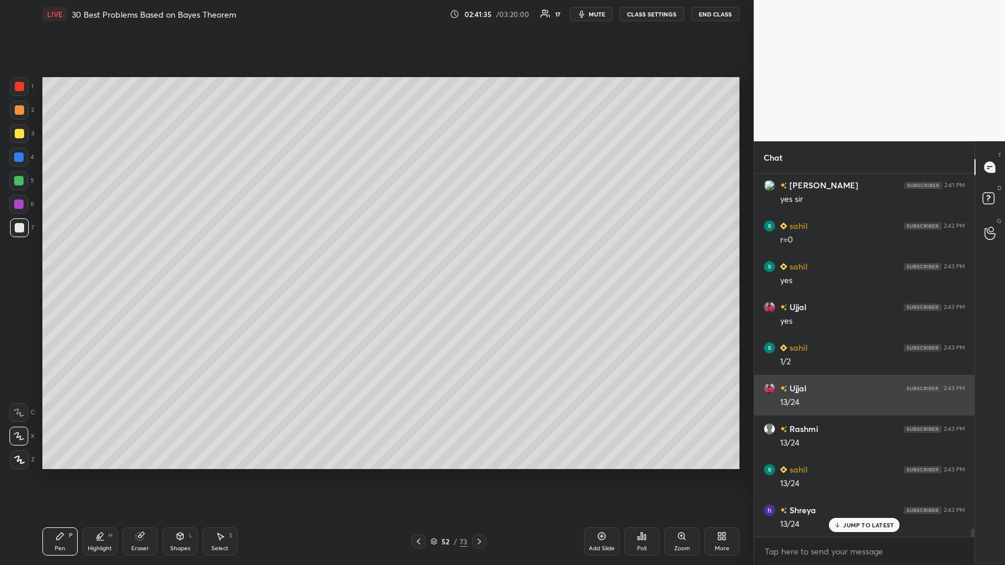
scroll to position [15719, 0]
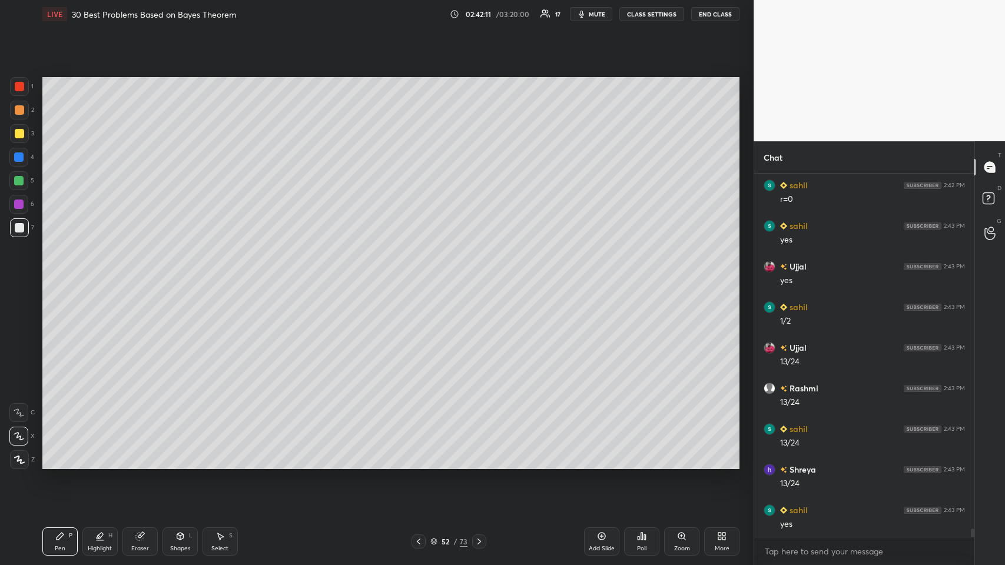
click at [415, 276] on icon at bounding box center [418, 541] width 9 height 9
click at [413, 276] on div at bounding box center [418, 541] width 14 height 14
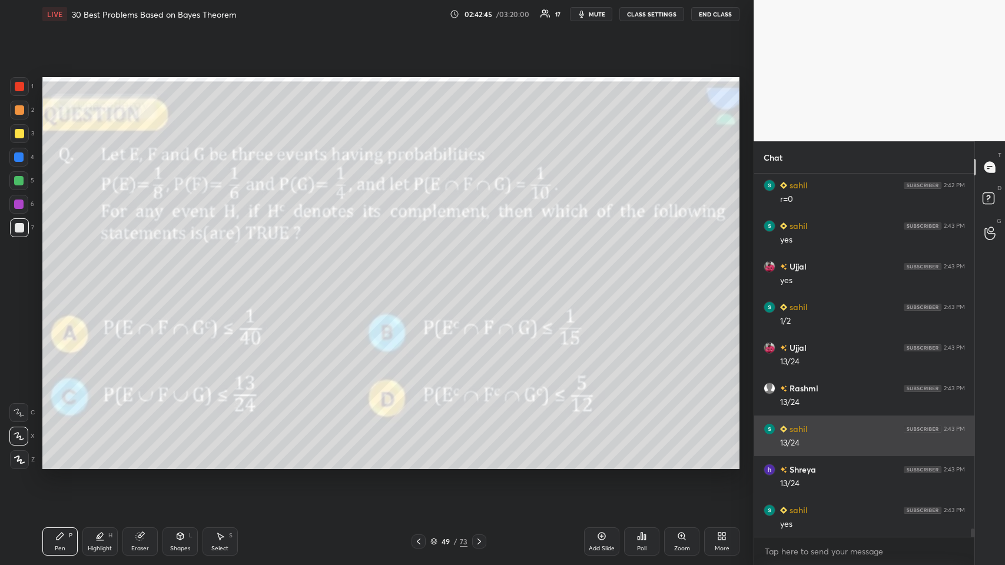
scroll to position [15760, 0]
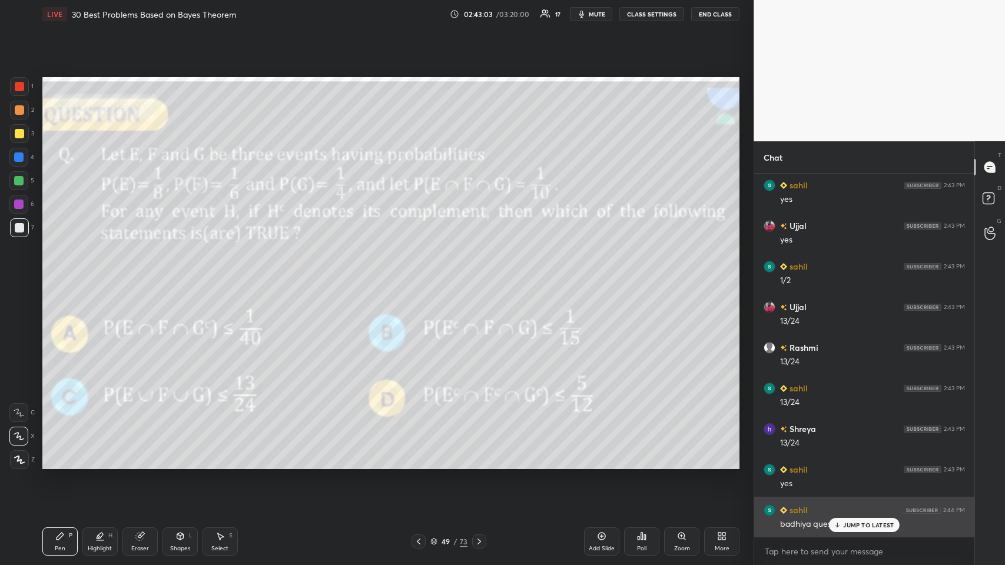
click at [421, 276] on p "JUMP TO LATEST" at bounding box center [868, 524] width 51 height 7
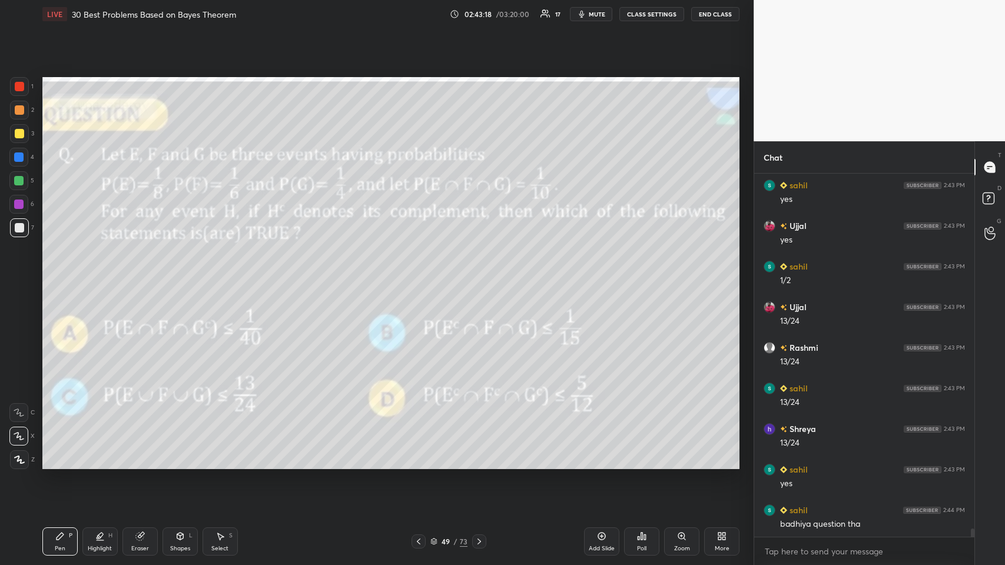
click at [421, 276] on icon at bounding box center [478, 541] width 9 height 9
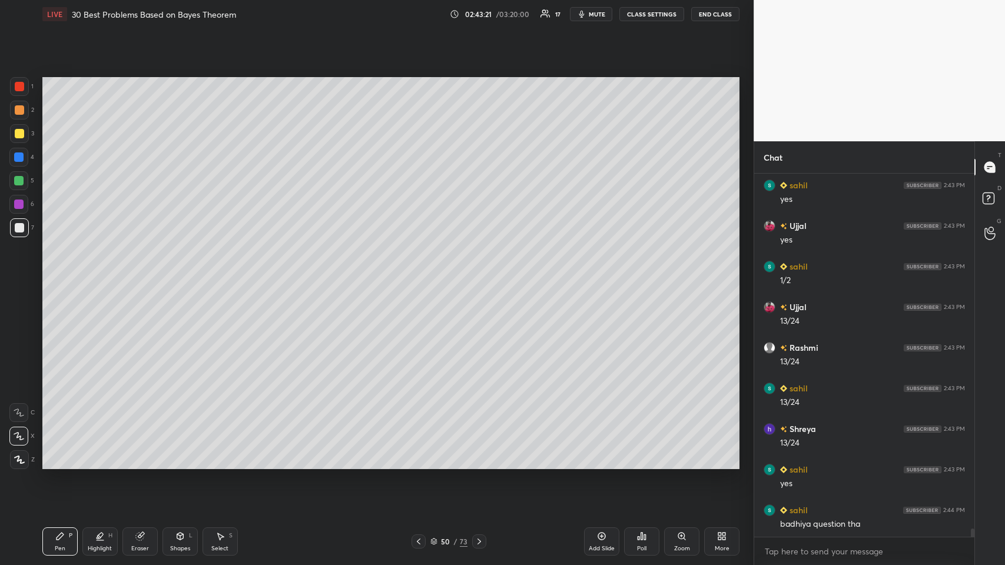
click at [15, 227] on div at bounding box center [19, 227] width 9 height 9
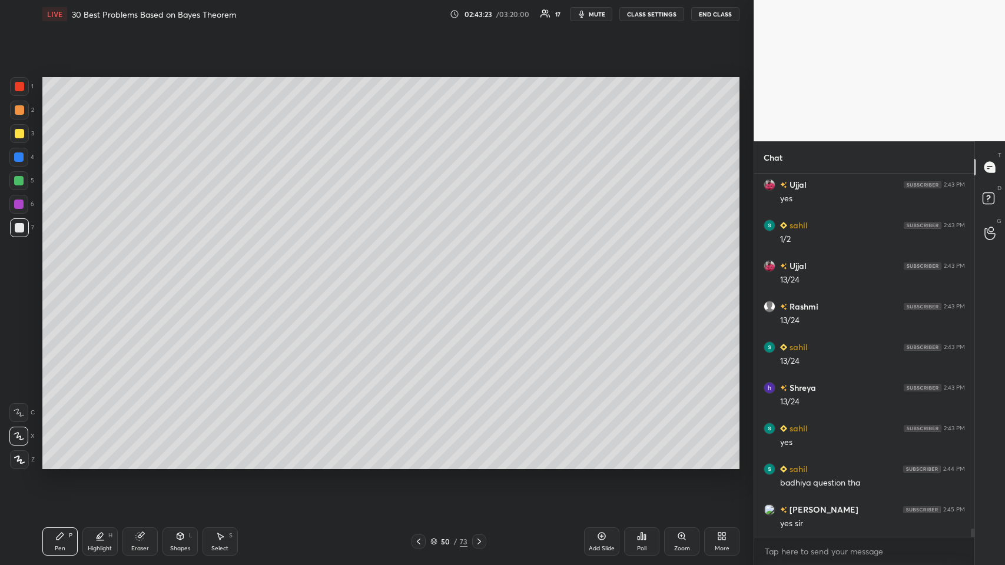
click at [421, 276] on icon at bounding box center [478, 541] width 9 height 9
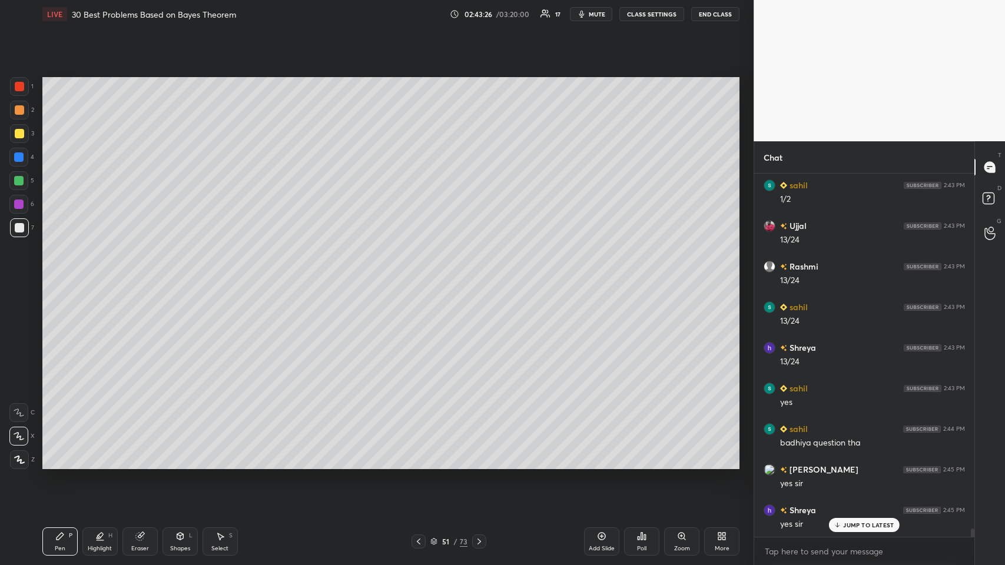
click at [421, 276] on div at bounding box center [479, 541] width 14 height 14
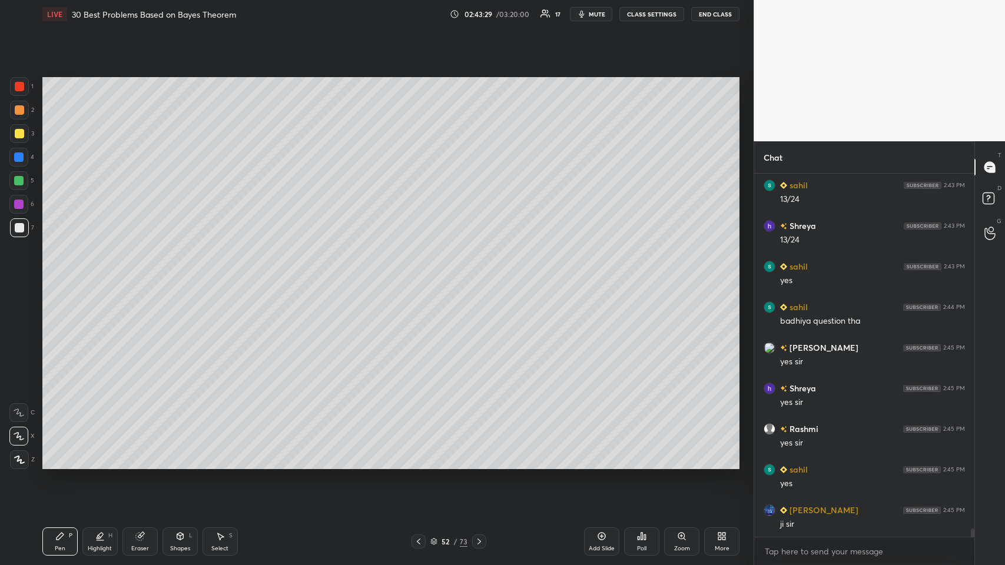
scroll to position [16004, 0]
click at [421, 276] on icon at bounding box center [478, 541] width 9 height 9
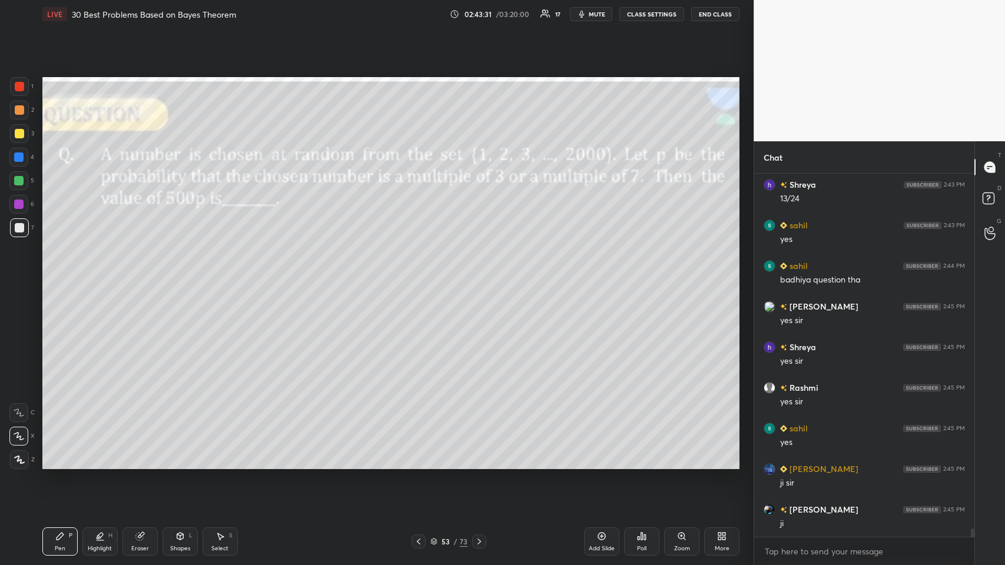
scroll to position [16044, 0]
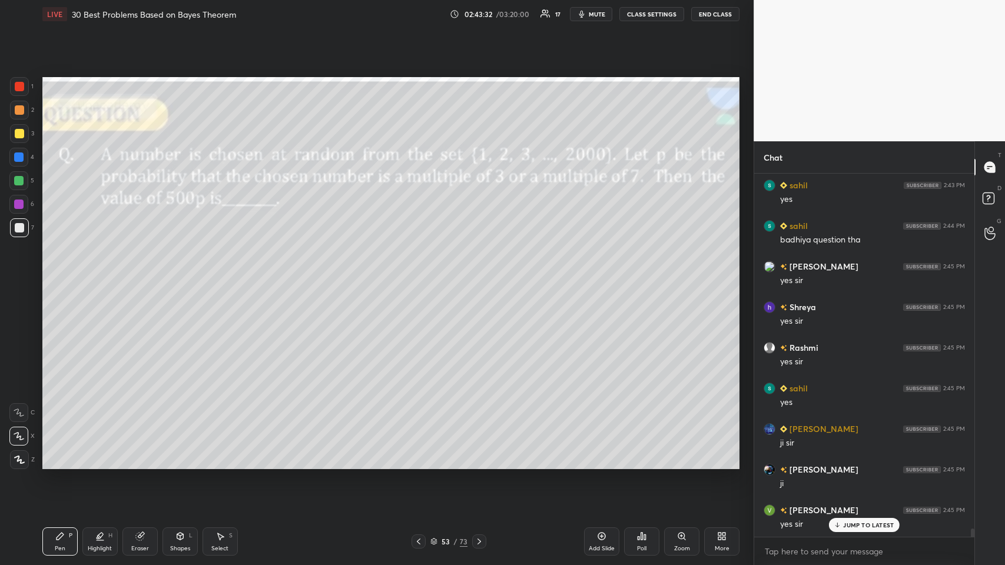
click at [421, 276] on icon at bounding box center [478, 541] width 9 height 9
click at [417, 276] on icon at bounding box center [418, 541] width 9 height 9
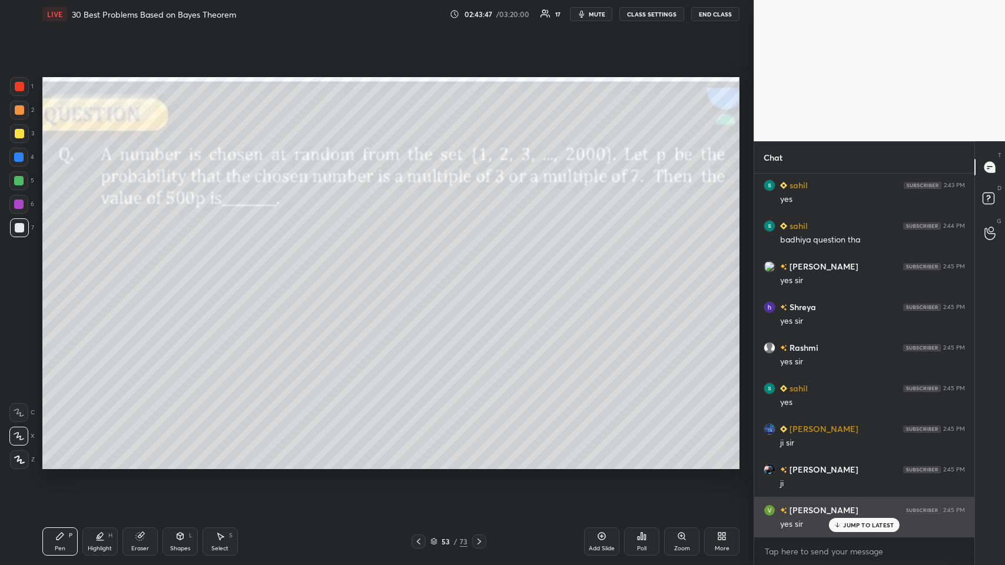
click at [421, 276] on p "JUMP TO LATEST" at bounding box center [868, 524] width 51 height 7
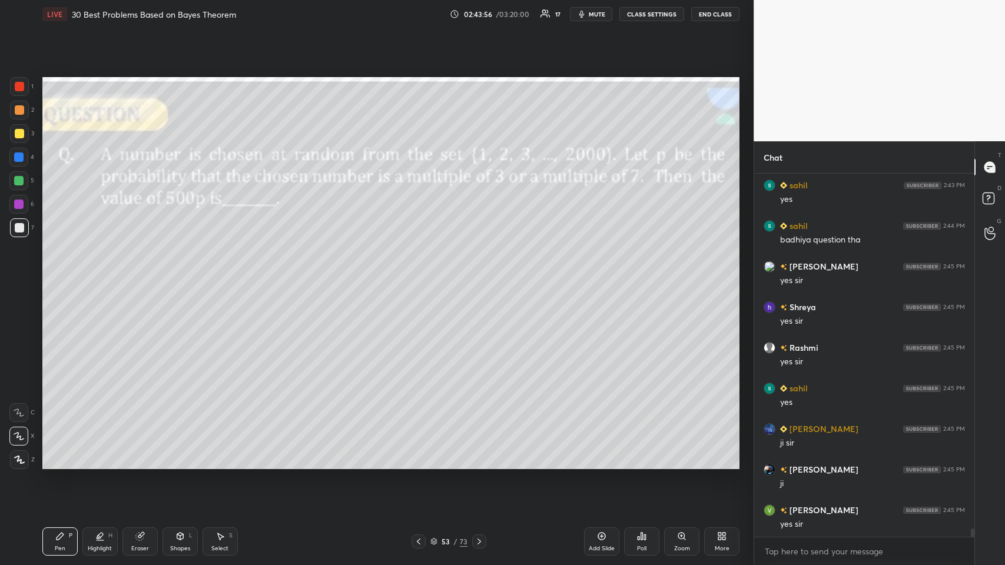
click at [18, 137] on div at bounding box center [19, 133] width 9 height 9
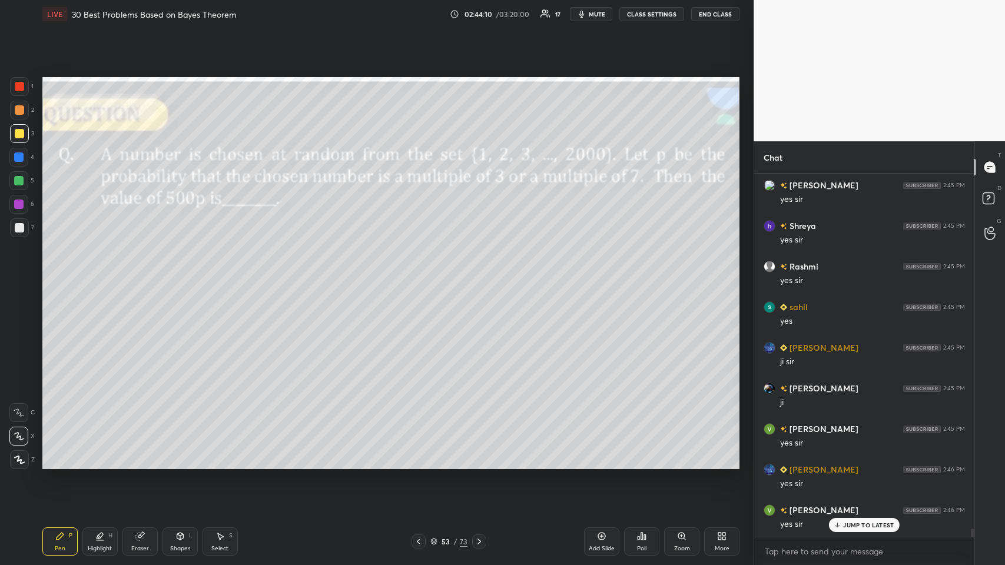
scroll to position [16166, 0]
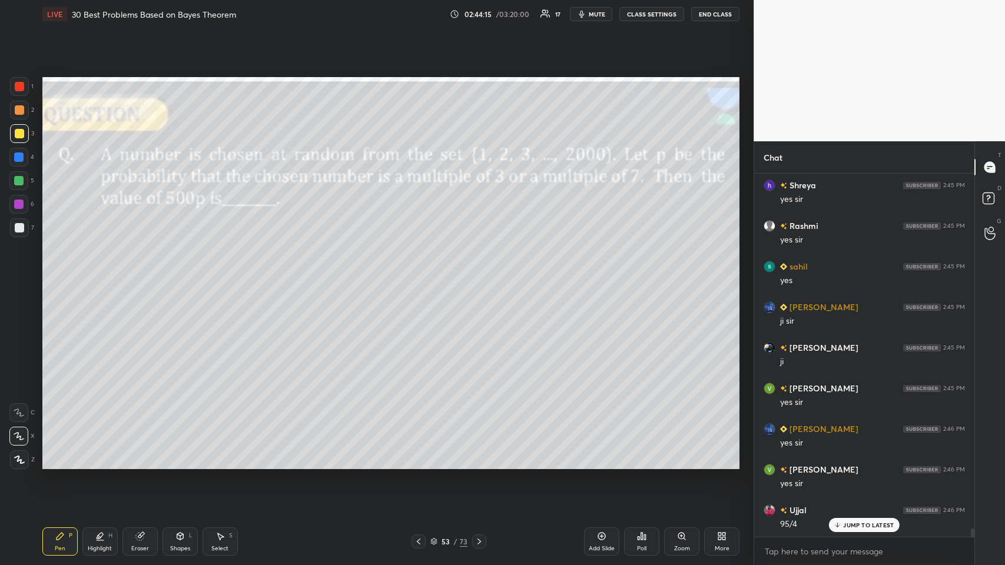
click at [137, 276] on icon at bounding box center [139, 537] width 8 height 8
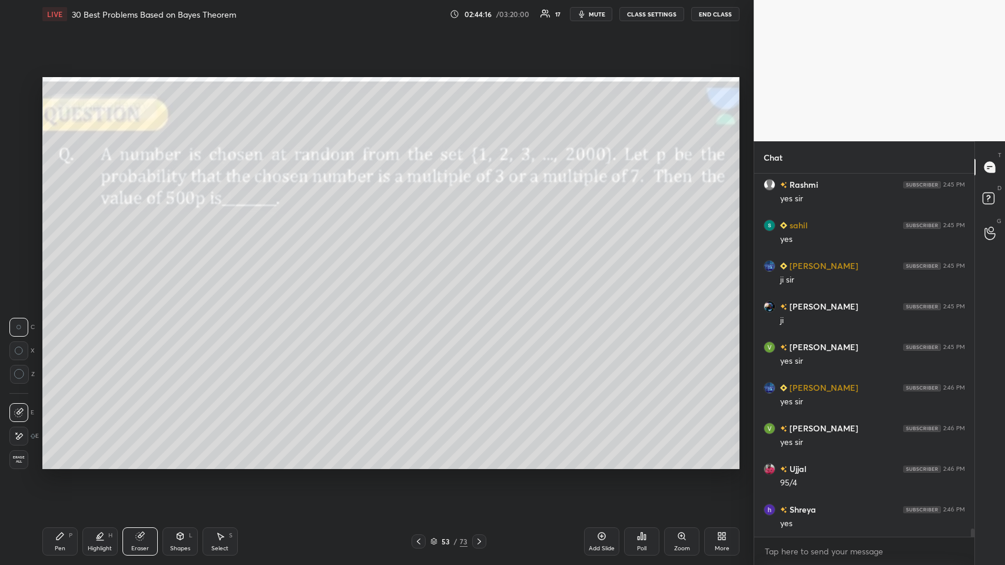
click at [16, 276] on span "Erase all" at bounding box center [19, 460] width 18 height 8
click at [19, 132] on div at bounding box center [19, 133] width 9 height 9
click at [421, 276] on icon at bounding box center [478, 541] width 9 height 9
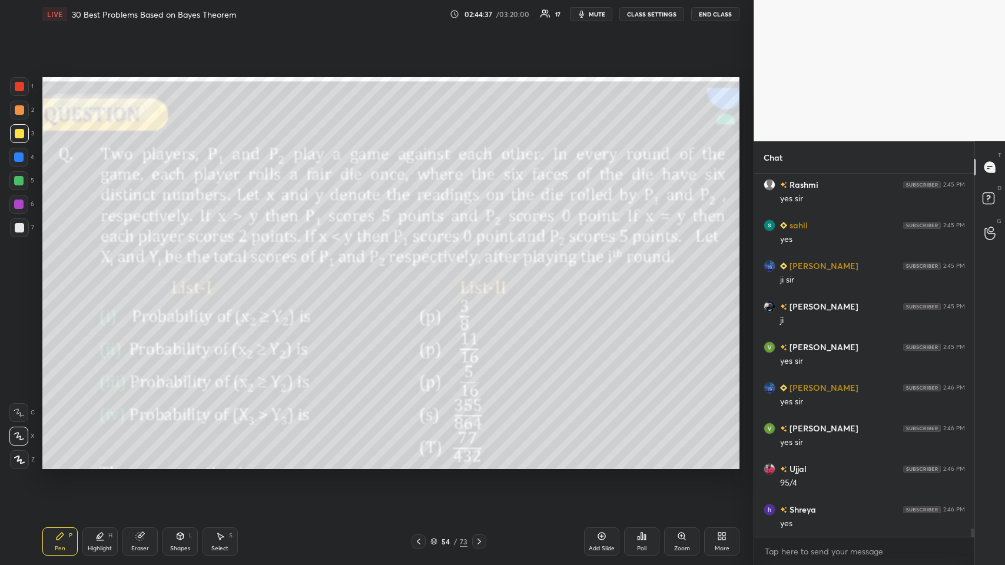
click at [421, 276] on icon at bounding box center [478, 541] width 9 height 9
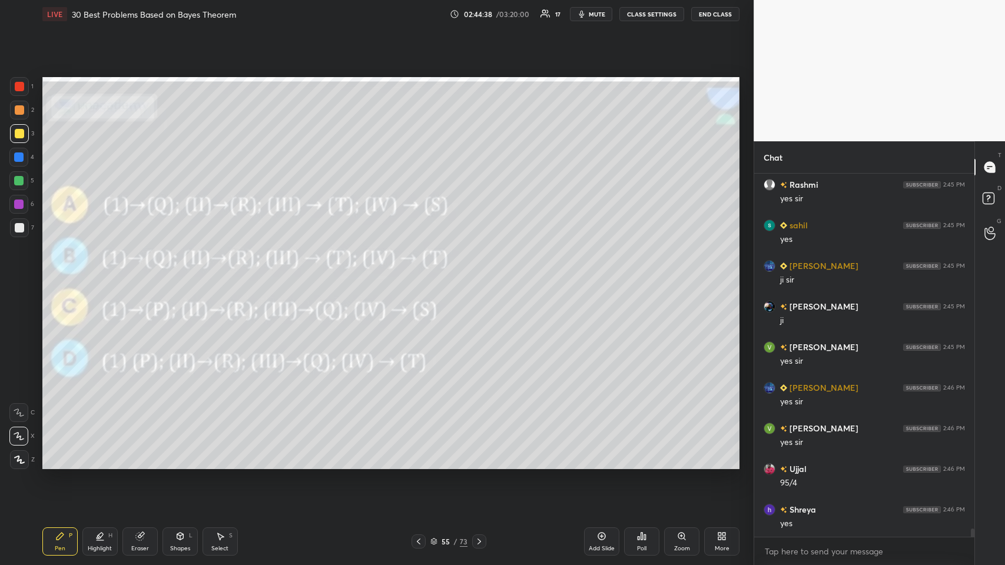
click at [421, 276] on icon at bounding box center [478, 541] width 9 height 9
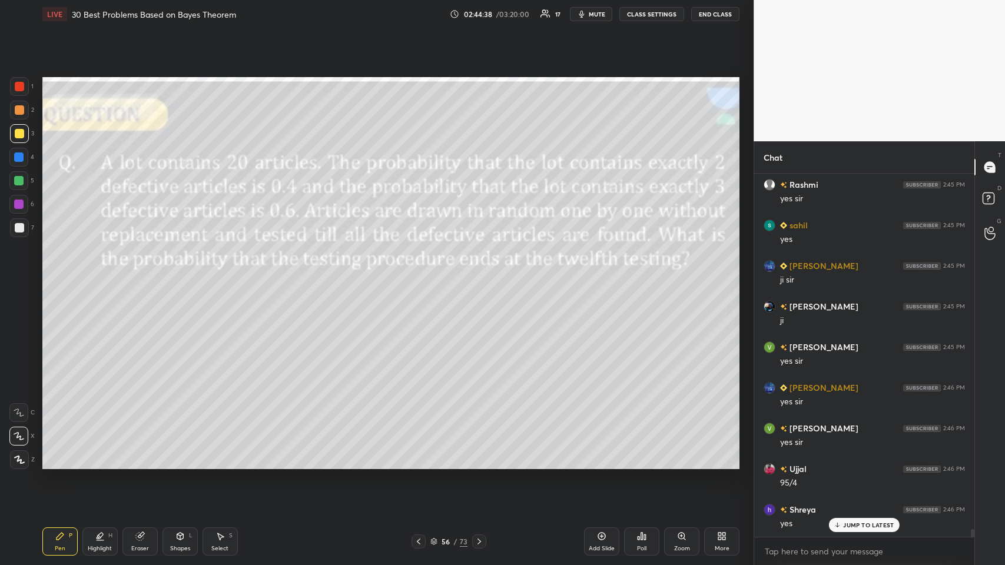
scroll to position [16247, 0]
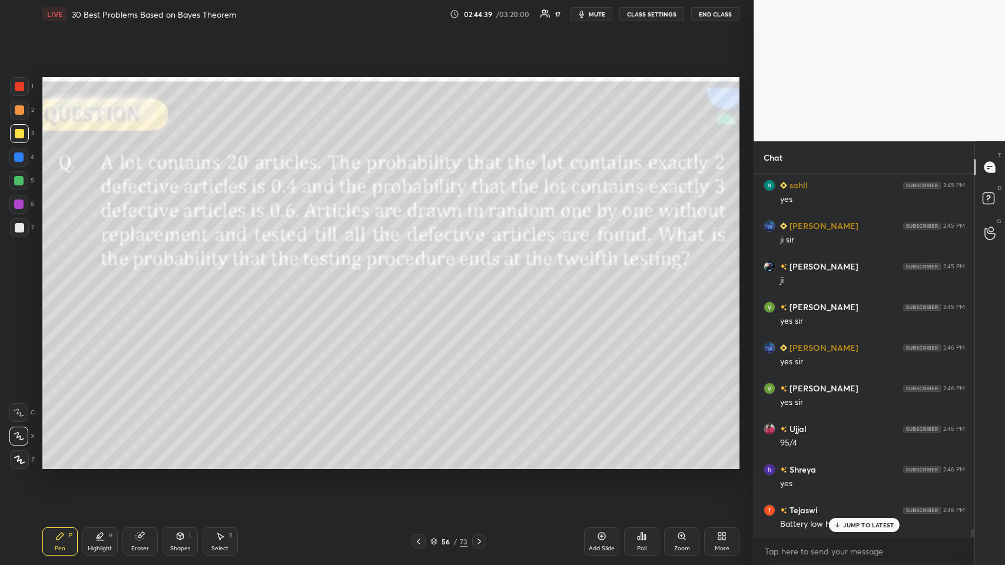
click at [421, 276] on p "JUMP TO LATEST" at bounding box center [868, 524] width 51 height 7
click at [421, 276] on icon at bounding box center [478, 541] width 9 height 9
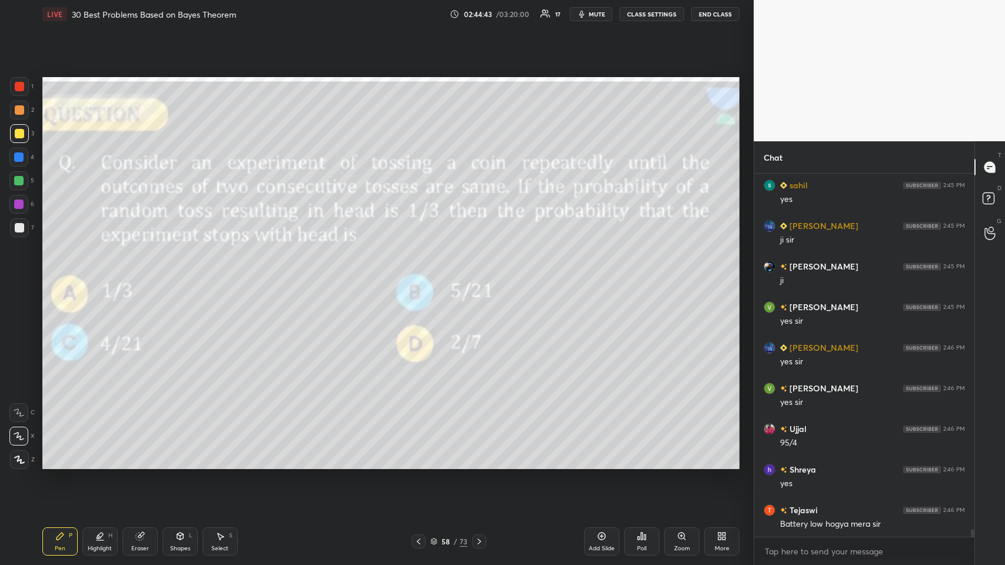
click at [421, 276] on div "58 / 73" at bounding box center [448, 541] width 75 height 14
click at [421, 276] on div at bounding box center [479, 541] width 14 height 14
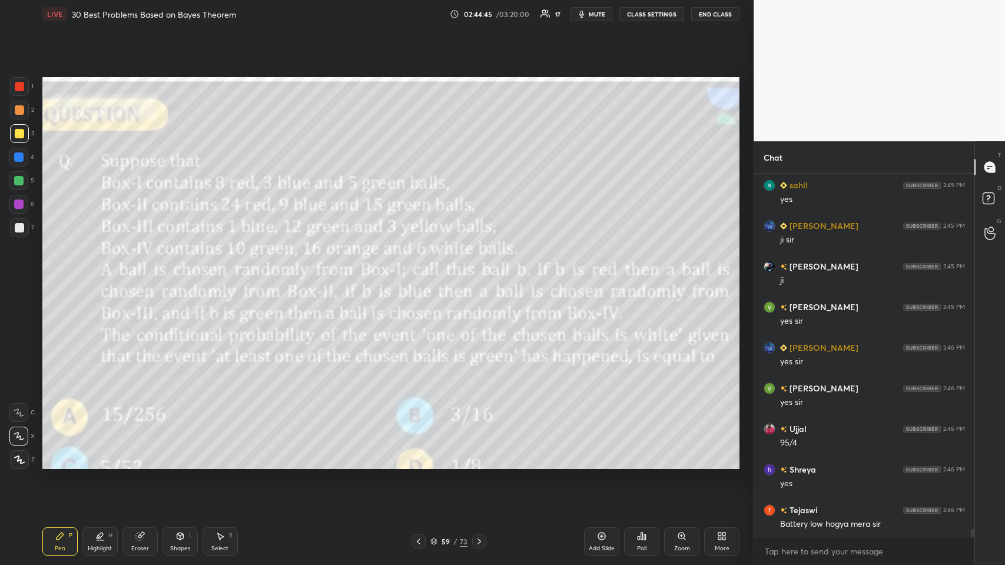
click at [421, 276] on icon at bounding box center [478, 541] width 9 height 9
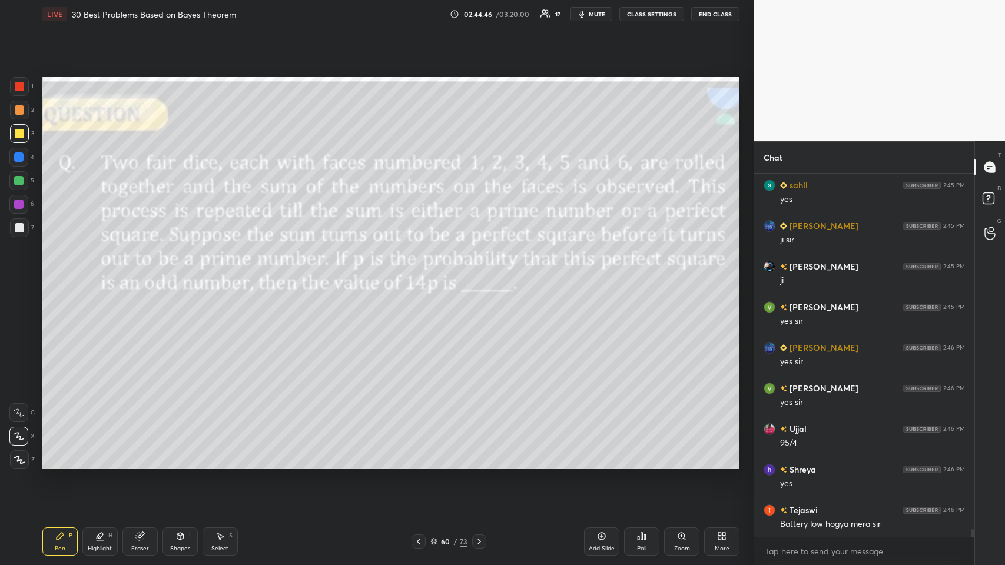
click at [421, 276] on div at bounding box center [479, 541] width 14 height 14
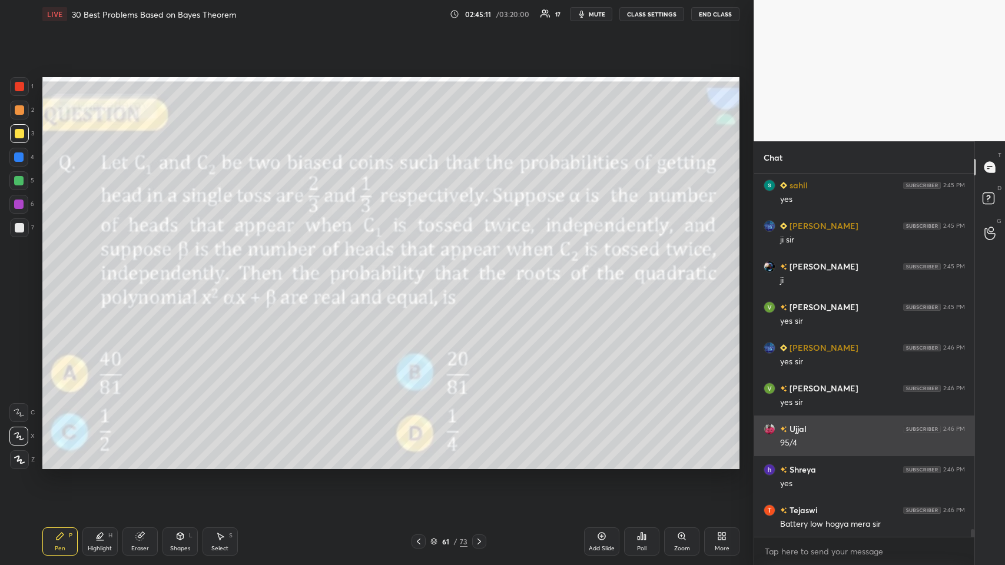
scroll to position [16276, 0]
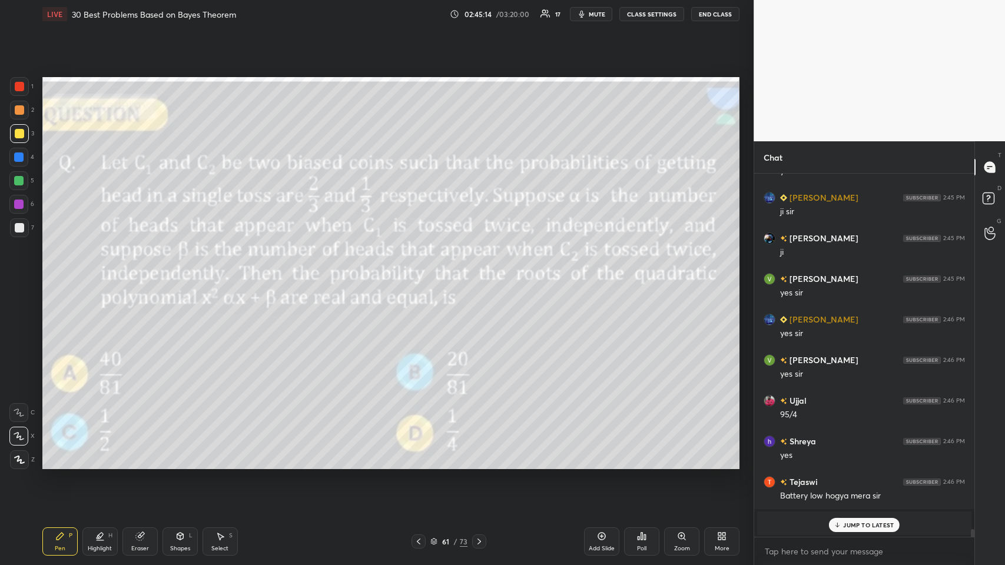
click at [421, 276] on p "JUMP TO LATEST" at bounding box center [868, 524] width 51 height 7
click at [421, 276] on div "[PERSON_NAME] joined" at bounding box center [864, 523] width 214 height 24
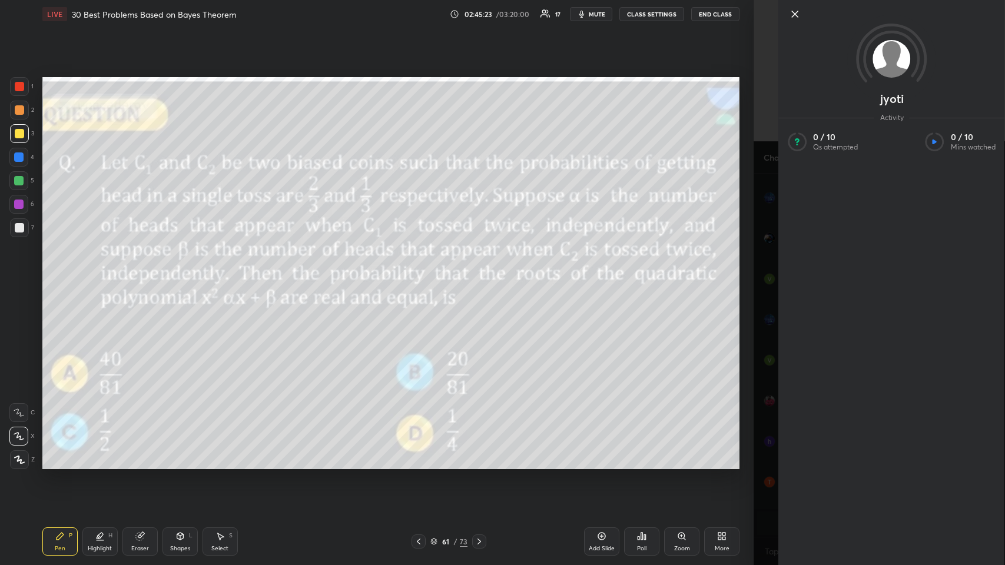
click at [421, 9] on icon at bounding box center [794, 14] width 14 height 14
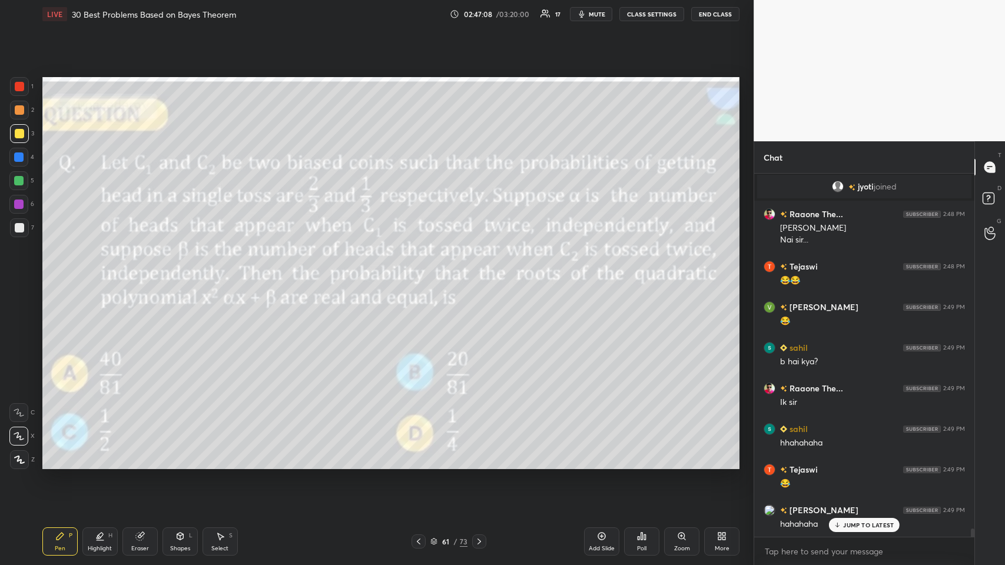
scroll to position [16243, 0]
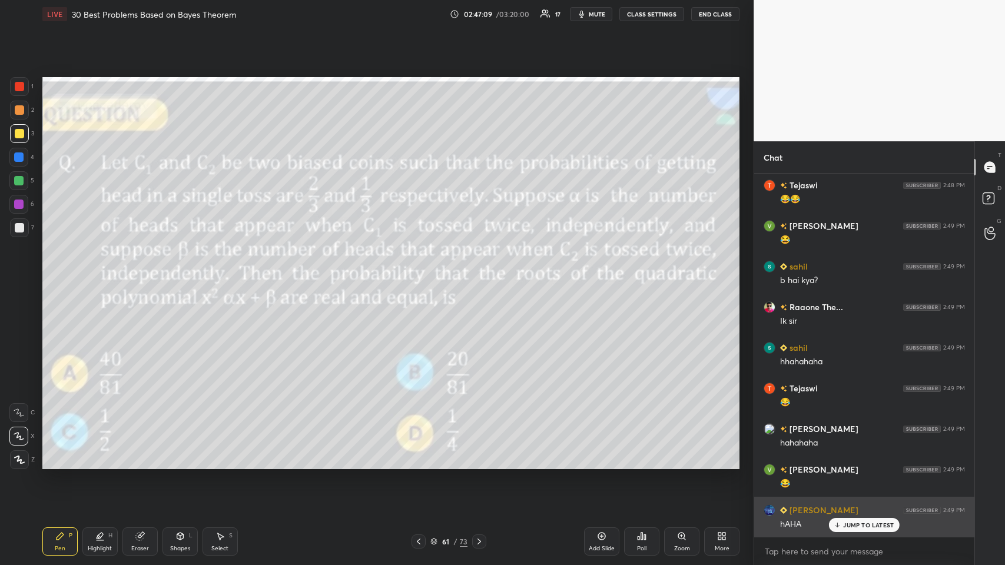
click at [421, 276] on icon at bounding box center [837, 524] width 8 height 7
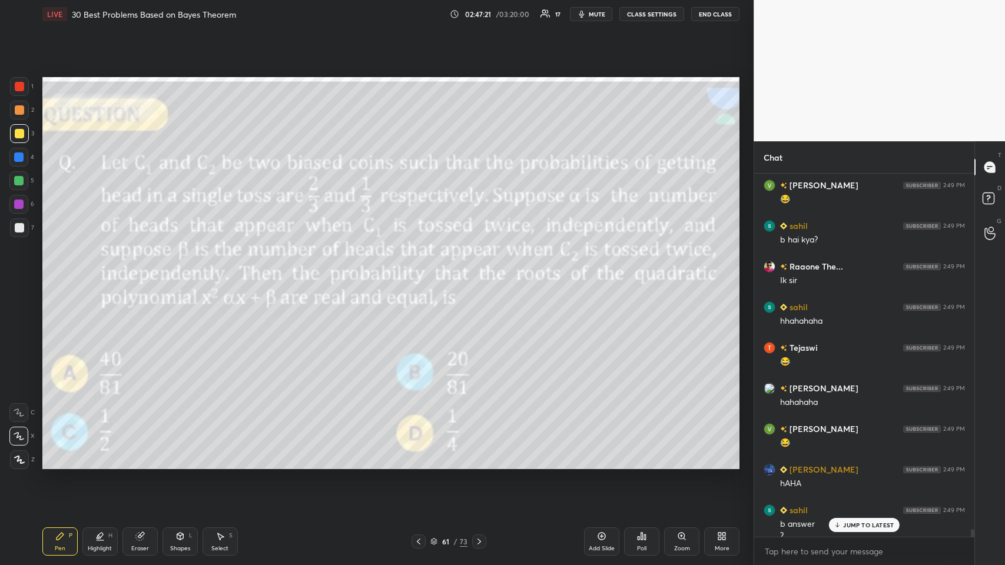
scroll to position [16296, 0]
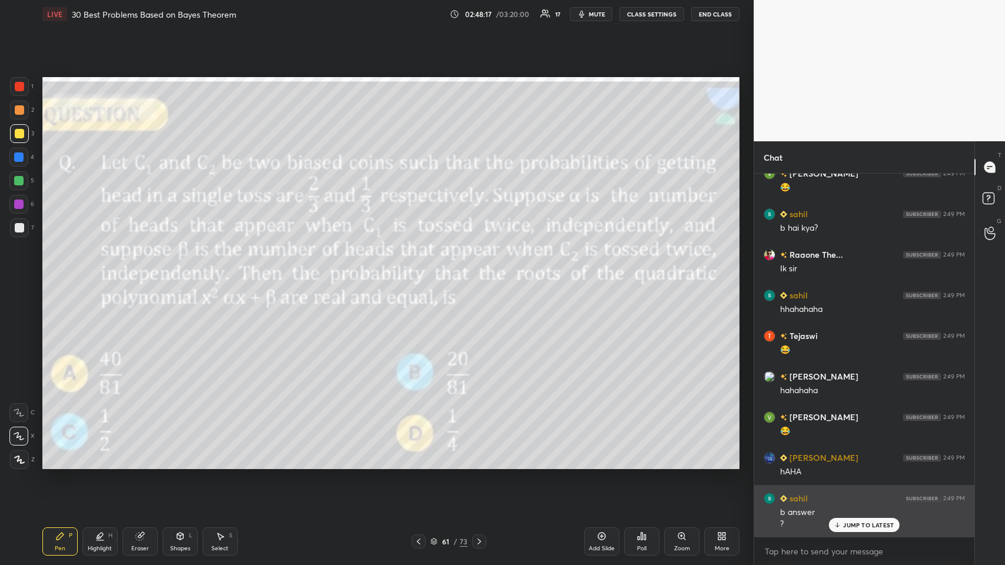
click at [421, 276] on p "JUMP TO LATEST" at bounding box center [868, 524] width 51 height 7
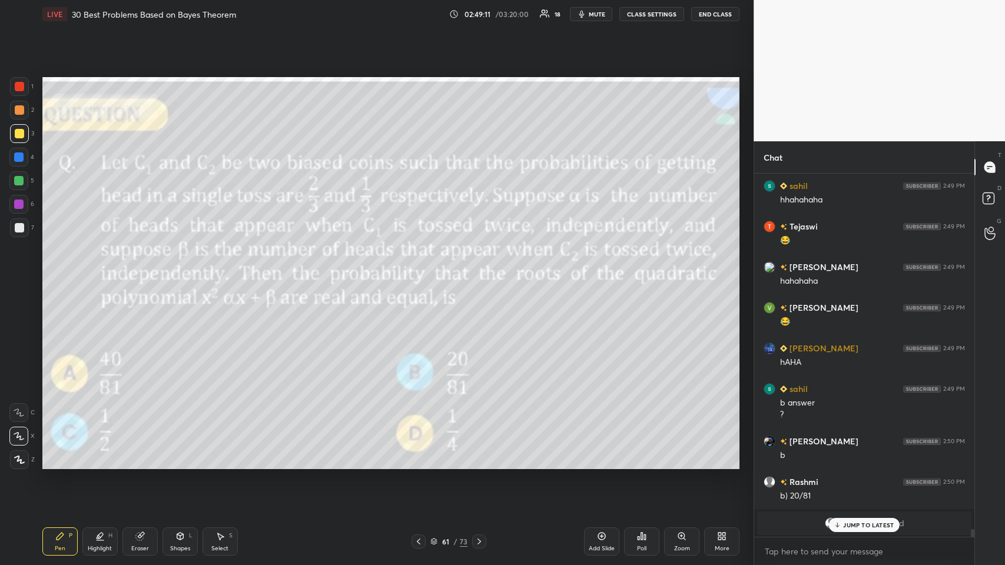
scroll to position [16446, 0]
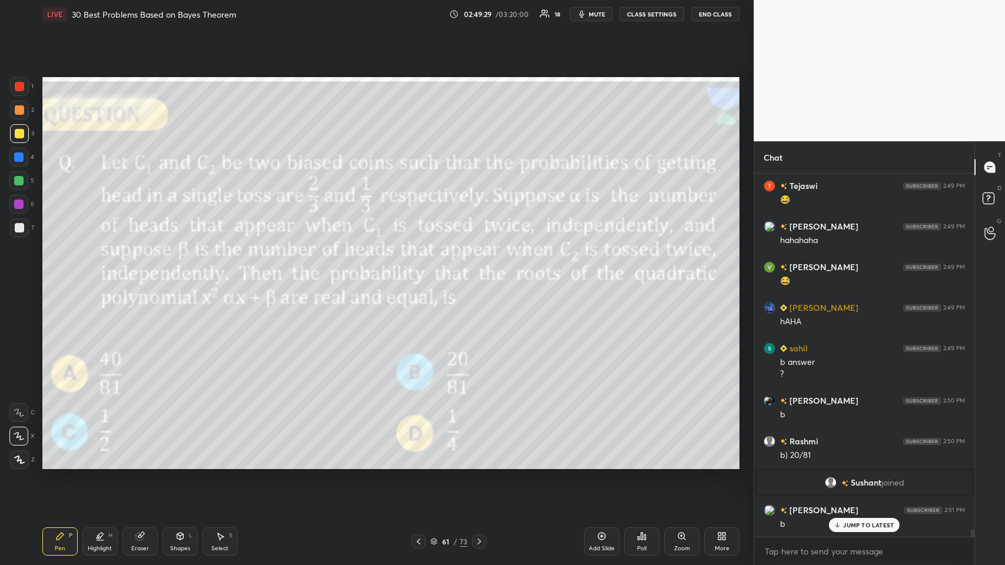
click at [421, 276] on p "JUMP TO LATEST" at bounding box center [868, 524] width 51 height 7
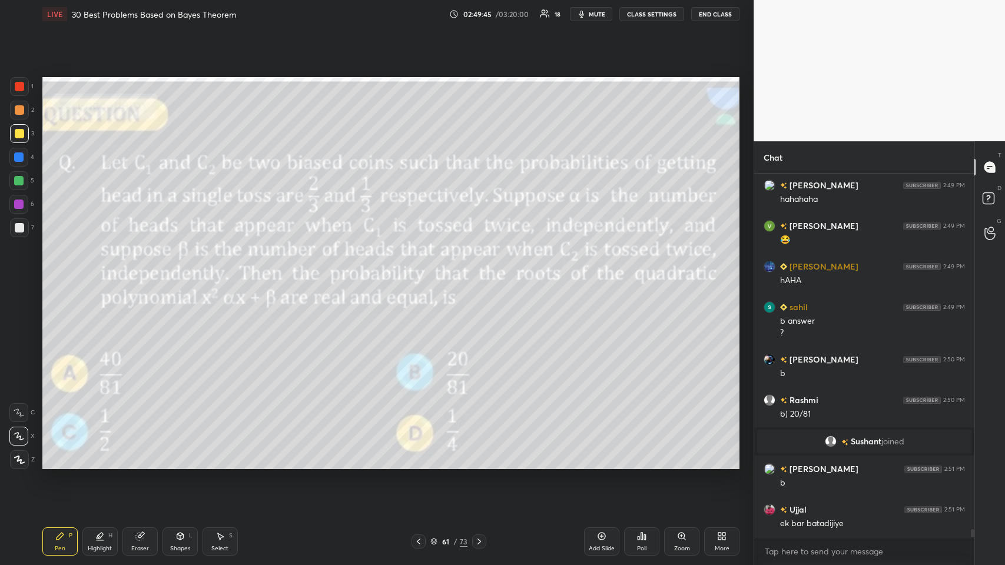
click at [421, 276] on icon at bounding box center [601, 535] width 9 height 9
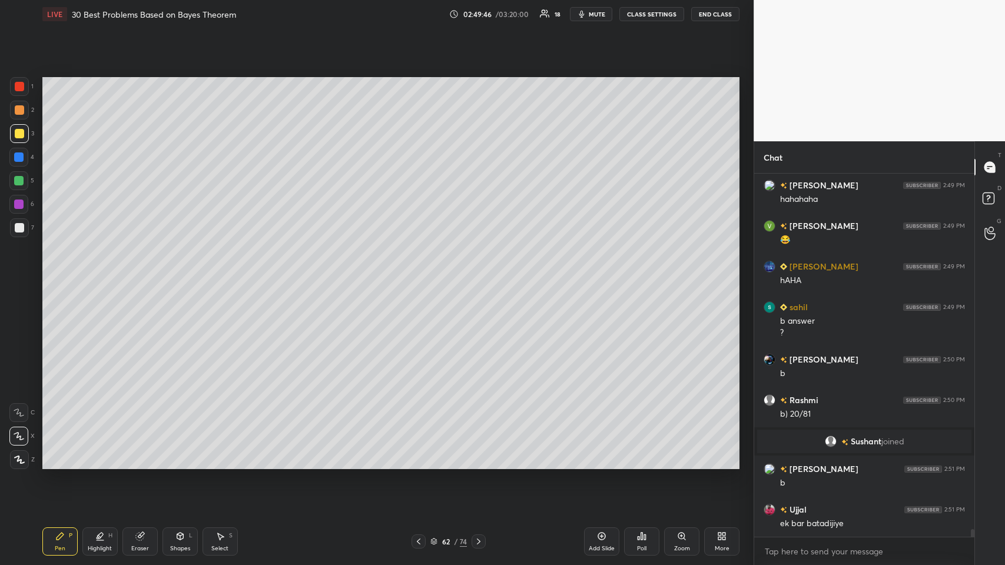
click at [9, 115] on div "1 2 3 4 5 6 7" at bounding box center [21, 159] width 25 height 165
click at [415, 276] on icon at bounding box center [418, 541] width 9 height 9
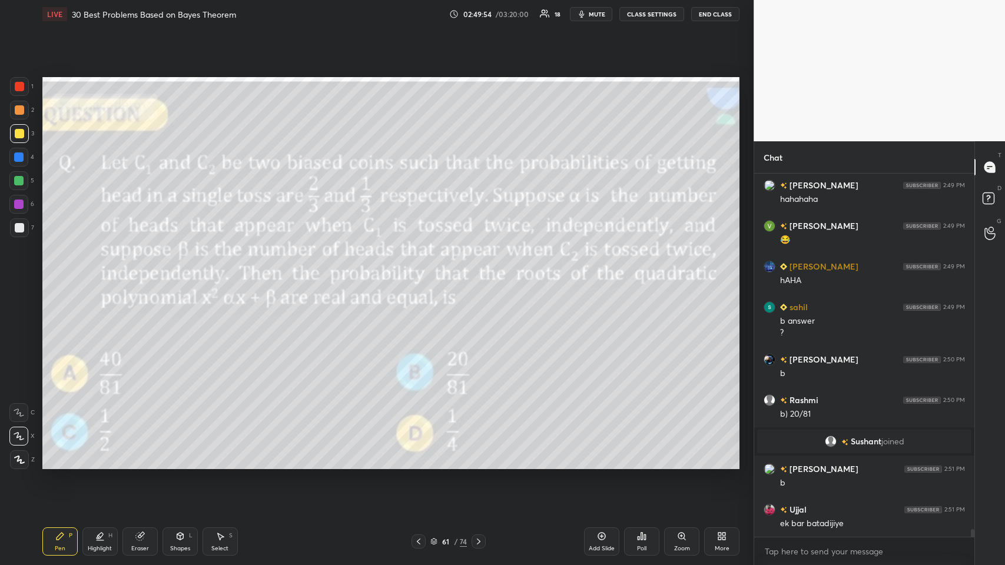
click at [421, 276] on icon at bounding box center [479, 541] width 4 height 6
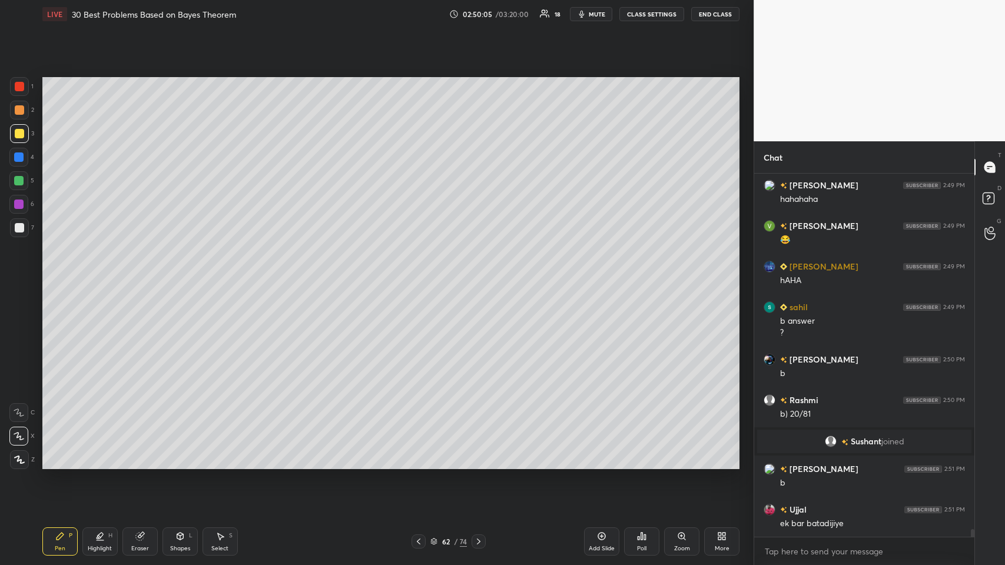
click at [421, 276] on icon at bounding box center [418, 541] width 9 height 9
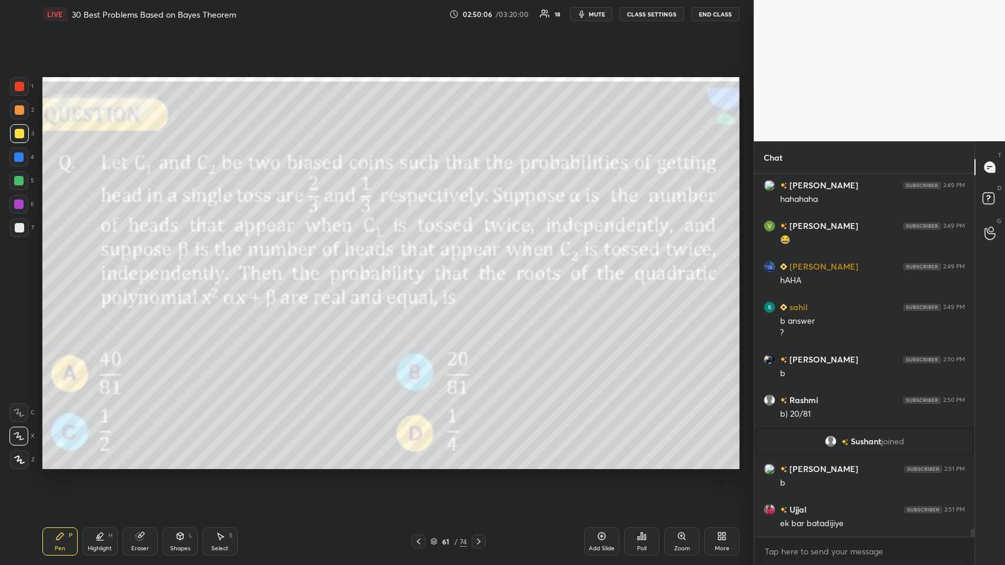
click at [421, 276] on icon at bounding box center [478, 541] width 9 height 9
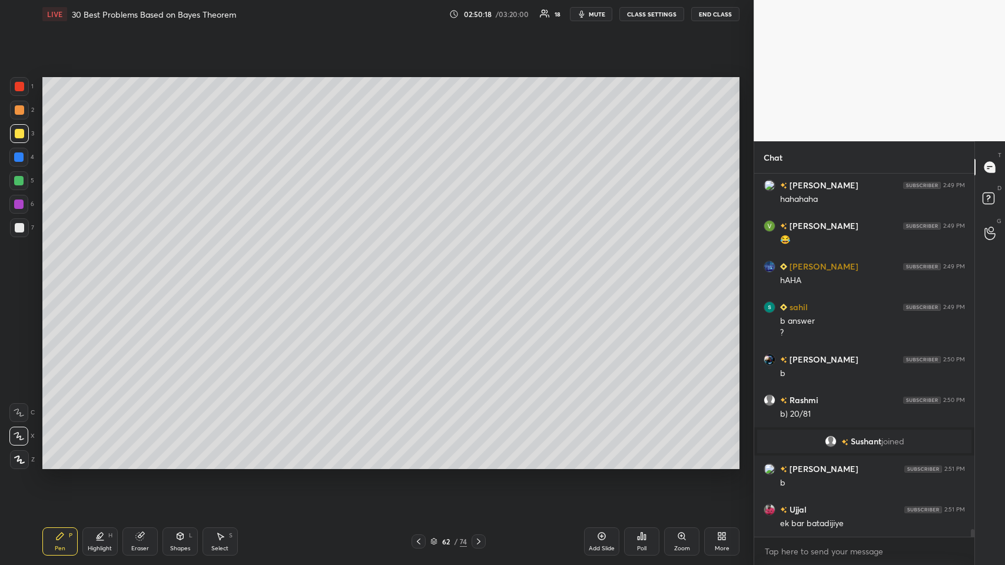
click at [415, 276] on div at bounding box center [418, 541] width 14 height 14
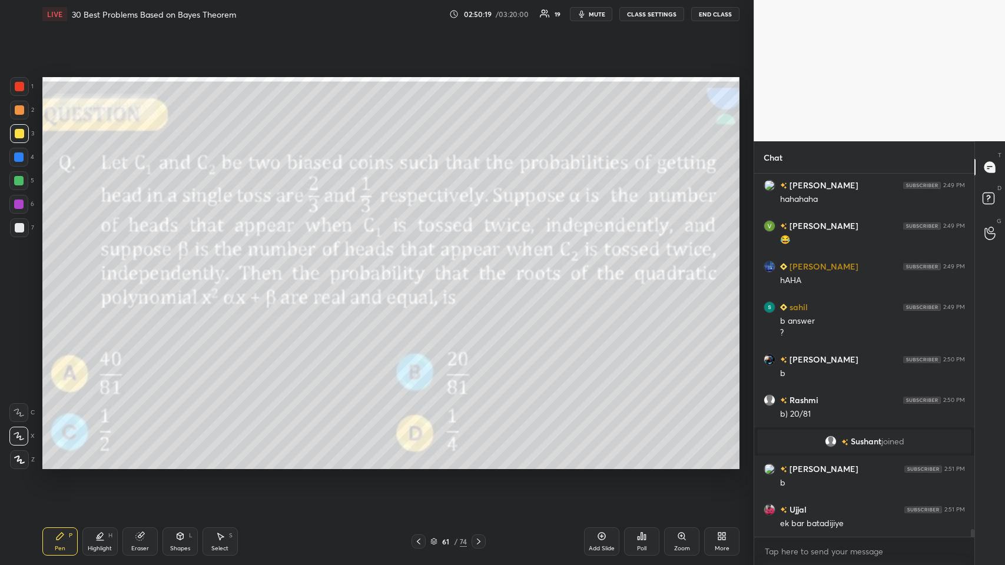
scroll to position [16515, 0]
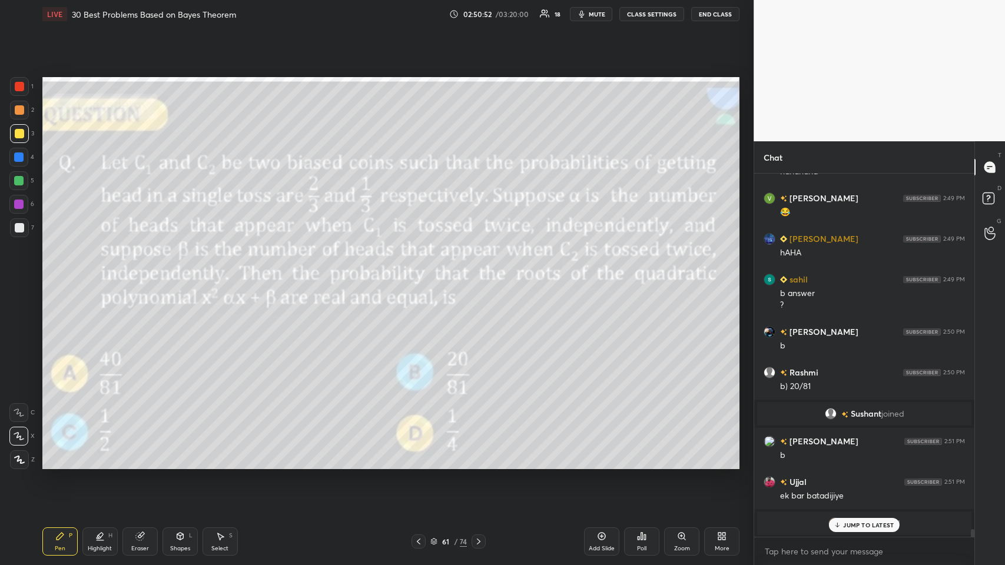
click at [421, 276] on div "JUMP TO LATEST" at bounding box center [864, 525] width 71 height 14
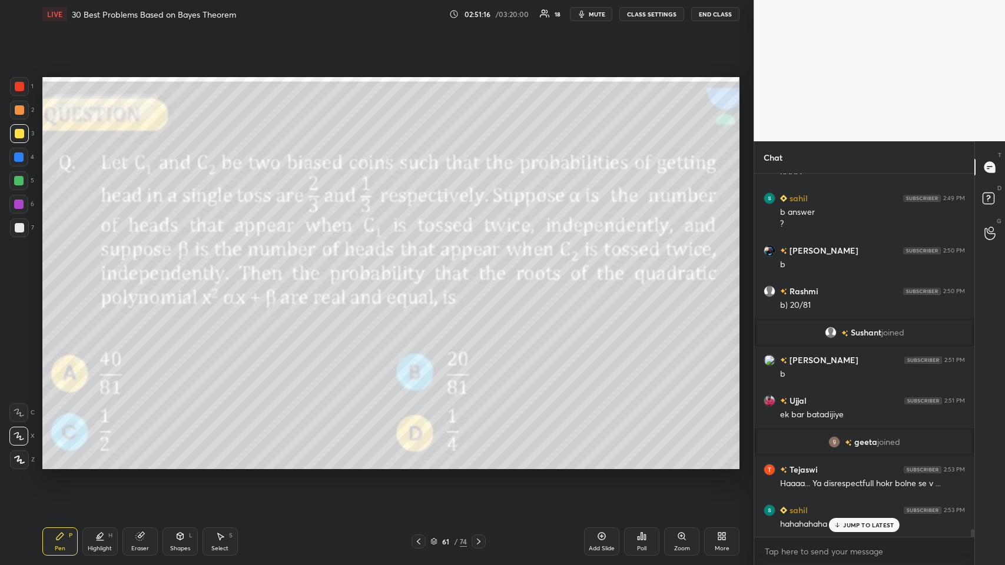
scroll to position [16446, 0]
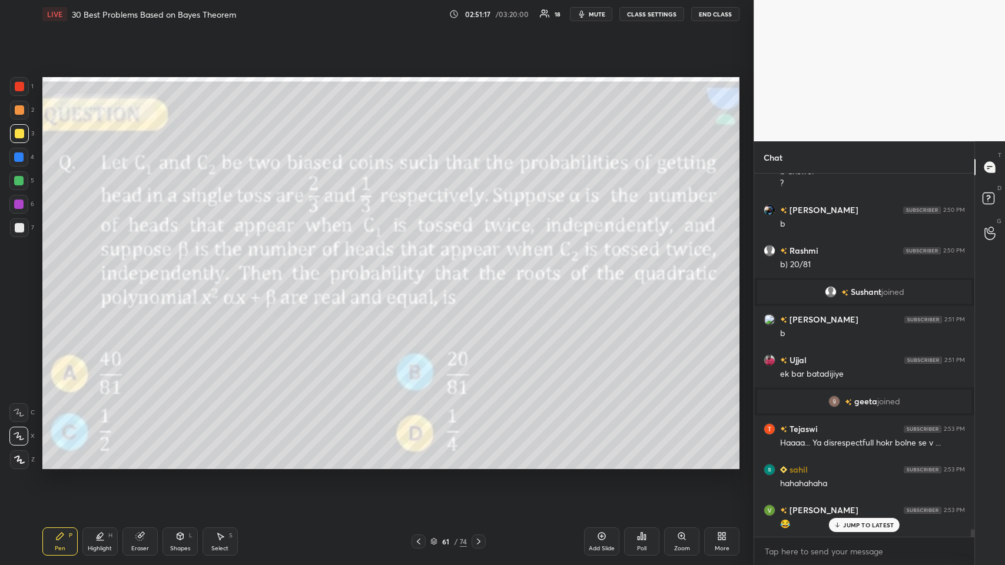
click at [421, 276] on p "JUMP TO LATEST" at bounding box center [868, 524] width 51 height 7
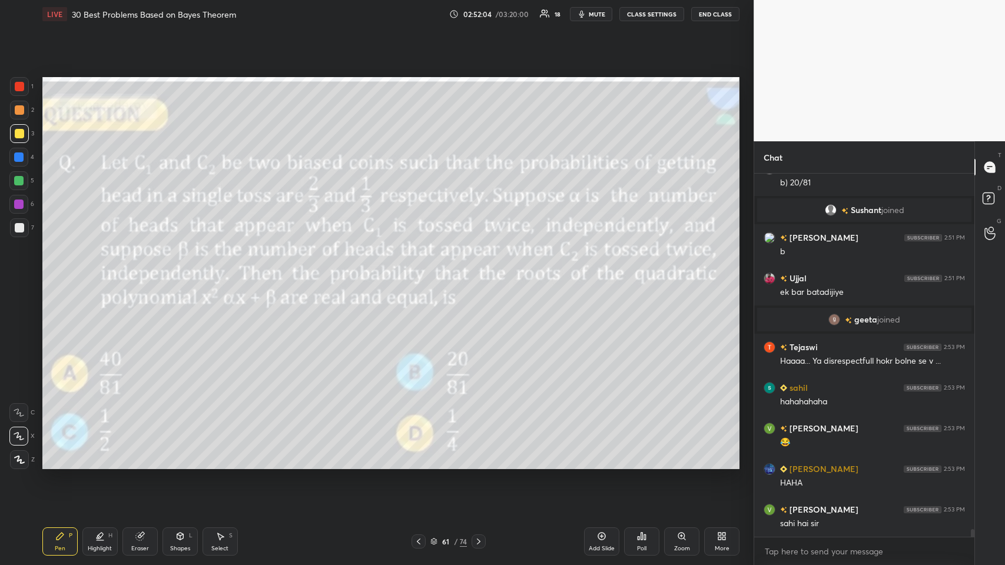
scroll to position [16579, 0]
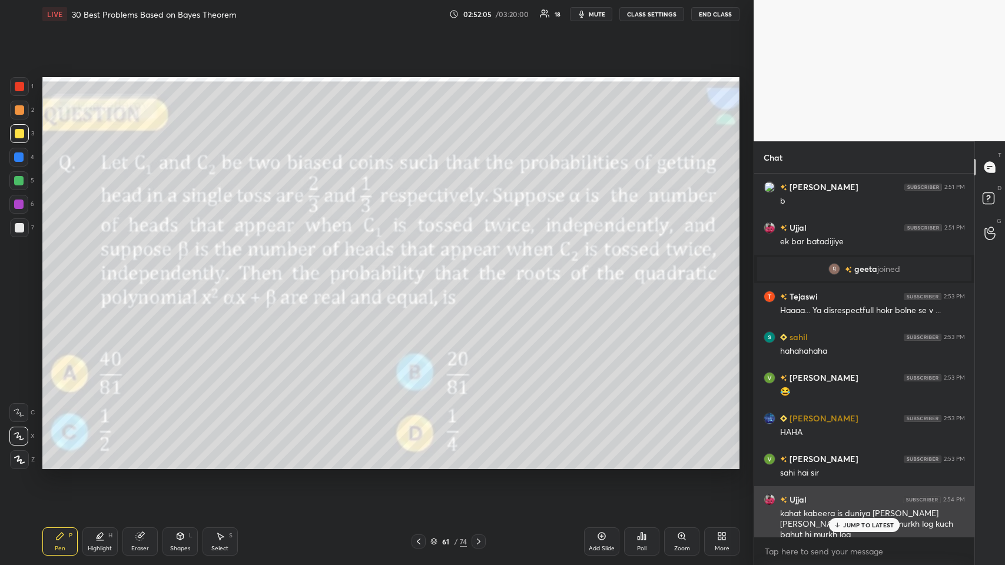
click at [421, 276] on div "JUMP TO LATEST" at bounding box center [864, 525] width 71 height 14
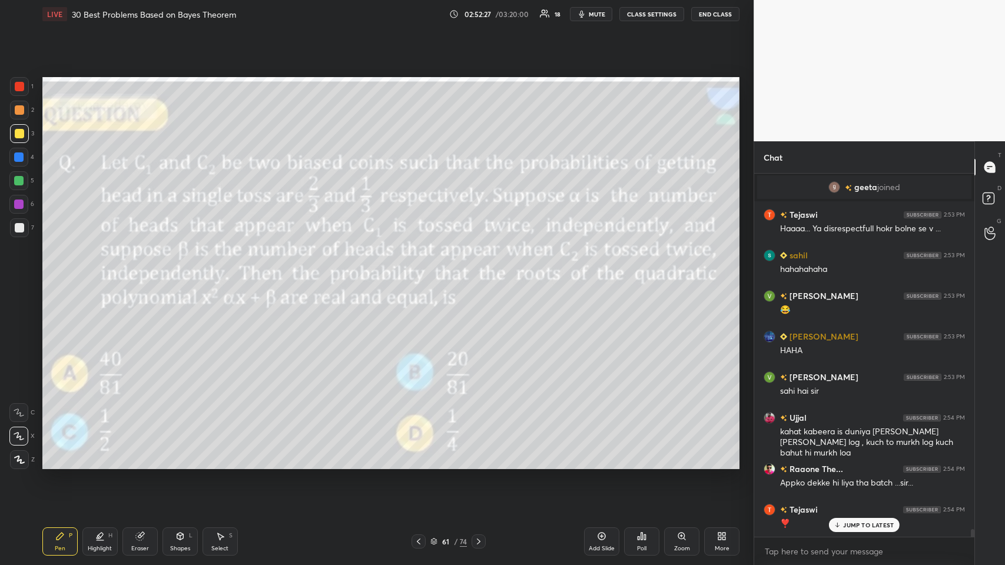
scroll to position [16701, 0]
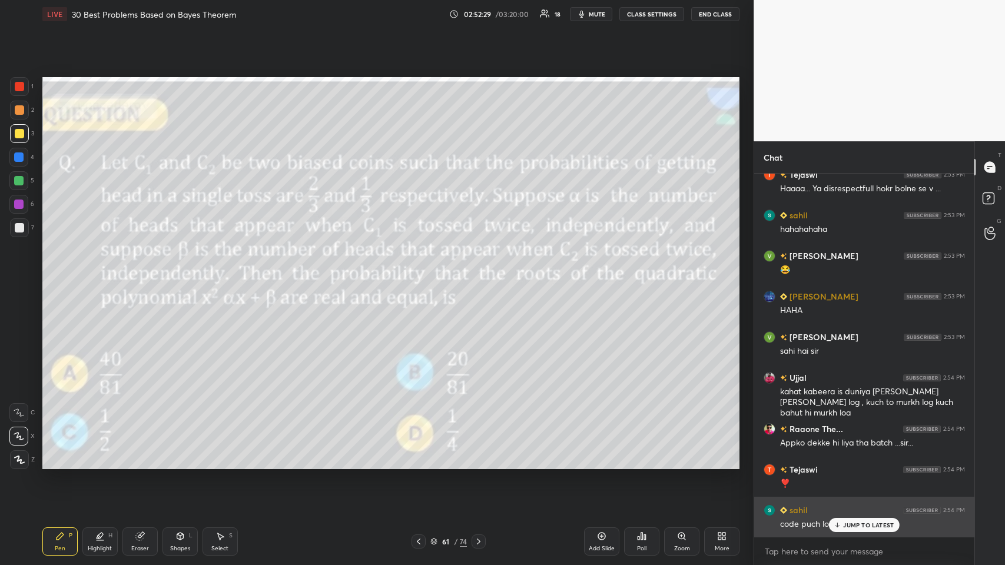
click at [421, 276] on div "JUMP TO LATEST" at bounding box center [864, 525] width 71 height 14
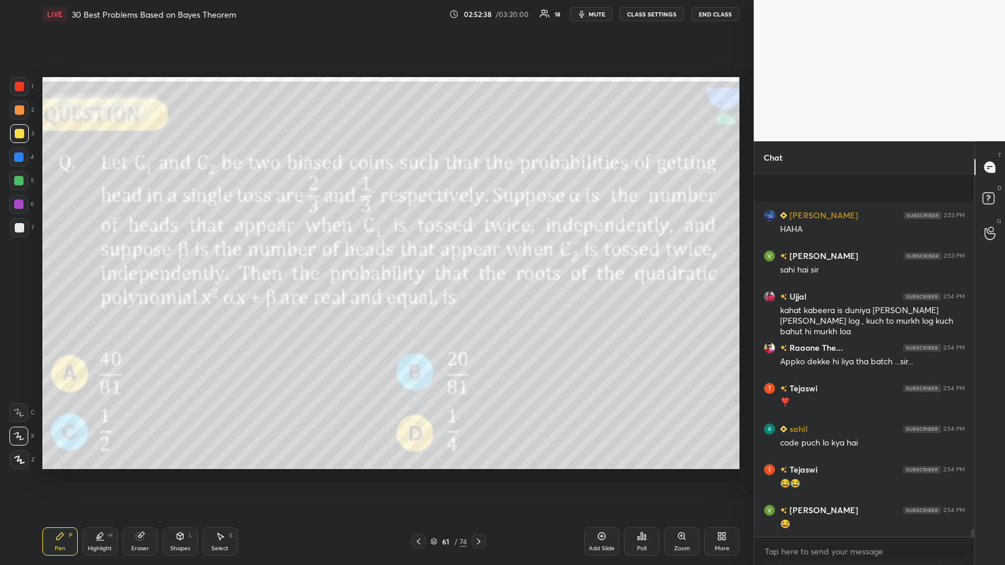
scroll to position [16864, 0]
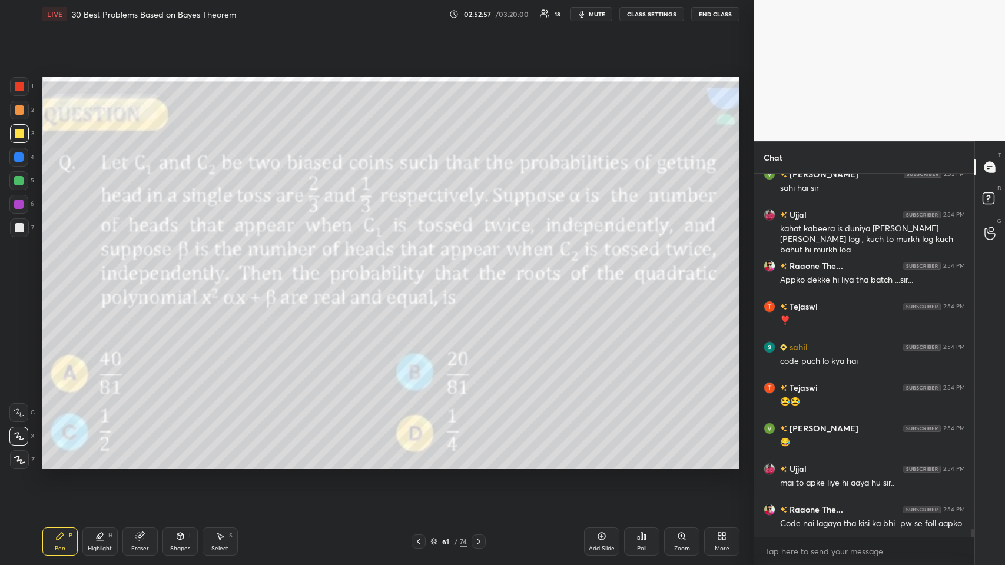
click at [141, 276] on icon at bounding box center [139, 535] width 9 height 9
click at [18, 276] on span "Erase all" at bounding box center [19, 460] width 18 height 8
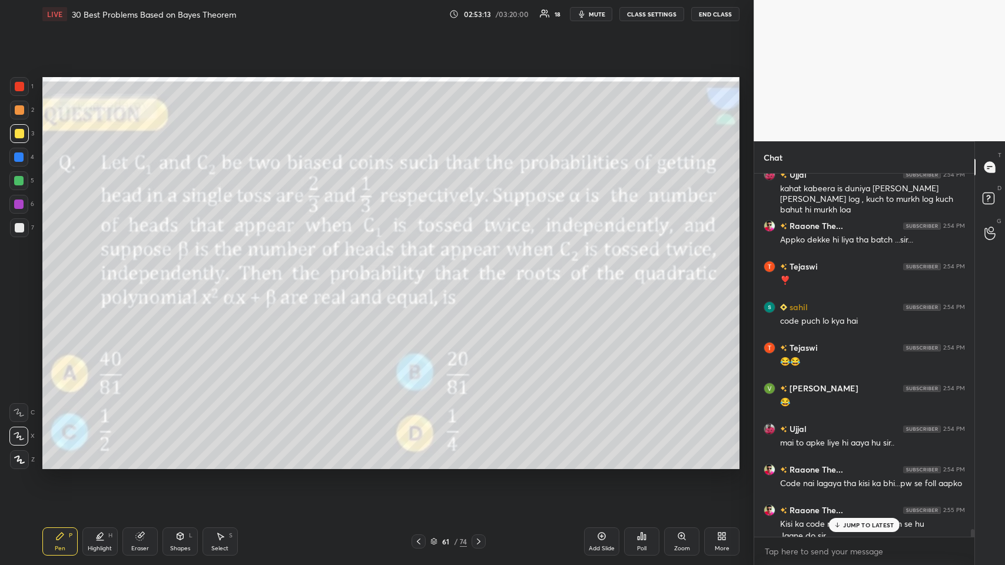
scroll to position [16915, 0]
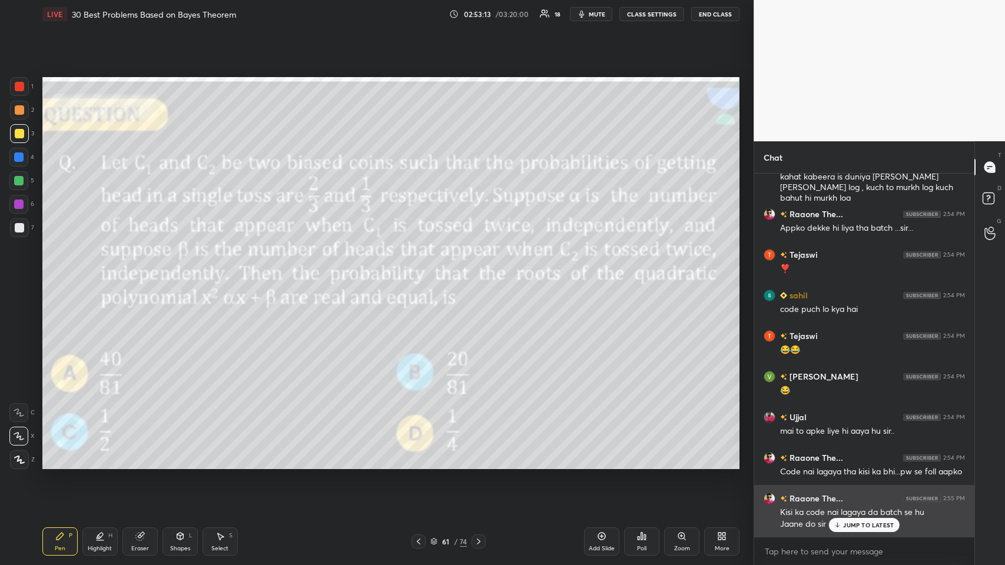
click at [421, 276] on p "JUMP TO LATEST" at bounding box center [868, 524] width 51 height 7
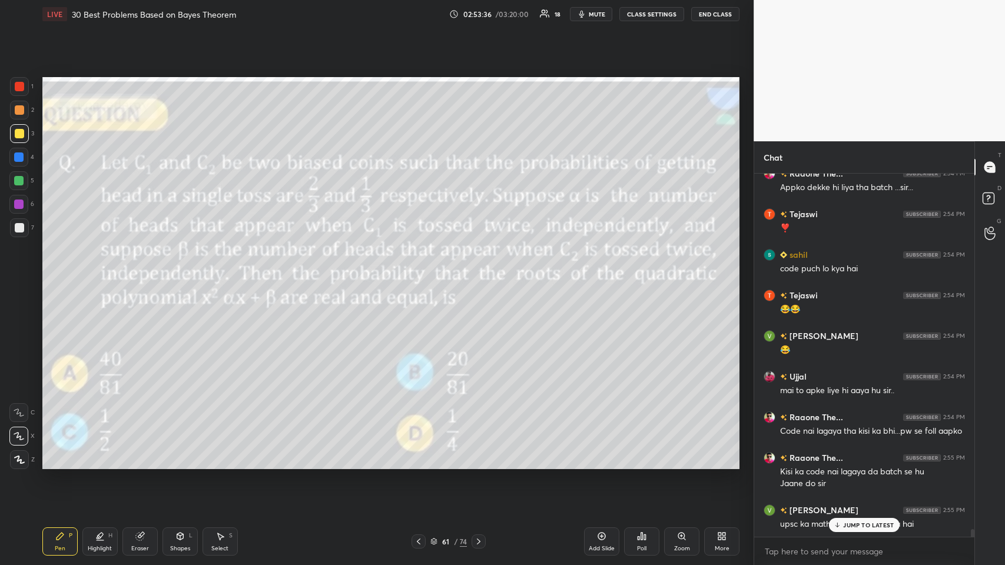
click at [421, 276] on p "JUMP TO LATEST" at bounding box center [868, 524] width 51 height 7
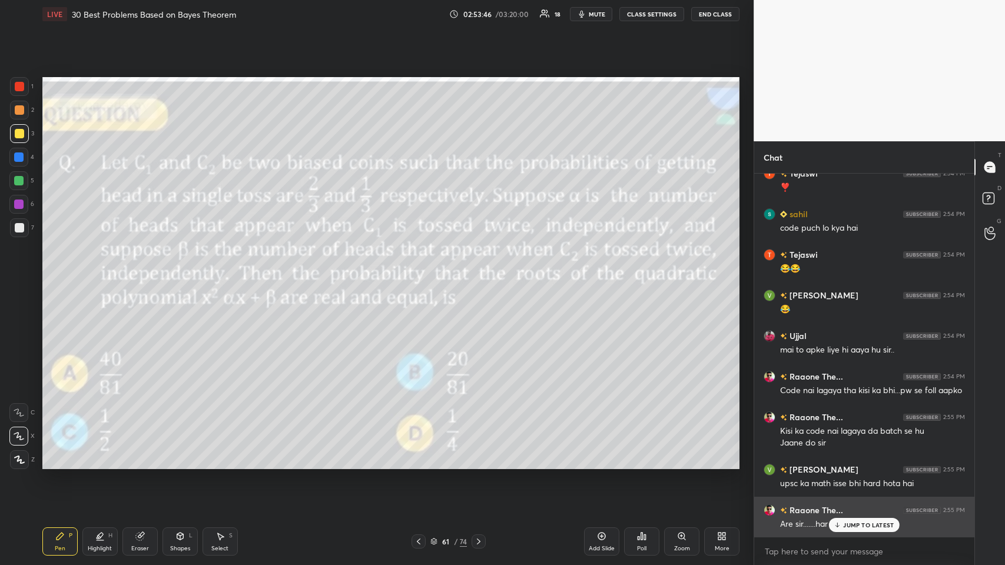
click at [421, 276] on p "JUMP TO LATEST" at bounding box center [868, 524] width 51 height 7
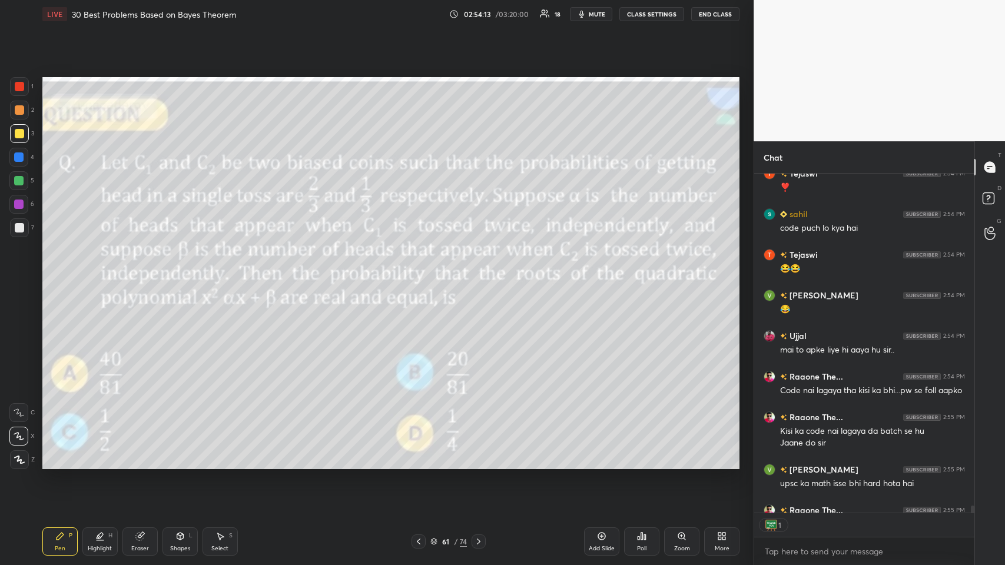
scroll to position [4, 4]
click at [421, 276] on div "JUMP TO LATEST" at bounding box center [864, 501] width 71 height 14
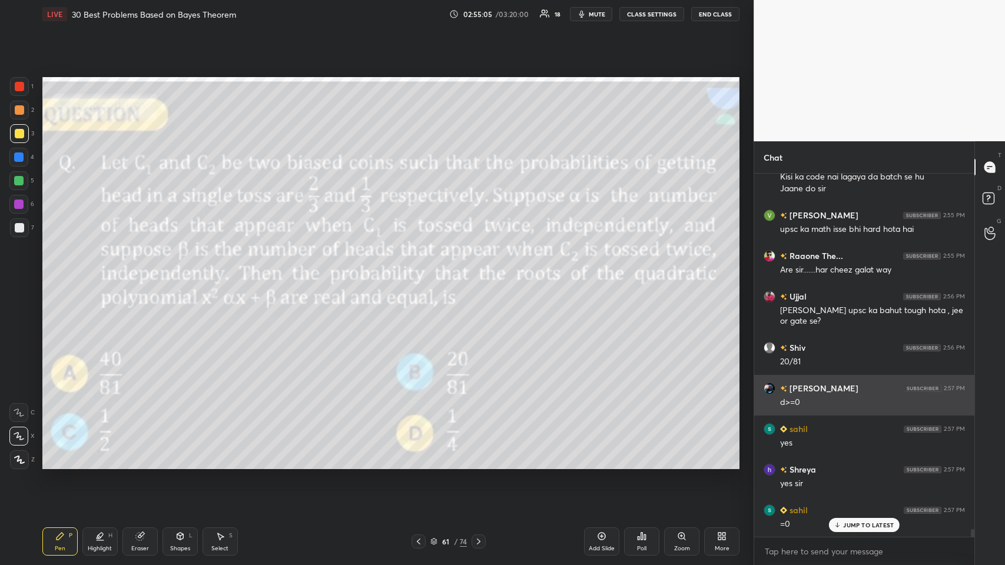
scroll to position [17263, 0]
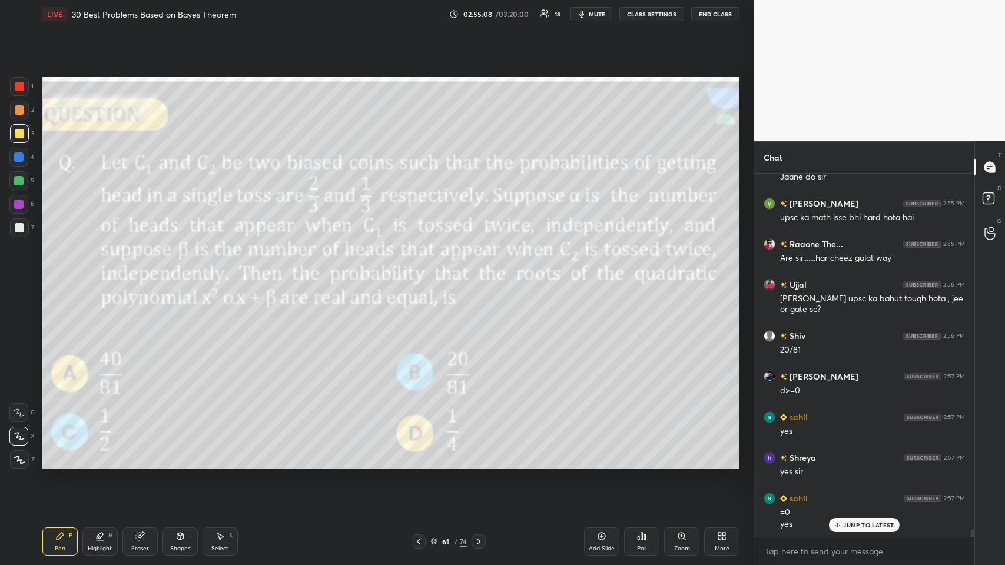
click at [421, 276] on icon at bounding box center [478, 541] width 9 height 9
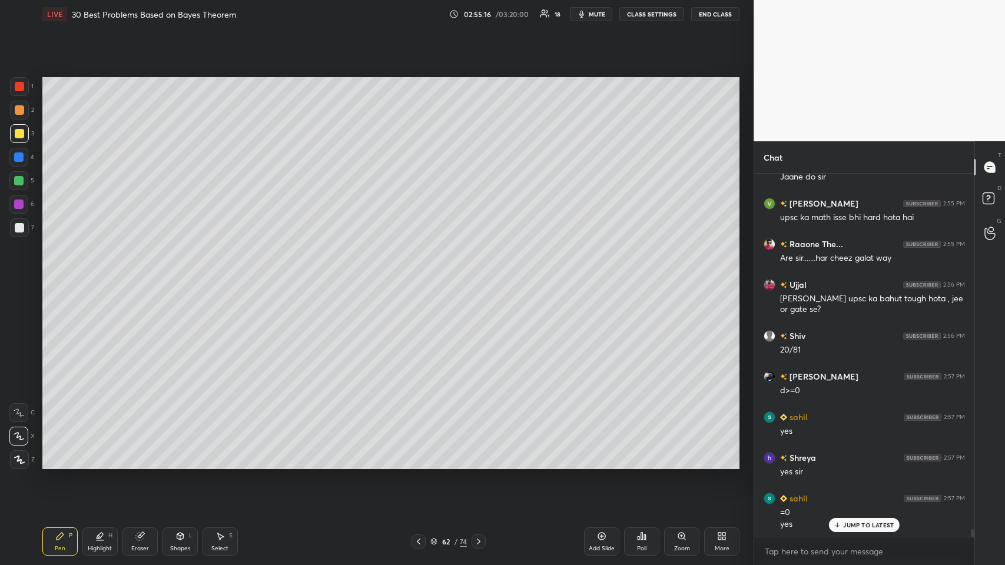
click at [21, 111] on div at bounding box center [19, 109] width 9 height 9
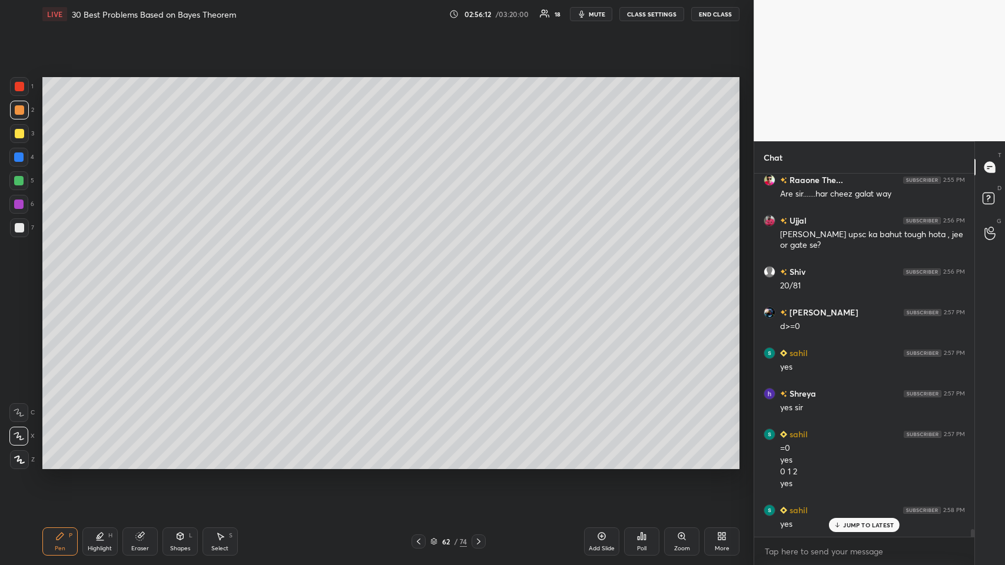
scroll to position [17367, 0]
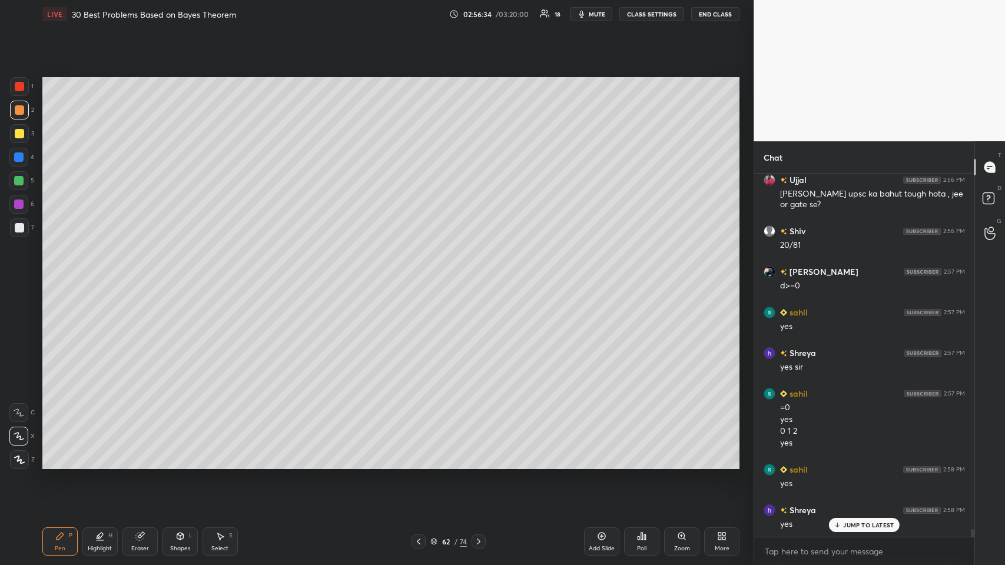
click at [417, 276] on div at bounding box center [418, 541] width 14 height 14
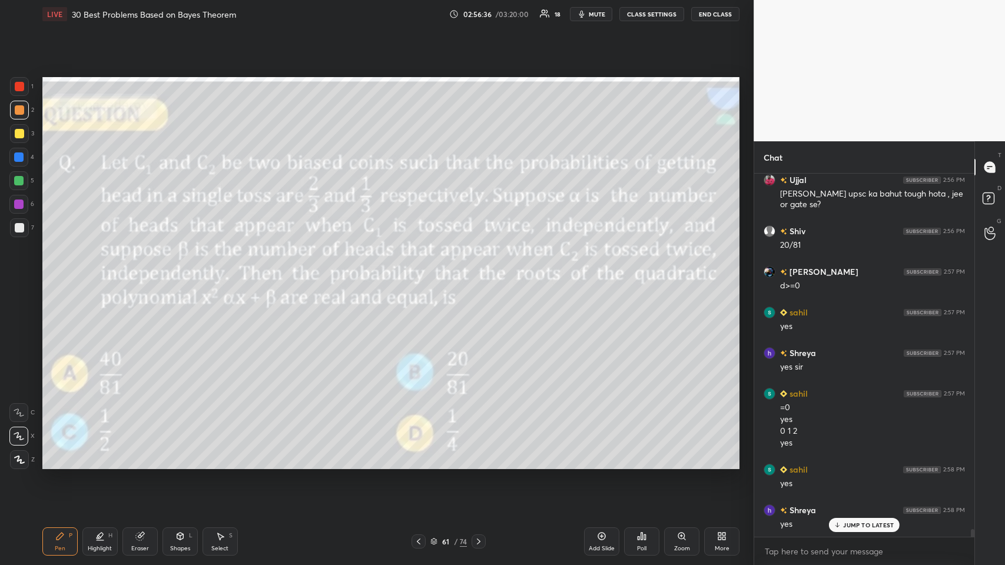
click at [421, 276] on icon at bounding box center [478, 541] width 9 height 9
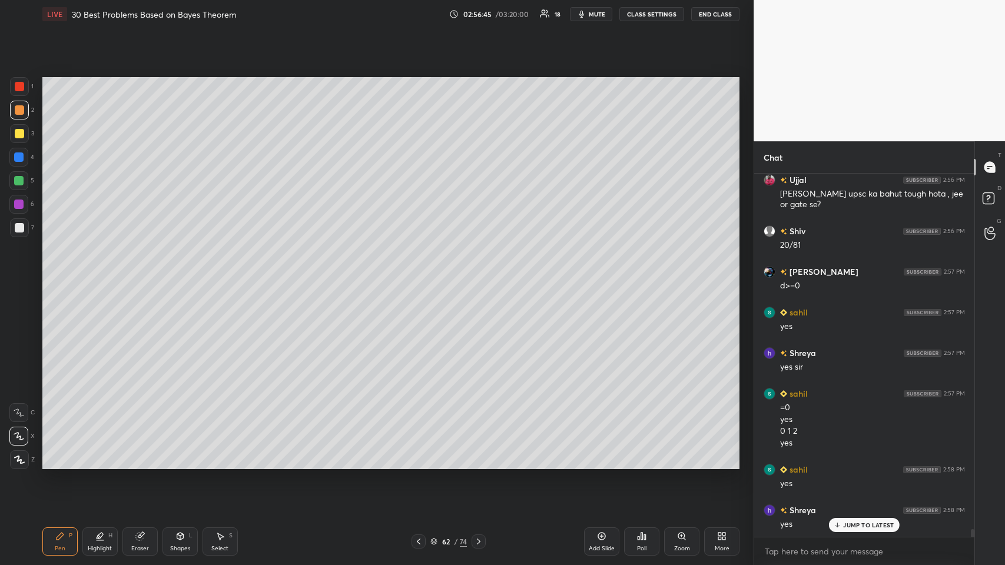
click at [421, 276] on icon at bounding box center [418, 541] width 9 height 9
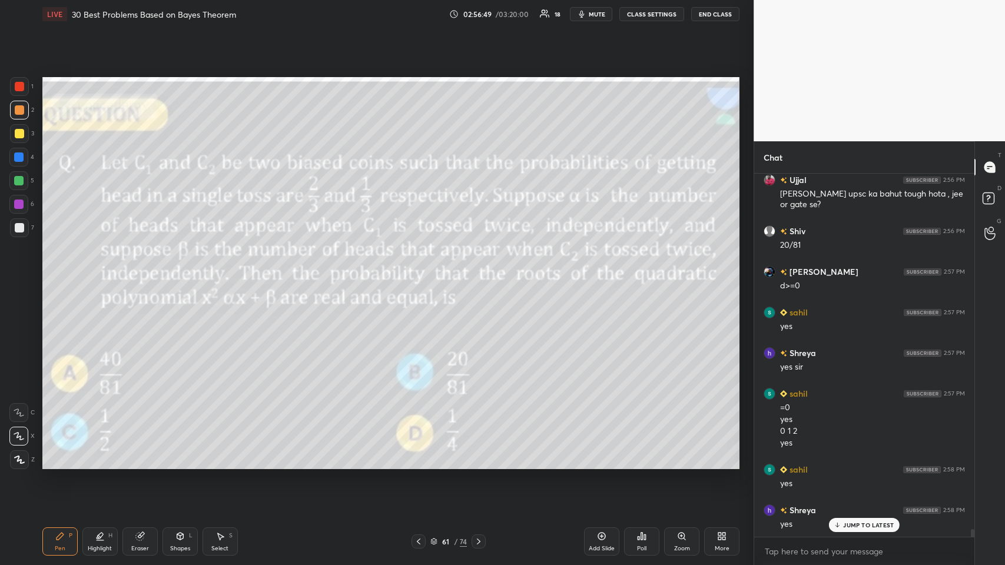
click at [421, 276] on icon at bounding box center [478, 541] width 9 height 9
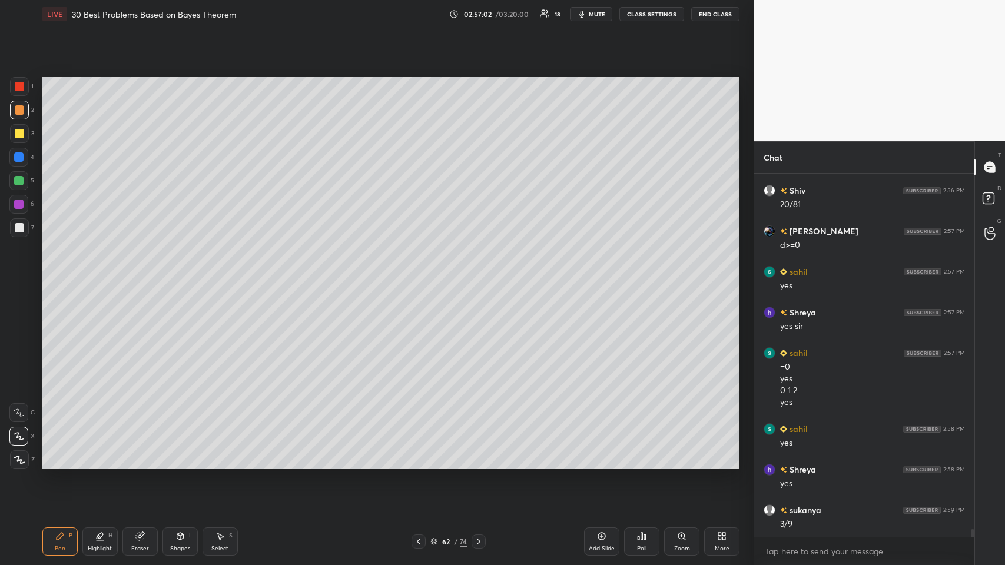
scroll to position [17449, 0]
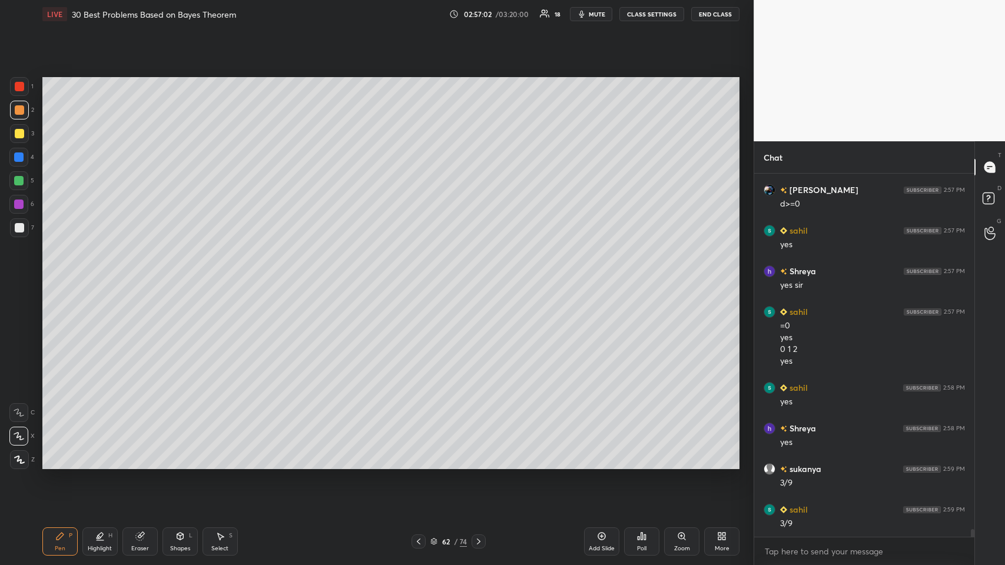
click at [421, 276] on div "3/9" at bounding box center [872, 524] width 185 height 12
click at [142, 276] on icon at bounding box center [141, 535] width 6 height 6
click at [56, 276] on div "Pen P" at bounding box center [59, 541] width 35 height 28
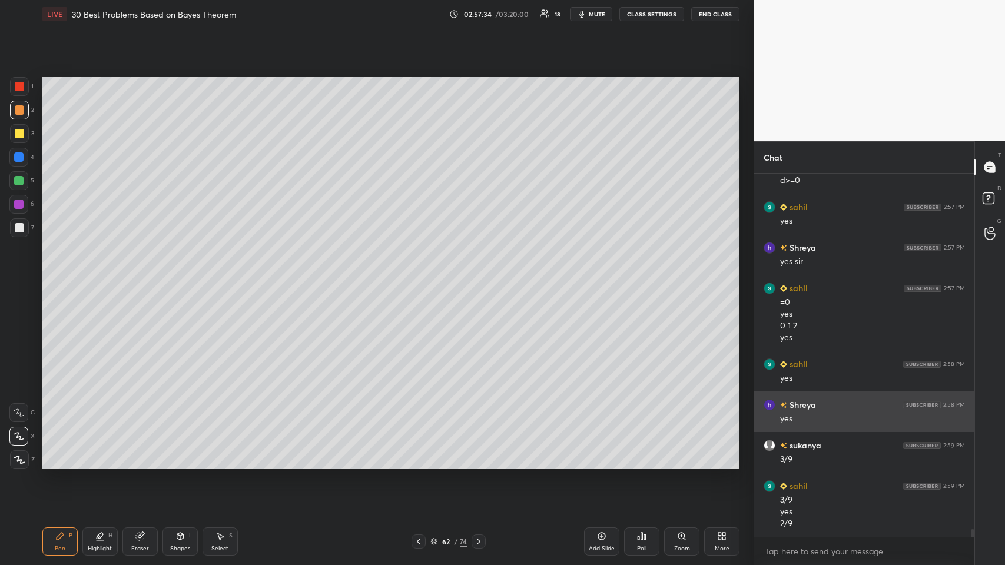
scroll to position [17513, 0]
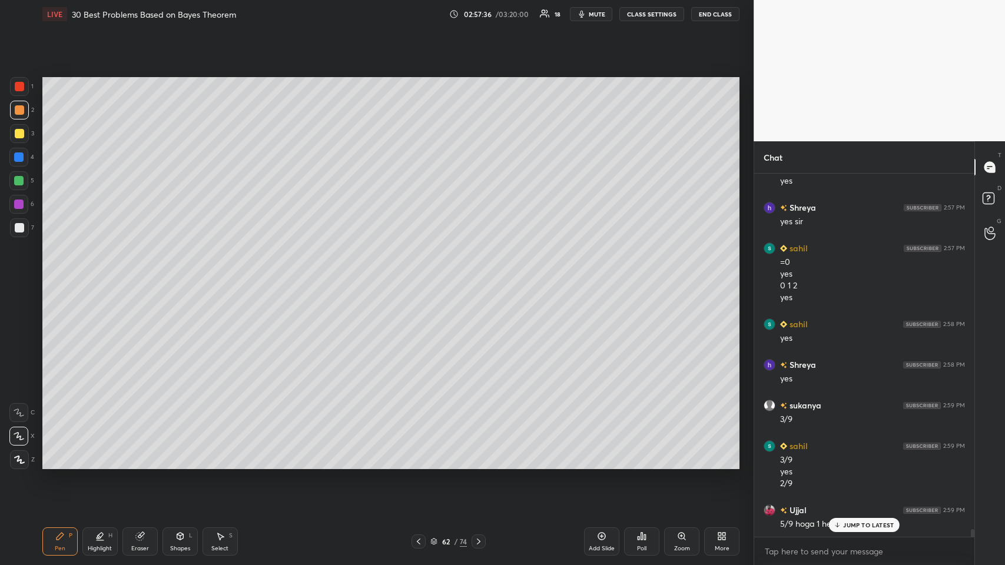
click at [421, 276] on div "JUMP TO LATEST" at bounding box center [864, 525] width 71 height 14
click at [137, 276] on icon at bounding box center [139, 537] width 8 height 8
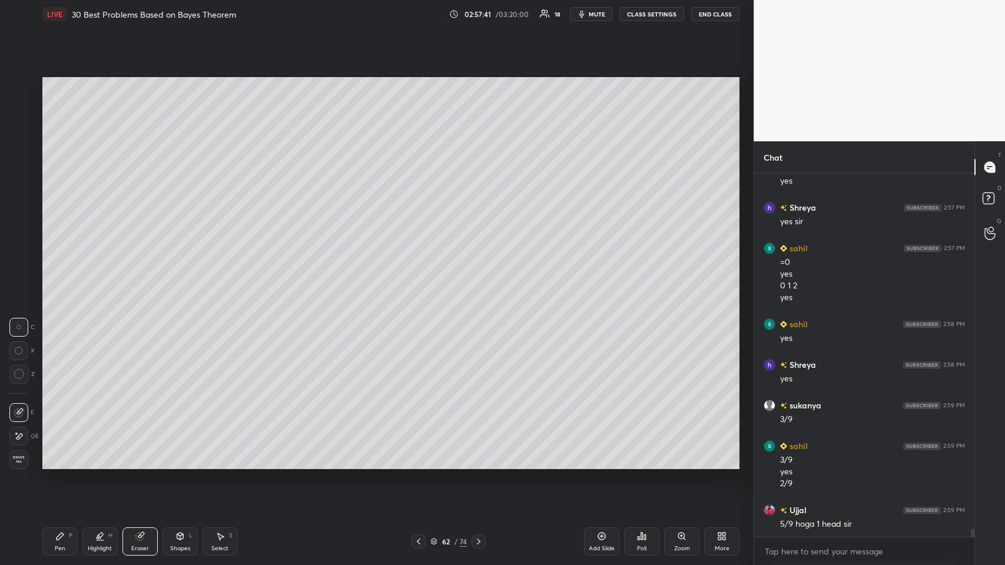
click at [137, 276] on icon at bounding box center [139, 535] width 9 height 9
click at [22, 276] on icon at bounding box center [18, 436] width 9 height 10
click at [65, 276] on div "Pen P" at bounding box center [59, 541] width 35 height 28
click at [137, 276] on div "Eraser" at bounding box center [139, 541] width 35 height 28
click at [137, 276] on icon at bounding box center [139, 536] width 9 height 10
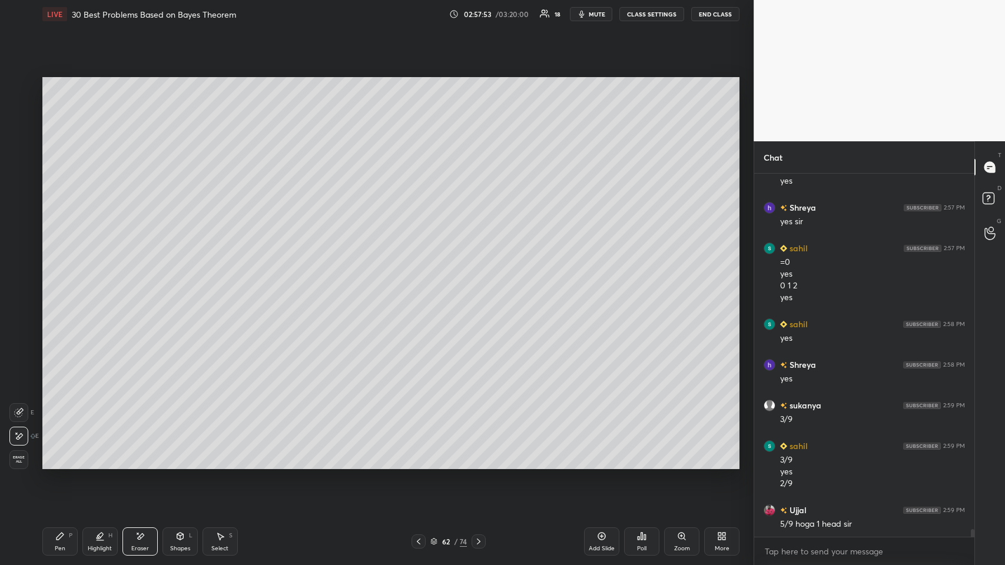
click at [58, 276] on div "Pen P" at bounding box center [59, 541] width 35 height 28
click at [134, 276] on div "Eraser" at bounding box center [139, 541] width 35 height 28
click at [18, 276] on icon at bounding box center [18, 436] width 9 height 10
click at [15, 276] on icon at bounding box center [18, 412] width 9 height 9
click at [18, 276] on div at bounding box center [18, 350] width 19 height 19
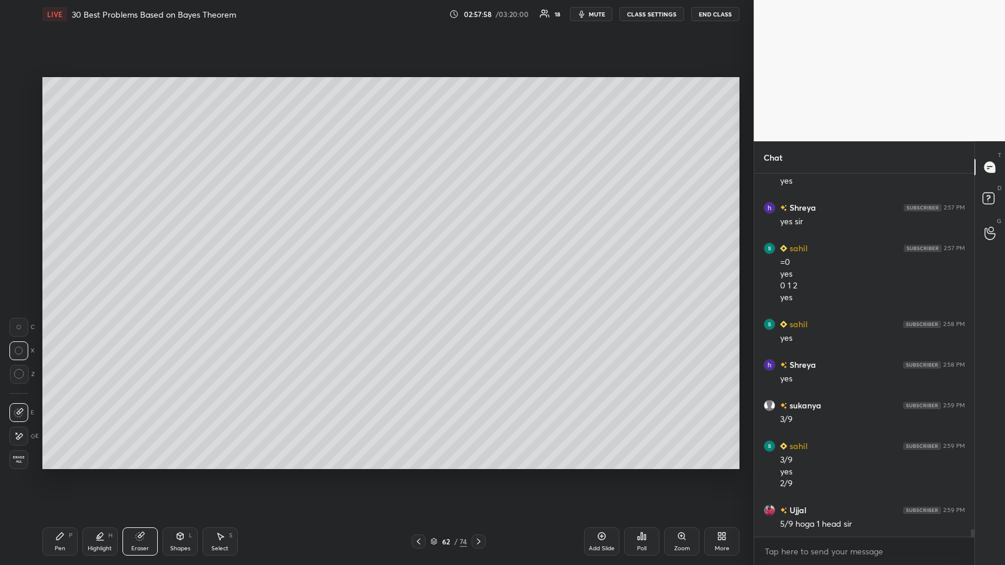
click at [21, 276] on icon at bounding box center [19, 374] width 11 height 11
click at [58, 276] on div "Pen P" at bounding box center [59, 541] width 35 height 28
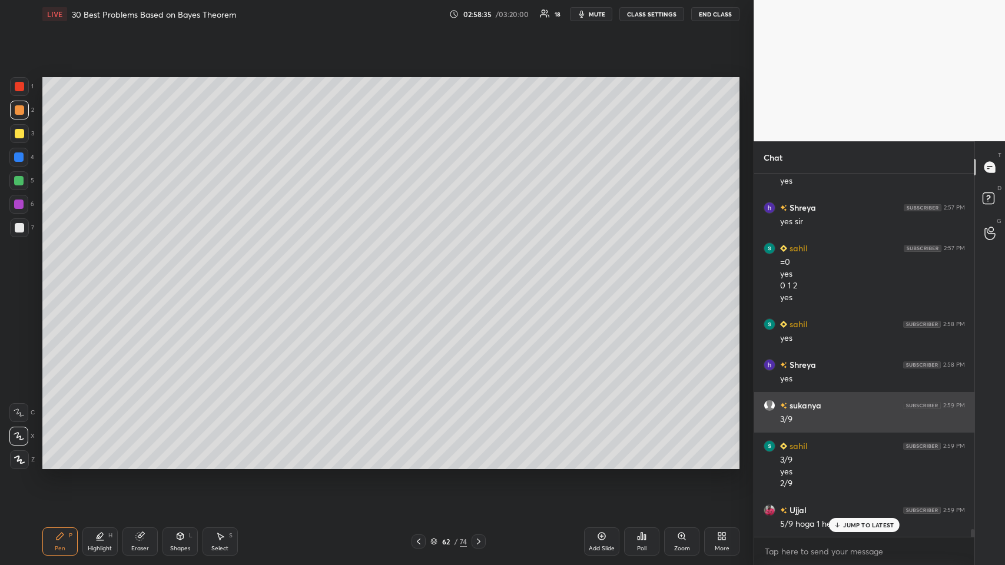
scroll to position [17553, 0]
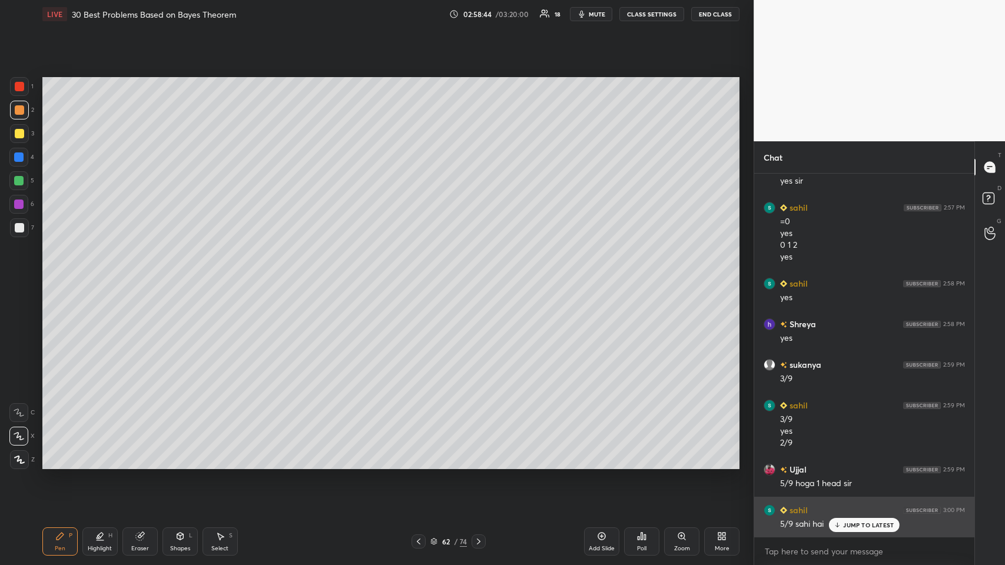
click at [421, 276] on p "JUMP TO LATEST" at bounding box center [868, 524] width 51 height 7
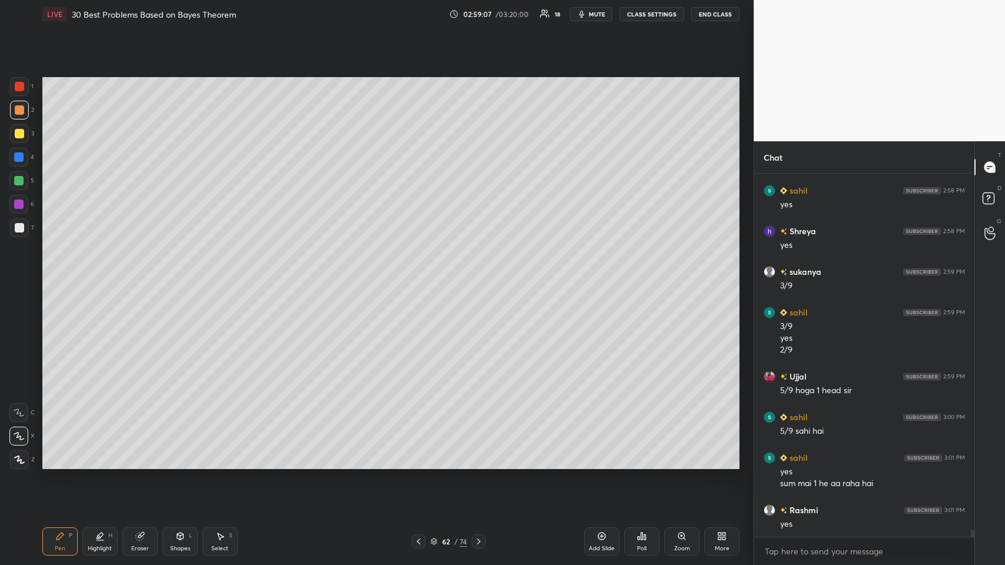
scroll to position [17687, 0]
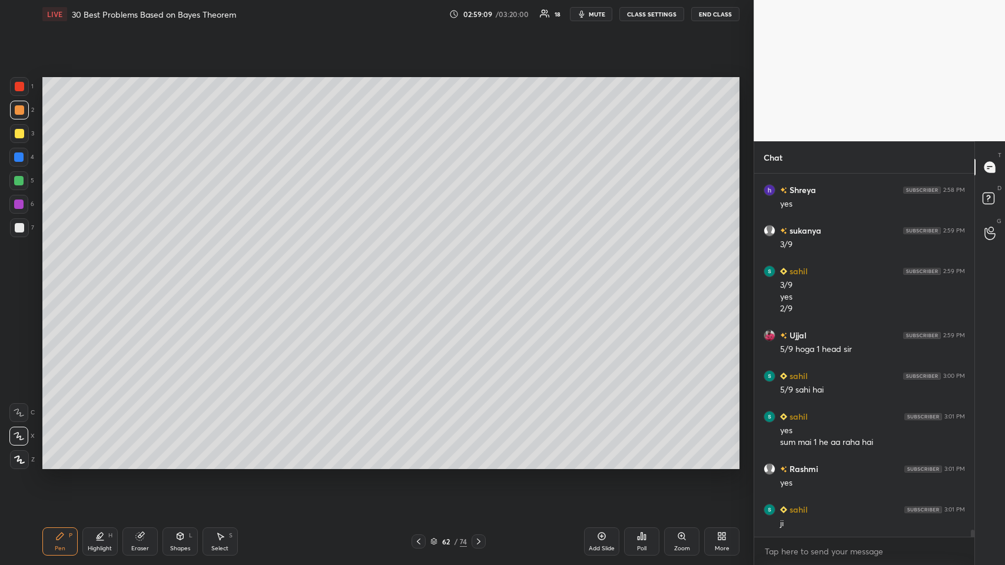
click at [222, 276] on icon at bounding box center [219, 535] width 9 height 9
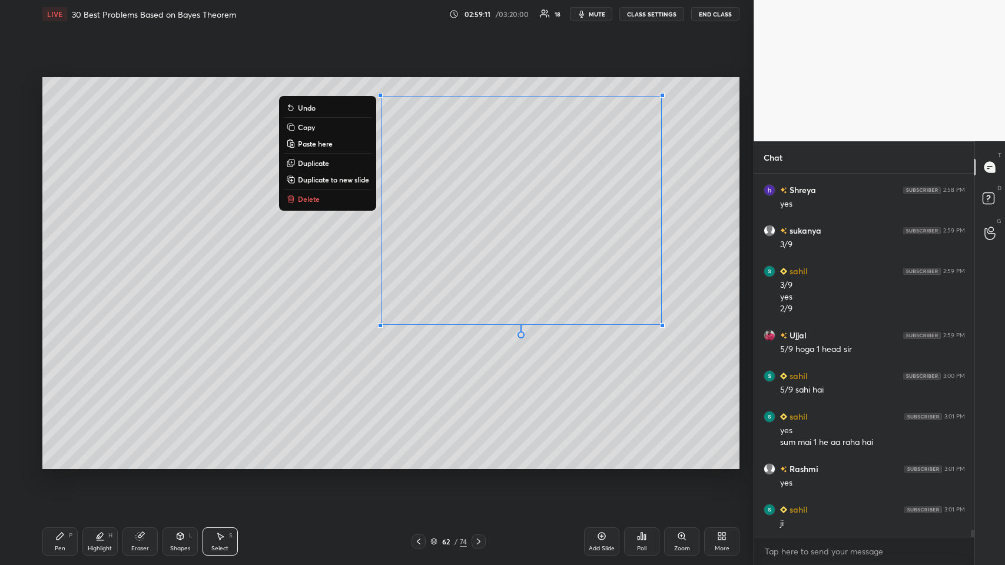
click at [318, 124] on button "Copy" at bounding box center [328, 127] width 88 height 14
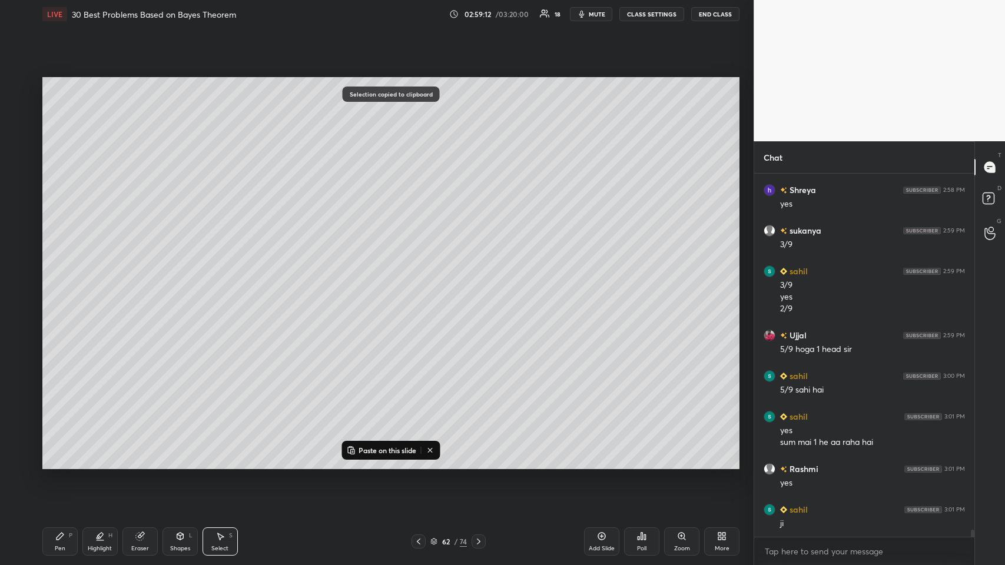
click at [421, 276] on icon at bounding box center [601, 535] width 9 height 9
click at [406, 276] on p "Paste on this slide" at bounding box center [387, 449] width 58 height 9
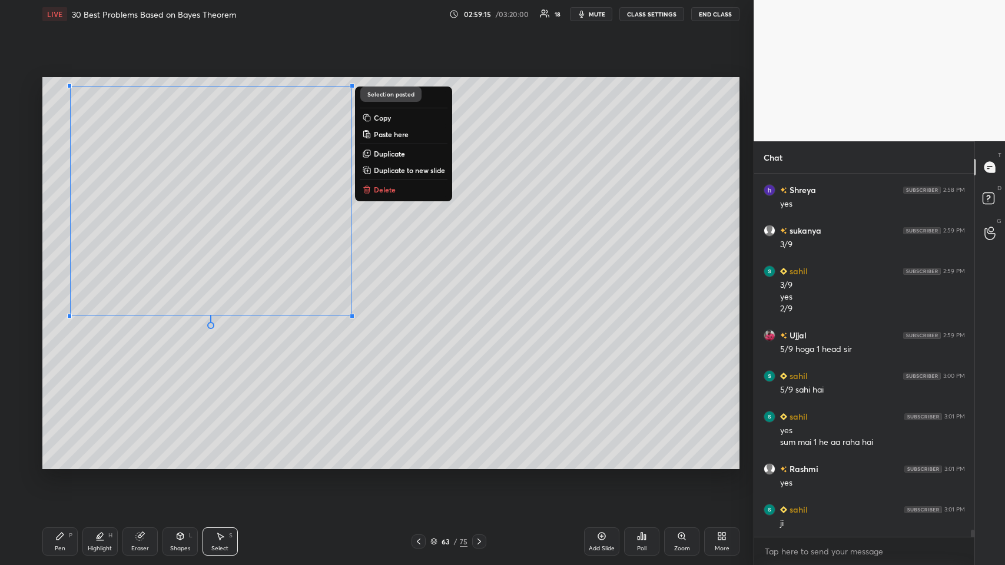
click at [204, 276] on div "0 ° Undo Copy Paste here Duplicate Duplicate to new slide Delete" at bounding box center [390, 273] width 697 height 392
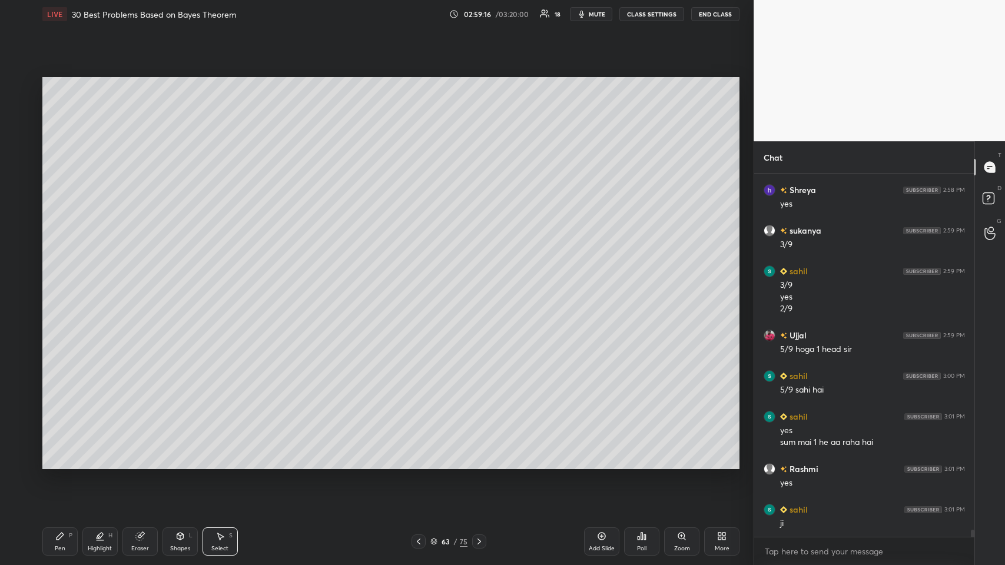
click at [417, 276] on icon at bounding box center [418, 541] width 9 height 9
click at [421, 276] on icon at bounding box center [478, 541] width 9 height 9
click at [62, 276] on icon at bounding box center [59, 536] width 7 height 7
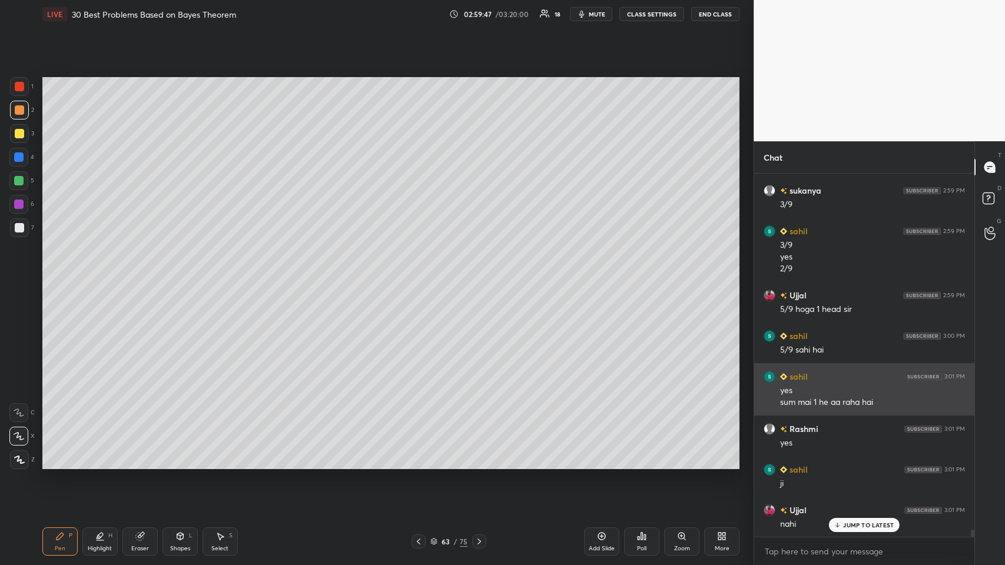
scroll to position [17768, 0]
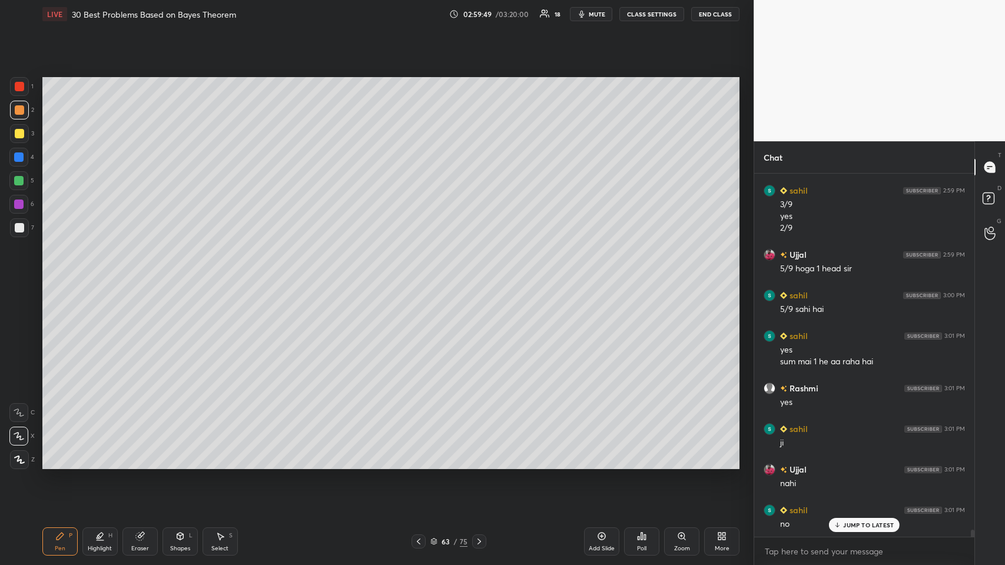
click at [15, 137] on div at bounding box center [19, 133] width 9 height 9
click at [135, 276] on icon at bounding box center [139, 535] width 9 height 9
click at [142, 276] on icon at bounding box center [139, 537] width 8 height 8
click at [18, 276] on div "Erase all" at bounding box center [18, 459] width 19 height 19
click at [22, 230] on div at bounding box center [19, 227] width 9 height 9
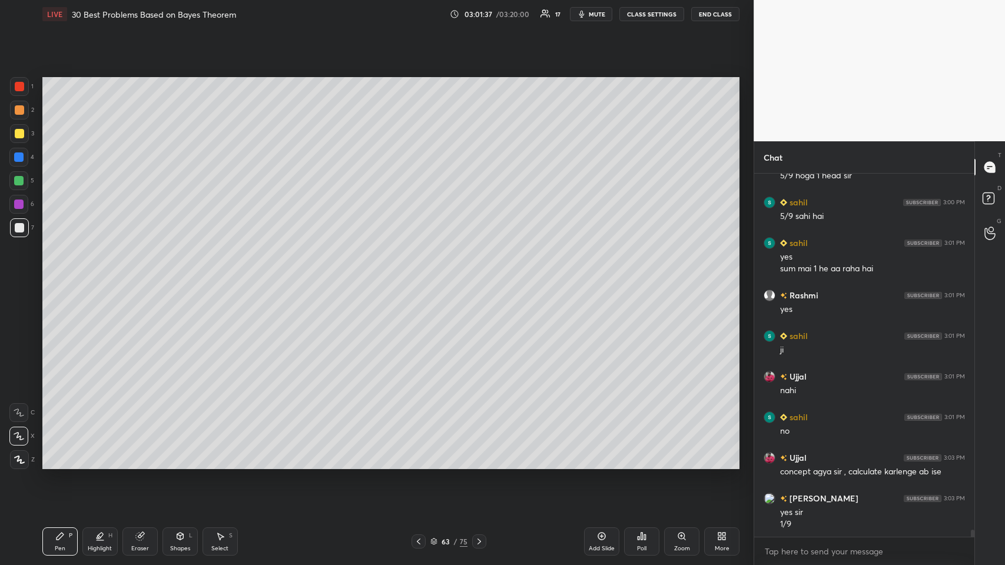
scroll to position [17902, 0]
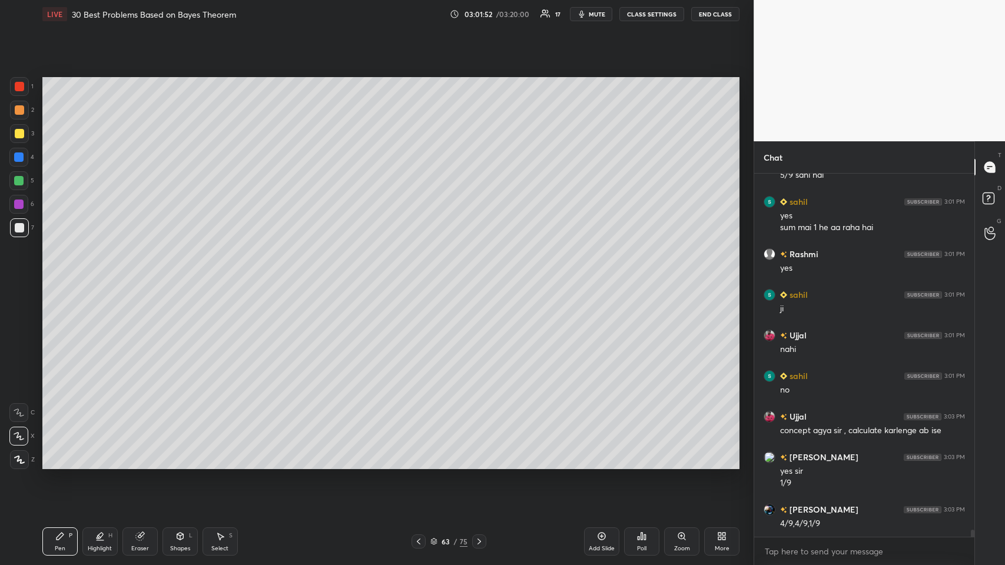
click at [181, 276] on div "Shapes L" at bounding box center [179, 541] width 35 height 28
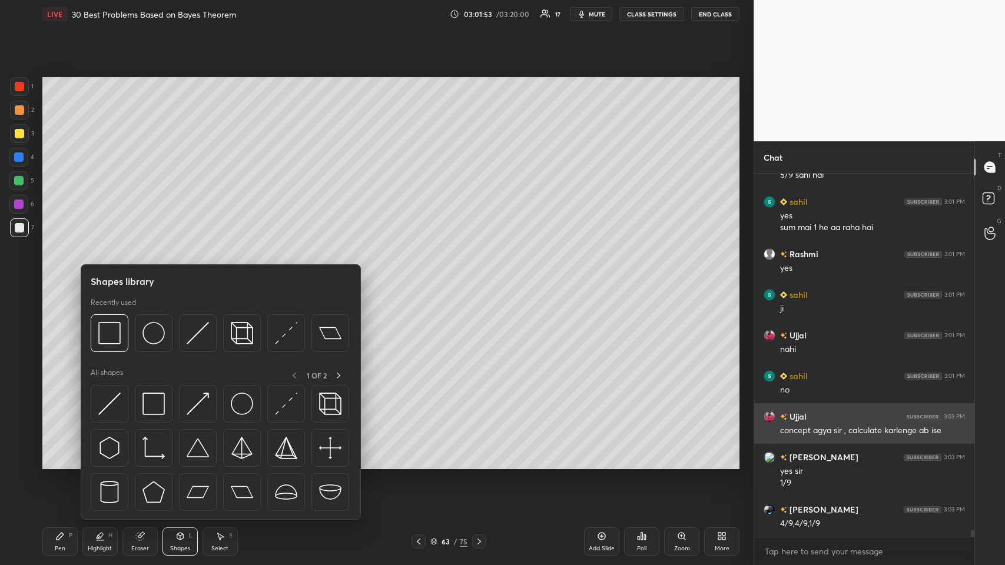
click at [108, 276] on img at bounding box center [109, 333] width 22 height 22
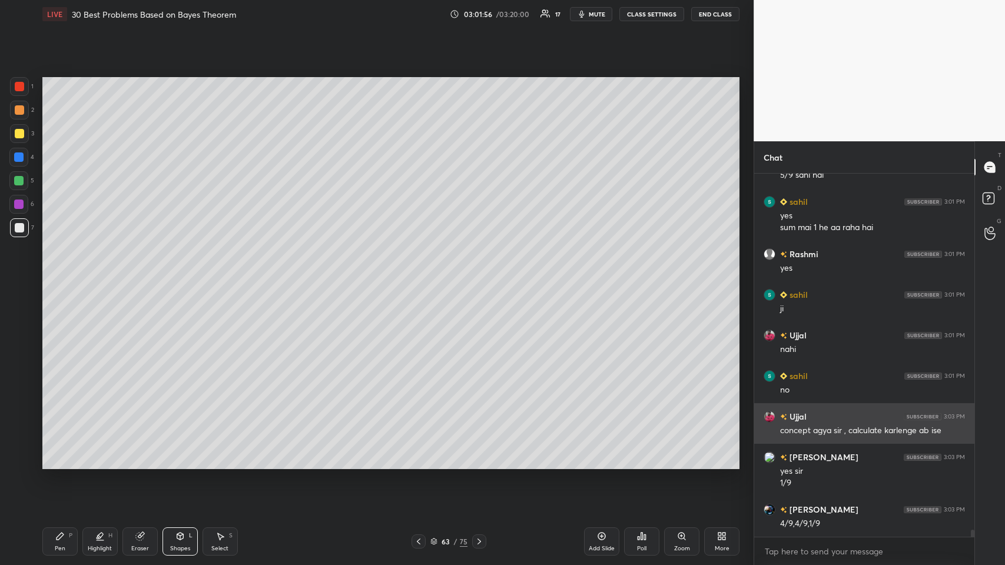
scroll to position [17942, 0]
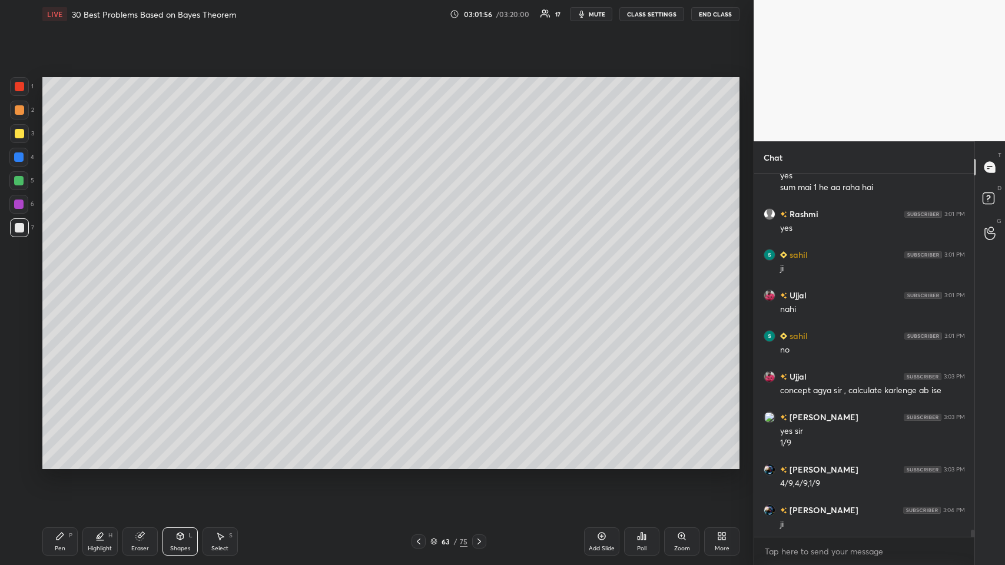
click at [178, 276] on div "Shapes L" at bounding box center [179, 541] width 35 height 28
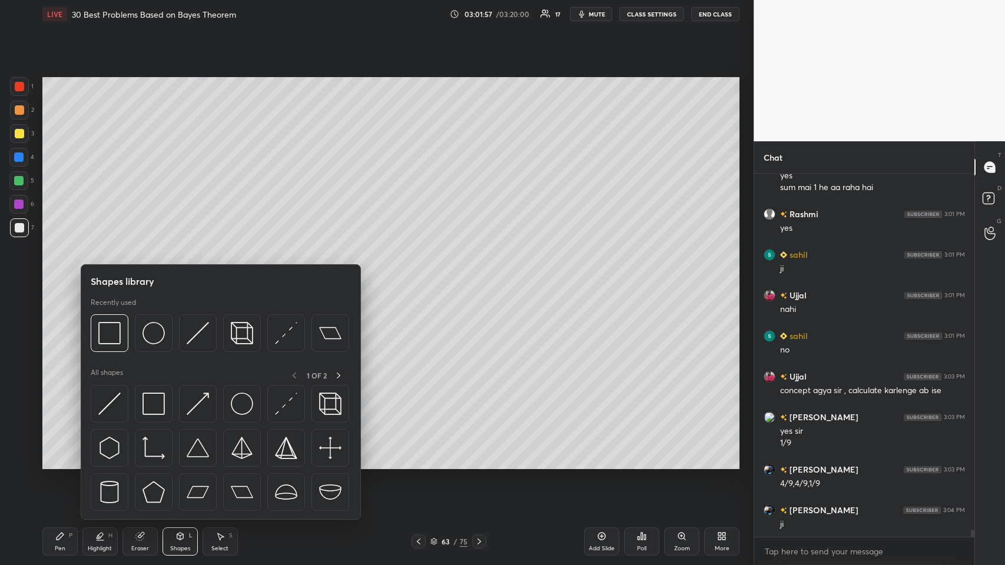
scroll to position [17983, 0]
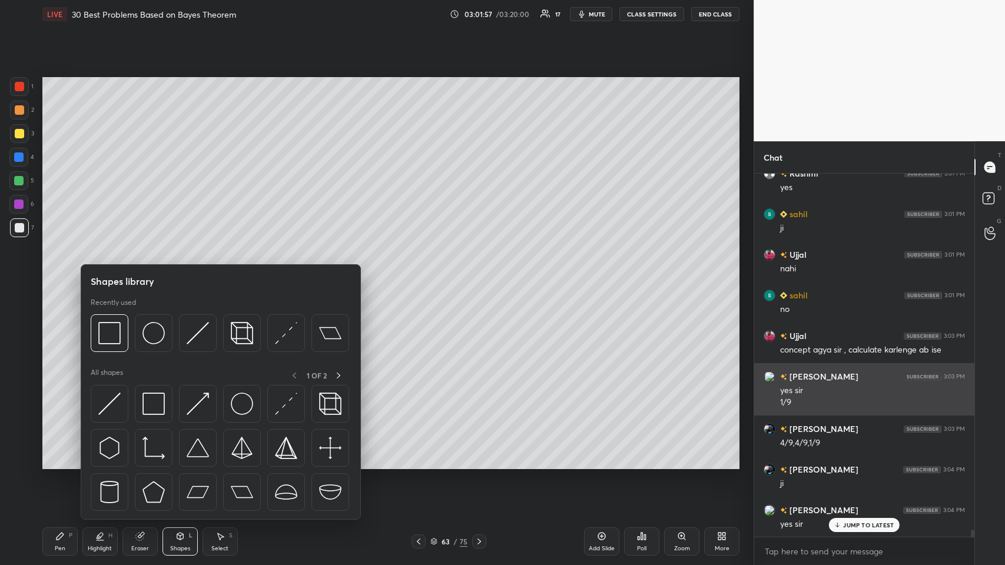
click at [201, 276] on img at bounding box center [198, 333] width 22 height 22
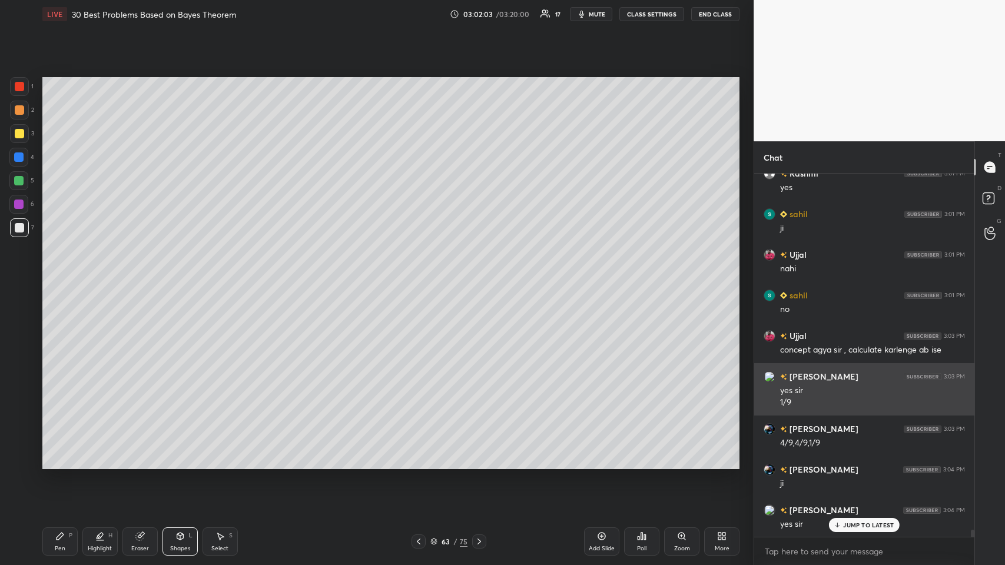
scroll to position [18023, 0]
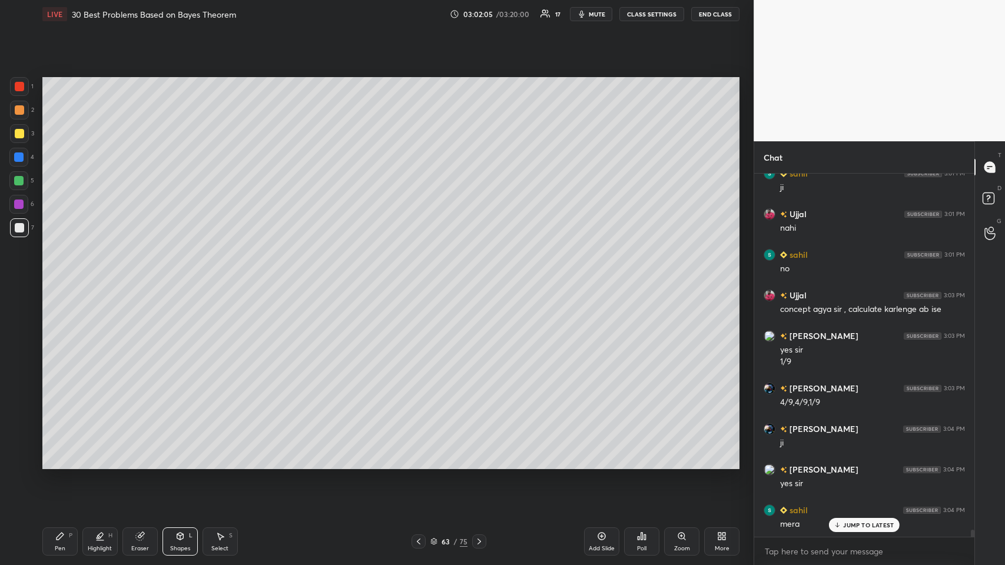
click at [19, 107] on div at bounding box center [19, 109] width 9 height 9
click at [54, 276] on div "Pen P" at bounding box center [59, 541] width 35 height 28
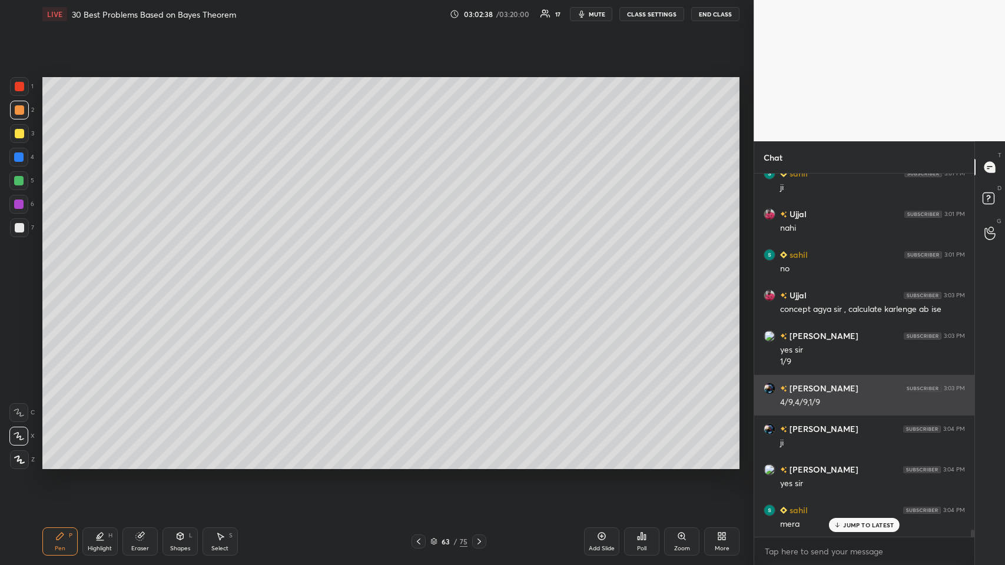
scroll to position [18064, 0]
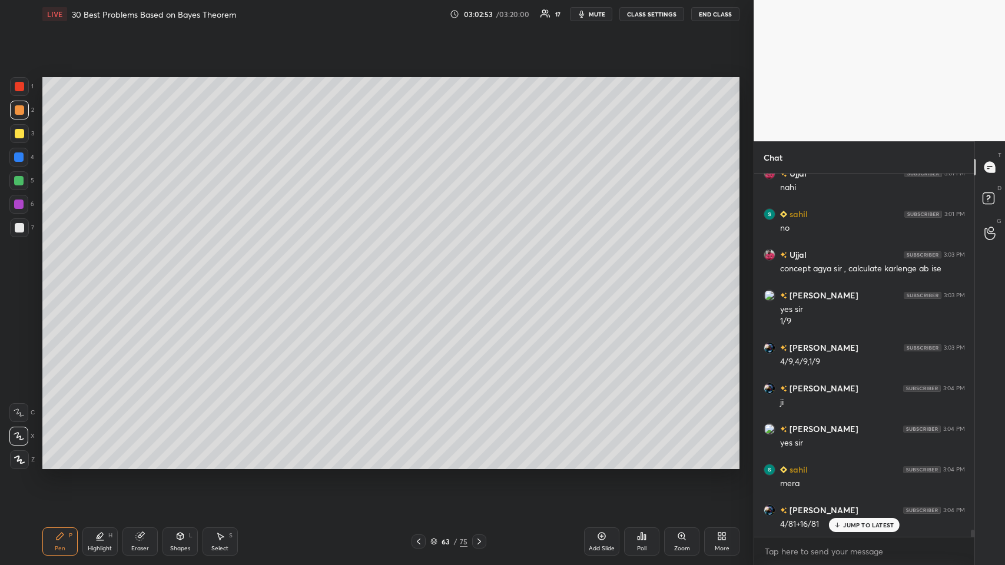
click at [420, 276] on icon at bounding box center [418, 541] width 9 height 9
click at [142, 276] on div "Eraser" at bounding box center [139, 541] width 35 height 28
click at [16, 276] on span "Erase all" at bounding box center [19, 460] width 18 height 8
click at [26, 112] on div at bounding box center [19, 110] width 19 height 19
click at [421, 276] on div at bounding box center [418, 541] width 14 height 14
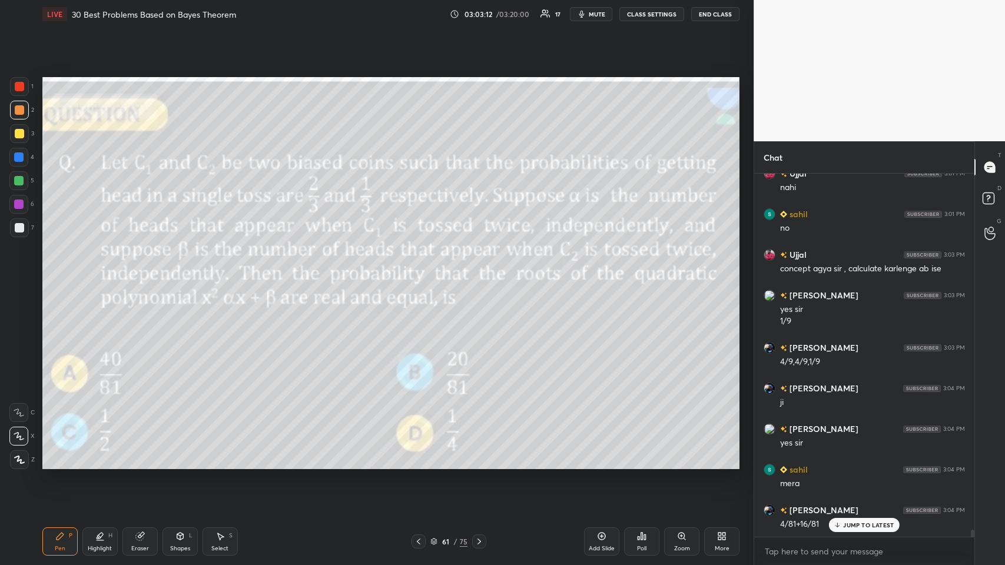
click at [421, 276] on icon at bounding box center [478, 541] width 9 height 9
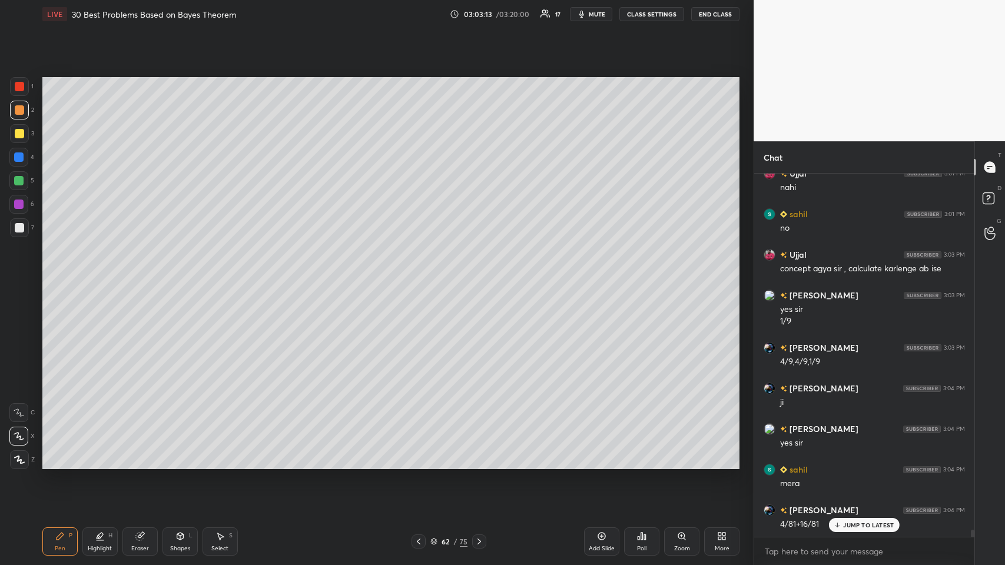
click at [128, 276] on div "Eraser" at bounding box center [139, 541] width 35 height 28
click at [60, 276] on icon at bounding box center [59, 535] width 9 height 9
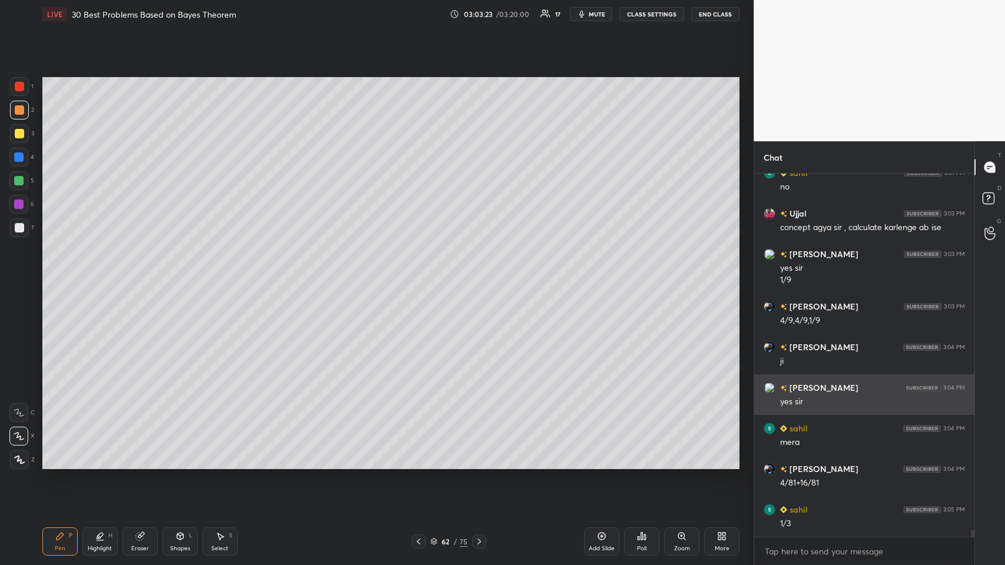
scroll to position [18145, 0]
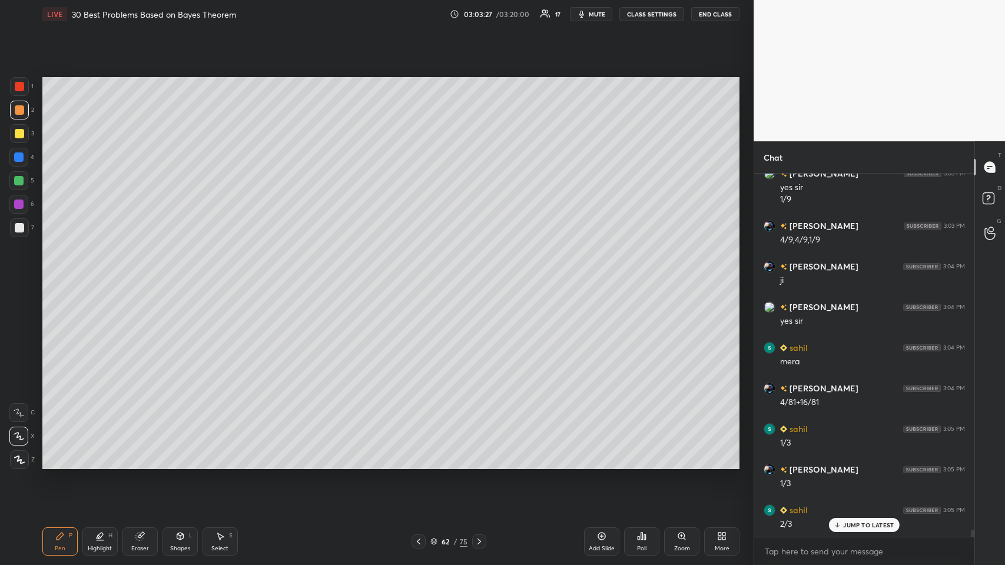
click at [19, 138] on div at bounding box center [19, 133] width 19 height 19
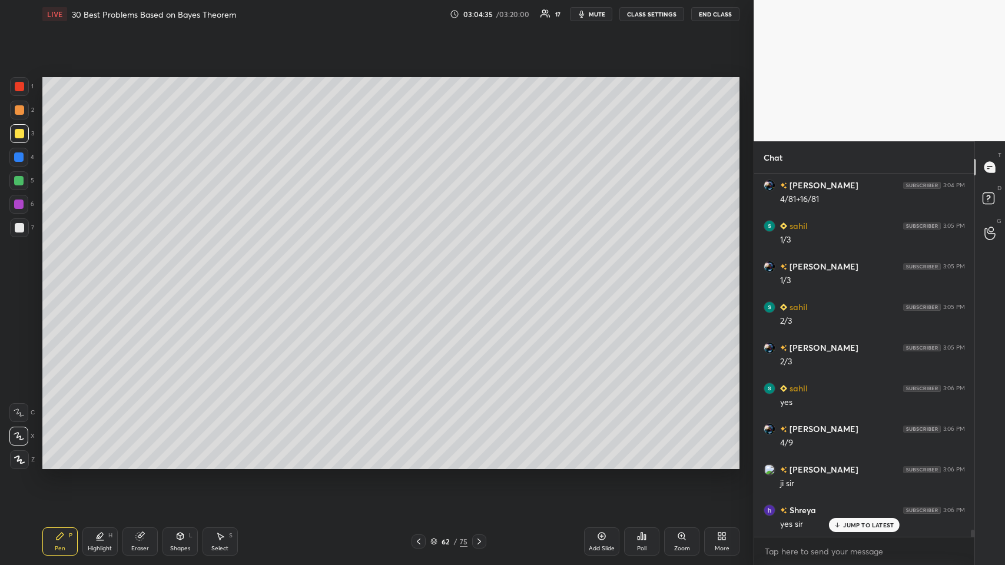
scroll to position [18430, 0]
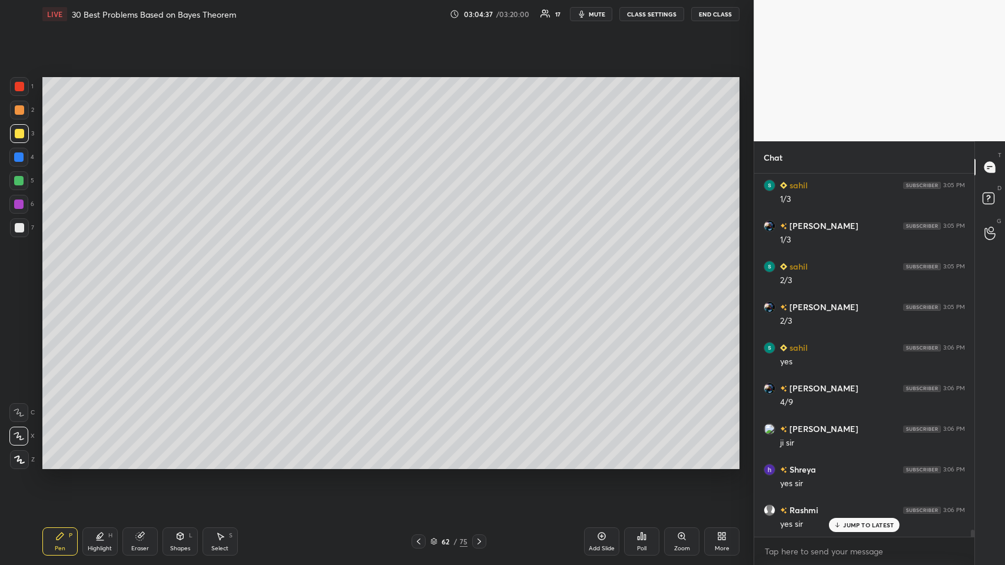
click at [415, 276] on icon at bounding box center [418, 541] width 9 height 9
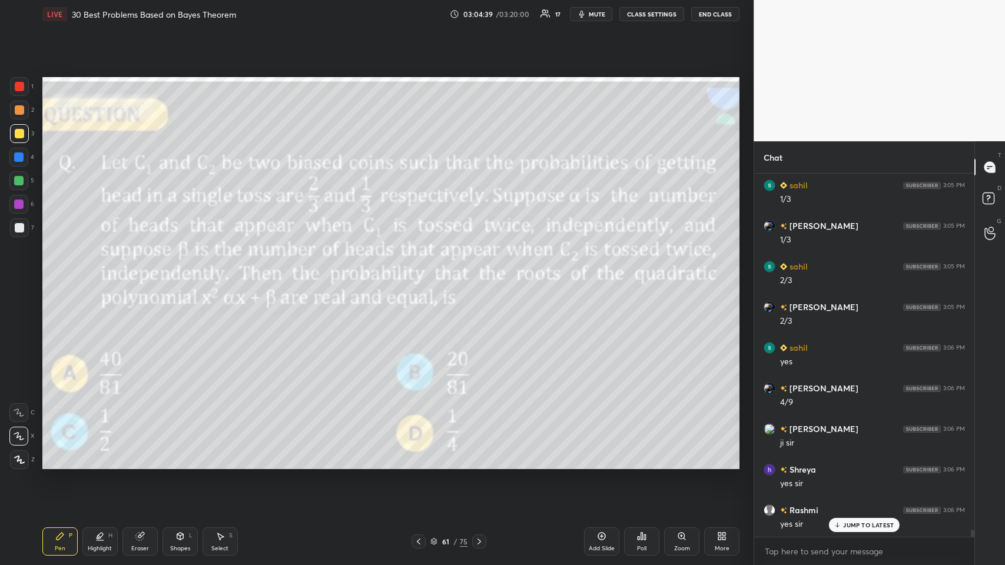
click at [421, 276] on icon at bounding box center [478, 541] width 9 height 9
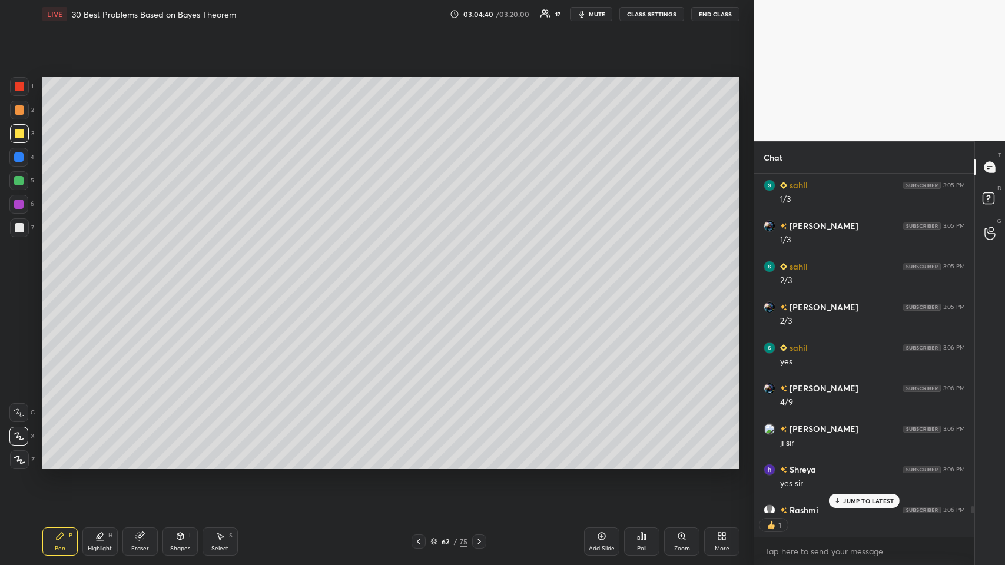
scroll to position [4, 4]
click at [421, 276] on icon at bounding box center [478, 541] width 9 height 9
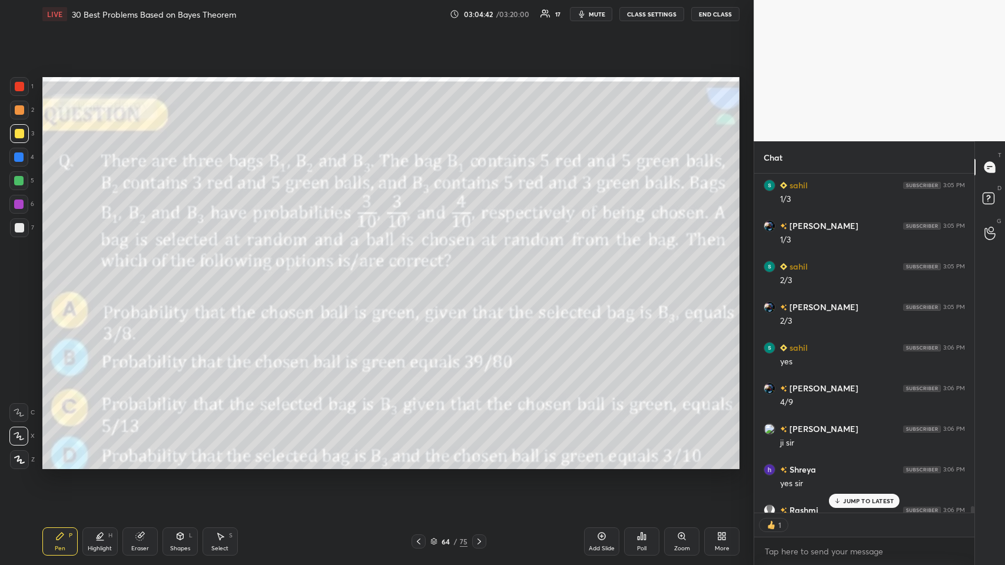
click at [421, 276] on icon at bounding box center [478, 541] width 9 height 9
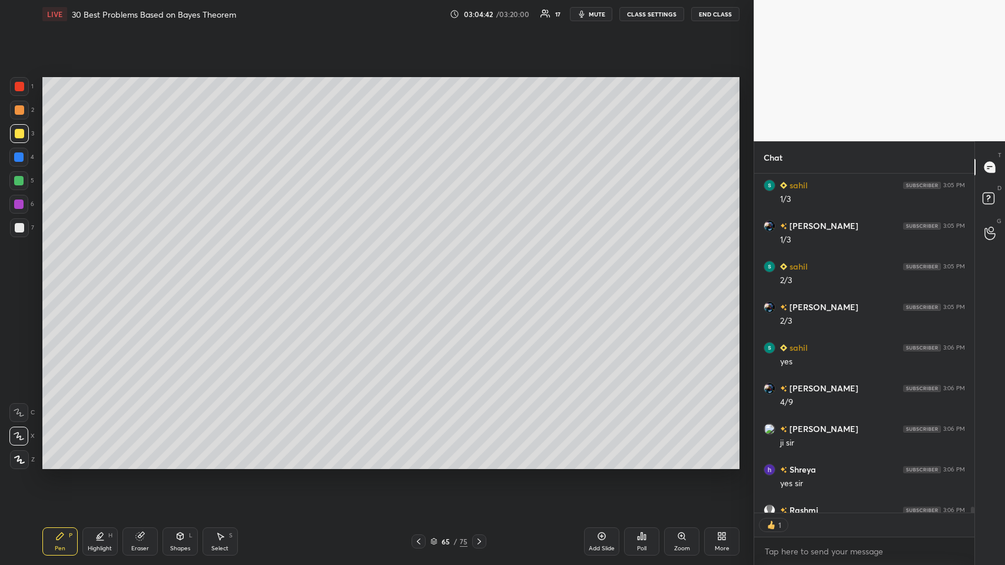
scroll to position [18505, 0]
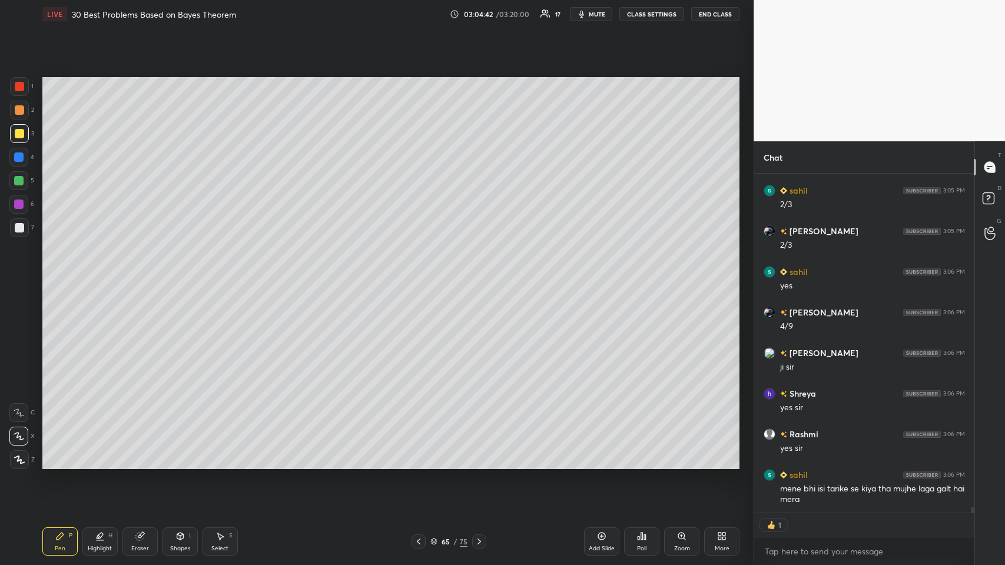
click at [421, 276] on div at bounding box center [479, 541] width 14 height 14
click at [421, 276] on icon at bounding box center [478, 541] width 9 height 9
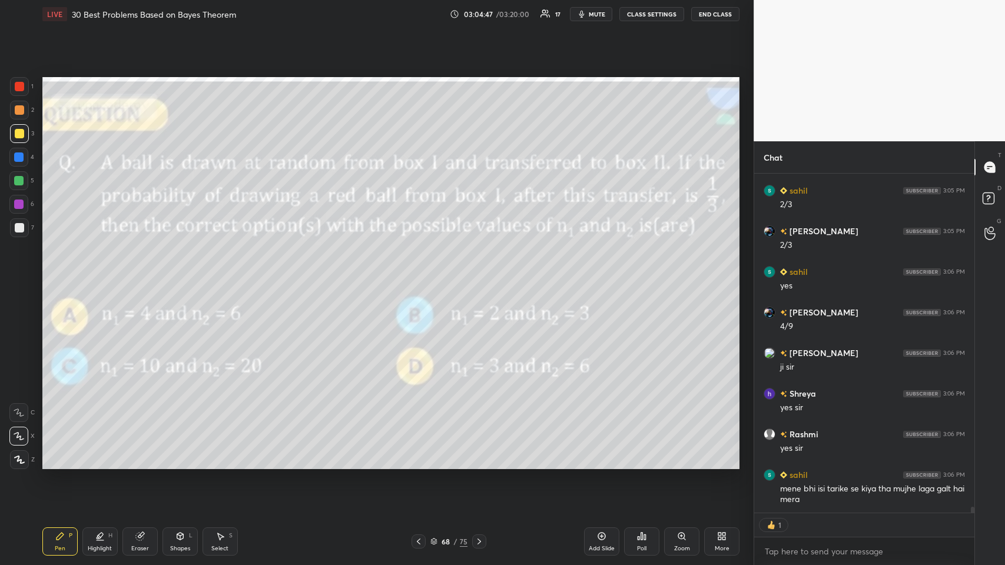
click at [421, 276] on icon at bounding box center [478, 541] width 9 height 9
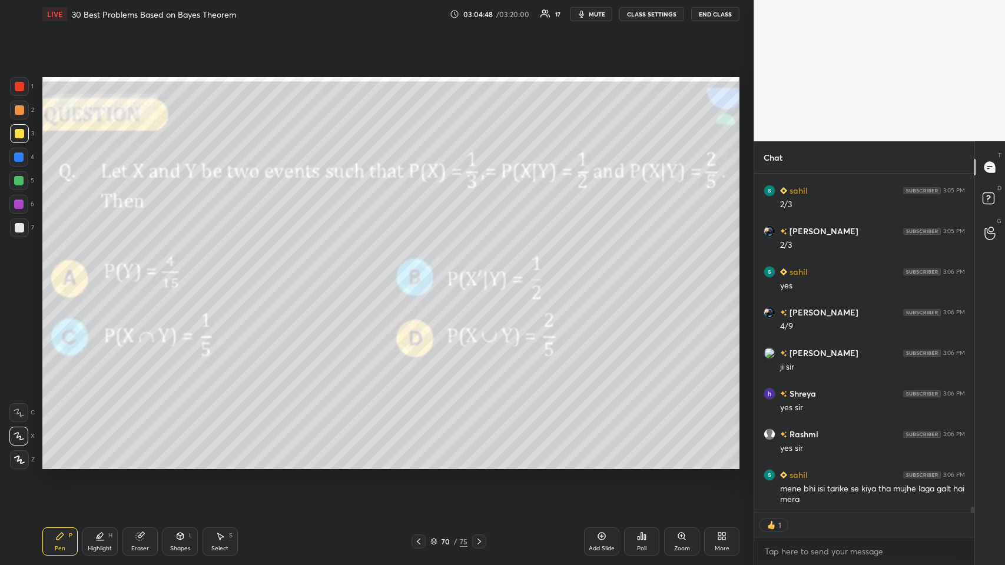
click at [421, 276] on icon at bounding box center [478, 541] width 9 height 9
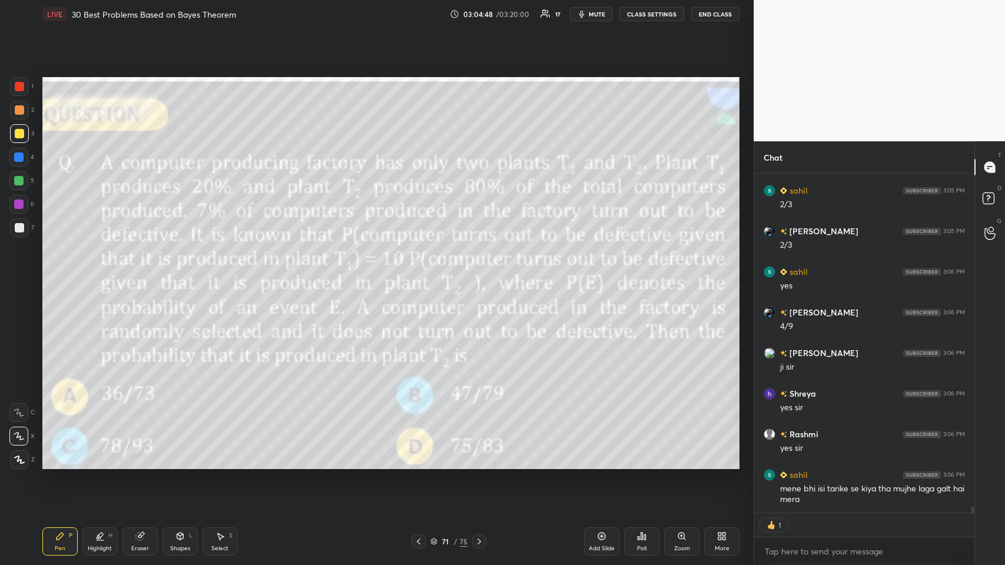
click at [421, 276] on icon at bounding box center [478, 541] width 9 height 9
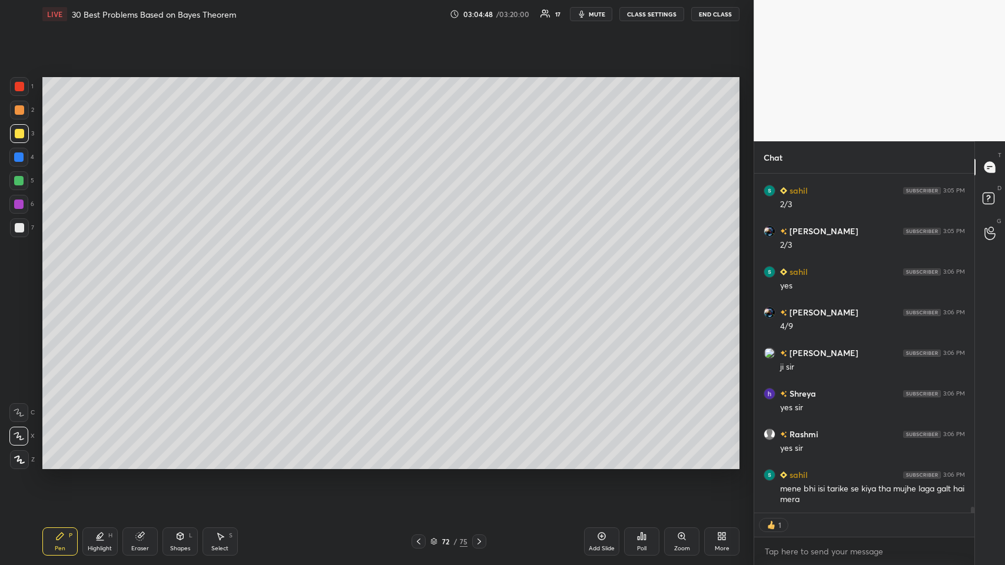
click at [421, 276] on icon at bounding box center [478, 541] width 9 height 9
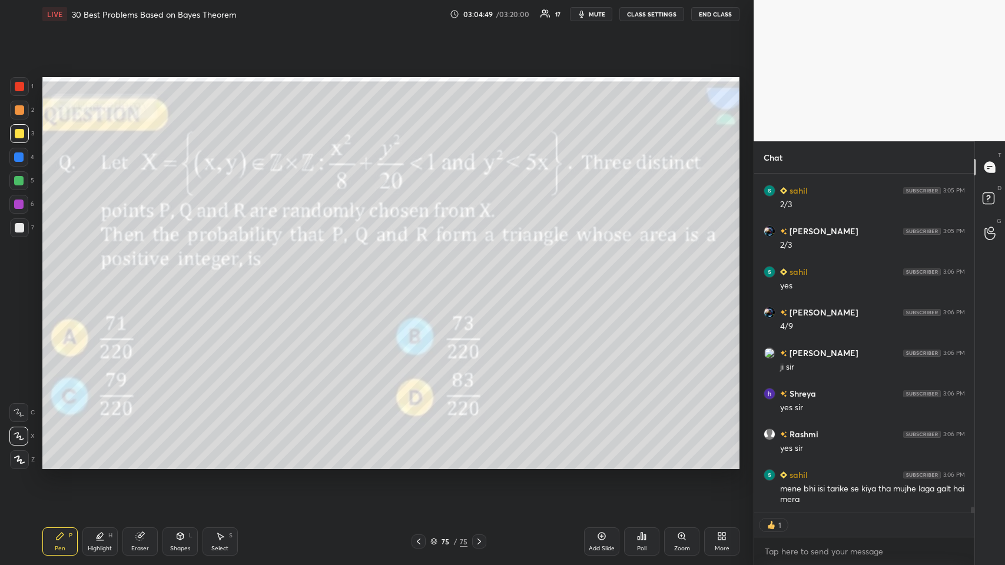
click at [421, 276] on icon at bounding box center [478, 541] width 9 height 9
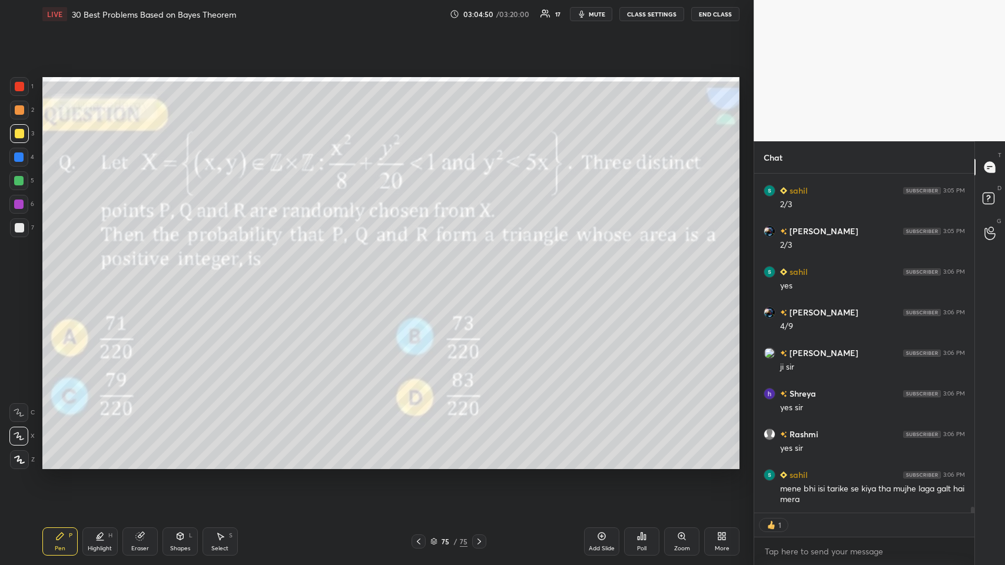
type textarea "x"
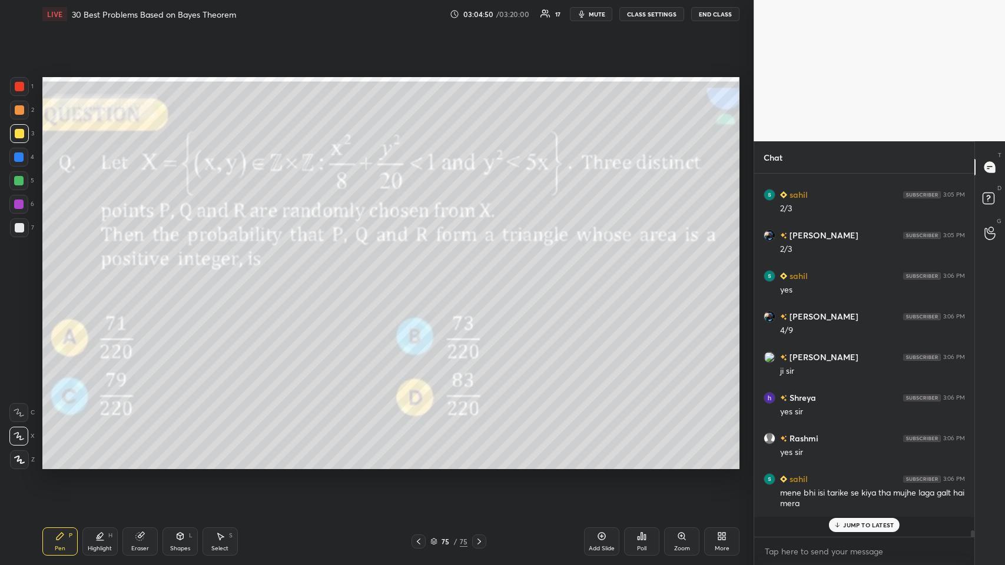
click at [417, 276] on div at bounding box center [418, 541] width 14 height 14
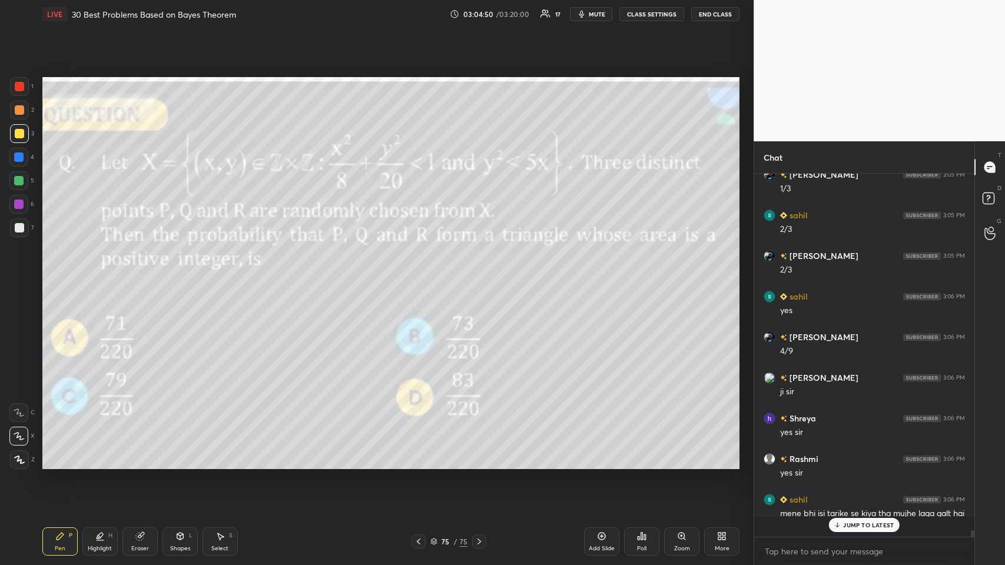
click at [418, 276] on icon at bounding box center [418, 541] width 9 height 9
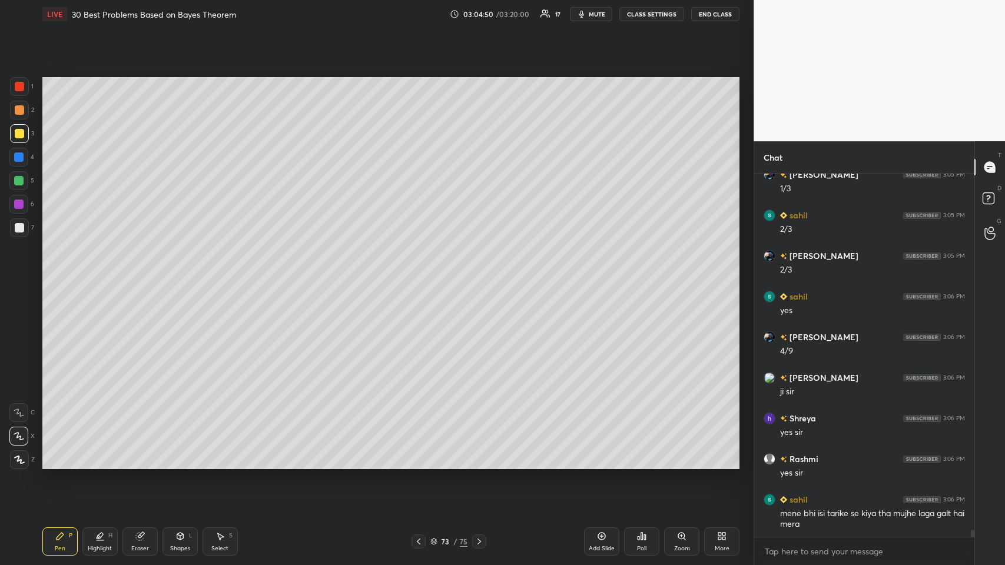
click at [418, 276] on icon at bounding box center [418, 541] width 9 height 9
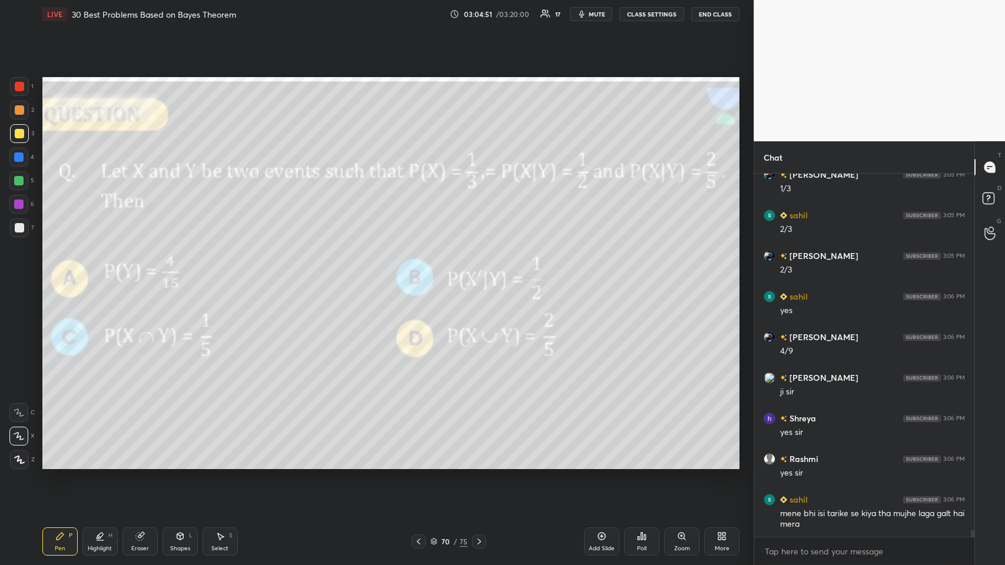
click at [418, 276] on icon at bounding box center [418, 541] width 9 height 9
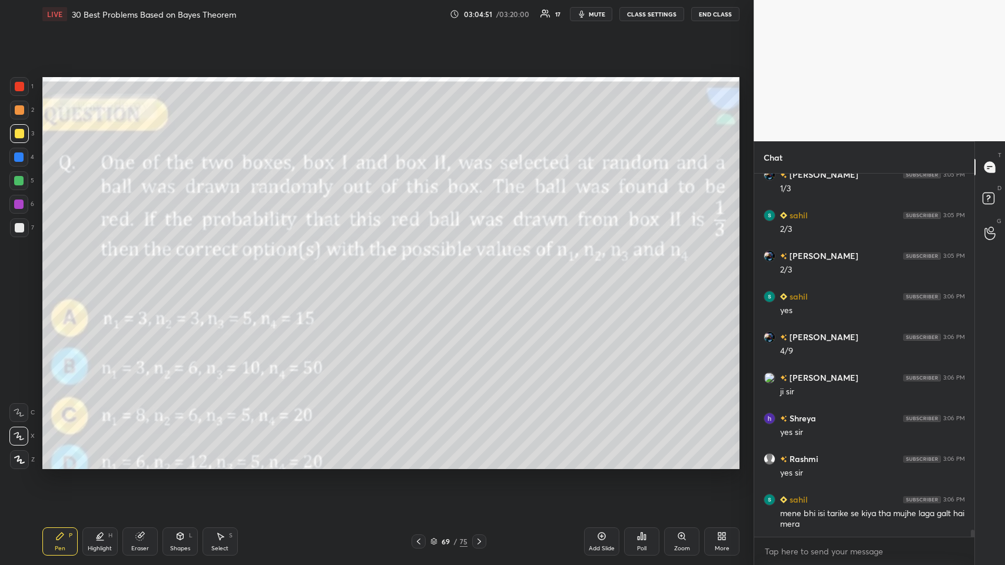
click at [419, 276] on icon at bounding box center [418, 541] width 9 height 9
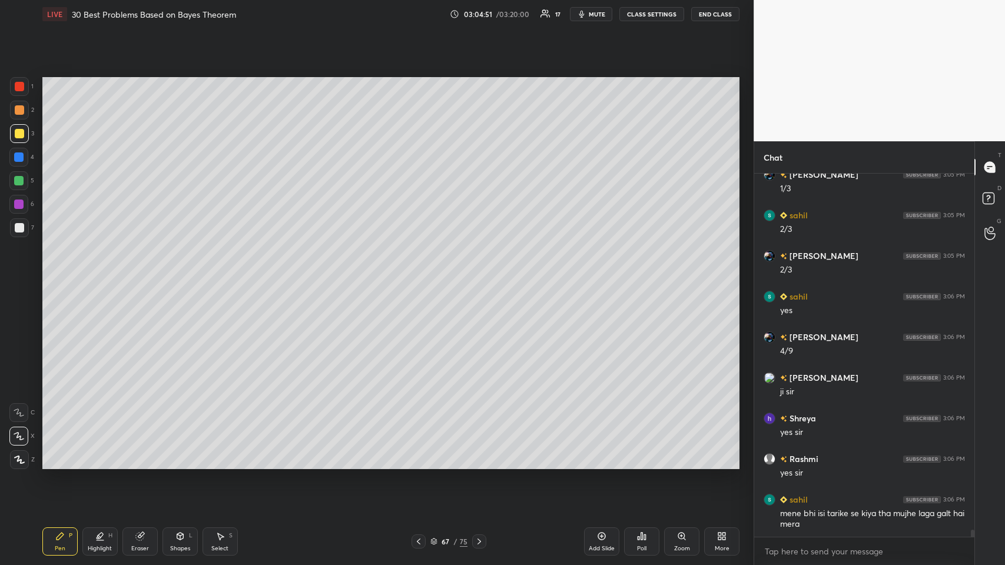
click at [419, 276] on icon at bounding box center [418, 541] width 9 height 9
click at [418, 276] on icon at bounding box center [418, 541] width 9 height 9
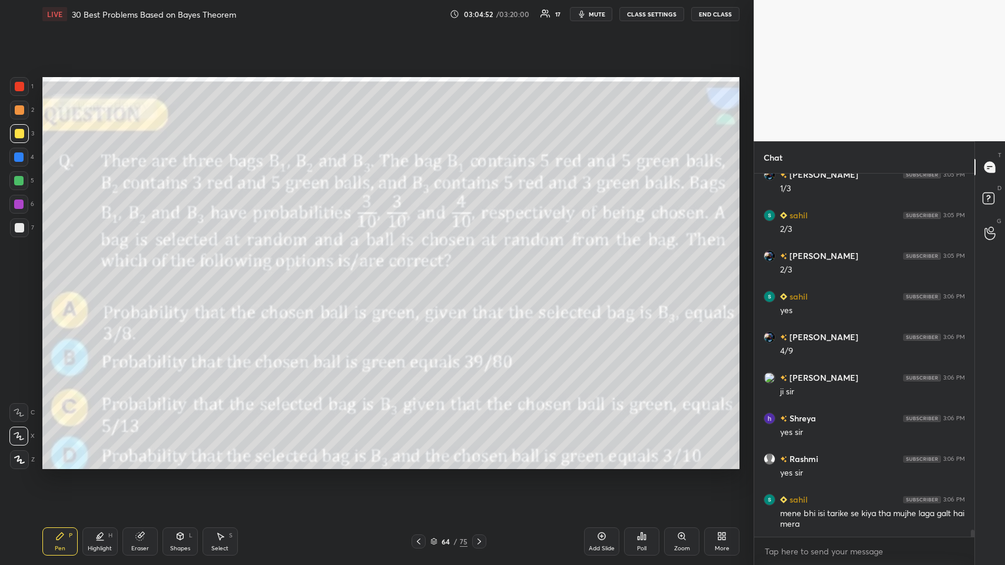
click at [418, 276] on icon at bounding box center [418, 541] width 9 height 9
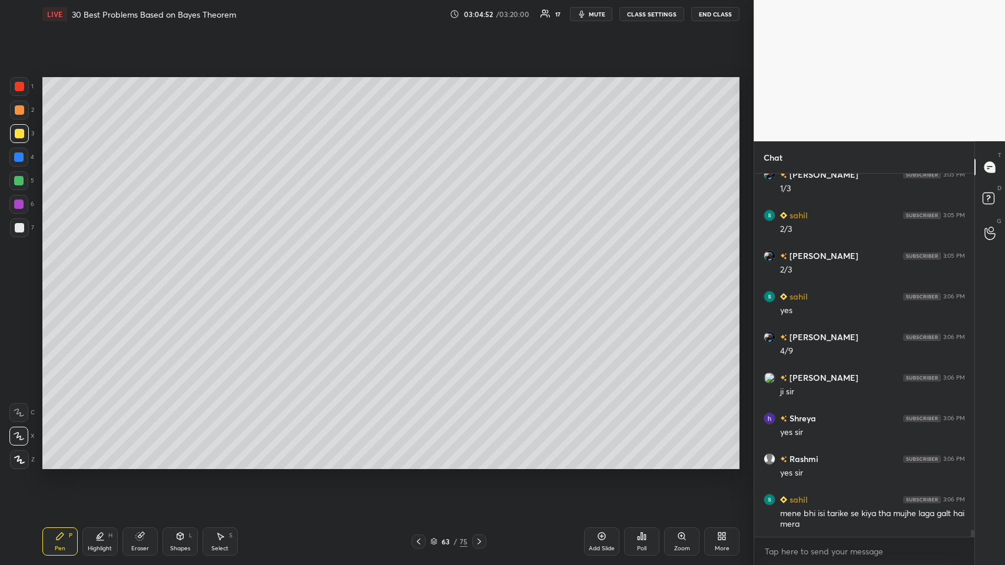
click at [418, 276] on icon at bounding box center [418, 541] width 9 height 9
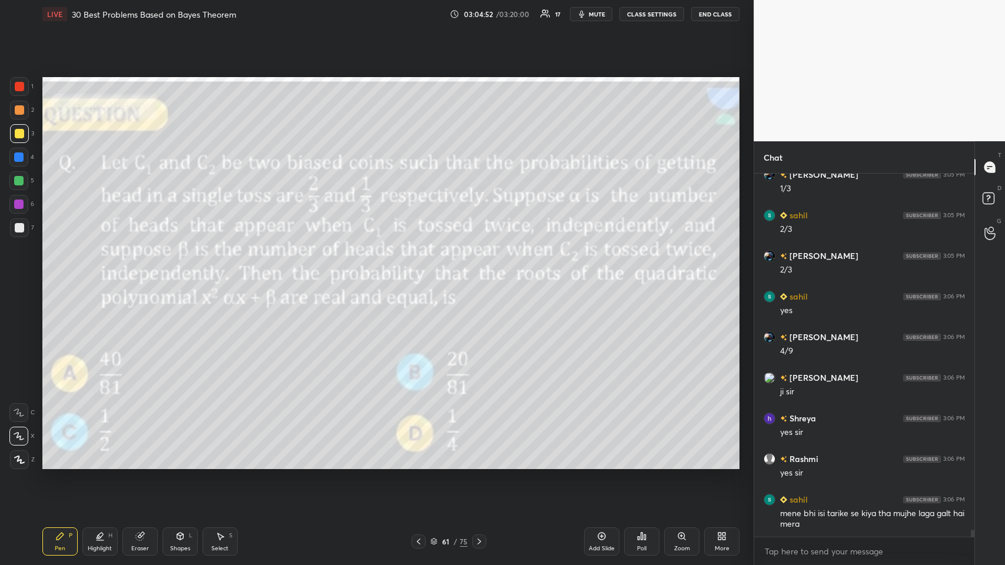
click at [416, 276] on icon at bounding box center [418, 541] width 9 height 9
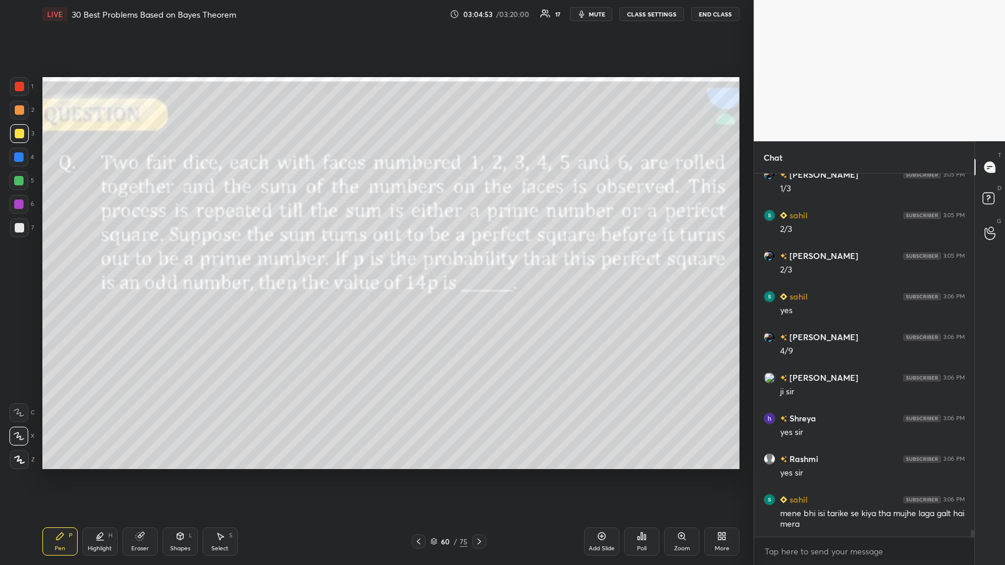
click at [415, 276] on icon at bounding box center [418, 541] width 9 height 9
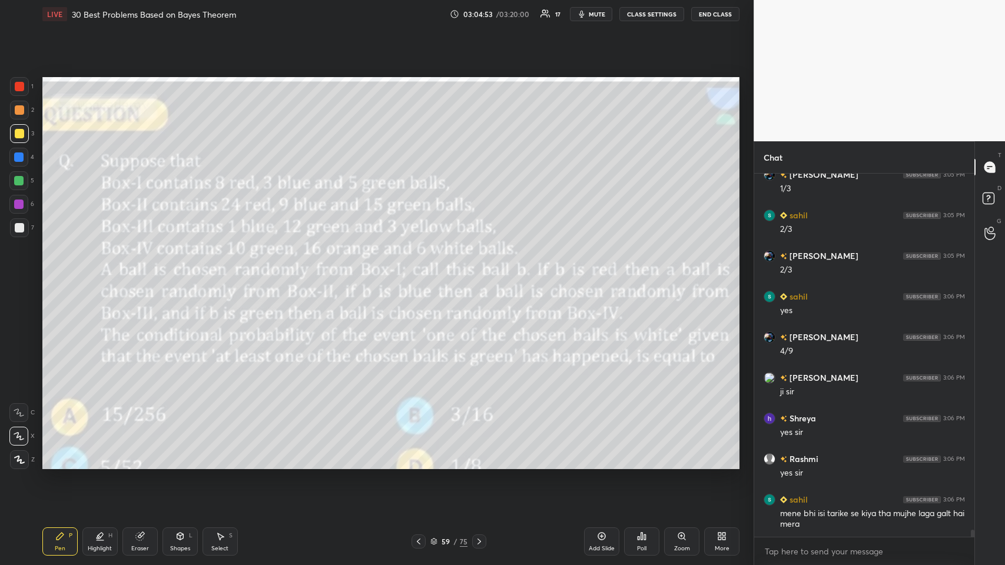
click at [415, 276] on icon at bounding box center [418, 541] width 9 height 9
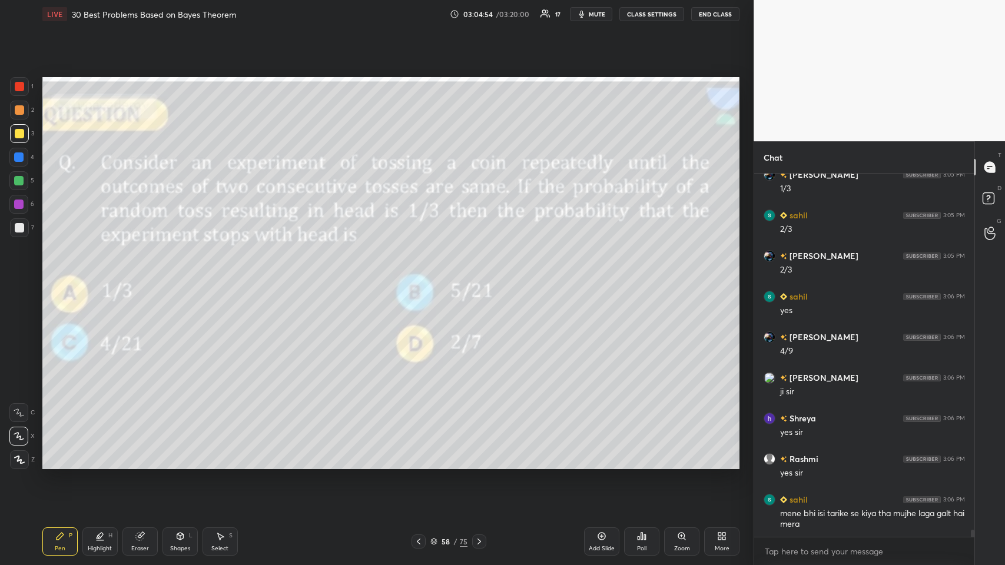
click at [421, 276] on icon at bounding box center [478, 541] width 9 height 9
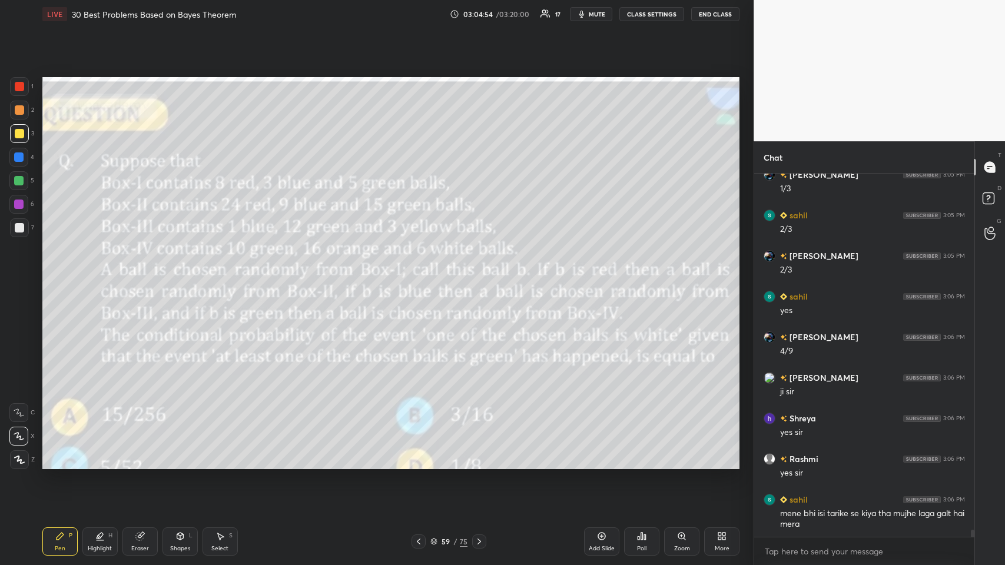
click at [421, 276] on div at bounding box center [479, 541] width 14 height 14
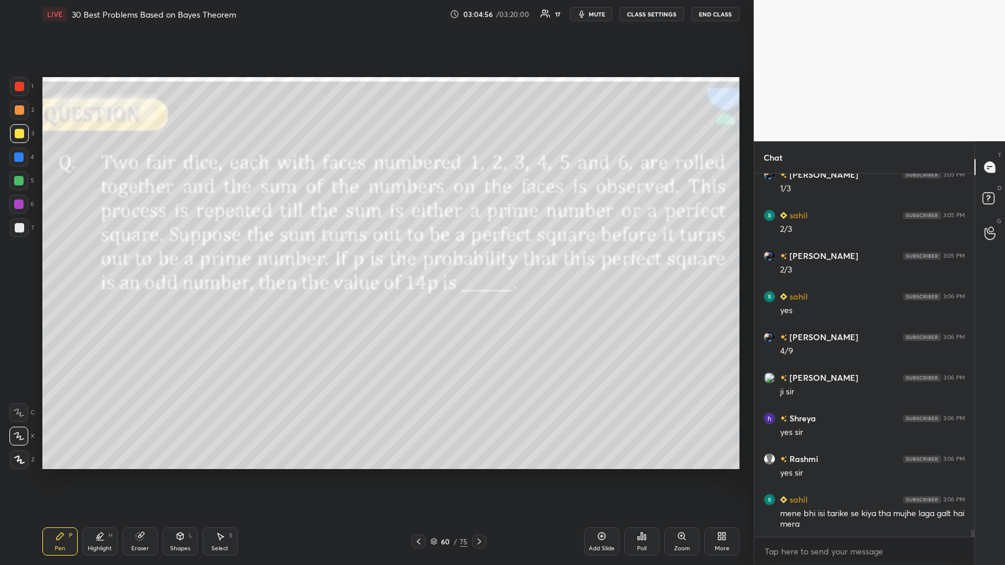
click at [420, 276] on div at bounding box center [418, 541] width 14 height 14
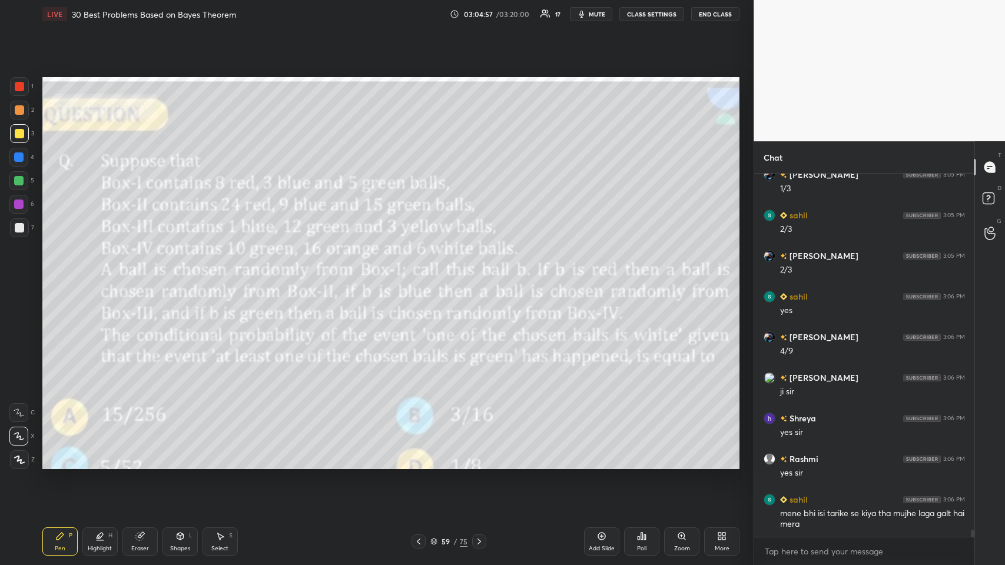
click at [418, 276] on icon at bounding box center [418, 541] width 9 height 9
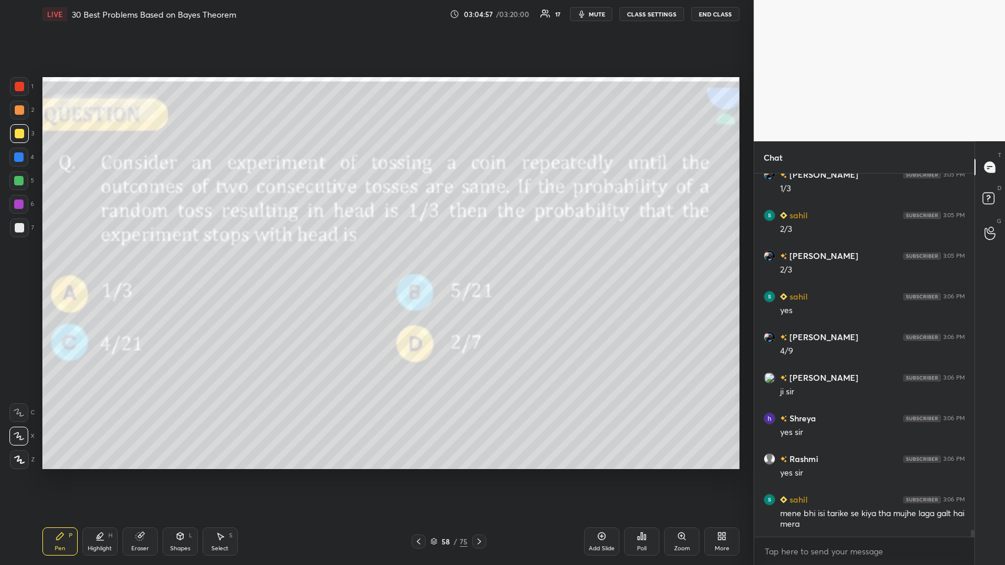
click at [420, 276] on icon at bounding box center [418, 541] width 9 height 9
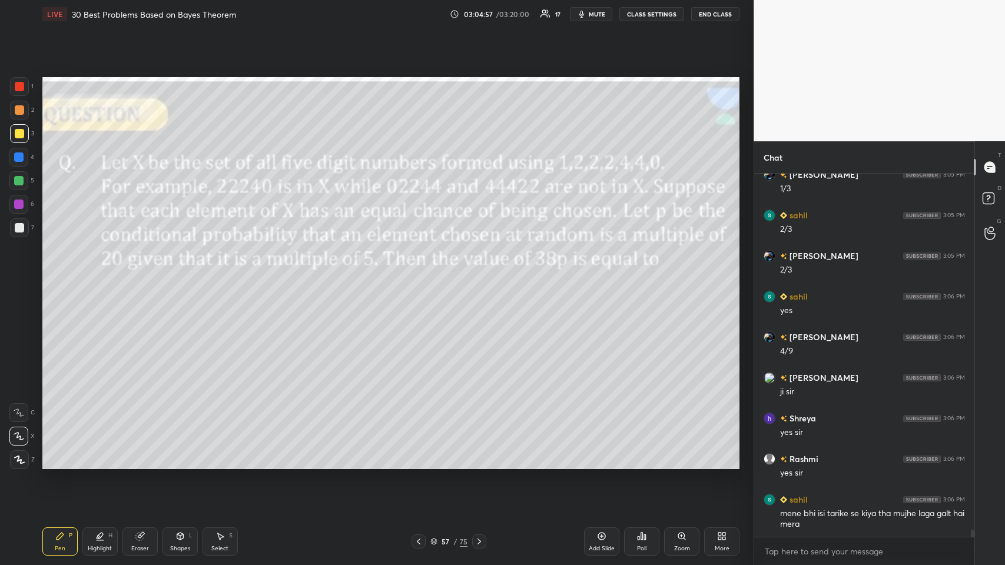
click at [421, 276] on div at bounding box center [418, 541] width 14 height 14
click at [418, 276] on icon at bounding box center [418, 541] width 9 height 9
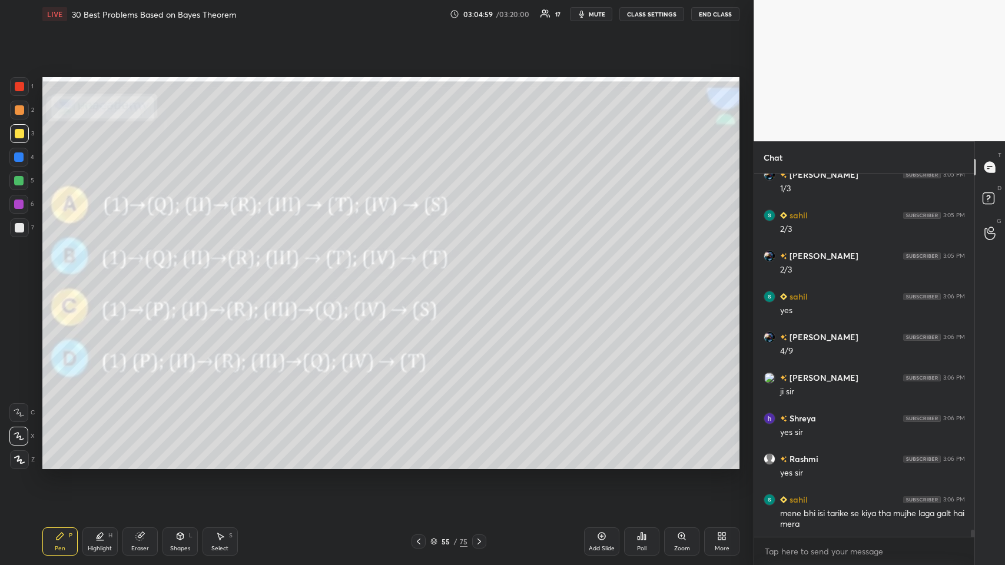
click at [418, 276] on icon at bounding box center [418, 541] width 9 height 9
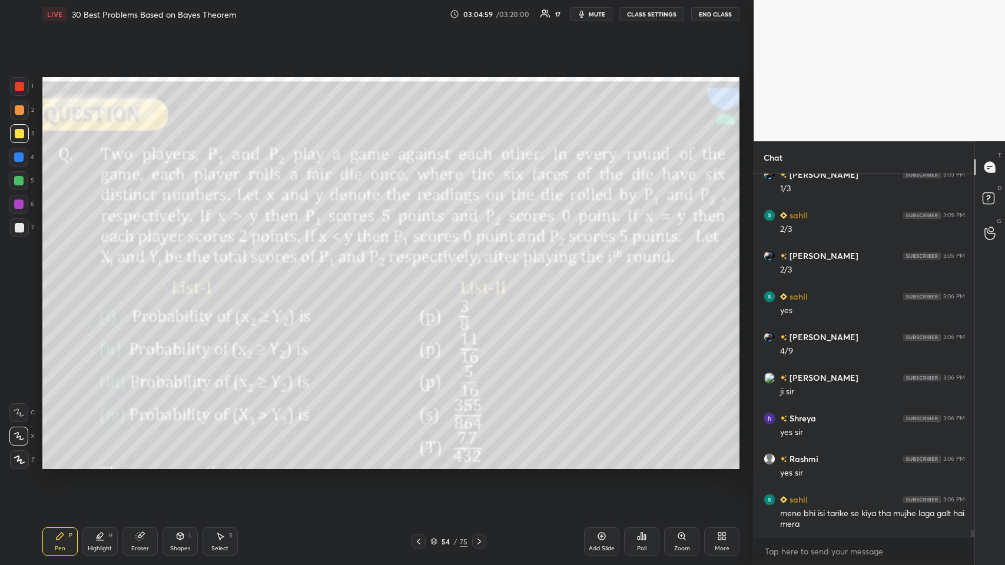
click at [417, 276] on icon at bounding box center [418, 541] width 9 height 9
click at [418, 276] on icon at bounding box center [418, 541] width 9 height 9
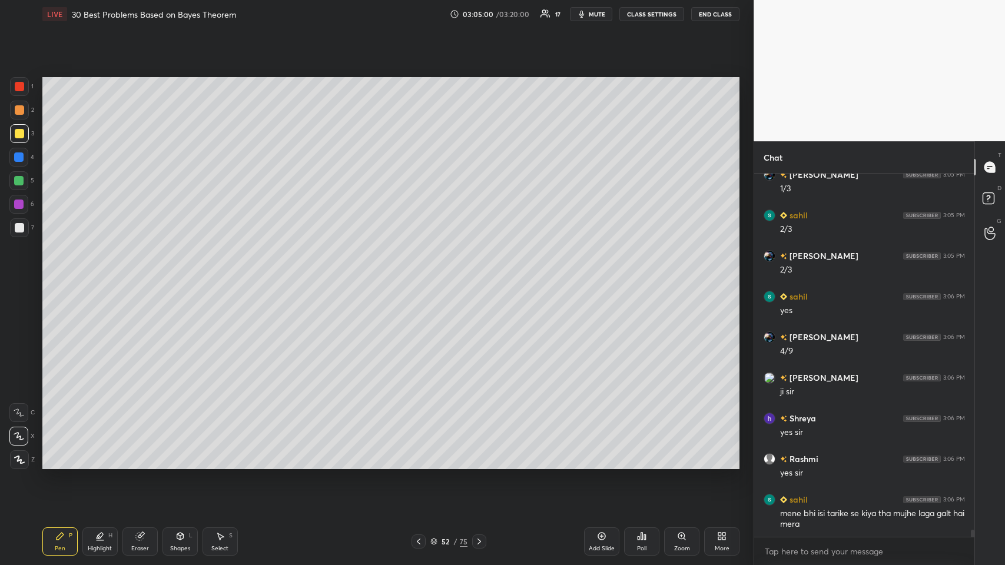
click at [418, 276] on icon at bounding box center [418, 541] width 9 height 9
click at [419, 276] on icon at bounding box center [418, 541] width 9 height 9
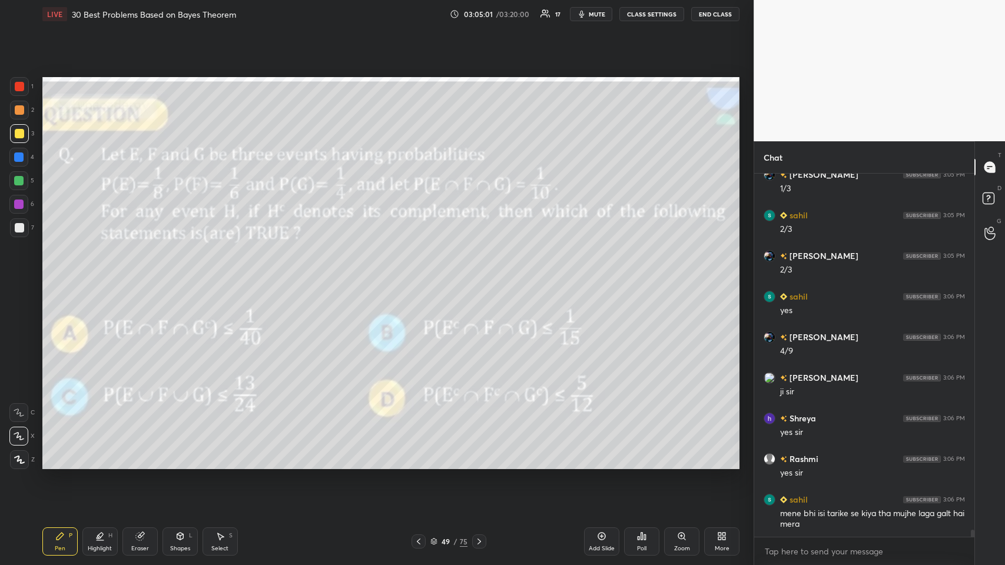
click at [418, 276] on icon at bounding box center [418, 541] width 9 height 9
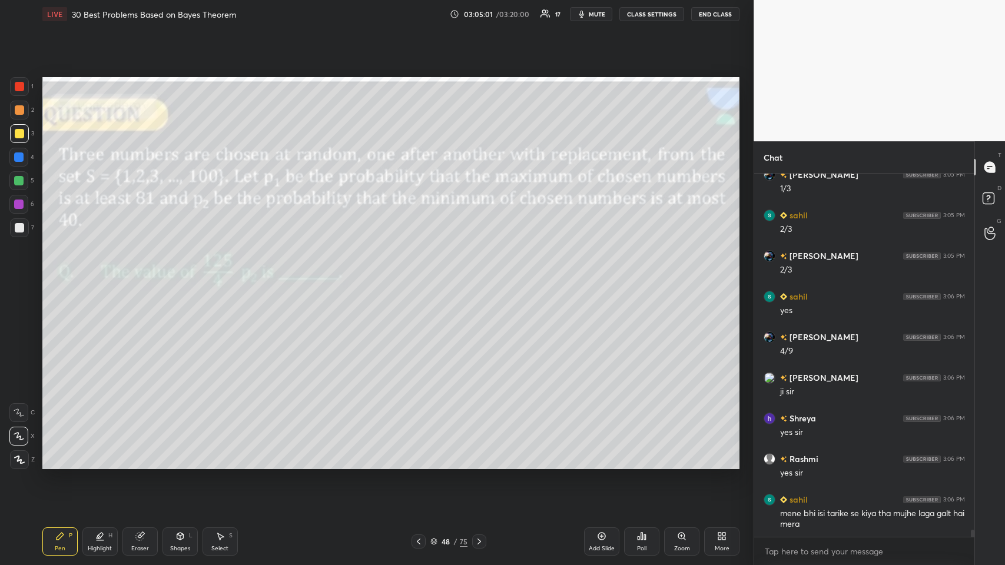
click at [418, 276] on icon at bounding box center [418, 541] width 9 height 9
click at [417, 276] on icon at bounding box center [418, 541] width 9 height 9
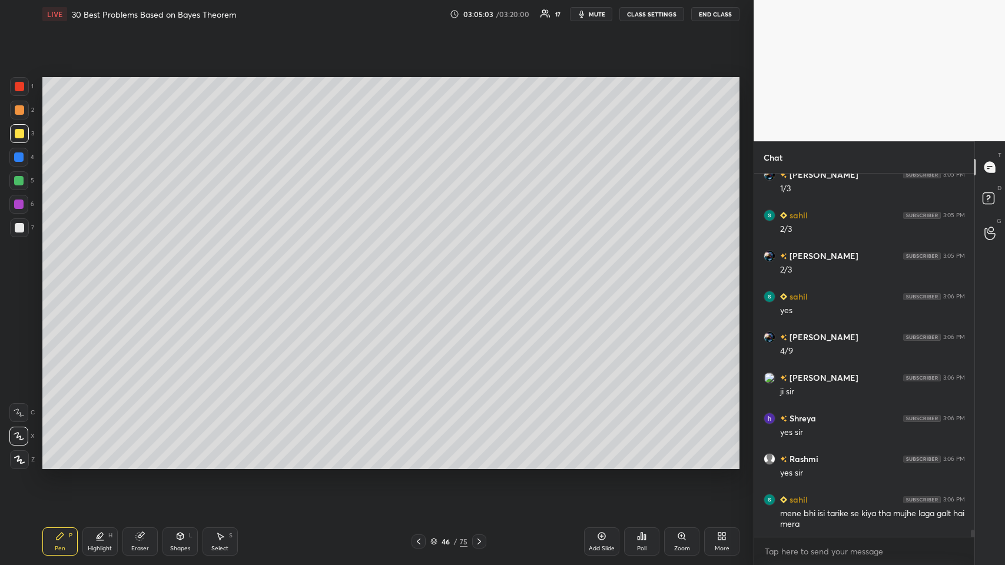
click at [421, 276] on icon at bounding box center [478, 541] width 9 height 9
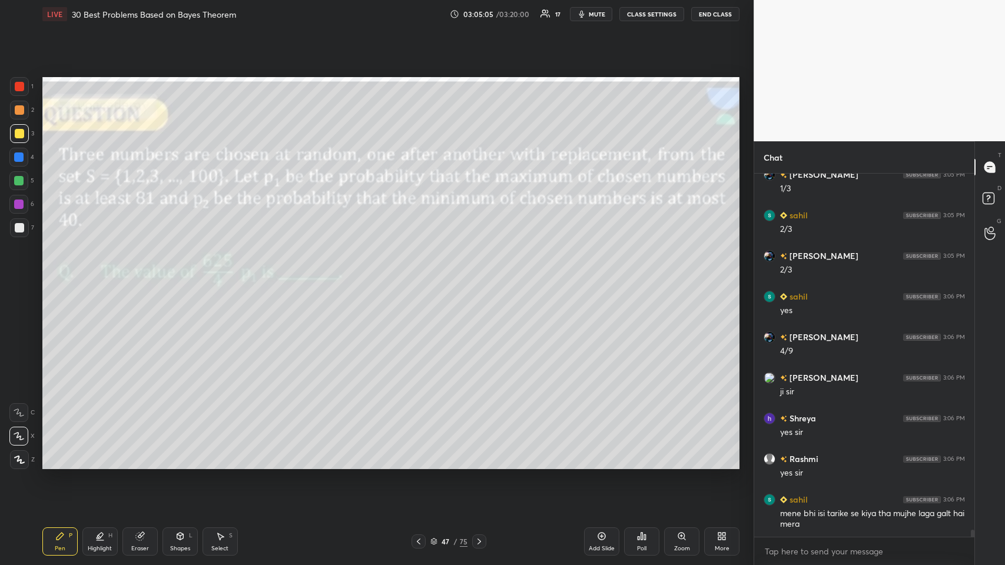
click at [421, 276] on icon at bounding box center [418, 541] width 9 height 9
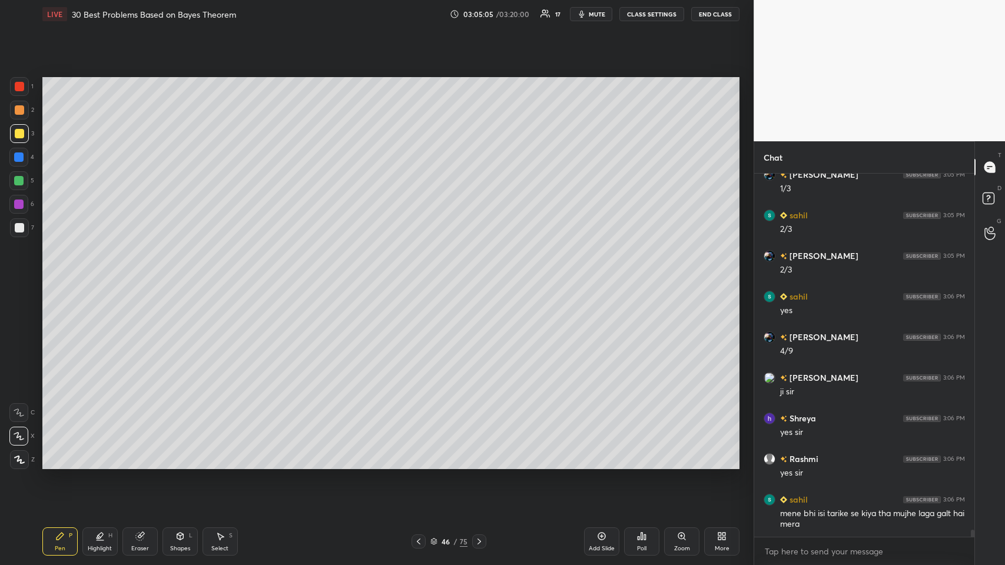
click at [421, 276] on icon at bounding box center [418, 541] width 9 height 9
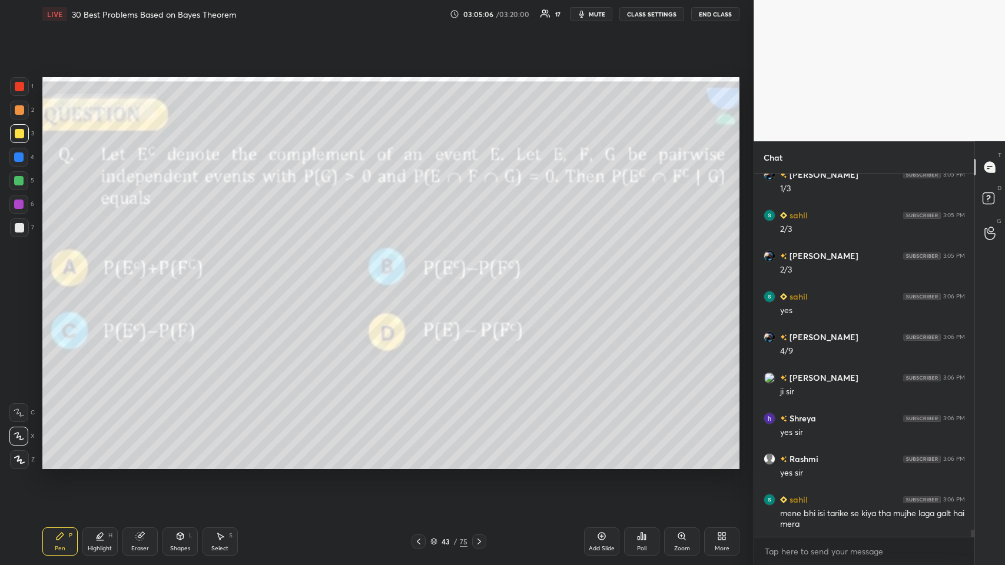
click at [421, 276] on icon at bounding box center [418, 541] width 9 height 9
click at [421, 276] on div at bounding box center [418, 541] width 14 height 14
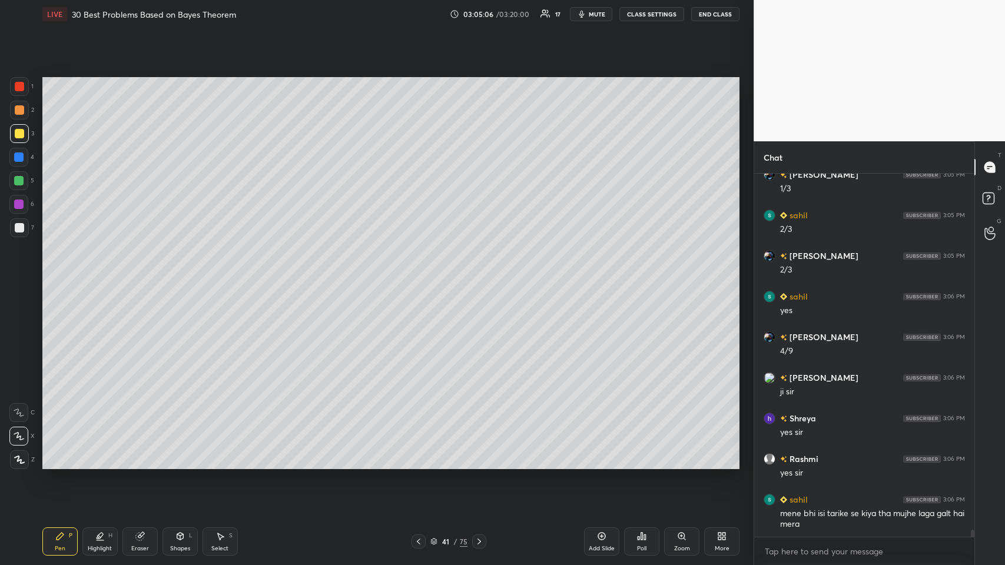
click at [417, 276] on icon at bounding box center [418, 541] width 9 height 9
click at [420, 276] on icon at bounding box center [418, 541] width 9 height 9
click at [421, 276] on icon at bounding box center [418, 541] width 9 height 9
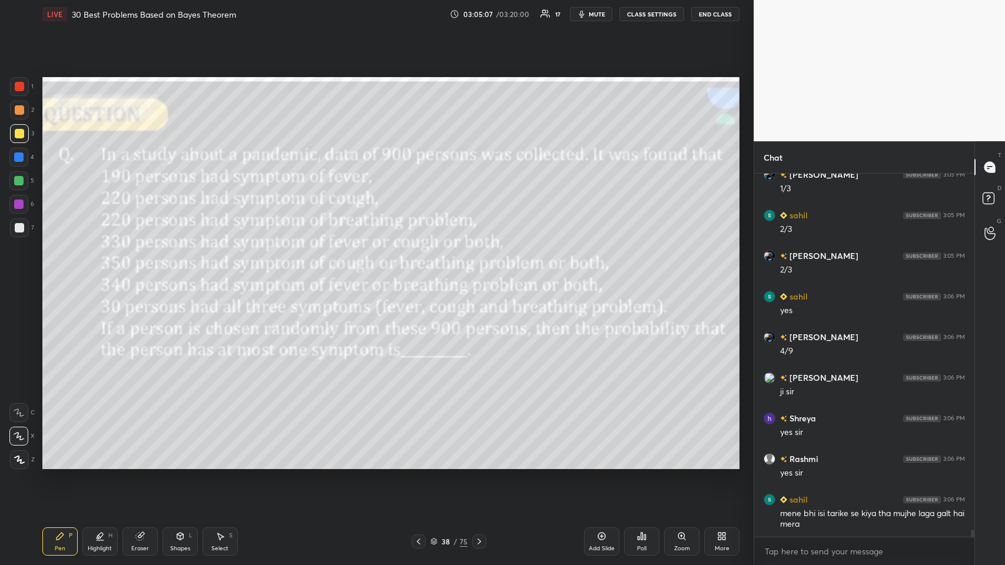
click at [421, 276] on icon at bounding box center [418, 541] width 9 height 9
click at [420, 276] on icon at bounding box center [418, 541] width 9 height 9
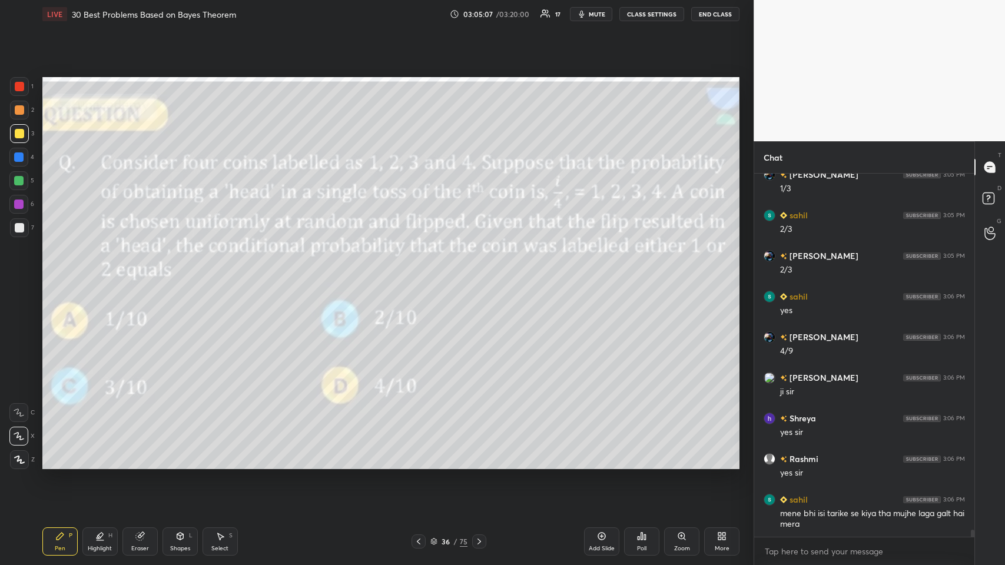
click at [421, 276] on icon at bounding box center [418, 541] width 9 height 9
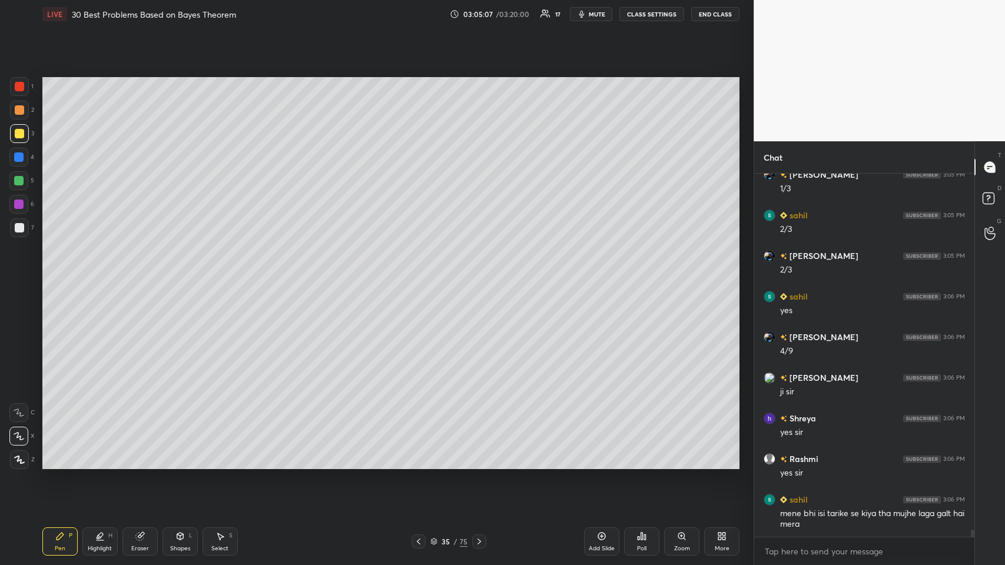
click at [421, 276] on icon at bounding box center [418, 541] width 9 height 9
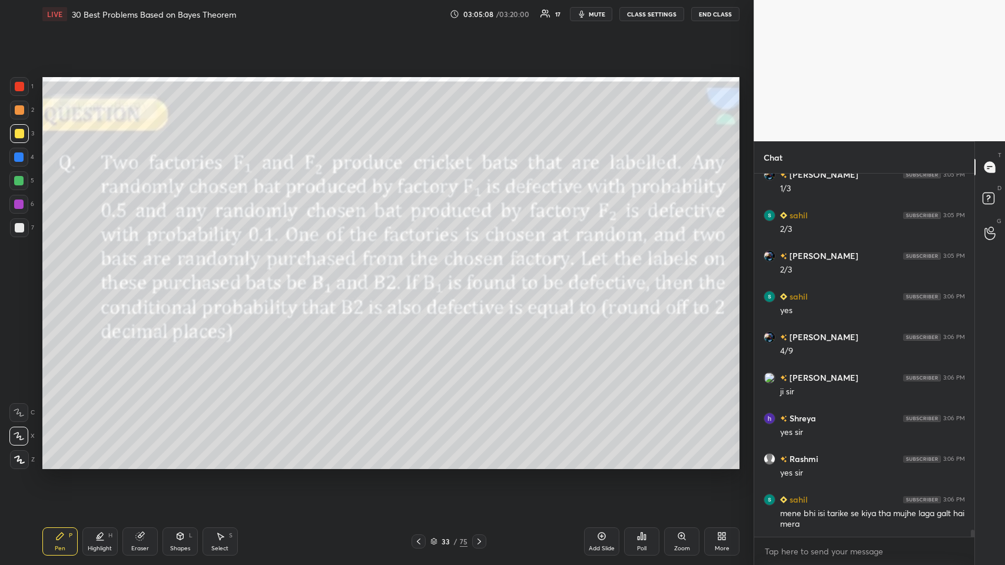
click at [421, 276] on icon at bounding box center [418, 541] width 9 height 9
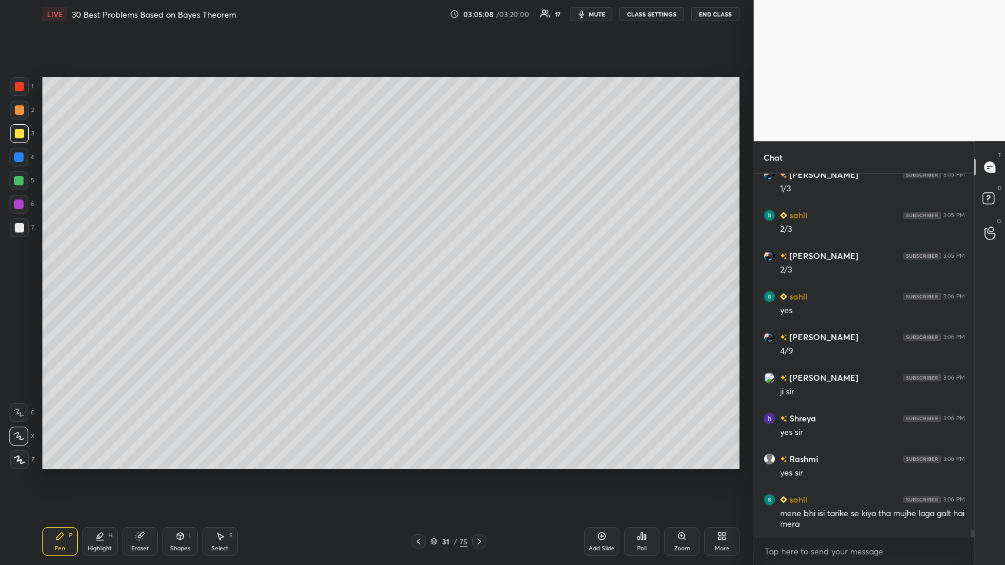
click at [421, 276] on icon at bounding box center [418, 541] width 9 height 9
click at [421, 276] on div at bounding box center [418, 541] width 14 height 14
click at [421, 276] on icon at bounding box center [418, 541] width 9 height 9
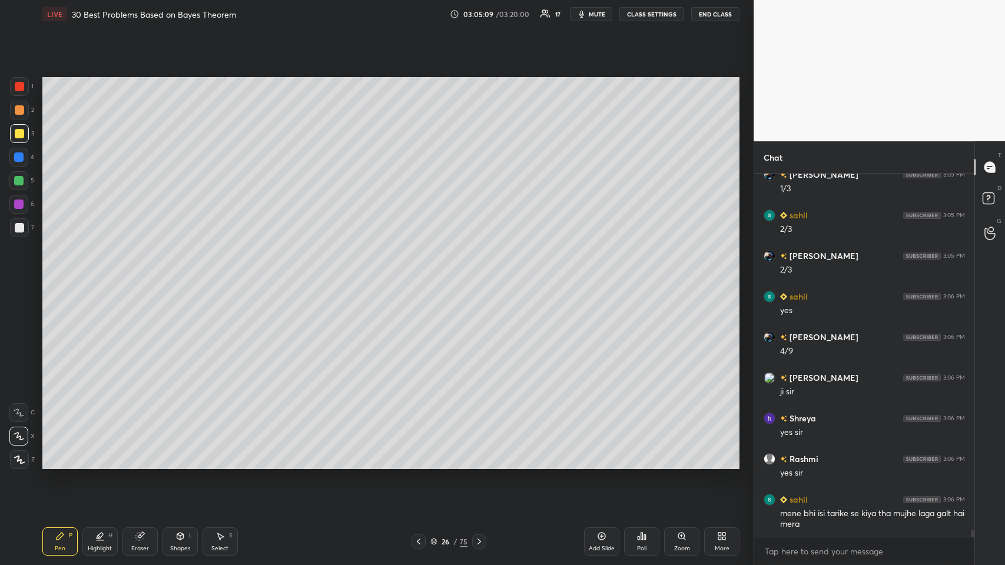
click at [421, 276] on icon at bounding box center [418, 541] width 9 height 9
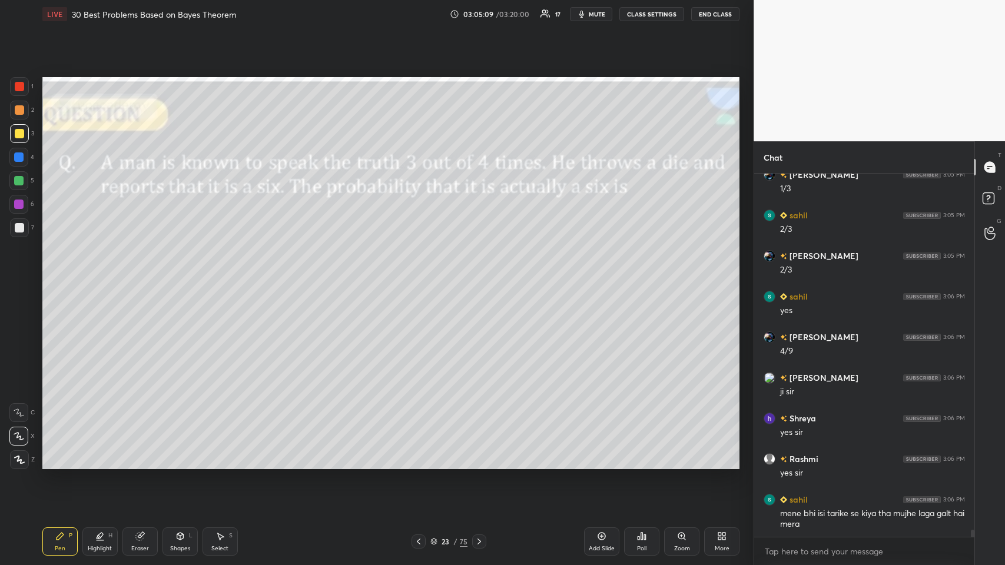
click at [421, 276] on icon at bounding box center [418, 541] width 9 height 9
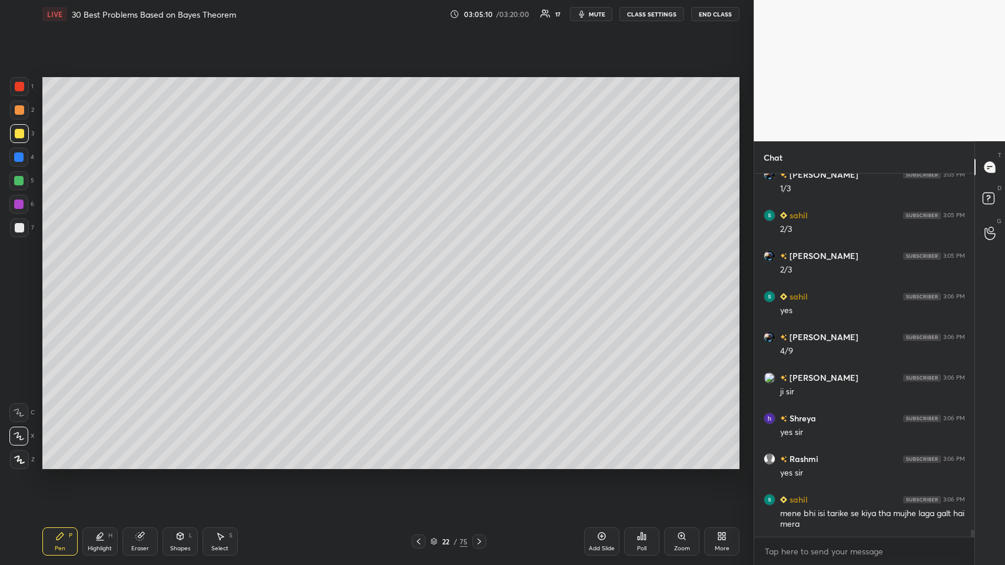
click at [421, 276] on icon at bounding box center [418, 541] width 9 height 9
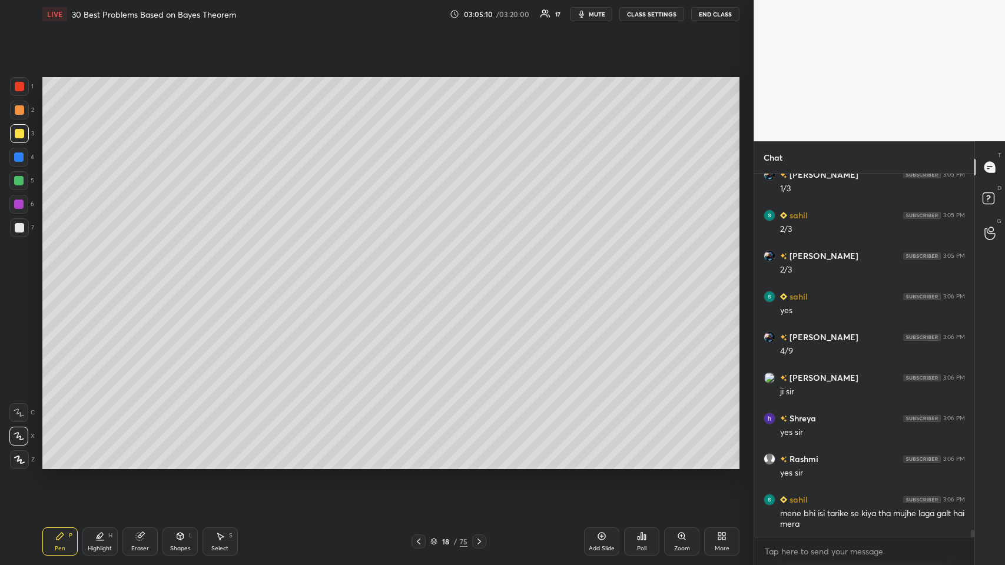
click at [421, 276] on icon at bounding box center [418, 541] width 9 height 9
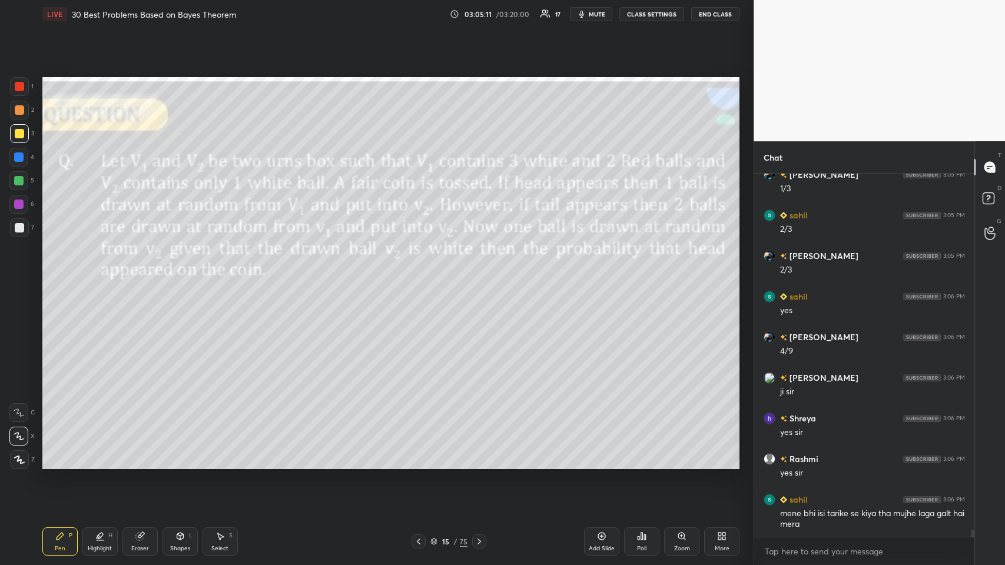
click at [421, 276] on icon at bounding box center [418, 541] width 9 height 9
click at [419, 276] on icon at bounding box center [418, 541] width 9 height 9
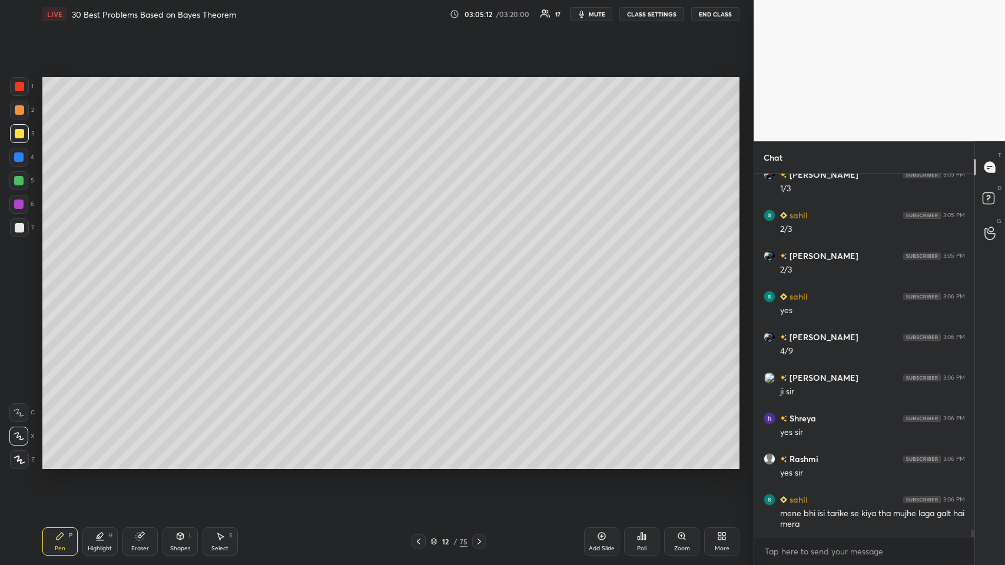
click at [420, 276] on icon at bounding box center [418, 541] width 9 height 9
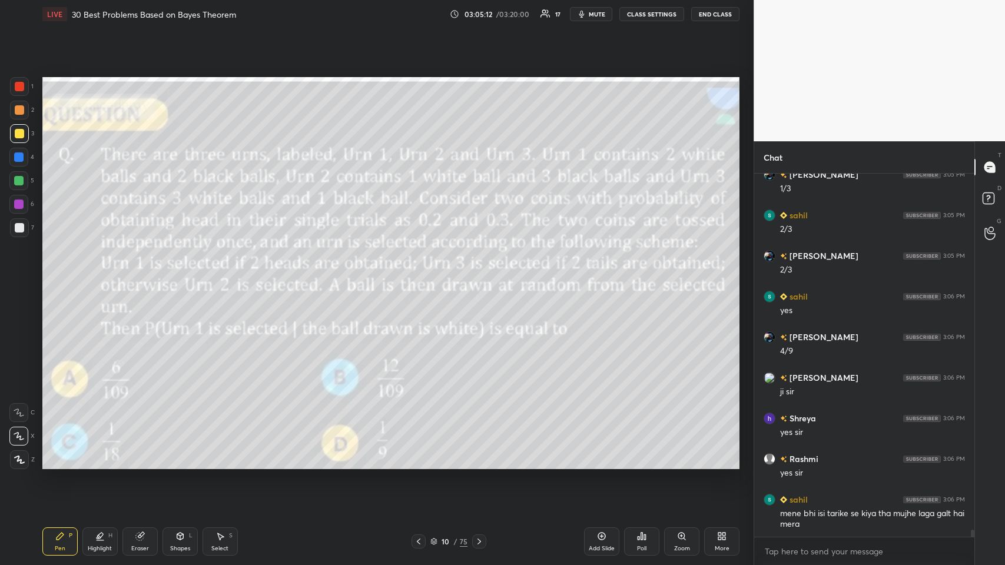
click at [419, 276] on icon at bounding box center [418, 541] width 9 height 9
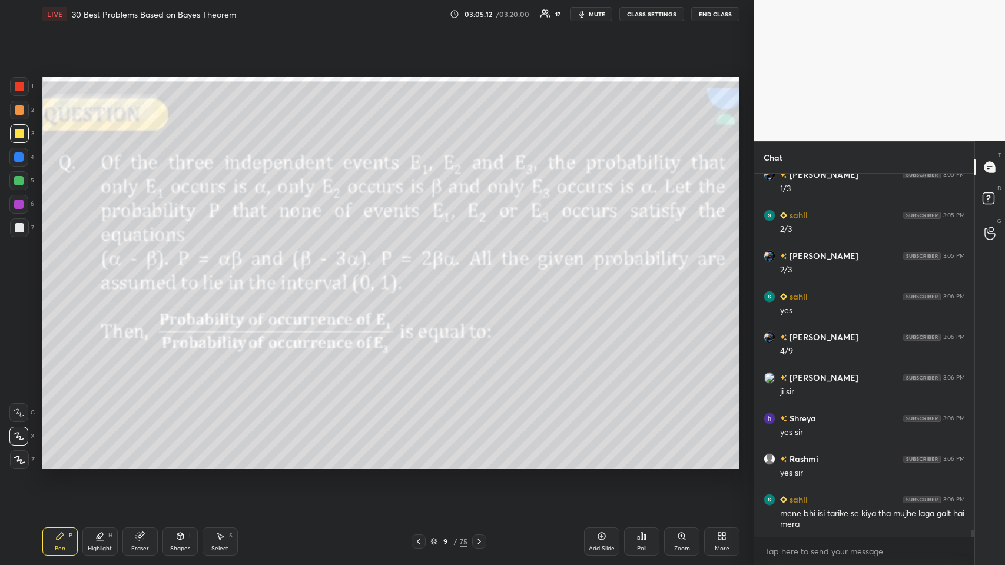
click at [418, 276] on icon at bounding box center [418, 541] width 9 height 9
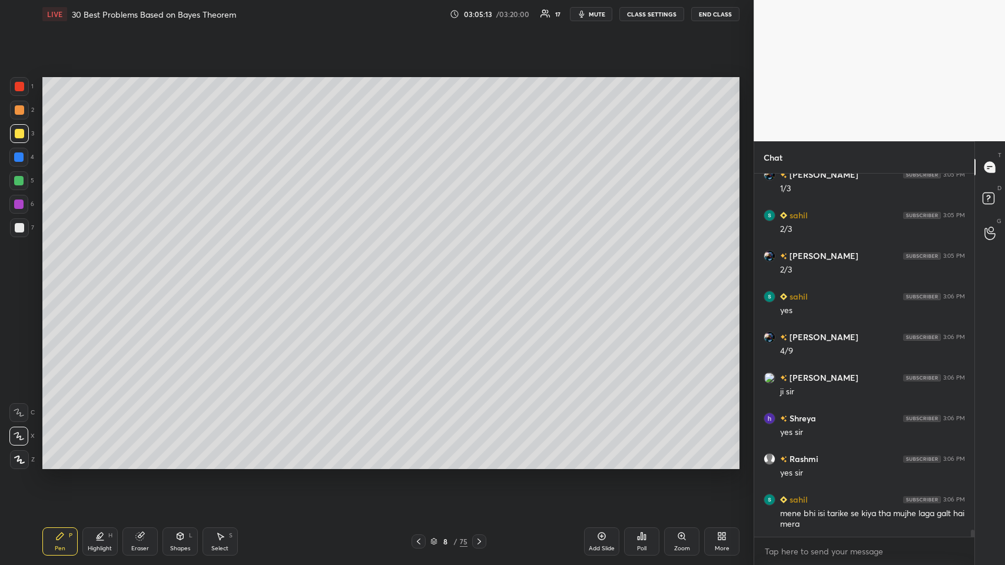
click at [420, 276] on icon at bounding box center [418, 541] width 9 height 9
click at [421, 276] on icon at bounding box center [418, 541] width 9 height 9
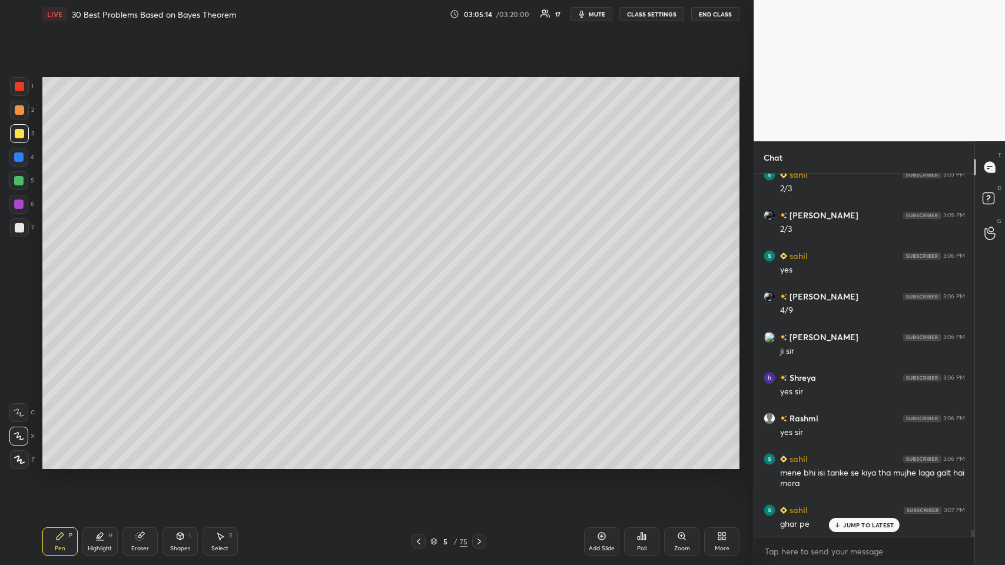
click at [421, 276] on div "JUMP TO LATEST" at bounding box center [864, 525] width 71 height 14
click at [418, 276] on icon at bounding box center [419, 541] width 4 height 6
click at [419, 276] on icon at bounding box center [418, 541] width 9 height 9
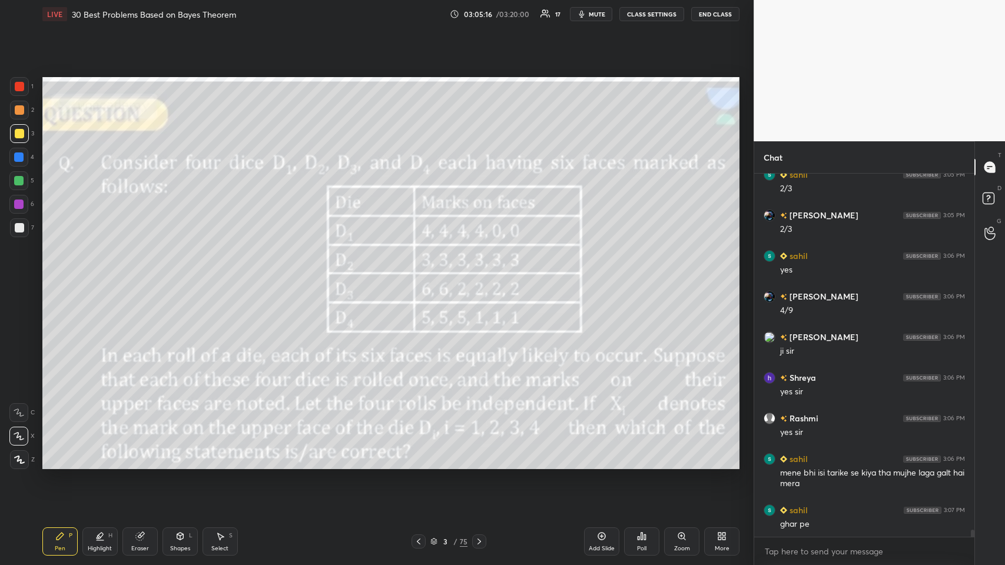
click at [418, 276] on icon at bounding box center [418, 541] width 9 height 9
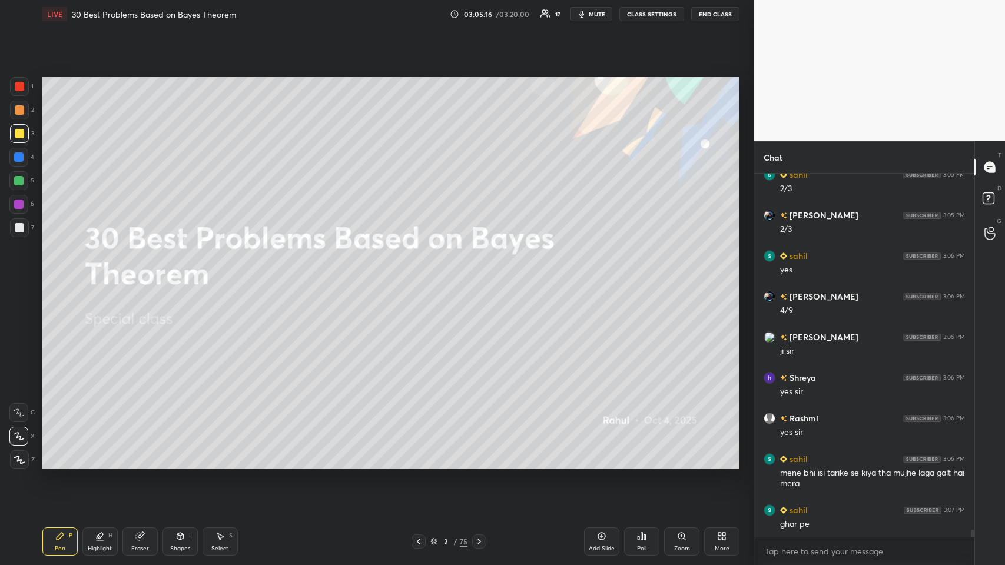
click at [419, 276] on icon at bounding box center [419, 541] width 4 height 6
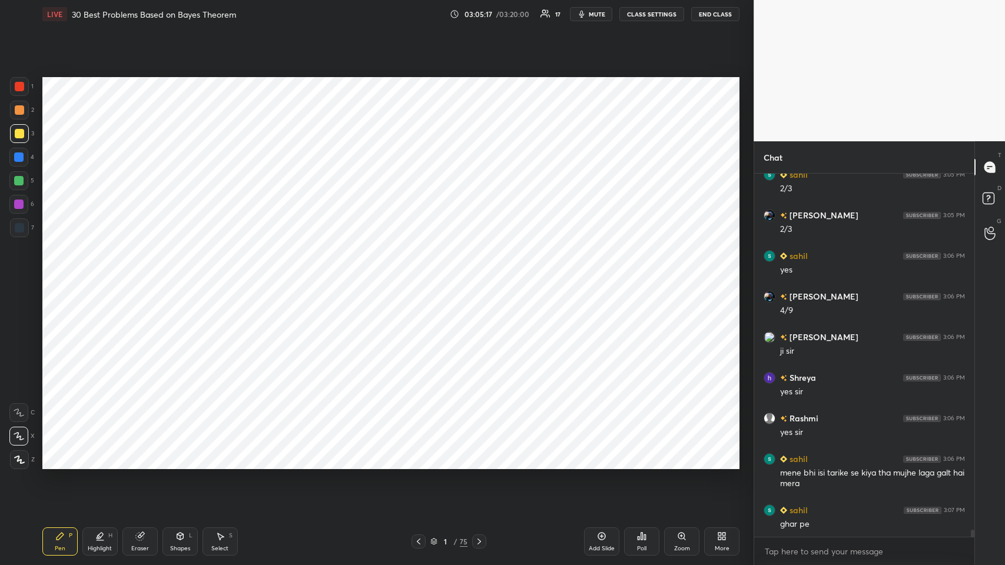
click at [421, 276] on icon at bounding box center [478, 541] width 9 height 9
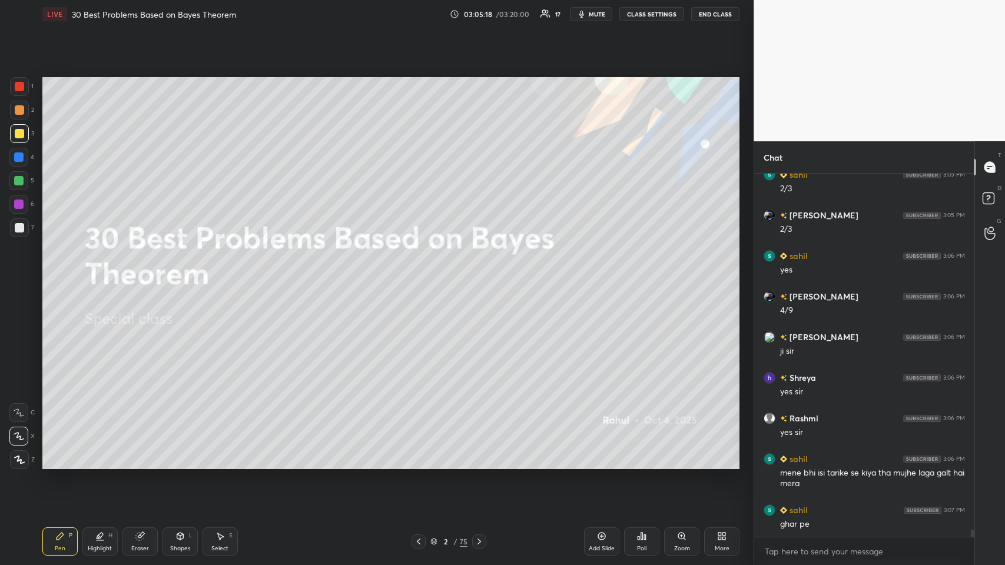
click at [421, 276] on icon at bounding box center [478, 541] width 9 height 9
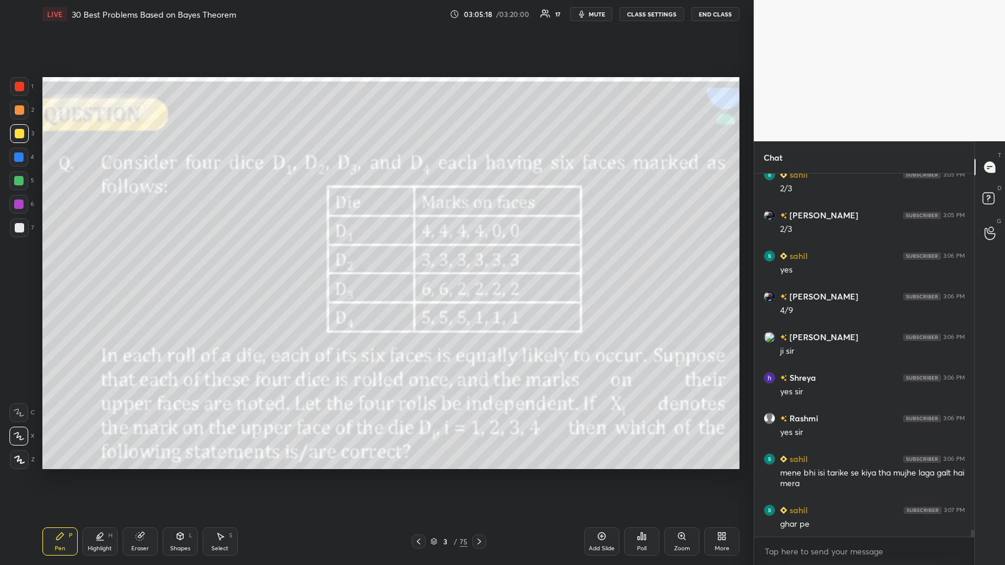
click at [421, 276] on icon at bounding box center [478, 541] width 9 height 9
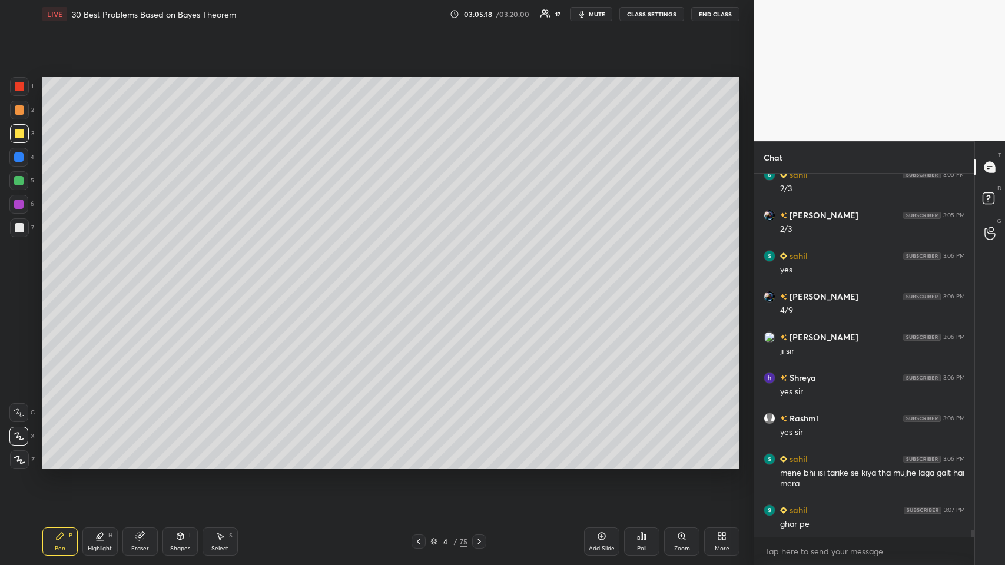
click at [421, 276] on icon at bounding box center [478, 541] width 9 height 9
click at [421, 276] on div at bounding box center [479, 541] width 14 height 14
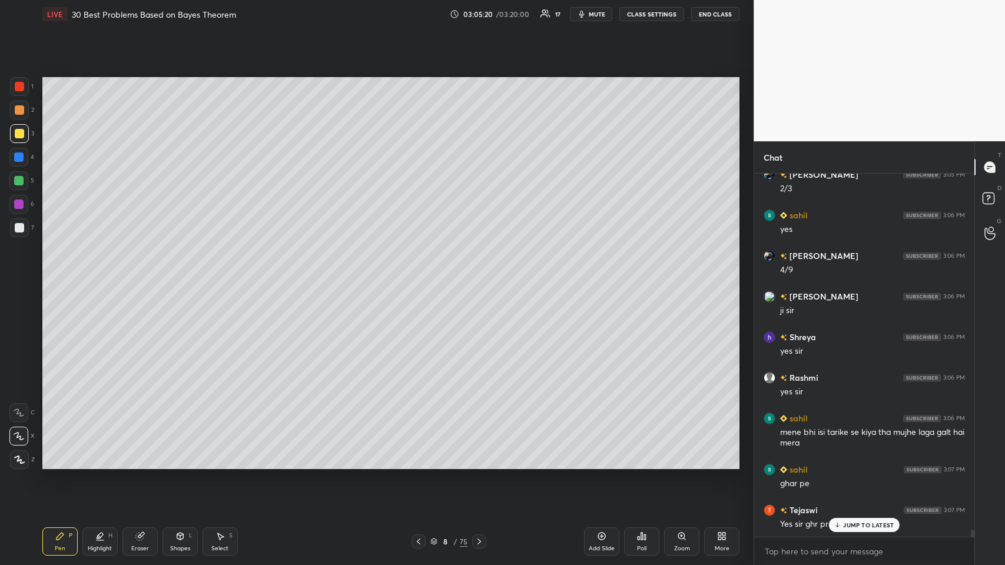
click at [421, 276] on div at bounding box center [479, 541] width 14 height 14
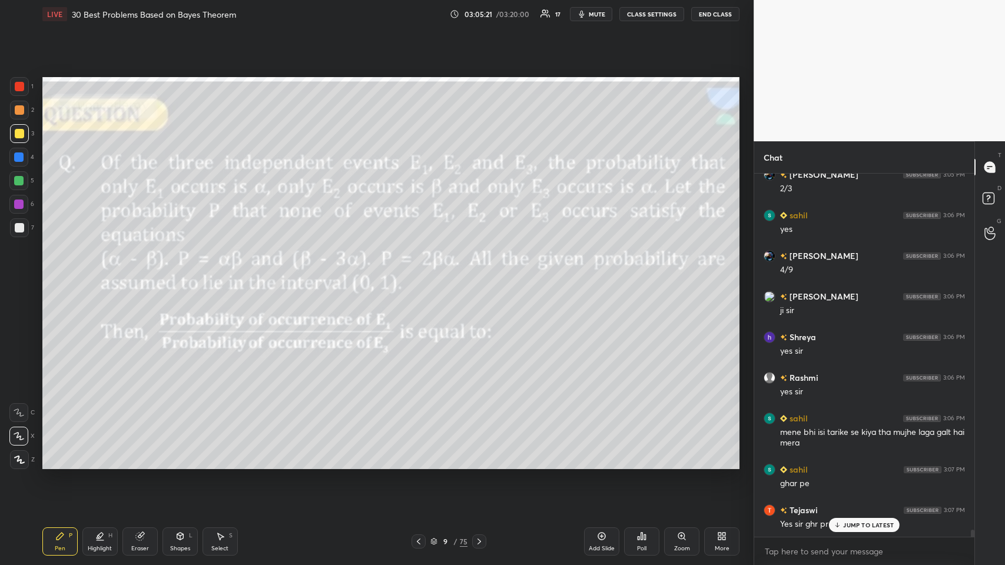
scroll to position [18603, 0]
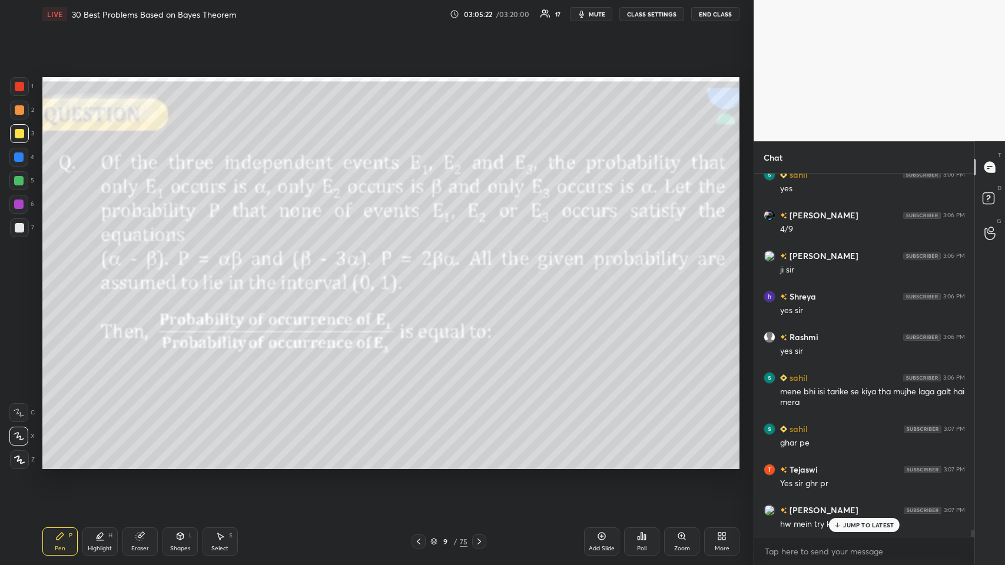
click at [421, 276] on div "JUMP TO LATEST" at bounding box center [864, 525] width 71 height 14
click at [421, 276] on icon at bounding box center [478, 541] width 9 height 9
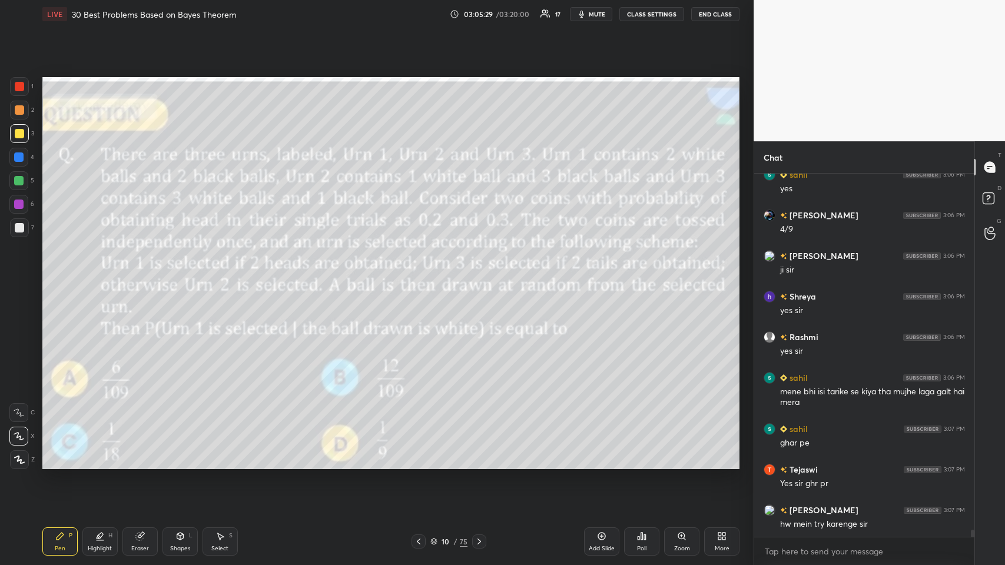
click at [421, 276] on icon at bounding box center [479, 541] width 4 height 6
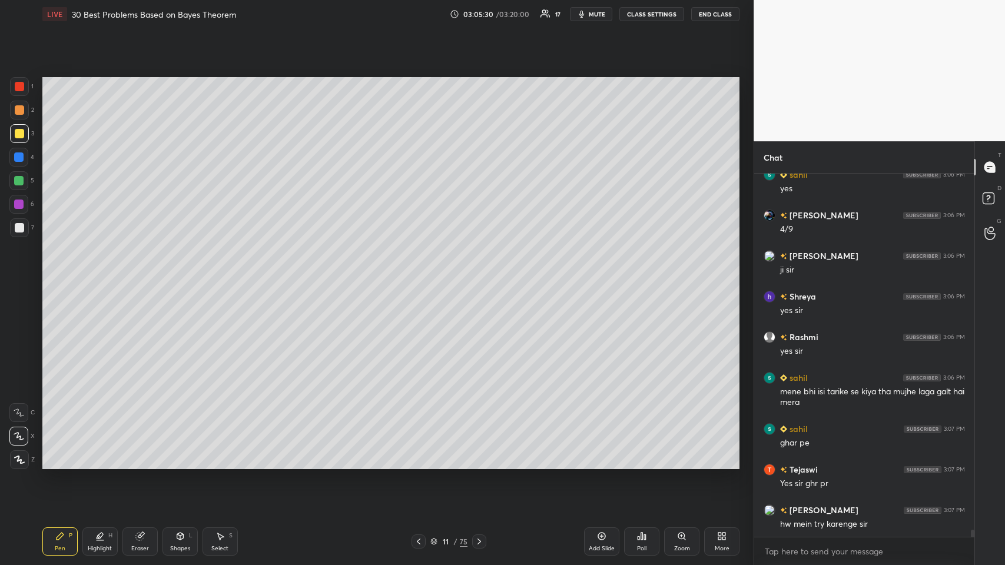
click at [421, 276] on icon at bounding box center [478, 541] width 9 height 9
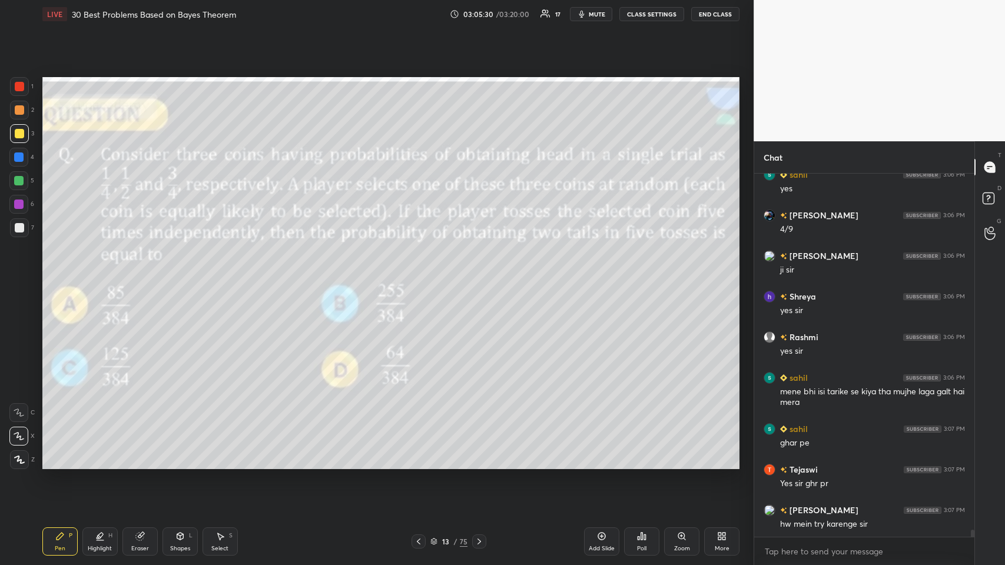
click at [421, 276] on icon at bounding box center [478, 541] width 9 height 9
click at [417, 276] on icon at bounding box center [418, 541] width 9 height 9
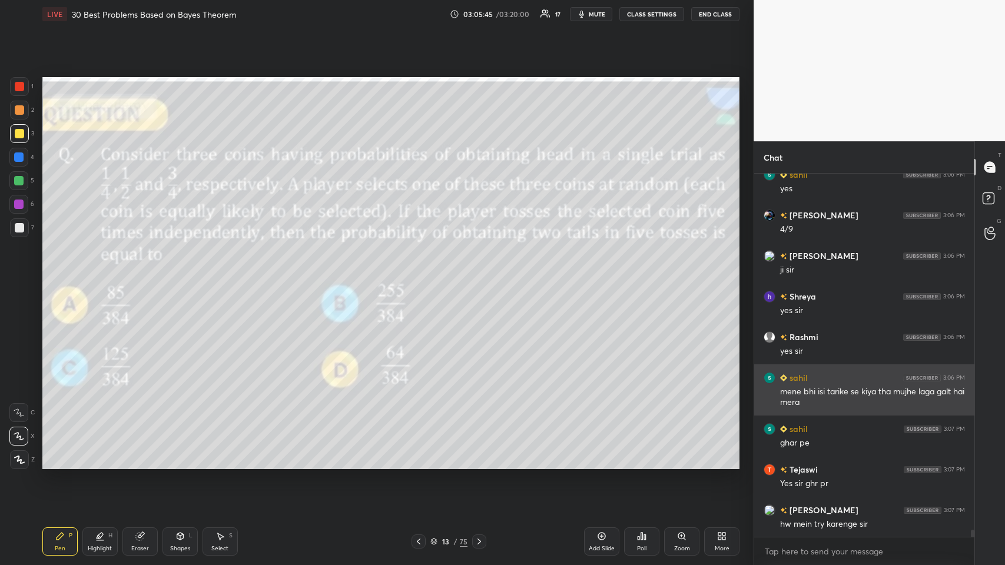
scroll to position [18644, 0]
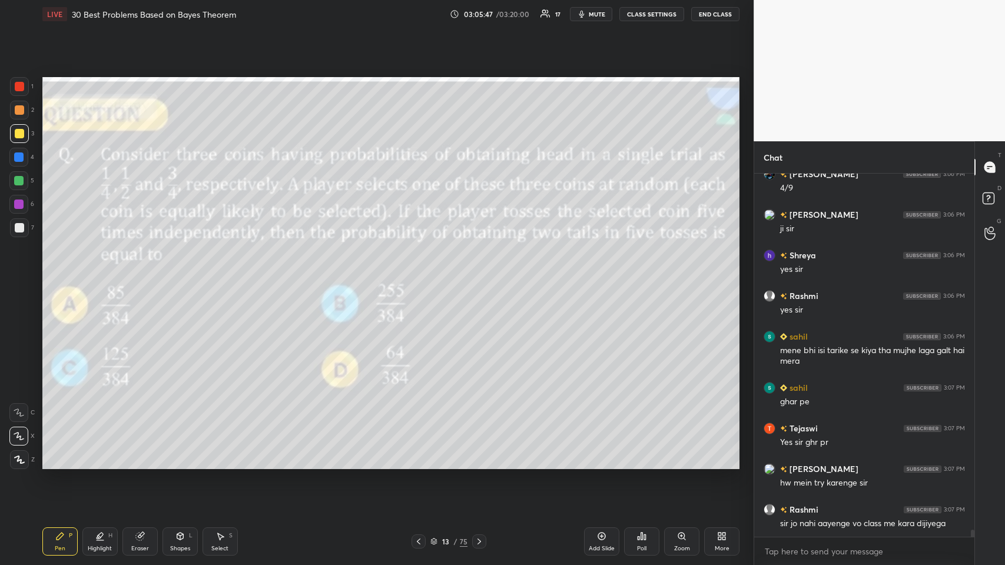
click at [421, 276] on icon at bounding box center [478, 541] width 9 height 9
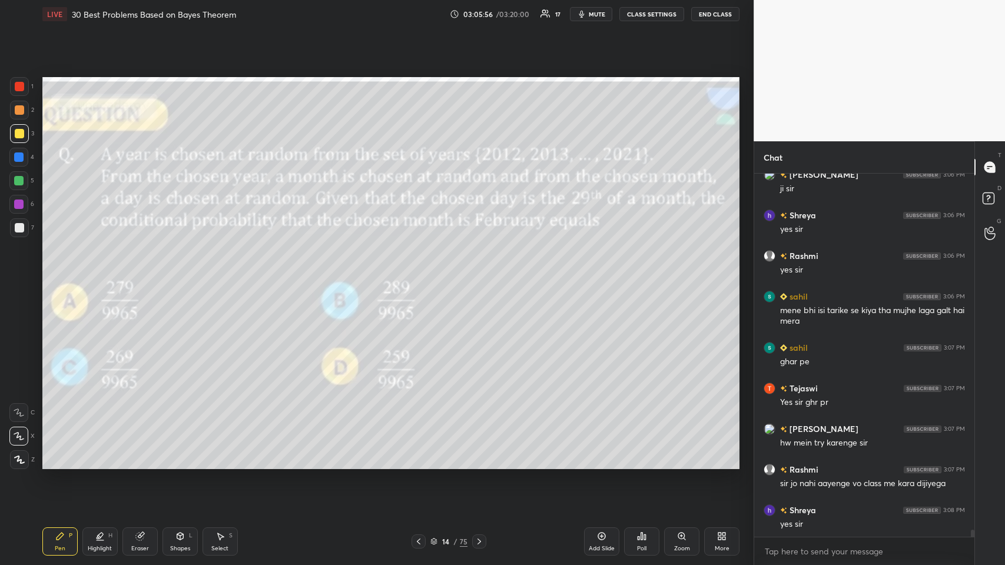
click at [16, 135] on div at bounding box center [19, 133] width 9 height 9
click at [421, 276] on icon at bounding box center [478, 541] width 9 height 9
click at [421, 276] on icon at bounding box center [479, 541] width 4 height 6
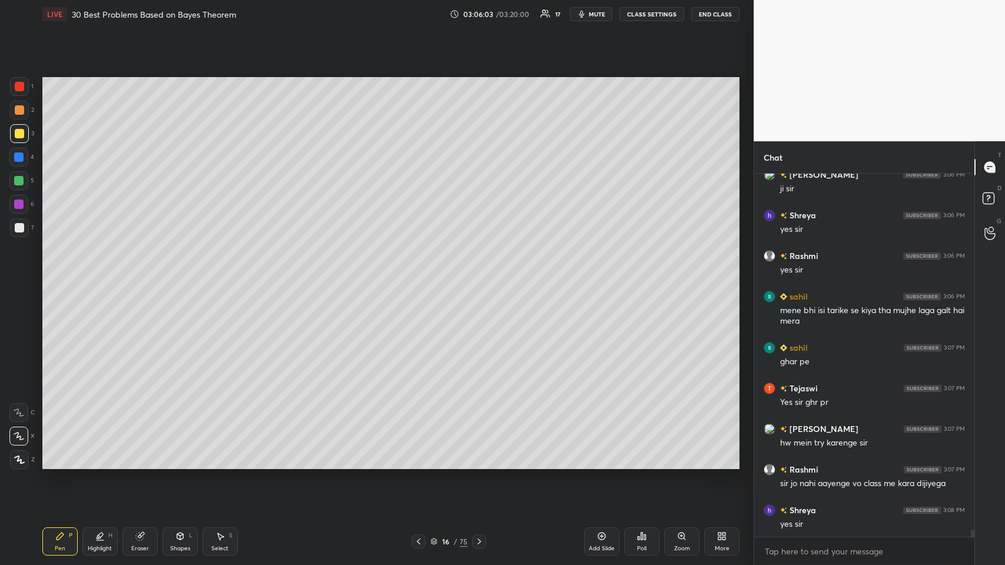
click at [421, 276] on icon at bounding box center [478, 541] width 9 height 9
click at [421, 276] on icon at bounding box center [479, 541] width 4 height 6
click at [421, 276] on icon at bounding box center [478, 541] width 9 height 9
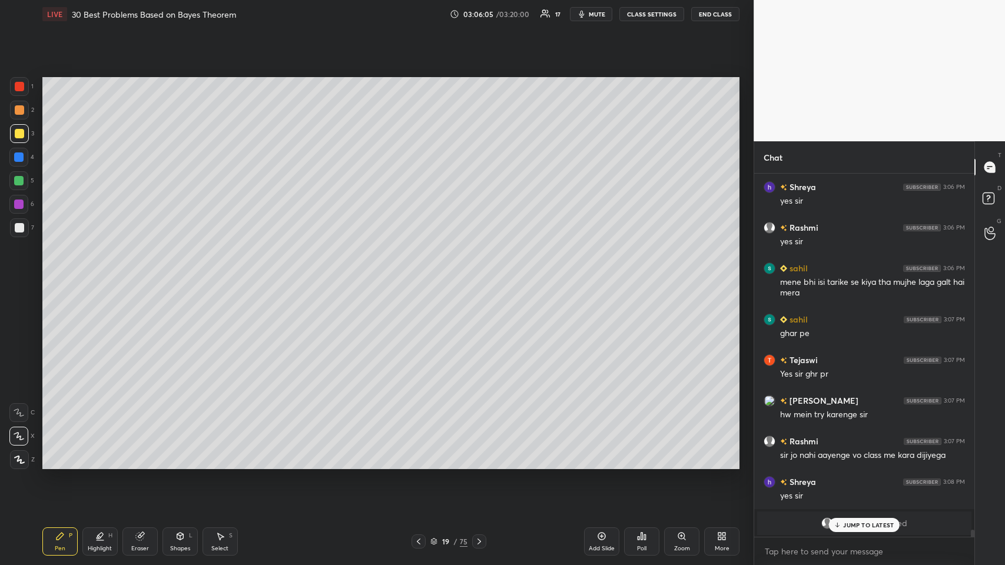
click at [421, 276] on icon at bounding box center [478, 541] width 9 height 9
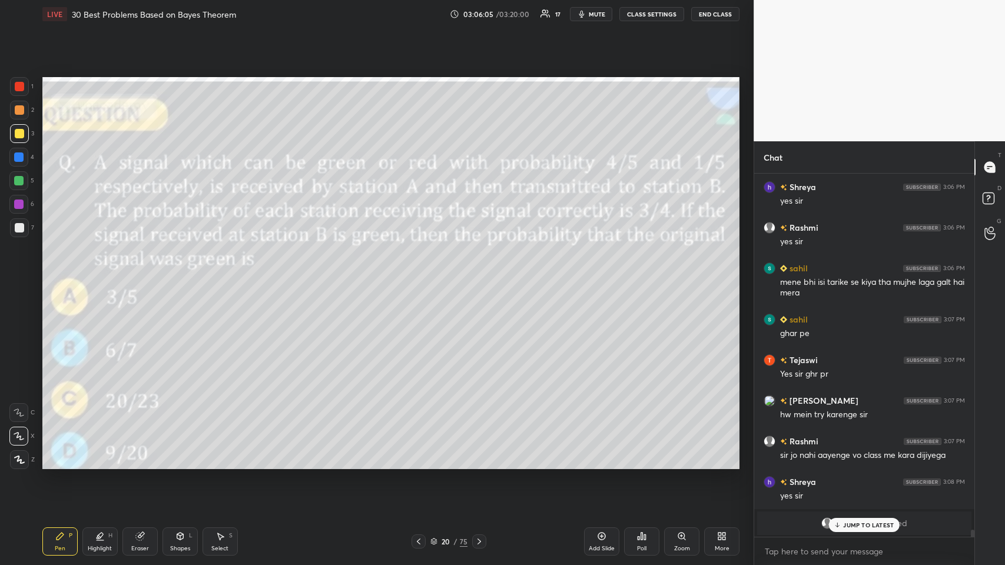
click at [421, 276] on icon at bounding box center [478, 541] width 9 height 9
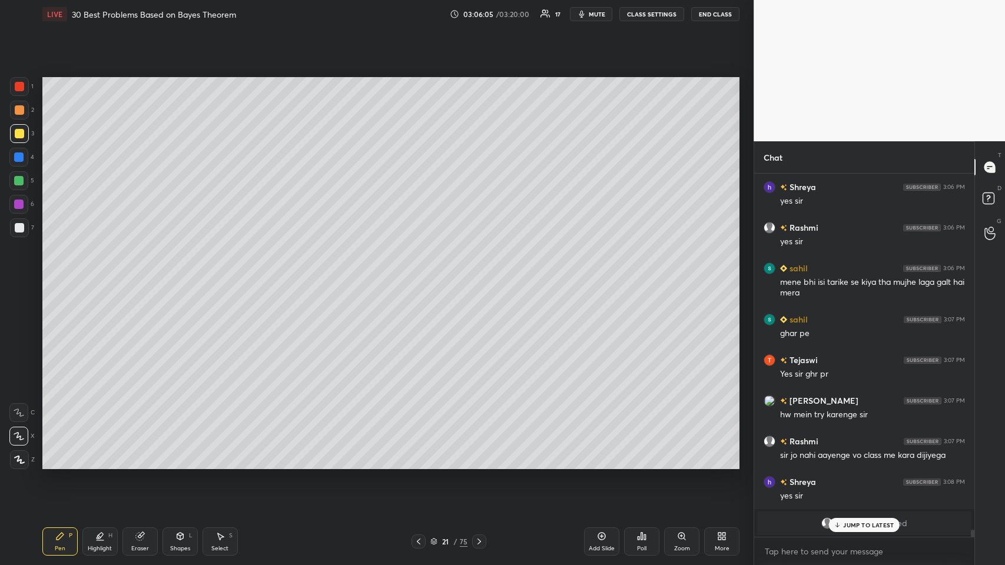
click at [421, 276] on icon at bounding box center [478, 541] width 9 height 9
click at [421, 276] on icon at bounding box center [479, 541] width 4 height 6
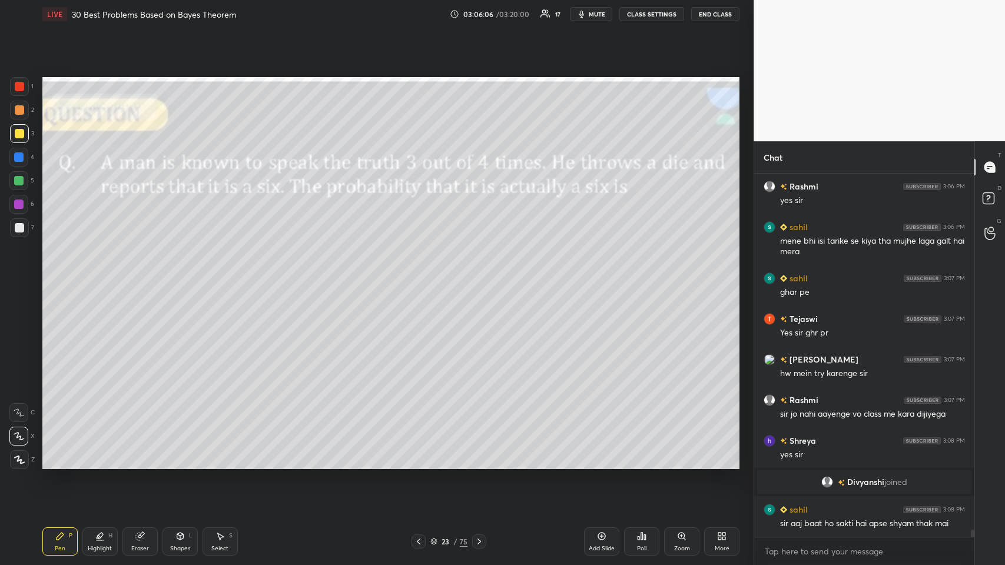
scroll to position [18014, 0]
click at [421, 276] on icon at bounding box center [478, 541] width 9 height 9
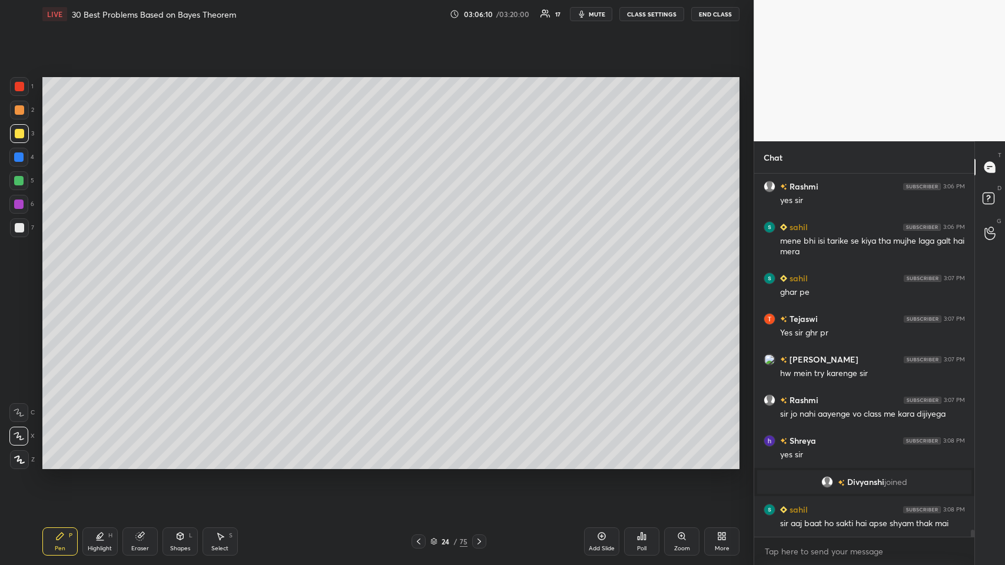
click at [421, 276] on icon at bounding box center [478, 541] width 9 height 9
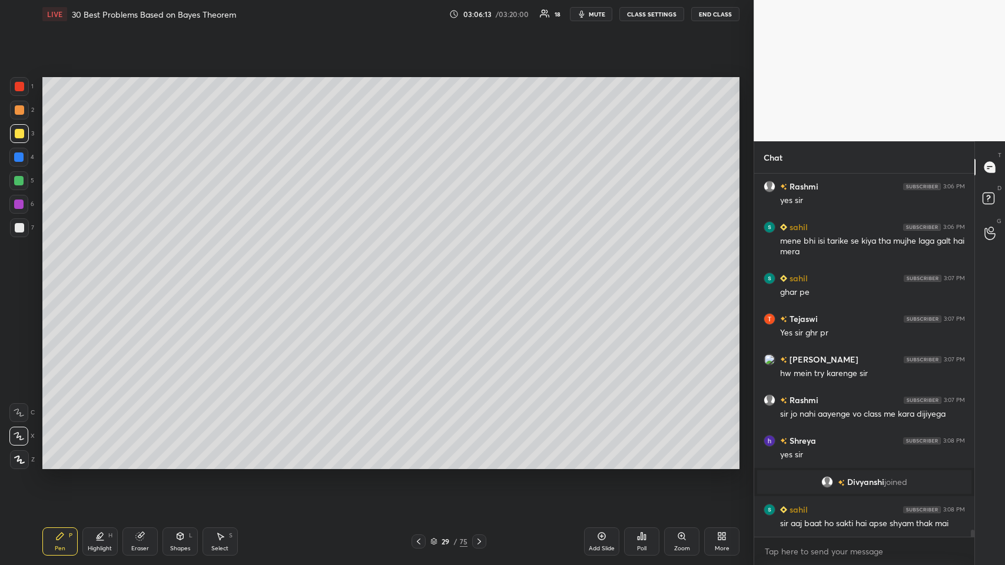
click at [421, 276] on icon at bounding box center [478, 541] width 9 height 9
click at [421, 276] on div at bounding box center [479, 541] width 14 height 14
click at [421, 276] on div "31 / 75" at bounding box center [448, 541] width 271 height 14
click at [421, 276] on icon at bounding box center [478, 541] width 9 height 9
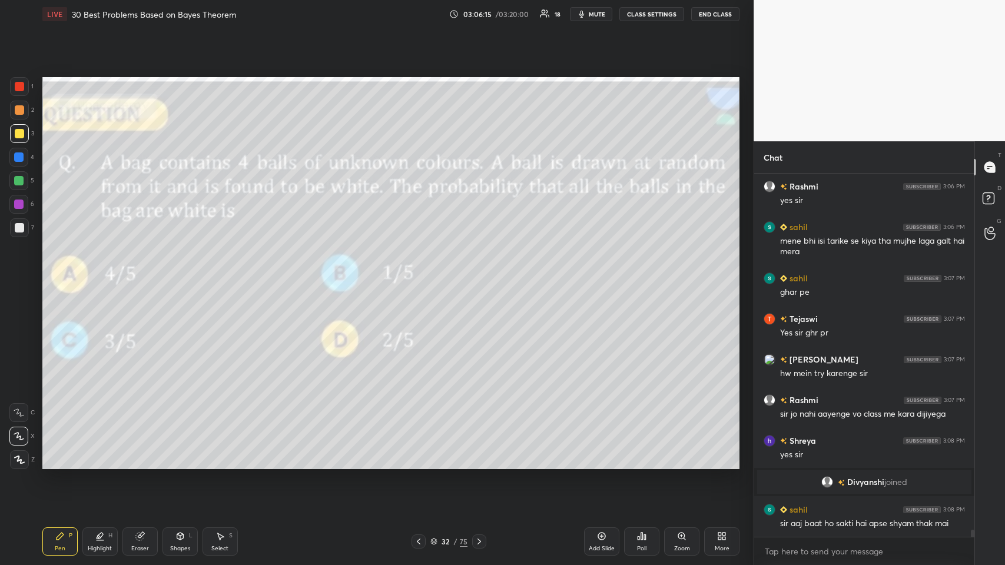
click at [421, 276] on icon at bounding box center [478, 541] width 9 height 9
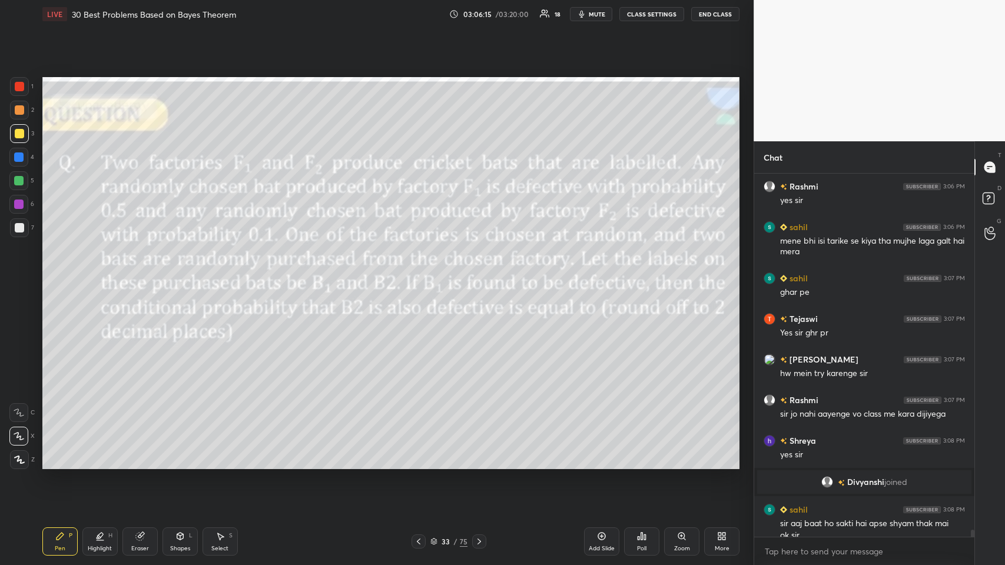
scroll to position [18026, 0]
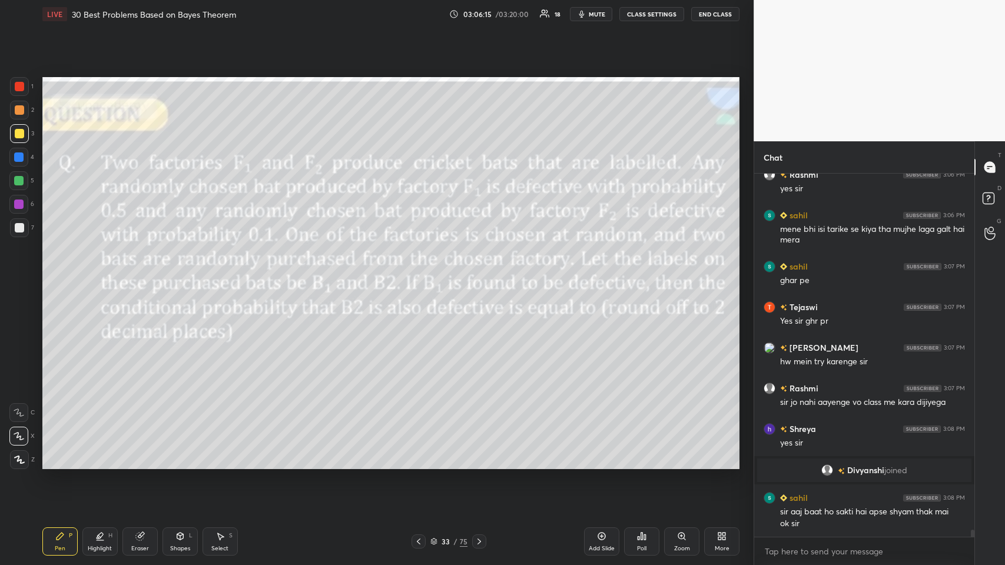
click at [421, 276] on icon at bounding box center [478, 541] width 9 height 9
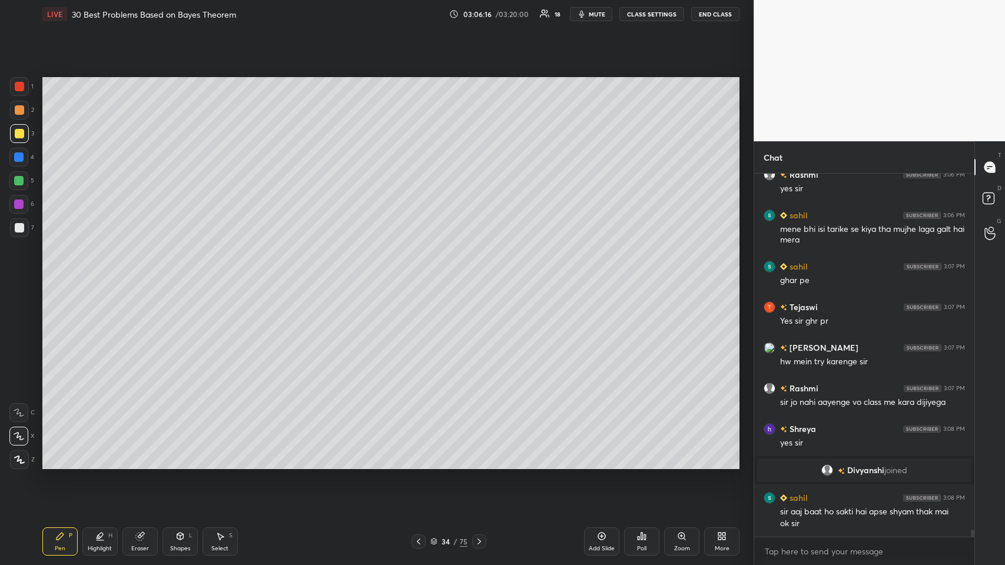
click at [421, 276] on icon at bounding box center [478, 541] width 9 height 9
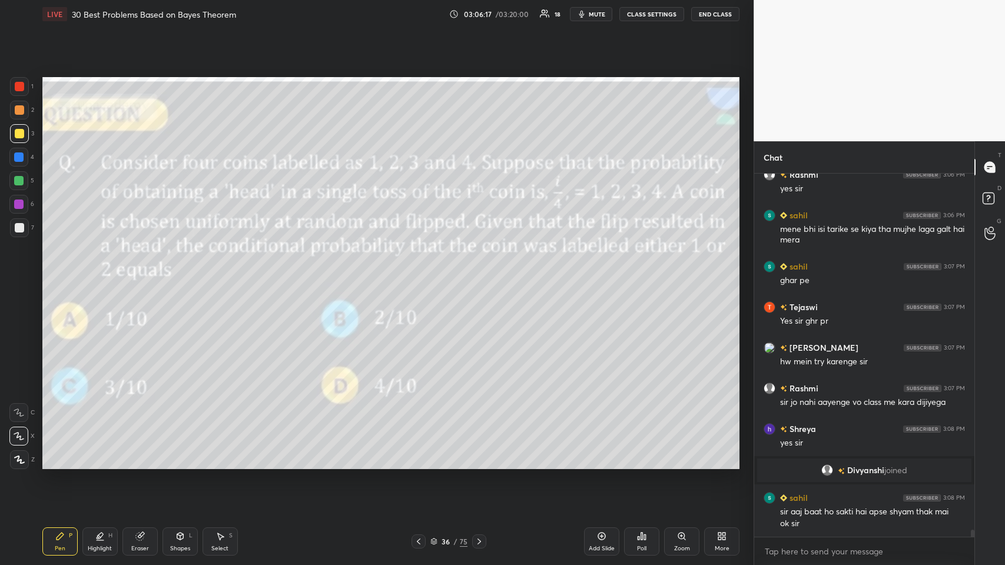
click at [421, 276] on icon at bounding box center [478, 541] width 9 height 9
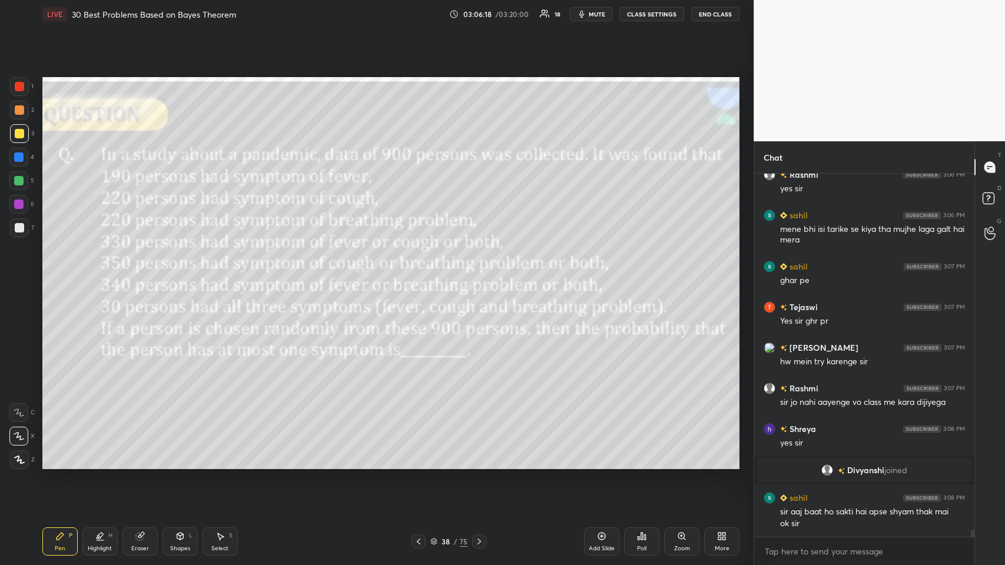
click at [414, 276] on icon at bounding box center [418, 541] width 9 height 9
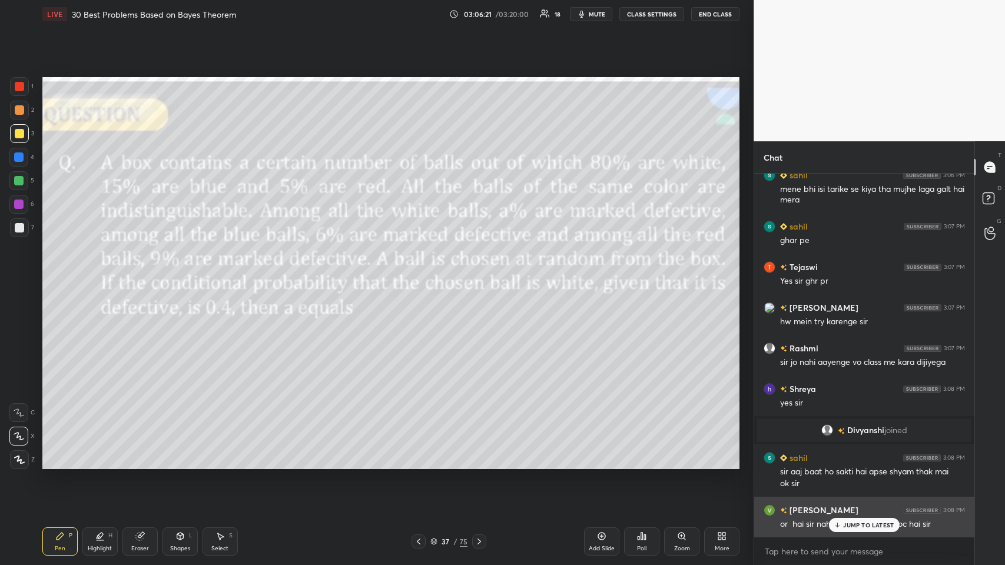
click at [421, 276] on div "JUMP TO LATEST" at bounding box center [864, 525] width 71 height 14
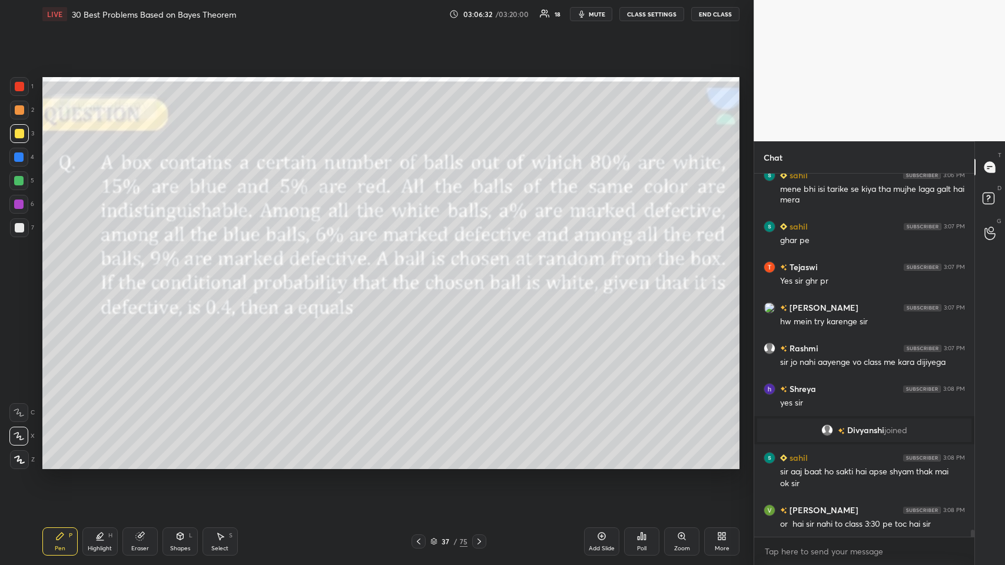
click at [421, 276] on icon at bounding box center [478, 541] width 9 height 9
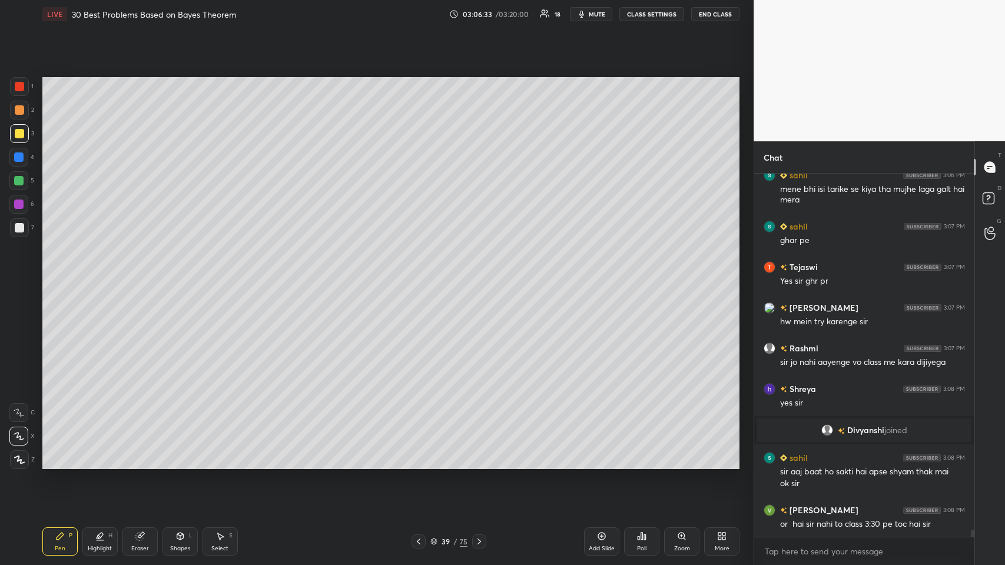
click at [421, 276] on icon at bounding box center [478, 541] width 9 height 9
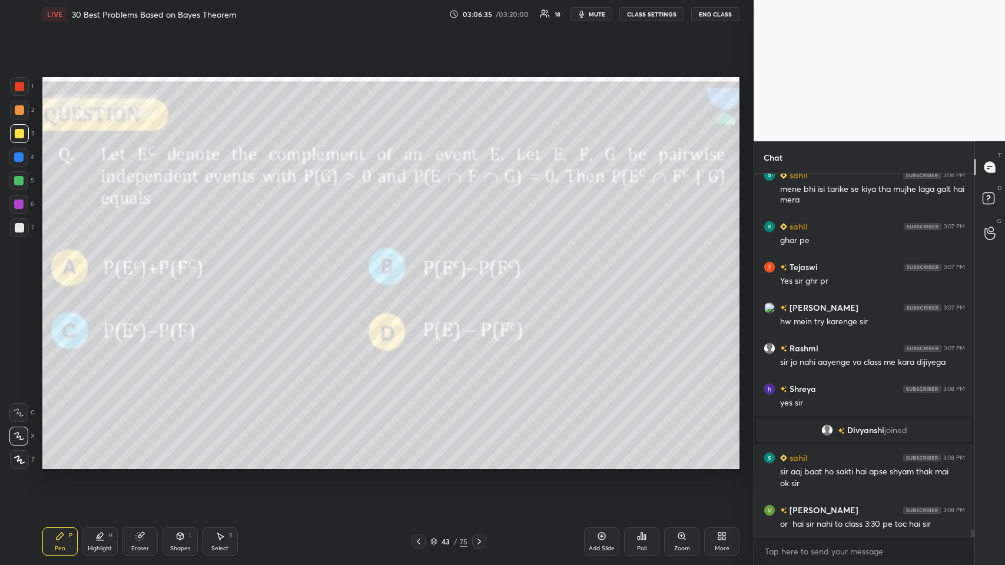
click at [421, 276] on icon at bounding box center [478, 541] width 9 height 9
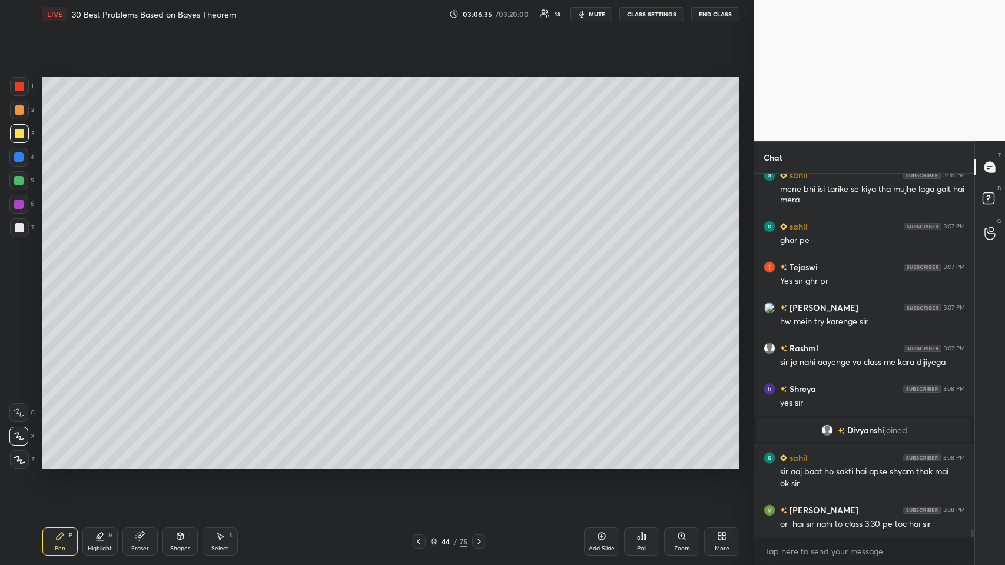
click at [421, 276] on icon at bounding box center [478, 541] width 9 height 9
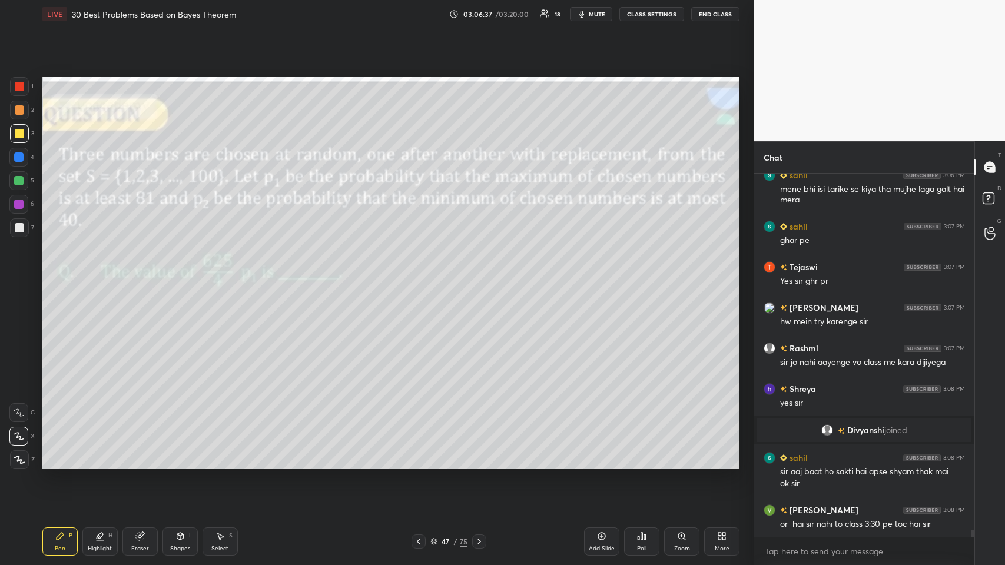
click at [421, 276] on icon at bounding box center [478, 541] width 9 height 9
click at [417, 276] on icon at bounding box center [418, 541] width 9 height 9
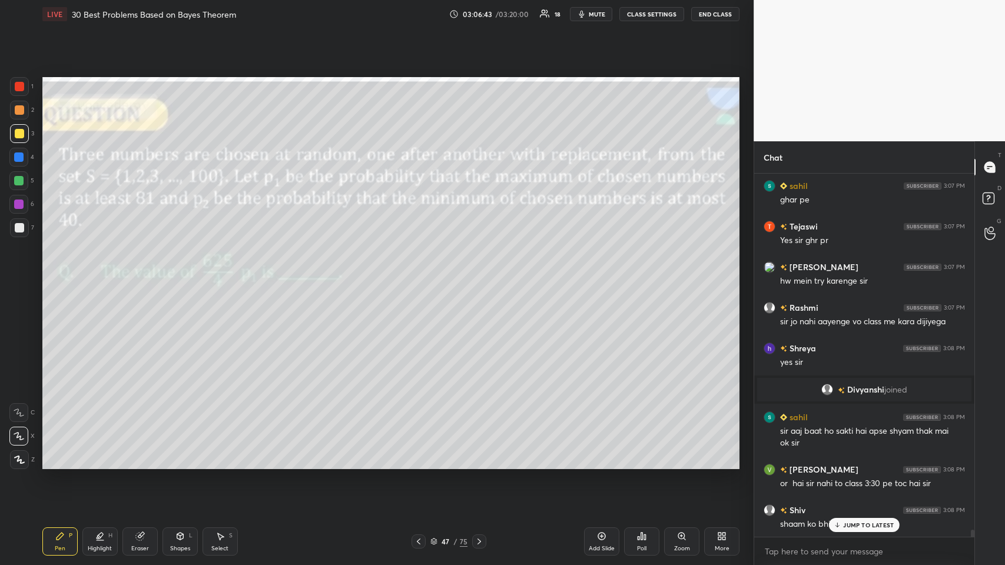
scroll to position [18147, 0]
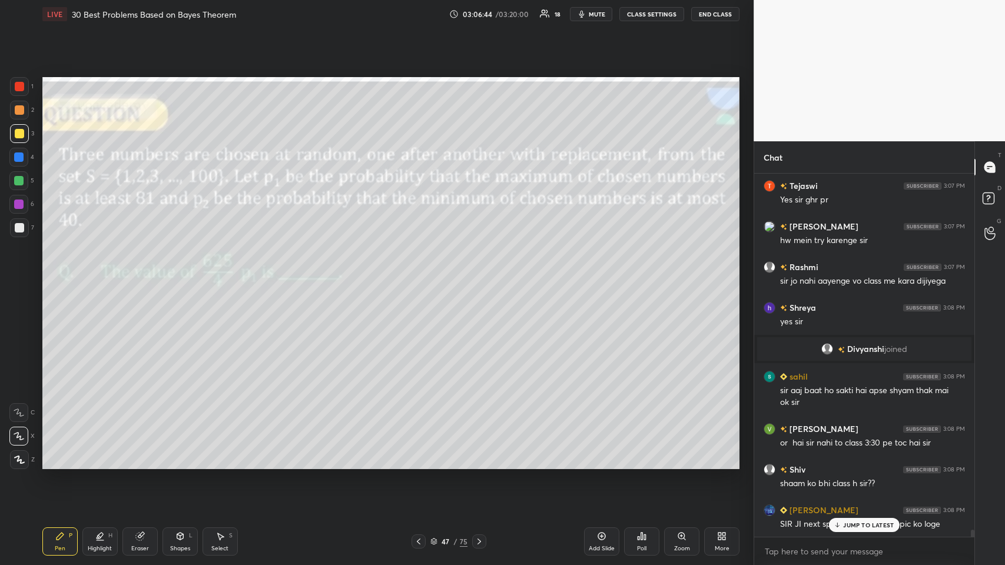
click at [421, 276] on div "JUMP TO LATEST" at bounding box center [864, 525] width 71 height 14
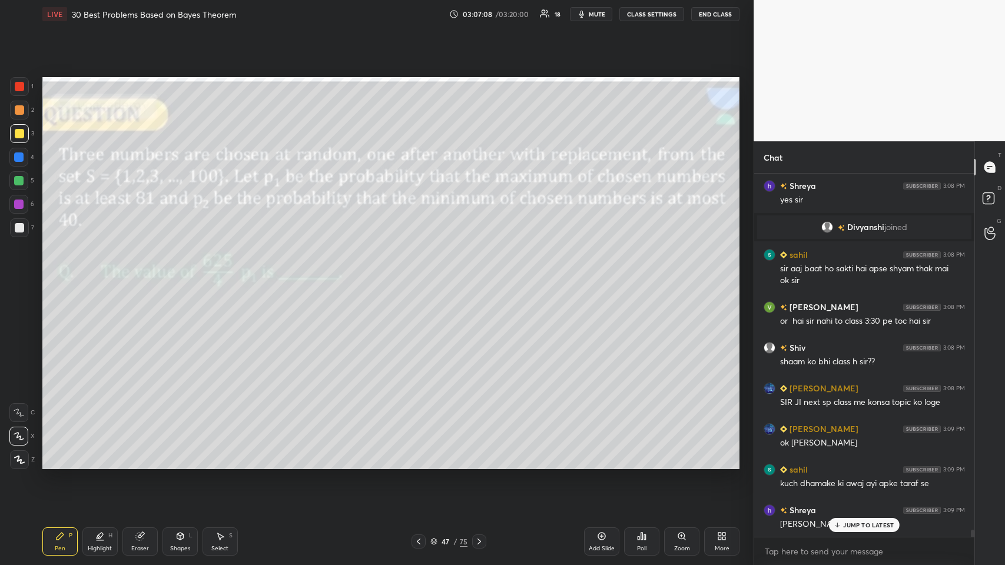
scroll to position [18309, 0]
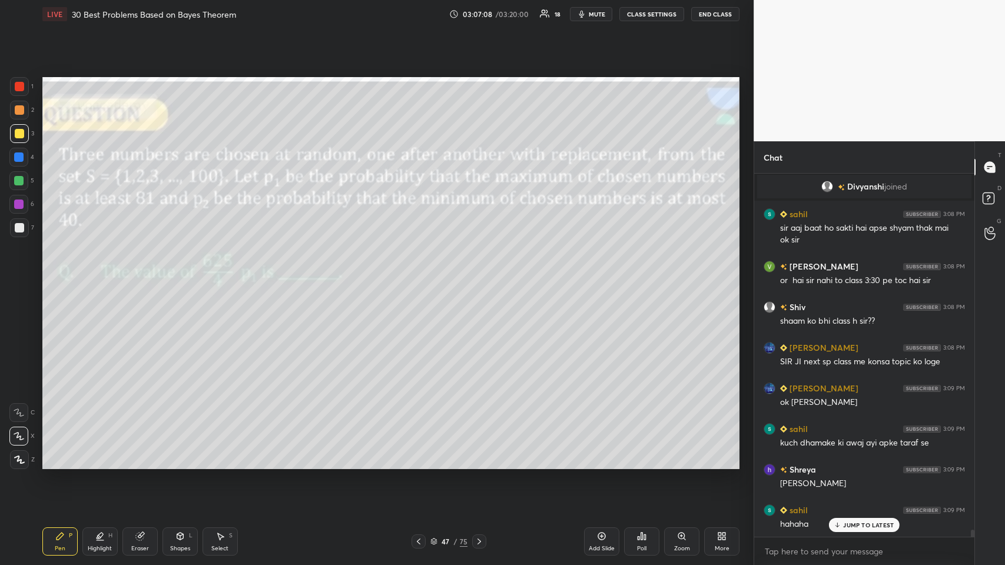
click at [421, 276] on icon at bounding box center [478, 541] width 9 height 9
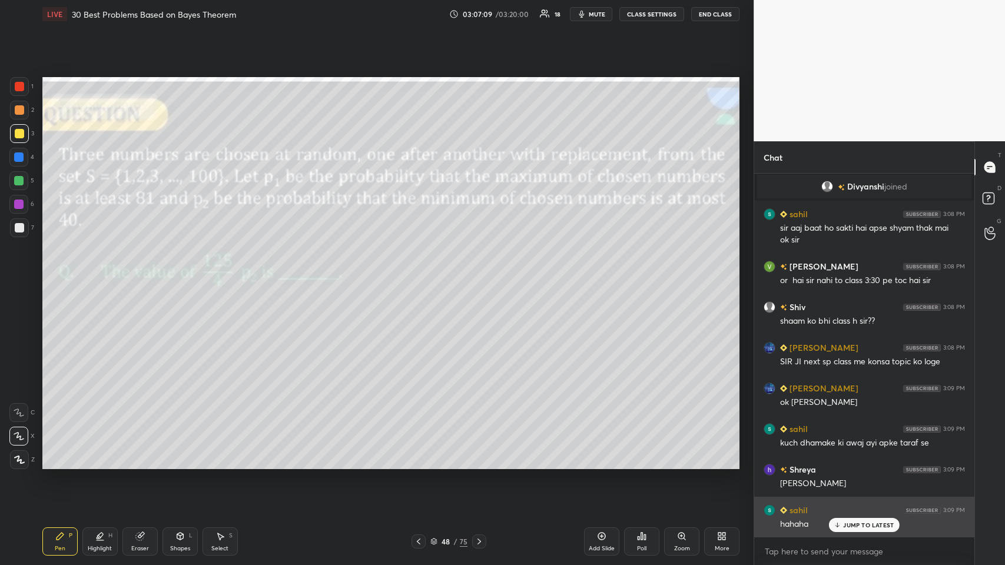
click at [421, 276] on div "JUMP TO LATEST" at bounding box center [864, 525] width 71 height 14
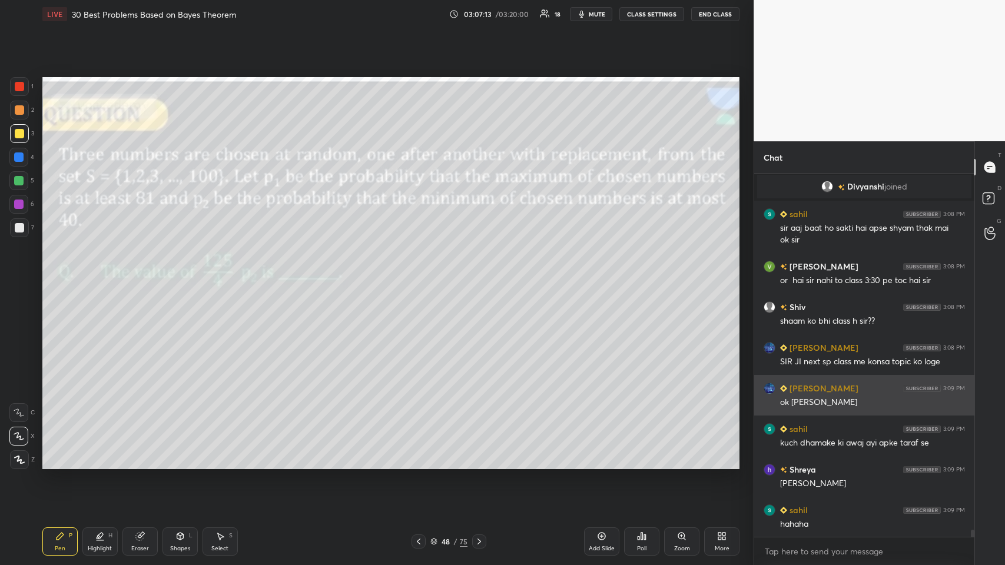
scroll to position [18350, 0]
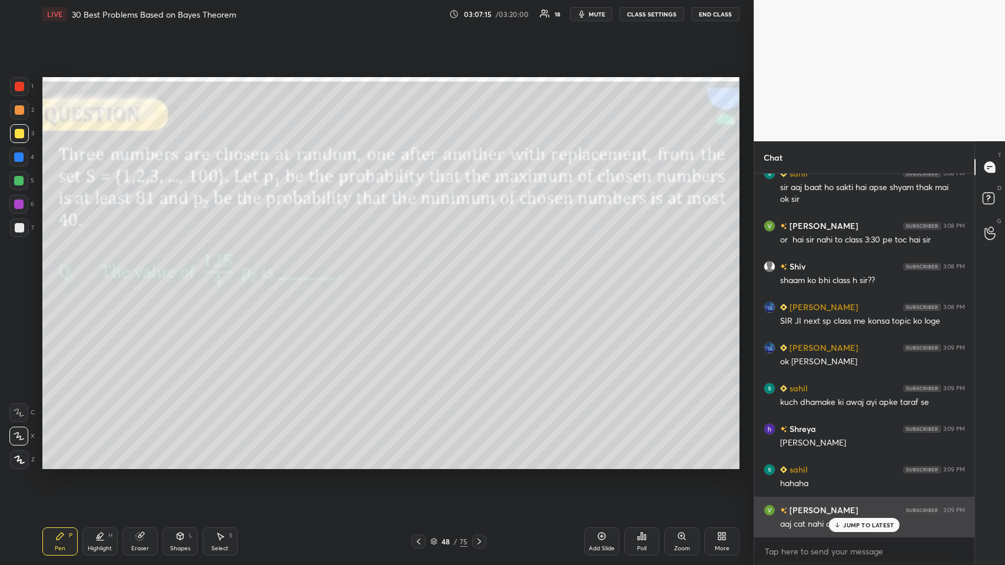
click at [421, 276] on p "JUMP TO LATEST" at bounding box center [868, 524] width 51 height 7
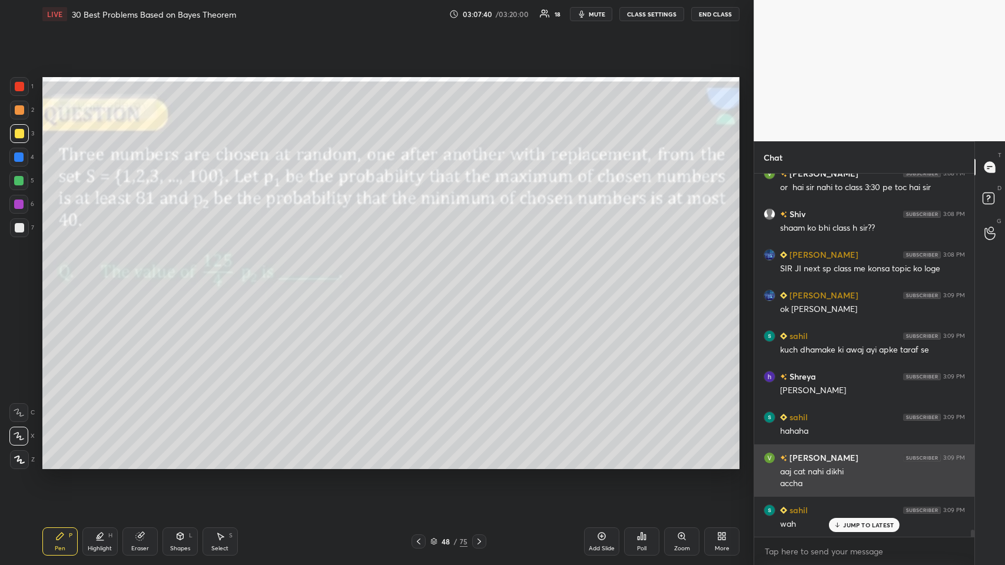
scroll to position [18444, 0]
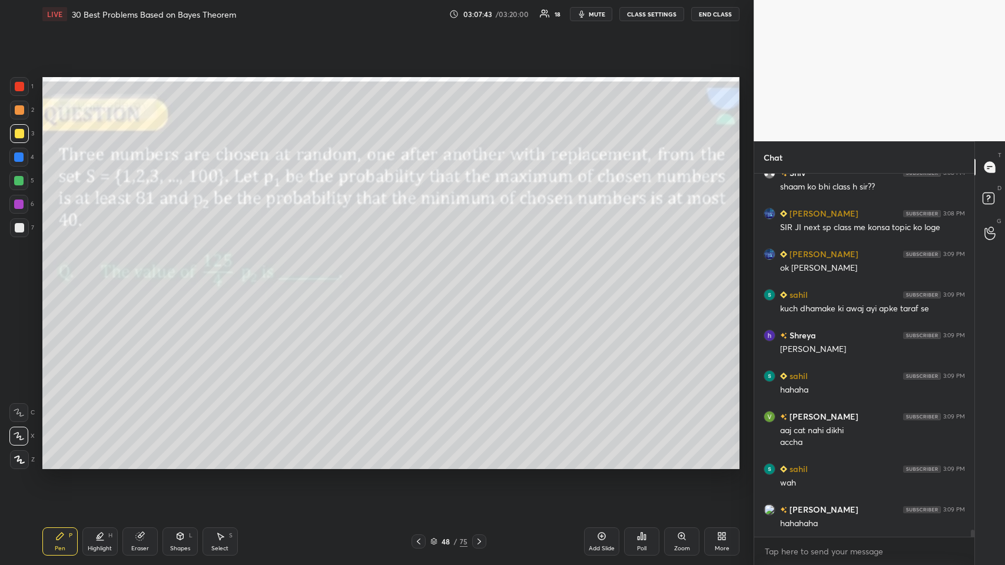
click at [421, 276] on icon at bounding box center [479, 541] width 4 height 6
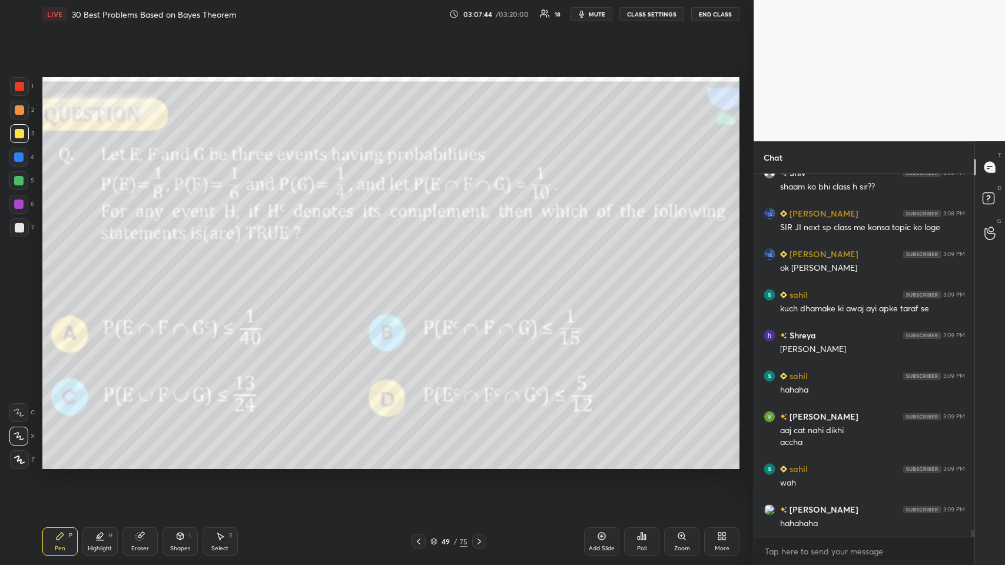
scroll to position [18494, 0]
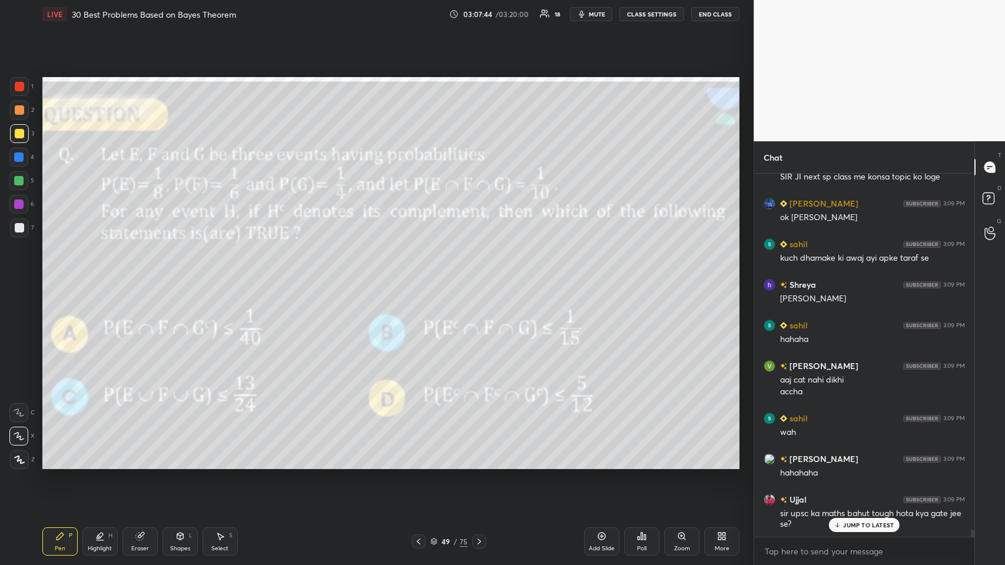
click at [419, 276] on icon at bounding box center [419, 541] width 4 height 6
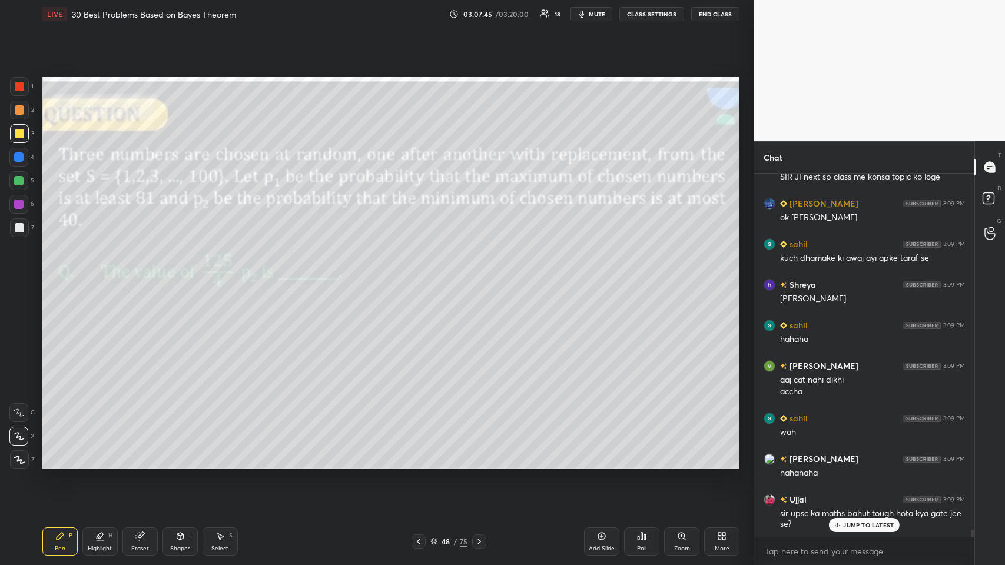
click at [421, 276] on icon at bounding box center [418, 541] width 9 height 9
click at [421, 276] on div "JUMP TO LATEST" at bounding box center [864, 525] width 71 height 14
click at [415, 276] on icon at bounding box center [418, 541] width 9 height 9
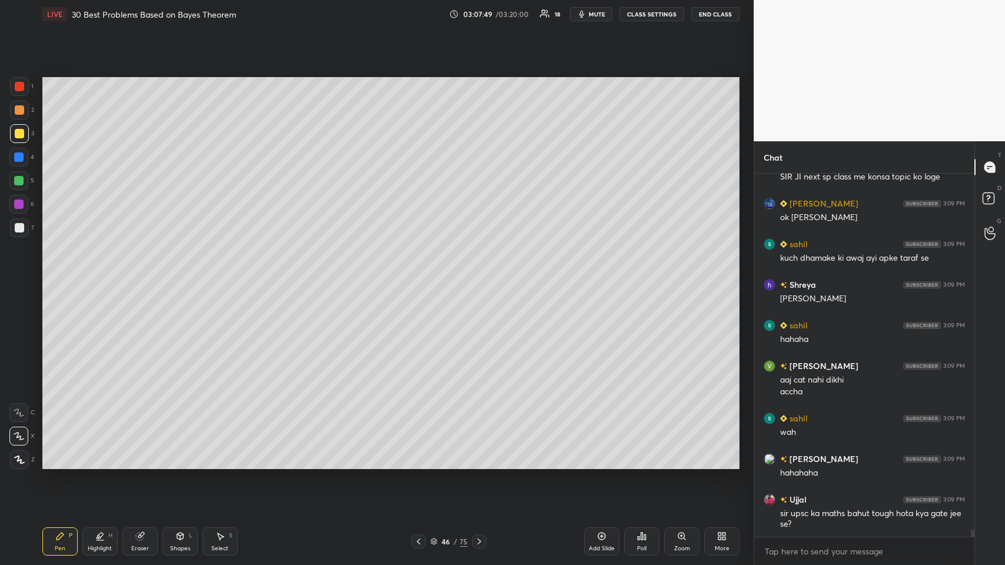
click at [421, 276] on icon at bounding box center [479, 541] width 4 height 6
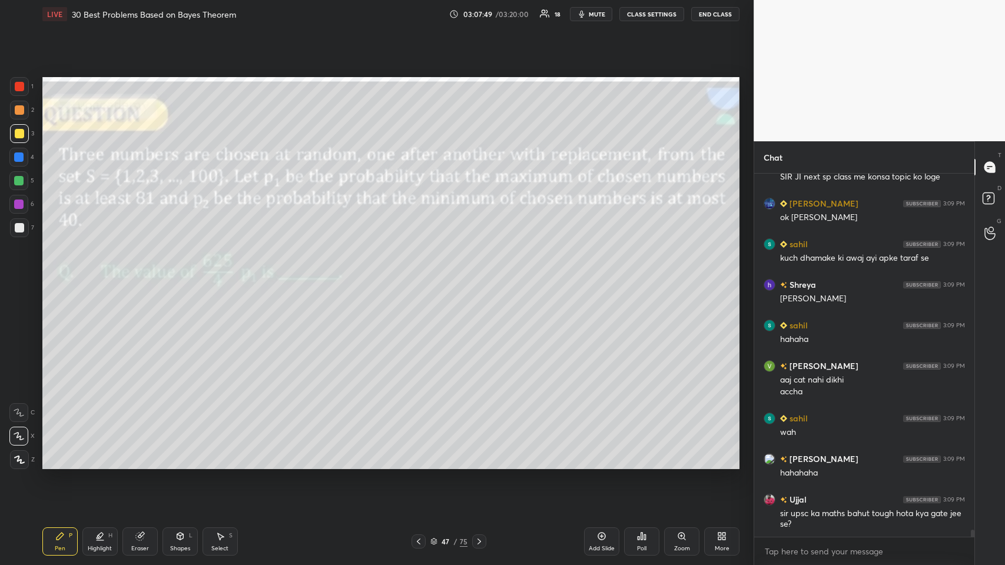
click at [421, 276] on icon at bounding box center [478, 541] width 9 height 9
click at [421, 276] on div "48 / 75" at bounding box center [448, 541] width 271 height 14
click at [421, 276] on icon at bounding box center [478, 541] width 9 height 9
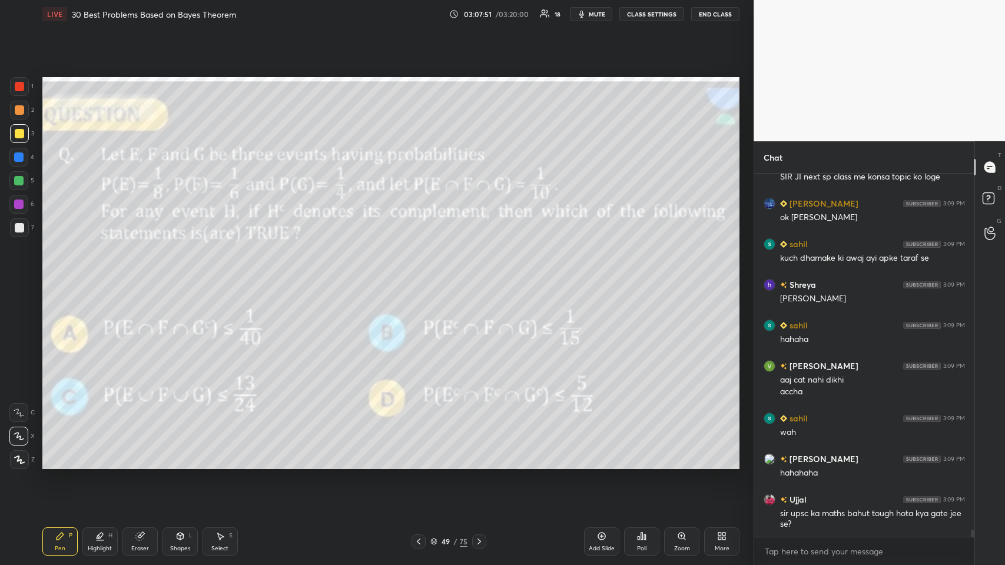
click at [421, 276] on icon at bounding box center [478, 541] width 9 height 9
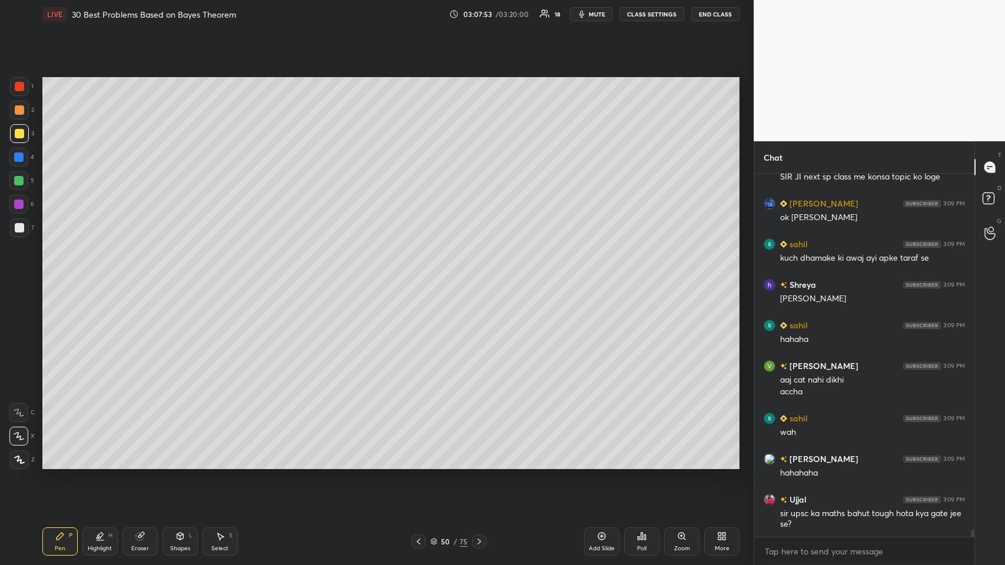
click at [421, 276] on icon at bounding box center [478, 541] width 9 height 9
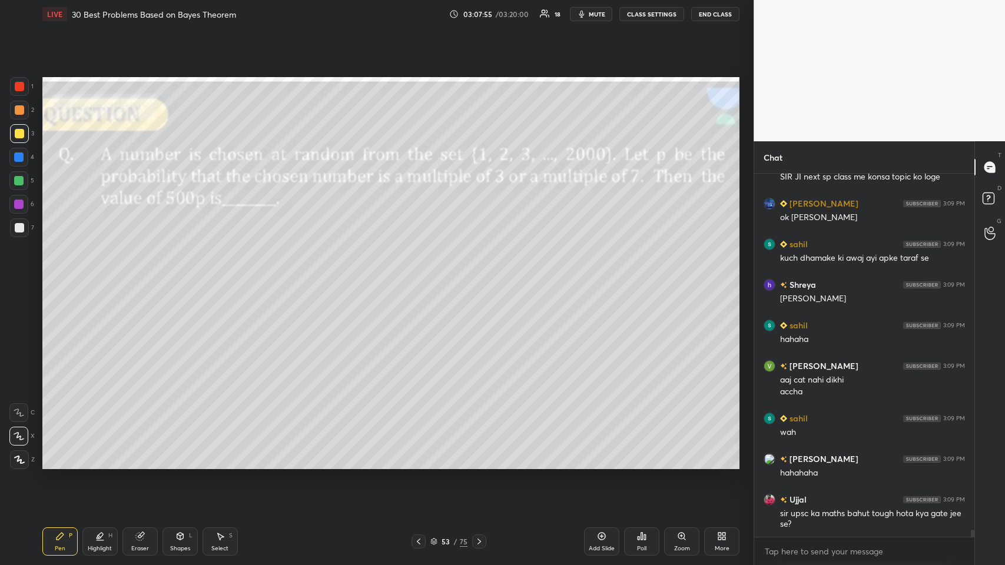
click at [421, 276] on icon at bounding box center [478, 541] width 9 height 9
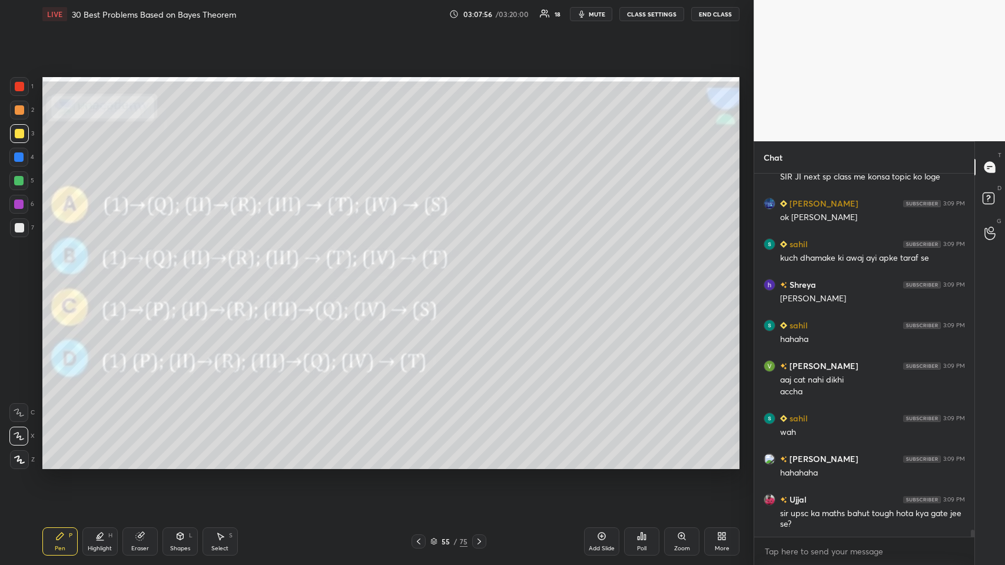
click at [421, 276] on icon at bounding box center [478, 541] width 9 height 9
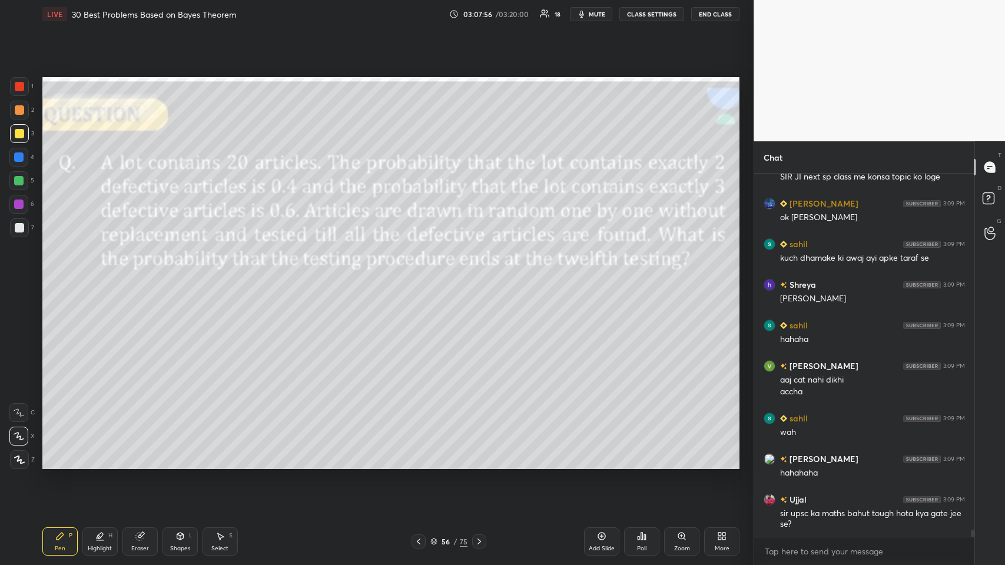
click at [421, 276] on icon at bounding box center [478, 541] width 9 height 9
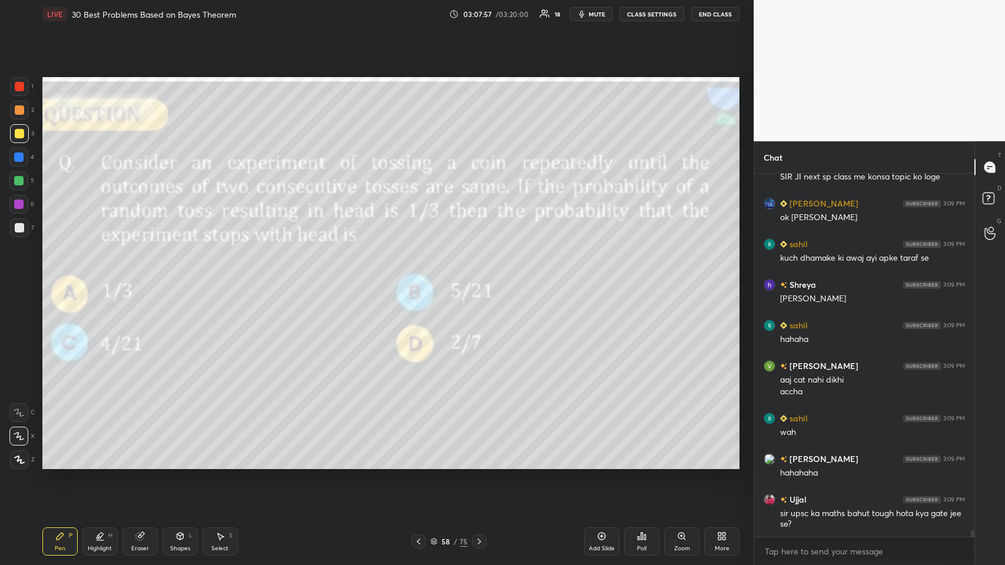
click at [421, 276] on icon at bounding box center [478, 541] width 9 height 9
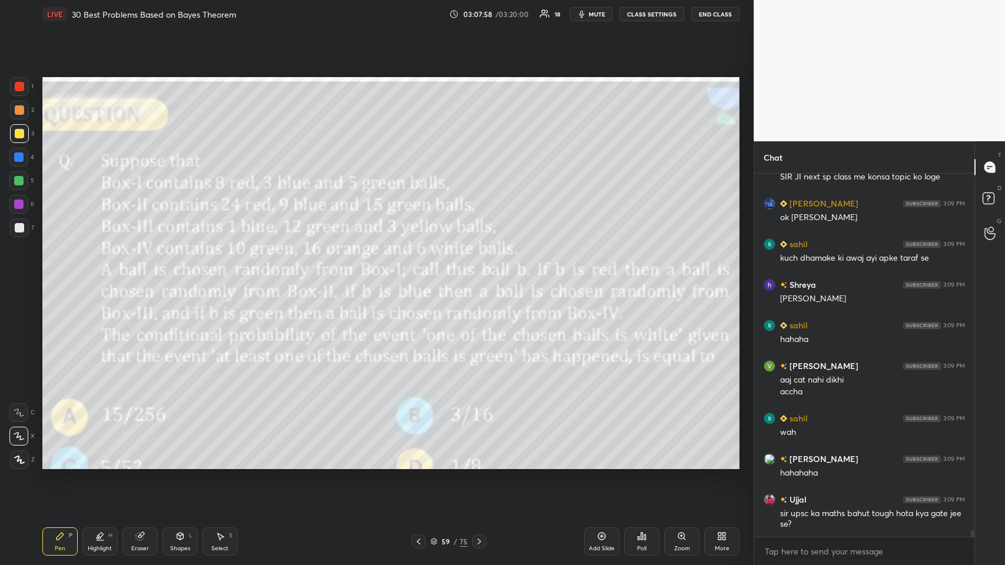
click at [421, 276] on icon at bounding box center [478, 541] width 9 height 9
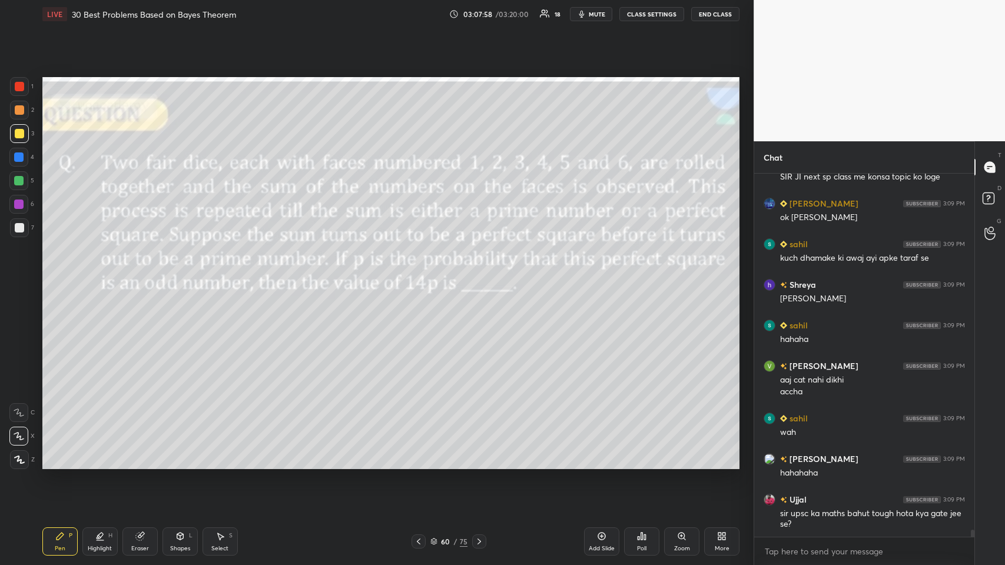
click at [421, 276] on icon at bounding box center [478, 541] width 9 height 9
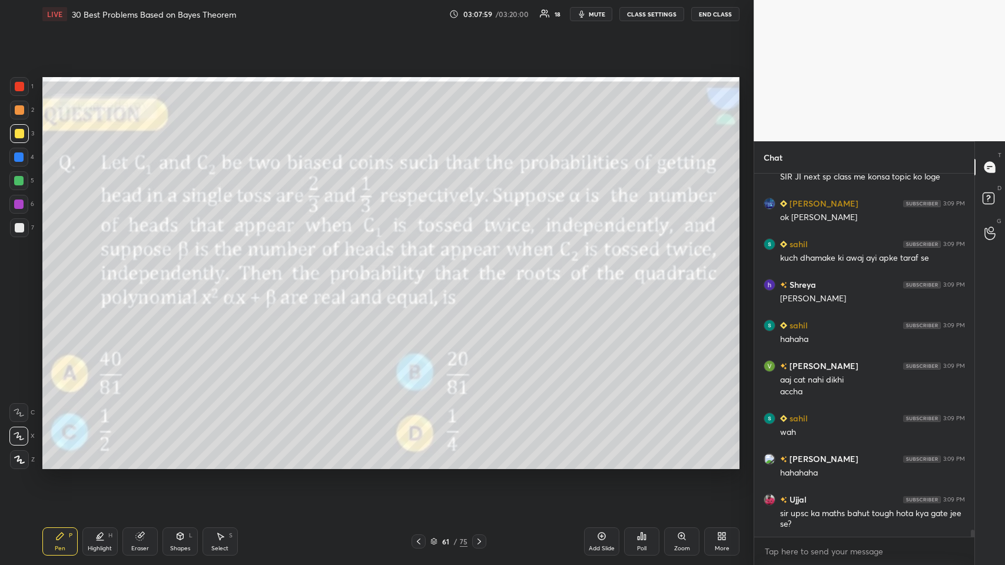
click at [421, 276] on icon at bounding box center [478, 541] width 9 height 9
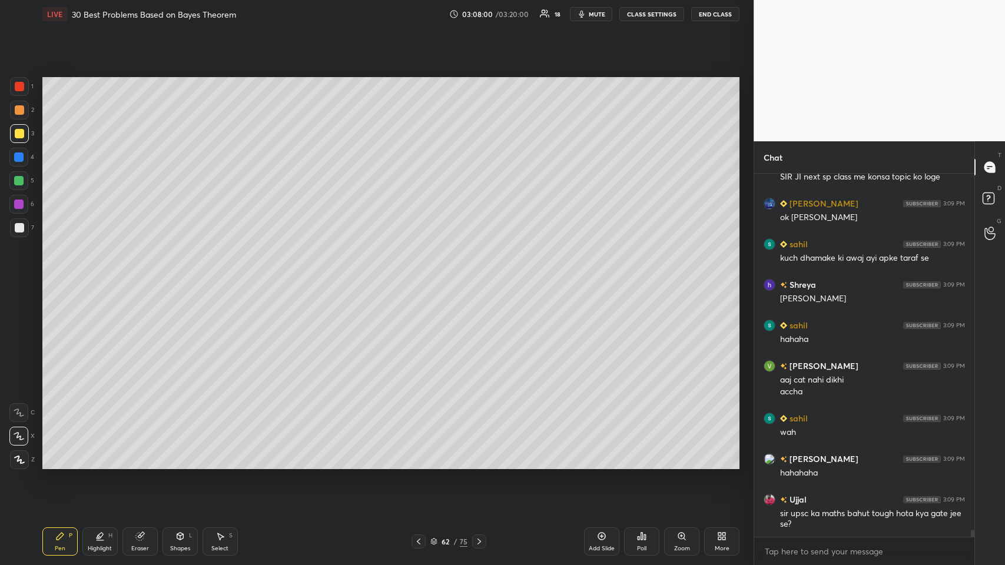
click at [421, 276] on icon at bounding box center [478, 541] width 9 height 9
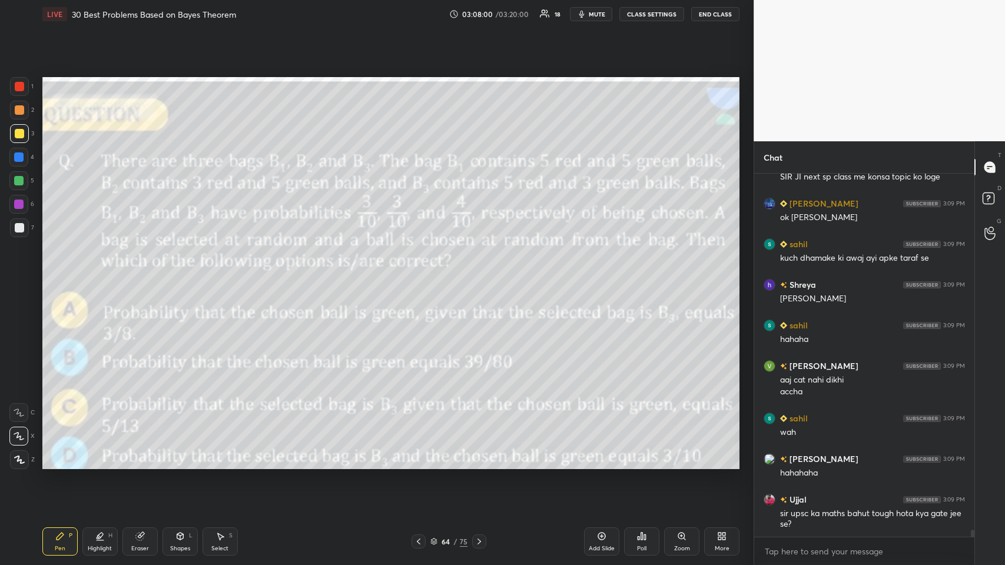
click at [421, 276] on icon at bounding box center [478, 541] width 9 height 9
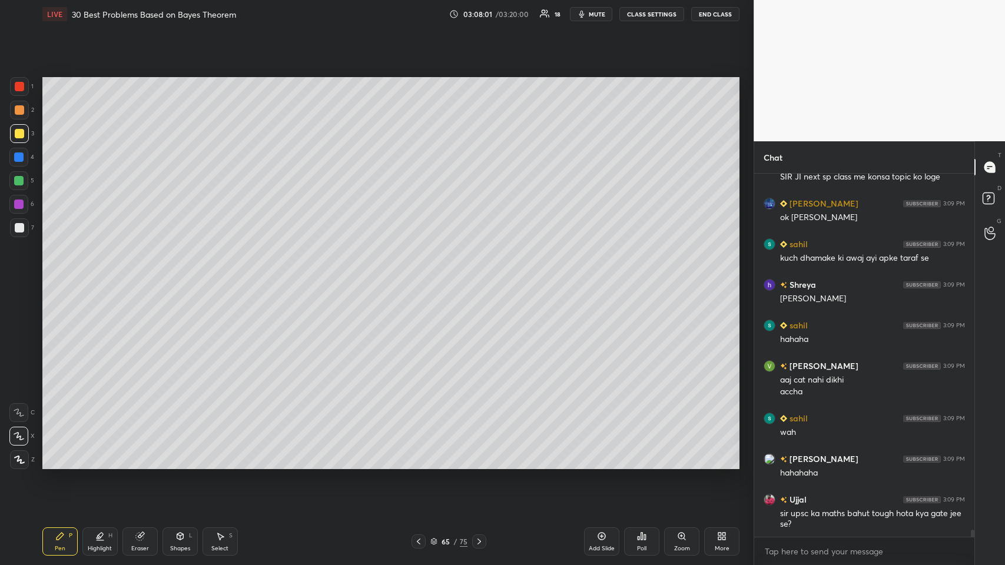
click at [421, 276] on icon at bounding box center [478, 541] width 9 height 9
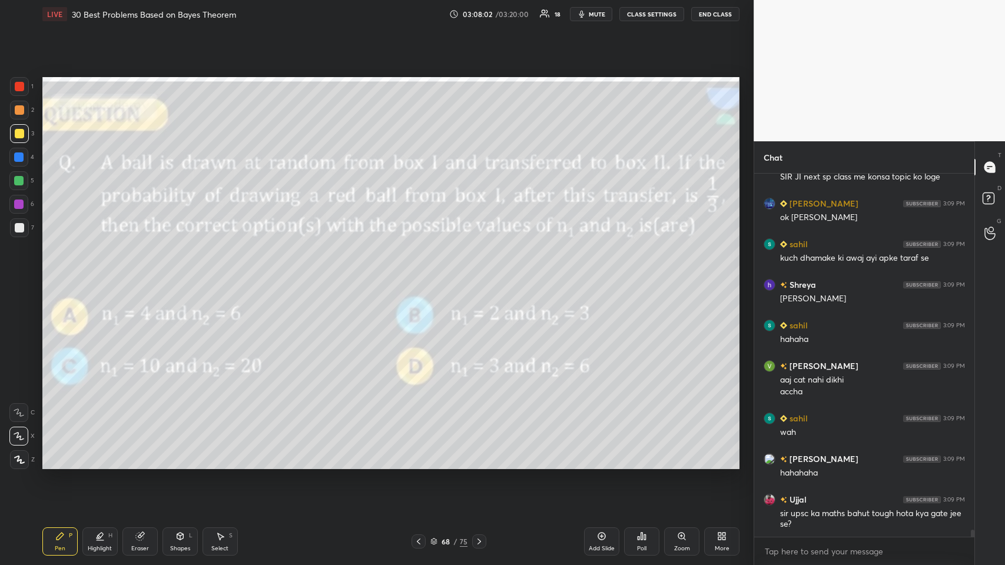
click at [421, 276] on icon at bounding box center [478, 541] width 9 height 9
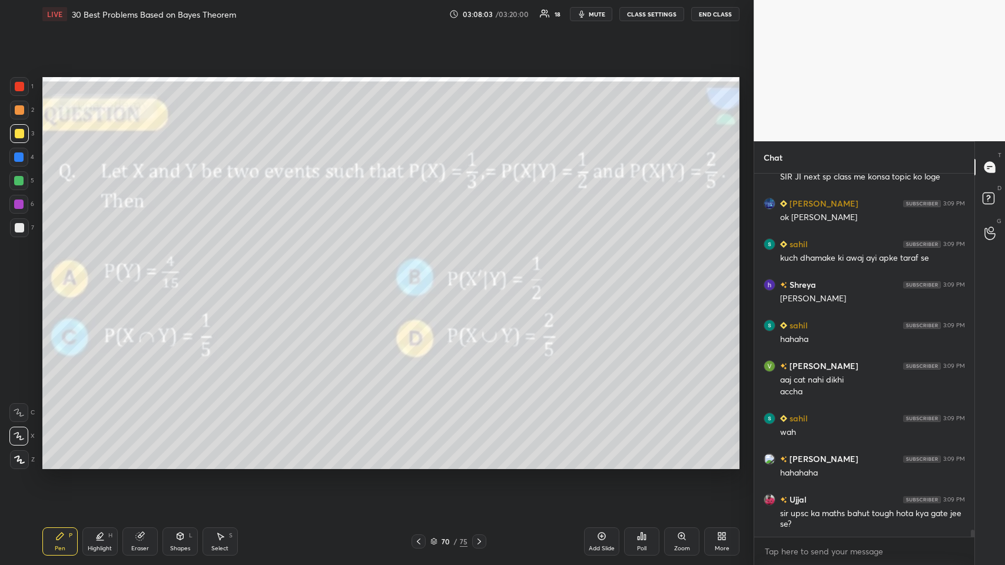
click at [421, 276] on icon at bounding box center [478, 541] width 9 height 9
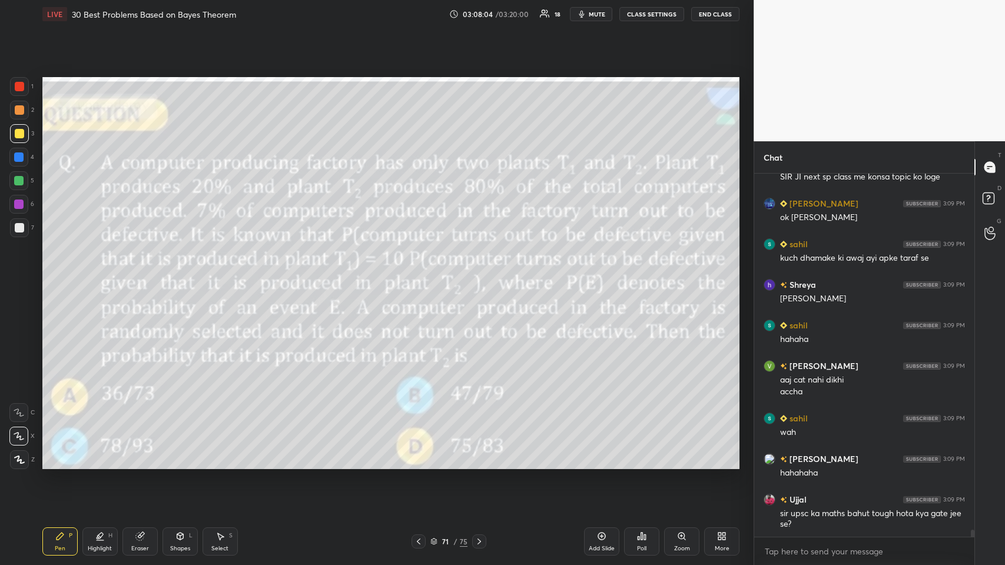
click at [421, 276] on icon at bounding box center [478, 541] width 9 height 9
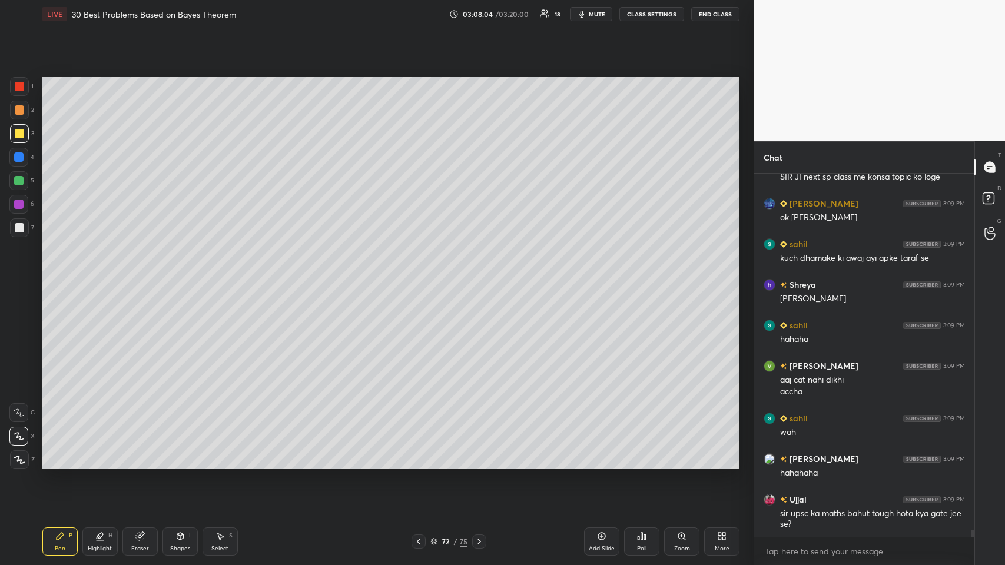
click at [421, 276] on icon at bounding box center [478, 541] width 9 height 9
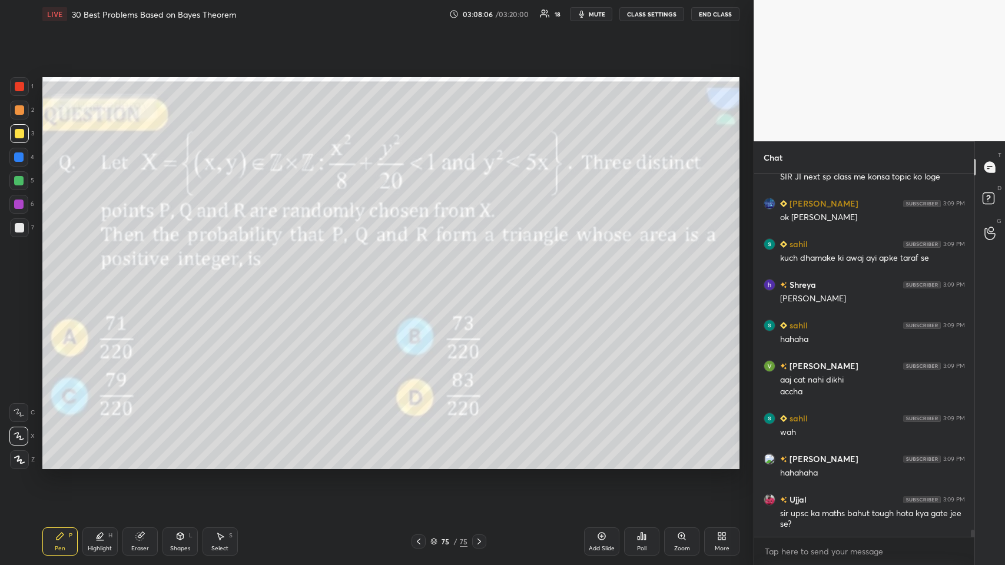
click at [421, 276] on icon at bounding box center [478, 541] width 9 height 9
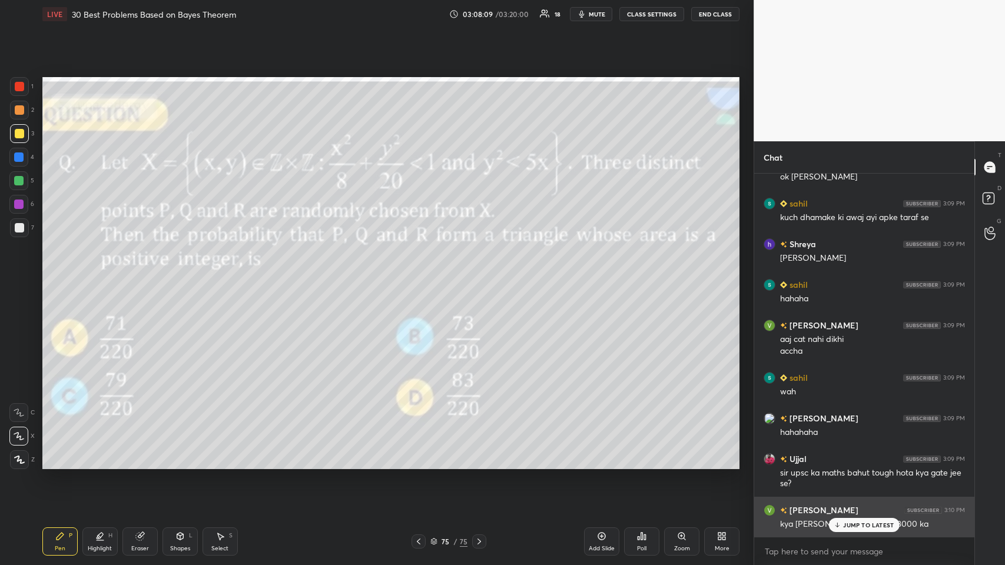
click at [421, 276] on p "JUMP TO LATEST" at bounding box center [868, 524] width 51 height 7
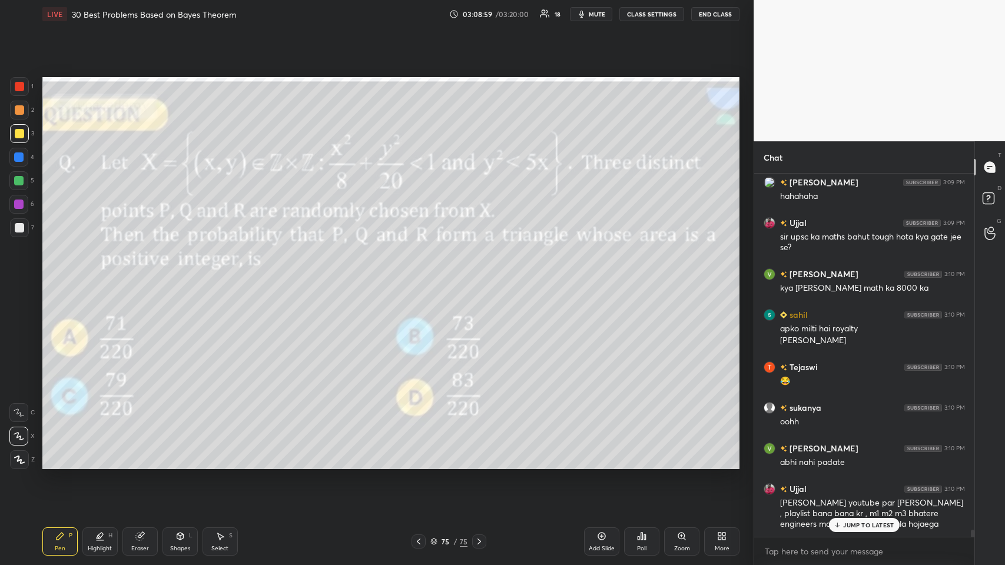
scroll to position [18811, 0]
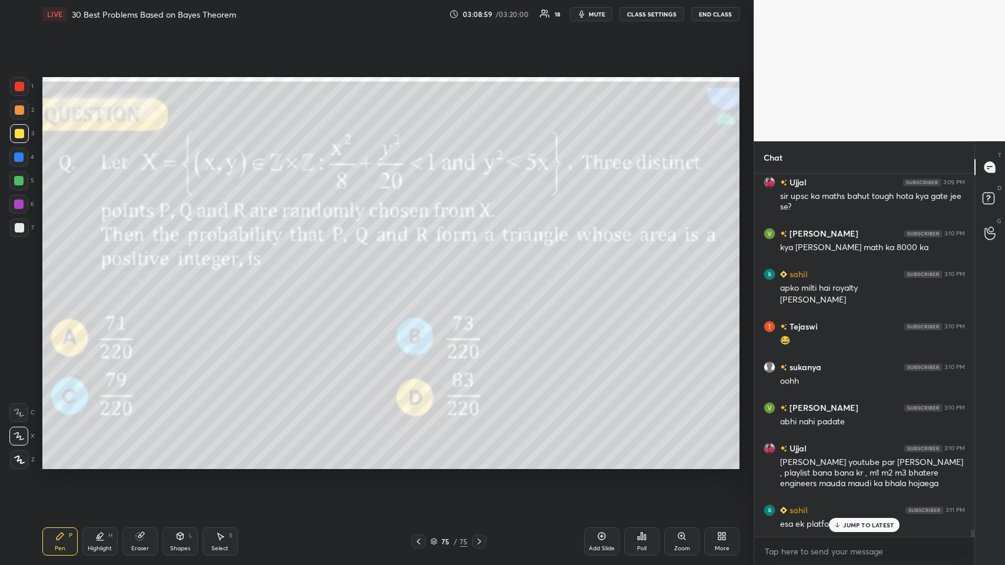
click at [420, 276] on div at bounding box center [418, 541] width 14 height 14
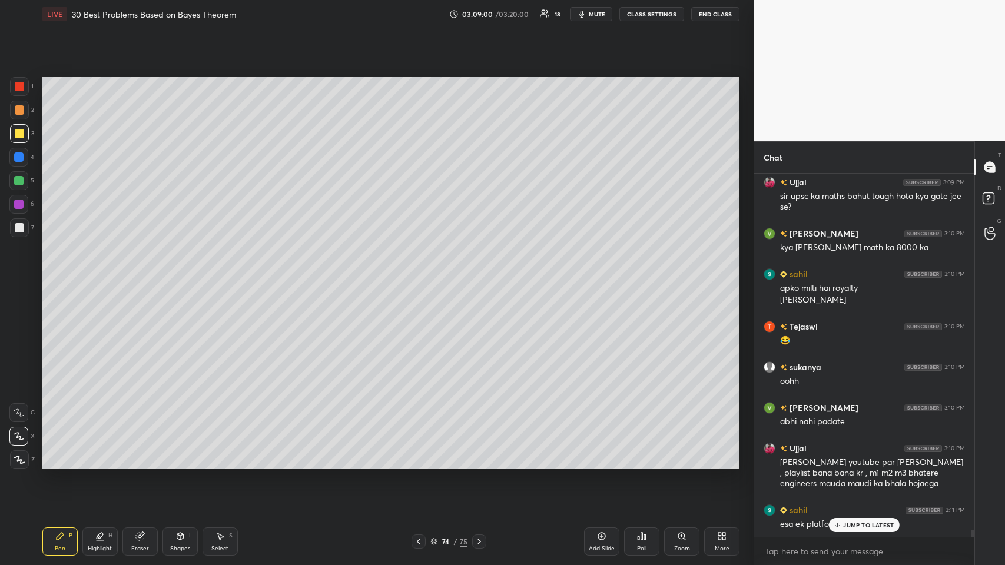
click at [418, 276] on icon at bounding box center [418, 541] width 9 height 9
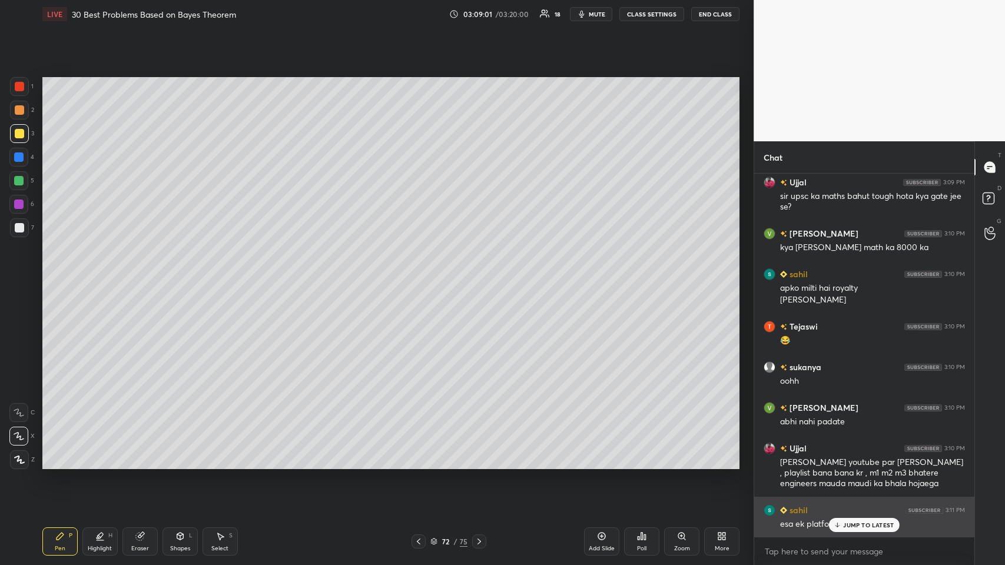
click at [421, 276] on div "JUMP TO LATEST" at bounding box center [864, 525] width 71 height 14
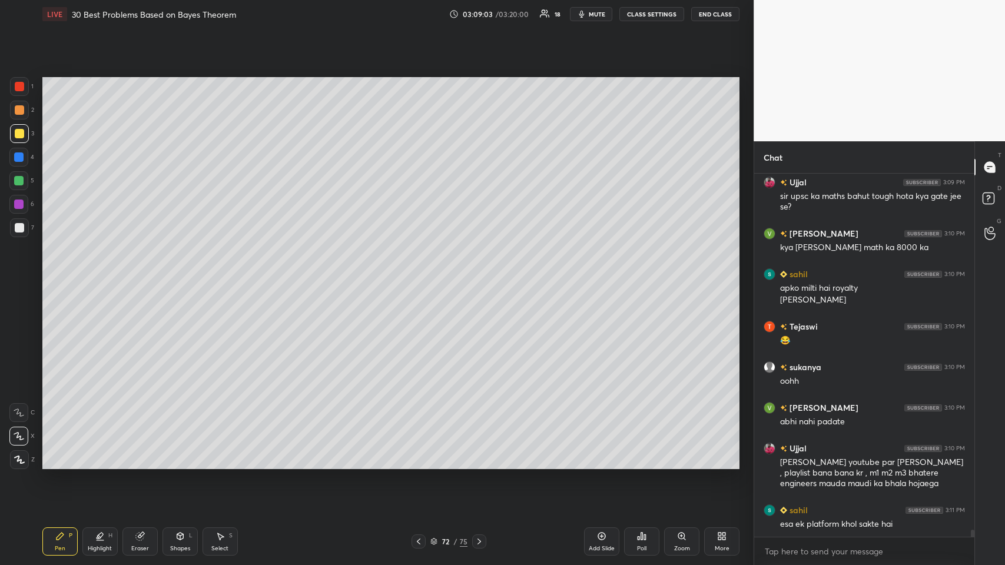
click at [418, 276] on icon at bounding box center [418, 541] width 9 height 9
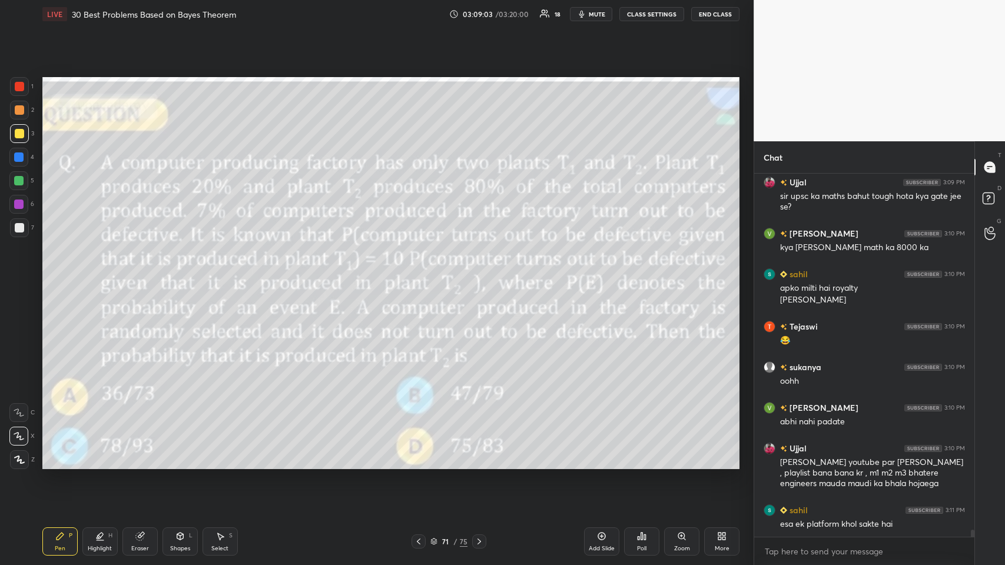
click at [416, 276] on icon at bounding box center [418, 541] width 9 height 9
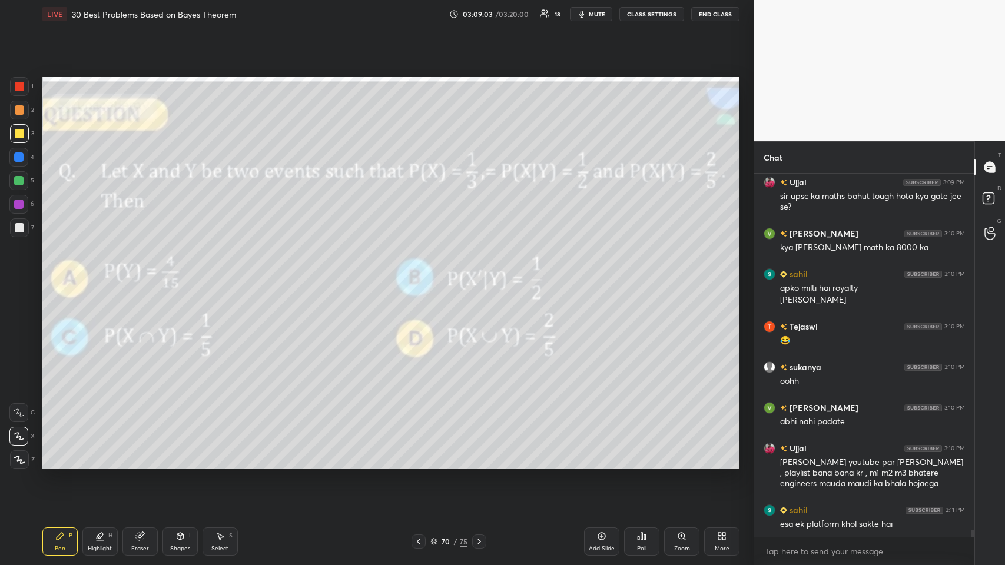
click at [419, 276] on div at bounding box center [418, 541] width 14 height 14
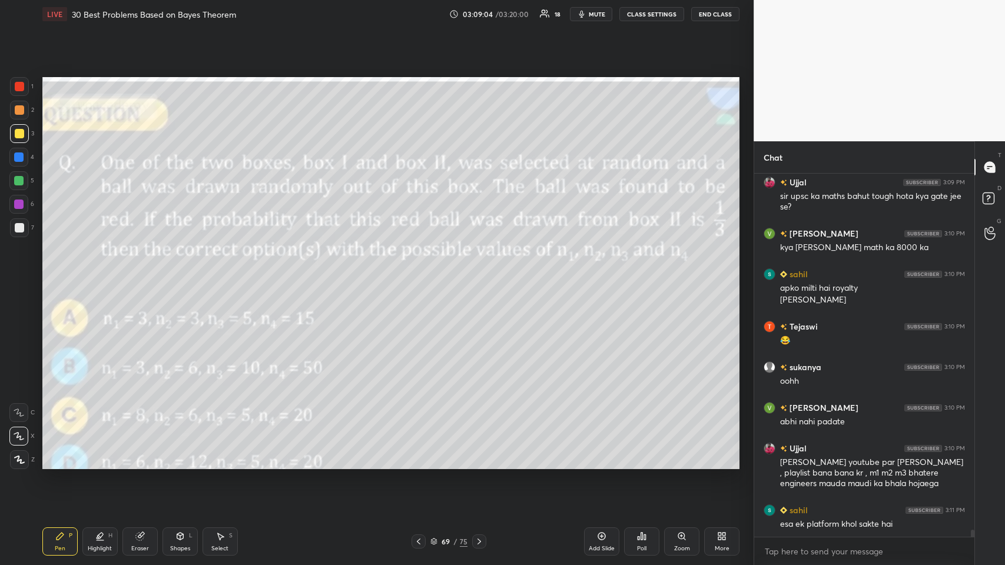
click at [418, 276] on div at bounding box center [418, 541] width 14 height 14
click at [416, 276] on icon at bounding box center [418, 541] width 9 height 9
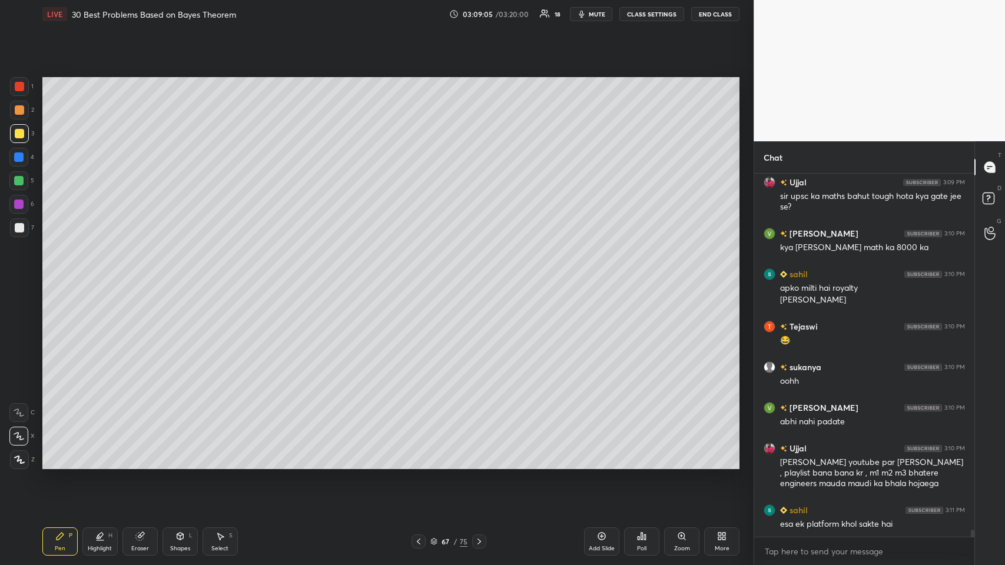
scroll to position [18853, 0]
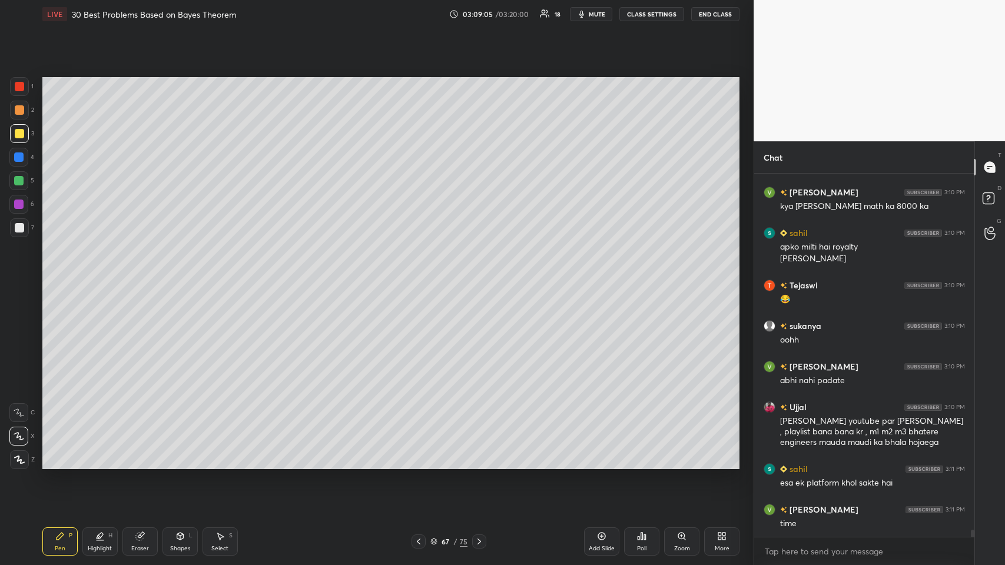
click at [421, 276] on icon at bounding box center [418, 541] width 9 height 9
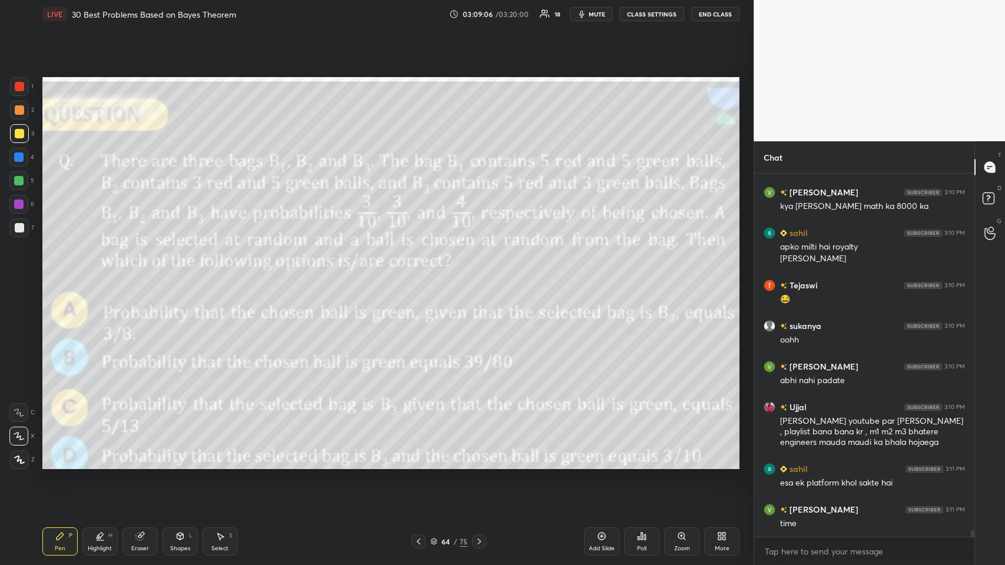
click at [421, 276] on icon at bounding box center [418, 541] width 9 height 9
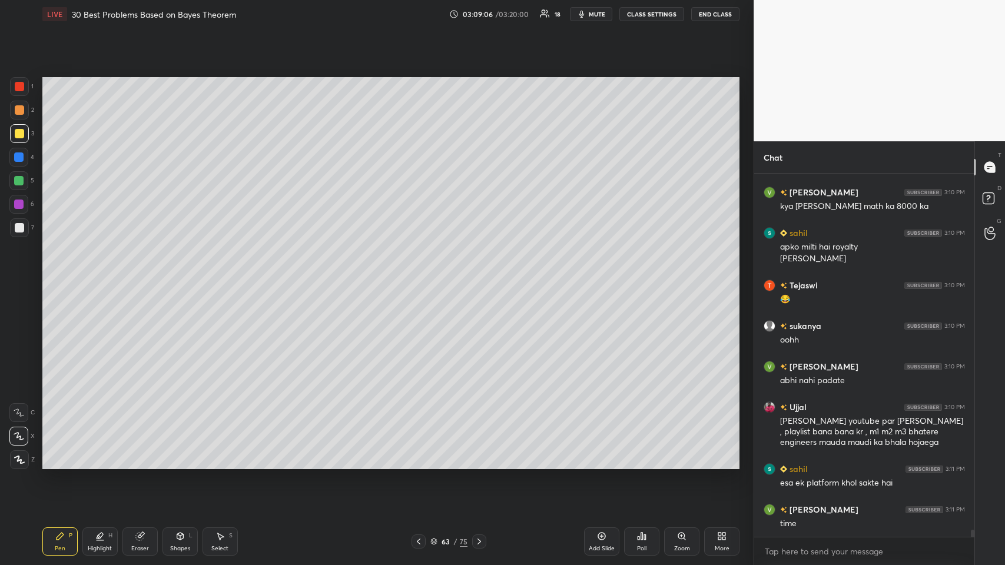
click at [421, 276] on icon at bounding box center [418, 541] width 9 height 9
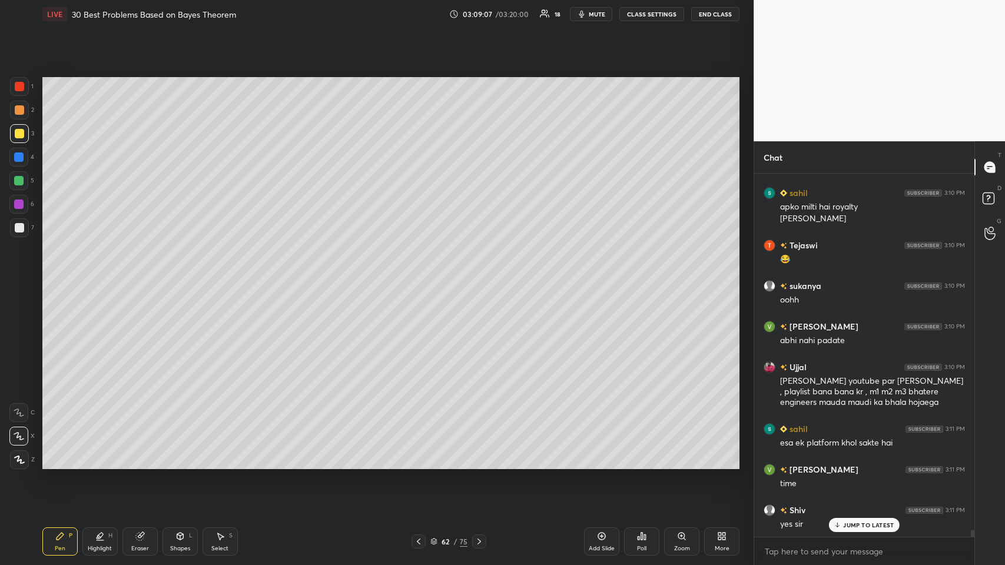
click at [421, 276] on icon at bounding box center [418, 541] width 9 height 9
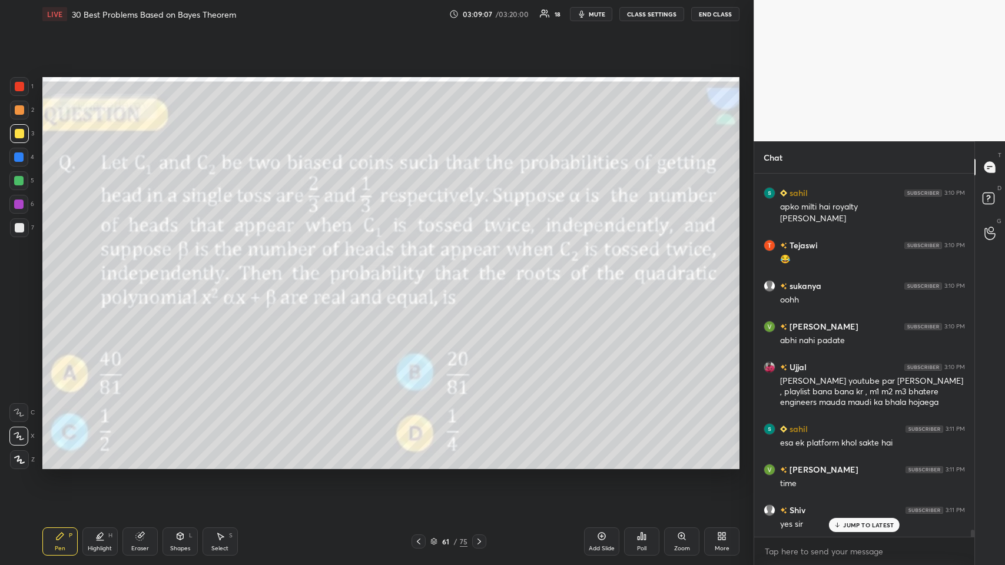
click at [421, 276] on icon at bounding box center [418, 541] width 9 height 9
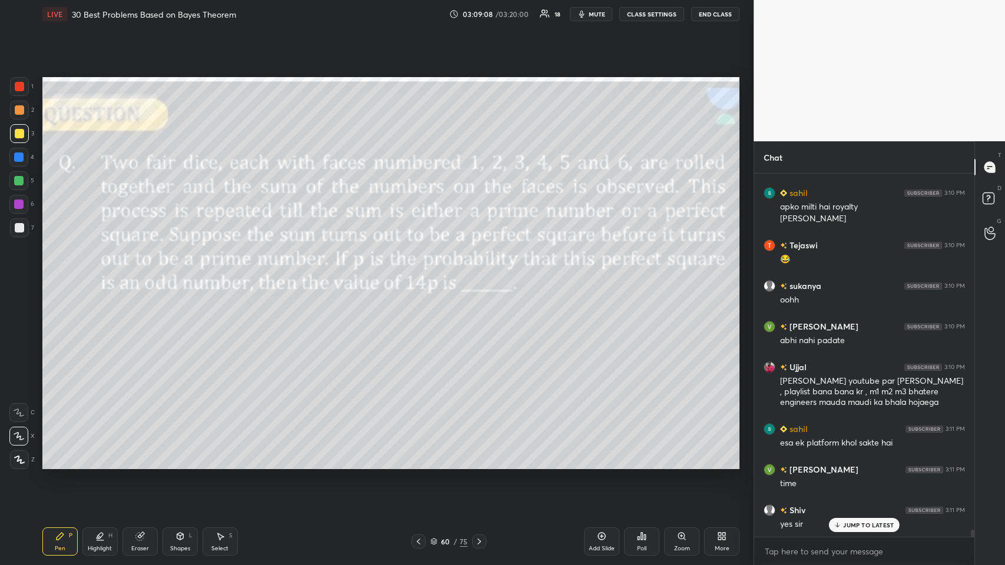
scroll to position [18933, 0]
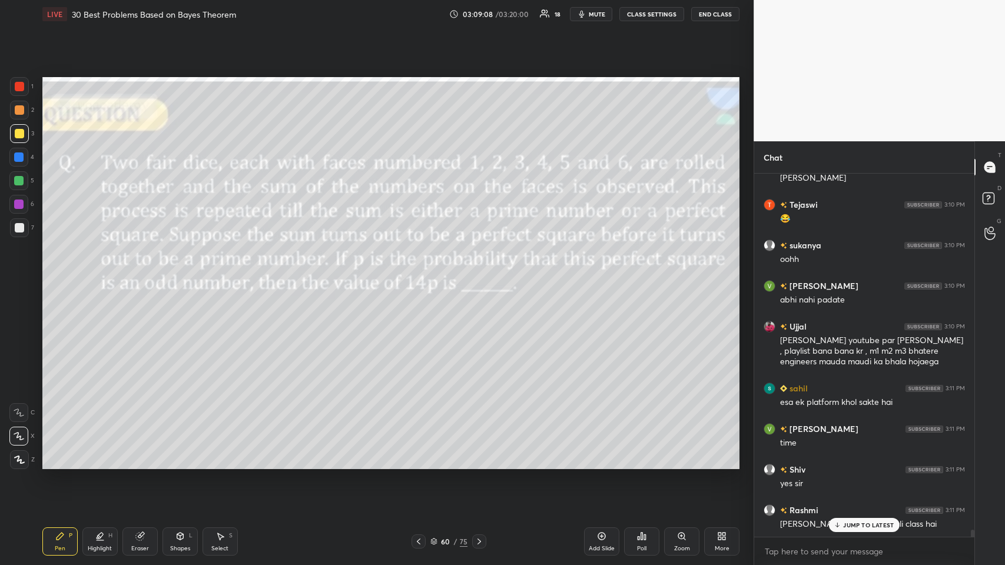
click at [418, 276] on icon at bounding box center [418, 541] width 9 height 9
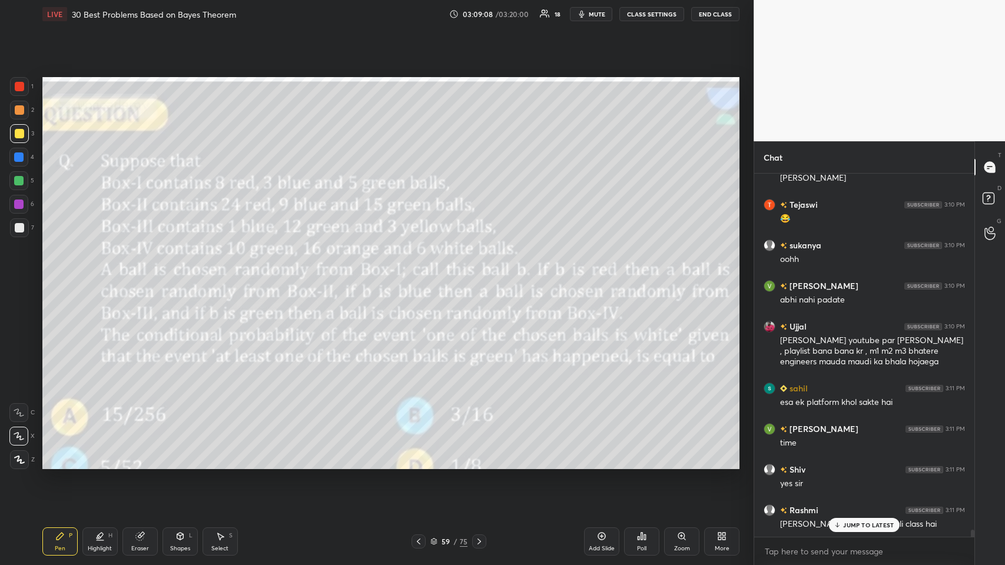
click at [419, 276] on icon at bounding box center [418, 541] width 9 height 9
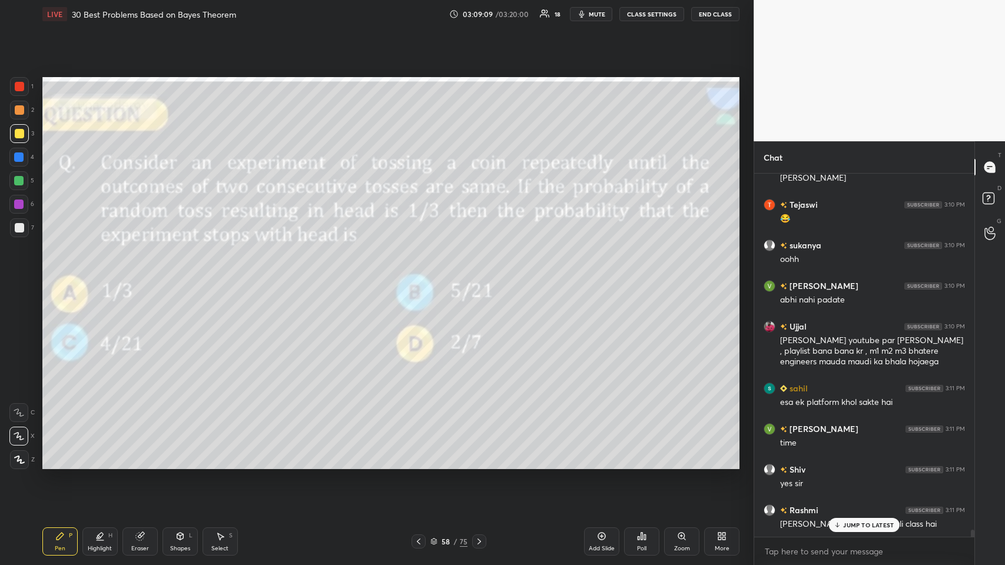
click at [418, 276] on icon at bounding box center [418, 541] width 9 height 9
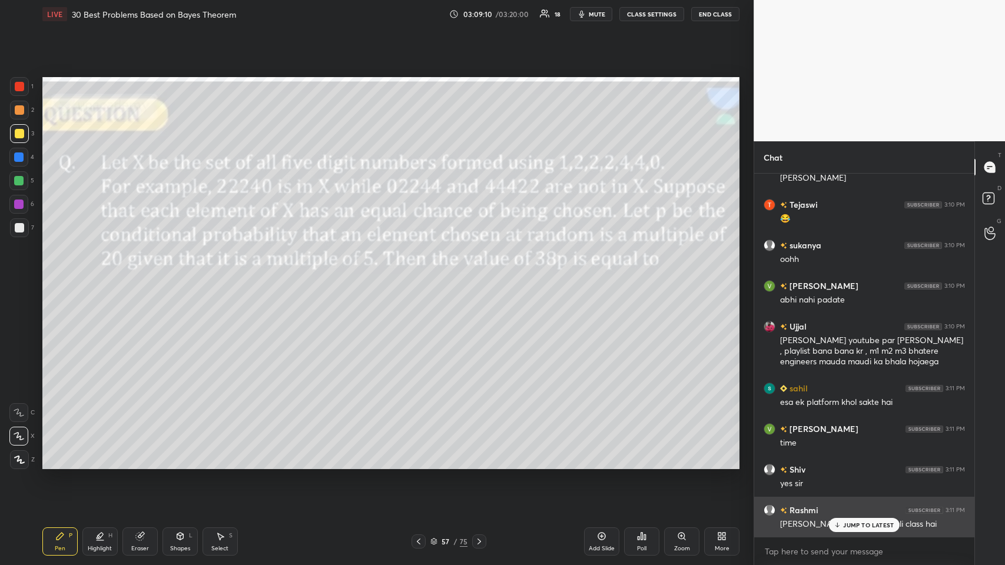
click at [421, 276] on div "JUMP TO LATEST" at bounding box center [864, 525] width 71 height 14
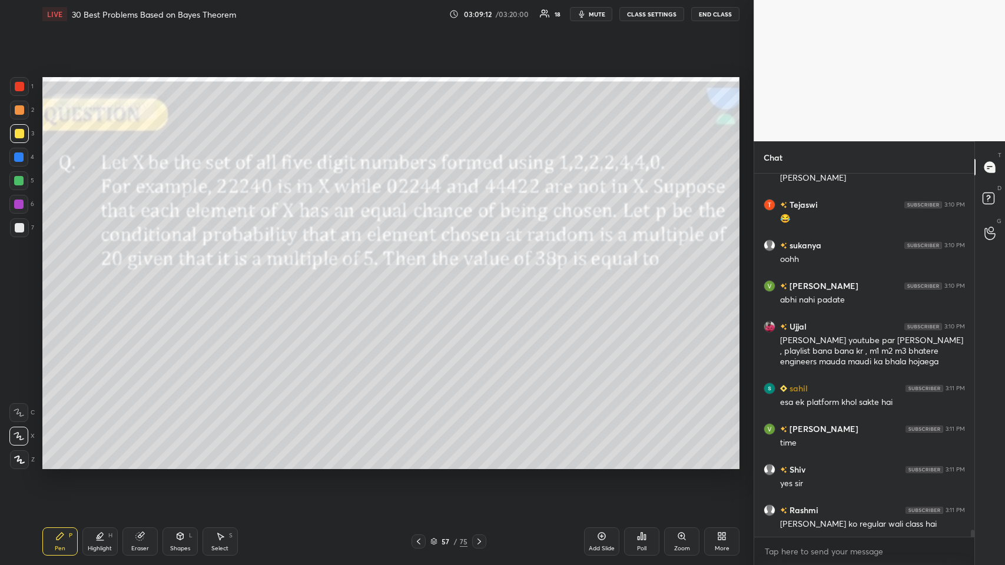
click at [417, 276] on icon at bounding box center [418, 541] width 9 height 9
click at [416, 276] on icon at bounding box center [418, 541] width 9 height 9
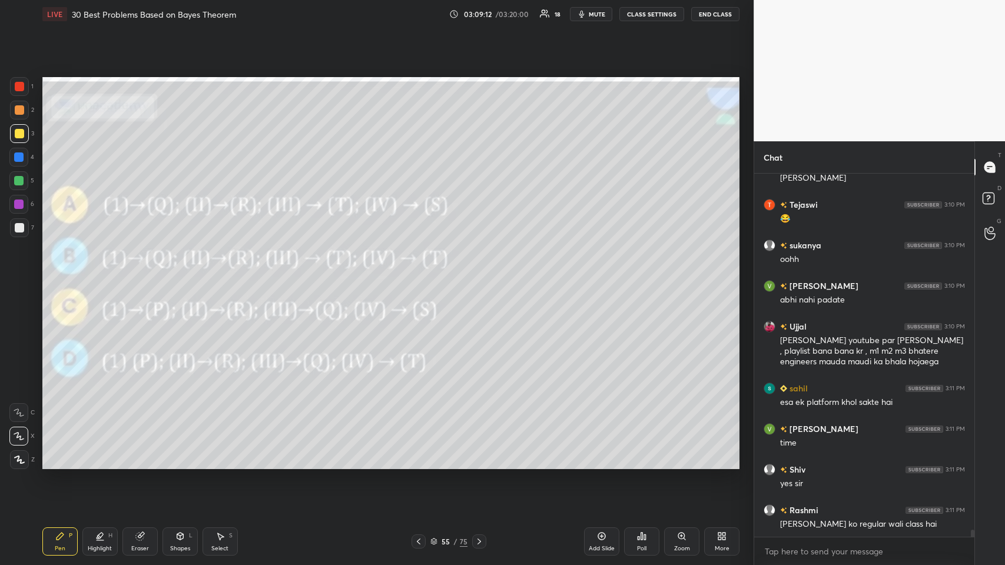
click at [417, 276] on icon at bounding box center [418, 541] width 9 height 9
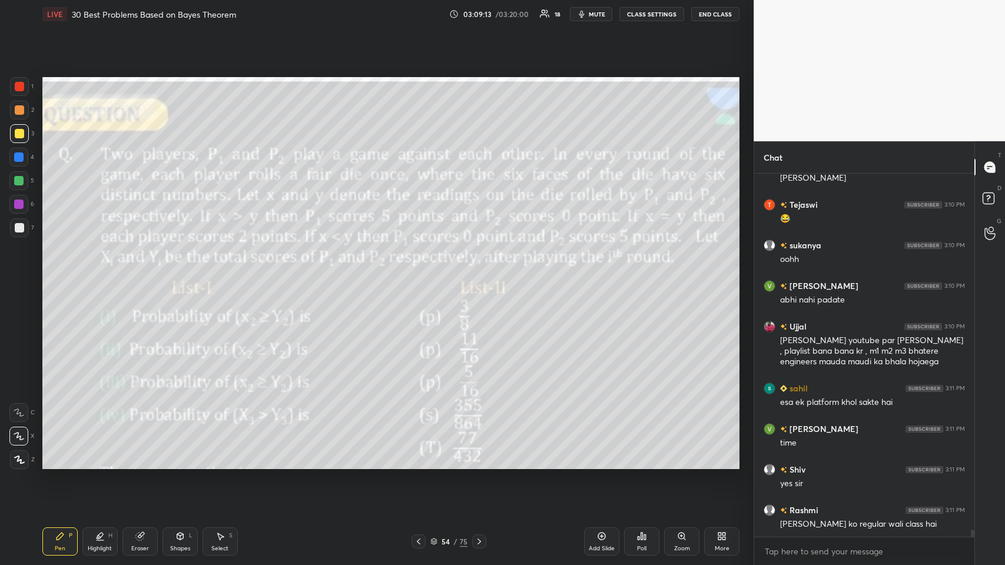
click at [417, 276] on icon at bounding box center [418, 541] width 9 height 9
click at [415, 276] on icon at bounding box center [418, 541] width 9 height 9
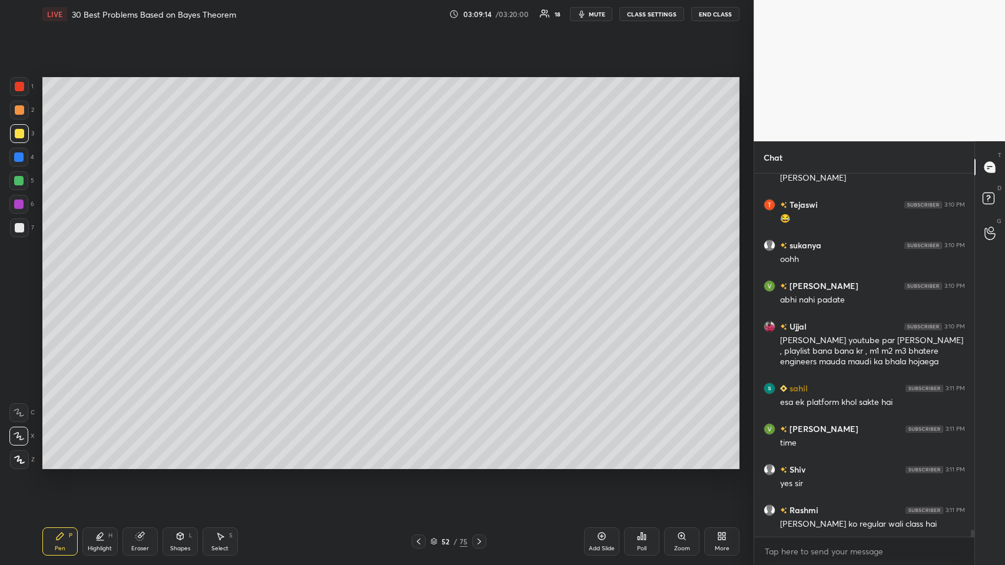
click at [416, 276] on icon at bounding box center [418, 541] width 9 height 9
click at [417, 276] on icon at bounding box center [418, 541] width 9 height 9
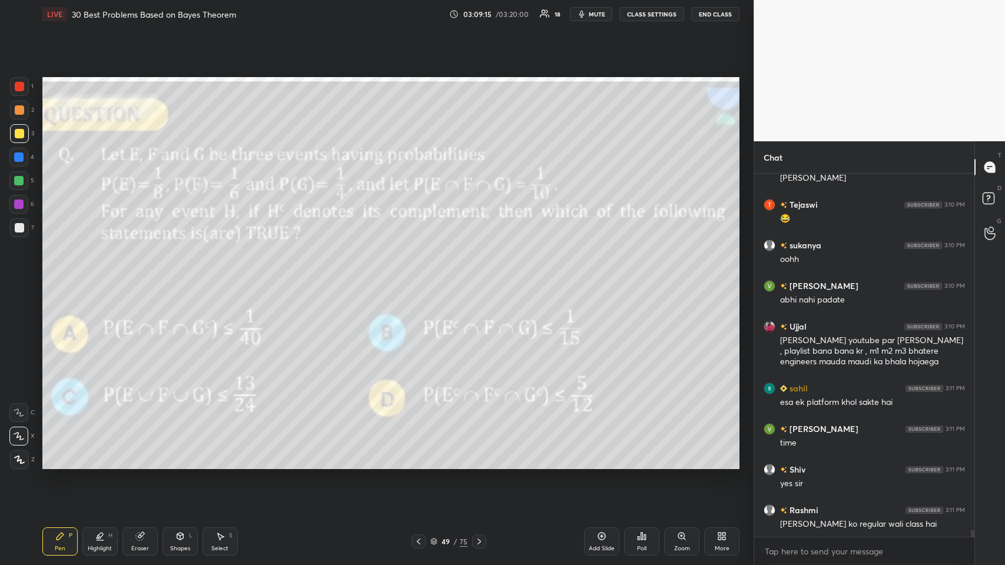
click at [417, 276] on icon at bounding box center [418, 541] width 9 height 9
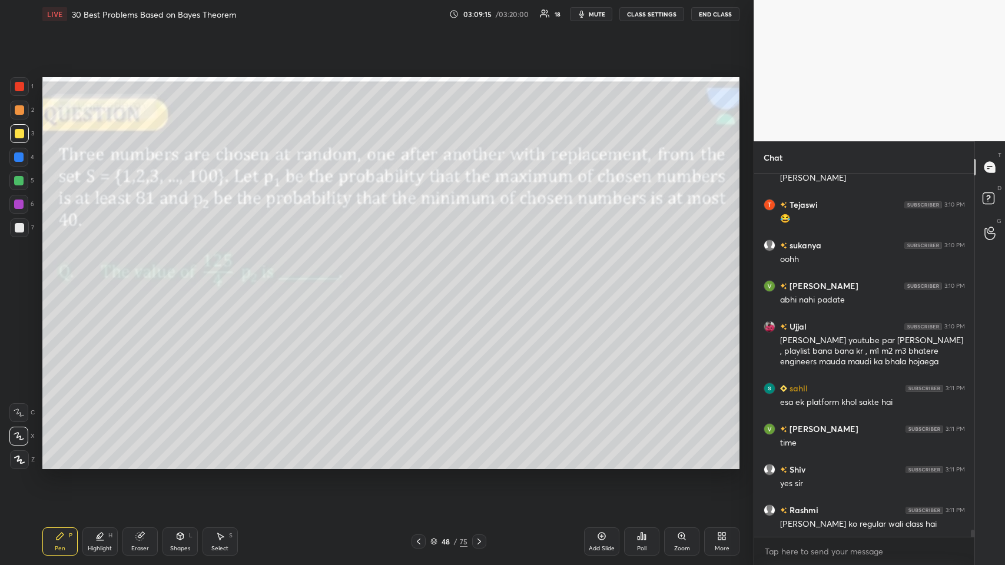
click at [417, 276] on icon at bounding box center [418, 541] width 9 height 9
click at [418, 276] on icon at bounding box center [418, 541] width 9 height 9
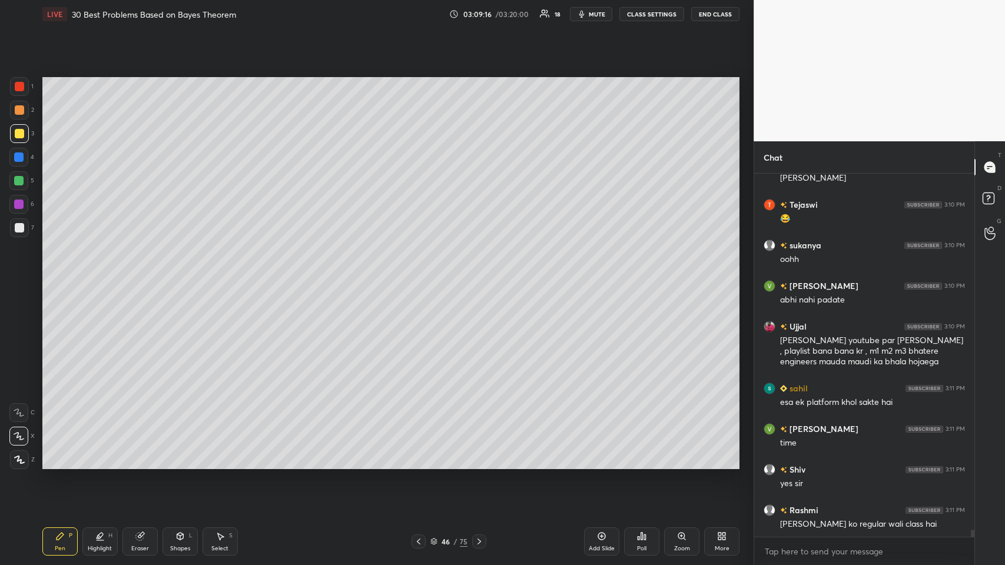
click at [418, 276] on icon at bounding box center [418, 541] width 9 height 9
click at [417, 276] on icon at bounding box center [418, 541] width 9 height 9
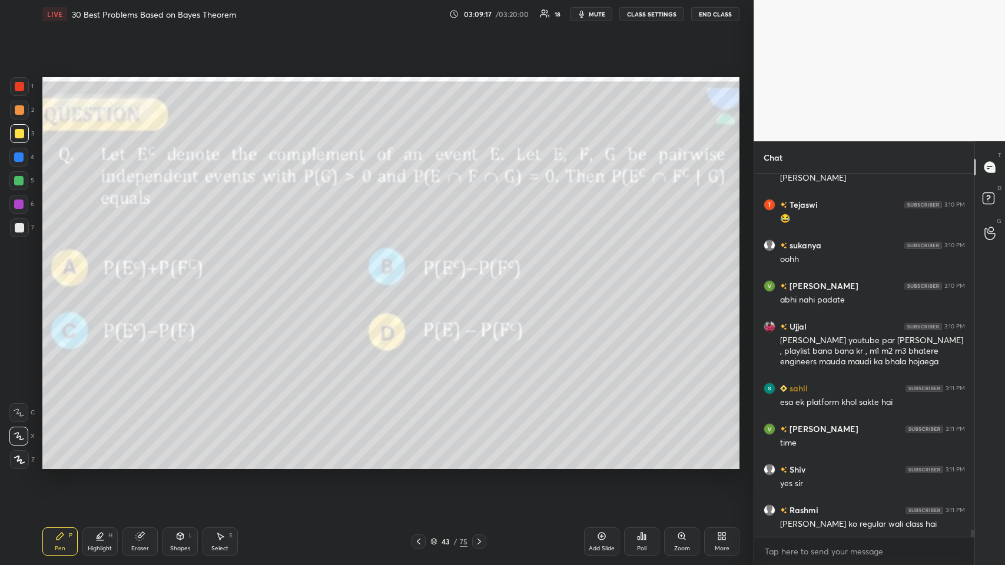
click at [417, 276] on icon at bounding box center [418, 541] width 9 height 9
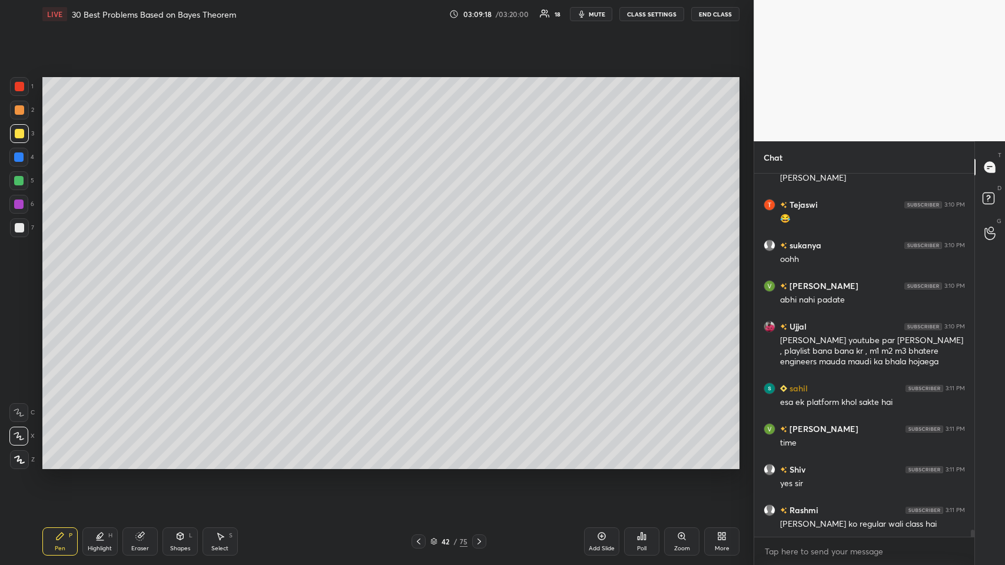
click at [418, 276] on icon at bounding box center [418, 541] width 9 height 9
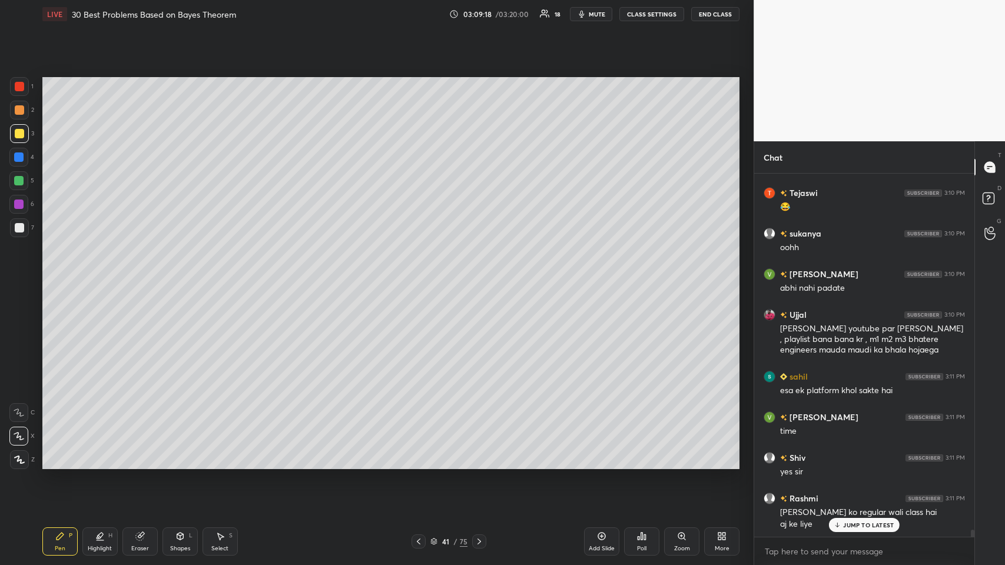
click at [418, 276] on icon at bounding box center [418, 541] width 9 height 9
click at [417, 276] on icon at bounding box center [418, 541] width 9 height 9
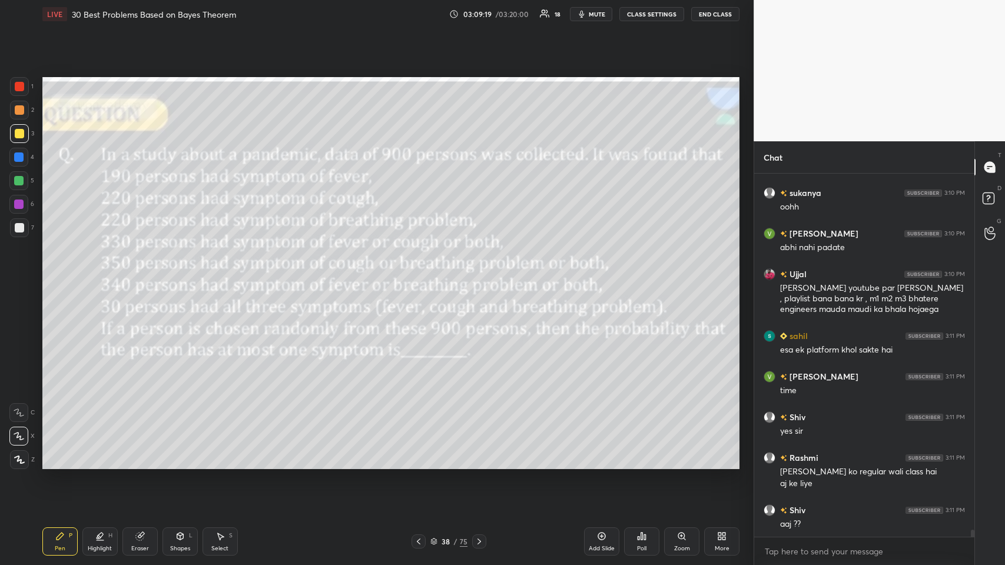
click at [417, 276] on icon at bounding box center [418, 541] width 9 height 9
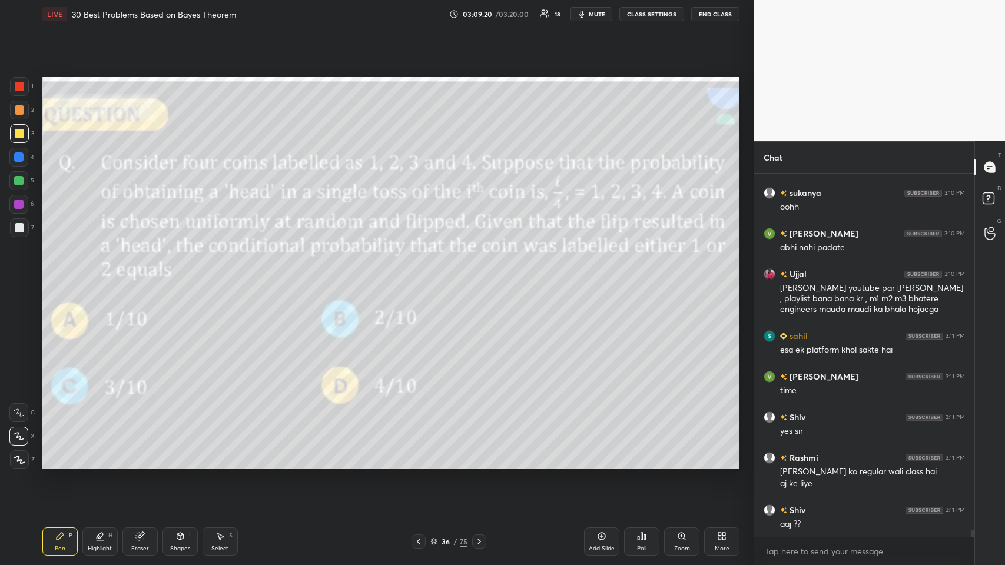
click at [418, 276] on icon at bounding box center [418, 541] width 9 height 9
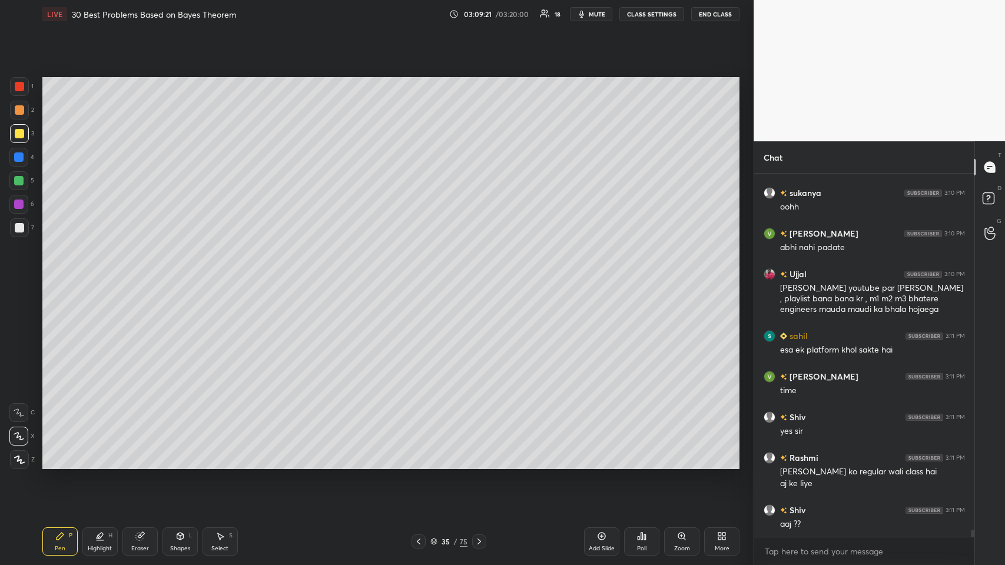
click at [417, 276] on icon at bounding box center [418, 541] width 9 height 9
click at [419, 276] on icon at bounding box center [418, 541] width 9 height 9
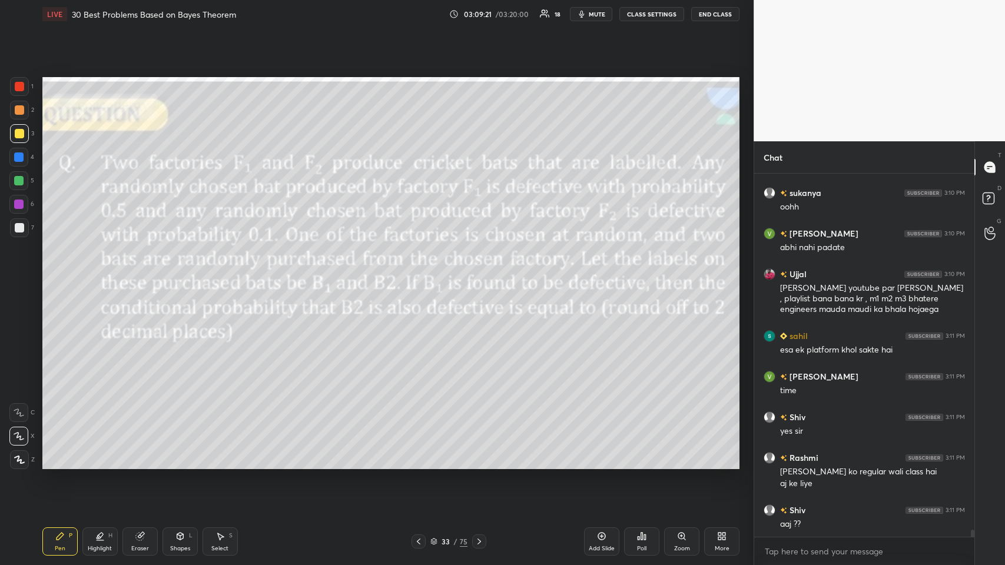
click at [419, 276] on icon at bounding box center [418, 541] width 9 height 9
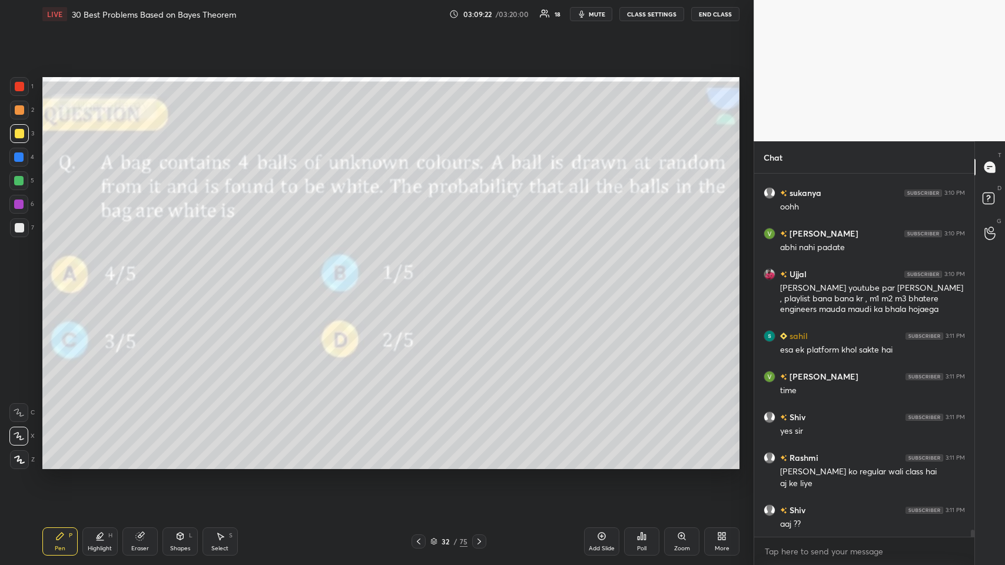
click at [419, 276] on icon at bounding box center [418, 541] width 9 height 9
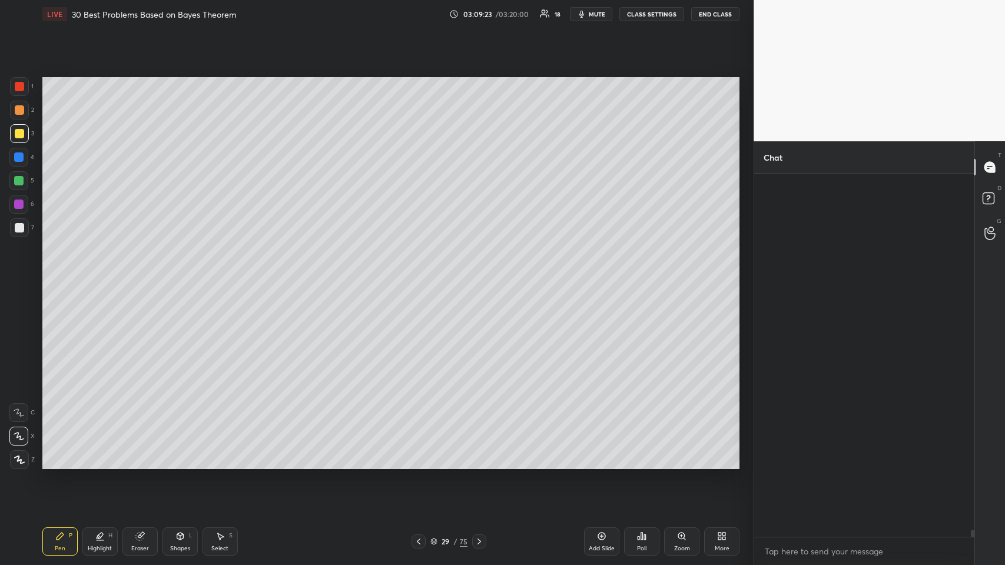
scroll to position [261, 217]
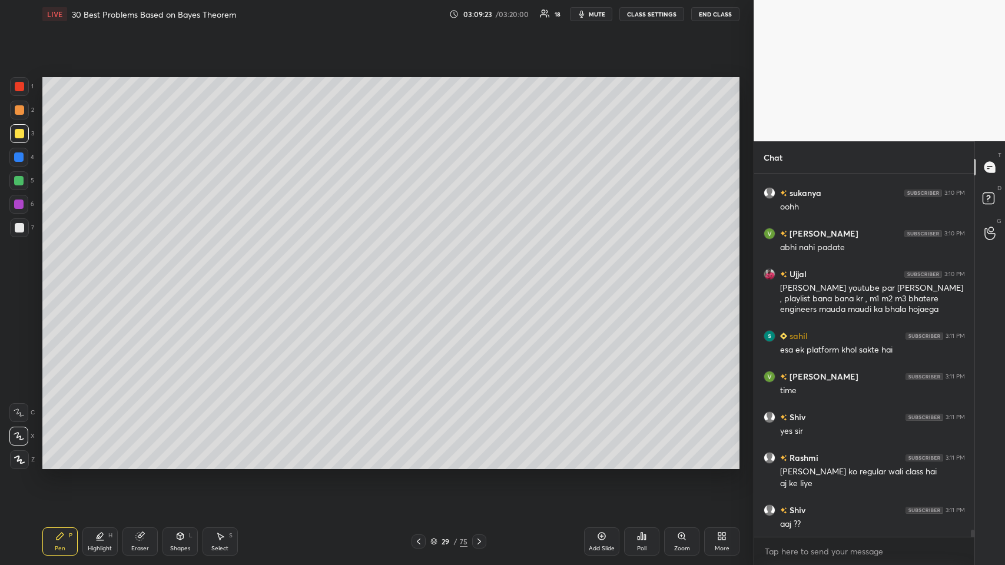
click at [419, 542] on icon at bounding box center [418, 541] width 9 height 9
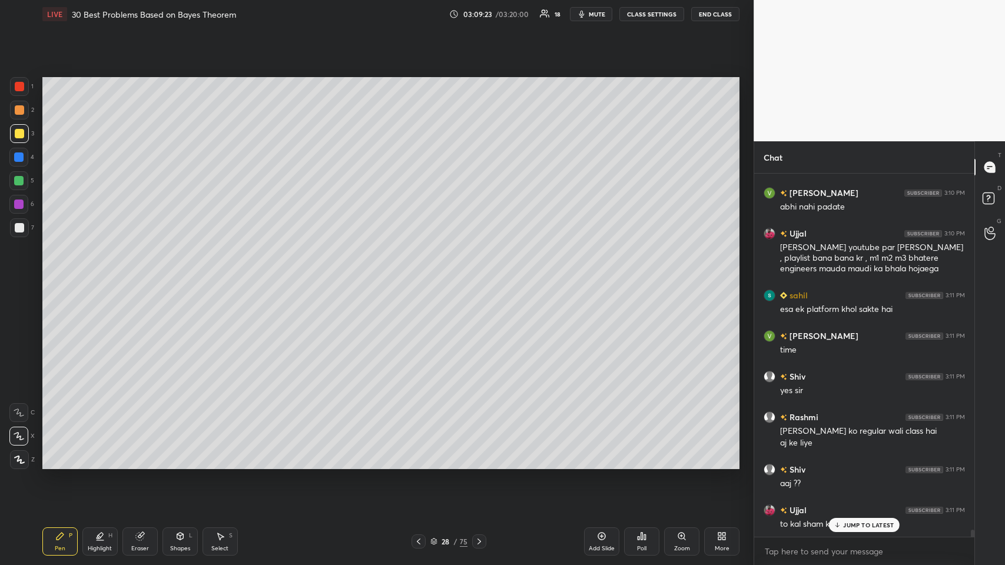
click at [418, 543] on icon at bounding box center [419, 541] width 4 height 6
click at [420, 540] on icon at bounding box center [418, 541] width 9 height 9
click at [418, 541] on icon at bounding box center [418, 541] width 9 height 9
click at [421, 540] on icon at bounding box center [418, 541] width 9 height 9
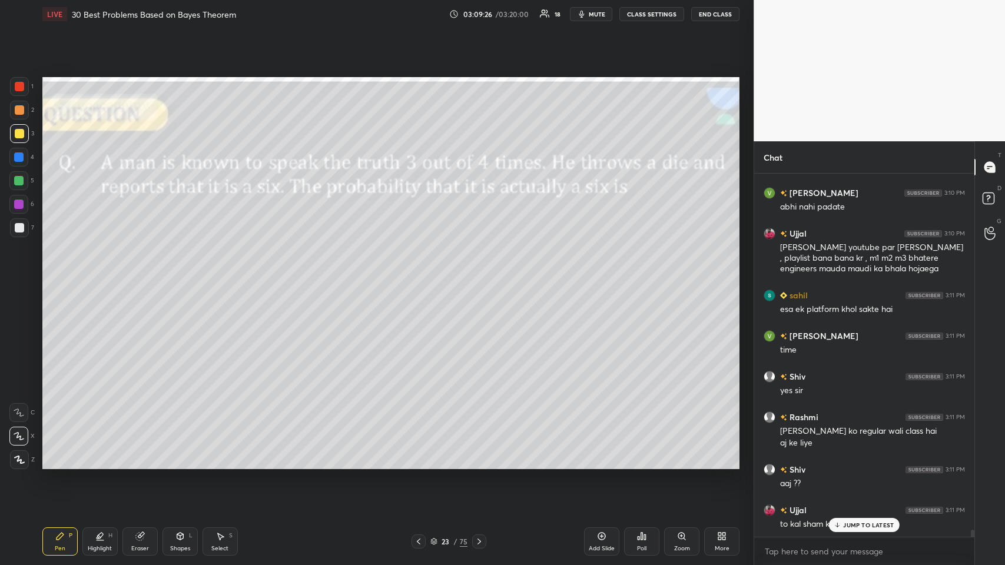
click at [848, 521] on p "JUMP TO LATEST" at bounding box center [868, 524] width 51 height 7
click at [475, 543] on icon at bounding box center [478, 541] width 9 height 9
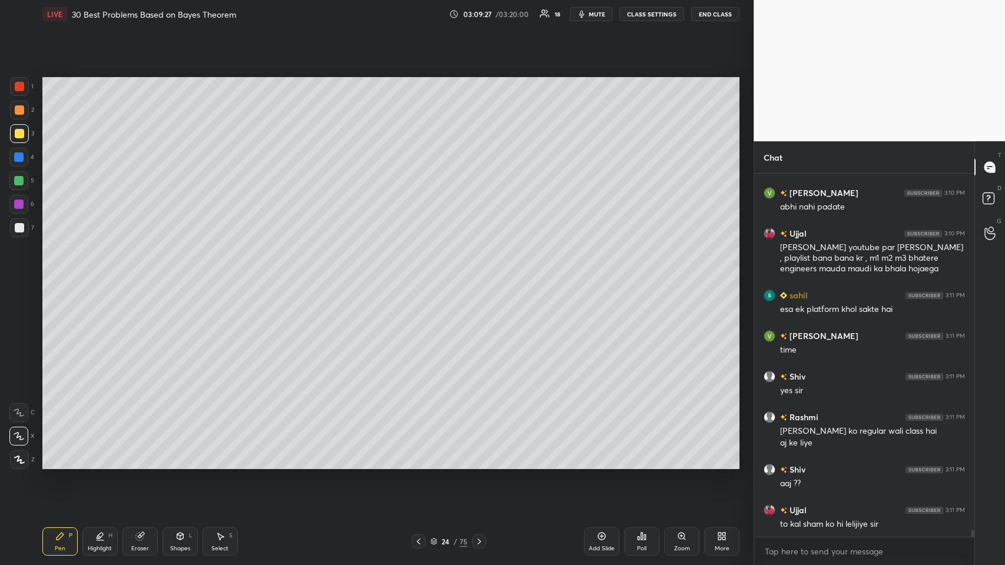
click at [475, 542] on icon at bounding box center [478, 541] width 9 height 9
click at [475, 543] on icon at bounding box center [478, 541] width 9 height 9
click at [477, 542] on icon at bounding box center [478, 541] width 9 height 9
click at [478, 543] on icon at bounding box center [478, 541] width 9 height 9
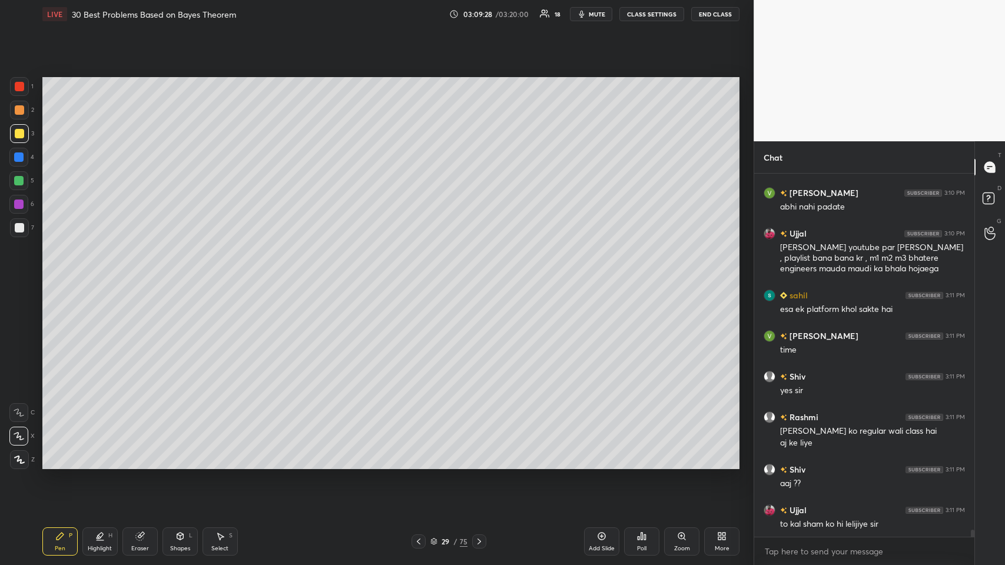
click at [478, 543] on icon at bounding box center [478, 541] width 9 height 9
click at [478, 544] on icon at bounding box center [478, 541] width 9 height 9
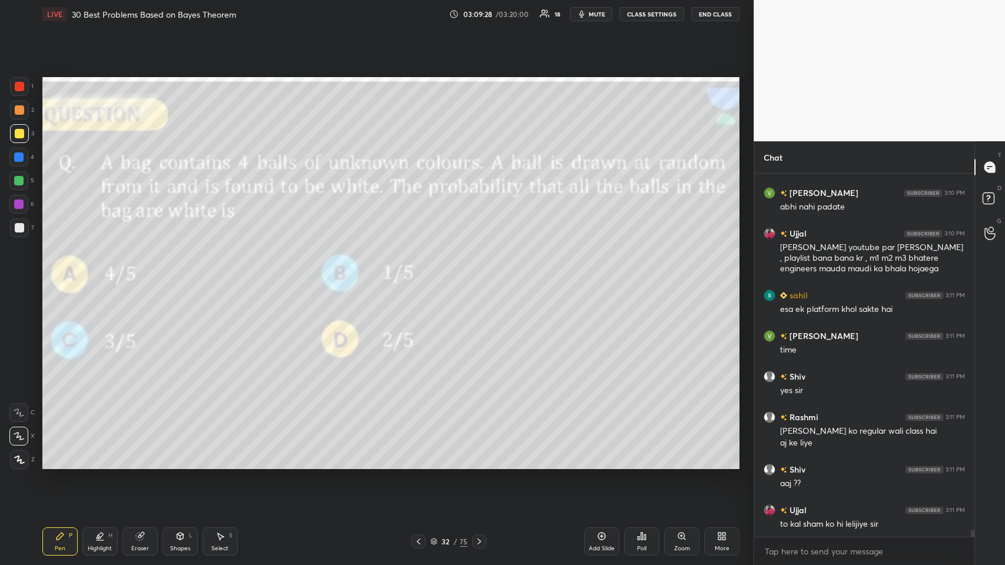
click at [477, 544] on icon at bounding box center [478, 541] width 9 height 9
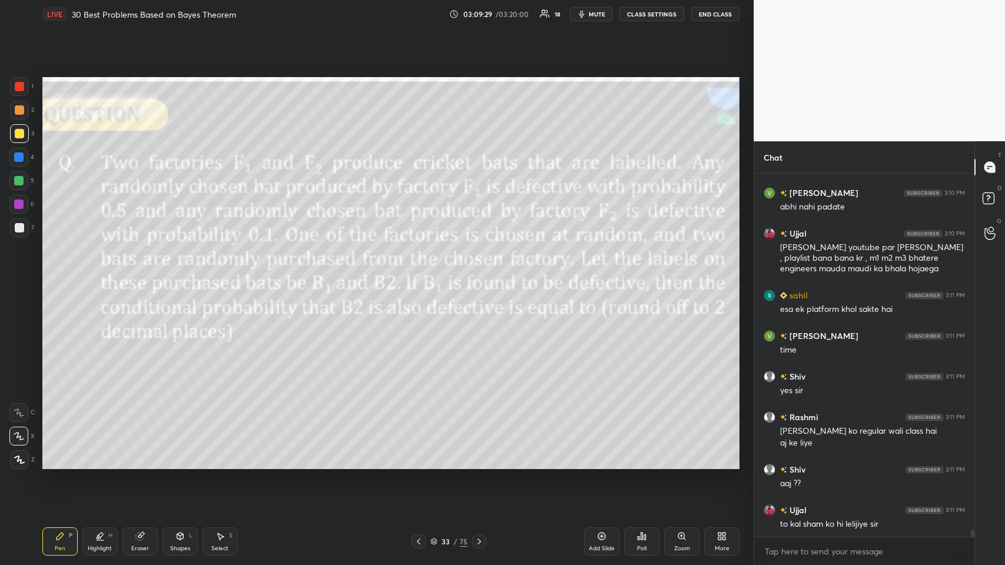
click at [478, 543] on icon at bounding box center [478, 541] width 9 height 9
click at [480, 543] on icon at bounding box center [478, 541] width 9 height 9
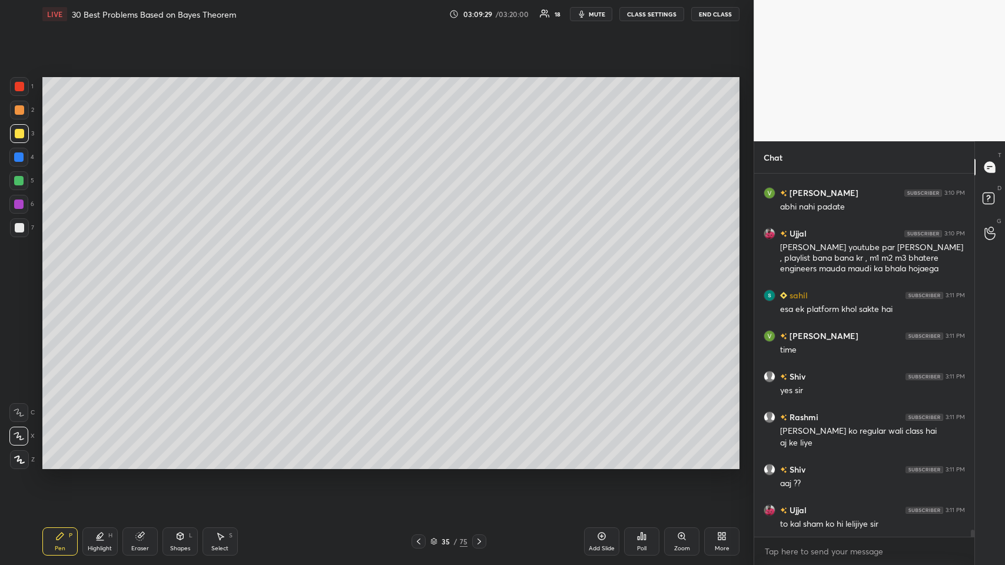
click at [480, 541] on icon at bounding box center [479, 541] width 4 height 6
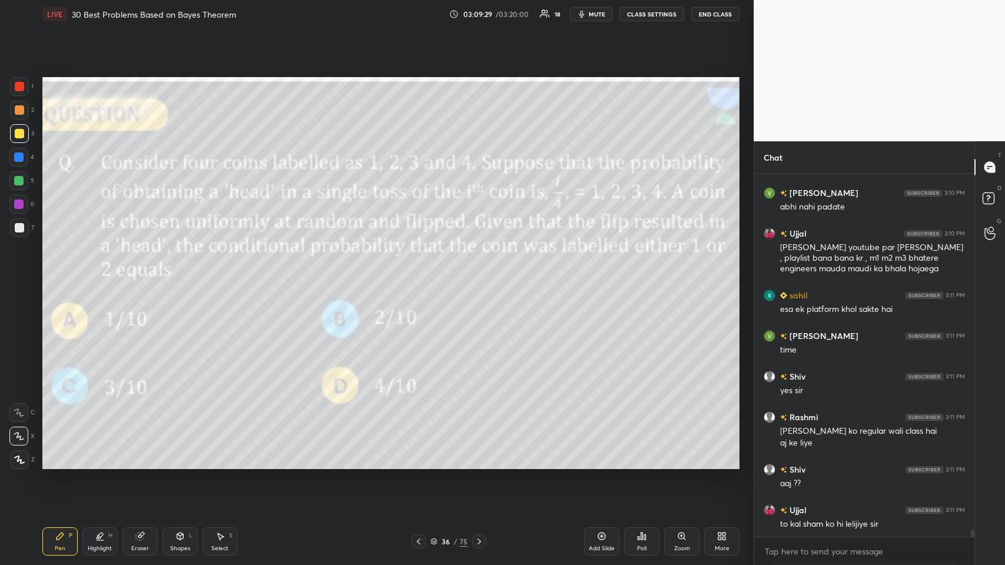
click at [481, 541] on icon at bounding box center [478, 541] width 9 height 9
click at [483, 540] on icon at bounding box center [478, 541] width 9 height 9
click at [481, 539] on icon at bounding box center [478, 541] width 9 height 9
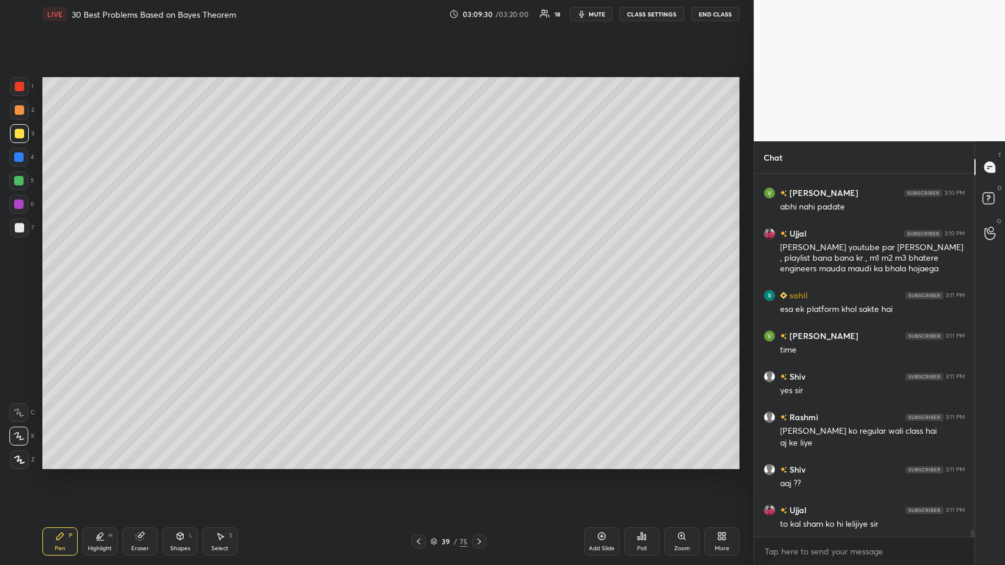
click at [481, 539] on icon at bounding box center [478, 541] width 9 height 9
click at [483, 540] on icon at bounding box center [478, 541] width 9 height 9
click at [481, 538] on icon at bounding box center [478, 541] width 9 height 9
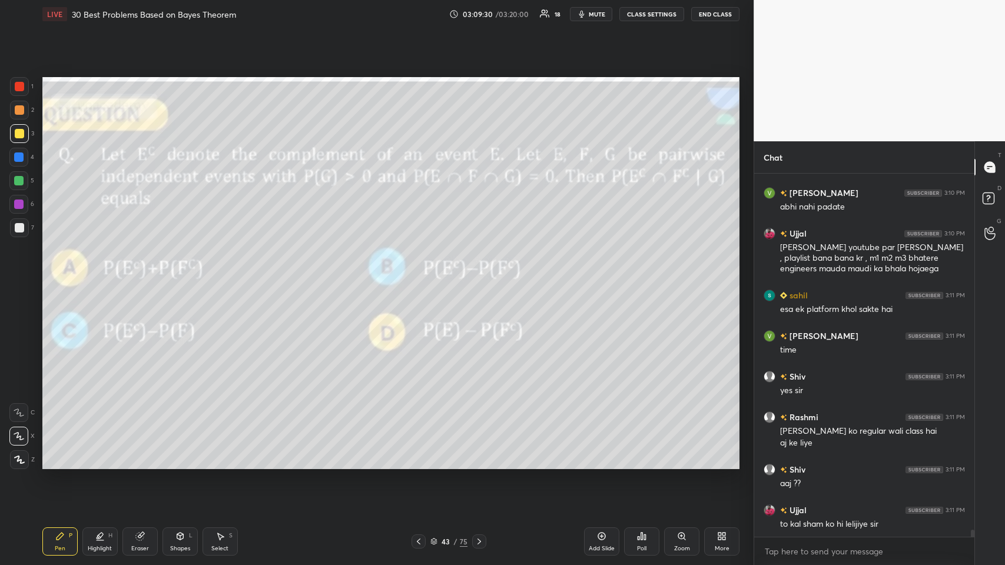
click at [483, 540] on icon at bounding box center [478, 541] width 9 height 9
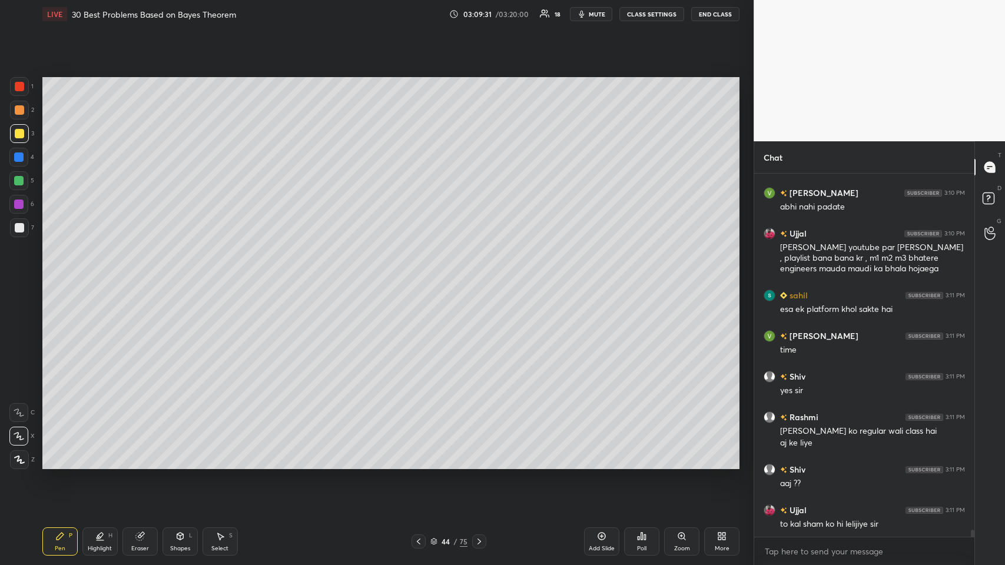
click at [483, 540] on icon at bounding box center [478, 541] width 9 height 9
click at [484, 540] on div at bounding box center [479, 541] width 14 height 14
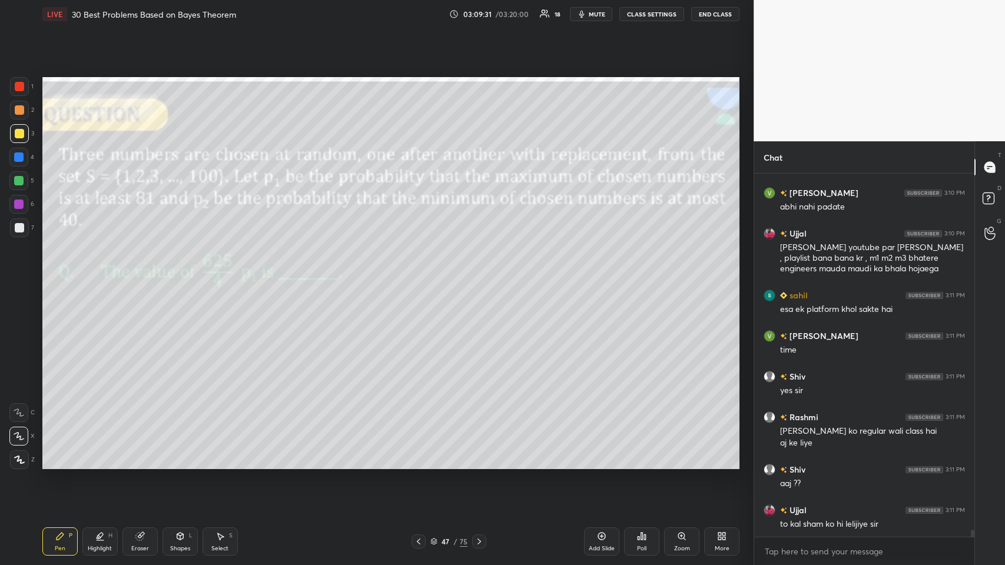
scroll to position [19067, 0]
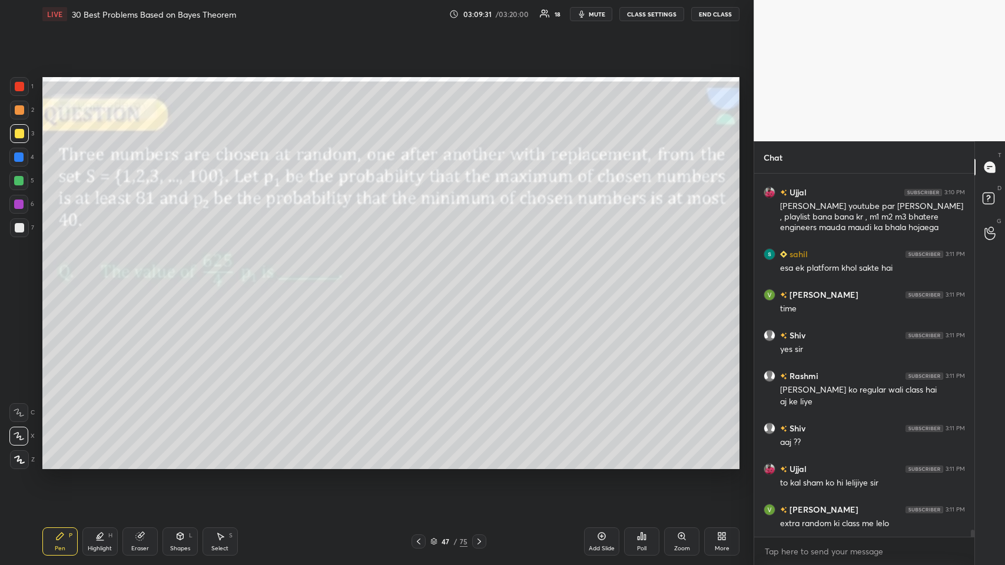
click at [484, 540] on div at bounding box center [479, 541] width 14 height 14
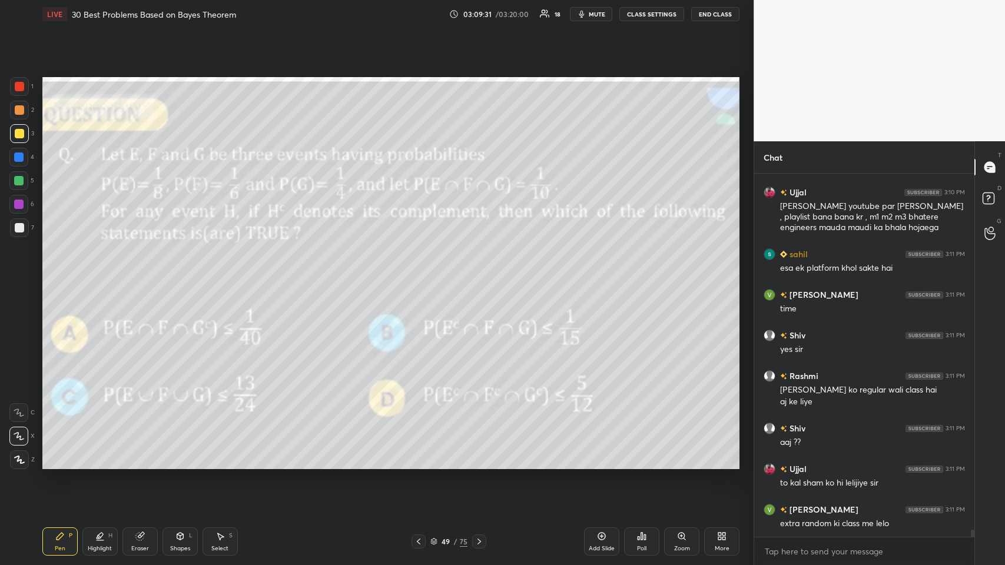
click at [484, 540] on div at bounding box center [479, 541] width 14 height 14
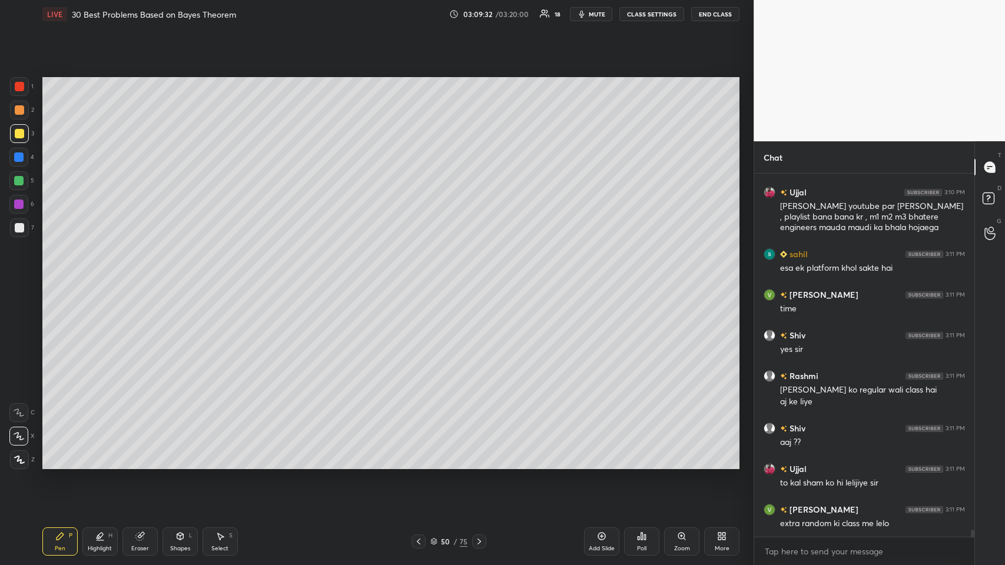
click at [483, 540] on icon at bounding box center [478, 541] width 9 height 9
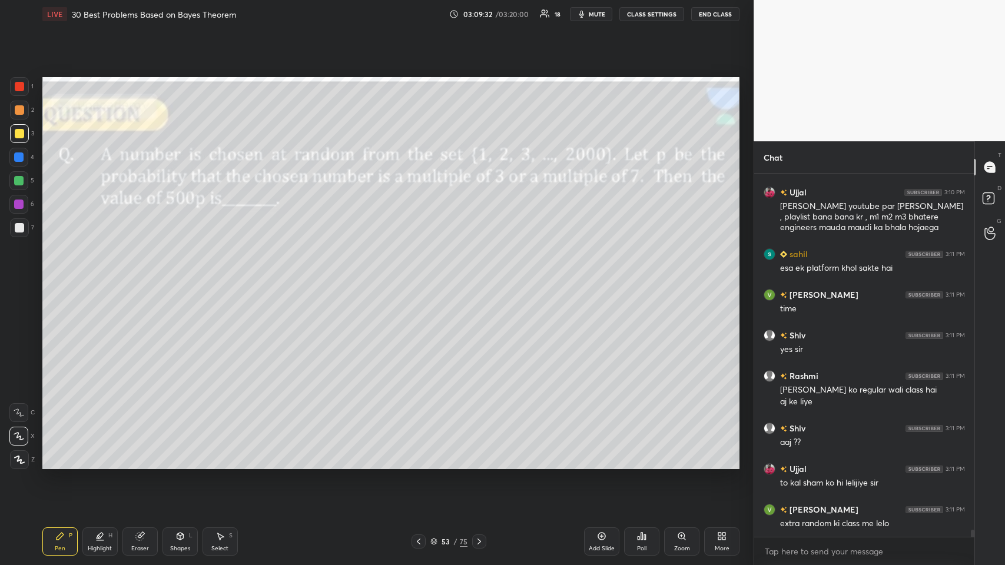
click at [481, 540] on icon at bounding box center [478, 541] width 9 height 9
click at [481, 541] on icon at bounding box center [478, 541] width 9 height 9
click at [481, 542] on icon at bounding box center [478, 541] width 9 height 9
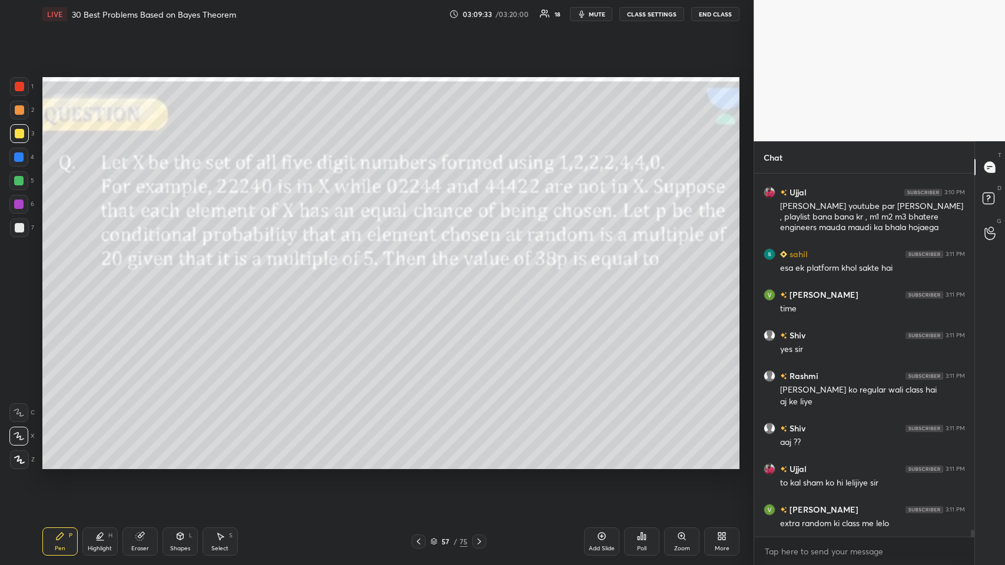
click at [481, 541] on icon at bounding box center [478, 541] width 9 height 9
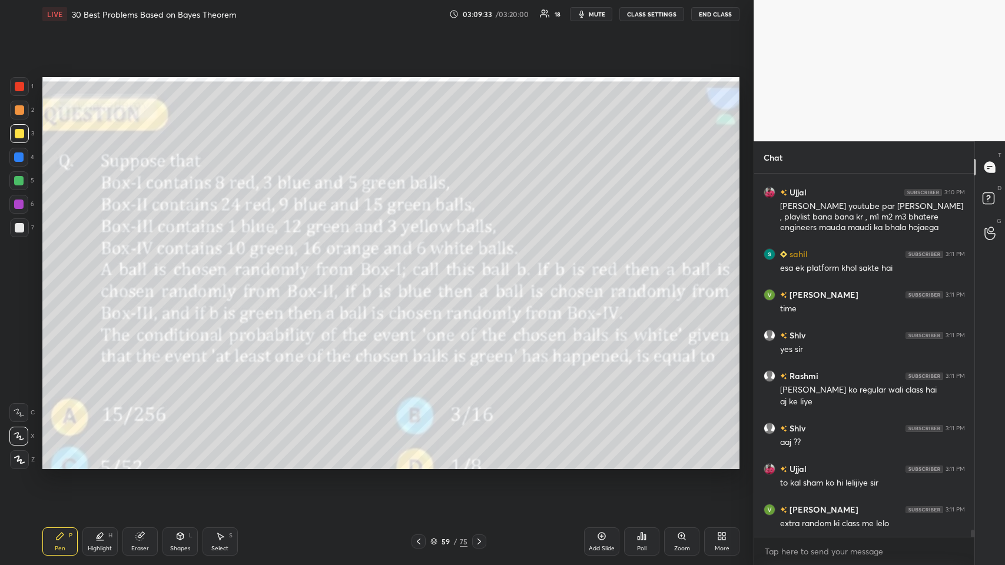
click at [480, 543] on icon at bounding box center [478, 541] width 9 height 9
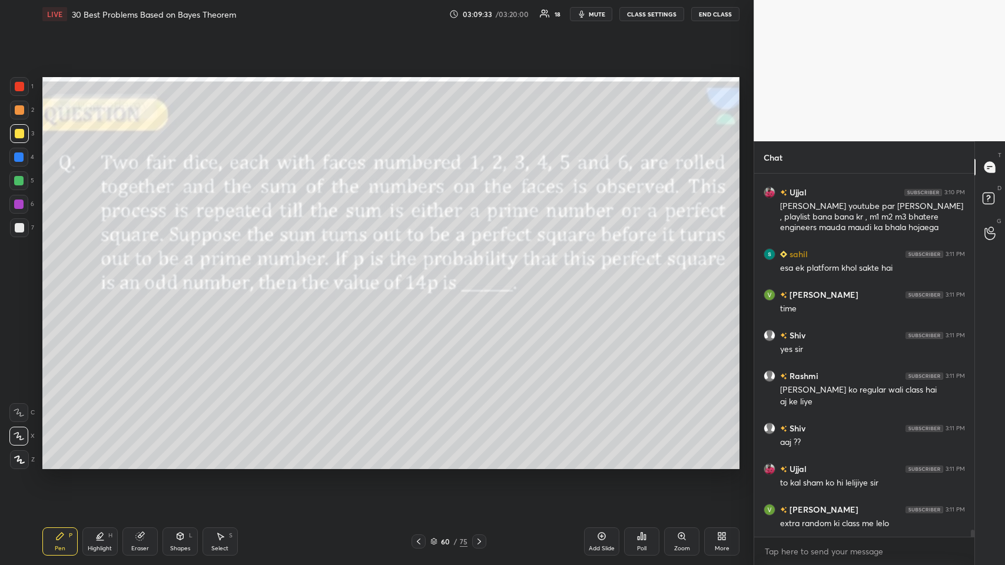
click at [480, 543] on icon at bounding box center [478, 541] width 9 height 9
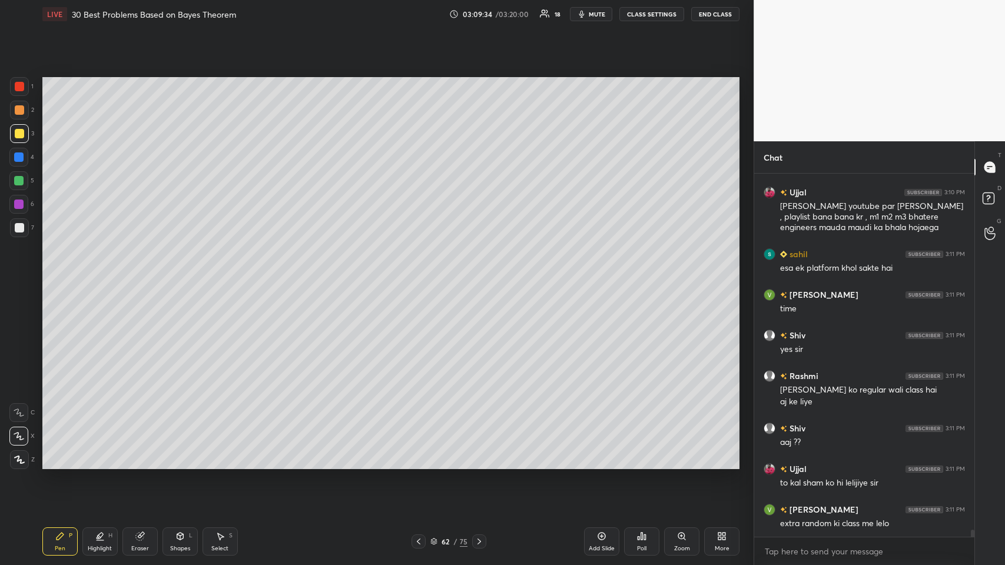
click at [481, 543] on icon at bounding box center [478, 541] width 9 height 9
click at [478, 544] on icon at bounding box center [478, 541] width 9 height 9
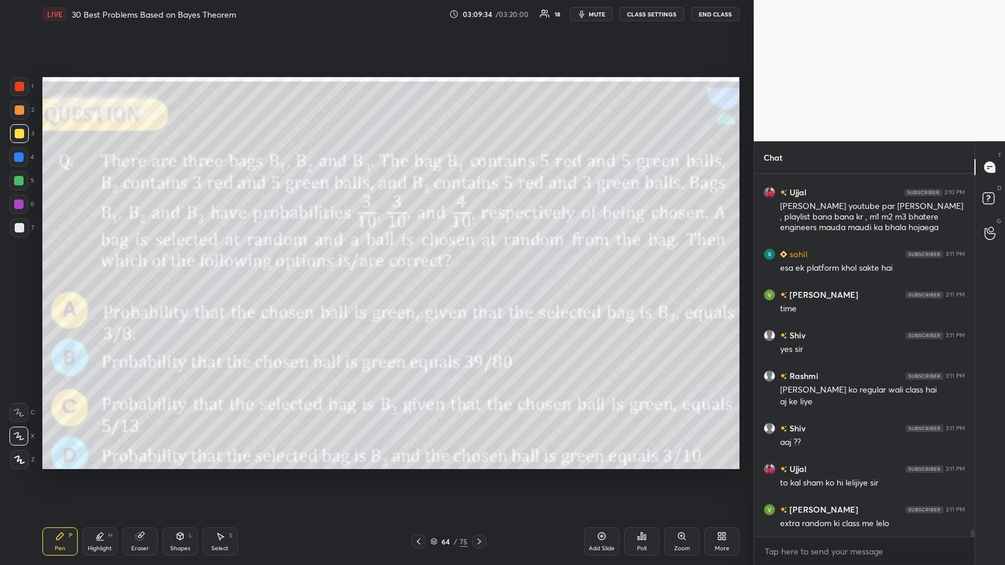
click at [478, 544] on icon at bounding box center [478, 541] width 9 height 9
click at [480, 541] on icon at bounding box center [479, 541] width 4 height 6
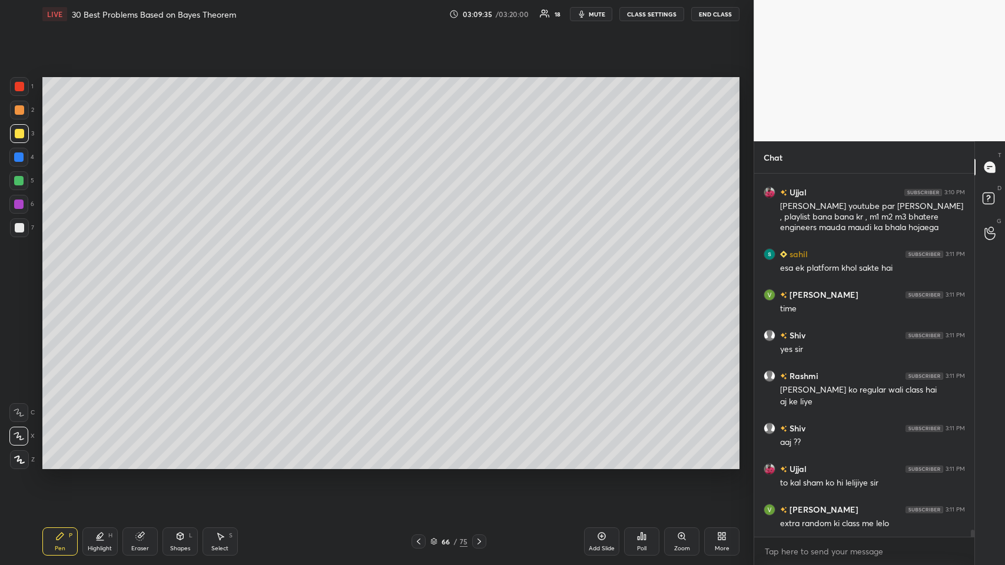
click at [481, 539] on icon at bounding box center [478, 541] width 9 height 9
click at [484, 537] on div at bounding box center [479, 541] width 14 height 14
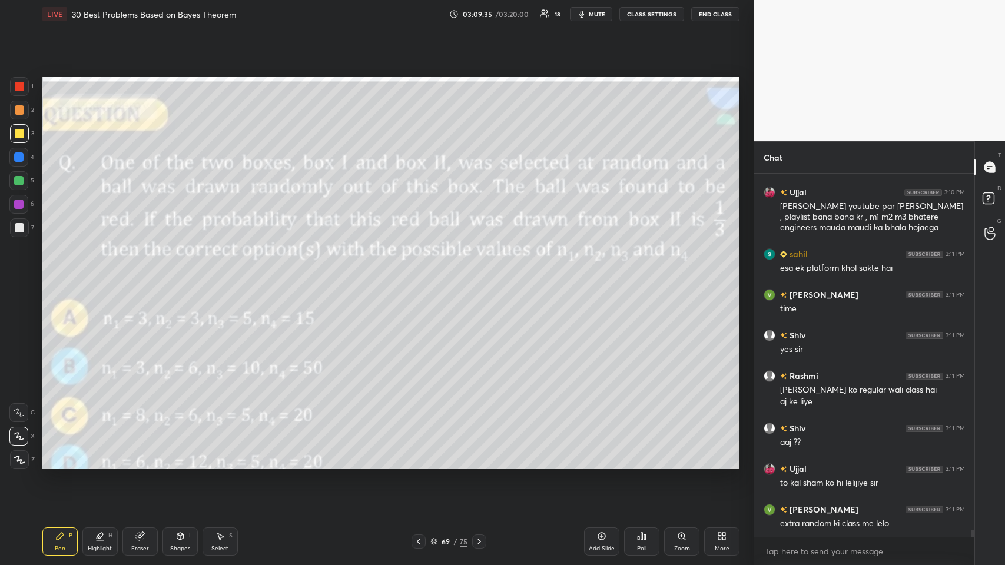
click at [484, 537] on div at bounding box center [479, 541] width 14 height 14
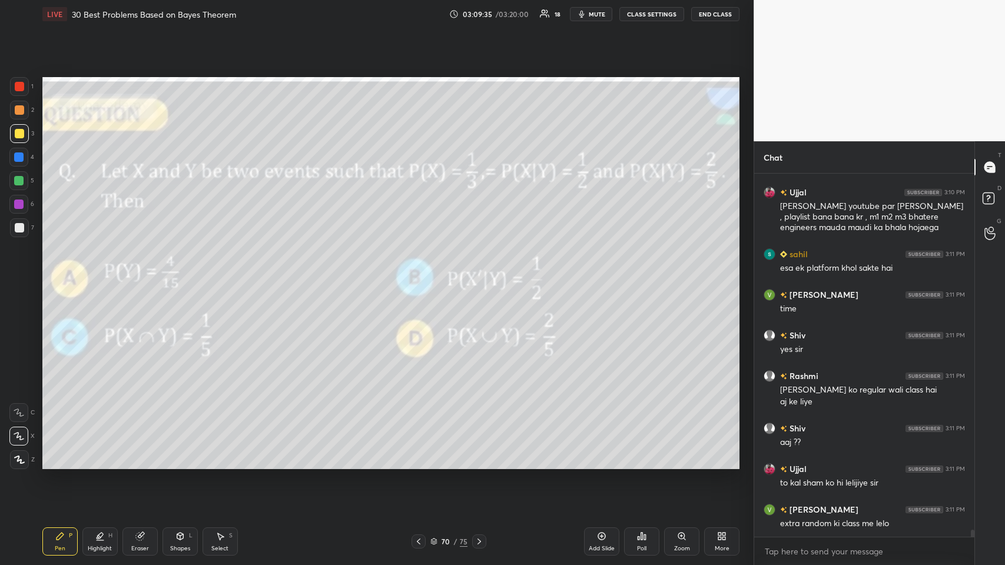
click at [484, 536] on div at bounding box center [479, 541] width 14 height 14
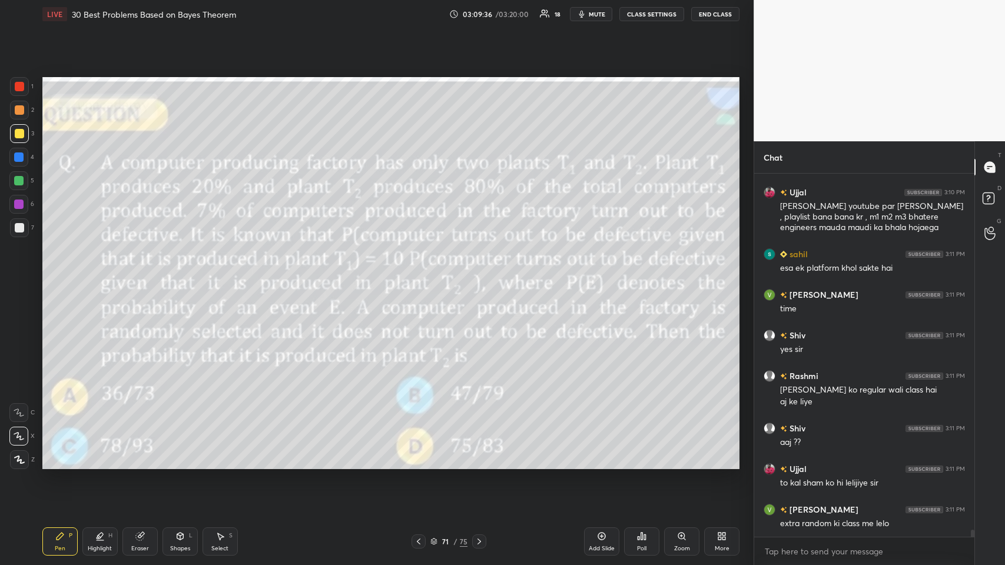
click at [484, 536] on div at bounding box center [479, 541] width 14 height 14
click at [484, 537] on div at bounding box center [479, 541] width 14 height 14
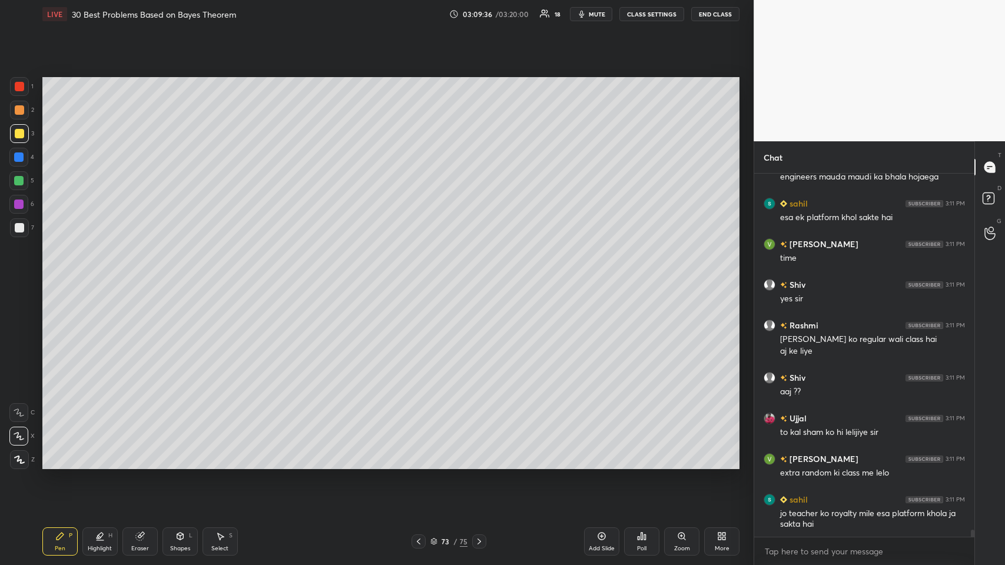
click at [484, 536] on div at bounding box center [479, 541] width 14 height 14
click at [483, 537] on icon at bounding box center [478, 541] width 9 height 9
click at [481, 539] on icon at bounding box center [478, 541] width 9 height 9
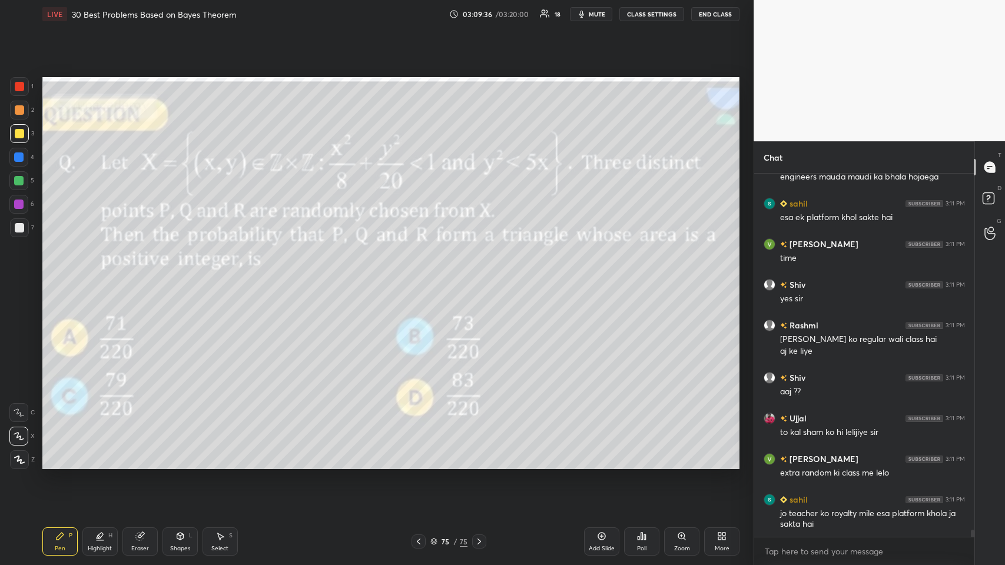
click at [480, 541] on icon at bounding box center [478, 541] width 9 height 9
click at [480, 539] on icon at bounding box center [478, 541] width 9 height 9
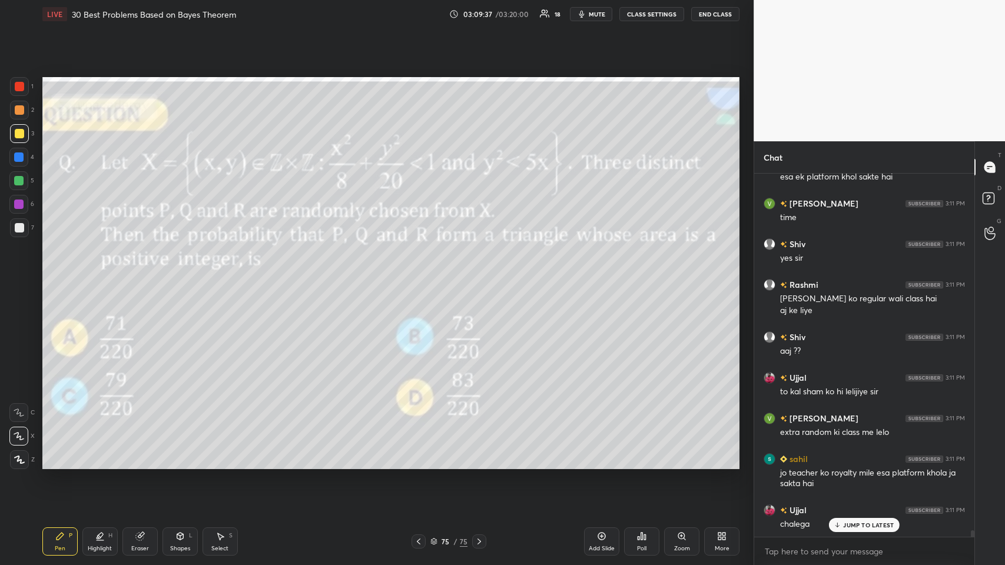
click at [478, 537] on icon at bounding box center [478, 541] width 9 height 9
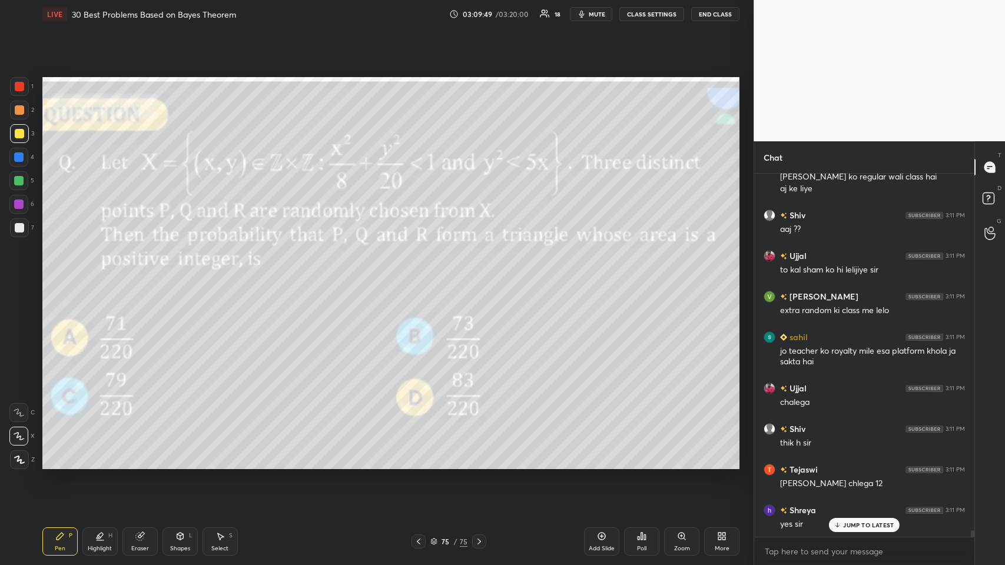
scroll to position [19321, 0]
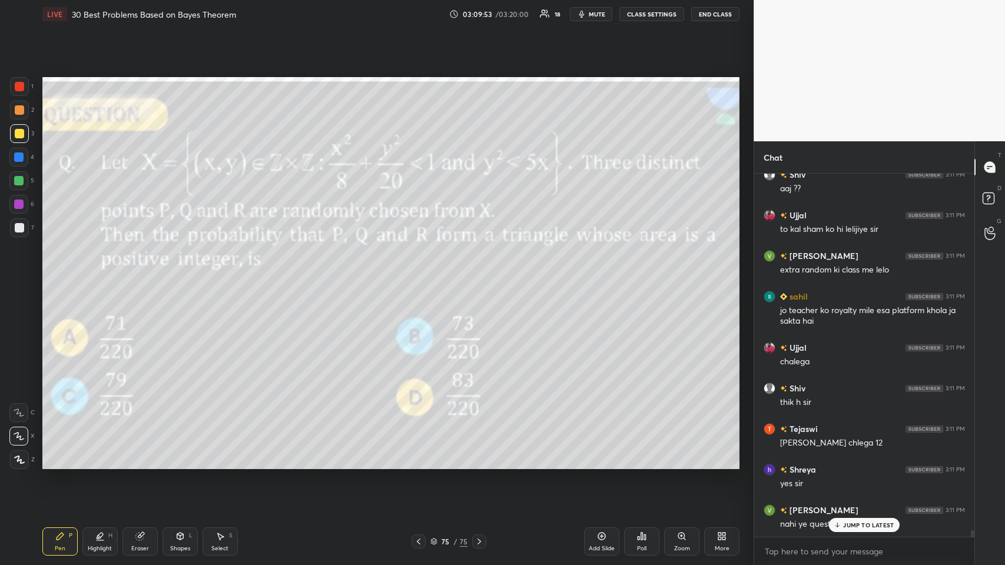
click at [852, 522] on p "JUMP TO LATEST" at bounding box center [868, 524] width 51 height 7
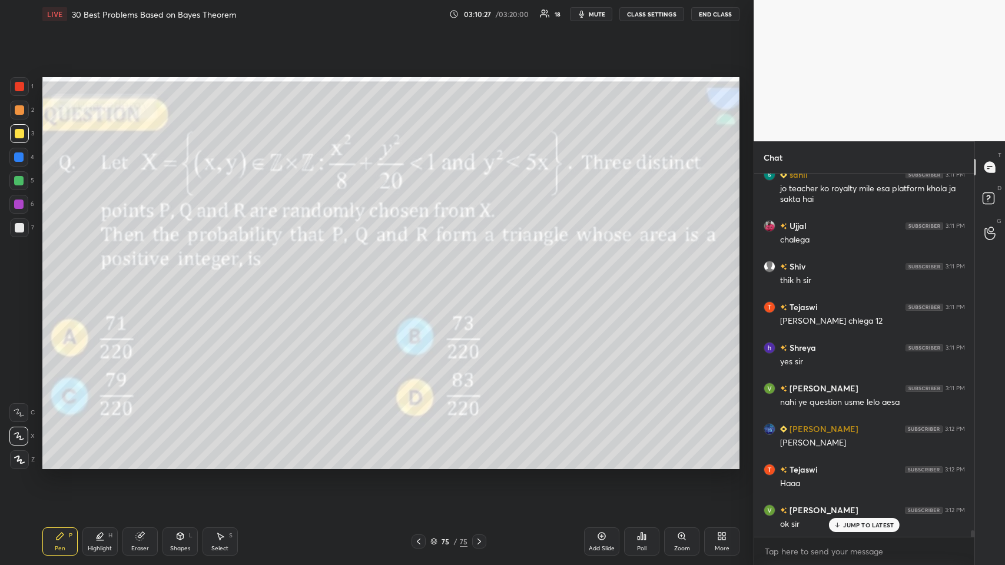
scroll to position [19484, 0]
click at [481, 546] on div at bounding box center [479, 541] width 14 height 14
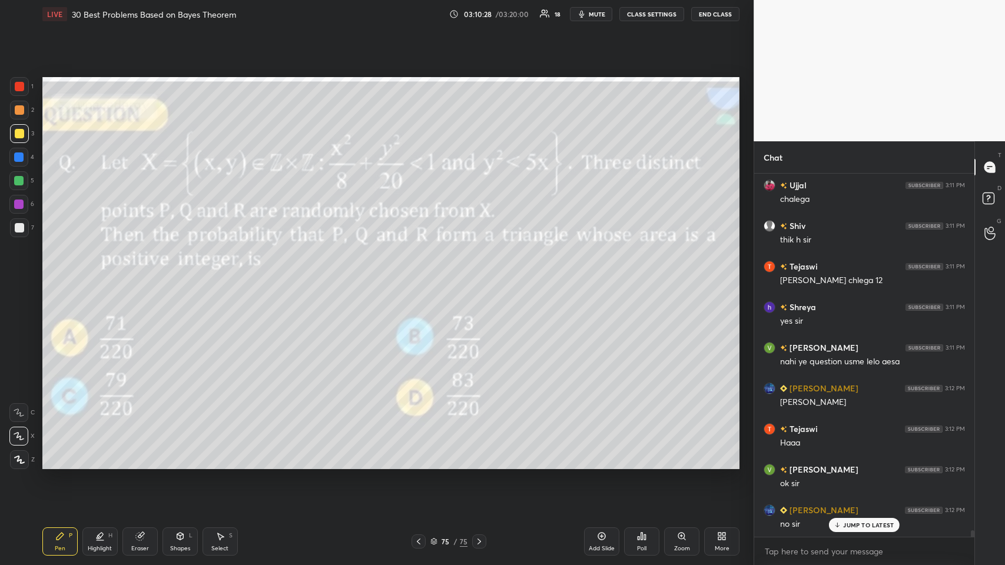
click at [606, 537] on icon at bounding box center [601, 535] width 9 height 9
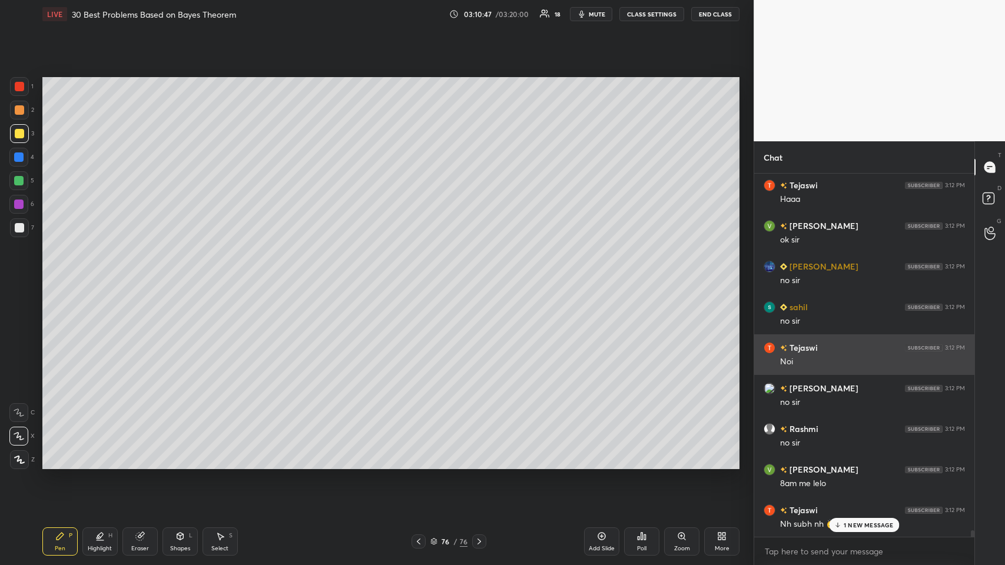
scroll to position [19768, 0]
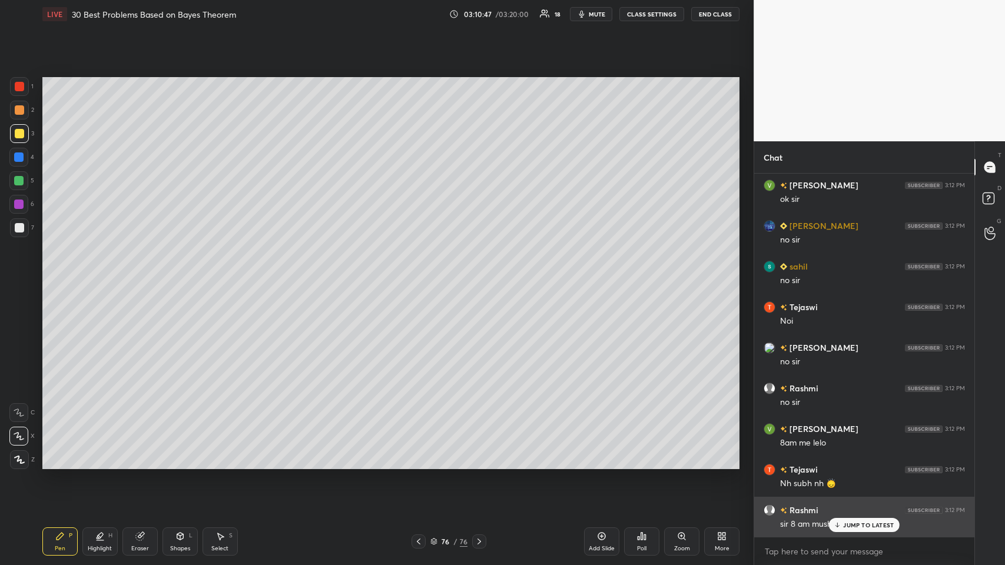
click at [836, 527] on icon at bounding box center [837, 524] width 8 height 7
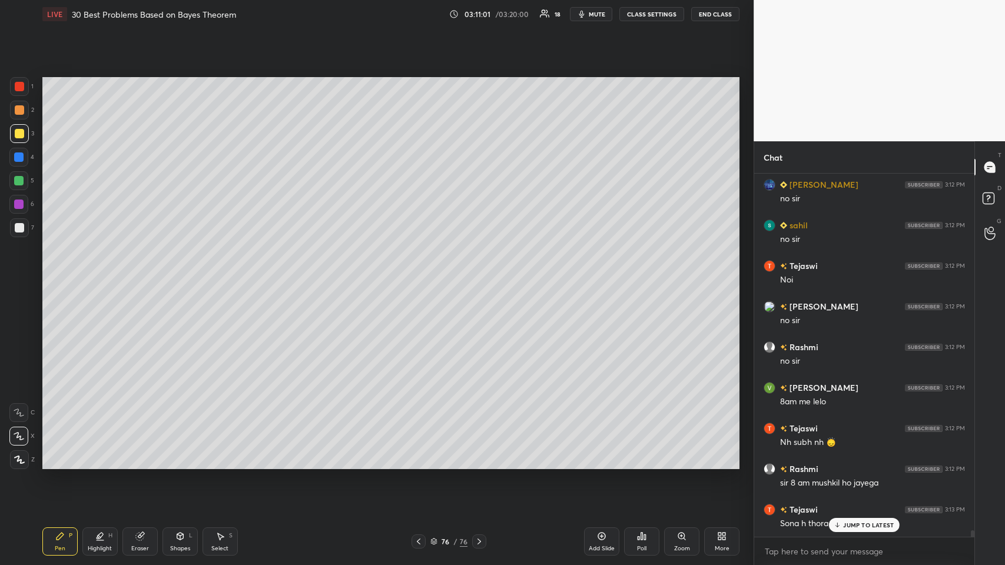
scroll to position [19849, 0]
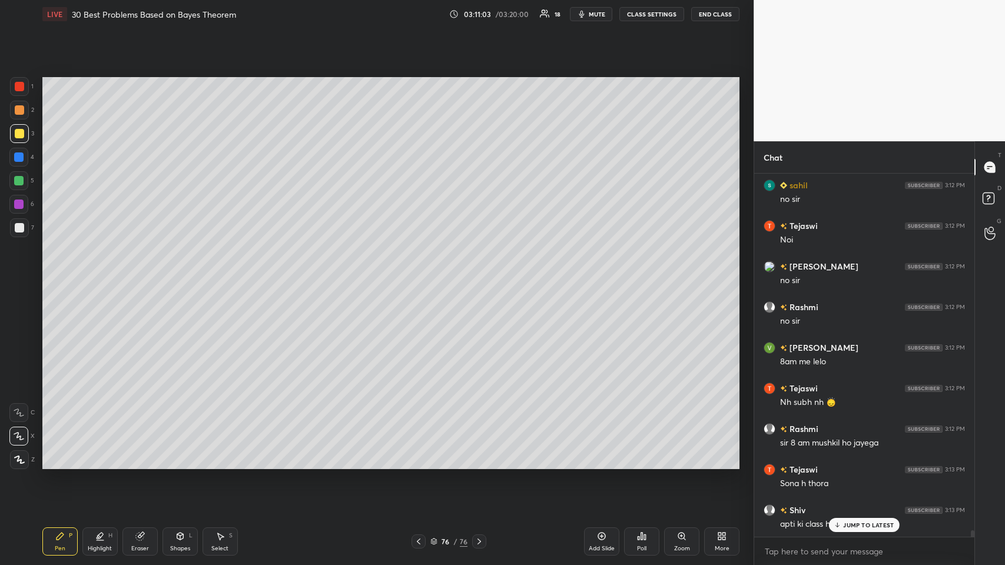
click at [867, 524] on p "JUMP TO LATEST" at bounding box center [868, 524] width 51 height 7
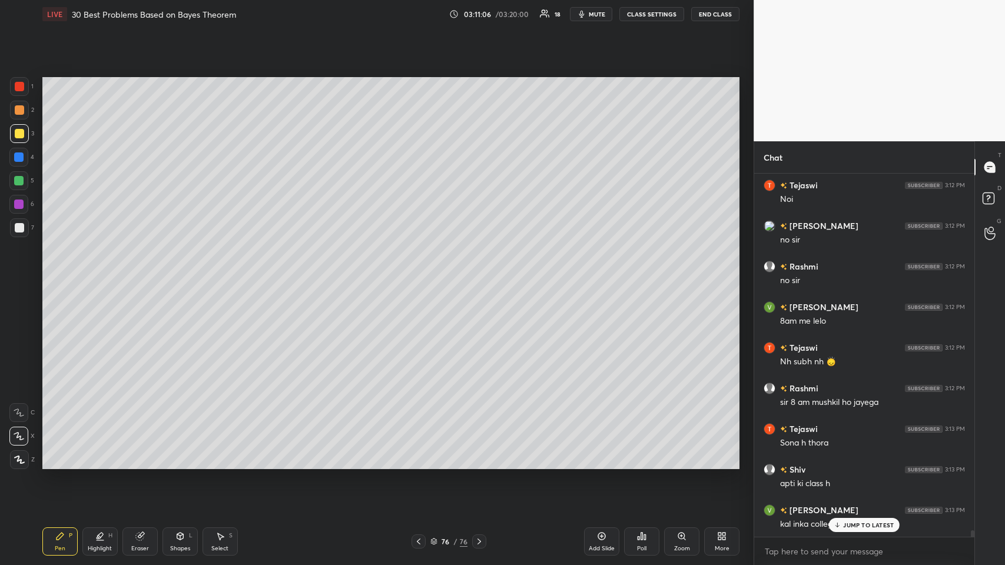
scroll to position [19930, 0]
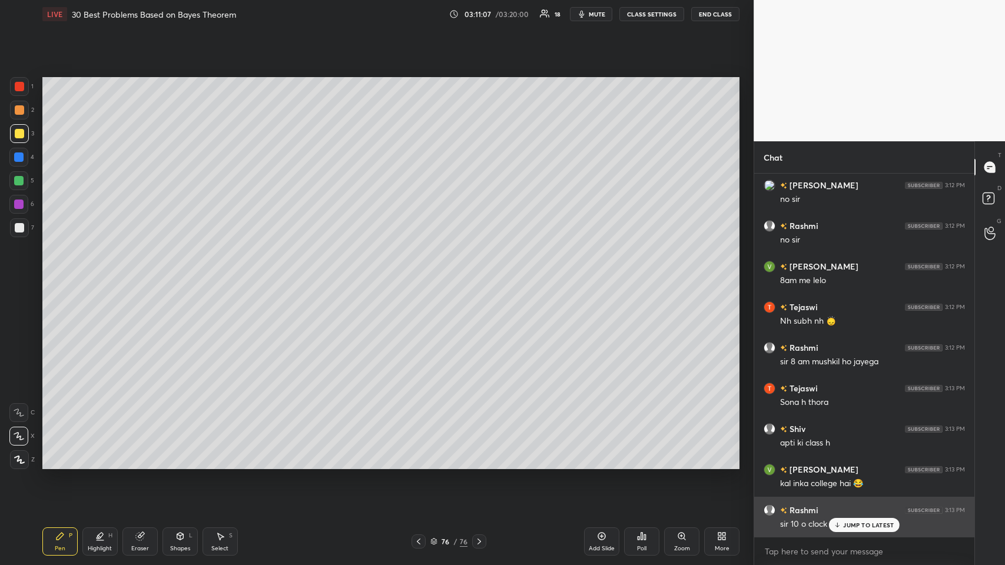
click at [845, 527] on p "JUMP TO LATEST" at bounding box center [868, 524] width 51 height 7
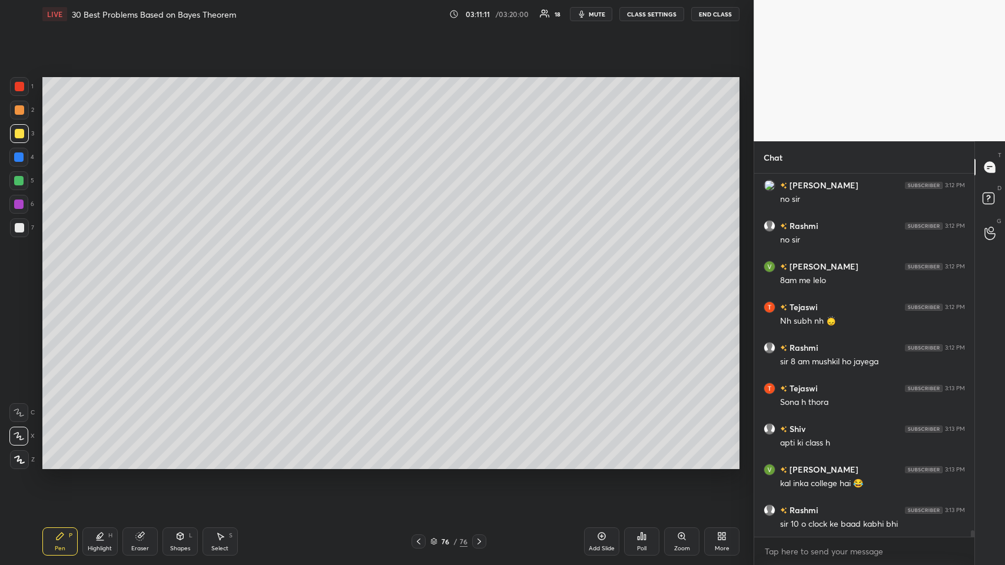
scroll to position [19971, 0]
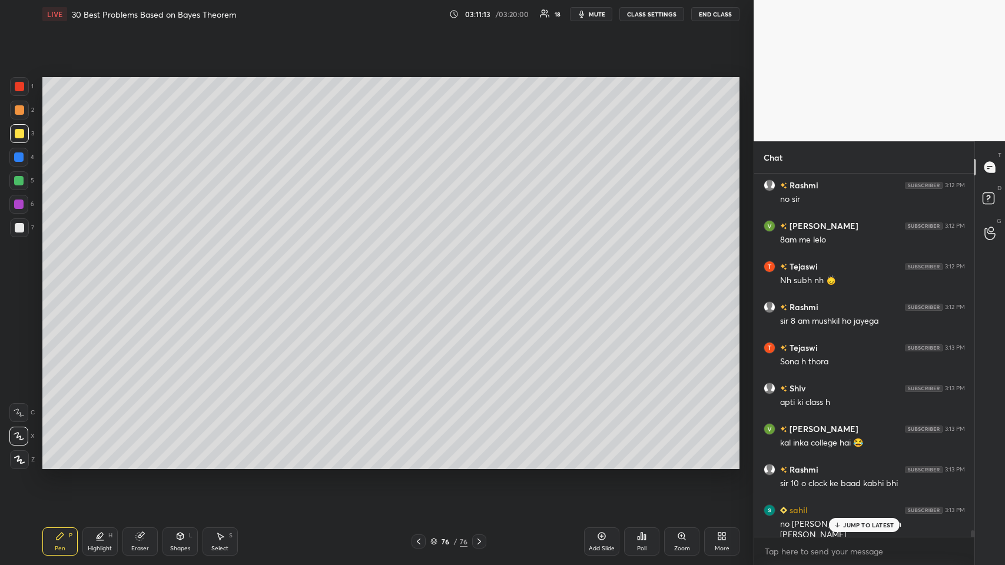
click at [141, 536] on icon at bounding box center [139, 537] width 8 height 8
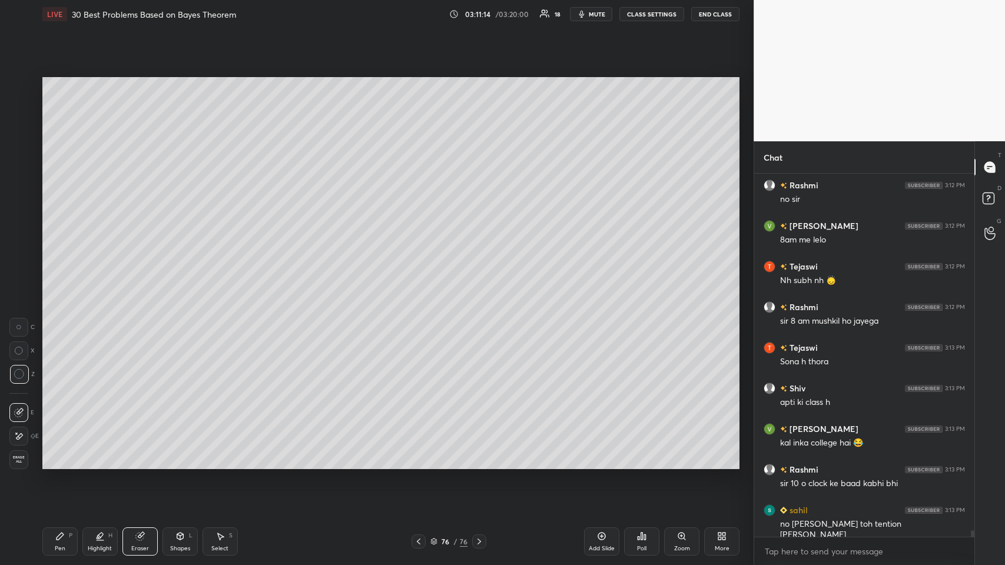
scroll to position [20012, 0]
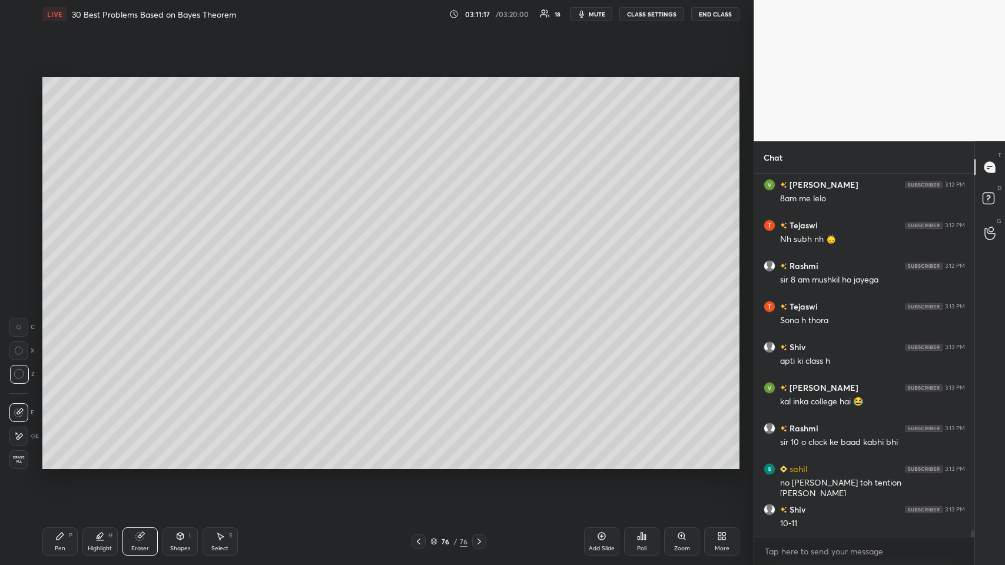
click at [57, 534] on icon at bounding box center [59, 535] width 9 height 9
click at [139, 531] on icon at bounding box center [139, 535] width 9 height 9
click at [63, 530] on div "Pen P" at bounding box center [59, 541] width 35 height 28
click at [56, 544] on div "Pen P" at bounding box center [59, 541] width 35 height 28
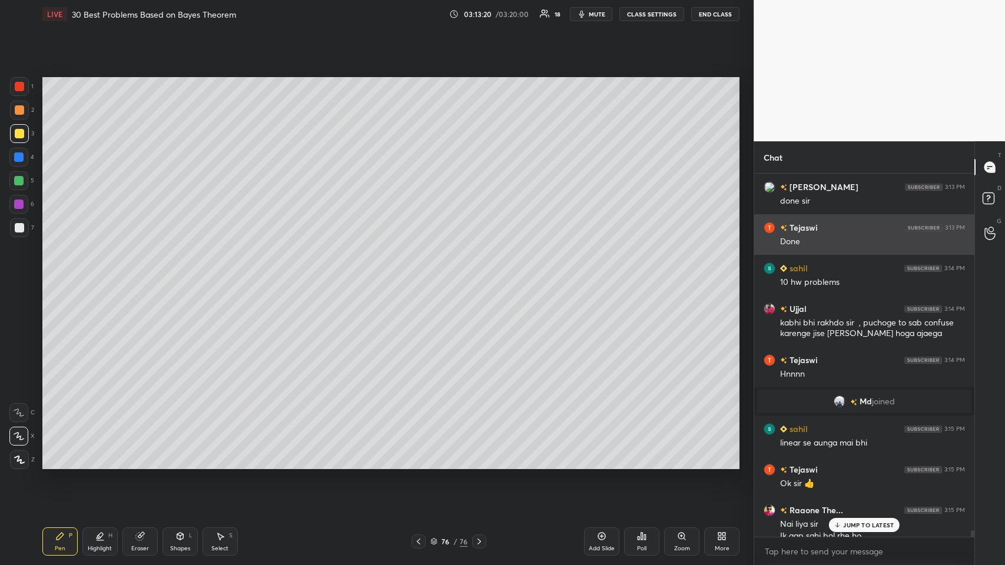
scroll to position [20549, 0]
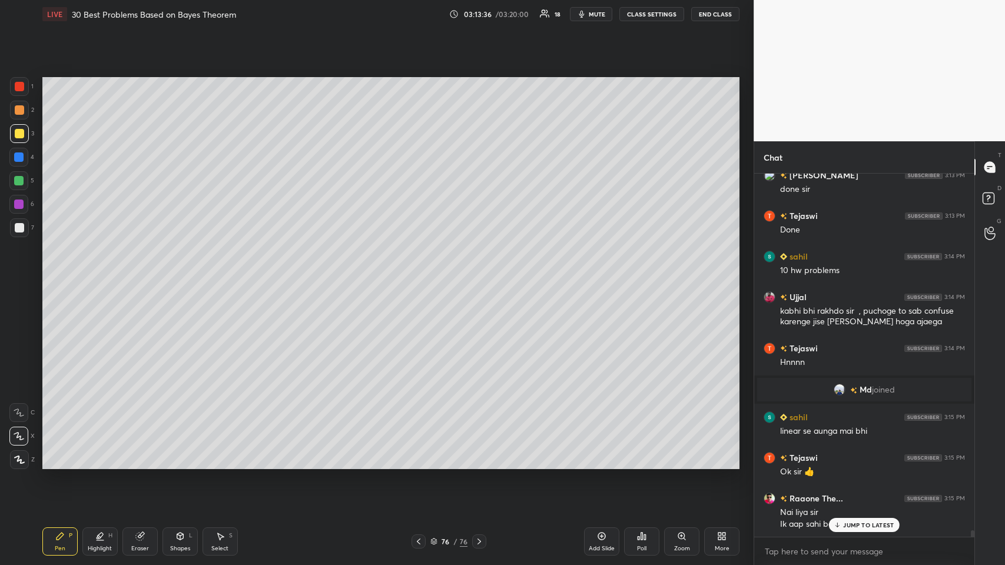
click at [145, 539] on div "Eraser" at bounding box center [139, 541] width 35 height 28
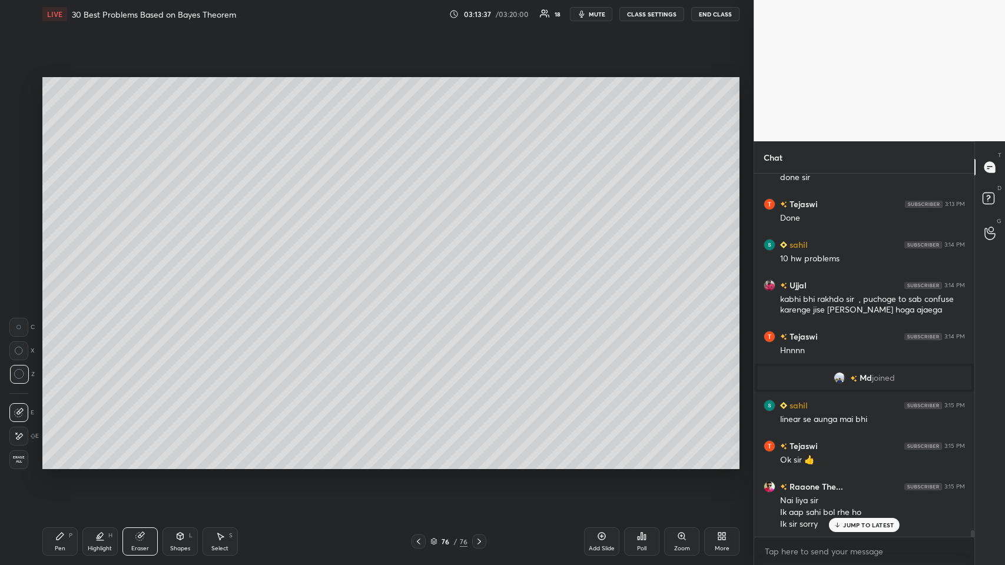
click at [21, 457] on span "Erase all" at bounding box center [19, 460] width 18 height 8
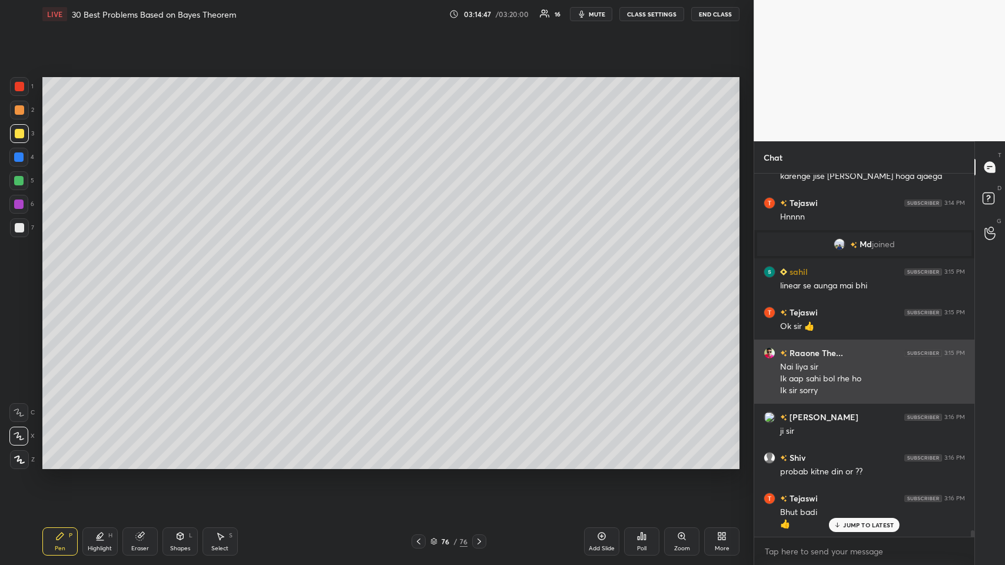
scroll to position [20746, 0]
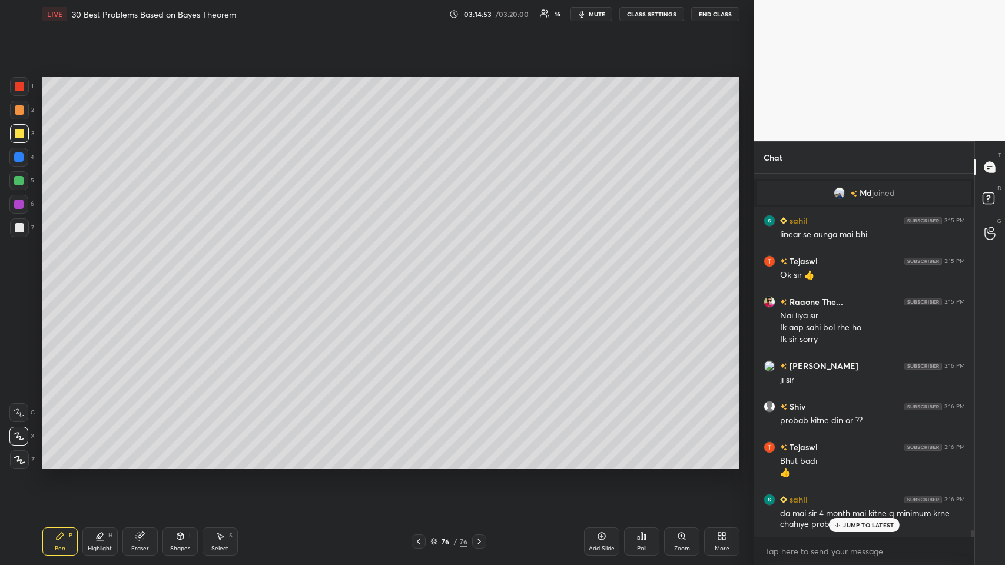
click at [860, 524] on p "JUMP TO LATEST" at bounding box center [868, 524] width 51 height 7
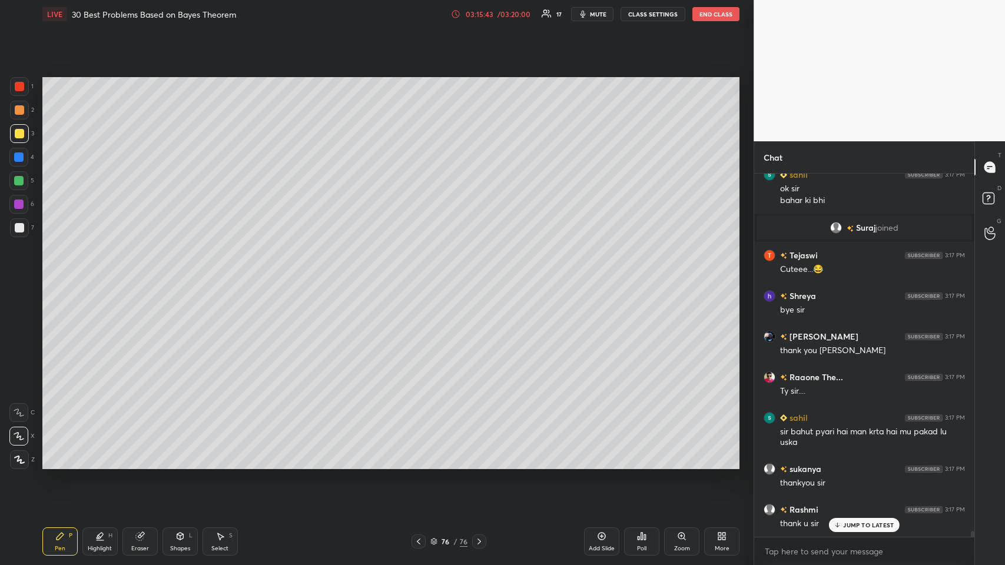
scroll to position [21203, 0]
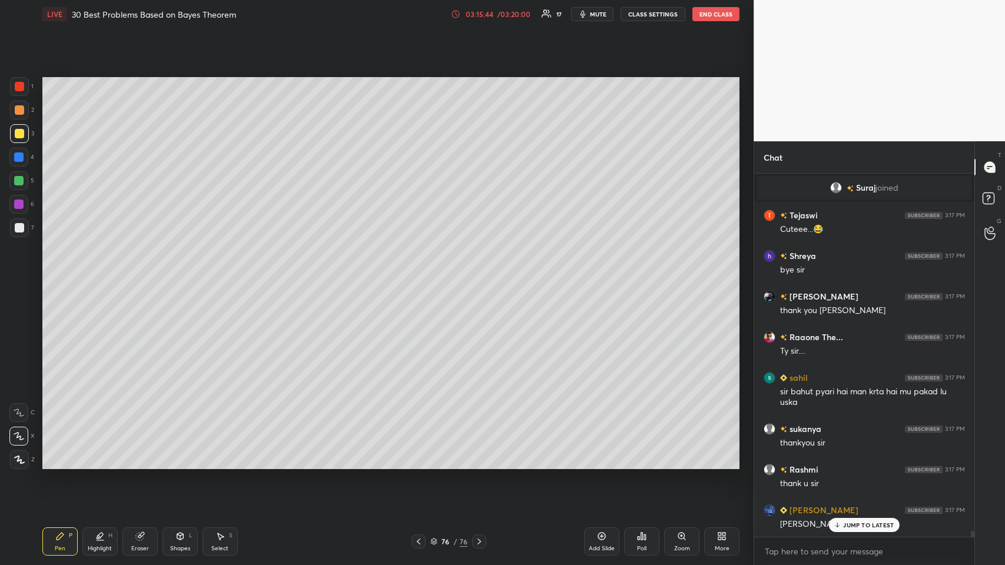
click at [144, 540] on icon at bounding box center [139, 535] width 9 height 9
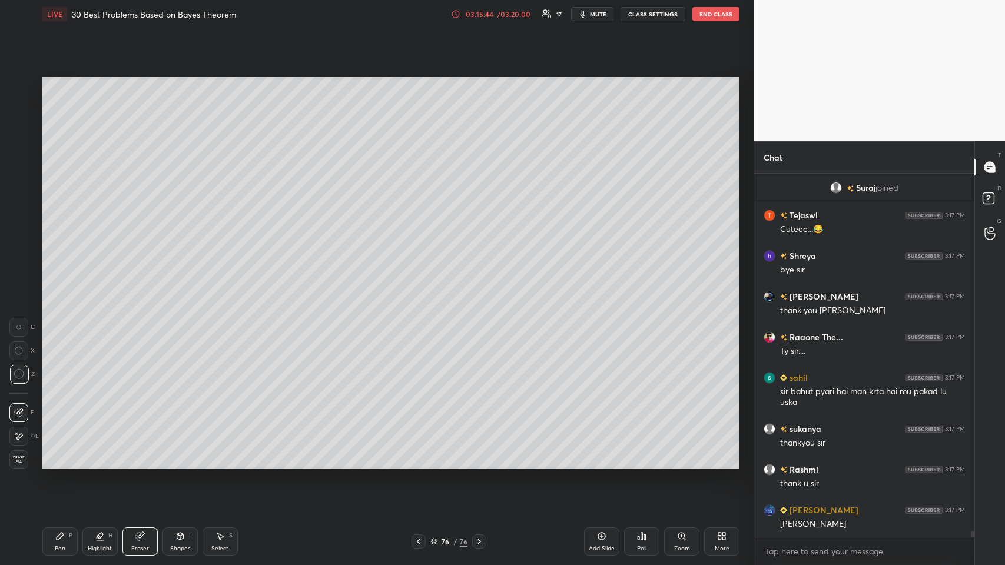
click at [19, 459] on span "Erase all" at bounding box center [19, 460] width 18 height 8
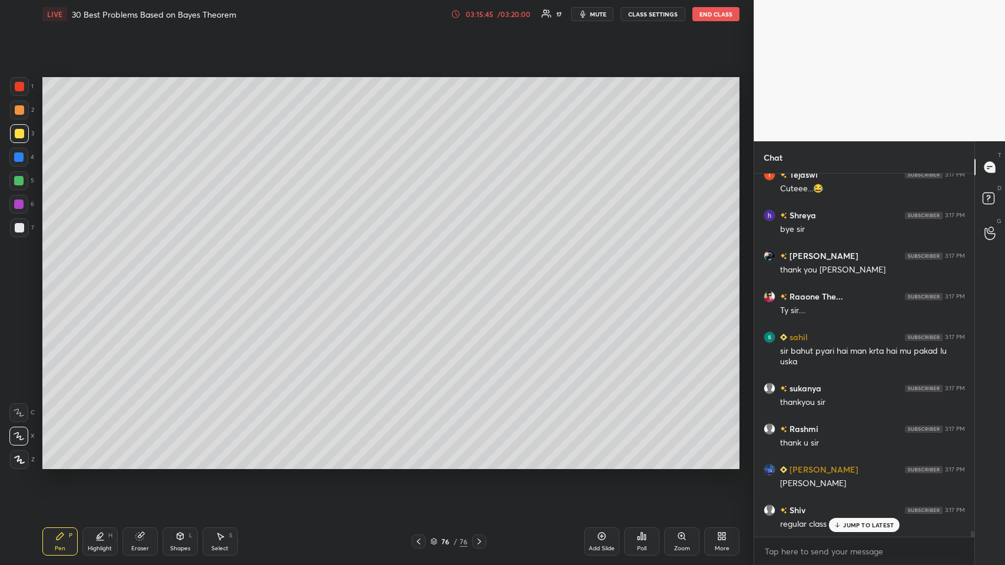
click at [862, 524] on p "JUMP TO LATEST" at bounding box center [868, 524] width 51 height 7
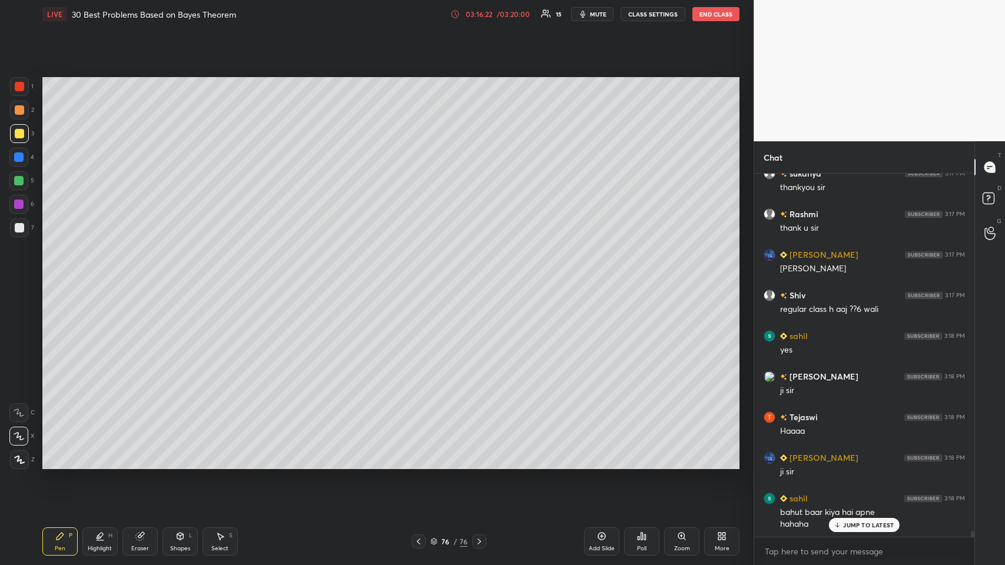
scroll to position [21499, 0]
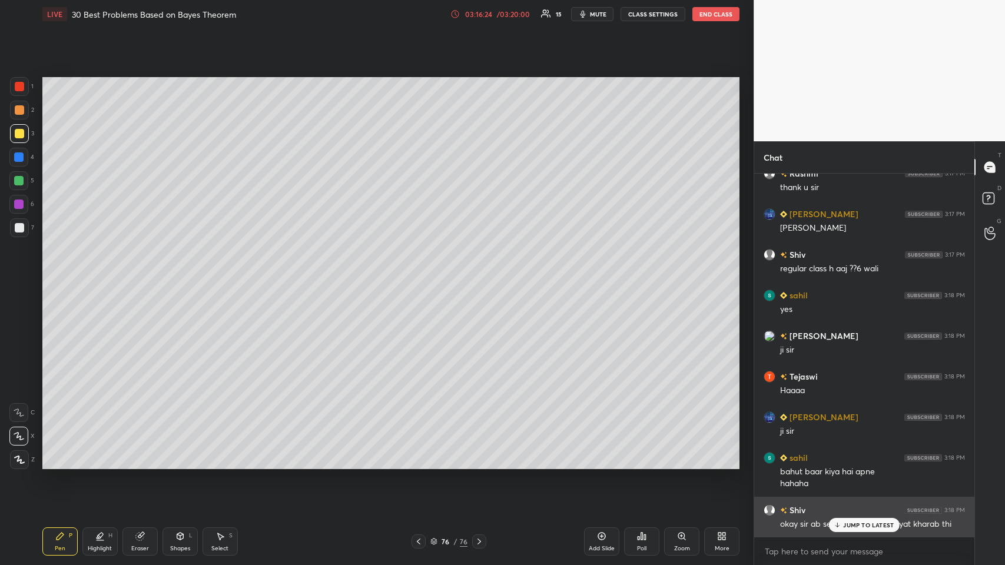
click at [875, 527] on p "JUMP TO LATEST" at bounding box center [868, 524] width 51 height 7
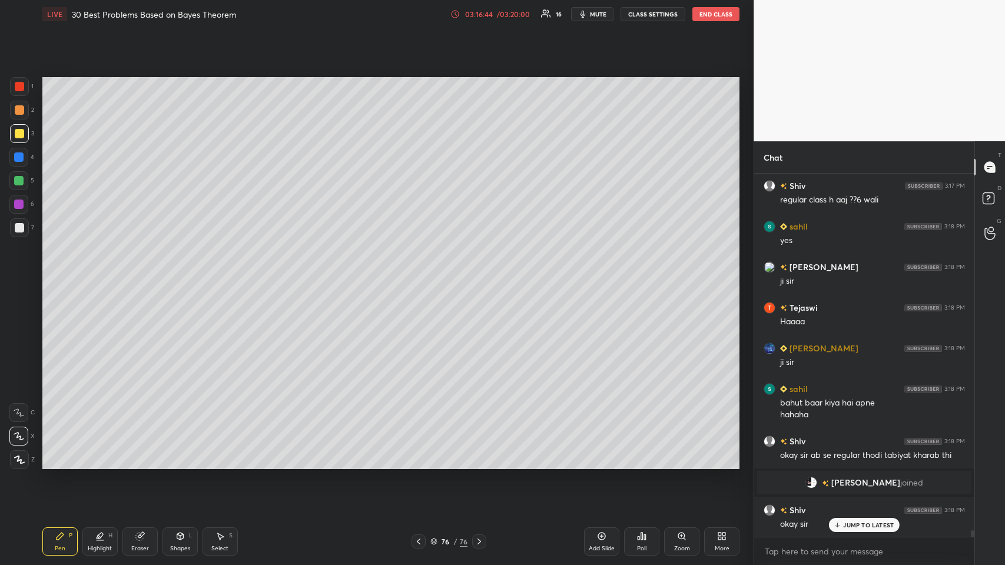
scroll to position [20593, 0]
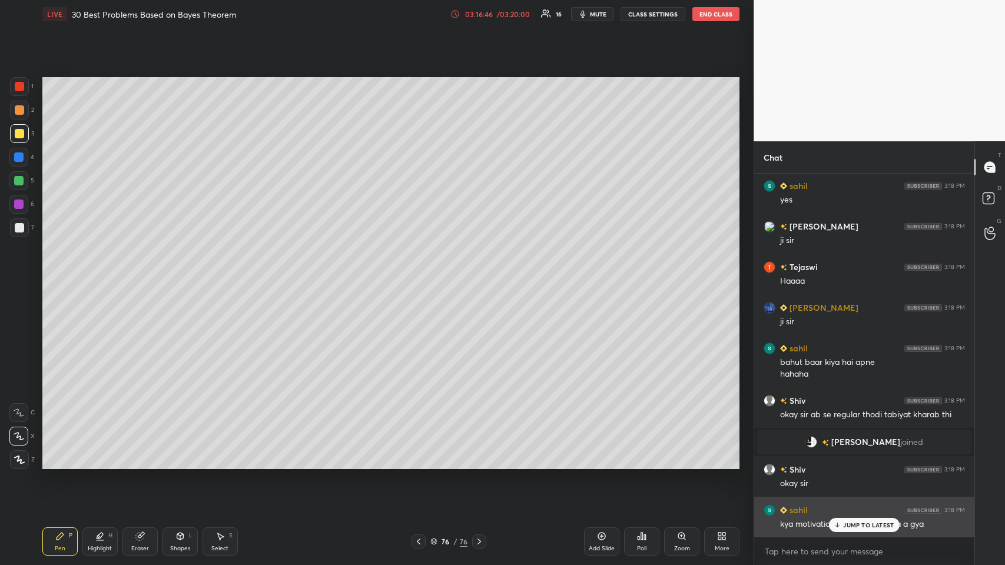
click at [849, 524] on p "JUMP TO LATEST" at bounding box center [868, 524] width 51 height 7
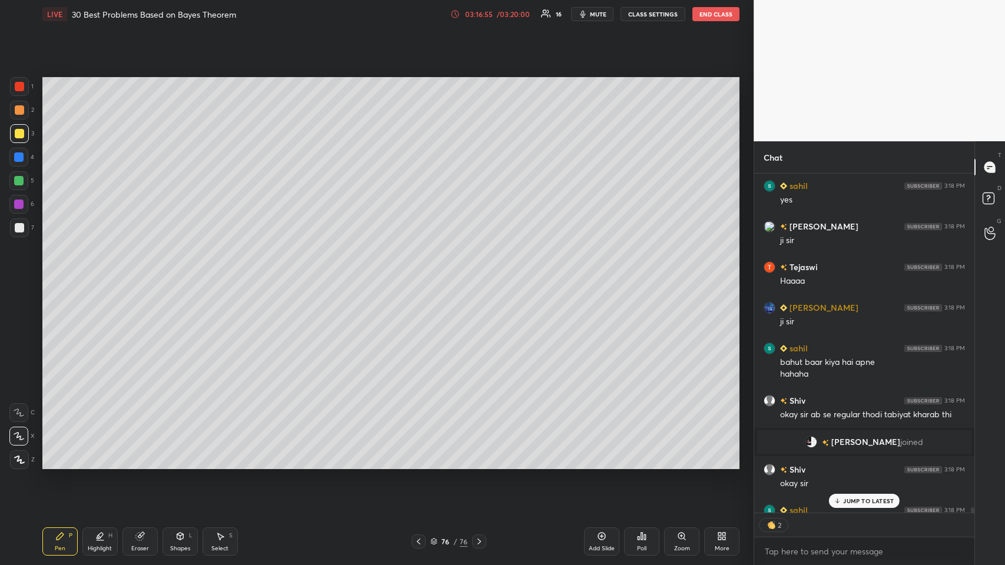
scroll to position [20658, 0]
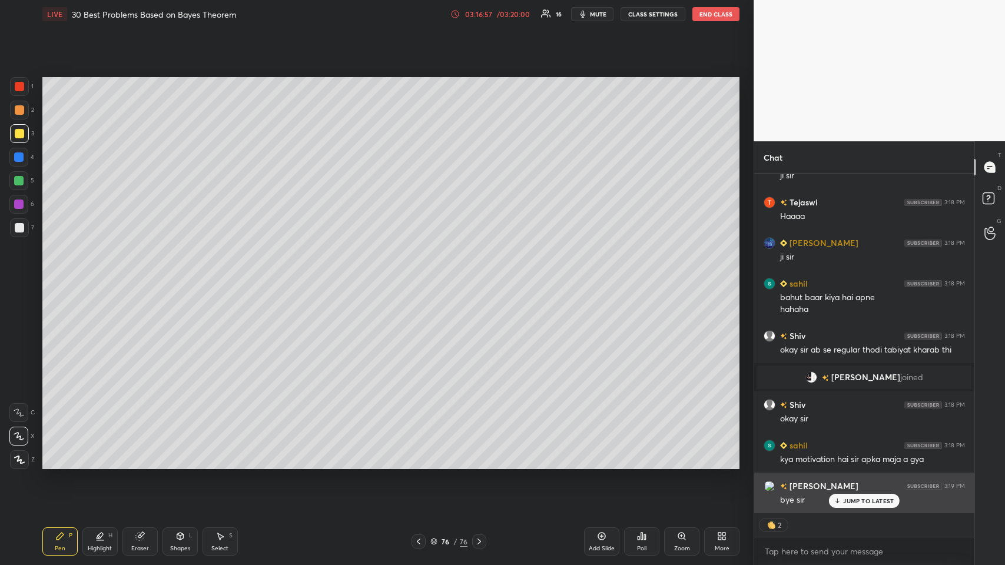
click at [848, 498] on p "JUMP TO LATEST" at bounding box center [868, 500] width 51 height 7
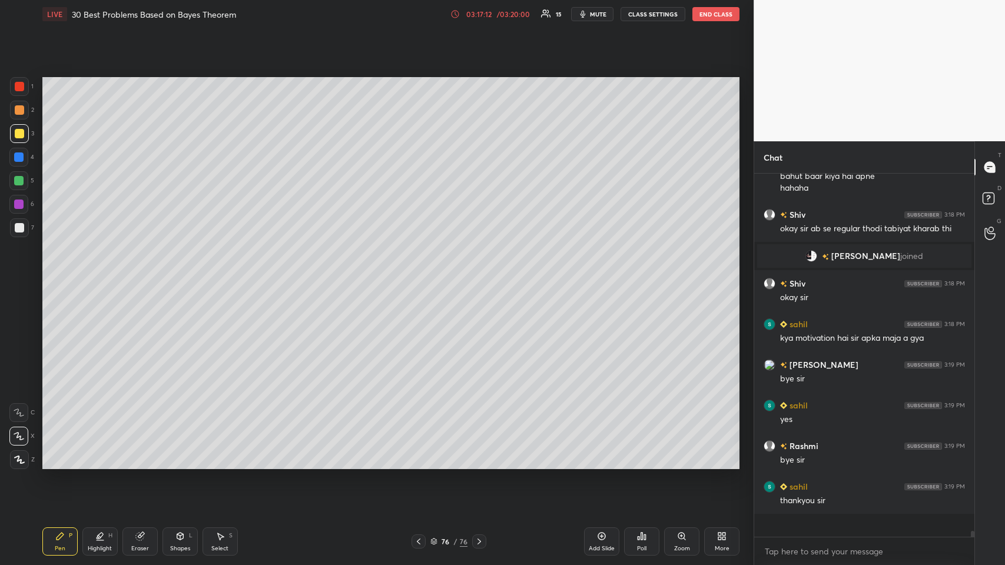
scroll to position [20755, 0]
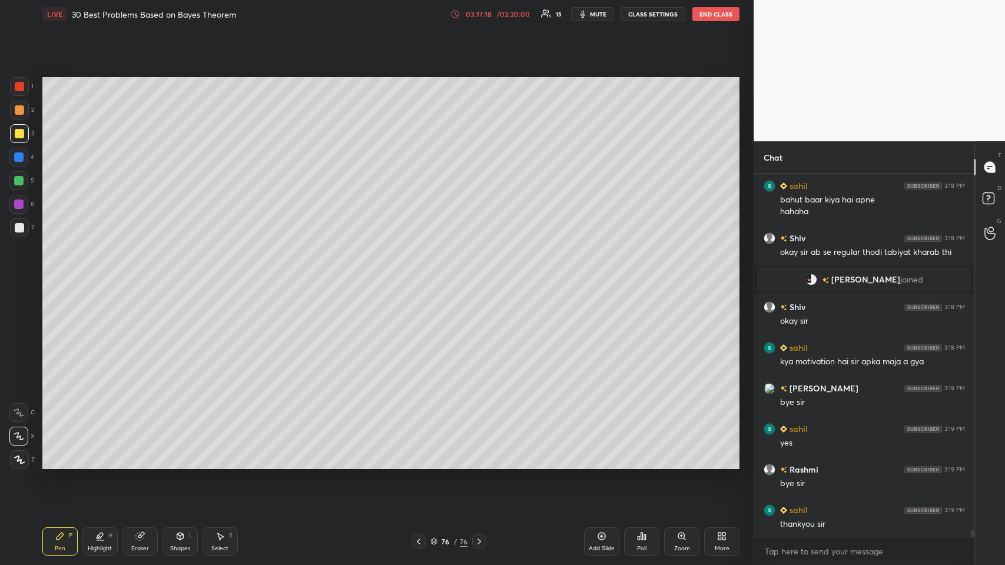
click at [713, 16] on button "End Class" at bounding box center [715, 14] width 47 height 14
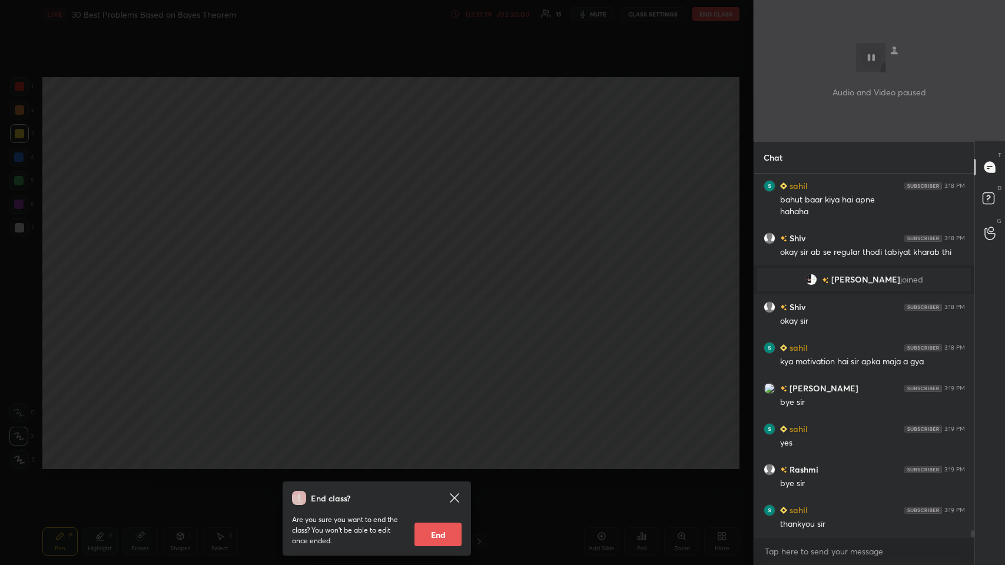
click at [431, 534] on button "End" at bounding box center [437, 535] width 47 height 24
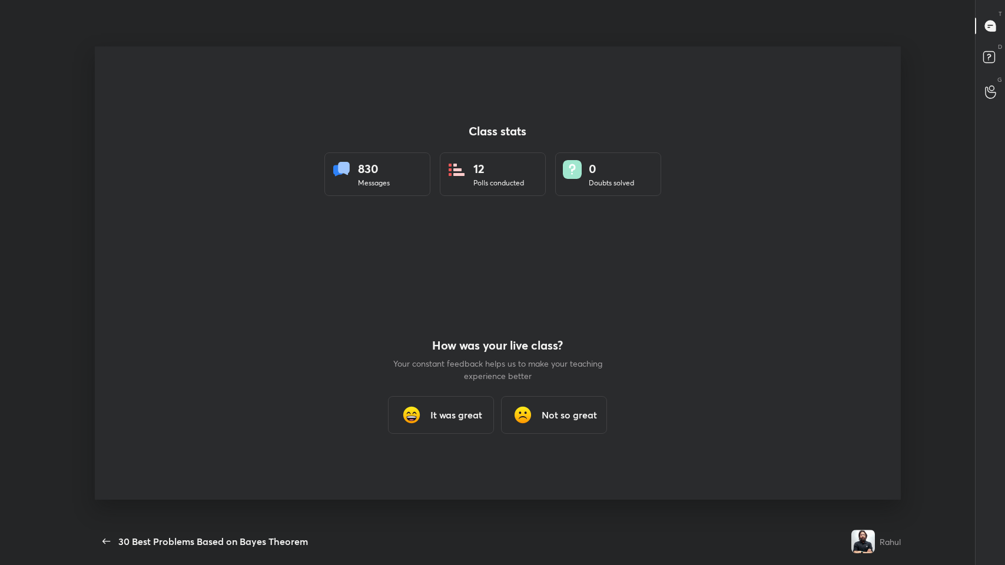
scroll to position [0, 0]
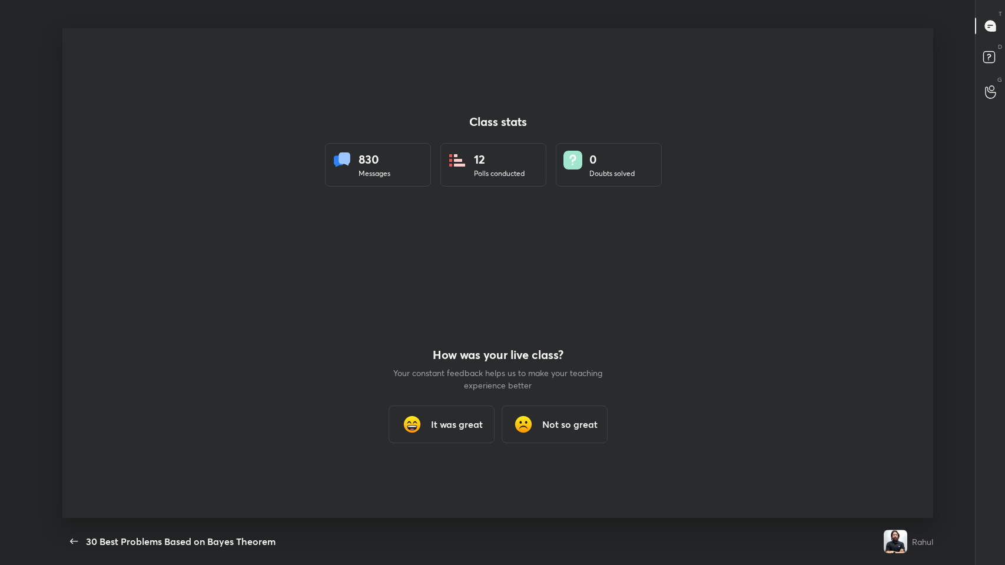
click at [454, 425] on h3 "It was great" at bounding box center [457, 424] width 52 height 14
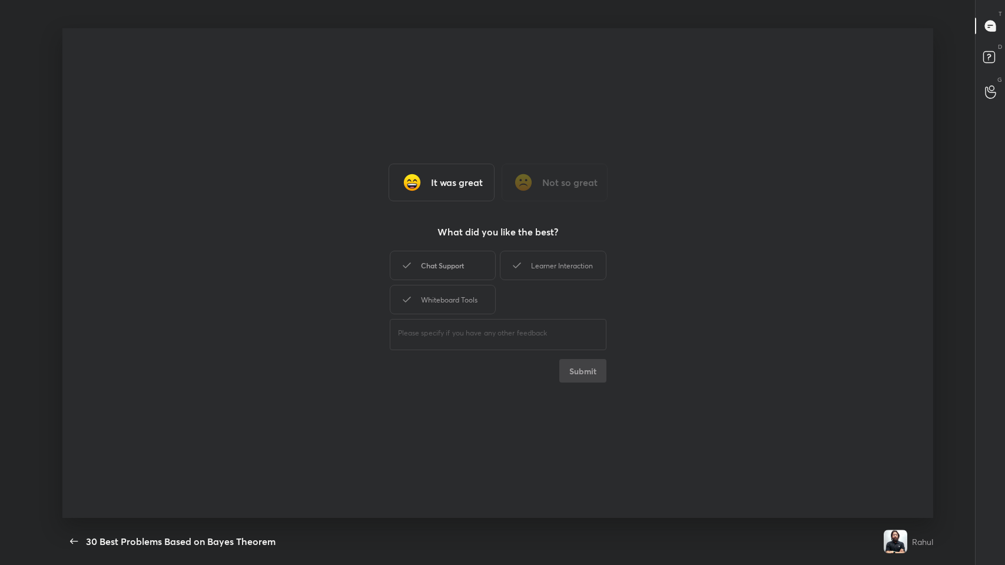
click at [465, 264] on div "Chat Support" at bounding box center [443, 265] width 106 height 29
click at [465, 290] on div "Whiteboard Tools" at bounding box center [443, 299] width 106 height 29
click at [536, 262] on div "Learner Interaction" at bounding box center [553, 265] width 106 height 29
click at [571, 371] on button "Submit" at bounding box center [582, 371] width 47 height 24
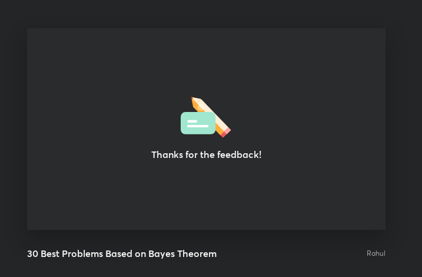
scroll to position [58648, 58437]
